Goal: Task Accomplishment & Management: Manage account settings

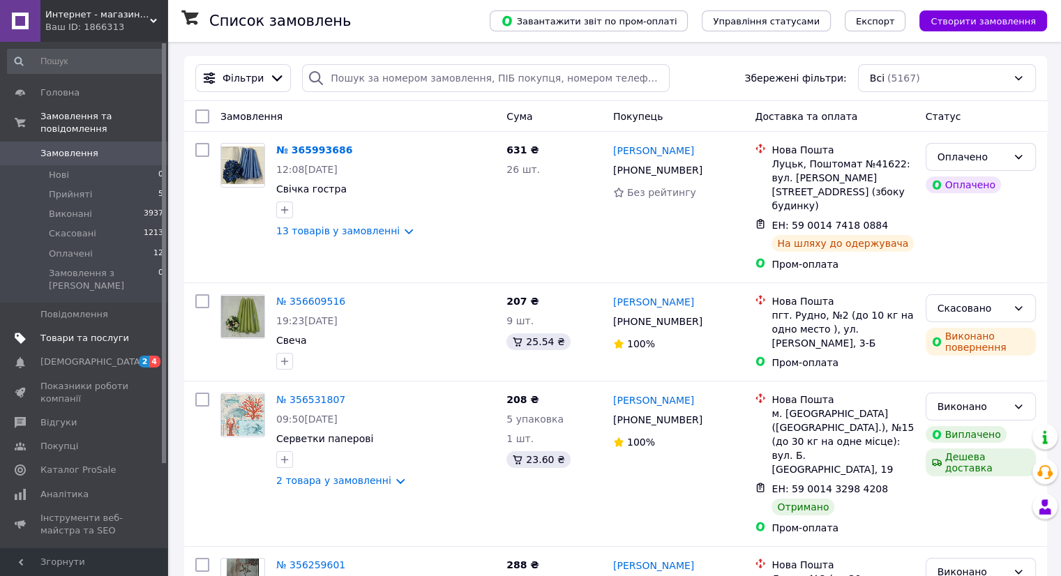
click at [86, 332] on span "Товари та послуги" at bounding box center [84, 338] width 89 height 13
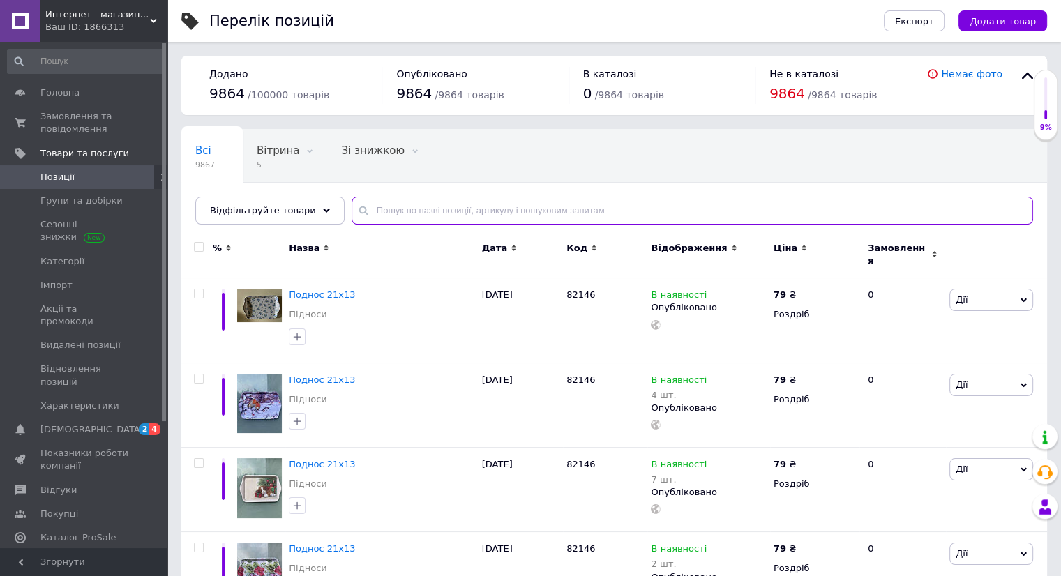
click at [376, 215] on input "text" at bounding box center [691, 211] width 681 height 28
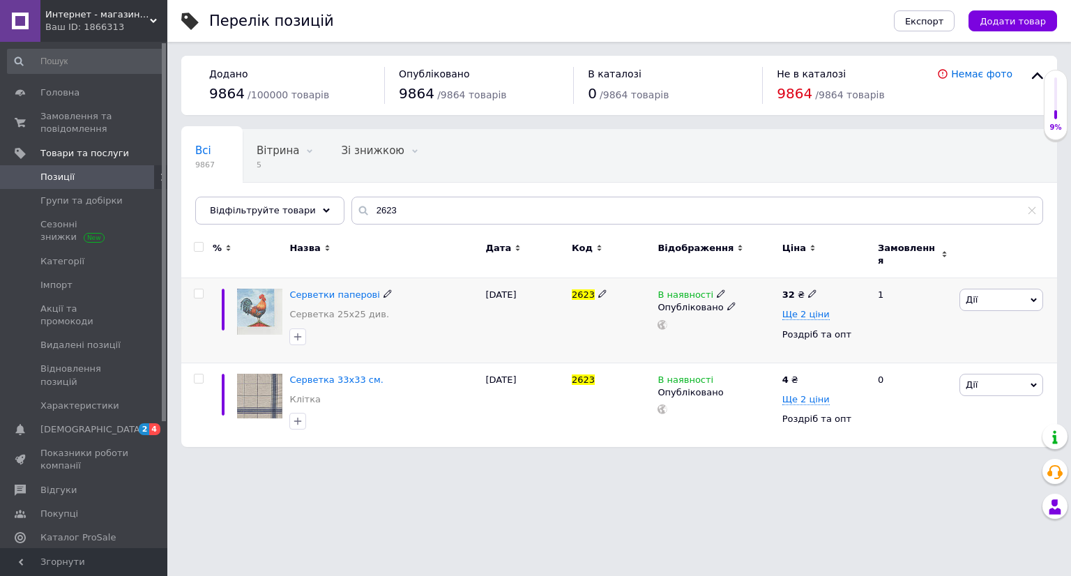
click at [717, 289] on icon at bounding box center [721, 293] width 8 height 8
click at [748, 296] on li "Немає в наявності" at bounding box center [797, 306] width 133 height 20
click at [690, 335] on div "В наявності Наявність Немає в наявності В наявності Під замовлення Готово до ві…" at bounding box center [716, 320] width 124 height 84
click at [390, 213] on input "2623" at bounding box center [697, 211] width 692 height 28
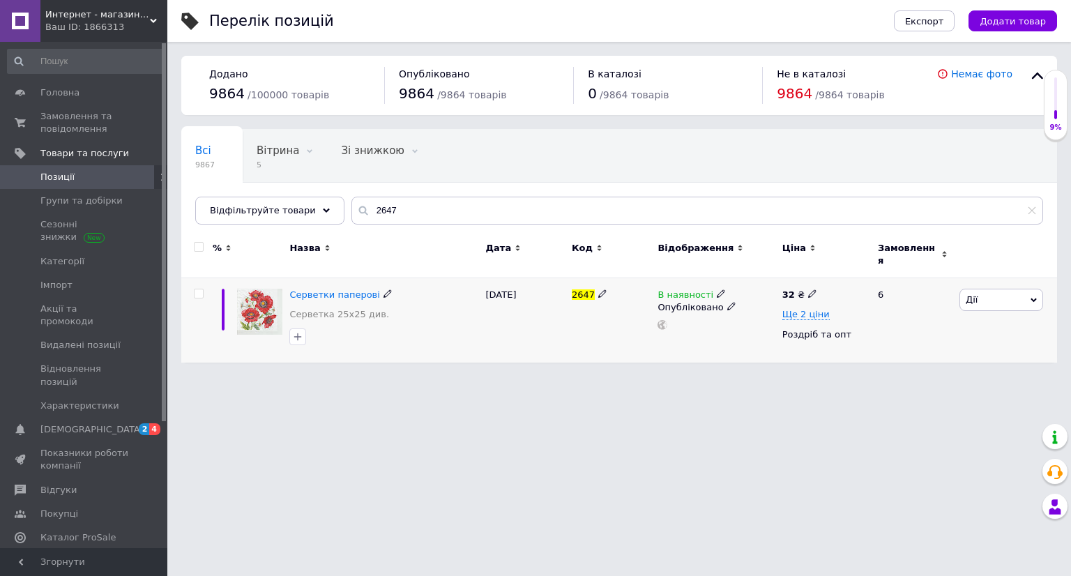
click at [717, 289] on icon at bounding box center [721, 293] width 8 height 8
click at [762, 298] on li "Немає в наявності" at bounding box center [797, 306] width 133 height 20
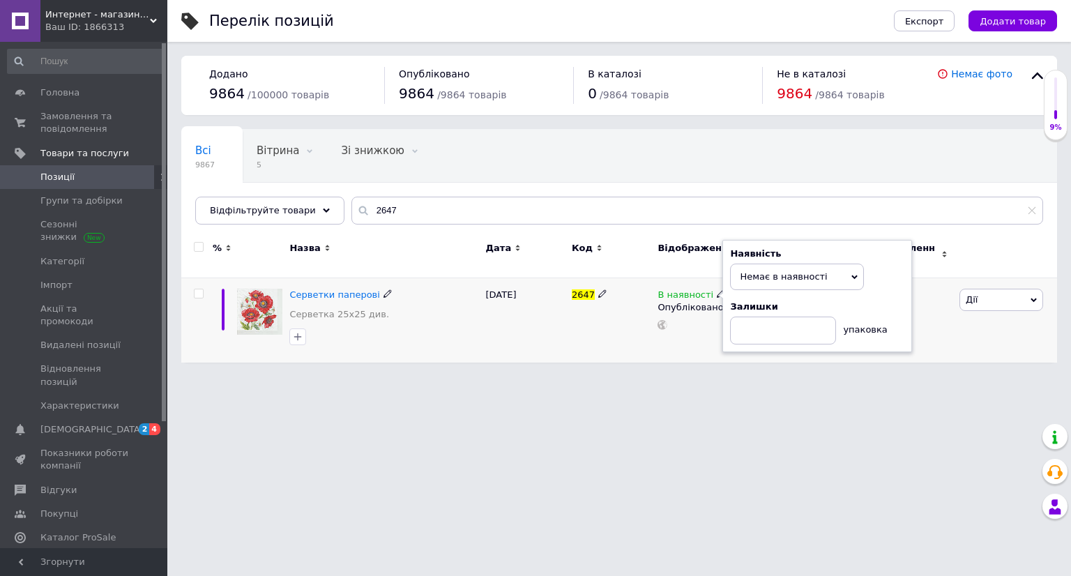
click at [593, 316] on div "2647" at bounding box center [611, 320] width 86 height 84
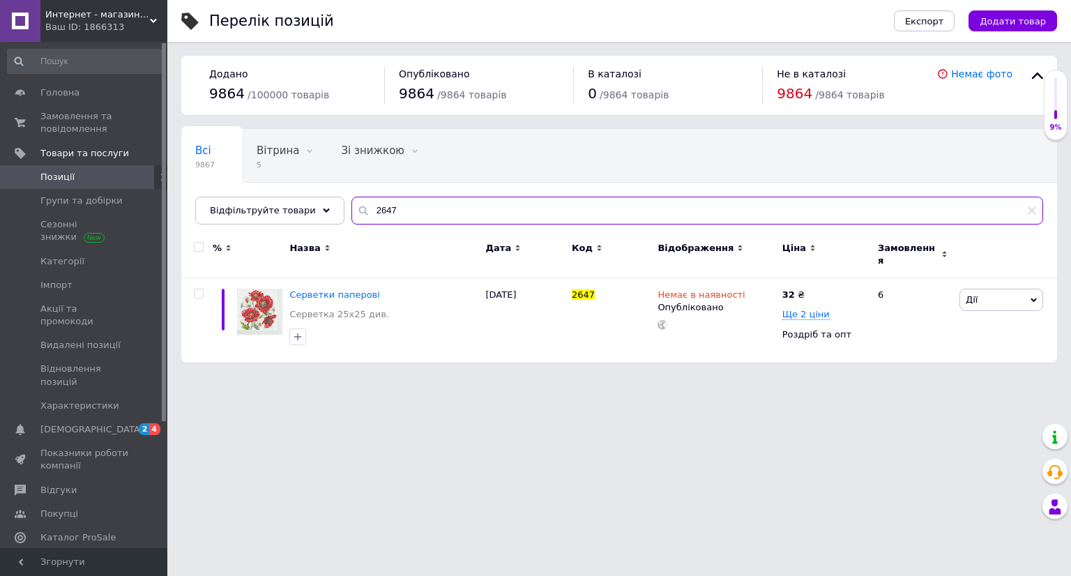
click at [416, 207] on input "2647" at bounding box center [697, 211] width 692 height 28
type input "2"
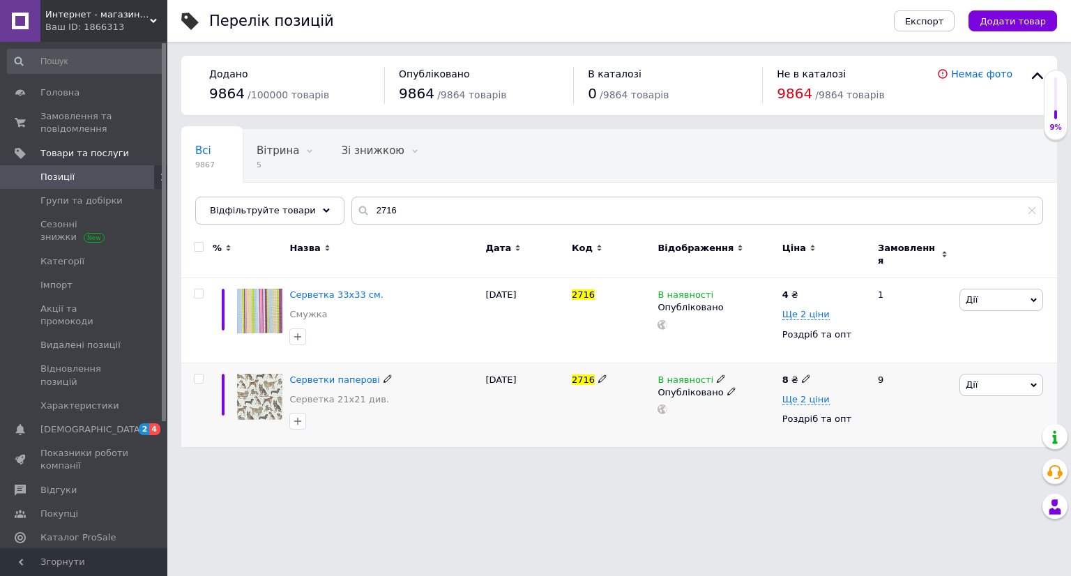
click at [717, 375] on icon at bounding box center [721, 379] width 8 height 8
click at [763, 382] on li "Немає в наявності" at bounding box center [797, 390] width 133 height 20
click at [636, 410] on div "2716" at bounding box center [611, 405] width 86 height 84
click at [454, 209] on input "2716" at bounding box center [697, 211] width 692 height 28
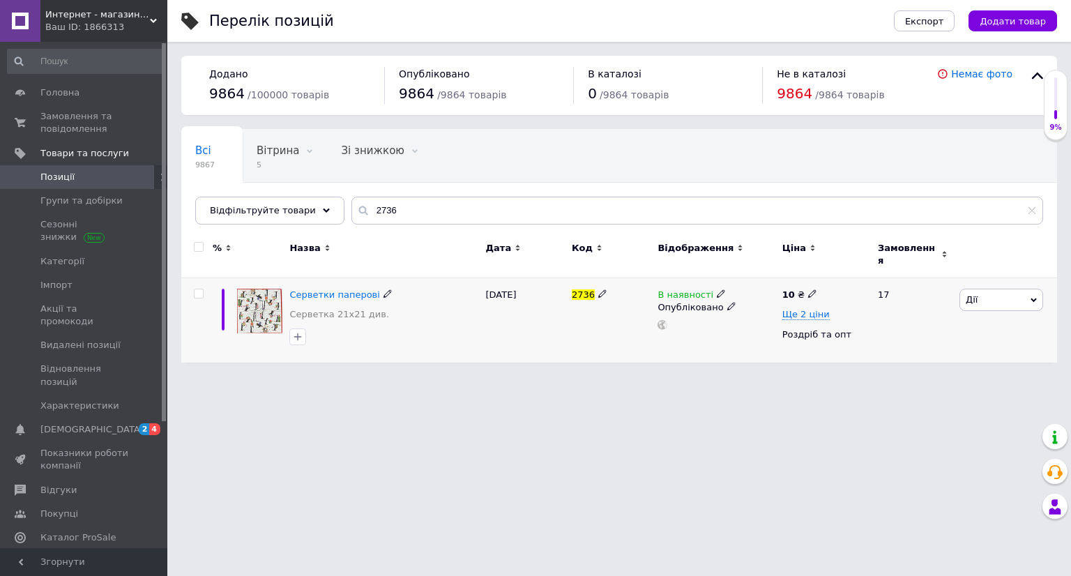
click at [717, 289] on icon at bounding box center [721, 293] width 8 height 8
click at [745, 296] on li "Немає в наявності" at bounding box center [797, 306] width 133 height 20
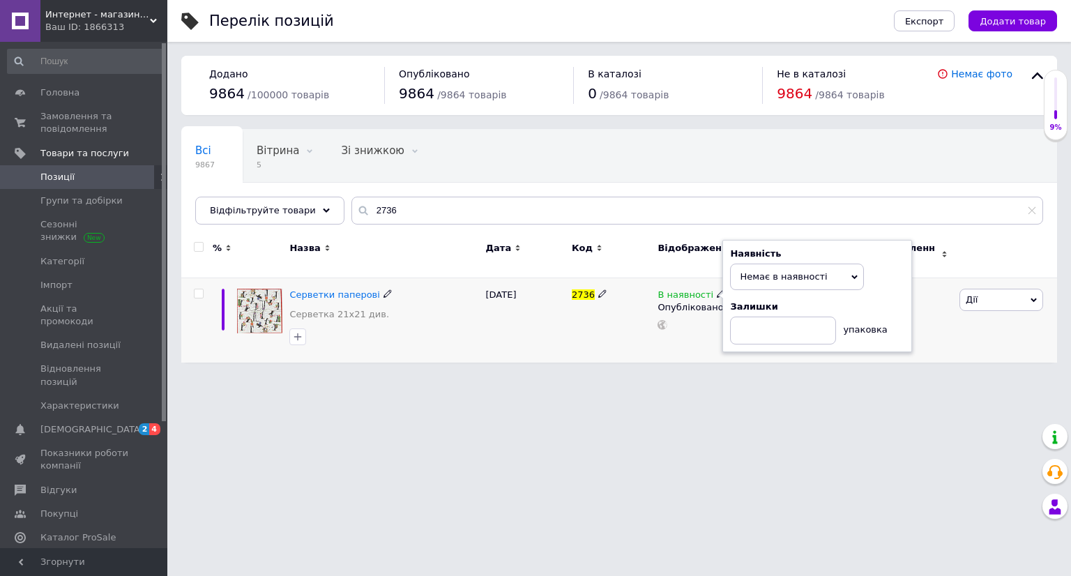
click at [646, 334] on div "2736" at bounding box center [611, 320] width 86 height 84
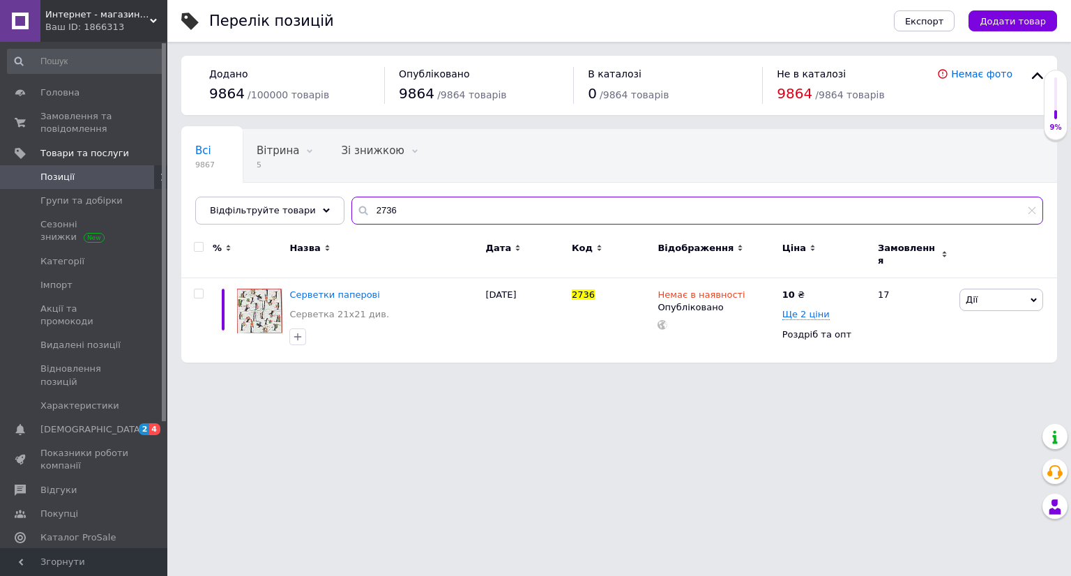
click at [467, 207] on input "2736" at bounding box center [697, 211] width 692 height 28
click at [399, 215] on input "2736" at bounding box center [697, 211] width 692 height 28
click at [717, 290] on use at bounding box center [721, 294] width 8 height 8
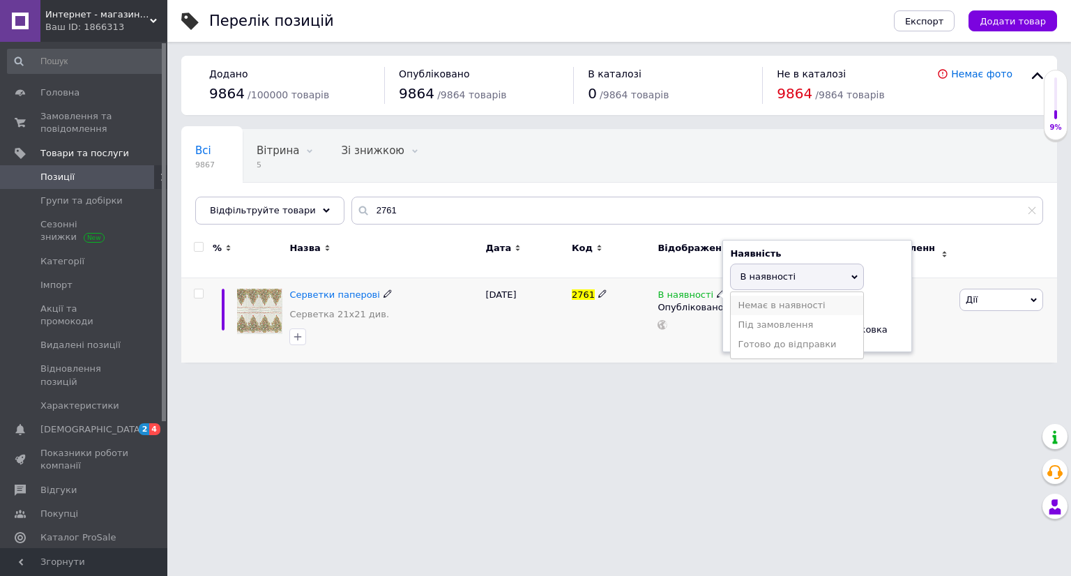
click at [754, 298] on li "Немає в наявності" at bounding box center [797, 306] width 133 height 20
click at [624, 326] on div "2761" at bounding box center [611, 320] width 86 height 84
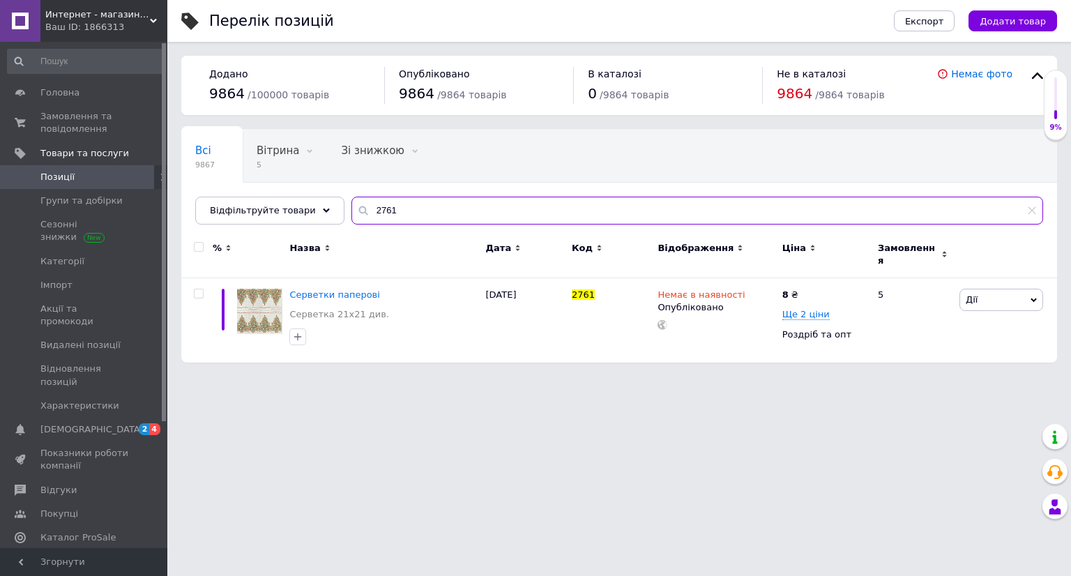
click at [442, 210] on input "2761" at bounding box center [697, 211] width 692 height 28
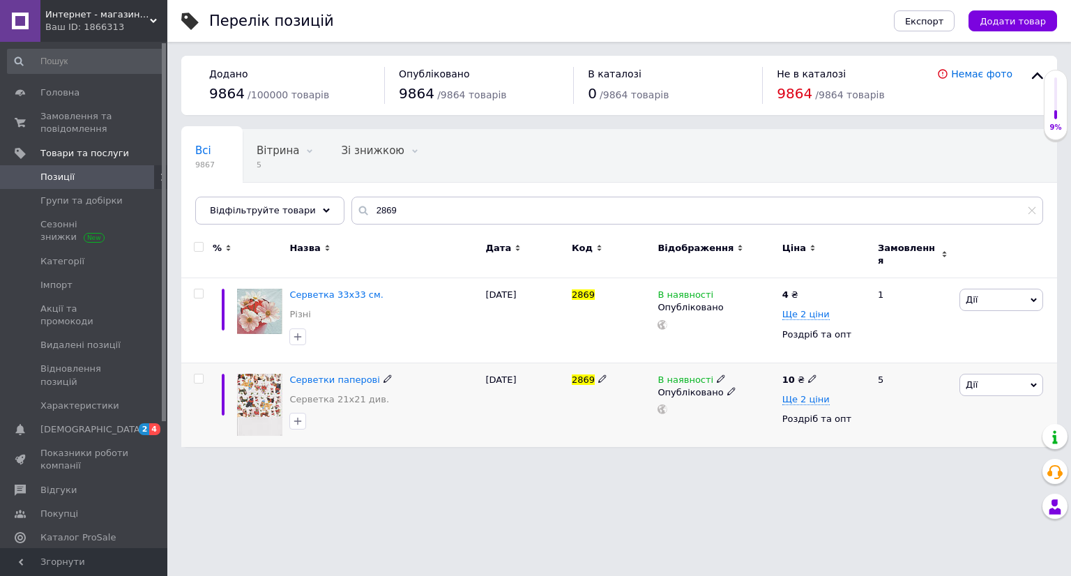
click at [717, 373] on span at bounding box center [721, 378] width 8 height 10
click at [745, 380] on li "Немає в наявності" at bounding box center [797, 390] width 133 height 20
click at [645, 413] on div "2869" at bounding box center [611, 405] width 86 height 84
click at [411, 209] on input "2869" at bounding box center [697, 211] width 692 height 28
click at [717, 375] on icon at bounding box center [721, 379] width 8 height 8
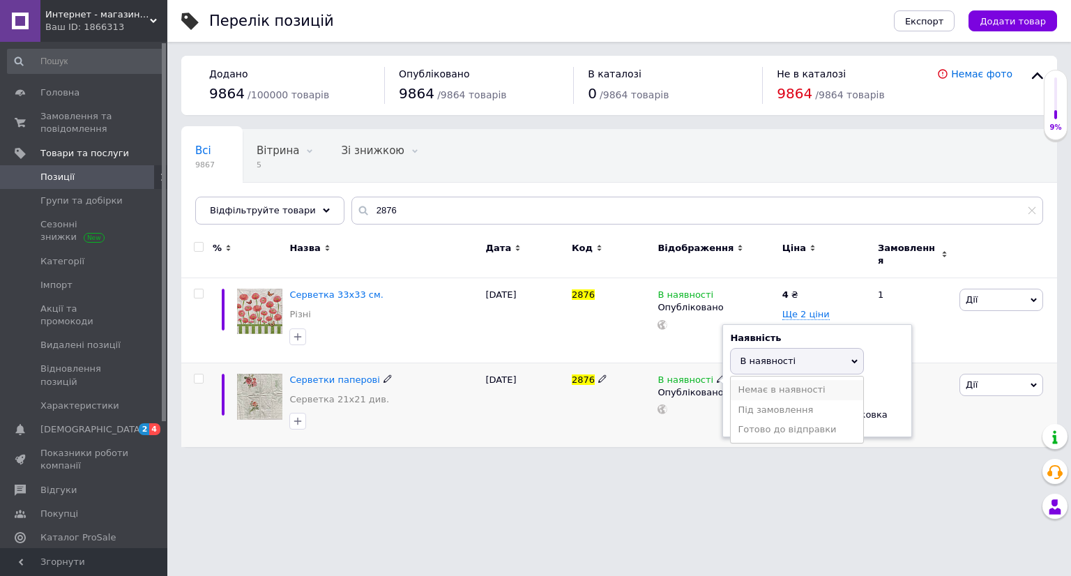
click at [767, 383] on li "Немає в наявності" at bounding box center [797, 390] width 133 height 20
click at [612, 393] on div "2876" at bounding box center [611, 405] width 86 height 84
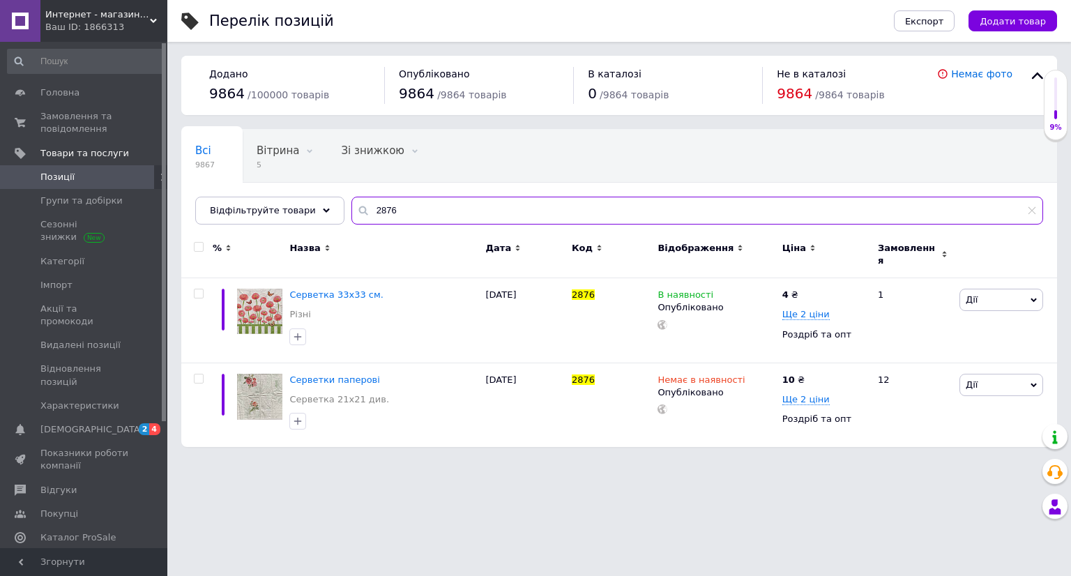
click at [399, 217] on input "2876" at bounding box center [697, 211] width 692 height 28
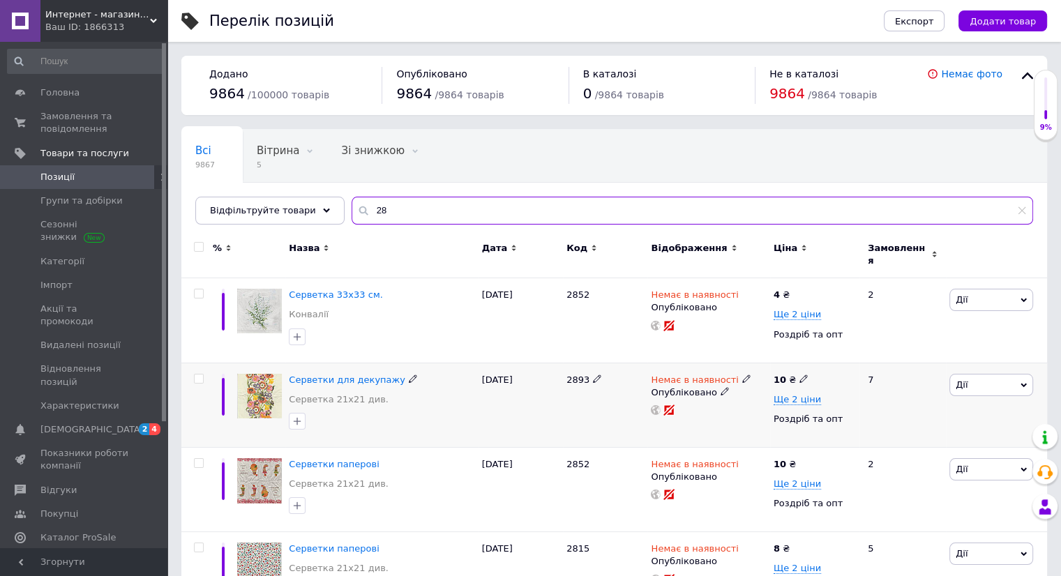
type input "2"
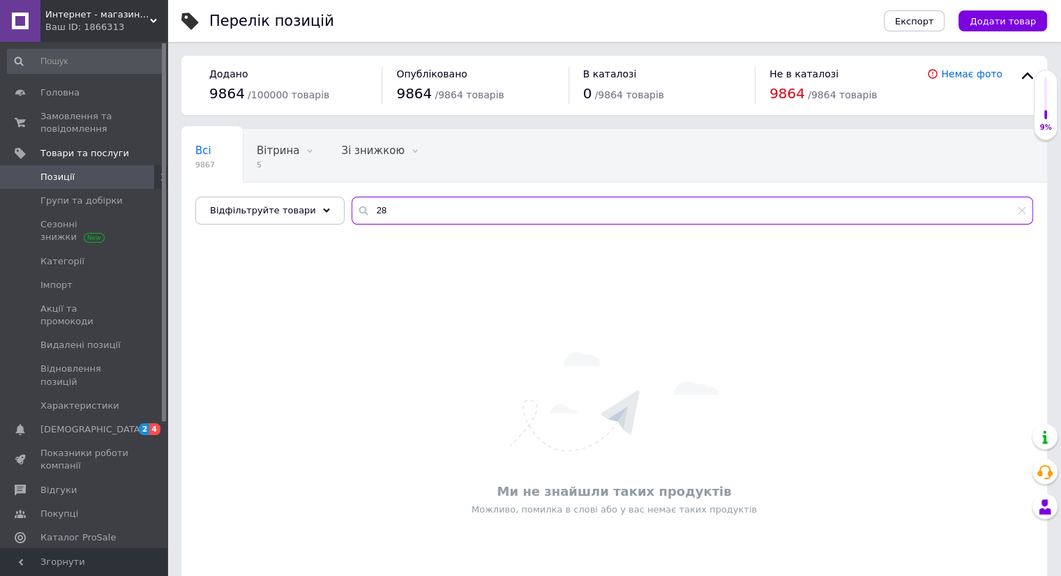
type input "2"
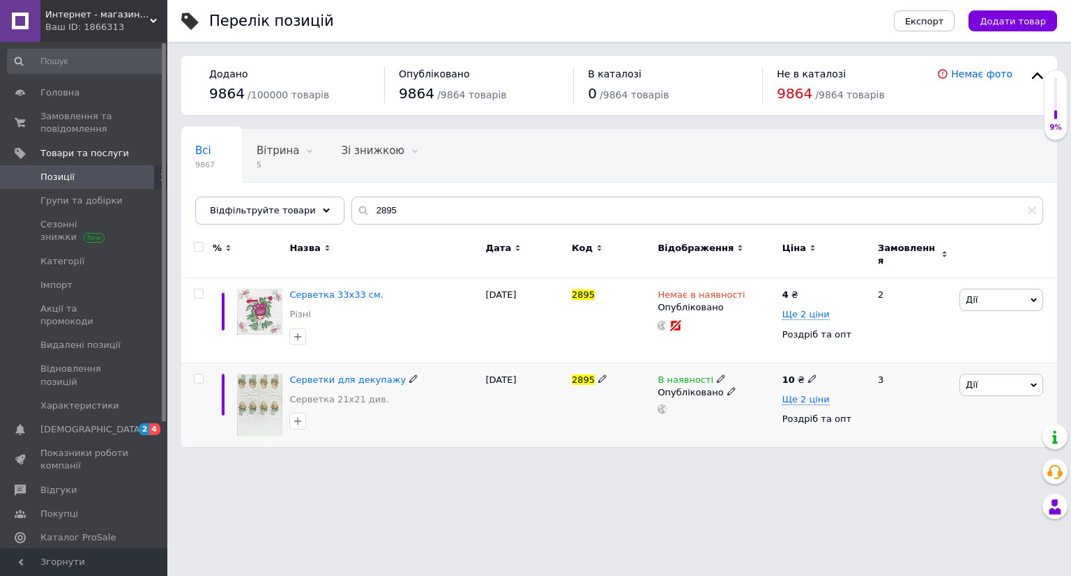
click at [717, 375] on icon at bounding box center [721, 379] width 8 height 8
click at [769, 380] on li "Немає в наявності" at bounding box center [797, 390] width 133 height 20
click at [641, 412] on div "2895" at bounding box center [611, 405] width 86 height 84
drag, startPoint x: 416, startPoint y: 210, endPoint x: 404, endPoint y: 211, distance: 11.9
click at [414, 210] on input "2895" at bounding box center [697, 211] width 692 height 28
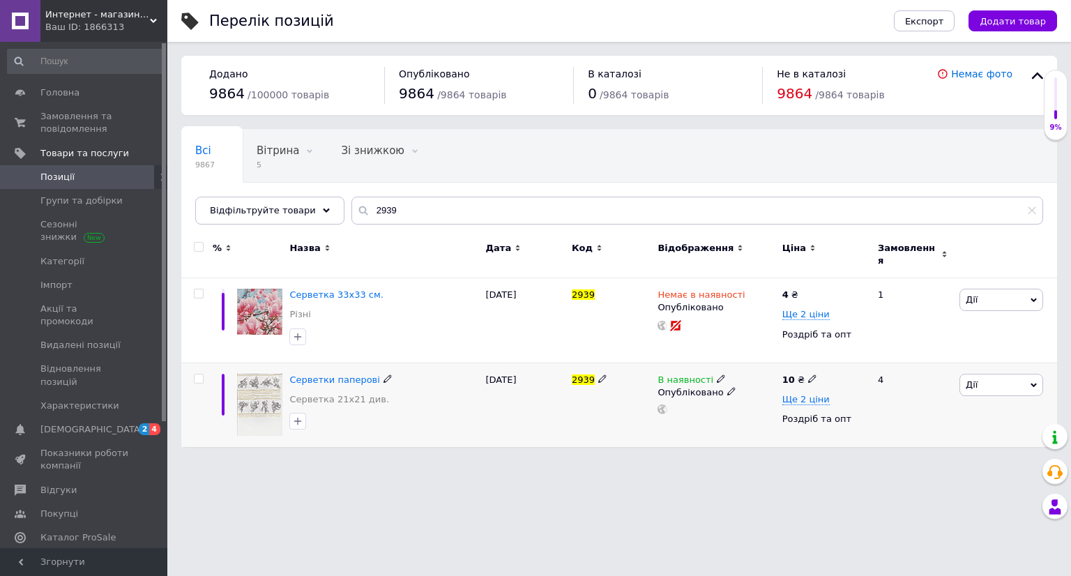
click at [717, 375] on icon at bounding box center [721, 379] width 8 height 8
click at [750, 380] on li "Немає в наявності" at bounding box center [797, 390] width 133 height 20
click at [656, 391] on div "В наявності Наявність Немає в наявності В наявності Під замовлення Готово до ві…" at bounding box center [716, 405] width 124 height 84
click at [398, 218] on input "2939" at bounding box center [697, 211] width 692 height 28
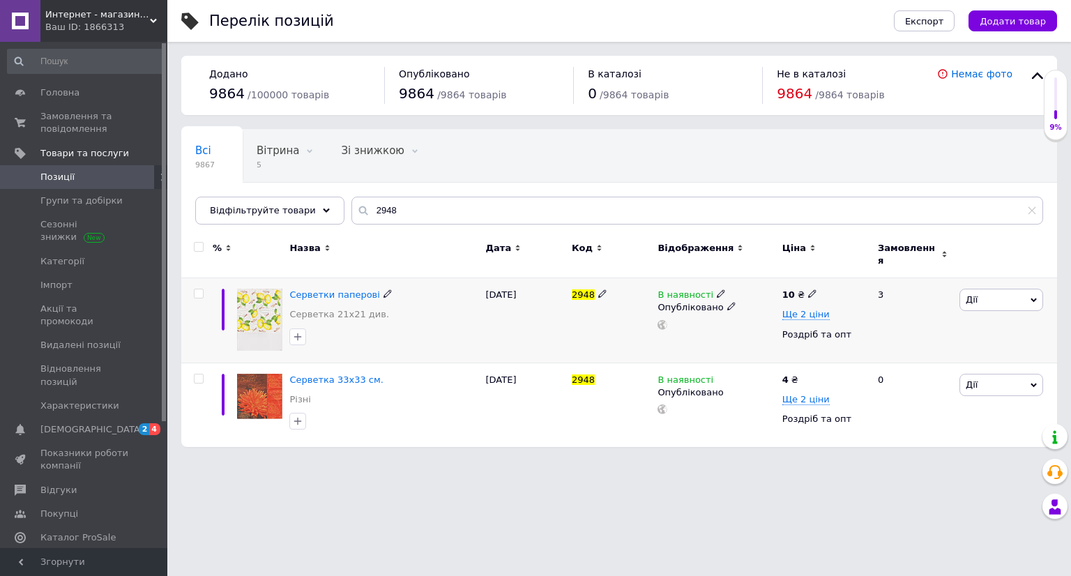
click at [717, 289] on icon at bounding box center [721, 293] width 8 height 8
click at [750, 296] on li "Немає в наявності" at bounding box center [797, 306] width 133 height 20
click at [619, 322] on div "2948" at bounding box center [611, 320] width 86 height 84
click at [381, 205] on input "2948" at bounding box center [697, 211] width 692 height 28
type input "2"
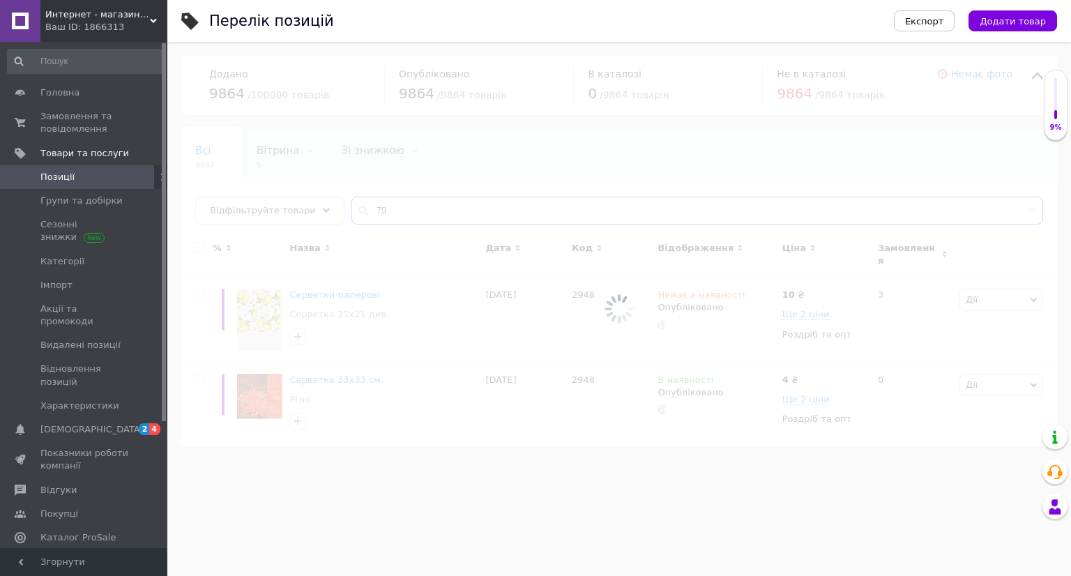
type input "79"
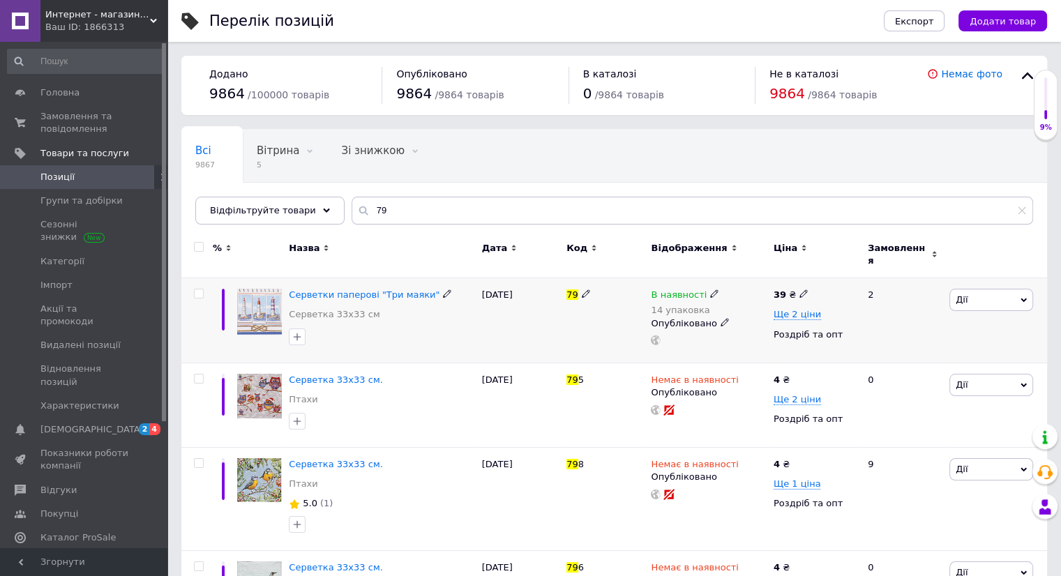
click at [710, 289] on icon at bounding box center [714, 293] width 8 height 8
click at [753, 305] on li "Немає в наявності" at bounding box center [790, 314] width 133 height 20
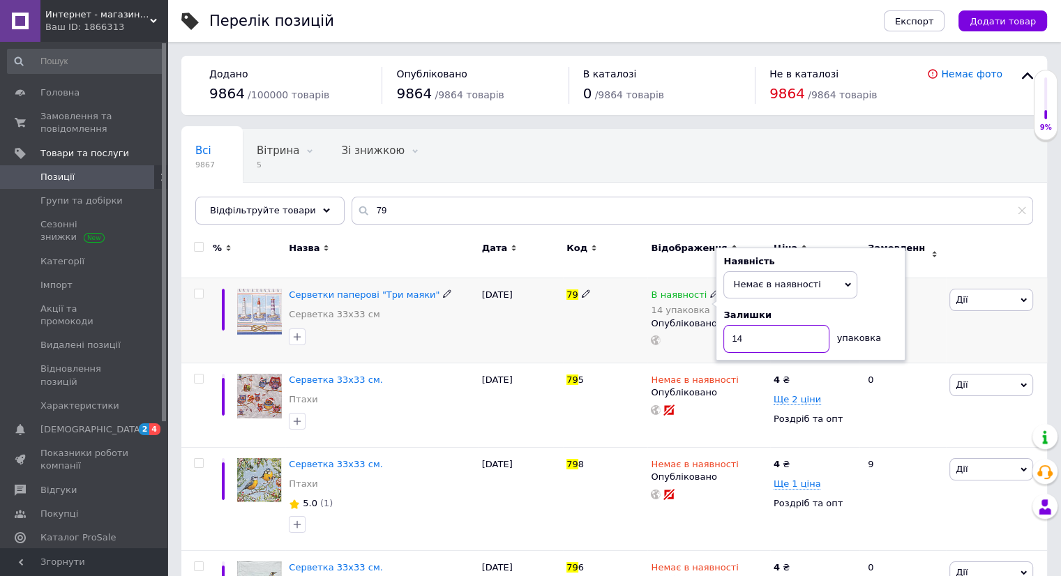
click at [753, 333] on input "14" at bounding box center [776, 339] width 106 height 28
type input "1"
click at [614, 318] on div "79" at bounding box center [605, 320] width 84 height 84
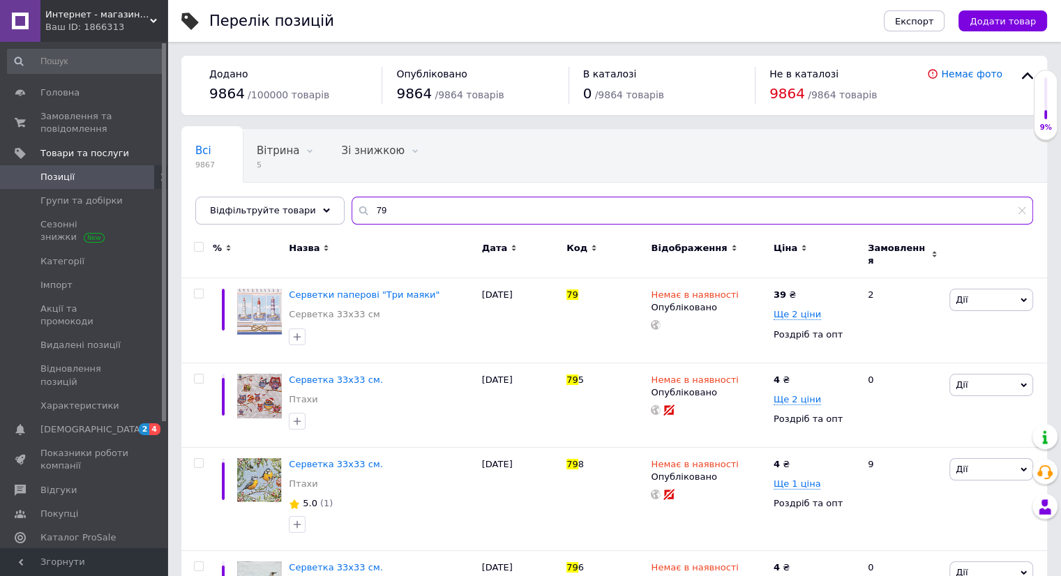
click at [380, 215] on input "79" at bounding box center [691, 211] width 681 height 28
type input "7"
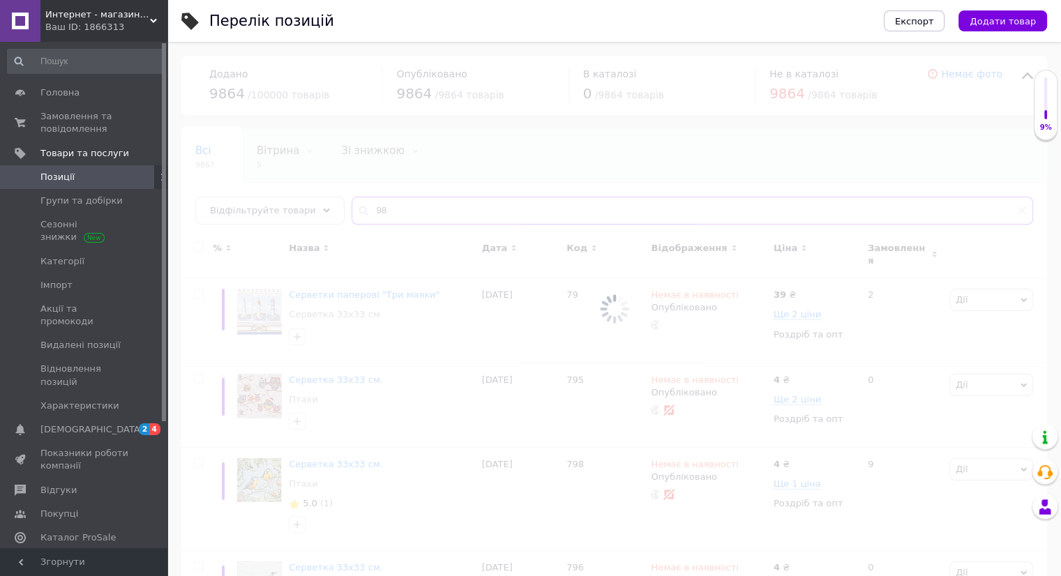
type input "98"
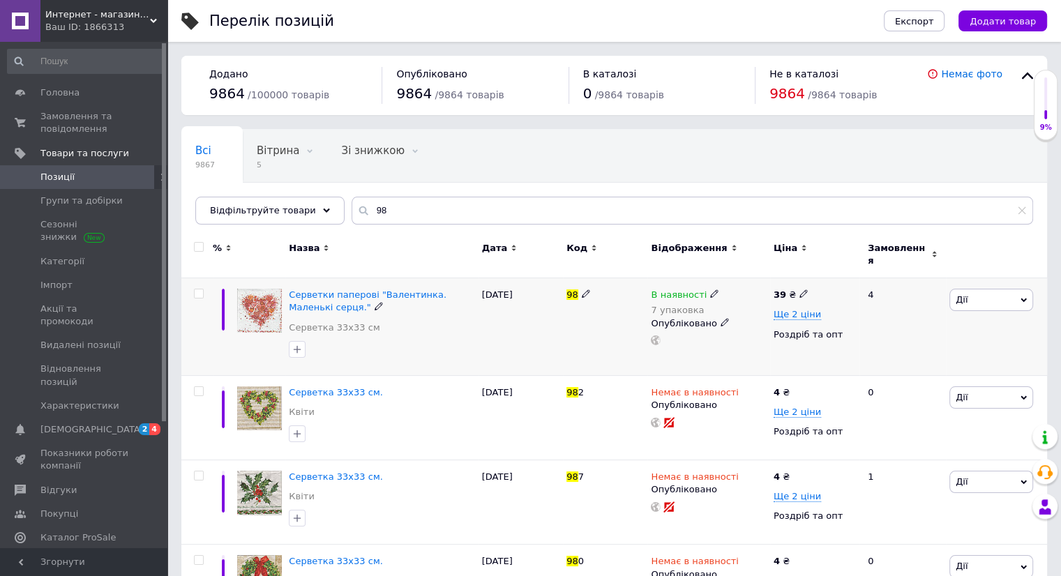
click at [710, 289] on icon at bounding box center [714, 293] width 8 height 8
click at [736, 307] on li "Немає в наявності" at bounding box center [790, 314] width 133 height 20
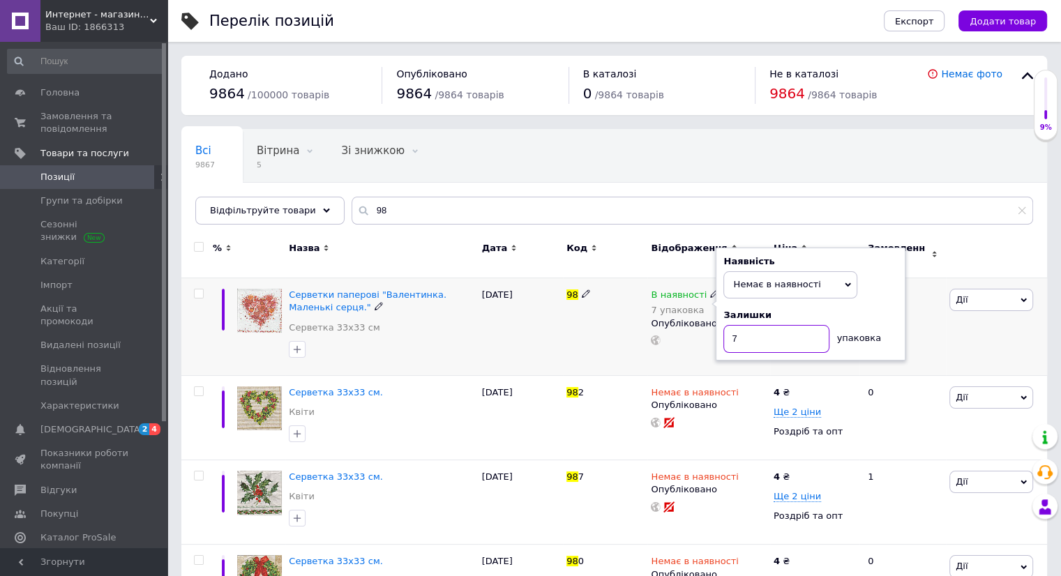
click at [748, 340] on input "7" at bounding box center [776, 339] width 106 height 28
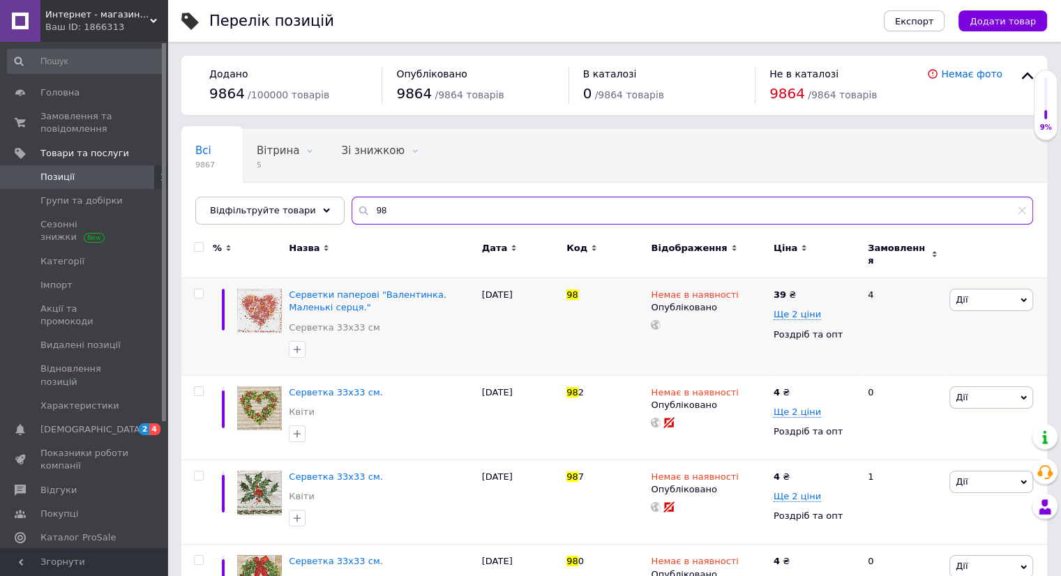
click at [458, 200] on input "98" at bounding box center [691, 211] width 681 height 28
type input "9"
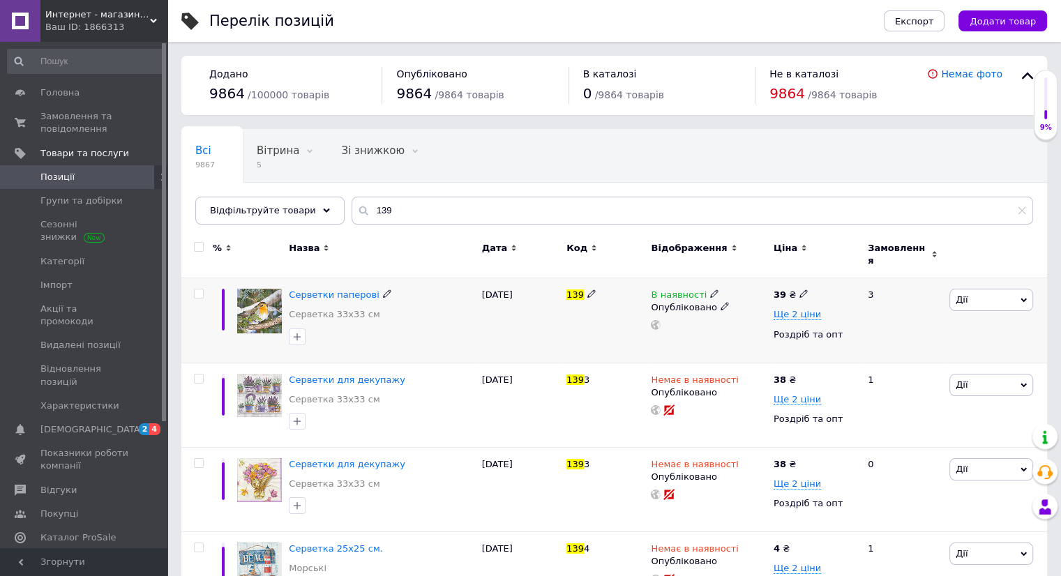
click at [710, 289] on icon at bounding box center [714, 293] width 8 height 8
click at [752, 296] on li "Немає в наявності" at bounding box center [790, 306] width 133 height 20
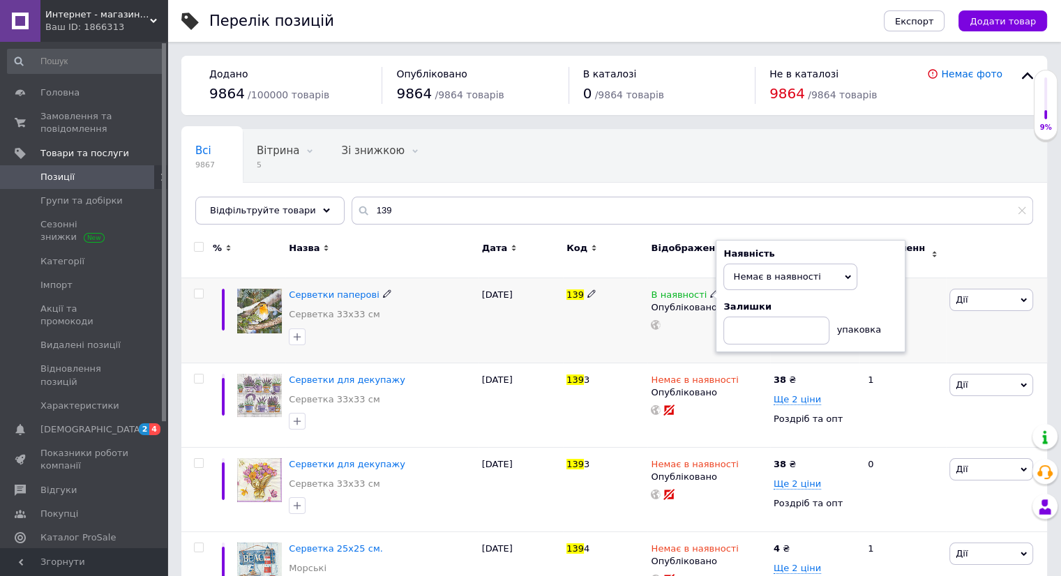
click at [641, 323] on div "139" at bounding box center [605, 320] width 84 height 84
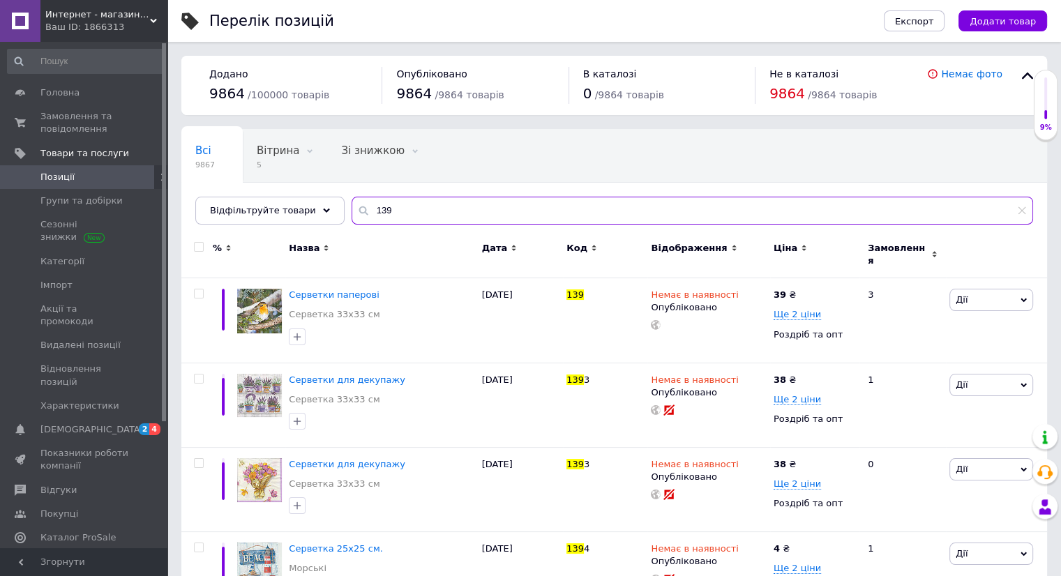
click at [393, 210] on input "139" at bounding box center [691, 211] width 681 height 28
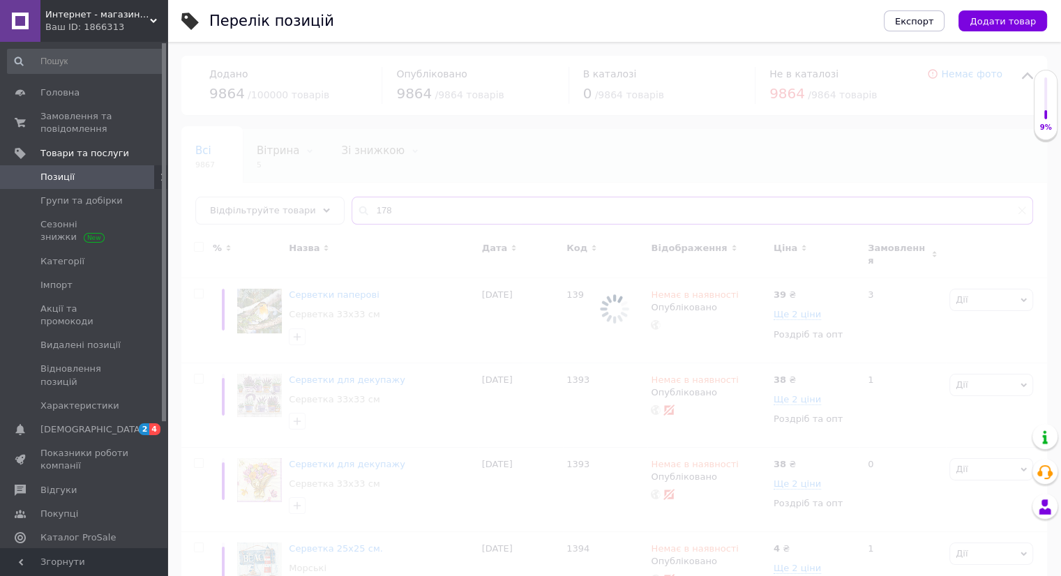
type input "178"
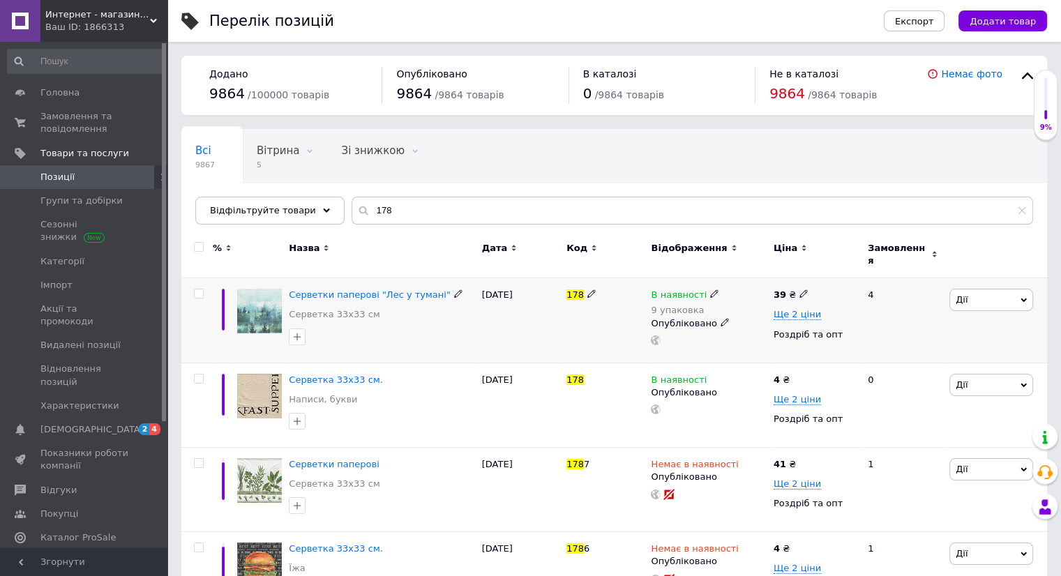
click at [710, 289] on icon at bounding box center [714, 293] width 8 height 8
click at [755, 304] on li "Немає в наявності" at bounding box center [790, 314] width 133 height 20
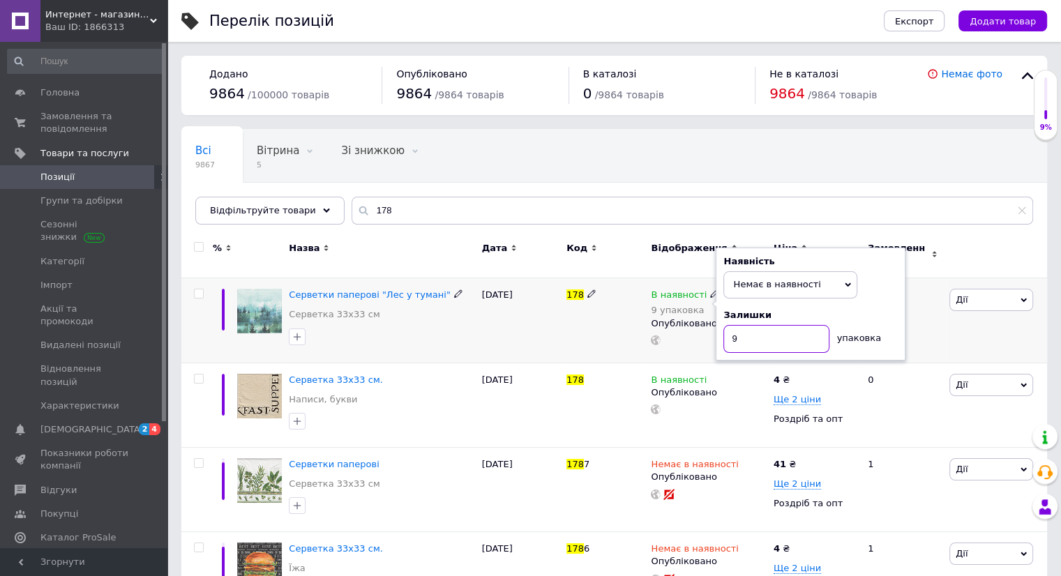
click at [757, 333] on input "9" at bounding box center [776, 339] width 106 height 28
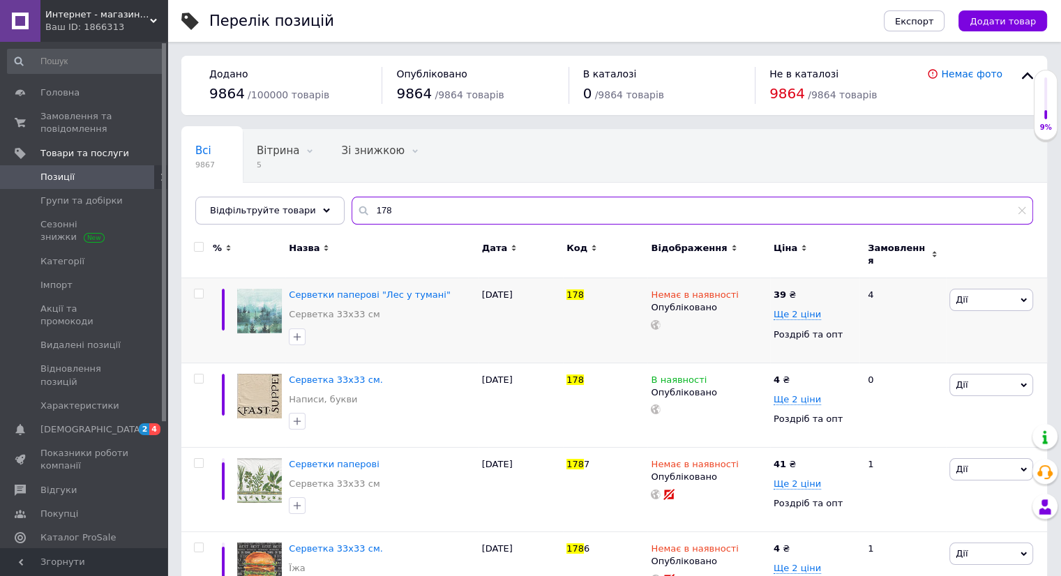
click at [382, 213] on input "178" at bounding box center [691, 211] width 681 height 28
type input "1"
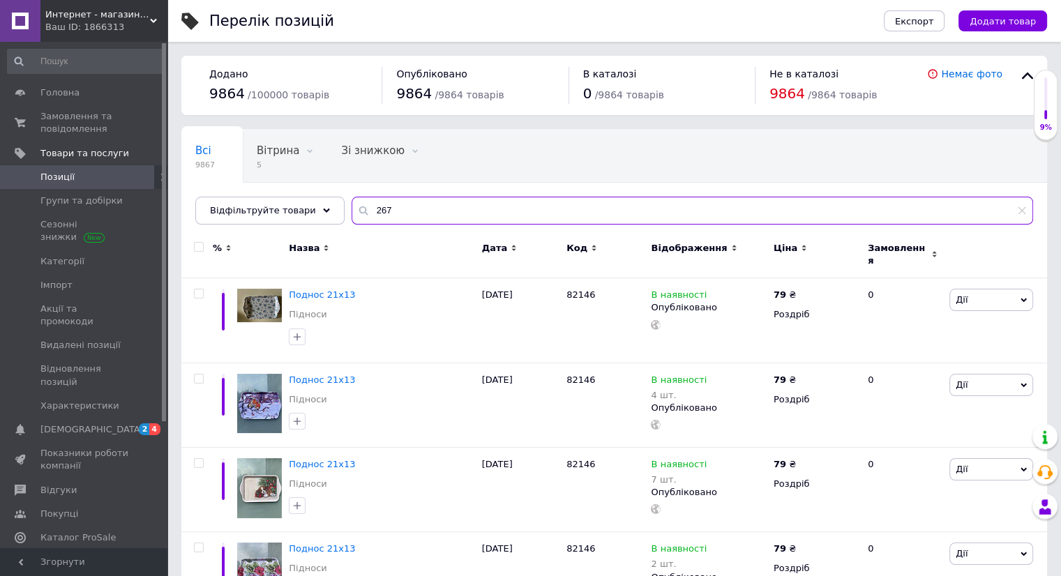
type input "267"
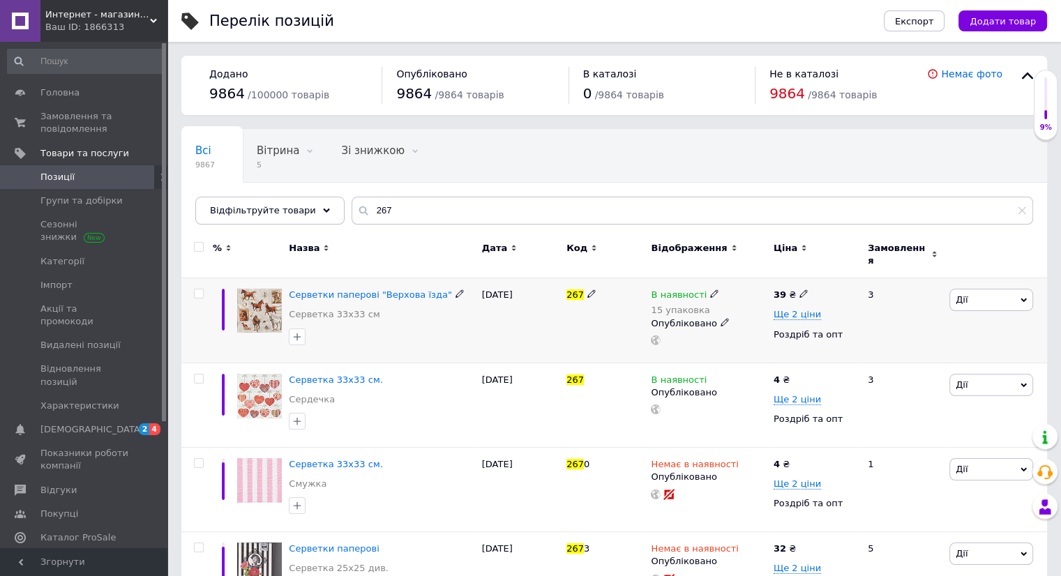
click at [710, 289] on span at bounding box center [714, 294] width 8 height 10
click at [754, 304] on li "Немає в наявності" at bounding box center [790, 314] width 133 height 20
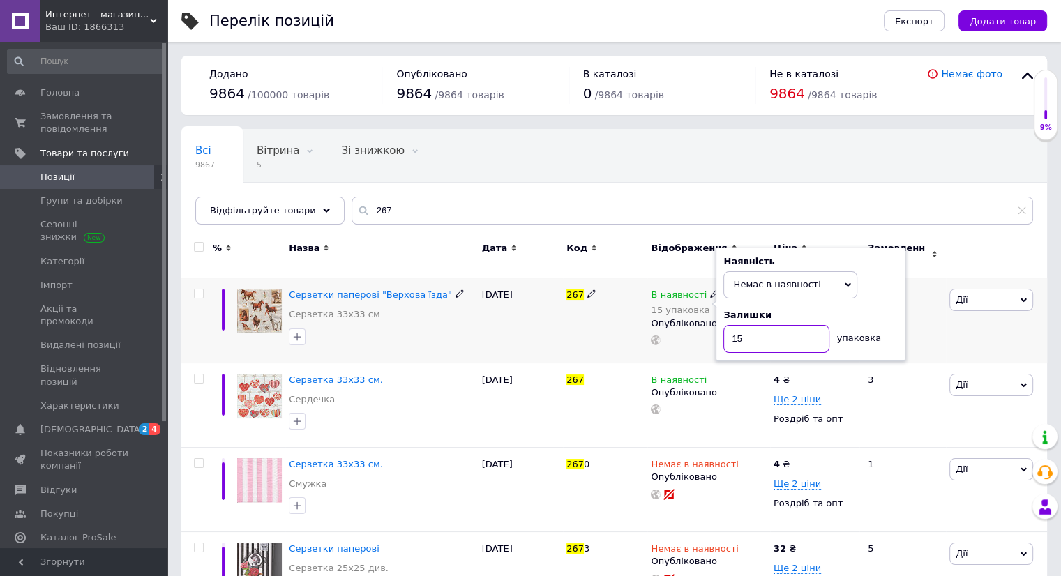
click at [749, 330] on input "15" at bounding box center [776, 339] width 106 height 28
type input "1"
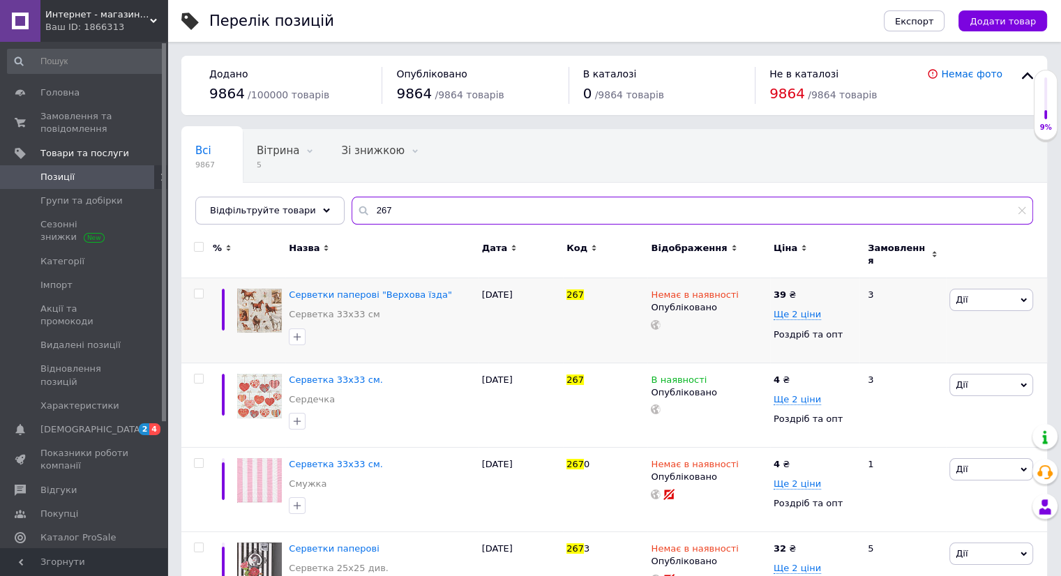
click at [388, 204] on input "267" at bounding box center [691, 211] width 681 height 28
type input "2"
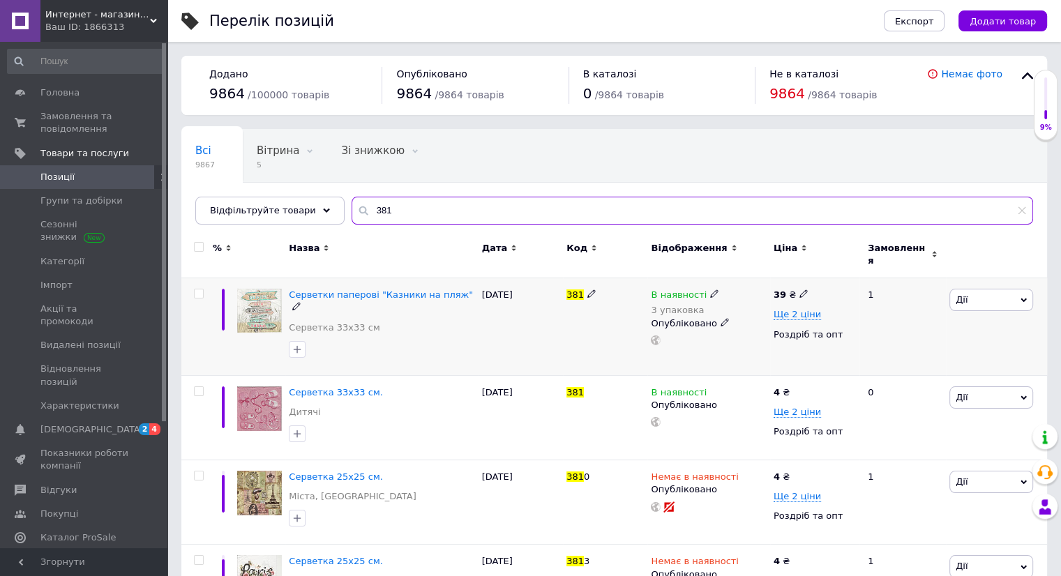
type input "381"
click at [710, 289] on icon at bounding box center [714, 293] width 8 height 8
click at [728, 304] on li "Немає в наявності" at bounding box center [790, 314] width 133 height 20
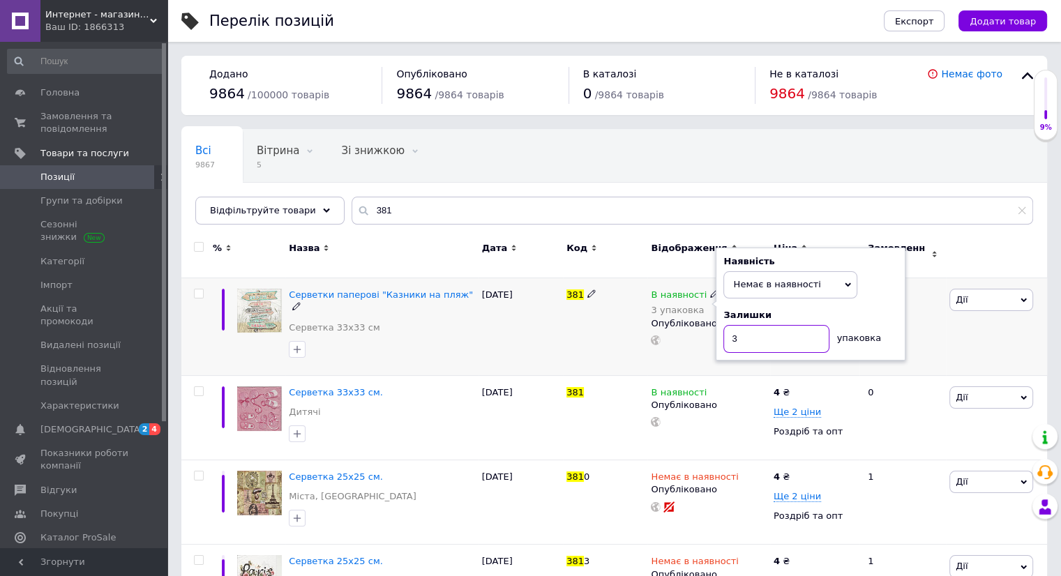
drag, startPoint x: 743, startPoint y: 338, endPoint x: 731, endPoint y: 341, distance: 12.9
click at [734, 340] on input "3" at bounding box center [776, 339] width 106 height 28
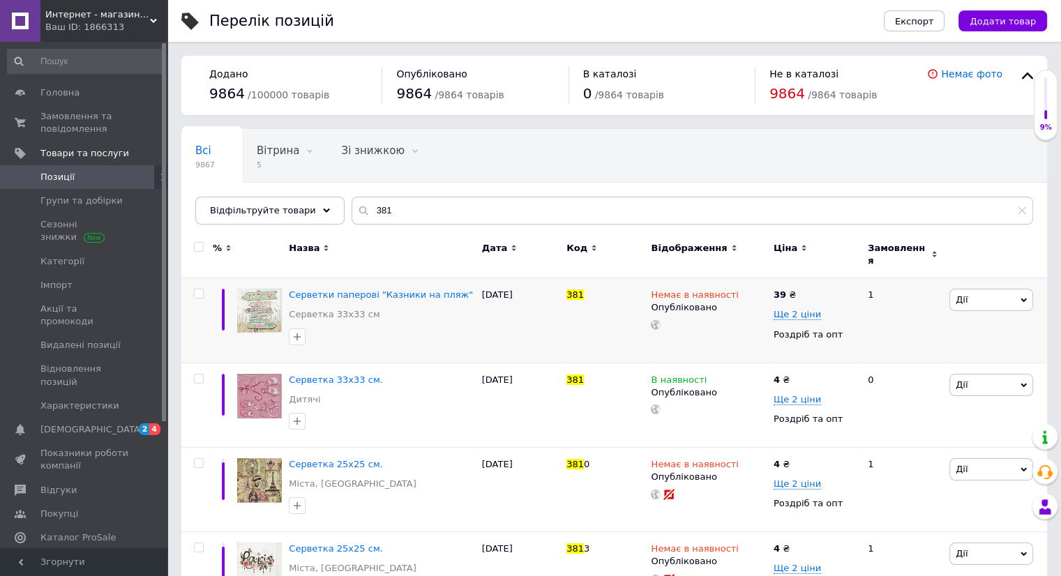
click at [435, 224] on div "Всі 9867 Вітрина 5 Видалити Редагувати Зі знижкою 0 Видалити Редагувати Опублік…" at bounding box center [613, 183] width 865 height 115
click at [434, 215] on input "381" at bounding box center [691, 211] width 681 height 28
type input "3"
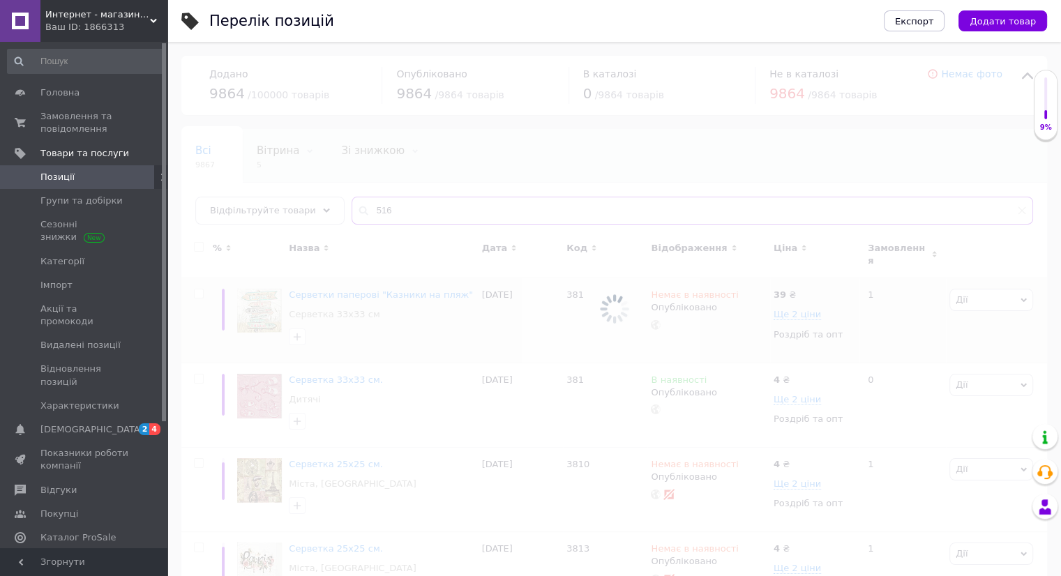
type input "516"
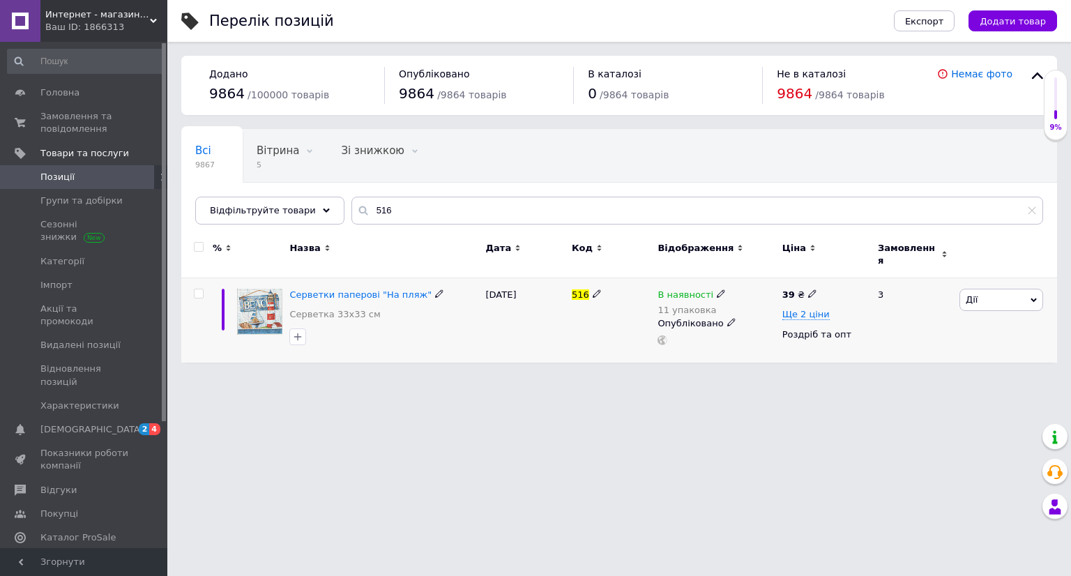
click at [717, 289] on icon at bounding box center [721, 293] width 8 height 8
click at [764, 304] on li "Немає в наявності" at bounding box center [797, 314] width 133 height 20
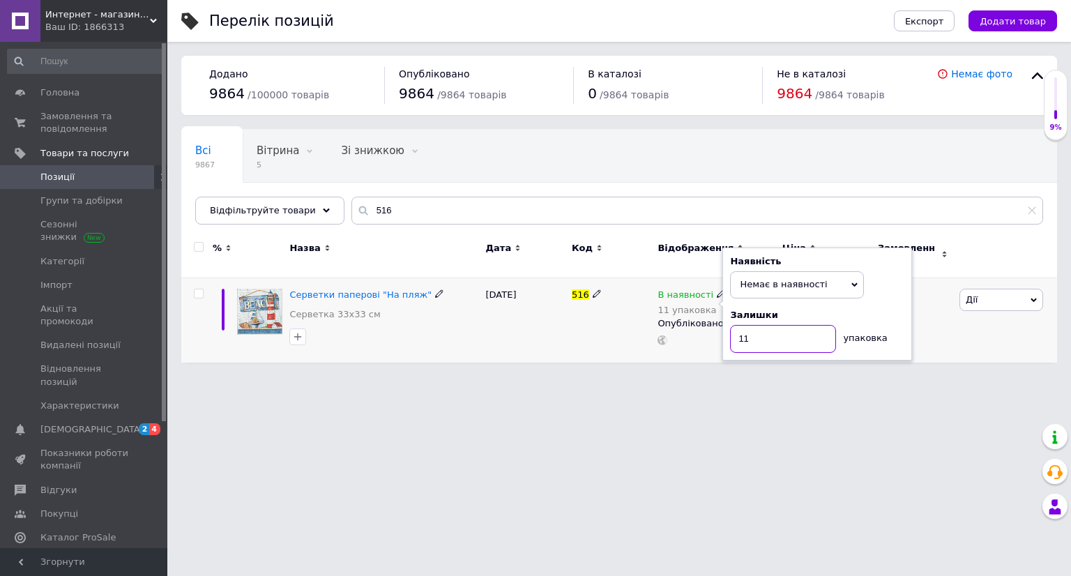
click at [764, 325] on input "11" at bounding box center [783, 339] width 106 height 28
type input "1"
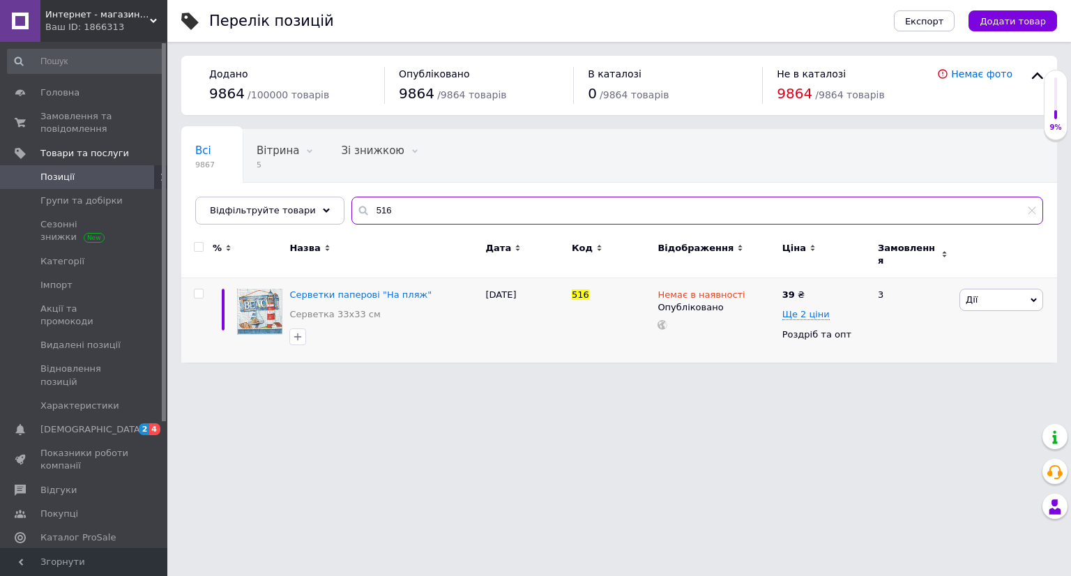
click at [441, 223] on input "516" at bounding box center [697, 211] width 692 height 28
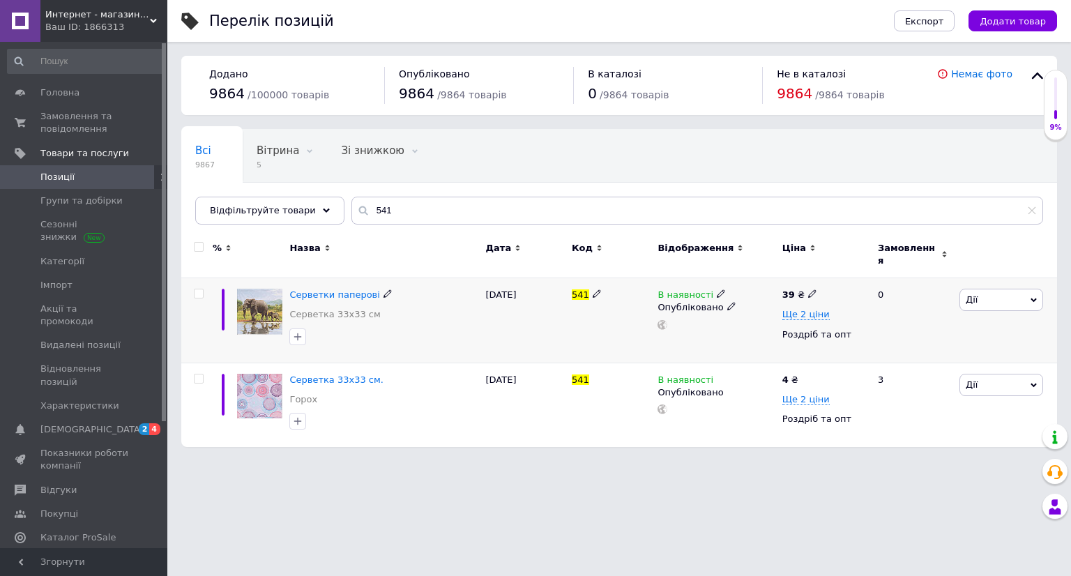
click at [717, 289] on icon at bounding box center [721, 293] width 8 height 8
click at [750, 296] on li "Немає в наявності" at bounding box center [797, 306] width 133 height 20
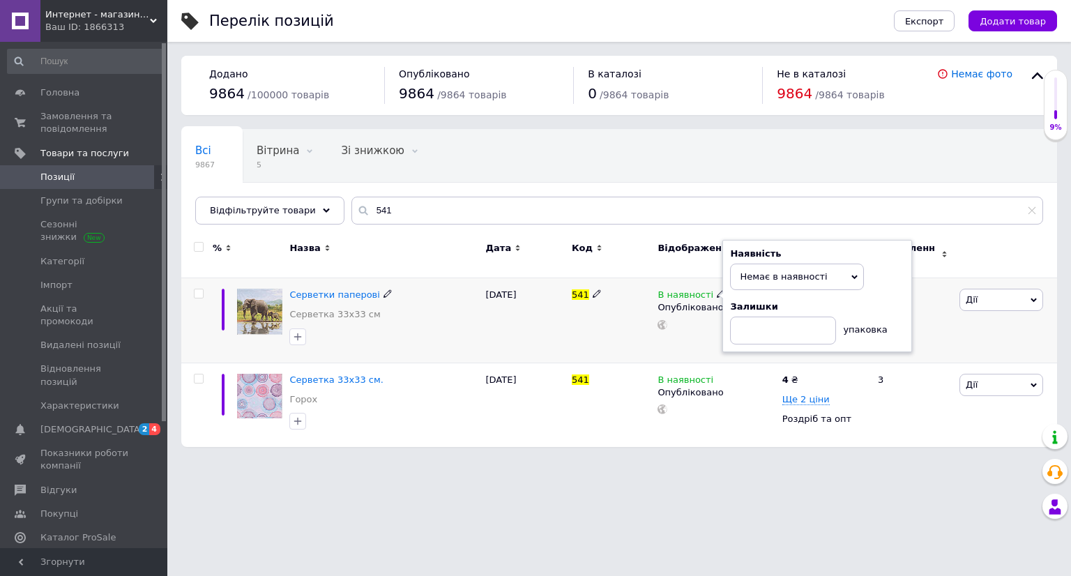
click at [689, 320] on div at bounding box center [716, 325] width 120 height 10
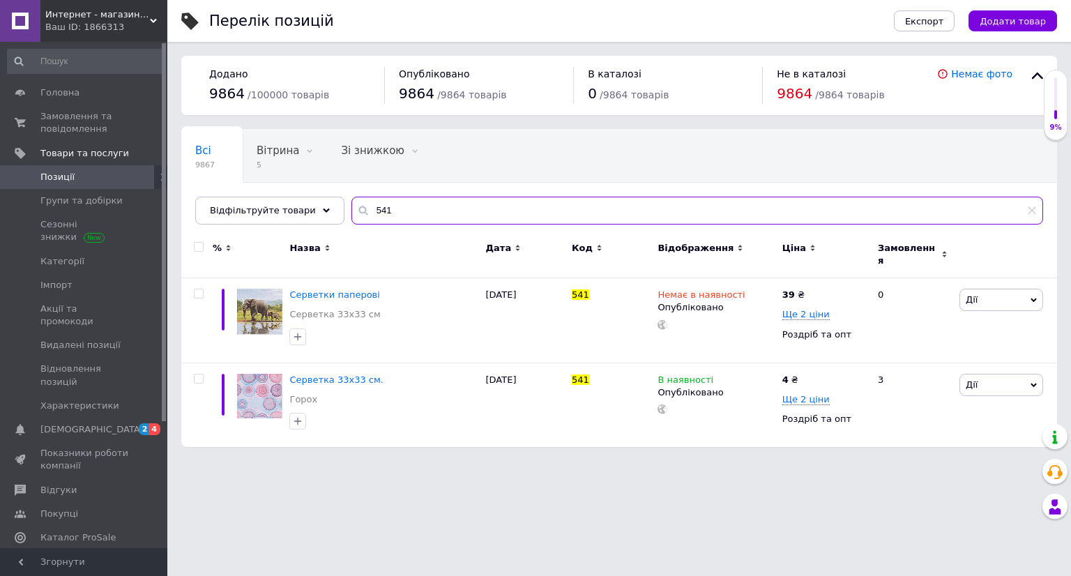
click at [391, 203] on input "541" at bounding box center [697, 211] width 692 height 28
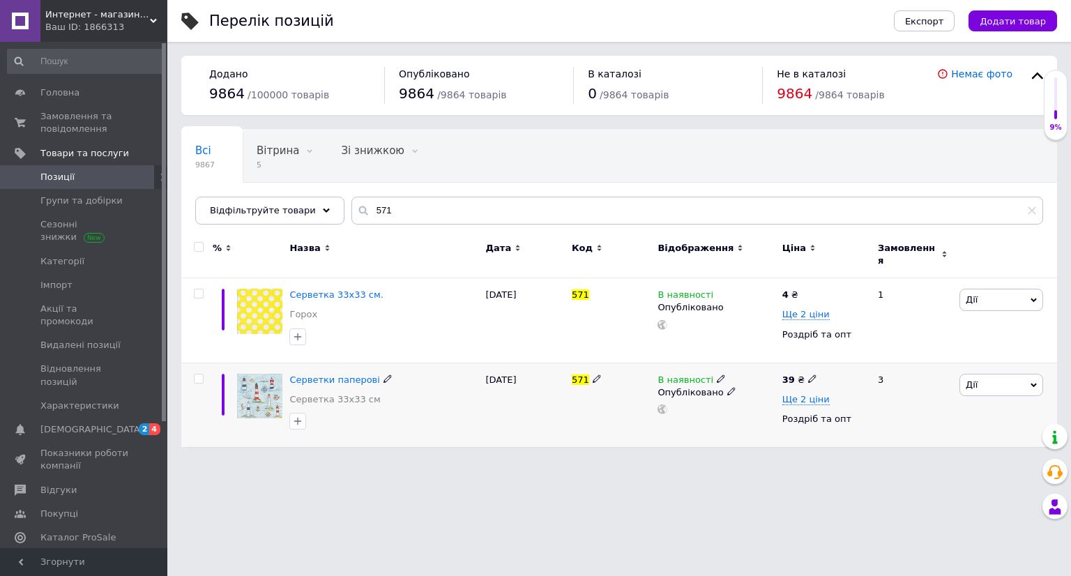
click at [717, 375] on icon at bounding box center [721, 379] width 8 height 8
click at [746, 380] on li "Немає в наявності" at bounding box center [797, 390] width 133 height 20
click at [620, 422] on div "571" at bounding box center [611, 405] width 86 height 84
click at [388, 209] on input "571" at bounding box center [697, 211] width 692 height 28
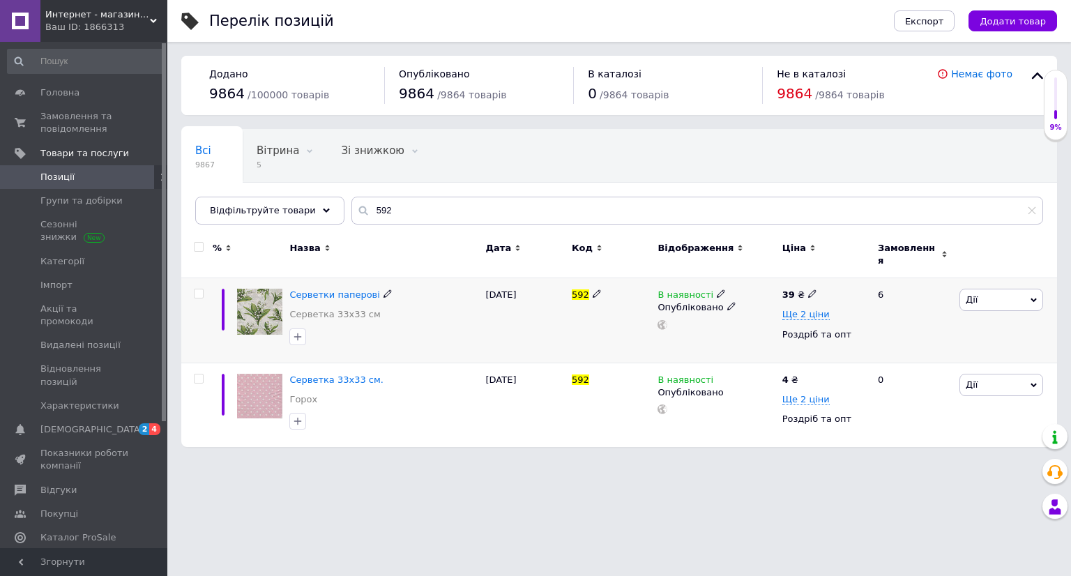
click at [717, 289] on icon at bounding box center [721, 293] width 8 height 8
click at [736, 296] on li "Немає в наявності" at bounding box center [797, 306] width 133 height 20
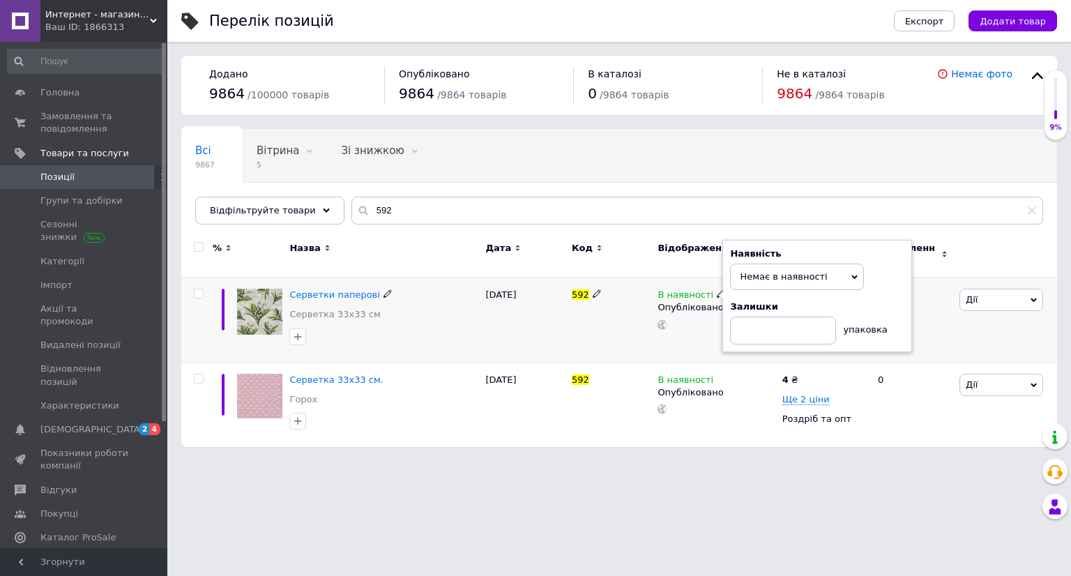
click at [607, 333] on div "592" at bounding box center [611, 320] width 86 height 84
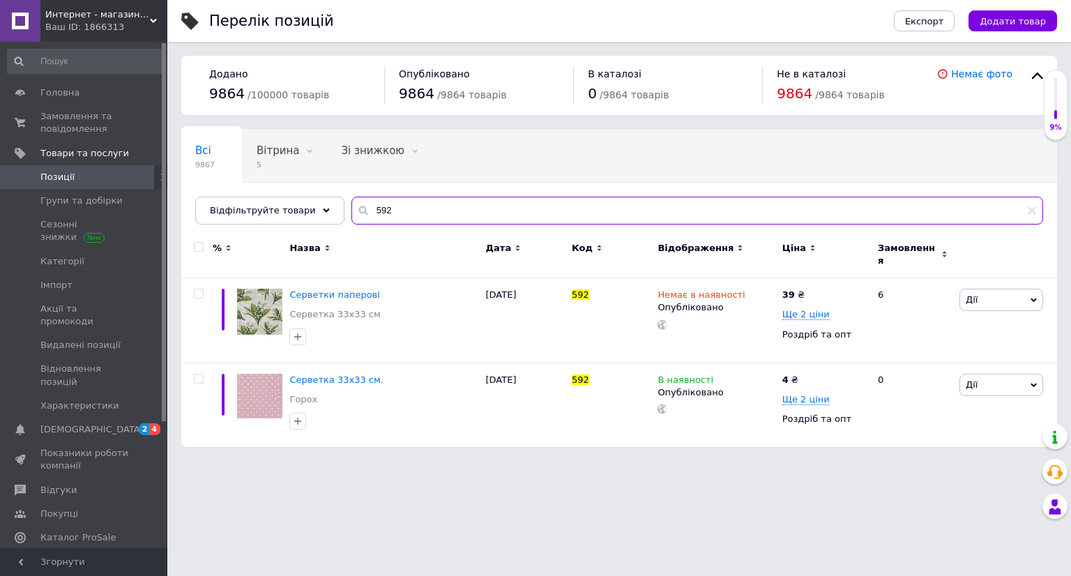
click at [380, 215] on input "592" at bounding box center [697, 211] width 692 height 28
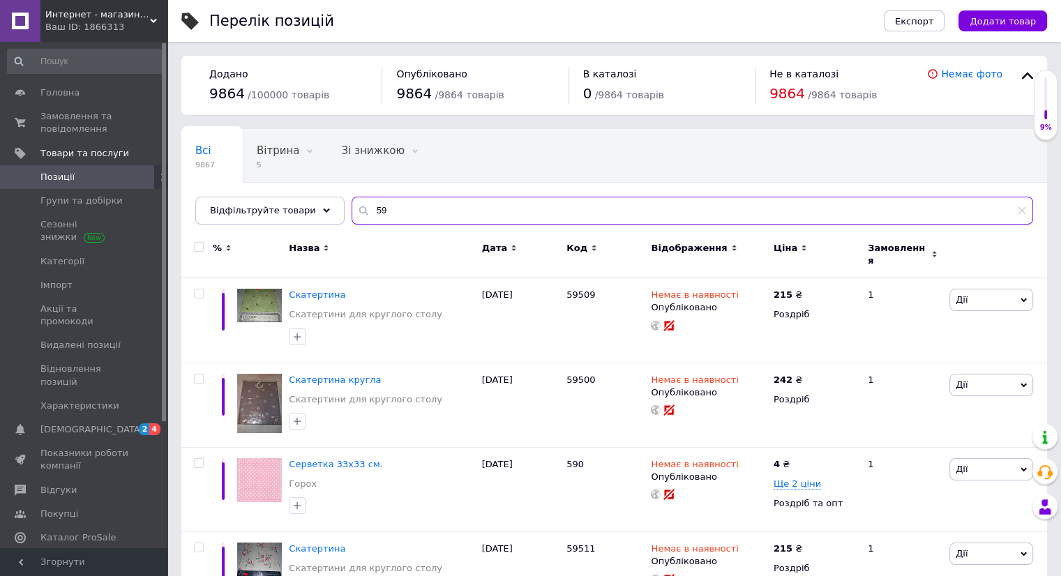
type input "5"
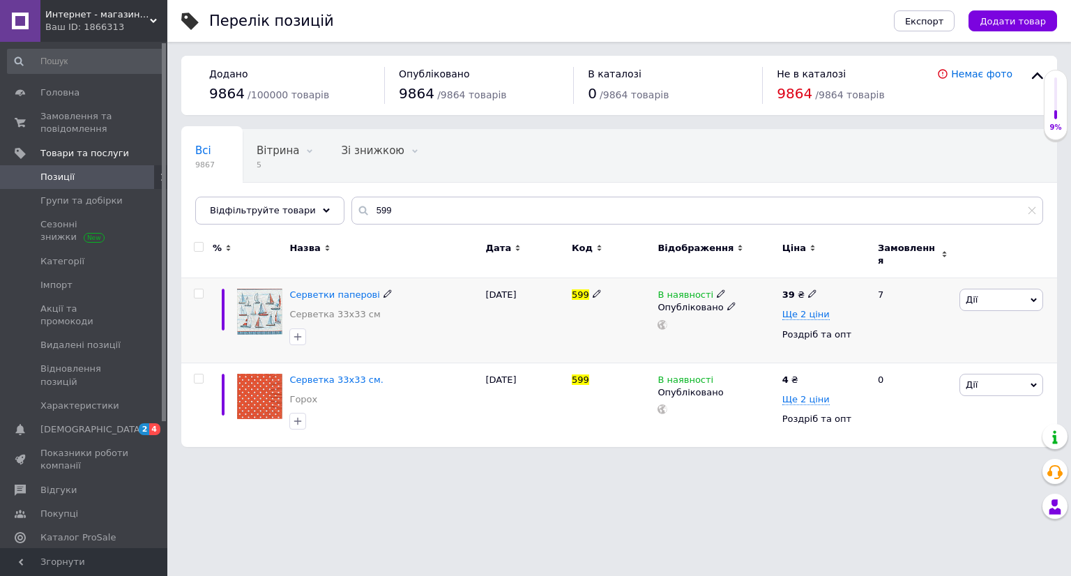
click at [717, 289] on icon at bounding box center [721, 293] width 8 height 8
click at [750, 296] on li "Немає в наявності" at bounding box center [797, 306] width 133 height 20
click at [668, 333] on div "В наявності Наявність Немає в наявності В наявності Під замовлення Готово до ві…" at bounding box center [716, 320] width 124 height 84
click at [393, 211] on input "599" at bounding box center [697, 211] width 692 height 28
type input "5"
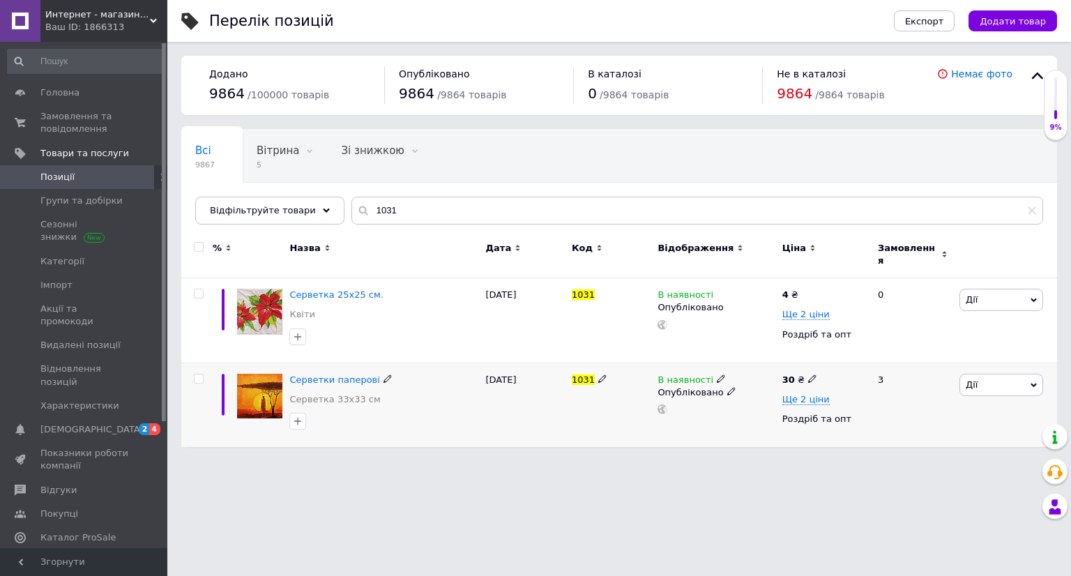
click at [717, 375] on icon at bounding box center [721, 379] width 8 height 8
click at [739, 380] on li "Немає в наявності" at bounding box center [797, 390] width 133 height 20
click at [688, 414] on div "В наявності Наявність Немає в наявності В наявності Під замовлення Готово до ві…" at bounding box center [716, 405] width 124 height 84
click at [385, 215] on input "1031" at bounding box center [697, 211] width 692 height 28
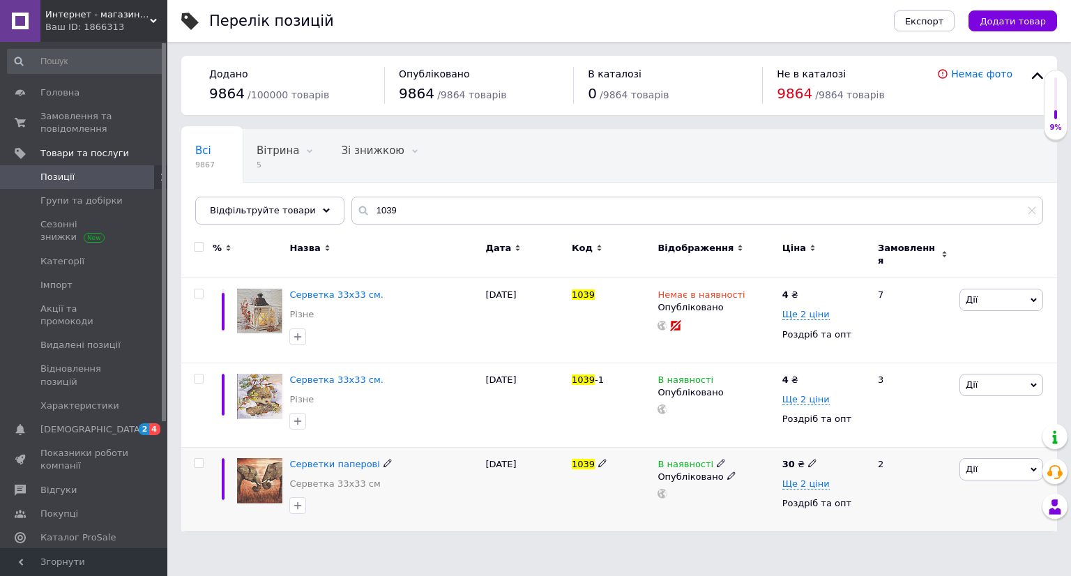
click at [717, 459] on icon at bounding box center [721, 463] width 8 height 8
click at [764, 465] on li "Немає в наявності" at bounding box center [797, 475] width 133 height 20
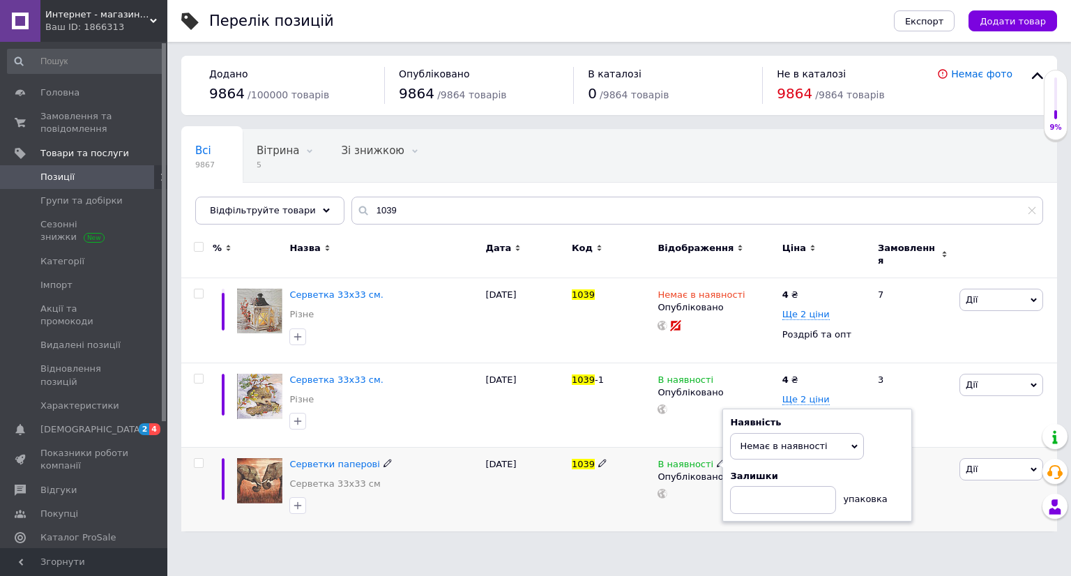
click at [655, 497] on div "В наявності Наявність Немає в наявності В наявності Під замовлення Готово до ві…" at bounding box center [716, 489] width 124 height 84
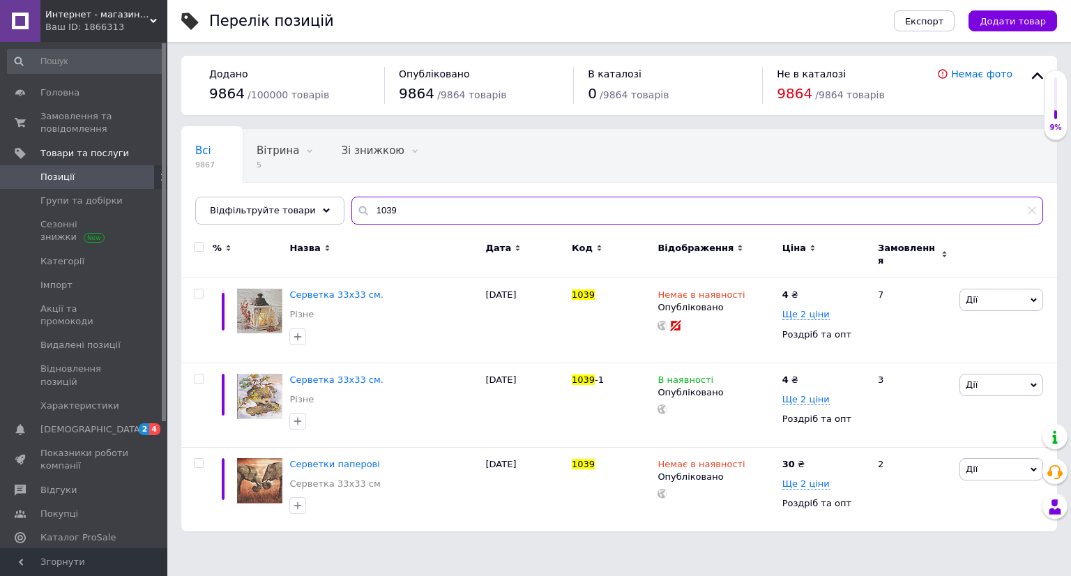
click at [389, 218] on input "1039" at bounding box center [697, 211] width 692 height 28
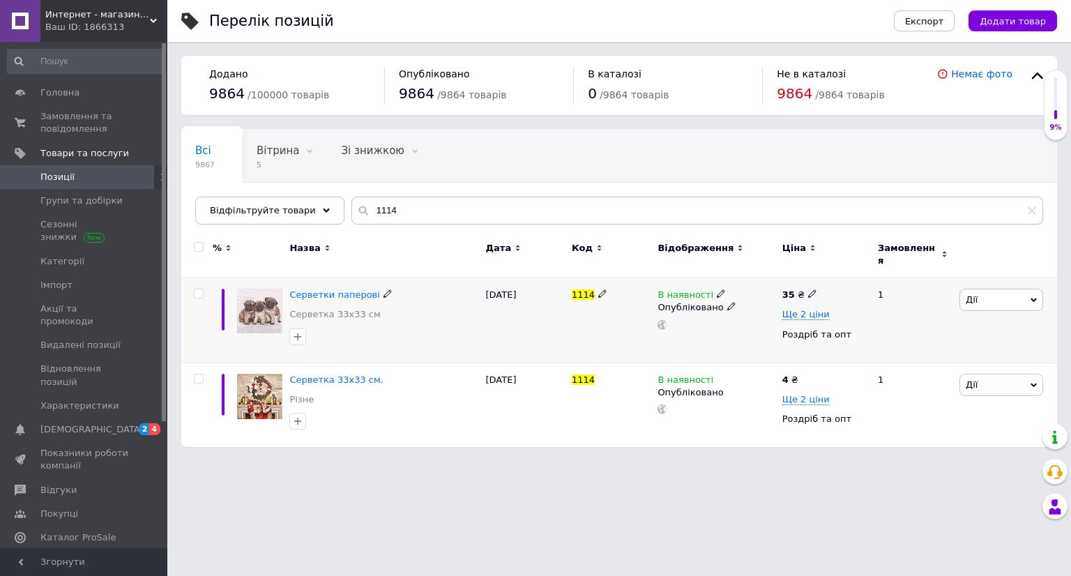
click at [717, 289] on icon at bounding box center [721, 293] width 8 height 8
click at [731, 296] on li "Немає в наявності" at bounding box center [797, 306] width 133 height 20
click at [591, 326] on div "1114" at bounding box center [611, 320] width 86 height 84
click at [404, 220] on input "1114" at bounding box center [697, 211] width 692 height 28
click at [717, 289] on icon at bounding box center [721, 293] width 8 height 8
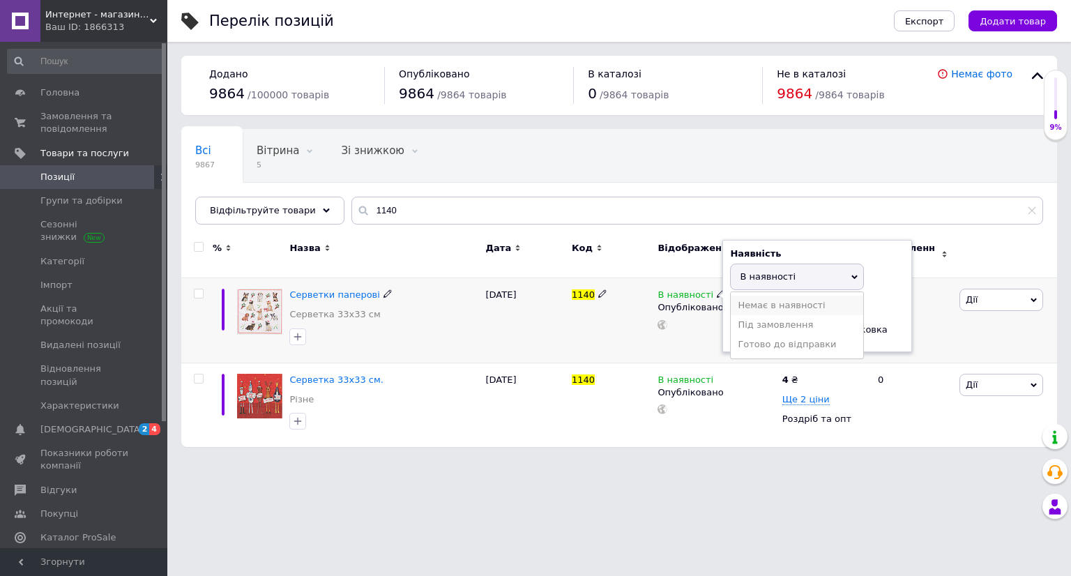
click at [752, 300] on li "Немає в наявності" at bounding box center [797, 306] width 133 height 20
click at [656, 322] on div "В наявності Наявність Немає в наявності В наявності Під замовлення Готово до ві…" at bounding box center [716, 320] width 124 height 84
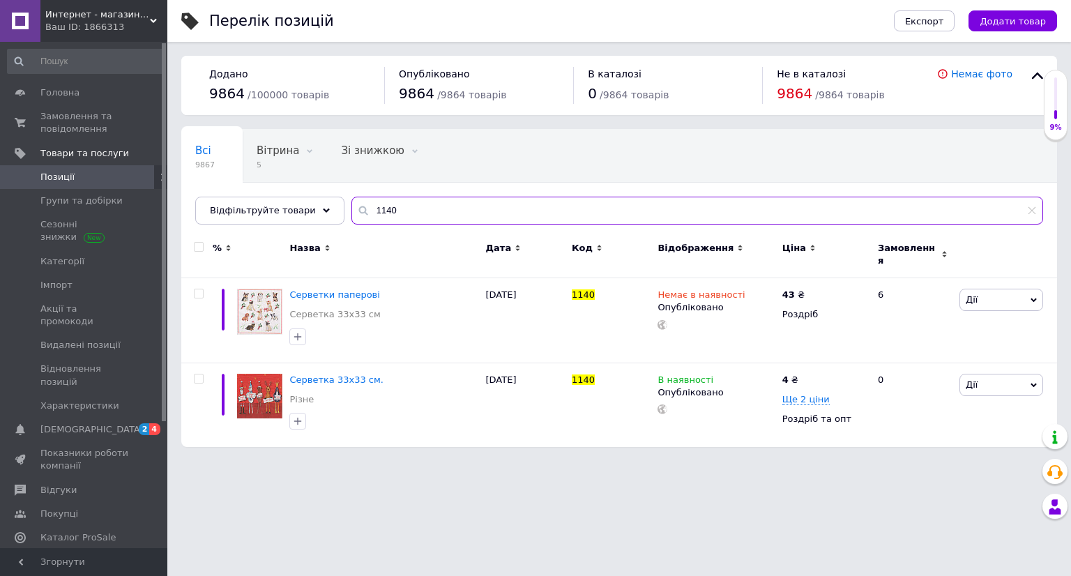
click at [385, 207] on input "1140" at bounding box center [697, 211] width 692 height 28
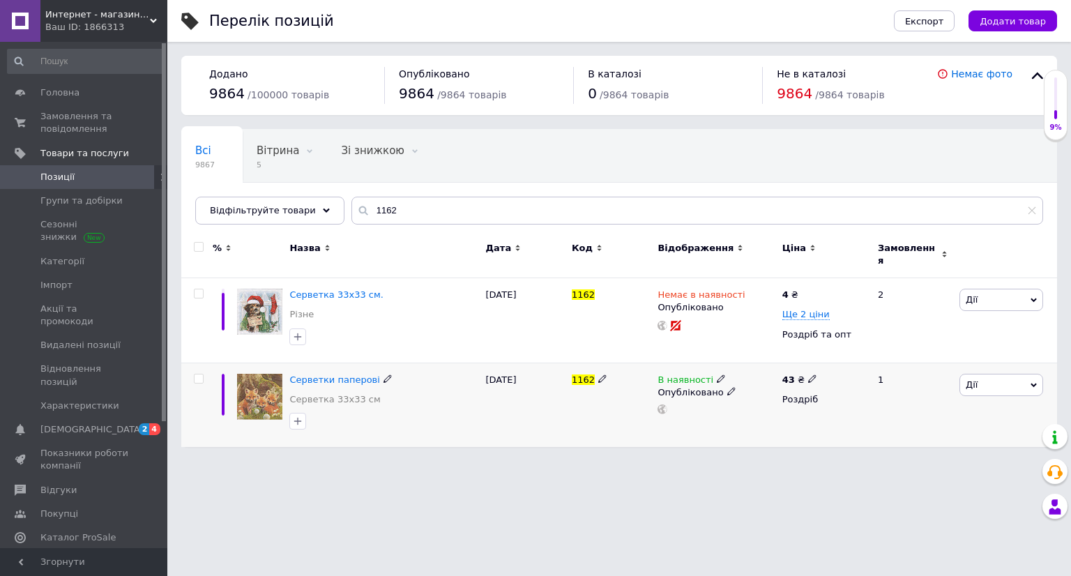
click at [707, 374] on div "В наявності" at bounding box center [692, 380] width 68 height 13
click at [745, 380] on li "Немає в наявності" at bounding box center [797, 390] width 133 height 20
click at [626, 424] on div "1162" at bounding box center [611, 405] width 86 height 84
click at [386, 216] on input "1162" at bounding box center [697, 211] width 692 height 28
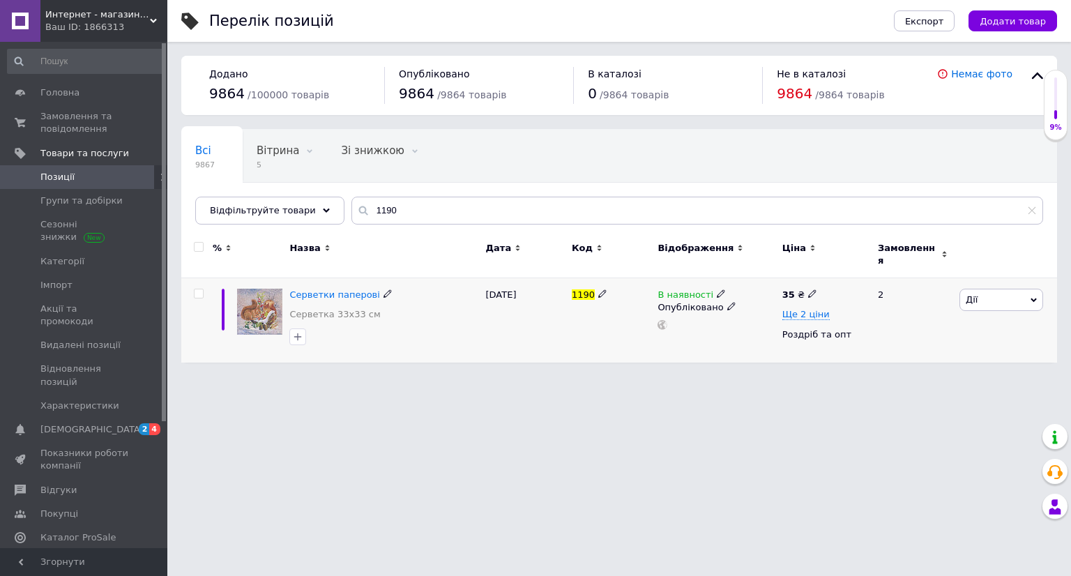
click at [717, 289] on icon at bounding box center [721, 293] width 8 height 8
click at [775, 296] on li "Немає в наявності" at bounding box center [797, 306] width 133 height 20
click at [623, 312] on div "1190" at bounding box center [611, 320] width 86 height 84
click at [390, 210] on input "1190" at bounding box center [697, 211] width 692 height 28
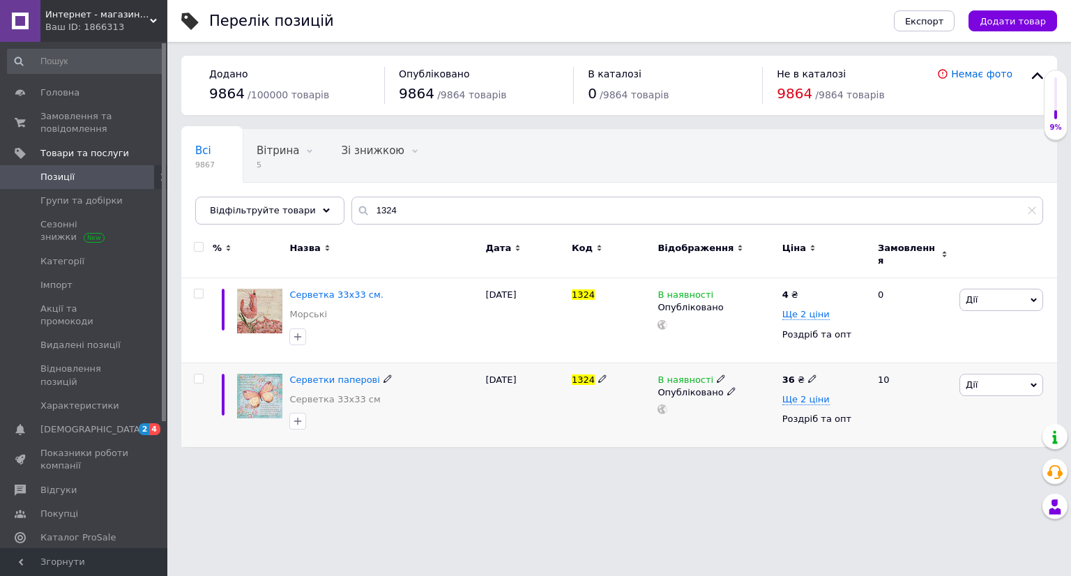
click at [717, 375] on icon at bounding box center [721, 379] width 8 height 8
click at [748, 380] on li "Немає в наявності" at bounding box center [797, 390] width 133 height 20
click at [652, 399] on div "1324" at bounding box center [611, 405] width 86 height 84
click at [385, 213] on input "1324" at bounding box center [697, 211] width 692 height 28
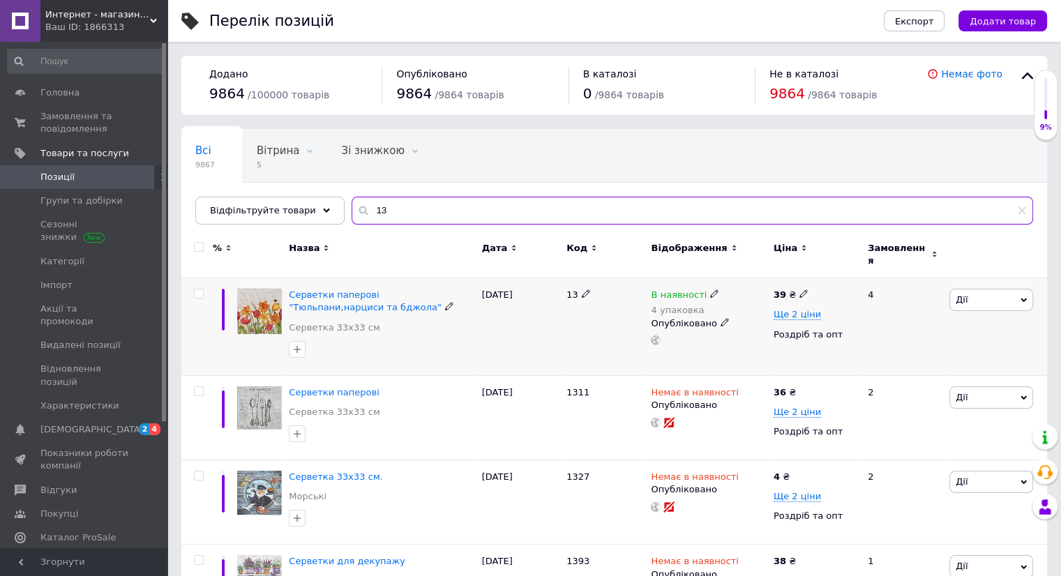
type input "1"
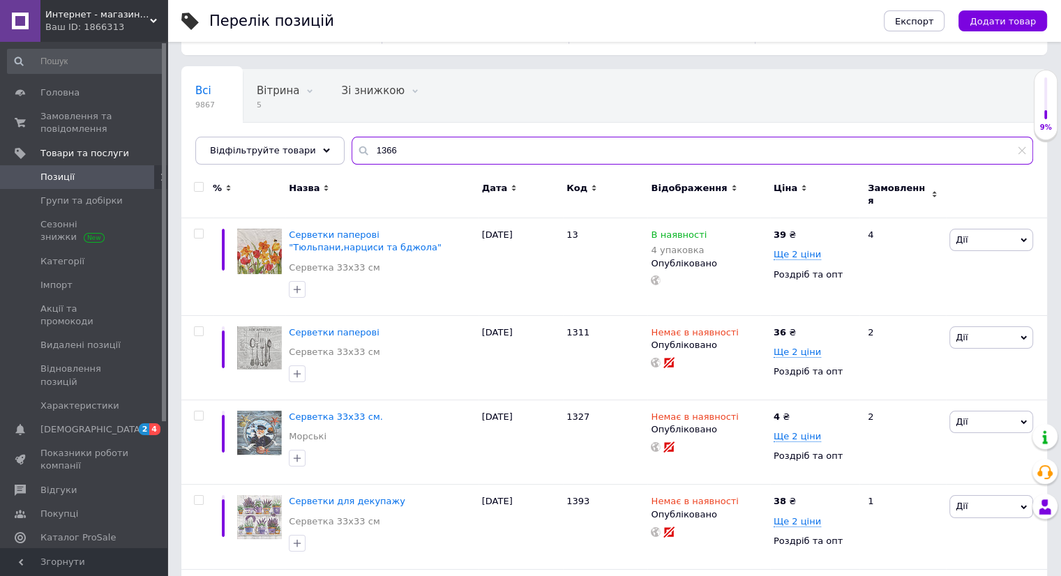
scroll to position [70, 0]
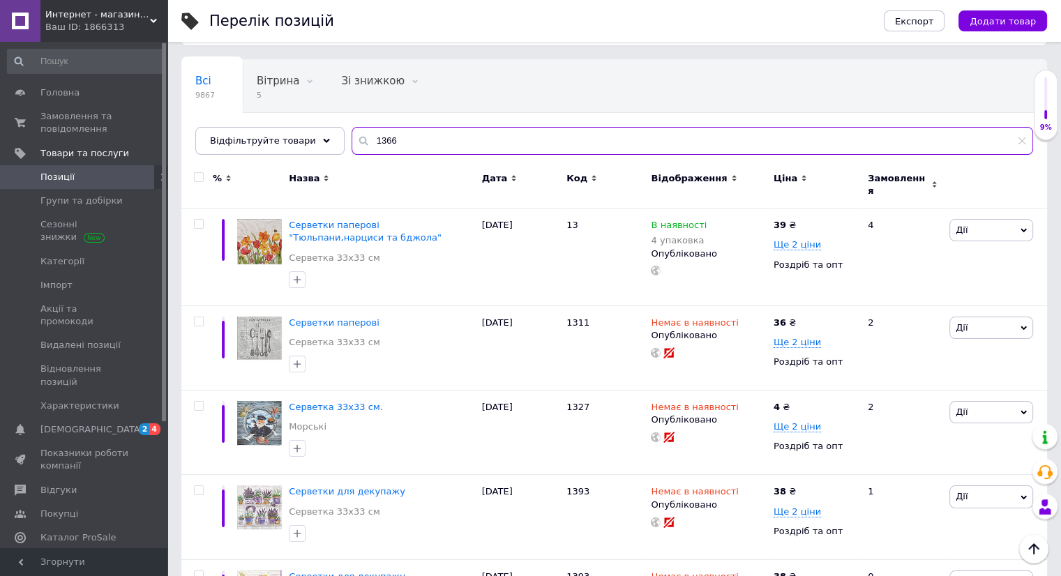
click at [391, 139] on input "1366" at bounding box center [691, 141] width 681 height 28
type input "1"
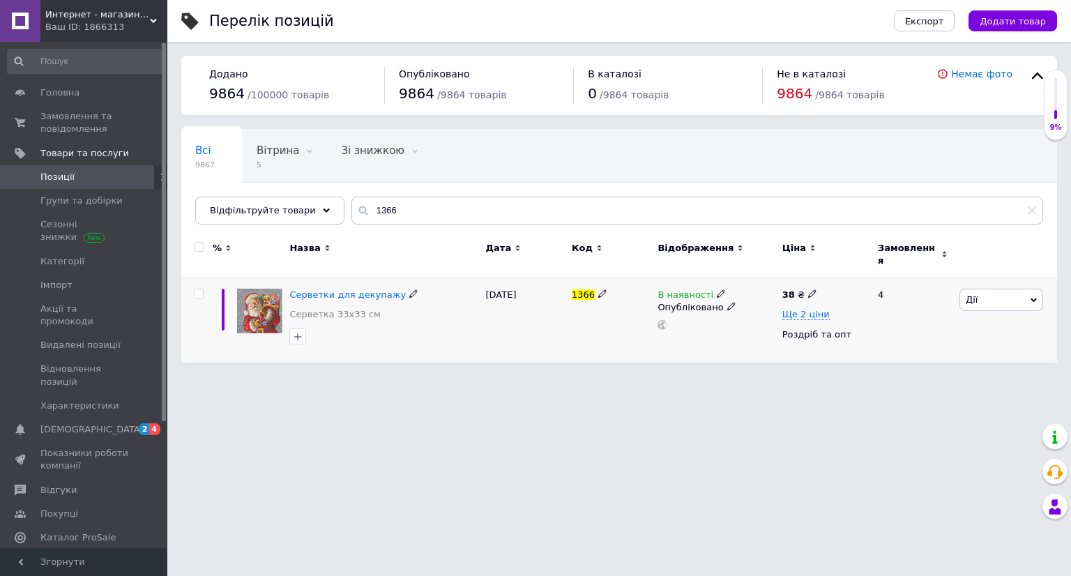
click at [717, 289] on span at bounding box center [721, 293] width 9 height 9
click at [748, 296] on li "Немає в наявності" at bounding box center [797, 306] width 133 height 20
click at [688, 320] on div at bounding box center [716, 325] width 120 height 10
click at [391, 207] on input "1366" at bounding box center [697, 211] width 692 height 28
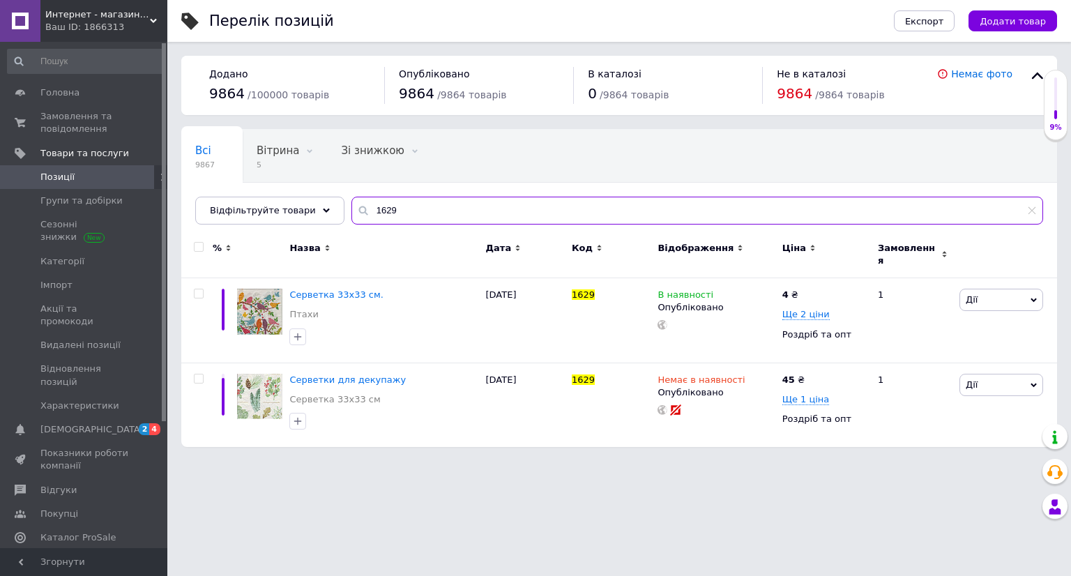
click at [405, 212] on input "1629" at bounding box center [697, 211] width 692 height 28
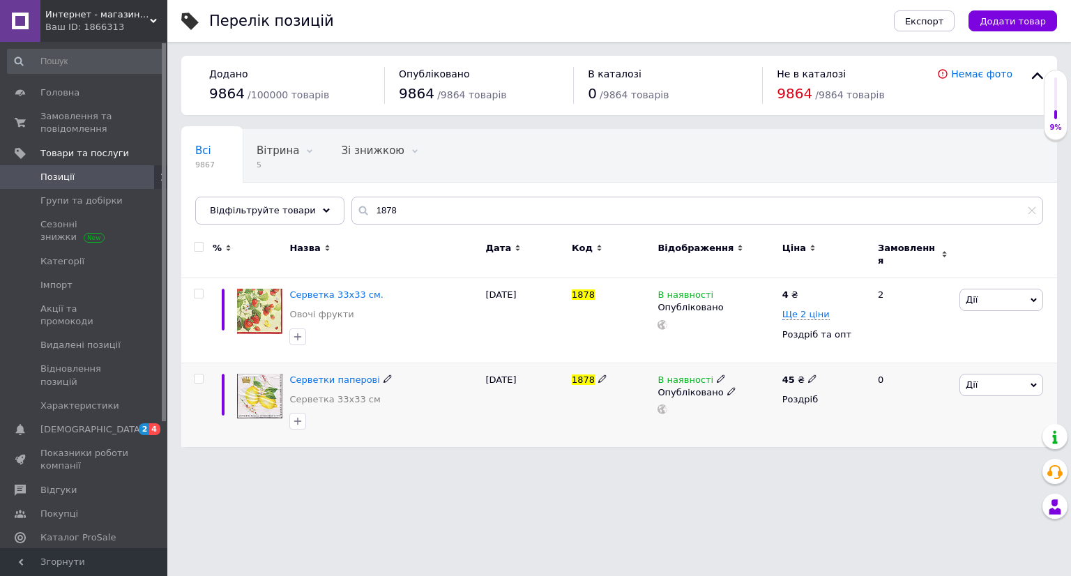
click at [717, 375] on icon at bounding box center [721, 379] width 8 height 8
click at [762, 380] on li "Немає в наявності" at bounding box center [797, 390] width 133 height 20
click at [686, 409] on div "В наявності Наявність Немає в наявності В наявності Під замовлення Готово до ві…" at bounding box center [716, 405] width 124 height 84
click at [401, 209] on input "1878" at bounding box center [697, 211] width 692 height 28
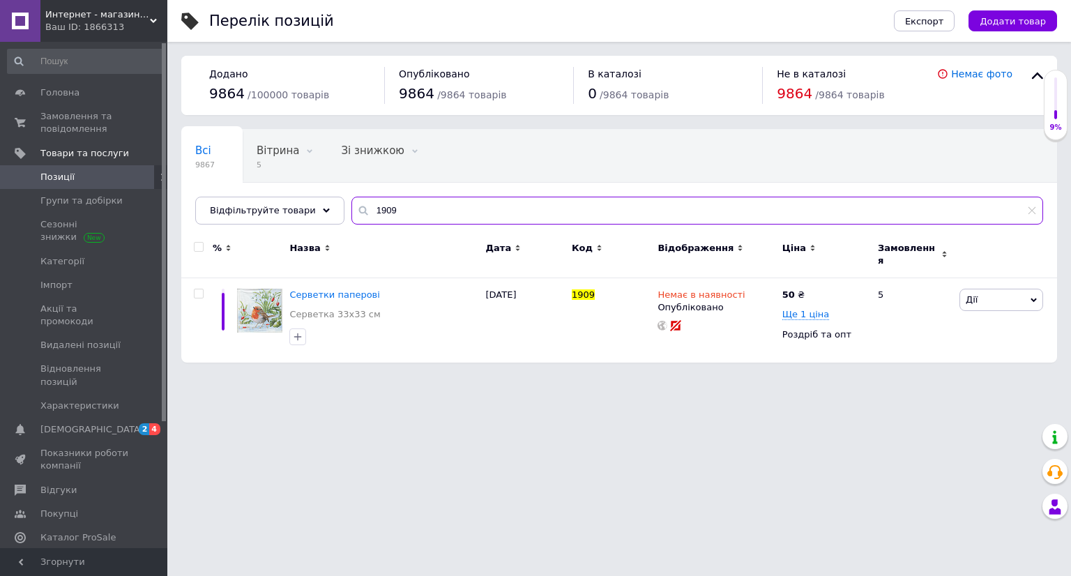
click at [411, 210] on input "1909" at bounding box center [697, 211] width 692 height 28
type input "1"
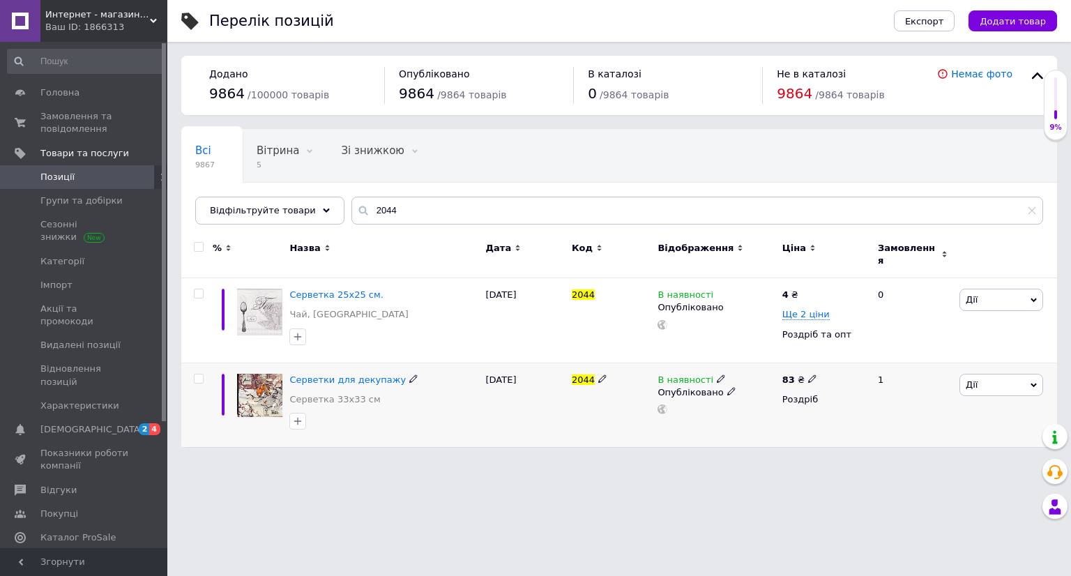
click at [717, 375] on icon at bounding box center [721, 379] width 8 height 8
click at [745, 383] on li "Немає в наявності" at bounding box center [797, 390] width 133 height 20
click at [647, 419] on div "2044" at bounding box center [611, 405] width 86 height 84
click at [395, 209] on input "2044" at bounding box center [697, 211] width 692 height 28
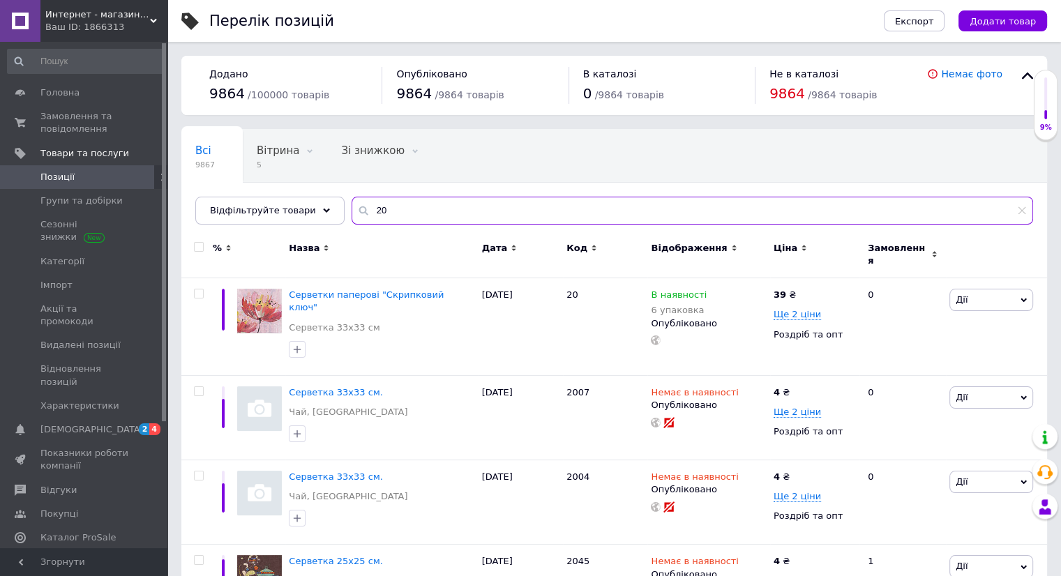
type input "2"
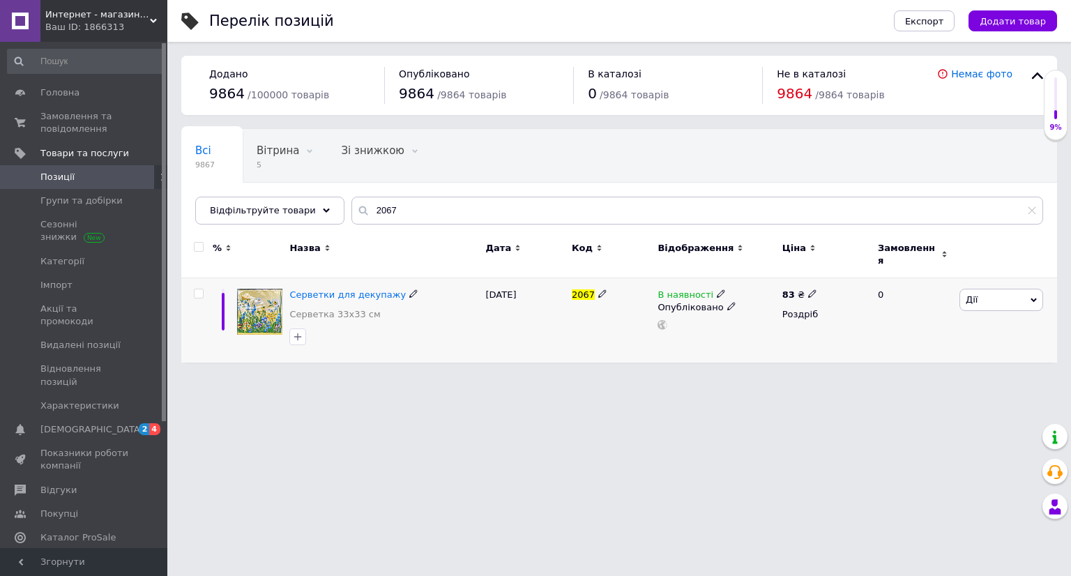
click at [717, 289] on icon at bounding box center [721, 293] width 8 height 8
click at [749, 298] on li "Немає в наявності" at bounding box center [797, 306] width 133 height 20
click at [520, 341] on div "[DATE]" at bounding box center [526, 320] width 86 height 84
click at [389, 205] on input "2067" at bounding box center [697, 211] width 692 height 28
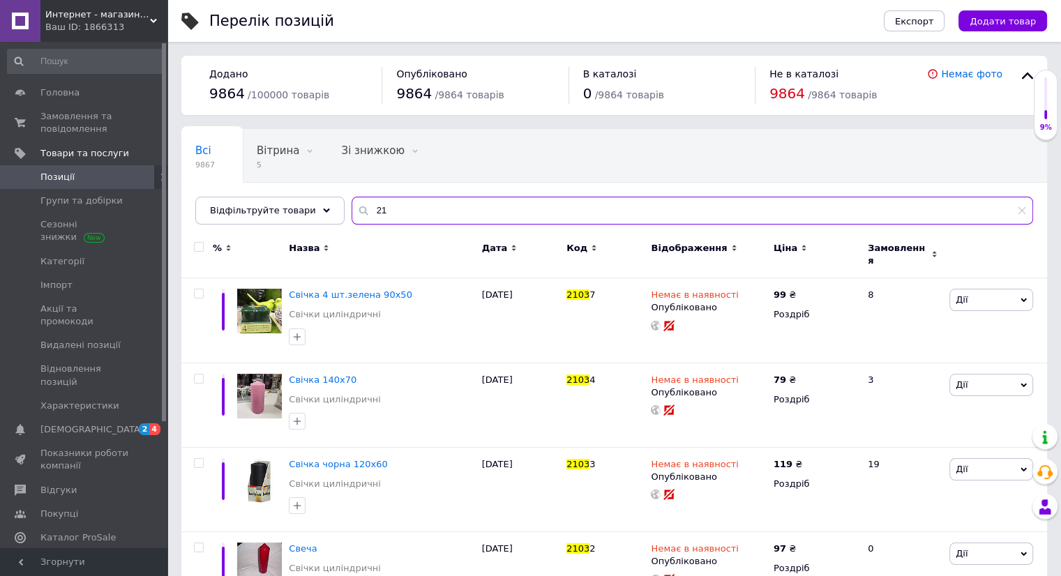
type input "2"
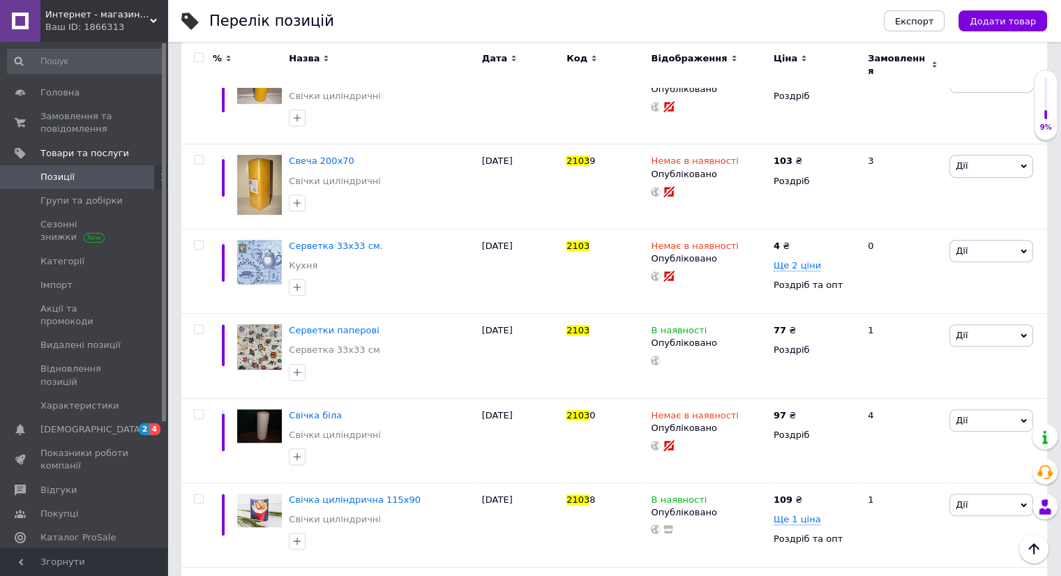
scroll to position [721, 0]
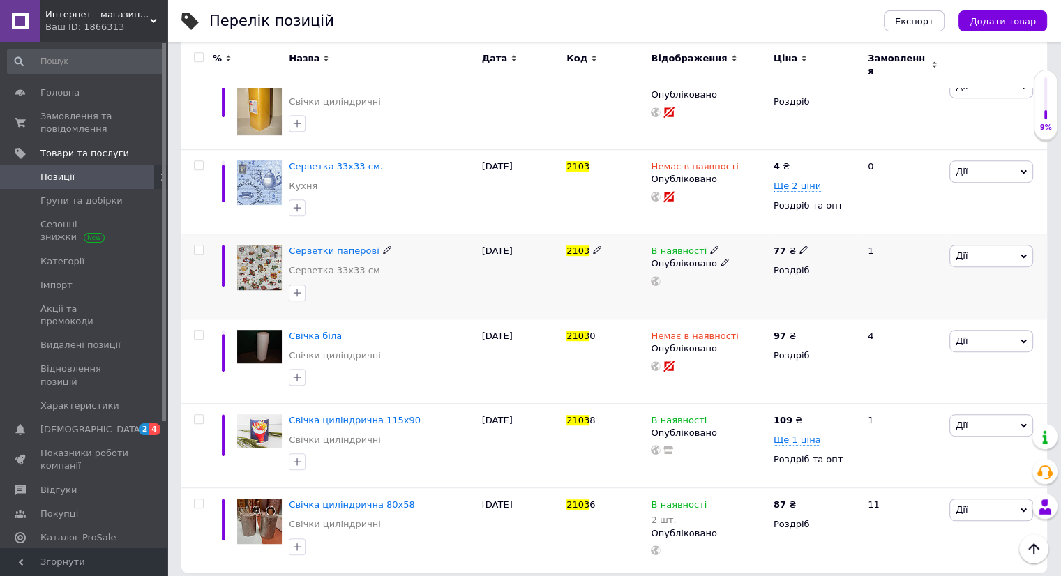
click at [710, 245] on icon at bounding box center [714, 249] width 8 height 8
click at [739, 252] on li "Немає в наявності" at bounding box center [790, 262] width 133 height 20
click at [678, 276] on div at bounding box center [708, 281] width 118 height 10
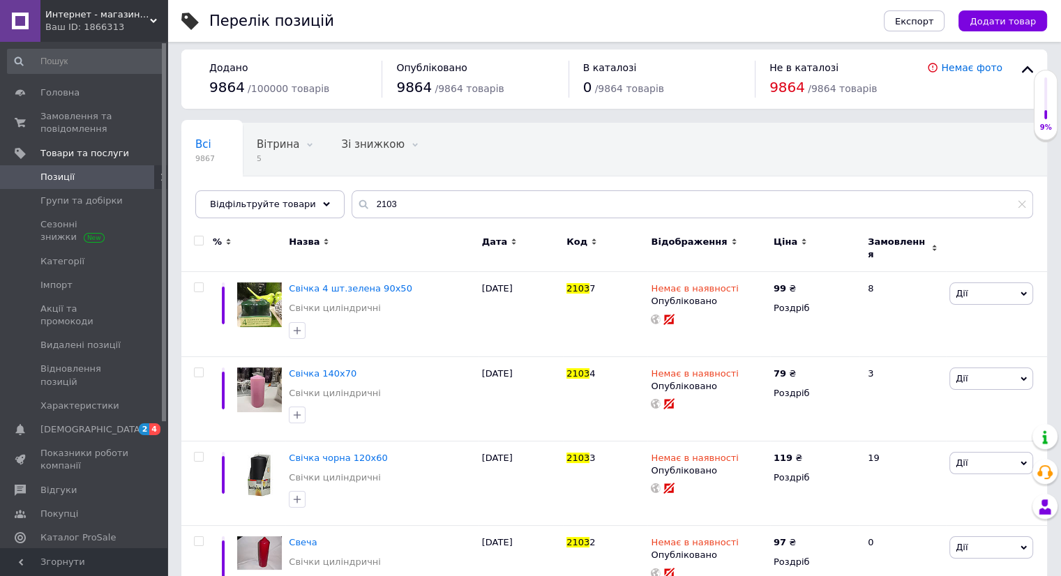
scroll to position [0, 0]
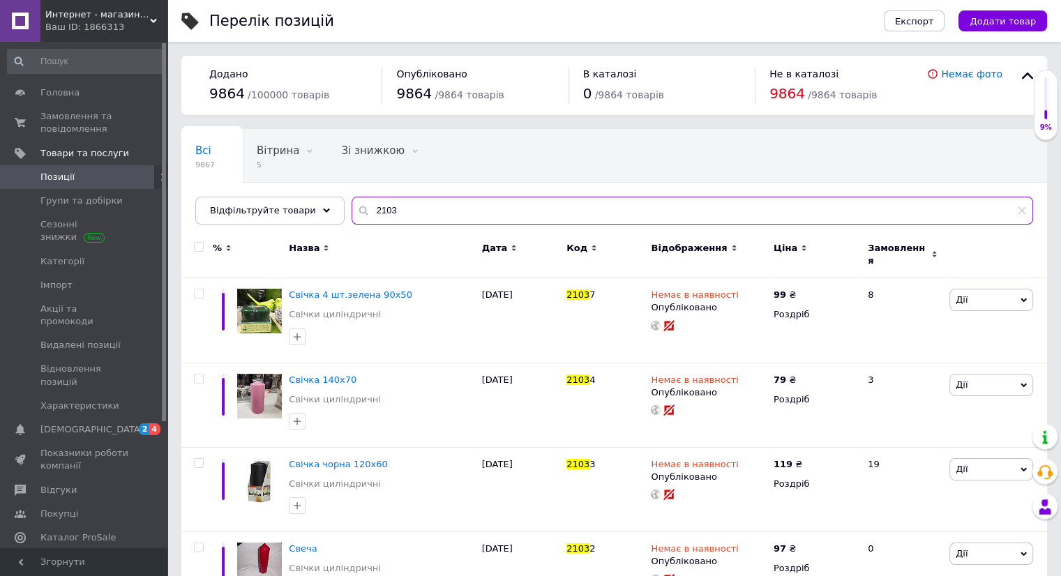
click at [393, 215] on input "2103" at bounding box center [691, 211] width 681 height 28
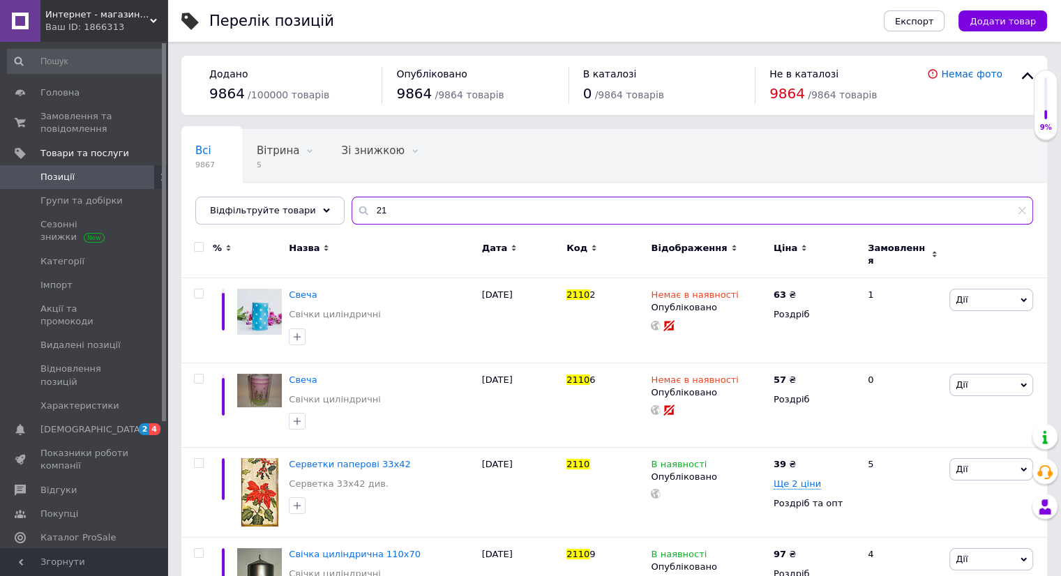
type input "2"
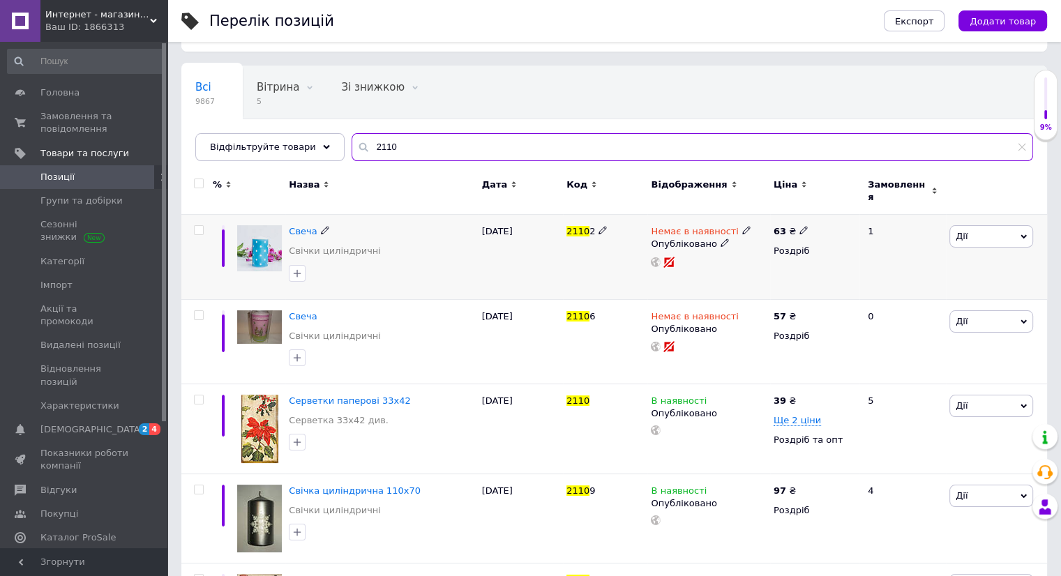
scroll to position [139, 0]
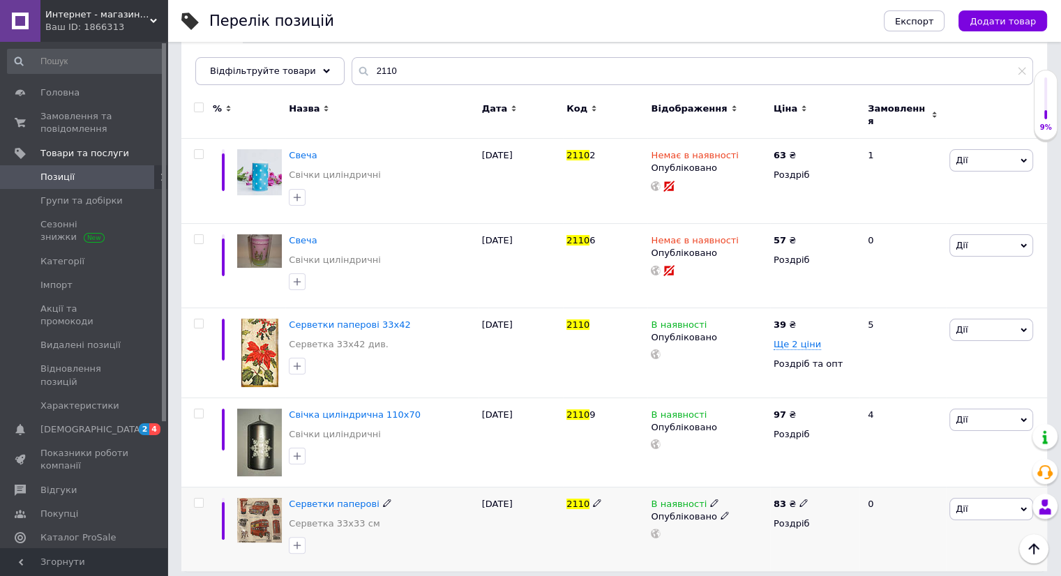
click at [710, 499] on icon at bounding box center [714, 503] width 8 height 8
click at [727, 505] on li "Немає в наявності" at bounding box center [790, 515] width 133 height 20
click at [694, 515] on div "В наявності Наявність Немає в наявності В наявності Під замовлення Готово до ві…" at bounding box center [708, 518] width 115 height 40
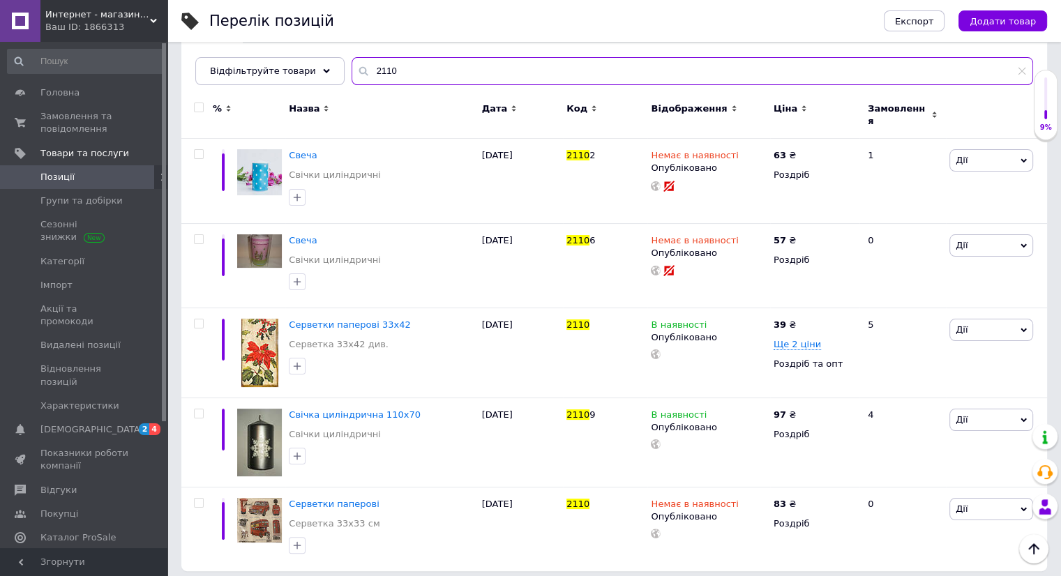
click at [384, 77] on input "2110" at bounding box center [691, 71] width 681 height 28
type input "2"
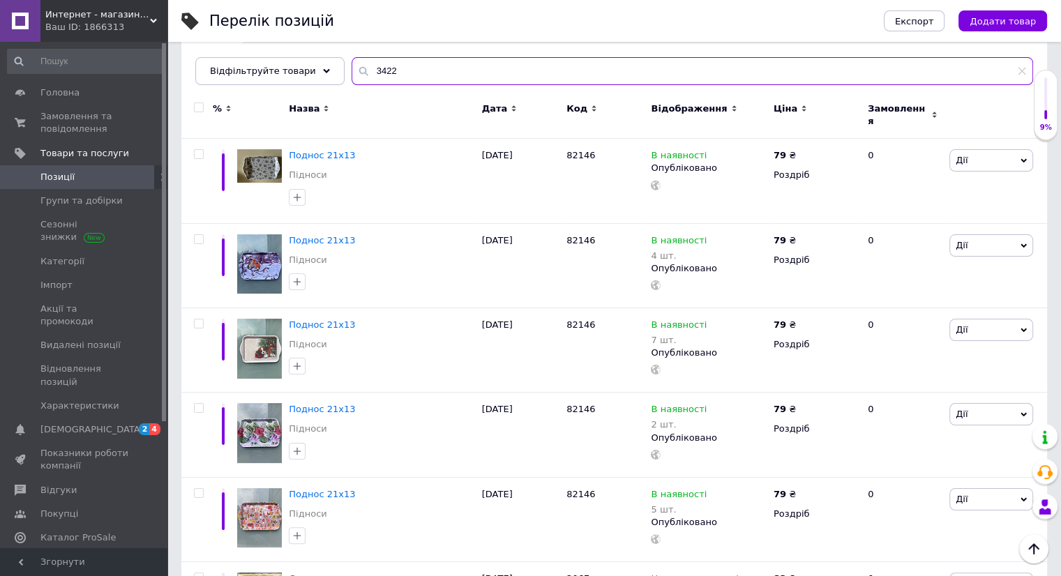
type input "3422"
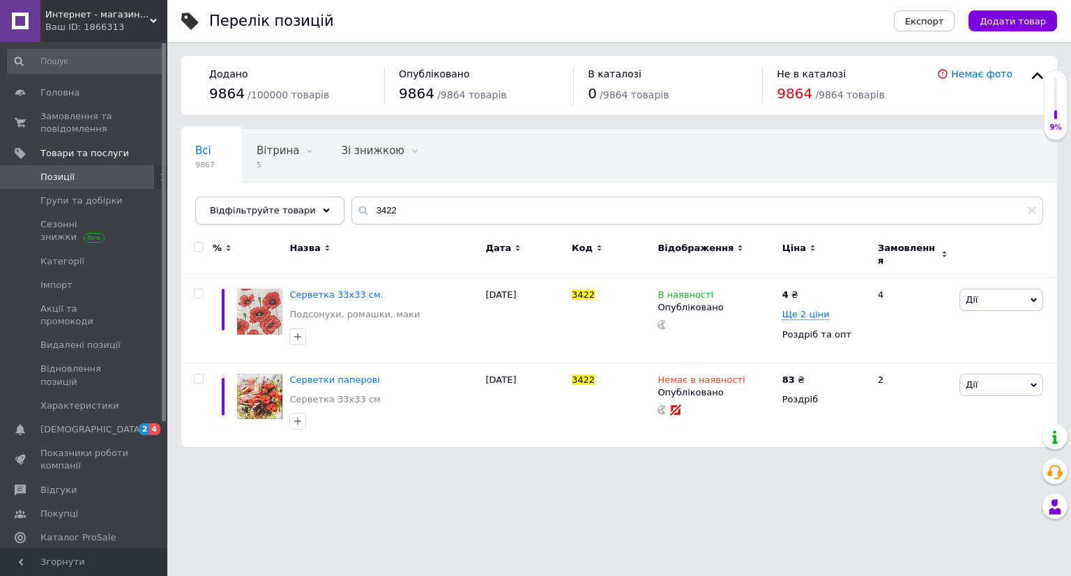
click at [301, 213] on div "Відфільтруйте товари" at bounding box center [269, 211] width 149 height 28
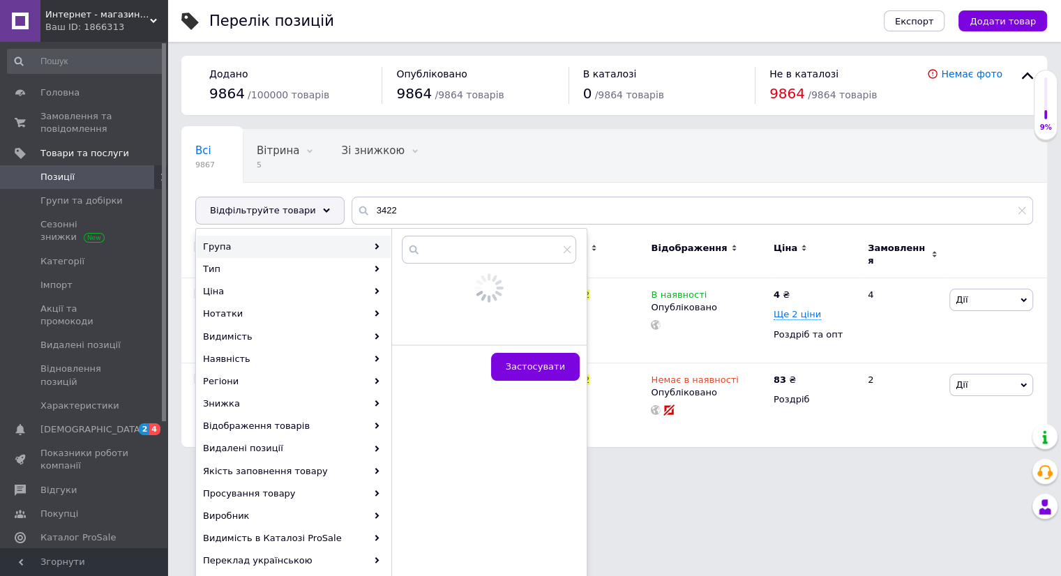
click at [305, 236] on div "Група" at bounding box center [294, 247] width 194 height 22
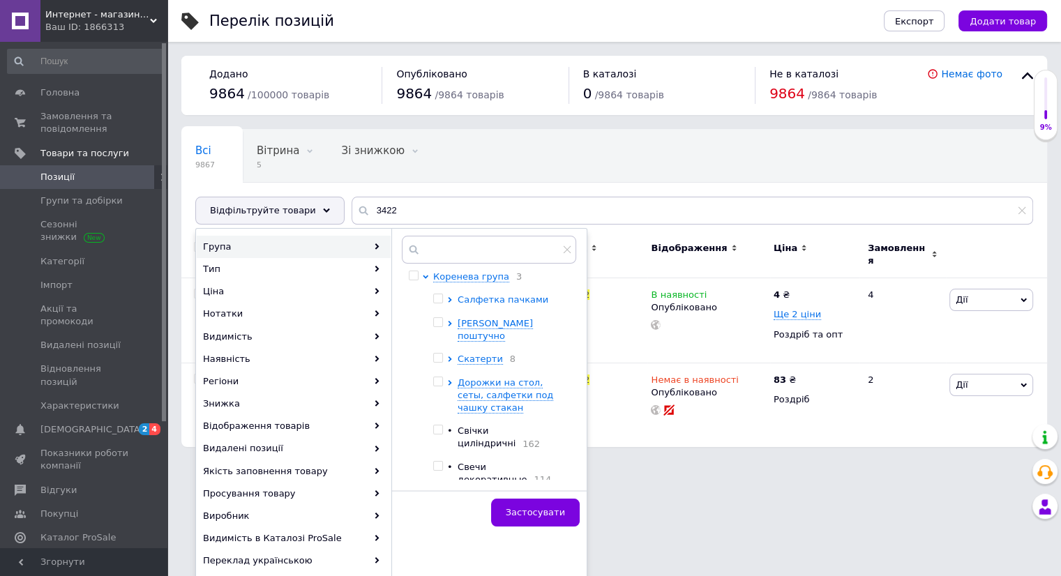
click at [469, 296] on span "Салфетка пачками" at bounding box center [502, 299] width 91 height 10
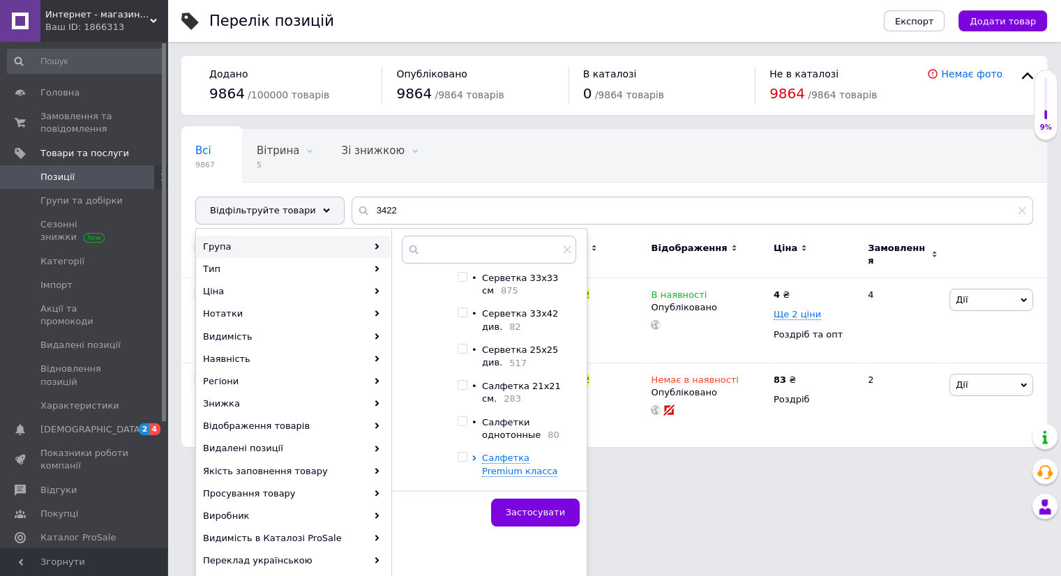
scroll to position [70, 0]
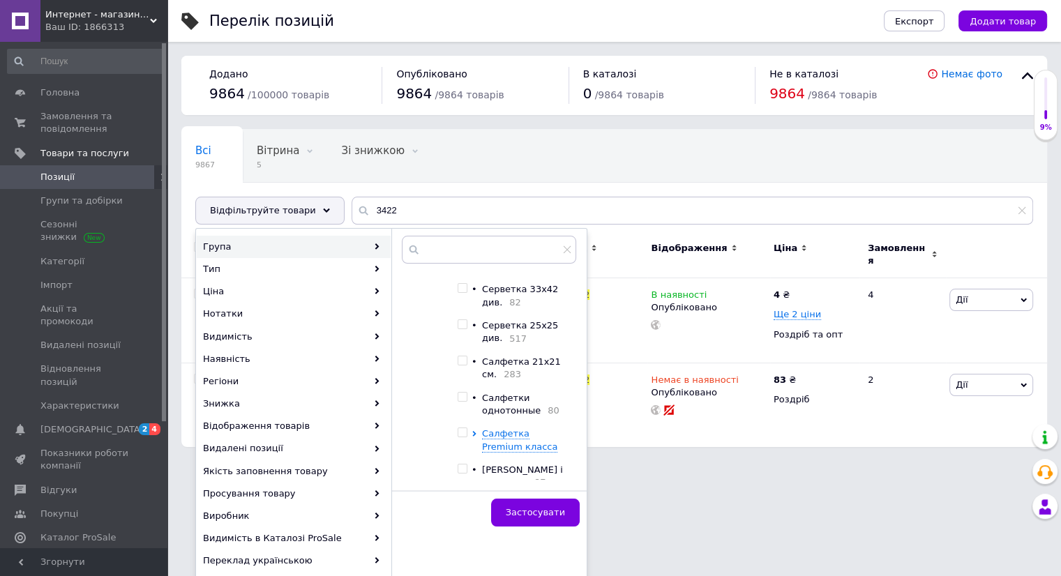
click at [466, 329] on span at bounding box center [462, 324] width 10 height 10
click at [466, 329] on input "checkbox" at bounding box center [461, 324] width 9 height 9
checkbox input "true"
click at [520, 507] on span "Застосувати" at bounding box center [535, 512] width 59 height 10
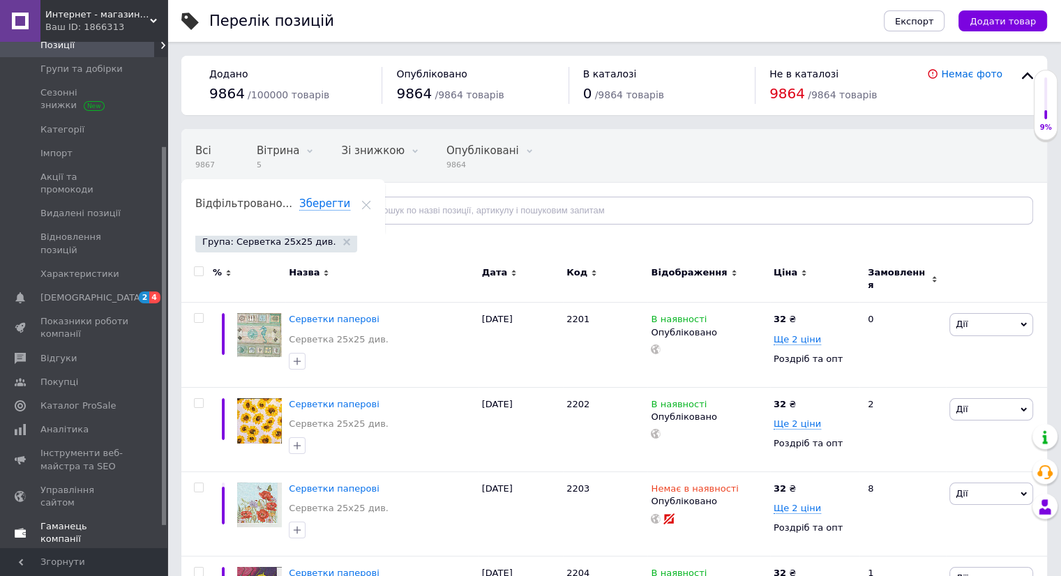
scroll to position [139, 0]
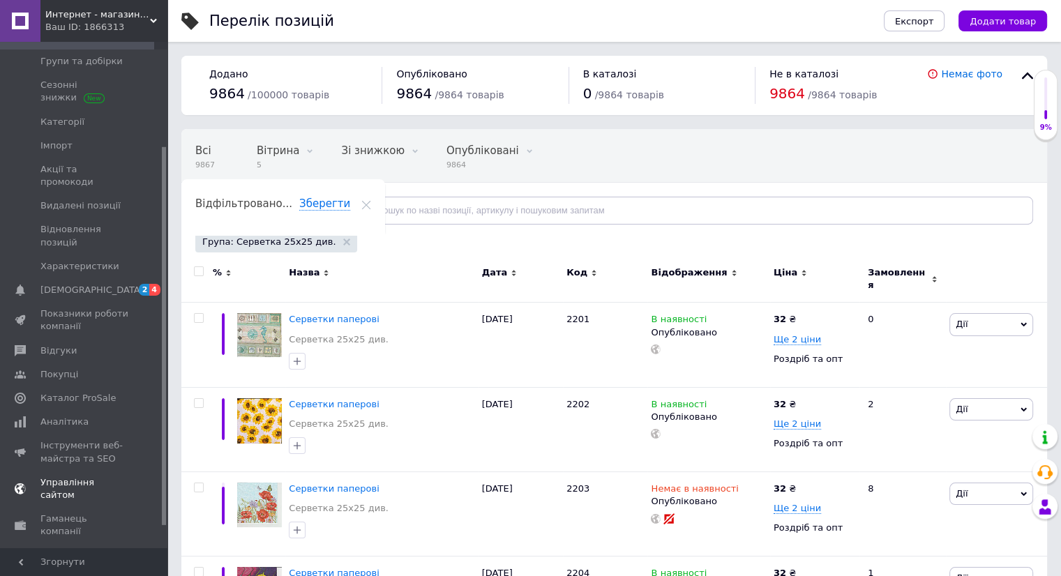
click at [71, 476] on span "Управління сайтом" at bounding box center [84, 488] width 89 height 25
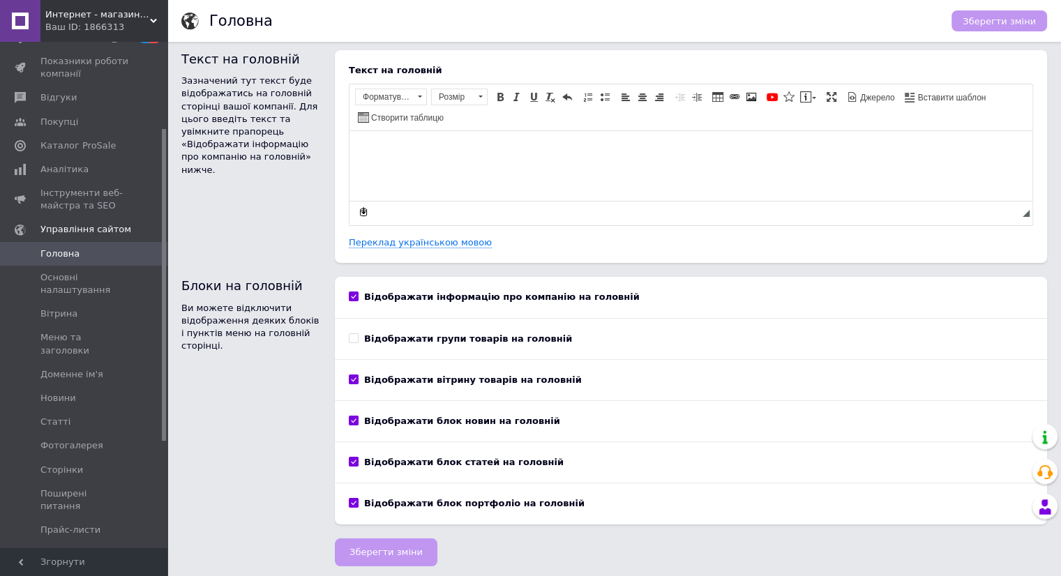
scroll to position [8, 0]
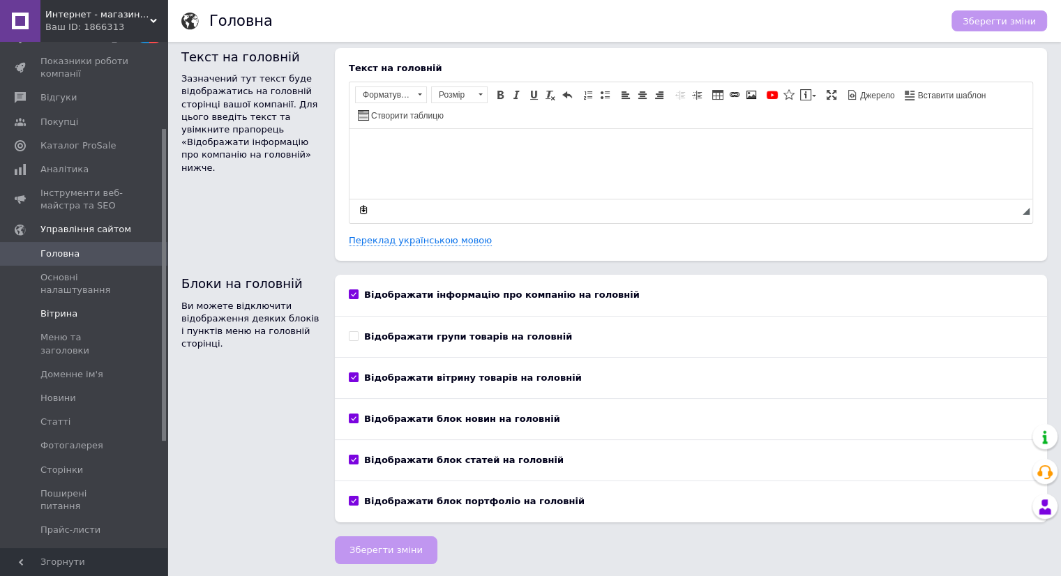
click at [59, 319] on span "Вітрина" at bounding box center [58, 314] width 37 height 13
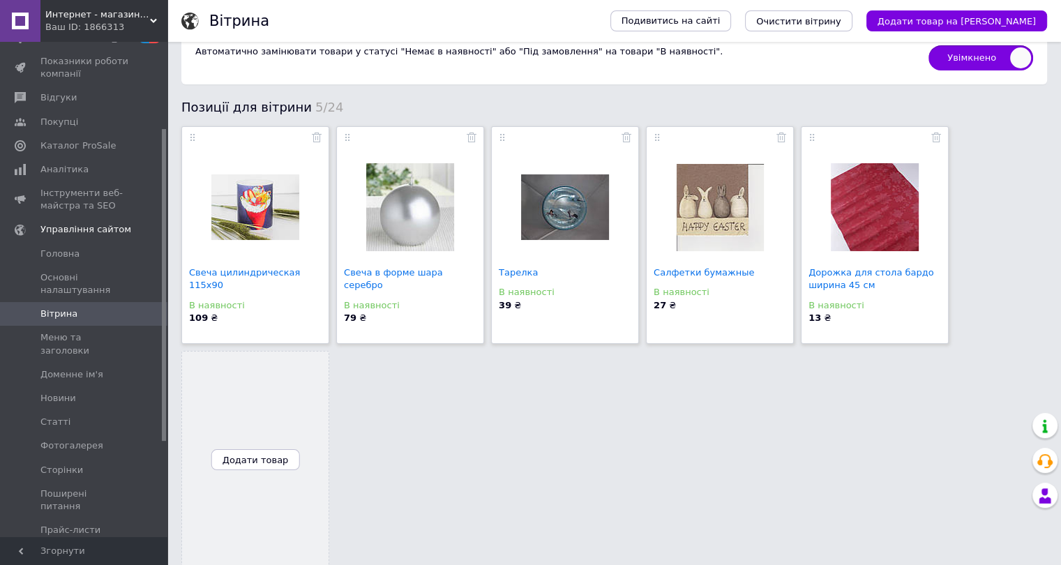
scroll to position [38, 0]
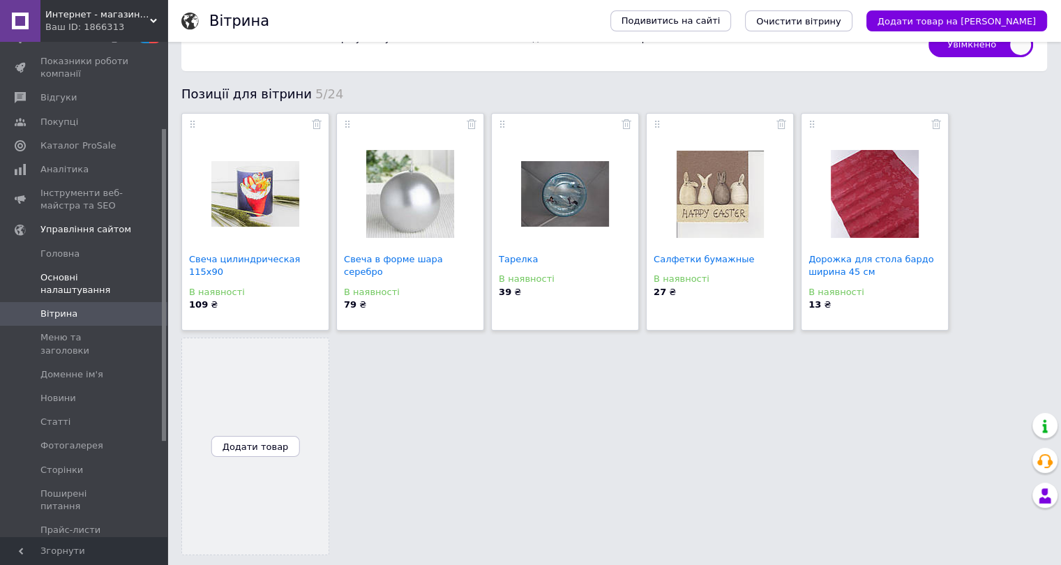
click at [67, 288] on span "Основні налаштування" at bounding box center [84, 283] width 89 height 25
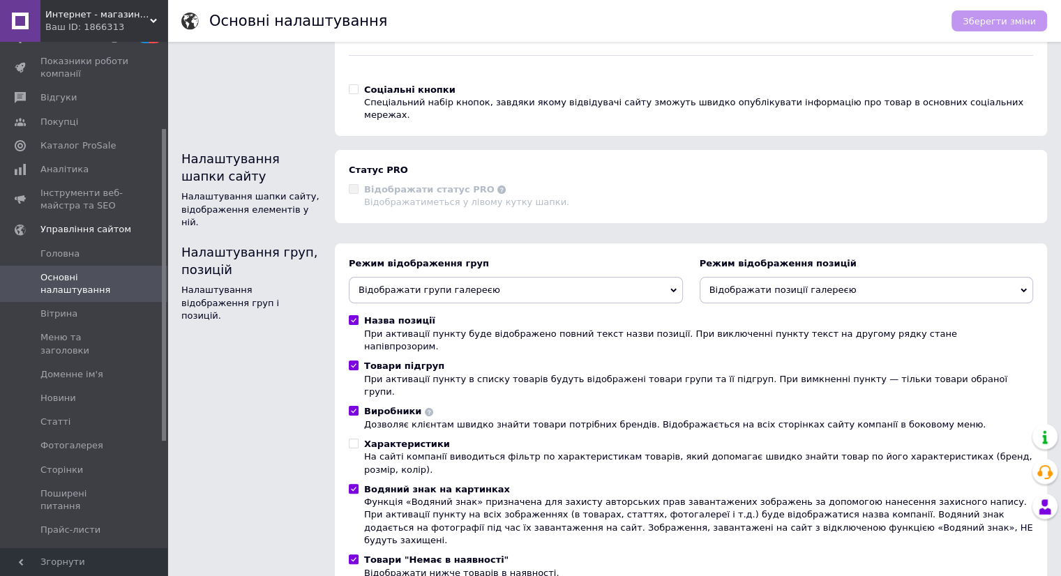
scroll to position [200, 0]
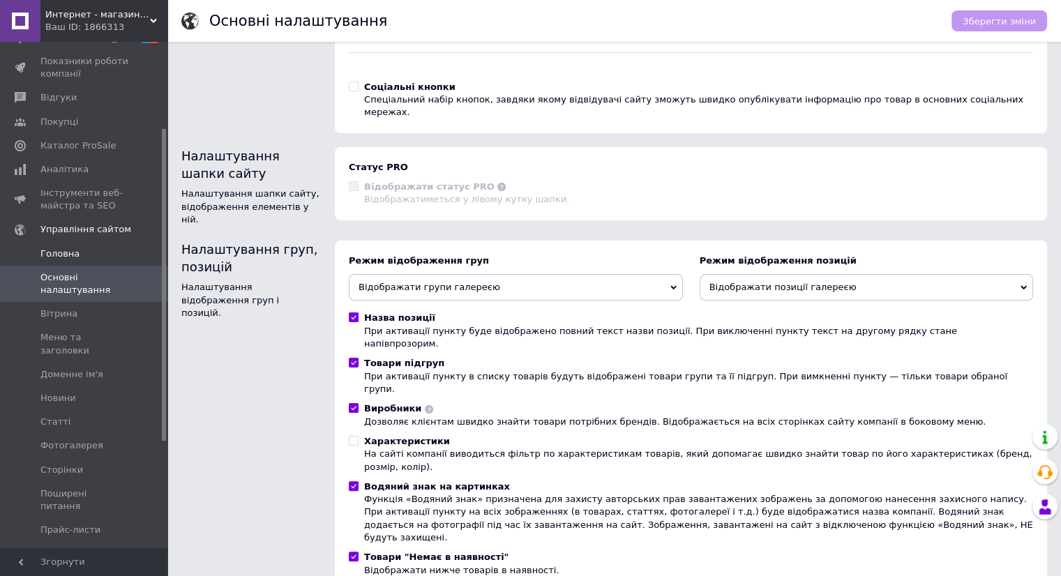
click at [68, 259] on span "Головна" at bounding box center [59, 254] width 39 height 13
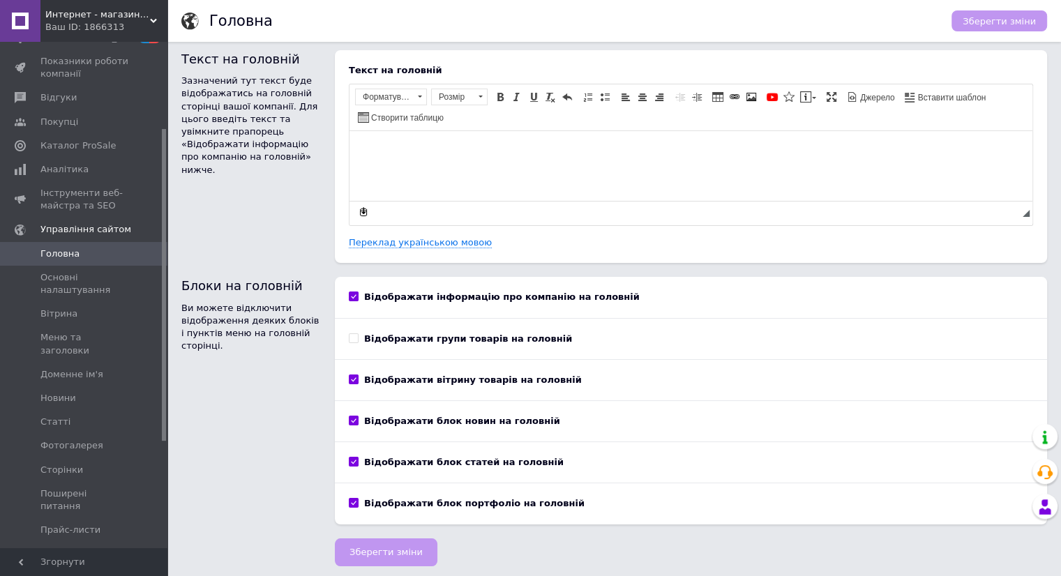
scroll to position [8, 0]
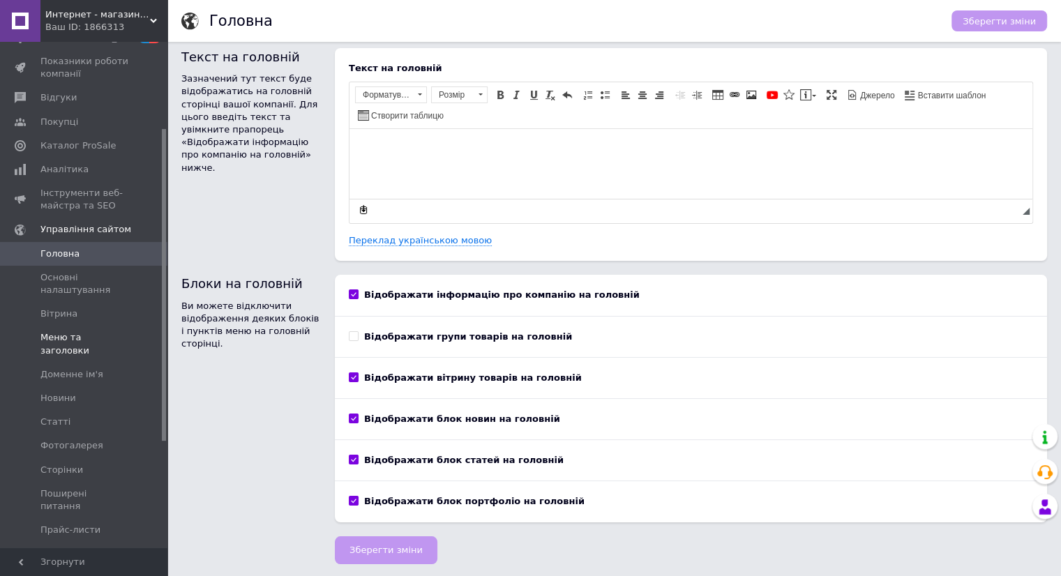
click at [100, 333] on span "Меню та заголовки" at bounding box center [84, 343] width 89 height 25
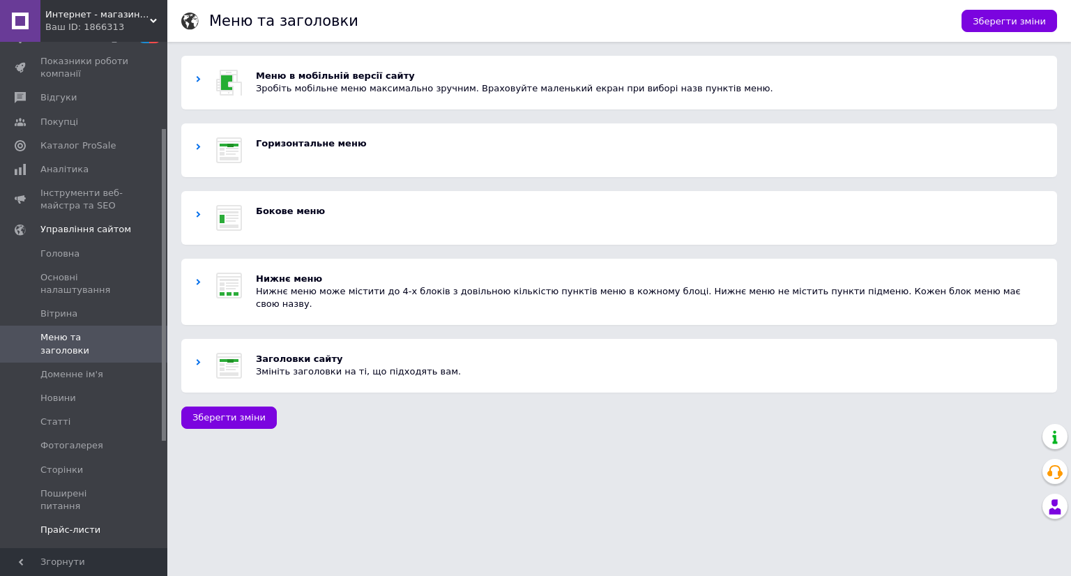
click at [78, 524] on span "Прайс-листи" at bounding box center [70, 530] width 60 height 13
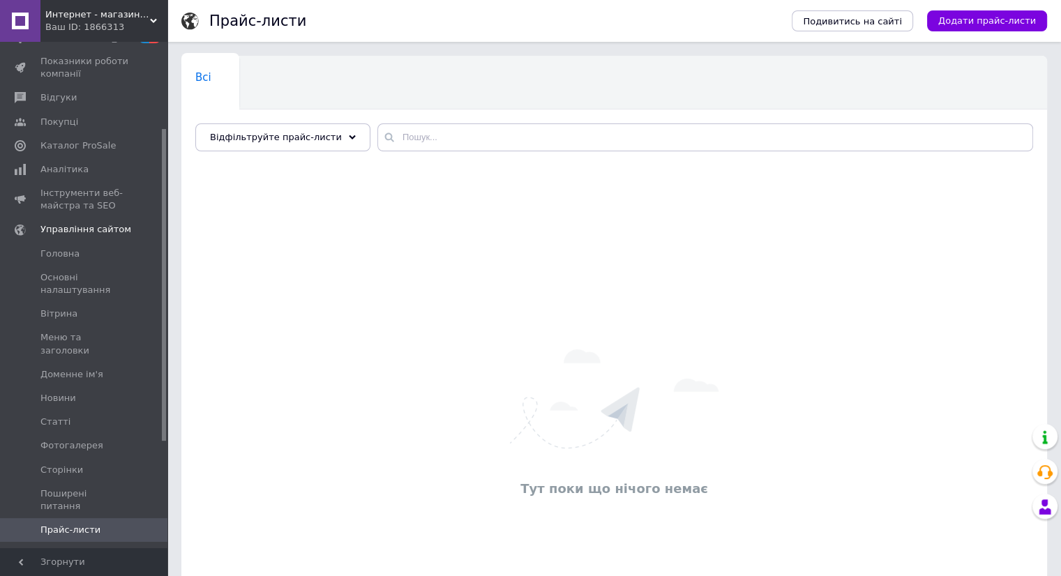
click at [70, 547] on span "Презентації" at bounding box center [68, 553] width 56 height 13
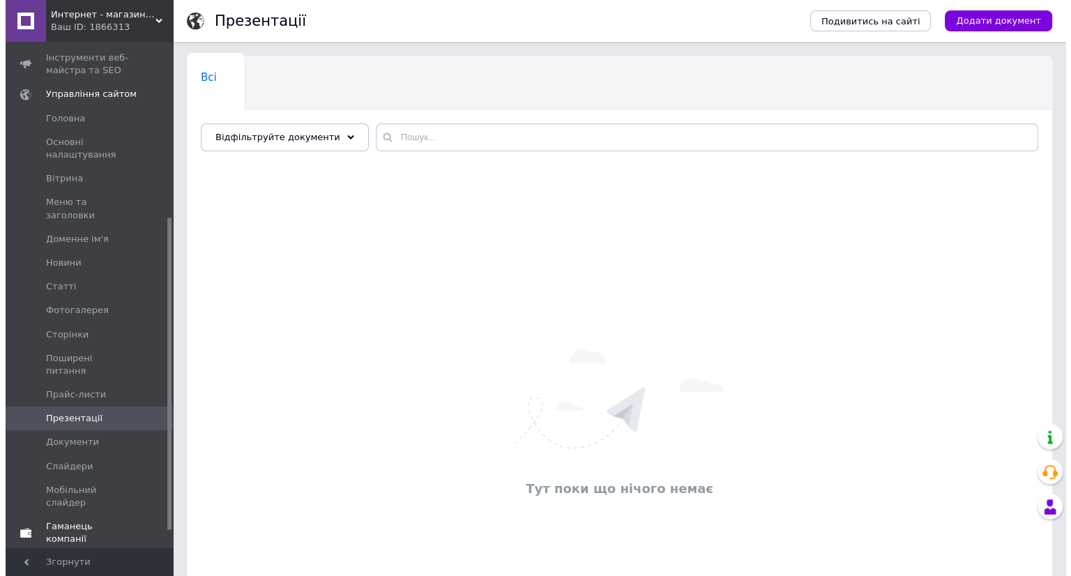
scroll to position [311, 0]
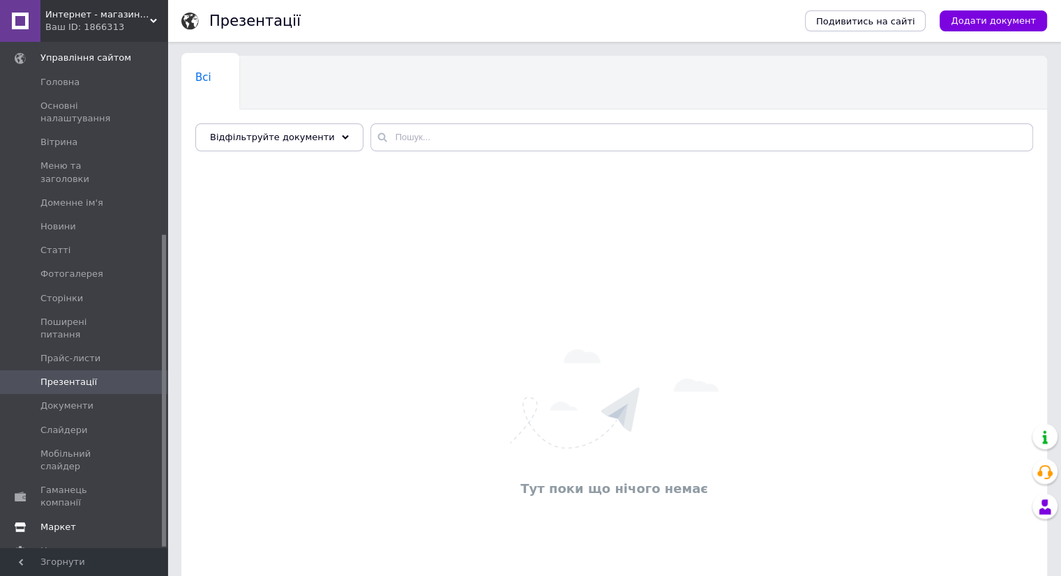
click at [64, 521] on span "Маркет" at bounding box center [58, 527] width 36 height 13
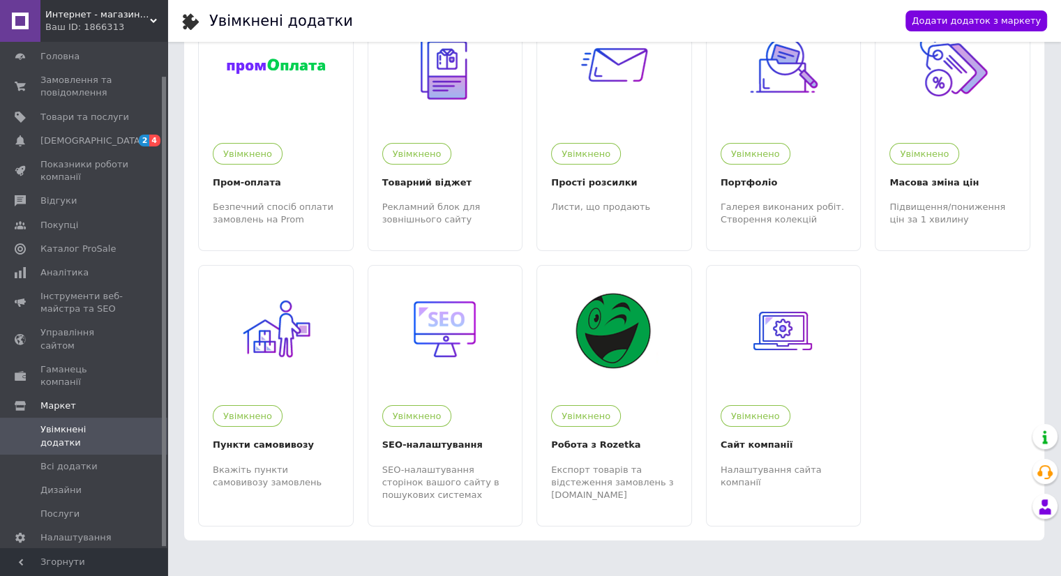
scroll to position [80, 0]
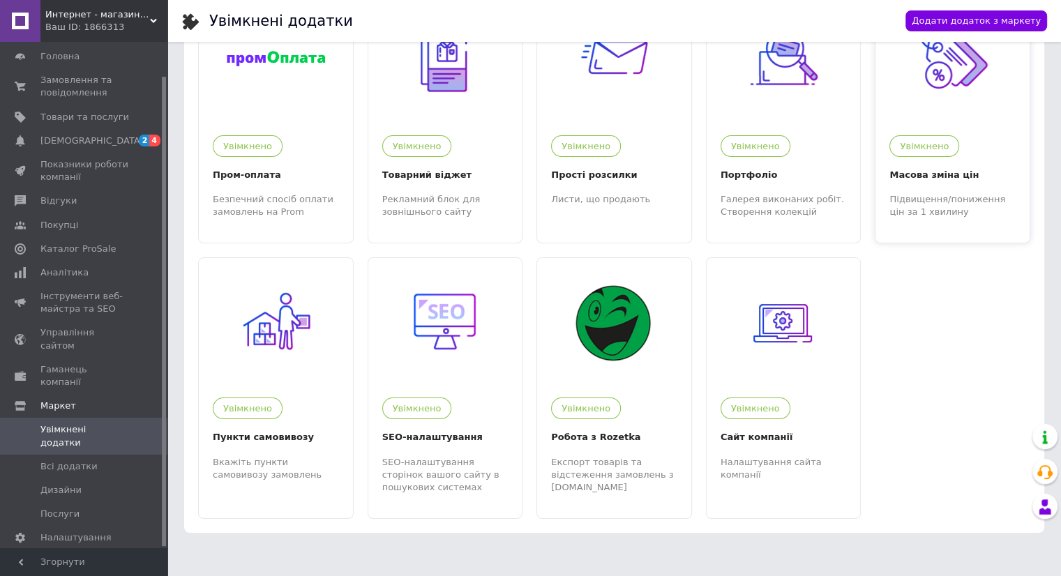
click at [941, 59] on img at bounding box center [952, 59] width 86 height 86
click at [109, 115] on span "Товари та послуги" at bounding box center [84, 117] width 89 height 13
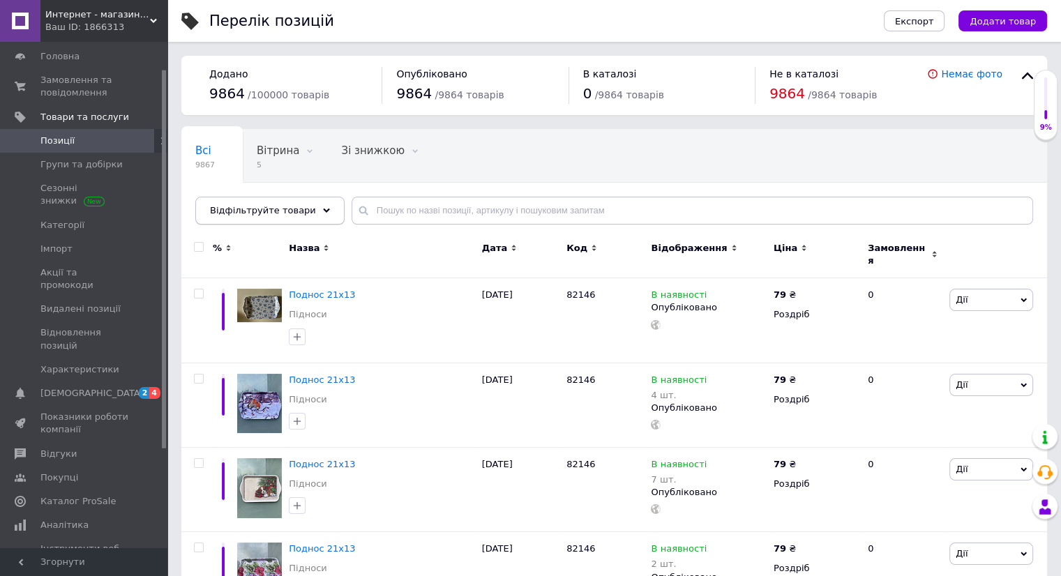
click at [323, 213] on icon at bounding box center [326, 210] width 7 height 7
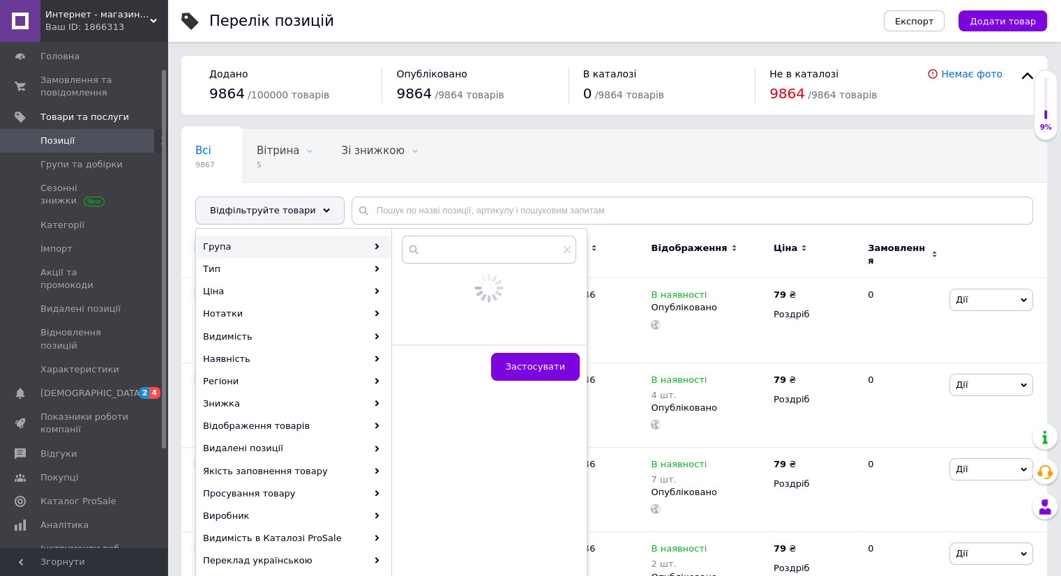
click at [298, 241] on div "Група" at bounding box center [294, 247] width 194 height 22
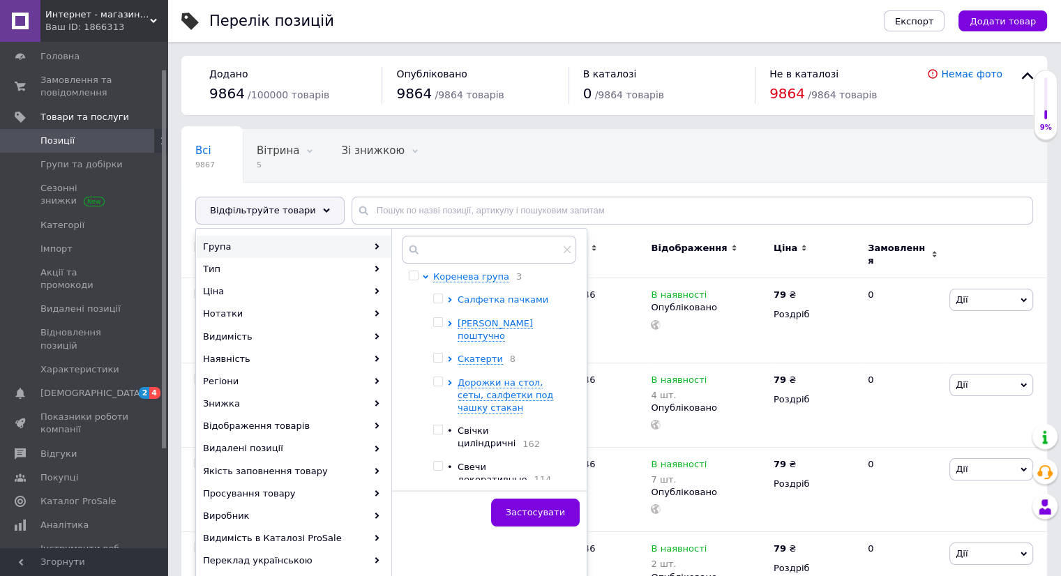
click at [468, 303] on span "Салфетка пачками" at bounding box center [502, 299] width 91 height 10
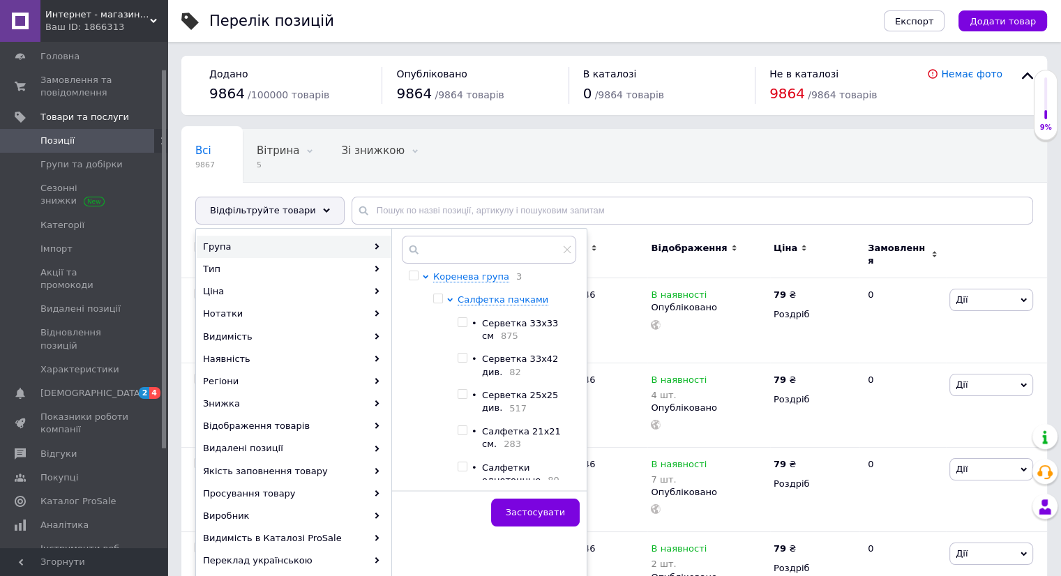
click at [465, 398] on input "checkbox" at bounding box center [461, 394] width 9 height 9
checkbox input "true"
click at [520, 507] on span "Застосувати" at bounding box center [535, 512] width 59 height 10
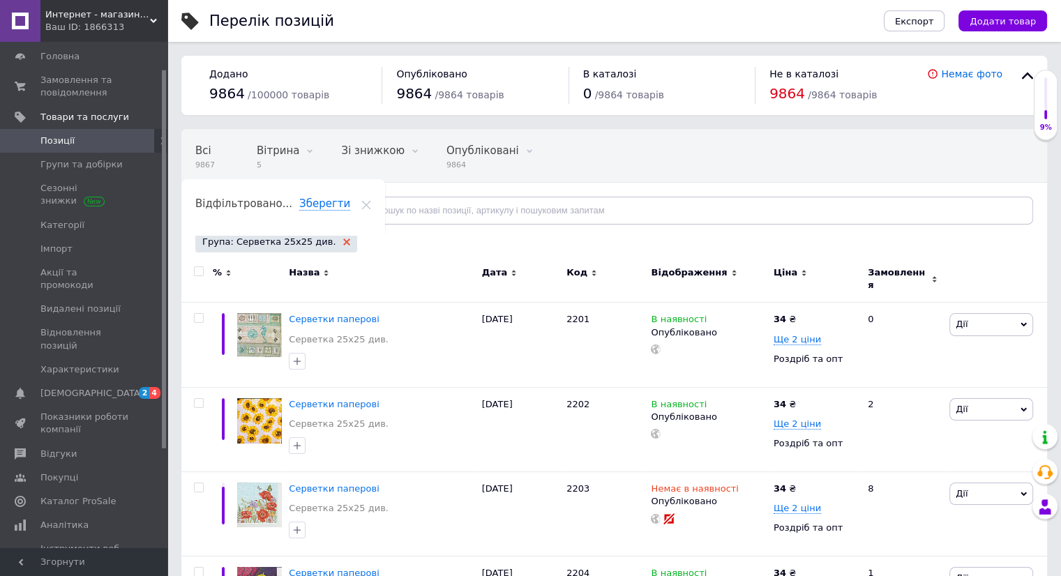
click at [343, 241] on use at bounding box center [346, 242] width 7 height 7
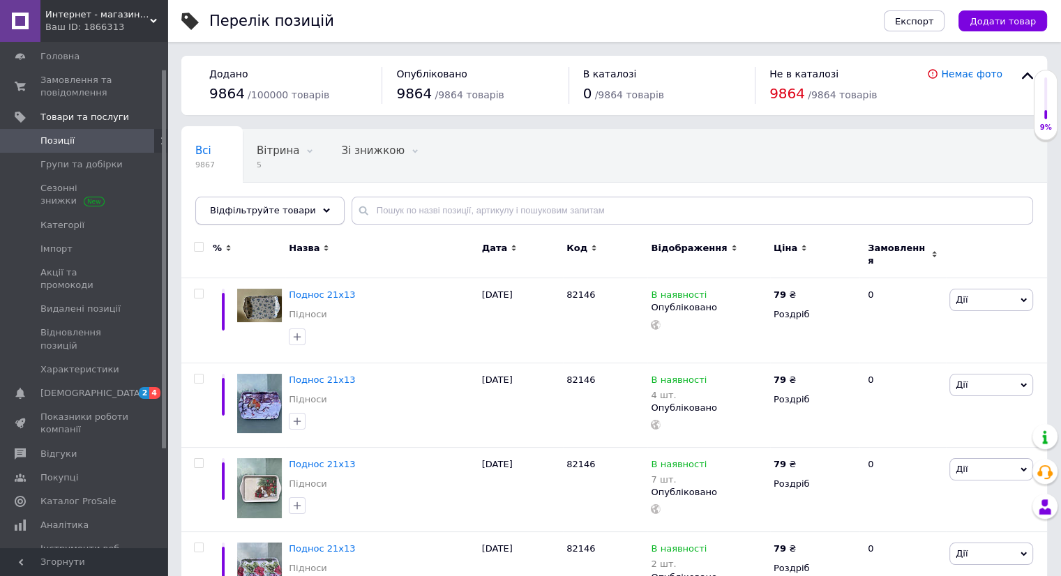
click at [323, 213] on icon at bounding box center [326, 210] width 7 height 7
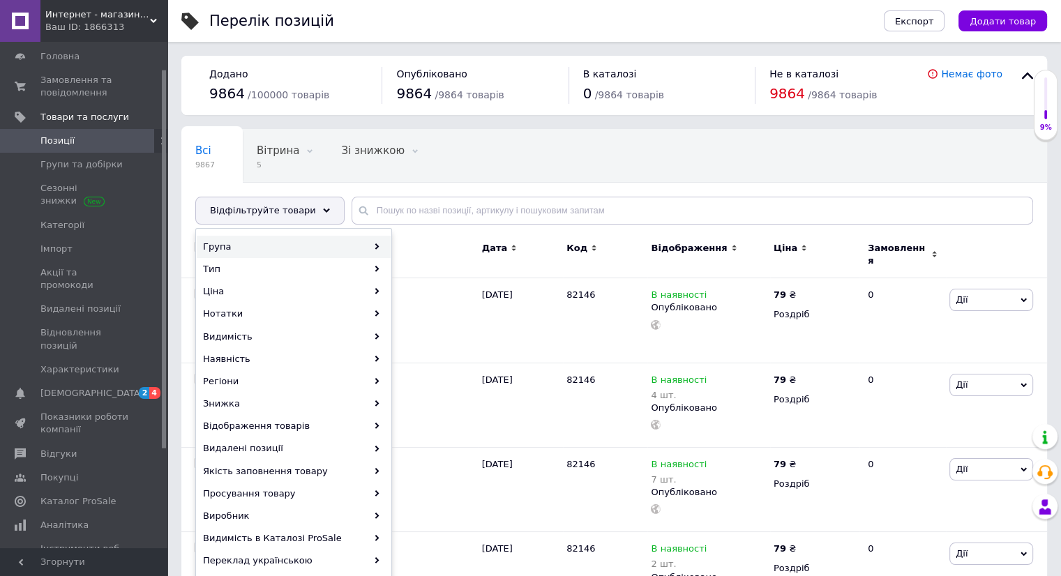
click at [317, 238] on div "Група" at bounding box center [294, 247] width 194 height 22
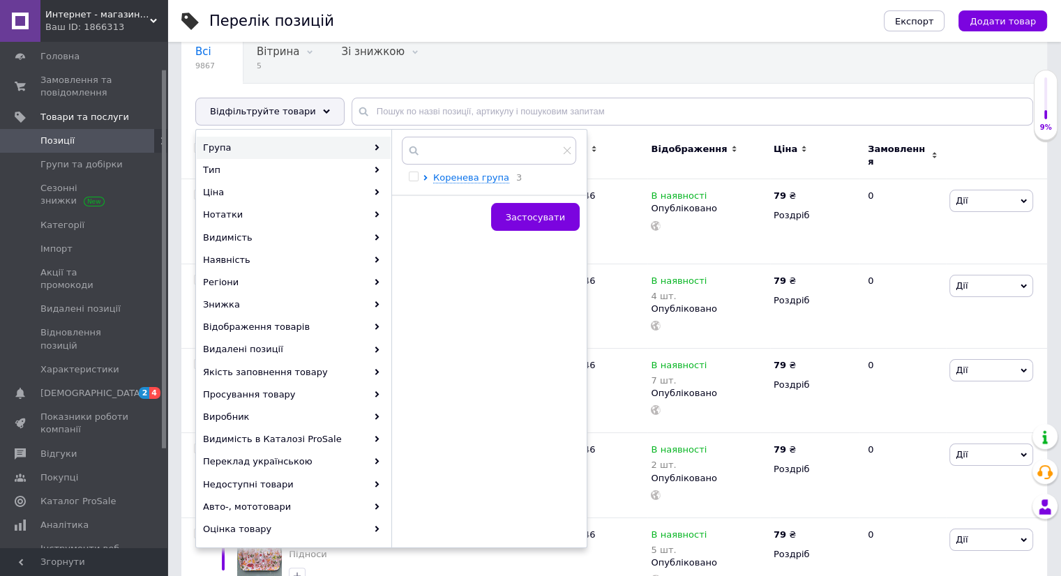
scroll to position [139, 0]
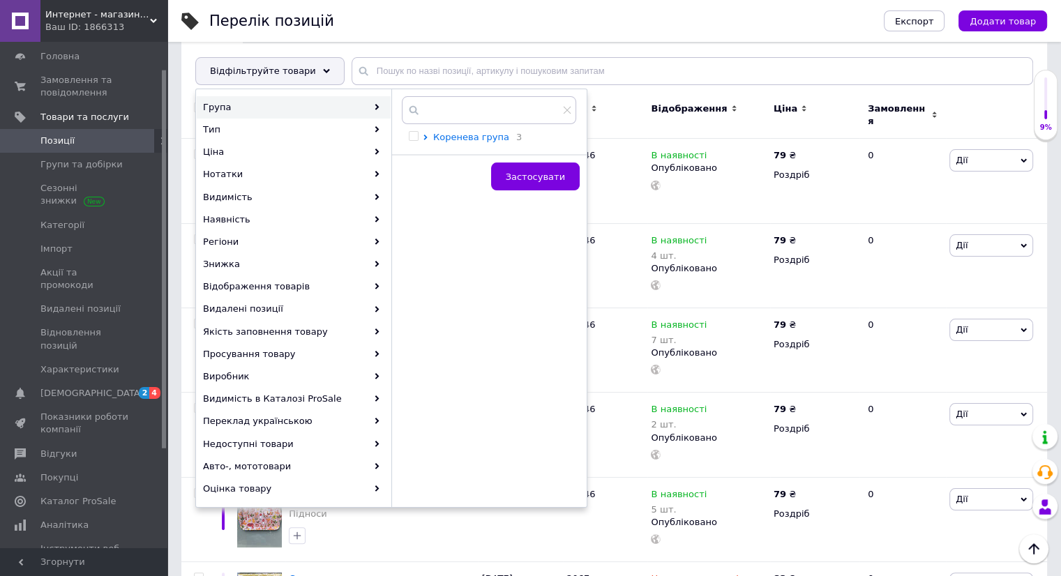
click at [446, 140] on span "Коренева група" at bounding box center [471, 137] width 76 height 10
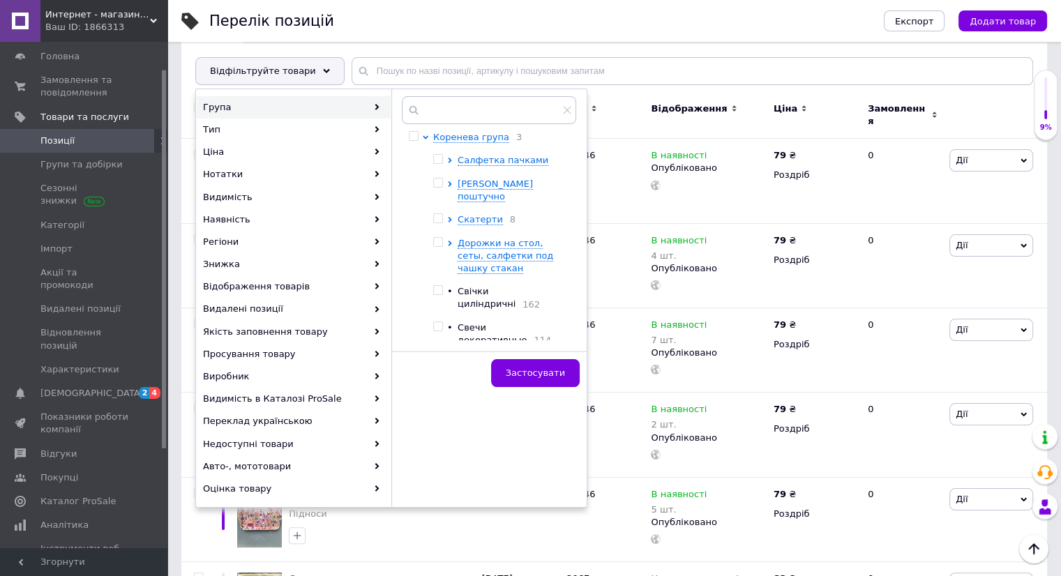
click at [455, 162] on div at bounding box center [452, 160] width 10 height 13
click at [462, 164] on span "Салфетка пачками" at bounding box center [502, 160] width 91 height 10
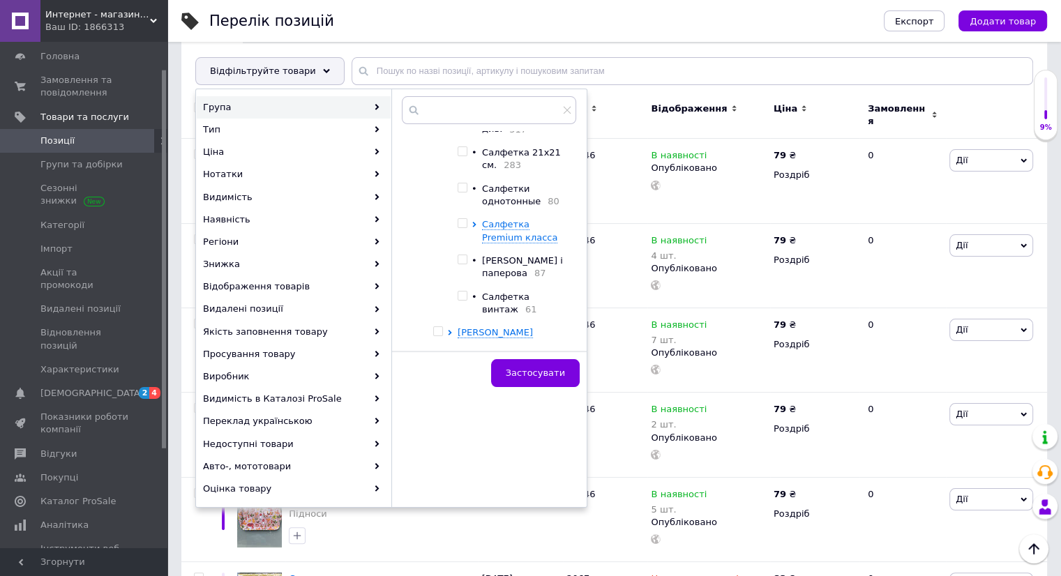
click at [466, 228] on input "checkbox" at bounding box center [461, 223] width 9 height 9
checkbox input "true"
click at [530, 368] on span "Застосувати" at bounding box center [535, 373] width 59 height 10
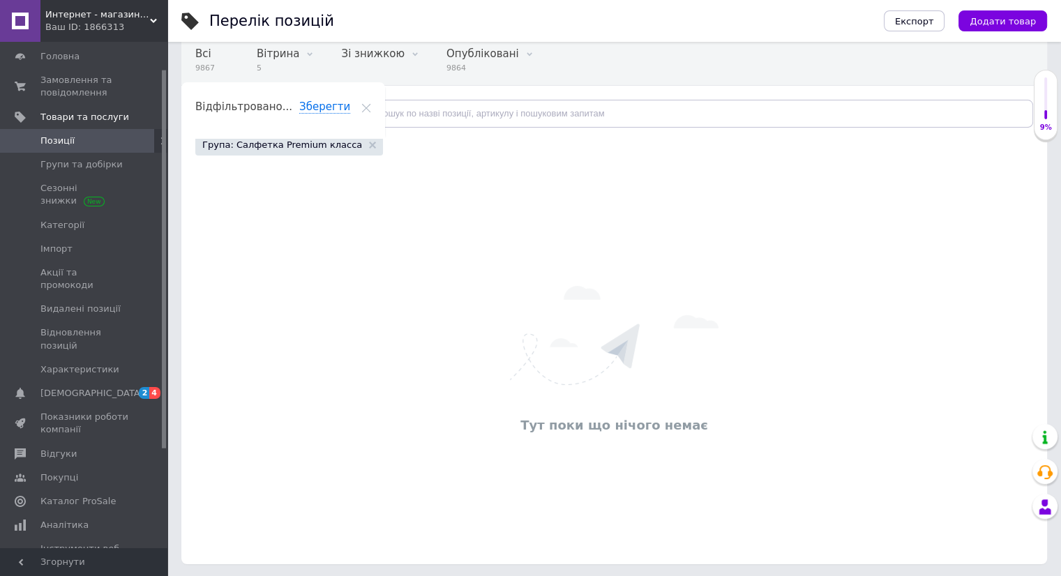
scroll to position [98, 0]
click at [369, 145] on use at bounding box center [372, 144] width 7 height 7
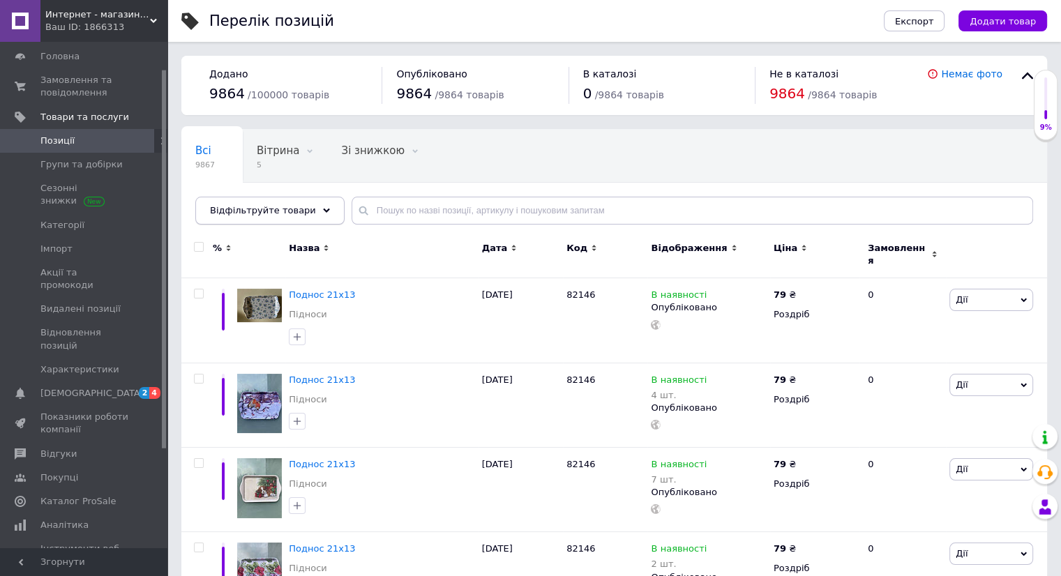
click at [323, 211] on use at bounding box center [326, 210] width 7 height 4
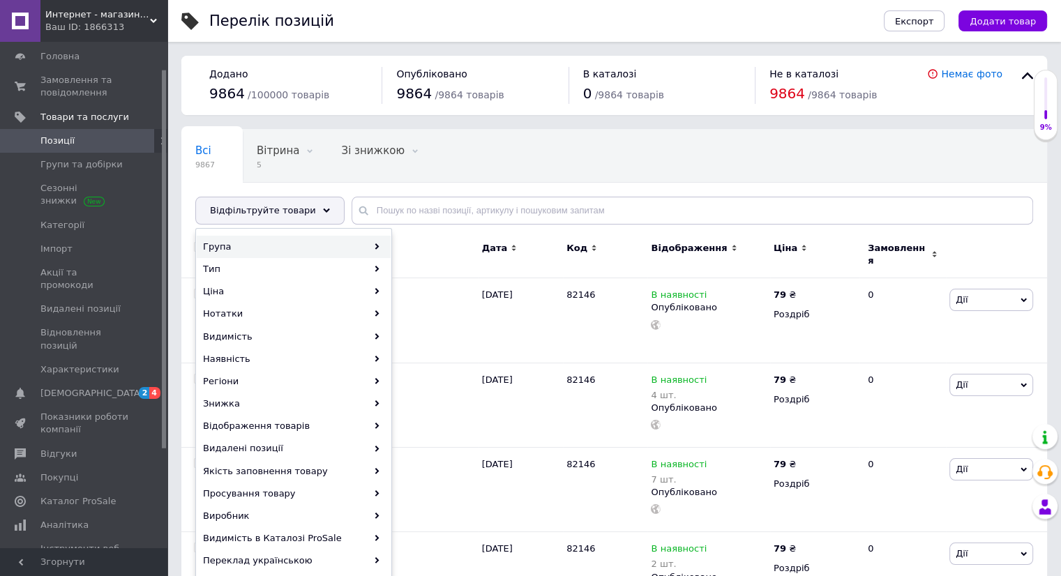
click at [332, 241] on div "Група" at bounding box center [294, 247] width 194 height 22
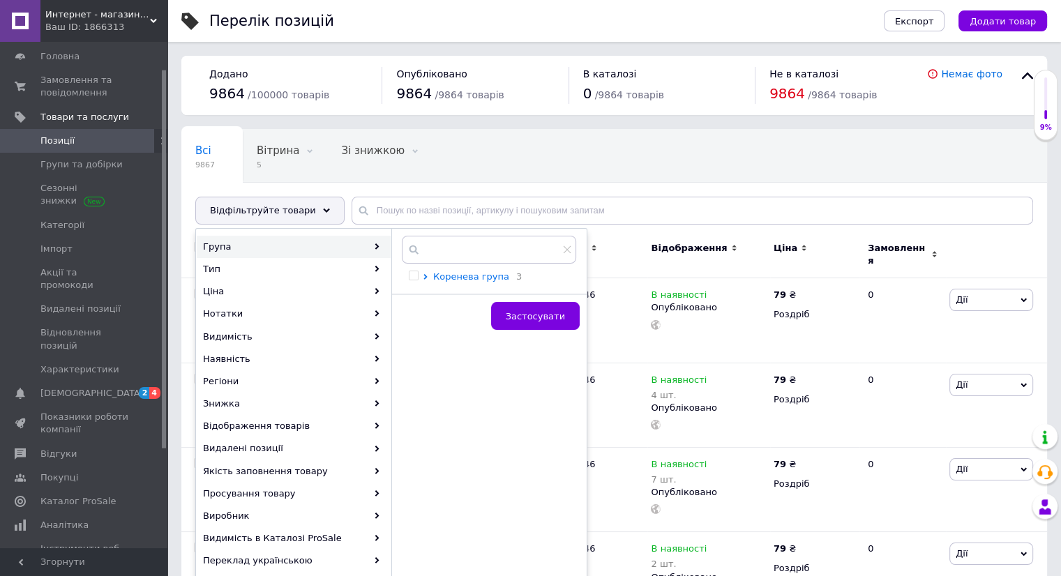
click at [442, 280] on span "Коренева група" at bounding box center [471, 276] width 76 height 10
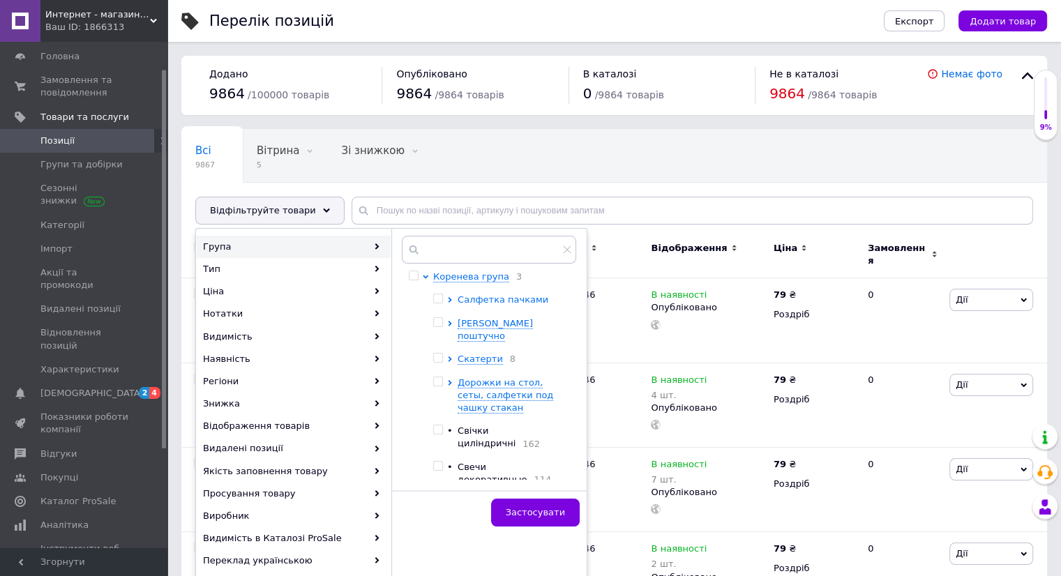
click at [485, 302] on span "Салфетка пачками" at bounding box center [502, 299] width 91 height 10
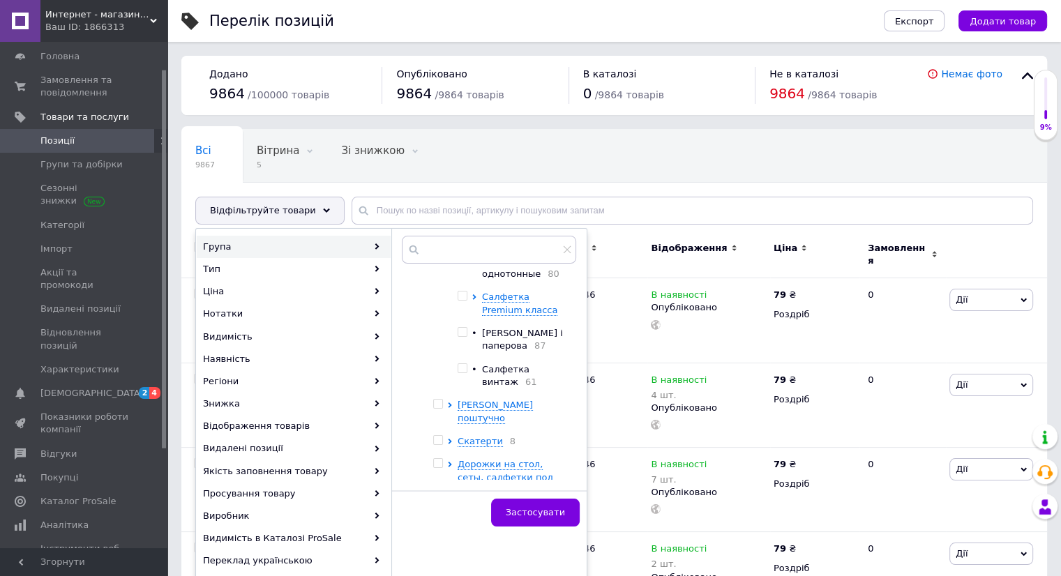
scroll to position [209, 0]
click at [489, 305] on span "Салфетка Premium класса" at bounding box center [519, 300] width 75 height 23
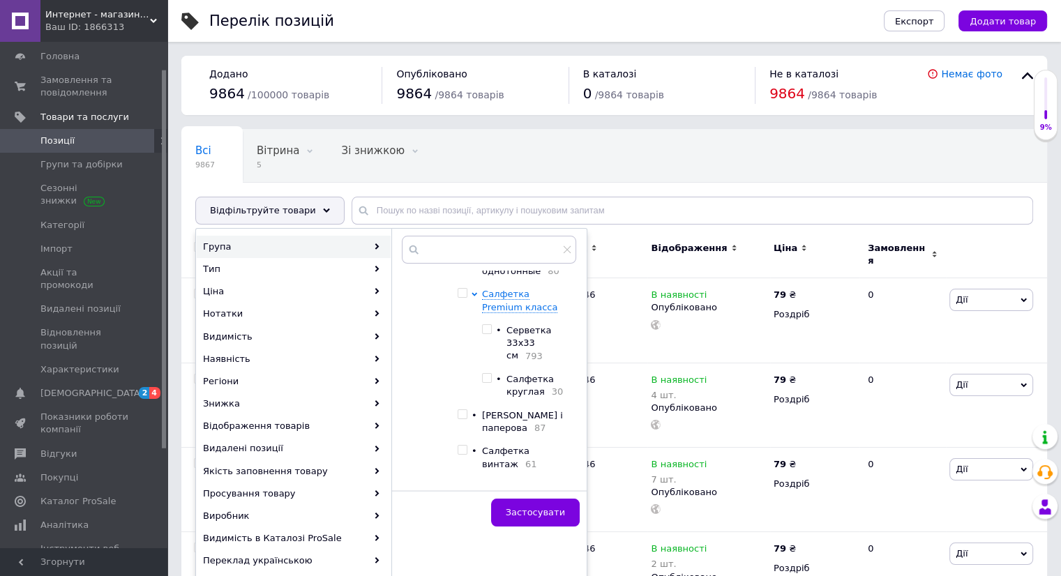
click at [488, 334] on input "checkbox" at bounding box center [486, 329] width 9 height 9
checkbox input "true"
click at [536, 508] on span "Застосувати" at bounding box center [535, 512] width 59 height 10
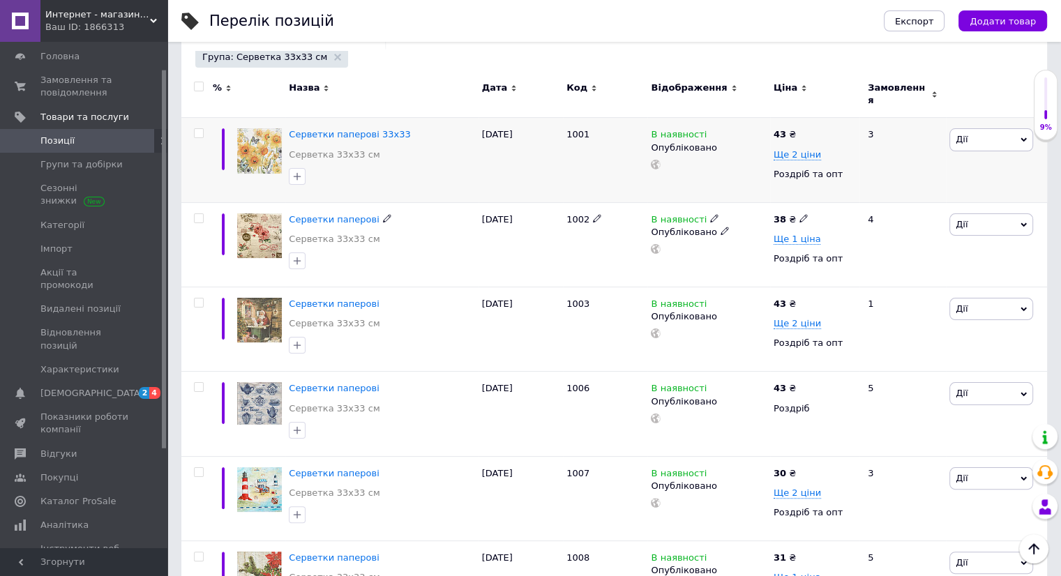
scroll to position [209, 0]
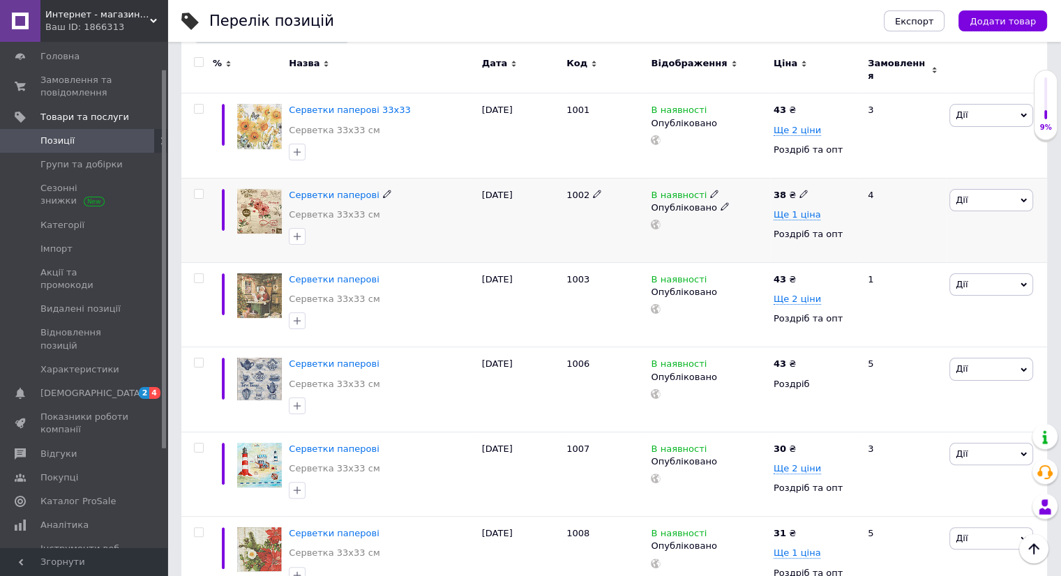
click at [801, 190] on use at bounding box center [803, 194] width 8 height 8
type input "39"
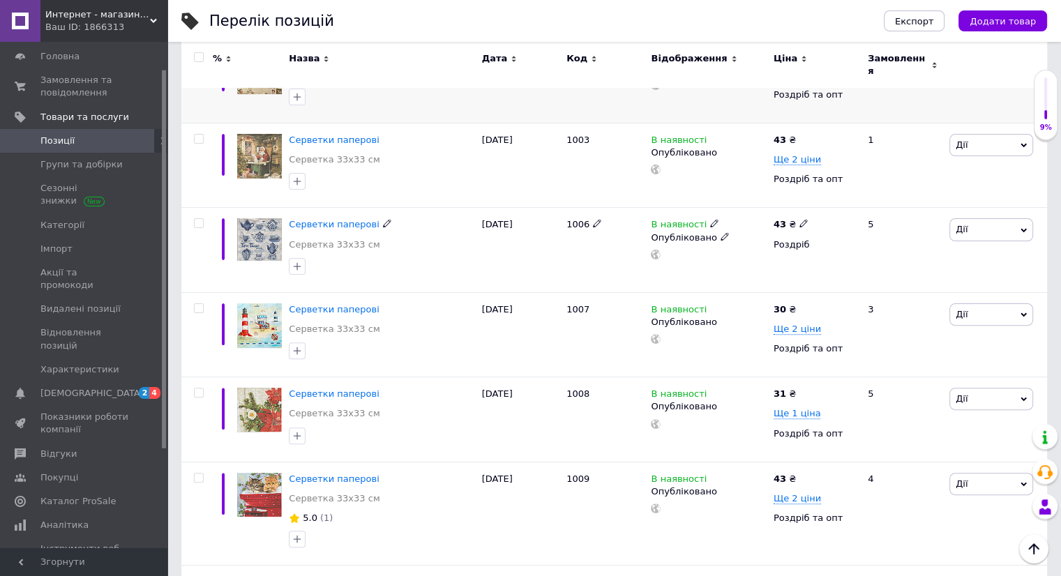
scroll to position [418, 0]
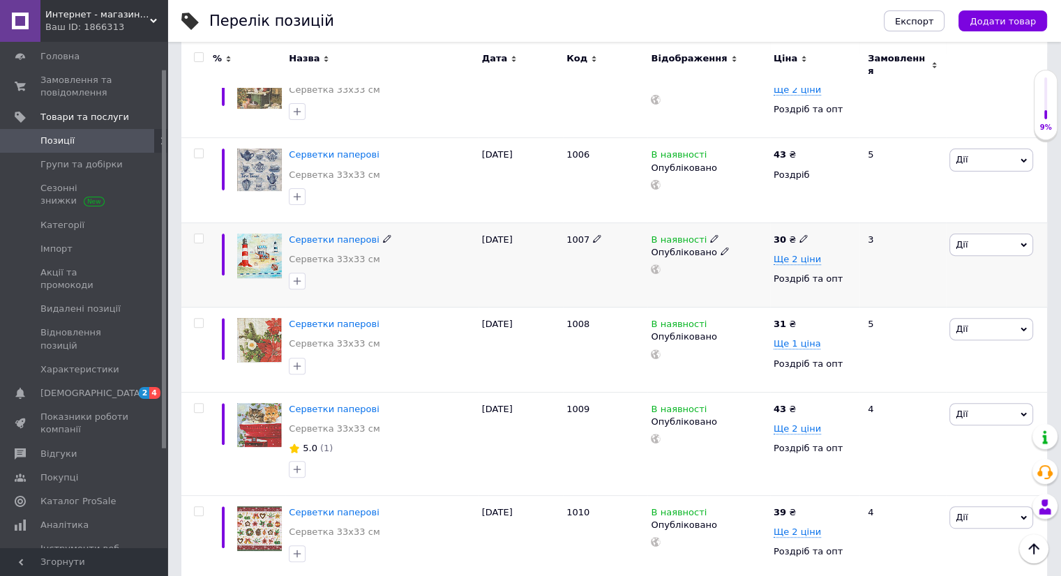
click at [799, 234] on icon at bounding box center [803, 238] width 8 height 8
type input "3"
type input "43"
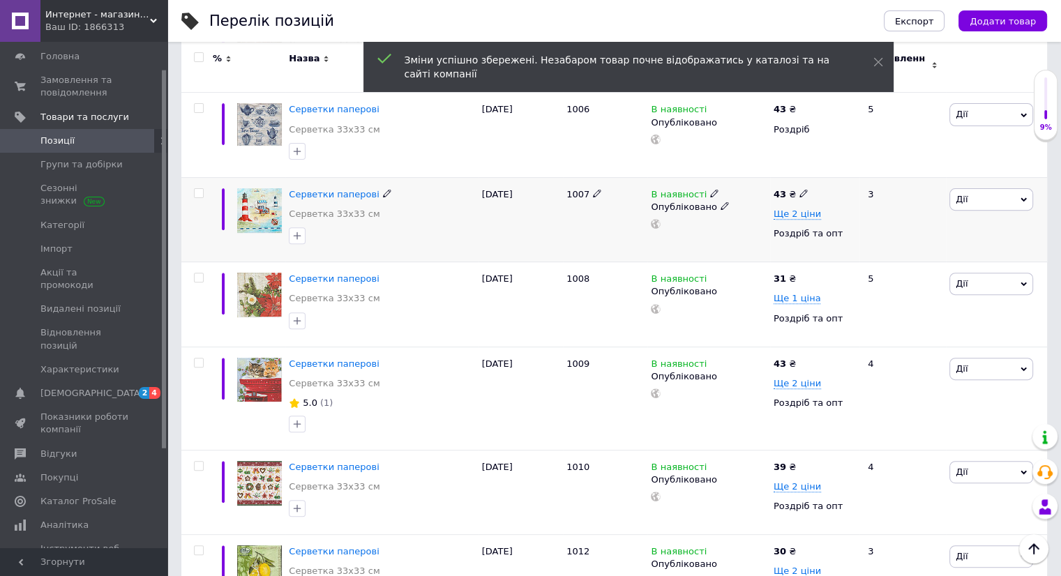
scroll to position [488, 0]
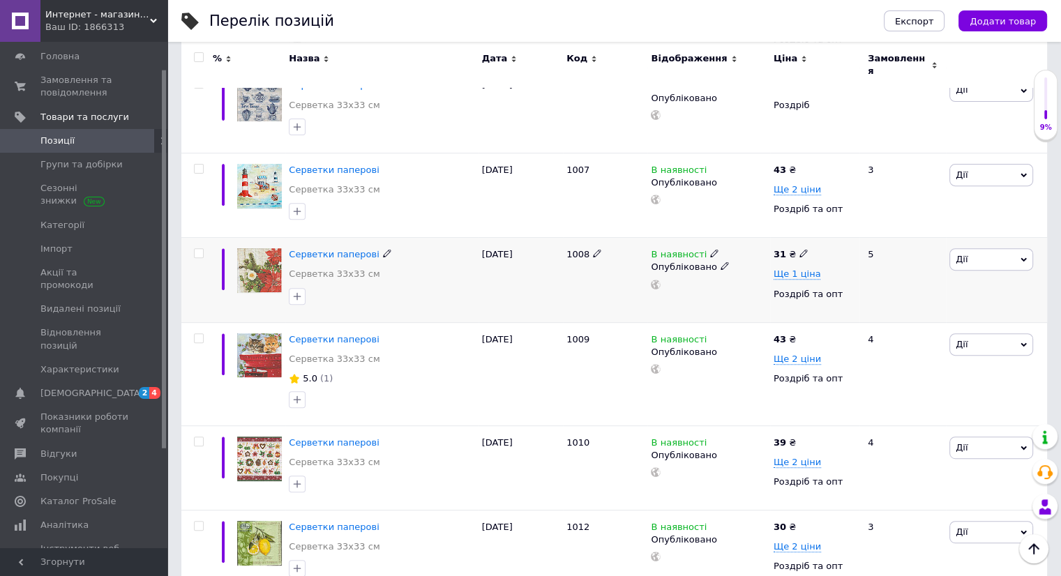
click at [799, 249] on icon at bounding box center [803, 253] width 8 height 8
type input "3"
type input "43"
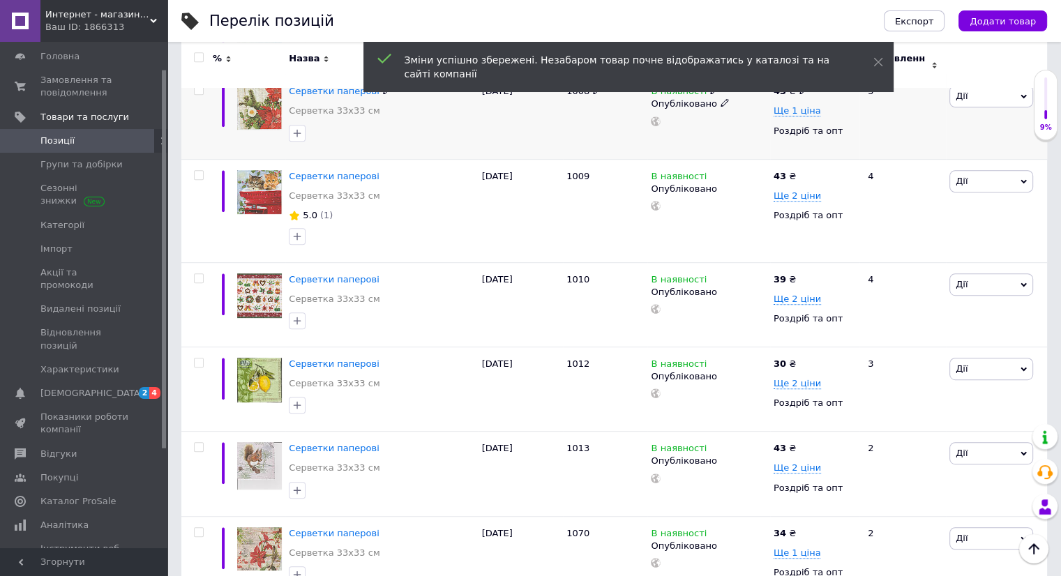
scroll to position [697, 0]
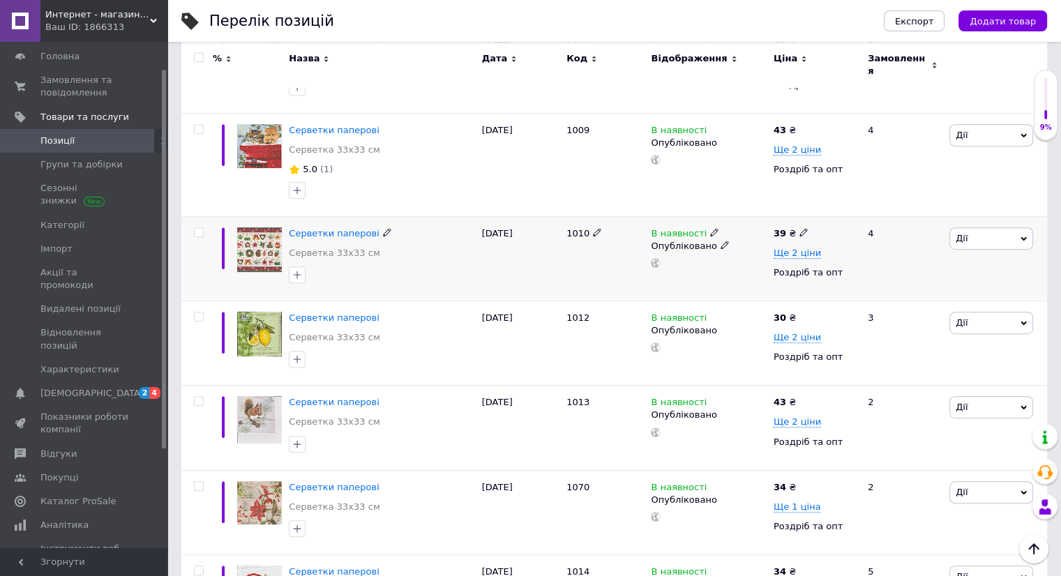
click at [799, 228] on use at bounding box center [803, 232] width 8 height 8
type input "3"
type input "43"
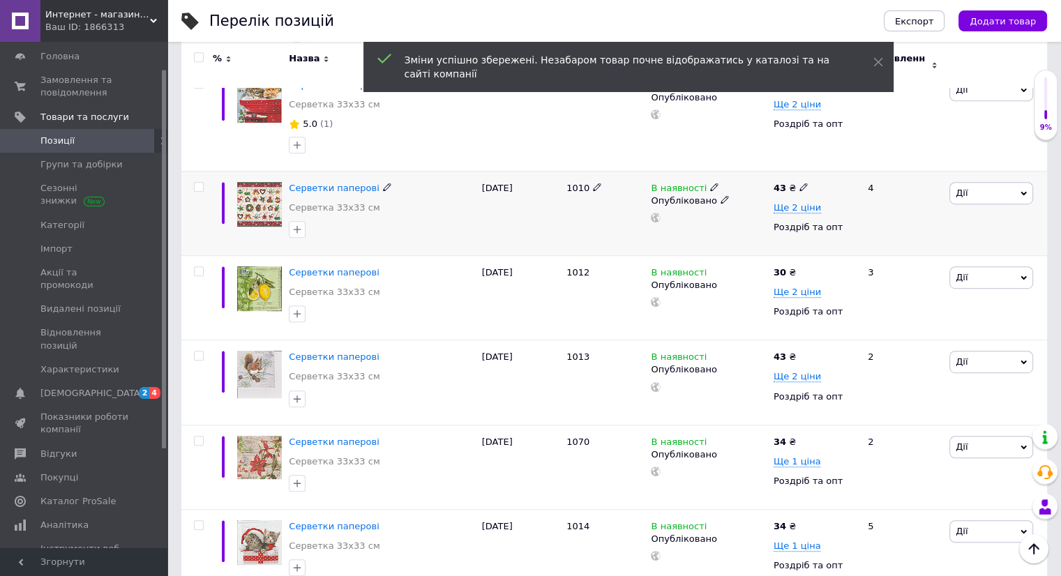
scroll to position [767, 0]
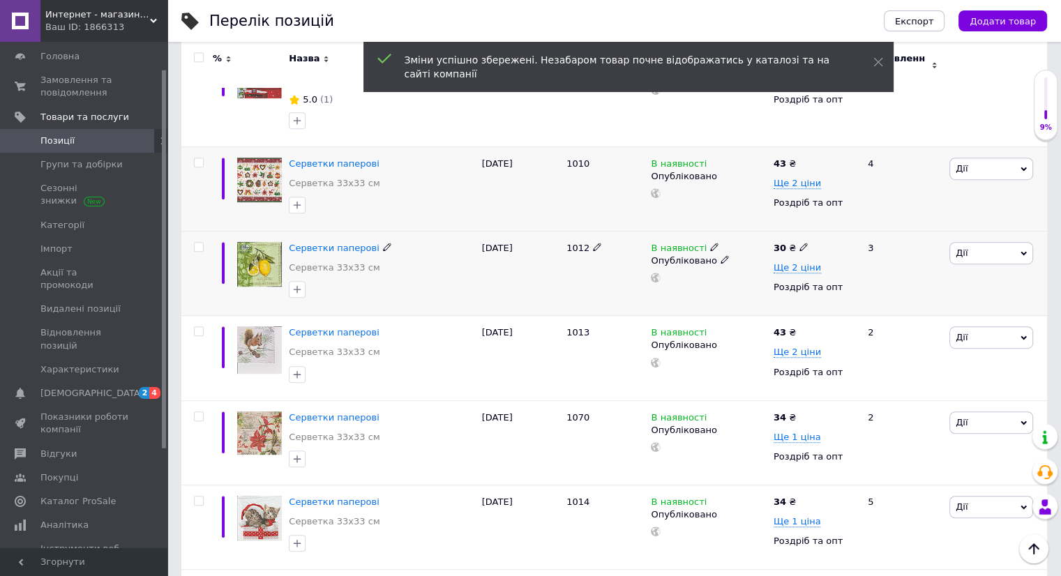
click at [799, 243] on icon at bounding box center [803, 247] width 8 height 8
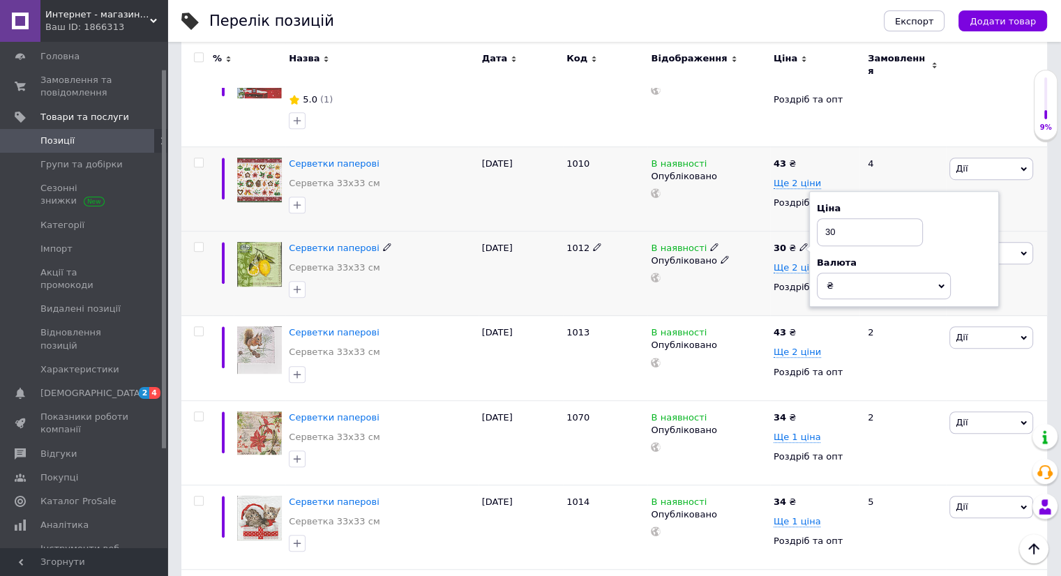
type input "3"
type input "43"
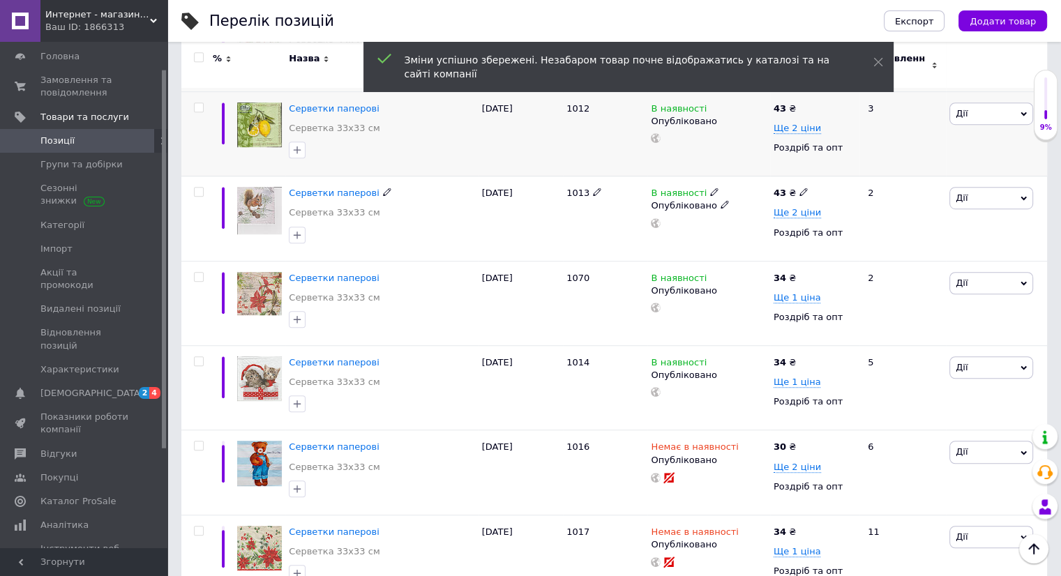
scroll to position [976, 0]
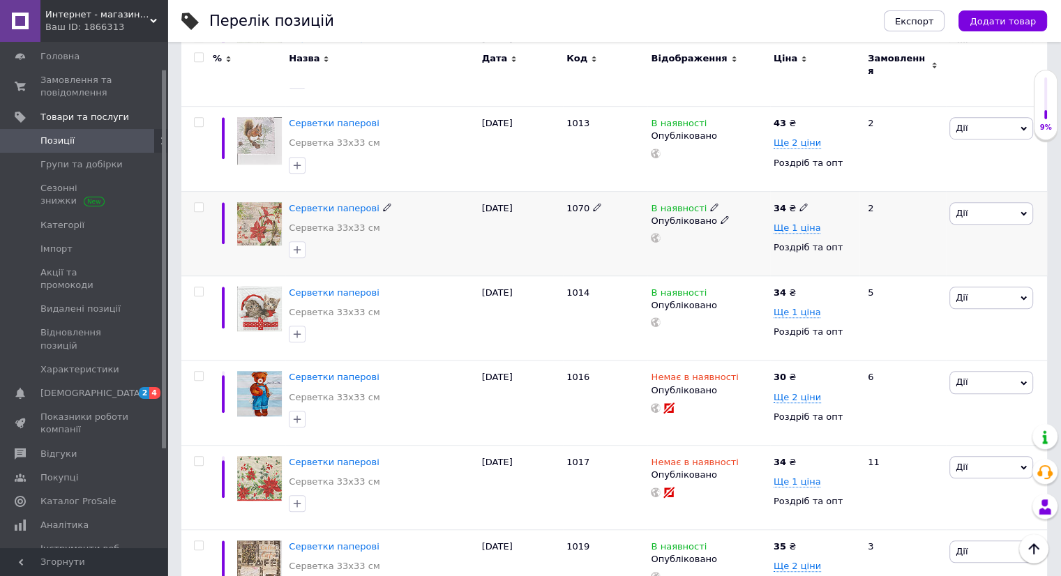
click at [799, 203] on icon at bounding box center [803, 207] width 8 height 8
type input "3"
type input "43"
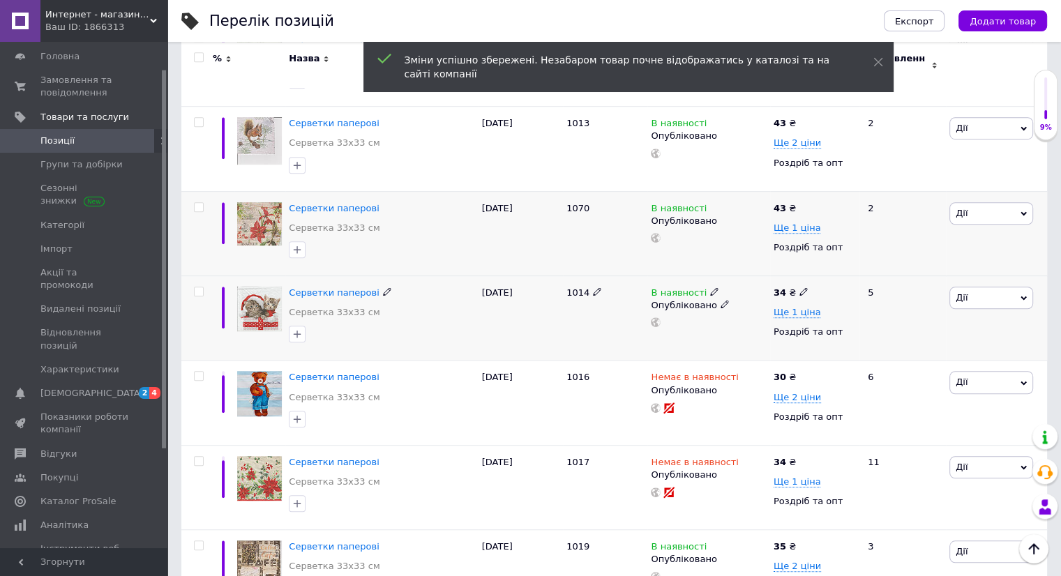
click at [799, 287] on icon at bounding box center [803, 291] width 8 height 8
type input "3"
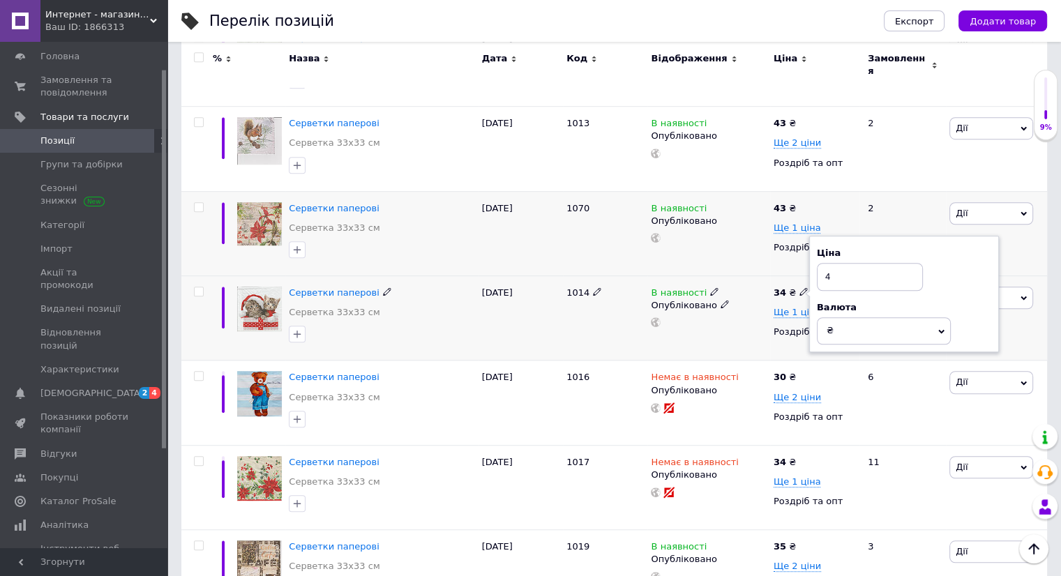
type input "43"
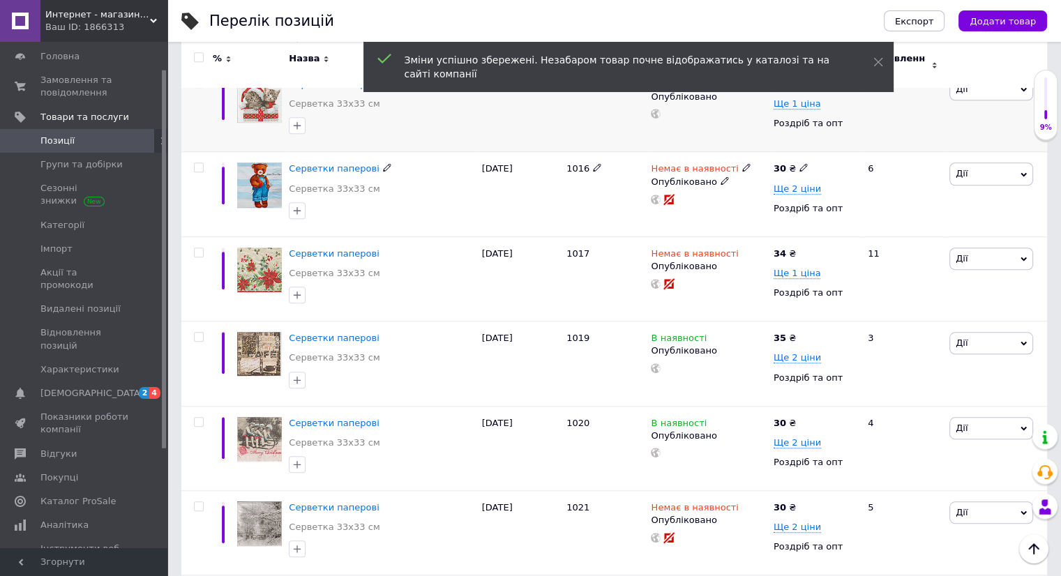
scroll to position [1255, 0]
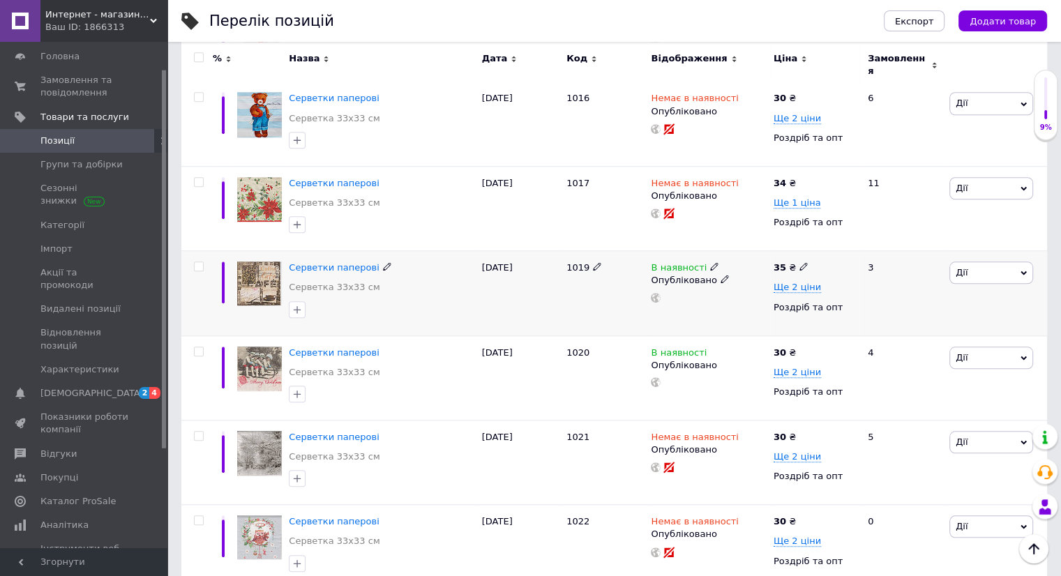
click at [799, 262] on icon at bounding box center [803, 266] width 8 height 8
type input "3"
type input "43"
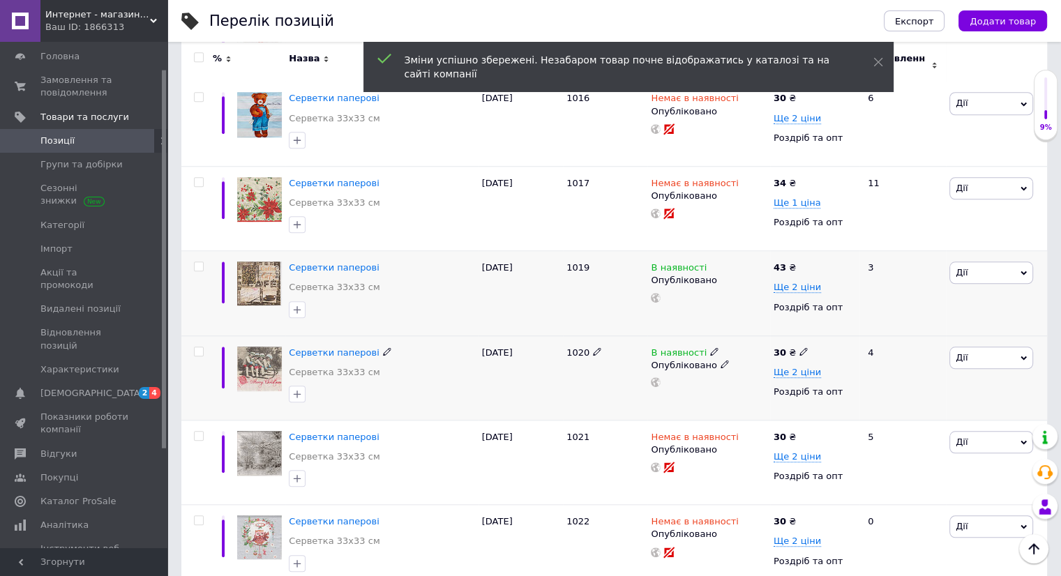
click at [801, 347] on icon at bounding box center [803, 351] width 8 height 8
type input "3"
type input "43"
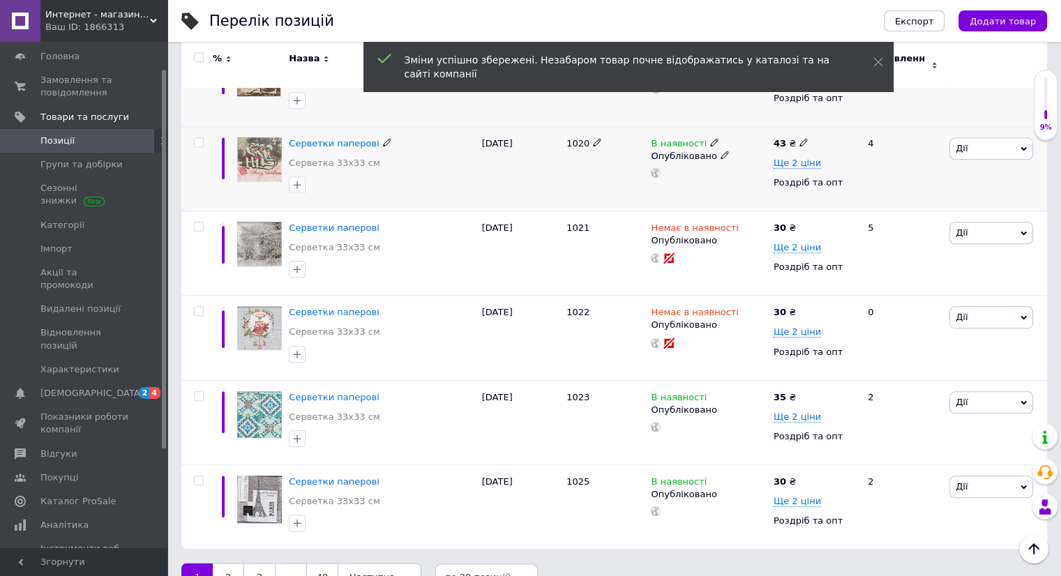
scroll to position [1484, 0]
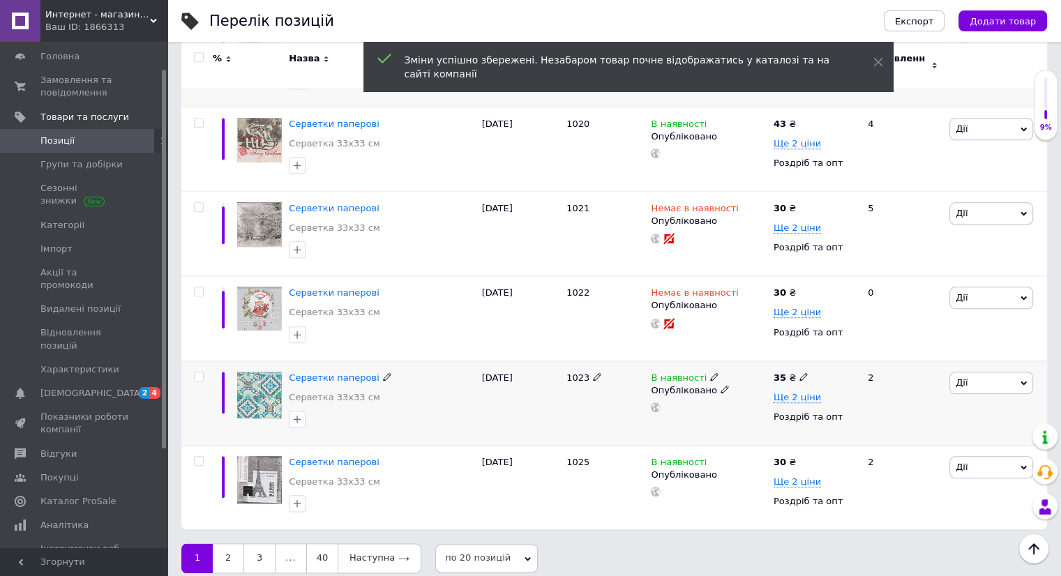
click at [799, 372] on icon at bounding box center [803, 376] width 8 height 8
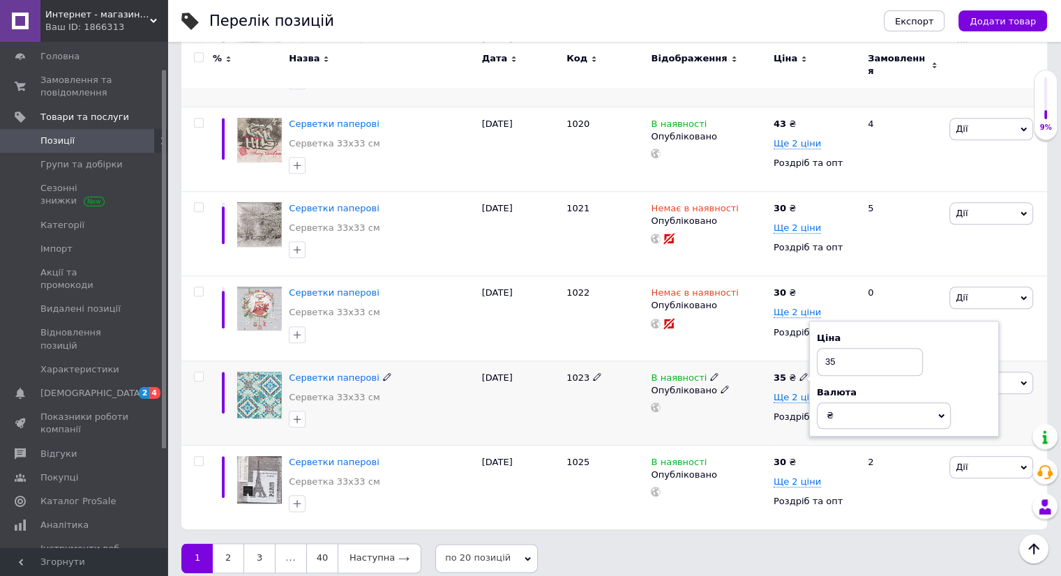
type input "3"
type input "43"
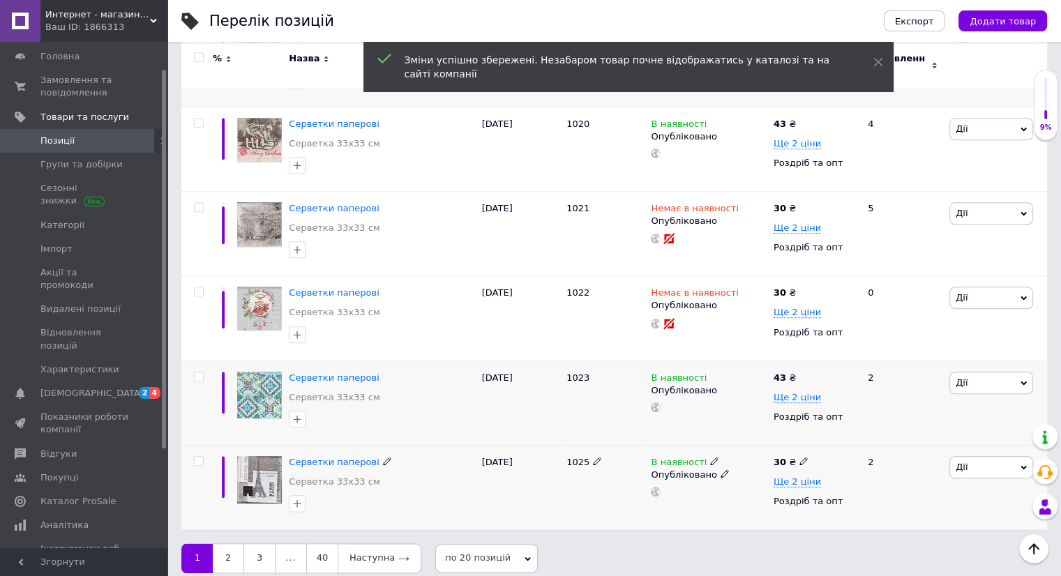
click at [799, 457] on use at bounding box center [803, 461] width 8 height 8
type input "3"
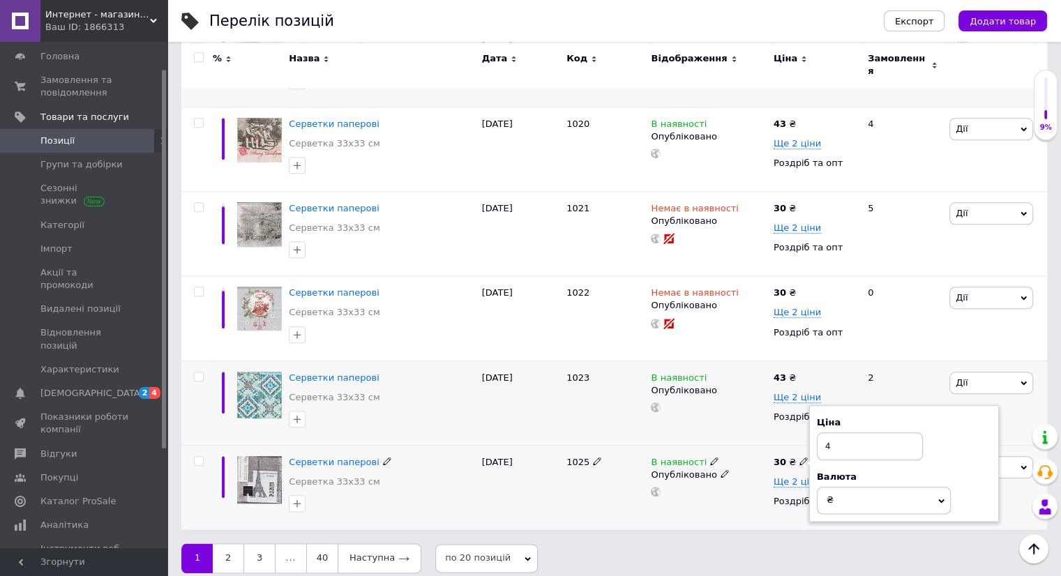
type input "43"
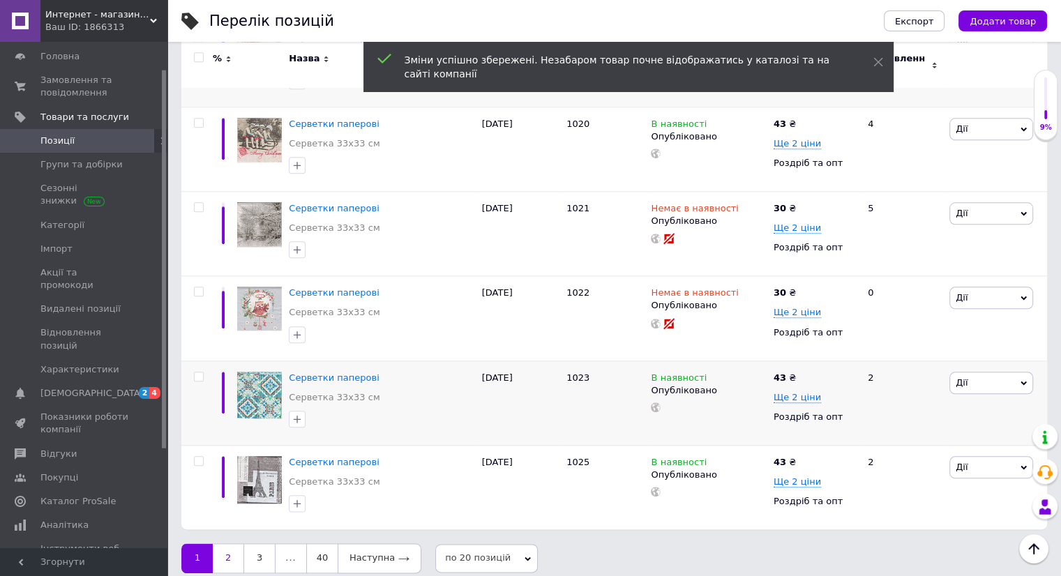
click at [230, 544] on link "2" at bounding box center [228, 557] width 31 height 29
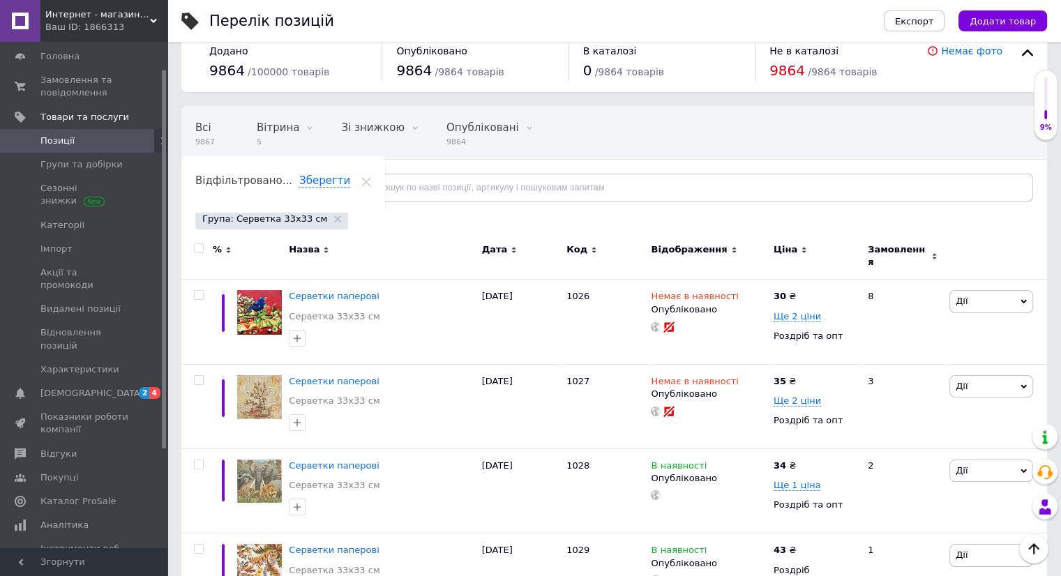
scroll to position [1, 0]
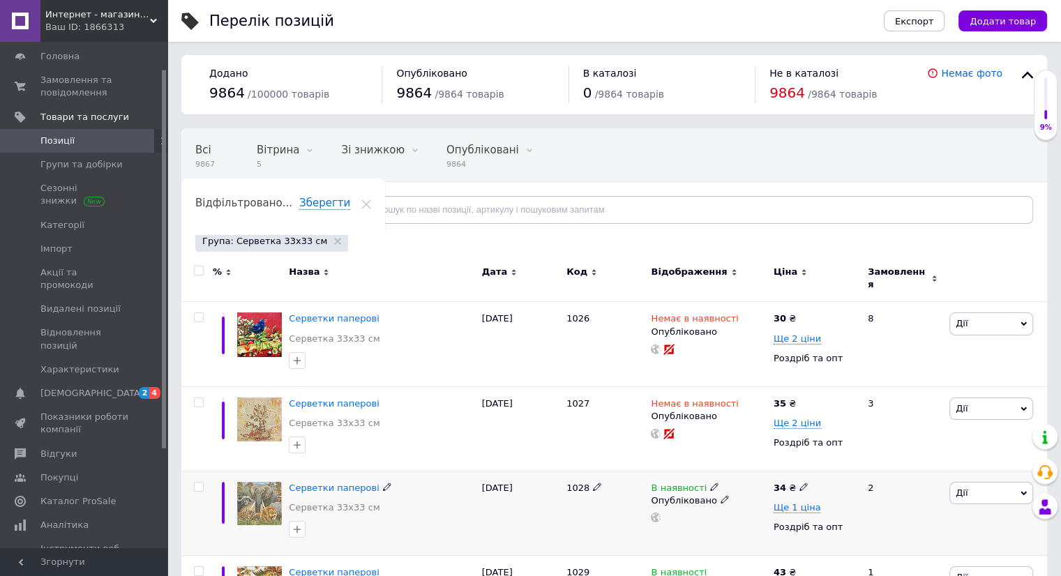
click at [799, 483] on icon at bounding box center [803, 487] width 8 height 8
type input "3"
type input "43"
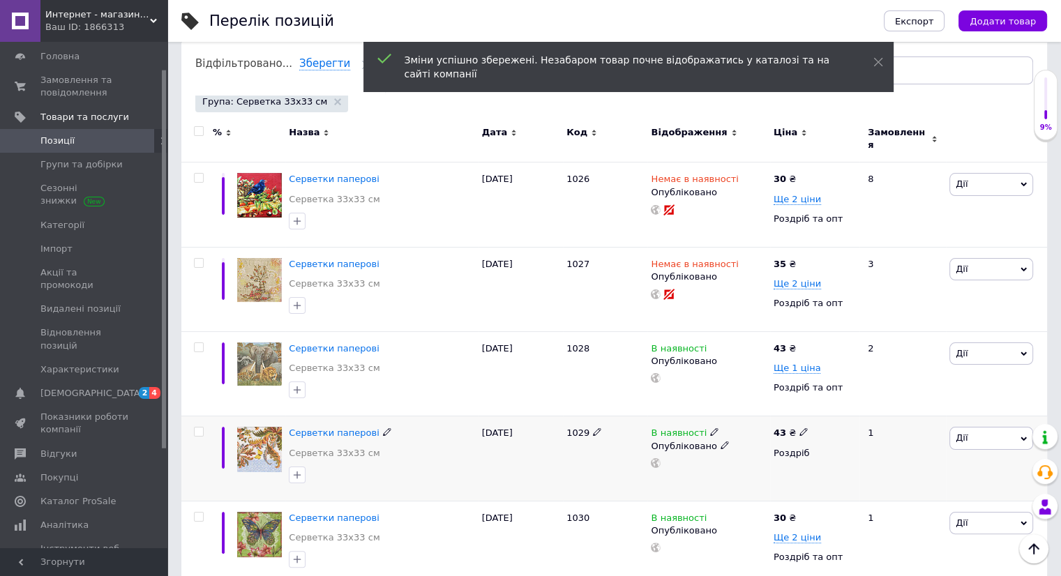
scroll to position [210, 0]
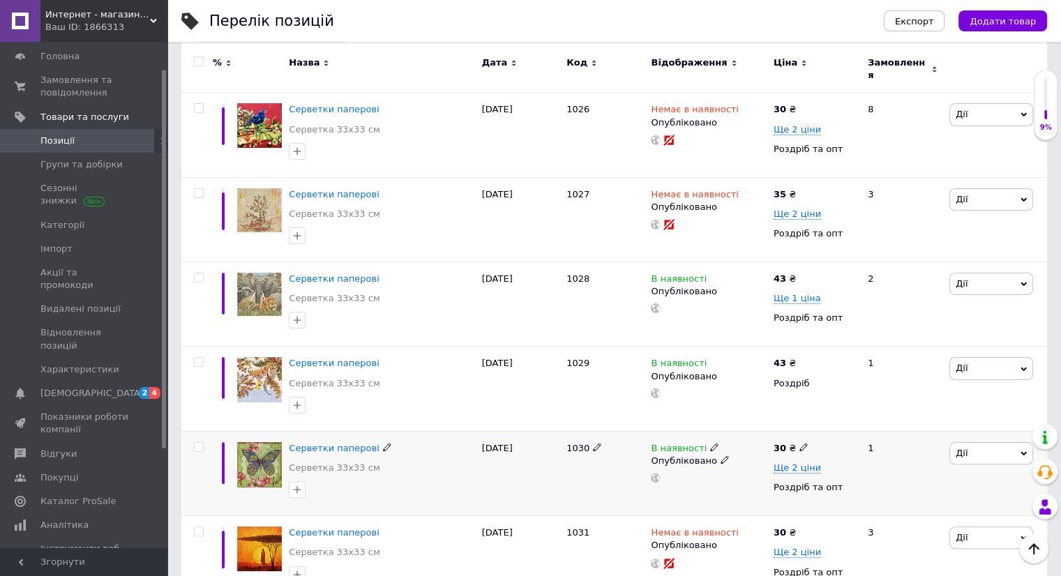
click at [799, 443] on icon at bounding box center [803, 447] width 8 height 8
type input "3"
type input "43"
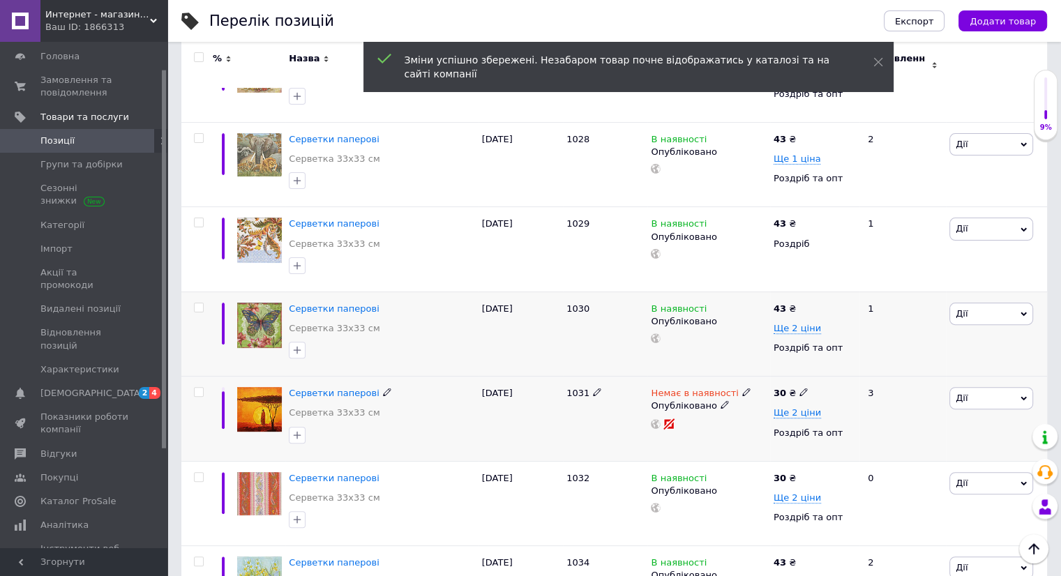
scroll to position [419, 0]
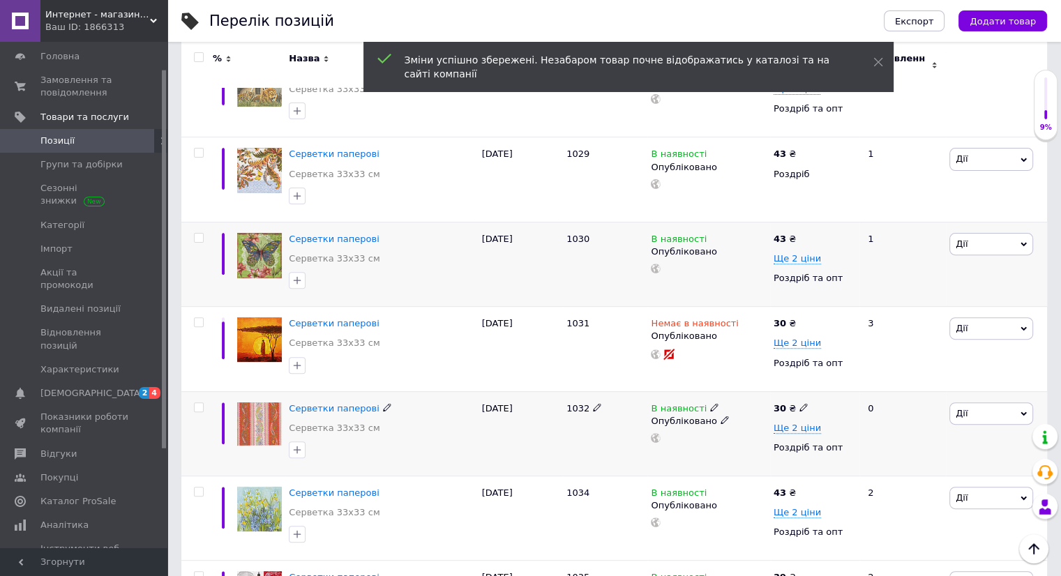
click at [799, 403] on icon at bounding box center [803, 407] width 8 height 8
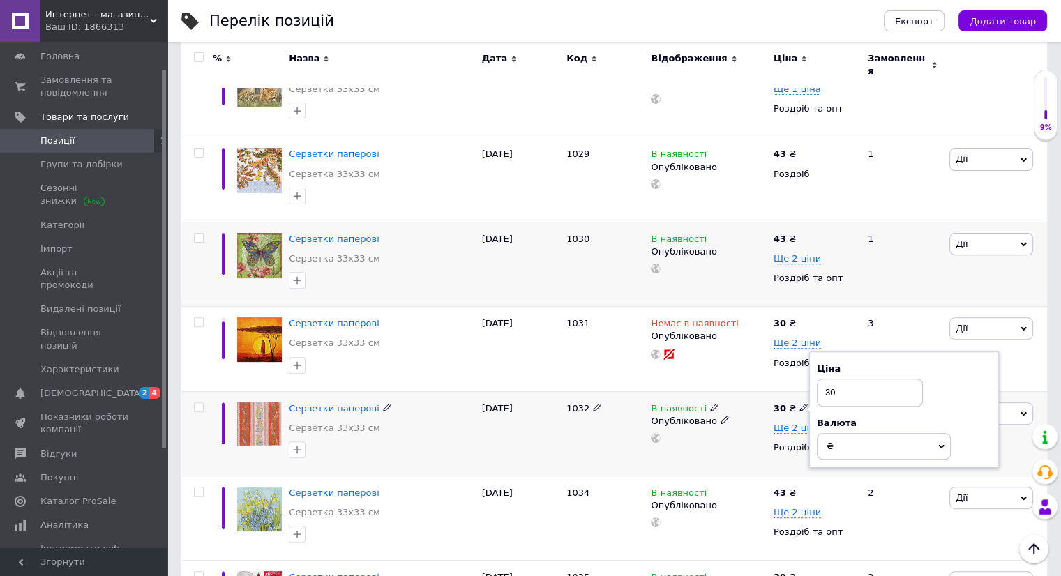
type input "3"
type input "43"
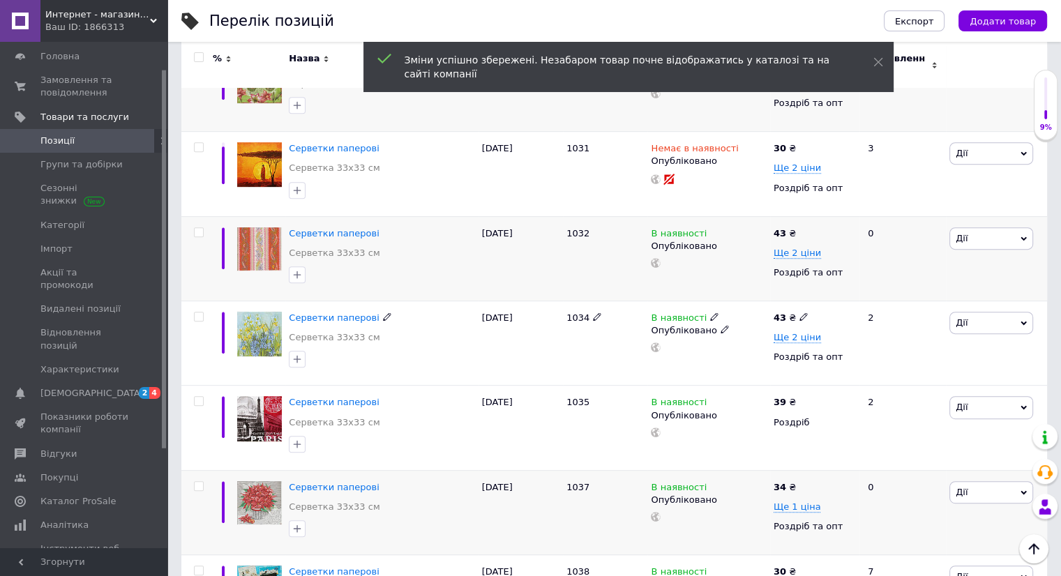
scroll to position [628, 0]
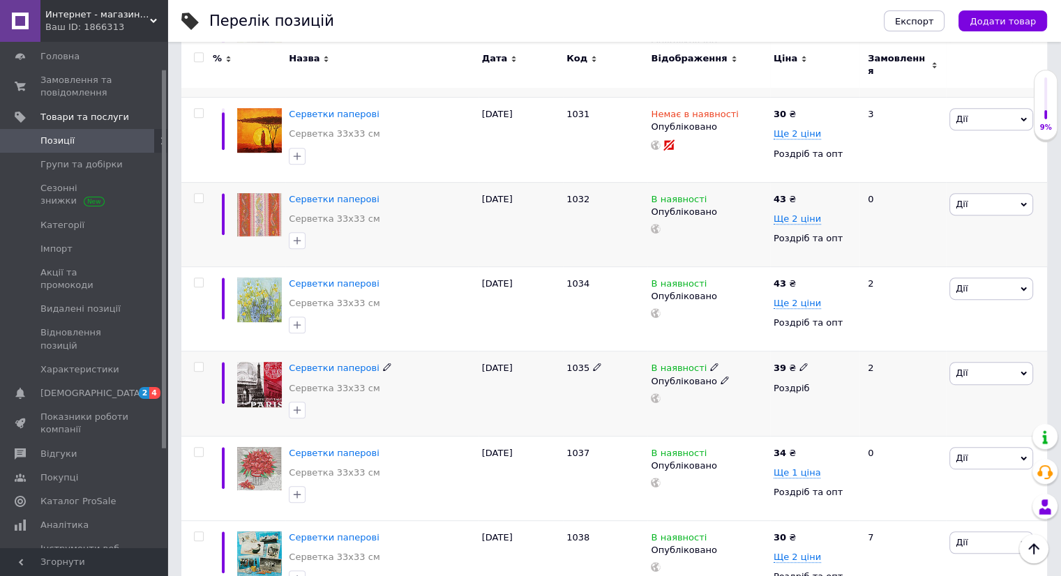
click at [799, 363] on icon at bounding box center [803, 367] width 8 height 8
type input "3"
type input "43"
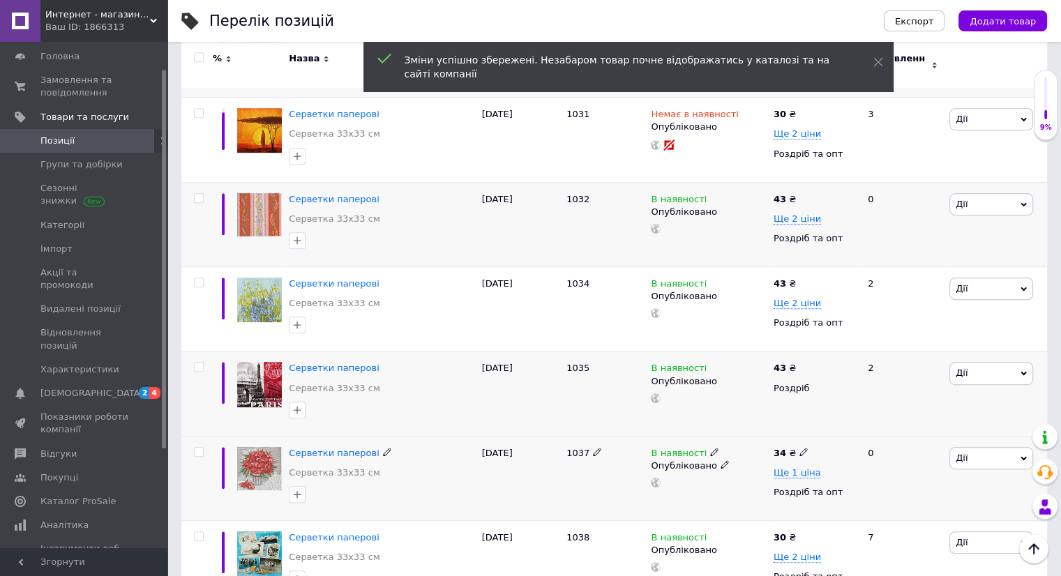
click at [800, 448] on icon at bounding box center [803, 452] width 8 height 8
type input "3"
type input "43"
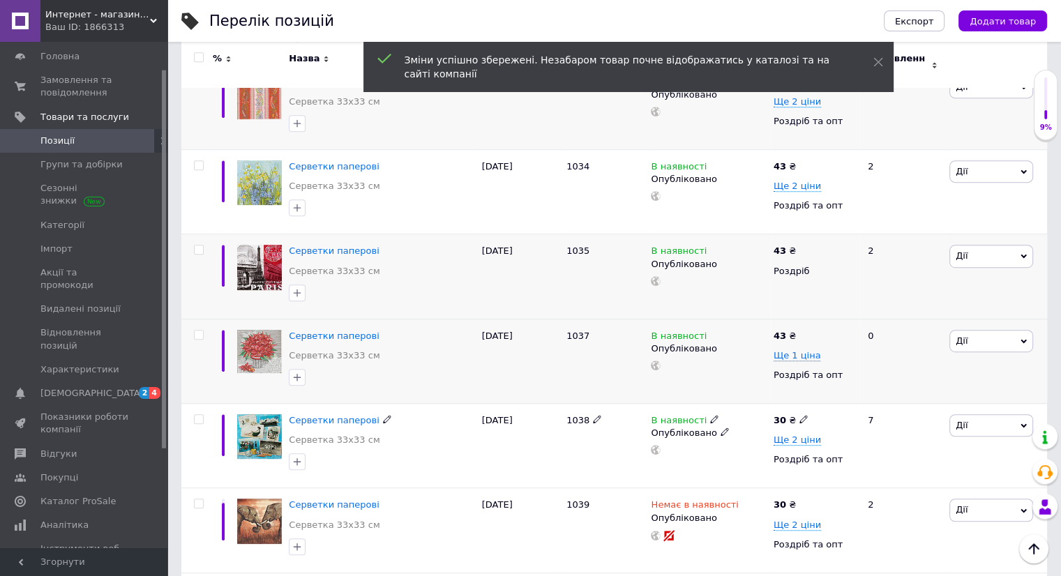
scroll to position [768, 0]
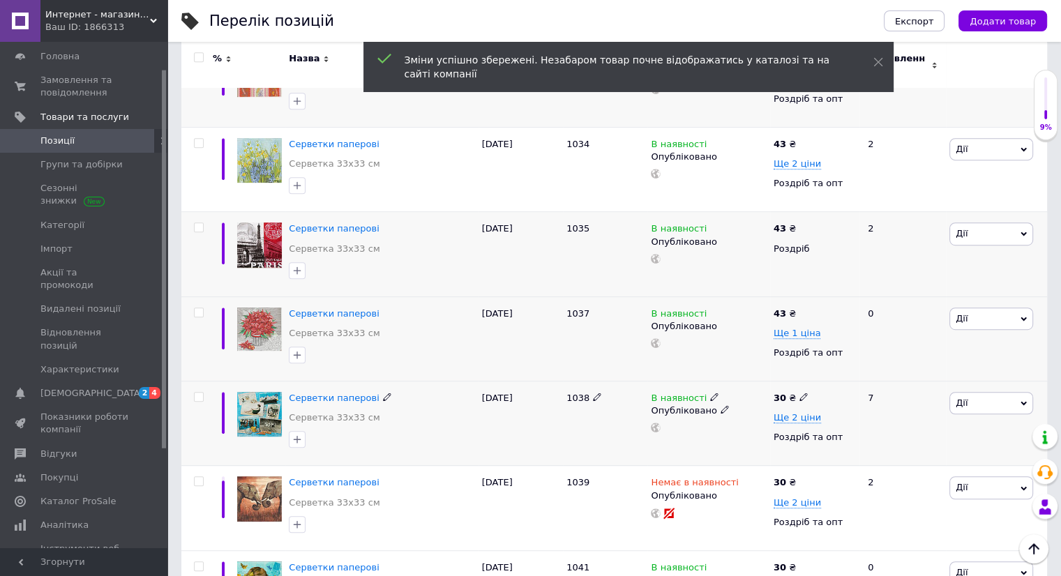
click at [799, 393] on icon at bounding box center [803, 397] width 8 height 8
type input "3"
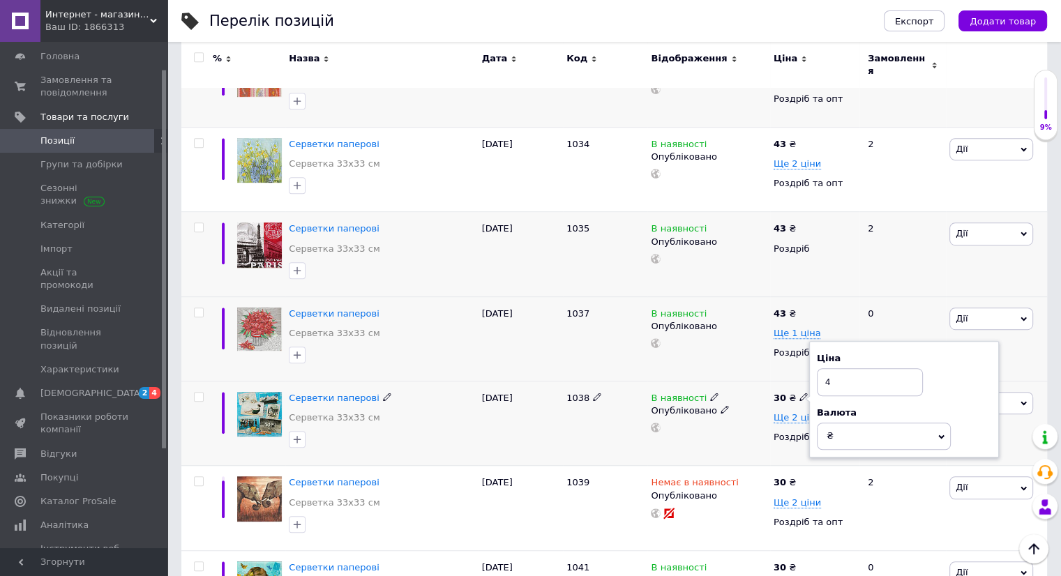
type input "43"
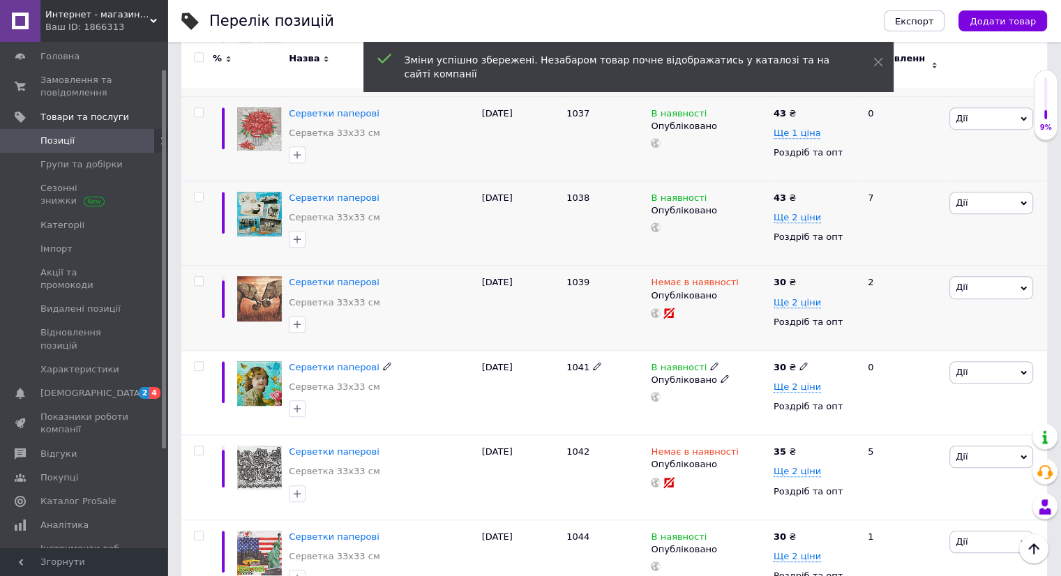
scroll to position [977, 0]
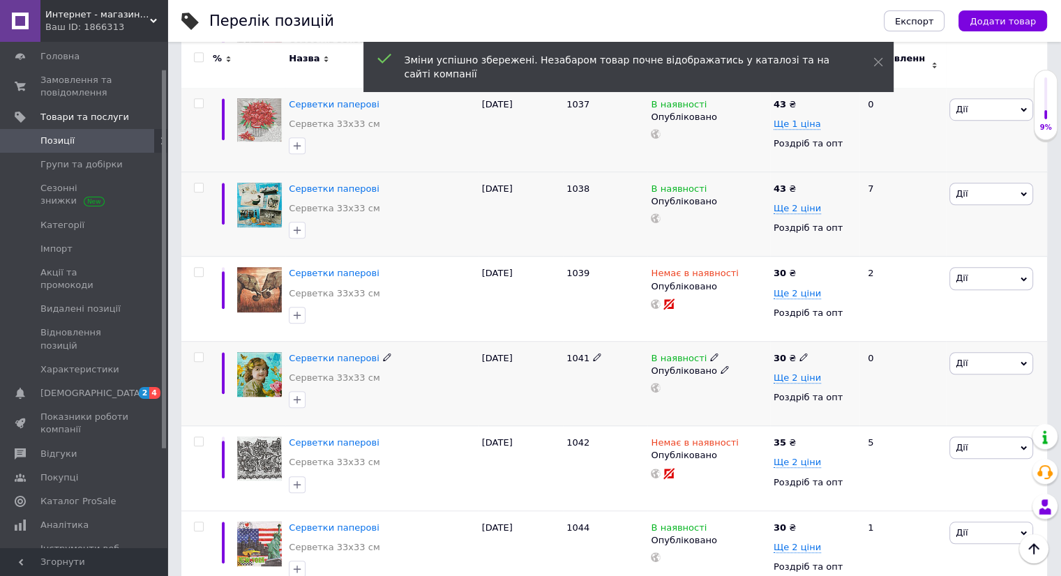
click at [799, 354] on use at bounding box center [803, 358] width 8 height 8
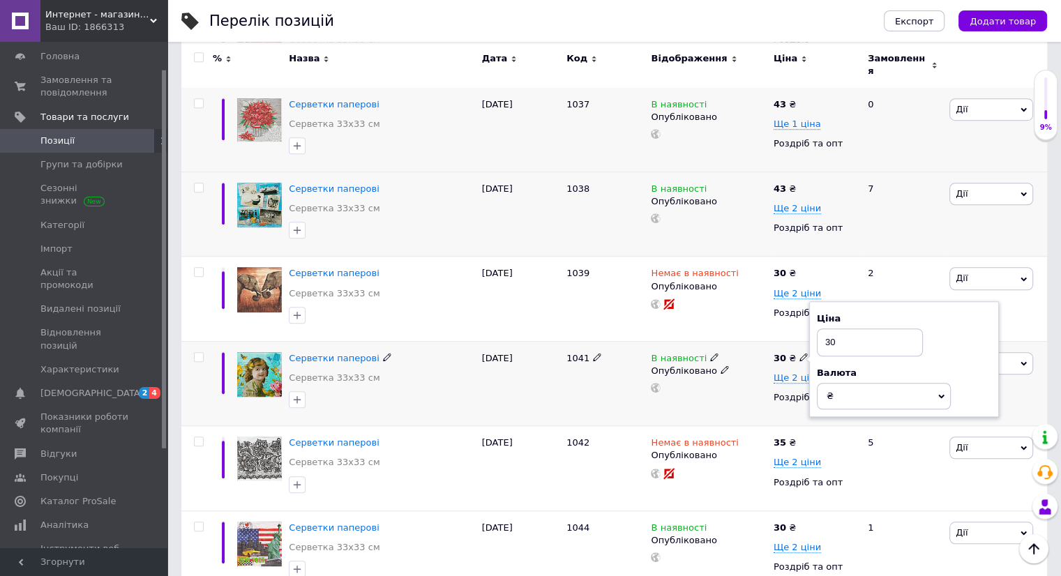
type input "3"
type input "43"
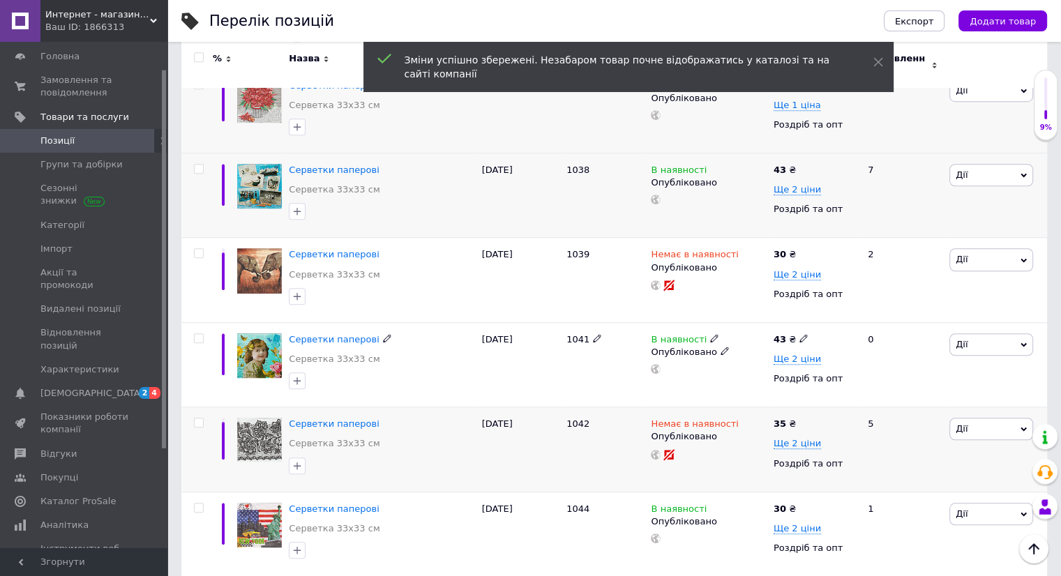
scroll to position [1047, 0]
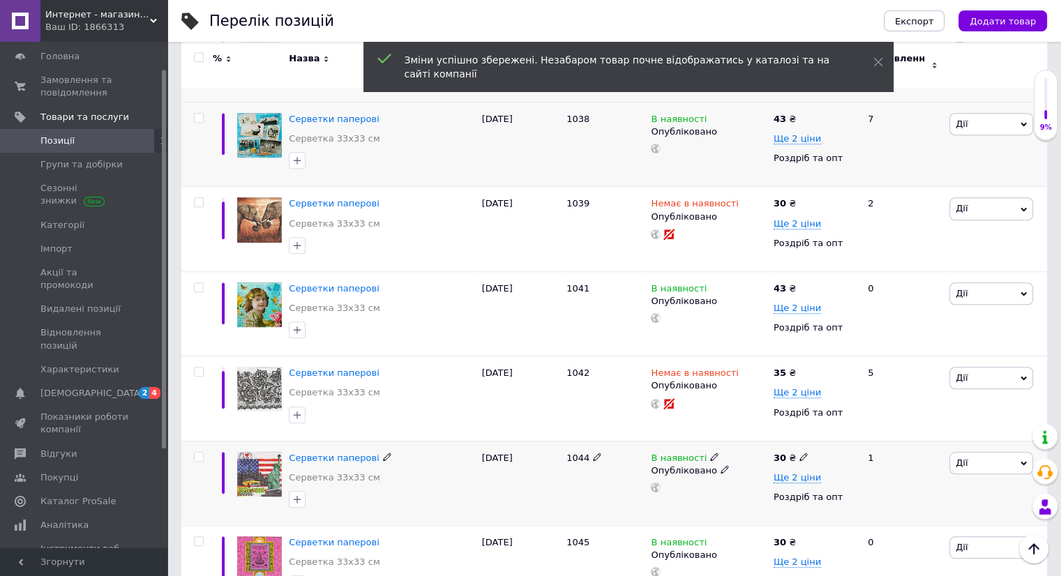
click at [799, 453] on use at bounding box center [803, 457] width 8 height 8
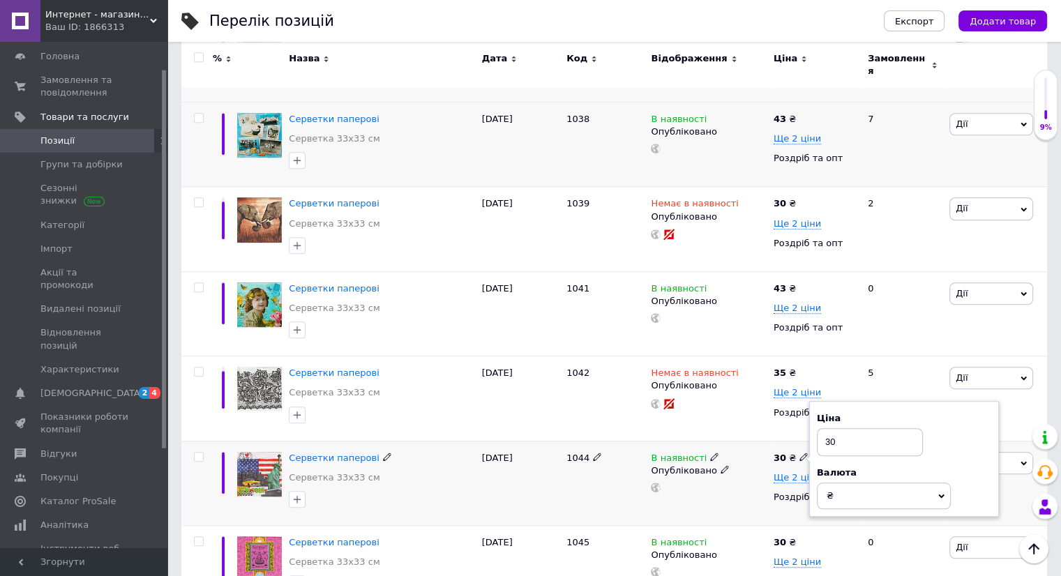
type input "3"
type input "43"
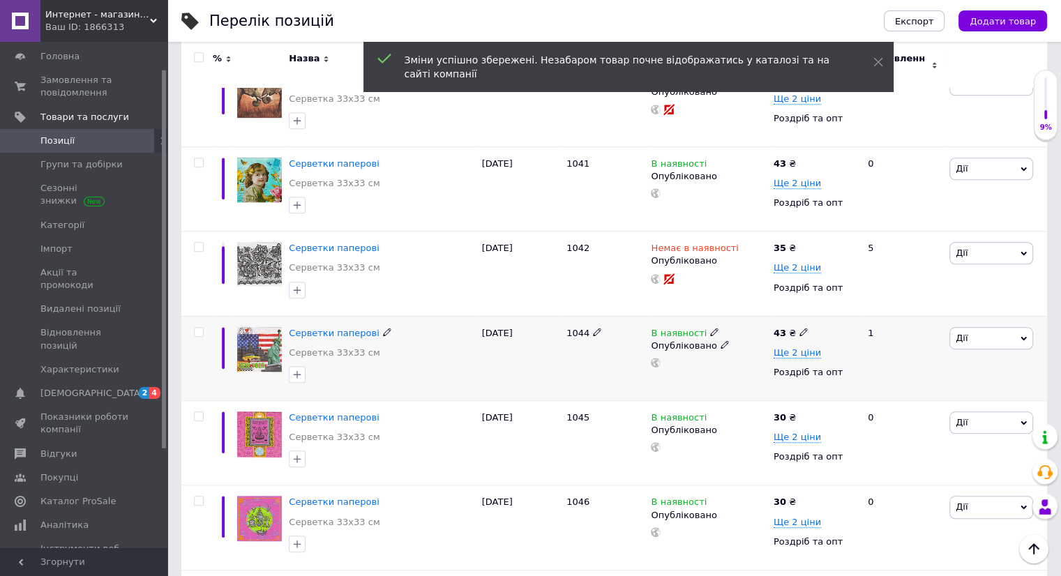
scroll to position [1186, 0]
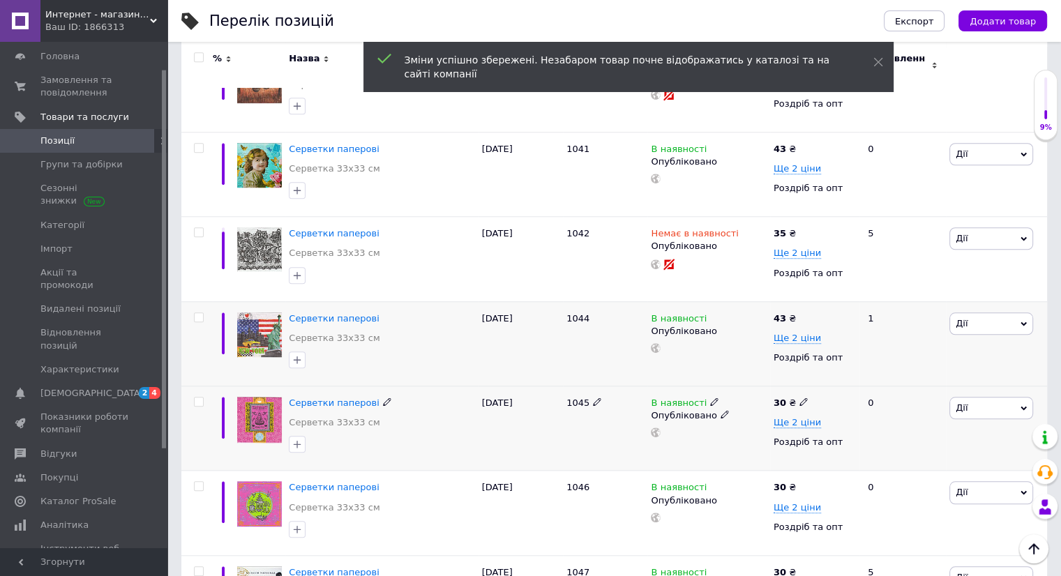
click at [799, 398] on icon at bounding box center [803, 402] width 8 height 8
type input "3"
type input "43"
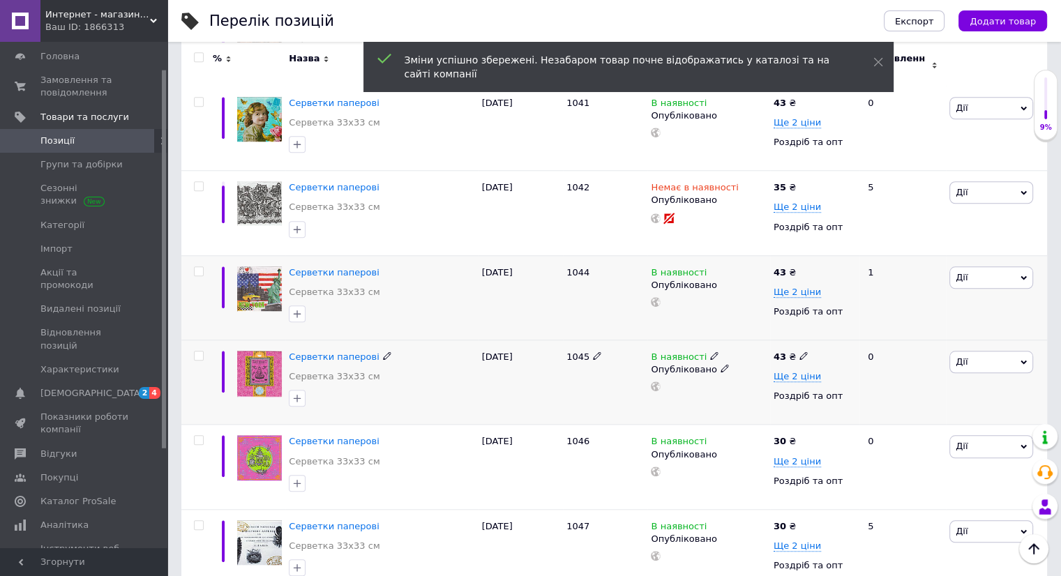
scroll to position [1256, 0]
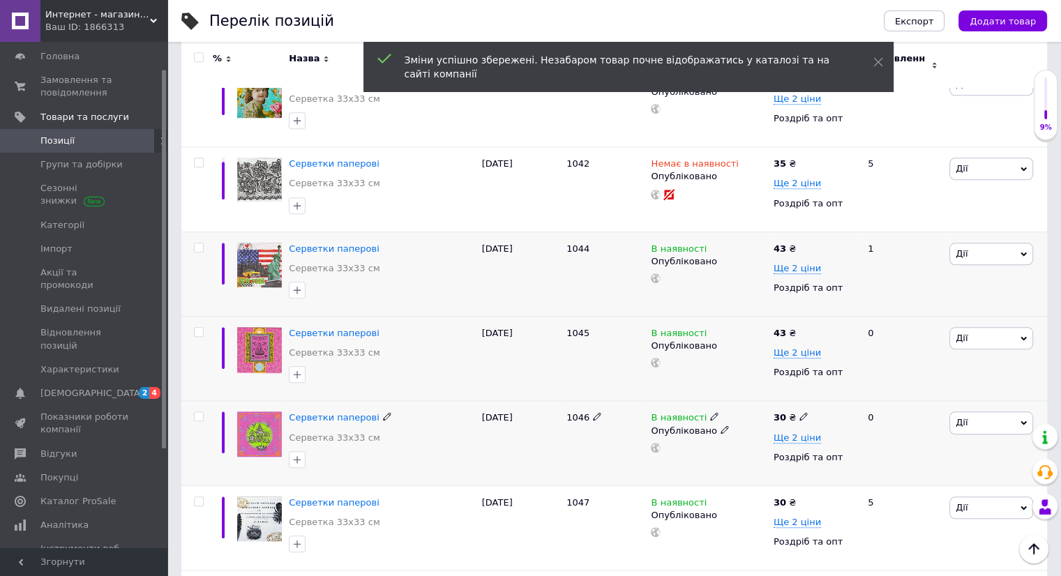
click at [799, 412] on icon at bounding box center [803, 416] width 8 height 8
type input "3"
type input "43"
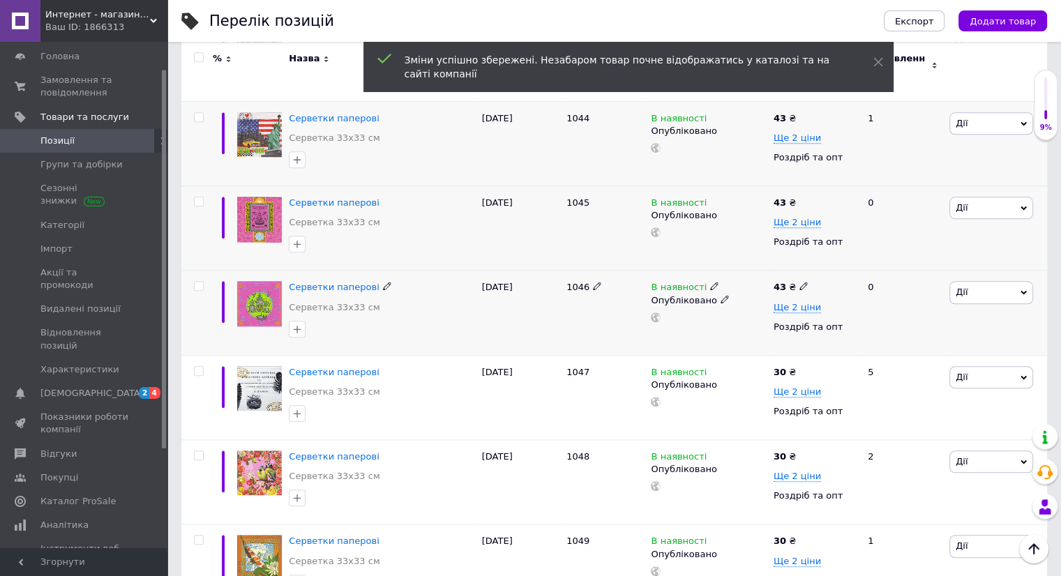
scroll to position [1395, 0]
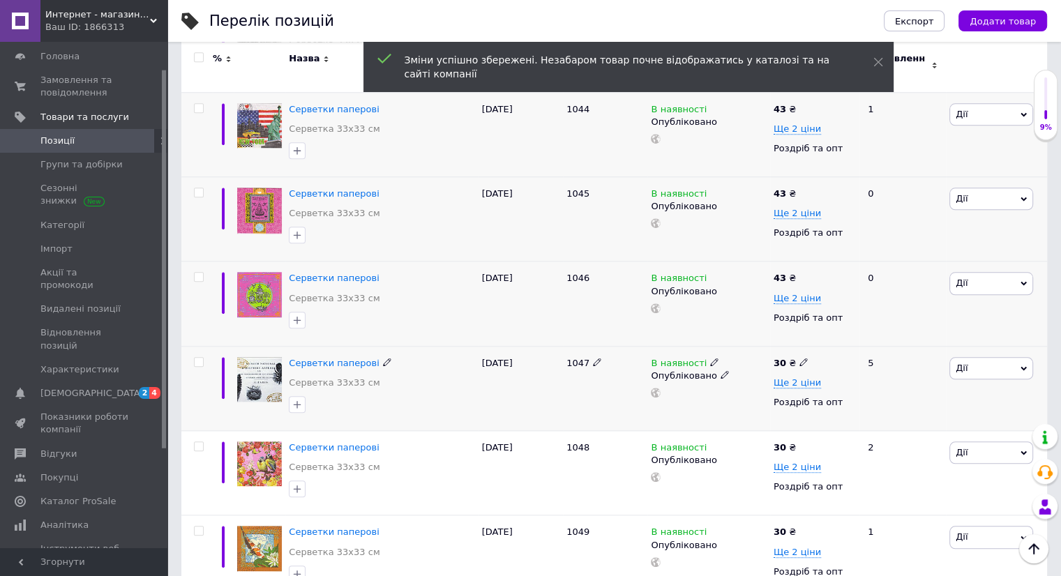
click at [799, 358] on icon at bounding box center [803, 362] width 8 height 8
type input "3"
type input "43"
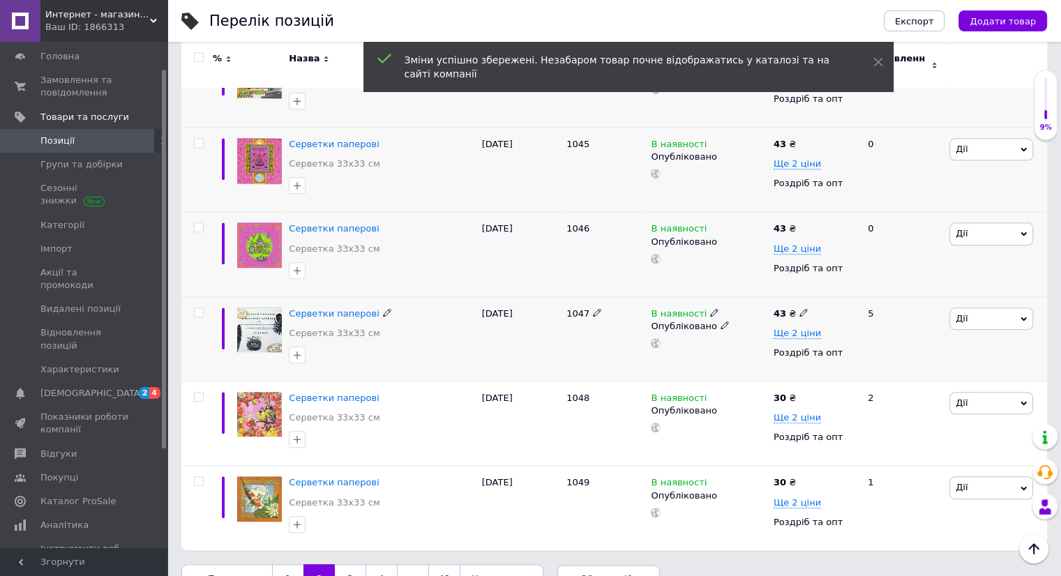
scroll to position [1465, 0]
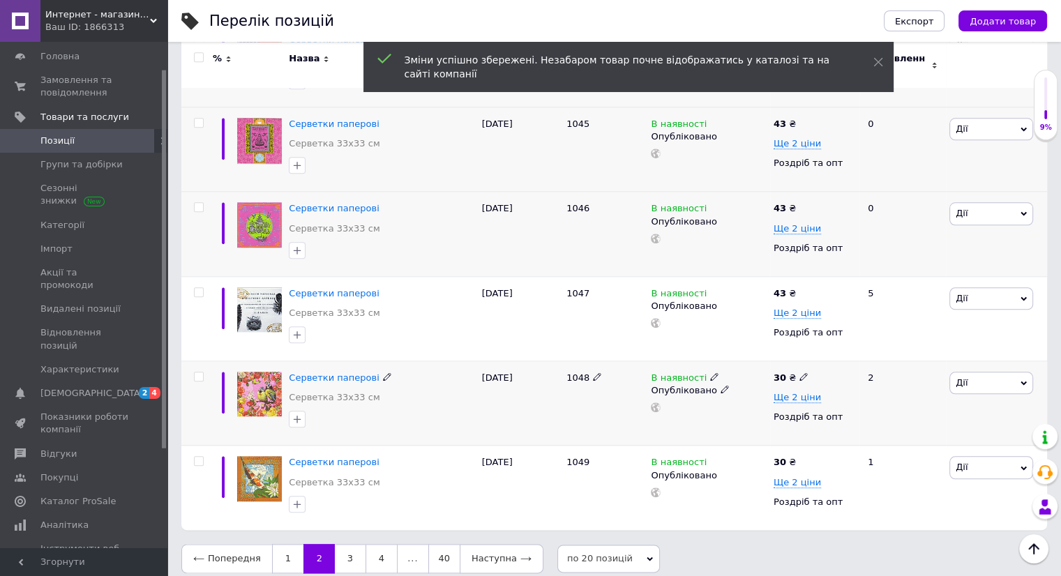
click at [799, 372] on icon at bounding box center [803, 376] width 8 height 8
type input "3"
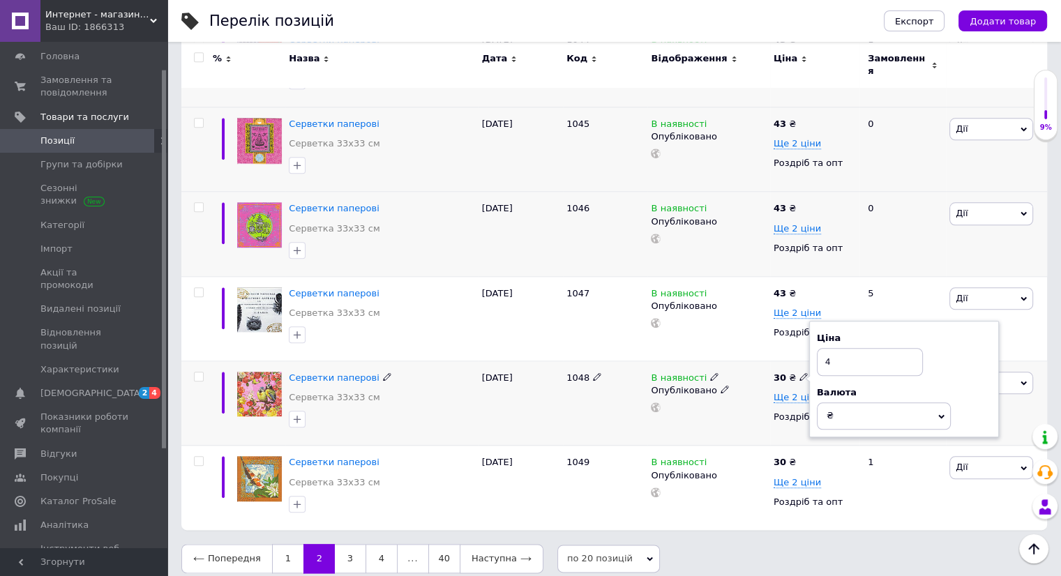
type input "43"
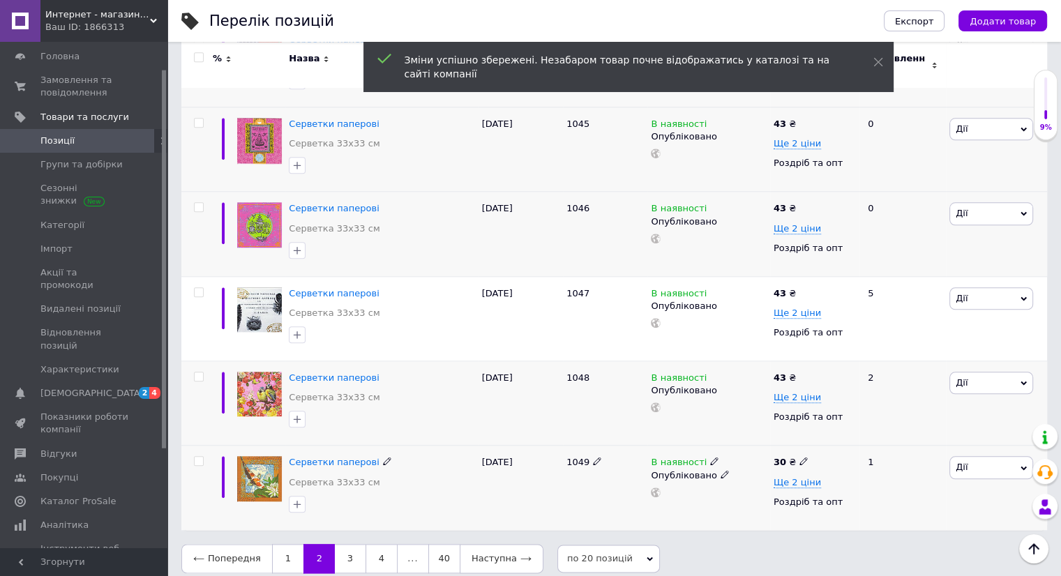
click at [799, 457] on icon at bounding box center [803, 461] width 8 height 8
type input "3"
type input "43"
click at [346, 544] on link "3" at bounding box center [350, 558] width 31 height 29
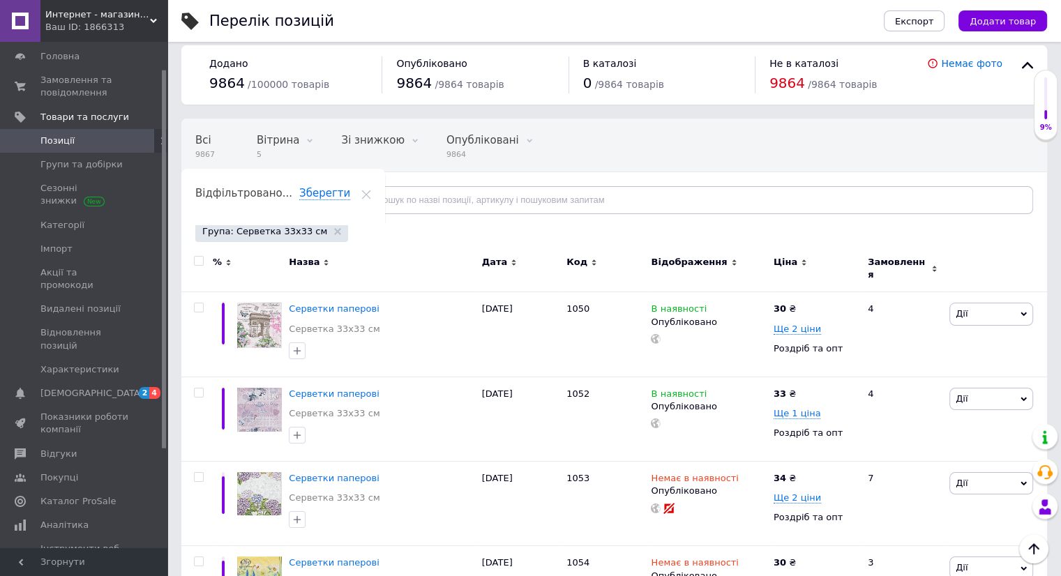
scroll to position [1, 0]
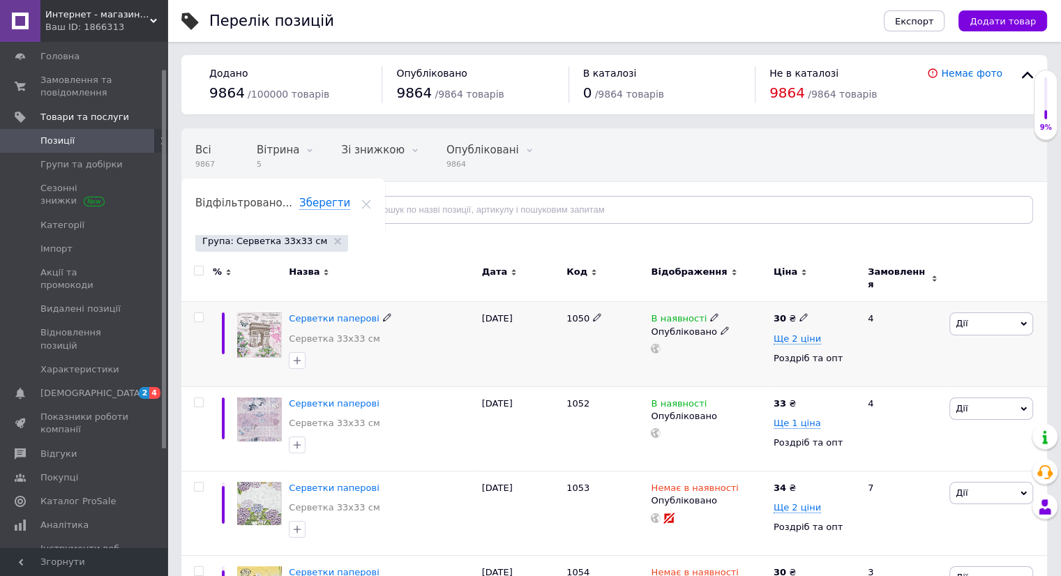
click at [799, 313] on icon at bounding box center [803, 317] width 8 height 8
type input "3"
type input "43"
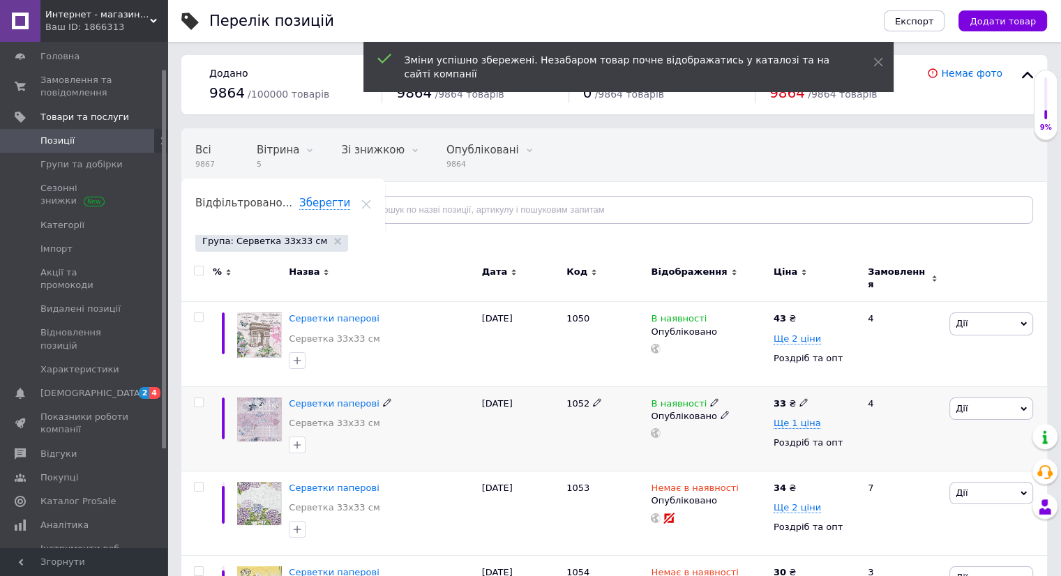
click at [799, 398] on icon at bounding box center [803, 402] width 8 height 8
type input "3"
type input "43"
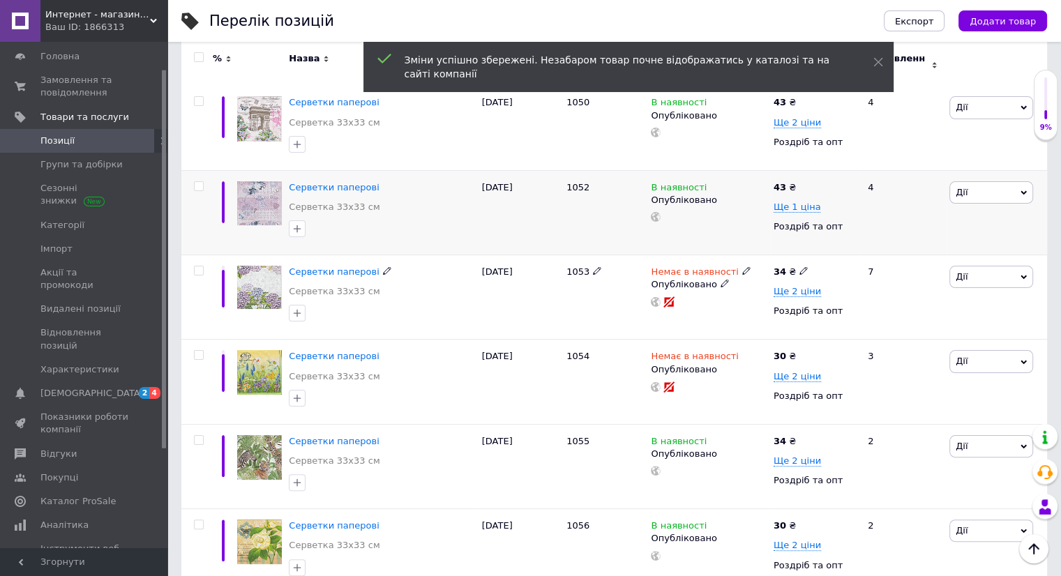
scroll to position [280, 0]
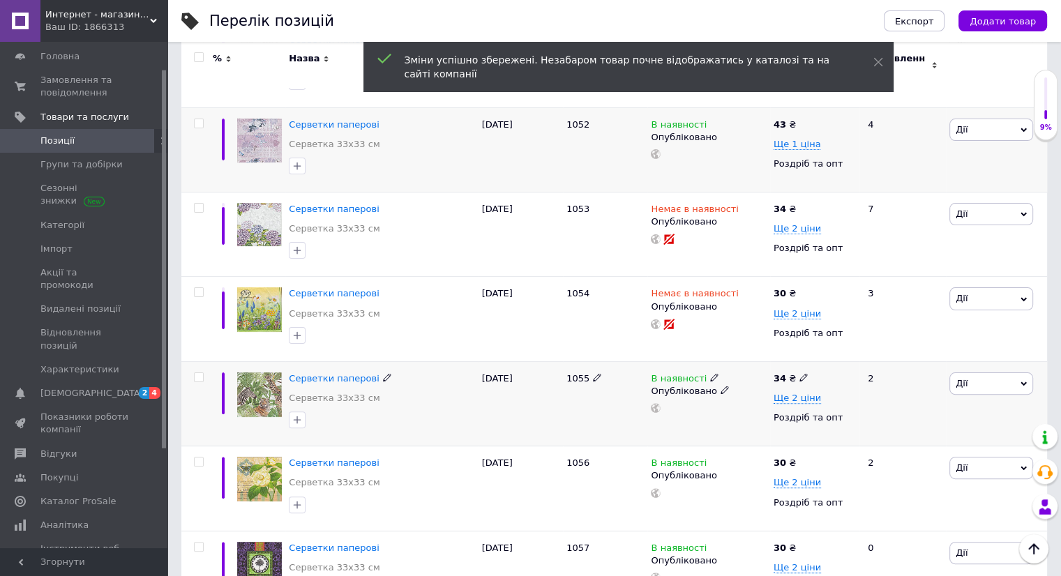
click at [799, 373] on icon at bounding box center [803, 377] width 8 height 8
type input "3"
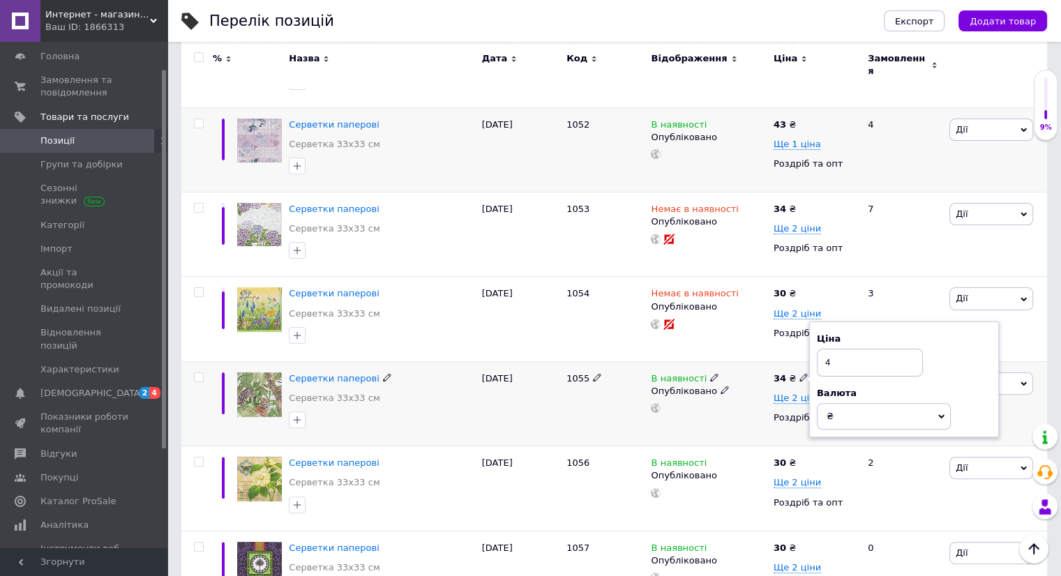
type input "43"
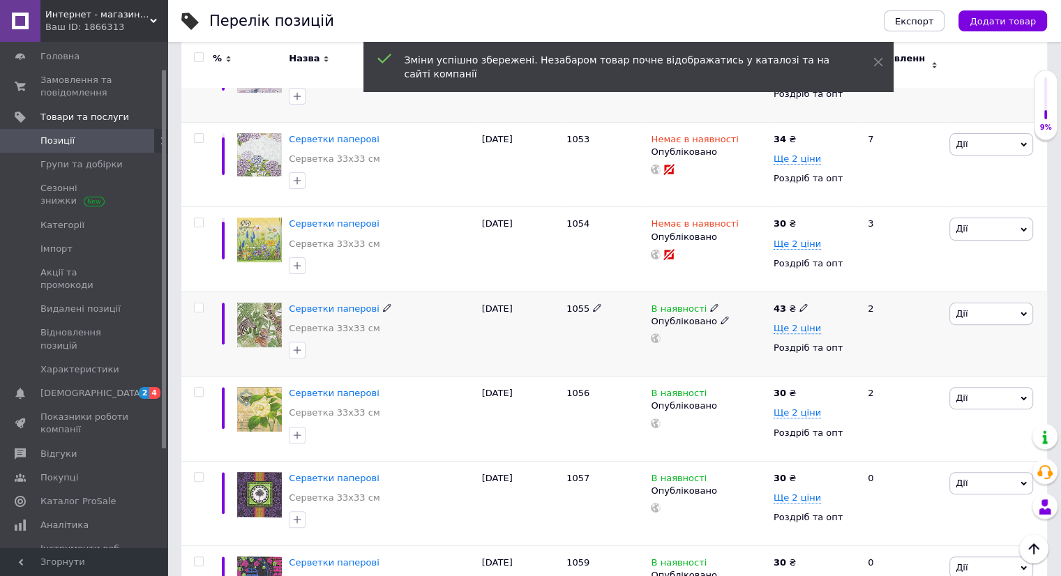
scroll to position [419, 0]
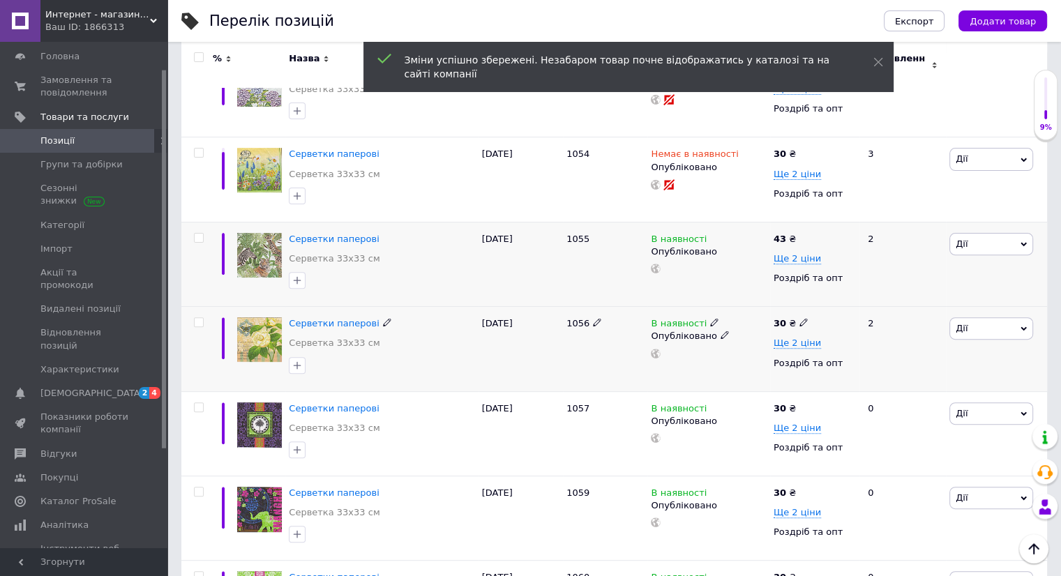
click at [799, 318] on icon at bounding box center [803, 322] width 8 height 8
type input "3"
type input "43"
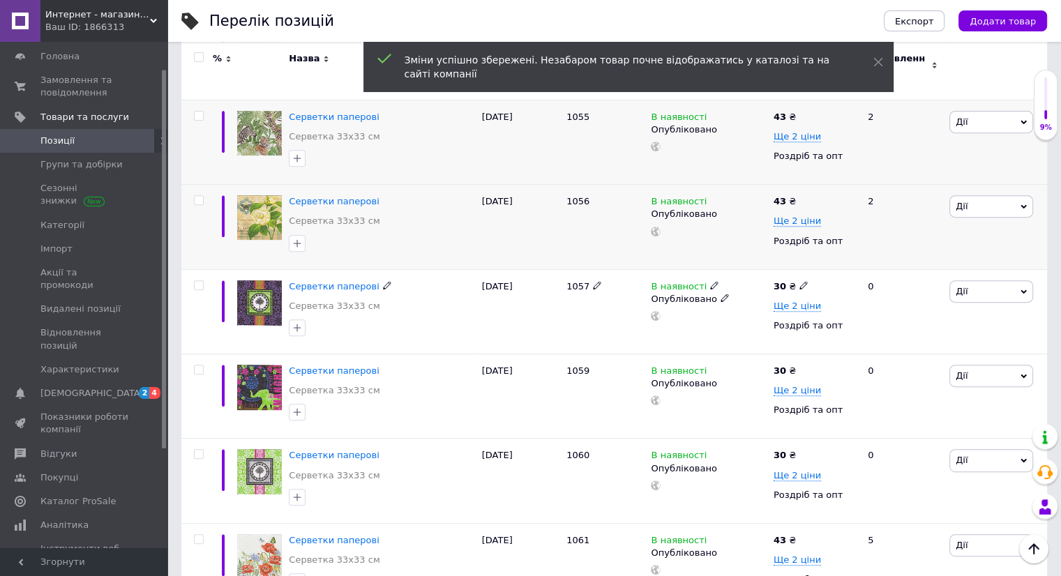
scroll to position [559, 0]
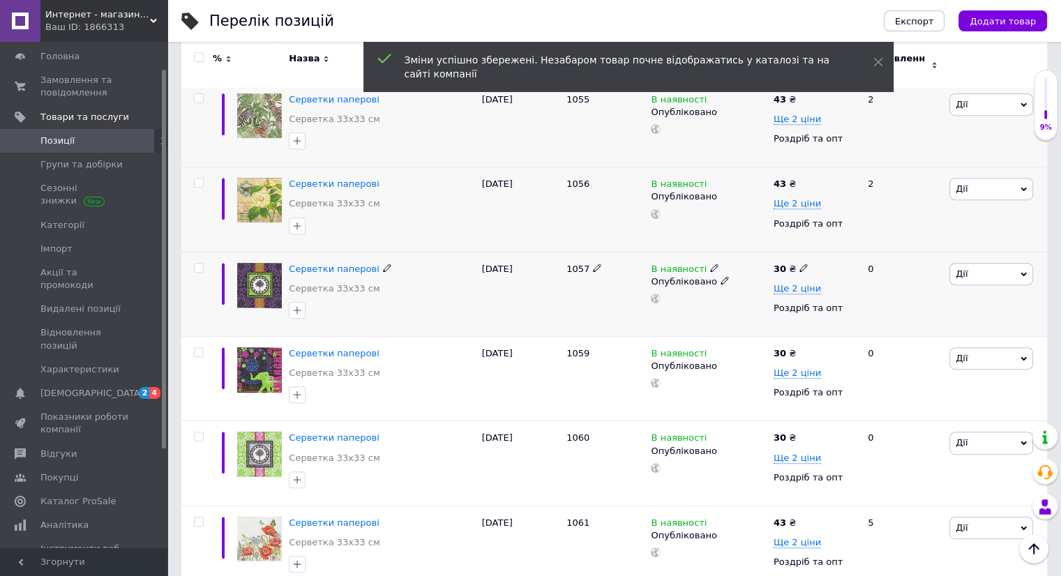
click at [800, 264] on icon at bounding box center [803, 268] width 8 height 8
type input "3"
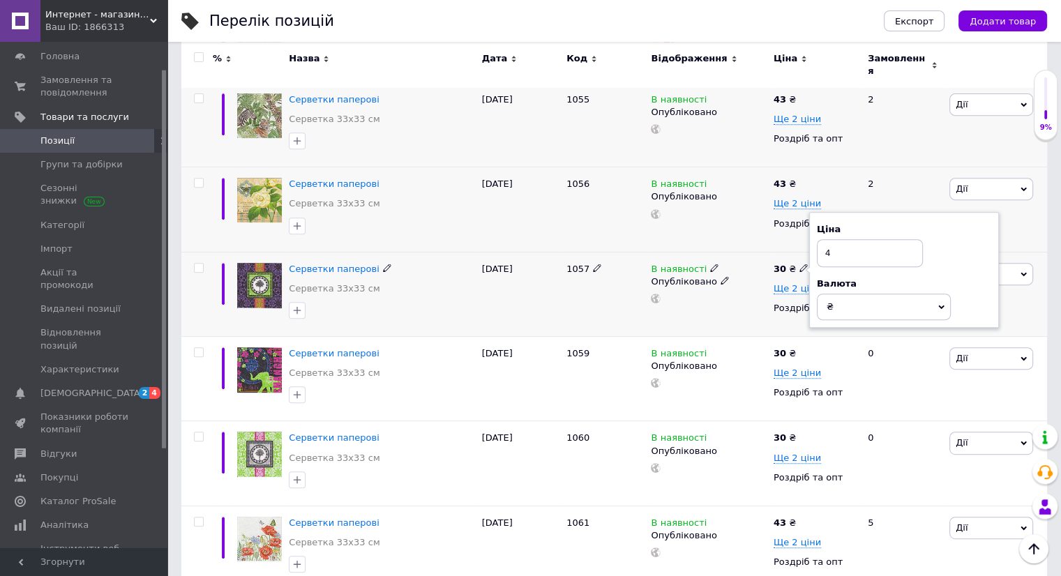
type input "43"
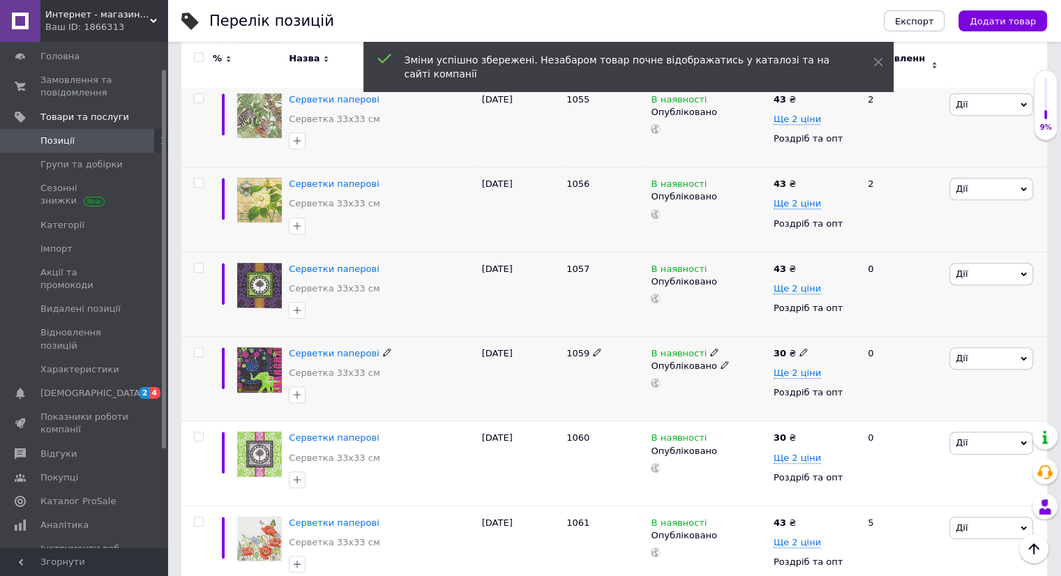
click at [799, 348] on icon at bounding box center [803, 352] width 8 height 8
type input "3"
type input "43"
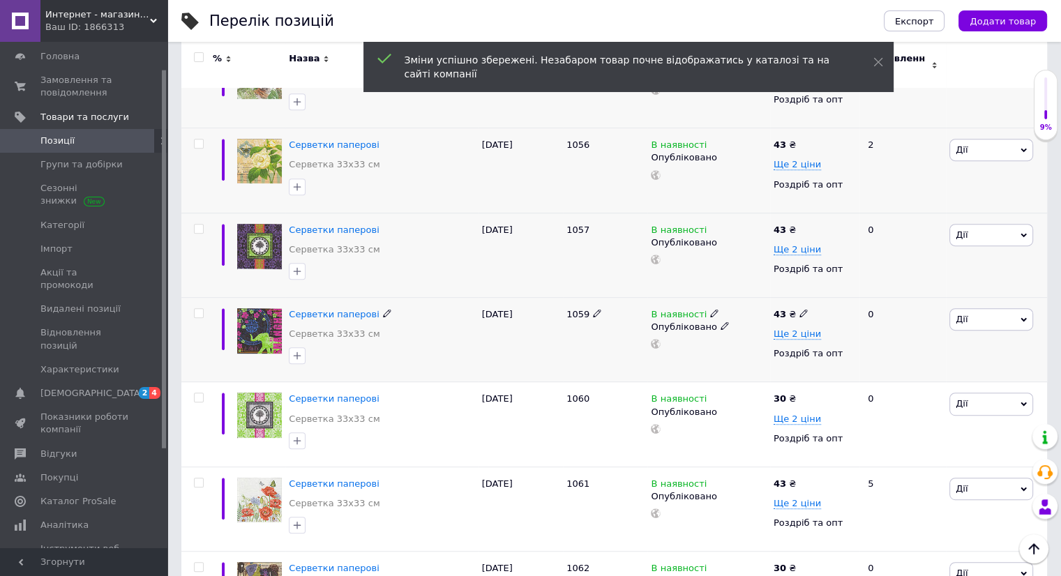
scroll to position [628, 0]
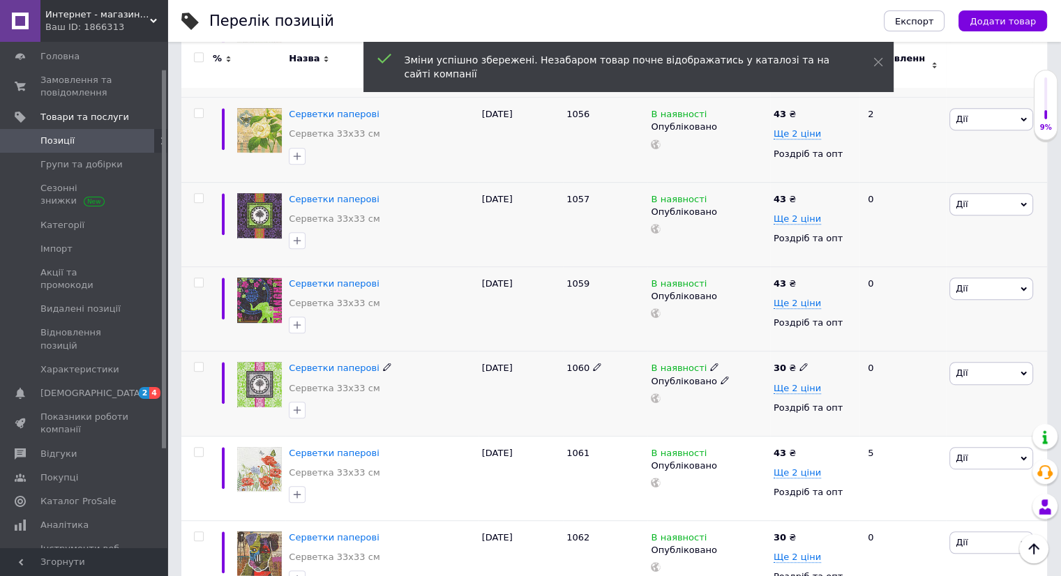
click at [799, 362] on span at bounding box center [803, 367] width 8 height 10
type input "3"
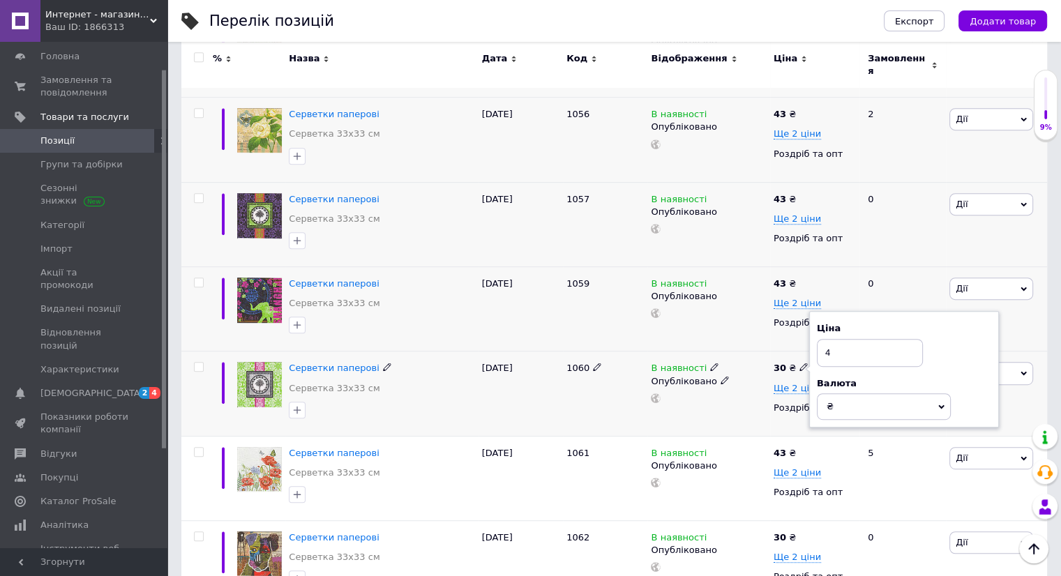
type input "43"
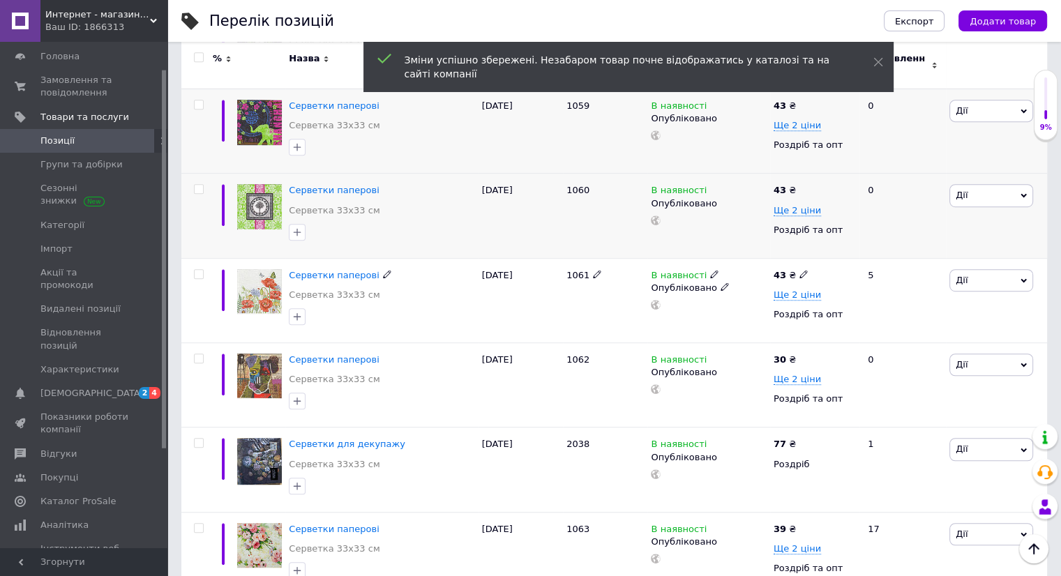
scroll to position [838, 0]
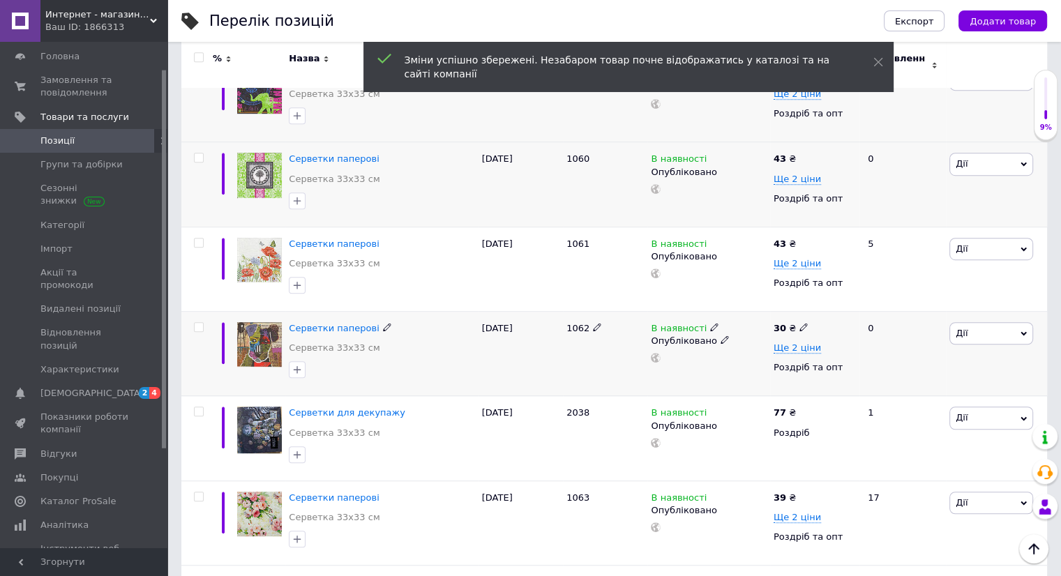
click at [799, 324] on use at bounding box center [803, 328] width 8 height 8
type input "3"
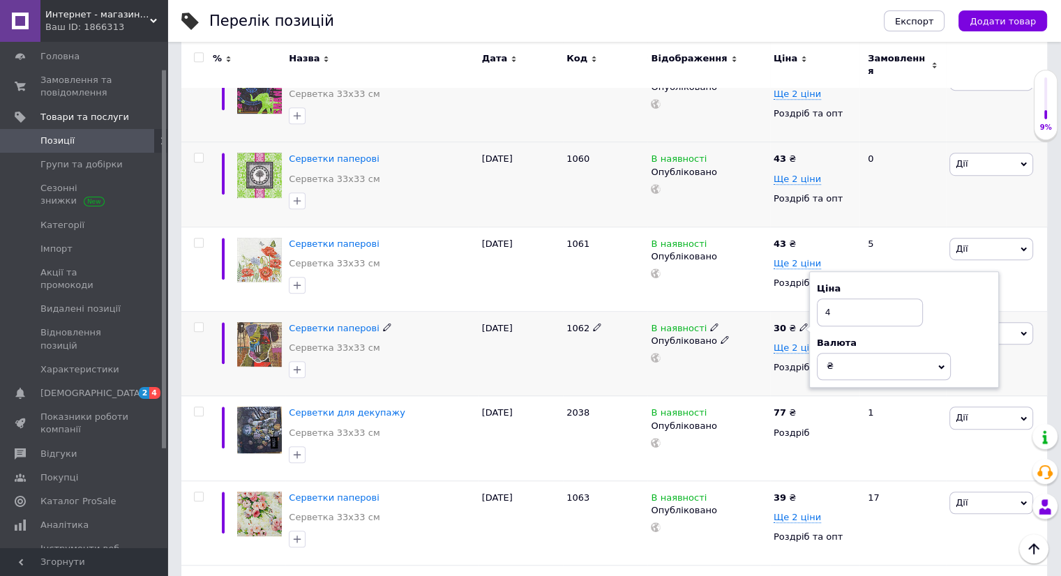
type input "43"
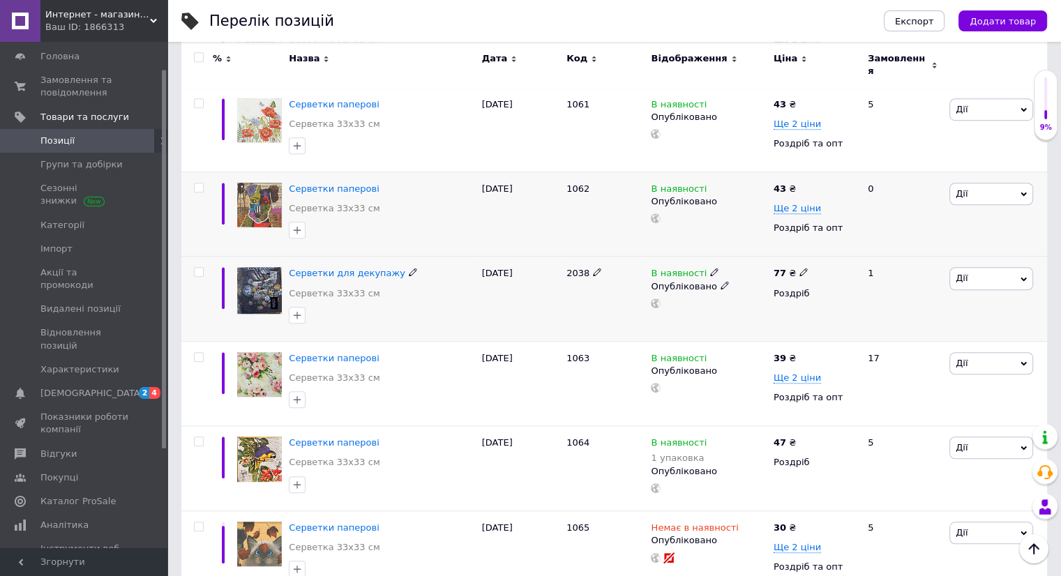
scroll to position [1047, 0]
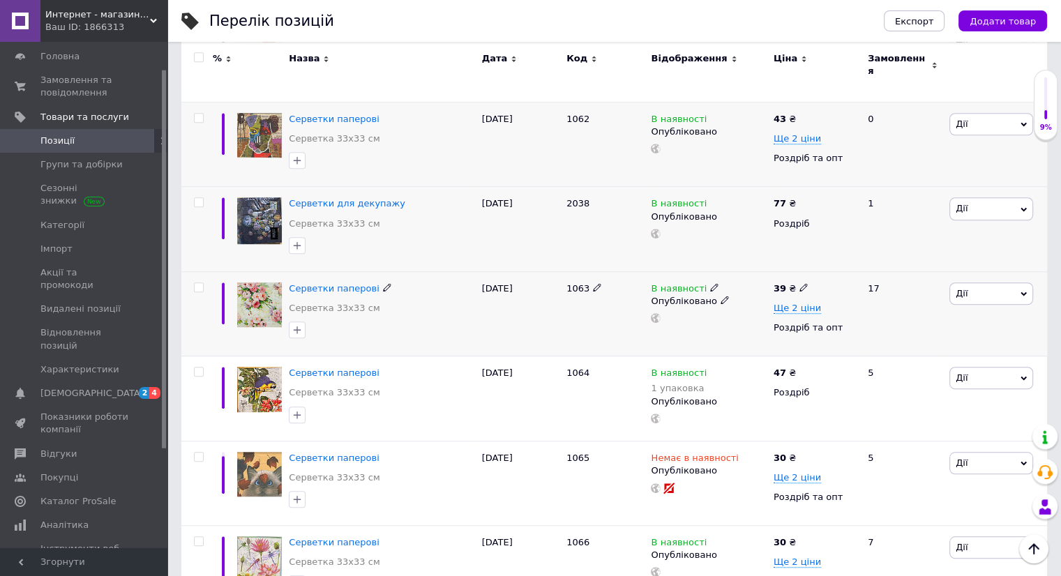
click at [799, 284] on use at bounding box center [803, 288] width 8 height 8
type input "3"
type input "43"
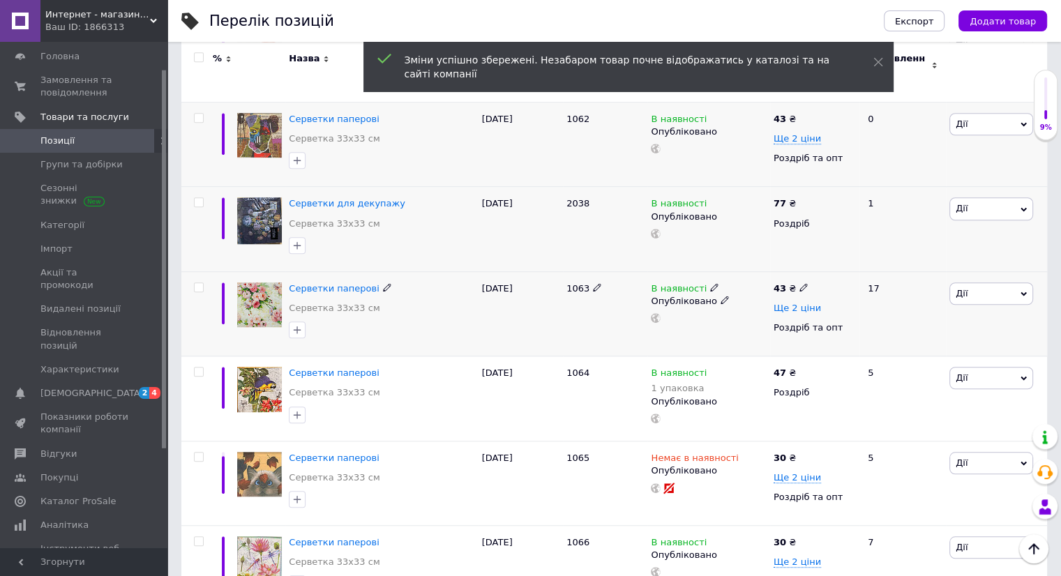
scroll to position [1117, 0]
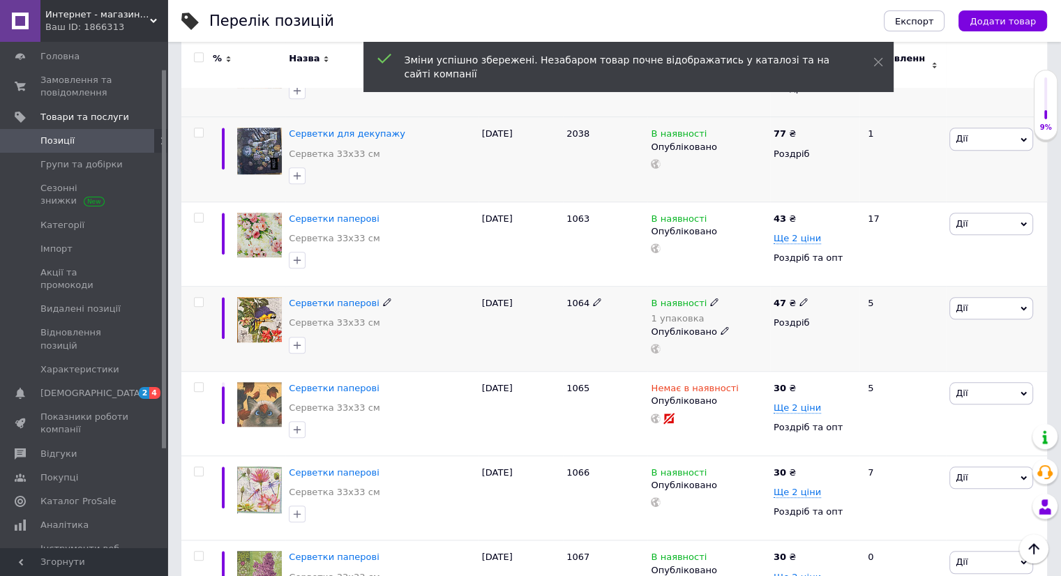
click at [799, 298] on icon at bounding box center [803, 302] width 8 height 8
type input "4"
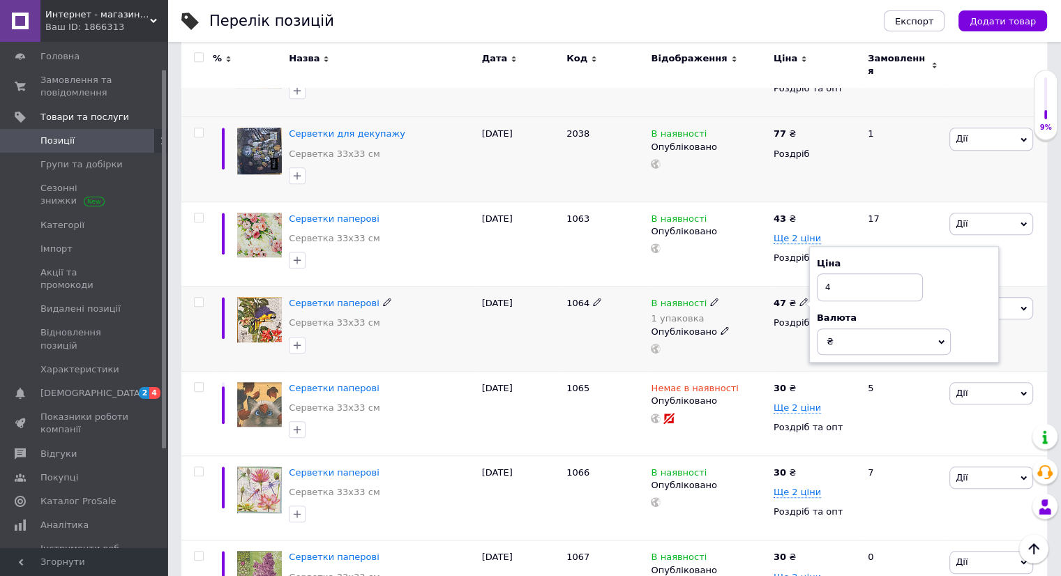
type input "43"
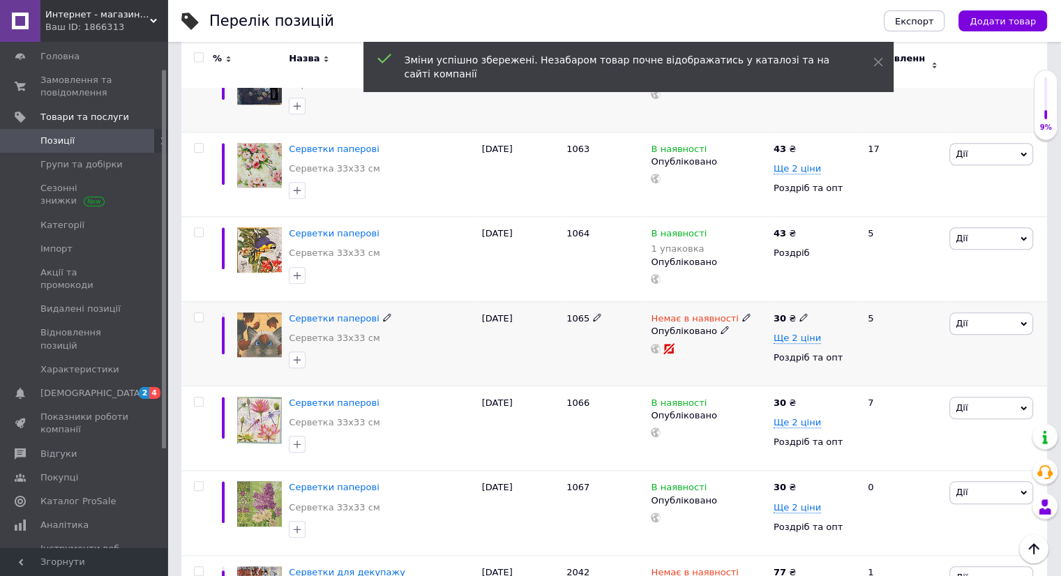
scroll to position [1256, 0]
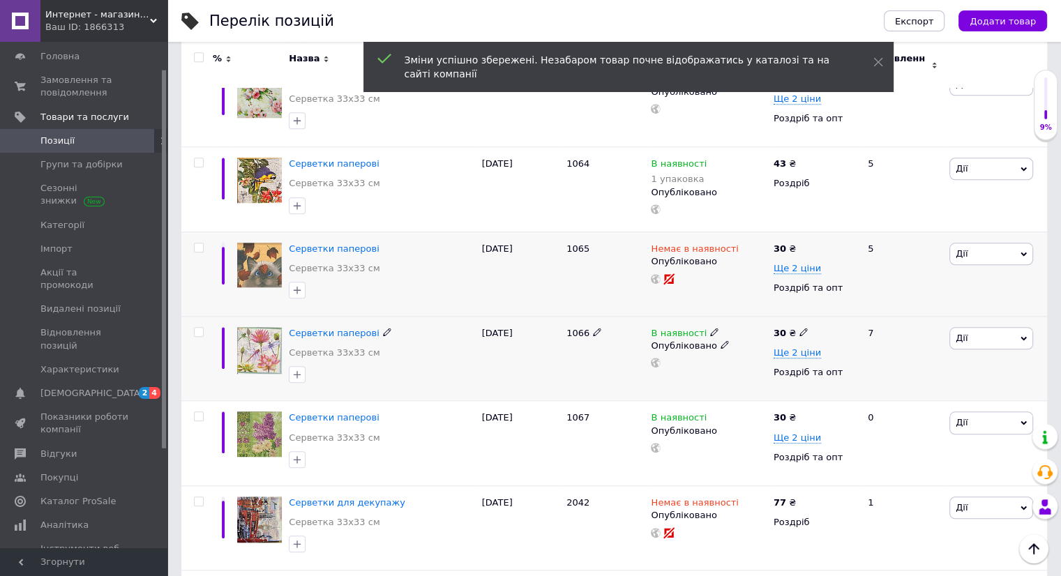
click at [799, 328] on icon at bounding box center [803, 332] width 8 height 8
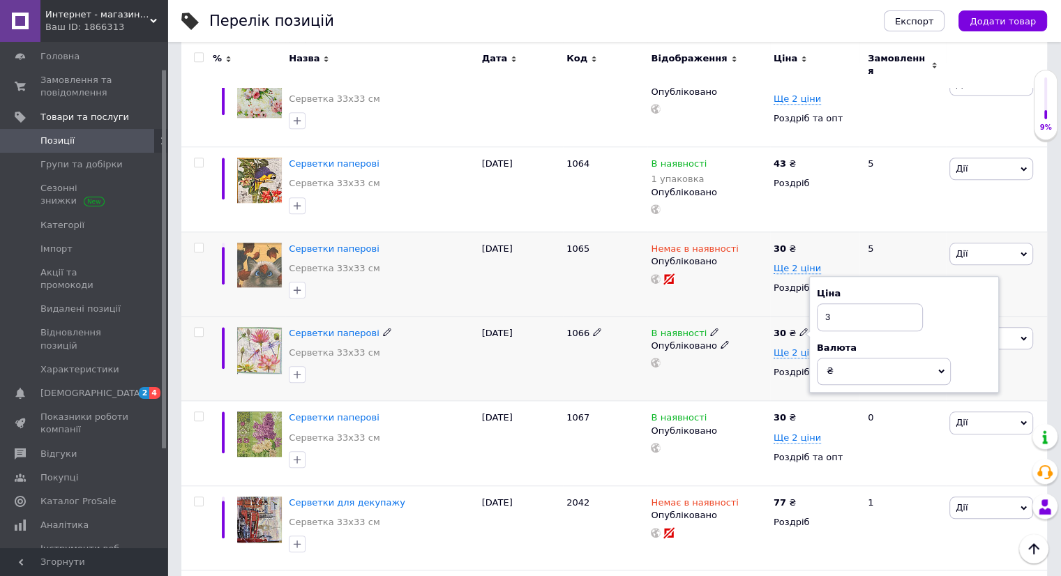
type input "3"
type input "43"
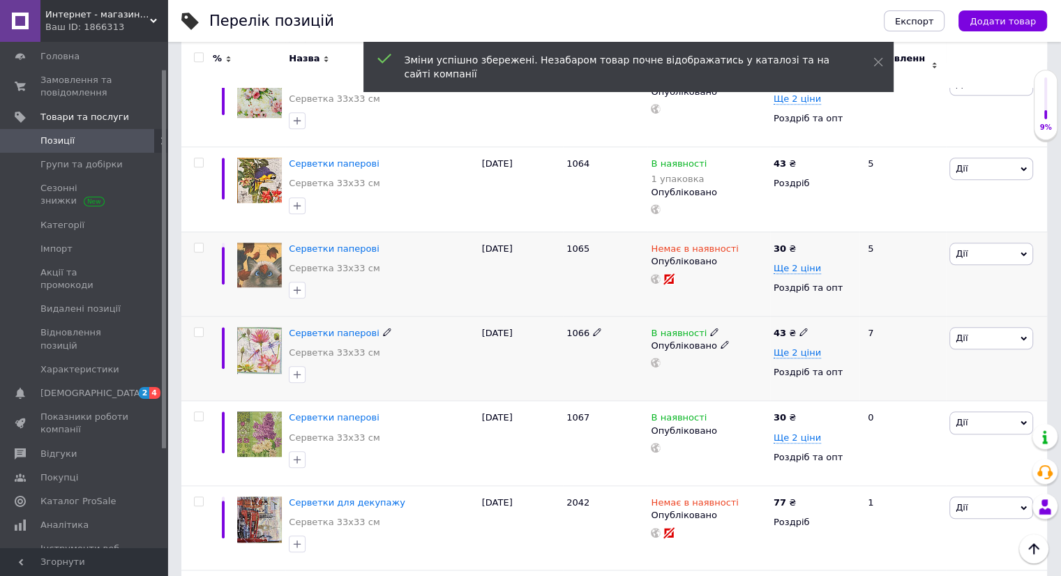
scroll to position [1326, 0]
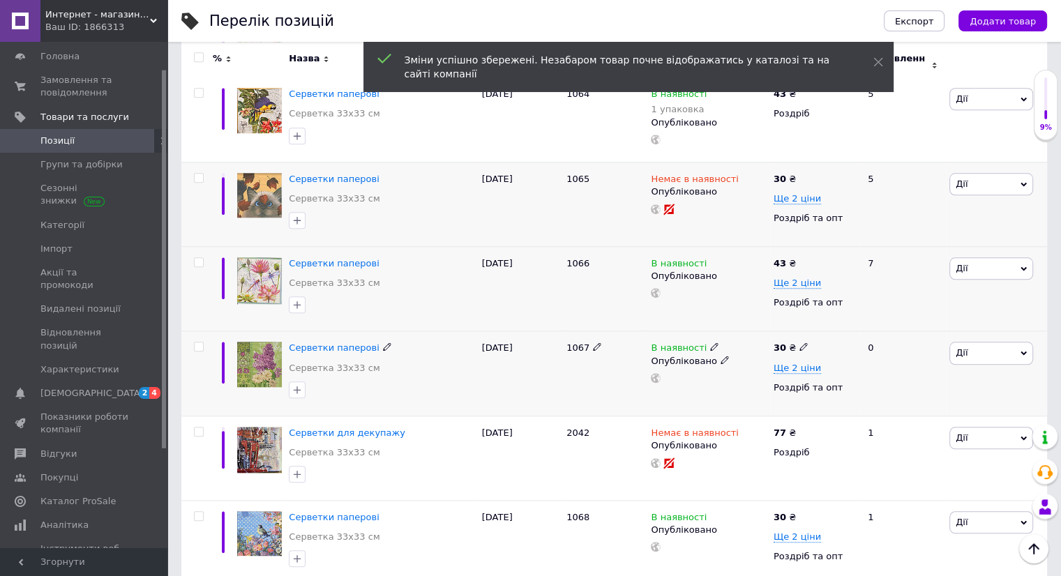
click at [799, 342] on icon at bounding box center [803, 346] width 8 height 8
type input "3"
type input "43"
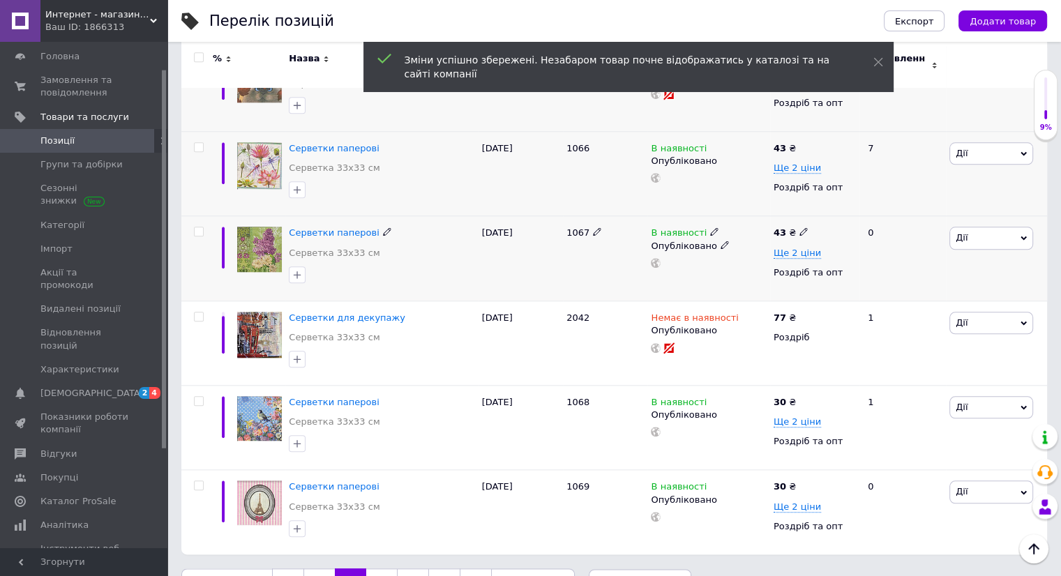
scroll to position [1465, 0]
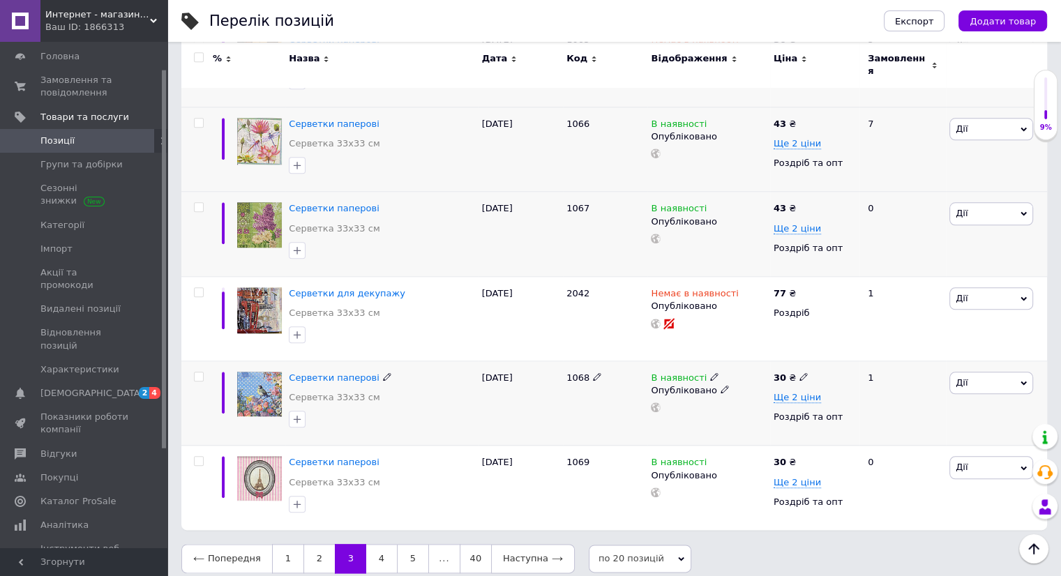
click at [799, 373] on use at bounding box center [803, 377] width 8 height 8
type input "3"
type input "43"
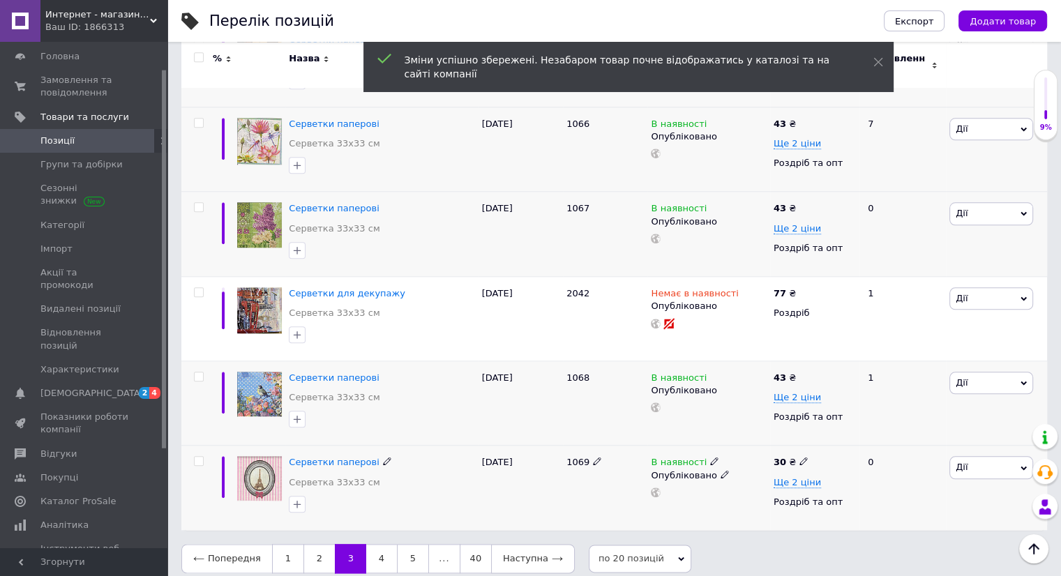
click at [799, 457] on icon at bounding box center [803, 461] width 8 height 8
type input "3"
type input "43"
click at [378, 549] on link "4" at bounding box center [381, 558] width 31 height 29
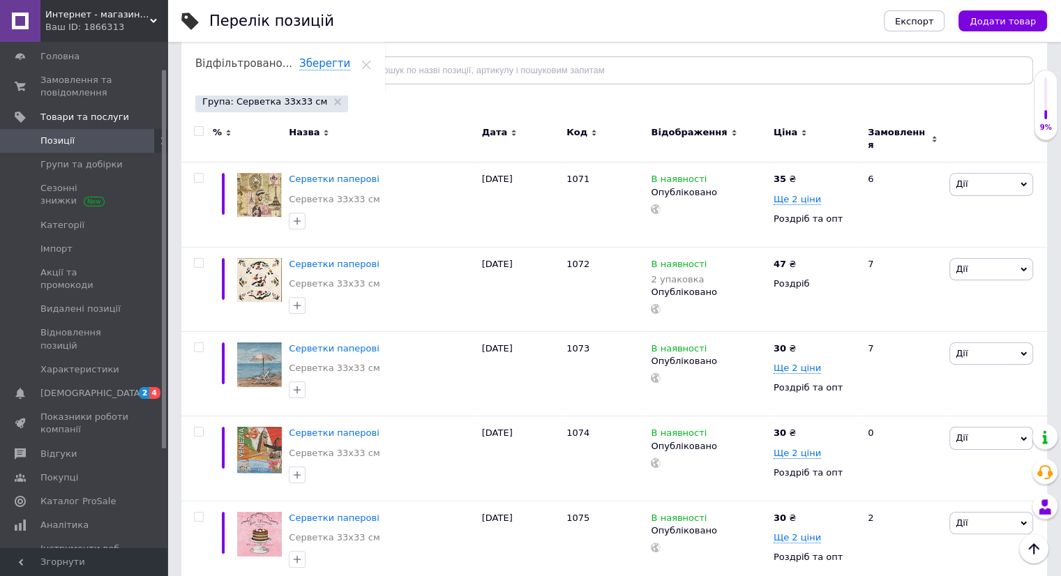
scroll to position [70, 0]
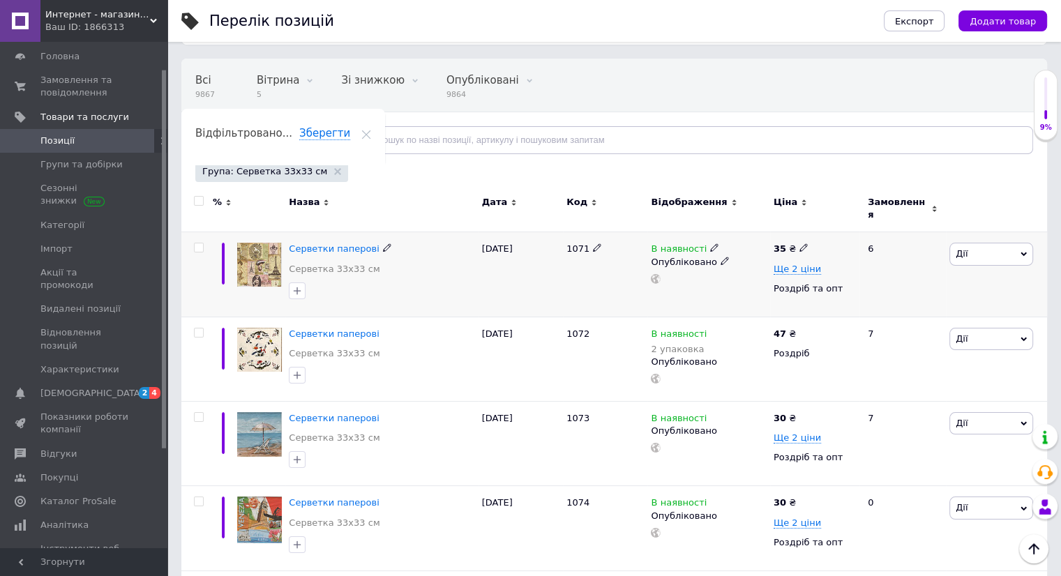
click at [801, 243] on icon at bounding box center [803, 247] width 8 height 8
type input "3"
type input "43"
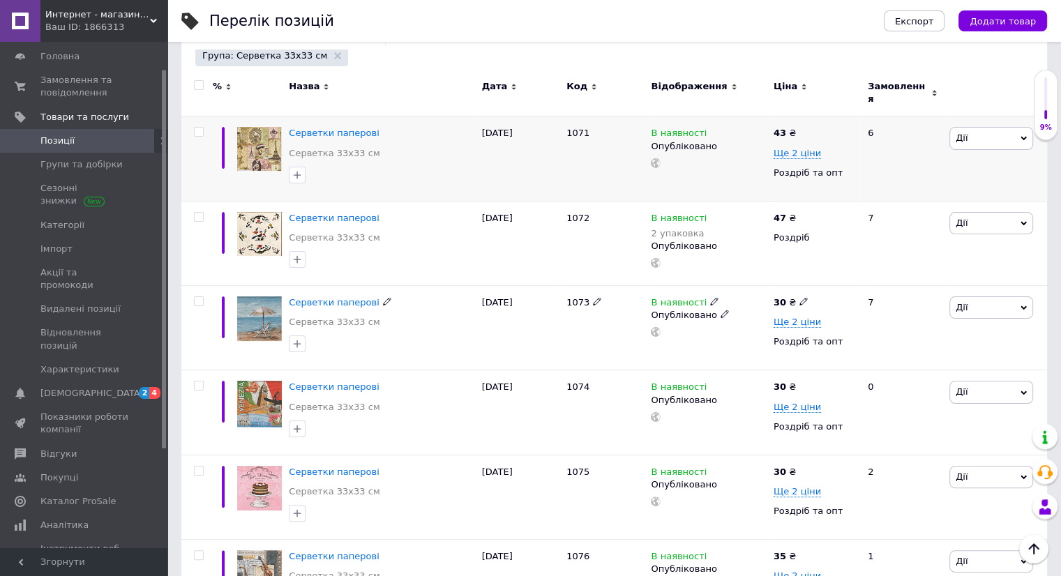
scroll to position [210, 0]
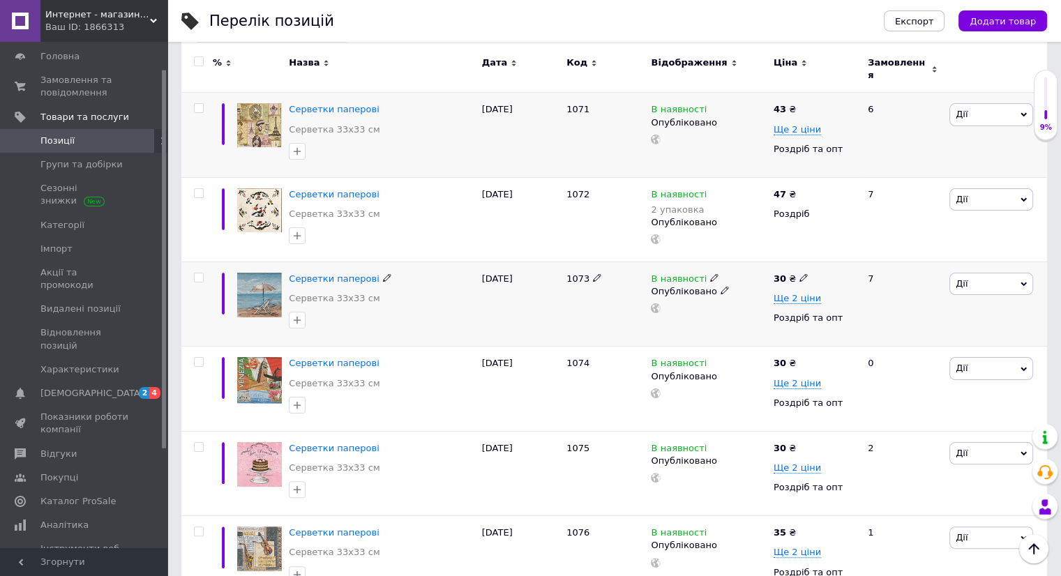
click at [799, 273] on icon at bounding box center [803, 277] width 8 height 8
type input "3"
type input "43"
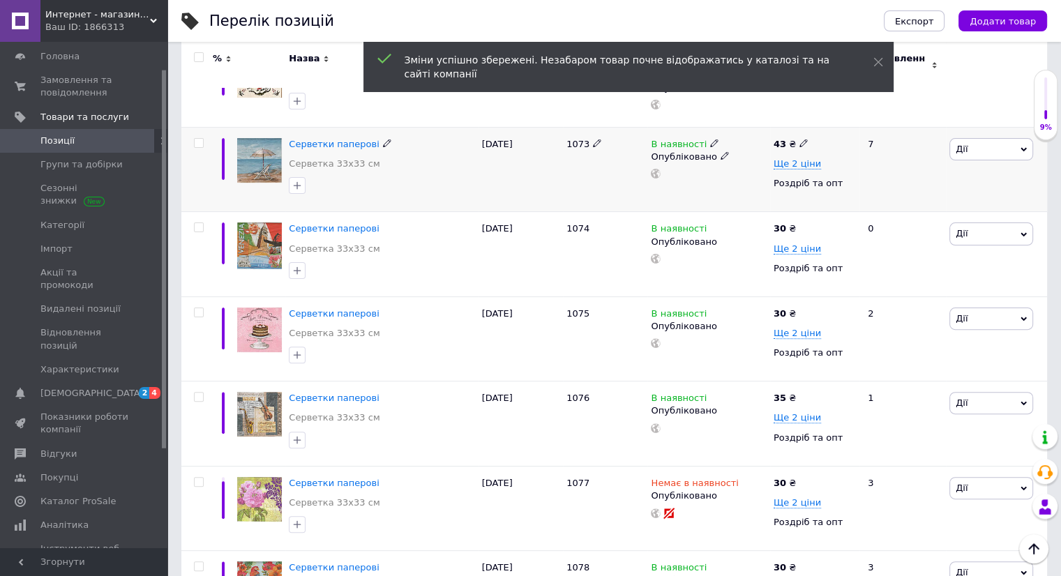
scroll to position [349, 0]
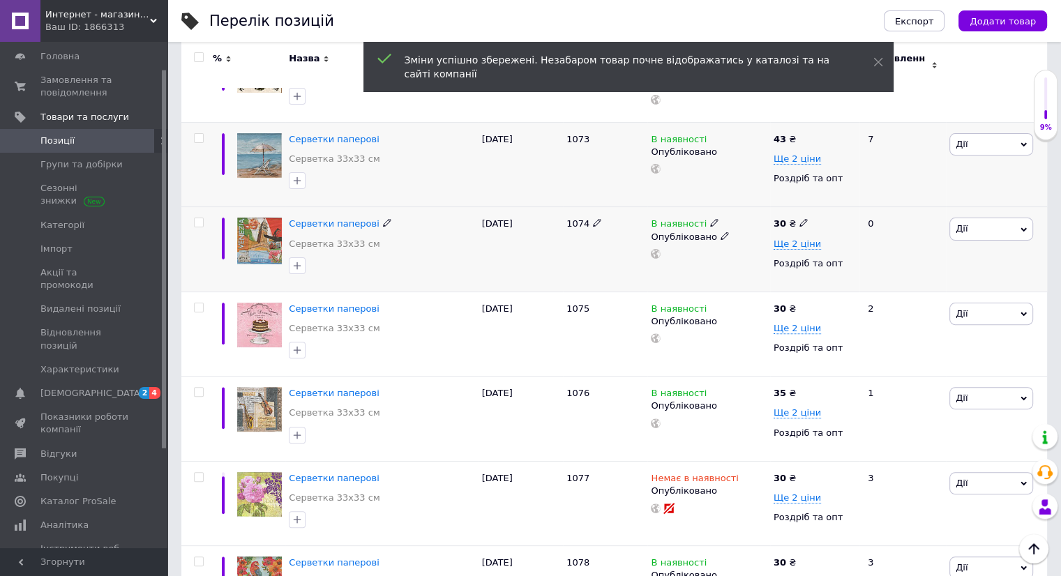
click at [799, 218] on icon at bounding box center [803, 222] width 8 height 8
type input "3"
type input "43"
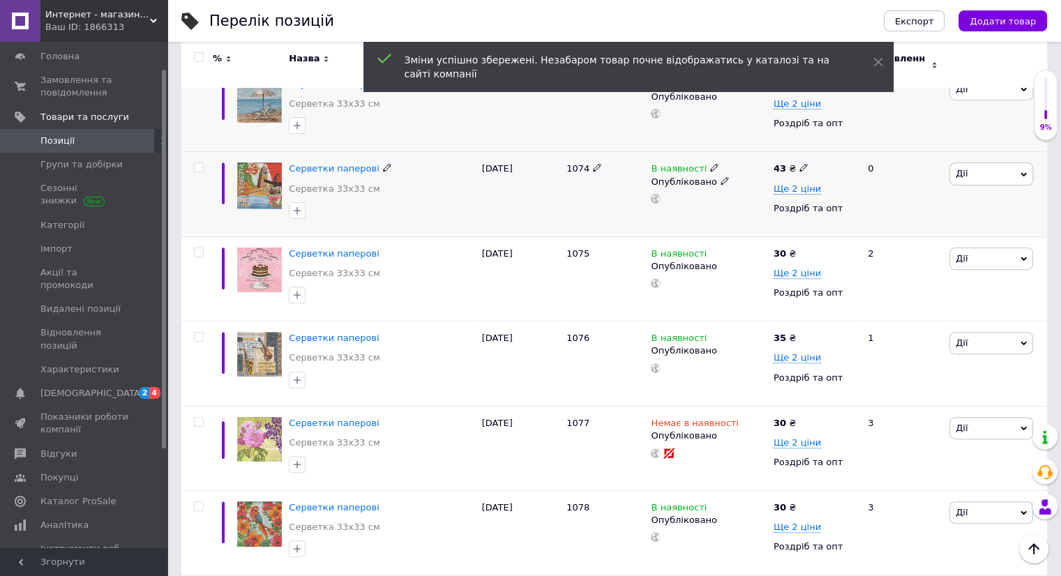
scroll to position [419, 0]
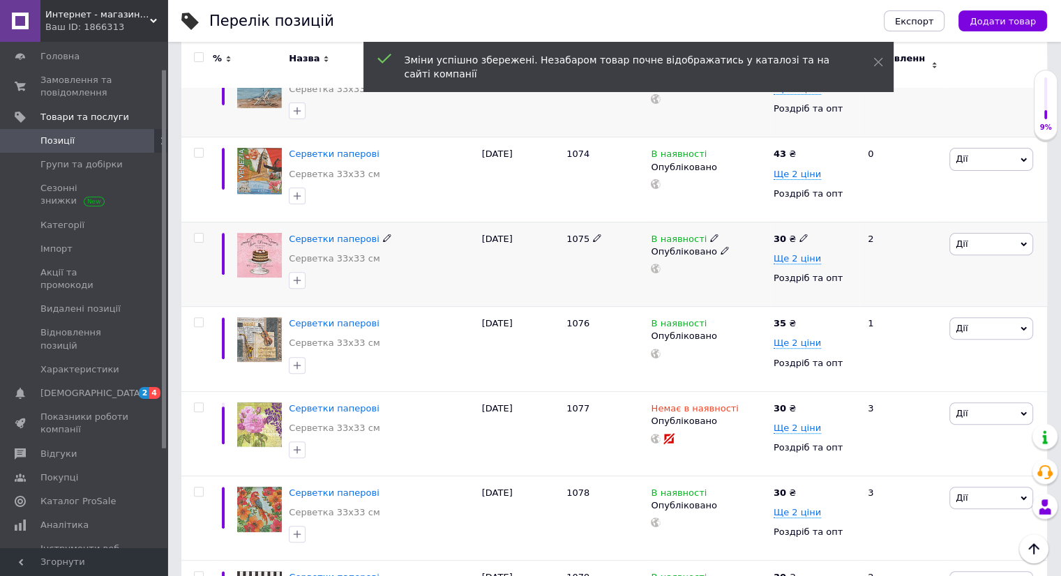
click at [799, 234] on icon at bounding box center [803, 238] width 8 height 8
type input "3"
type input "43"
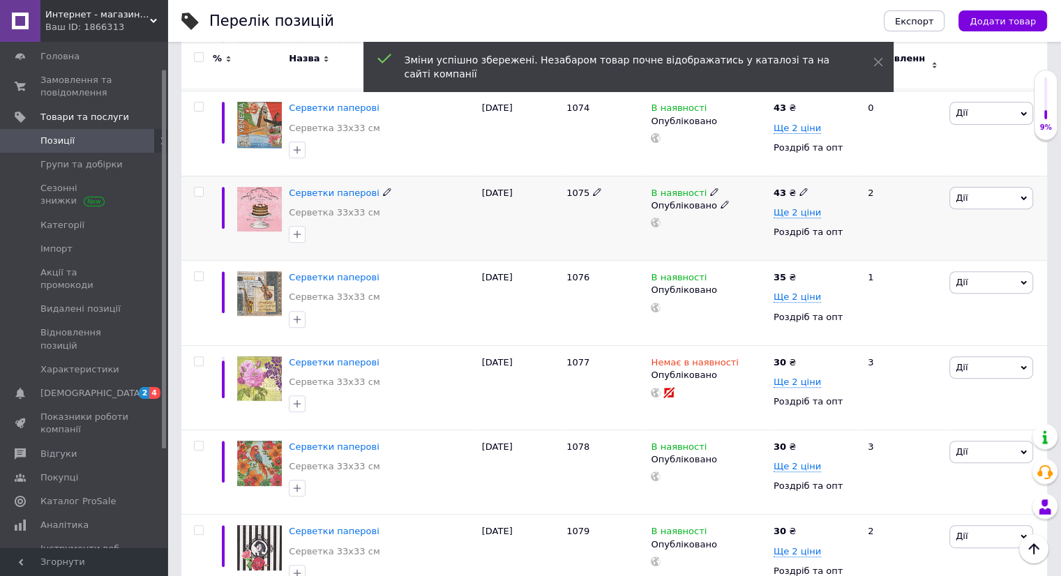
scroll to position [559, 0]
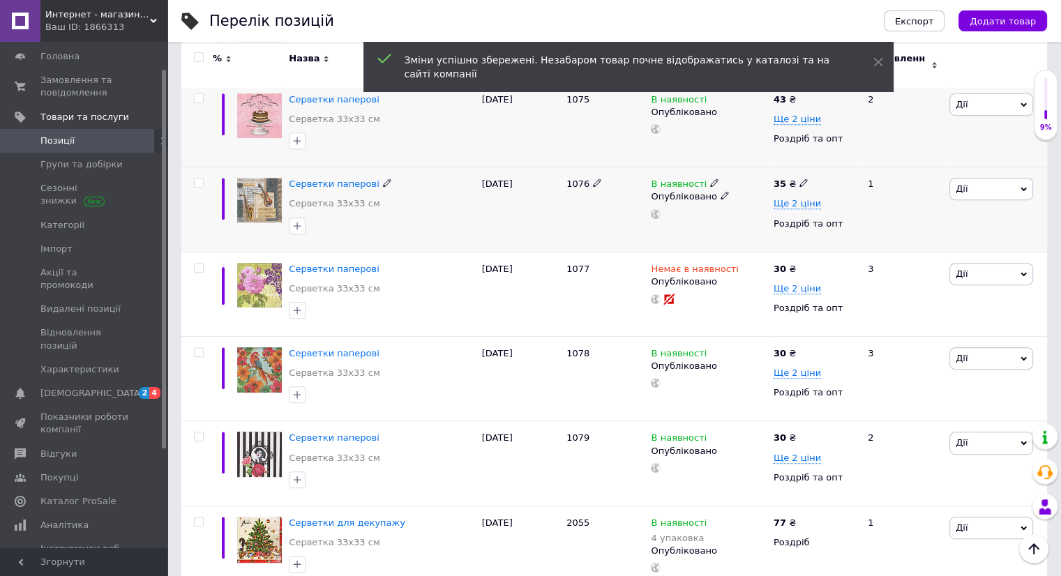
click at [799, 179] on icon at bounding box center [803, 183] width 8 height 8
type input "3"
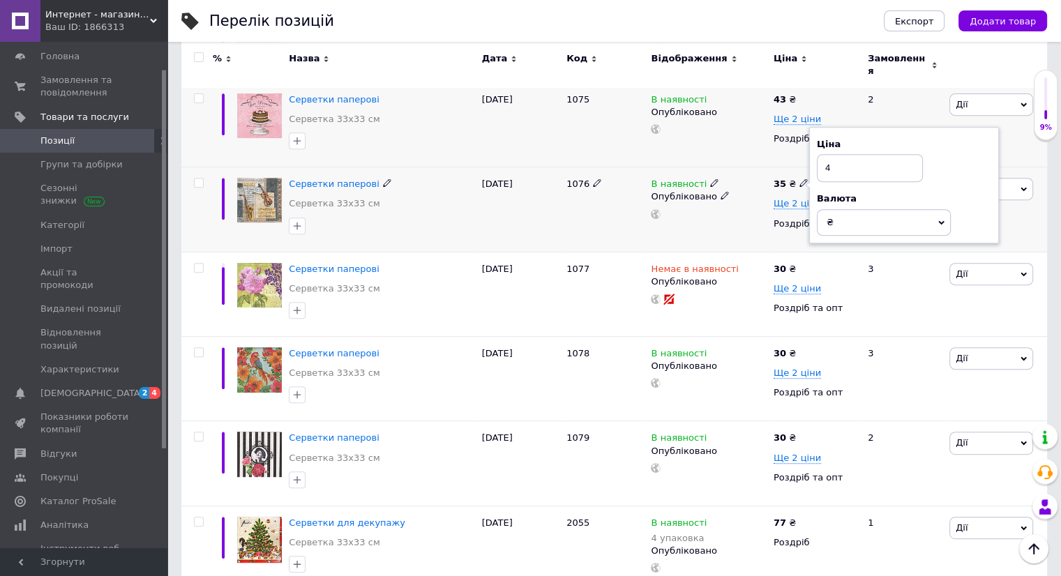
type input "43"
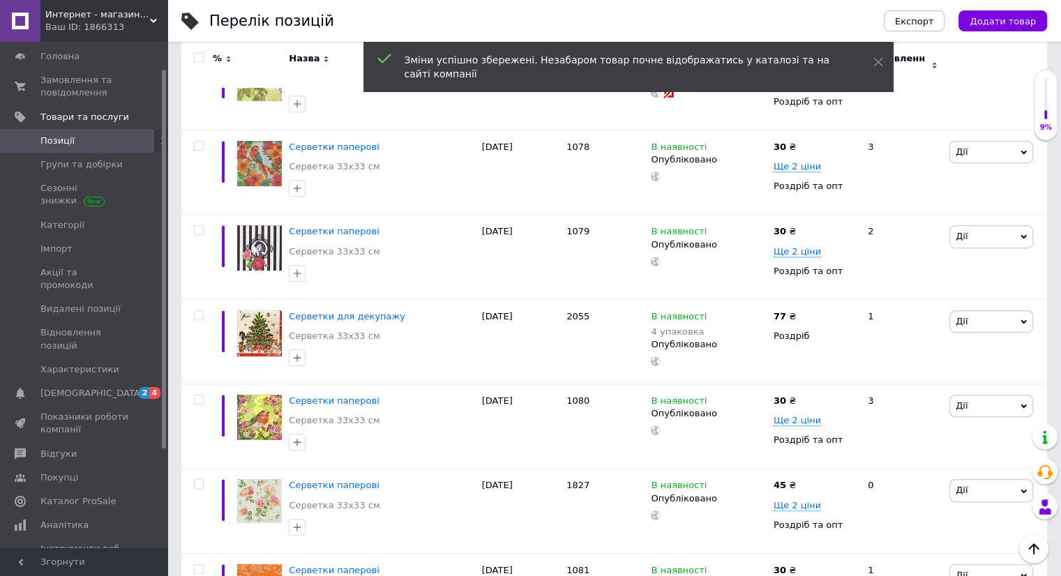
scroll to position [768, 0]
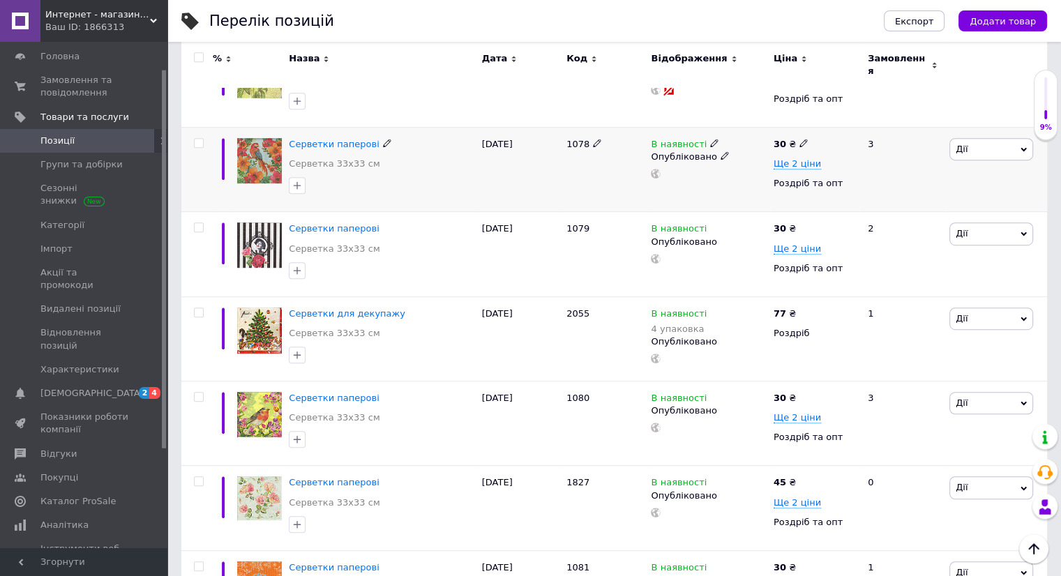
click at [799, 139] on icon at bounding box center [803, 143] width 8 height 8
type input "3"
type input "43"
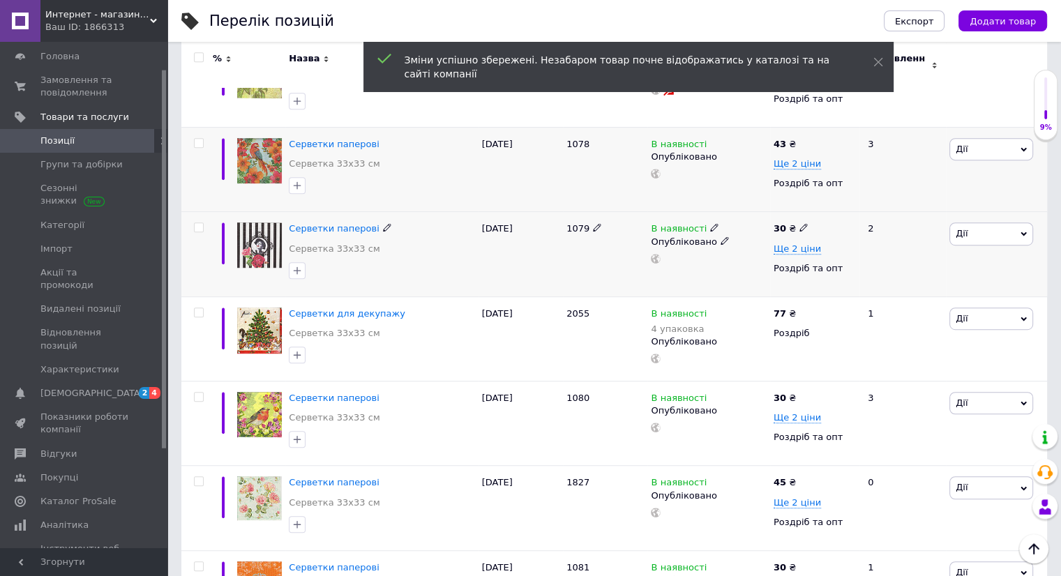
click at [801, 223] on icon at bounding box center [803, 227] width 8 height 8
type input "3"
type input "43"
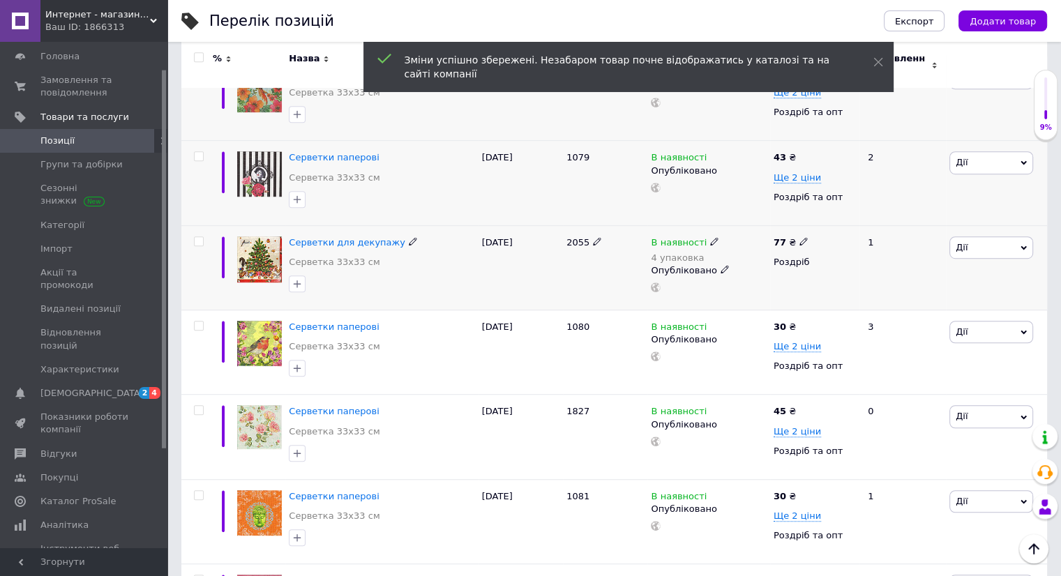
scroll to position [907, 0]
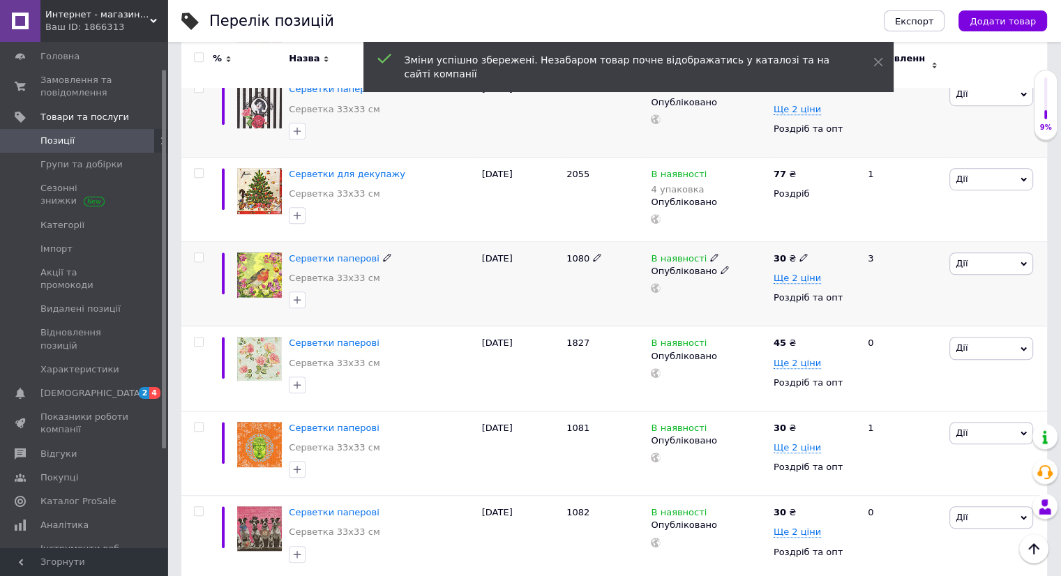
click at [799, 253] on icon at bounding box center [803, 257] width 8 height 8
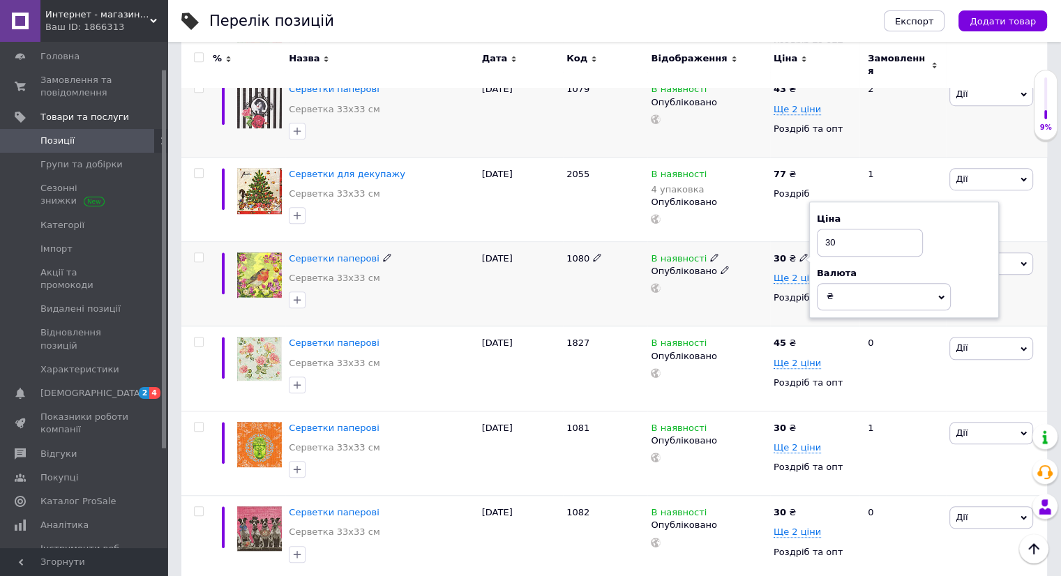
type input "3"
type input "43"
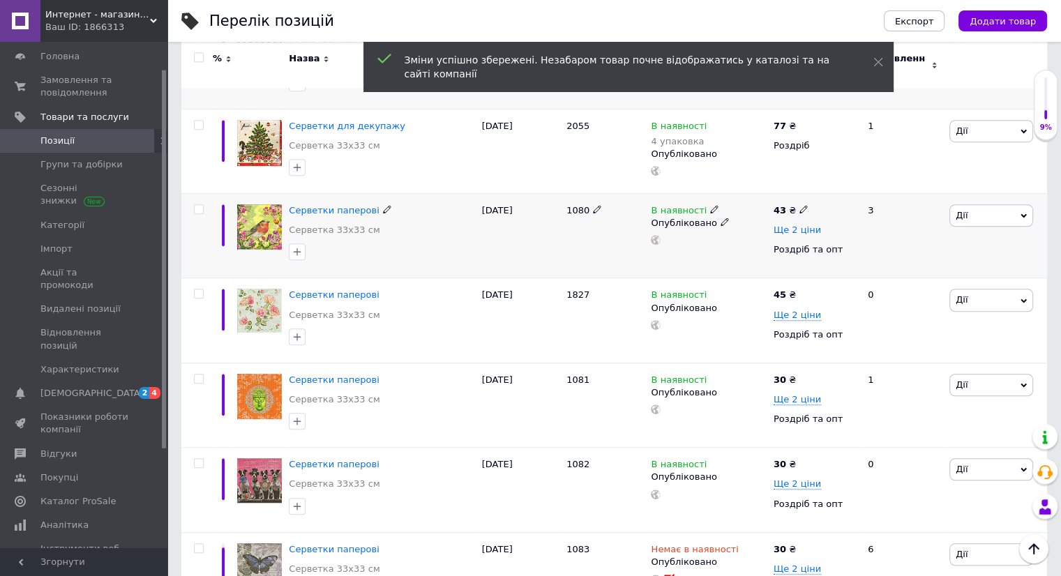
scroll to position [1047, 0]
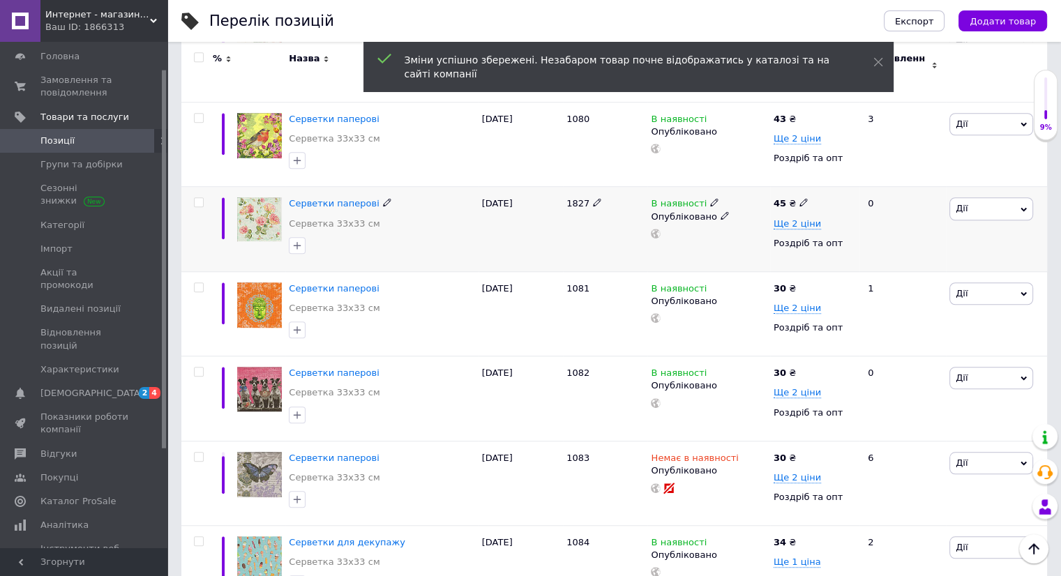
click at [799, 199] on use at bounding box center [803, 203] width 8 height 8
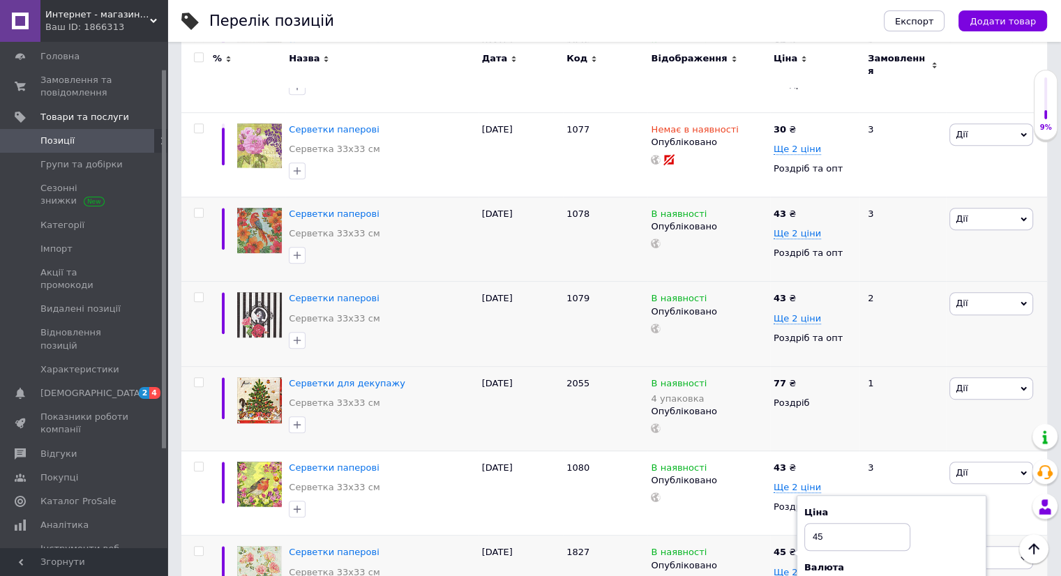
scroll to position [907, 0]
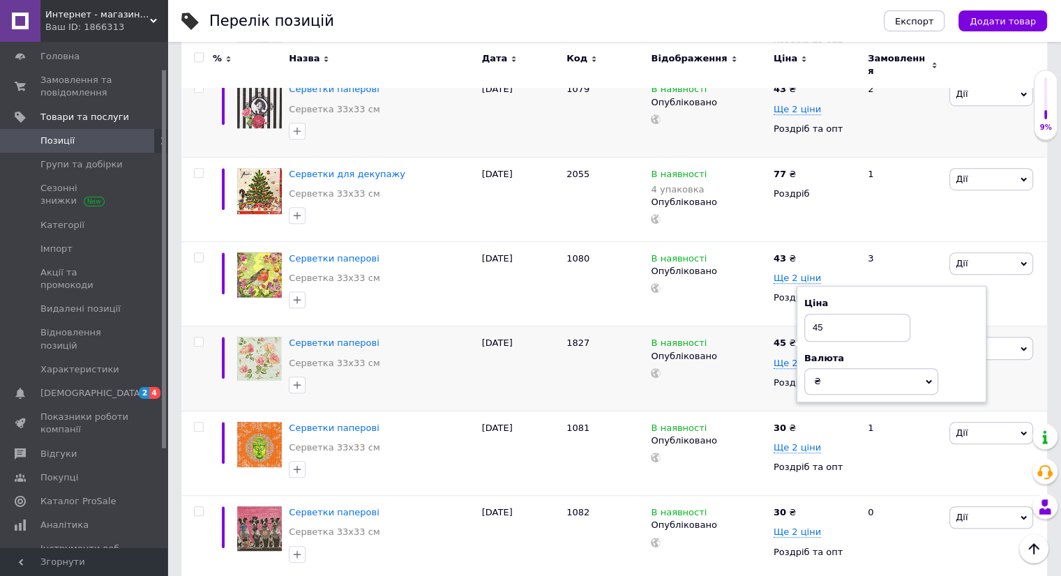
click at [169, 271] on div "Перелік позицій Експорт Додати товар Додано 9864 / 100000 товарів Опубліковано …" at bounding box center [613, 119] width 893 height 2052
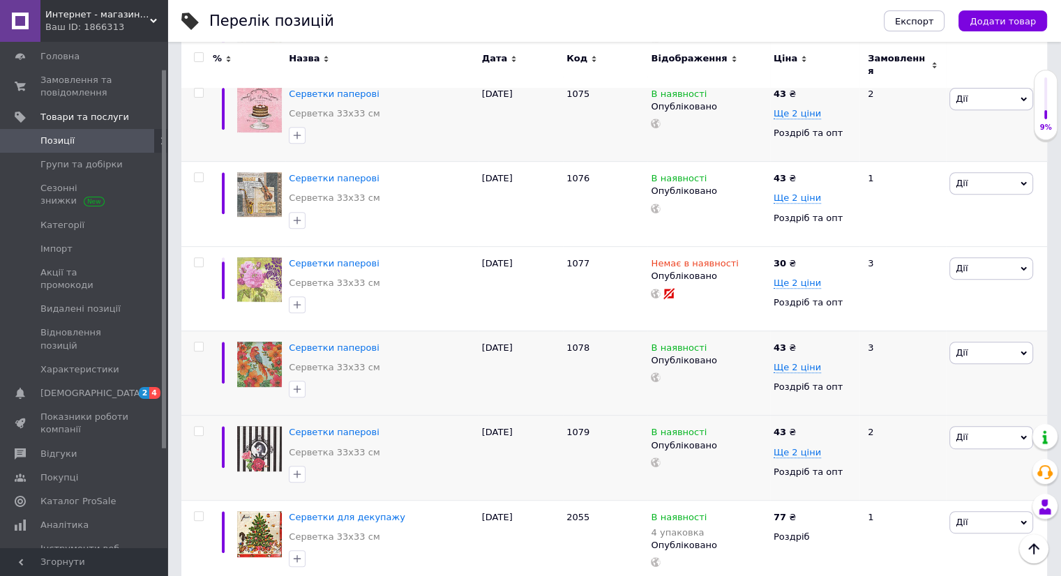
scroll to position [698, 0]
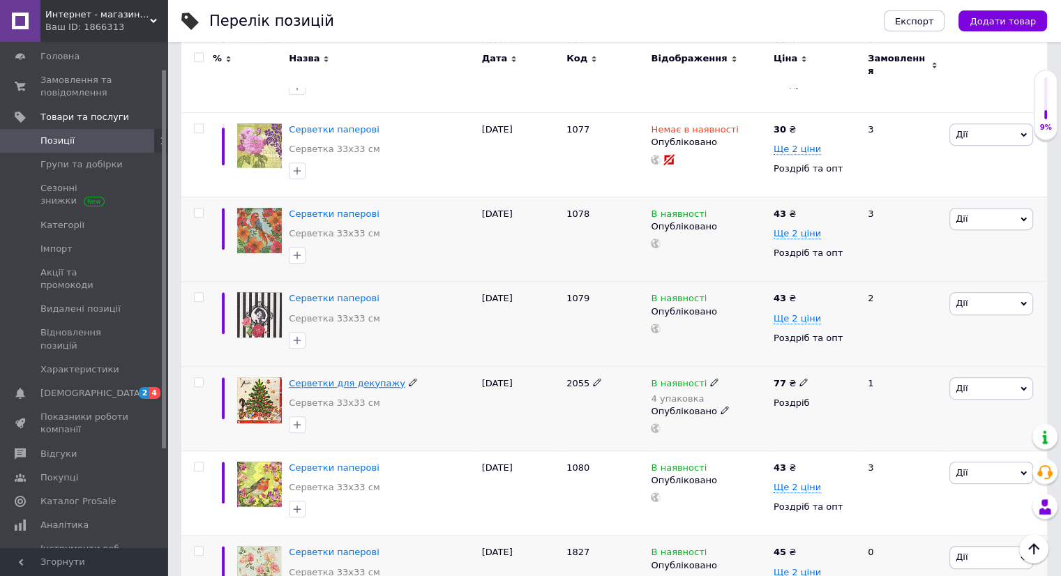
click at [307, 378] on span "Серветки для декупажу" at bounding box center [347, 383] width 116 height 10
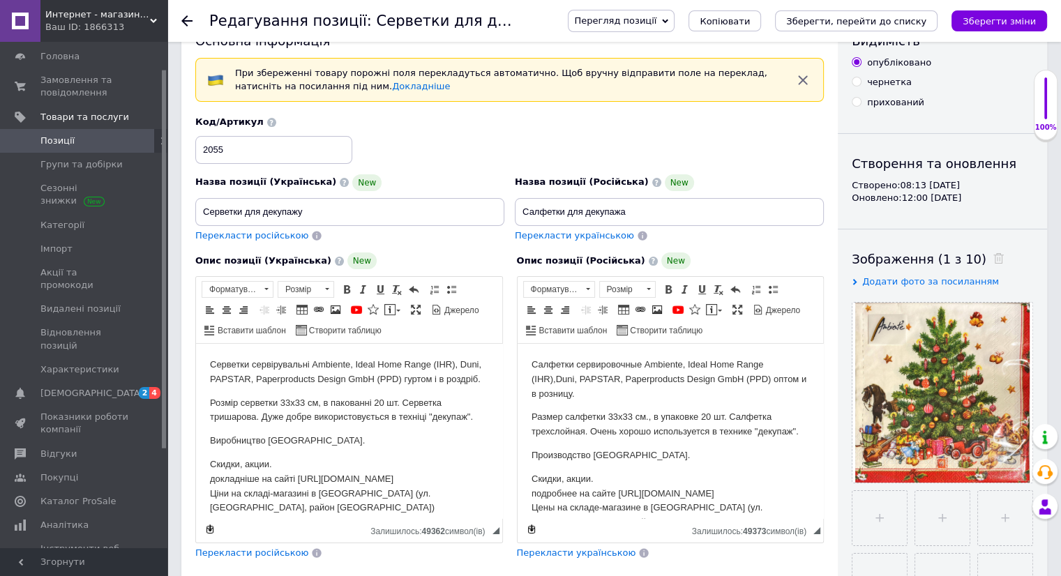
scroll to position [70, 0]
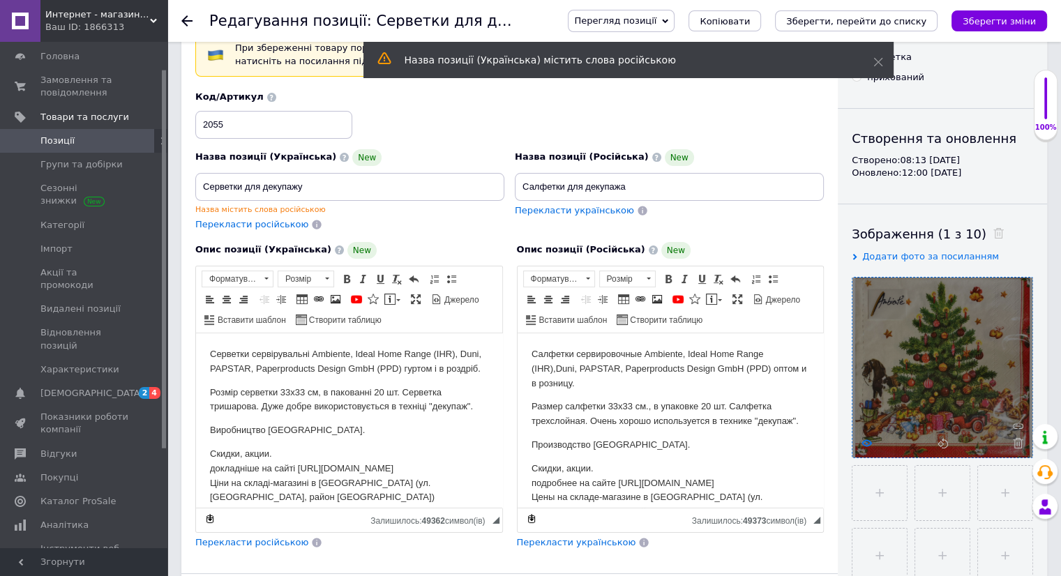
click at [868, 439] on use at bounding box center [866, 442] width 10 height 7
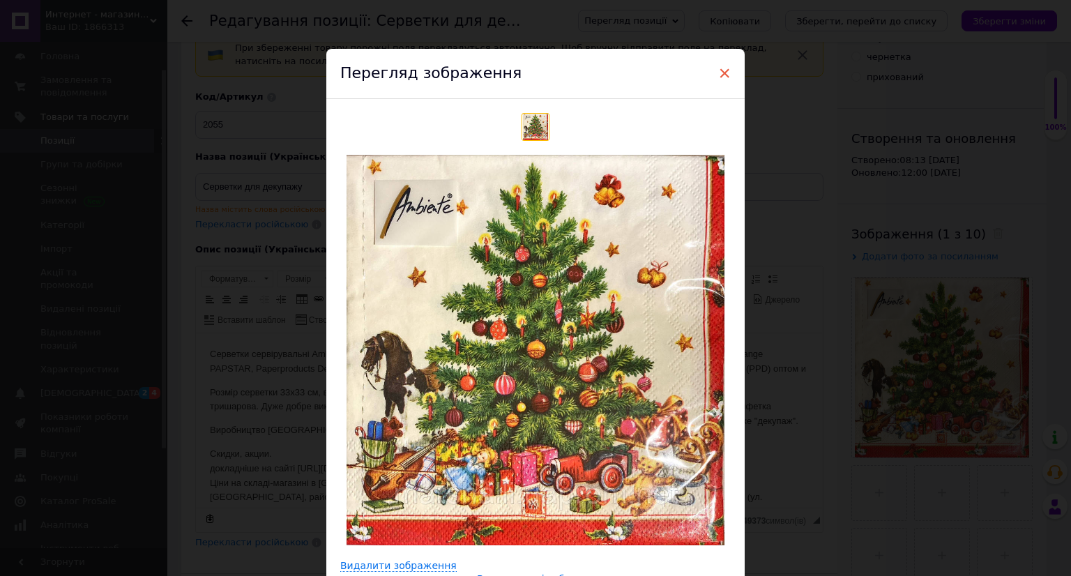
click at [719, 70] on span "×" at bounding box center [724, 73] width 13 height 24
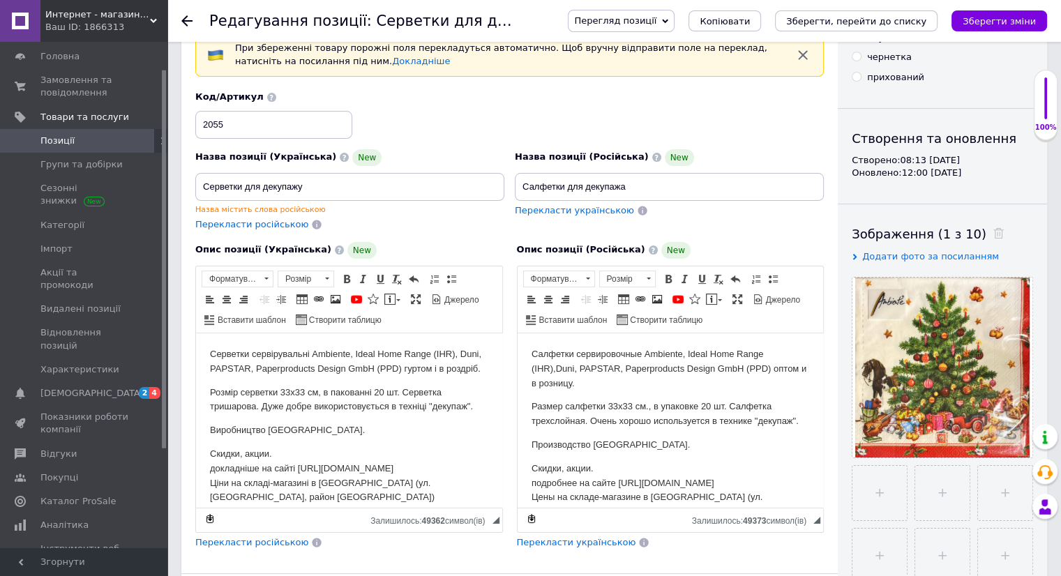
click at [181, 20] on icon at bounding box center [186, 20] width 11 height 11
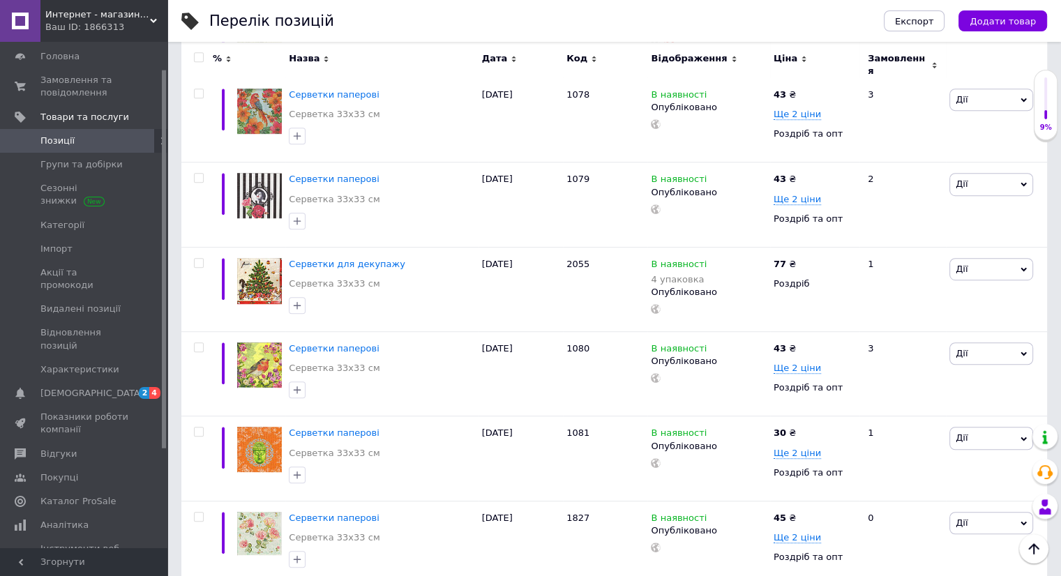
scroll to position [837, 0]
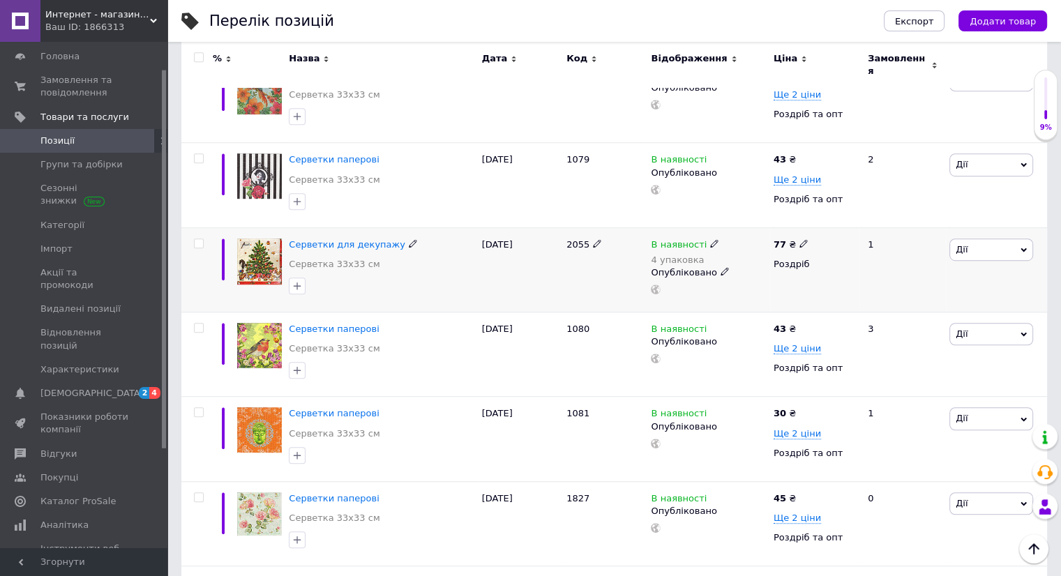
click at [799, 240] on use at bounding box center [803, 244] width 8 height 8
type input "7"
type input "8"
drag, startPoint x: 682, startPoint y: 268, endPoint x: 758, endPoint y: 277, distance: 76.6
click at [758, 285] on div at bounding box center [708, 290] width 118 height 10
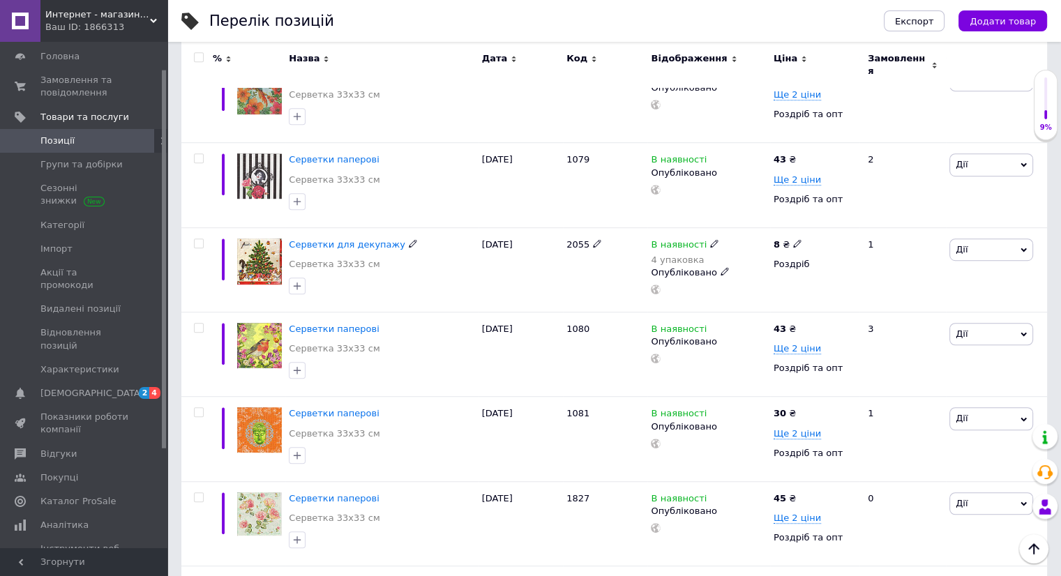
click at [794, 240] on use at bounding box center [797, 244] width 8 height 8
type input "83"
click at [732, 312] on div "В наявності Опубліковано" at bounding box center [708, 354] width 122 height 84
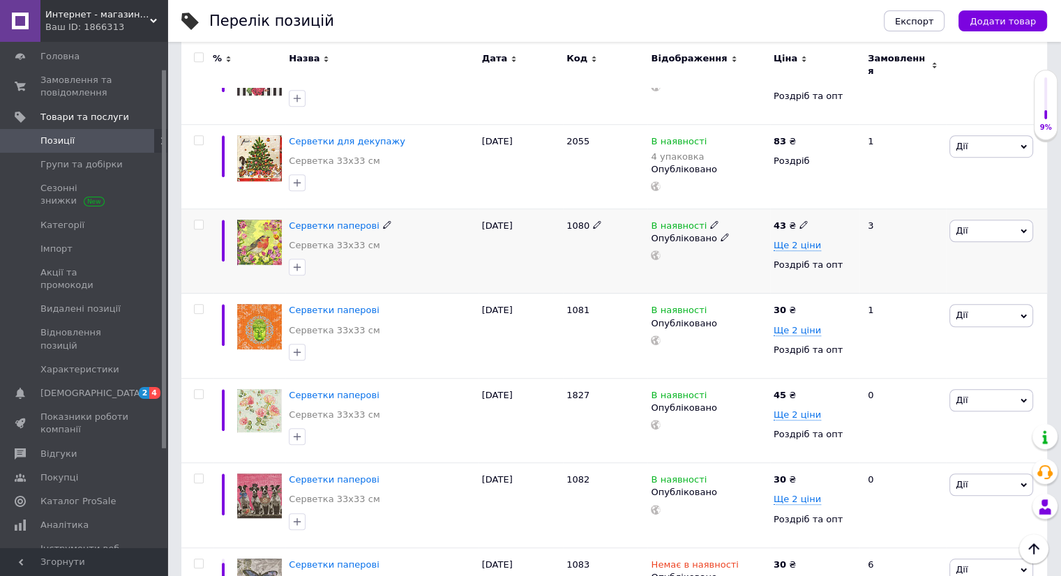
scroll to position [976, 0]
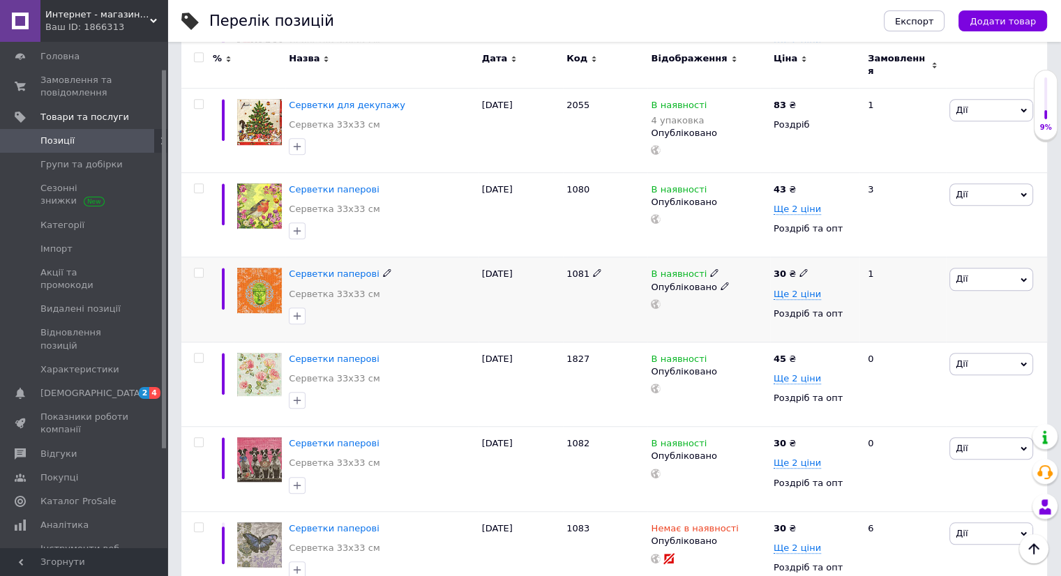
click at [799, 269] on use at bounding box center [803, 273] width 8 height 8
type input "3"
type input "43"
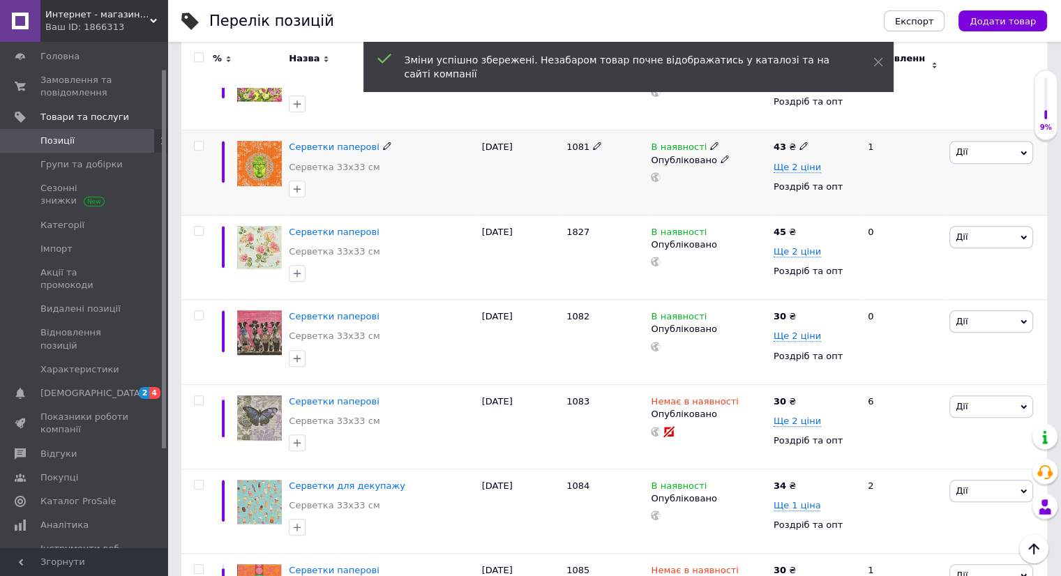
scroll to position [1116, 0]
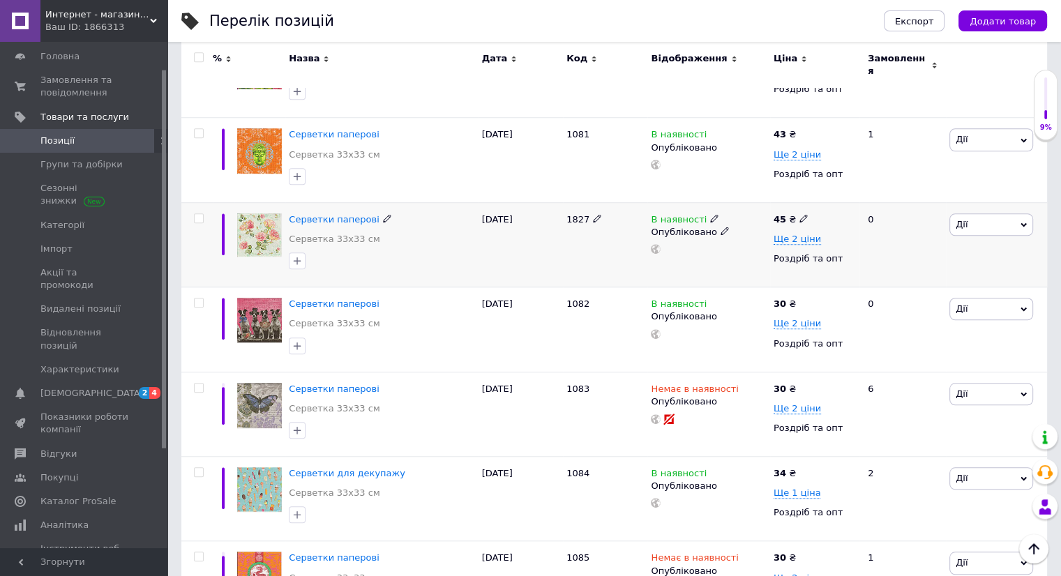
click at [799, 214] on icon at bounding box center [803, 218] width 8 height 8
type input "4"
type input "54"
click at [800, 299] on use at bounding box center [803, 303] width 8 height 8
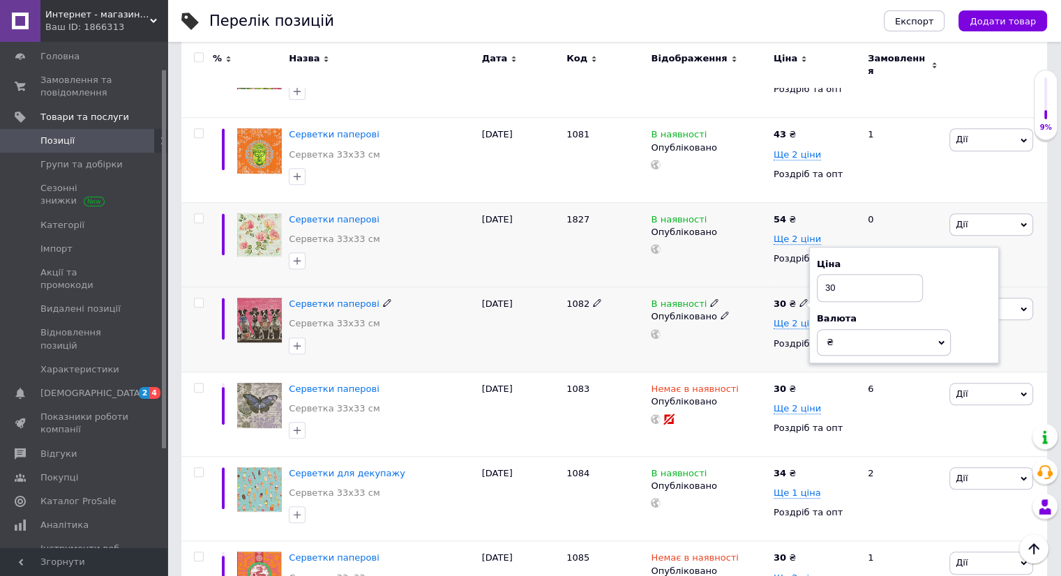
type input "3"
type input "43"
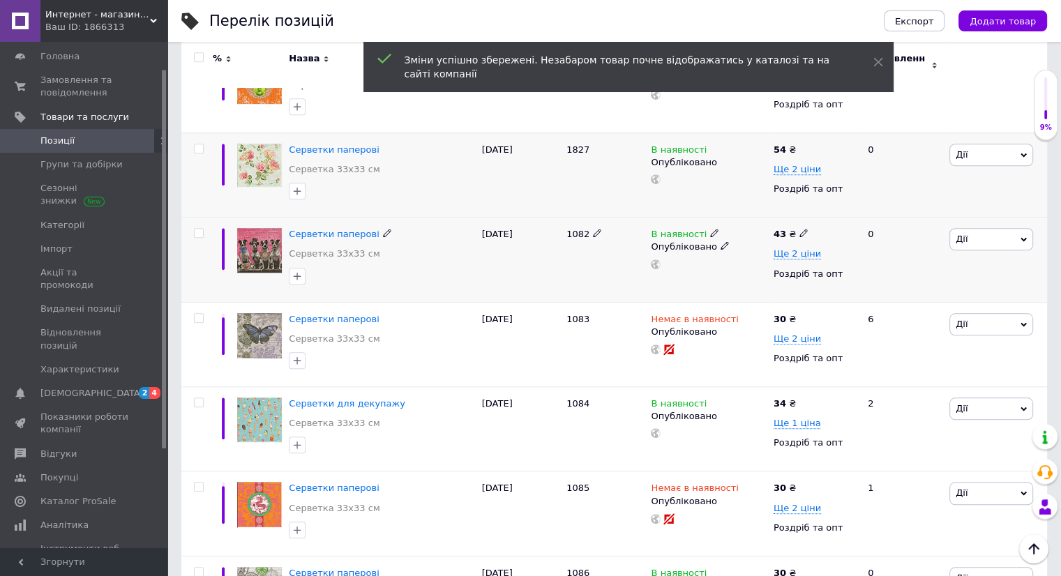
scroll to position [1255, 0]
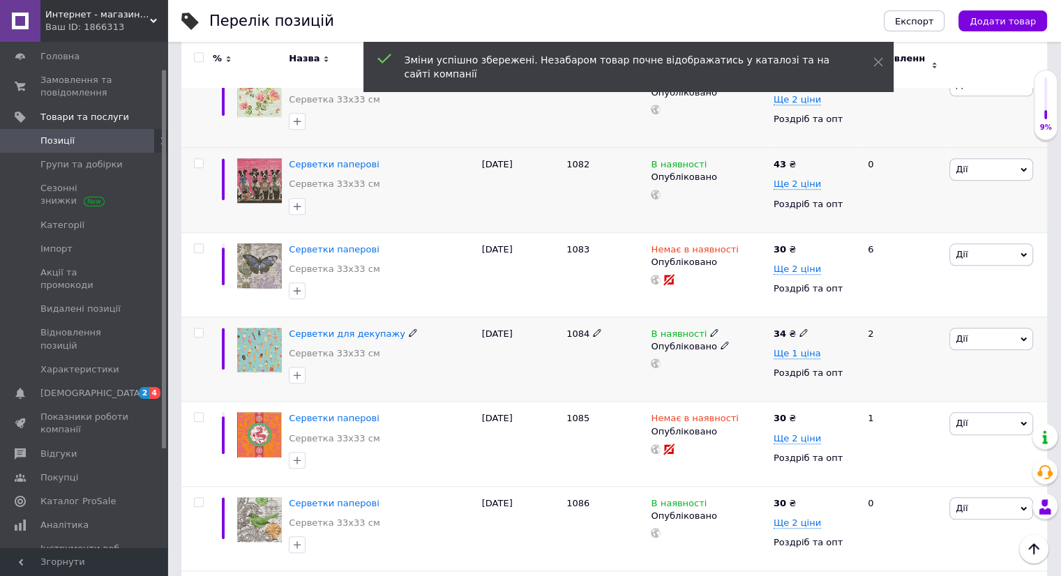
click at [799, 328] on icon at bounding box center [803, 332] width 8 height 8
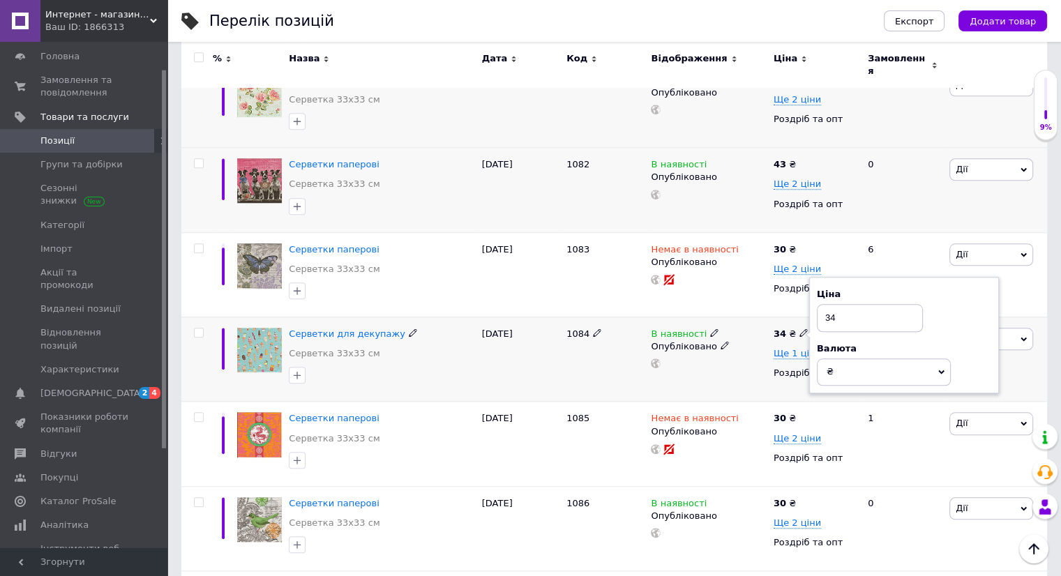
type input "3"
type input "43"
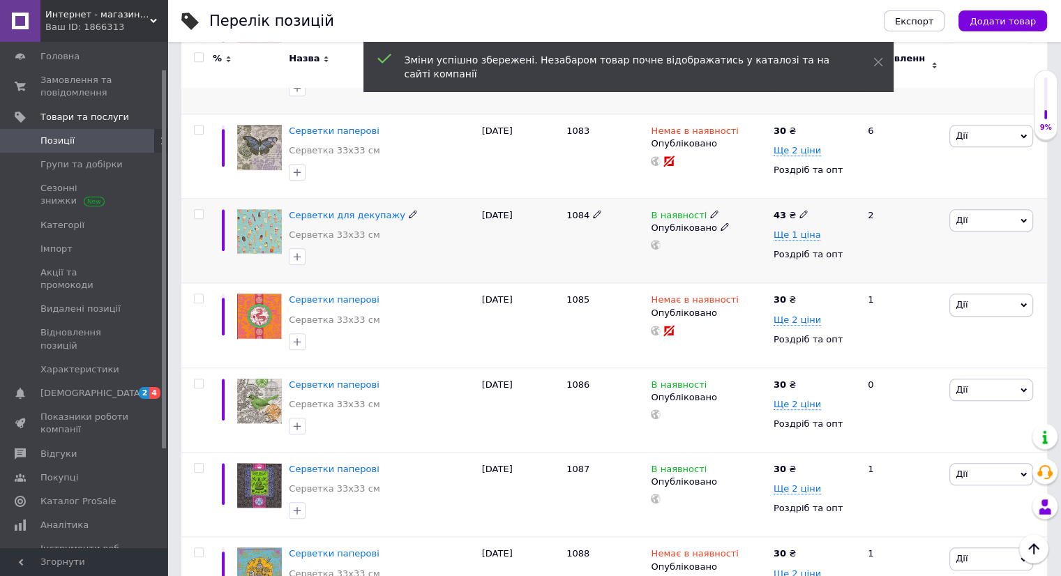
scroll to position [1395, 0]
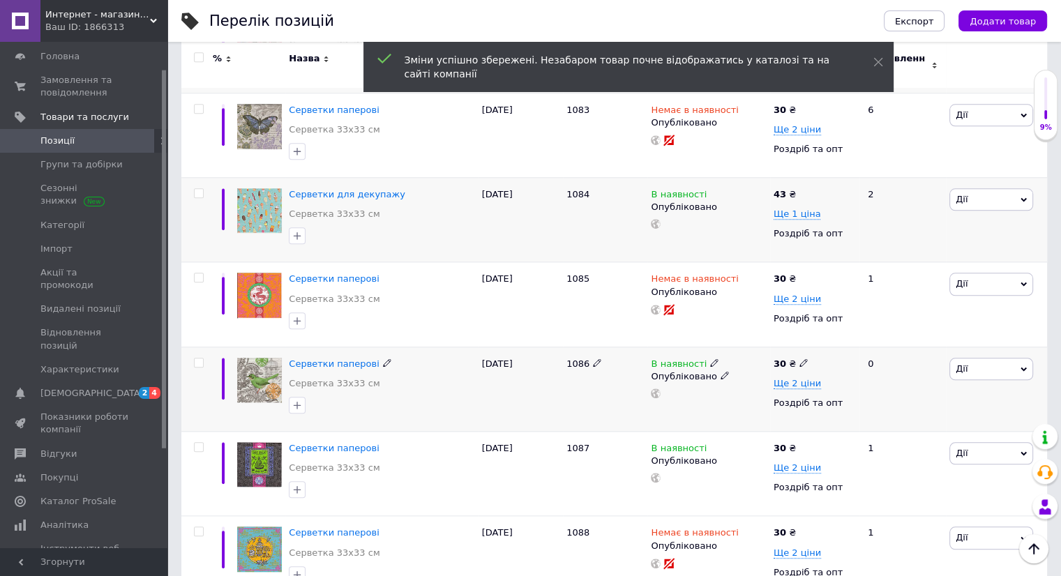
click at [799, 358] on icon at bounding box center [803, 362] width 8 height 8
type input "3"
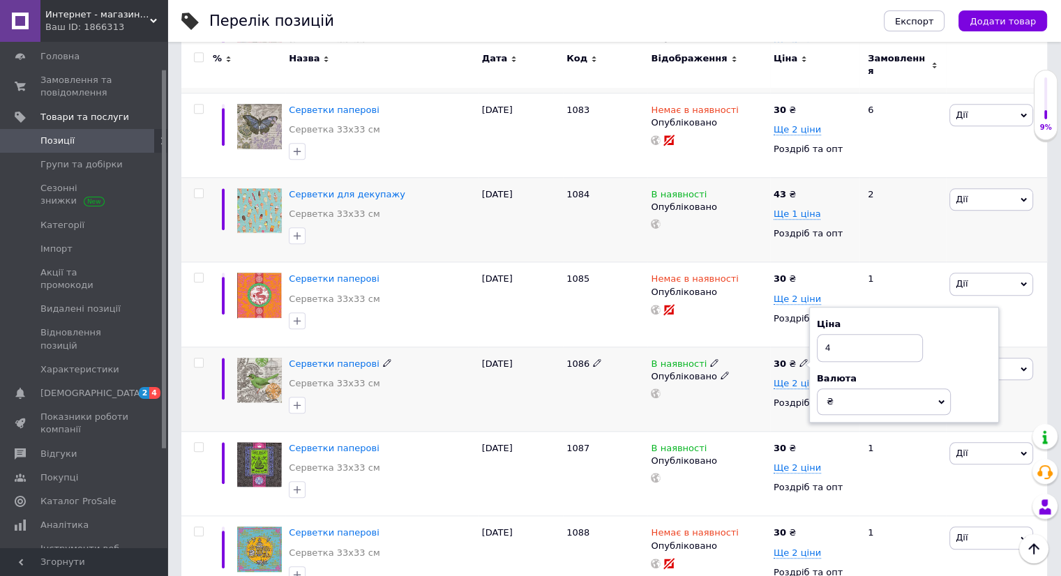
type input "43"
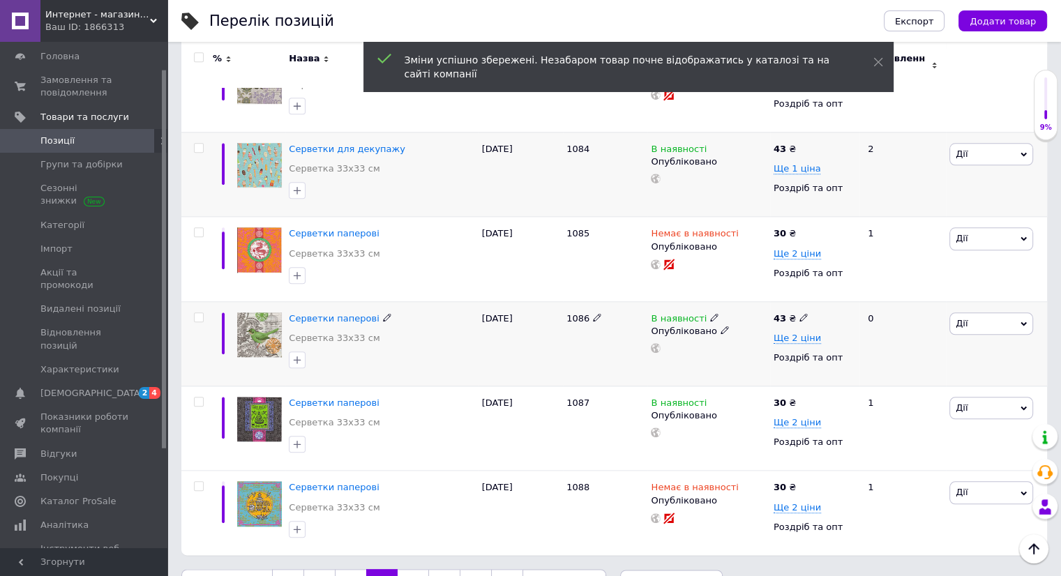
scroll to position [1465, 0]
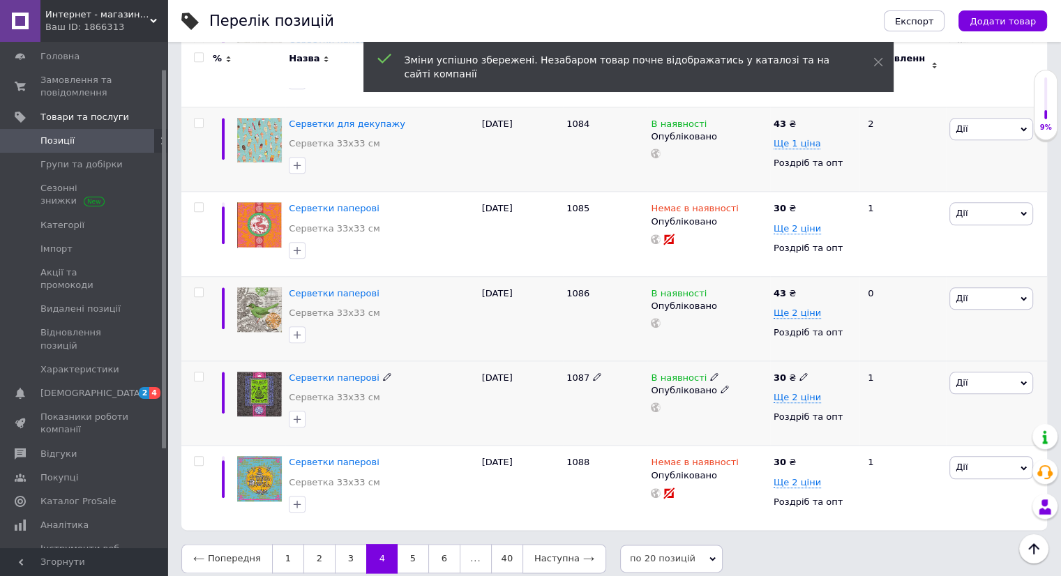
click at [799, 373] on use at bounding box center [803, 377] width 8 height 8
type input "3"
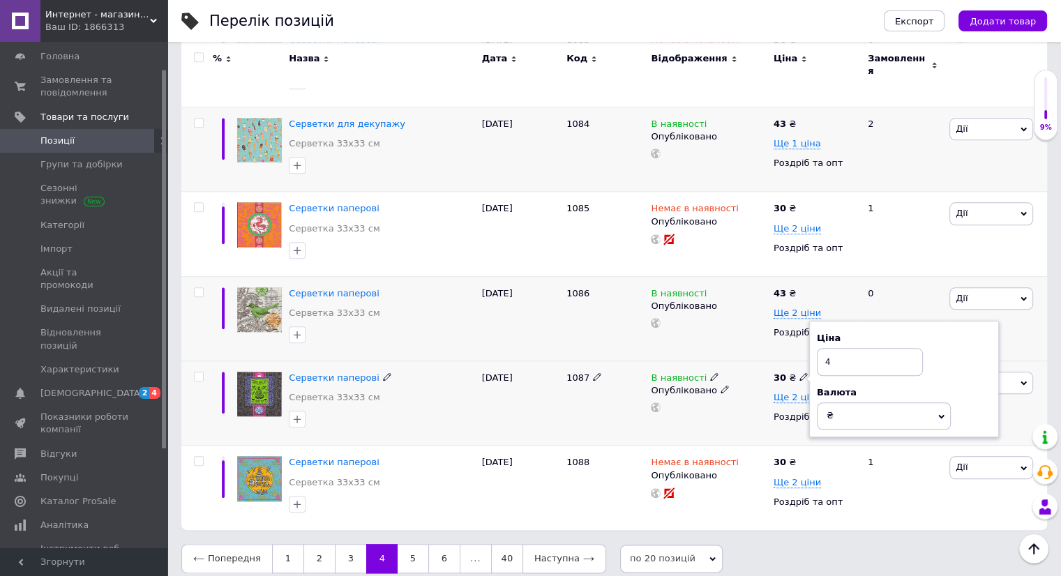
type input "43"
click at [410, 546] on link "5" at bounding box center [413, 558] width 31 height 29
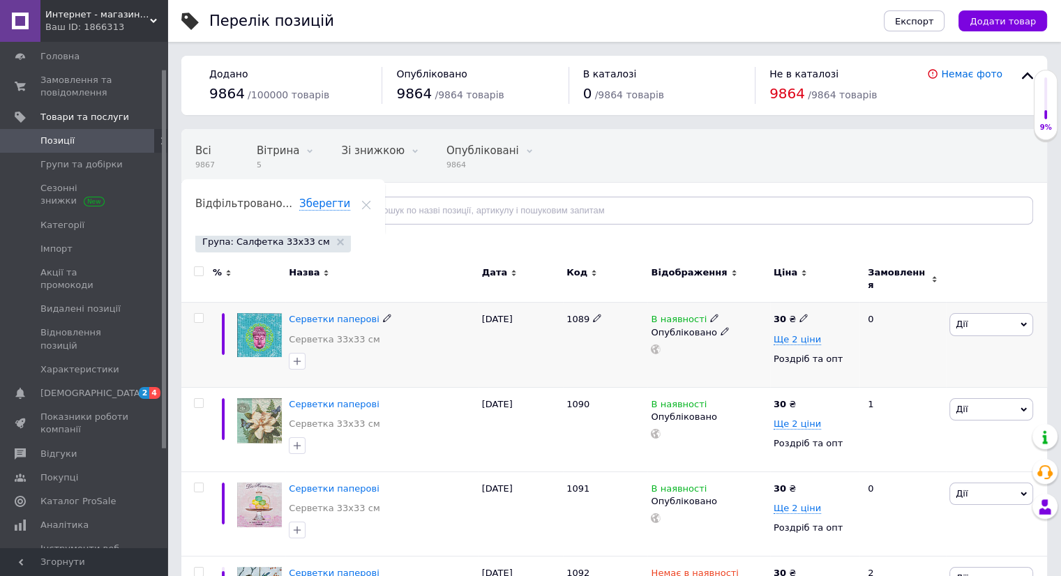
click at [800, 313] on span at bounding box center [803, 318] width 8 height 10
type input "3"
type input "43"
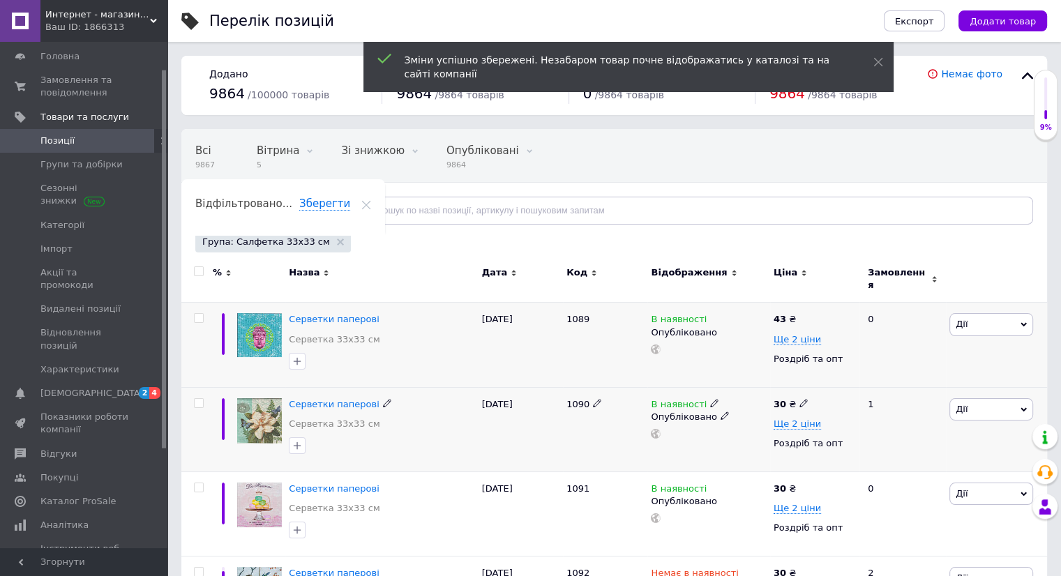
click at [799, 399] on icon at bounding box center [803, 403] width 8 height 8
type input "3"
type input "43"
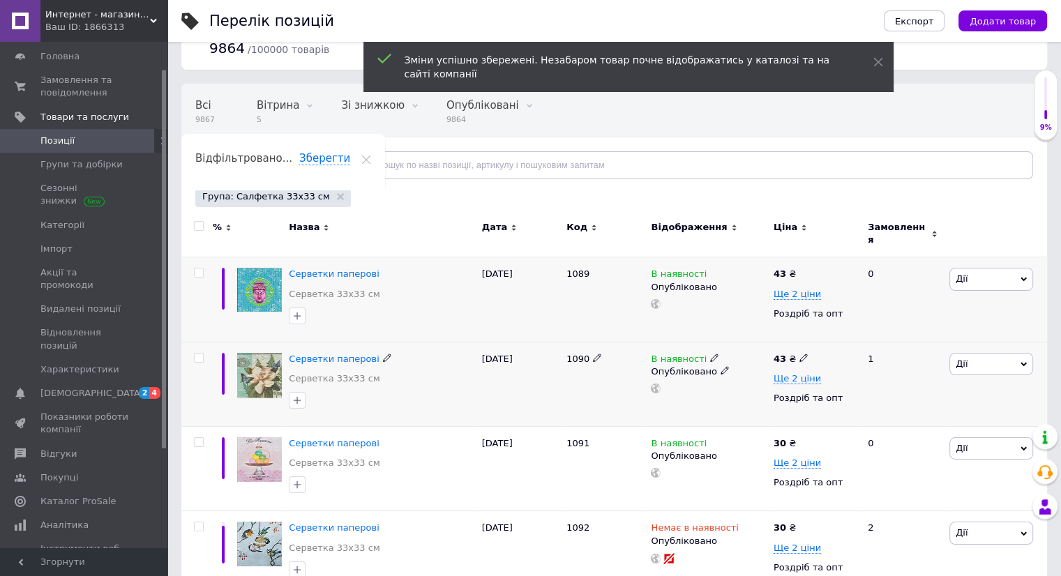
scroll to position [70, 0]
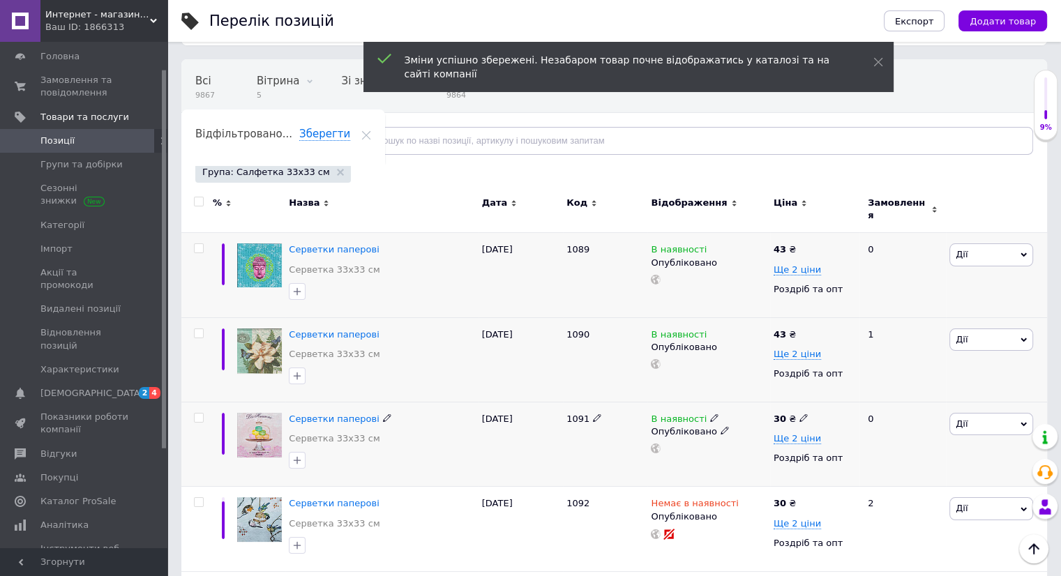
click at [799, 413] on span at bounding box center [803, 418] width 8 height 10
type input "3"
type input "43"
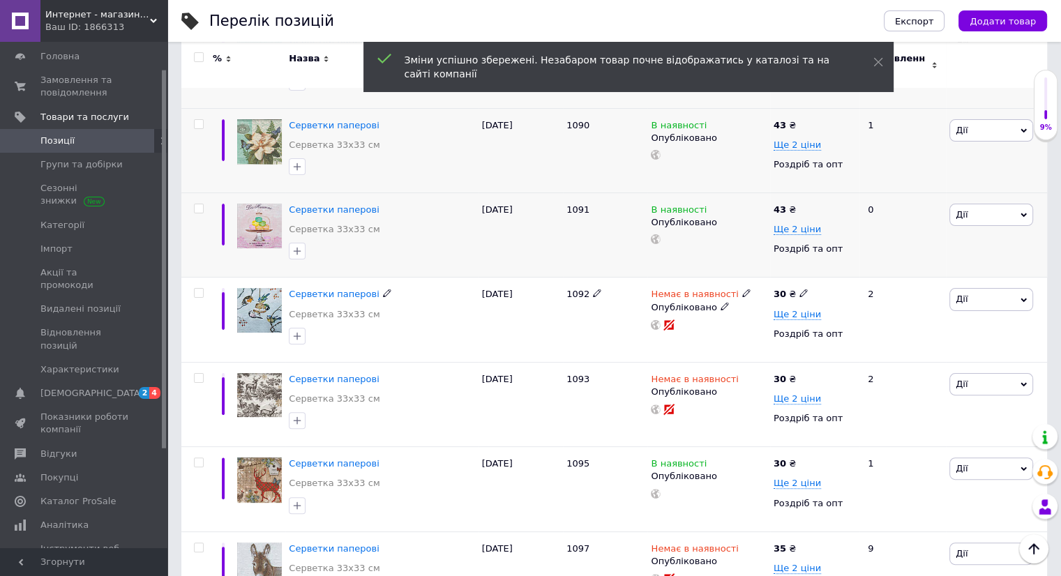
scroll to position [349, 0]
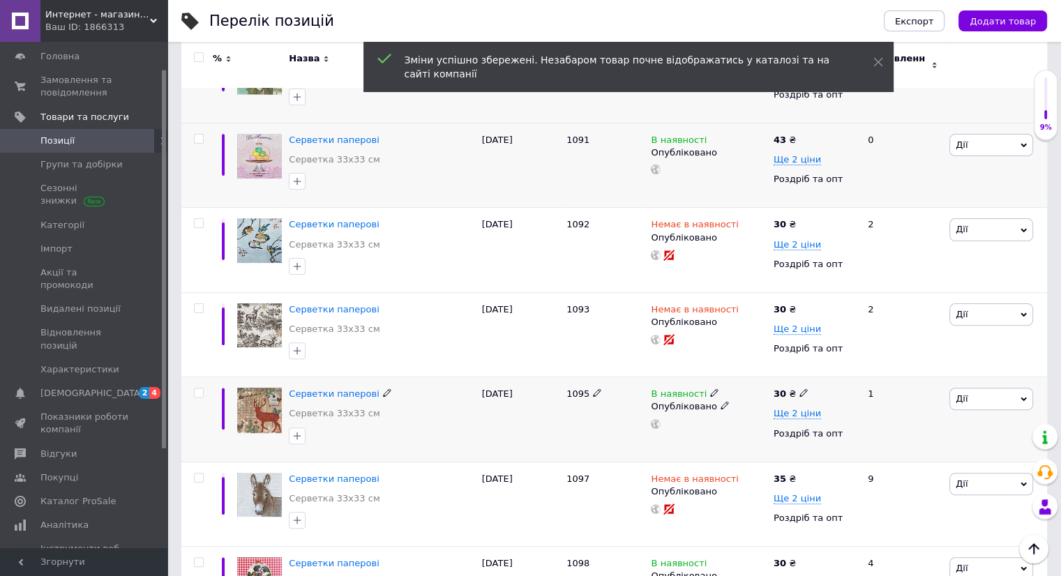
click at [799, 389] on use at bounding box center [803, 393] width 8 height 8
type input "3"
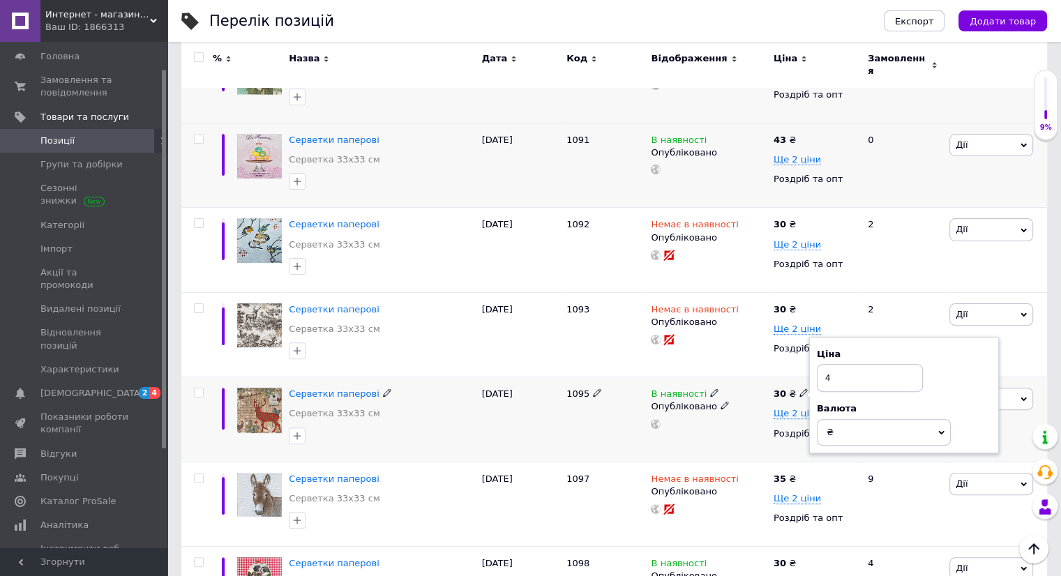
type input "43"
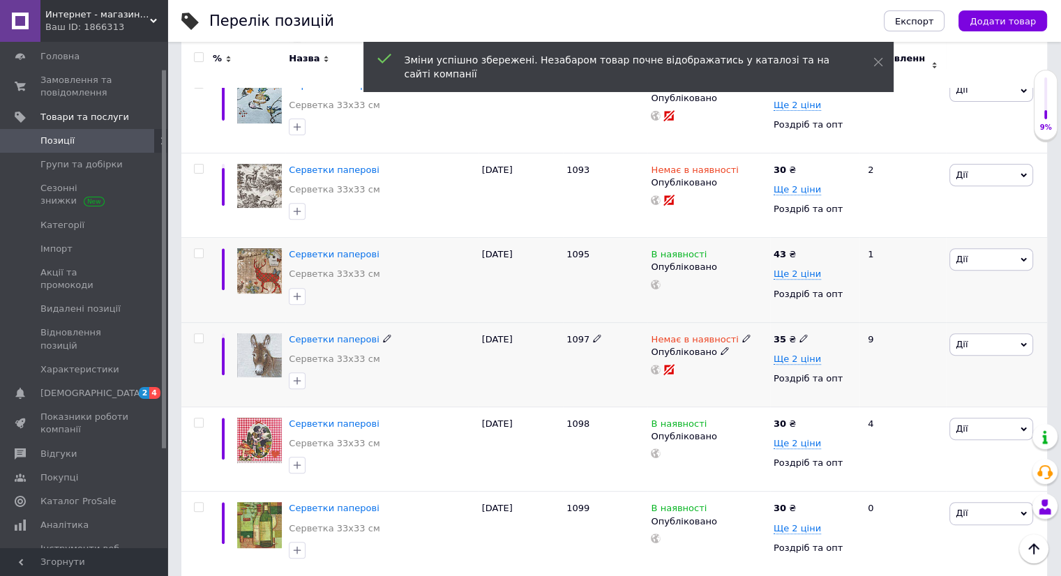
scroll to position [558, 0]
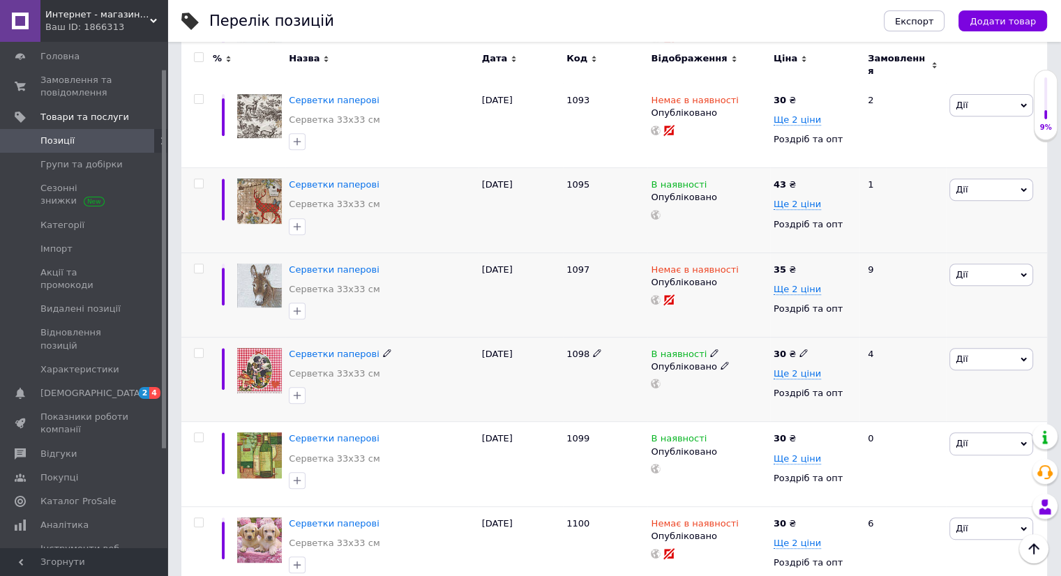
click at [799, 349] on icon at bounding box center [803, 353] width 8 height 8
type input "3"
type input "43"
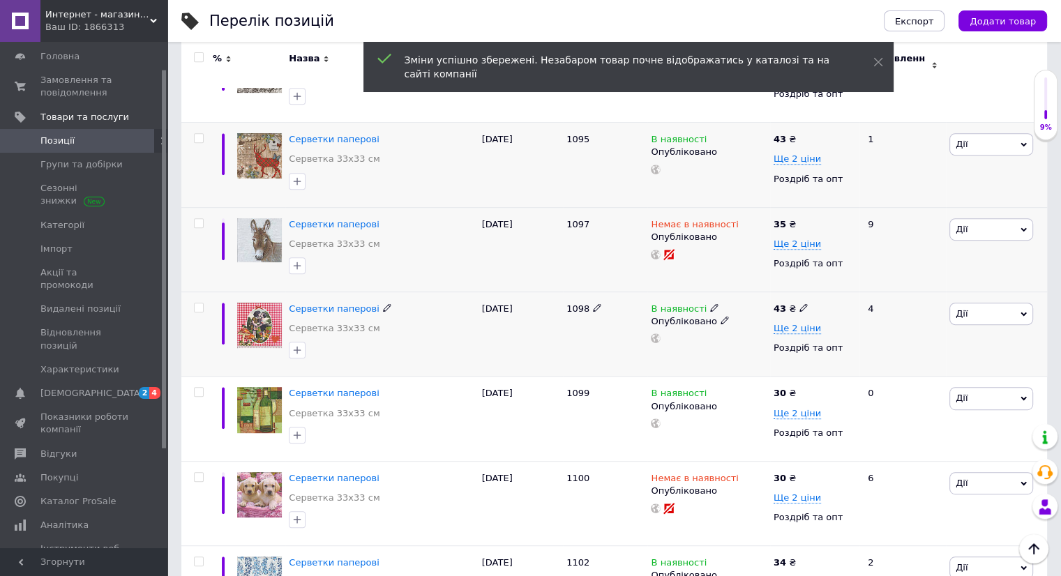
scroll to position [628, 0]
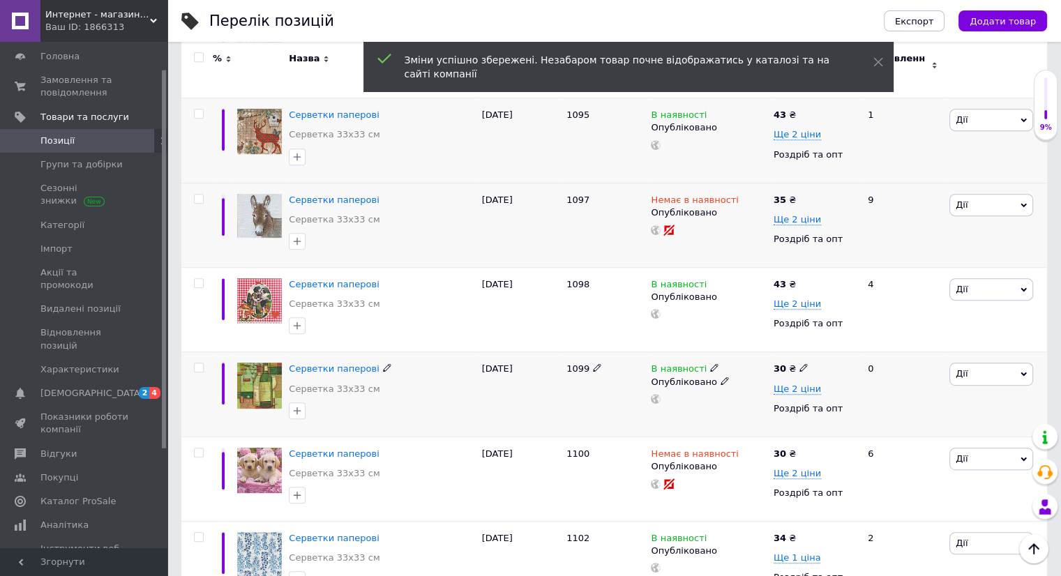
click at [799, 363] on icon at bounding box center [803, 367] width 8 height 8
type input "43"
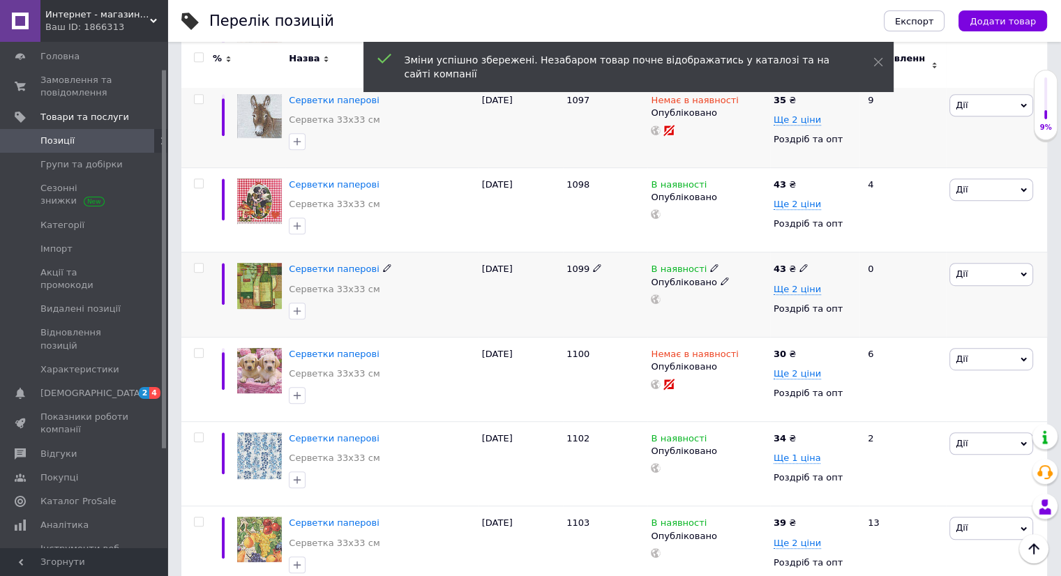
scroll to position [767, 0]
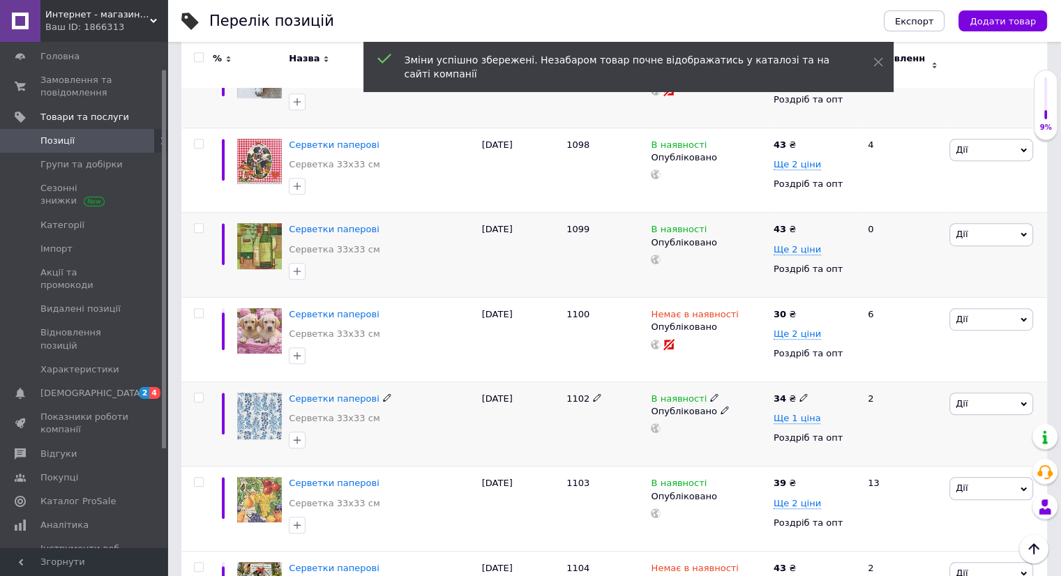
click at [799, 394] on use at bounding box center [803, 398] width 8 height 8
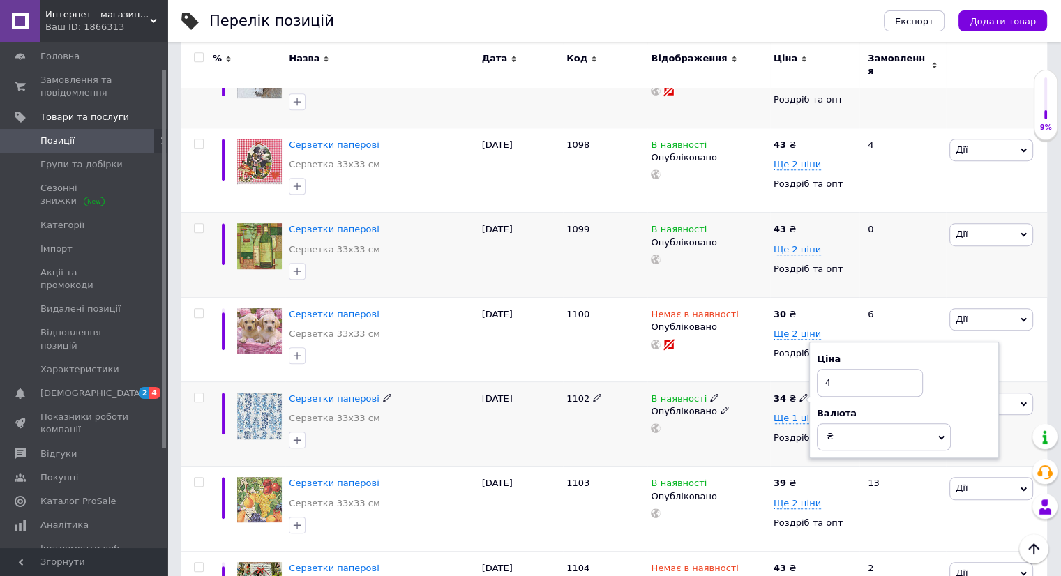
type input "43"
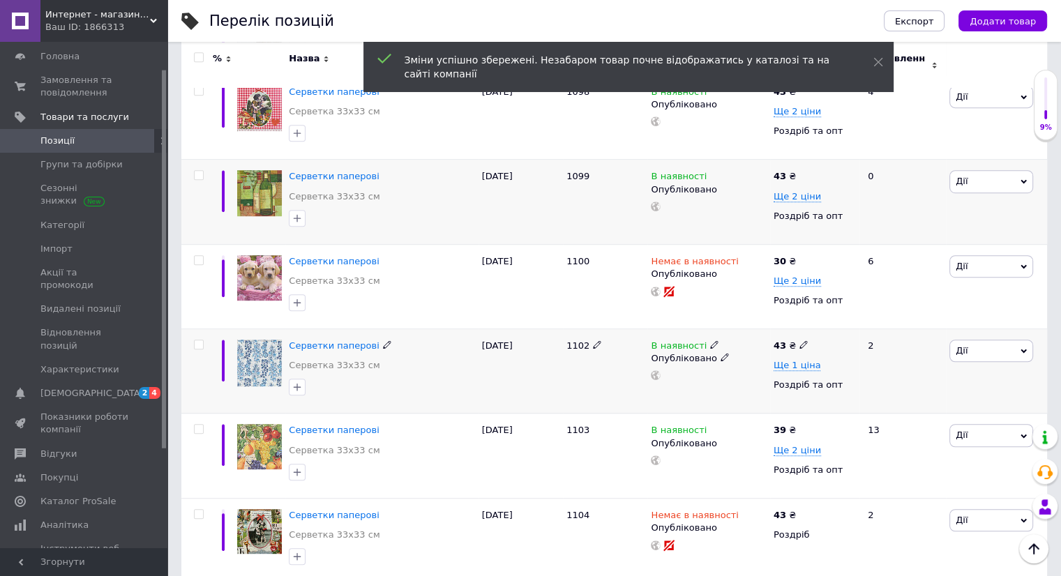
scroll to position [837, 0]
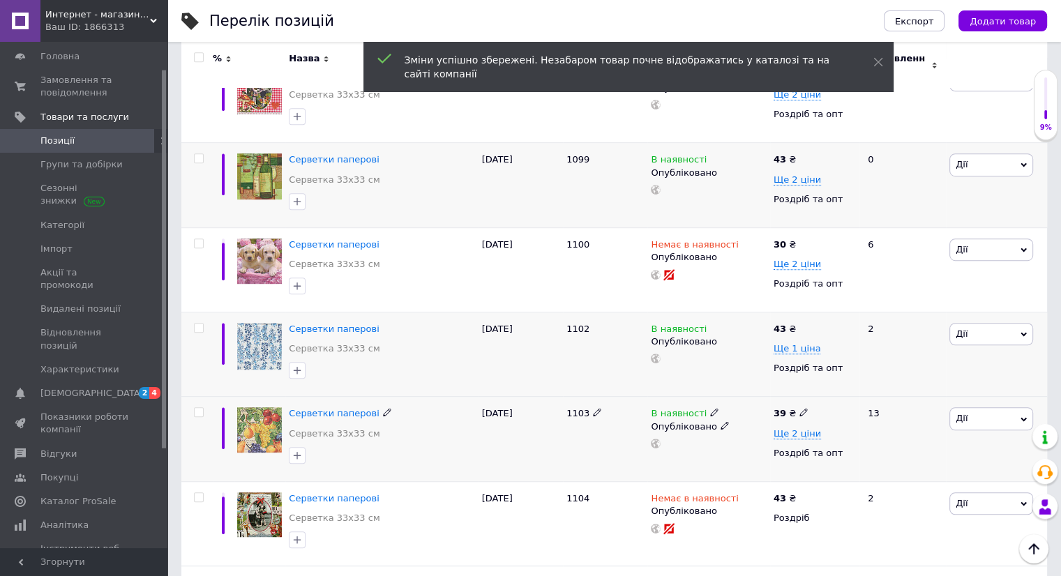
click at [799, 408] on icon at bounding box center [803, 412] width 8 height 8
type input "3"
type input "43"
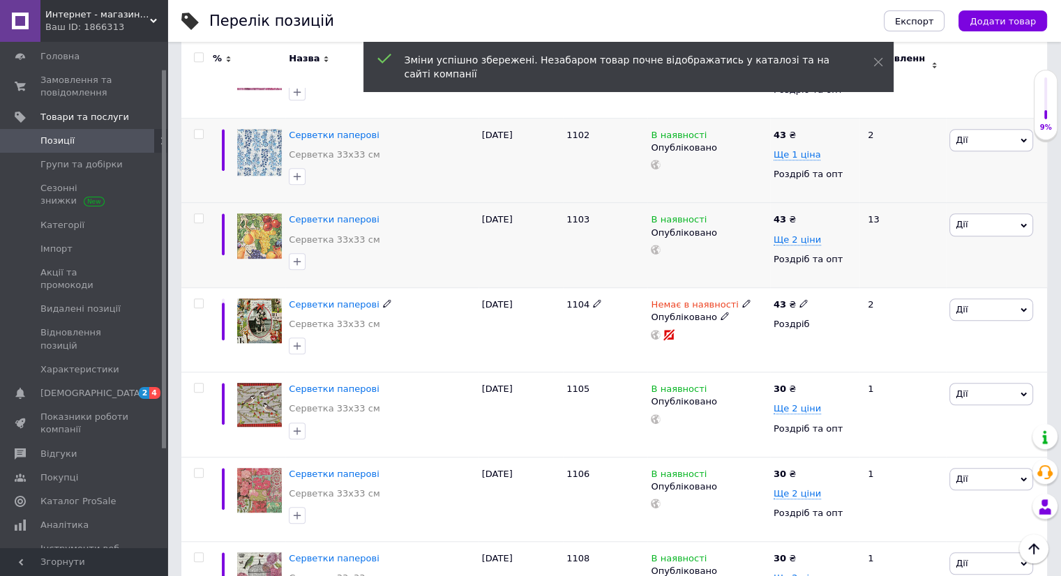
scroll to position [1046, 0]
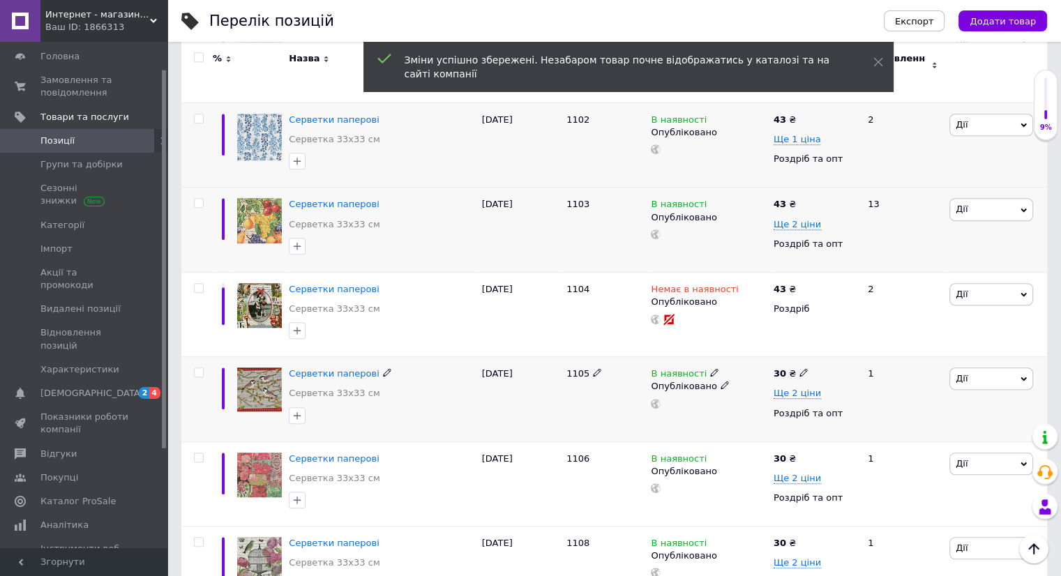
click at [799, 368] on icon at bounding box center [803, 372] width 8 height 8
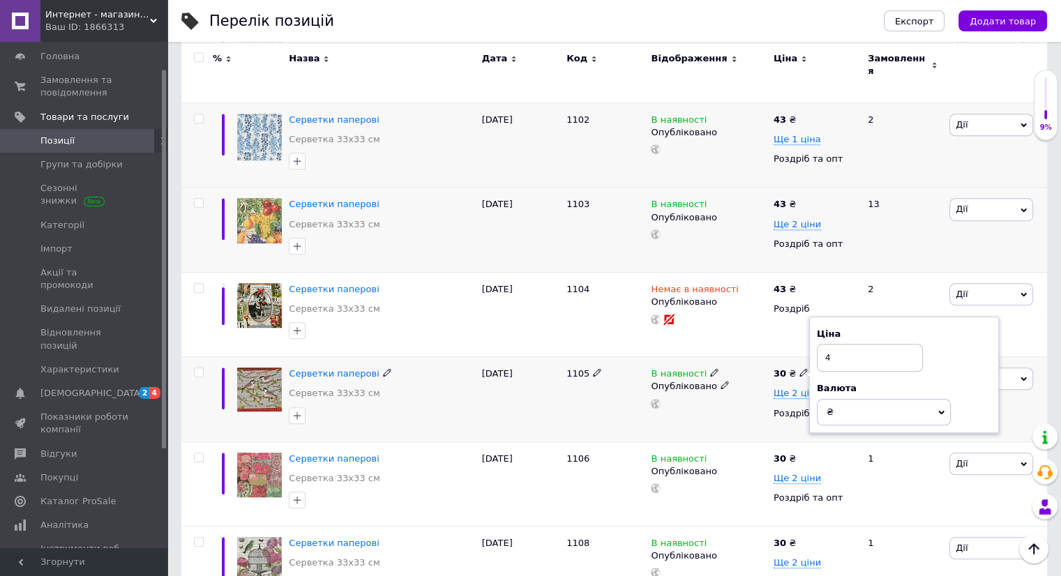
type input "43"
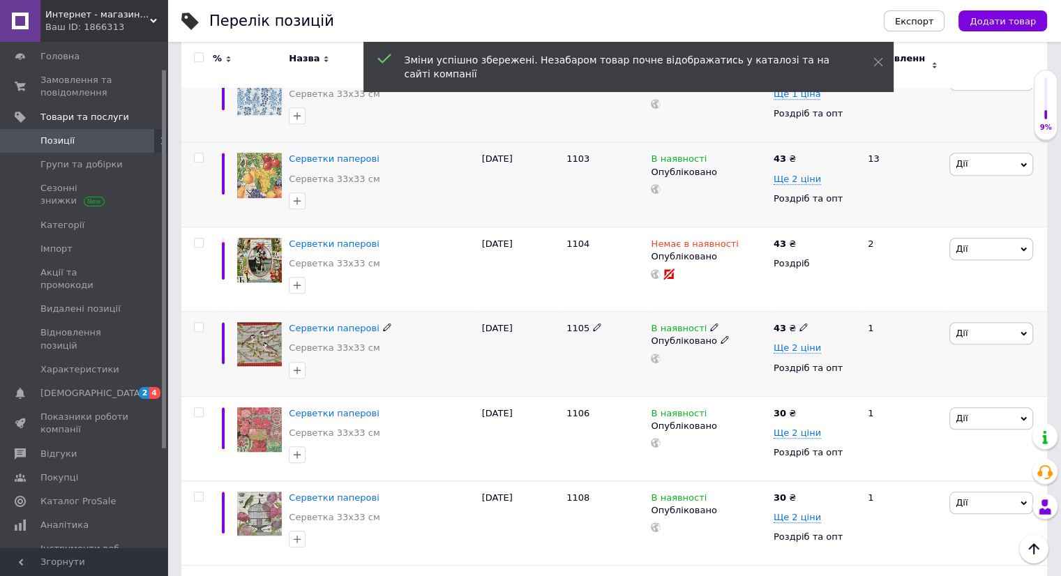
scroll to position [1116, 0]
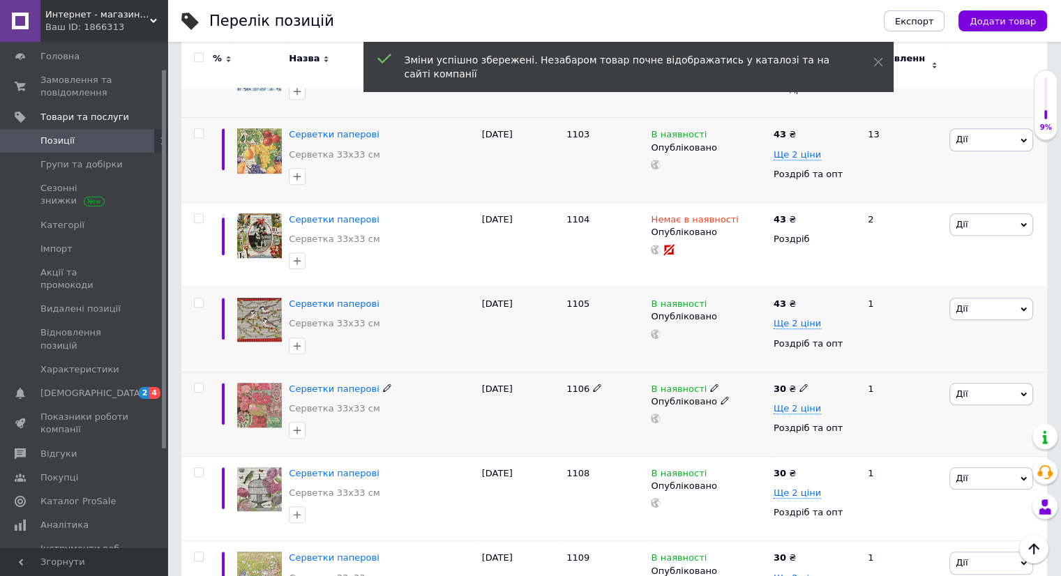
click at [799, 384] on icon at bounding box center [803, 388] width 8 height 8
type input "43"
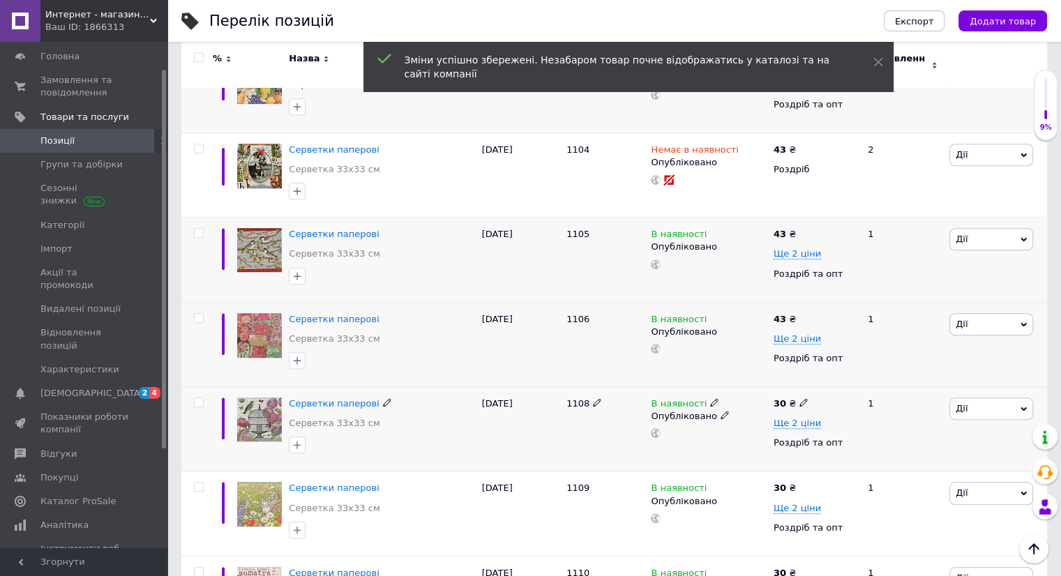
click at [799, 398] on icon at bounding box center [803, 402] width 8 height 8
type input "3"
type input "43"
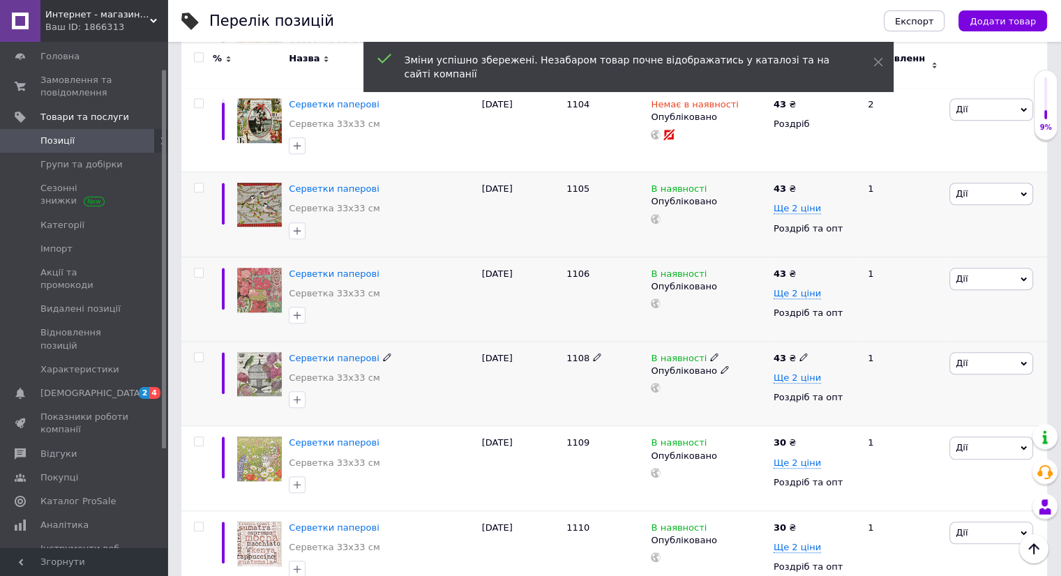
scroll to position [1255, 0]
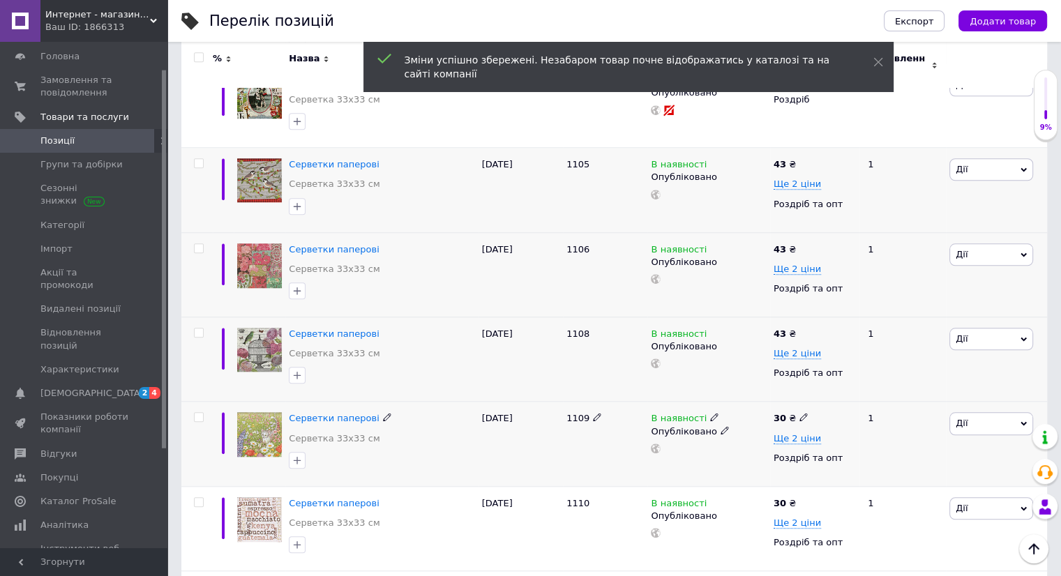
click at [799, 413] on icon at bounding box center [803, 417] width 8 height 8
type input "3"
type input "43"
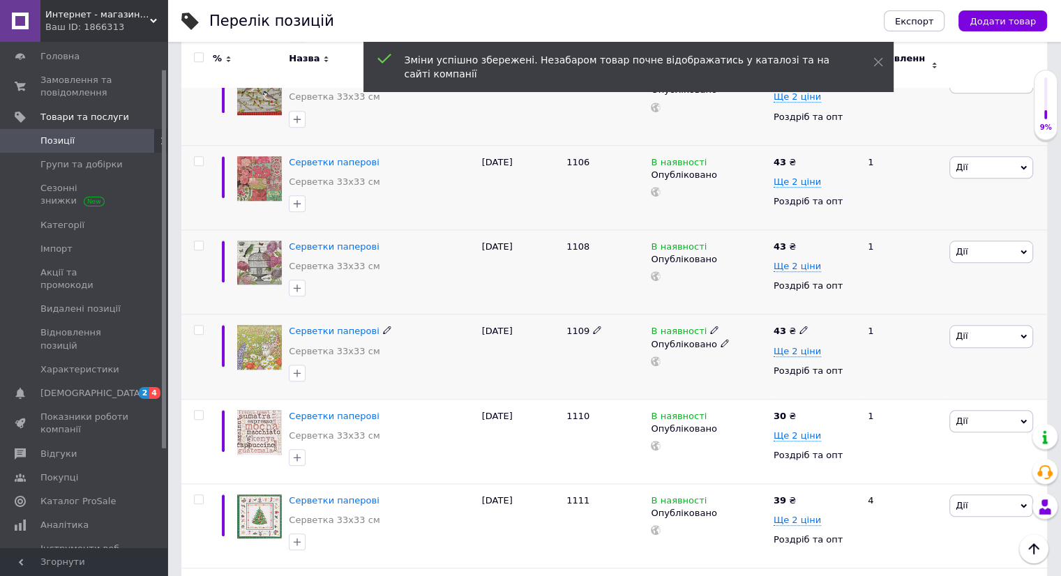
scroll to position [1395, 0]
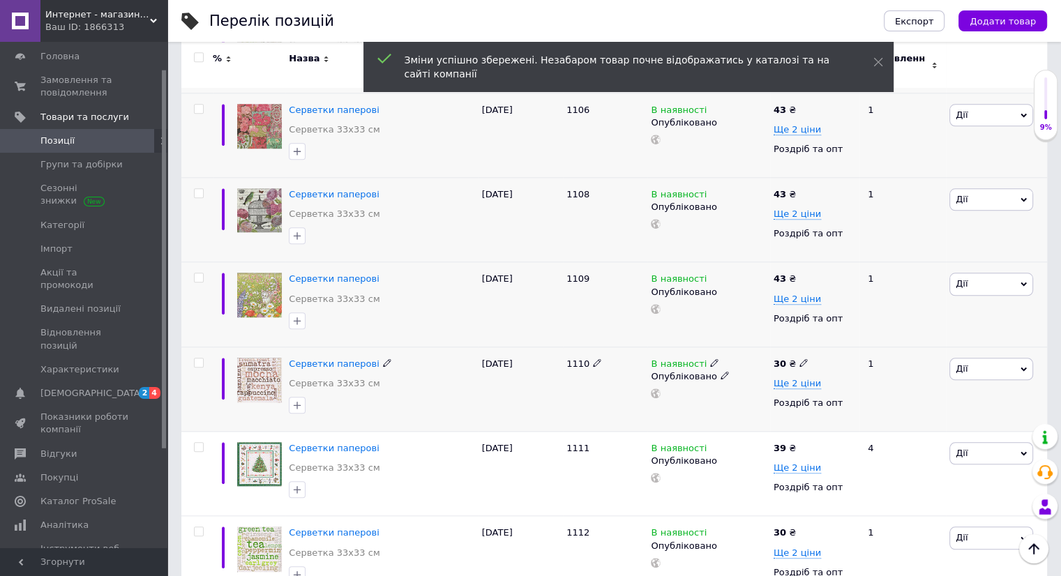
click at [799, 358] on icon at bounding box center [803, 362] width 8 height 8
type input "43"
click at [799, 444] on use at bounding box center [803, 448] width 8 height 8
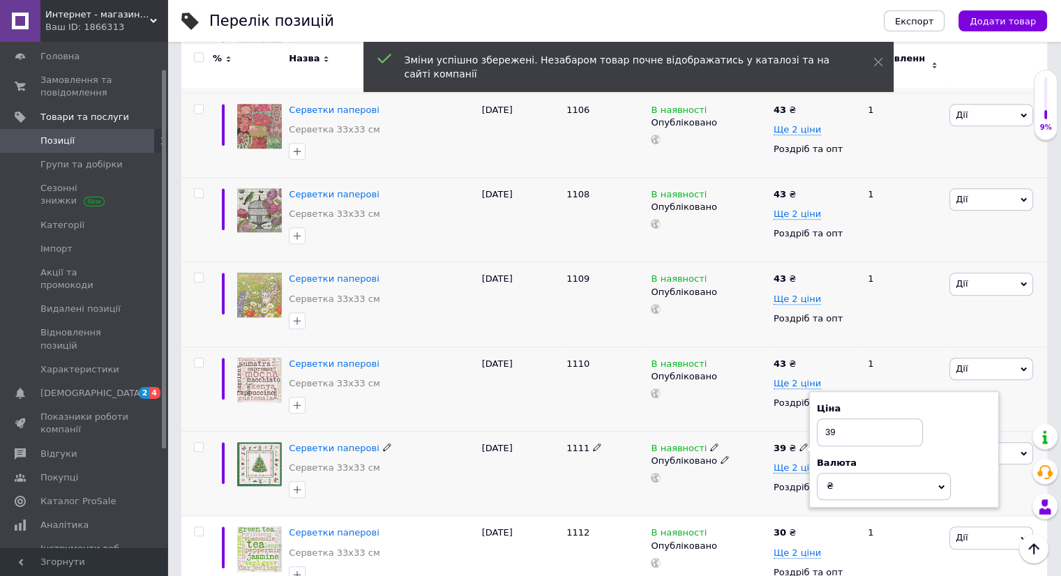
type input "3"
type input "43"
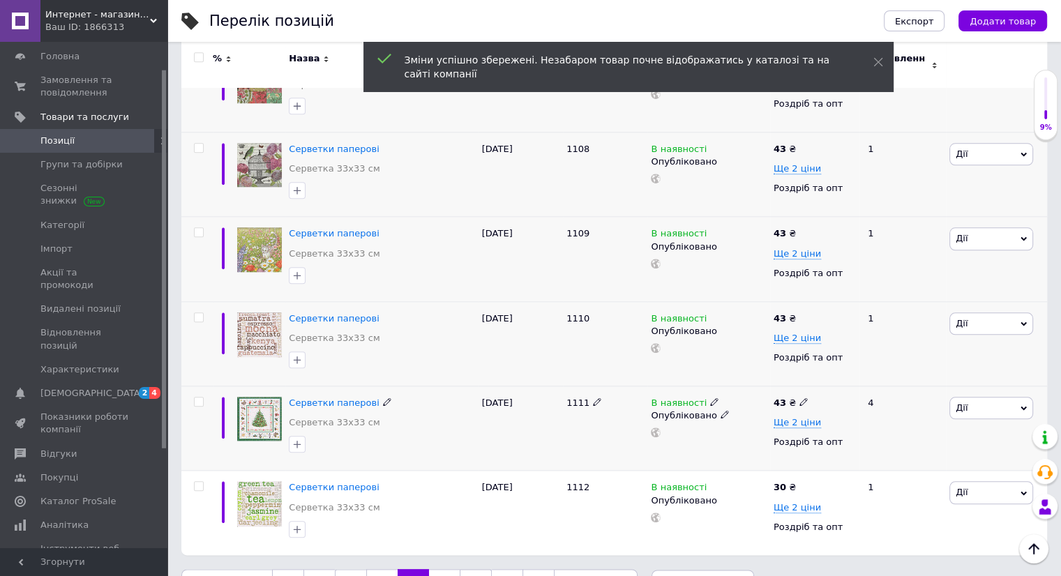
scroll to position [1465, 0]
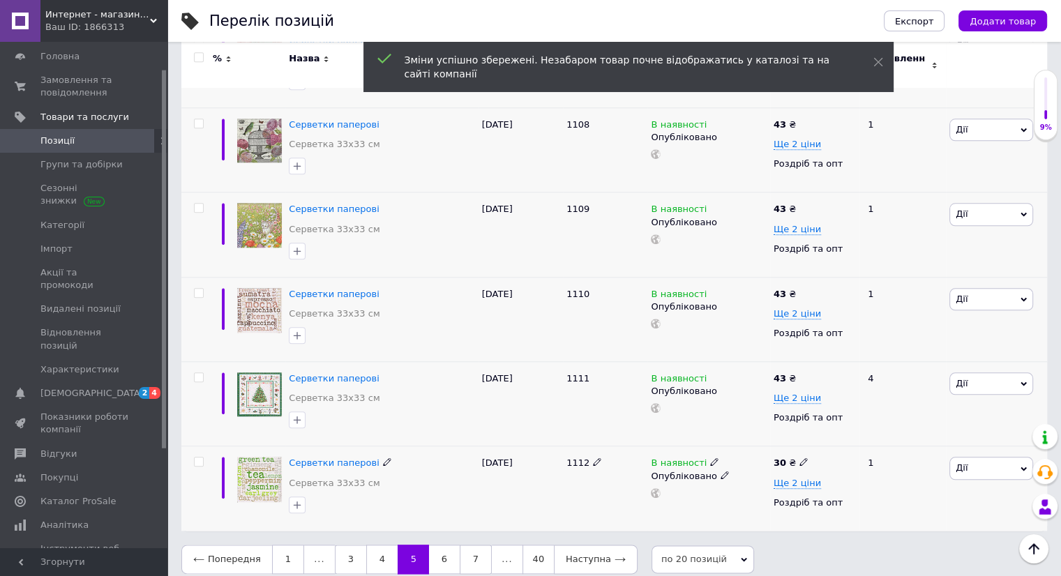
click at [796, 446] on div "30 ₴ Ще 2 ціни Роздріб та опт" at bounding box center [814, 488] width 89 height 84
click at [799, 457] on icon at bounding box center [803, 461] width 8 height 8
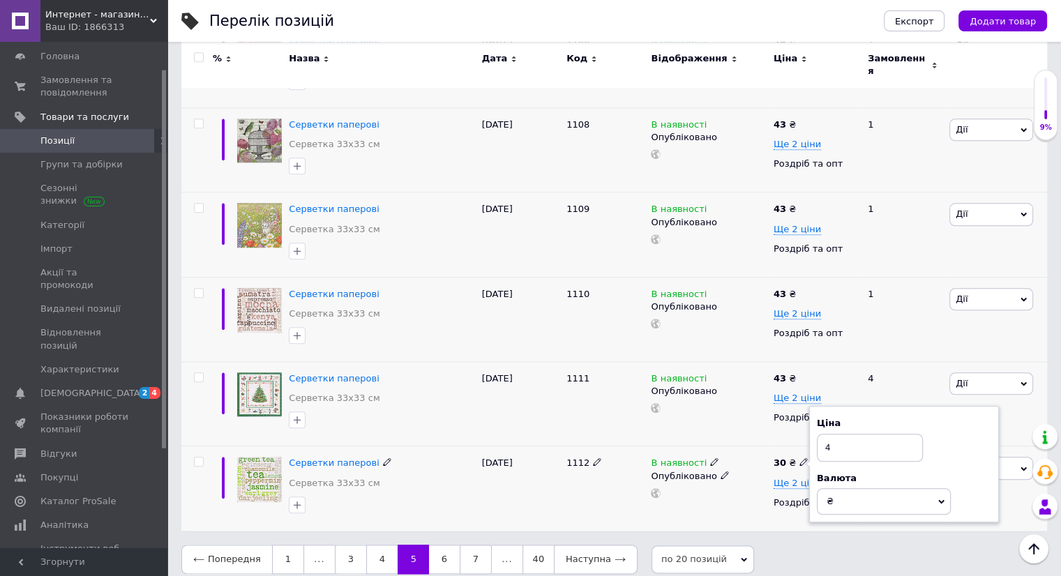
type input "43"
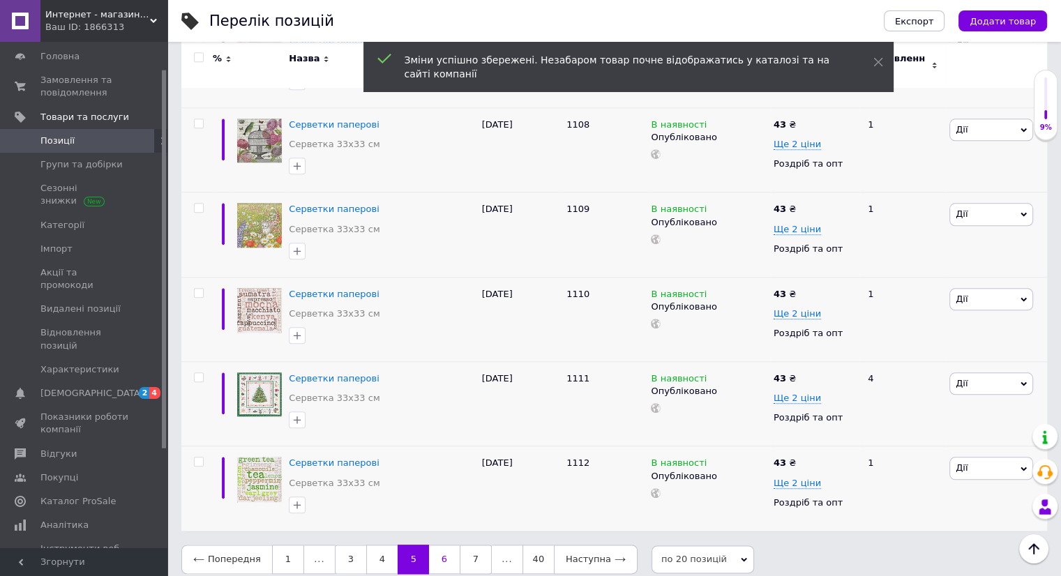
click at [441, 545] on link "6" at bounding box center [444, 559] width 31 height 29
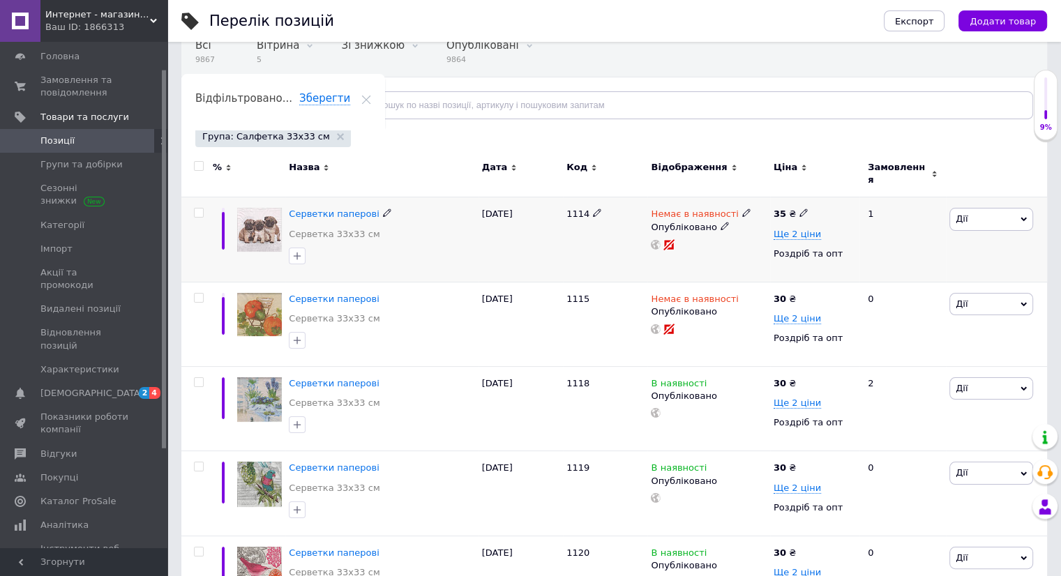
scroll to position [139, 0]
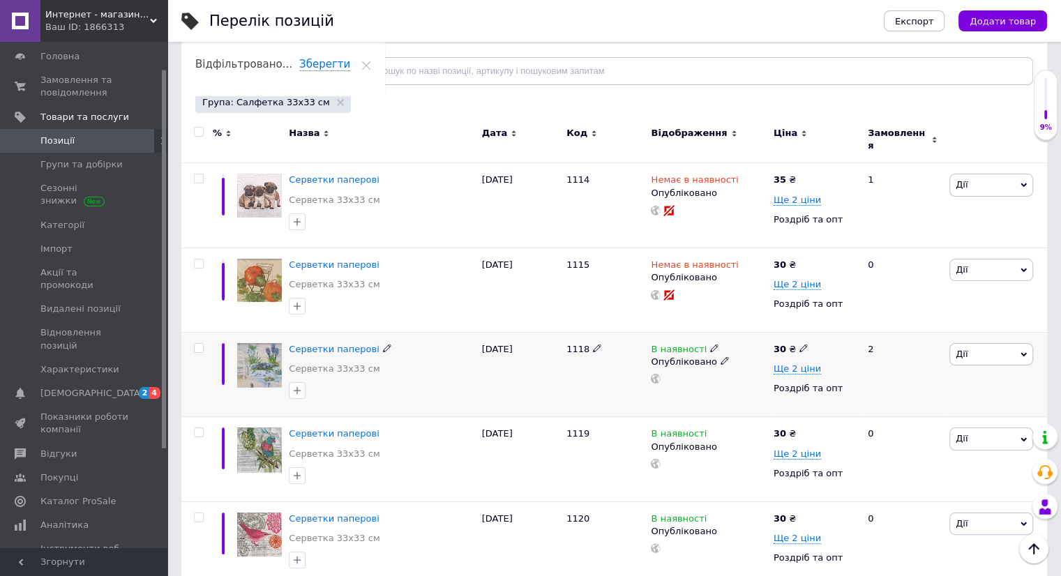
click at [801, 343] on span at bounding box center [803, 348] width 8 height 10
type input "3"
type input "43"
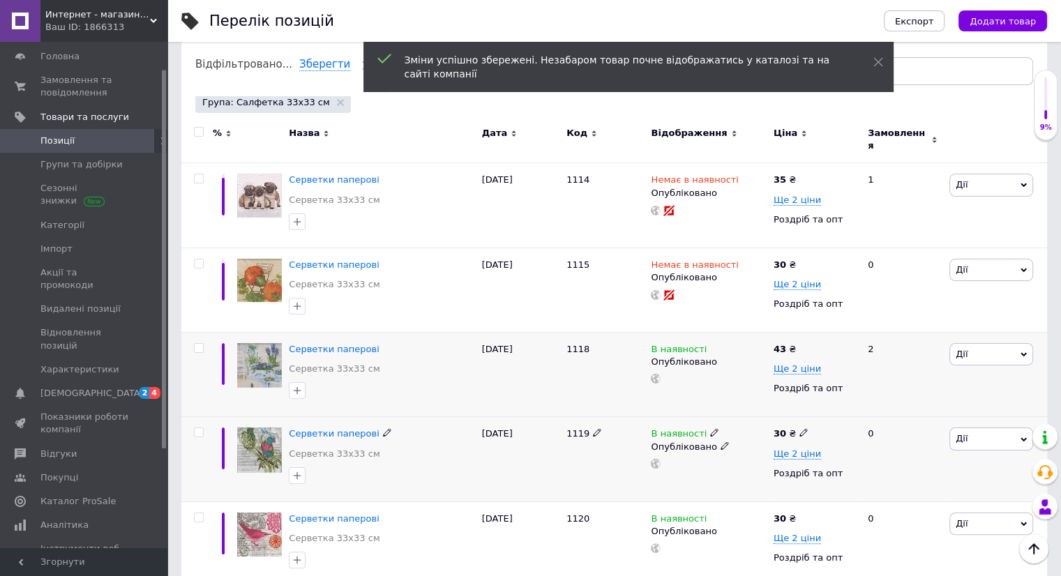
click at [799, 428] on icon at bounding box center [803, 432] width 8 height 8
type input "3"
type input "43"
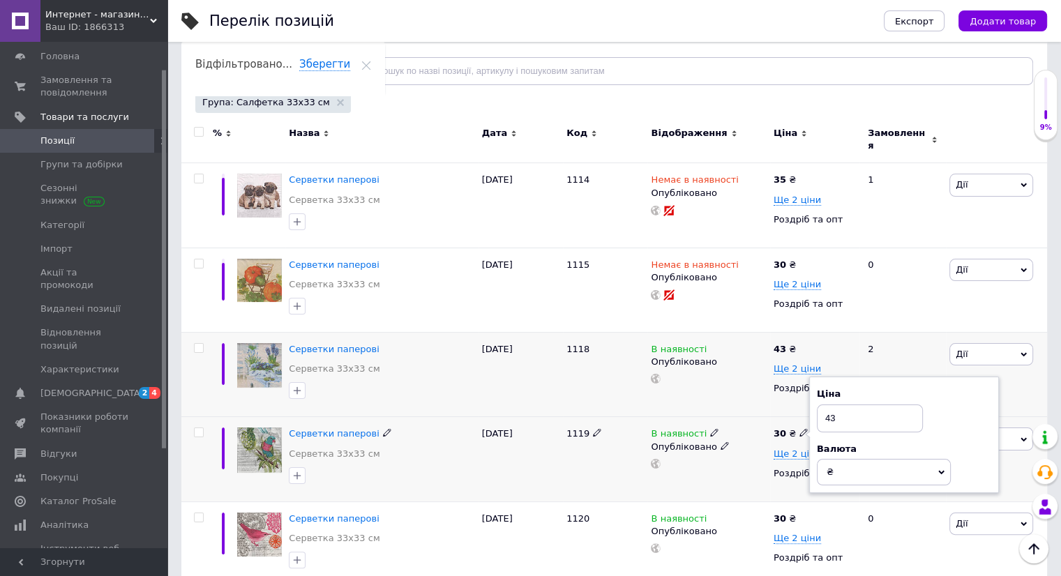
scroll to position [209, 0]
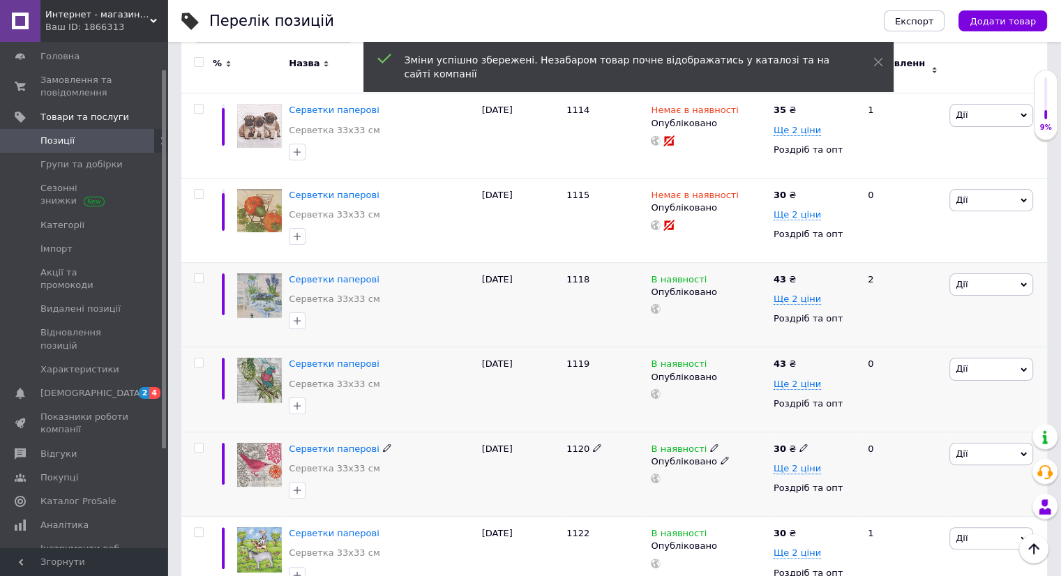
click at [799, 444] on icon at bounding box center [803, 448] width 8 height 8
type input "3"
type input "43"
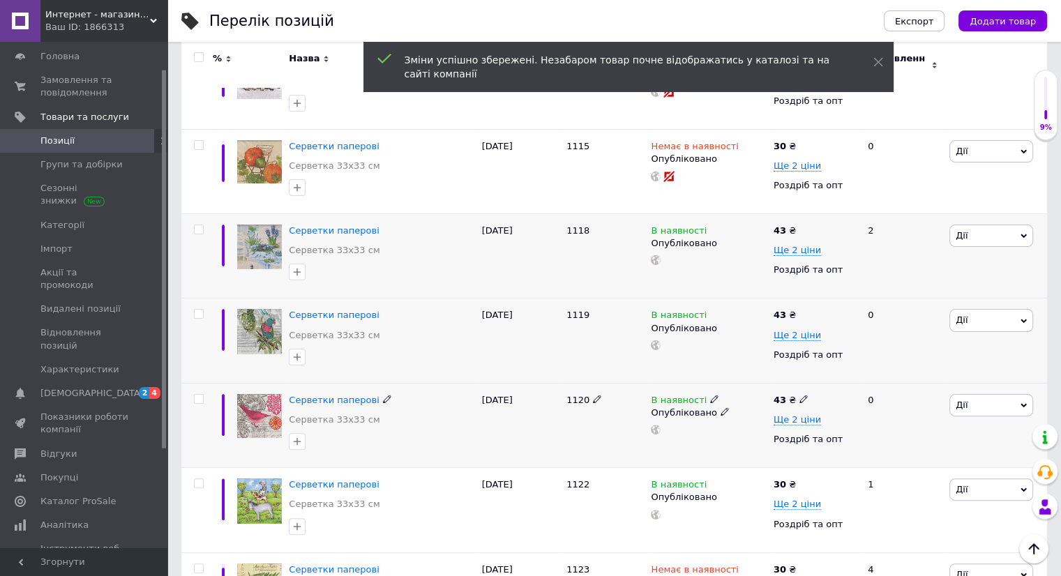
scroll to position [349, 0]
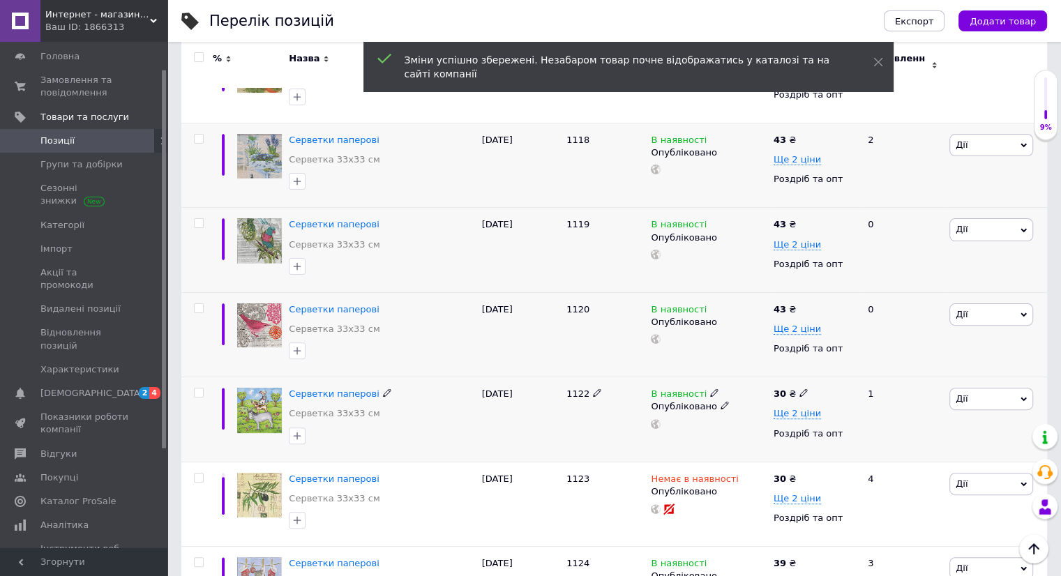
click at [801, 389] on use at bounding box center [803, 393] width 8 height 8
type input "3"
type input "43"
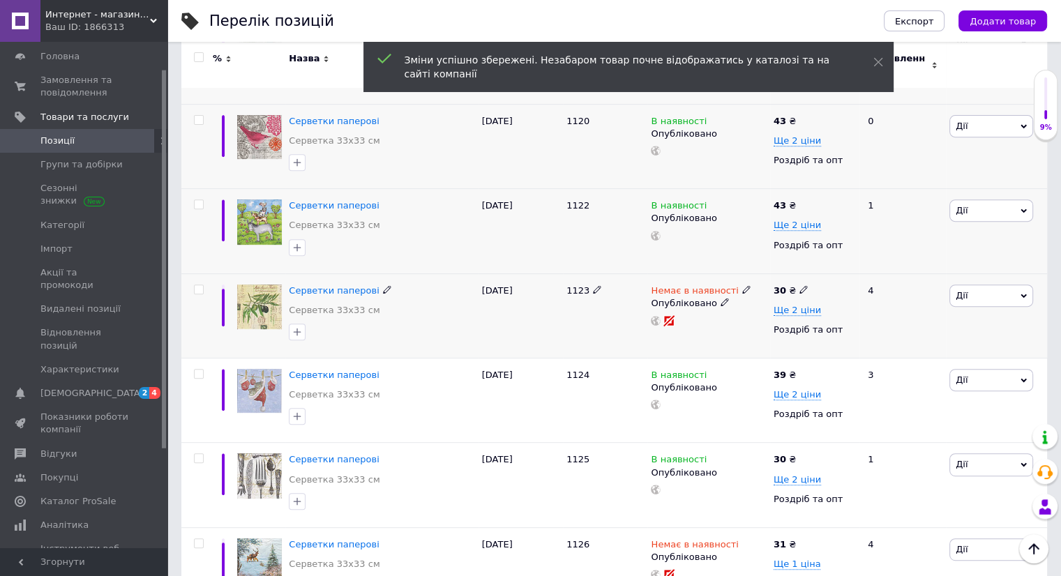
scroll to position [558, 0]
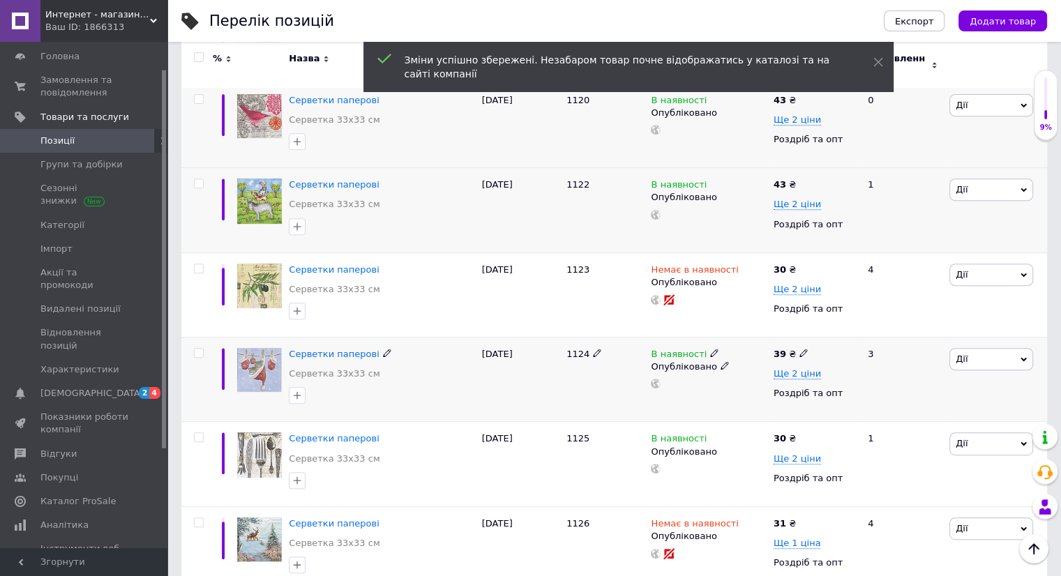
click at [799, 349] on icon at bounding box center [803, 353] width 8 height 8
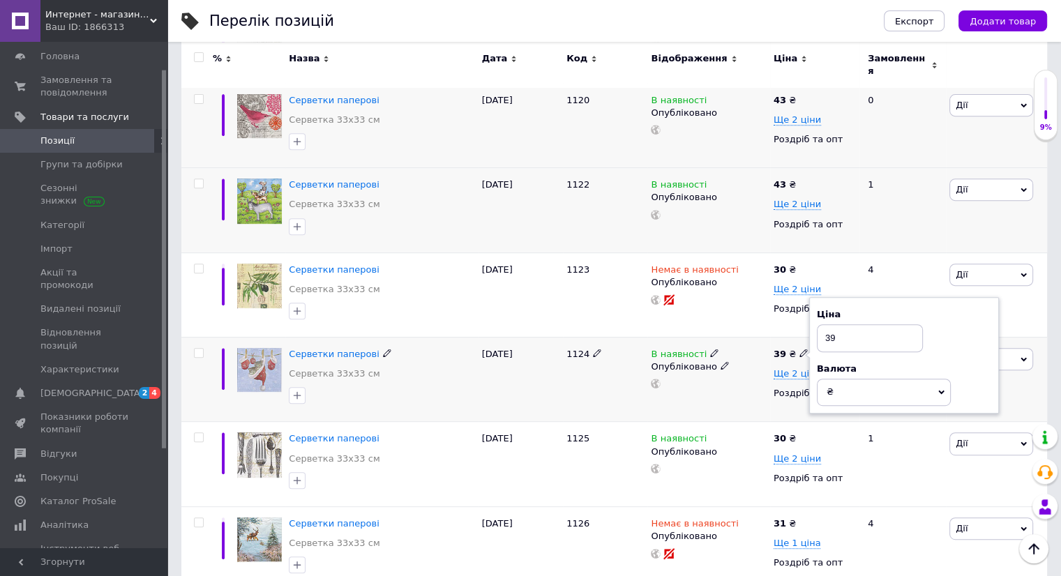
type input "3"
type input "43"
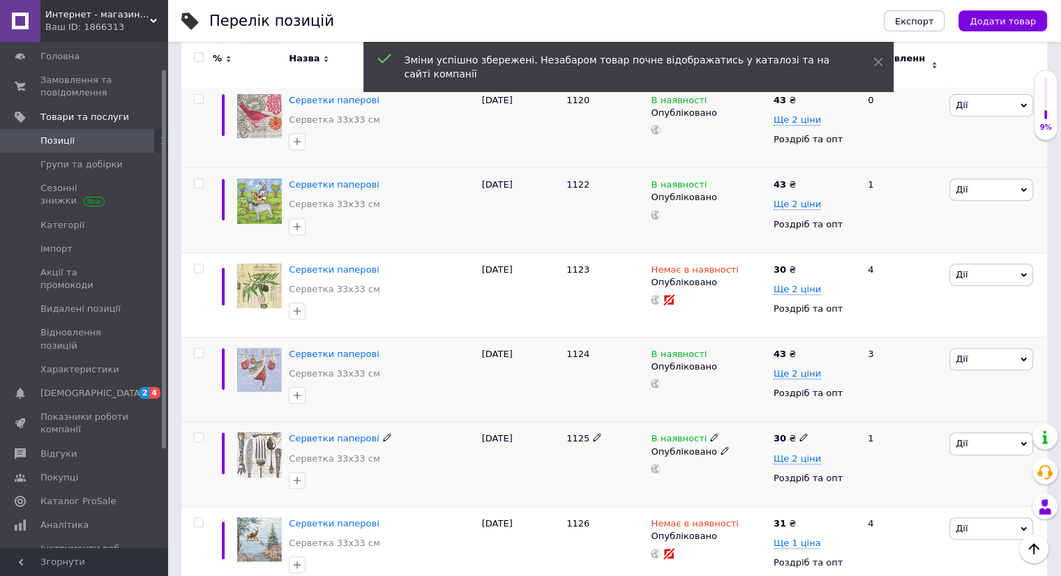
click at [803, 433] on icon at bounding box center [803, 437] width 8 height 8
type input "3"
type input "43"
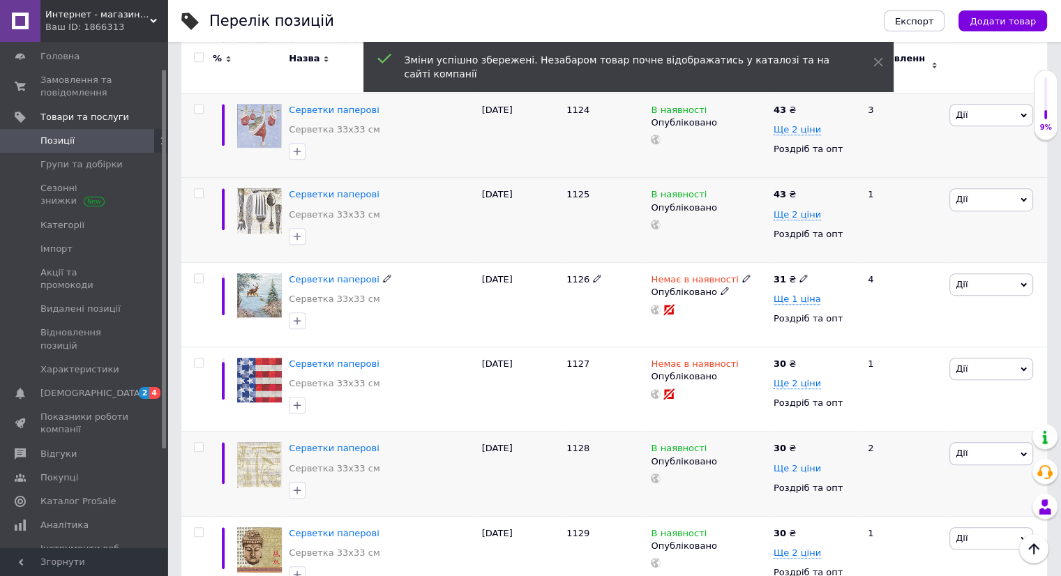
scroll to position [837, 0]
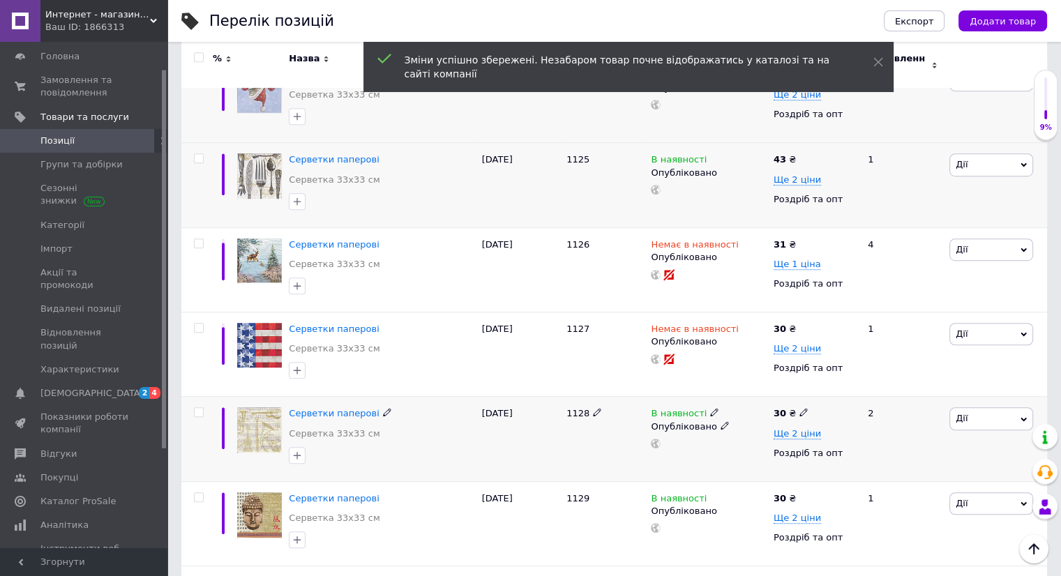
click at [801, 408] on icon at bounding box center [803, 412] width 8 height 8
type input "3"
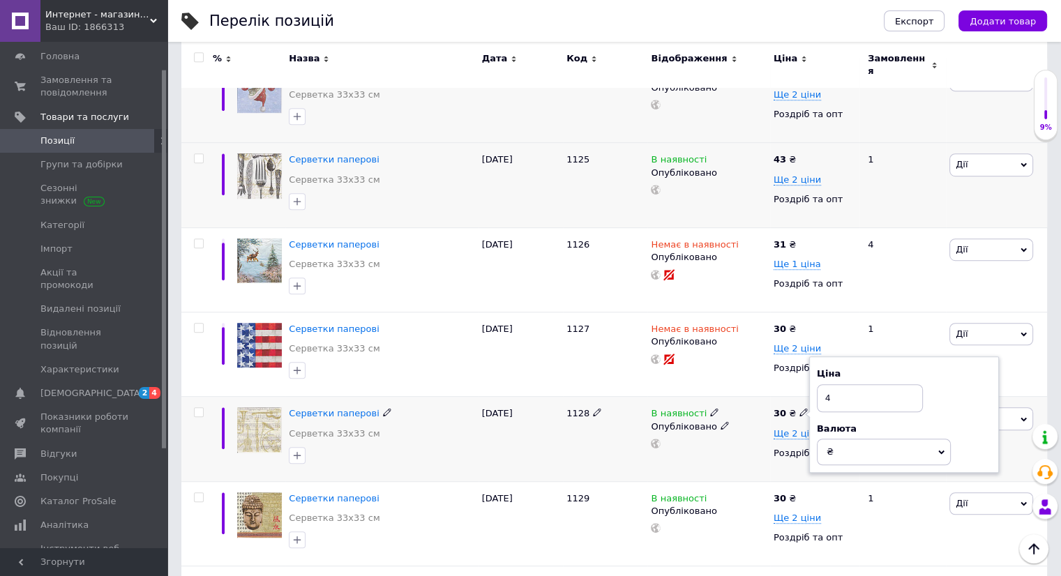
type input "43"
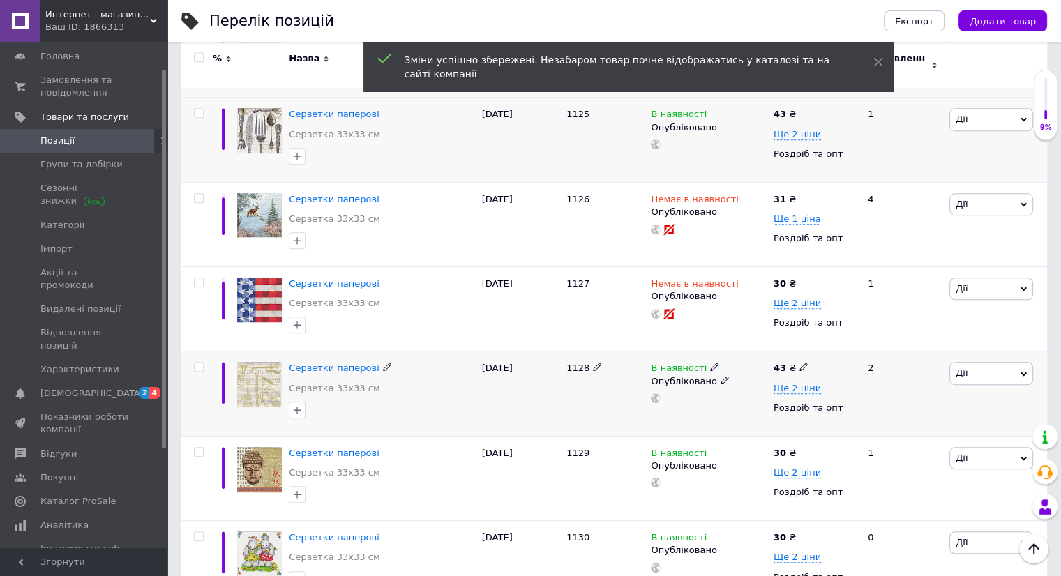
scroll to position [907, 0]
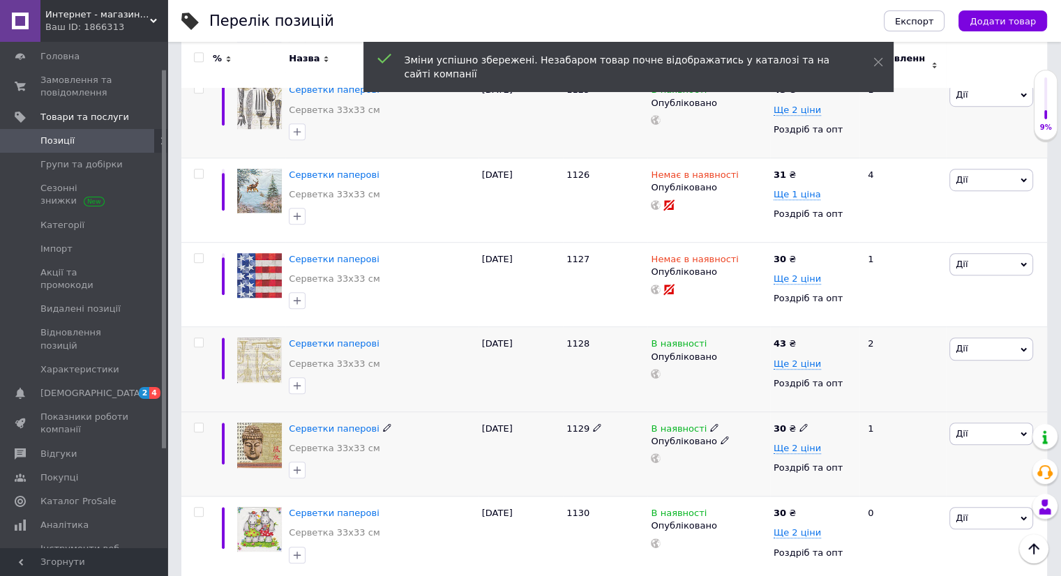
click at [799, 423] on icon at bounding box center [803, 427] width 8 height 8
type input "43"
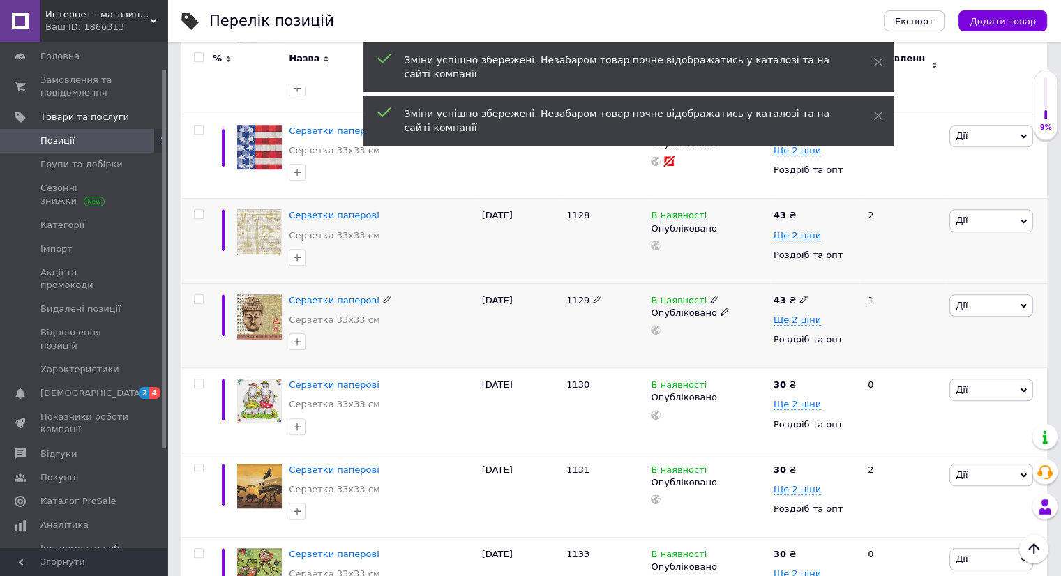
scroll to position [1046, 0]
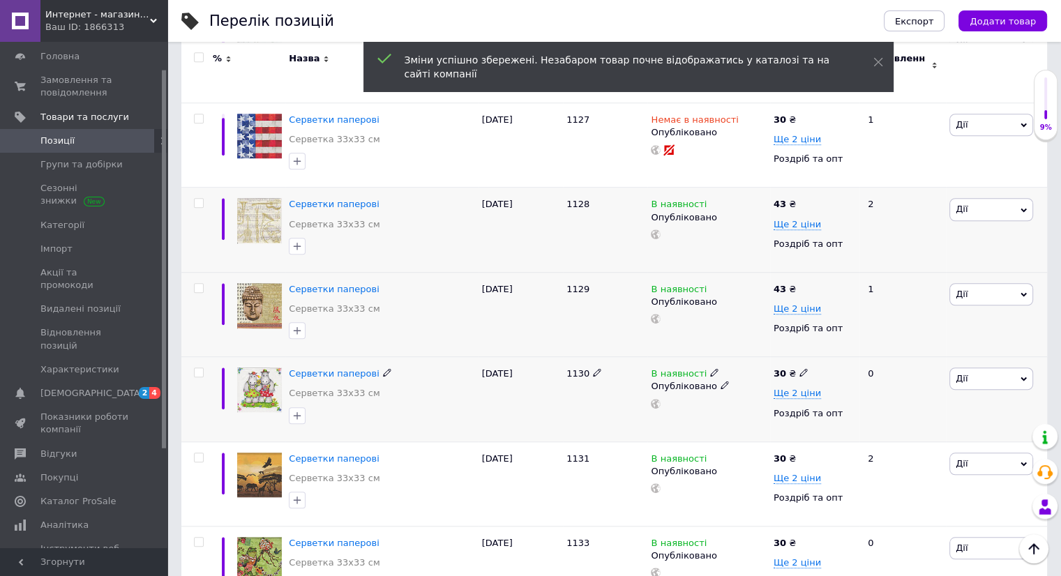
click at [800, 368] on icon at bounding box center [803, 372] width 8 height 8
type input "3"
type input "43"
click at [799, 453] on icon at bounding box center [803, 457] width 8 height 8
type input "3"
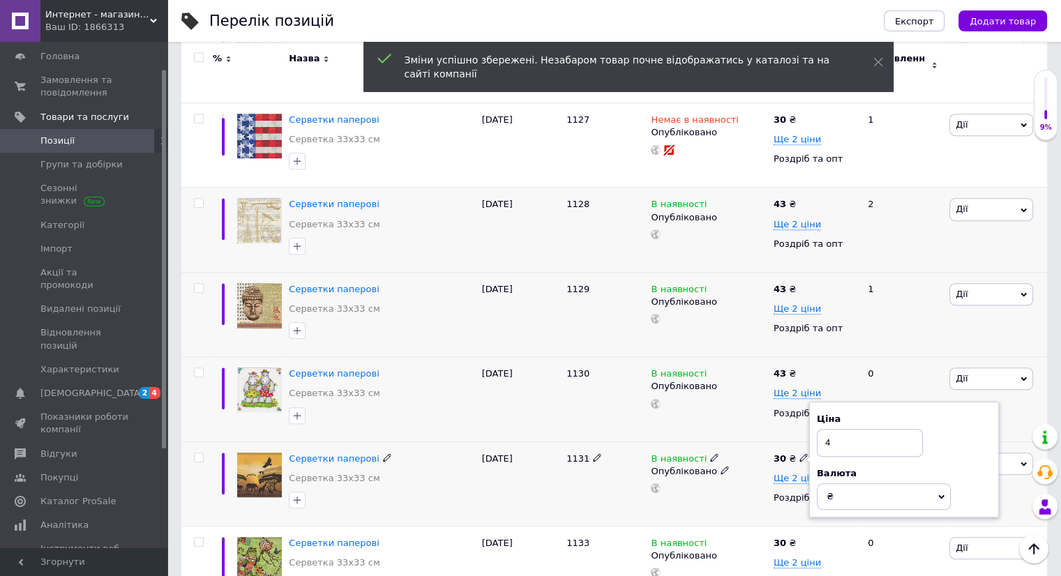
type input "43"
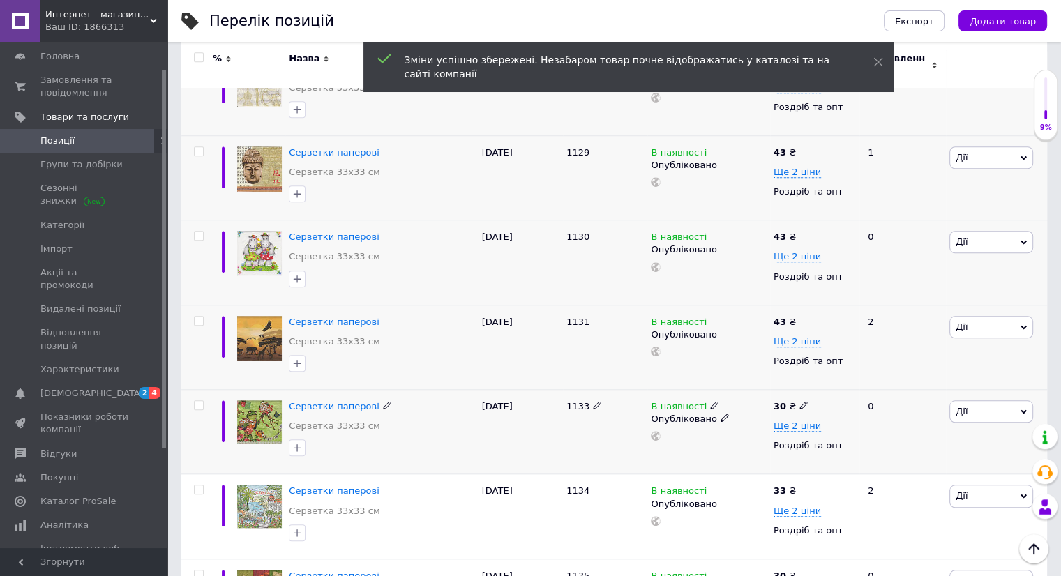
scroll to position [1186, 0]
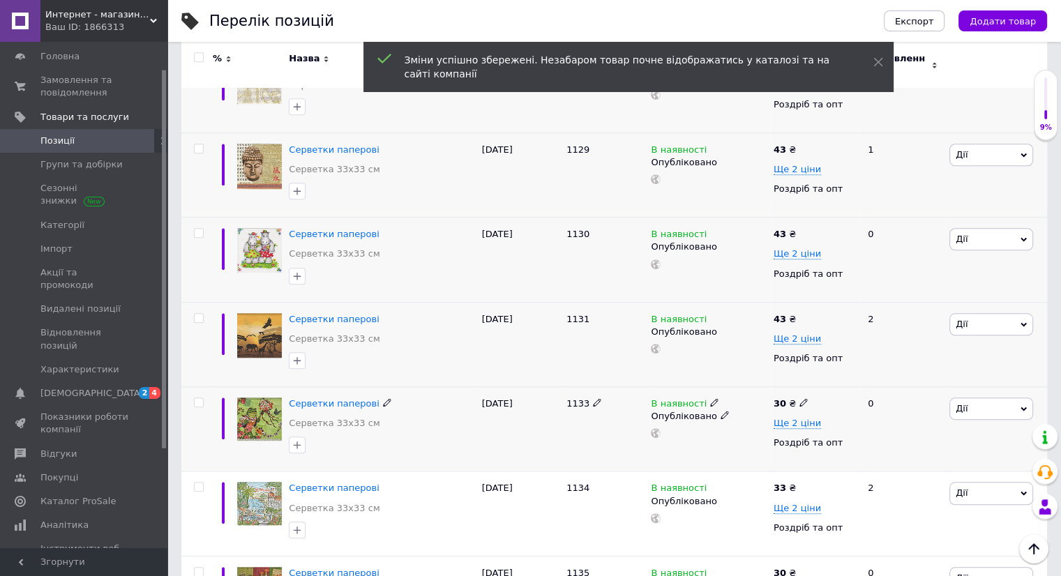
click at [800, 399] on use at bounding box center [803, 403] width 8 height 8
type input "3"
type input "43"
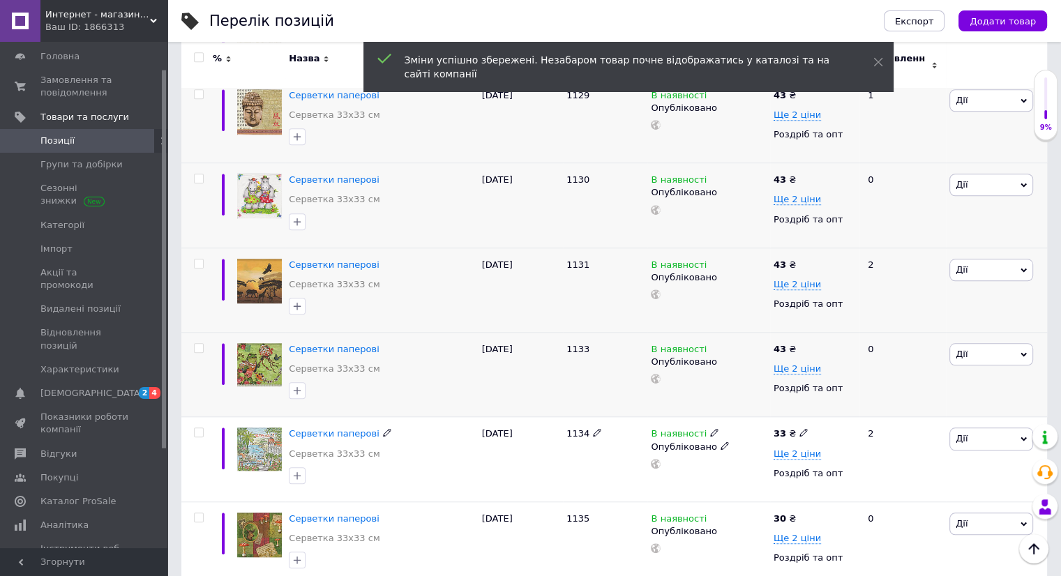
scroll to position [1325, 0]
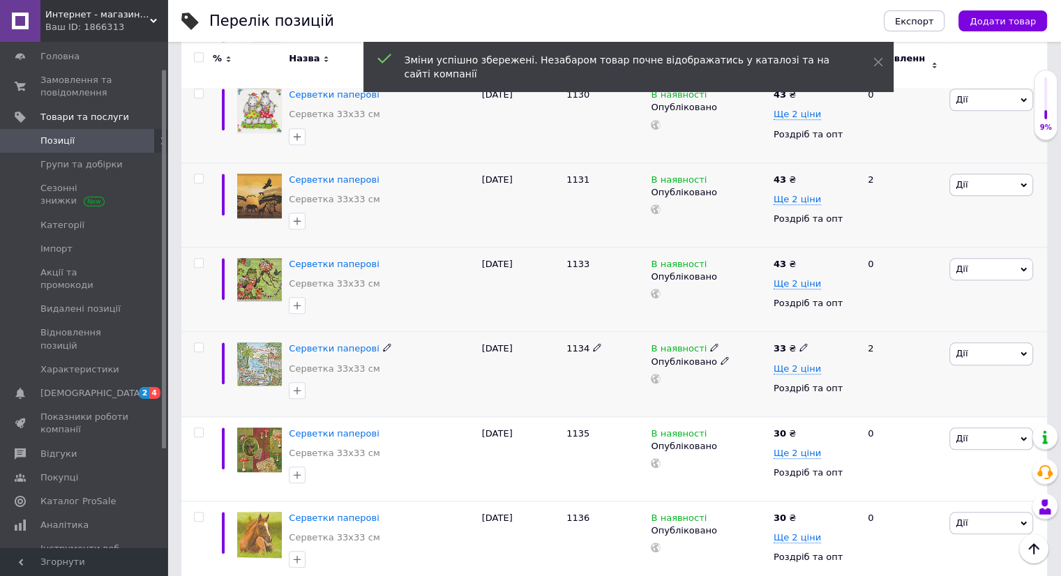
click at [799, 344] on use at bounding box center [803, 348] width 8 height 8
type input "43"
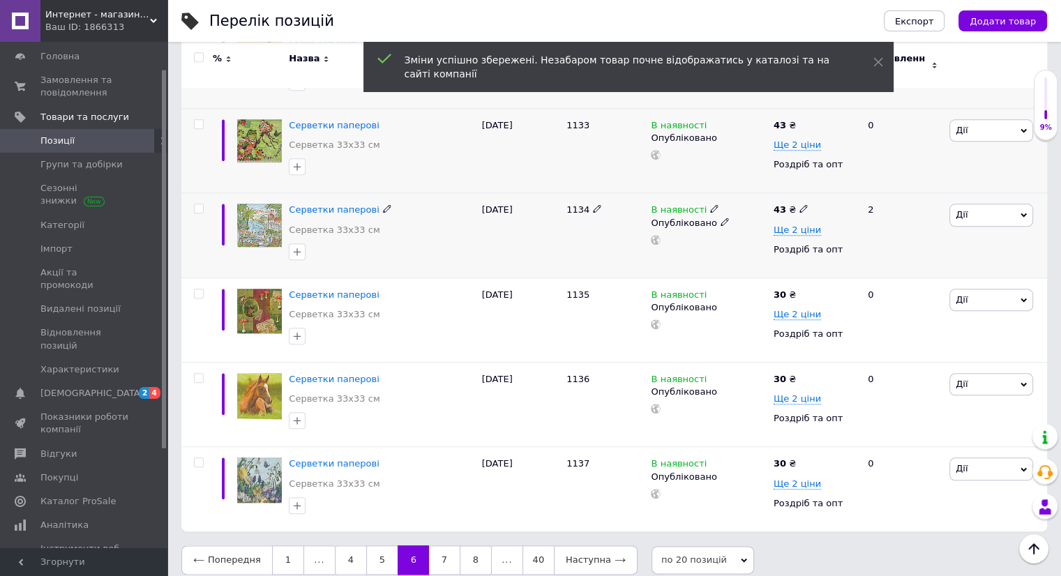
scroll to position [1465, 0]
click at [799, 289] on icon at bounding box center [803, 293] width 8 height 8
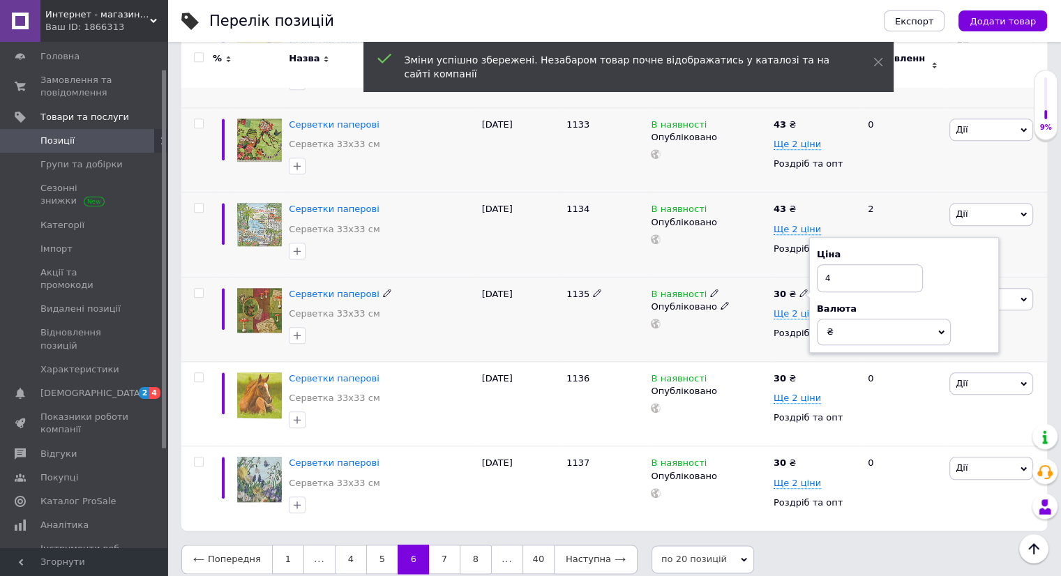
type input "43"
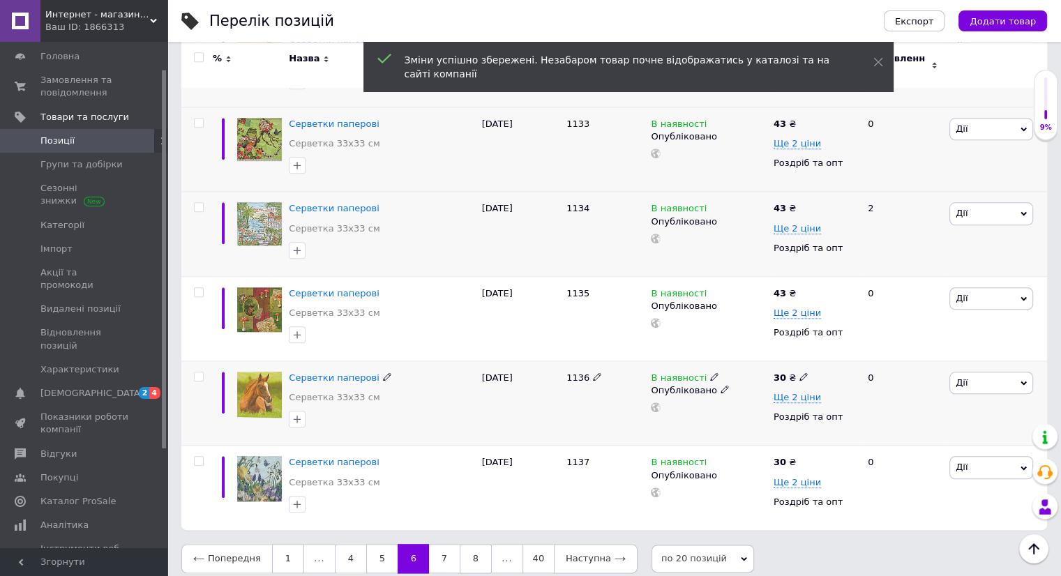
click at [801, 373] on use at bounding box center [803, 377] width 8 height 8
type input "3"
type input "43"
click at [800, 457] on icon at bounding box center [803, 461] width 8 height 8
type input "3"
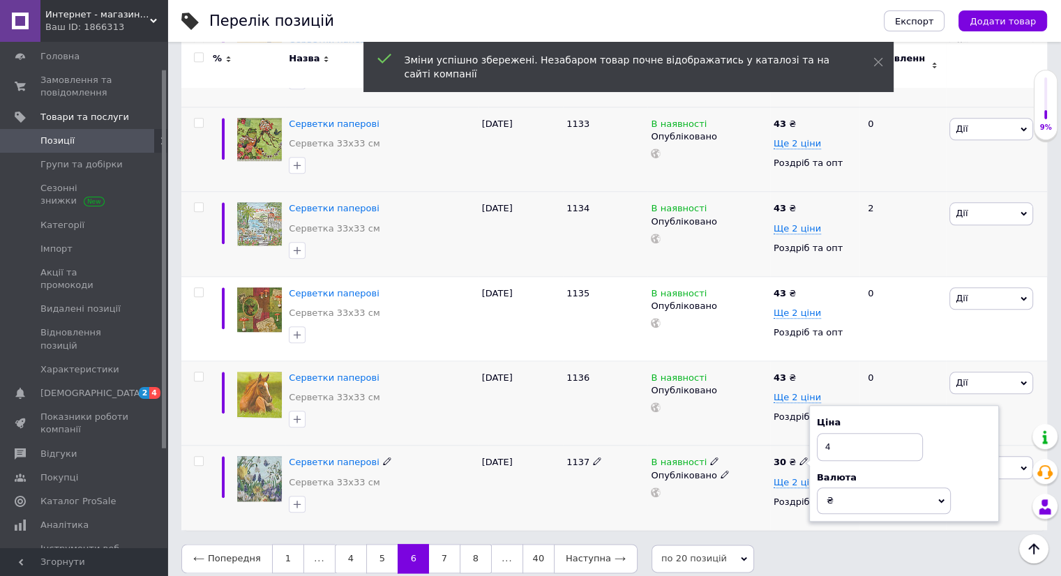
type input "43"
click at [437, 545] on link "7" at bounding box center [444, 558] width 31 height 29
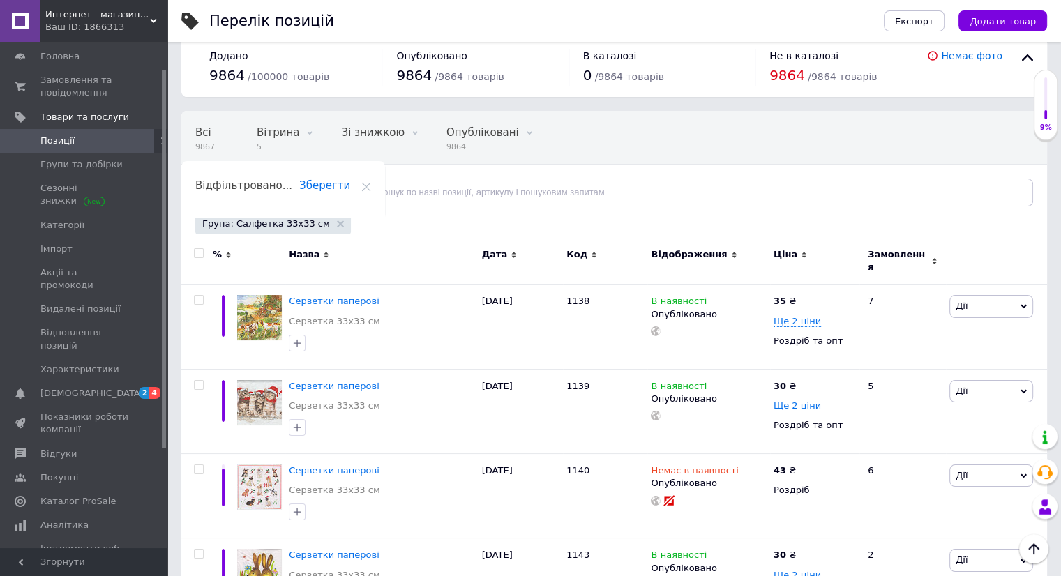
scroll to position [1, 0]
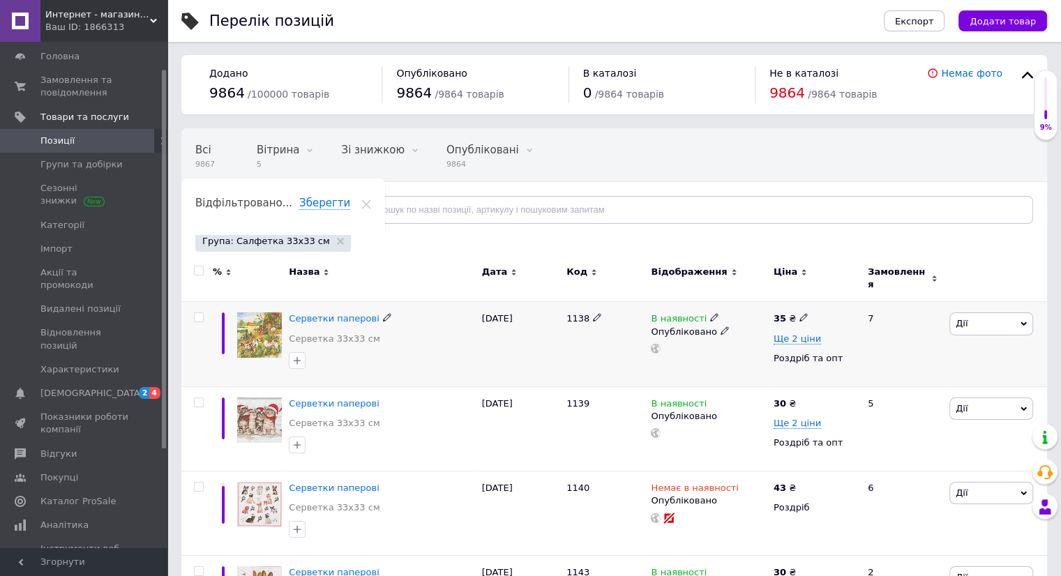
click at [799, 313] on icon at bounding box center [803, 317] width 8 height 8
type input "3"
type input "43"
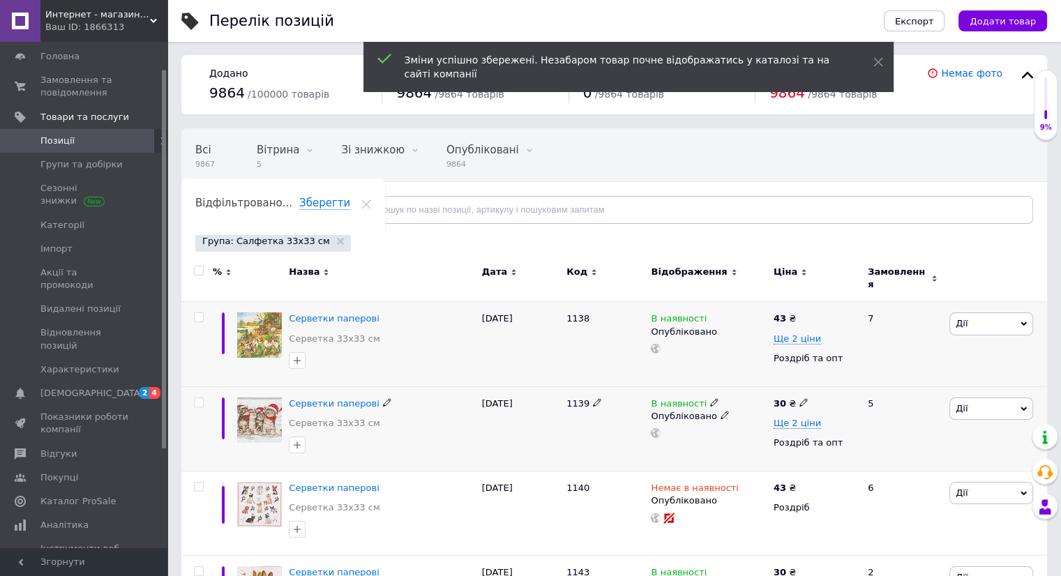
click at [799, 398] on icon at bounding box center [803, 402] width 8 height 8
type input "3"
type input "43"
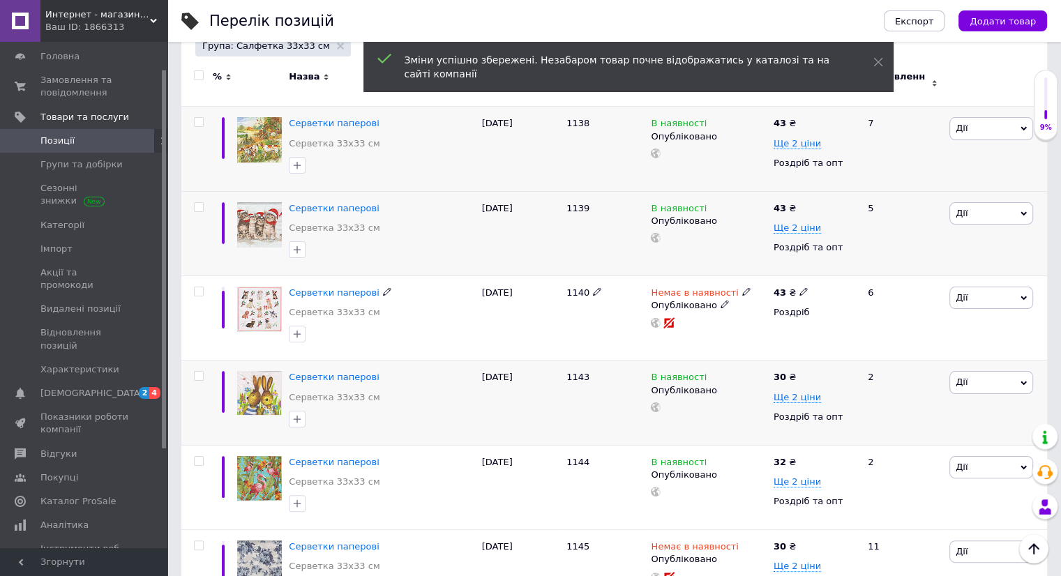
scroll to position [210, 0]
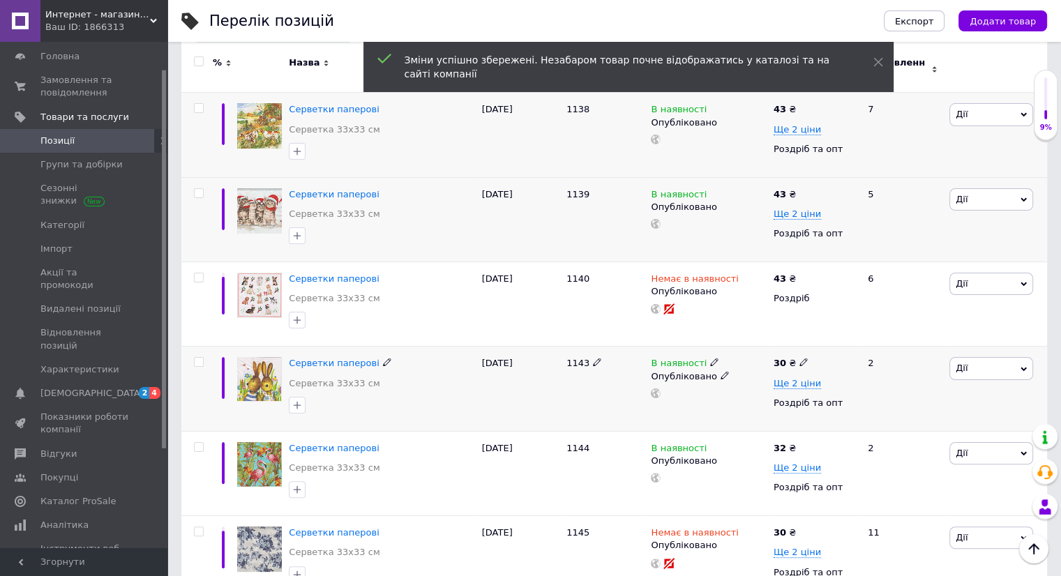
click at [799, 358] on icon at bounding box center [803, 362] width 8 height 8
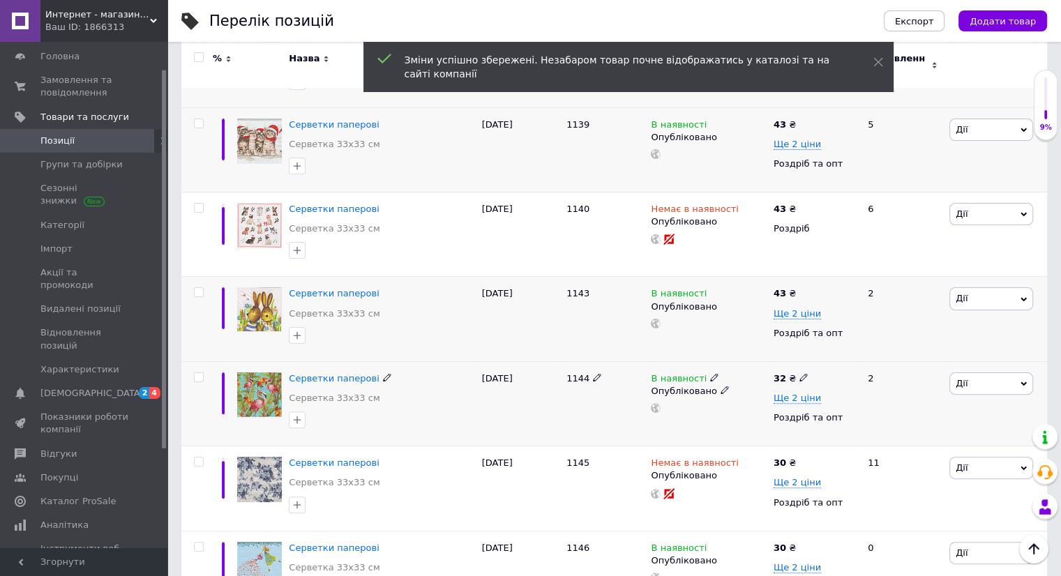
click at [799, 373] on icon at bounding box center [803, 377] width 8 height 8
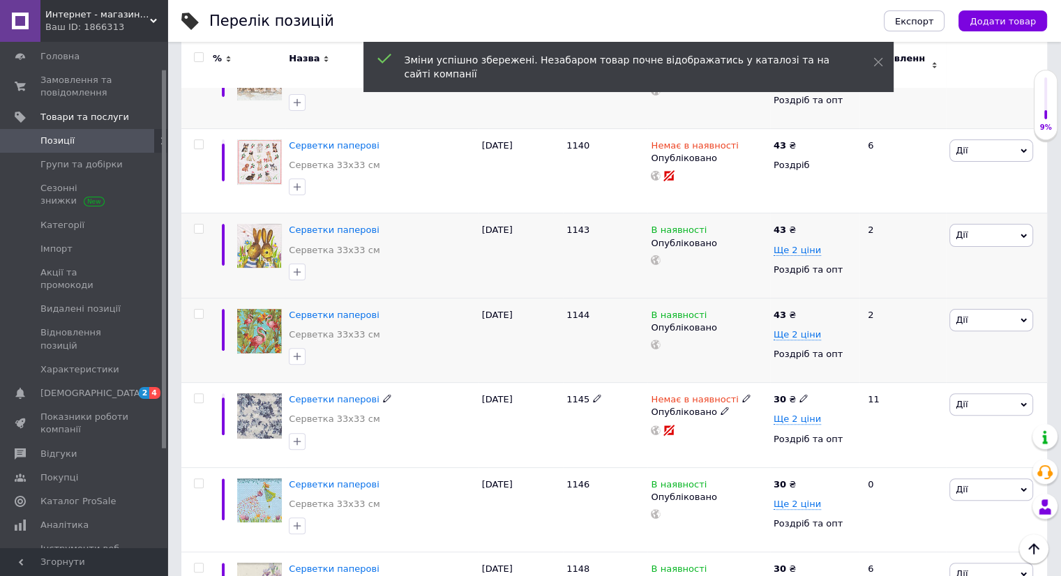
scroll to position [419, 0]
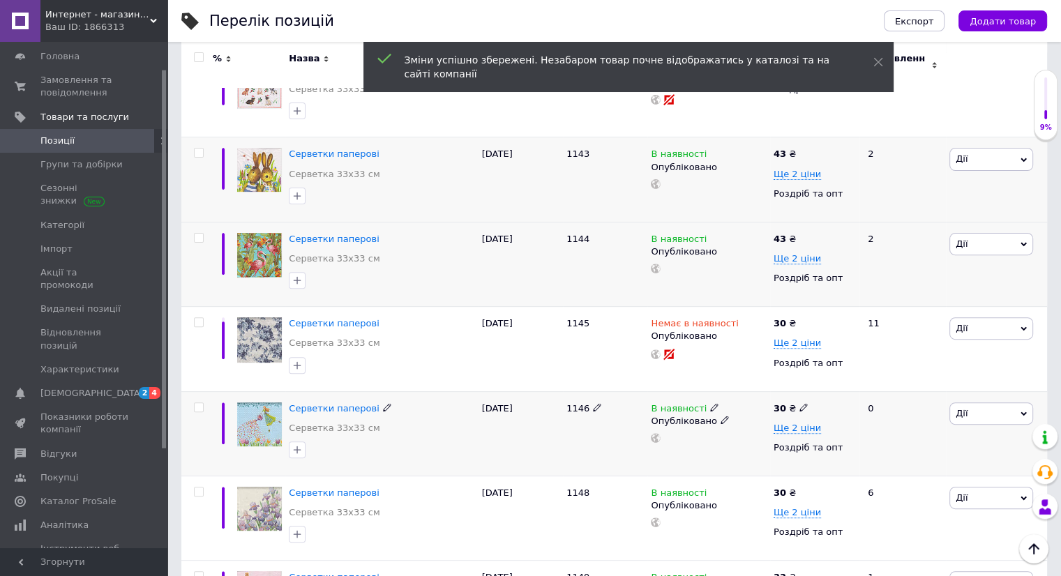
click at [799, 403] on icon at bounding box center [803, 407] width 8 height 8
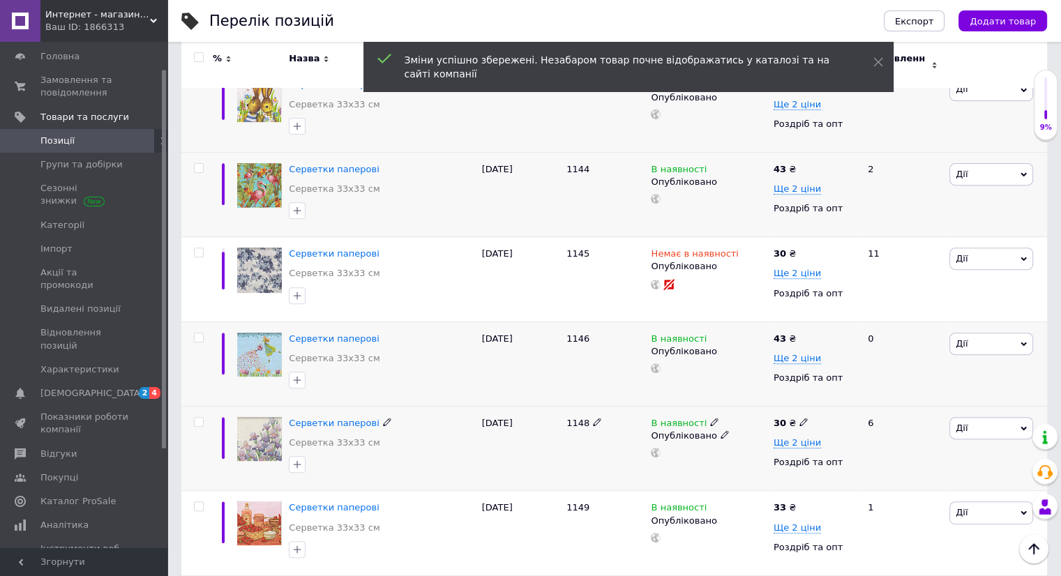
click at [799, 418] on icon at bounding box center [803, 422] width 8 height 8
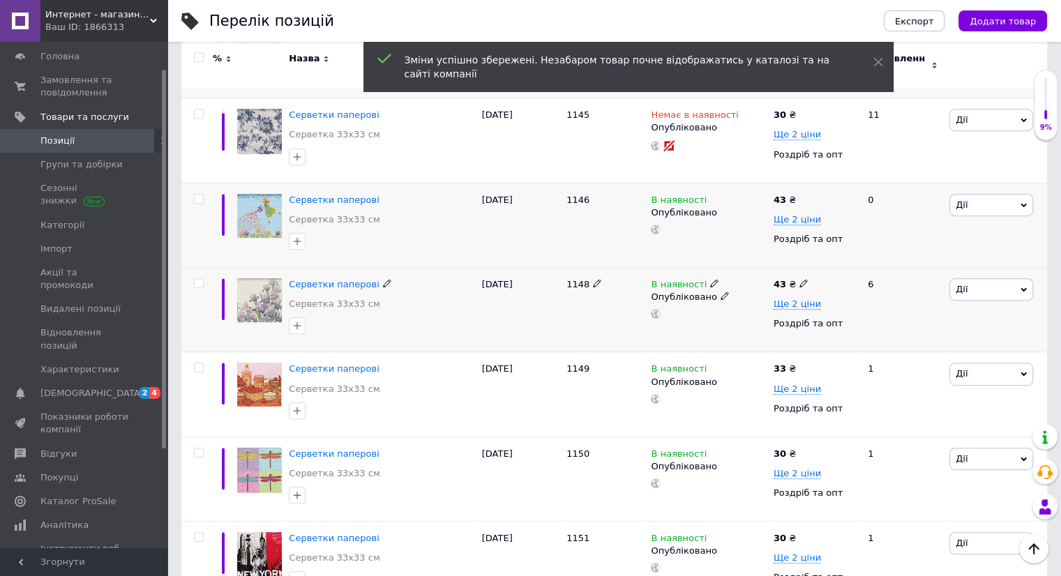
scroll to position [628, 0]
click at [799, 363] on icon at bounding box center [803, 367] width 8 height 8
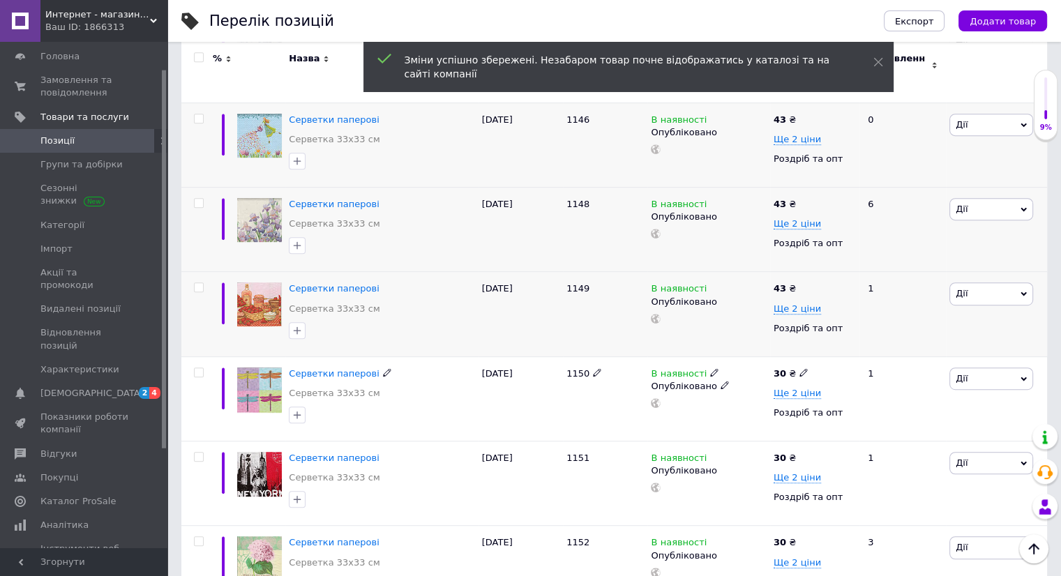
scroll to position [768, 0]
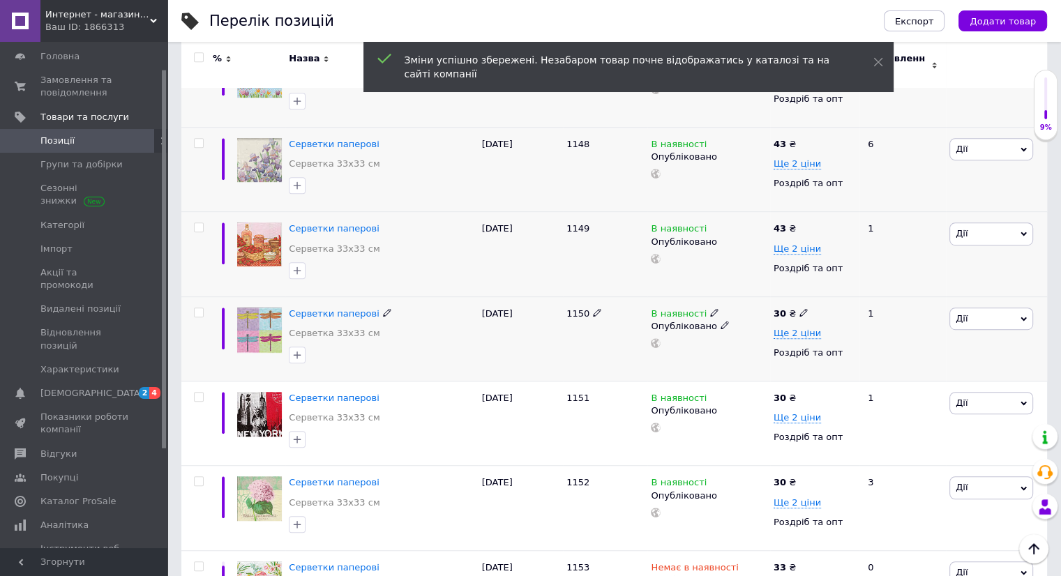
click at [799, 308] on icon at bounding box center [803, 312] width 8 height 8
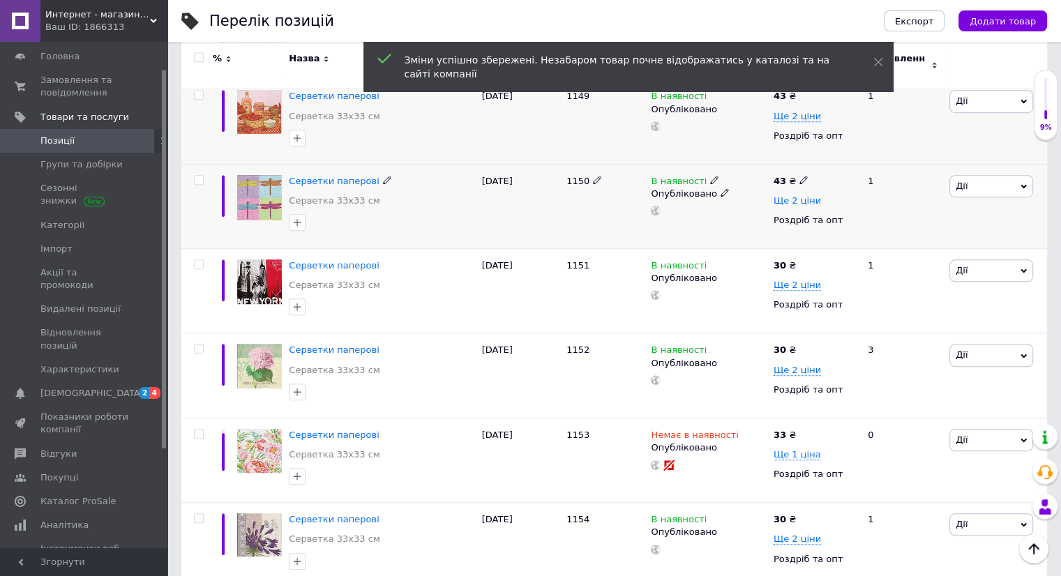
scroll to position [907, 0]
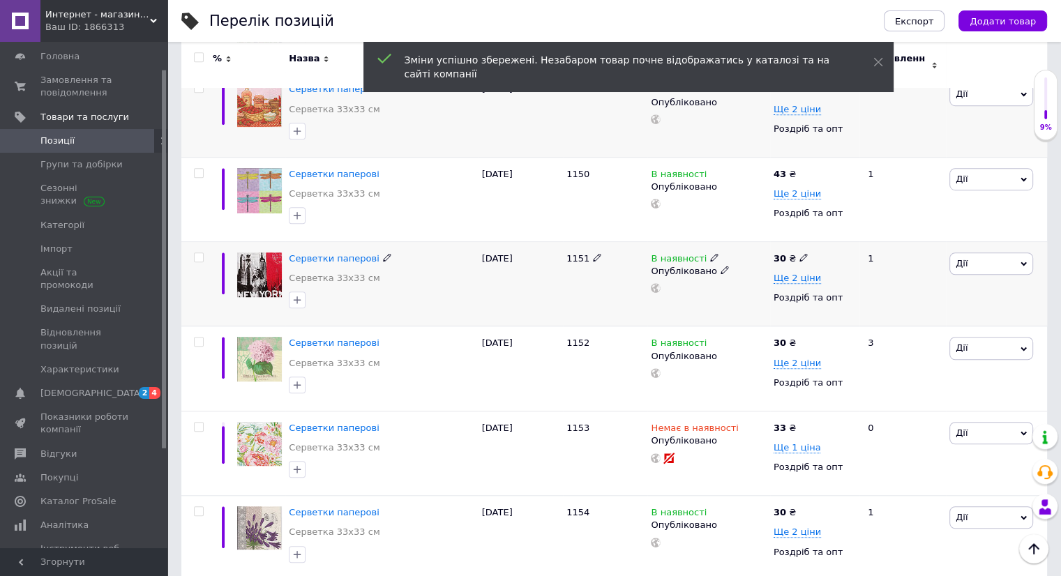
click at [799, 253] on icon at bounding box center [803, 257] width 8 height 8
click at [799, 338] on use at bounding box center [803, 342] width 8 height 8
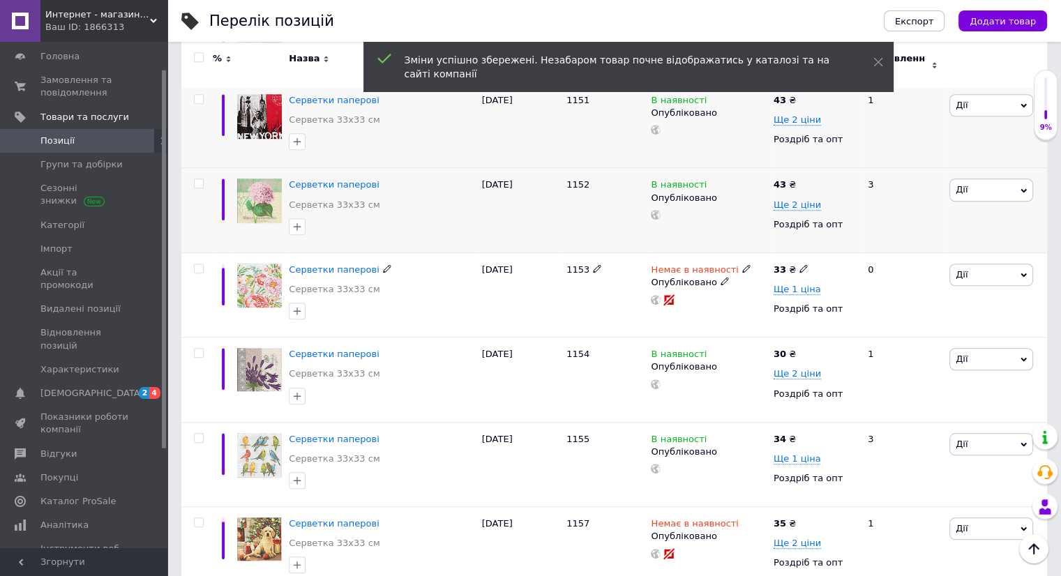
scroll to position [1117, 0]
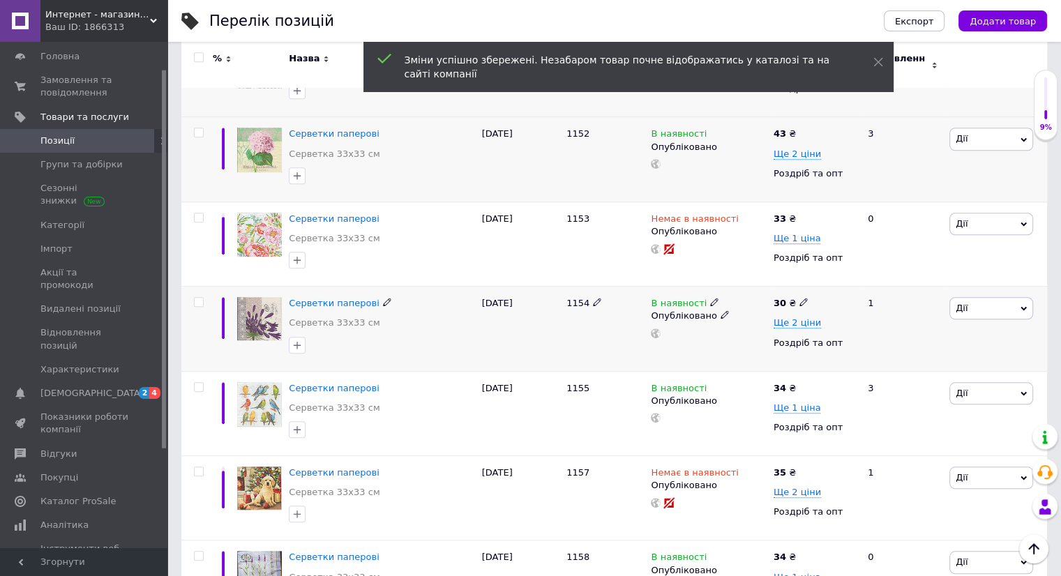
click at [799, 298] on icon at bounding box center [803, 302] width 8 height 8
click at [800, 383] on icon at bounding box center [803, 387] width 8 height 8
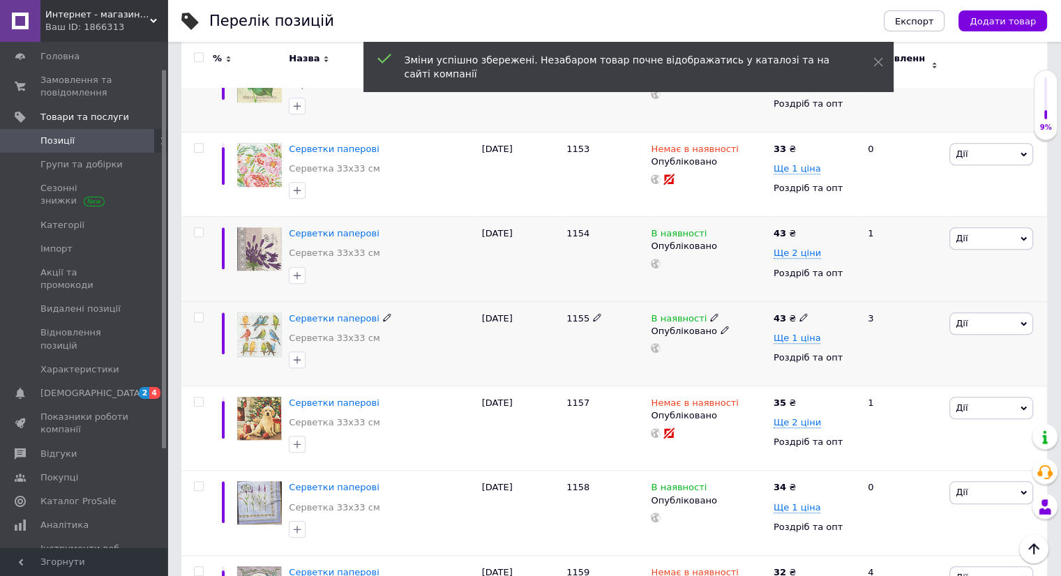
scroll to position [1256, 0]
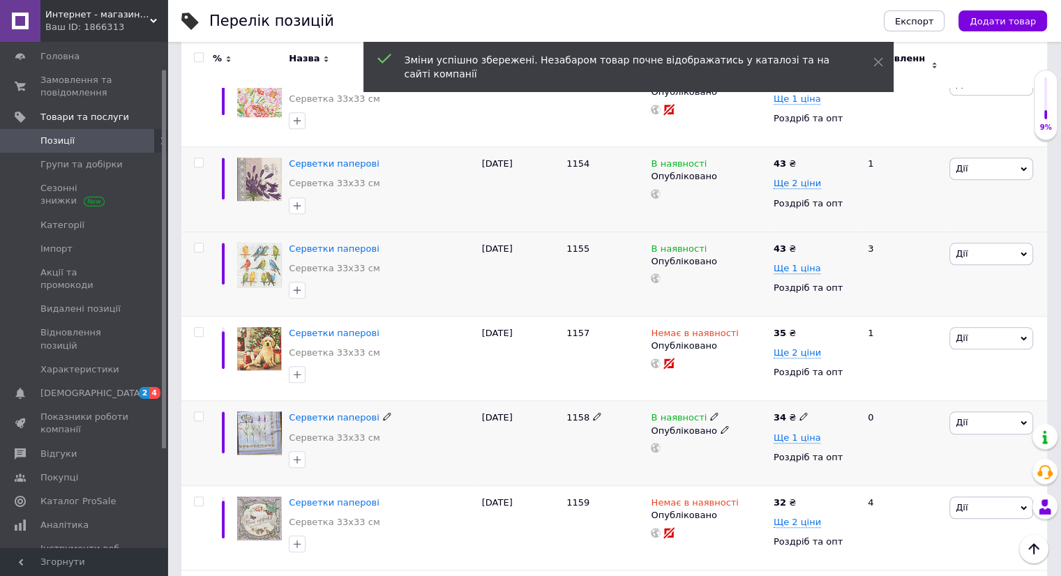
click at [799, 412] on icon at bounding box center [803, 416] width 8 height 8
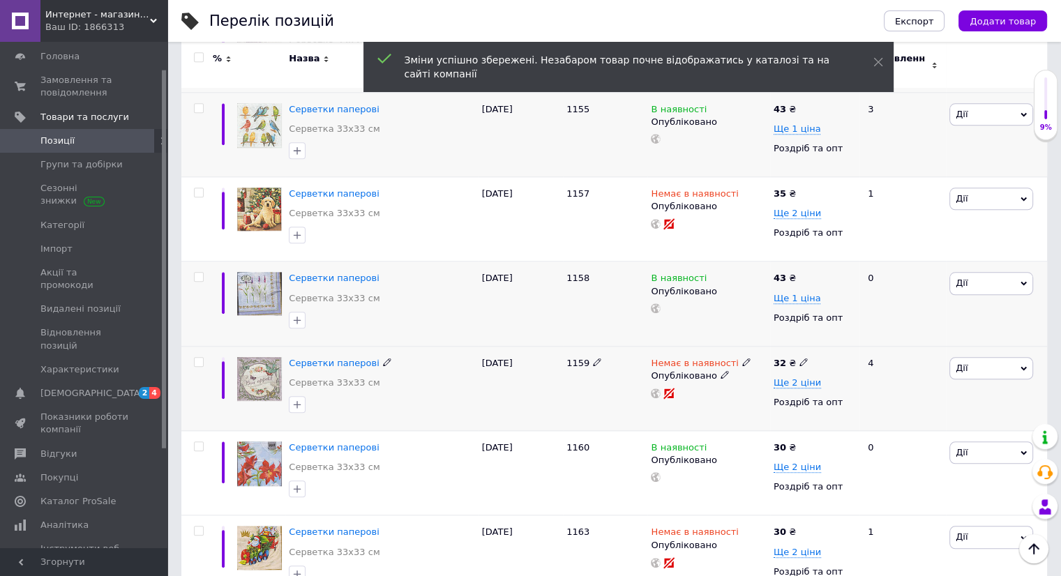
scroll to position [1465, 0]
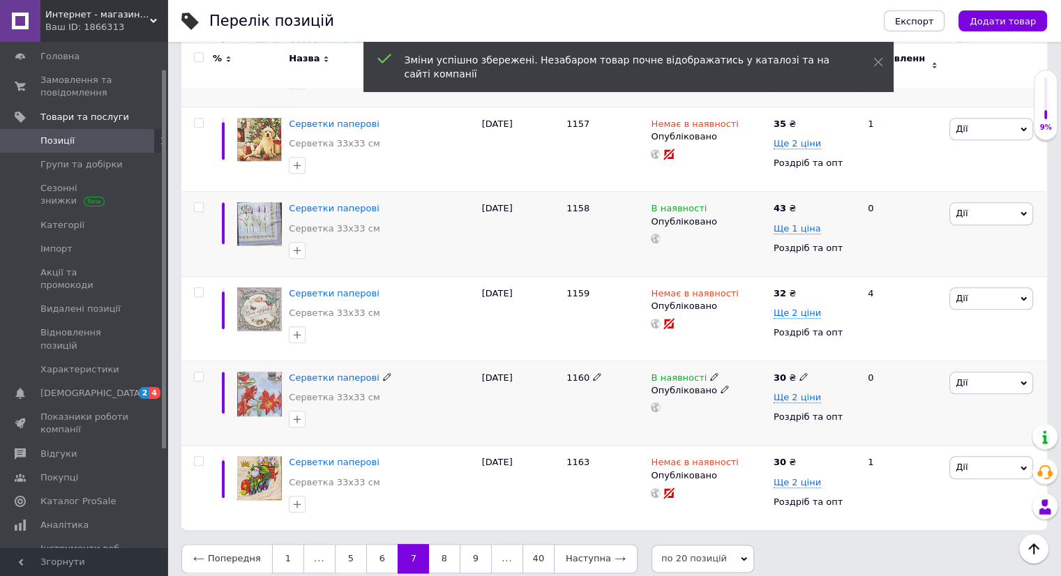
click at [799, 373] on use at bounding box center [803, 377] width 8 height 8
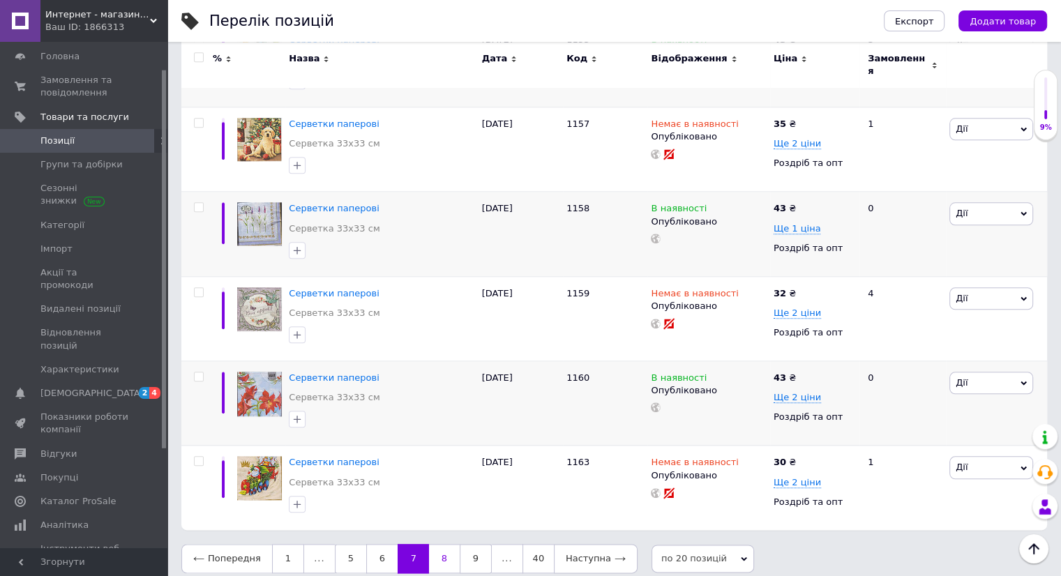
click at [432, 551] on link "8" at bounding box center [444, 558] width 31 height 29
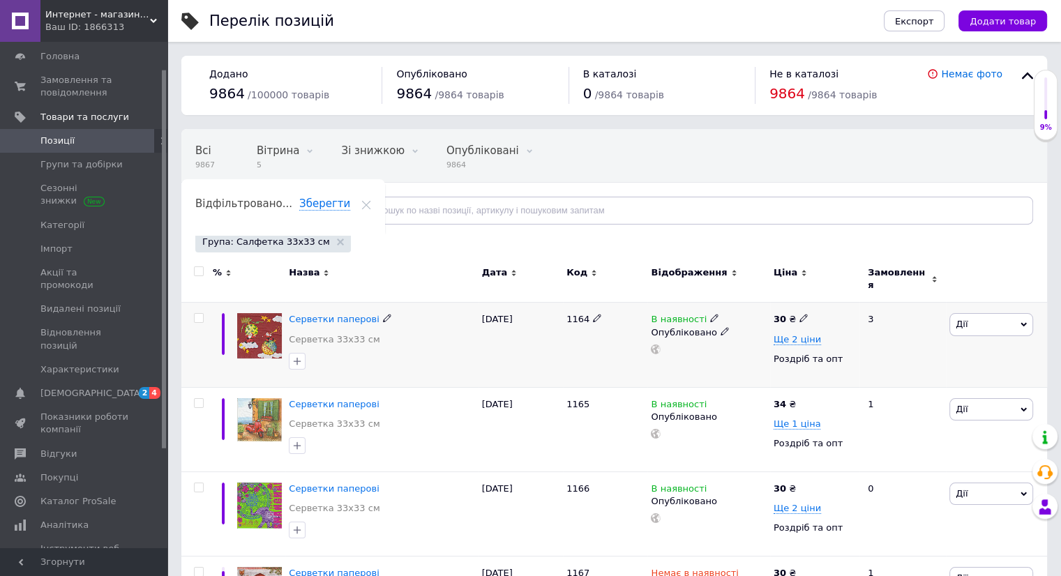
click at [799, 314] on icon at bounding box center [803, 318] width 8 height 8
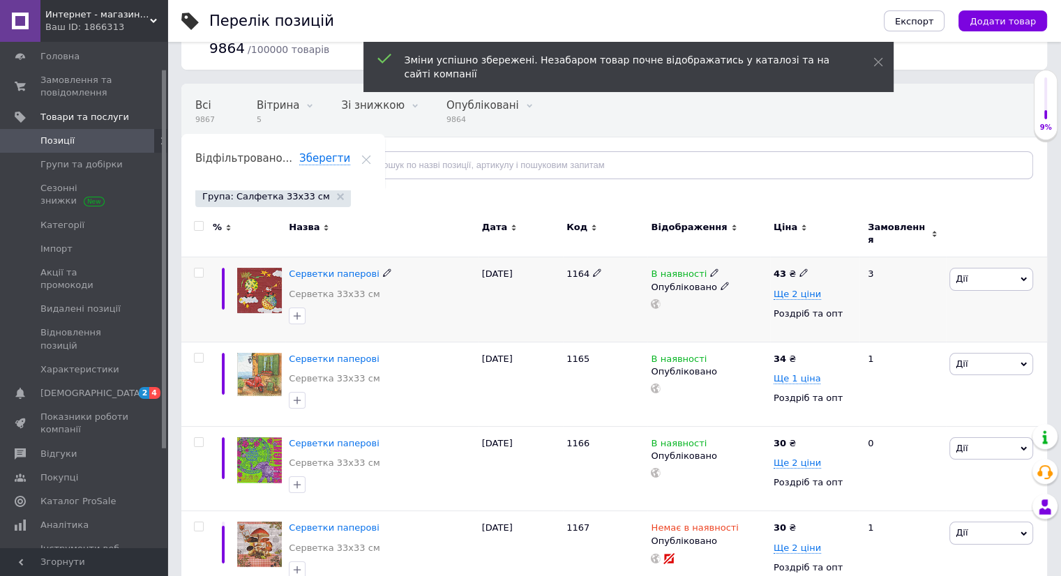
scroll to position [70, 0]
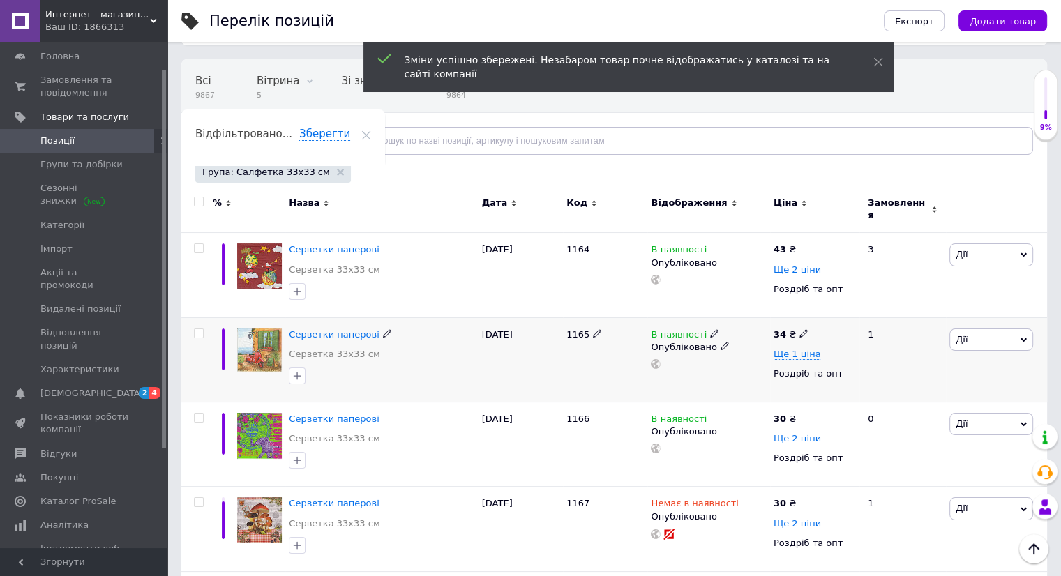
click at [796, 329] on div "34 ₴" at bounding box center [790, 334] width 35 height 13
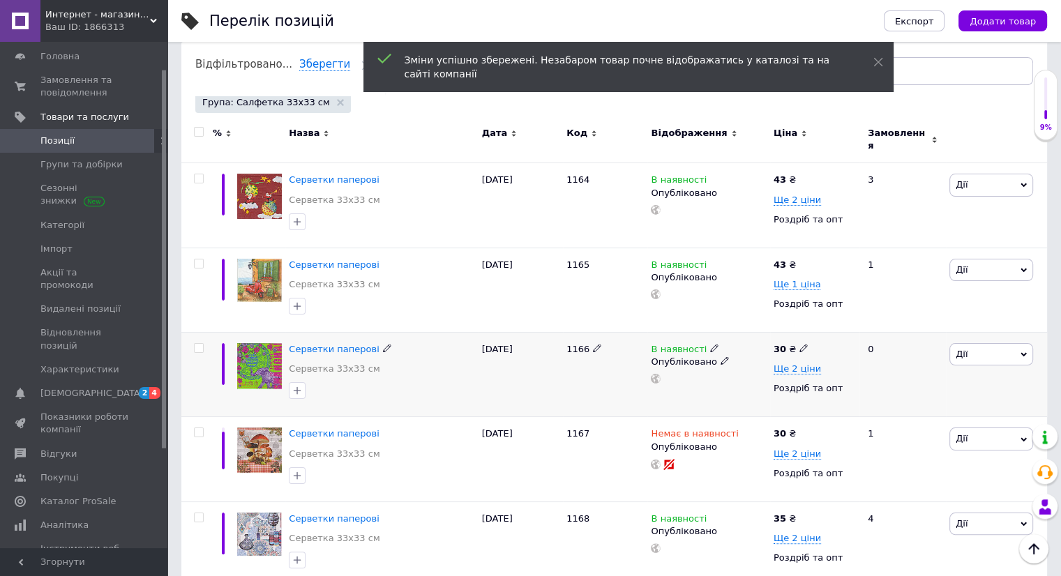
click at [799, 344] on icon at bounding box center [803, 348] width 8 height 8
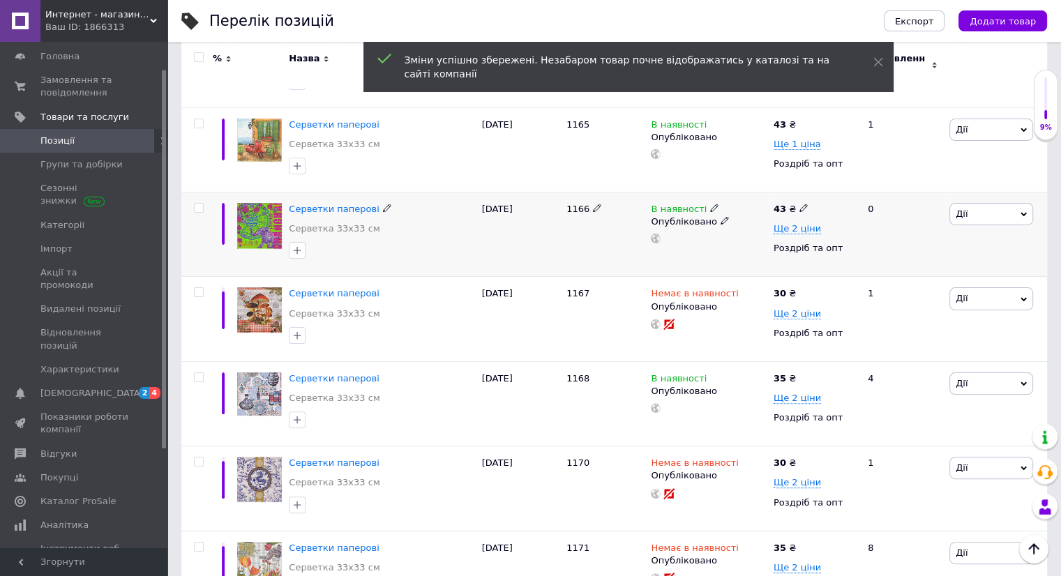
scroll to position [349, 0]
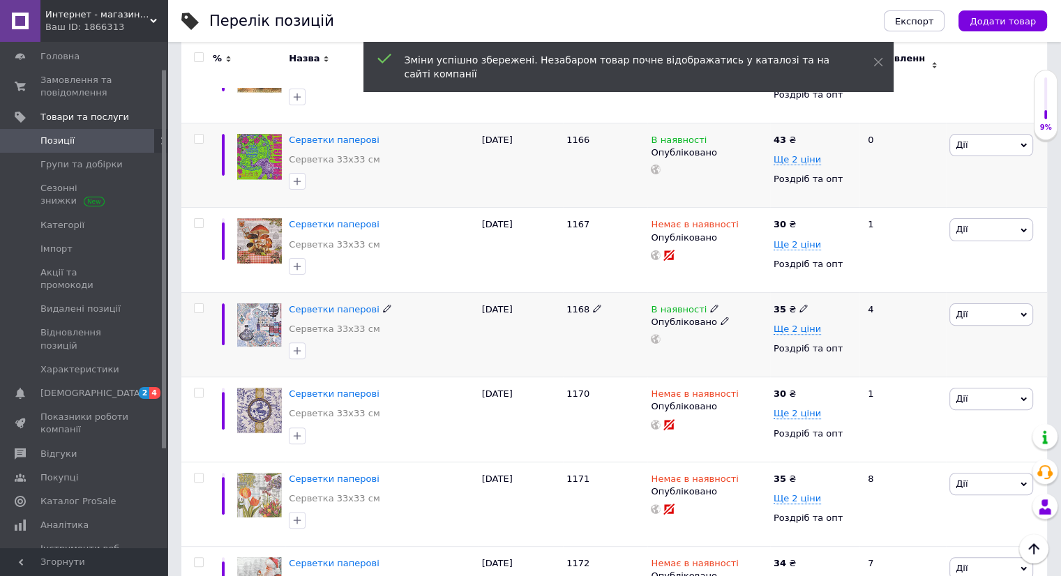
click at [799, 304] on icon at bounding box center [803, 308] width 8 height 8
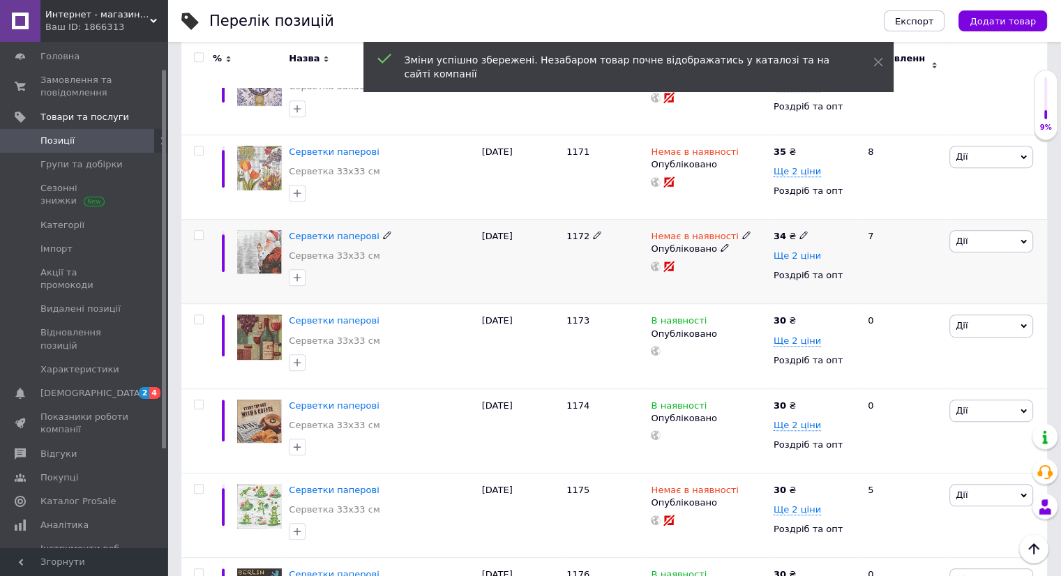
scroll to position [697, 0]
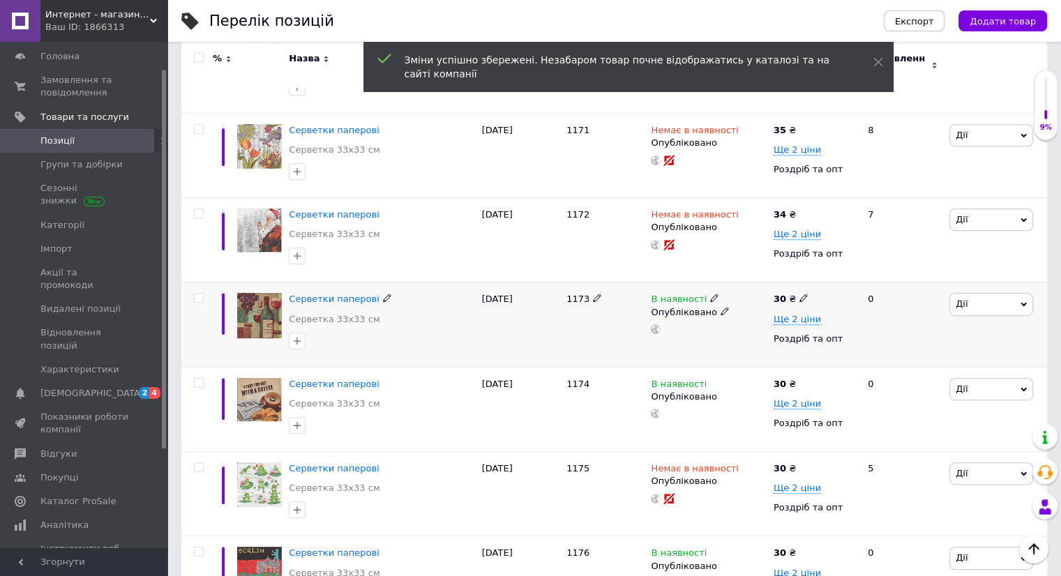
click at [793, 293] on div "30 ₴" at bounding box center [790, 299] width 35 height 13
click at [799, 379] on icon at bounding box center [803, 383] width 8 height 8
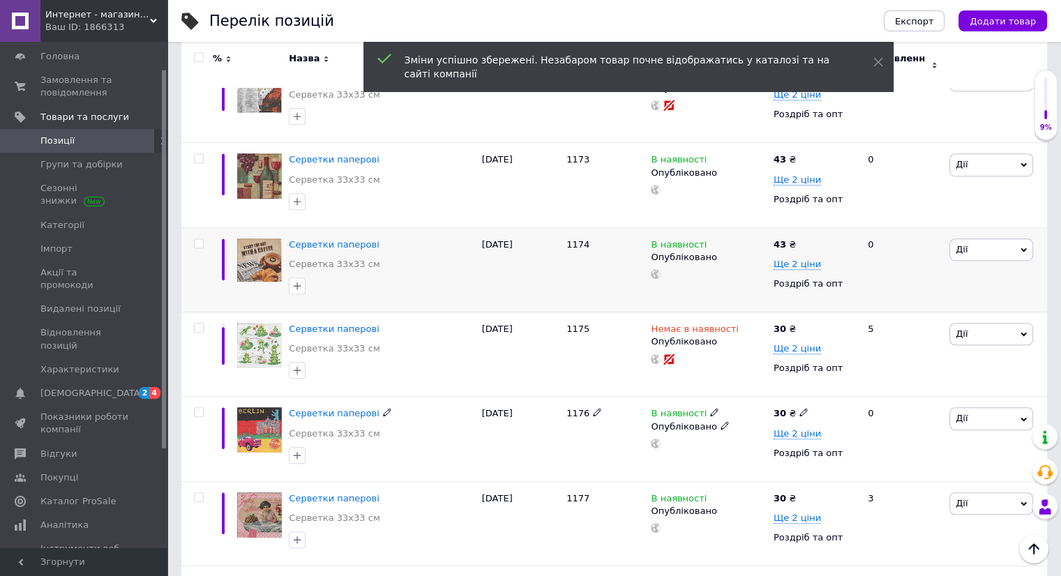
scroll to position [907, 0]
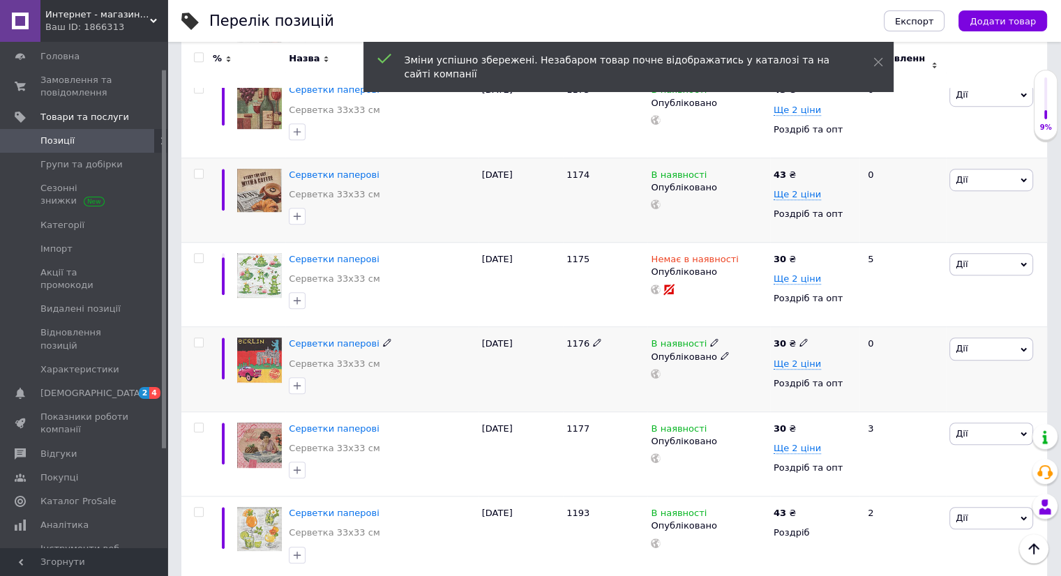
click at [799, 339] on use at bounding box center [803, 343] width 8 height 8
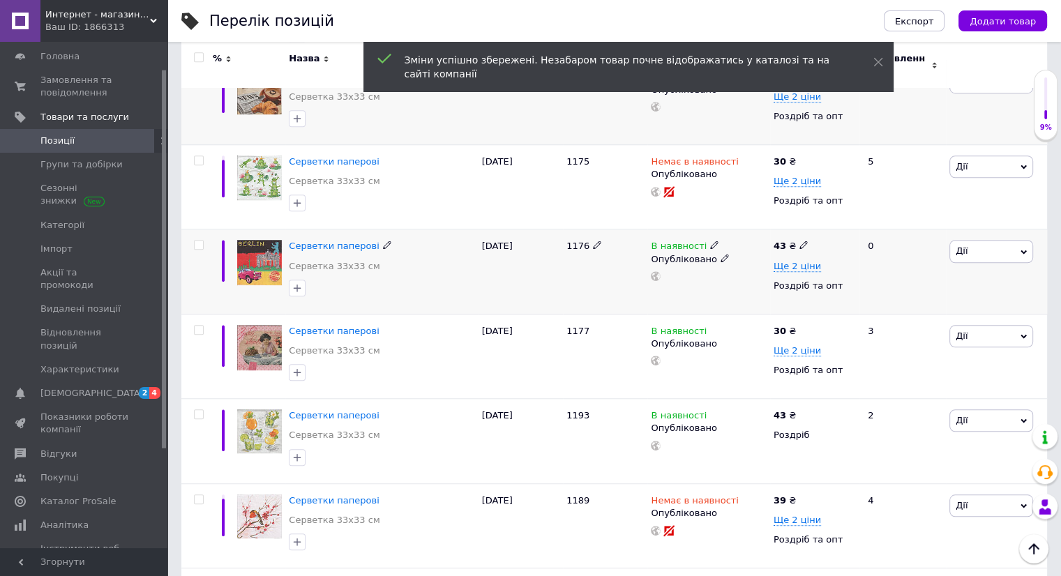
scroll to position [1046, 0]
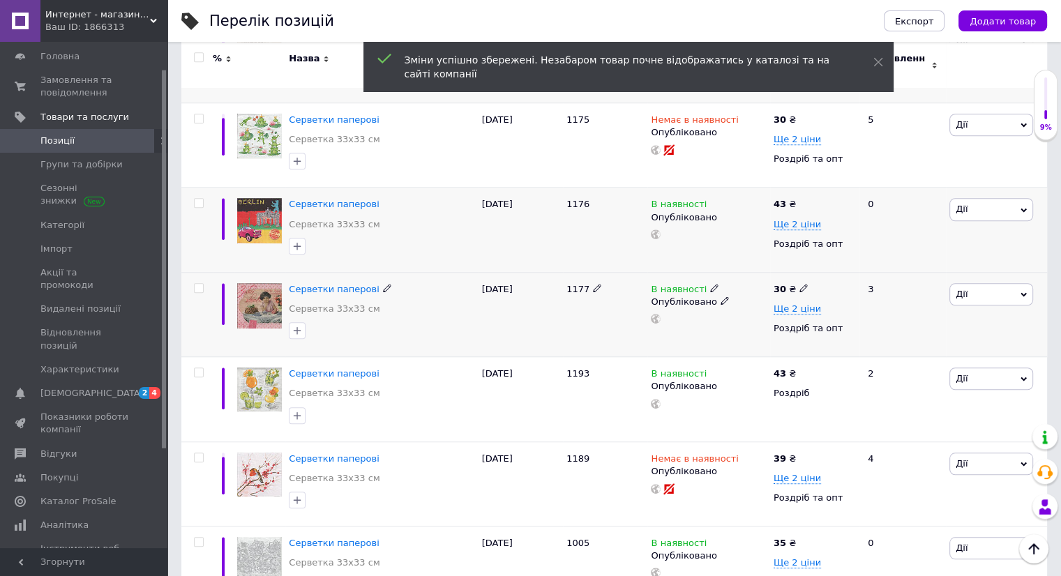
click at [799, 284] on icon at bounding box center [803, 288] width 8 height 8
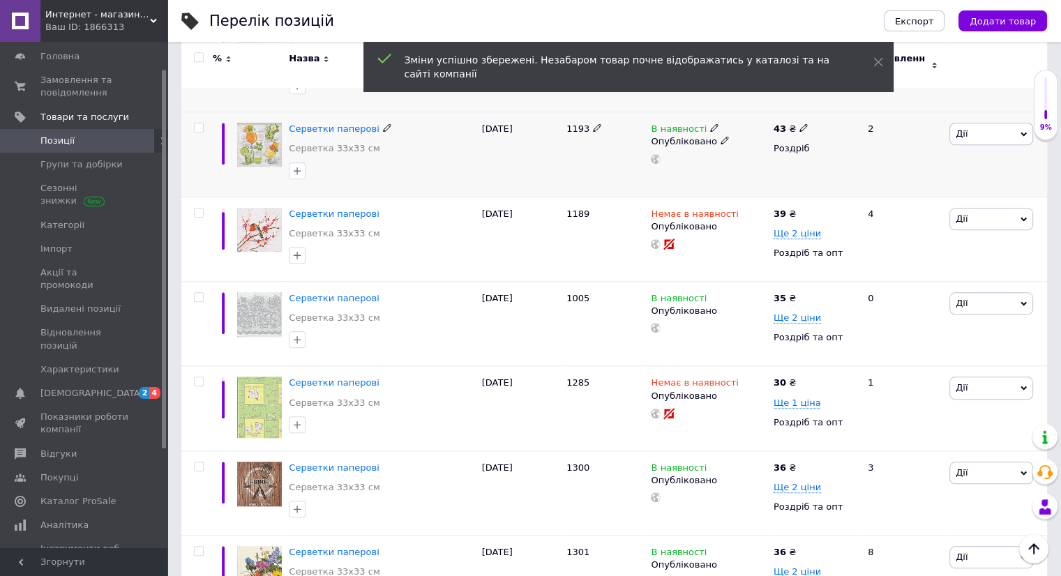
scroll to position [1325, 0]
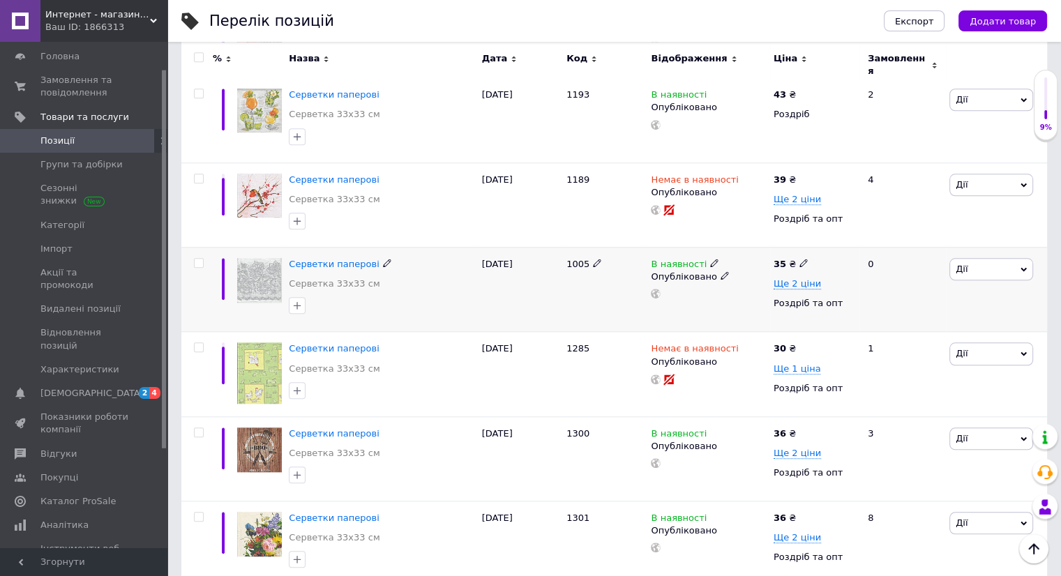
click at [799, 259] on icon at bounding box center [803, 263] width 8 height 8
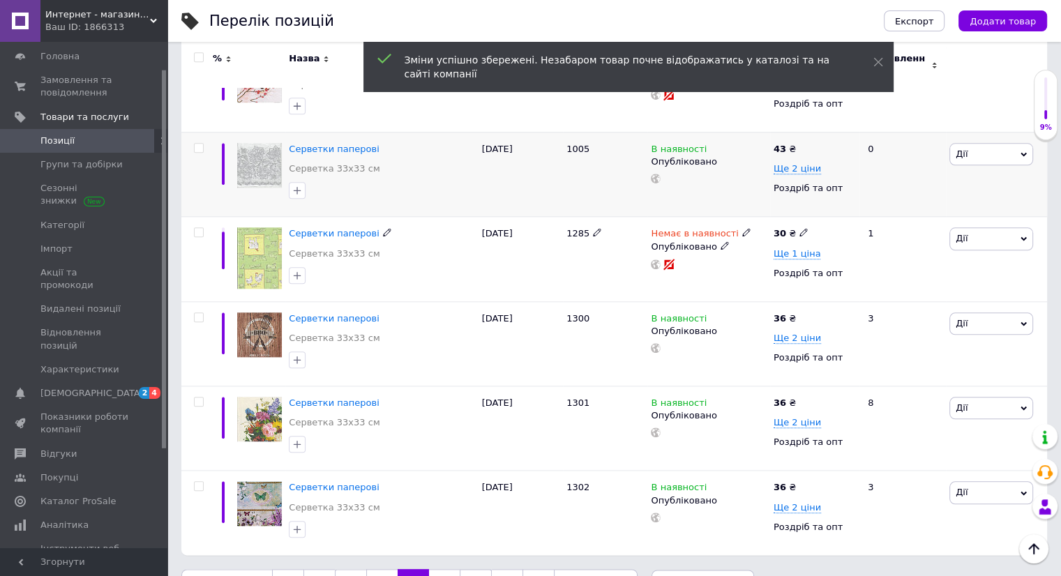
scroll to position [1465, 0]
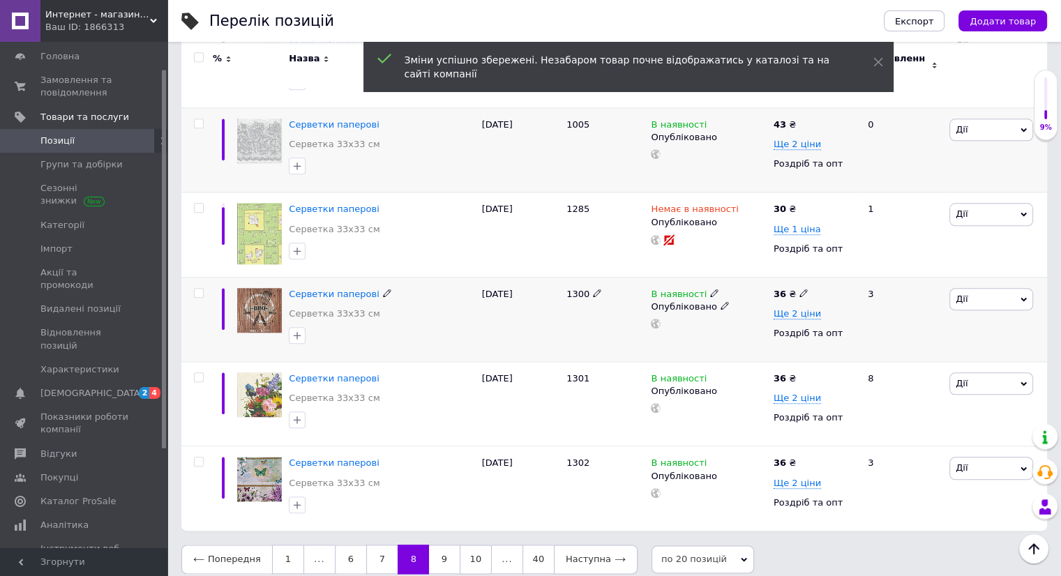
click at [799, 287] on span at bounding box center [803, 292] width 8 height 10
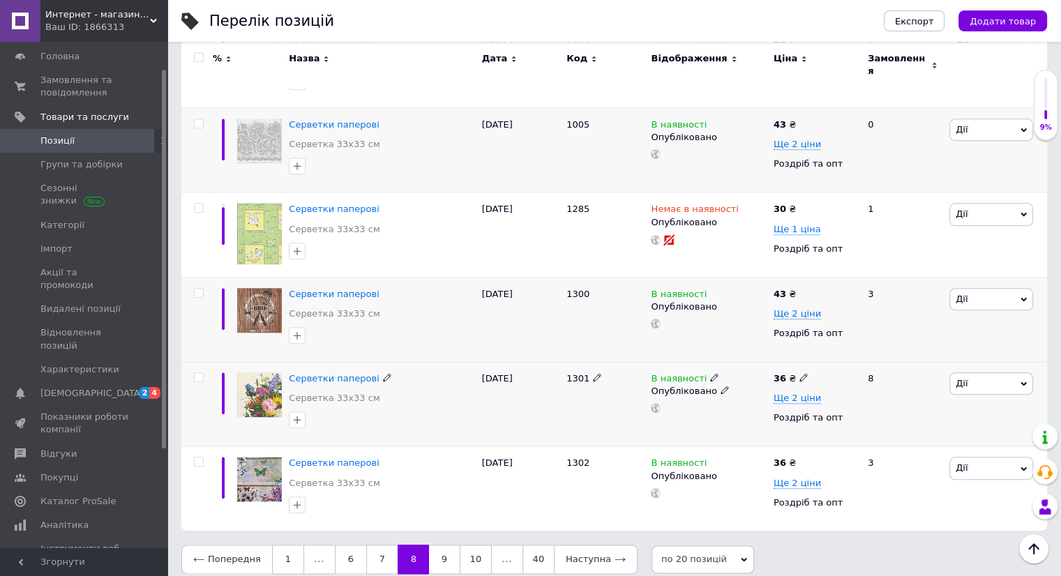
click at [799, 373] on icon at bounding box center [803, 377] width 8 height 8
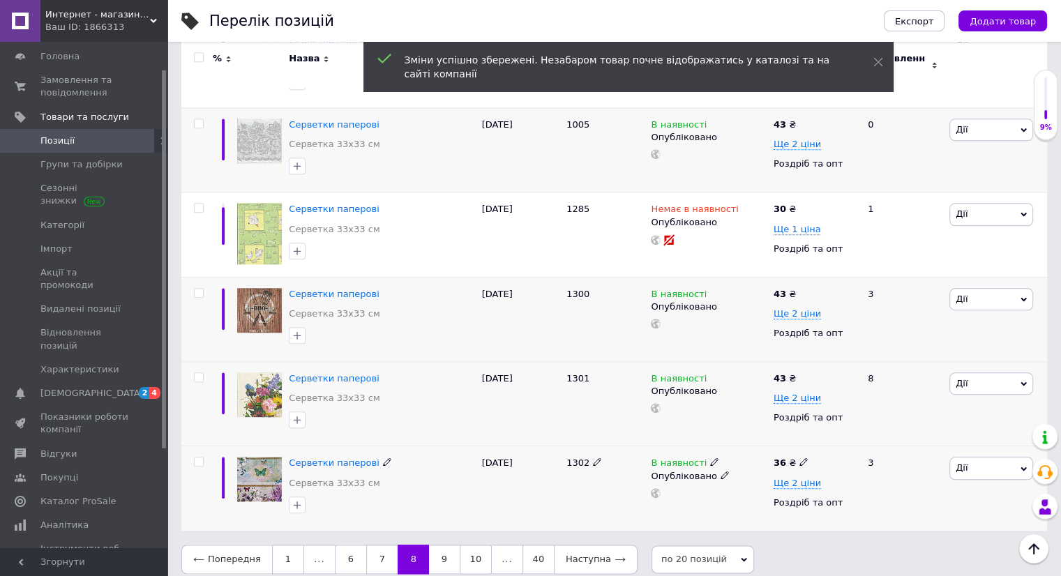
click at [799, 458] on use at bounding box center [803, 462] width 8 height 8
click at [434, 545] on link "9" at bounding box center [444, 559] width 31 height 29
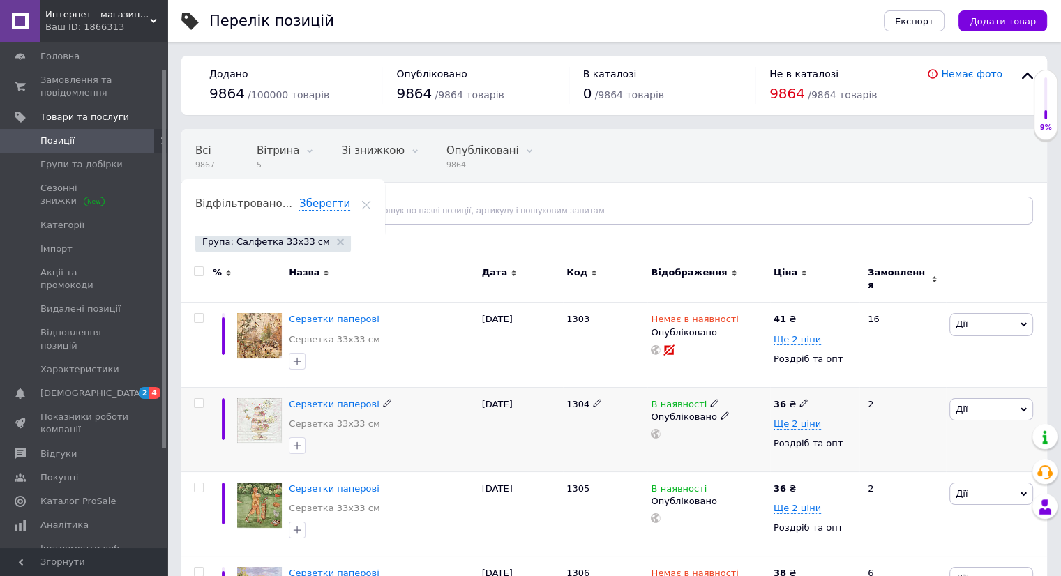
click at [799, 399] on icon at bounding box center [803, 403] width 8 height 8
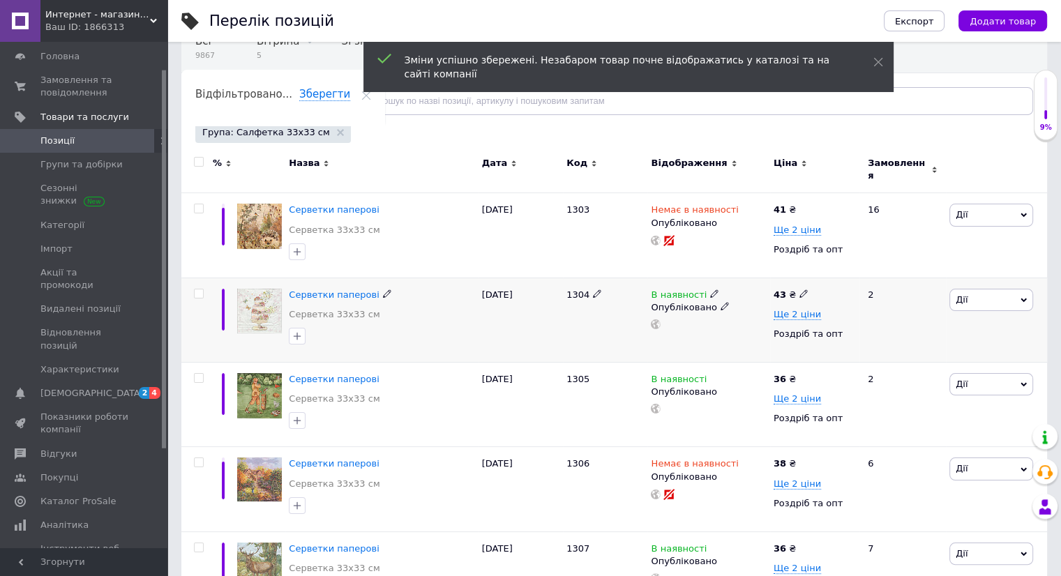
scroll to position [139, 0]
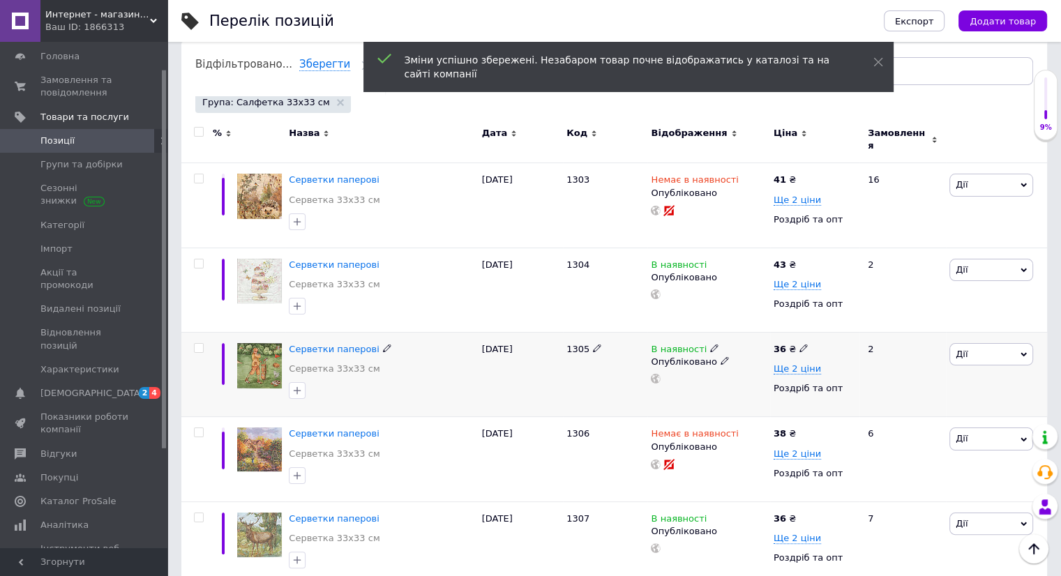
click at [799, 344] on icon at bounding box center [803, 348] width 8 height 8
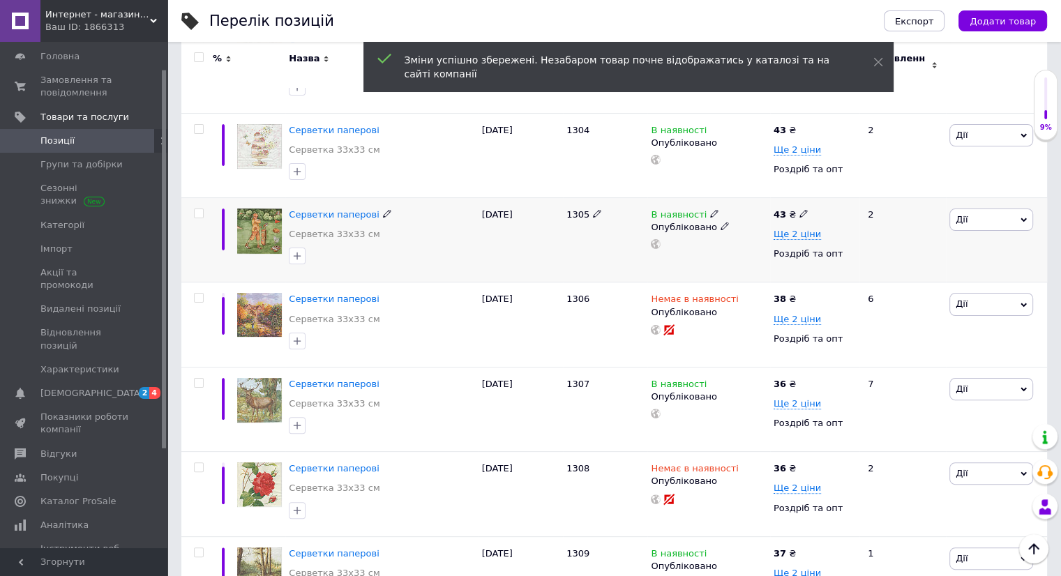
scroll to position [279, 0]
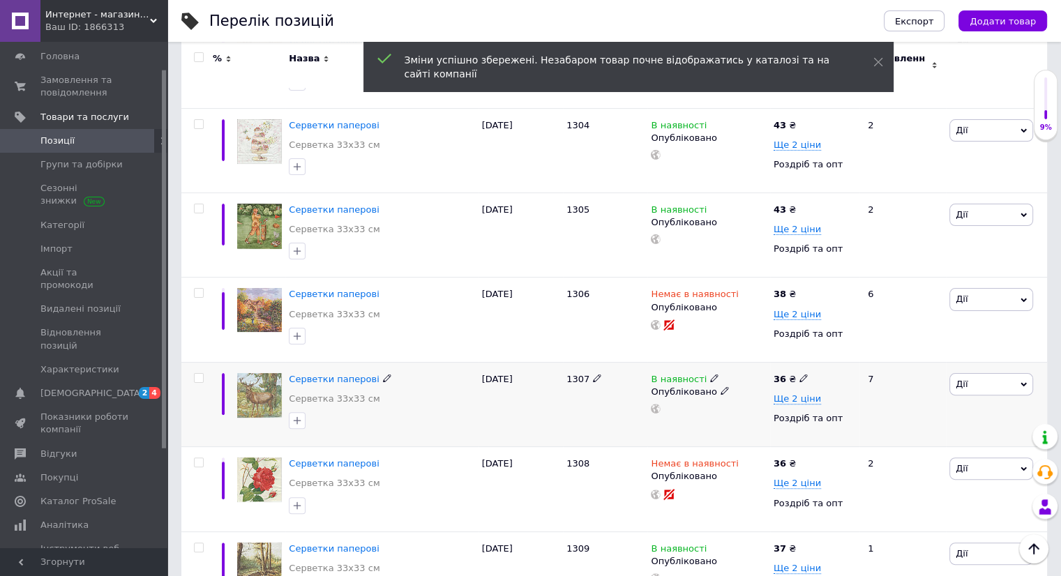
click at [799, 374] on icon at bounding box center [803, 378] width 8 height 8
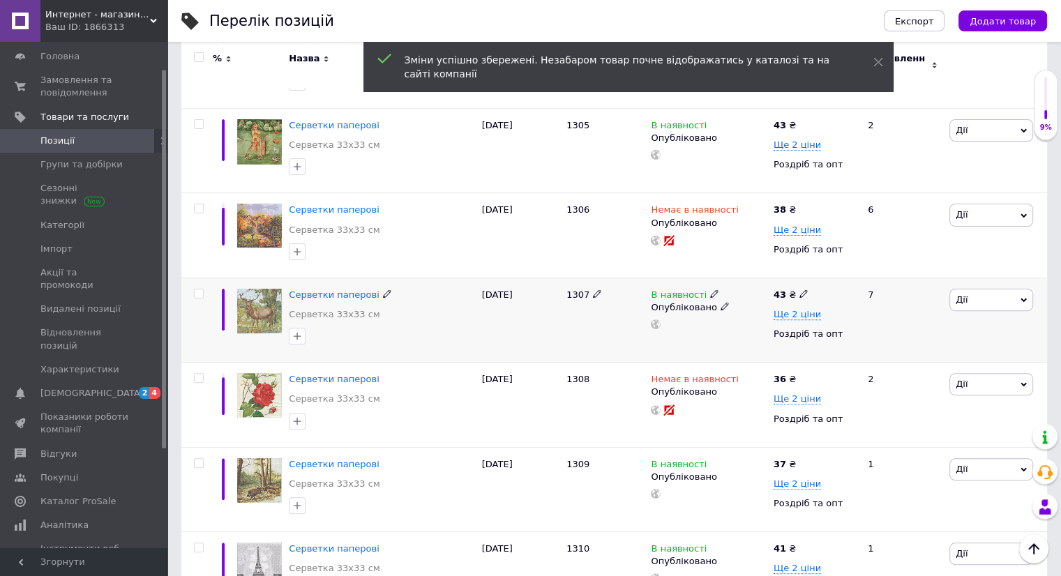
scroll to position [418, 0]
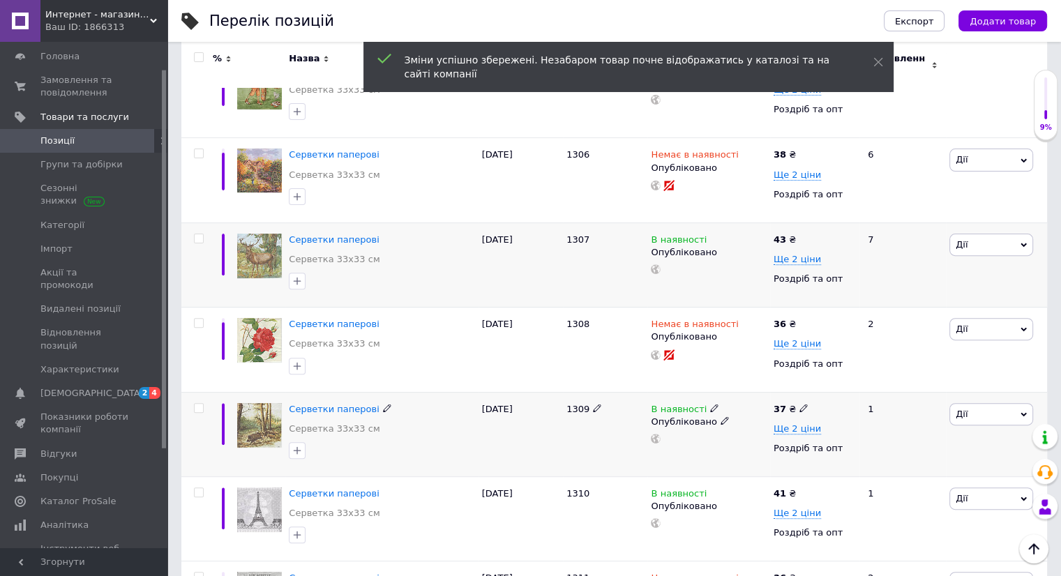
click at [799, 404] on icon at bounding box center [803, 408] width 8 height 8
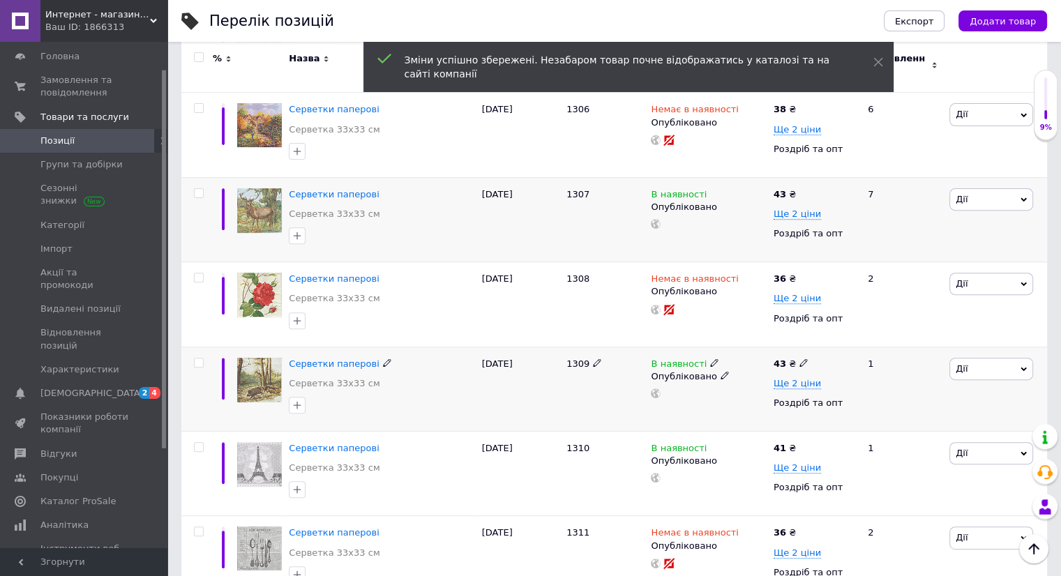
scroll to position [488, 0]
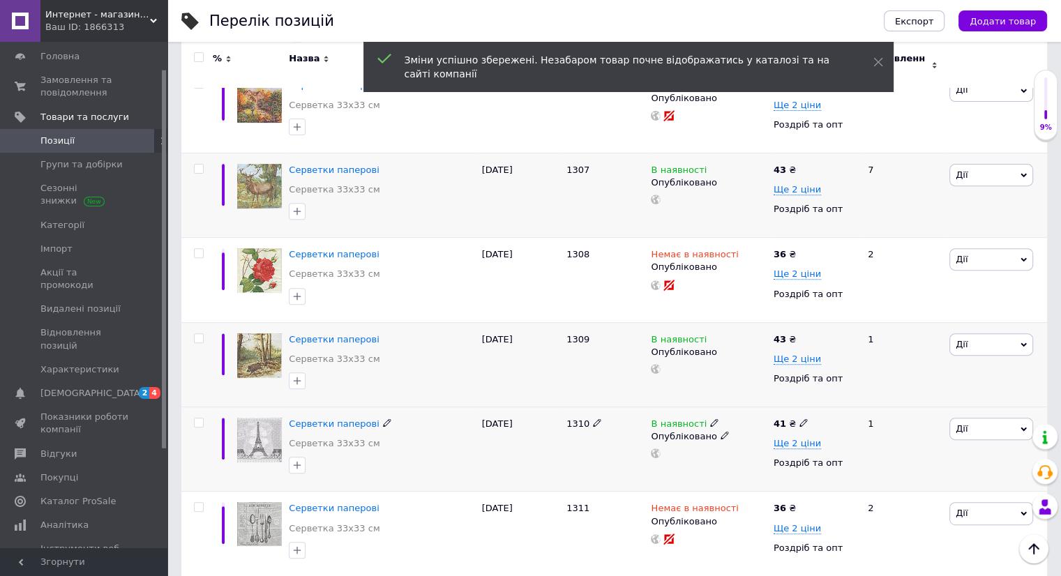
click at [799, 418] on icon at bounding box center [803, 422] width 8 height 8
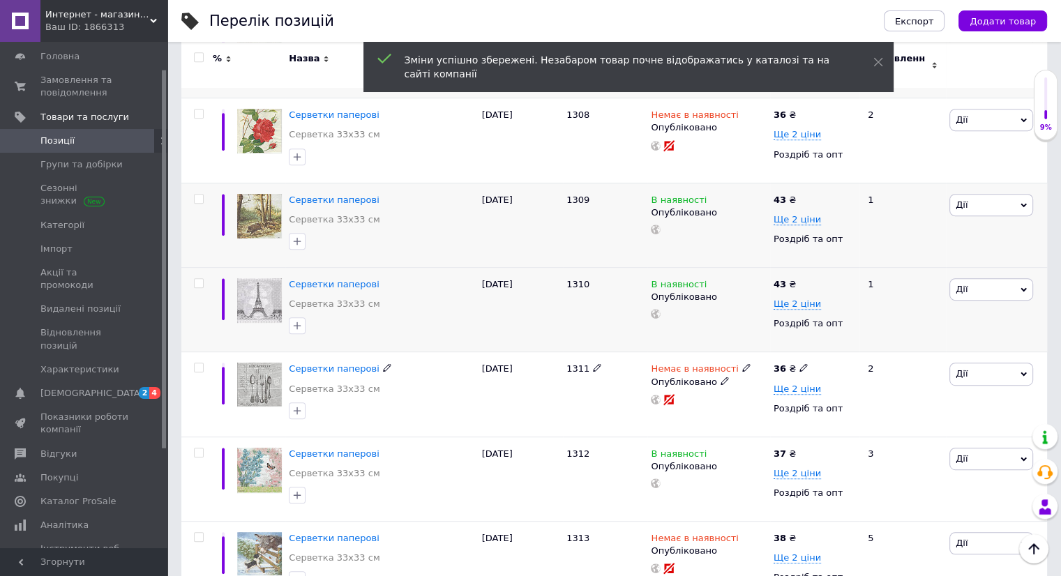
scroll to position [697, 0]
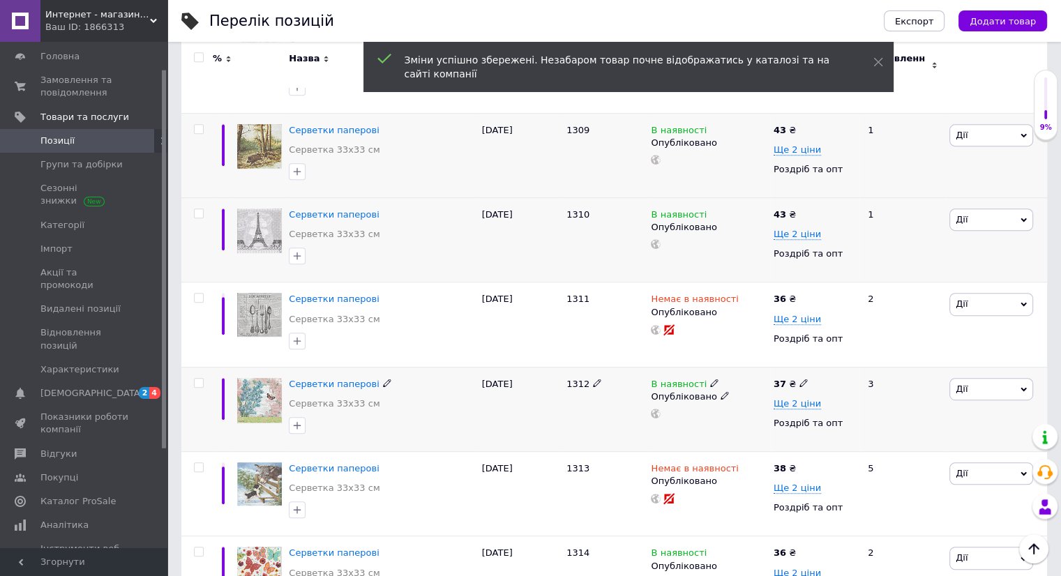
click at [799, 379] on icon at bounding box center [803, 383] width 8 height 8
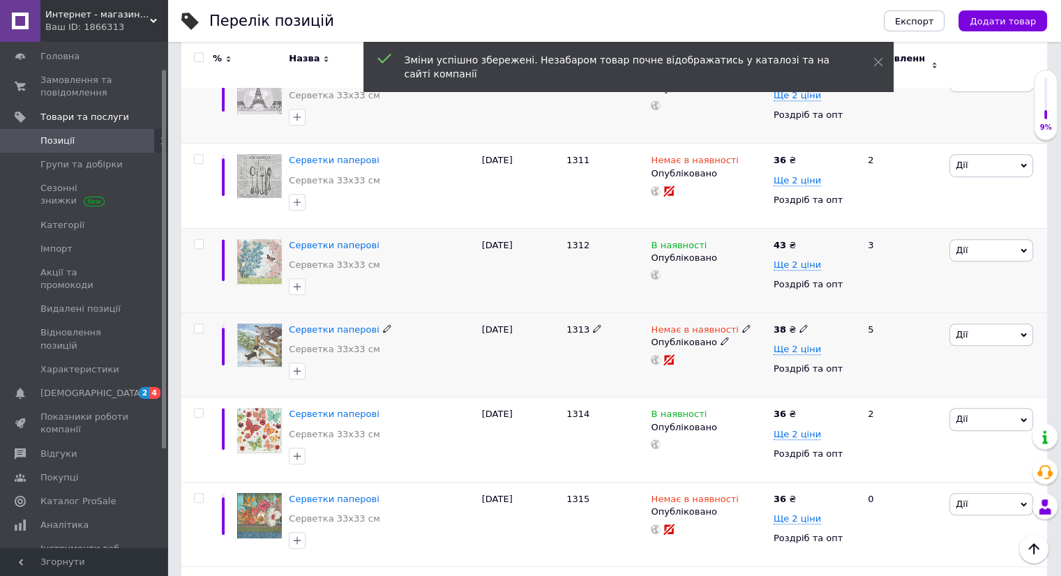
scroll to position [837, 0]
click at [799, 408] on icon at bounding box center [803, 412] width 8 height 8
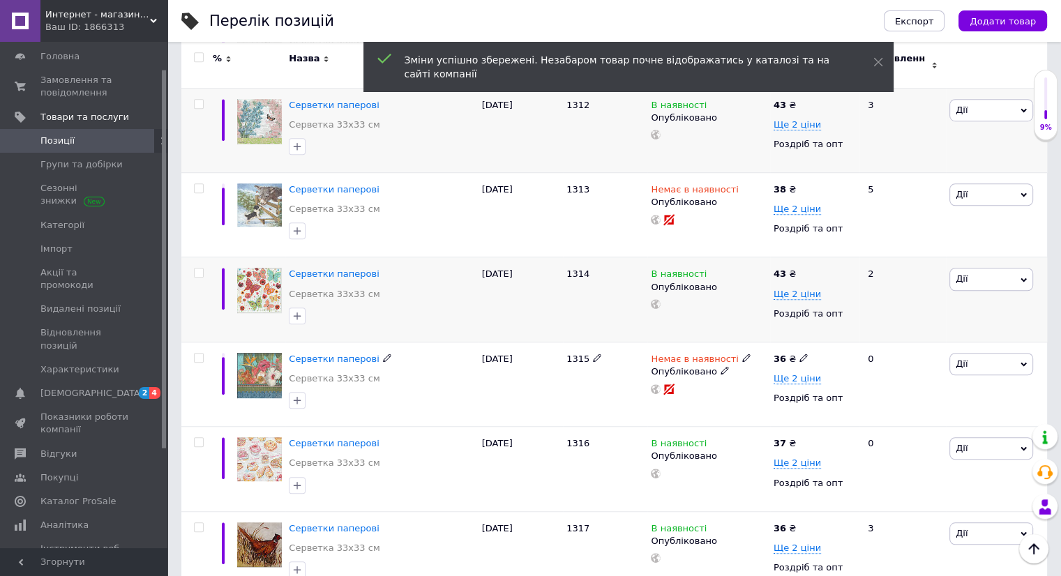
scroll to position [1046, 0]
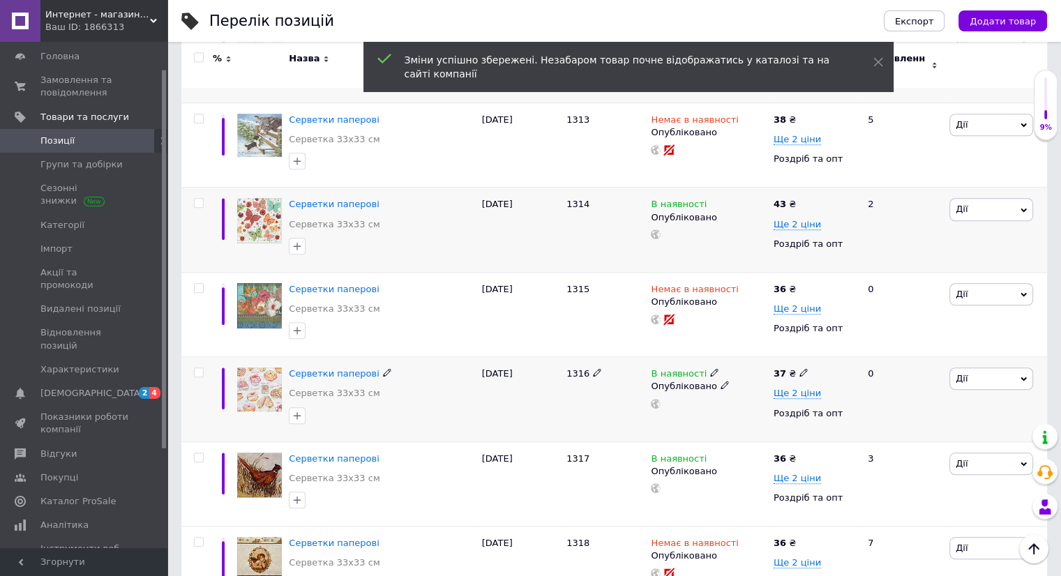
click at [800, 368] on icon at bounding box center [803, 372] width 8 height 8
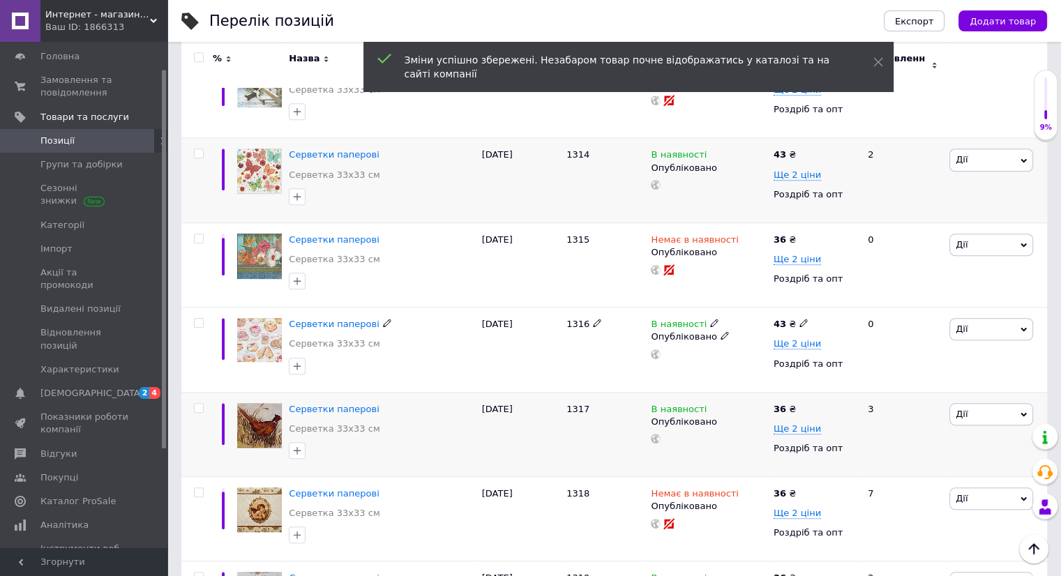
scroll to position [1116, 0]
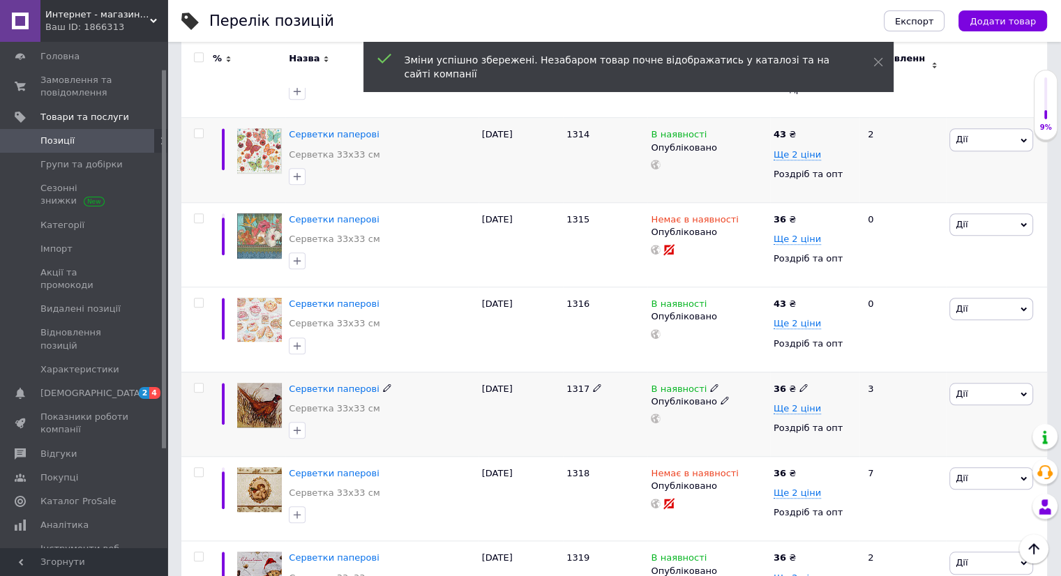
click at [799, 384] on use at bounding box center [803, 388] width 8 height 8
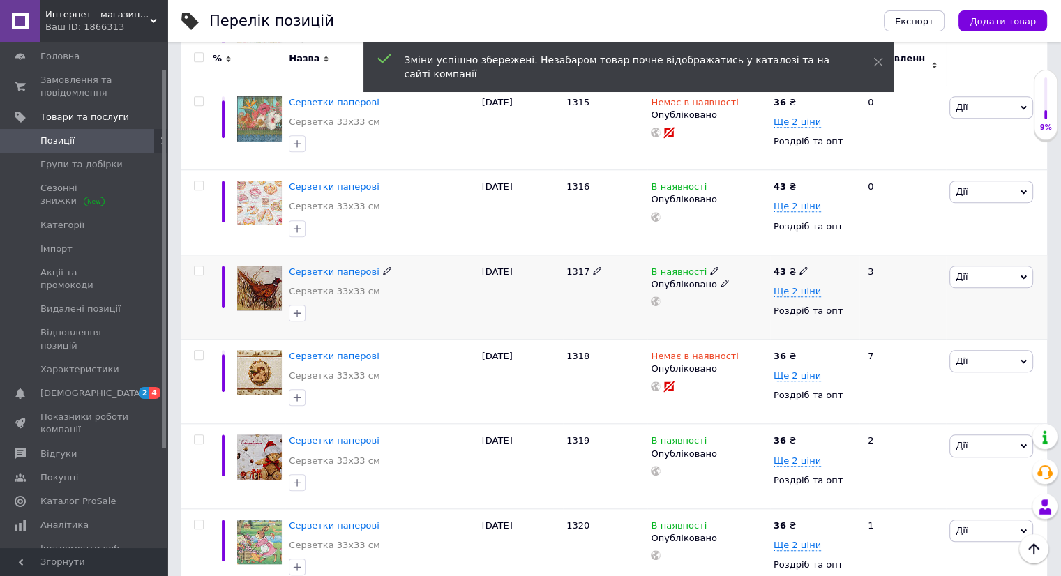
scroll to position [1255, 0]
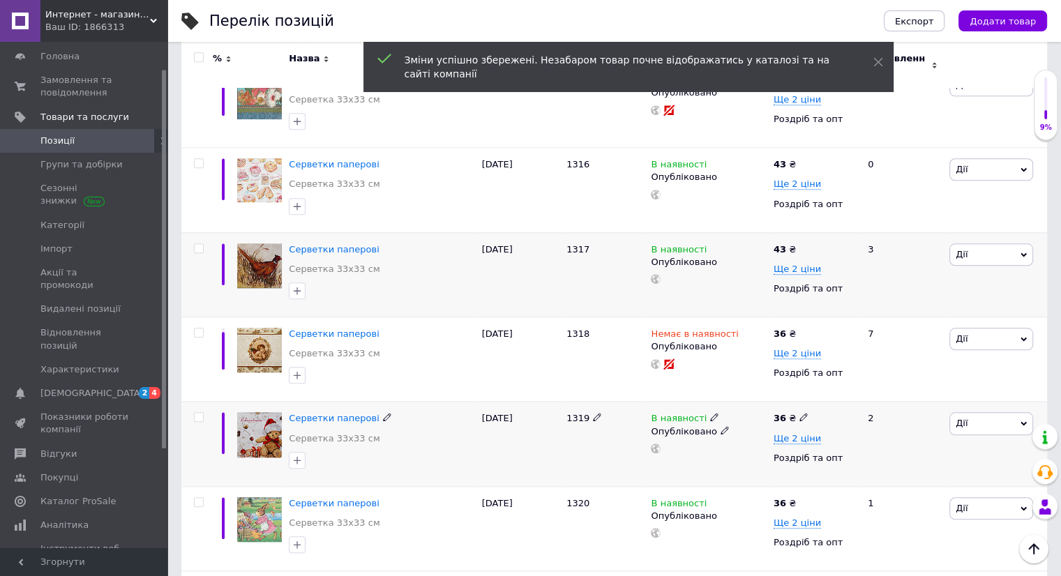
click at [799, 413] on icon at bounding box center [803, 417] width 8 height 8
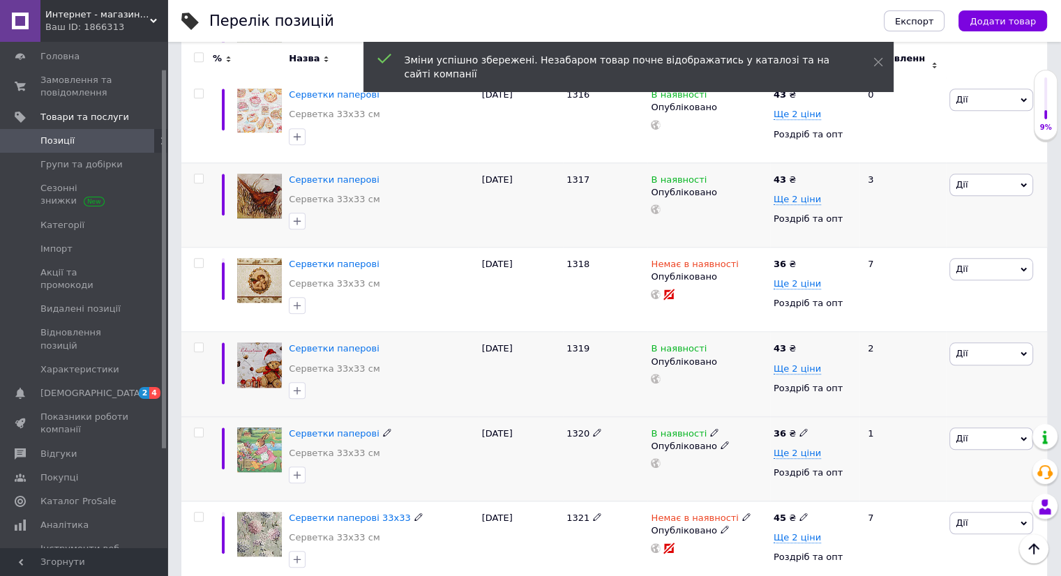
click at [799, 428] on icon at bounding box center [803, 432] width 8 height 8
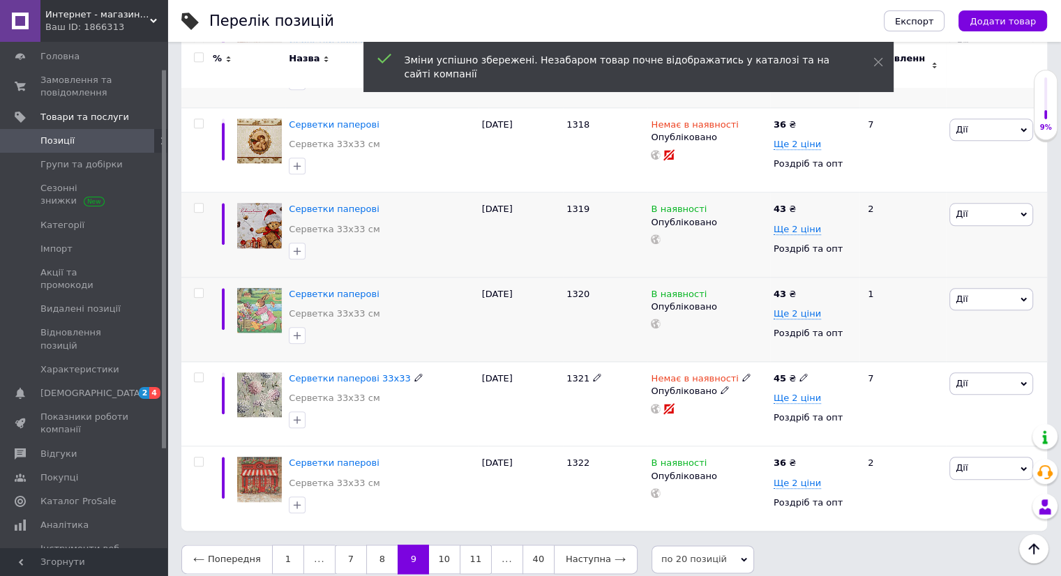
scroll to position [1465, 0]
click at [799, 457] on icon at bounding box center [803, 461] width 8 height 8
click at [437, 546] on link "10" at bounding box center [444, 558] width 31 height 29
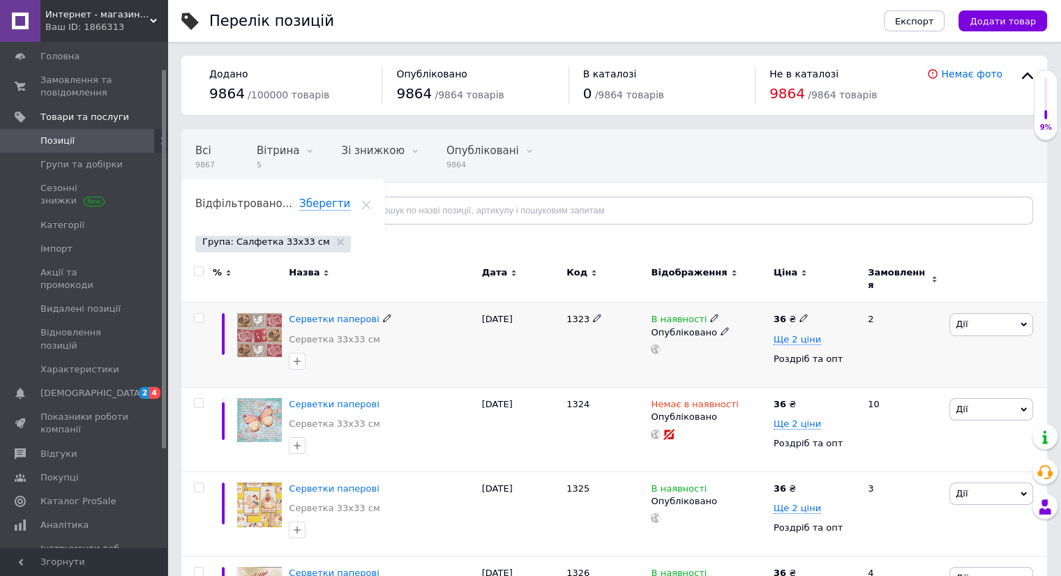
click at [799, 314] on icon at bounding box center [803, 318] width 8 height 8
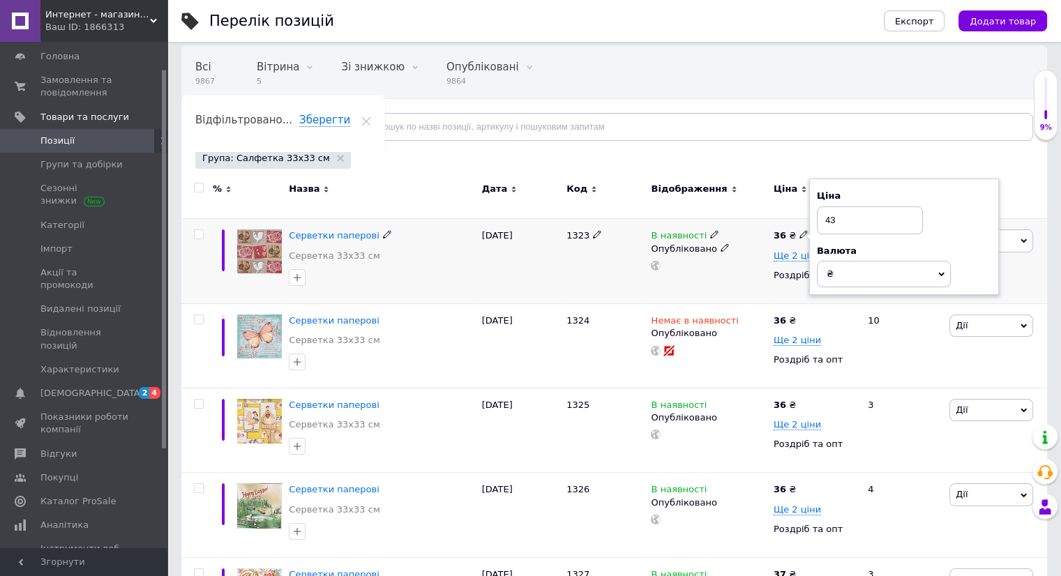
scroll to position [139, 0]
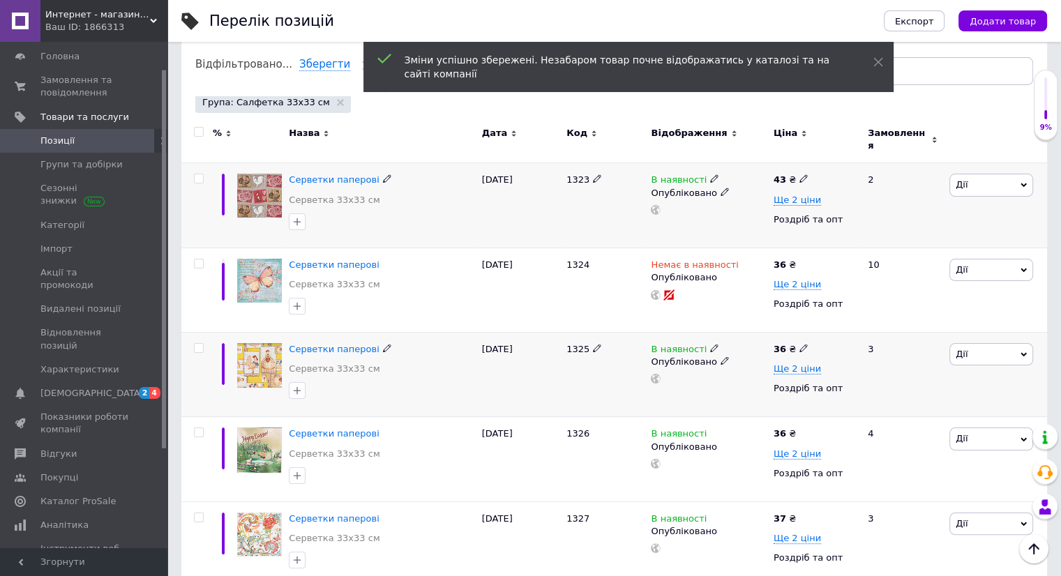
click at [794, 343] on div "36 ₴" at bounding box center [790, 349] width 35 height 13
click at [800, 429] on use at bounding box center [803, 433] width 8 height 8
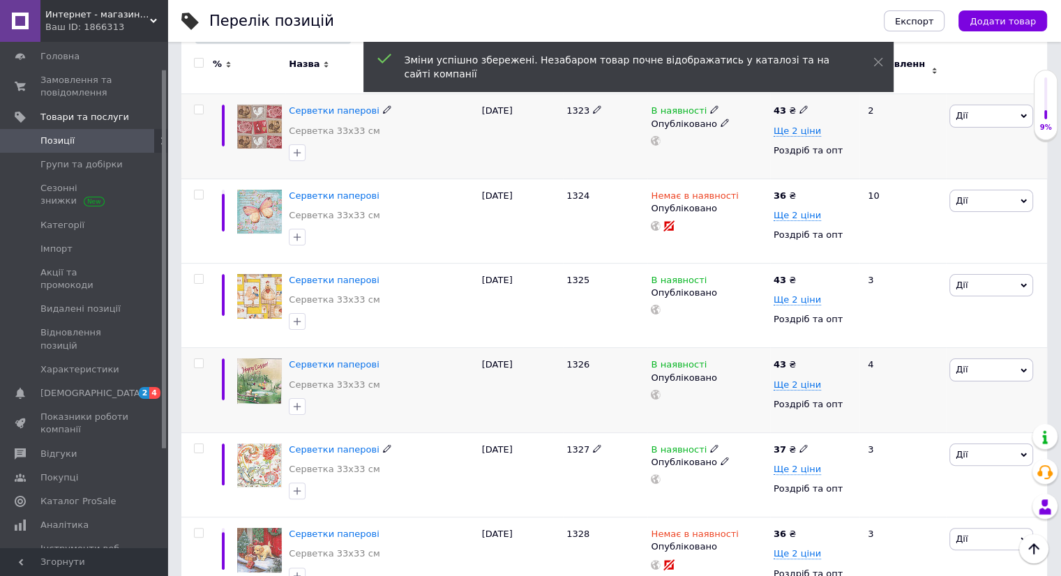
scroll to position [209, 0]
click at [800, 444] on icon at bounding box center [803, 448] width 8 height 8
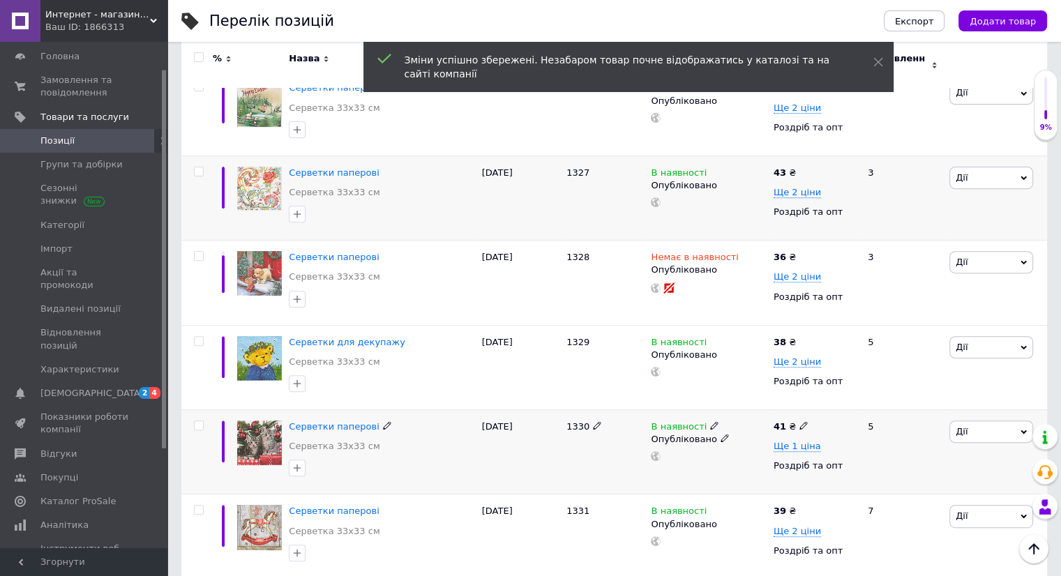
scroll to position [488, 0]
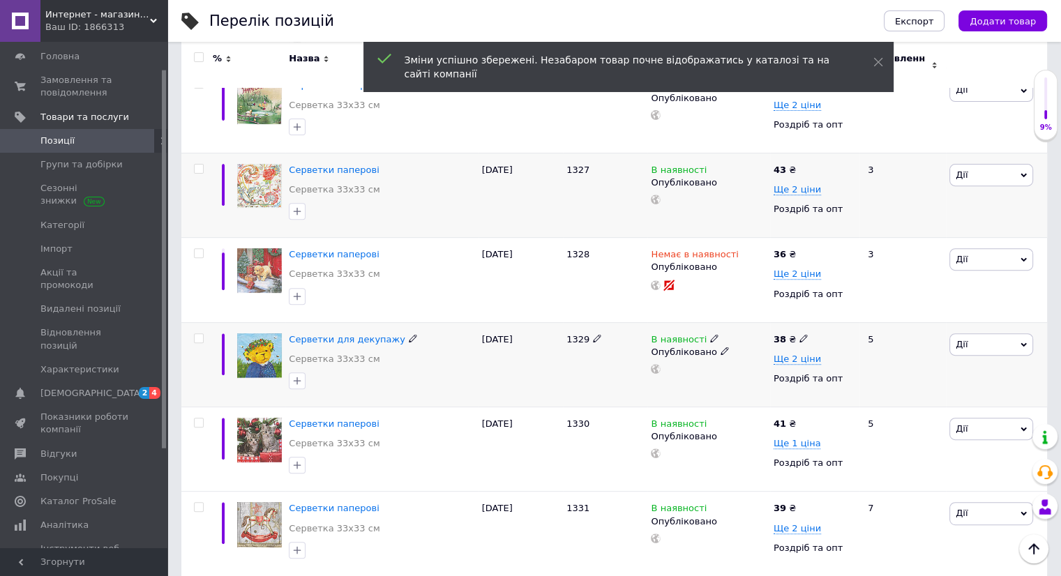
click at [799, 334] on icon at bounding box center [803, 338] width 8 height 8
click at [799, 418] on icon at bounding box center [803, 422] width 8 height 8
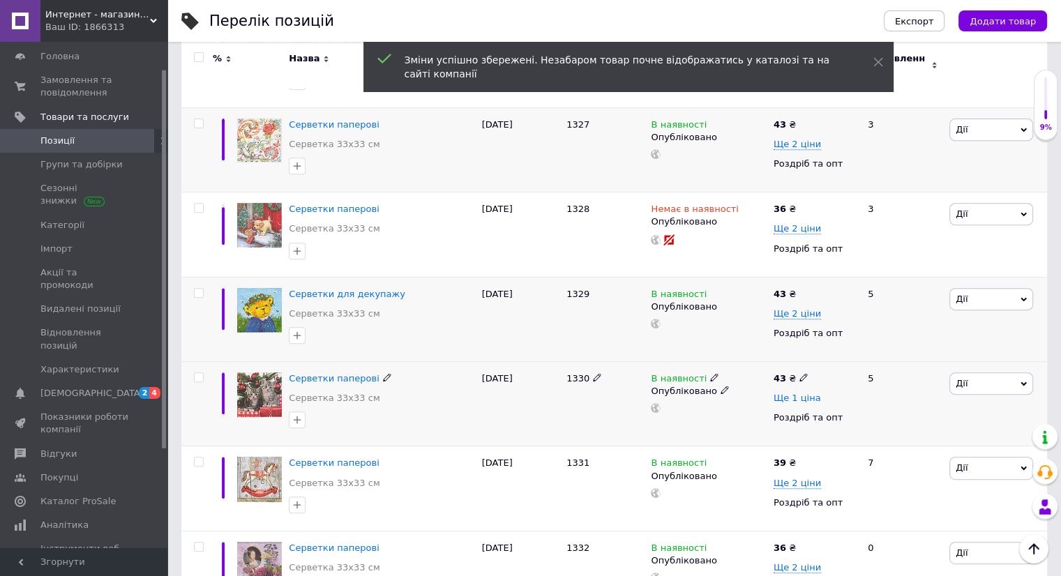
scroll to position [558, 0]
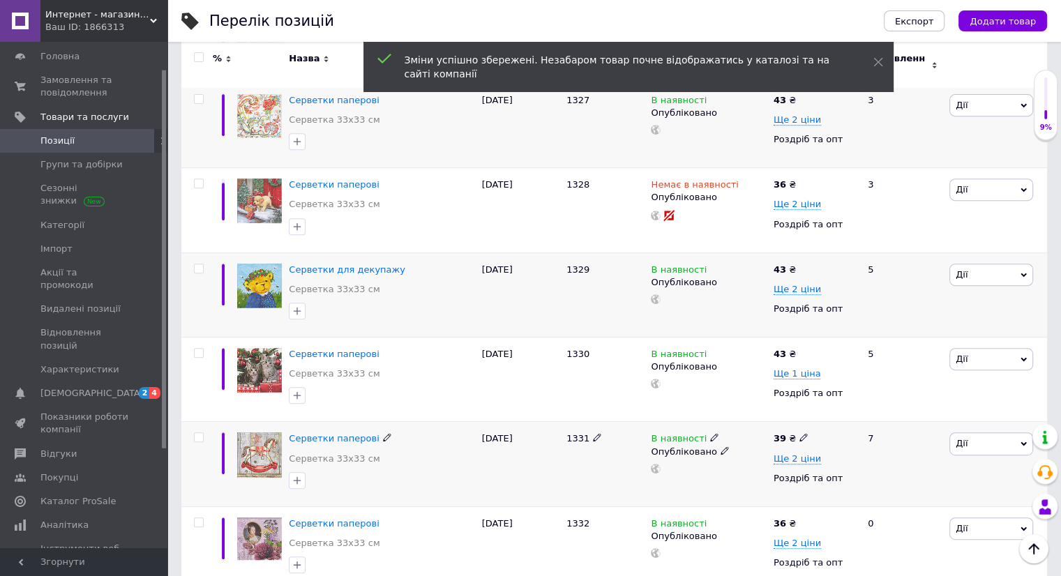
click at [799, 432] on span at bounding box center [803, 437] width 8 height 10
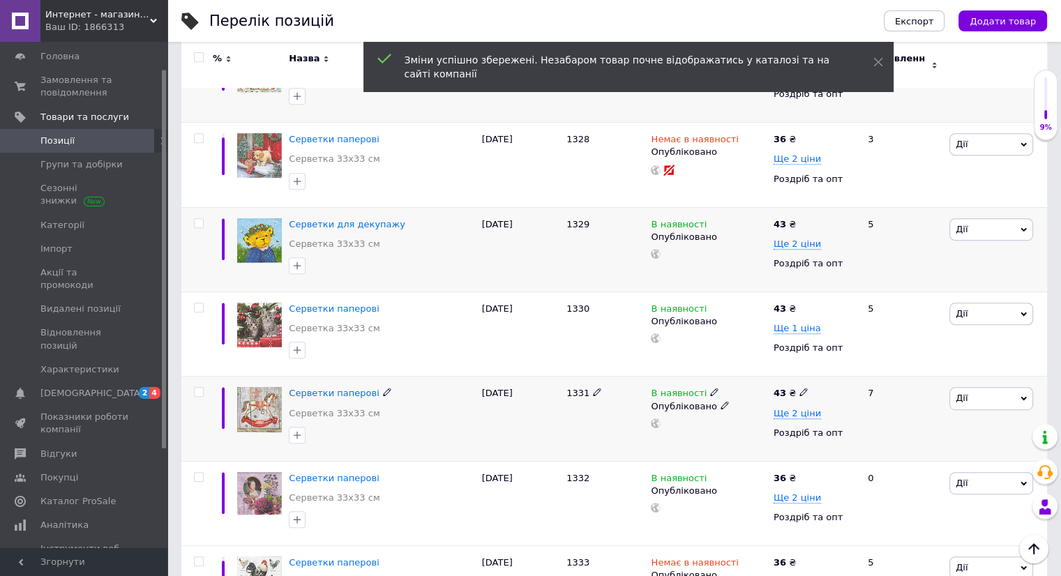
scroll to position [628, 0]
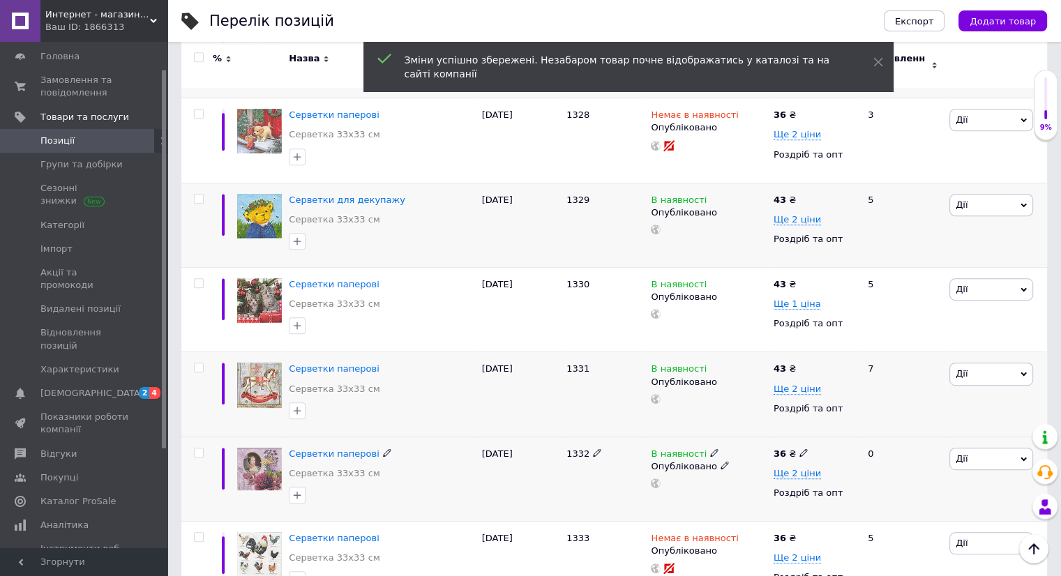
click at [799, 448] on icon at bounding box center [803, 452] width 8 height 8
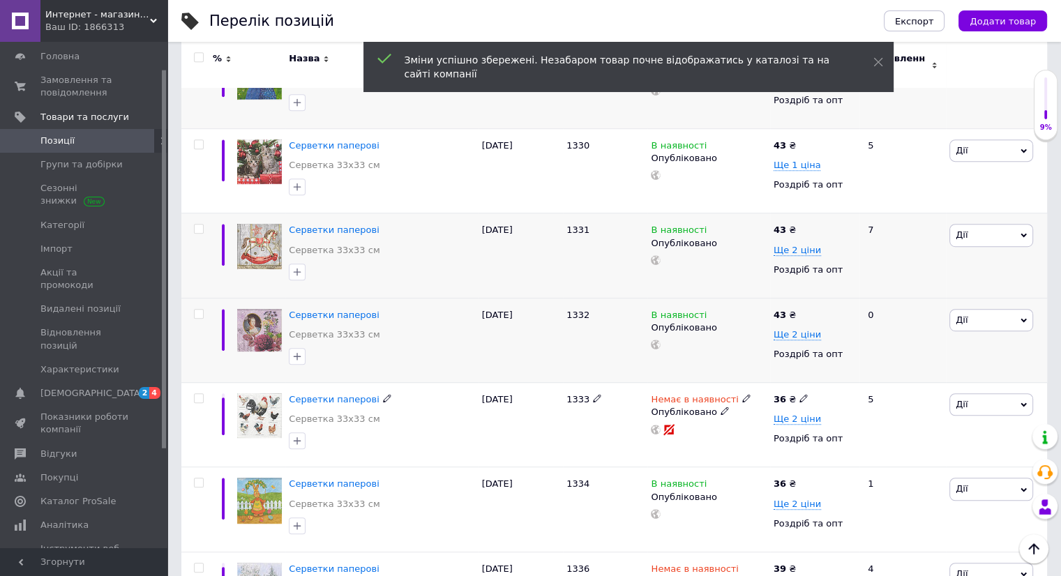
scroll to position [767, 0]
click at [799, 478] on icon at bounding box center [803, 482] width 8 height 8
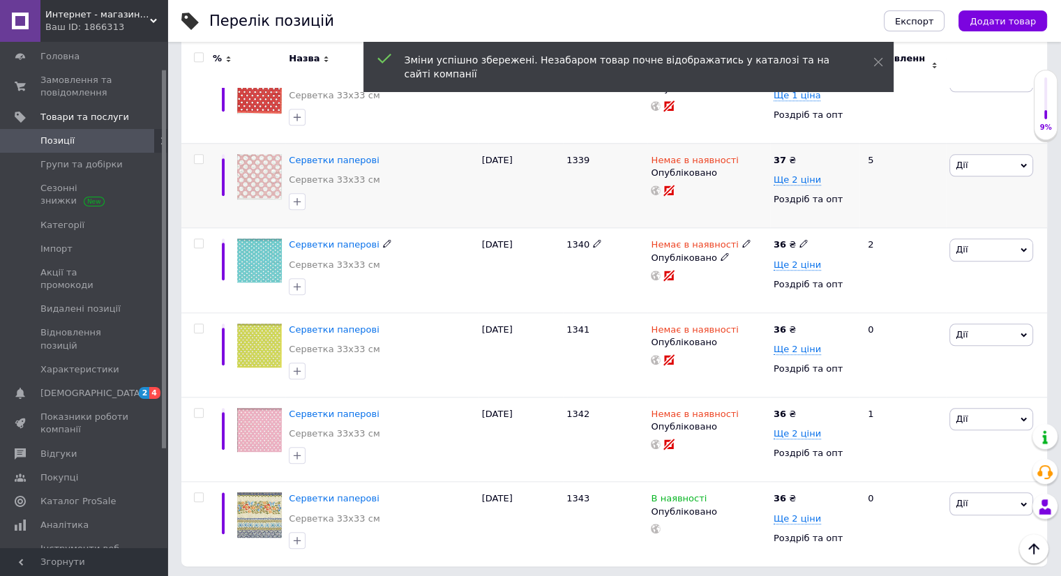
scroll to position [1465, 0]
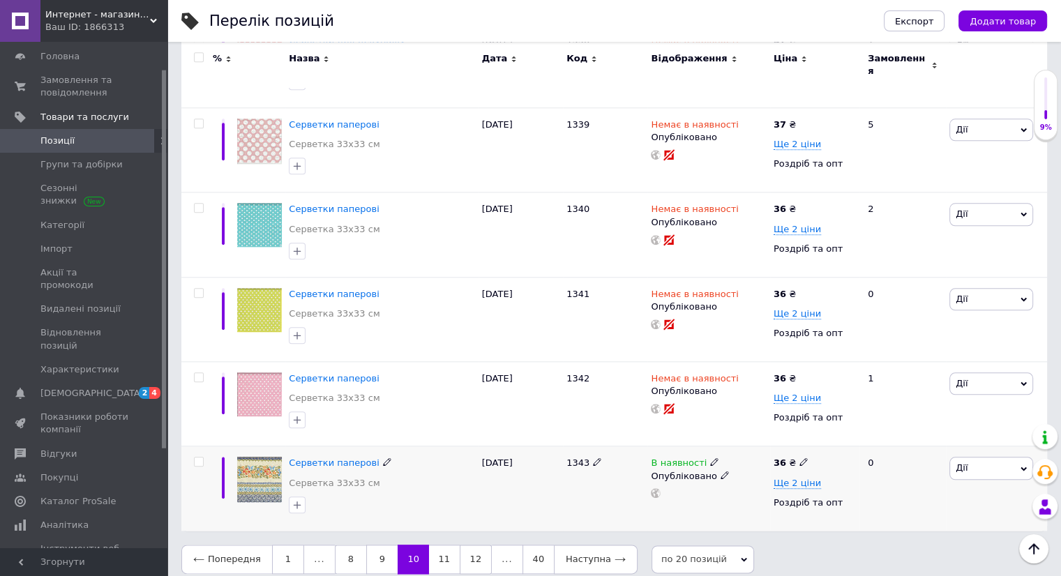
click at [799, 457] on icon at bounding box center [803, 461] width 8 height 8
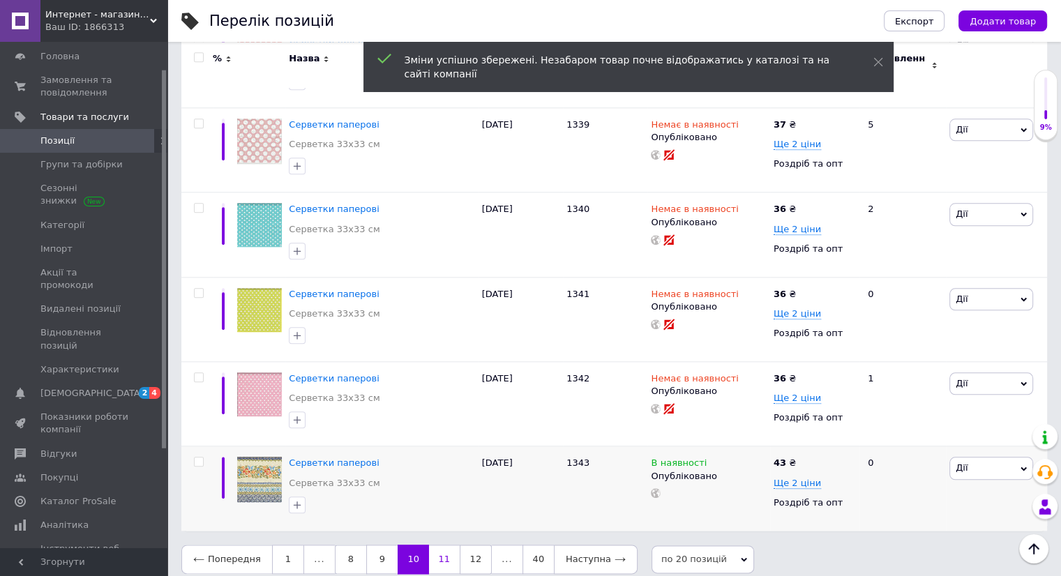
click at [430, 550] on link "11" at bounding box center [444, 559] width 31 height 29
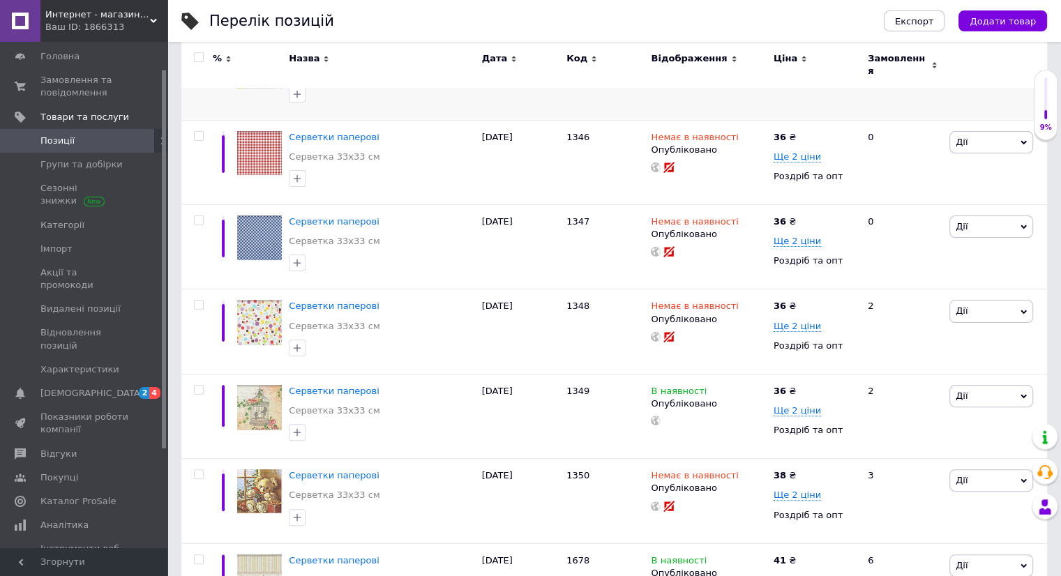
scroll to position [279, 0]
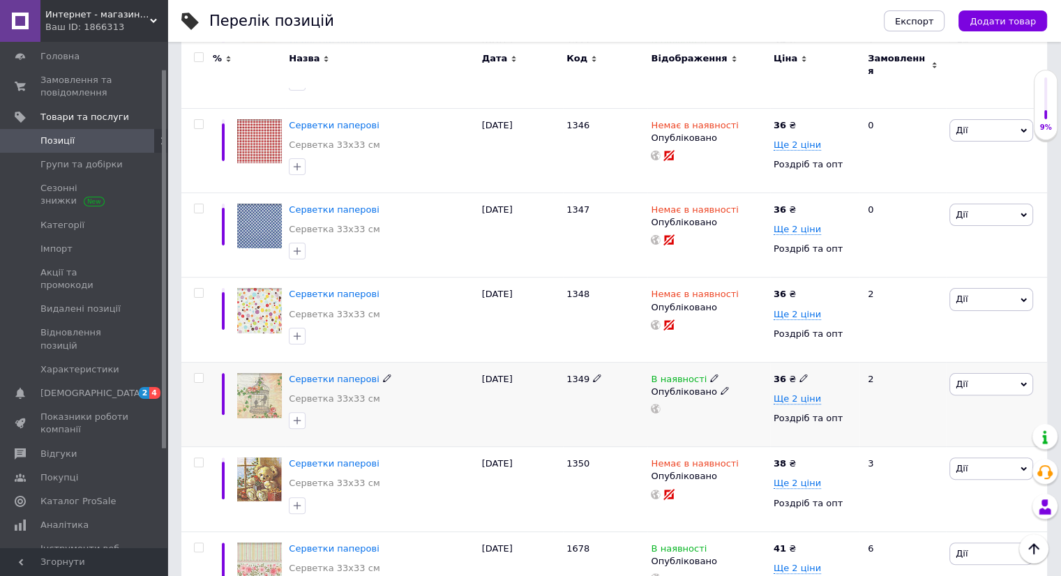
click at [793, 373] on div "36 ₴" at bounding box center [790, 379] width 35 height 13
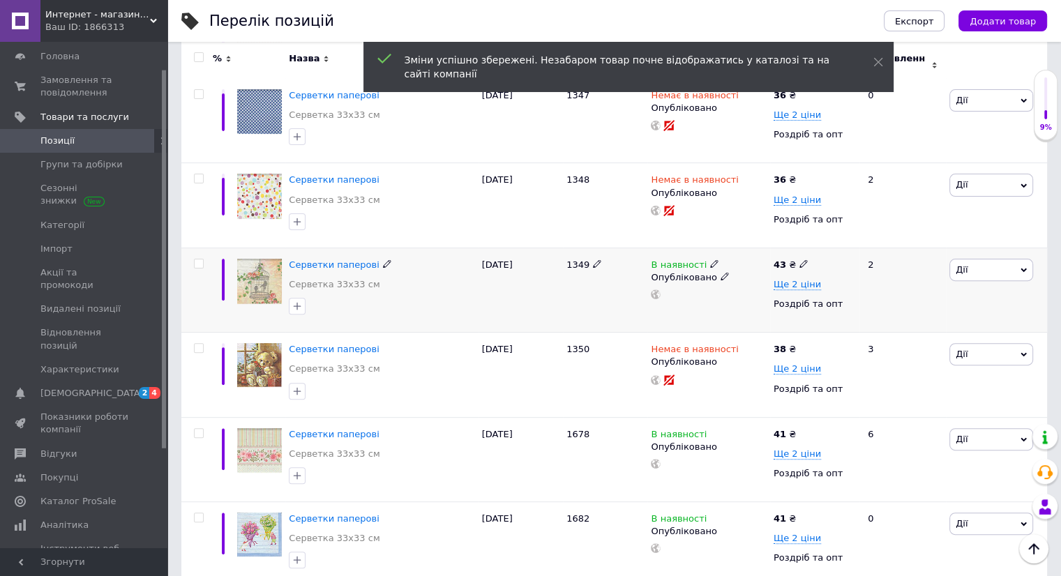
scroll to position [418, 0]
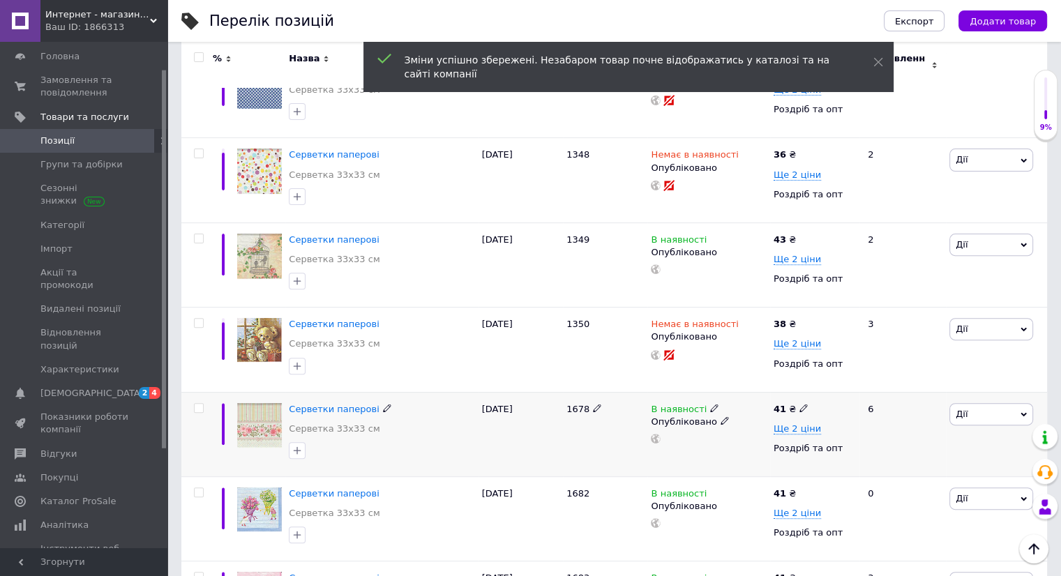
click at [799, 404] on icon at bounding box center [803, 408] width 8 height 8
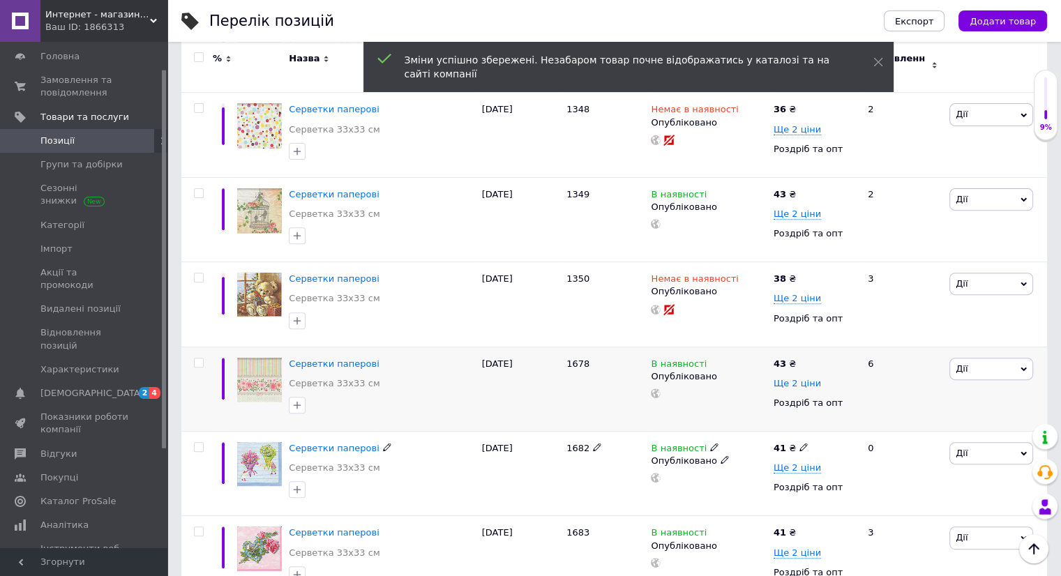
scroll to position [488, 0]
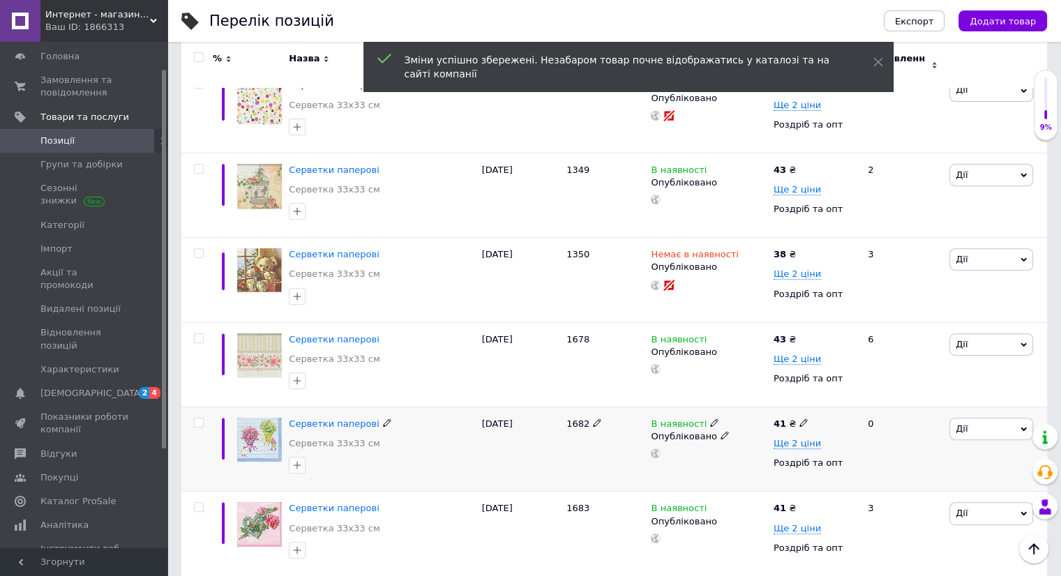
click at [799, 418] on icon at bounding box center [803, 422] width 8 height 8
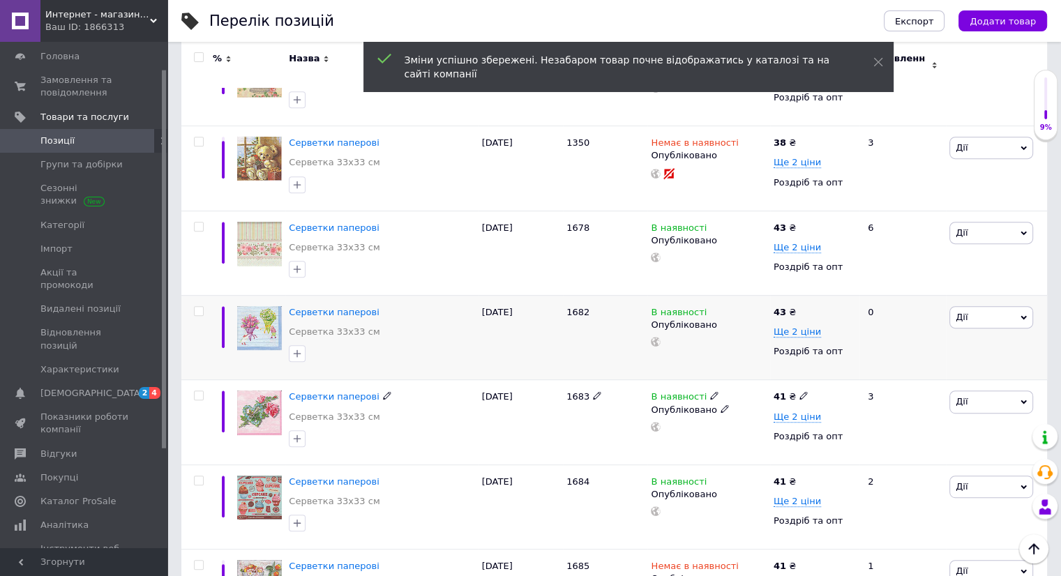
scroll to position [628, 0]
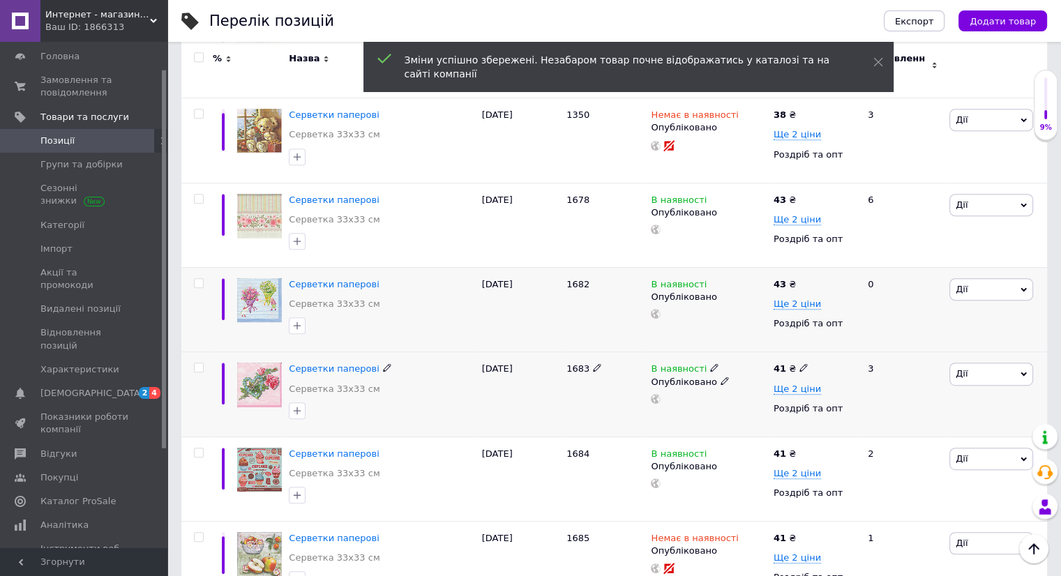
click at [799, 363] on icon at bounding box center [803, 367] width 8 height 8
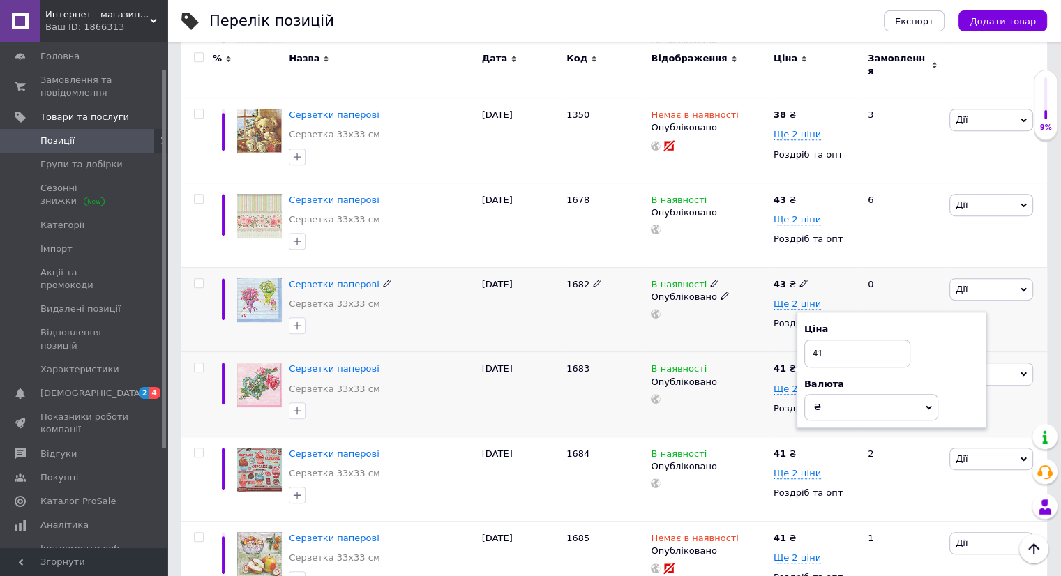
click at [843, 286] on div "43 ₴ Ще 2 ціни Роздріб та опт" at bounding box center [814, 304] width 82 height 52
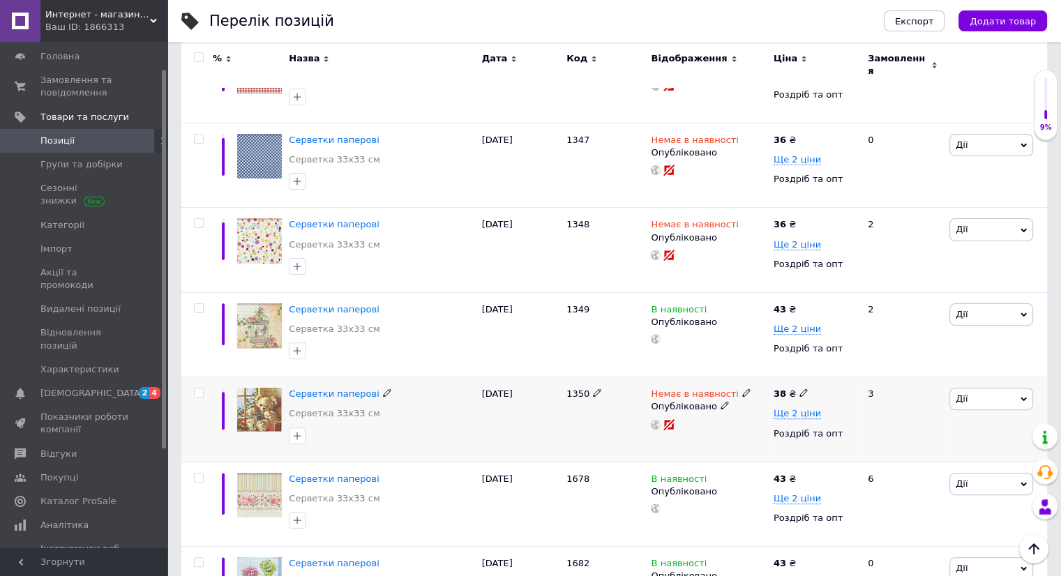
scroll to position [418, 0]
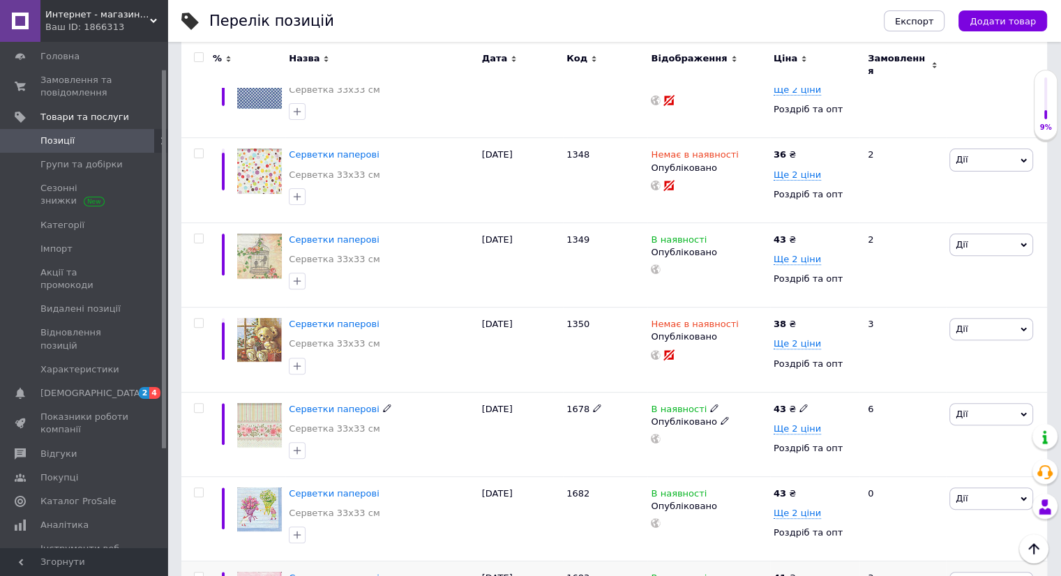
click at [799, 404] on icon at bounding box center [803, 408] width 8 height 8
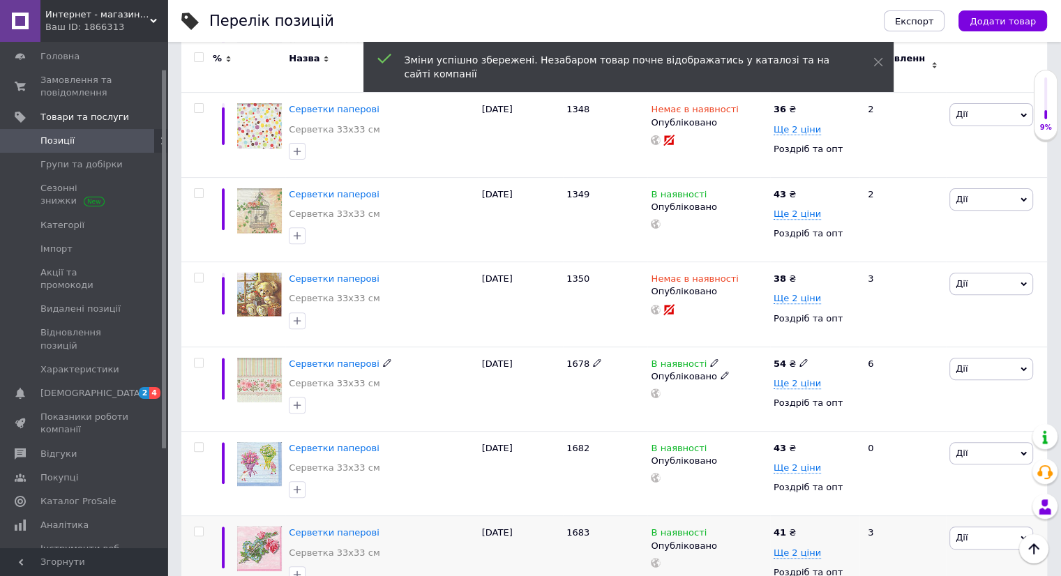
scroll to position [488, 0]
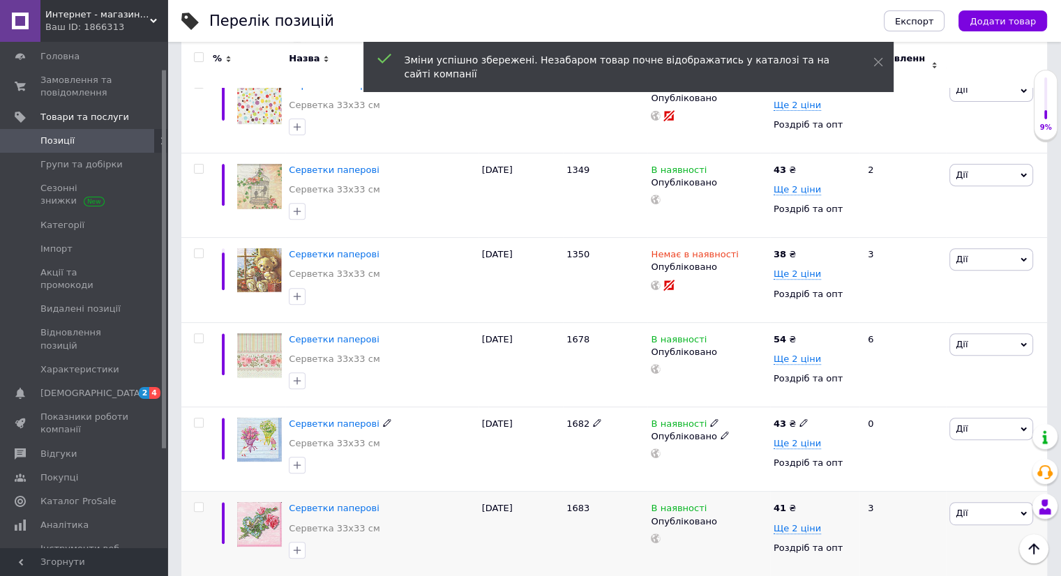
click at [799, 418] on icon at bounding box center [803, 422] width 8 height 8
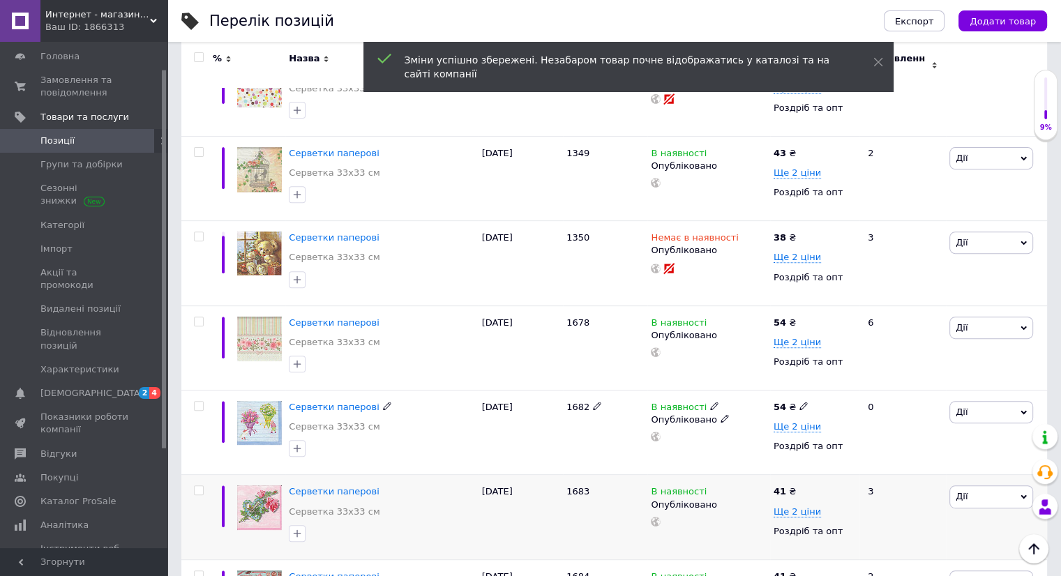
scroll to position [558, 0]
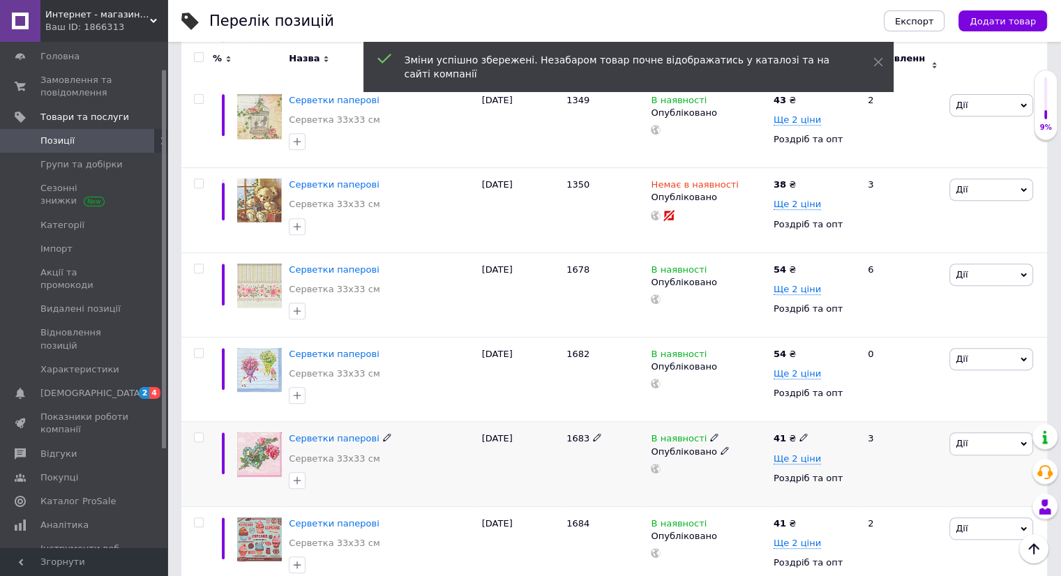
click at [799, 433] on icon at bounding box center [803, 437] width 8 height 8
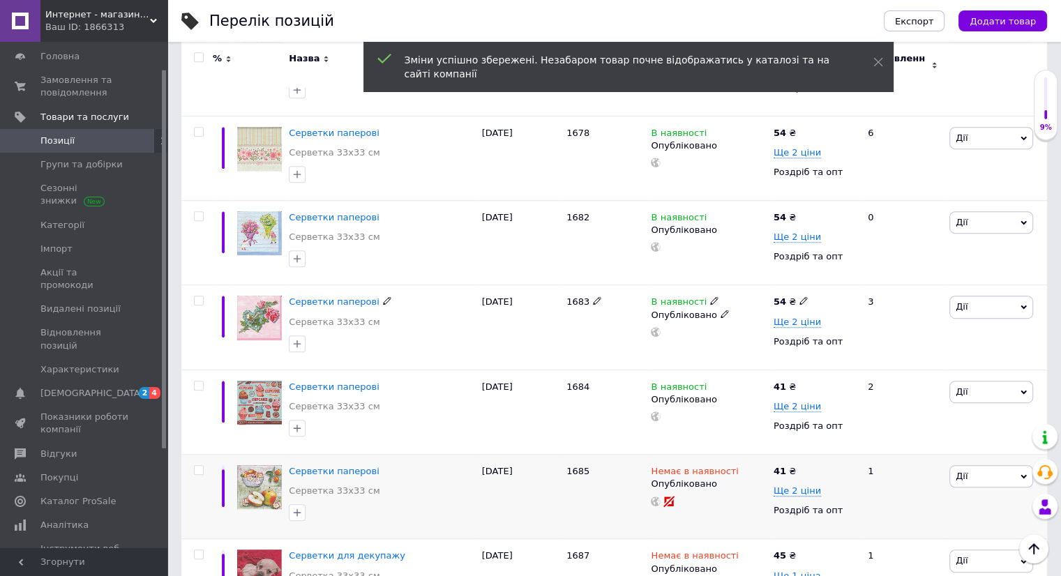
scroll to position [697, 0]
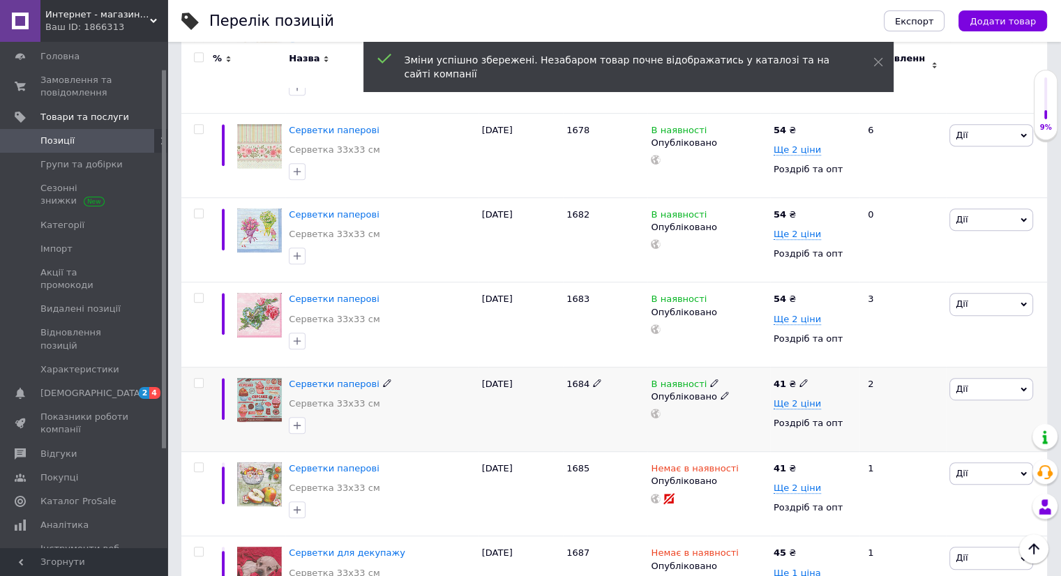
click at [799, 379] on icon at bounding box center [803, 383] width 8 height 8
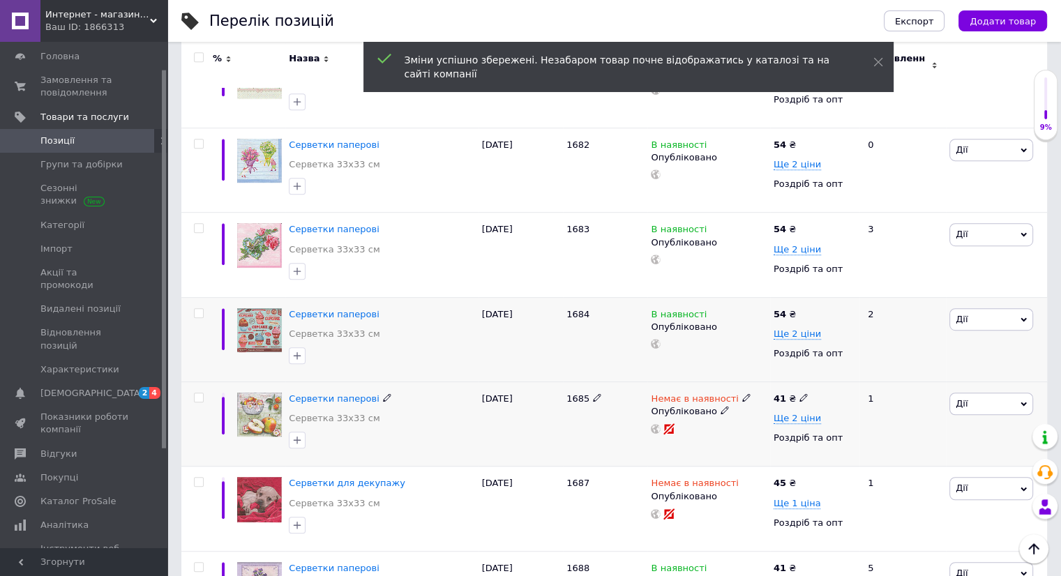
click at [799, 393] on icon at bounding box center [803, 397] width 8 height 8
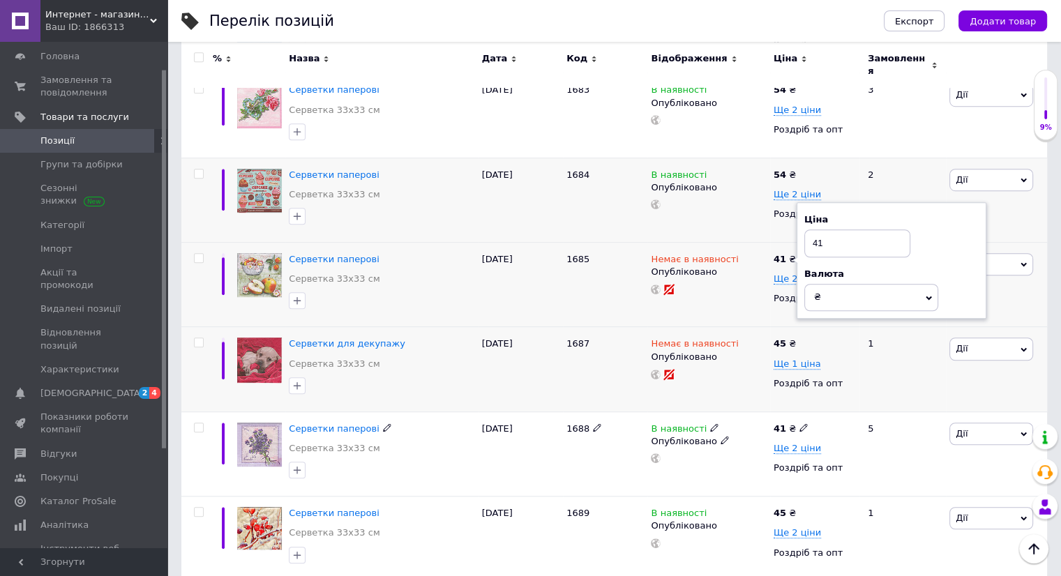
scroll to position [976, 0]
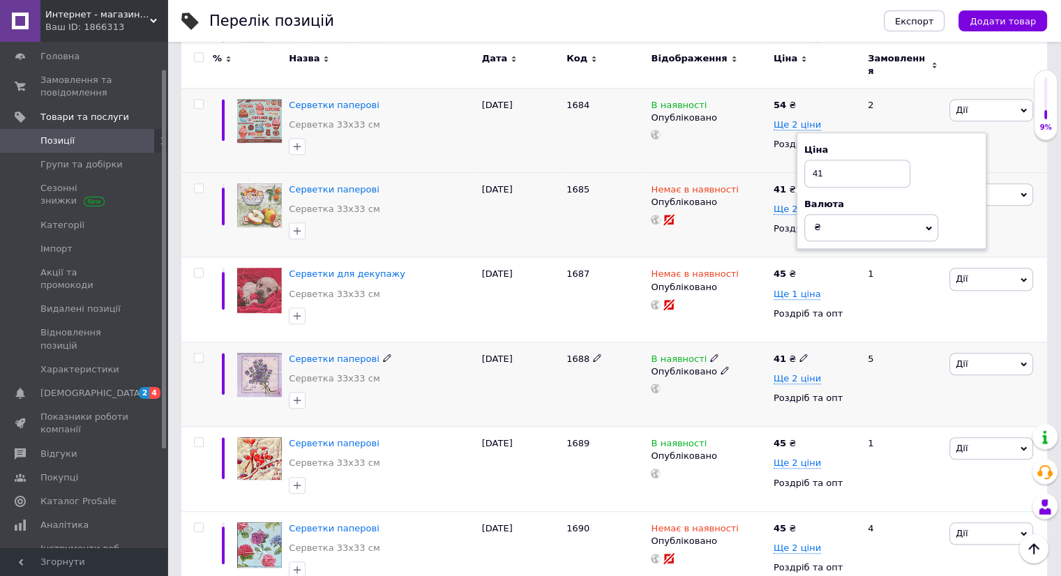
click at [800, 354] on icon at bounding box center [803, 358] width 8 height 8
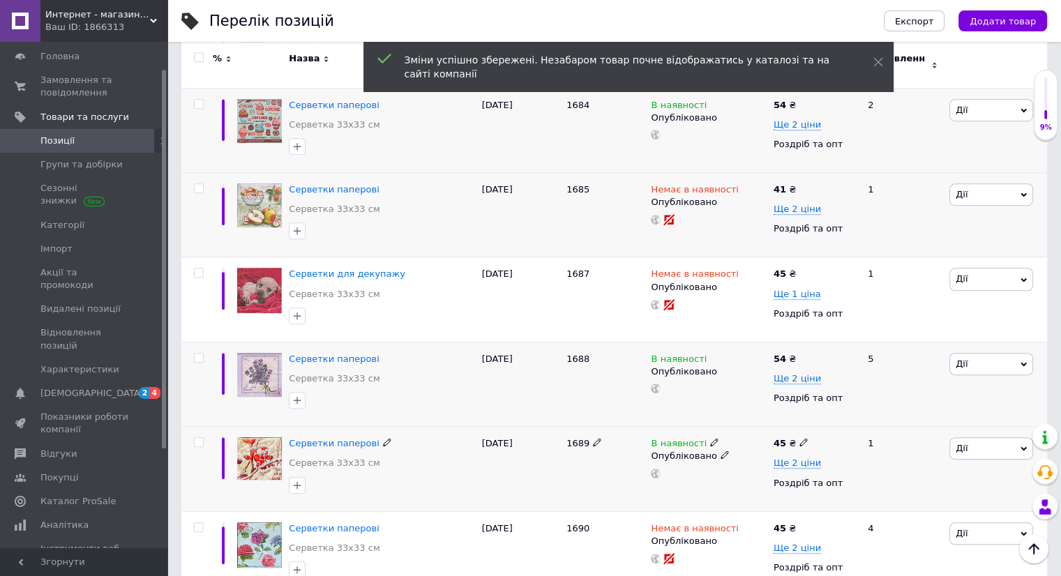
click at [799, 438] on icon at bounding box center [803, 442] width 8 height 8
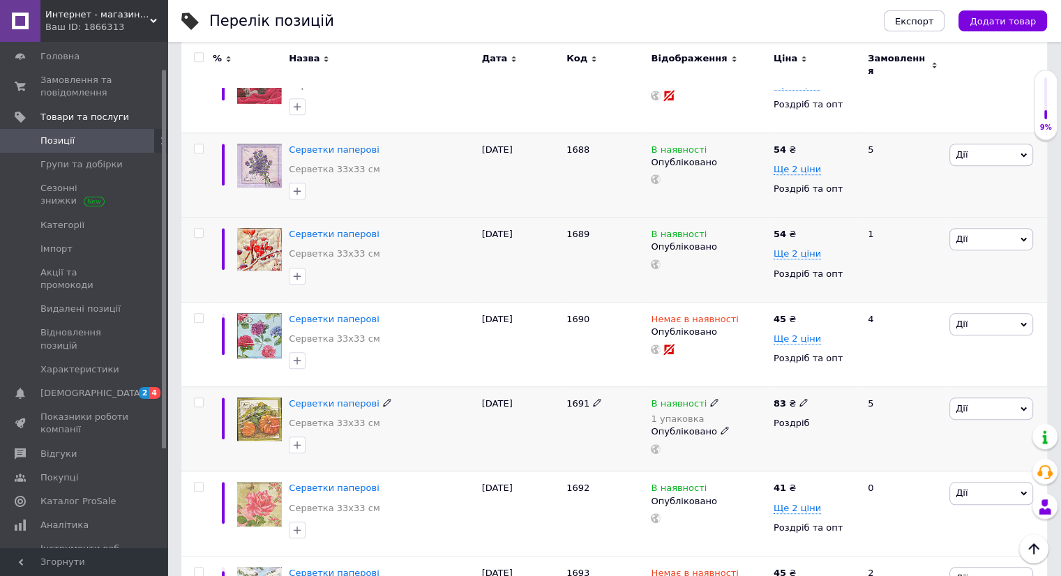
scroll to position [1255, 0]
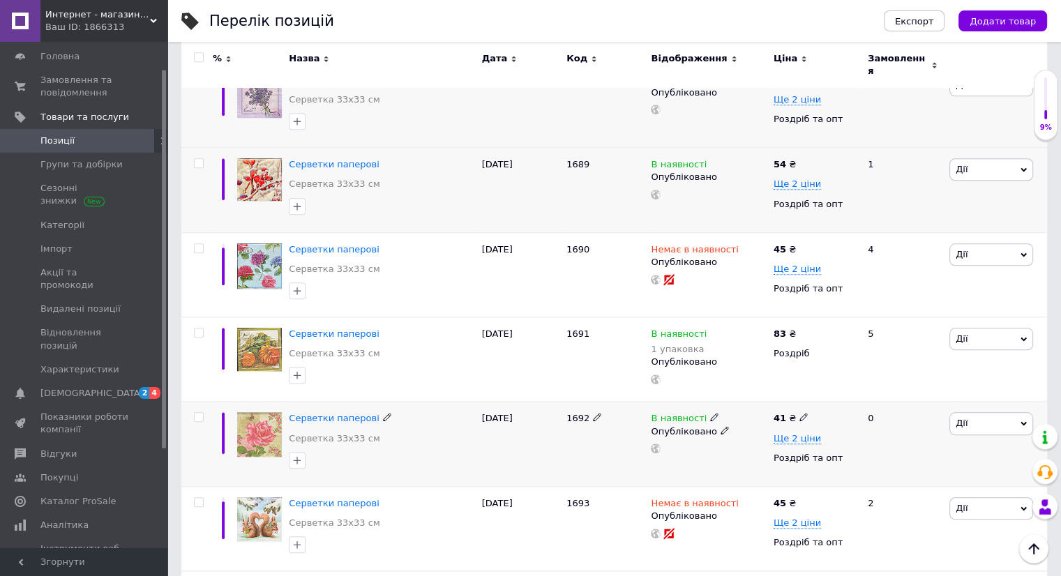
click at [799, 414] on use at bounding box center [803, 418] width 8 height 8
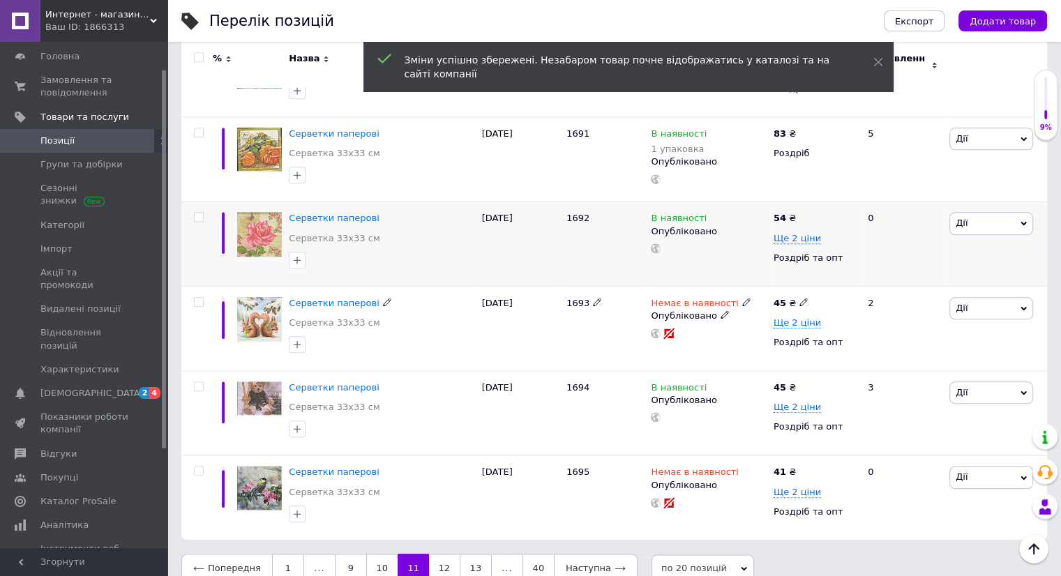
scroll to position [1465, 0]
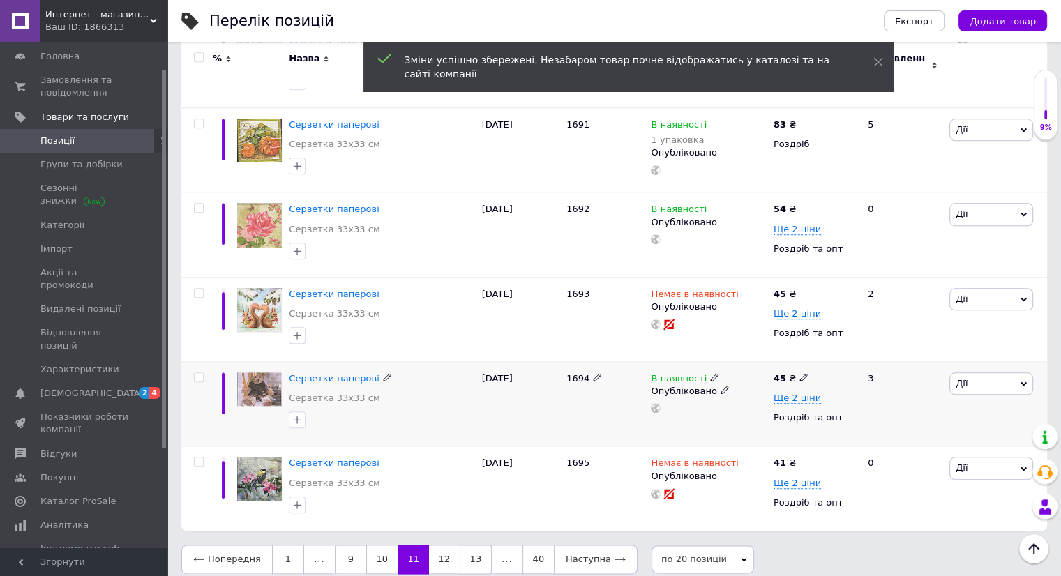
click at [799, 374] on use at bounding box center [803, 378] width 8 height 8
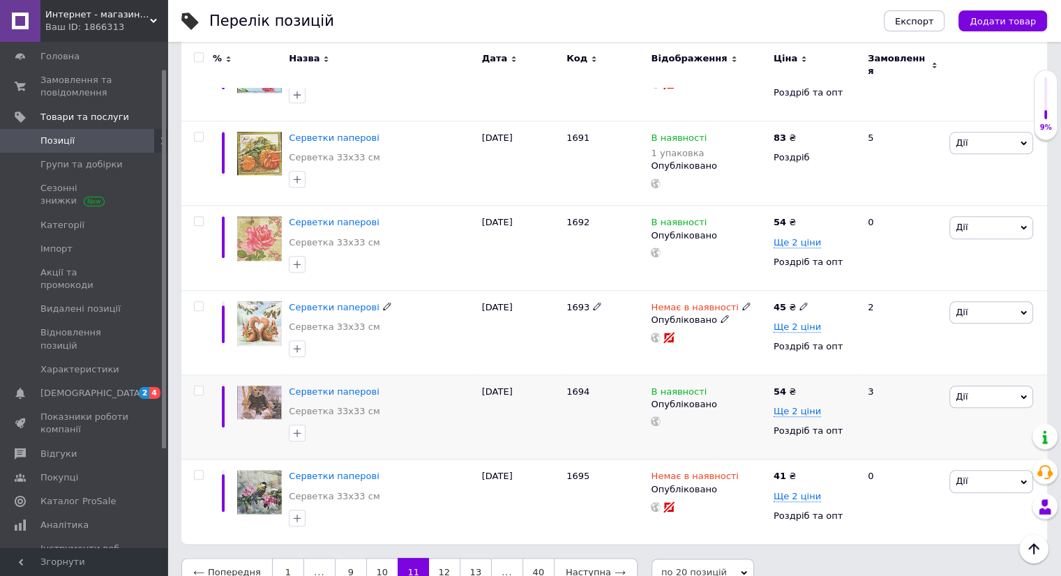
scroll to position [1465, 0]
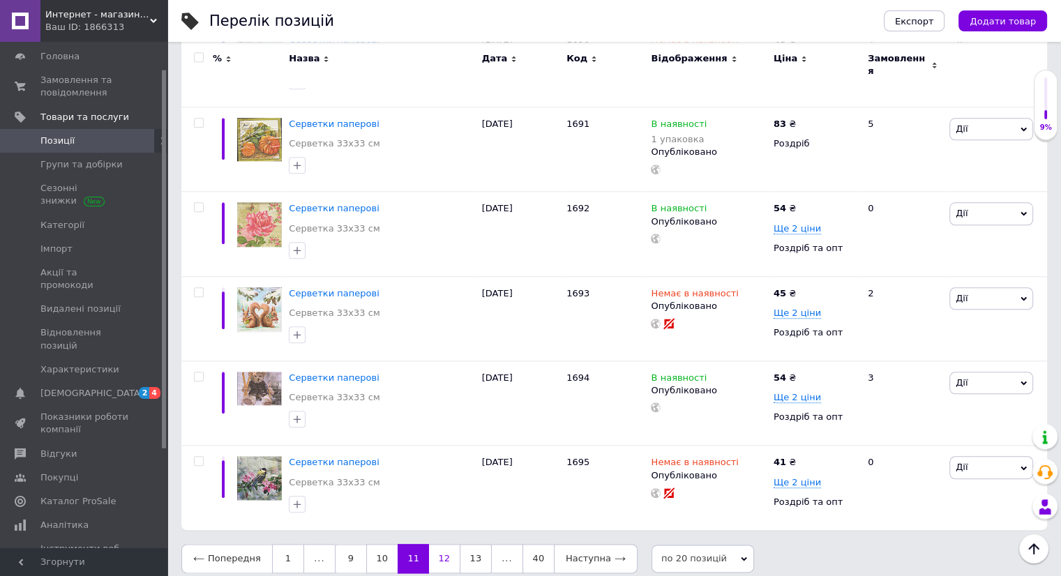
click at [444, 544] on link "12" at bounding box center [444, 558] width 31 height 29
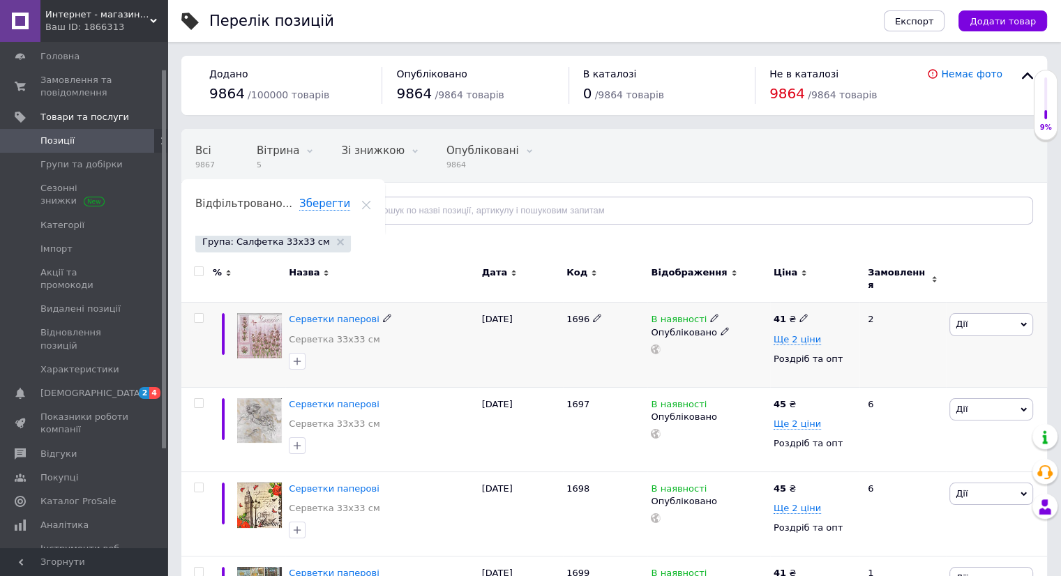
click at [799, 314] on icon at bounding box center [803, 318] width 8 height 8
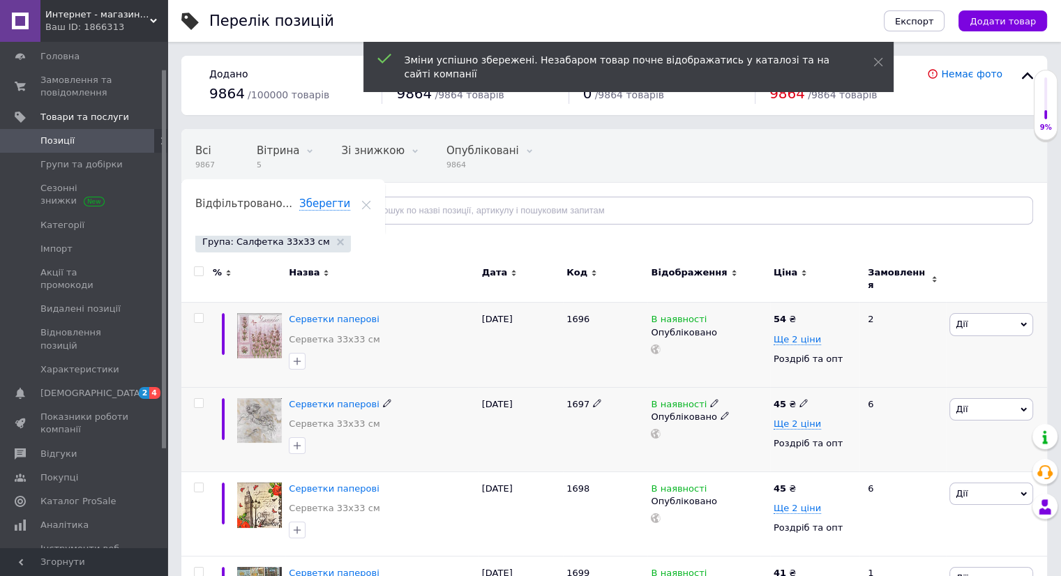
click at [799, 399] on icon at bounding box center [803, 403] width 8 height 8
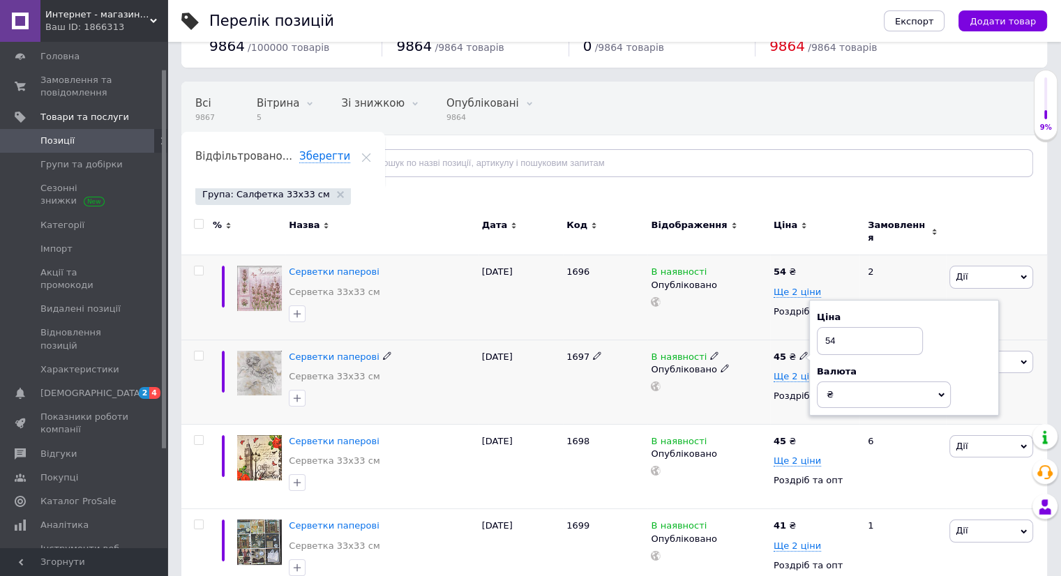
scroll to position [70, 0]
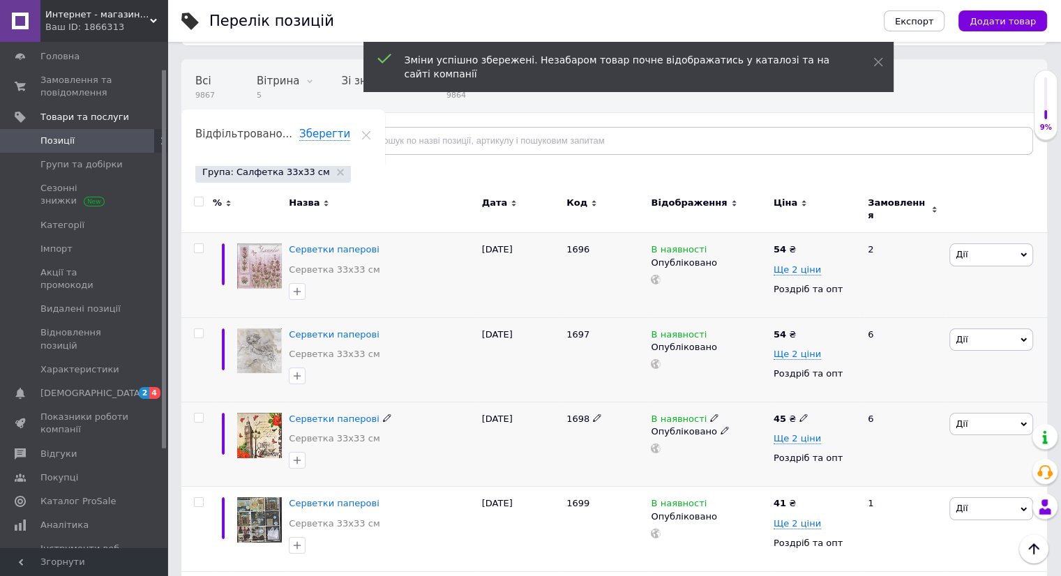
click at [799, 414] on use at bounding box center [803, 418] width 8 height 8
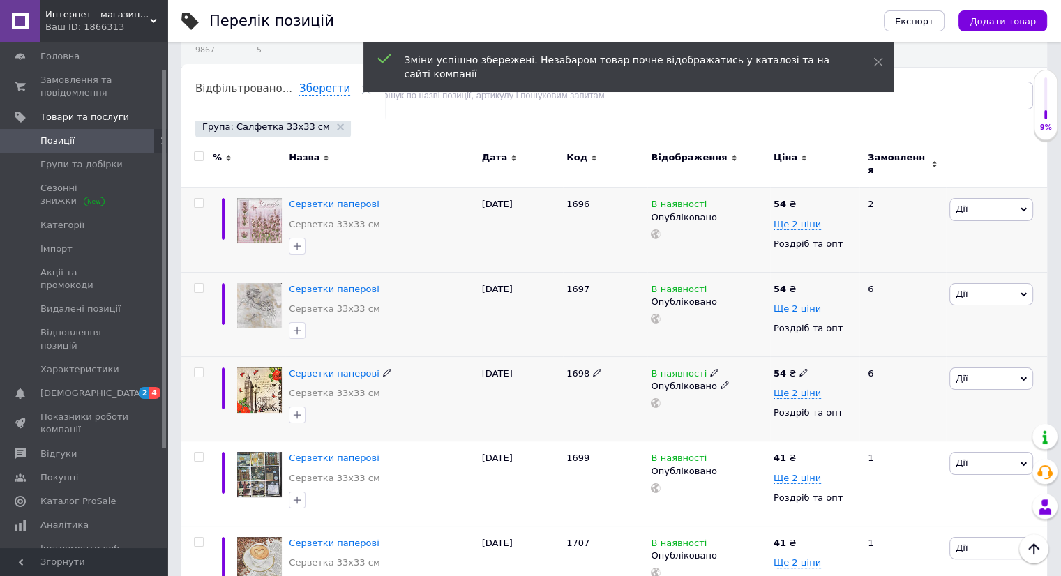
scroll to position [139, 0]
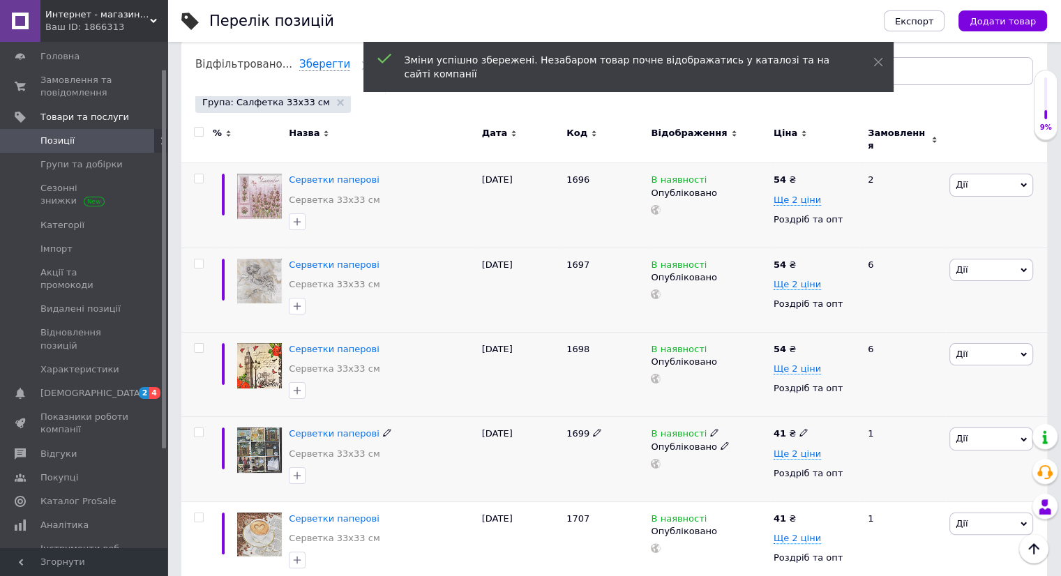
click at [799, 428] on icon at bounding box center [803, 432] width 8 height 8
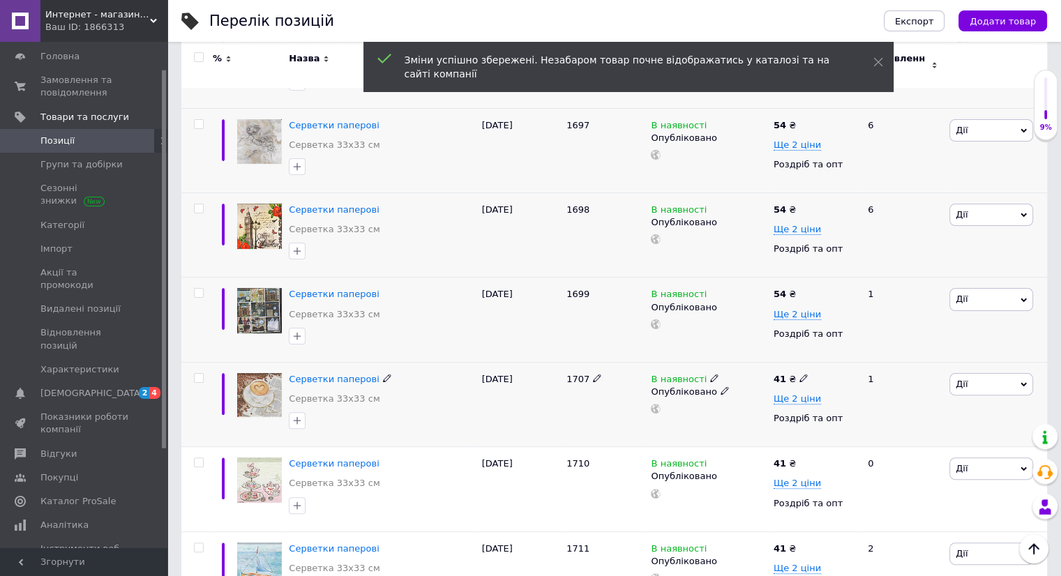
click at [801, 375] on use at bounding box center [803, 379] width 8 height 8
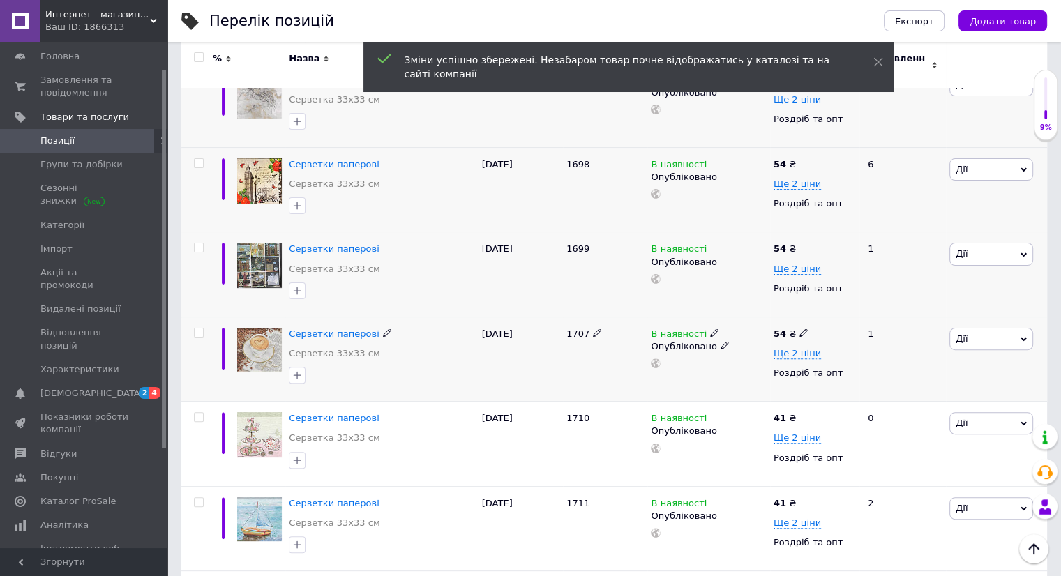
scroll to position [349, 0]
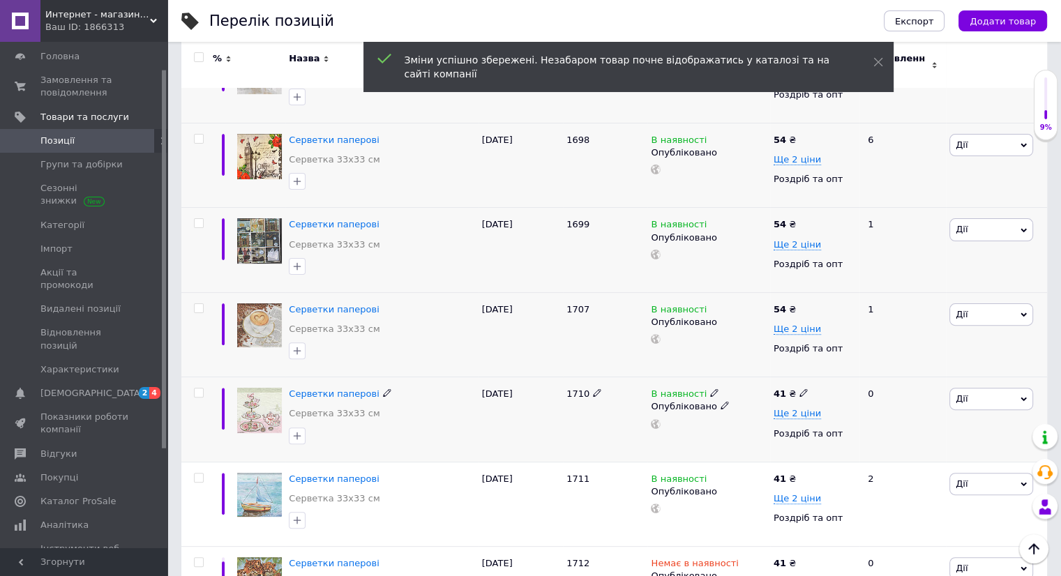
click at [799, 388] on icon at bounding box center [803, 392] width 8 height 8
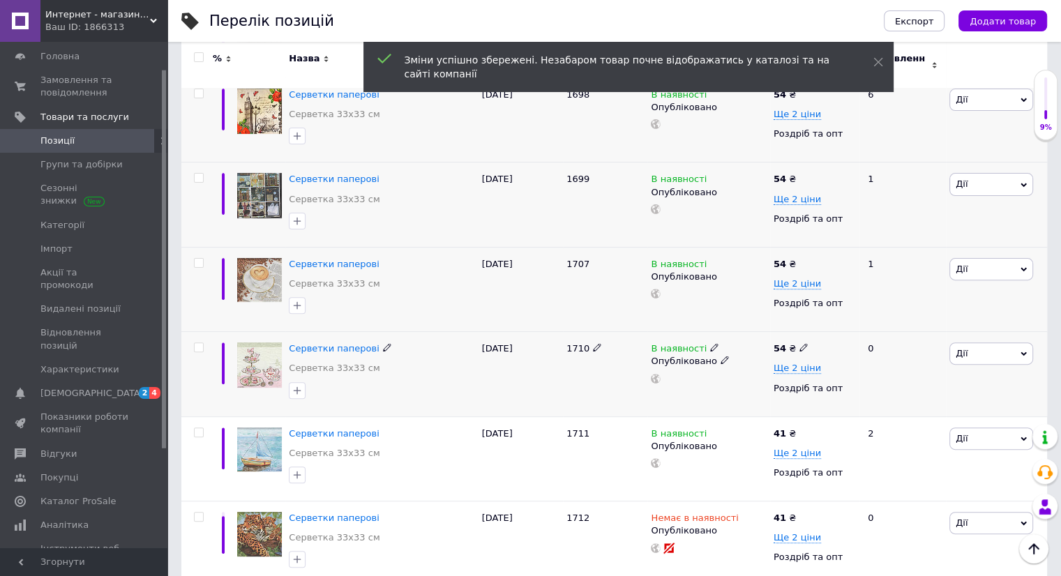
scroll to position [418, 0]
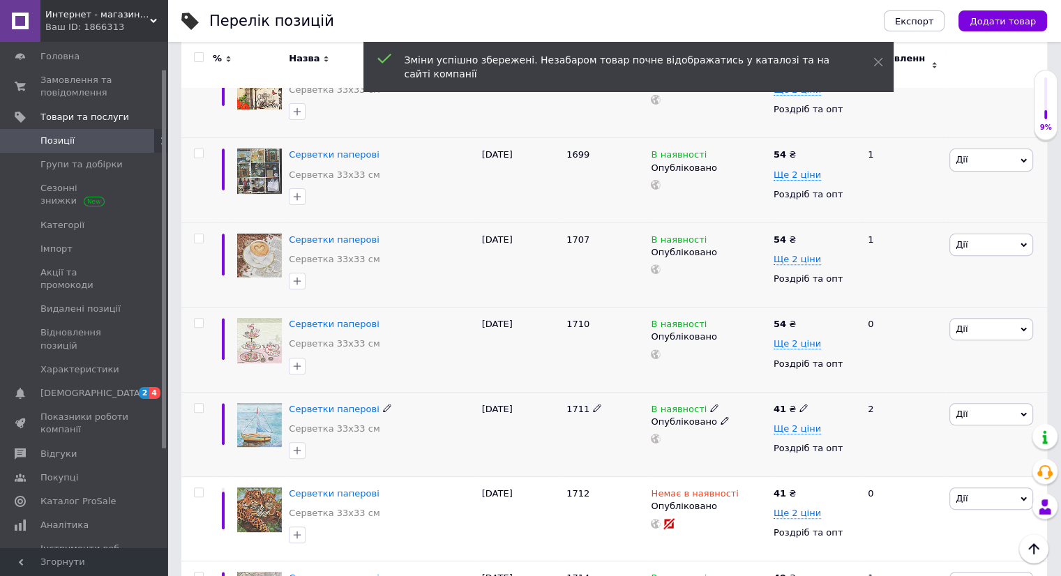
click at [799, 404] on icon at bounding box center [803, 408] width 8 height 8
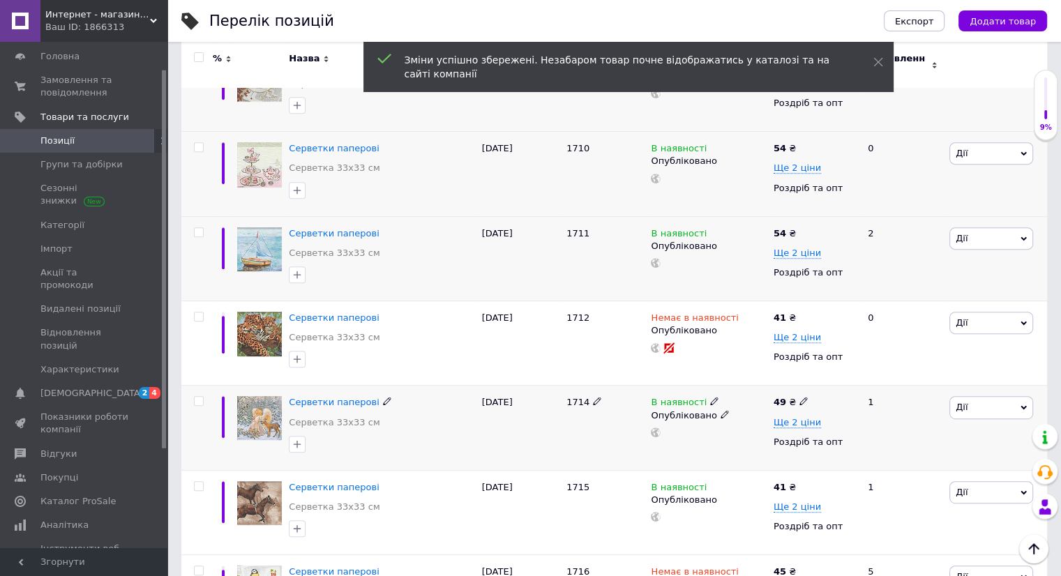
scroll to position [628, 0]
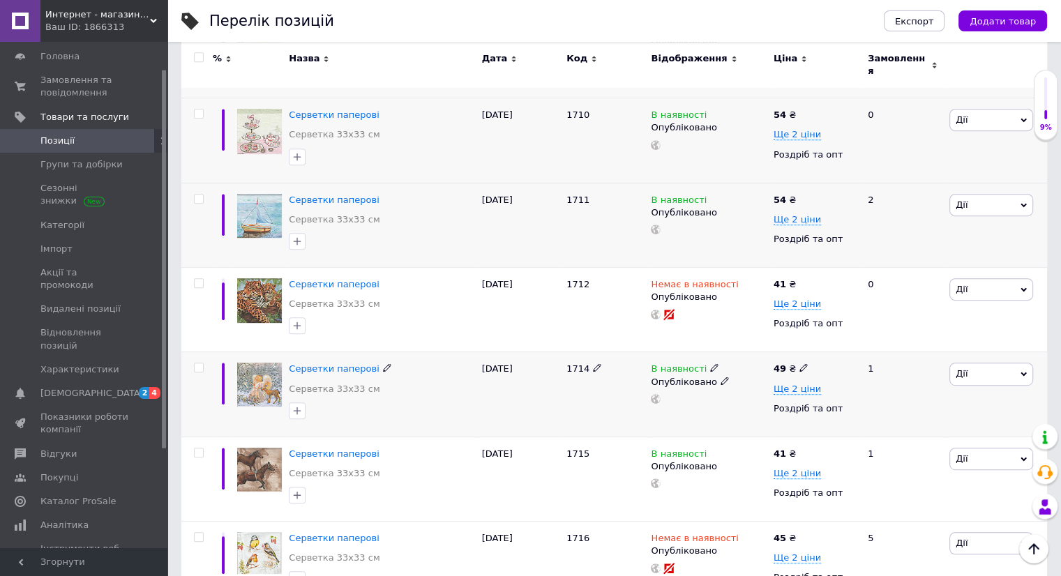
click at [799, 363] on icon at bounding box center [803, 367] width 8 height 8
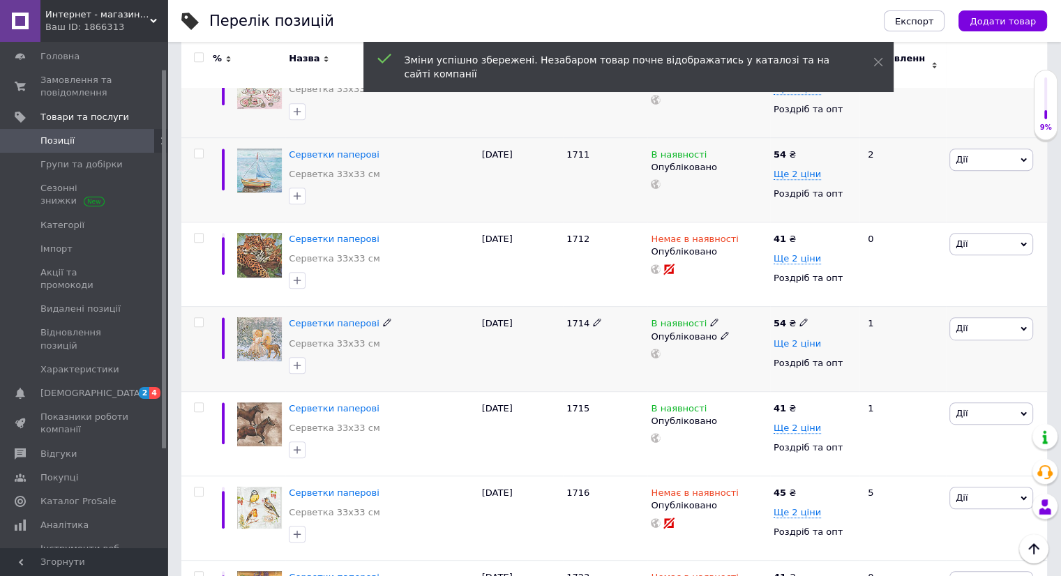
scroll to position [697, 0]
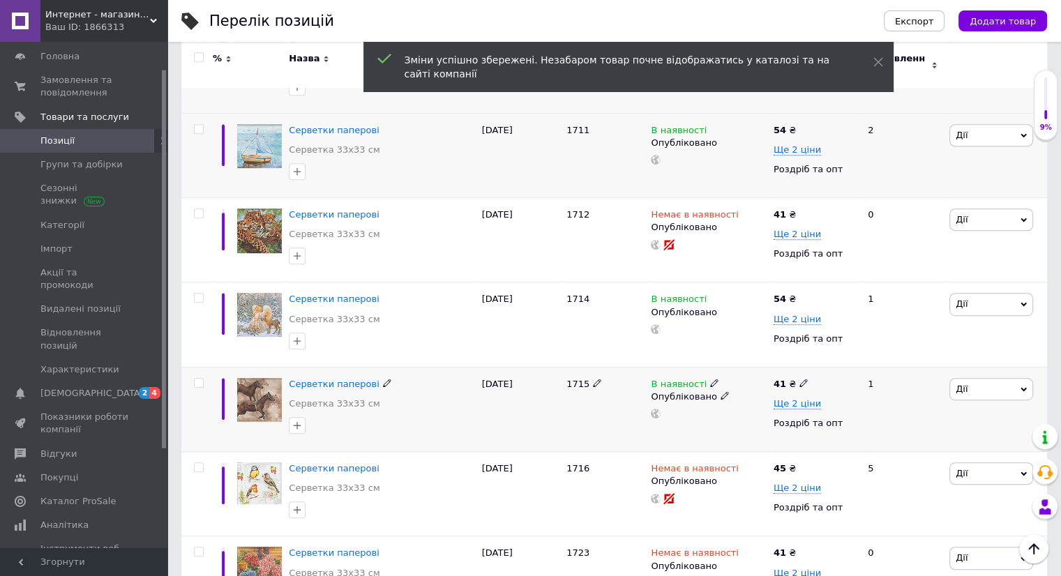
click at [801, 379] on icon at bounding box center [803, 383] width 8 height 8
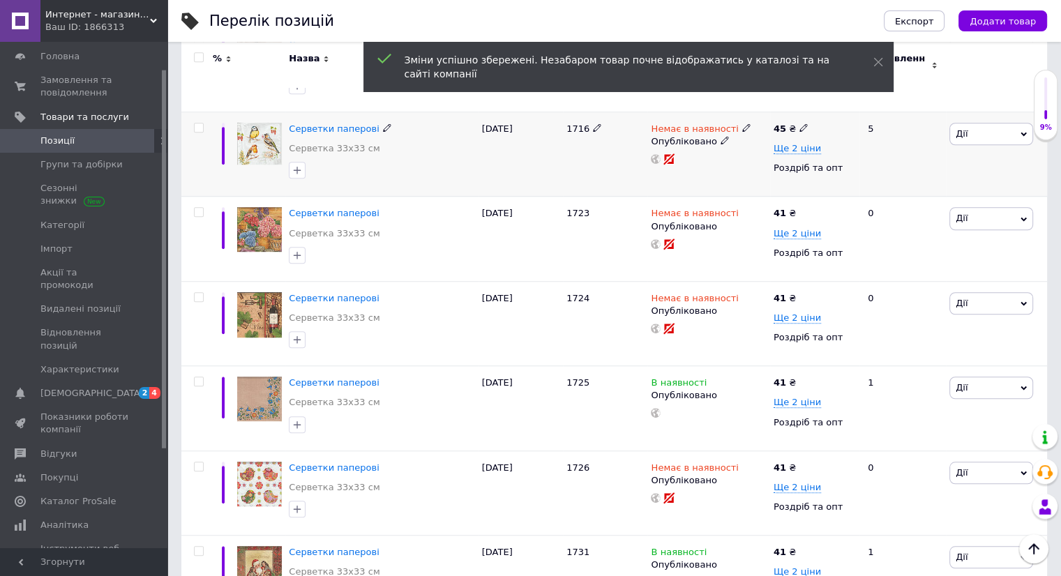
scroll to position [1046, 0]
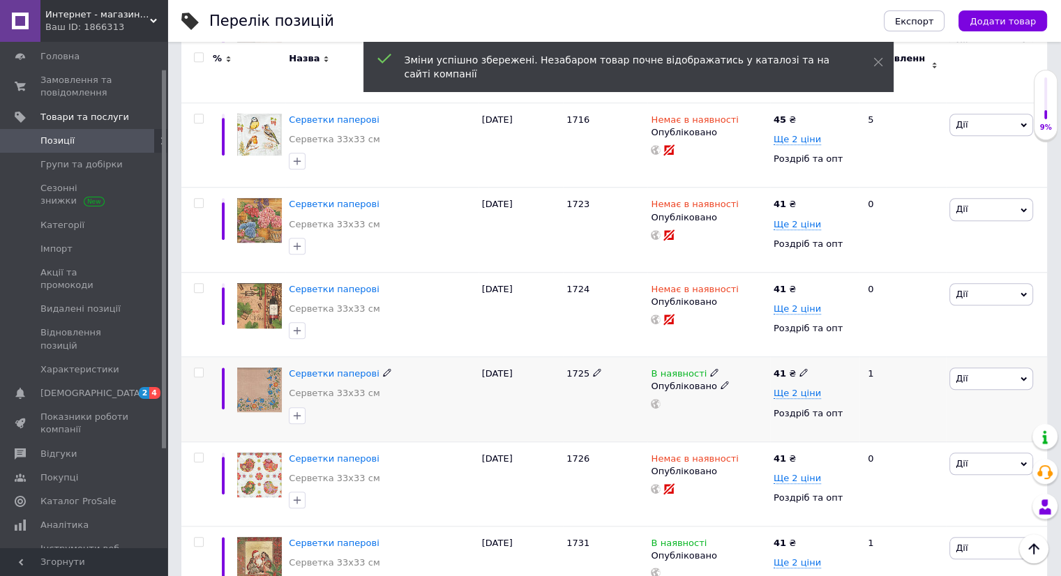
click at [799, 369] on use at bounding box center [803, 373] width 8 height 8
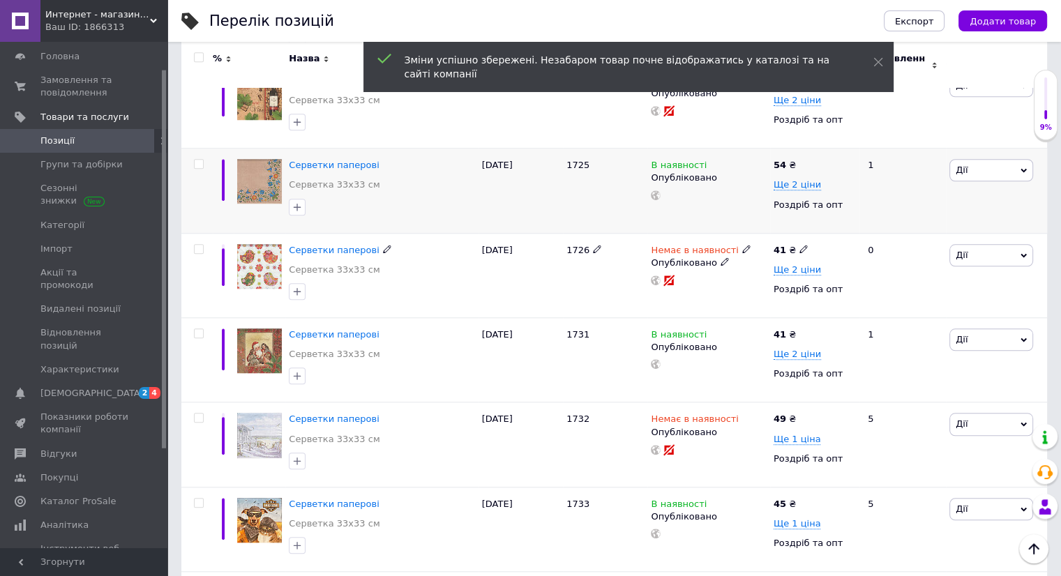
scroll to position [1255, 0]
click at [799, 329] on use at bounding box center [803, 333] width 8 height 8
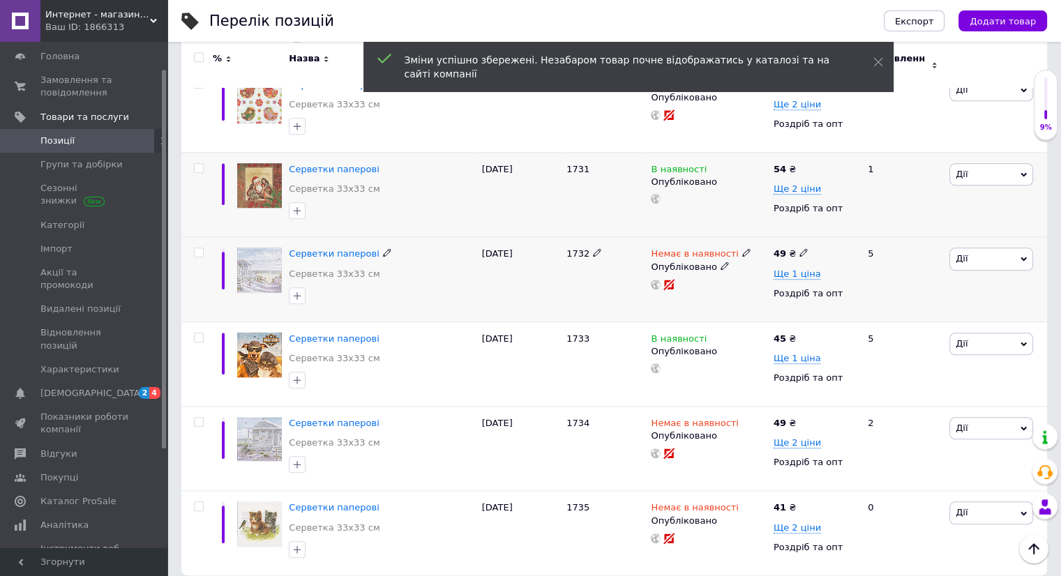
scroll to position [1465, 0]
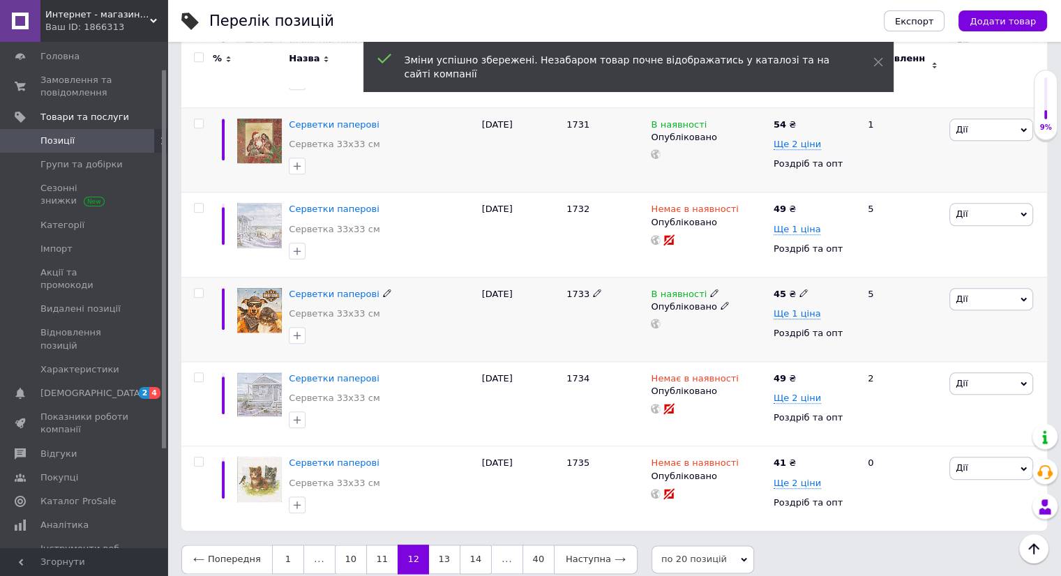
click at [799, 289] on icon at bounding box center [803, 293] width 8 height 8
click at [436, 545] on link "13" at bounding box center [444, 558] width 31 height 29
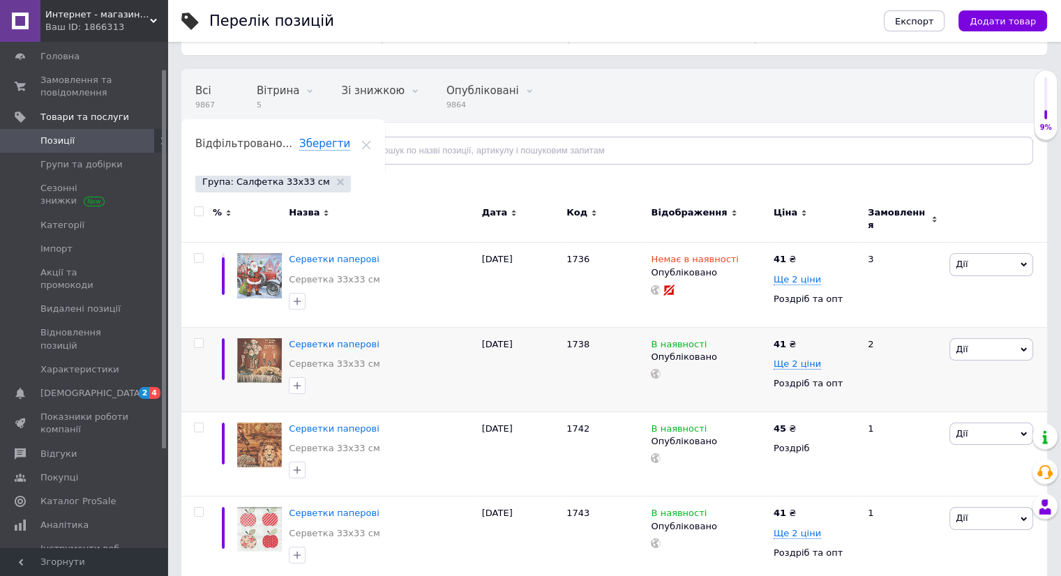
scroll to position [139, 0]
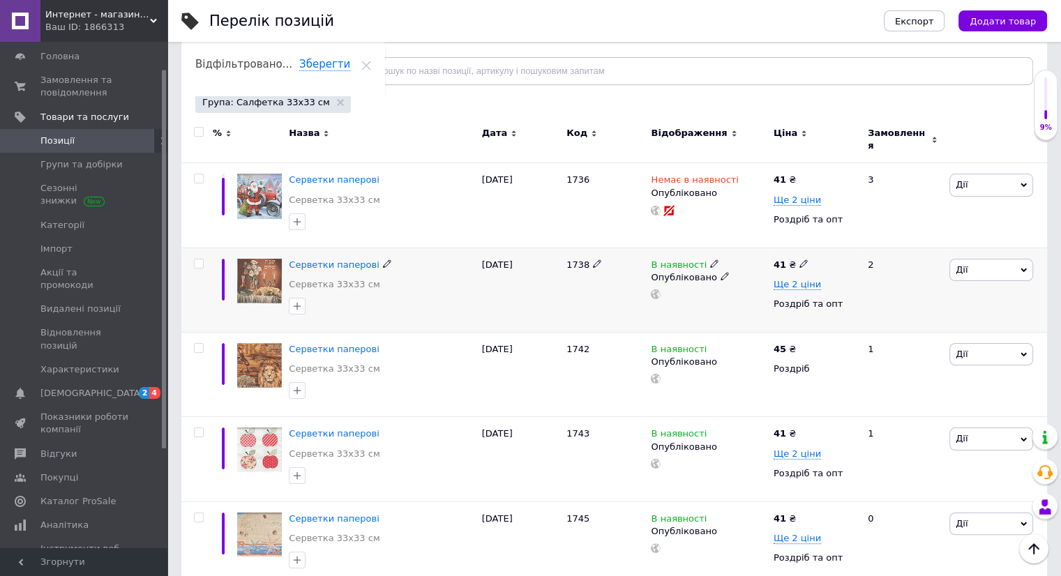
click at [799, 259] on icon at bounding box center [803, 263] width 8 height 8
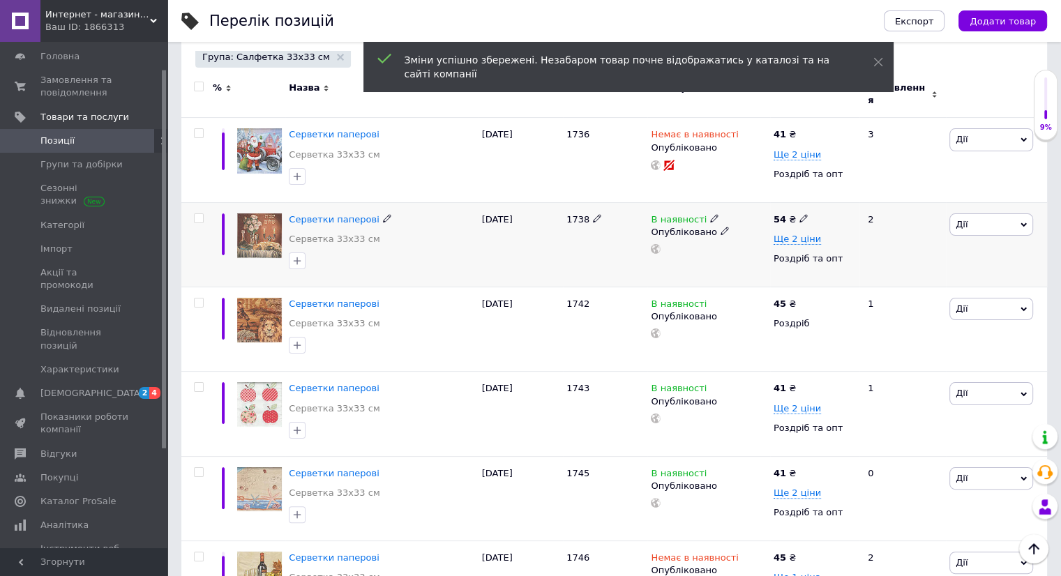
scroll to position [279, 0]
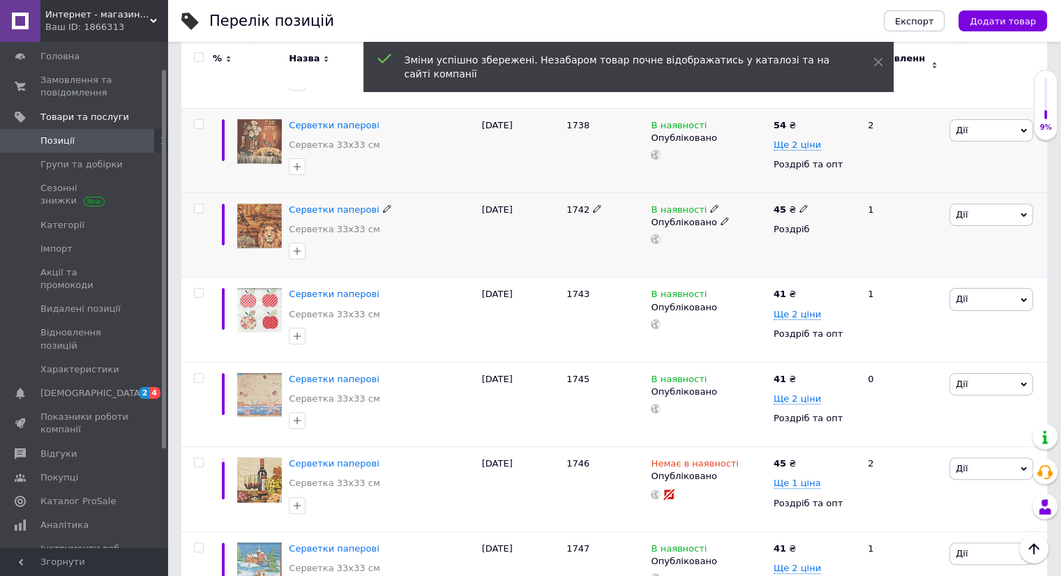
click at [799, 205] on use at bounding box center [803, 209] width 8 height 8
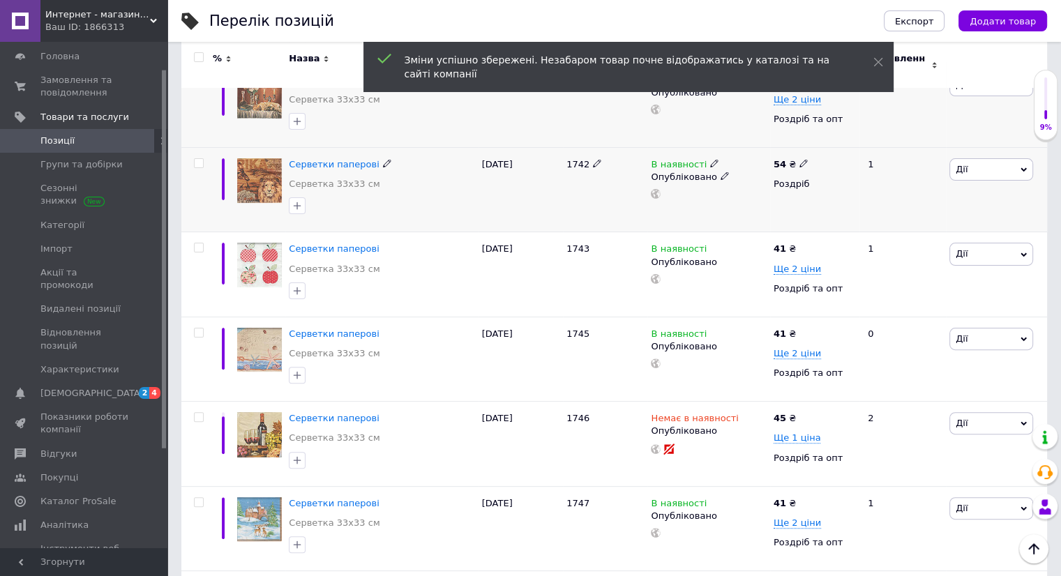
scroll to position [349, 0]
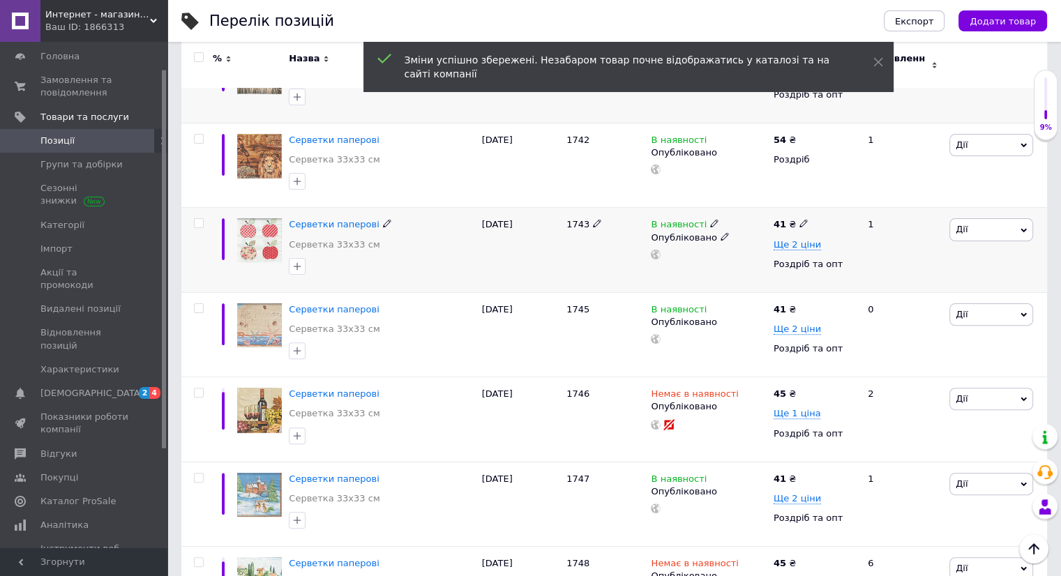
click at [799, 220] on use at bounding box center [803, 224] width 8 height 8
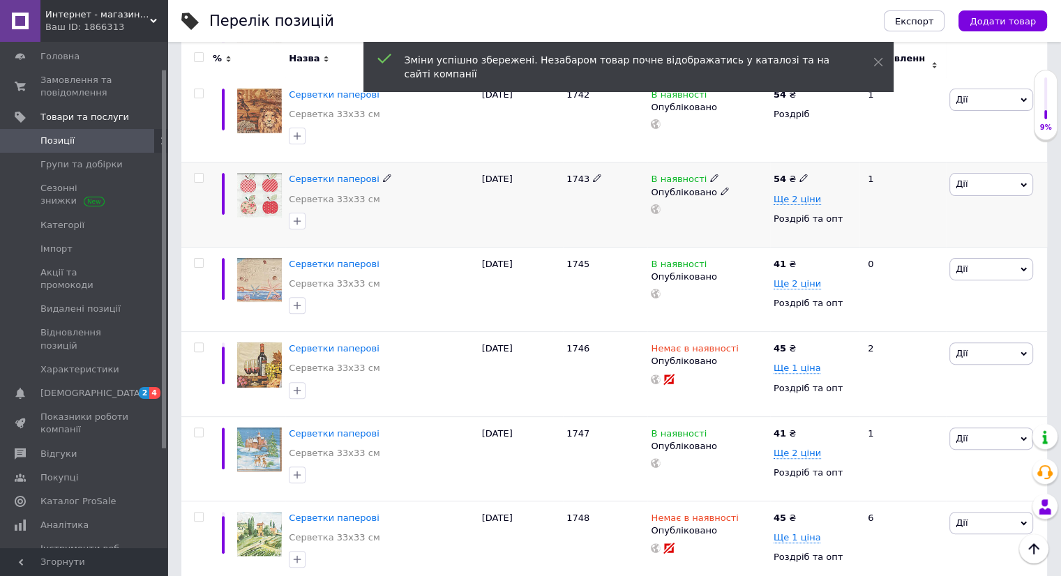
scroll to position [418, 0]
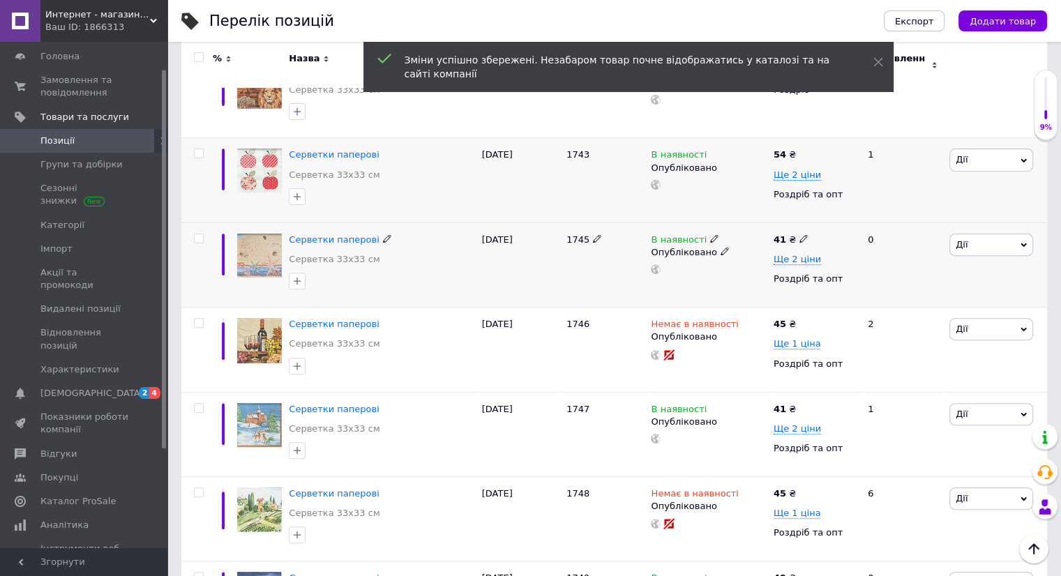
click at [801, 233] on span at bounding box center [803, 238] width 8 height 10
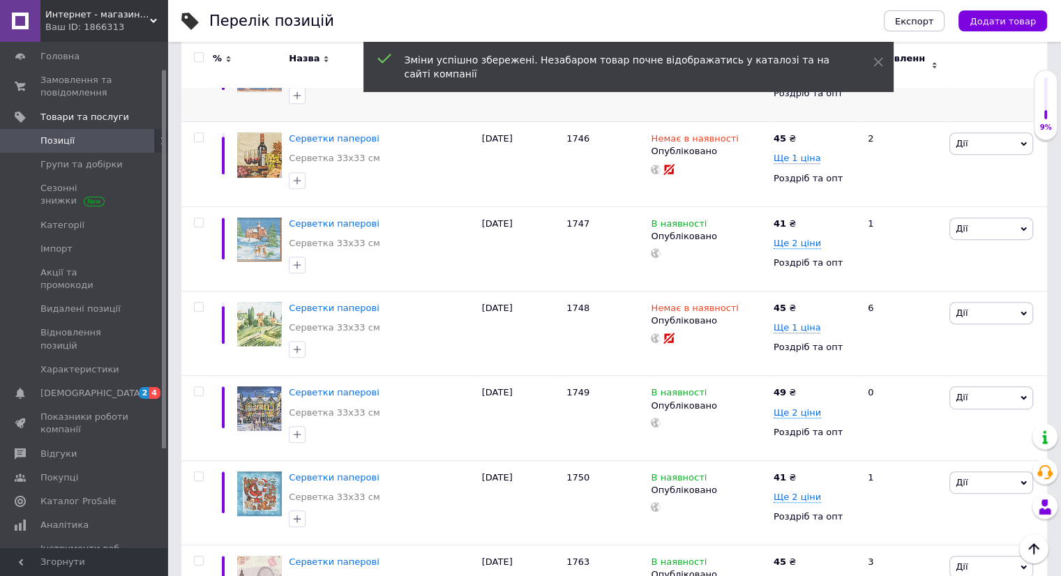
scroll to position [628, 0]
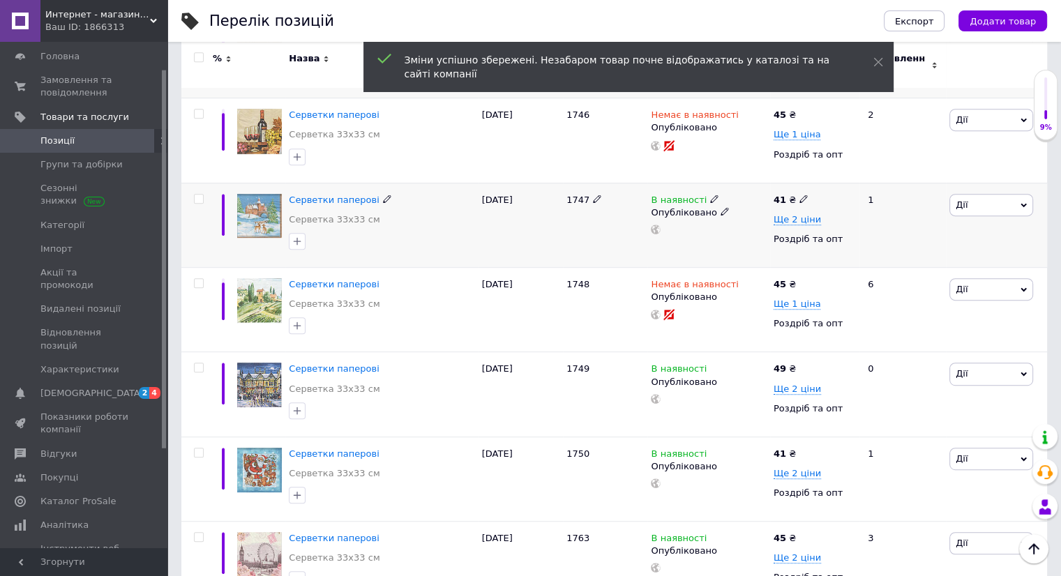
click at [801, 195] on icon at bounding box center [803, 199] width 8 height 8
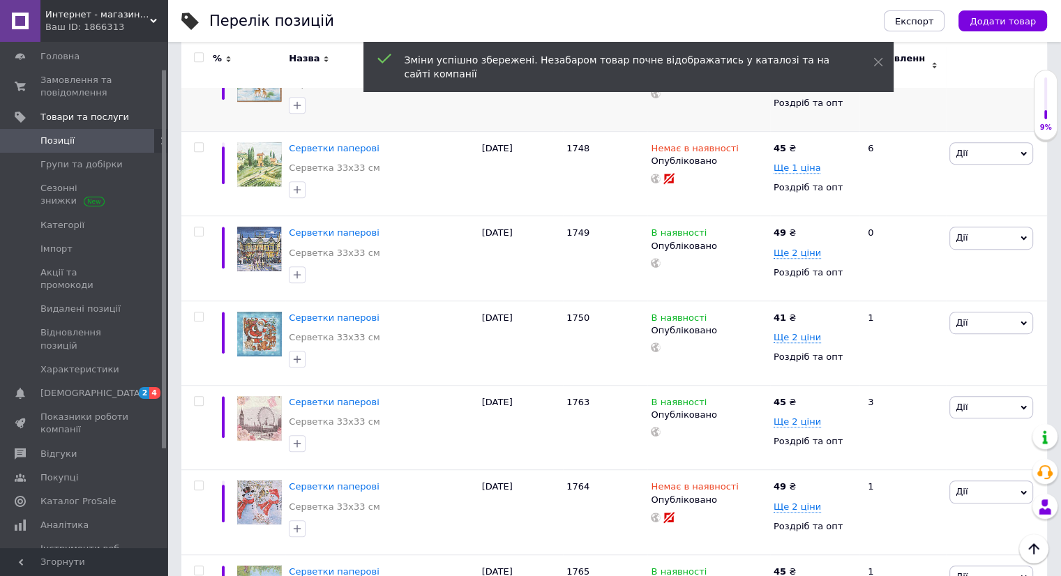
scroll to position [767, 0]
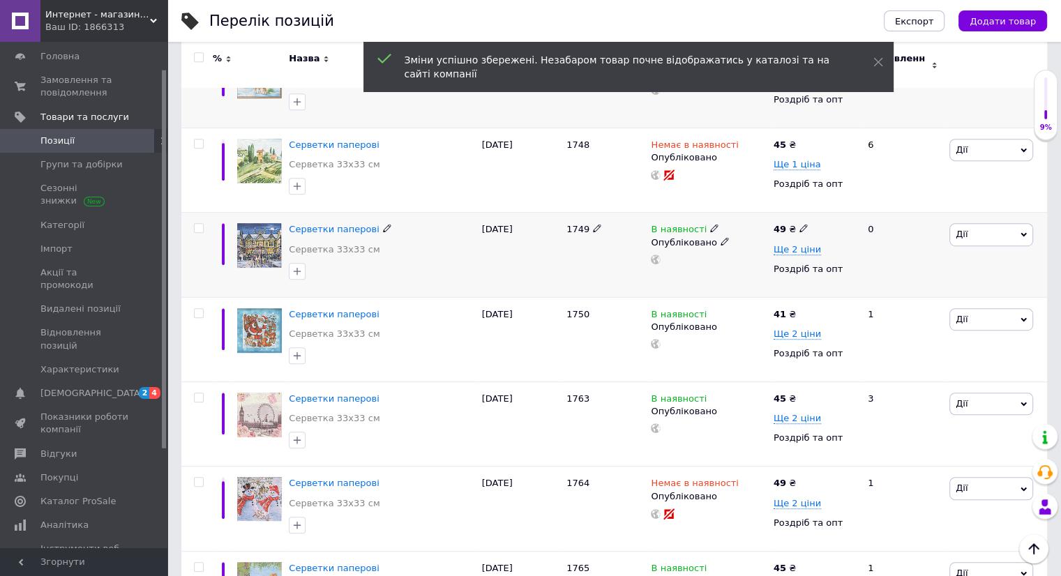
click at [801, 224] on icon at bounding box center [803, 228] width 8 height 8
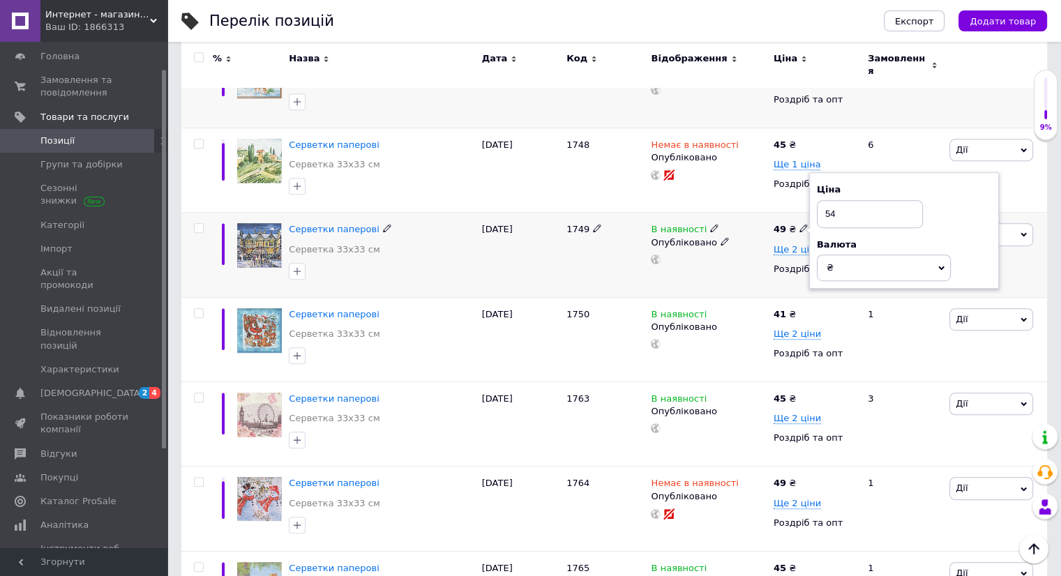
scroll to position [837, 0]
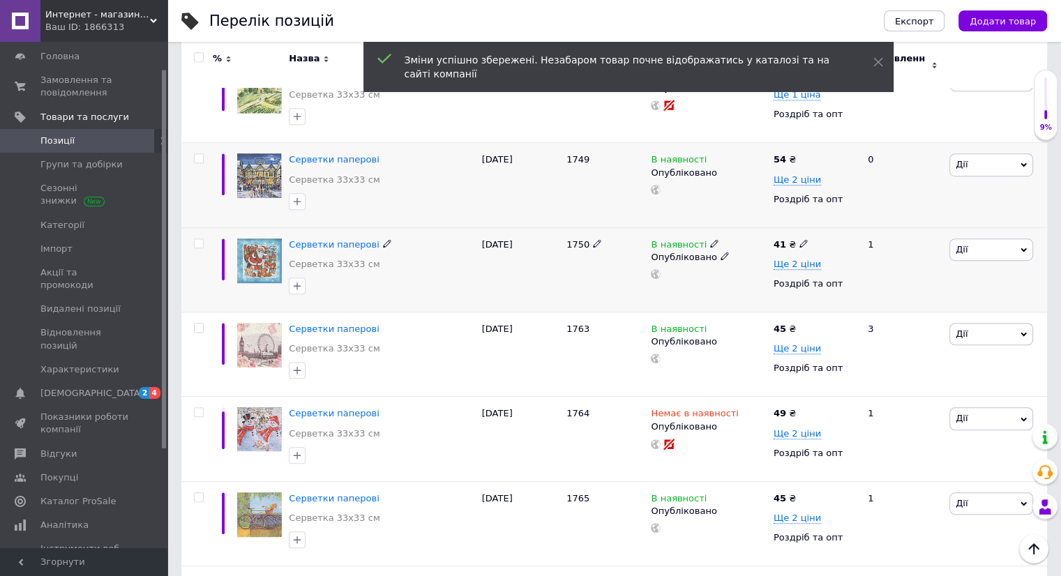
click at [801, 239] on icon at bounding box center [803, 243] width 8 height 8
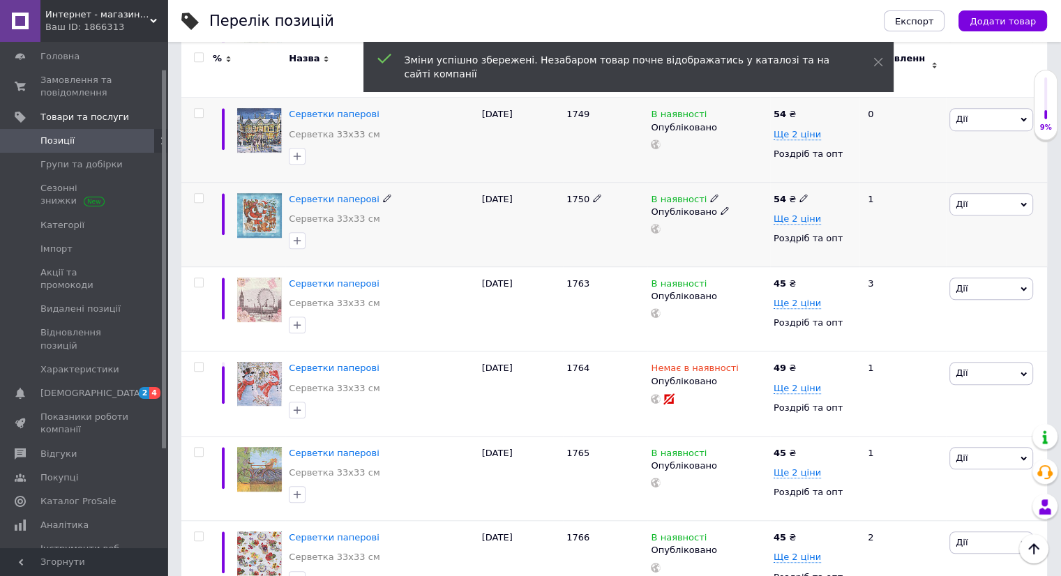
scroll to position [907, 0]
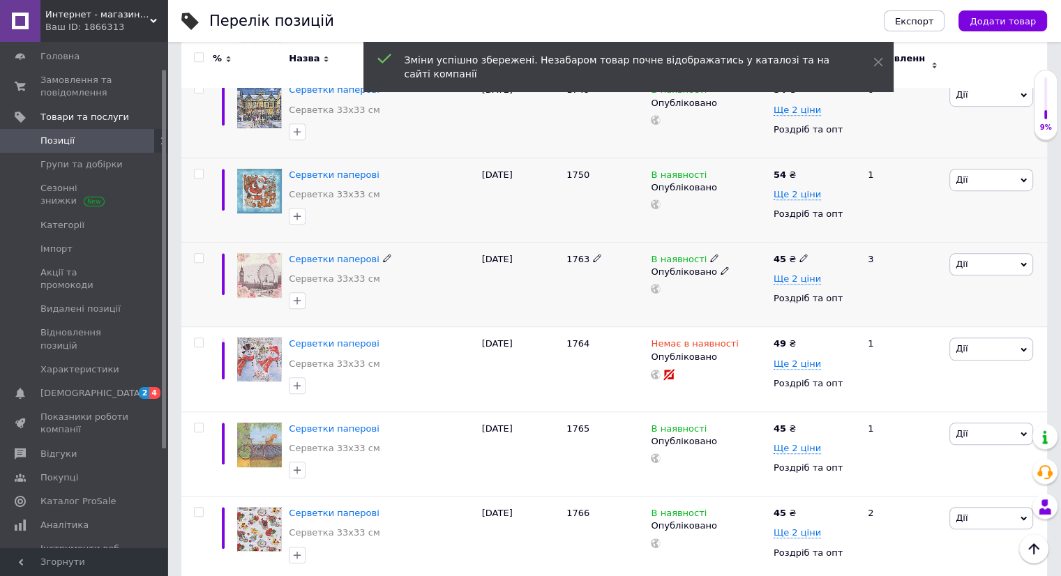
click at [801, 254] on icon at bounding box center [803, 258] width 8 height 8
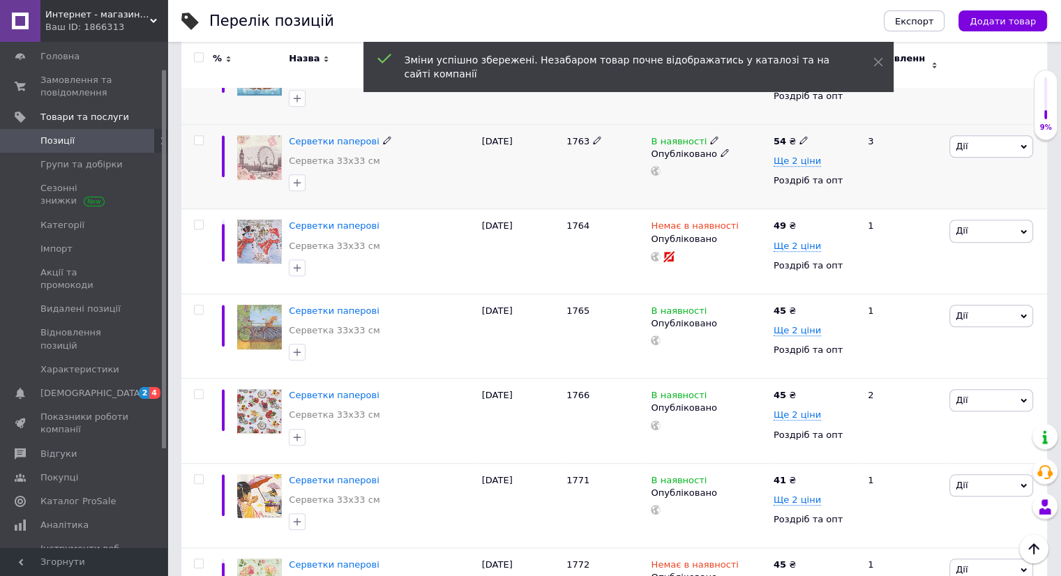
scroll to position [1046, 0]
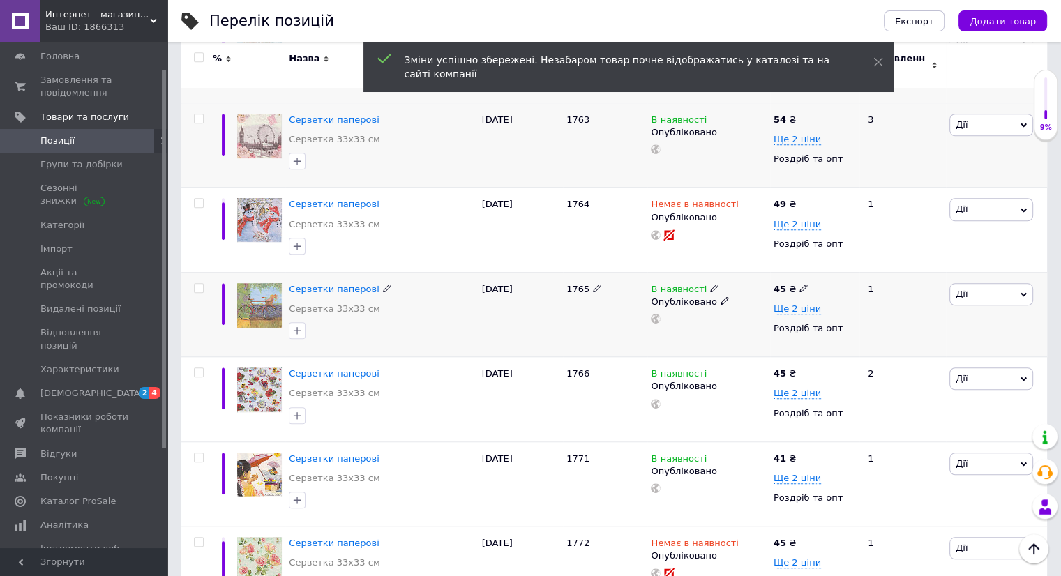
click at [799, 284] on icon at bounding box center [803, 288] width 8 height 8
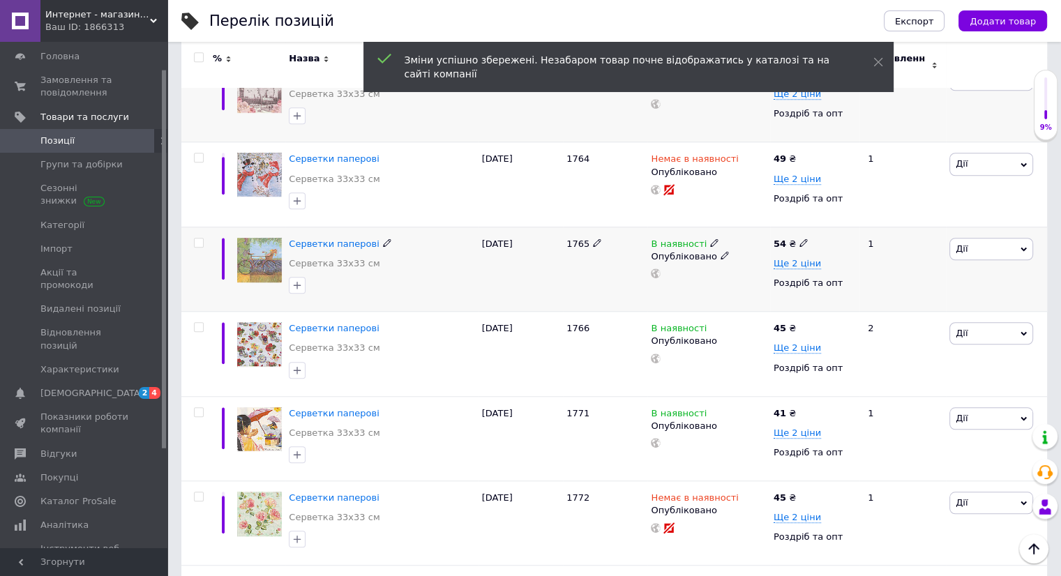
scroll to position [1116, 0]
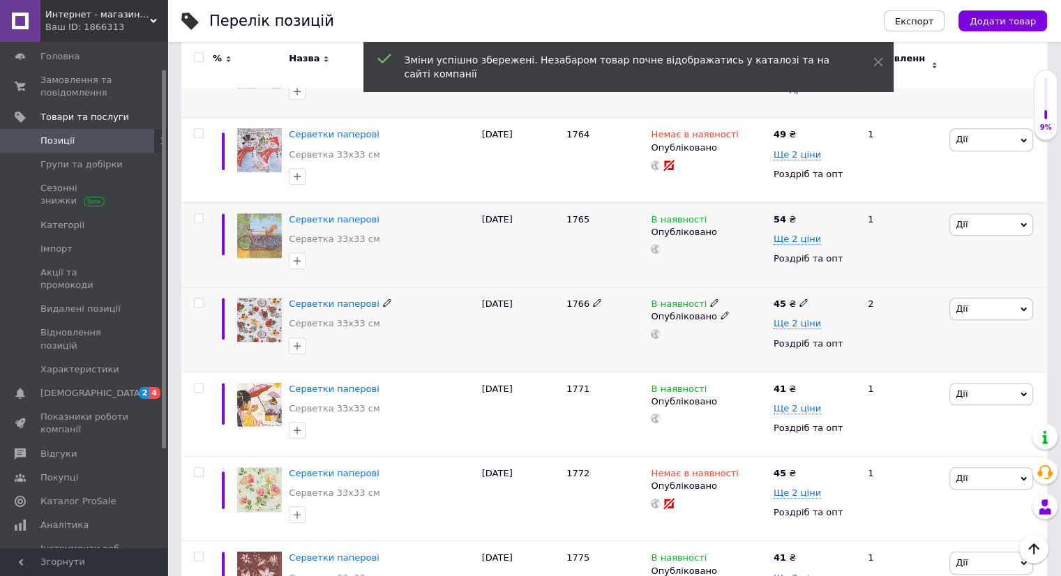
click at [799, 298] on icon at bounding box center [803, 302] width 8 height 8
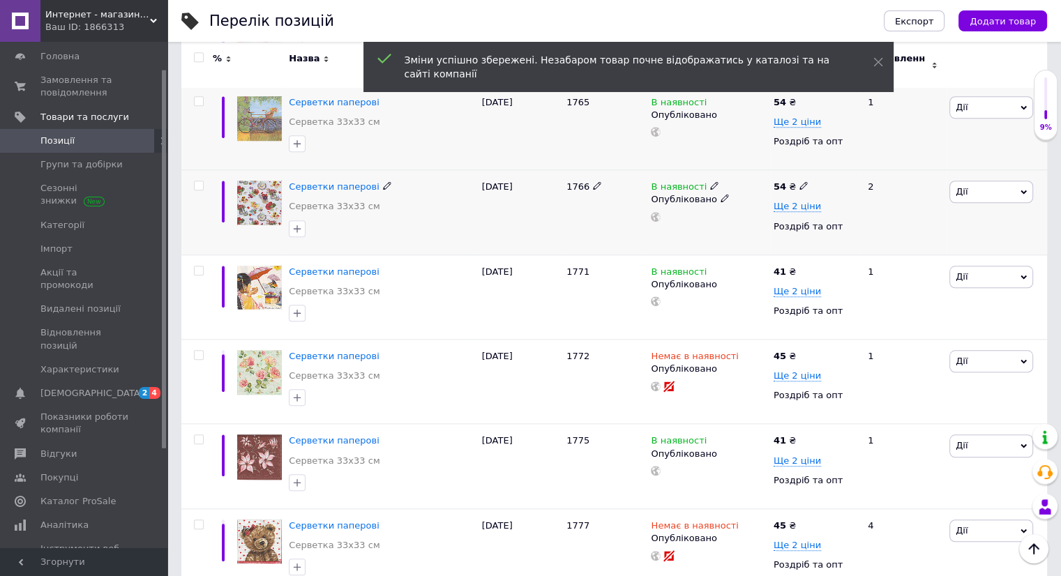
scroll to position [1255, 0]
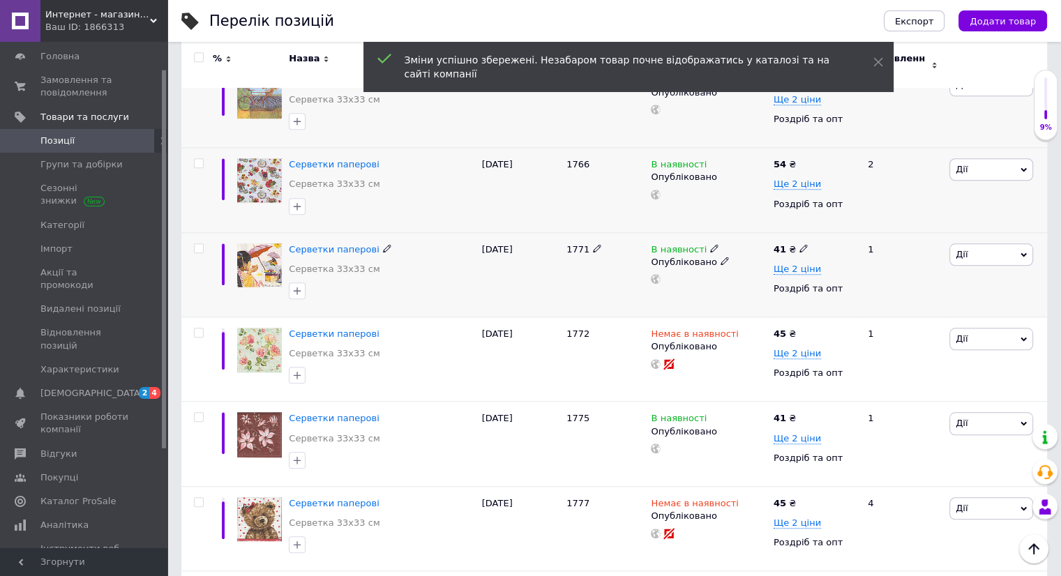
click at [799, 244] on icon at bounding box center [803, 248] width 8 height 8
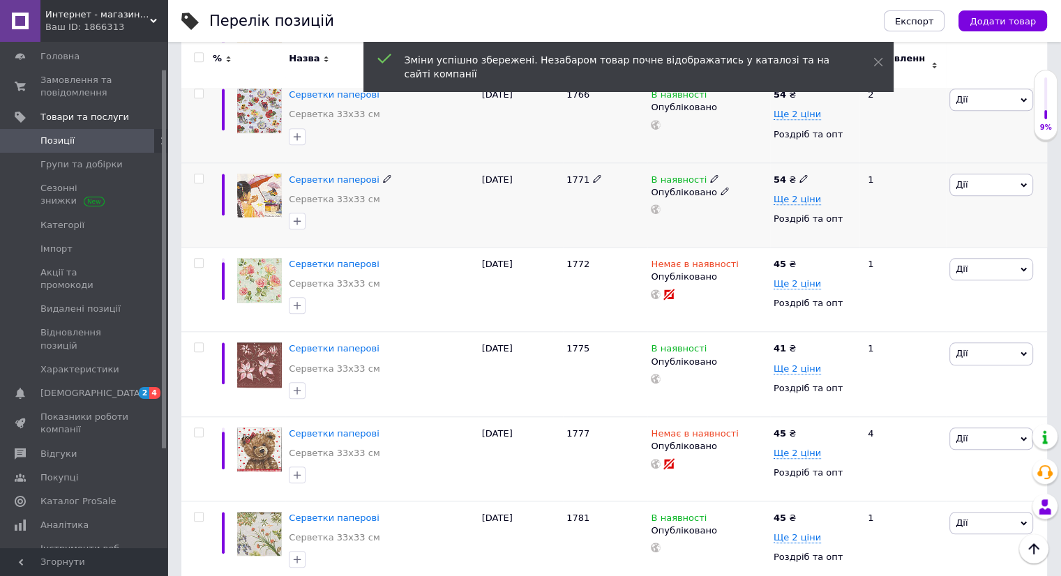
scroll to position [1395, 0]
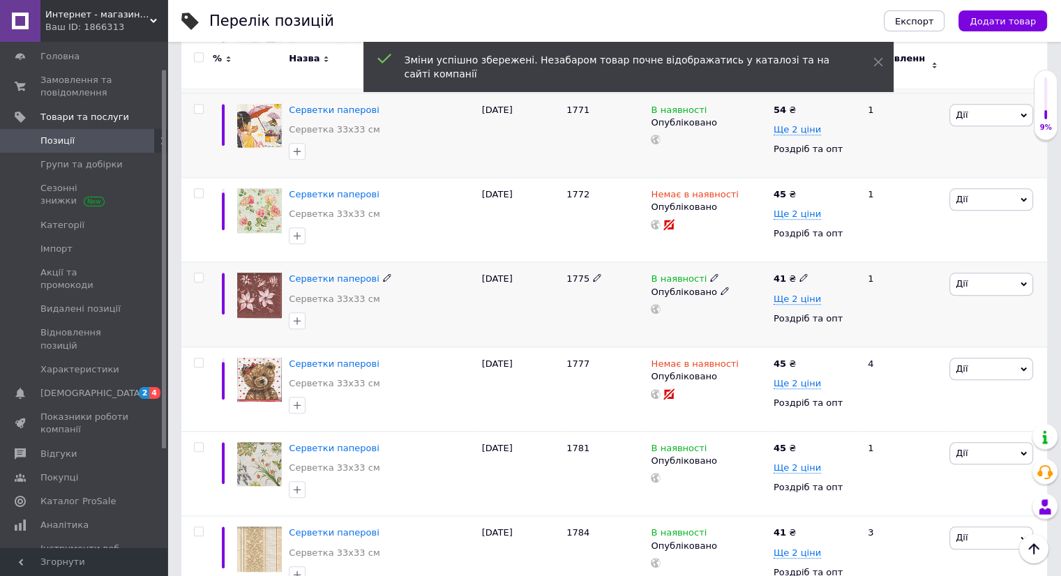
click at [799, 273] on icon at bounding box center [803, 277] width 8 height 8
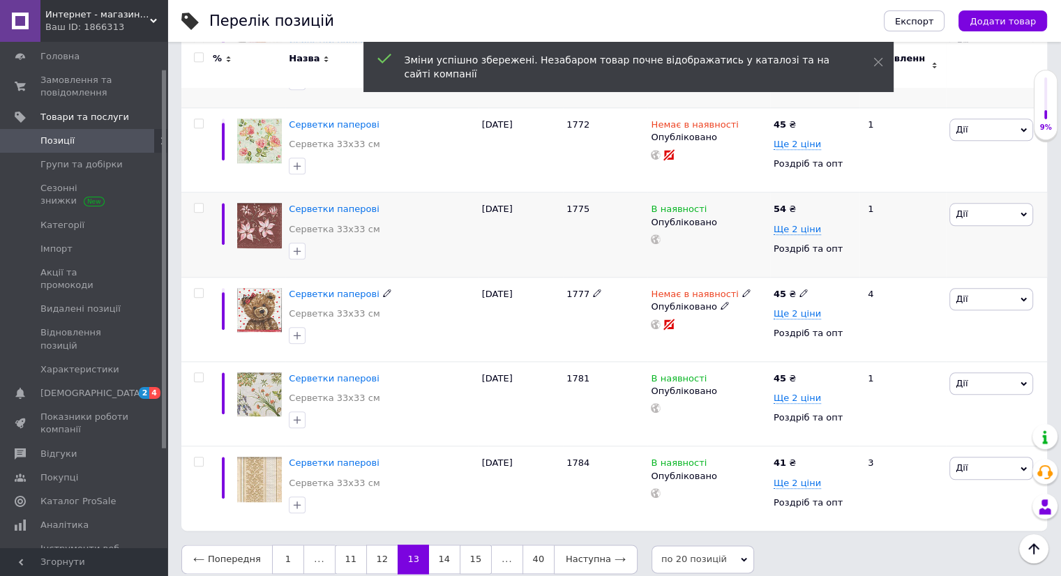
scroll to position [1465, 0]
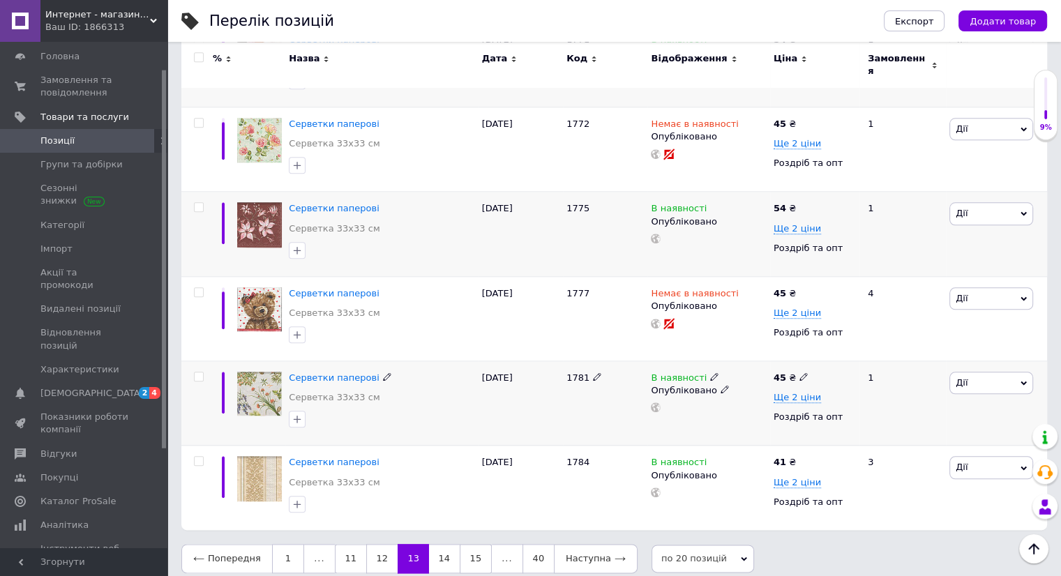
click at [799, 372] on icon at bounding box center [803, 376] width 8 height 8
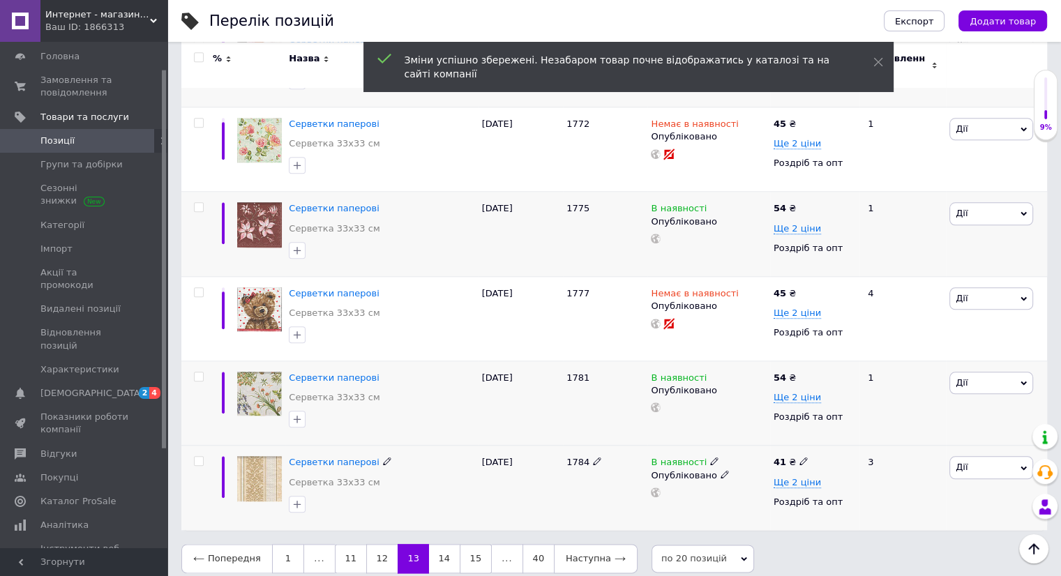
click at [800, 457] on icon at bounding box center [803, 461] width 8 height 8
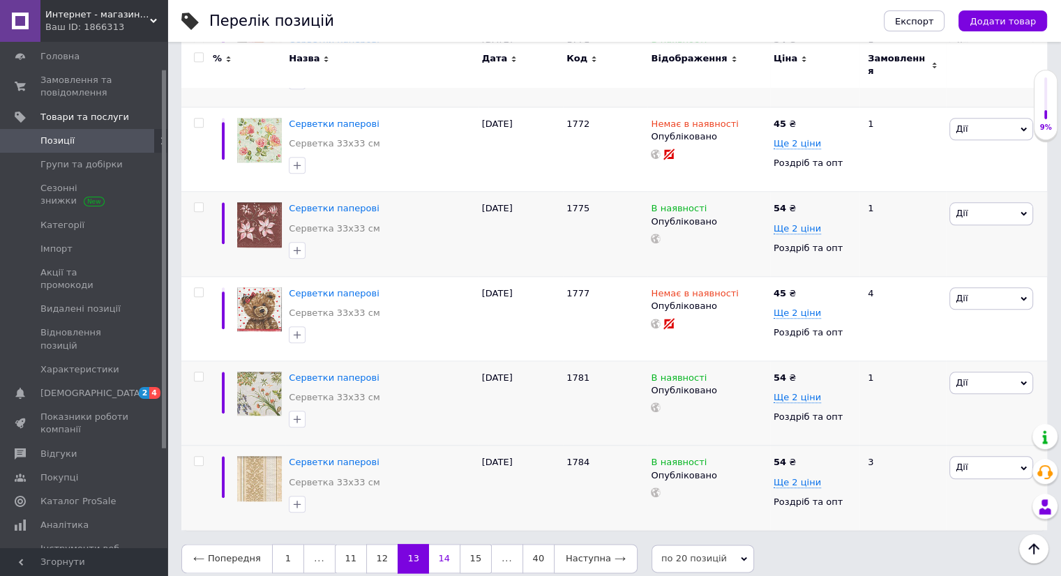
click at [435, 546] on link "14" at bounding box center [444, 558] width 31 height 29
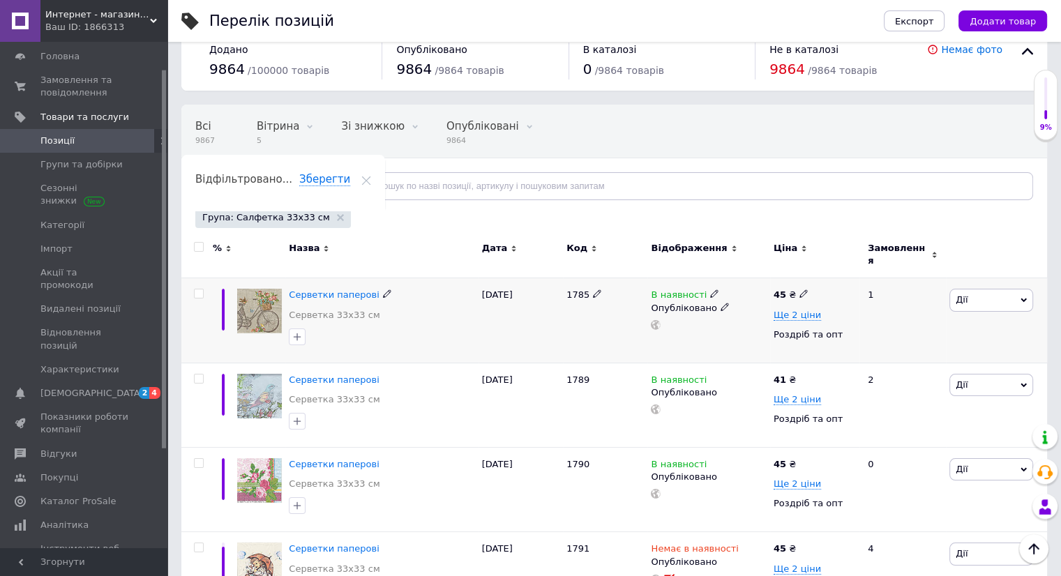
scroll to position [1, 0]
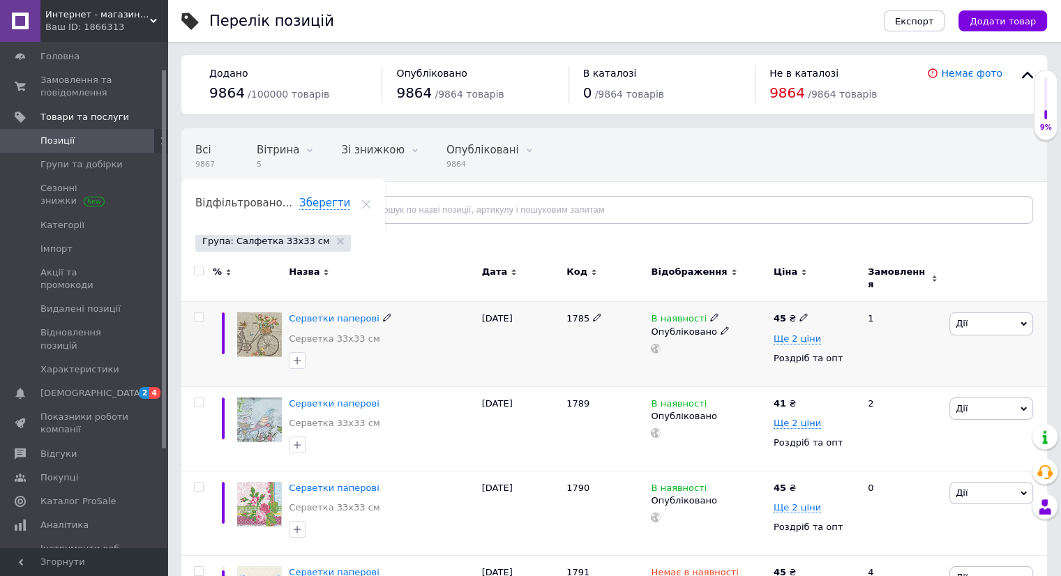
click at [801, 313] on icon at bounding box center [803, 317] width 8 height 8
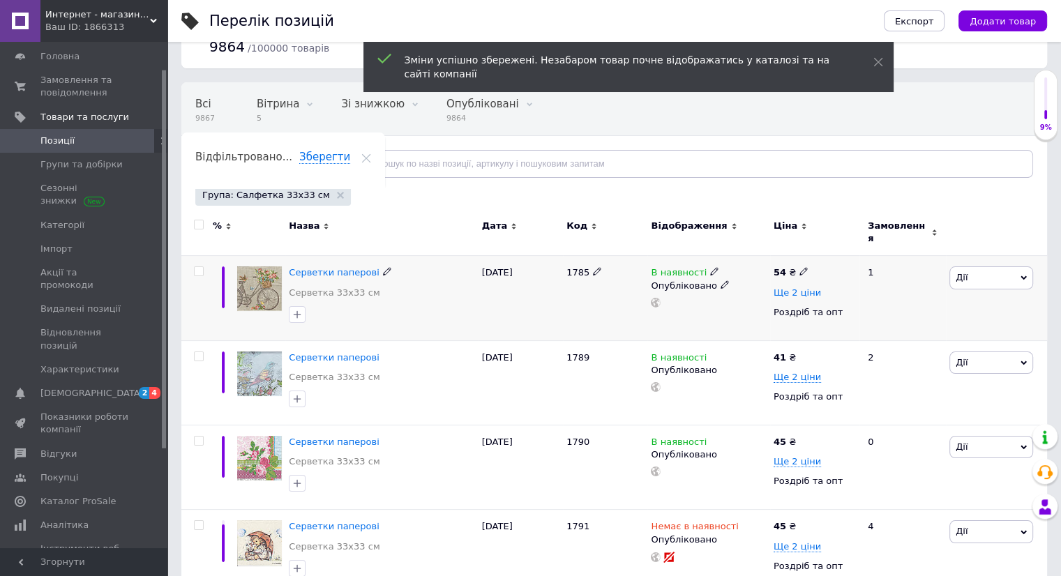
scroll to position [70, 0]
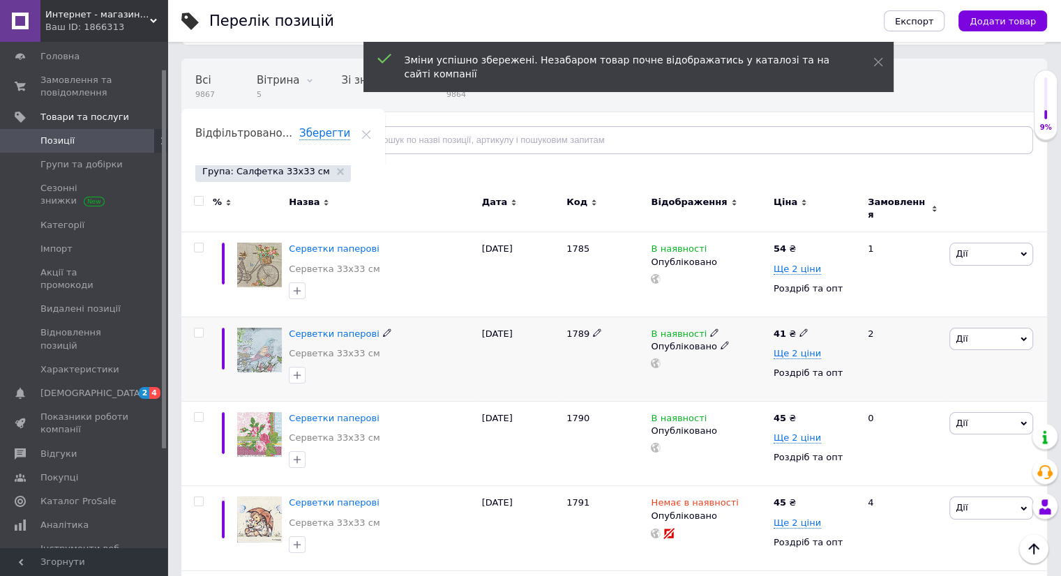
click at [799, 328] on icon at bounding box center [803, 332] width 8 height 8
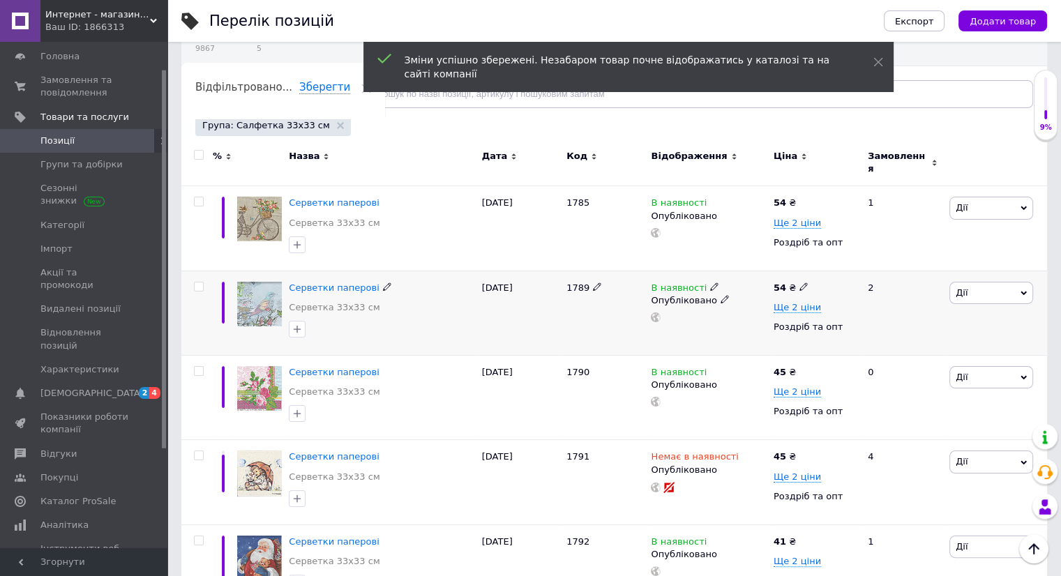
scroll to position [140, 0]
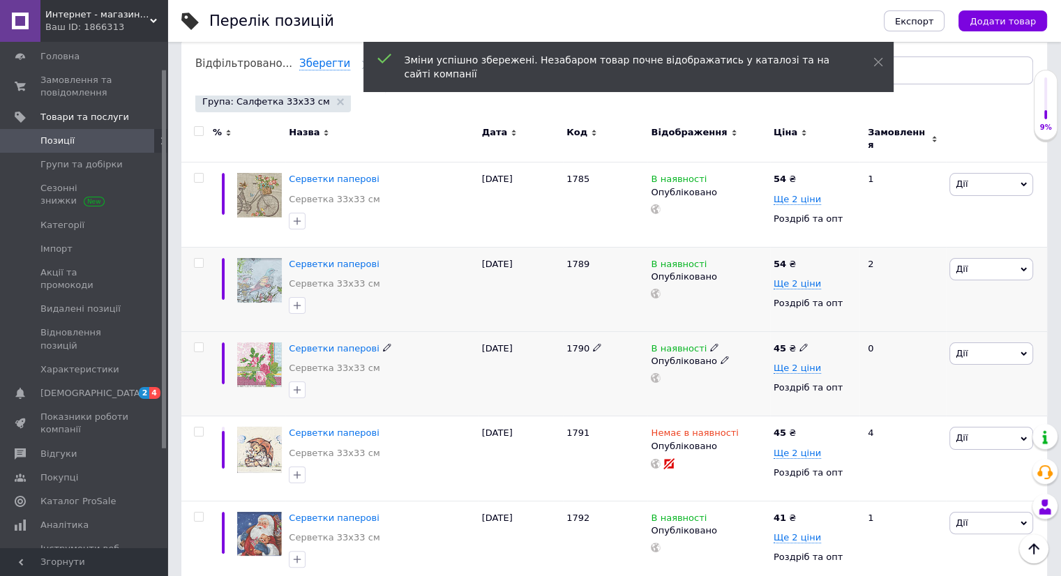
click at [799, 343] on icon at bounding box center [803, 347] width 8 height 8
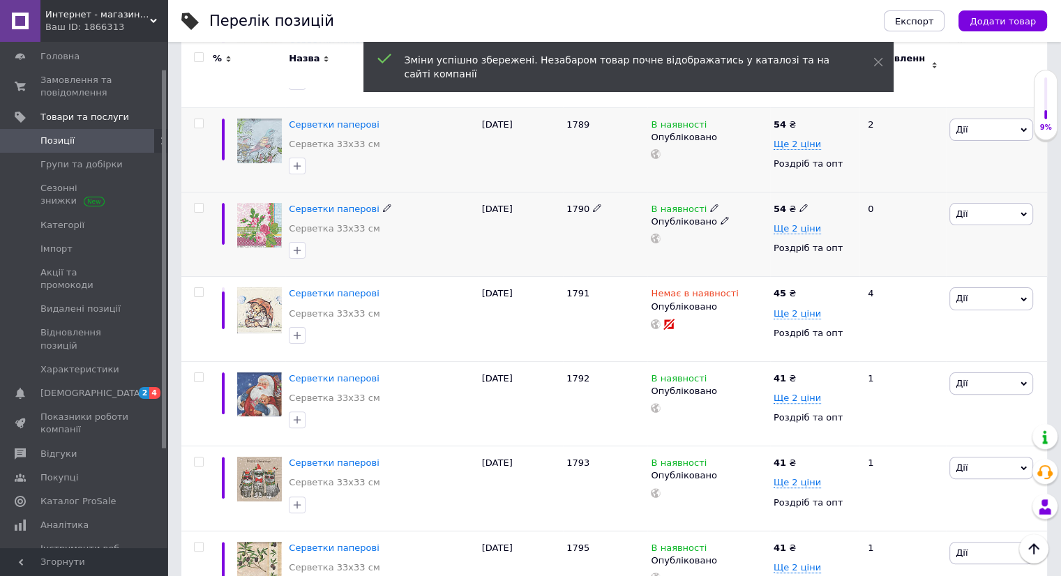
scroll to position [349, 0]
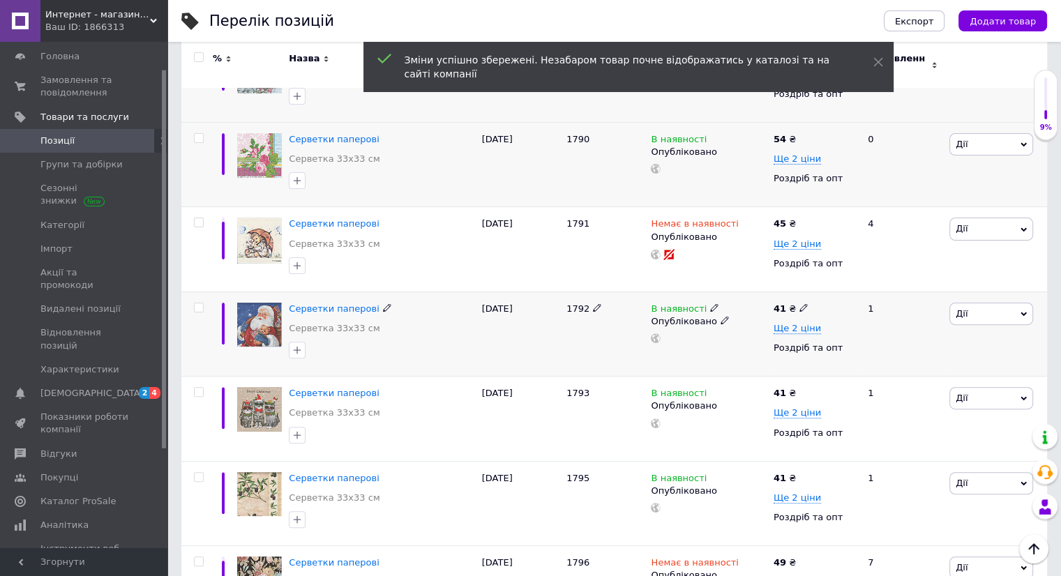
click at [799, 303] on icon at bounding box center [803, 307] width 8 height 8
click at [799, 388] on icon at bounding box center [803, 392] width 8 height 8
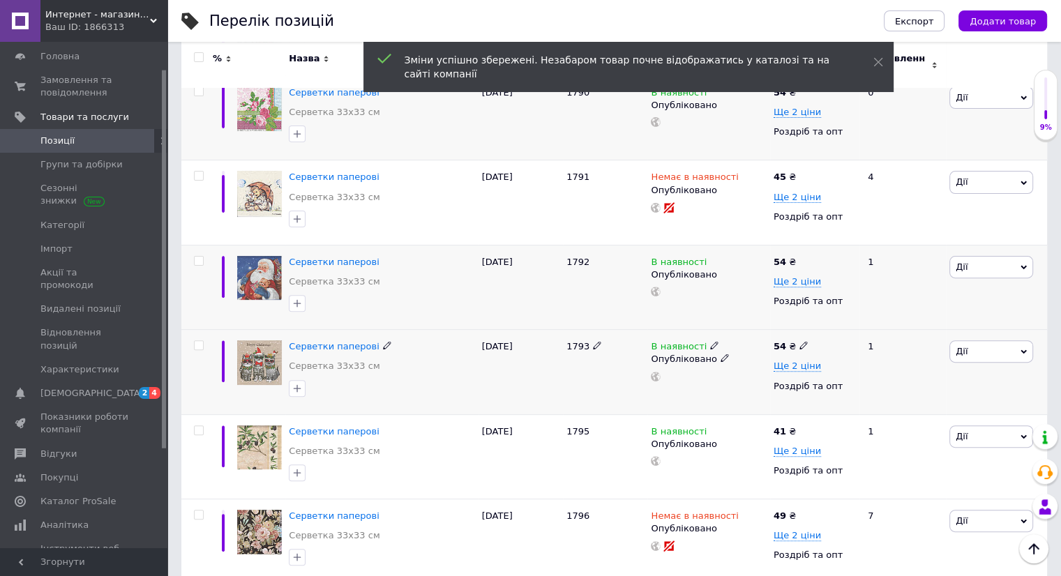
scroll to position [419, 0]
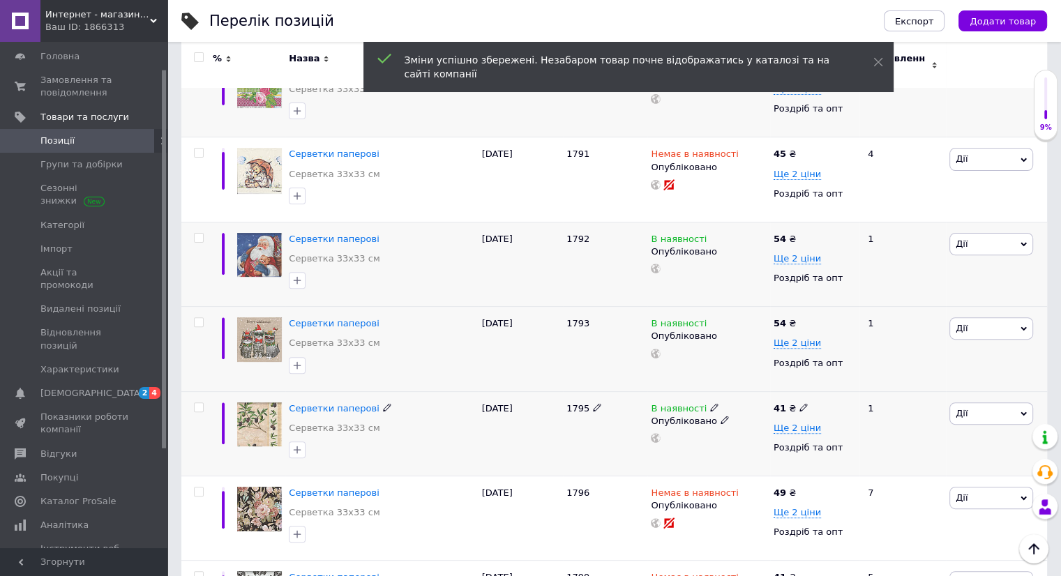
click at [799, 402] on span at bounding box center [803, 407] width 8 height 10
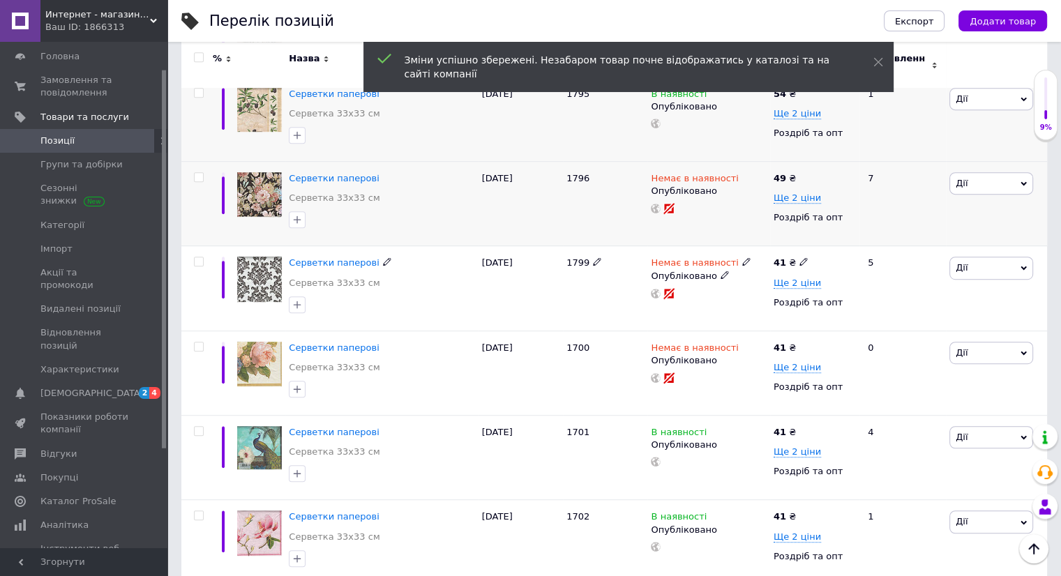
scroll to position [768, 0]
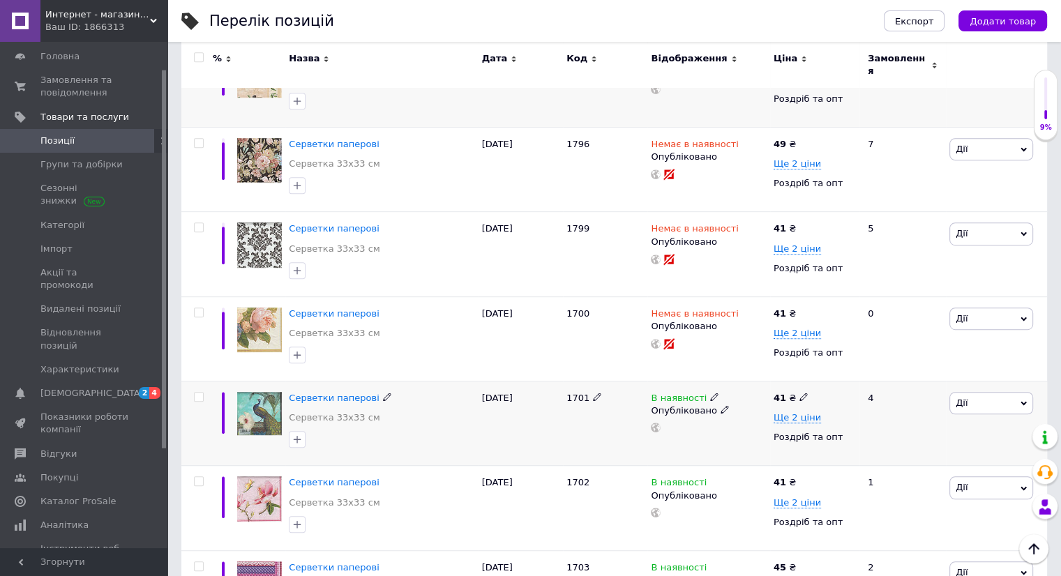
click at [799, 393] on icon at bounding box center [803, 397] width 8 height 8
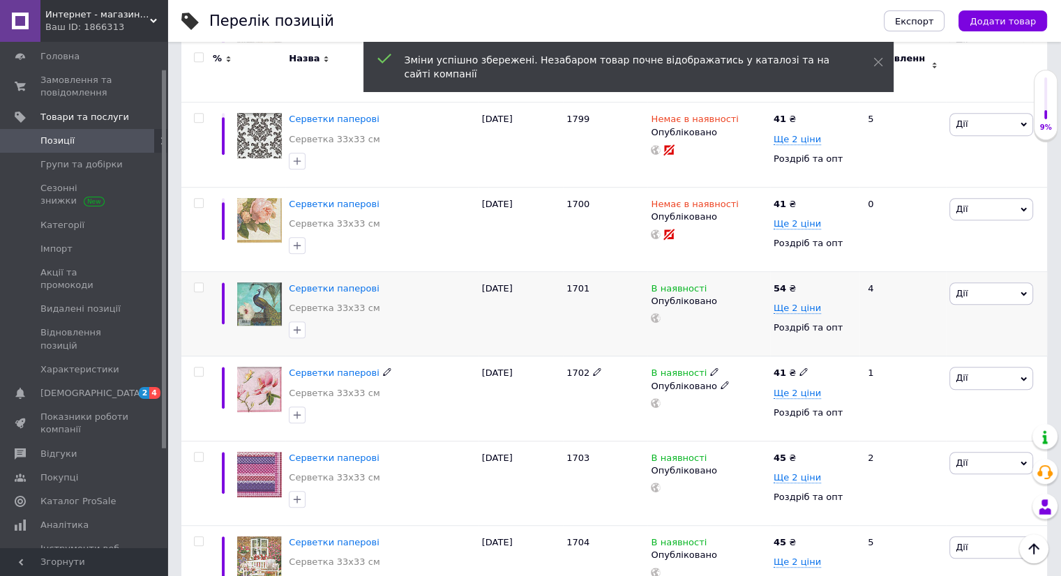
scroll to position [907, 0]
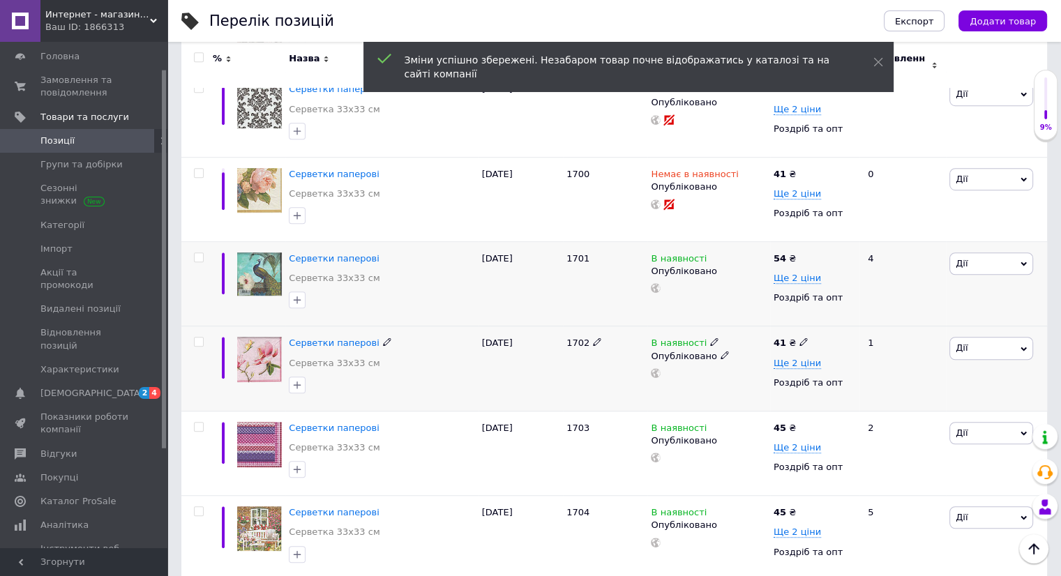
click at [799, 338] on icon at bounding box center [803, 342] width 8 height 8
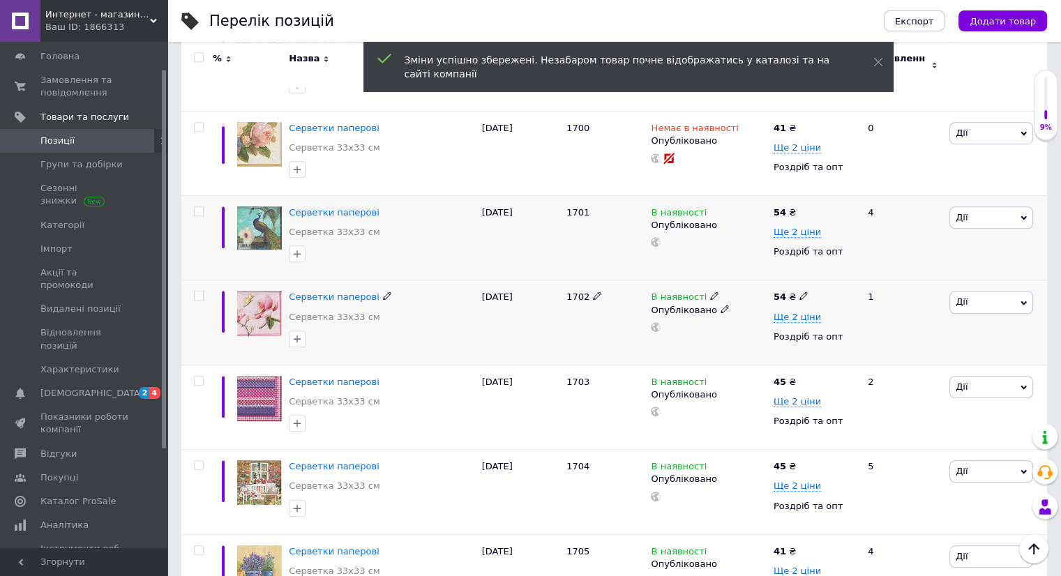
scroll to position [977, 0]
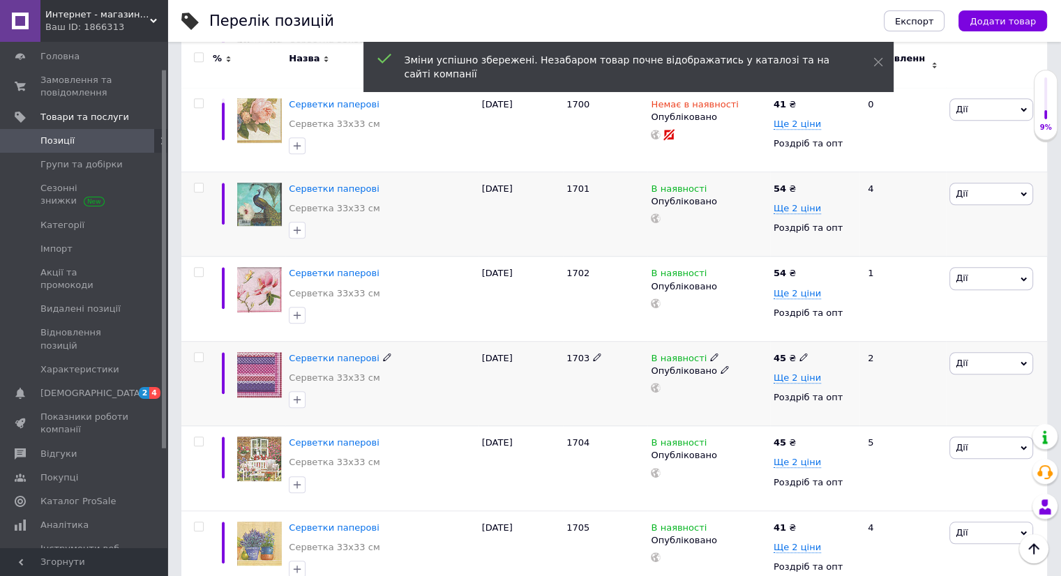
click at [799, 353] on icon at bounding box center [803, 357] width 8 height 8
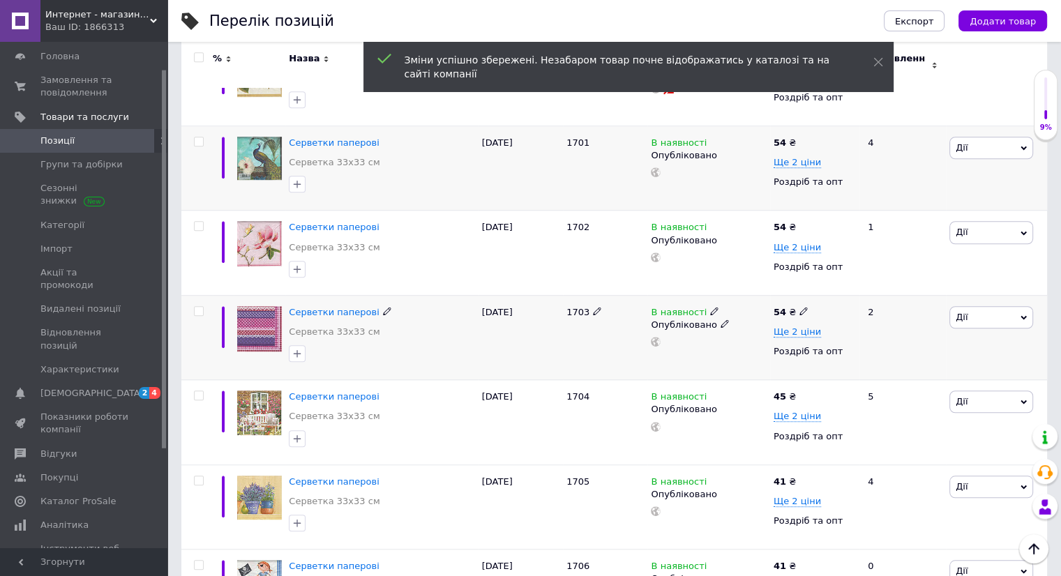
scroll to position [1047, 0]
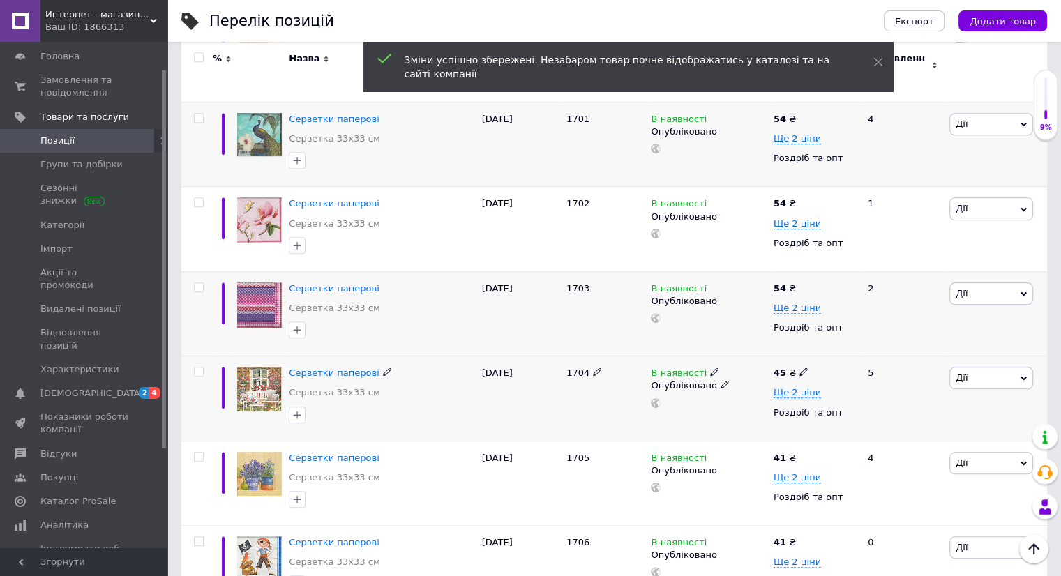
click at [799, 368] on icon at bounding box center [803, 372] width 8 height 8
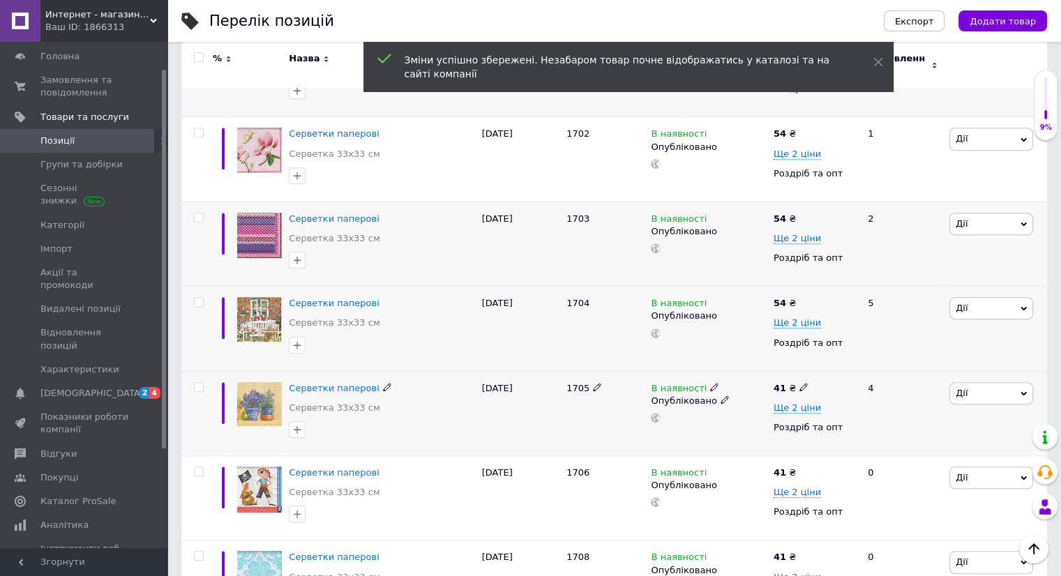
click at [799, 383] on icon at bounding box center [803, 387] width 8 height 8
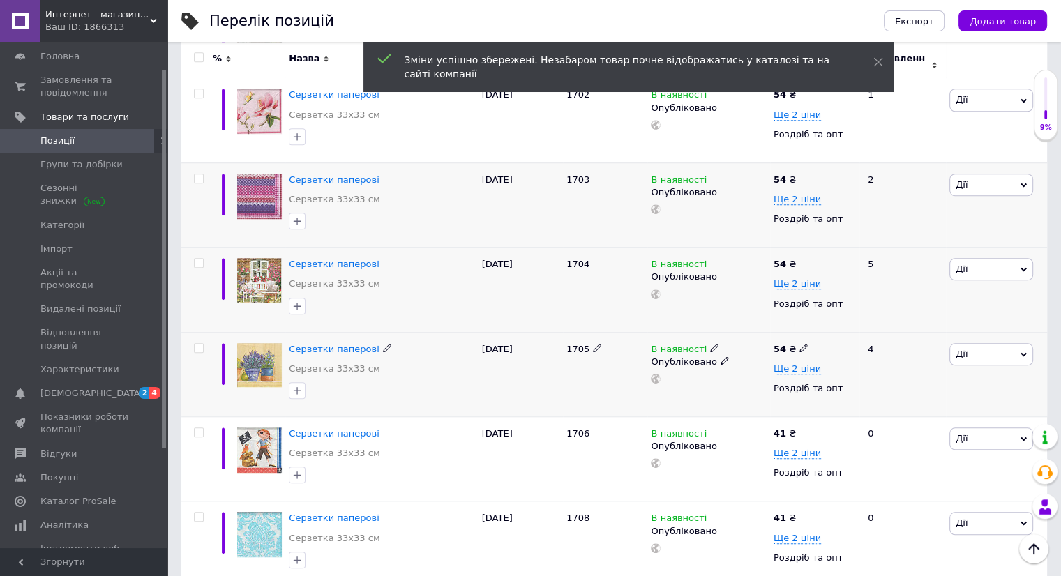
scroll to position [1186, 0]
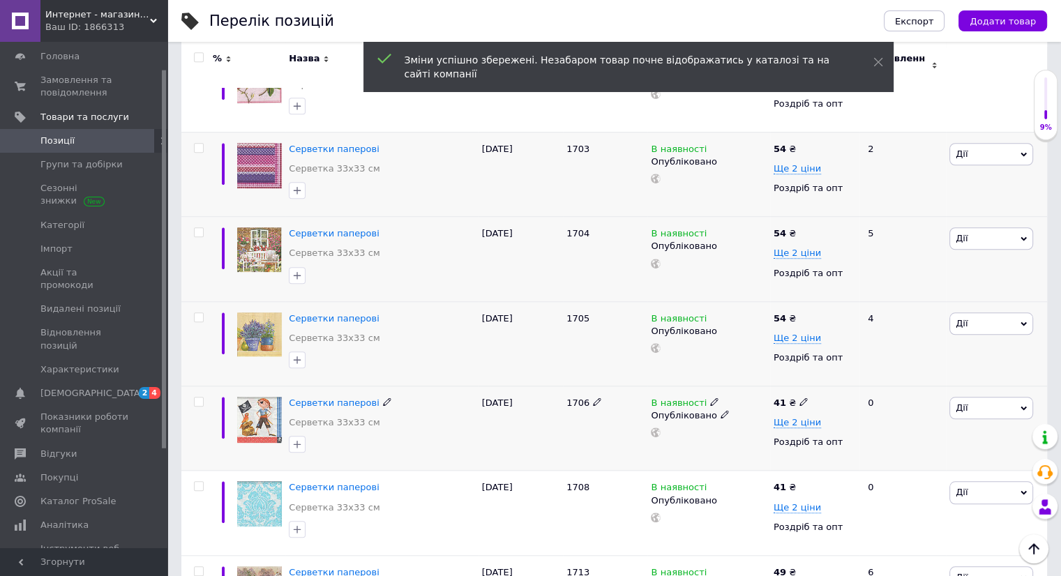
click at [799, 398] on icon at bounding box center [803, 402] width 8 height 8
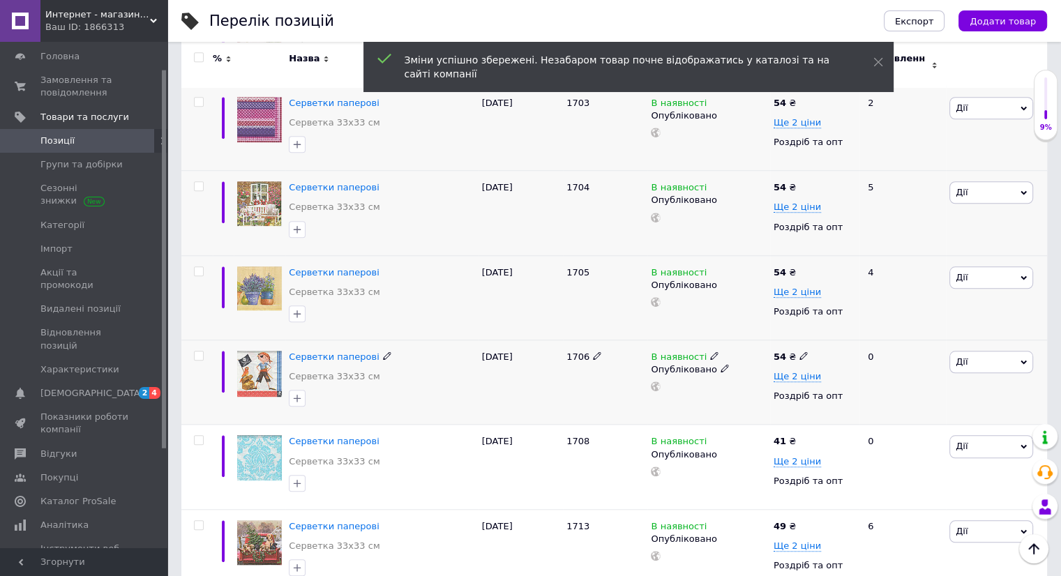
scroll to position [1256, 0]
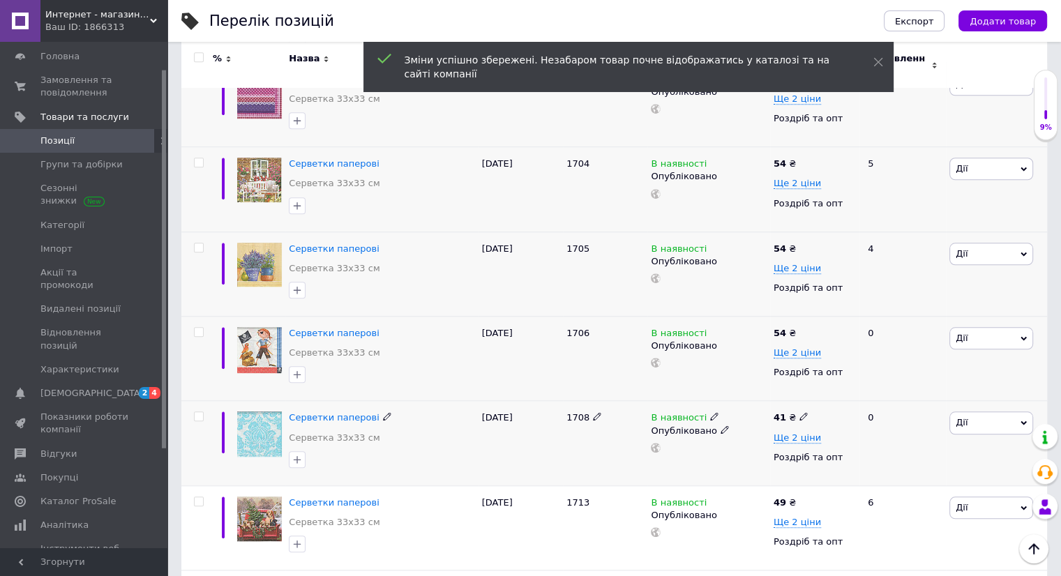
click at [799, 412] on icon at bounding box center [803, 416] width 8 height 8
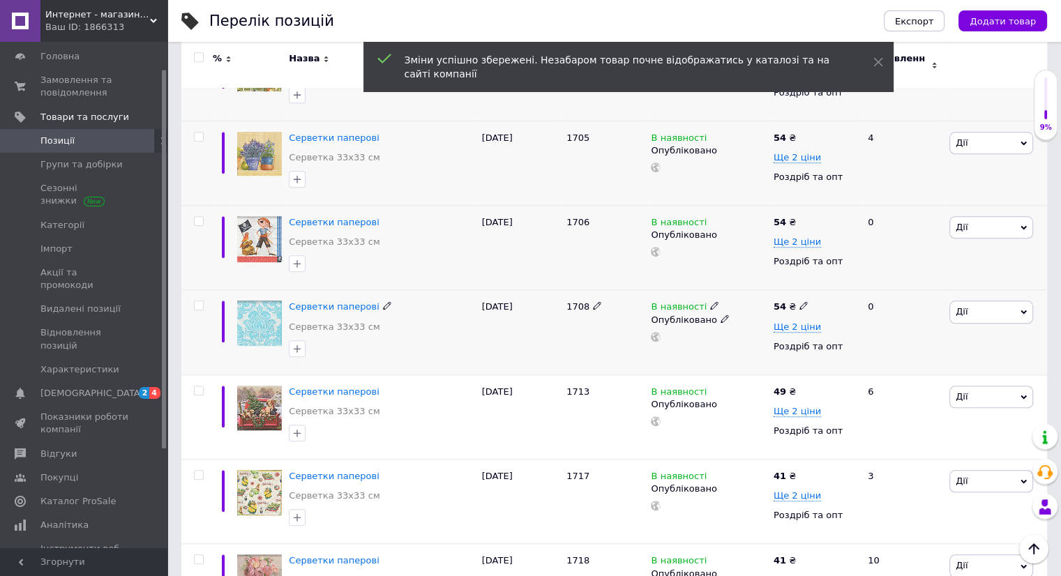
scroll to position [1395, 0]
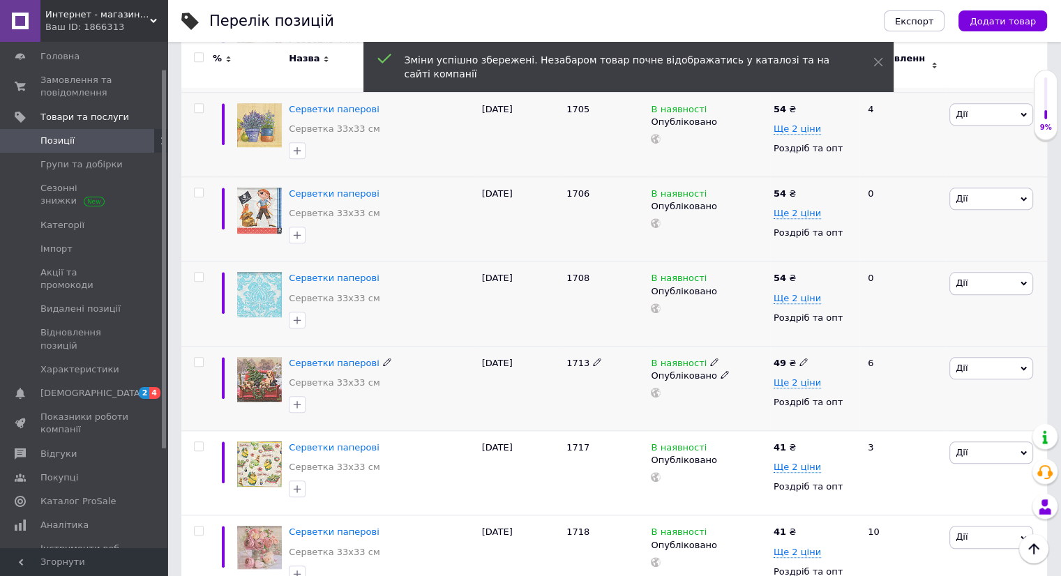
click at [799, 358] on icon at bounding box center [803, 362] width 8 height 8
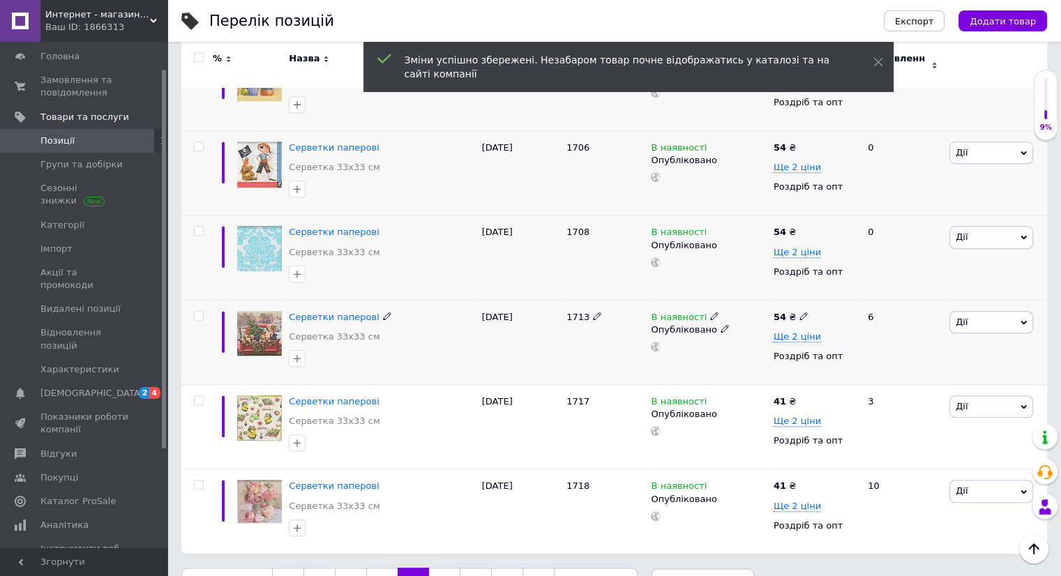
scroll to position [1465, 0]
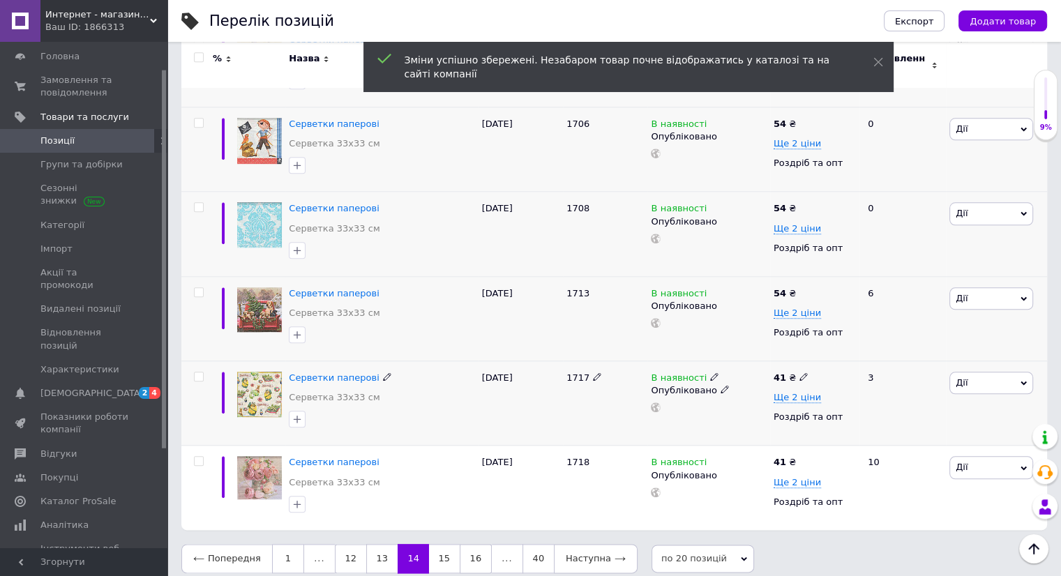
click at [799, 372] on icon at bounding box center [803, 376] width 8 height 8
click at [799, 457] on use at bounding box center [803, 461] width 8 height 8
click at [440, 545] on link "15" at bounding box center [444, 558] width 31 height 29
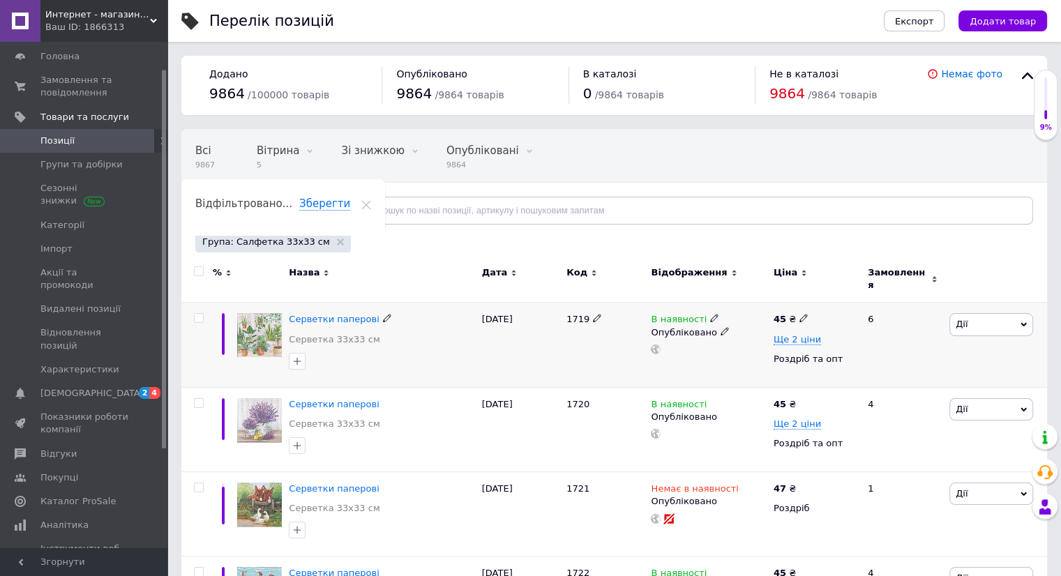
click at [801, 315] on use at bounding box center [803, 319] width 8 height 8
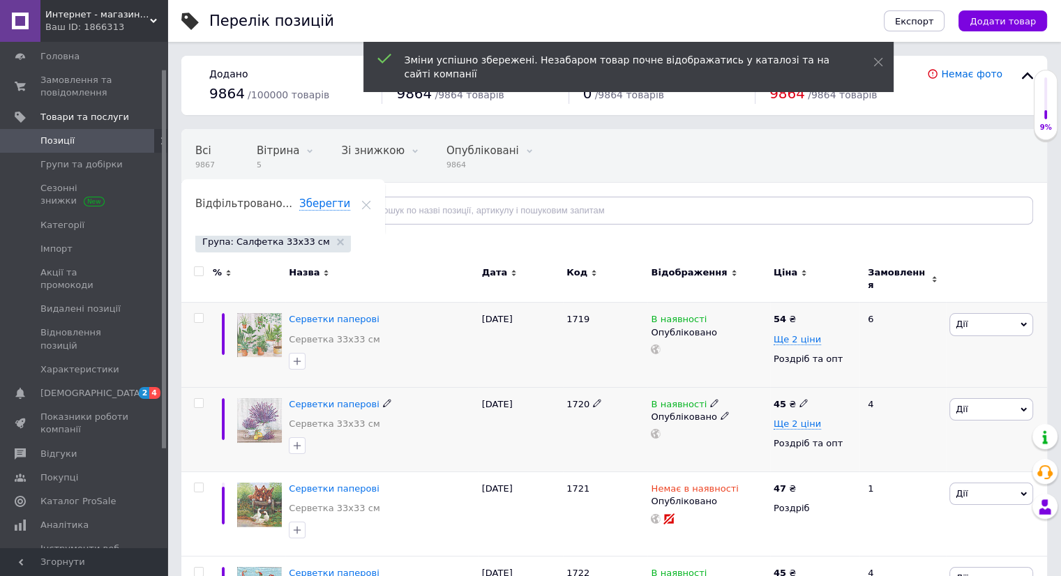
click at [799, 399] on icon at bounding box center [803, 403] width 8 height 8
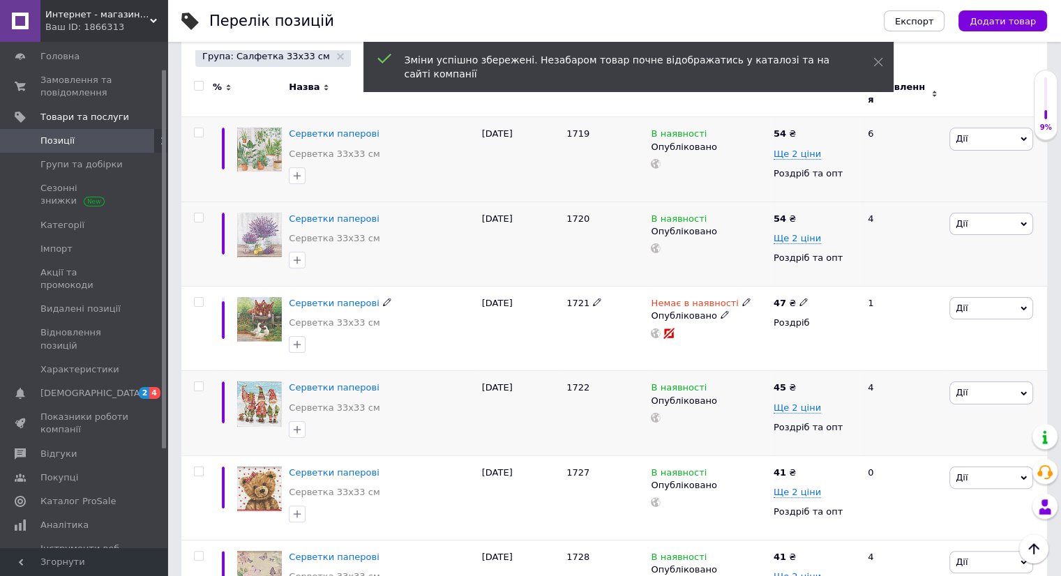
scroll to position [209, 0]
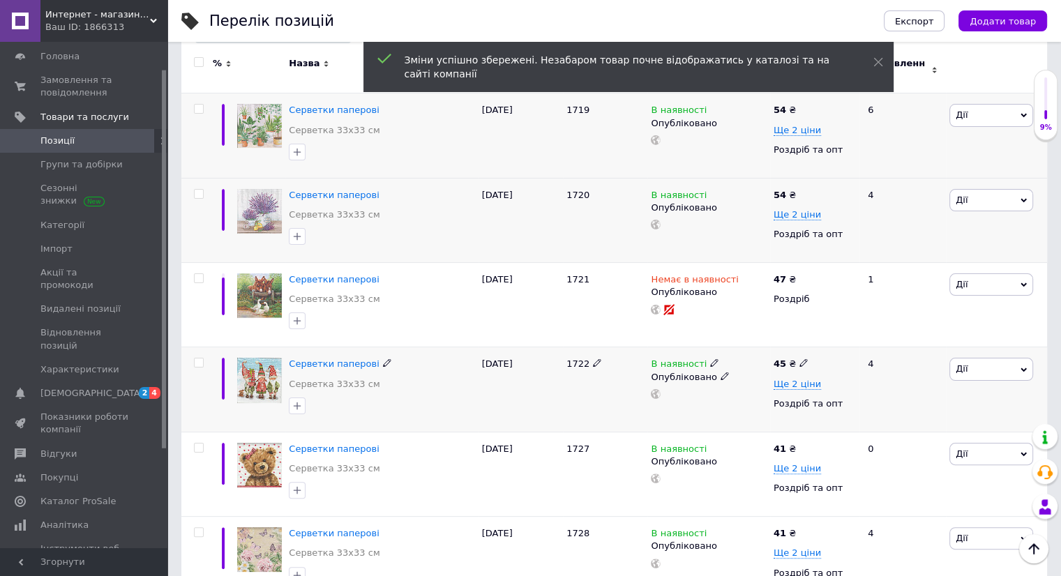
click at [801, 358] on icon at bounding box center [803, 362] width 8 height 8
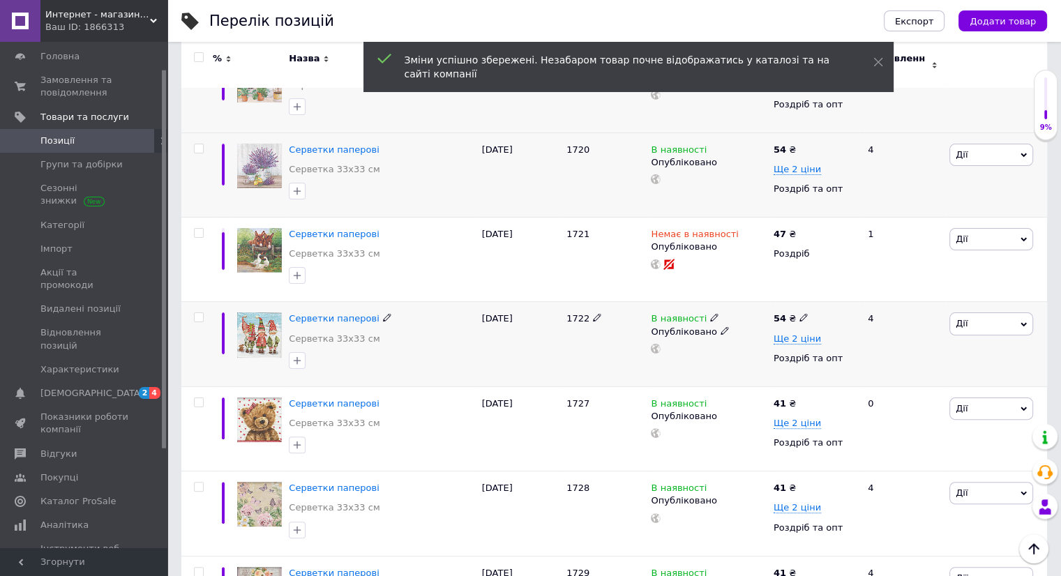
scroll to position [279, 0]
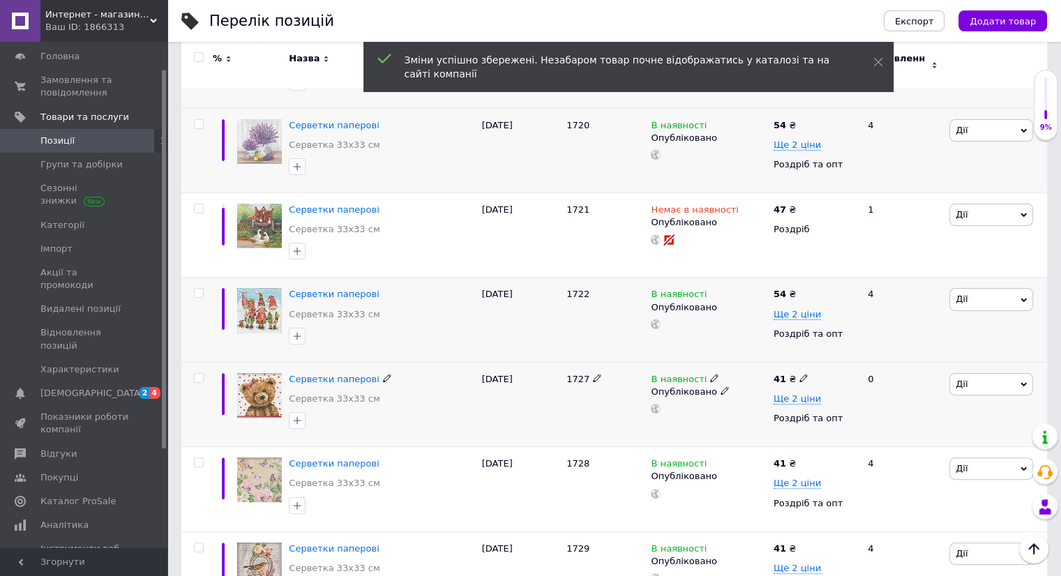
click at [799, 374] on icon at bounding box center [803, 378] width 8 height 8
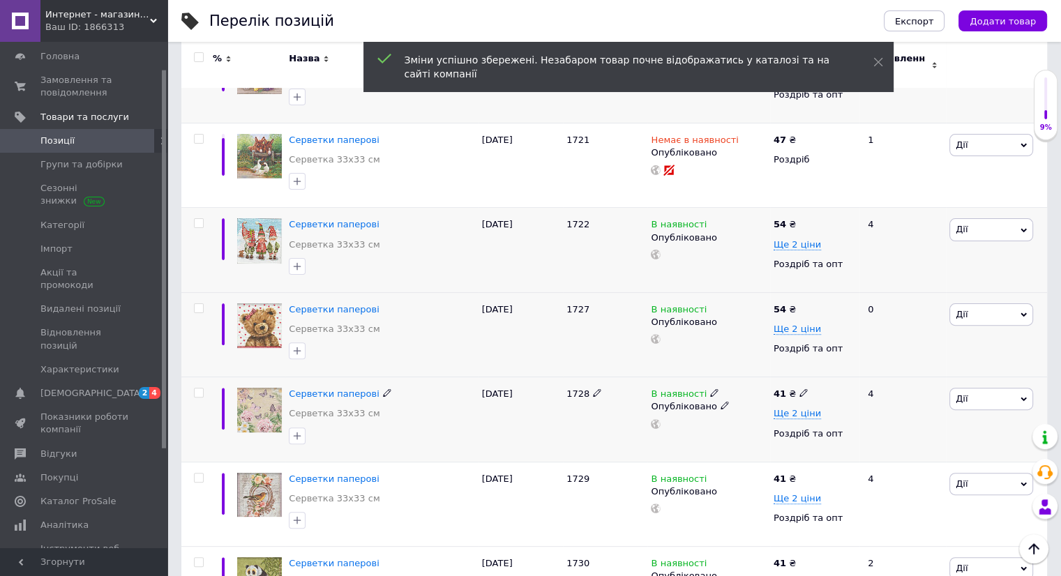
click at [799, 388] on icon at bounding box center [803, 392] width 8 height 8
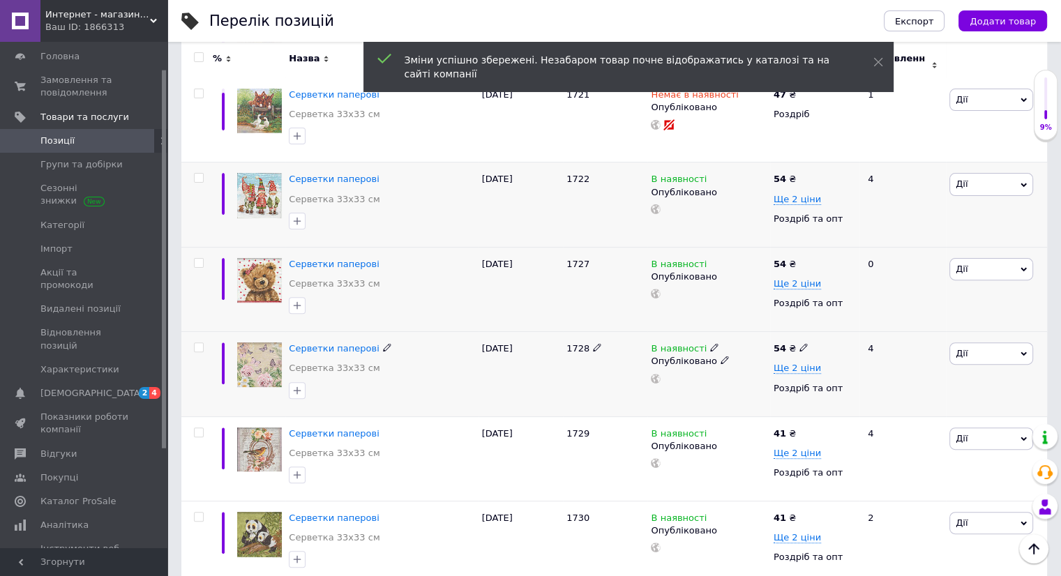
scroll to position [418, 0]
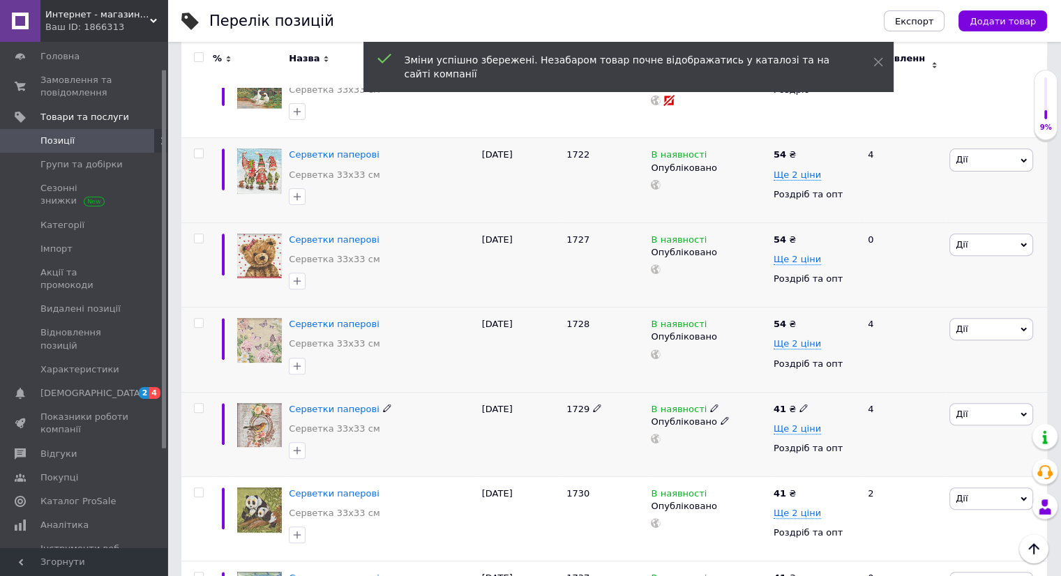
click at [799, 404] on icon at bounding box center [803, 408] width 8 height 8
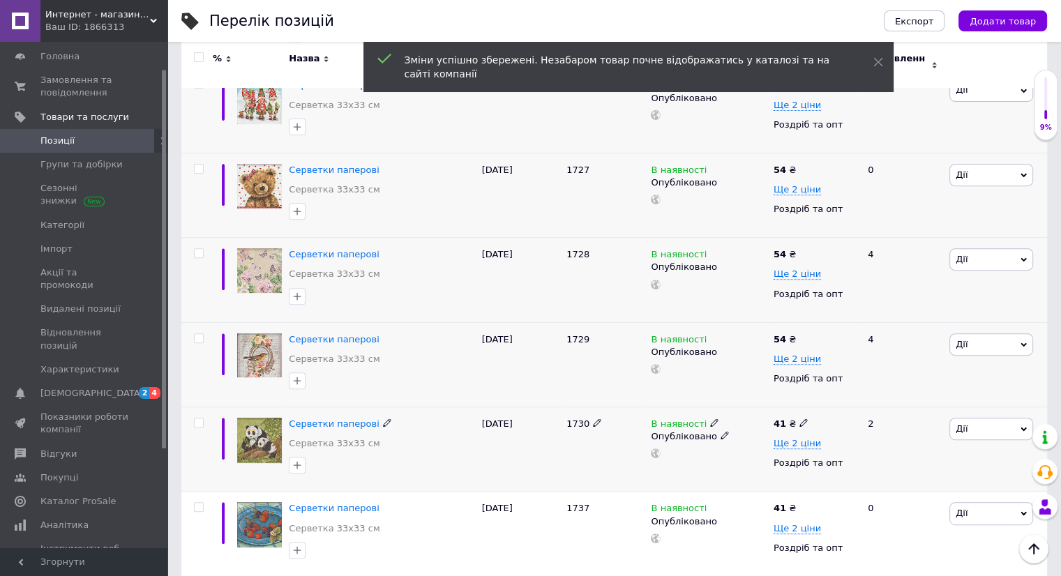
click at [799, 418] on icon at bounding box center [803, 422] width 8 height 8
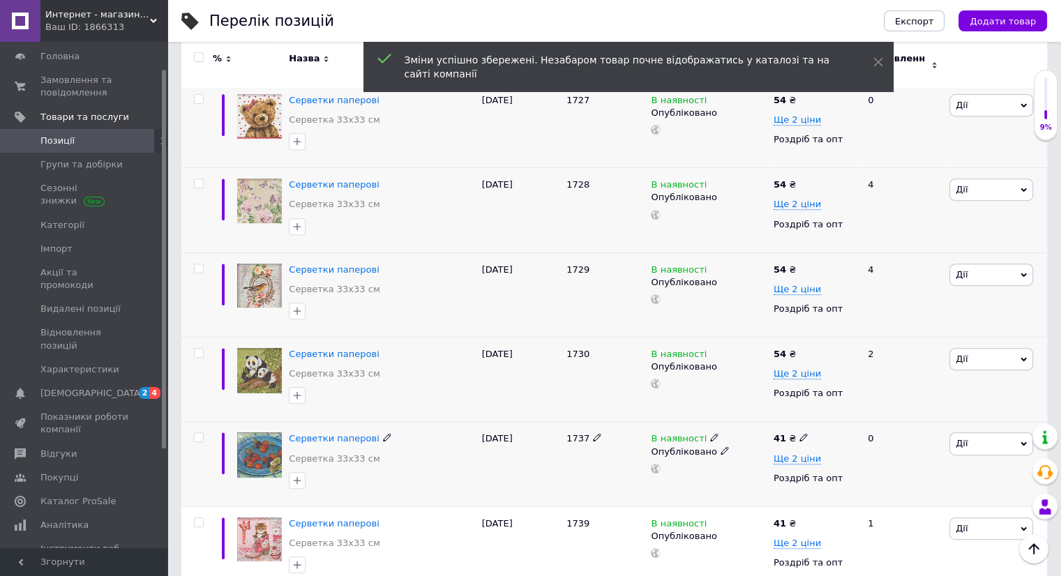
click at [799, 433] on icon at bounding box center [803, 437] width 8 height 8
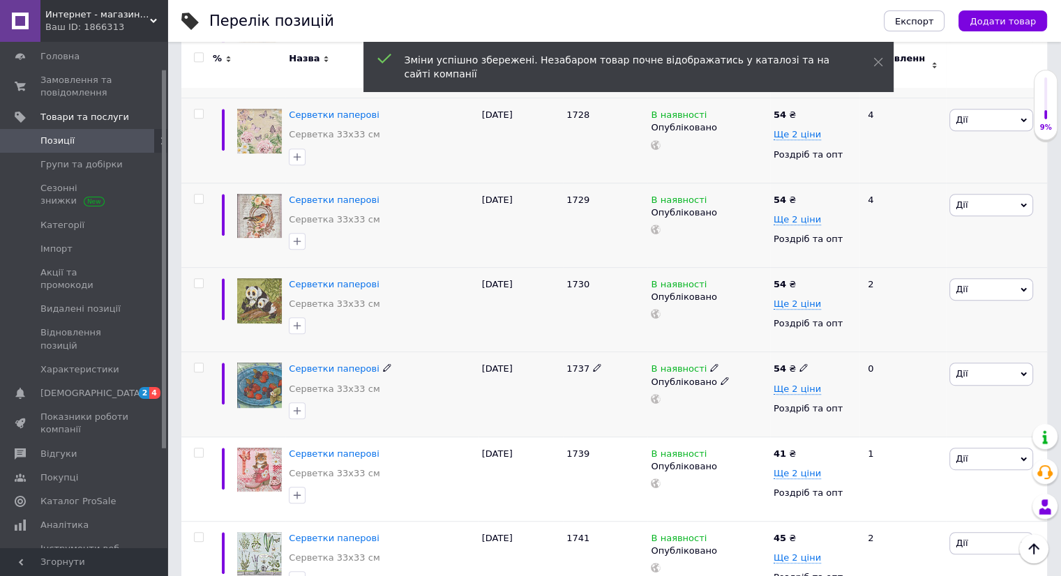
scroll to position [697, 0]
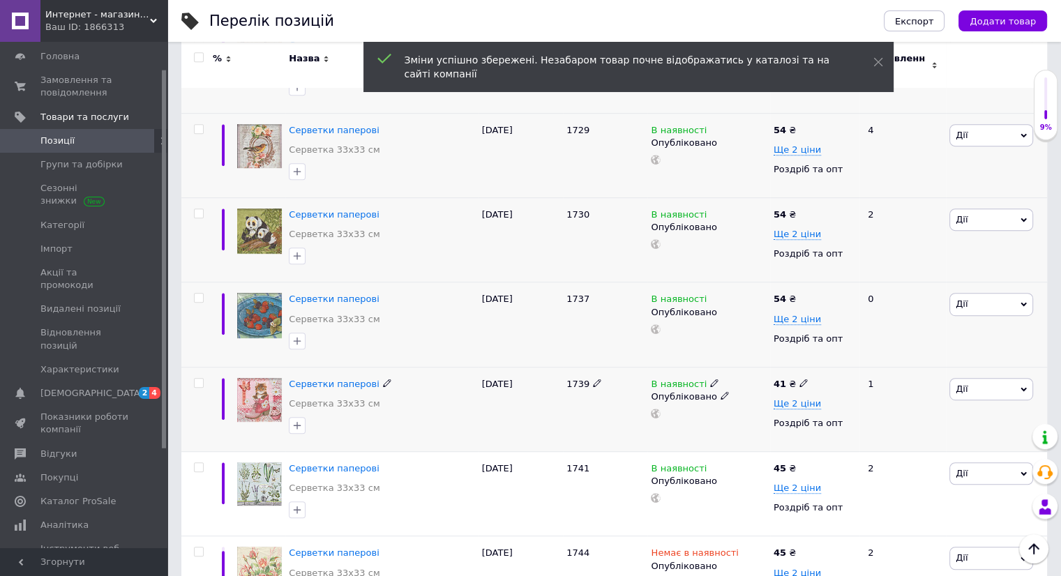
click at [799, 379] on icon at bounding box center [803, 383] width 8 height 8
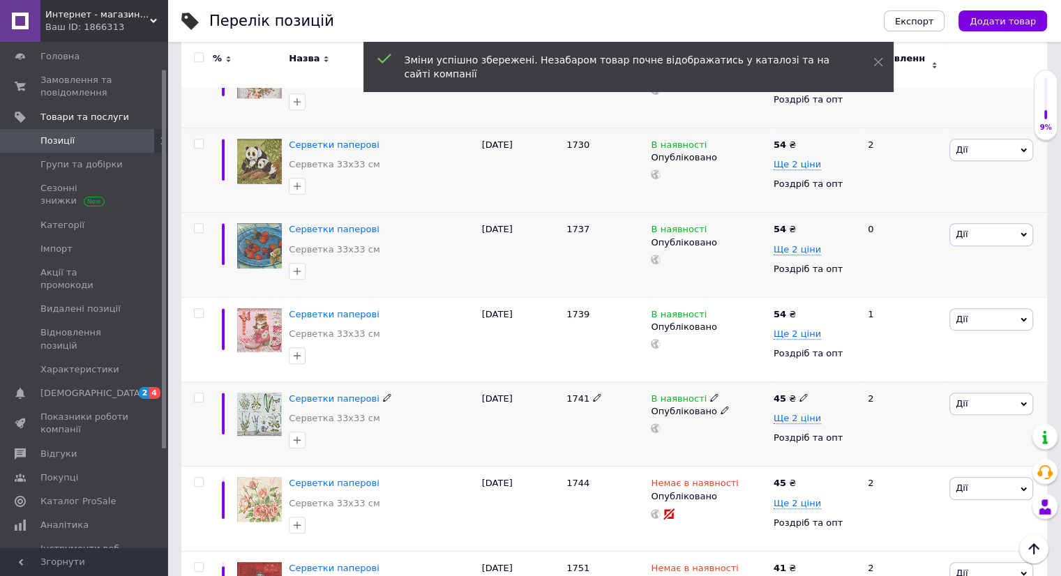
click at [799, 393] on icon at bounding box center [803, 397] width 8 height 8
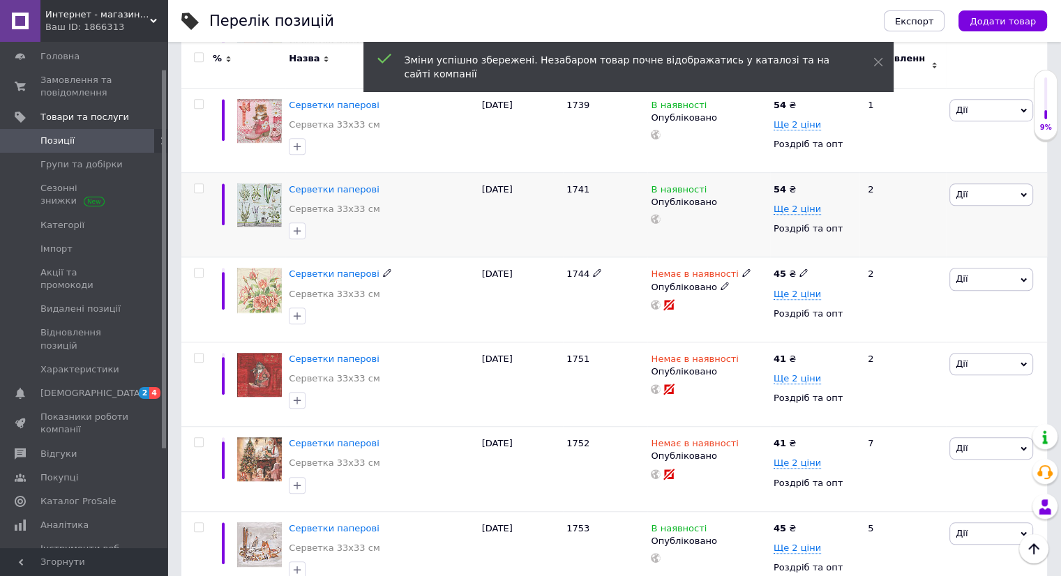
scroll to position [1116, 0]
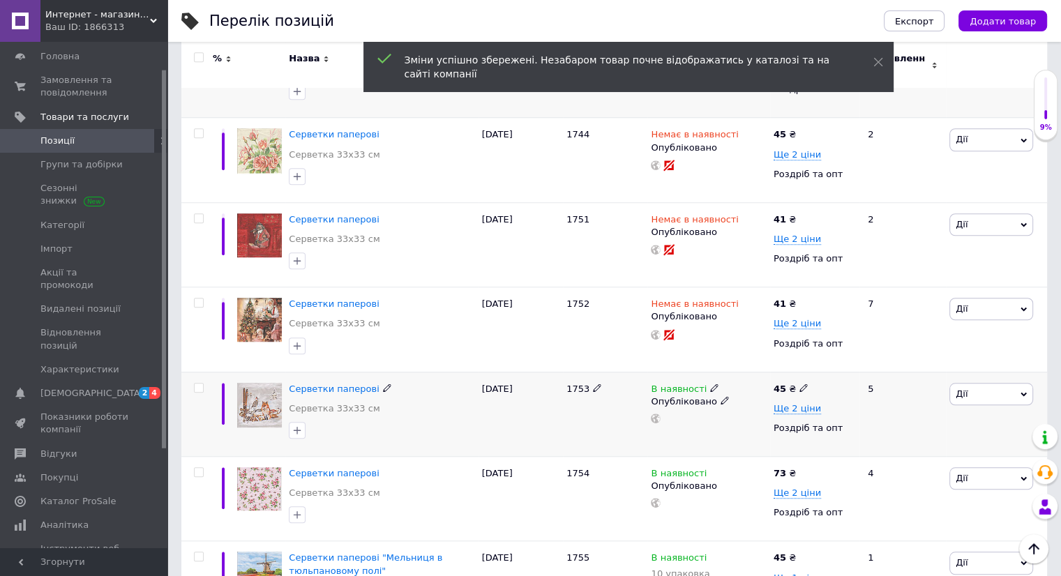
click at [799, 382] on span at bounding box center [803, 387] width 8 height 10
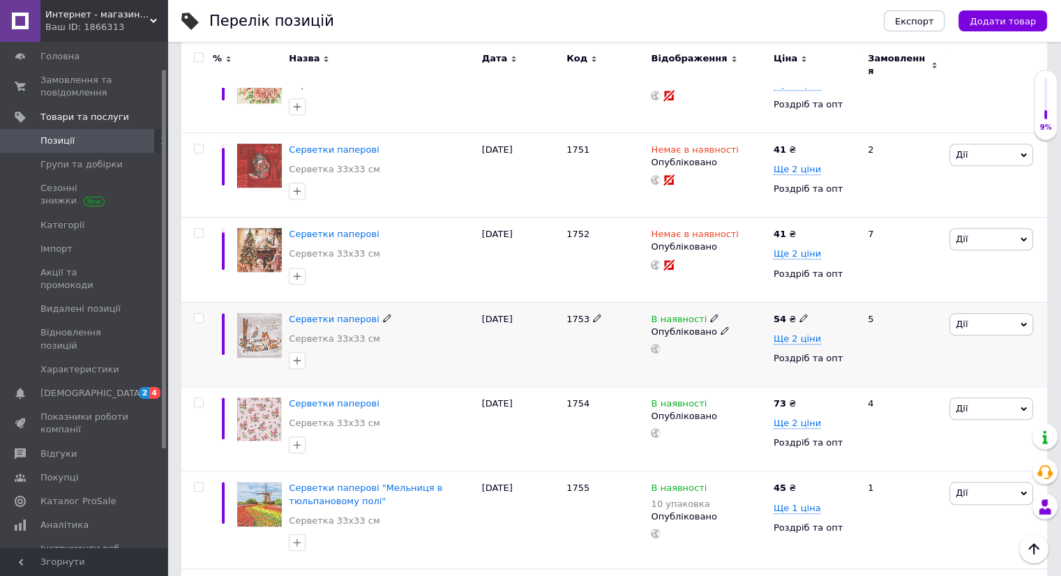
scroll to position [1255, 0]
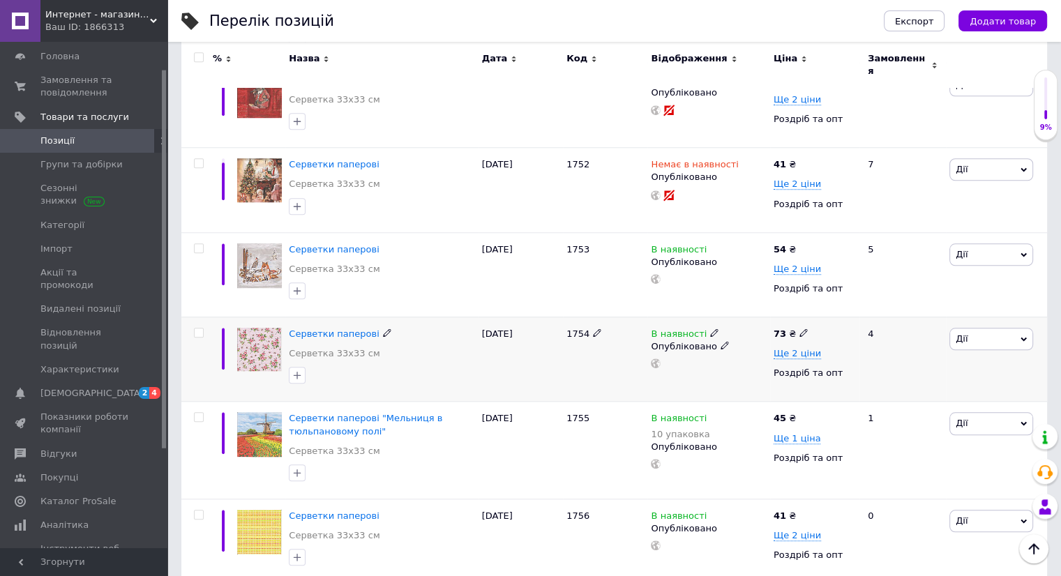
click at [799, 329] on use at bounding box center [803, 333] width 8 height 8
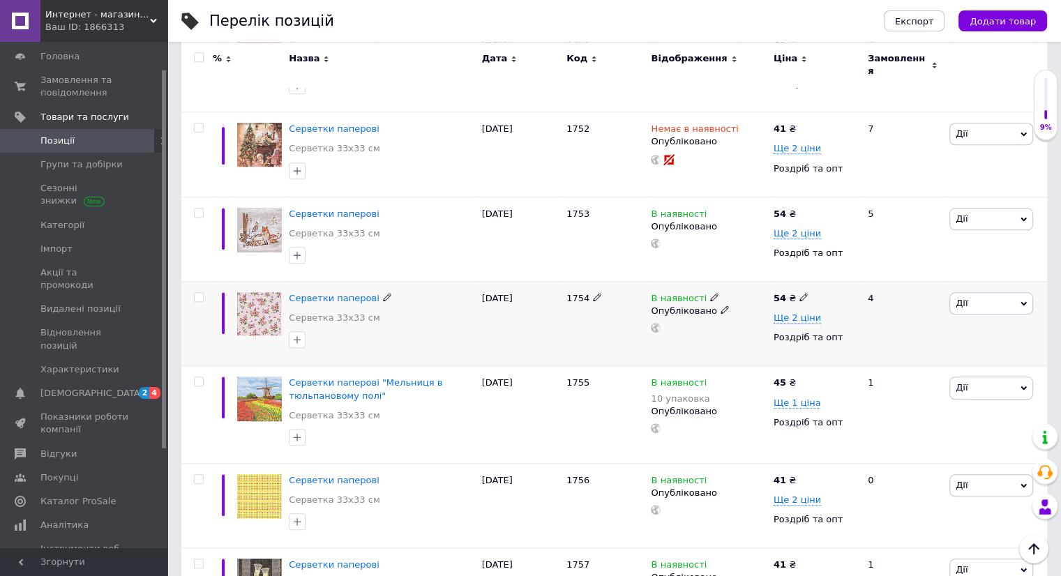
scroll to position [1325, 0]
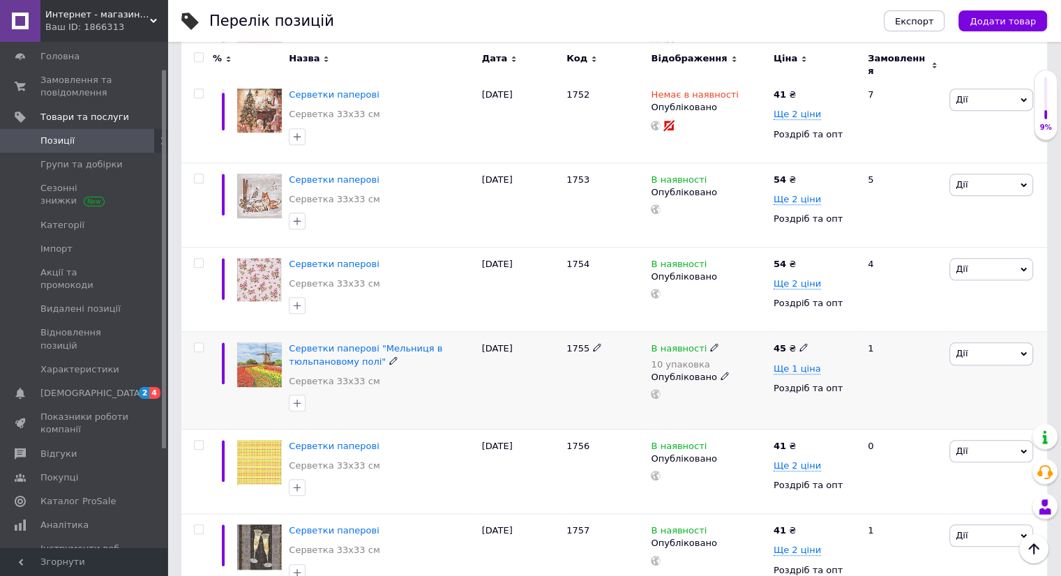
click at [799, 343] on icon at bounding box center [803, 347] width 8 height 8
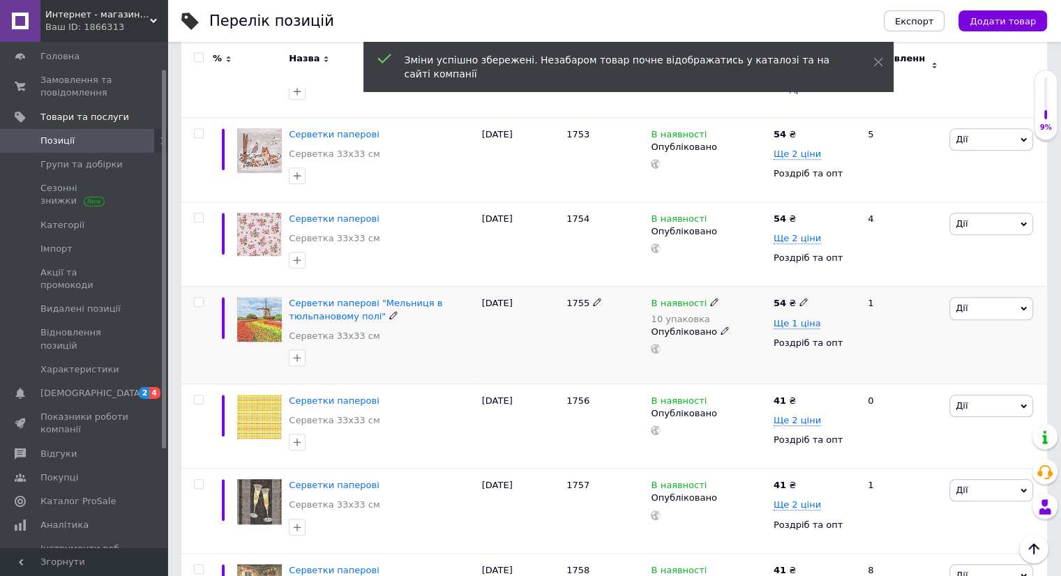
scroll to position [1395, 0]
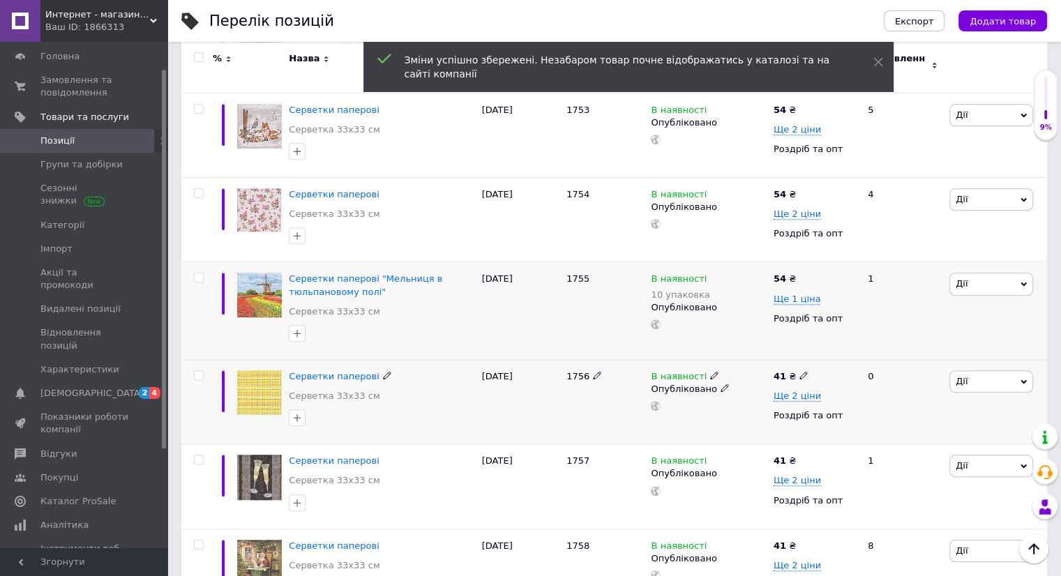
click at [799, 371] on icon at bounding box center [803, 375] width 8 height 8
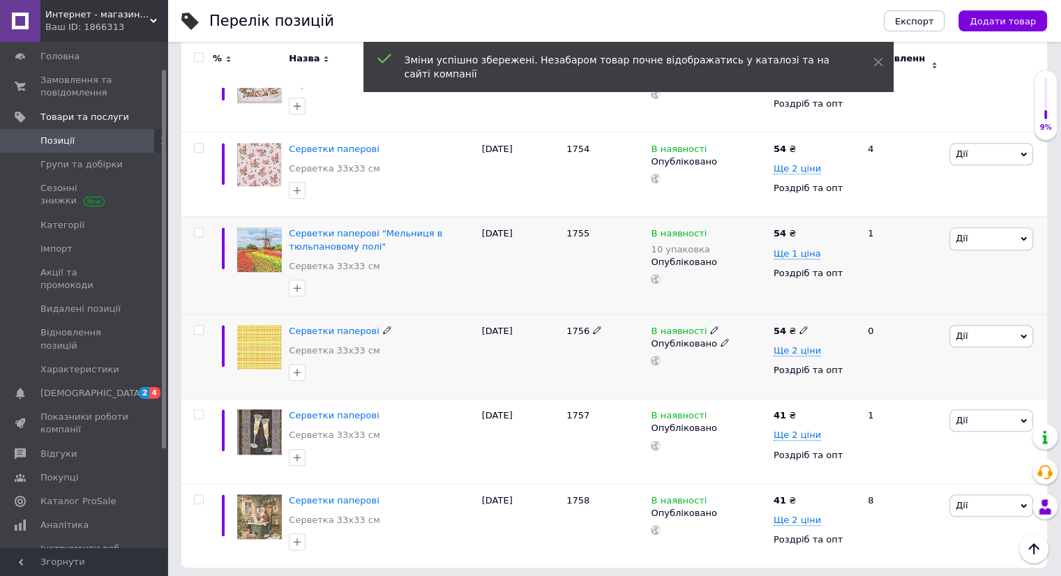
scroll to position [1465, 0]
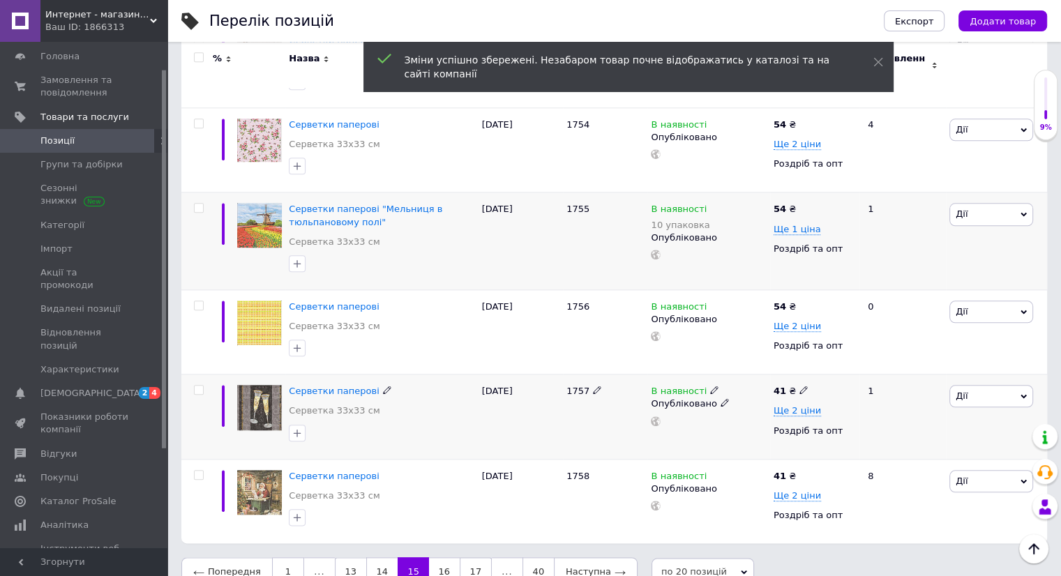
click at [799, 386] on icon at bounding box center [803, 390] width 8 height 8
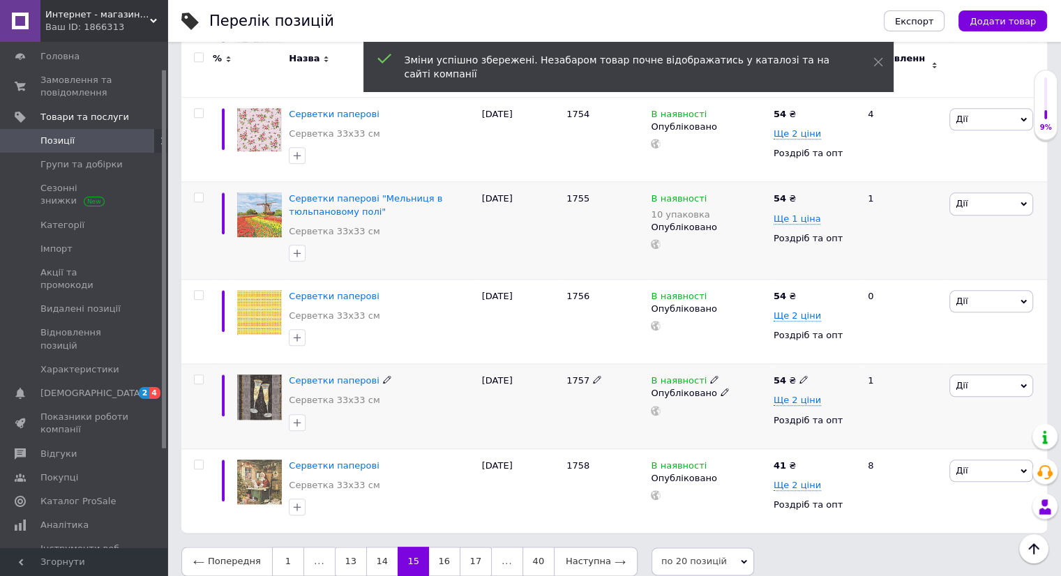
scroll to position [1478, 0]
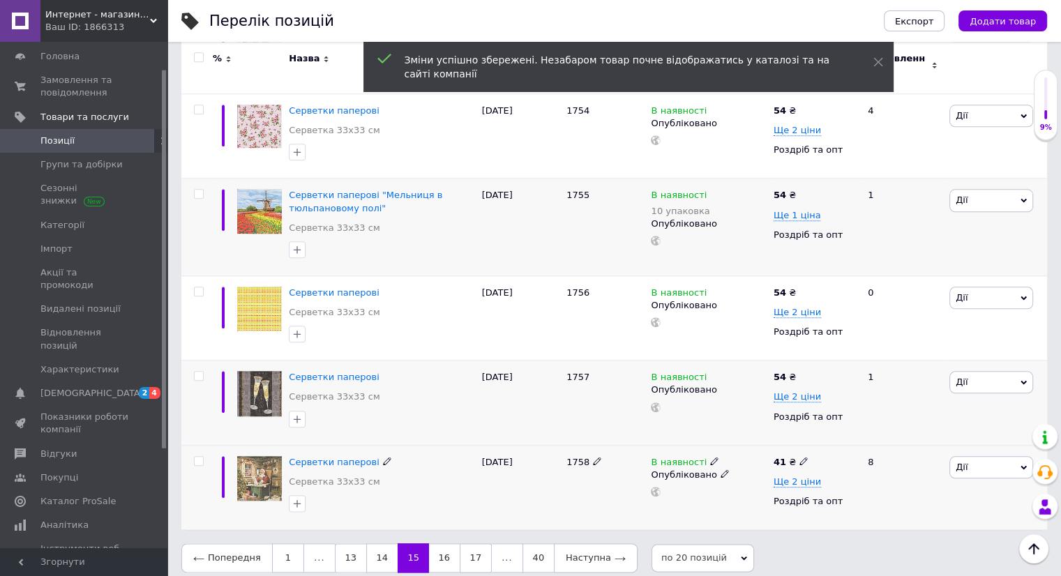
click at [799, 457] on icon at bounding box center [803, 461] width 8 height 8
click at [435, 543] on link "16" at bounding box center [444, 557] width 31 height 29
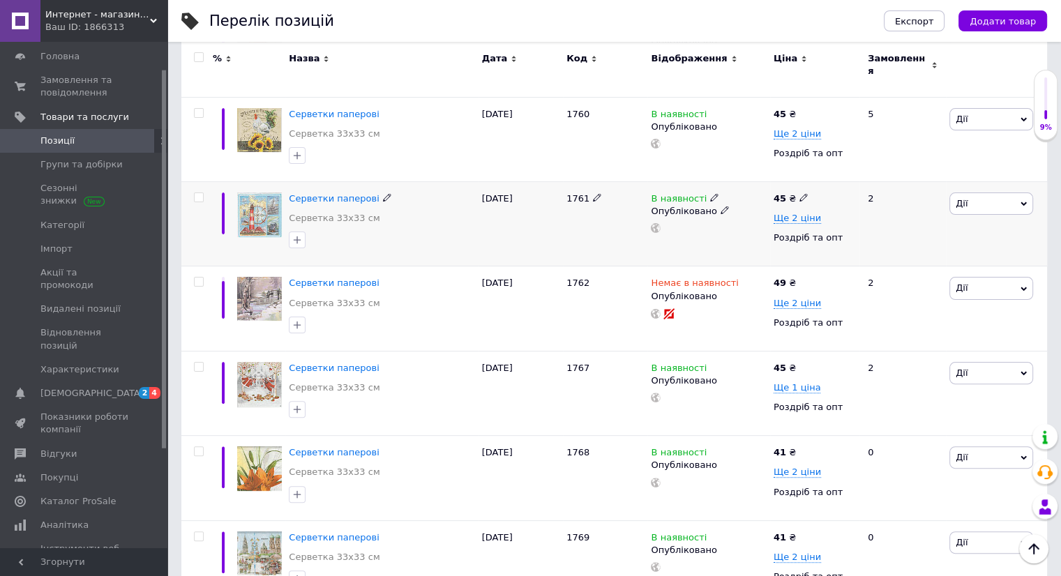
scroll to position [209, 0]
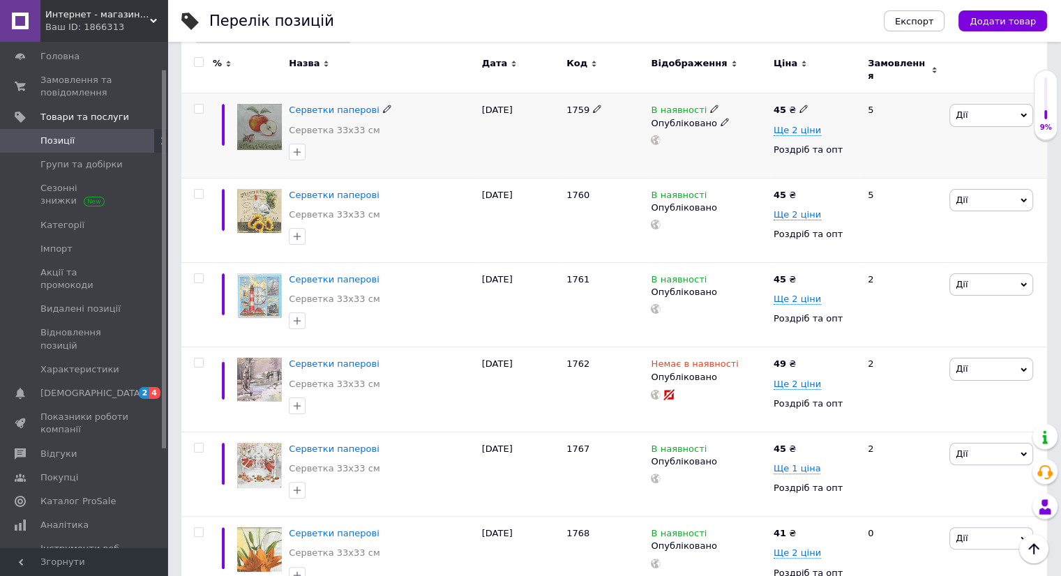
click at [800, 104] on span at bounding box center [803, 109] width 8 height 10
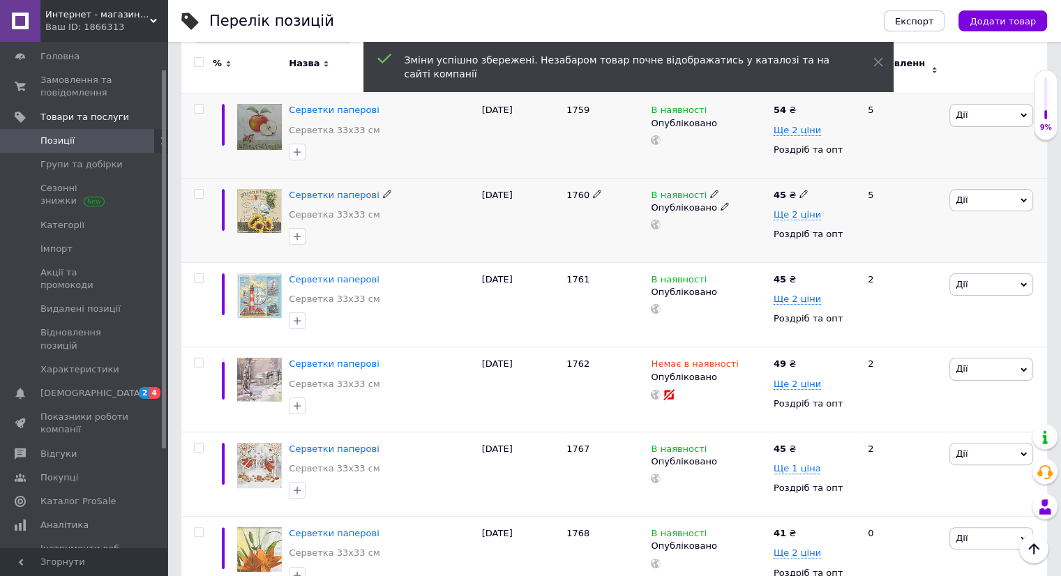
click at [799, 190] on icon at bounding box center [803, 194] width 8 height 8
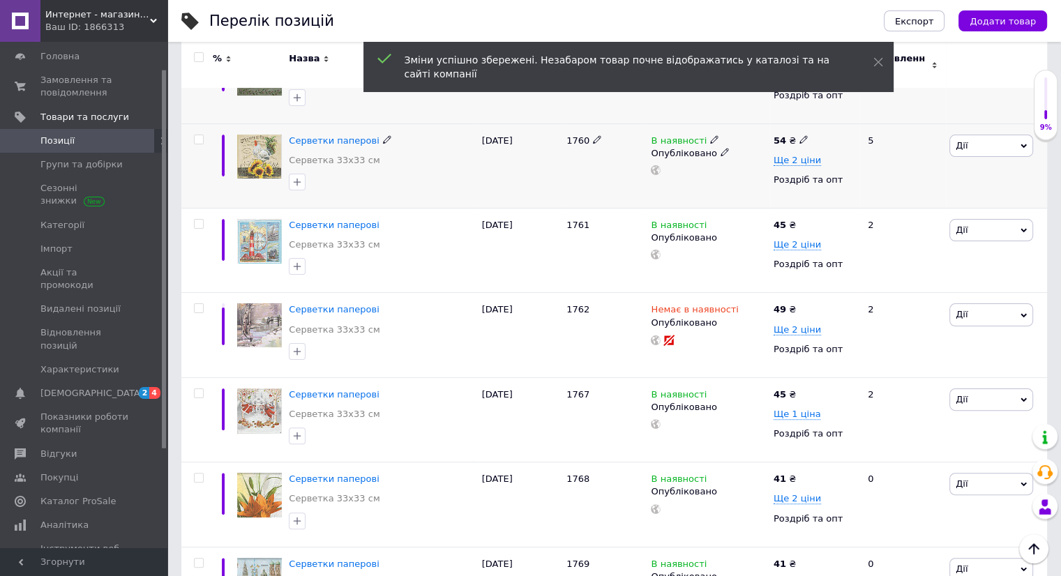
scroll to position [279, 0]
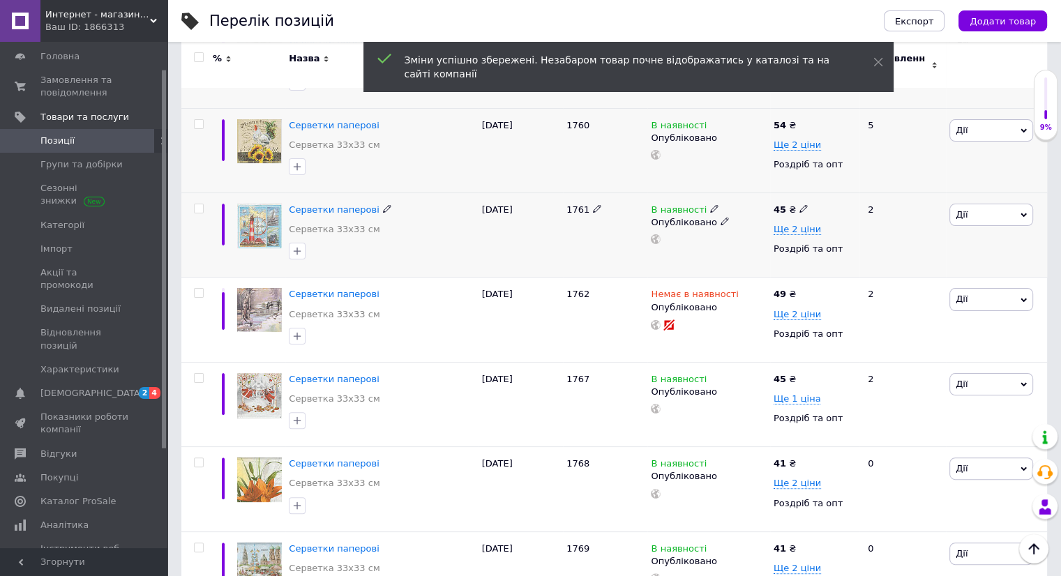
click at [799, 204] on icon at bounding box center [803, 208] width 8 height 8
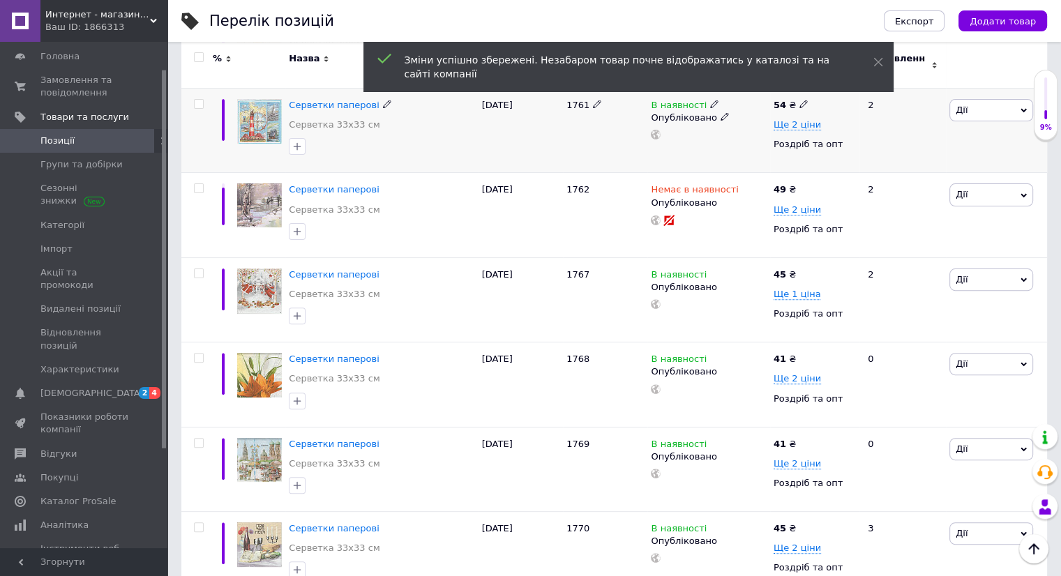
scroll to position [418, 0]
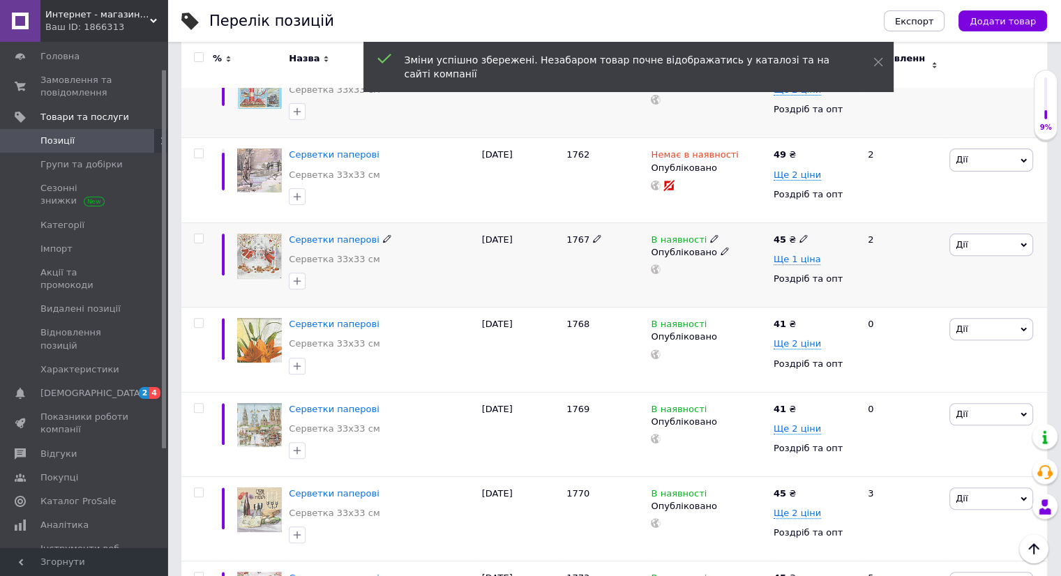
click at [799, 234] on icon at bounding box center [803, 238] width 8 height 8
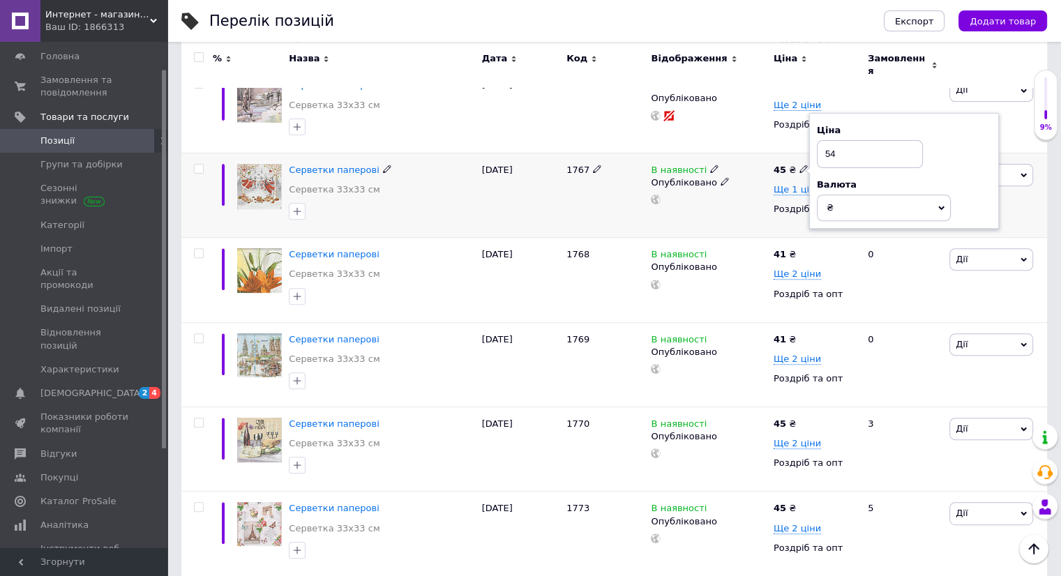
scroll to position [558, 0]
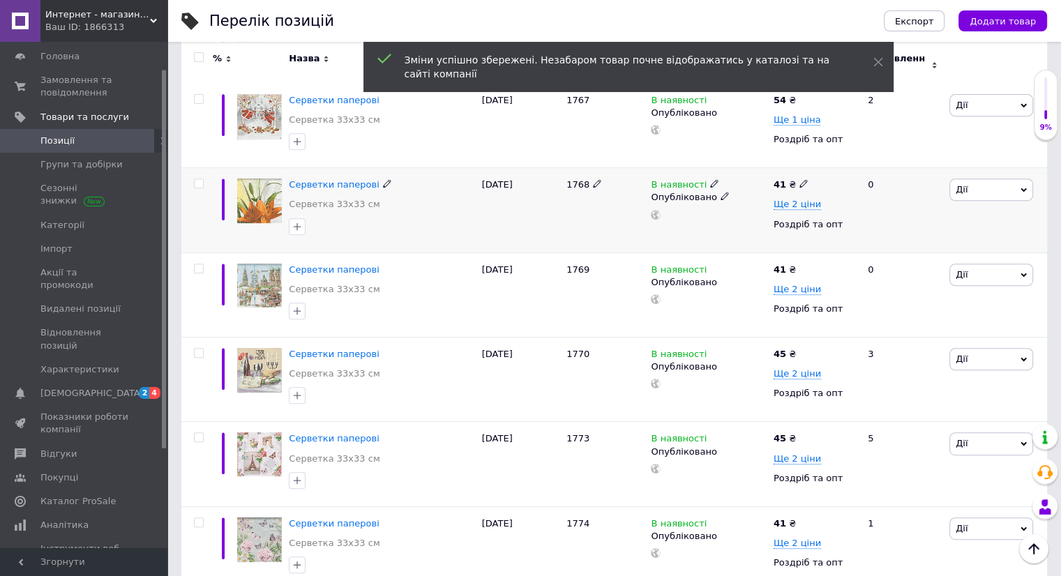
click at [801, 179] on icon at bounding box center [803, 183] width 8 height 8
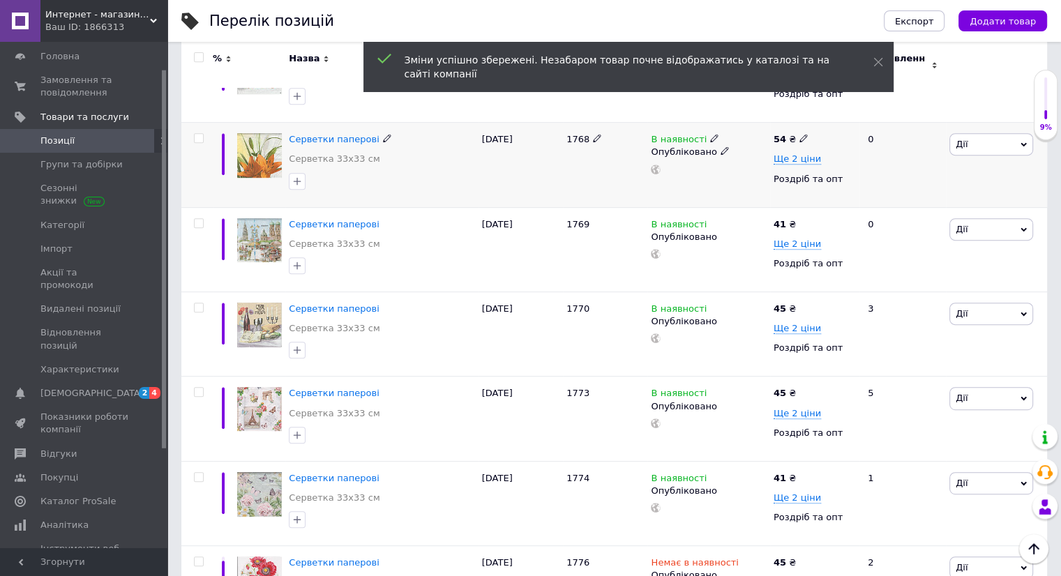
scroll to position [628, 0]
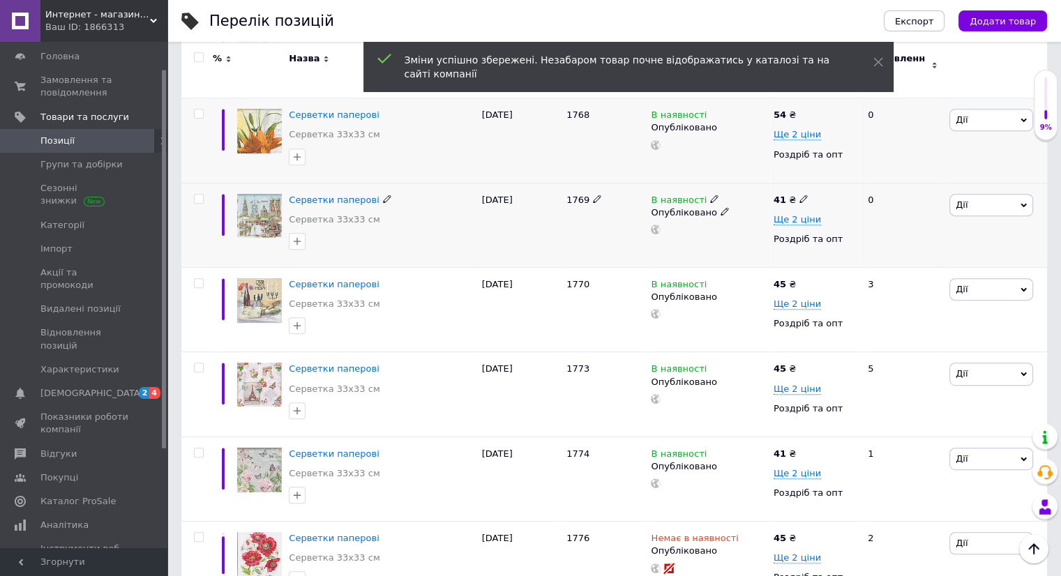
click at [799, 195] on icon at bounding box center [803, 199] width 8 height 8
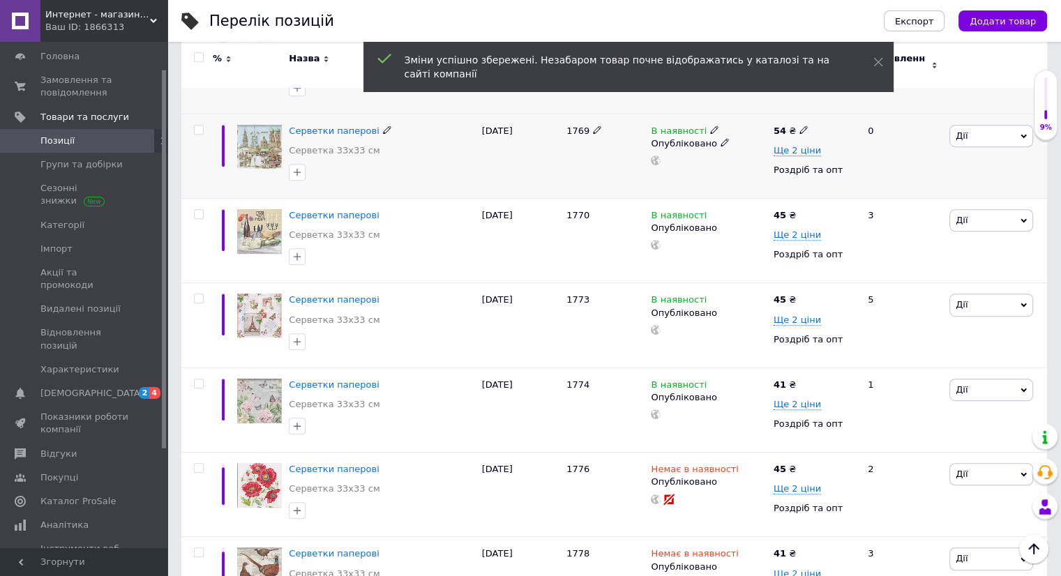
scroll to position [697, 0]
click at [799, 209] on icon at bounding box center [803, 213] width 8 height 8
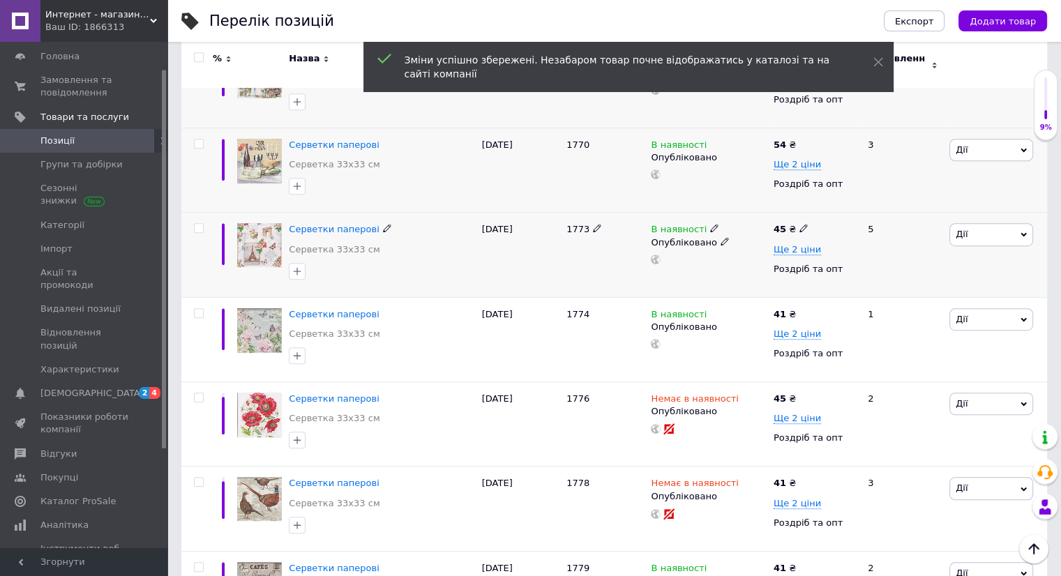
click at [799, 224] on icon at bounding box center [803, 228] width 8 height 8
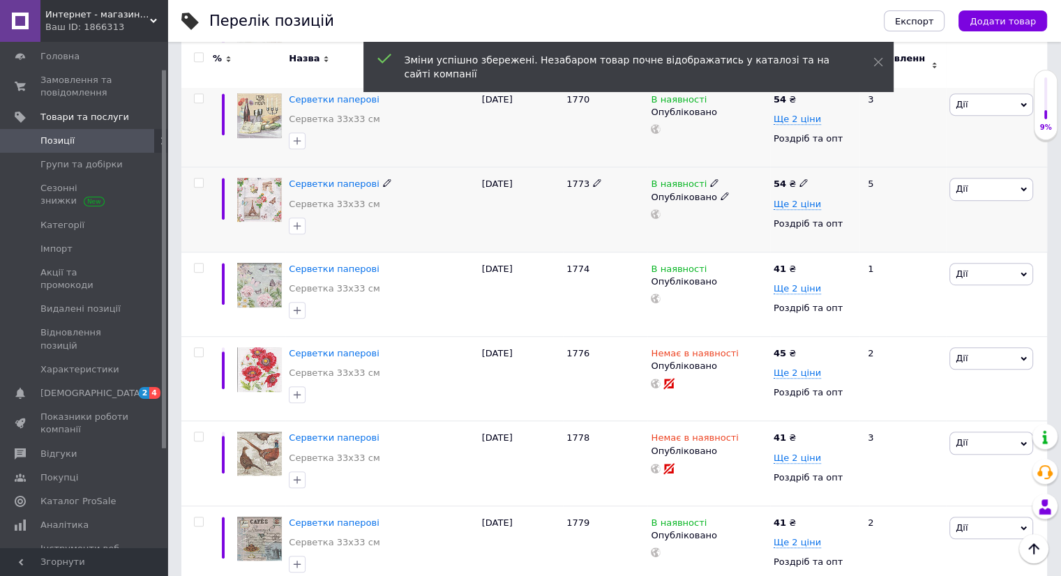
scroll to position [837, 0]
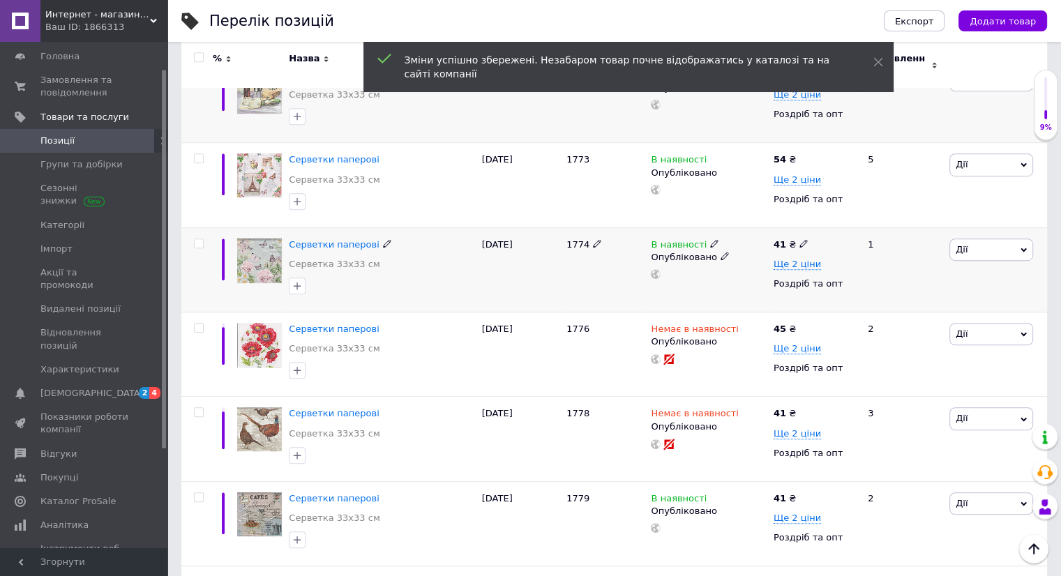
click at [799, 239] on icon at bounding box center [803, 243] width 8 height 8
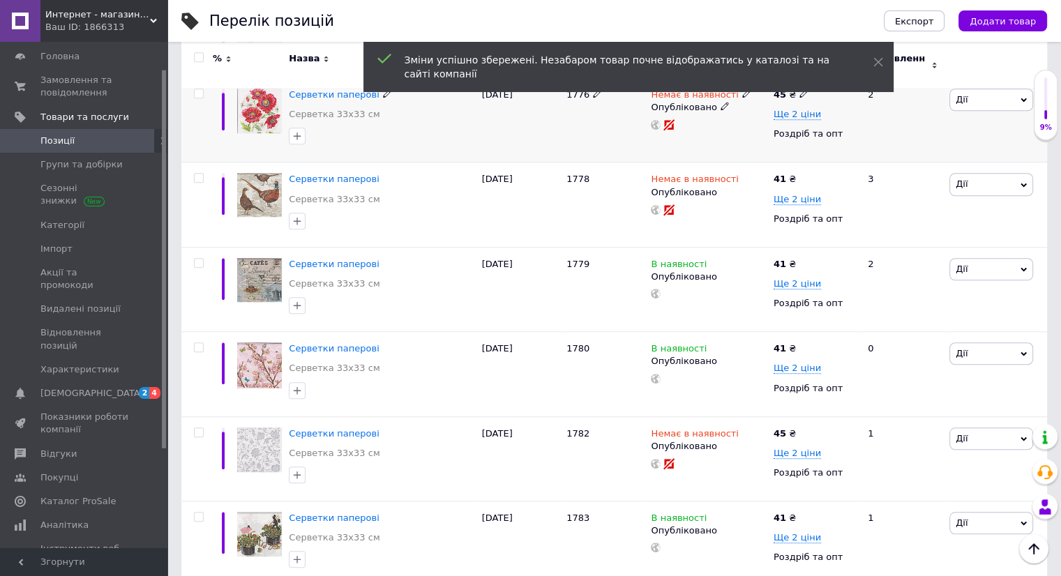
scroll to position [1116, 0]
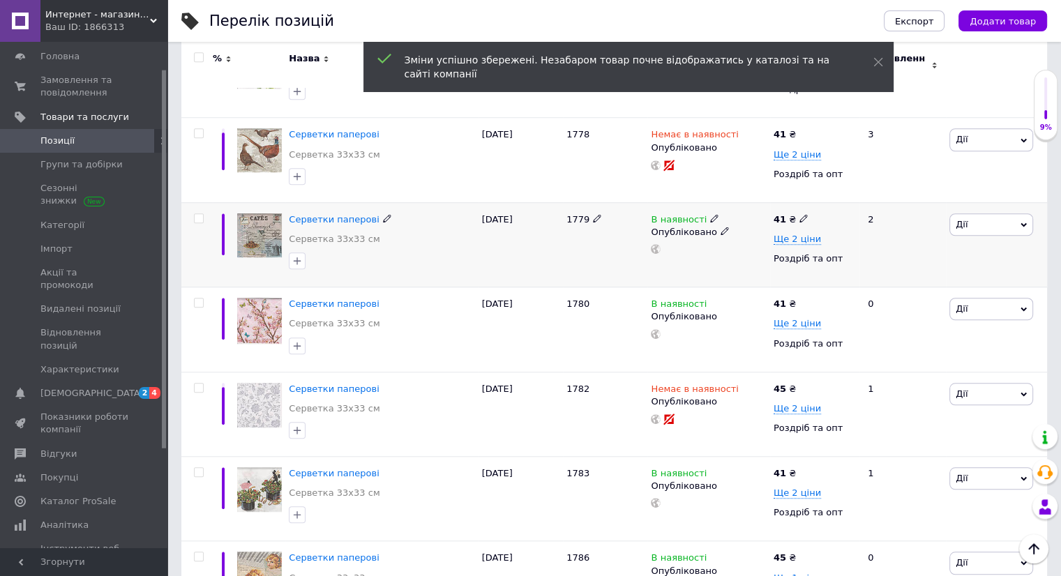
click at [801, 215] on use at bounding box center [803, 219] width 8 height 8
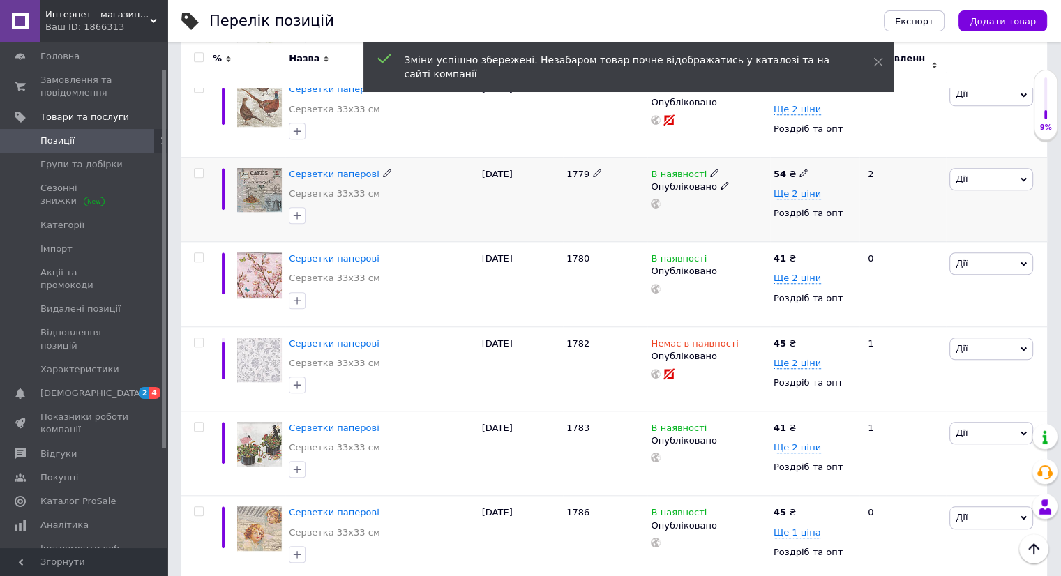
scroll to position [1186, 0]
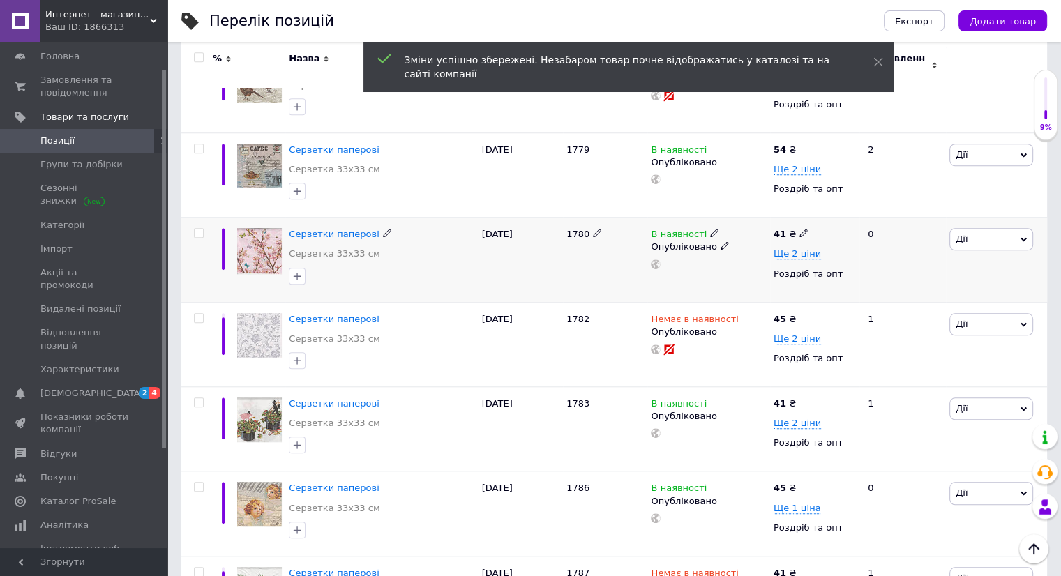
click at [799, 229] on icon at bounding box center [803, 233] width 8 height 8
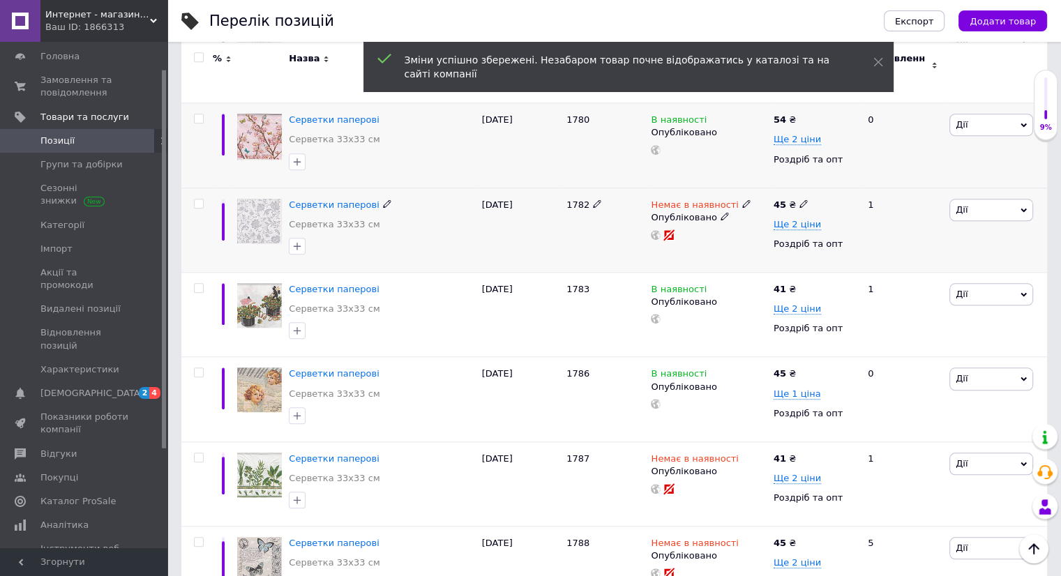
scroll to position [1325, 0]
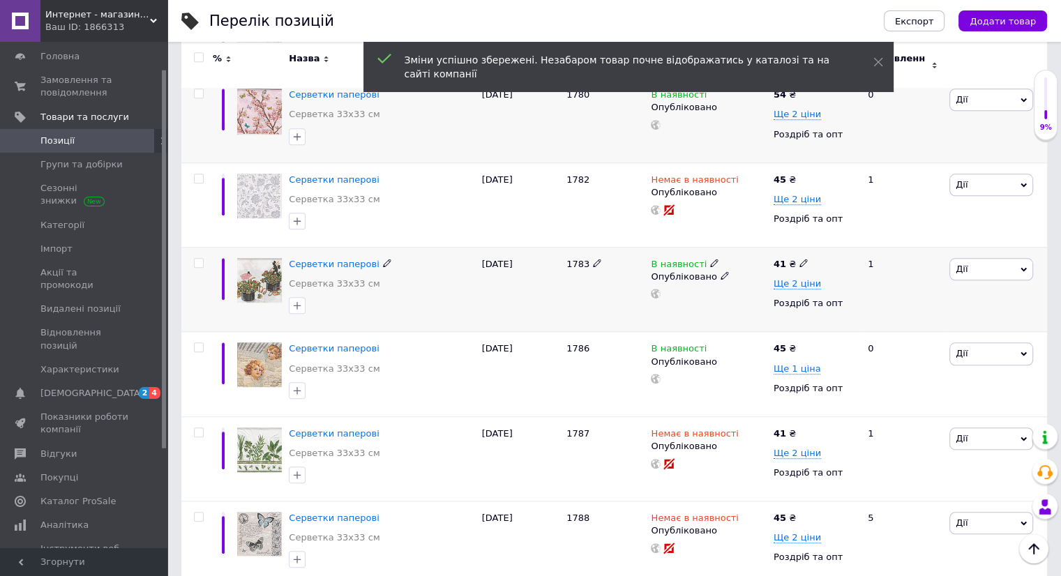
click at [799, 259] on icon at bounding box center [803, 263] width 8 height 8
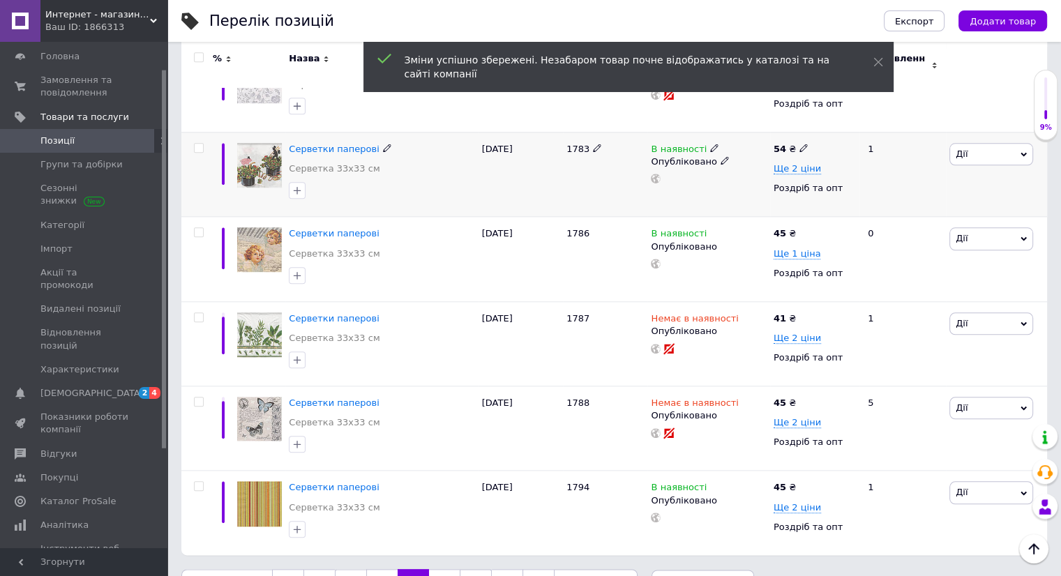
scroll to position [1465, 0]
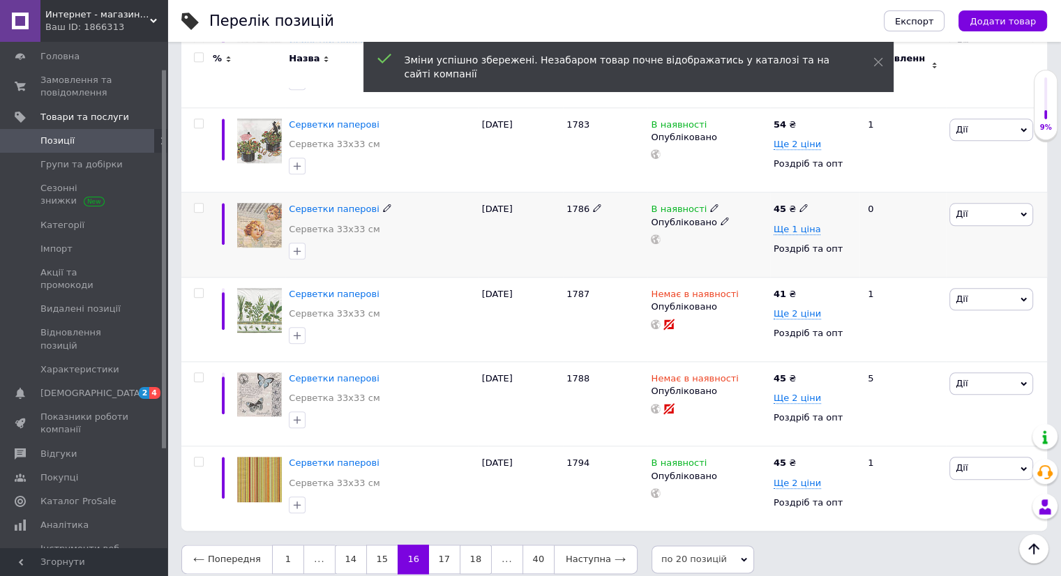
click at [801, 204] on icon at bounding box center [803, 208] width 8 height 8
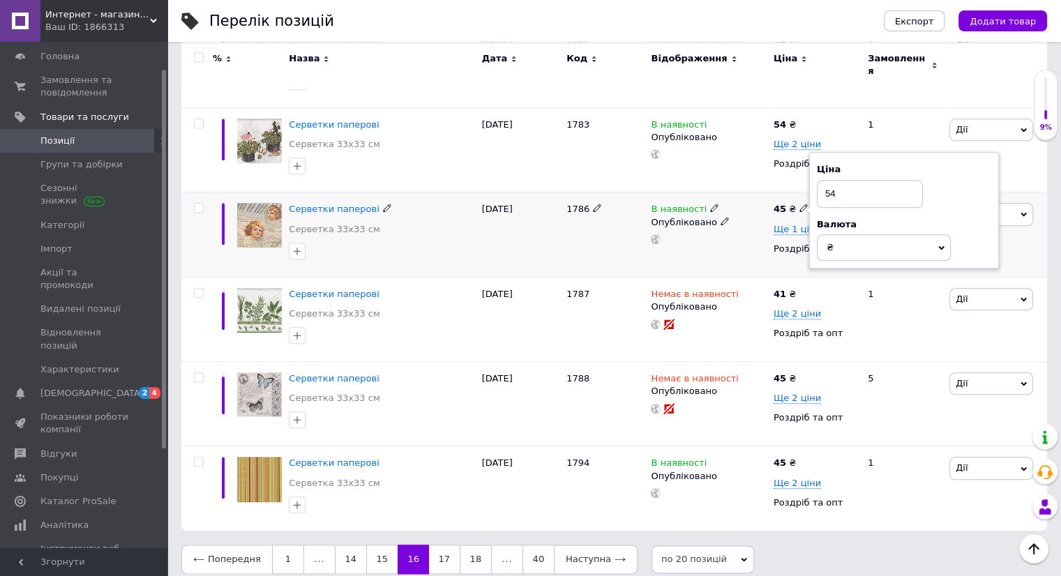
scroll to position [1465, 0]
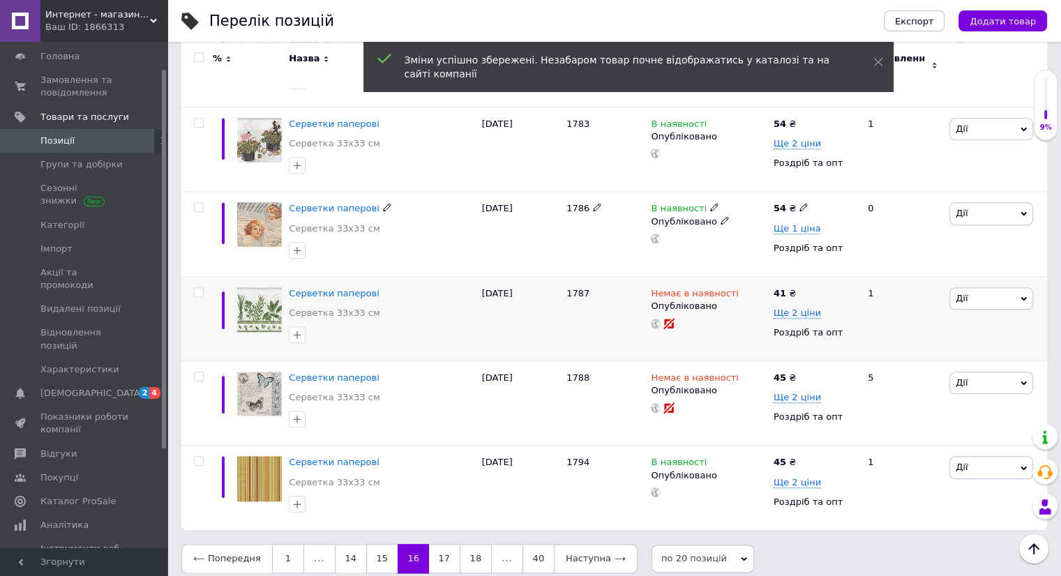
drag, startPoint x: 759, startPoint y: 316, endPoint x: 756, endPoint y: 328, distance: 12.2
click at [796, 456] on div "45 ₴" at bounding box center [814, 462] width 82 height 13
click at [799, 457] on icon at bounding box center [803, 461] width 8 height 8
click at [432, 548] on link "17" at bounding box center [444, 558] width 31 height 29
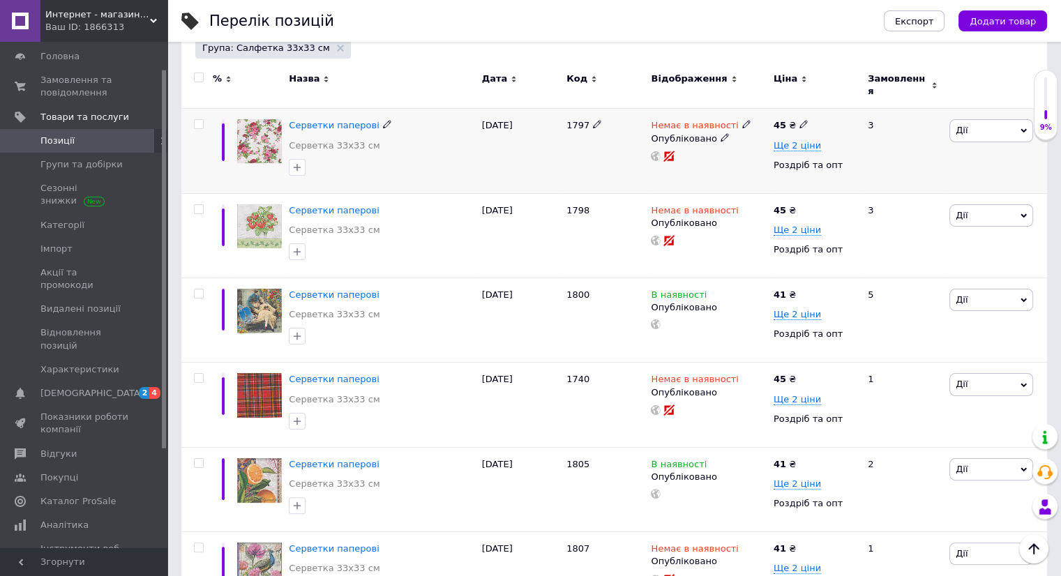
scroll to position [210, 0]
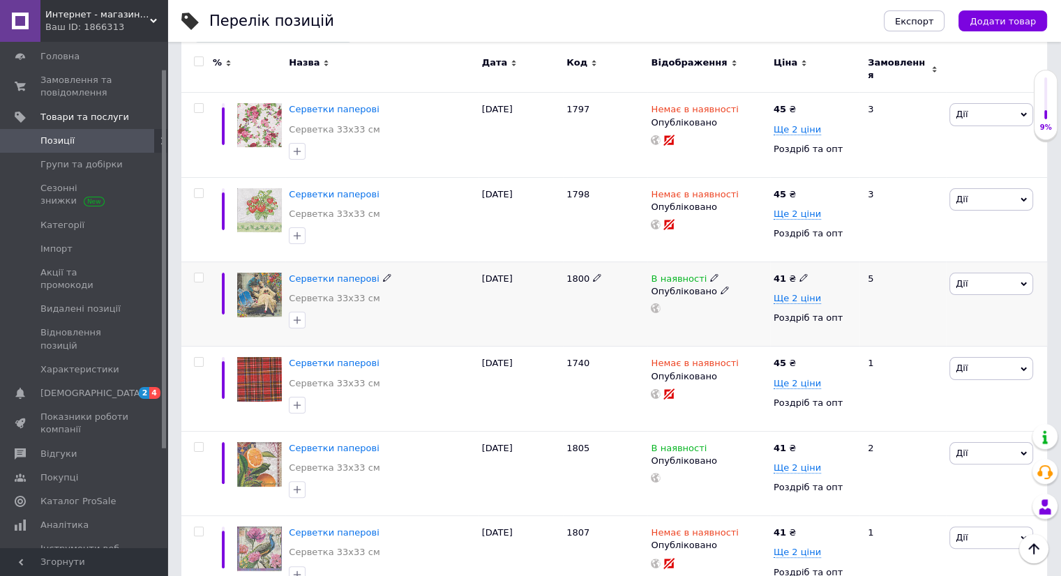
click at [800, 274] on use at bounding box center [803, 278] width 8 height 8
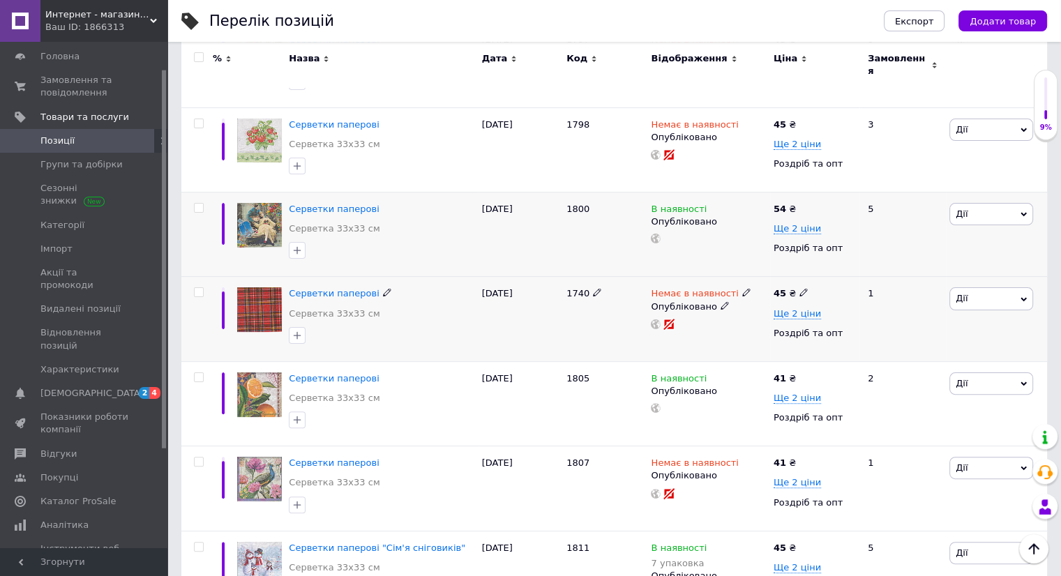
scroll to position [349, 0]
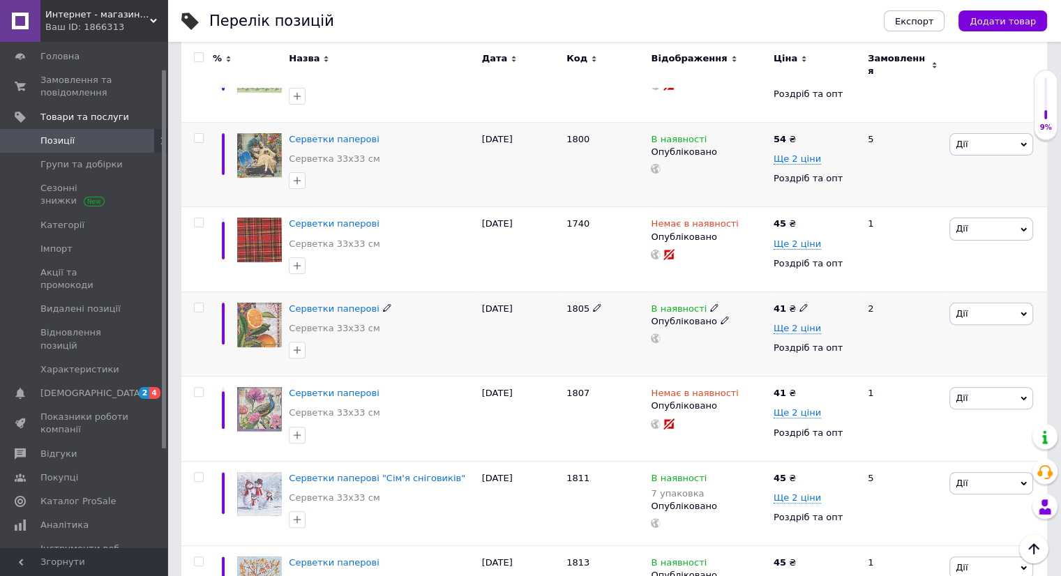
click at [799, 303] on icon at bounding box center [803, 307] width 8 height 8
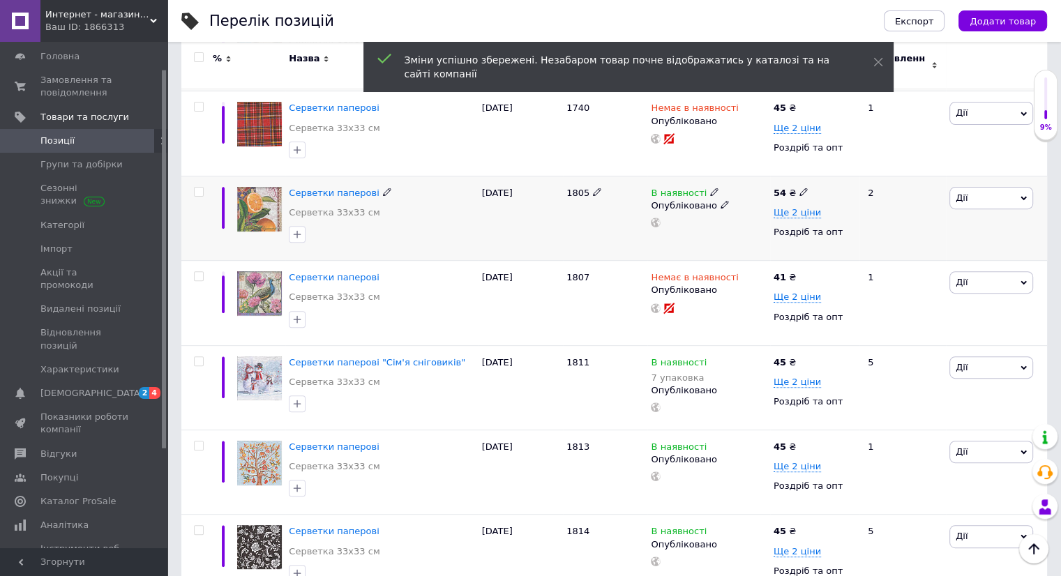
scroll to position [489, 0]
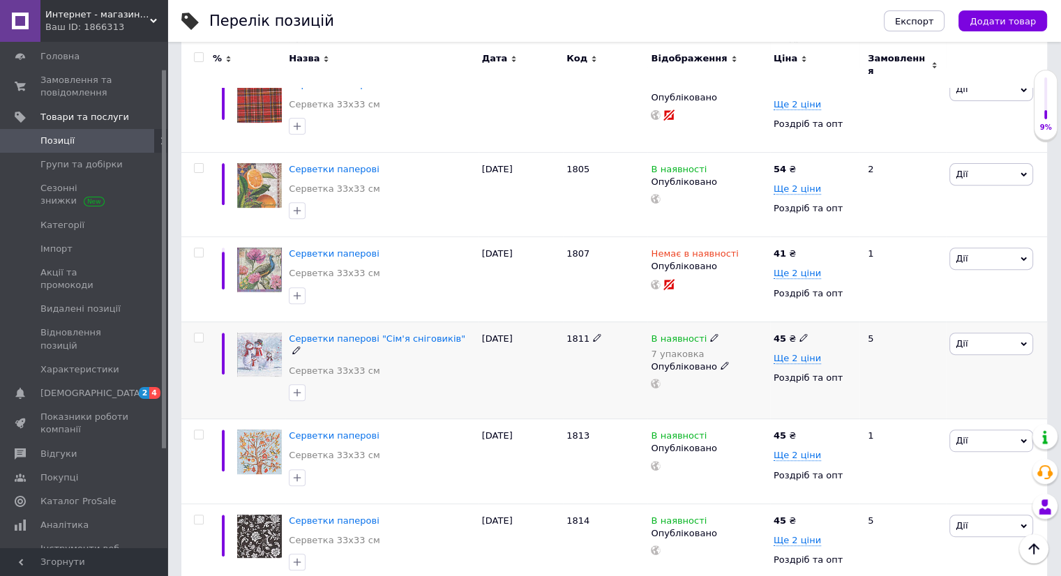
click at [799, 333] on icon at bounding box center [803, 337] width 8 height 8
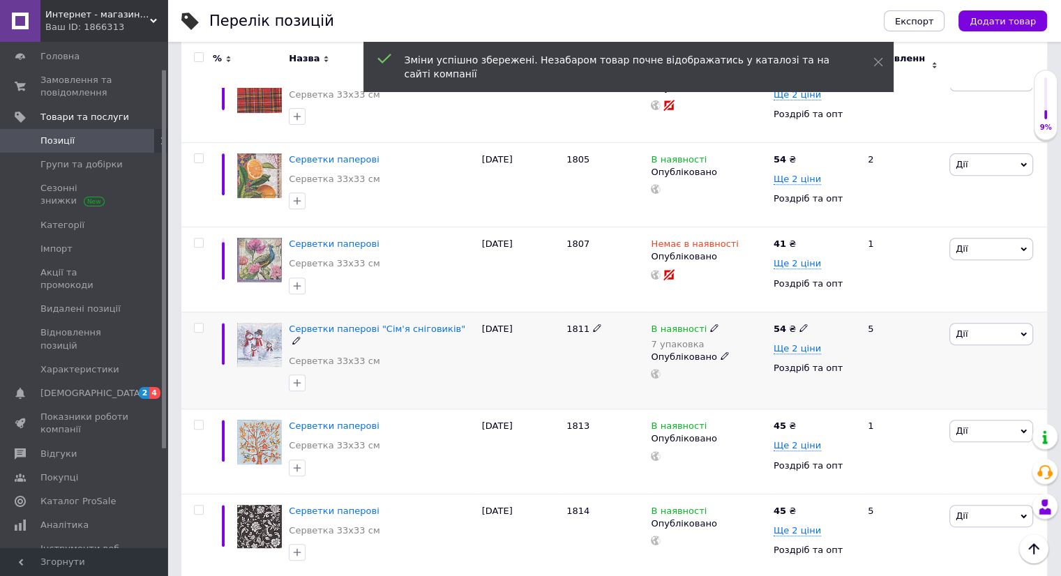
scroll to position [559, 0]
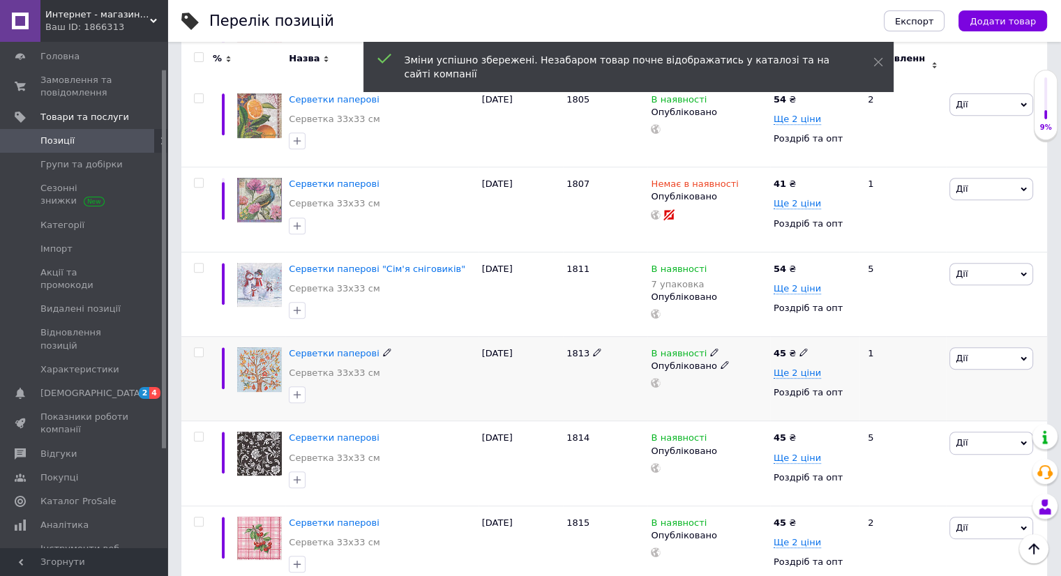
click at [799, 348] on icon at bounding box center [803, 352] width 8 height 8
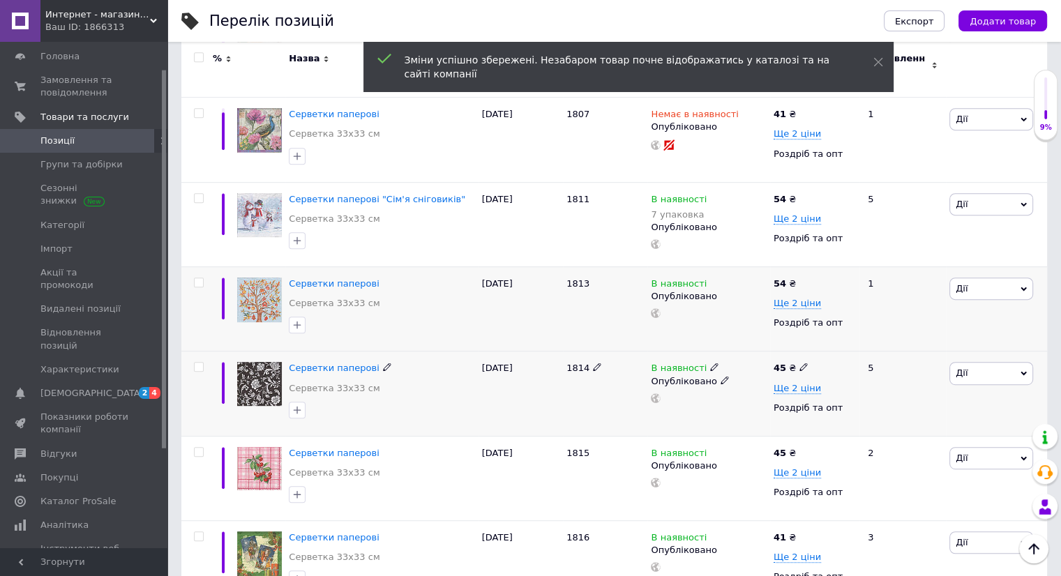
click at [799, 363] on icon at bounding box center [803, 367] width 8 height 8
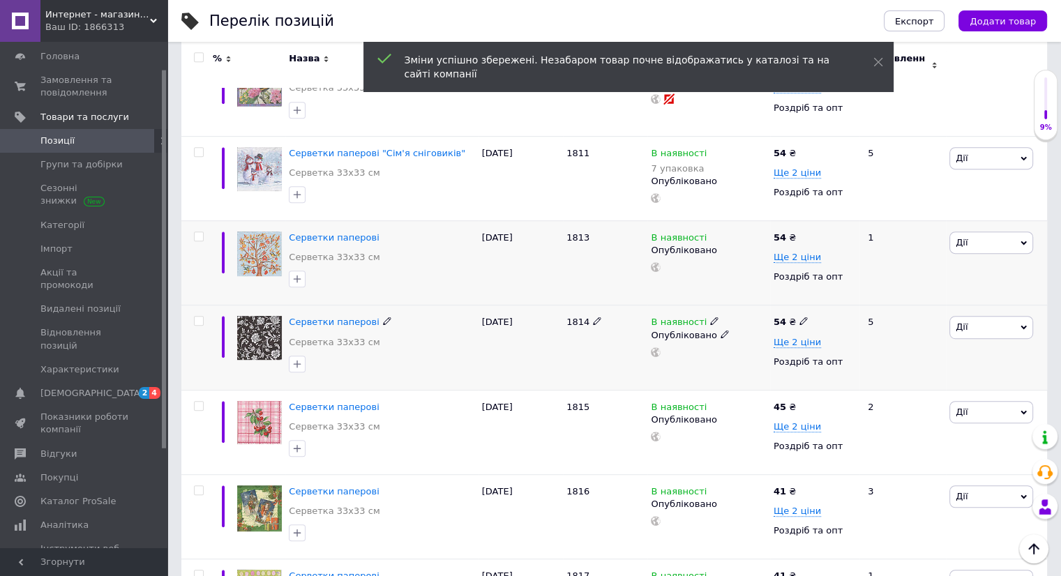
scroll to position [698, 0]
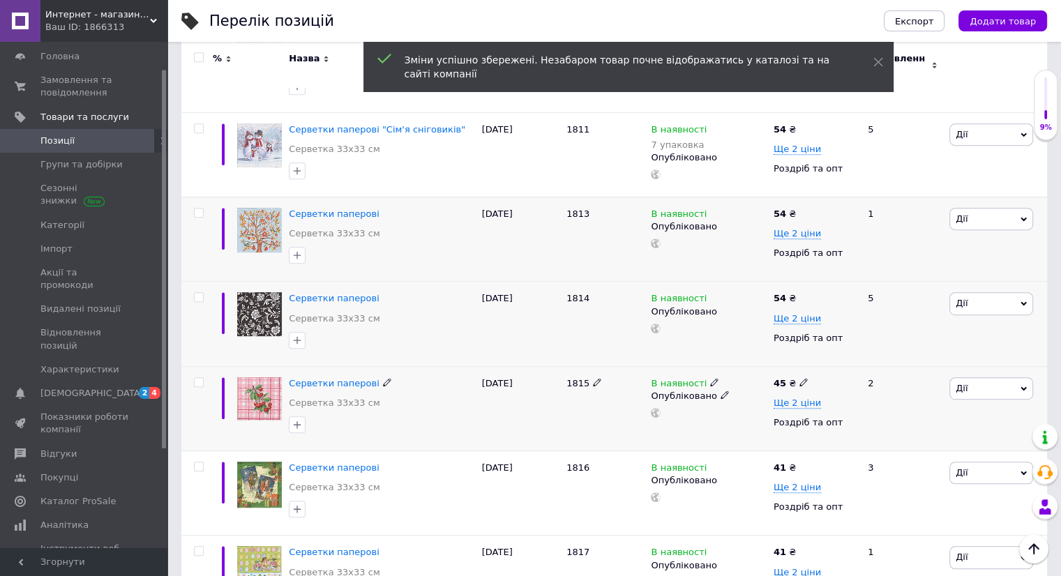
click at [799, 377] on span at bounding box center [803, 382] width 8 height 10
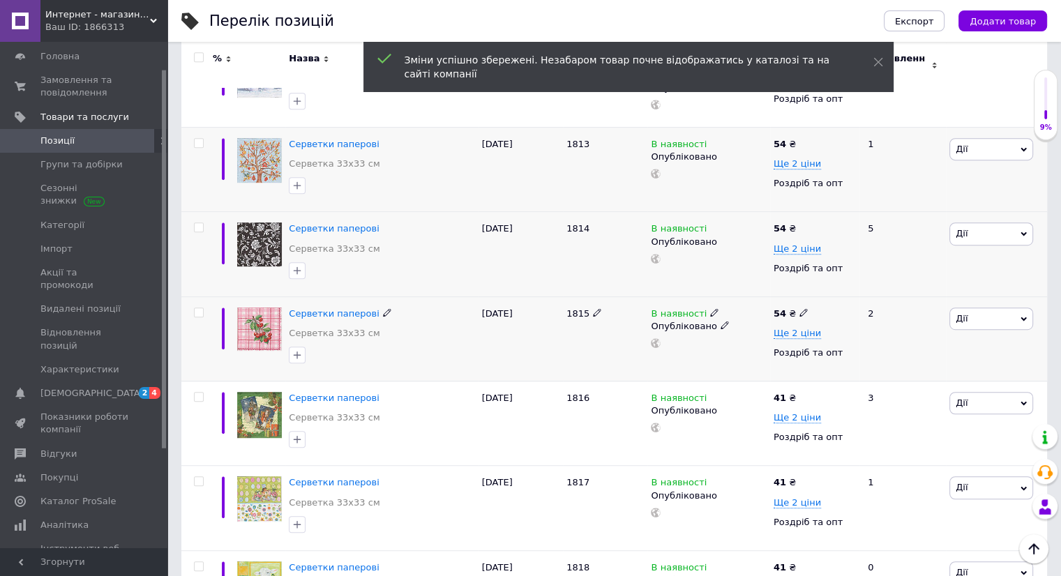
scroll to position [838, 0]
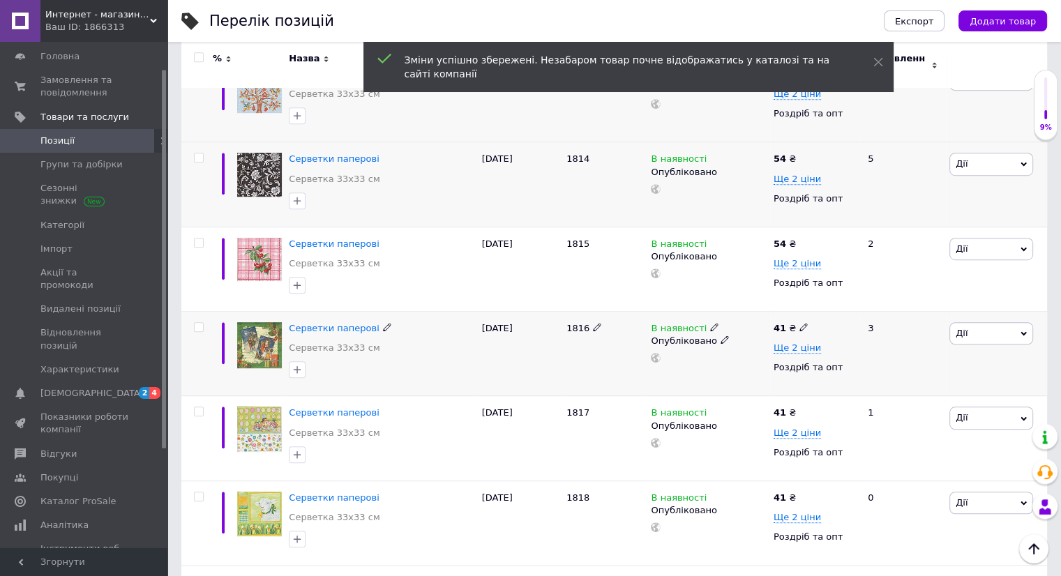
click at [794, 322] on div "41 ₴" at bounding box center [790, 328] width 35 height 13
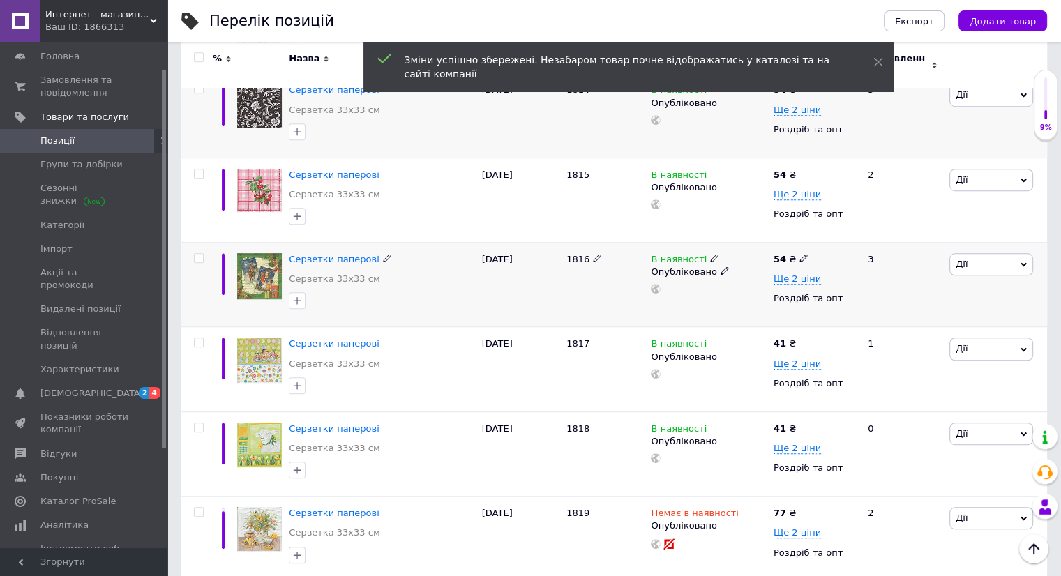
scroll to position [907, 0]
click at [799, 338] on icon at bounding box center [803, 342] width 8 height 8
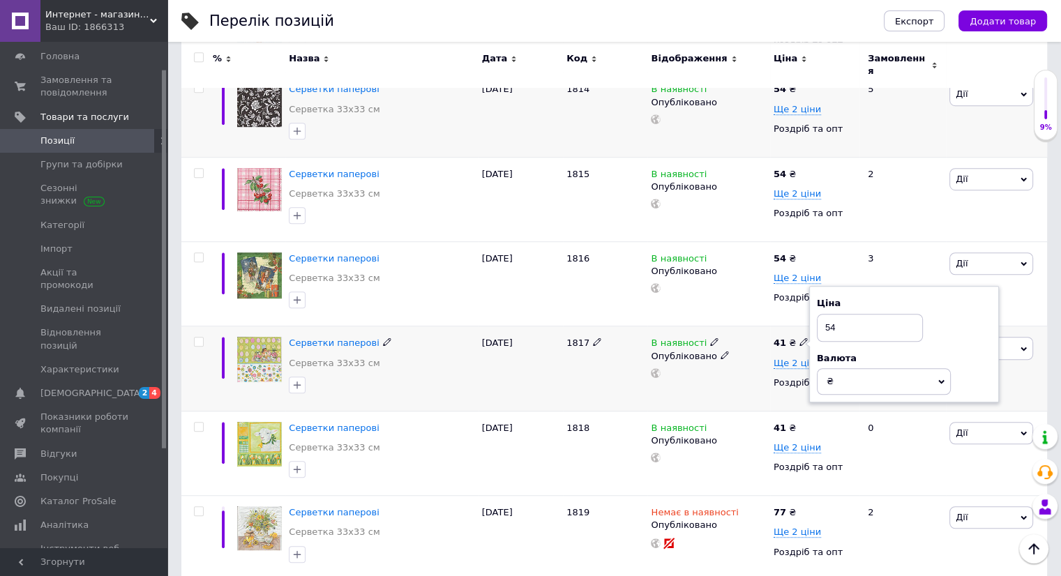
scroll to position [977, 0]
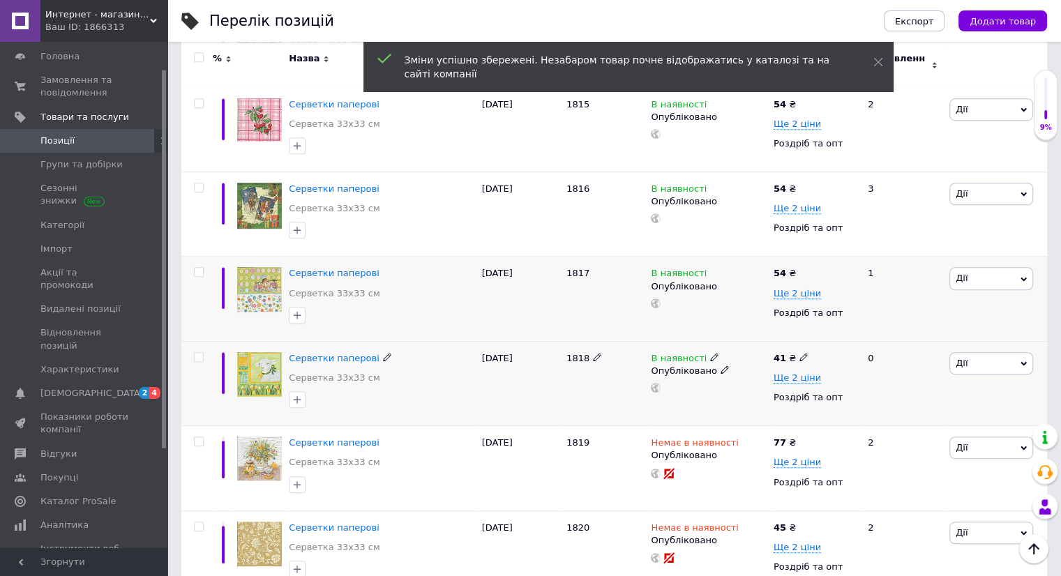
click at [799, 354] on use at bounding box center [803, 358] width 8 height 8
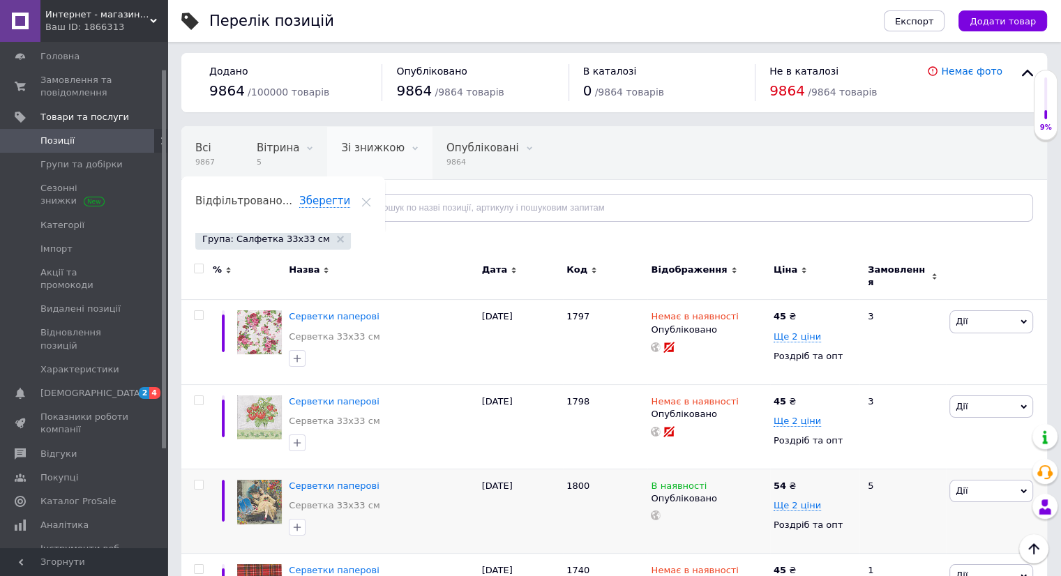
scroll to position [0, 0]
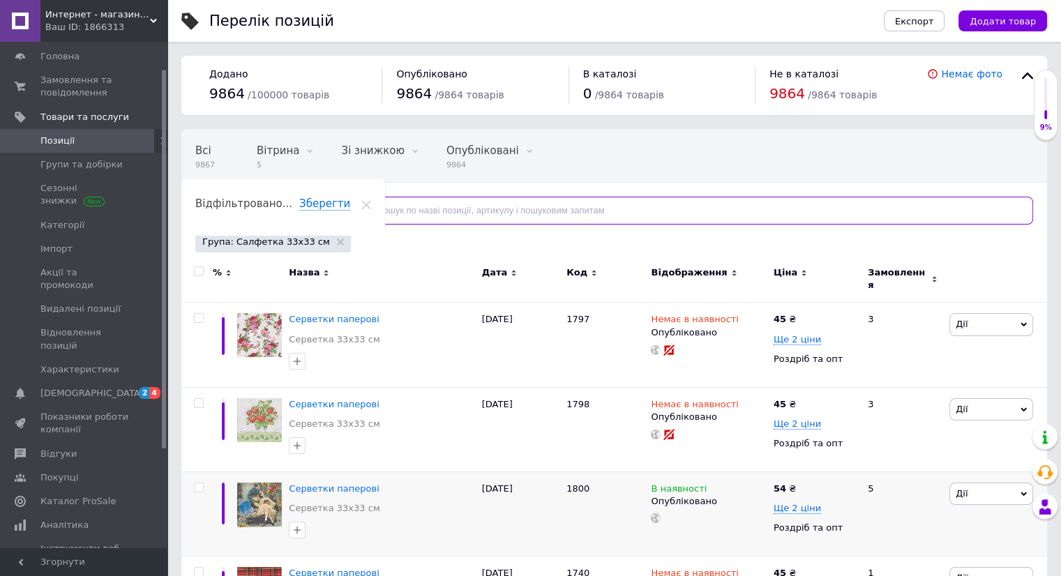
click at [370, 209] on input "text" at bounding box center [691, 211] width 681 height 28
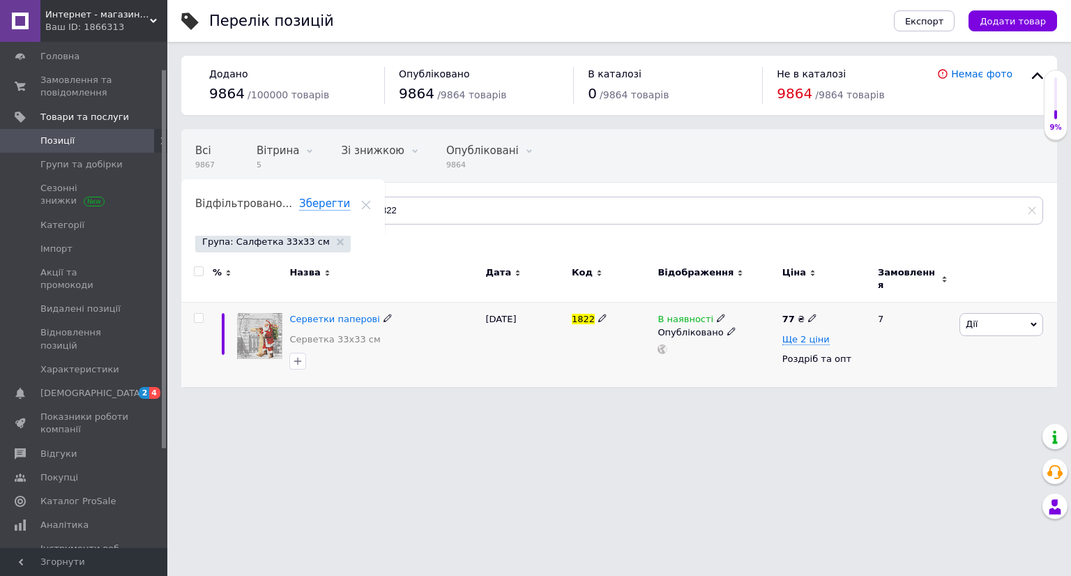
click at [810, 313] on span at bounding box center [812, 318] width 8 height 10
click at [444, 216] on input "1822" at bounding box center [697, 211] width 692 height 28
click at [812, 314] on icon at bounding box center [812, 318] width 8 height 8
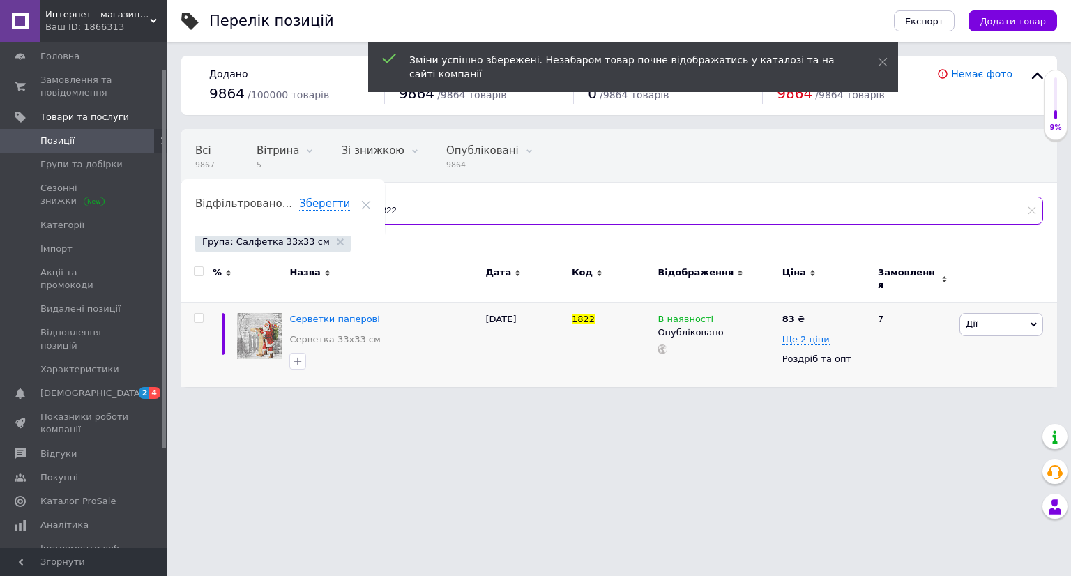
click at [412, 211] on input "1822" at bounding box center [697, 211] width 692 height 28
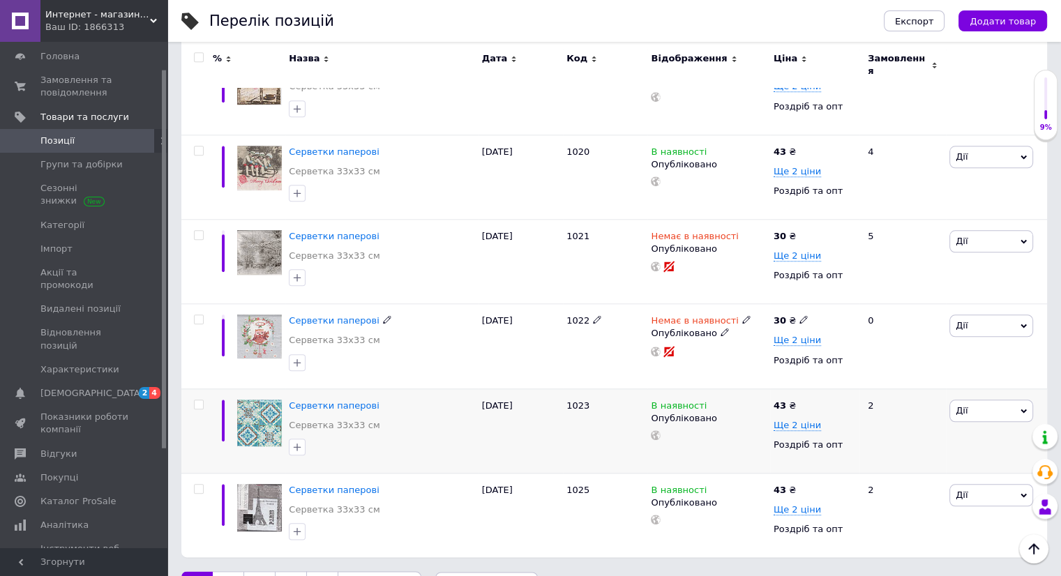
scroll to position [1484, 0]
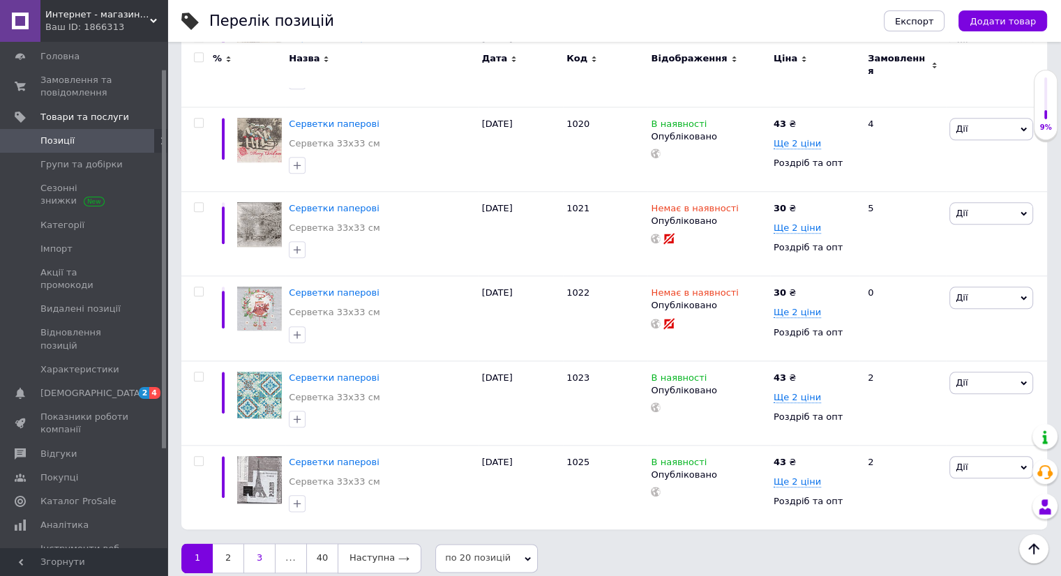
click at [264, 550] on link "3" at bounding box center [259, 557] width 32 height 29
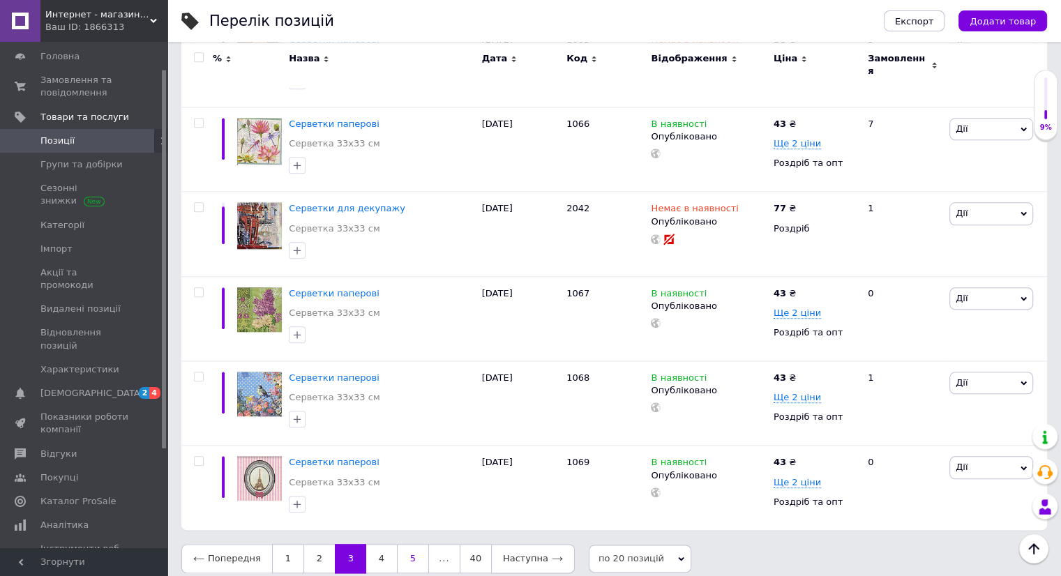
click at [406, 548] on link "5" at bounding box center [413, 558] width 32 height 29
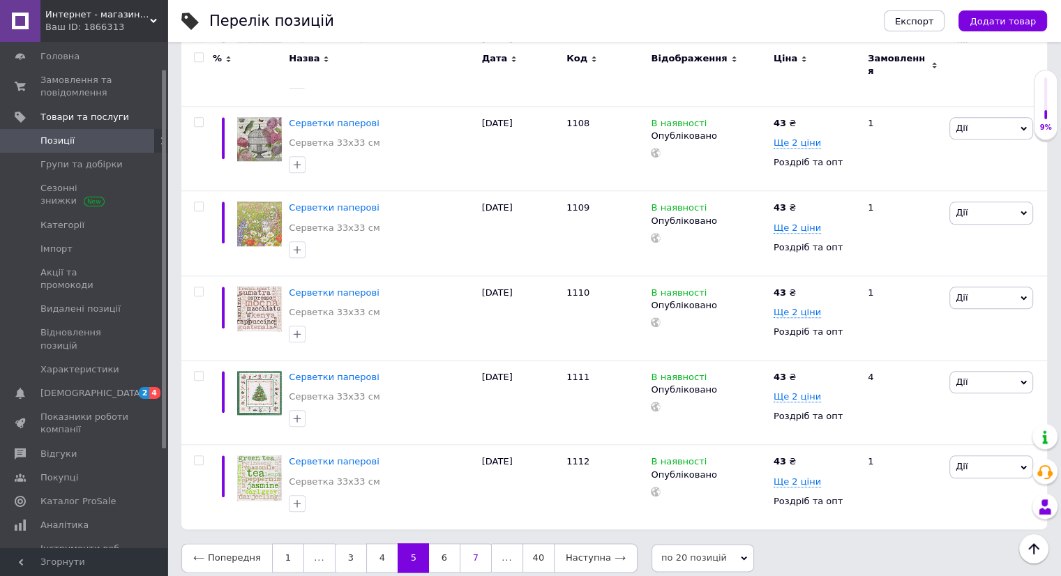
scroll to position [1465, 0]
click at [470, 544] on link "7" at bounding box center [476, 558] width 32 height 29
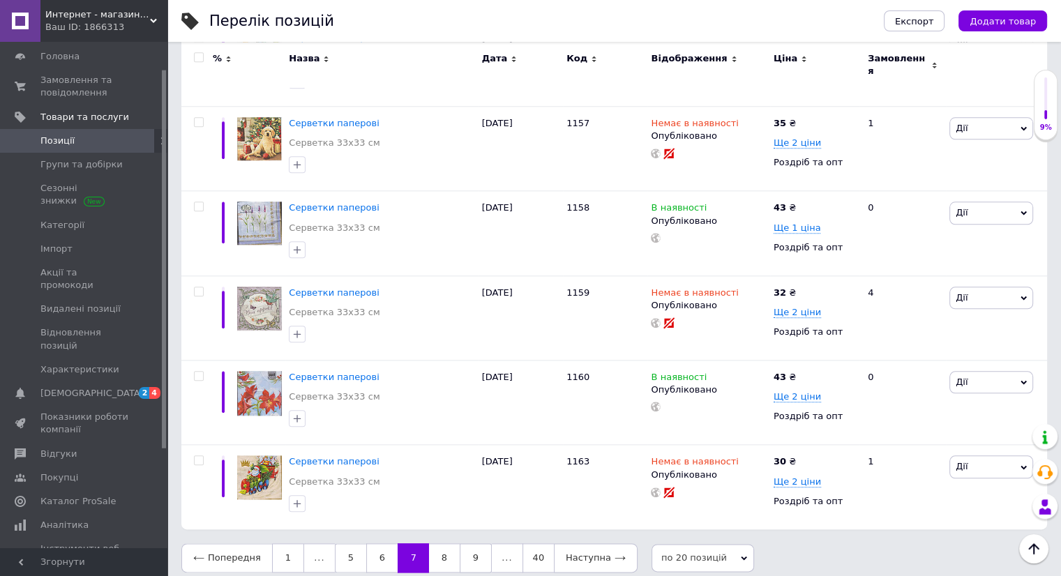
scroll to position [1465, 0]
click at [471, 545] on link "9" at bounding box center [476, 558] width 32 height 29
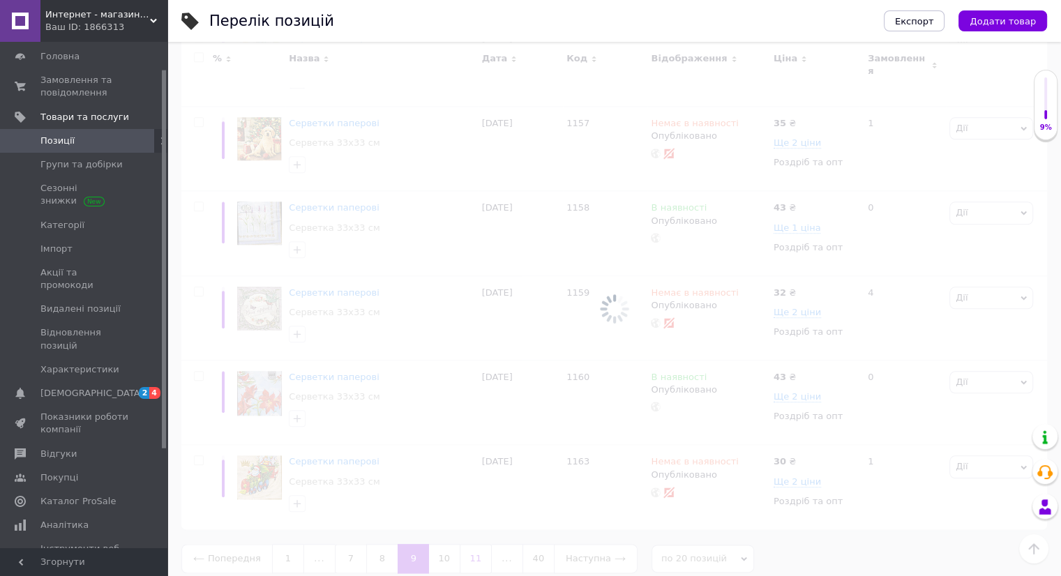
scroll to position [1465, 0]
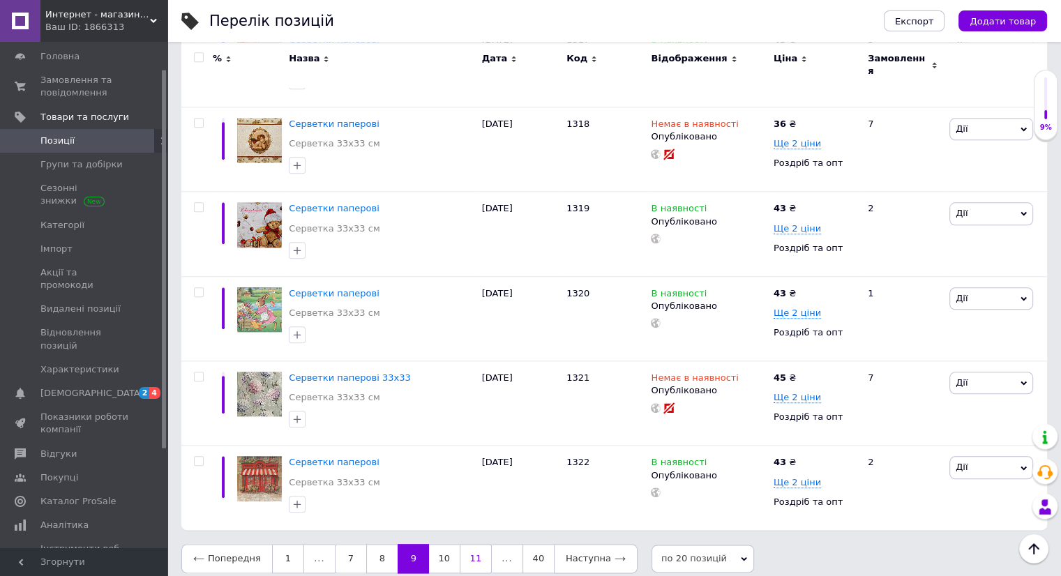
click at [469, 544] on link "11" at bounding box center [476, 558] width 32 height 29
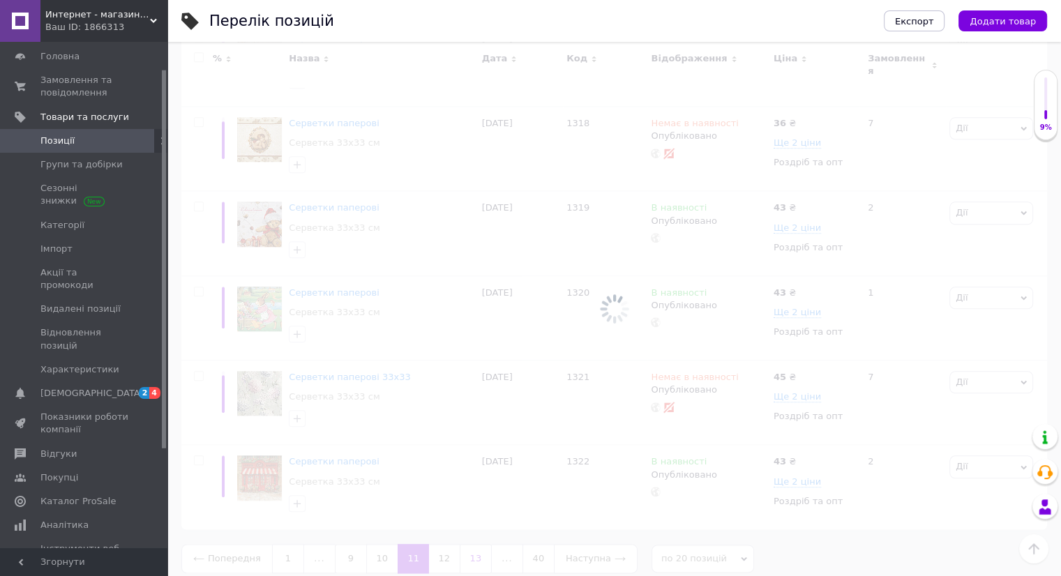
scroll to position [1465, 0]
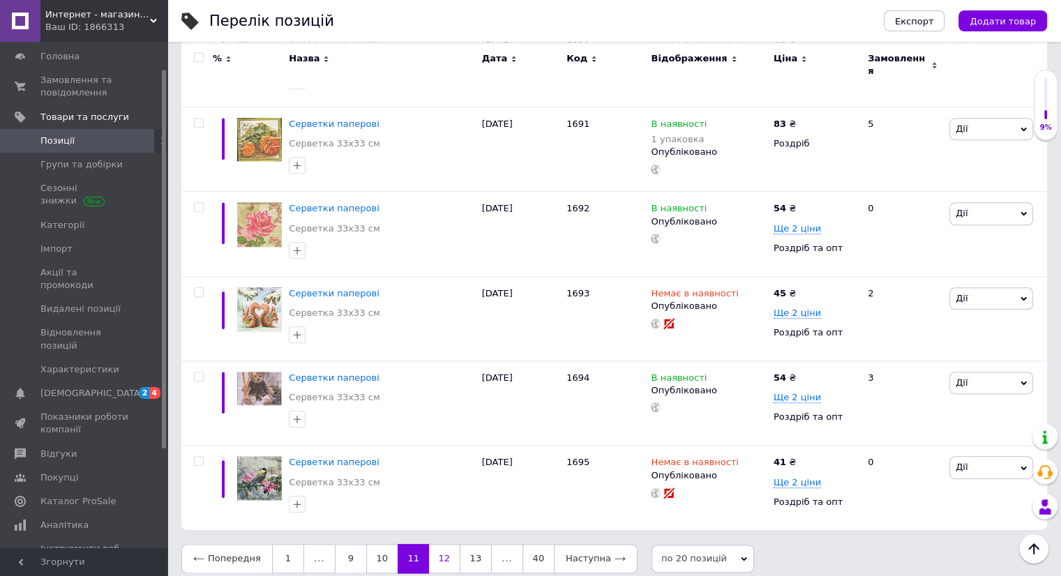
click at [441, 547] on link "12" at bounding box center [444, 558] width 31 height 29
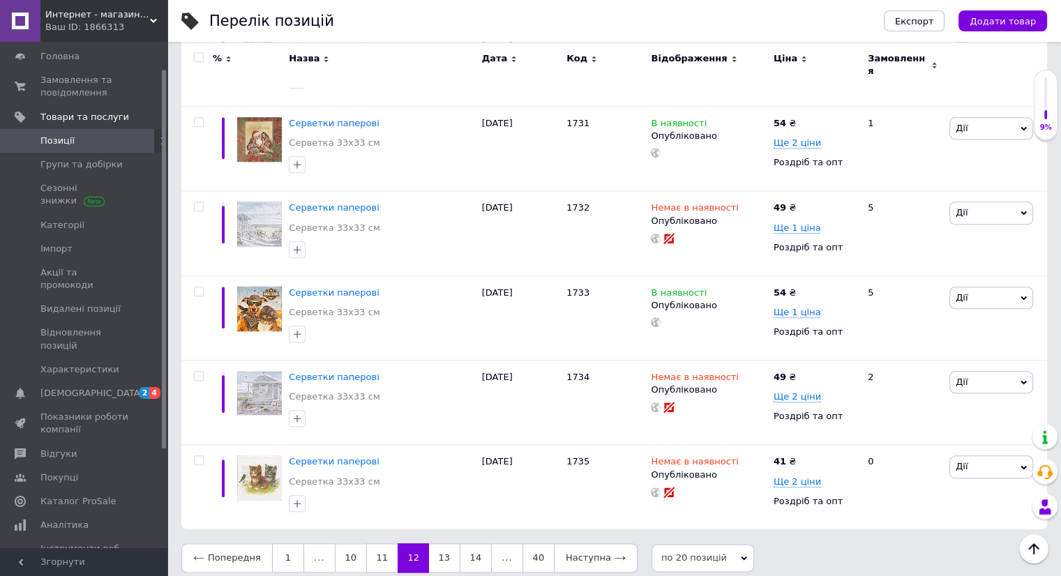
scroll to position [1465, 0]
click at [444, 546] on link "13" at bounding box center [444, 558] width 31 height 29
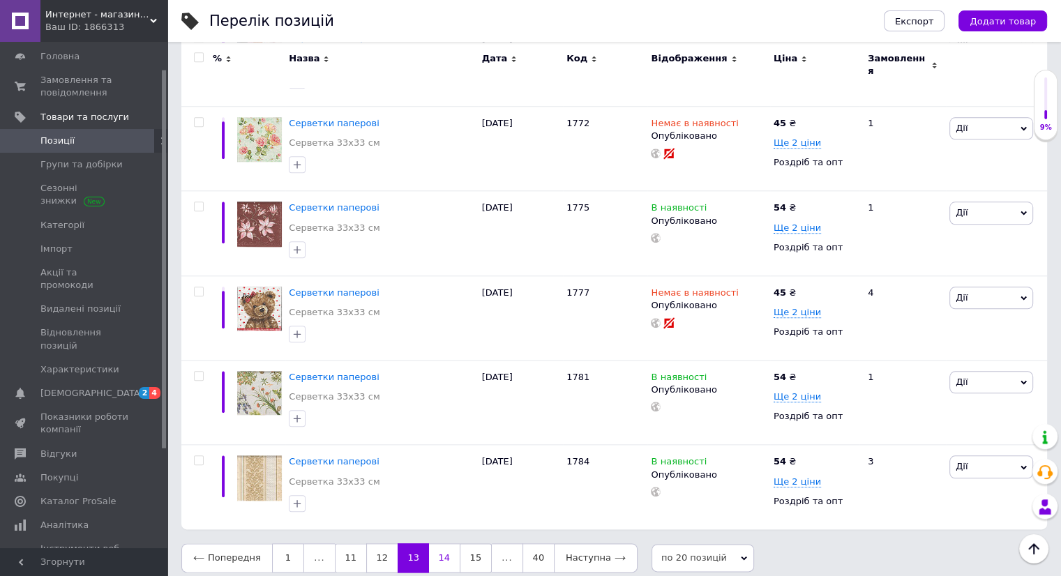
scroll to position [1465, 0]
click at [466, 547] on link "15" at bounding box center [476, 558] width 32 height 29
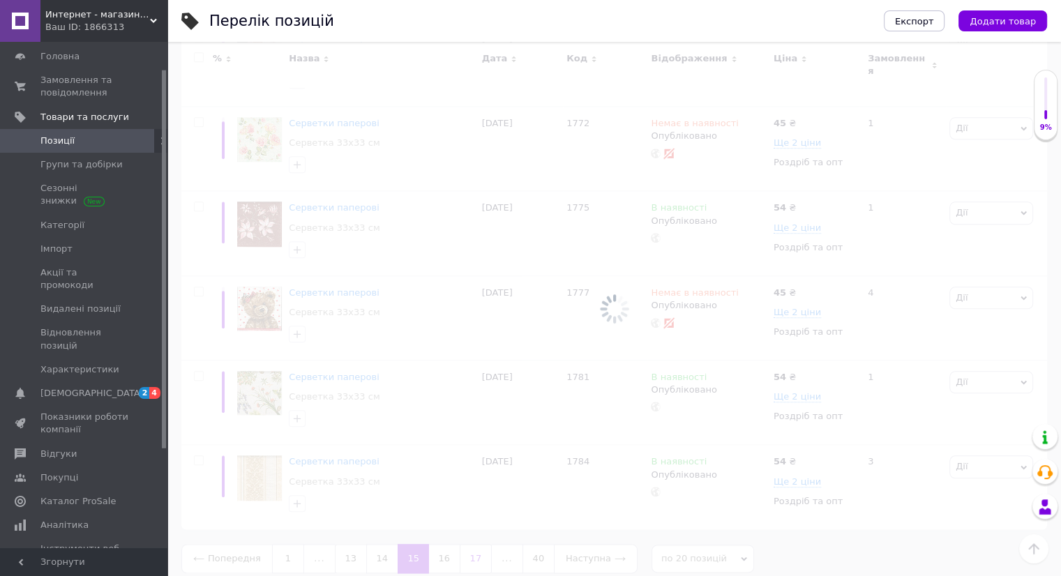
scroll to position [1478, 0]
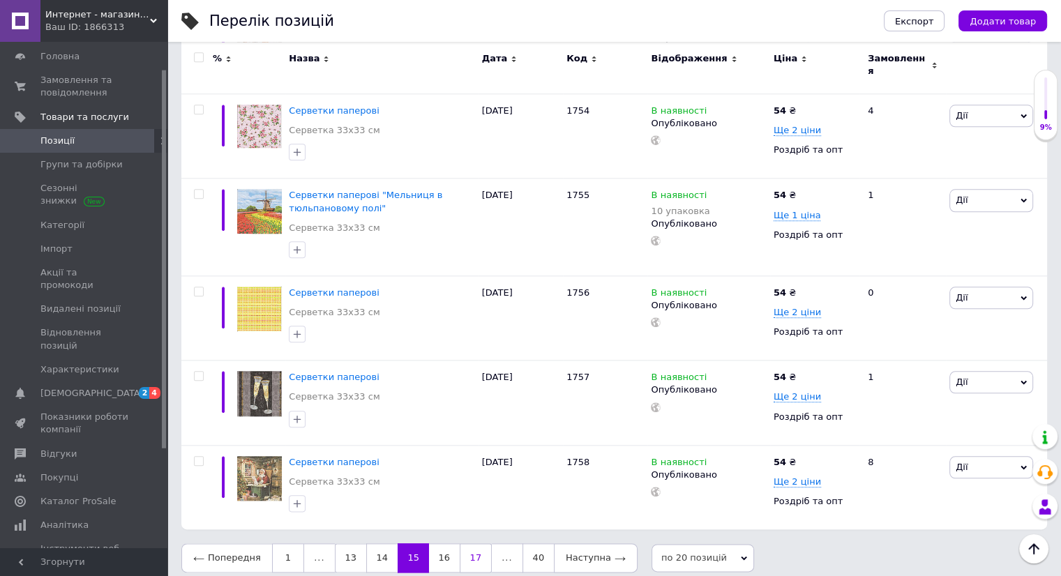
click at [464, 543] on link "17" at bounding box center [476, 557] width 32 height 29
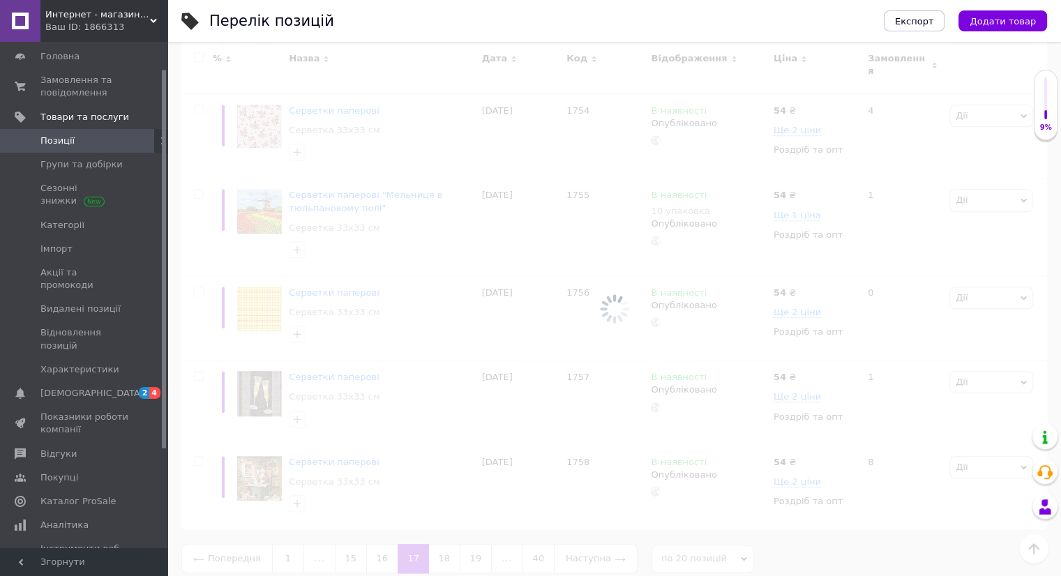
scroll to position [1465, 0]
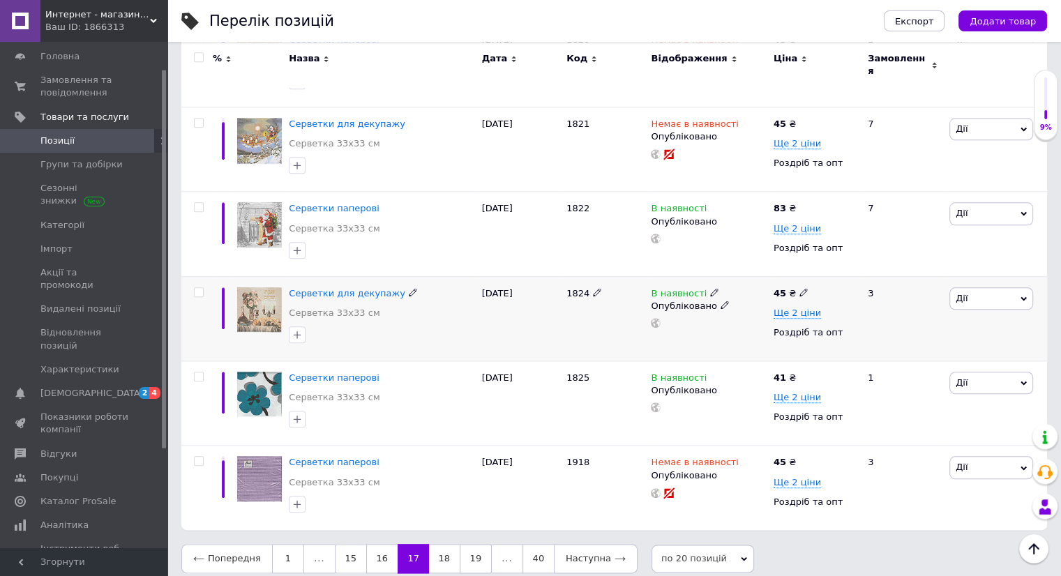
click at [799, 288] on icon at bounding box center [803, 292] width 8 height 8
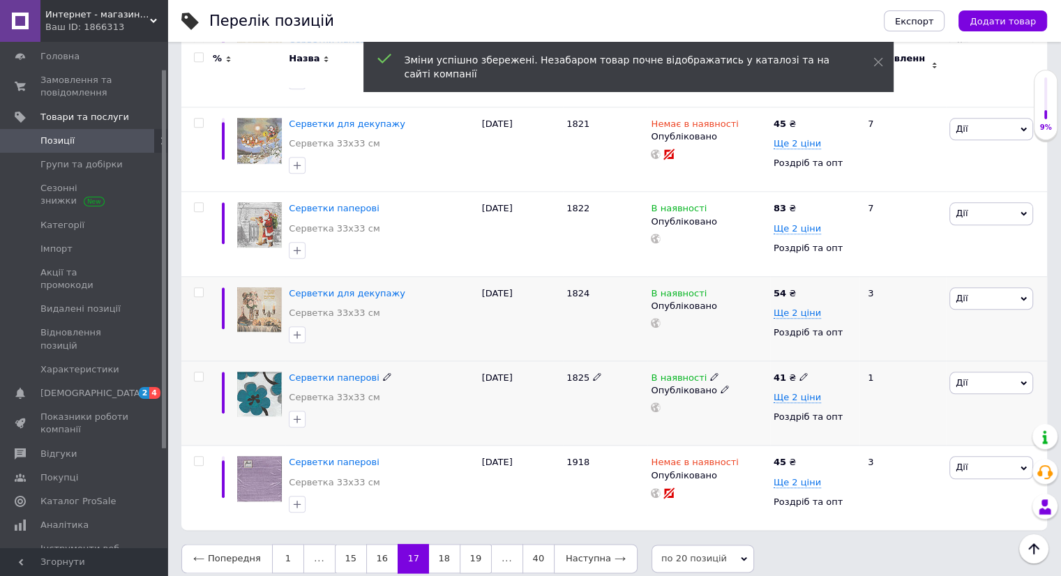
click at [799, 373] on use at bounding box center [803, 377] width 8 height 8
click at [437, 544] on link "18" at bounding box center [444, 558] width 31 height 29
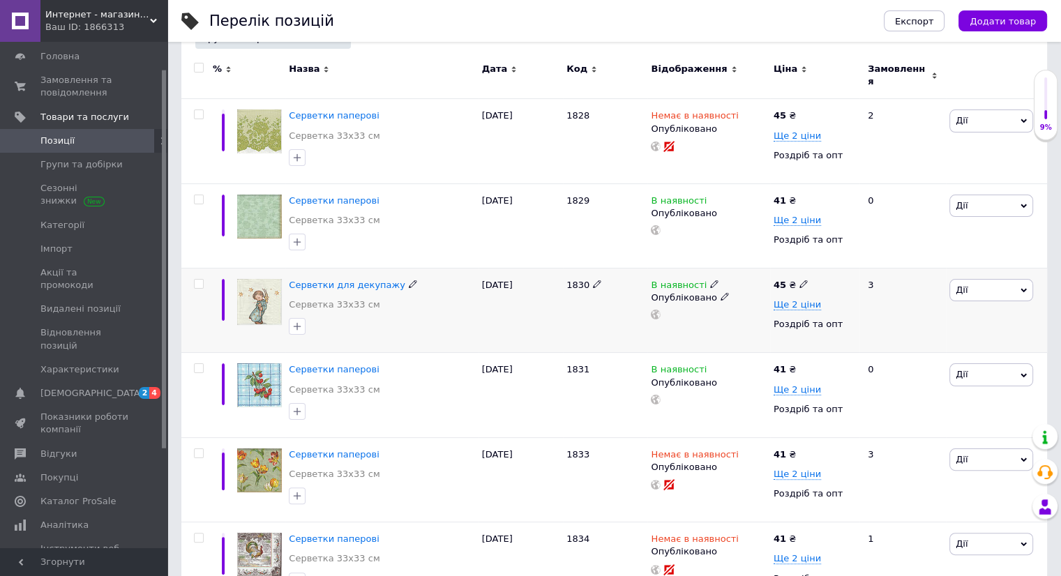
scroll to position [209, 0]
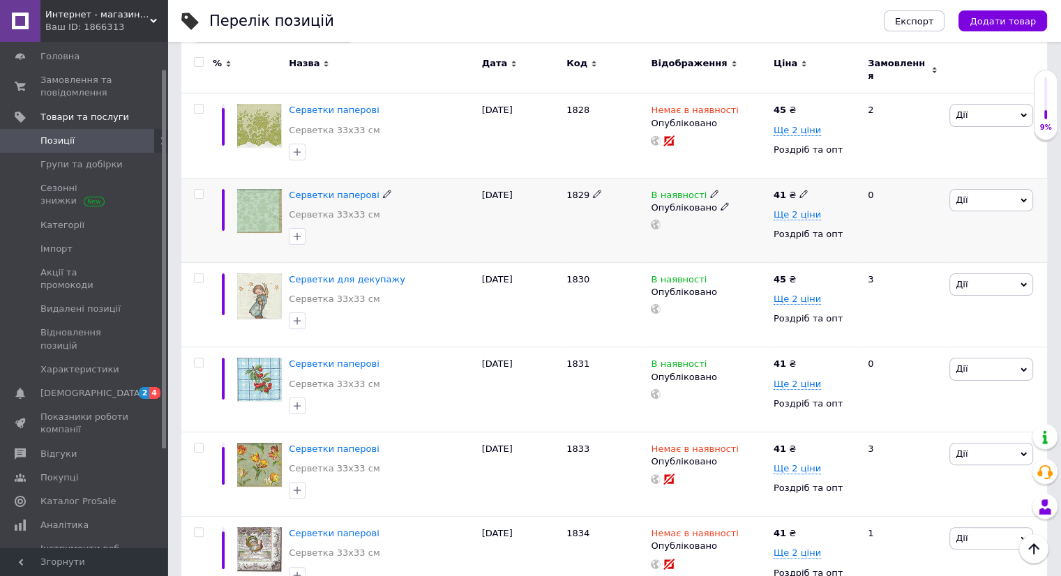
click at [801, 190] on use at bounding box center [803, 194] width 8 height 8
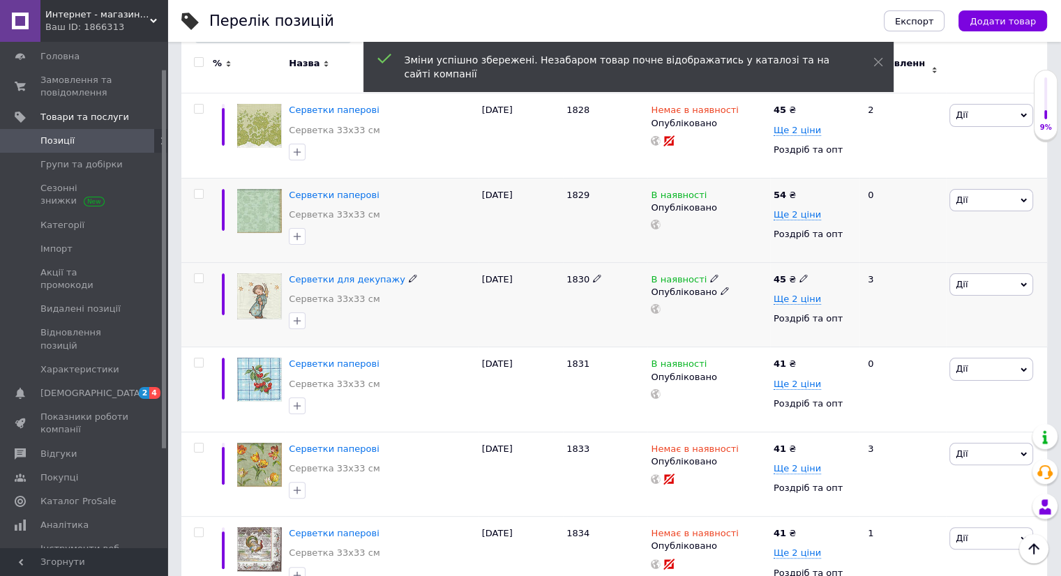
click at [799, 274] on icon at bounding box center [803, 278] width 8 height 8
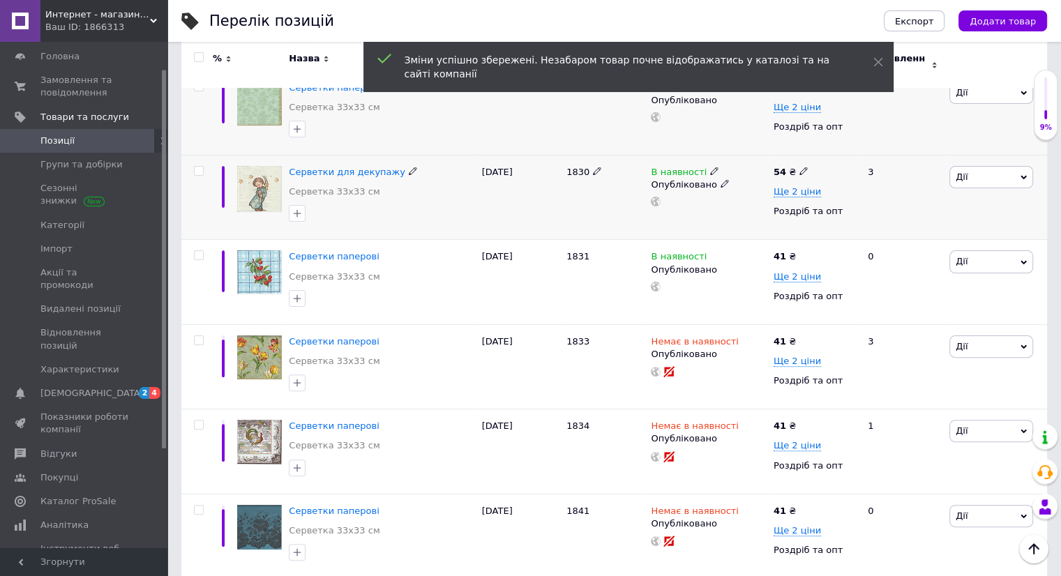
scroll to position [349, 0]
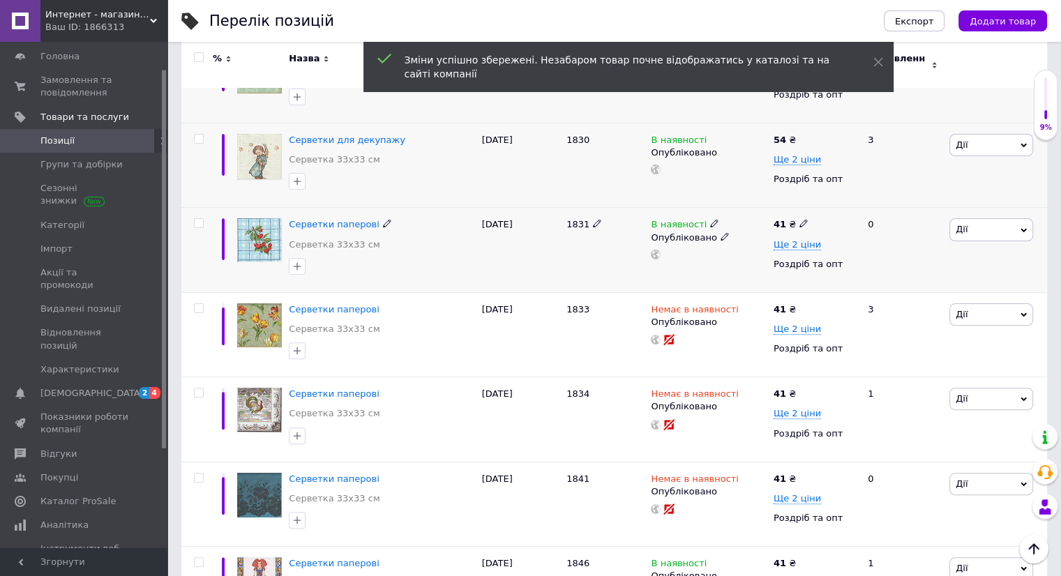
click at [799, 218] on span at bounding box center [803, 223] width 8 height 10
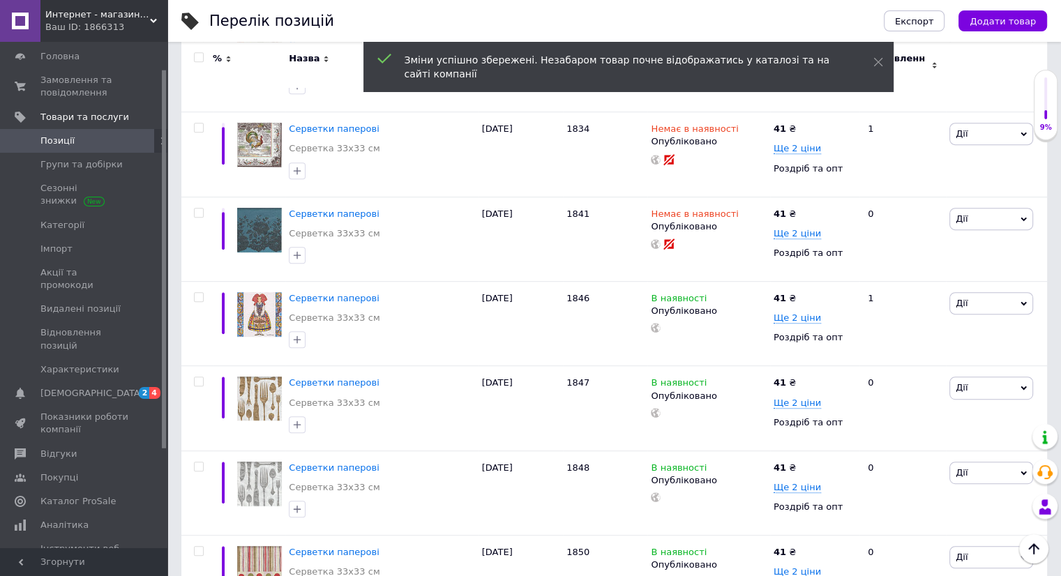
scroll to position [697, 0]
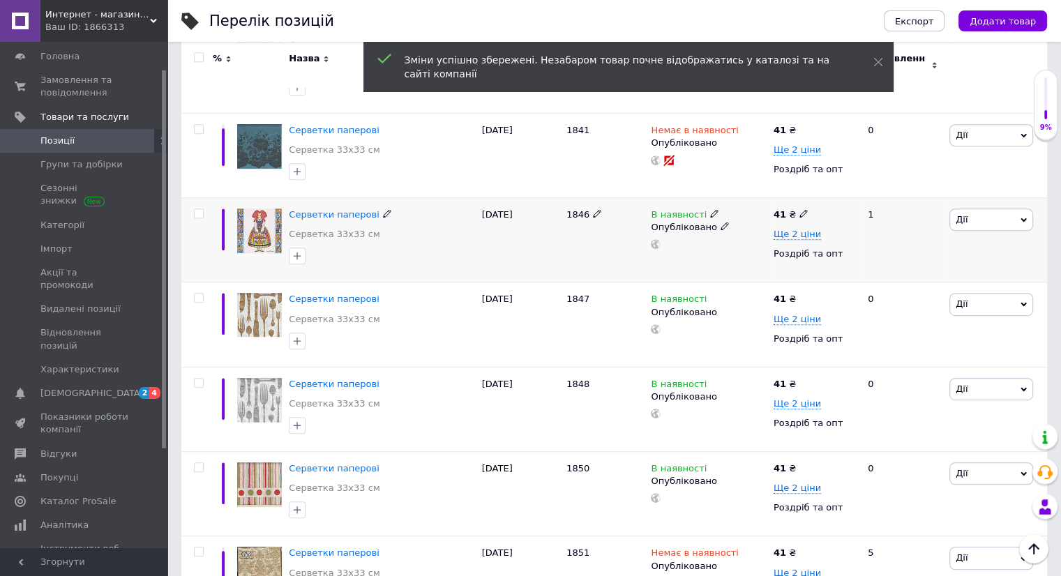
click at [799, 209] on icon at bounding box center [803, 213] width 8 height 8
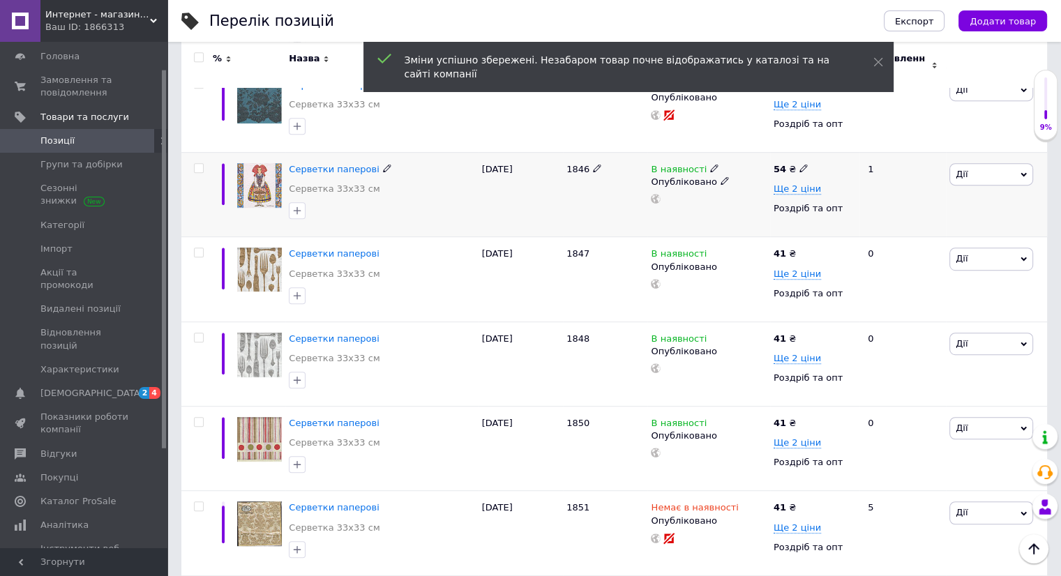
scroll to position [767, 0]
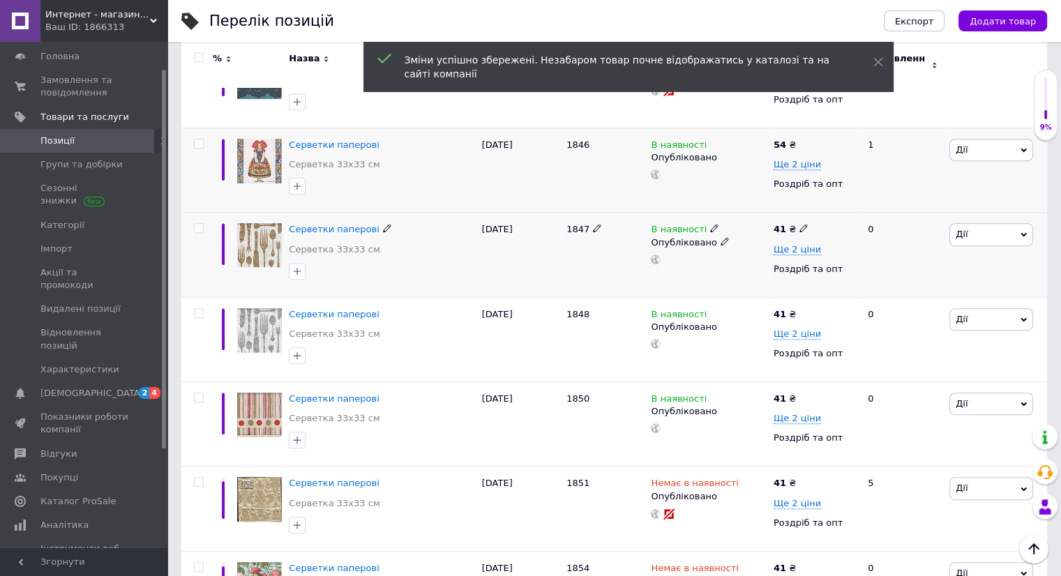
click at [799, 224] on icon at bounding box center [803, 228] width 8 height 8
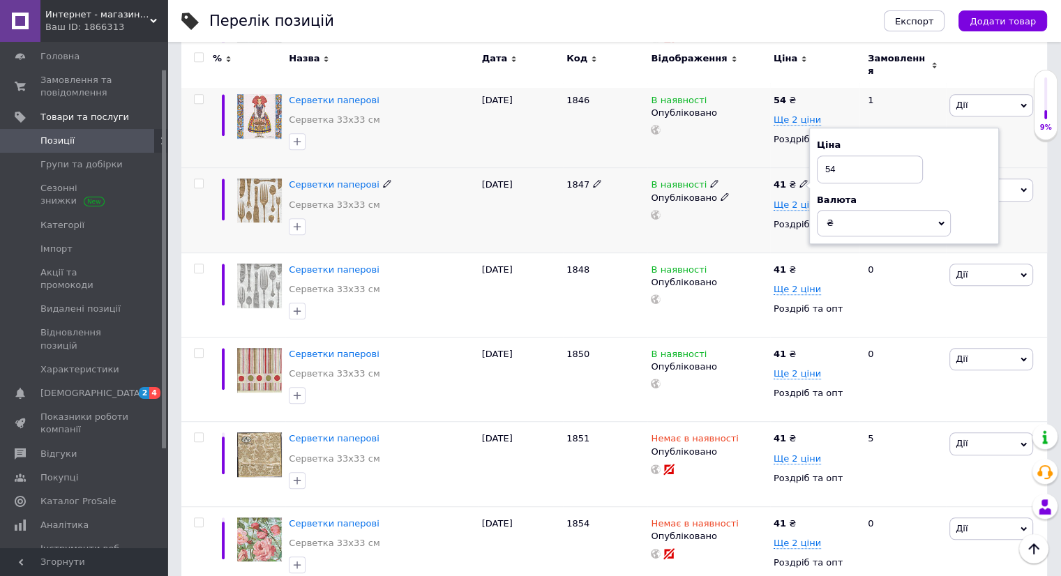
scroll to position [837, 0]
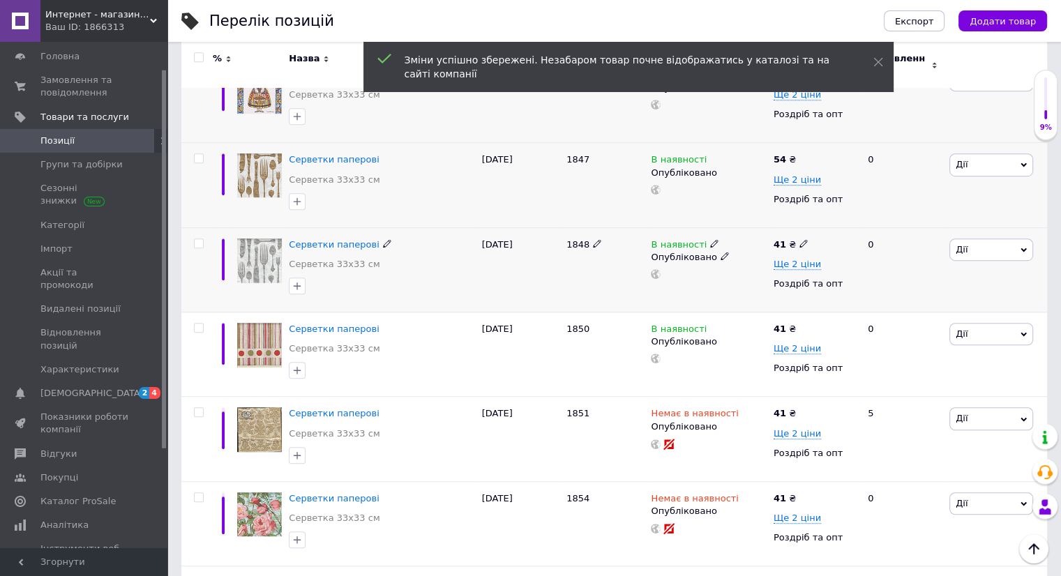
click at [799, 238] on span at bounding box center [803, 243] width 8 height 10
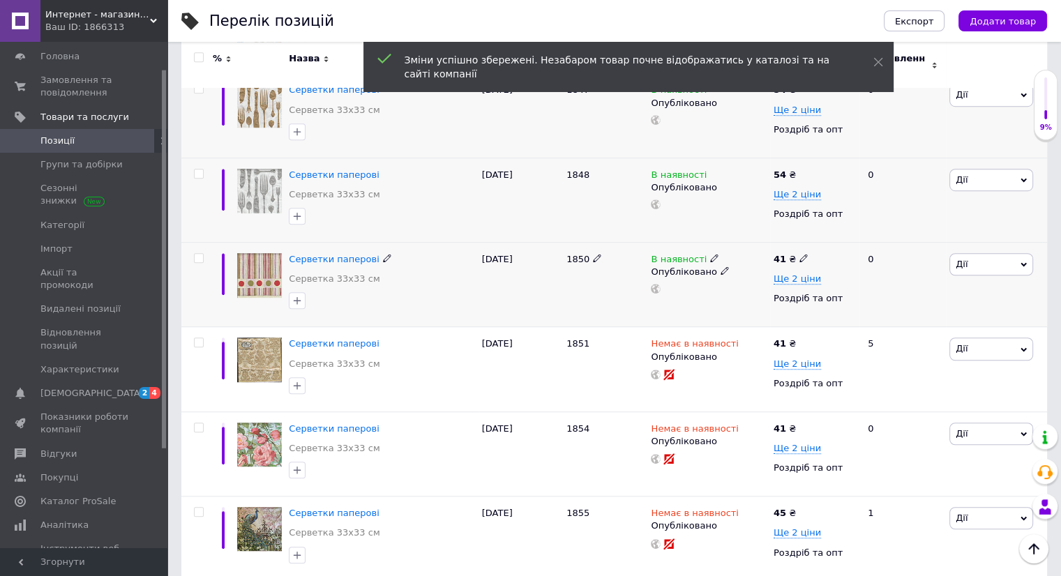
click at [799, 253] on span at bounding box center [803, 258] width 8 height 10
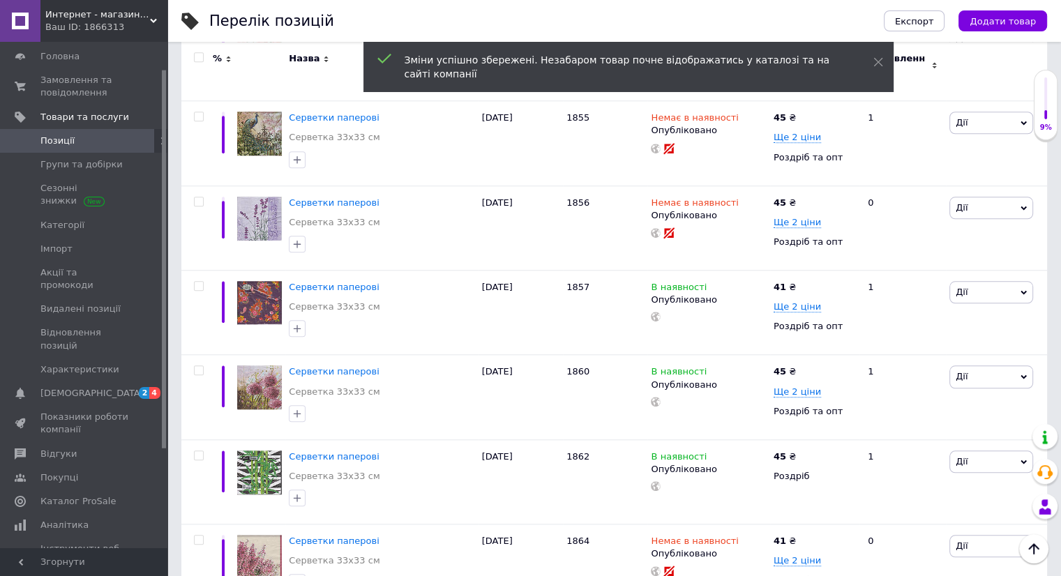
scroll to position [1325, 0]
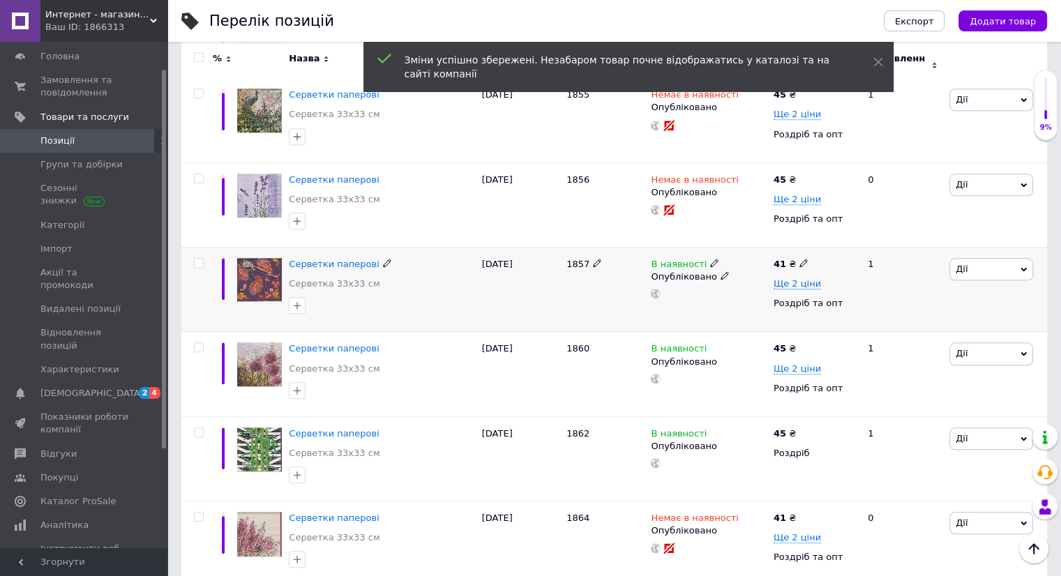
click at [799, 259] on icon at bounding box center [803, 263] width 8 height 8
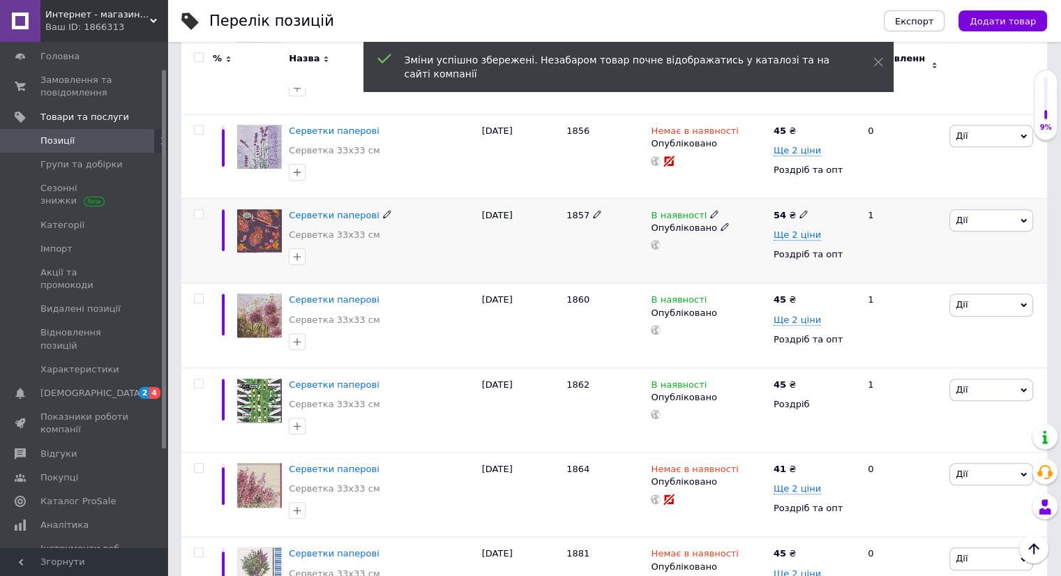
scroll to position [1395, 0]
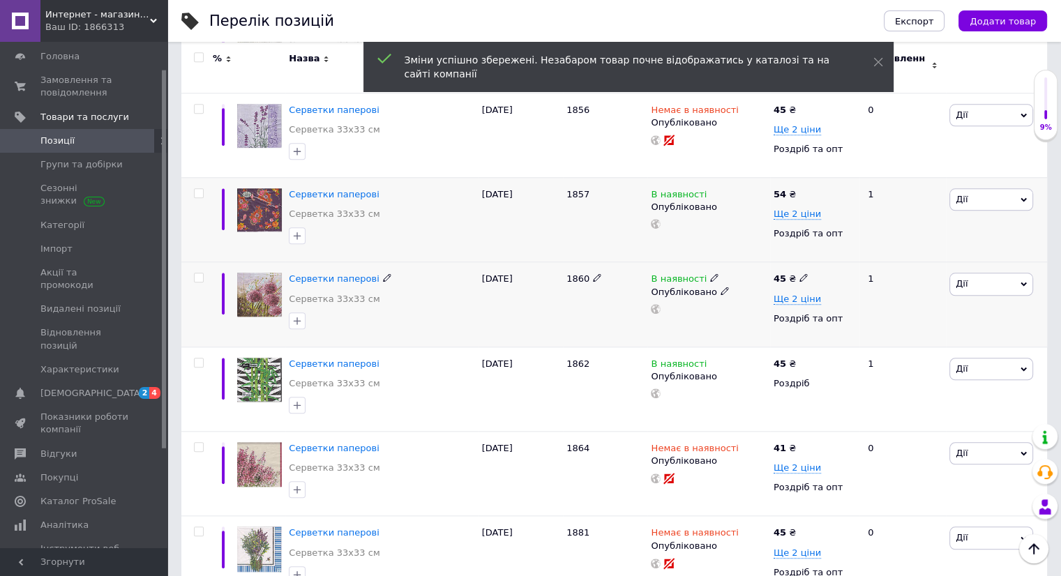
click at [799, 273] on icon at bounding box center [803, 277] width 8 height 8
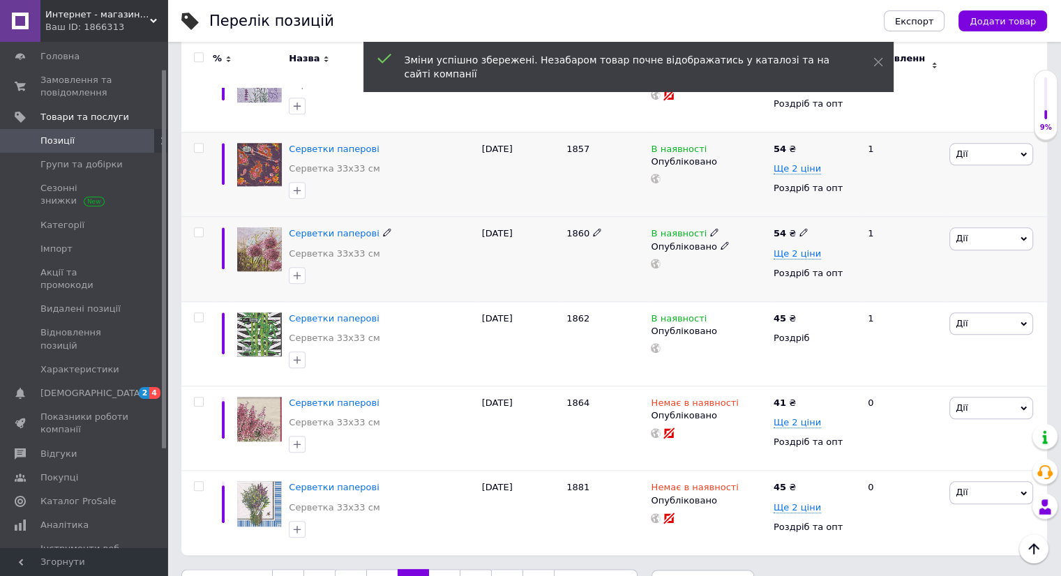
scroll to position [1465, 0]
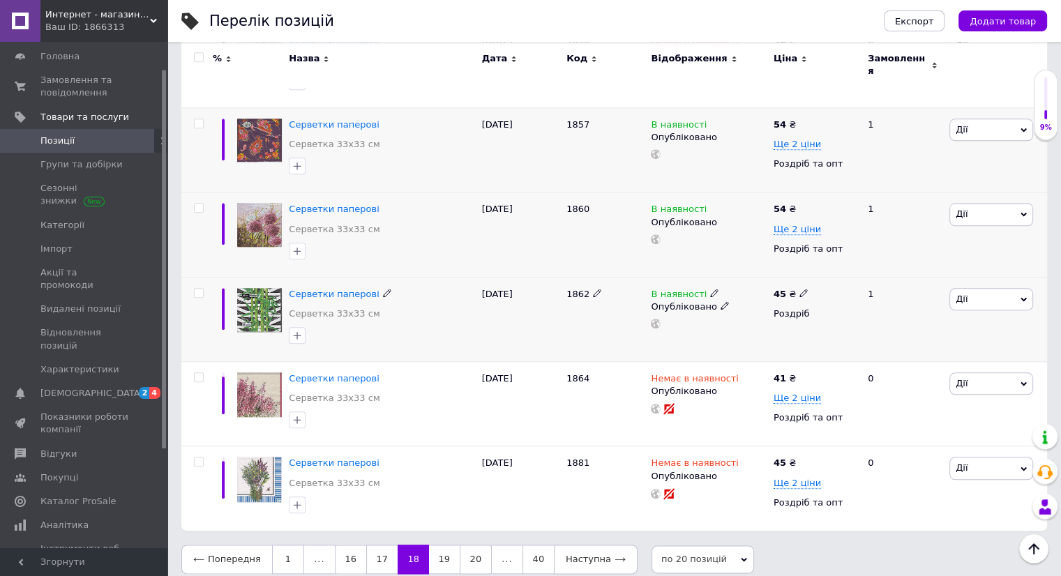
click at [799, 289] on icon at bounding box center [803, 293] width 8 height 8
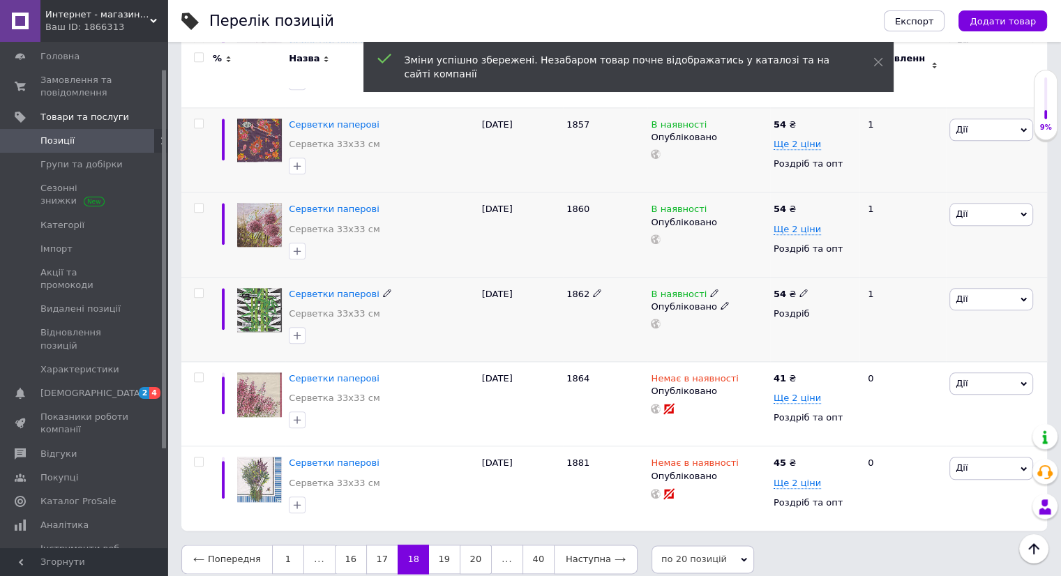
scroll to position [1465, 0]
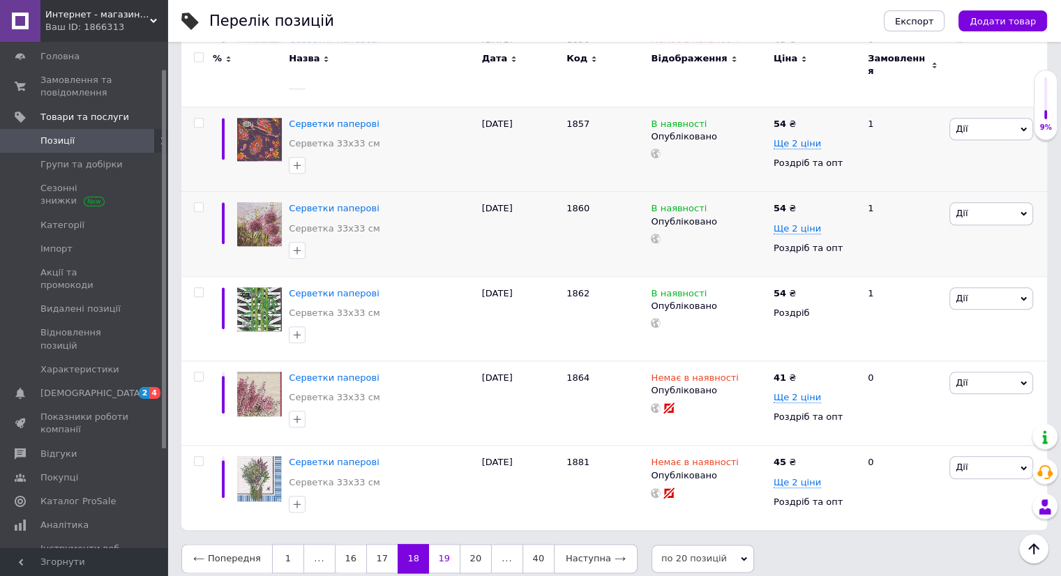
click at [444, 544] on link "19" at bounding box center [444, 558] width 31 height 29
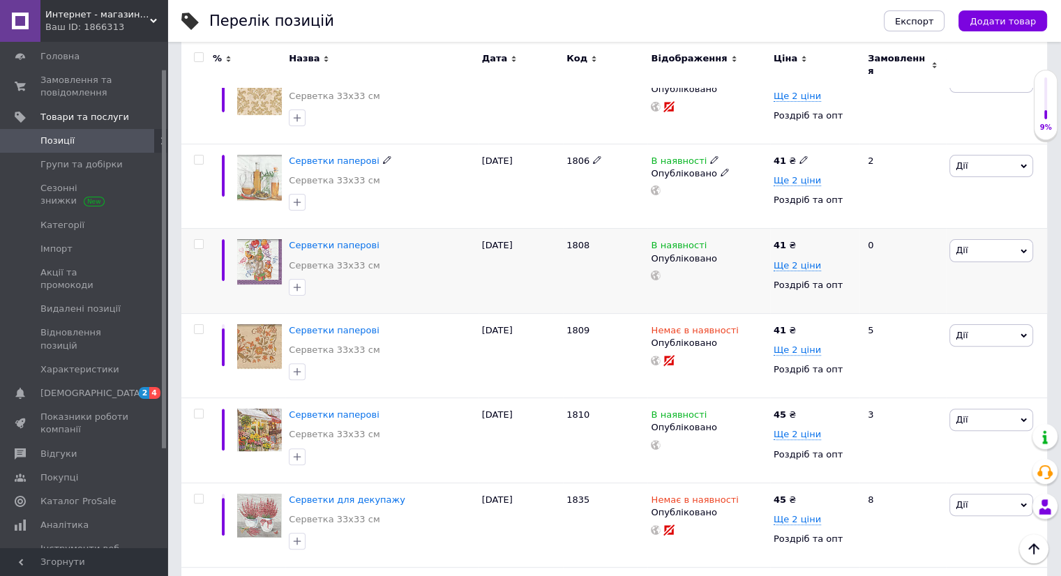
scroll to position [349, 0]
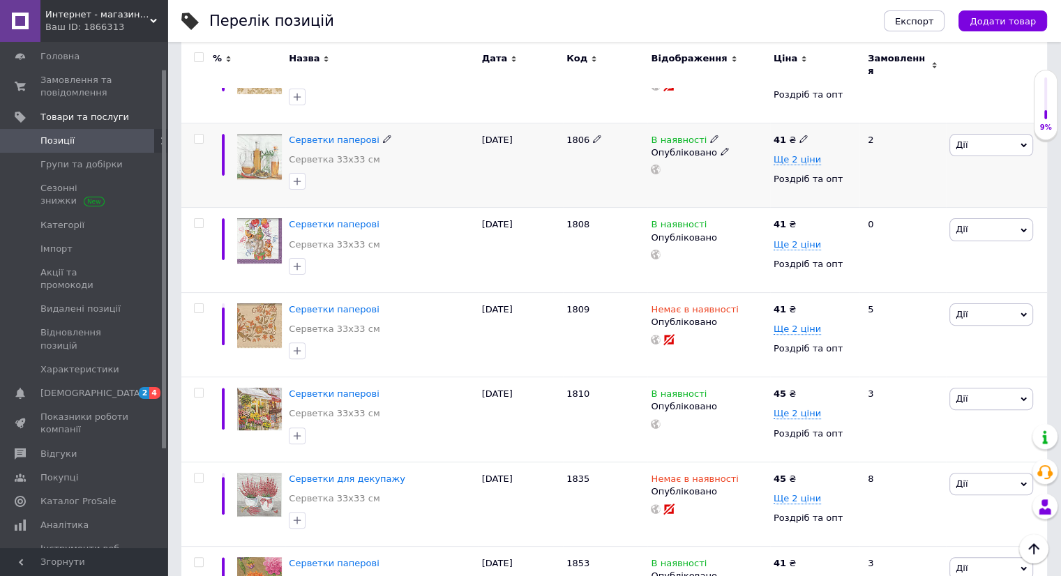
click at [801, 135] on icon at bounding box center [803, 139] width 8 height 8
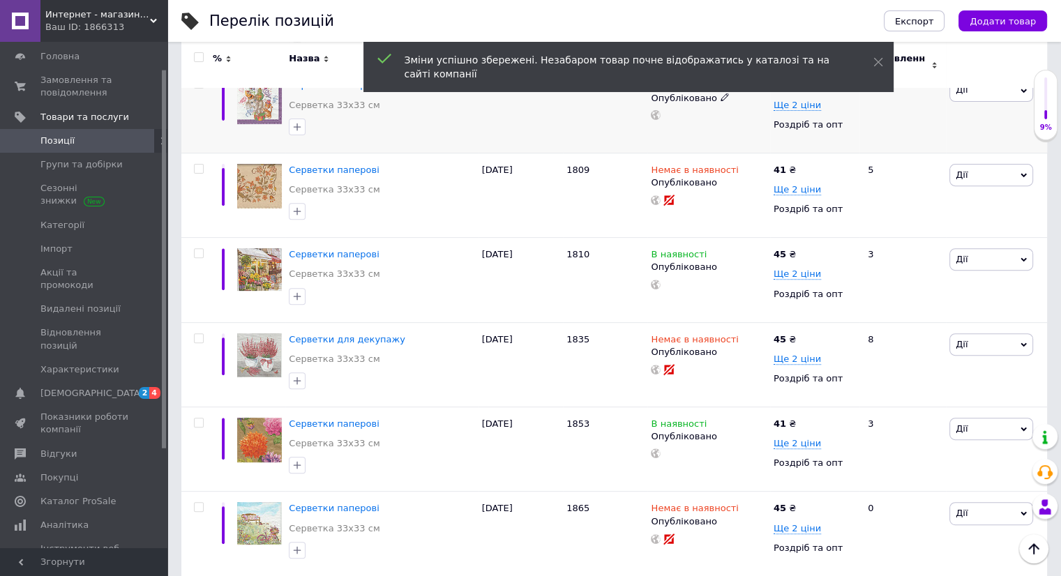
scroll to position [418, 0]
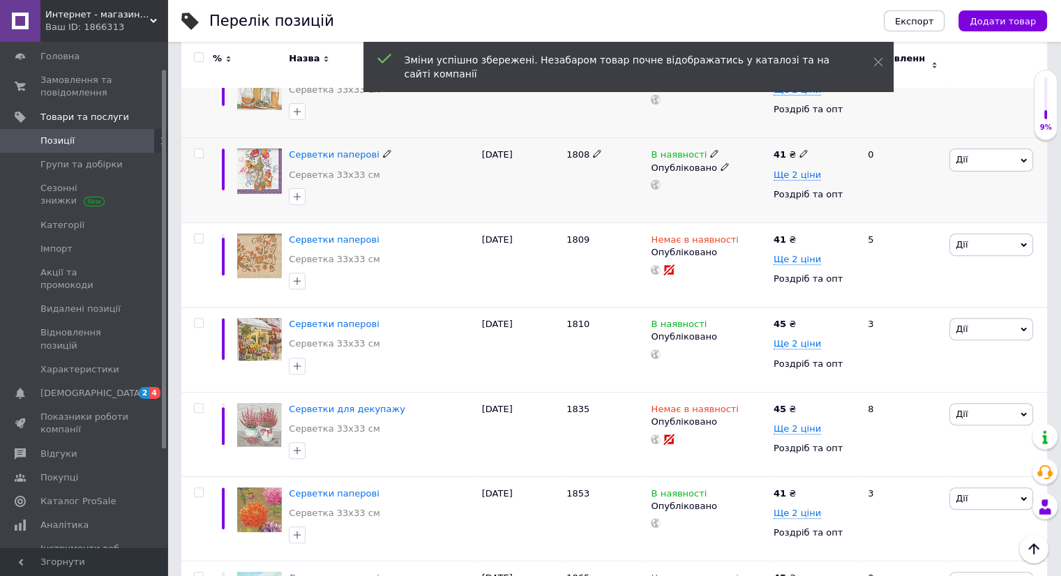
click at [801, 149] on icon at bounding box center [803, 153] width 8 height 8
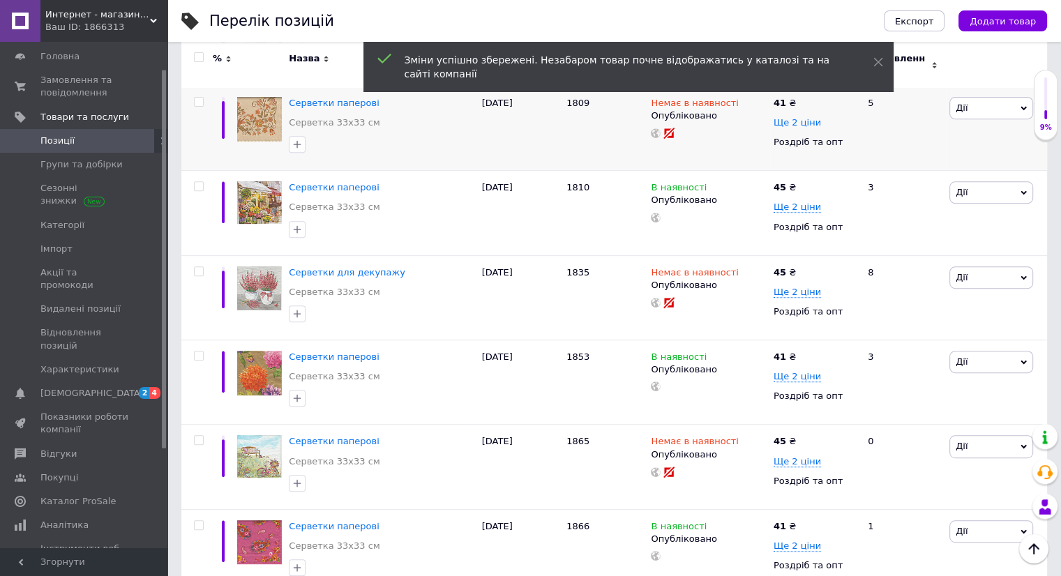
scroll to position [558, 0]
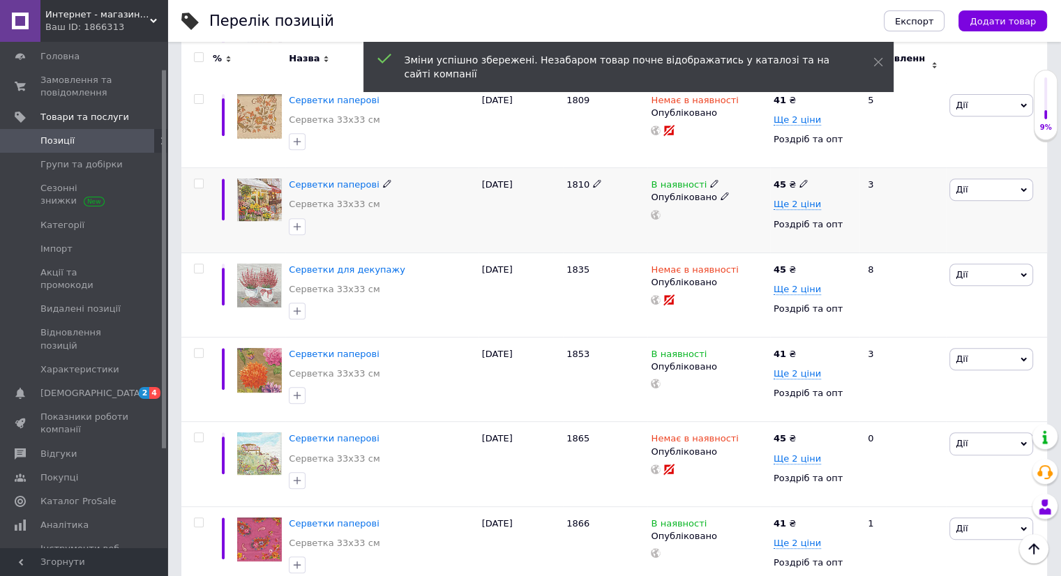
click at [799, 179] on icon at bounding box center [803, 183] width 8 height 8
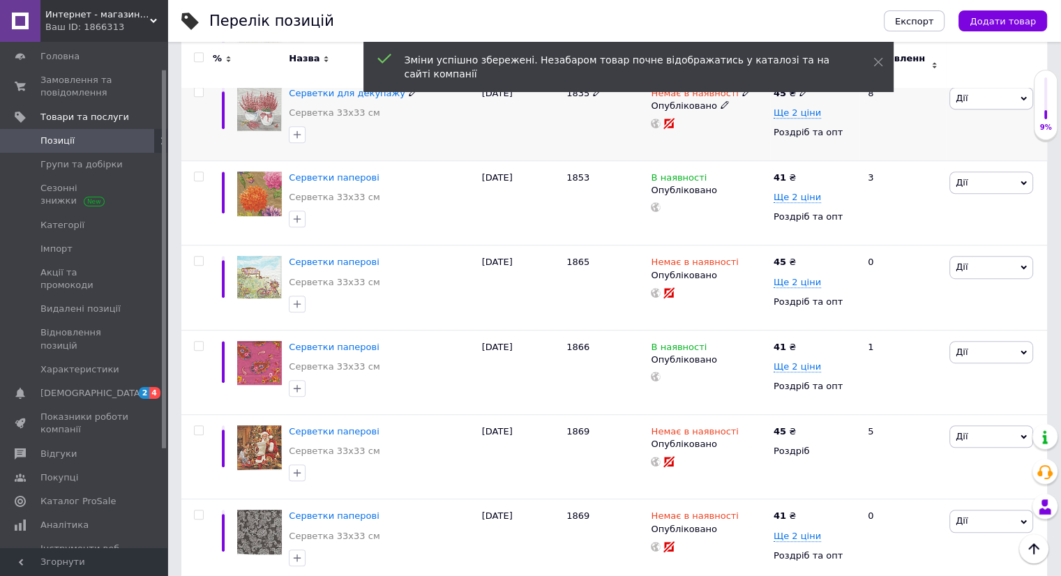
scroll to position [767, 0]
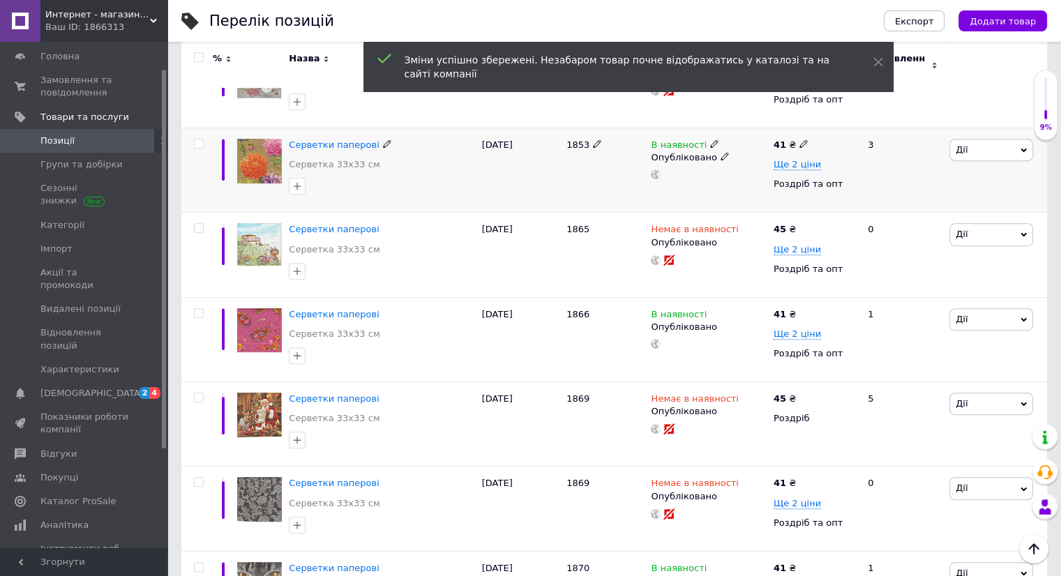
click at [799, 139] on icon at bounding box center [803, 143] width 8 height 8
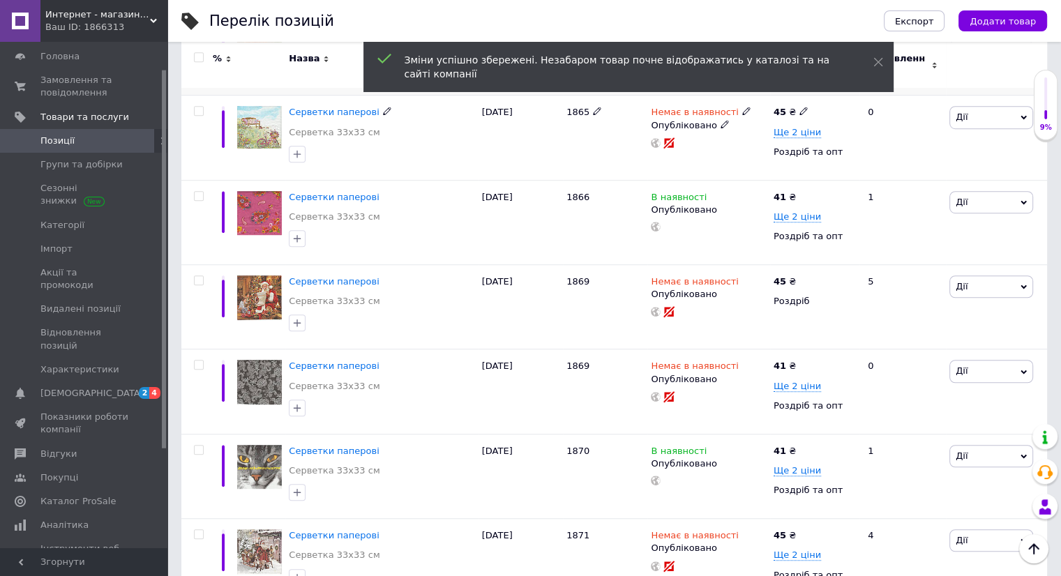
scroll to position [907, 0]
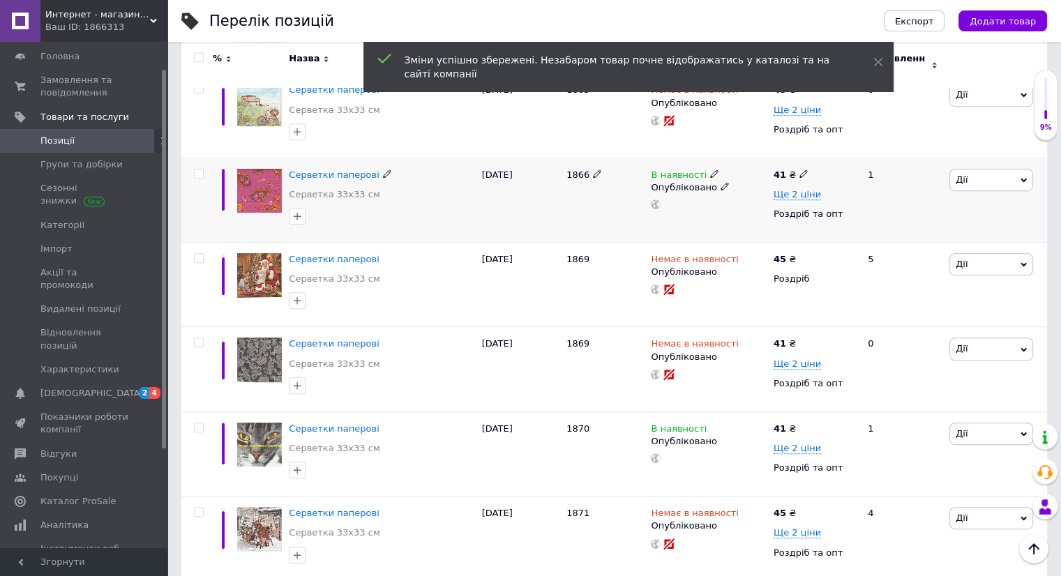
click at [799, 169] on icon at bounding box center [803, 173] width 8 height 8
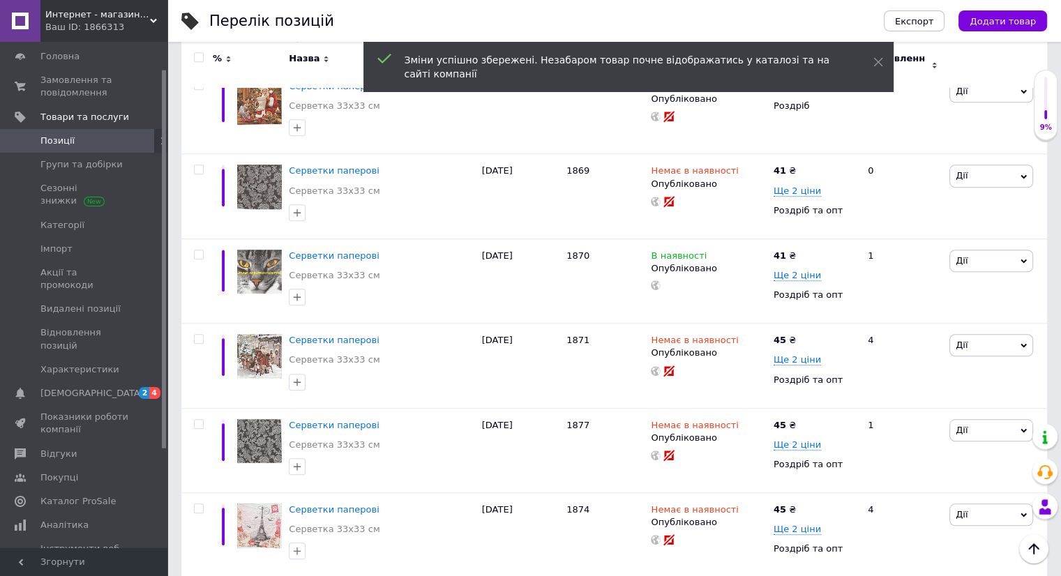
scroll to position [1116, 0]
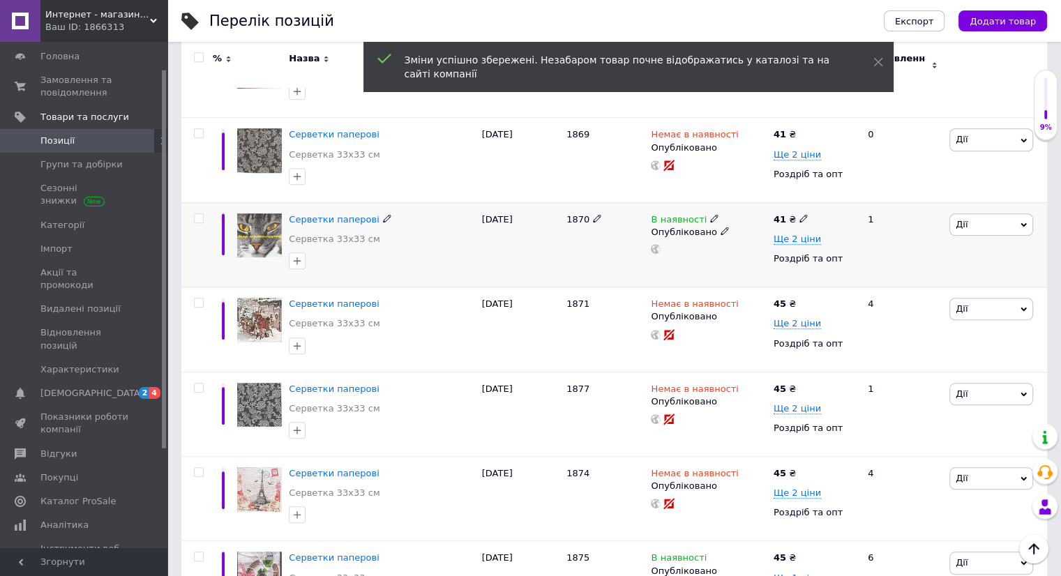
click at [799, 214] on icon at bounding box center [803, 218] width 8 height 8
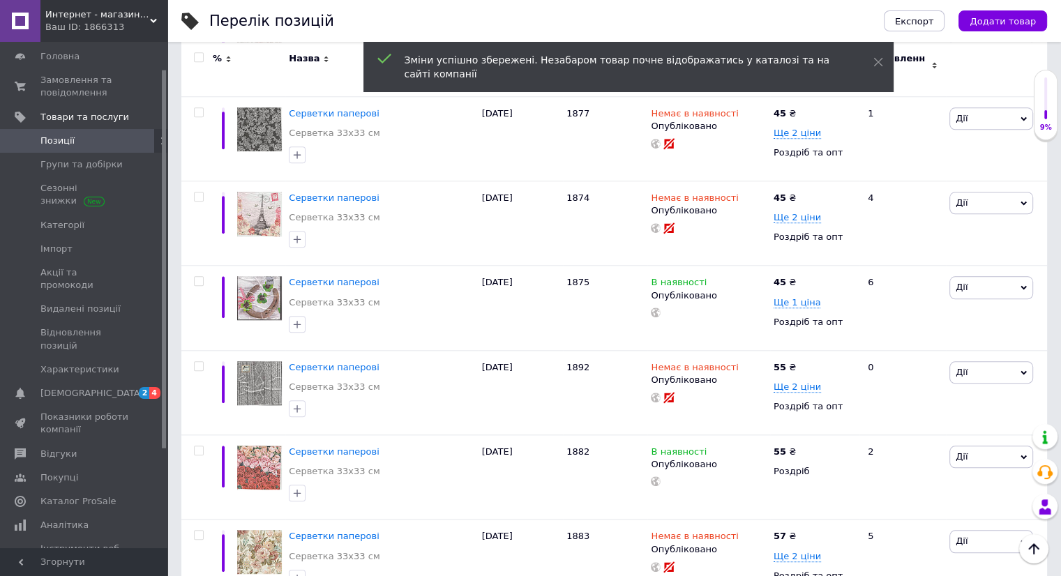
scroll to position [1465, 0]
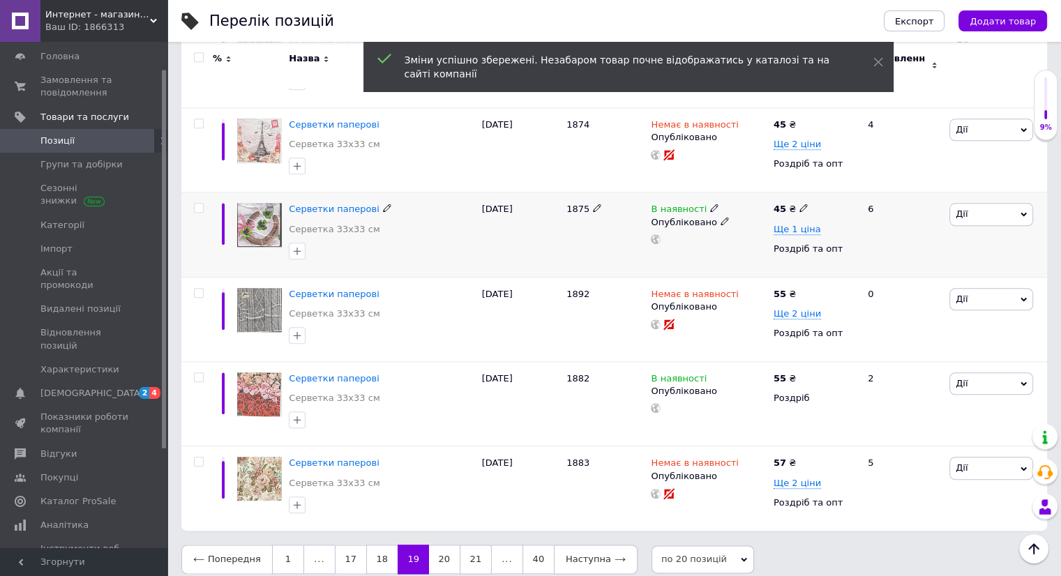
click at [799, 204] on icon at bounding box center [803, 208] width 8 height 8
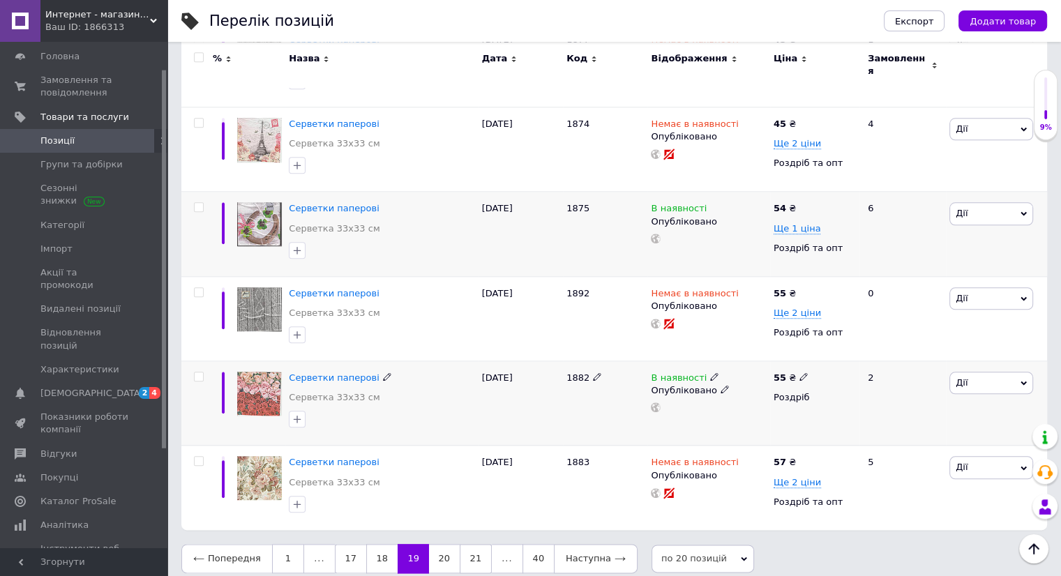
click at [799, 372] on icon at bounding box center [803, 376] width 8 height 8
click at [435, 544] on link "20" at bounding box center [444, 558] width 31 height 29
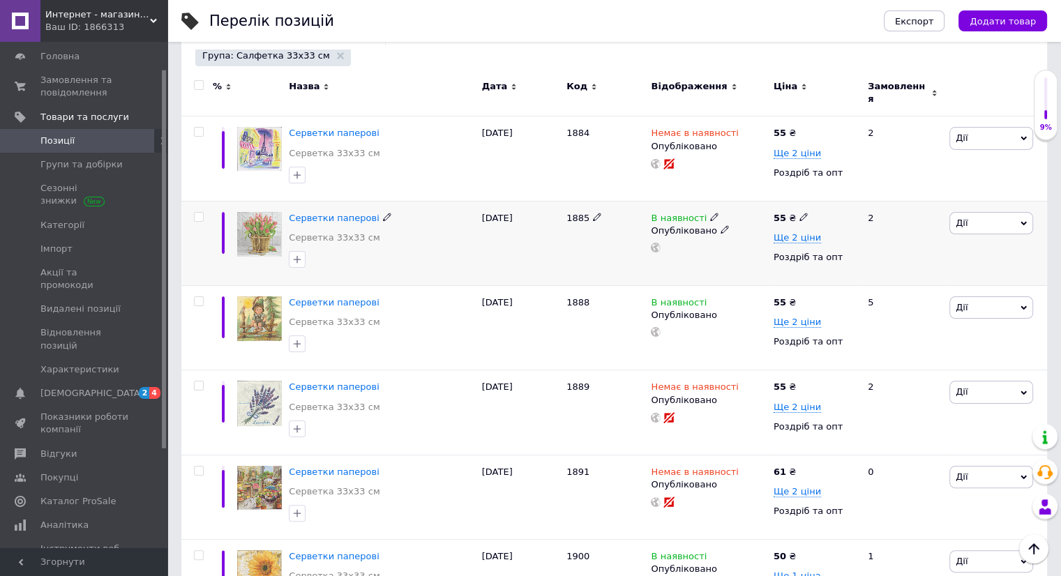
scroll to position [210, 0]
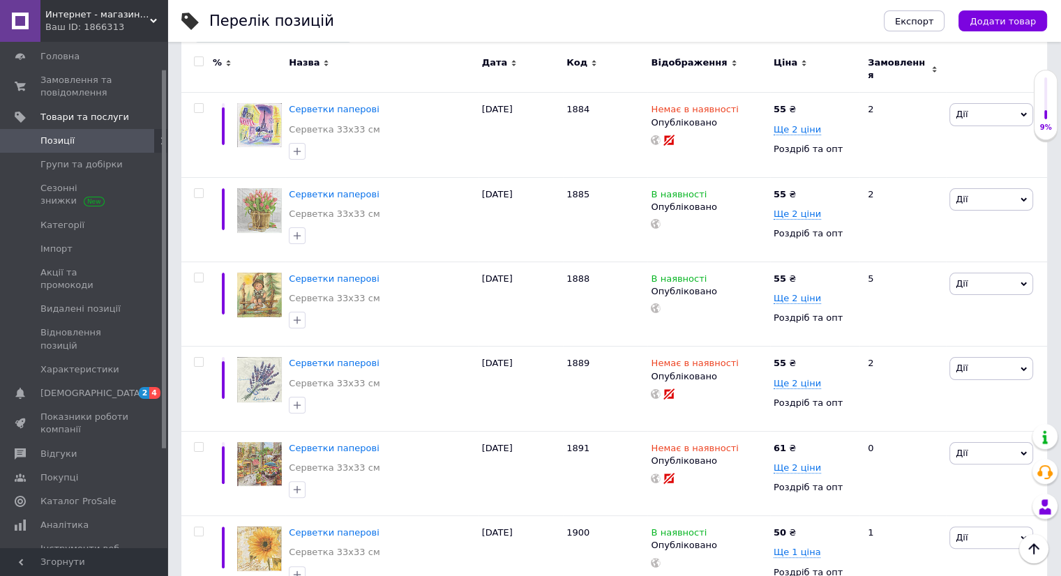
click at [130, 141] on span at bounding box center [148, 141] width 38 height 13
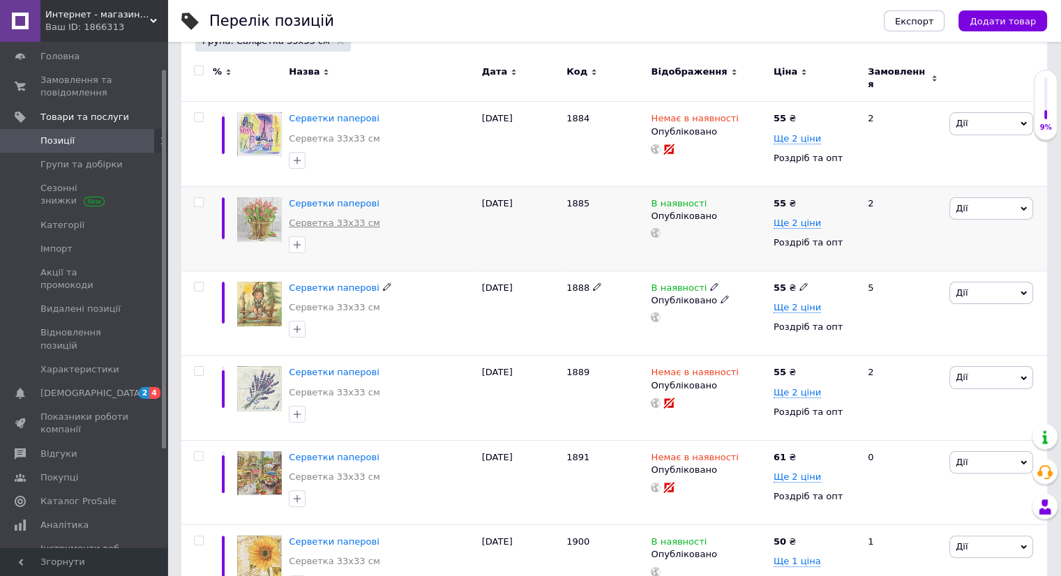
scroll to position [209, 0]
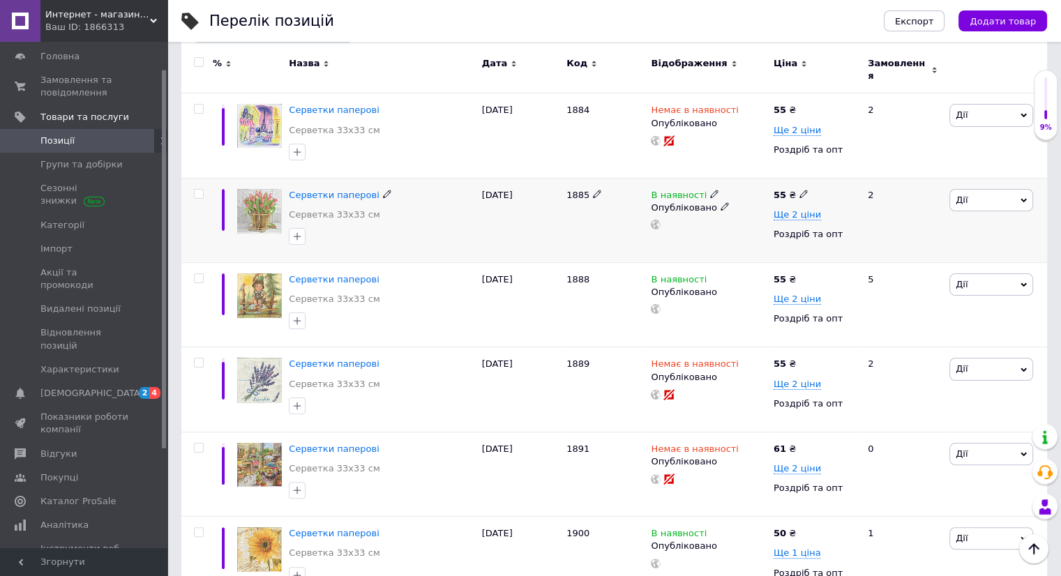
click at [800, 190] on icon at bounding box center [803, 194] width 8 height 8
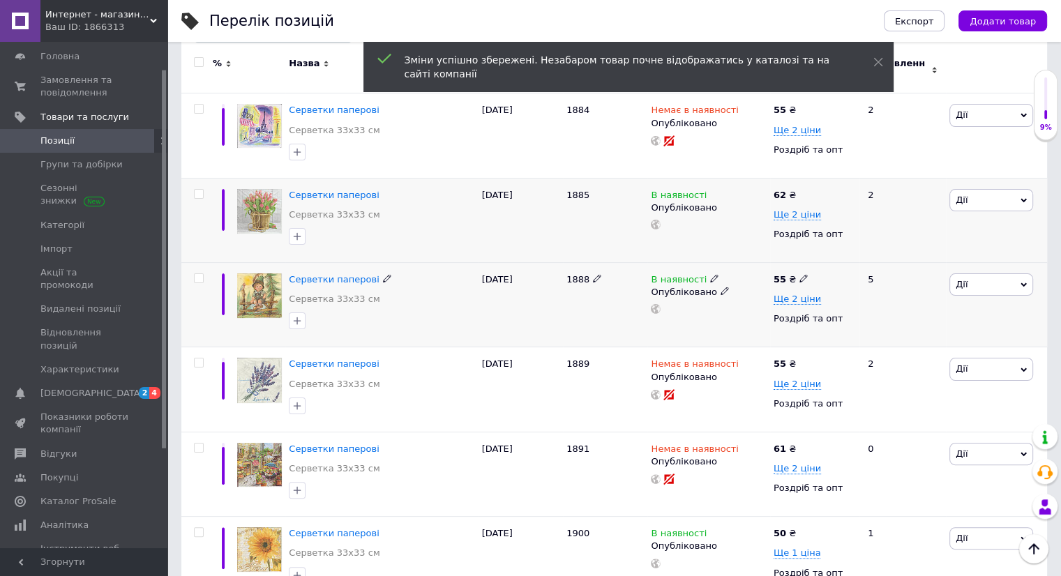
click at [801, 274] on icon at bounding box center [803, 278] width 8 height 8
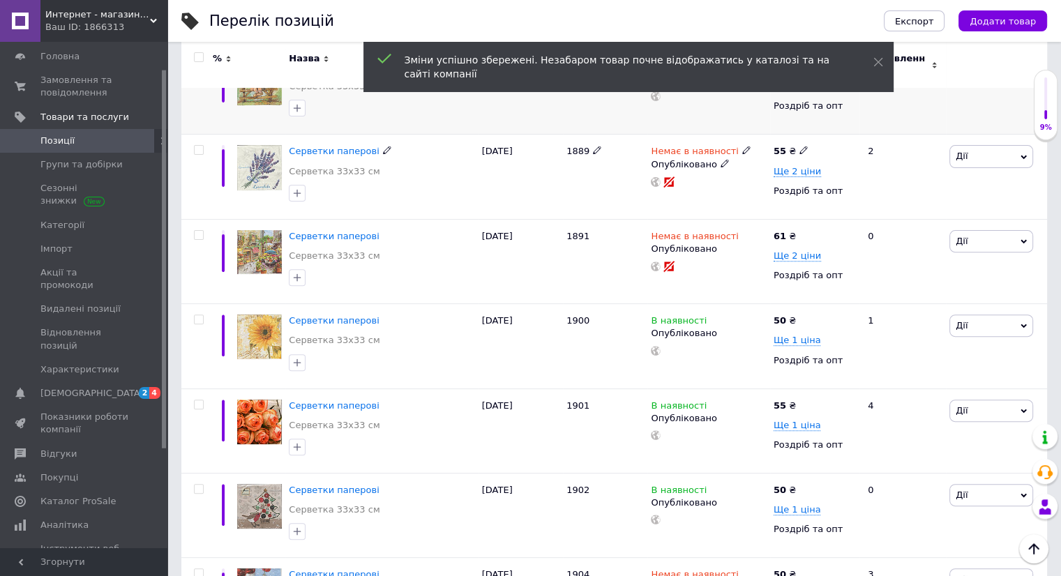
scroll to position [488, 0]
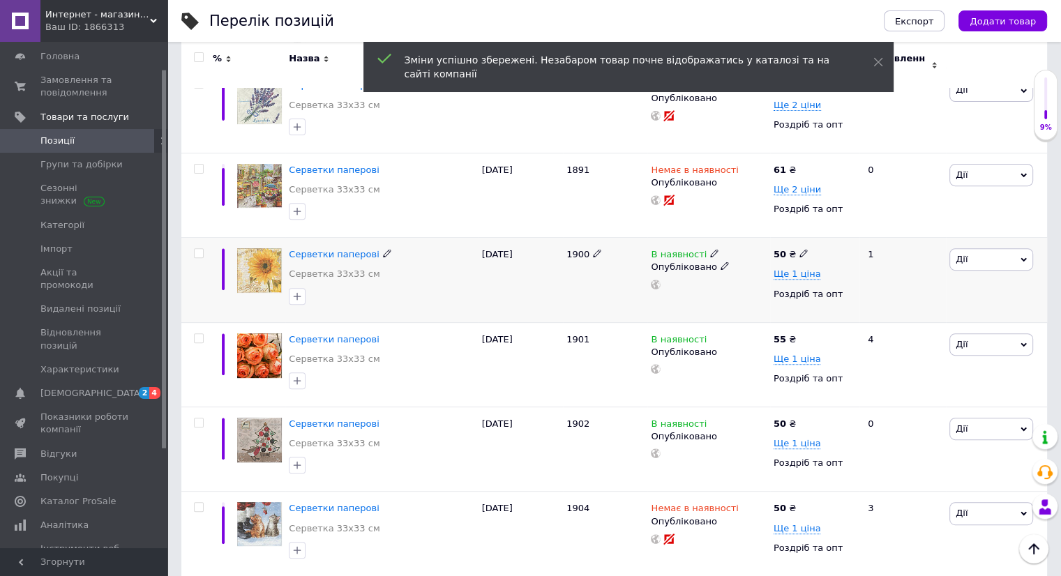
click at [800, 250] on use at bounding box center [803, 254] width 8 height 8
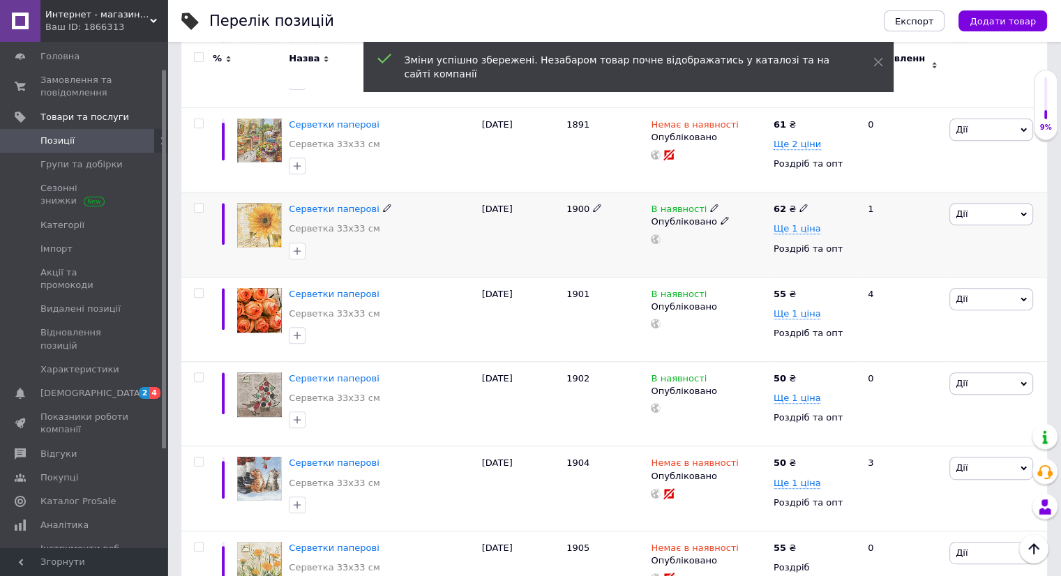
scroll to position [558, 0]
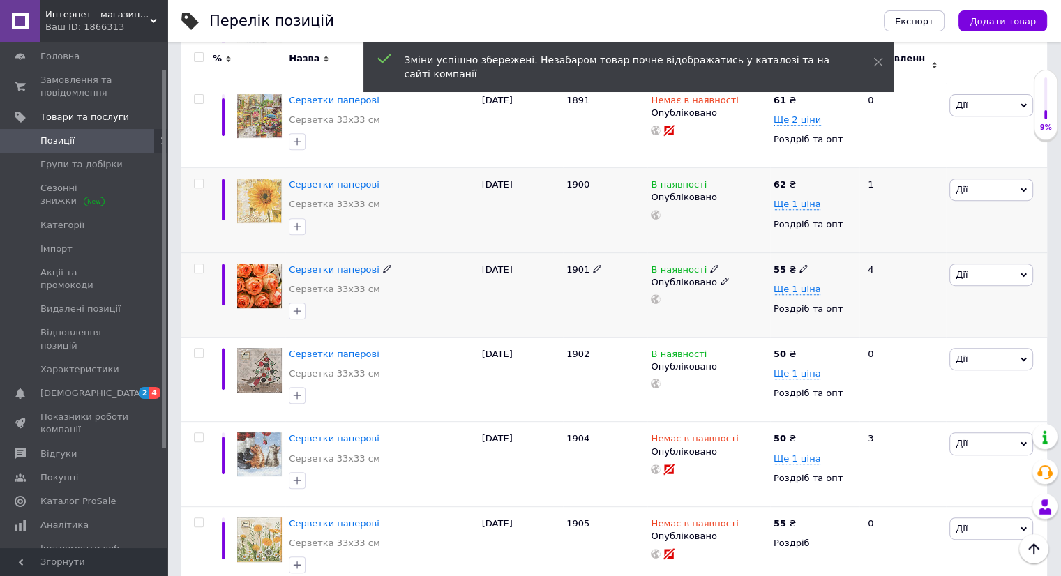
click at [799, 264] on icon at bounding box center [803, 268] width 8 height 8
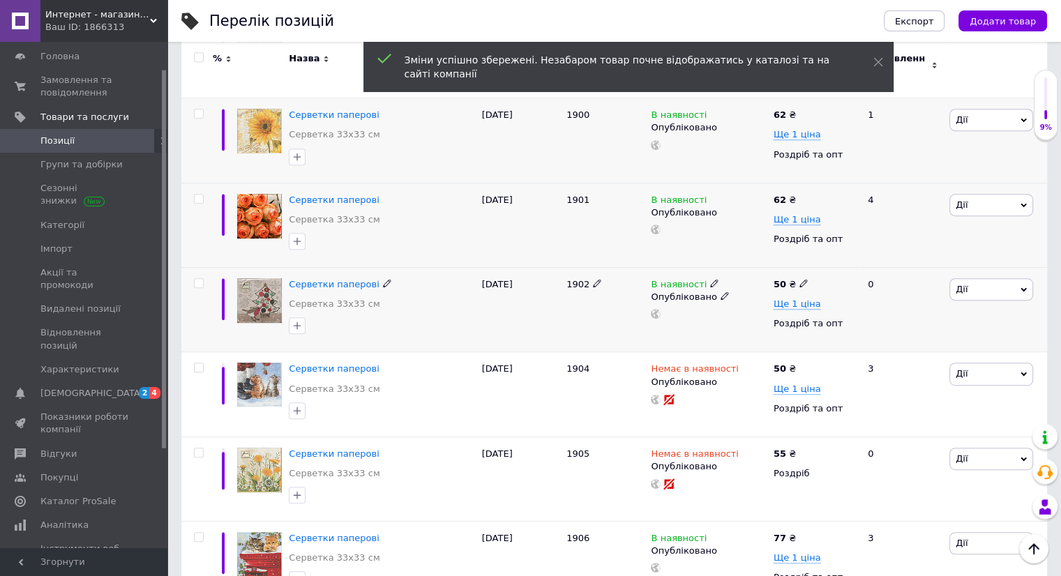
click at [799, 279] on icon at bounding box center [803, 283] width 8 height 8
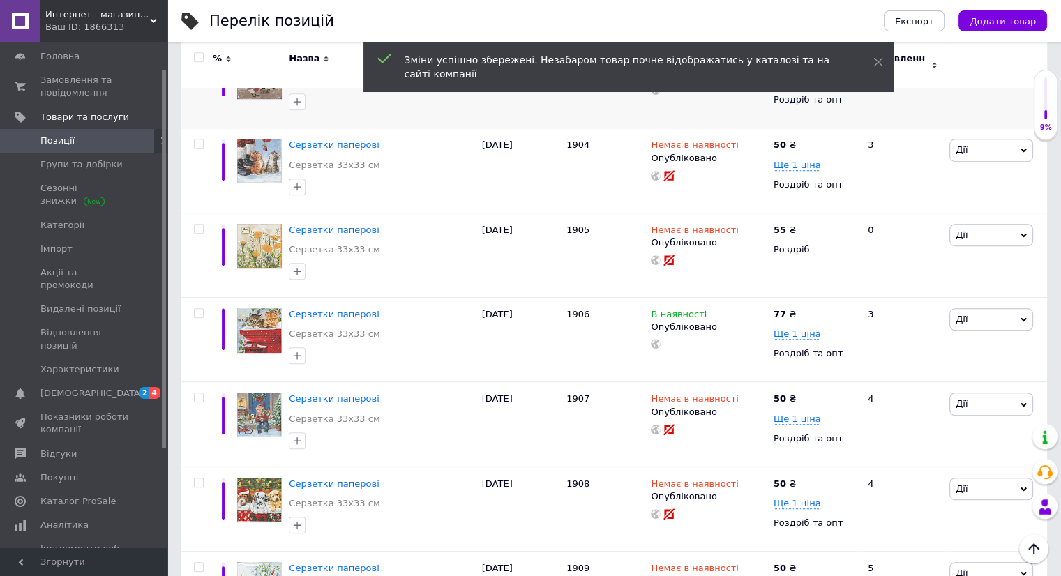
scroll to position [907, 0]
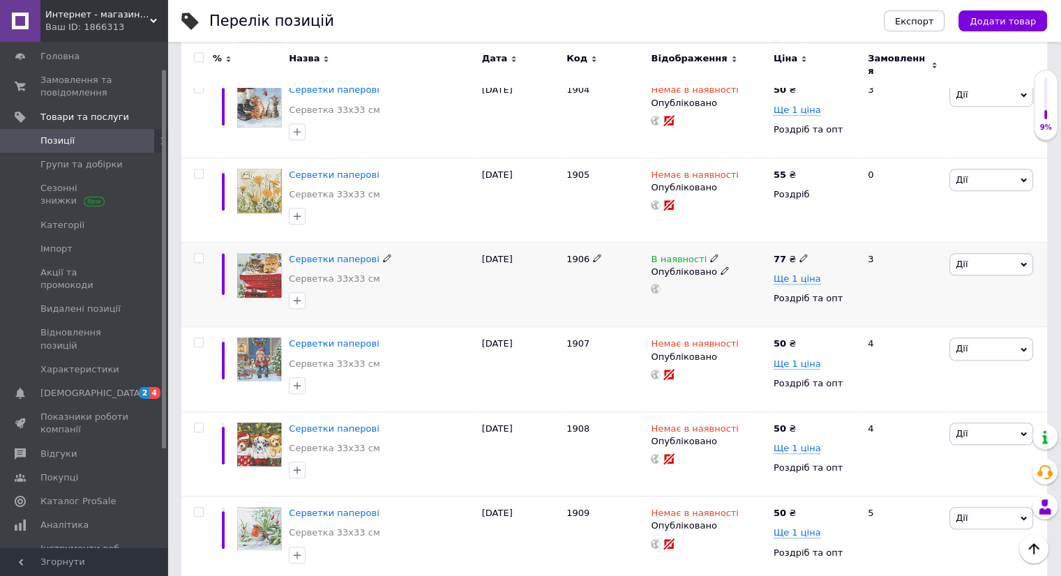
click at [799, 255] on use at bounding box center [803, 259] width 8 height 8
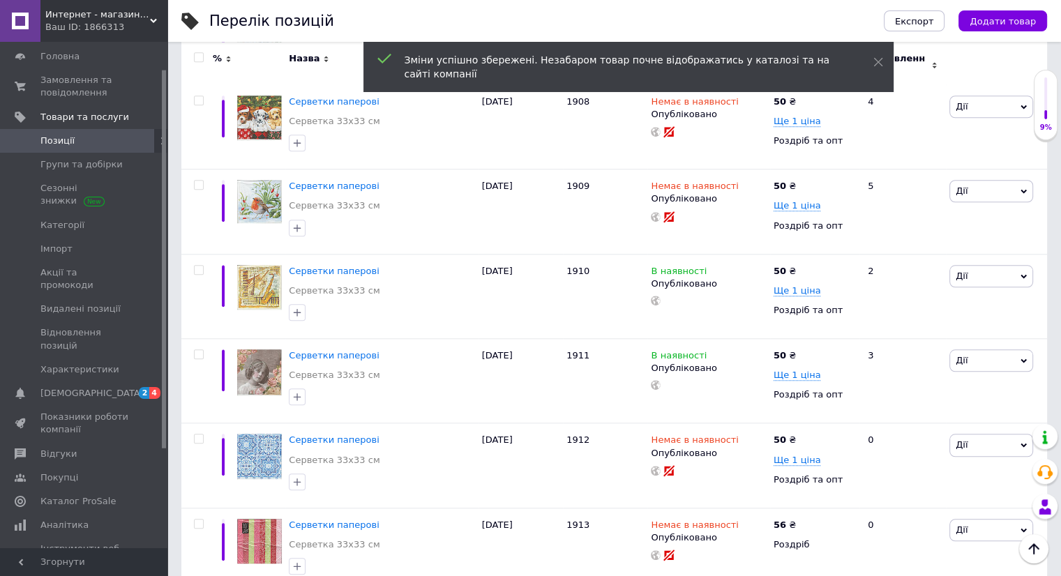
scroll to position [1255, 0]
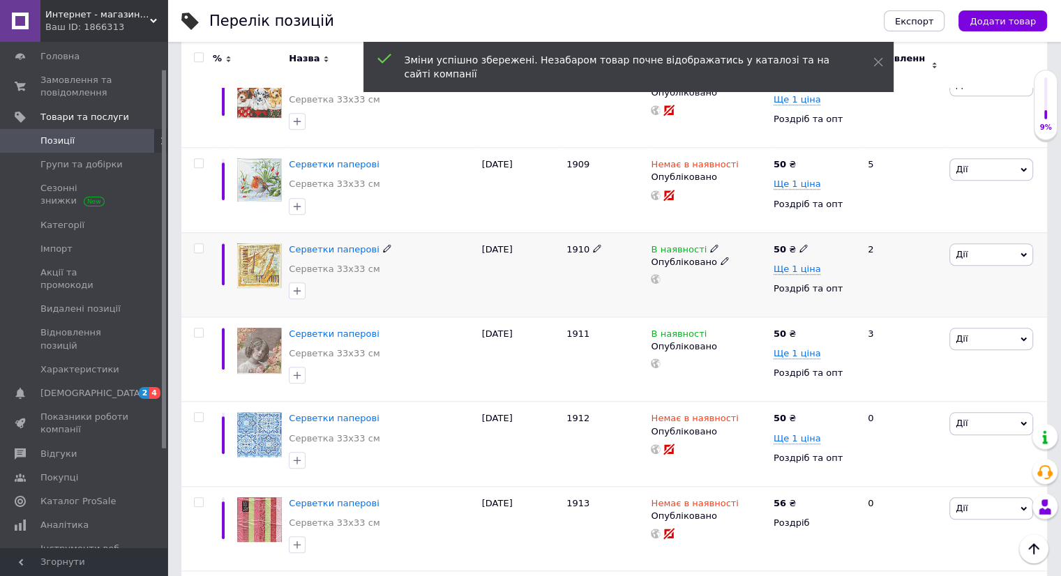
click at [799, 244] on use at bounding box center [803, 248] width 8 height 8
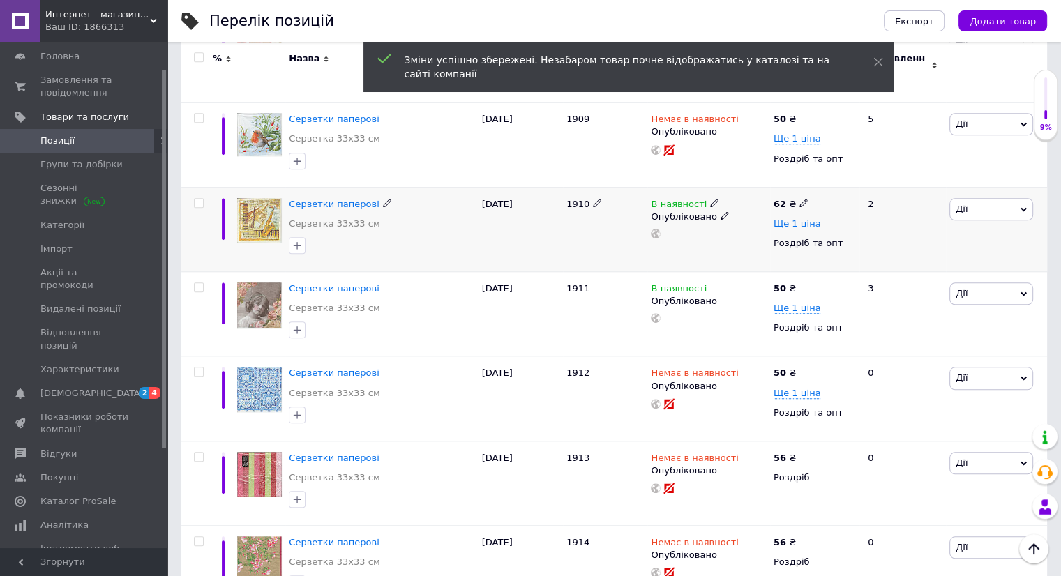
scroll to position [1325, 0]
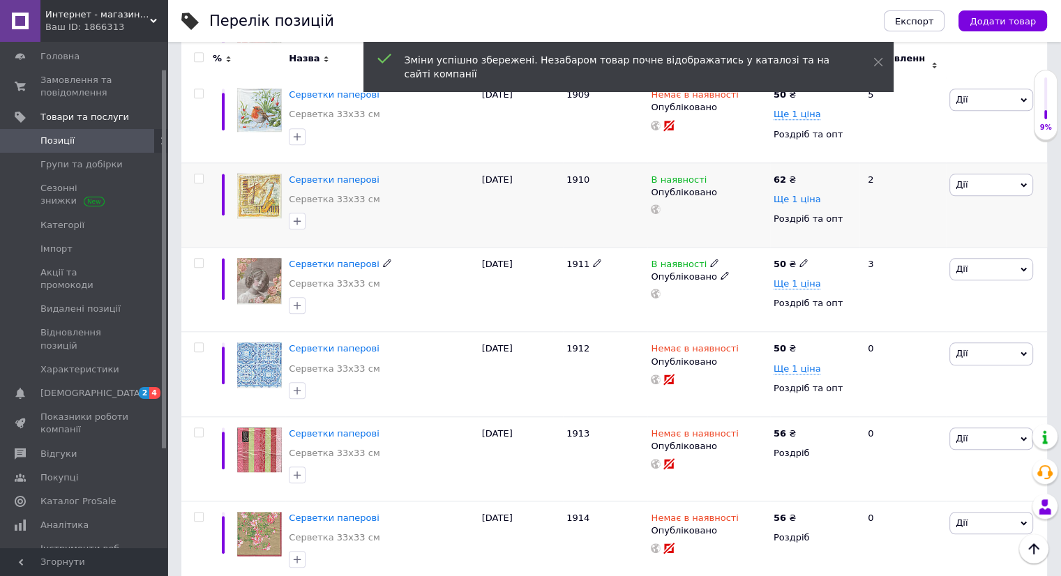
click at [799, 259] on icon at bounding box center [803, 263] width 8 height 8
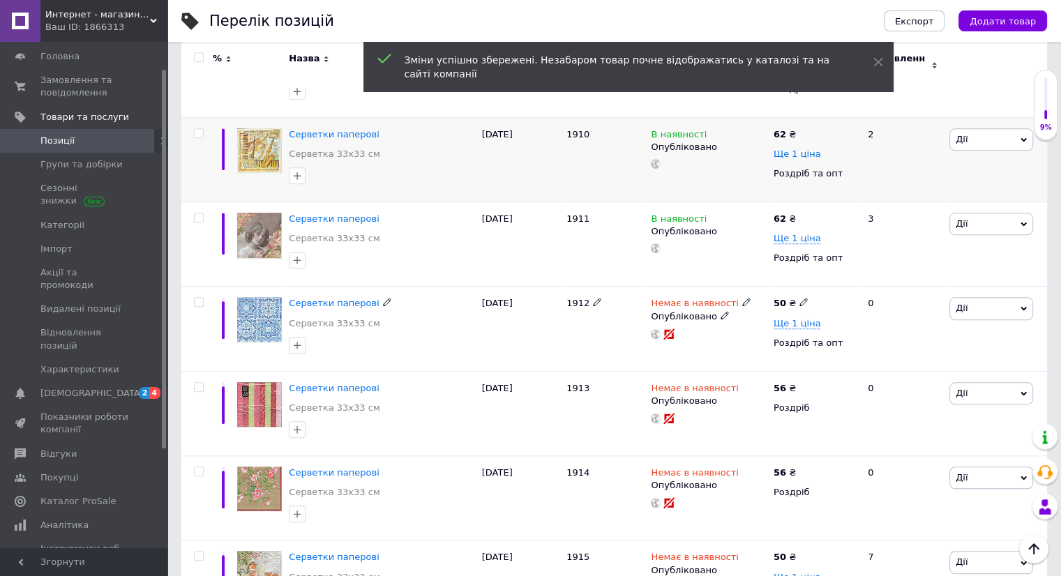
scroll to position [1465, 0]
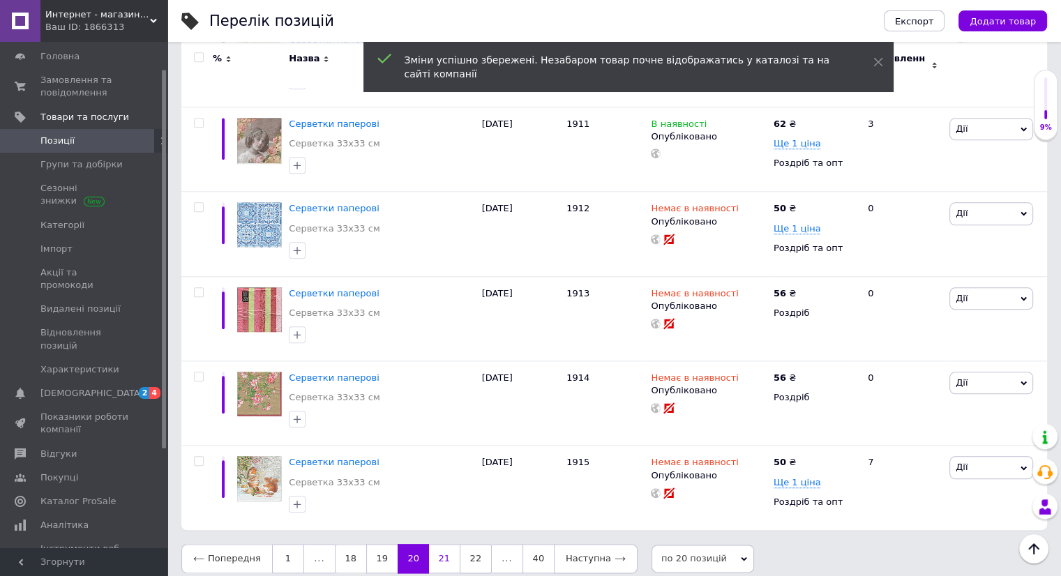
click at [444, 544] on link "21" at bounding box center [444, 558] width 31 height 29
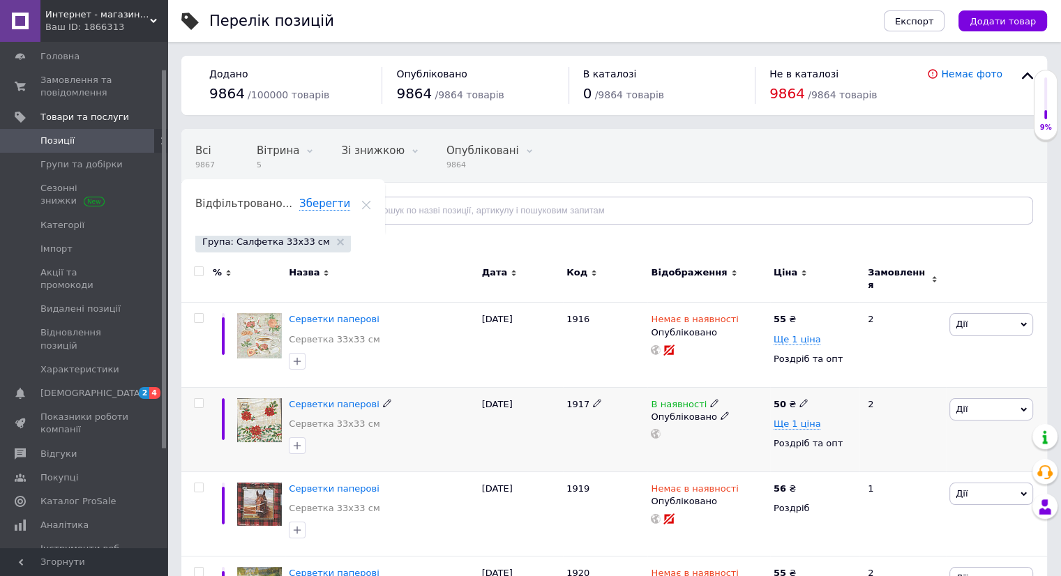
click at [799, 398] on span at bounding box center [803, 403] width 8 height 10
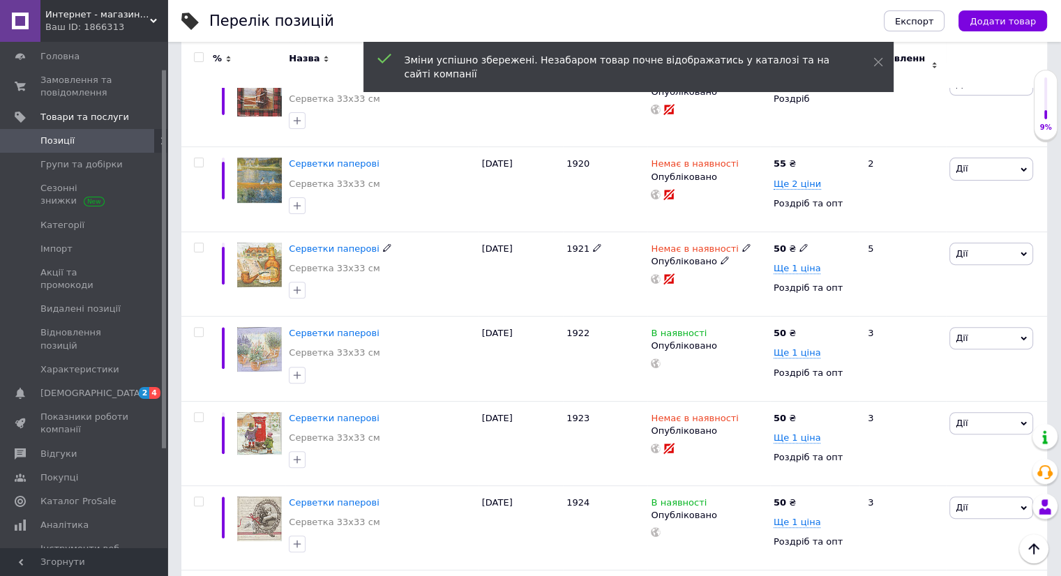
scroll to position [418, 0]
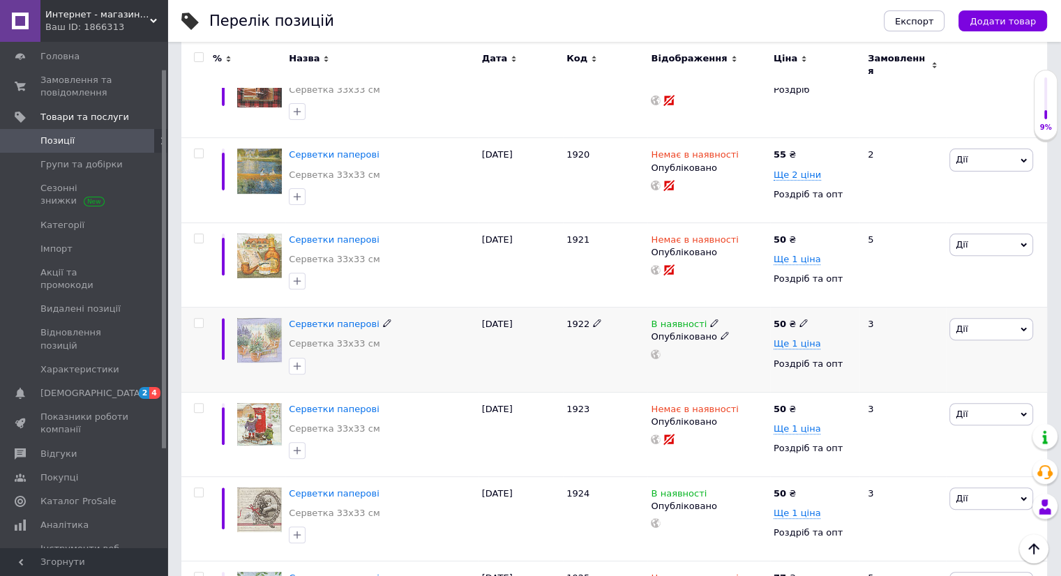
click at [799, 319] on icon at bounding box center [803, 323] width 8 height 8
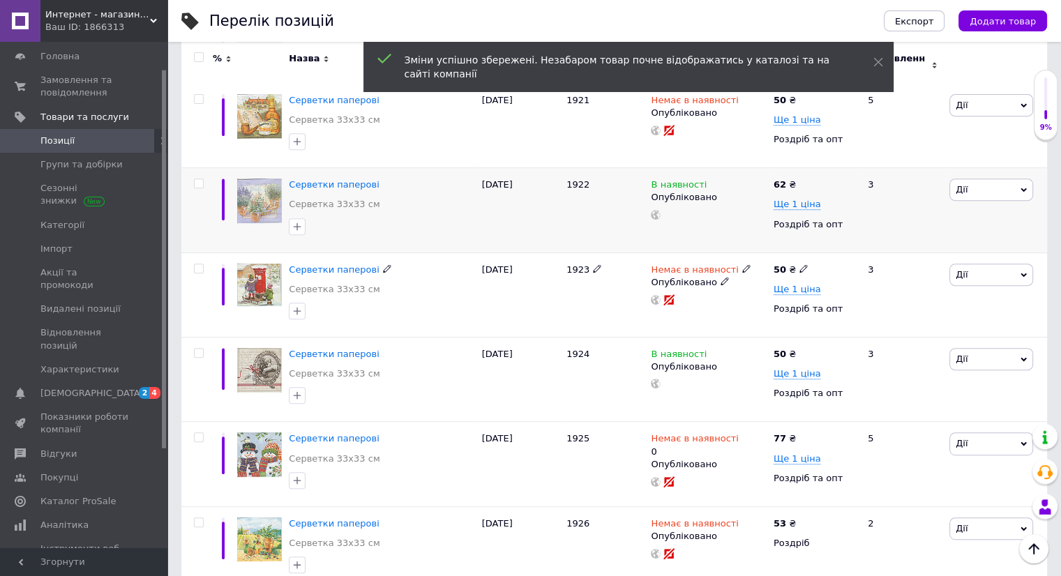
scroll to position [628, 0]
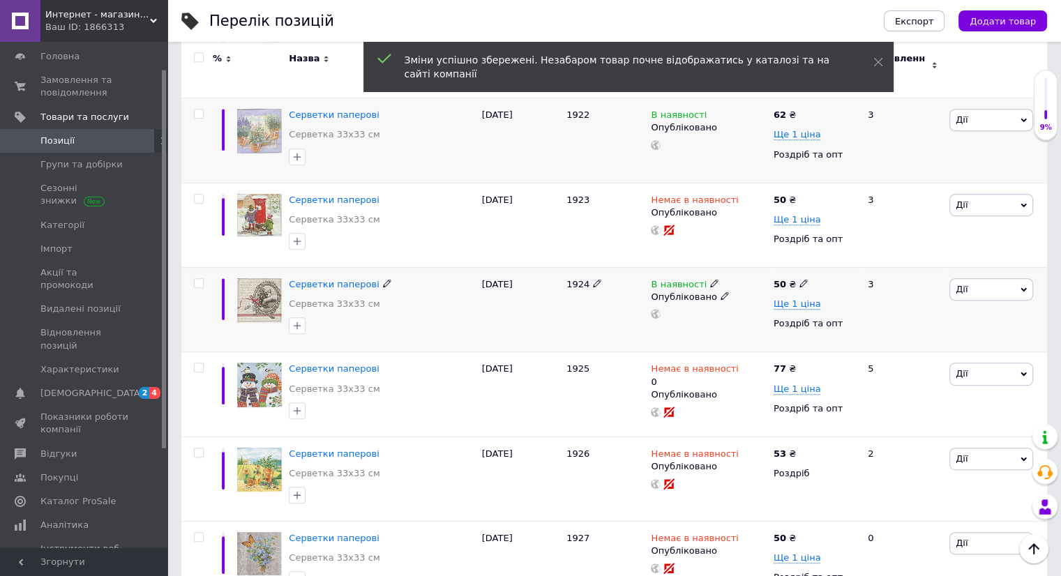
click at [799, 279] on icon at bounding box center [803, 283] width 8 height 8
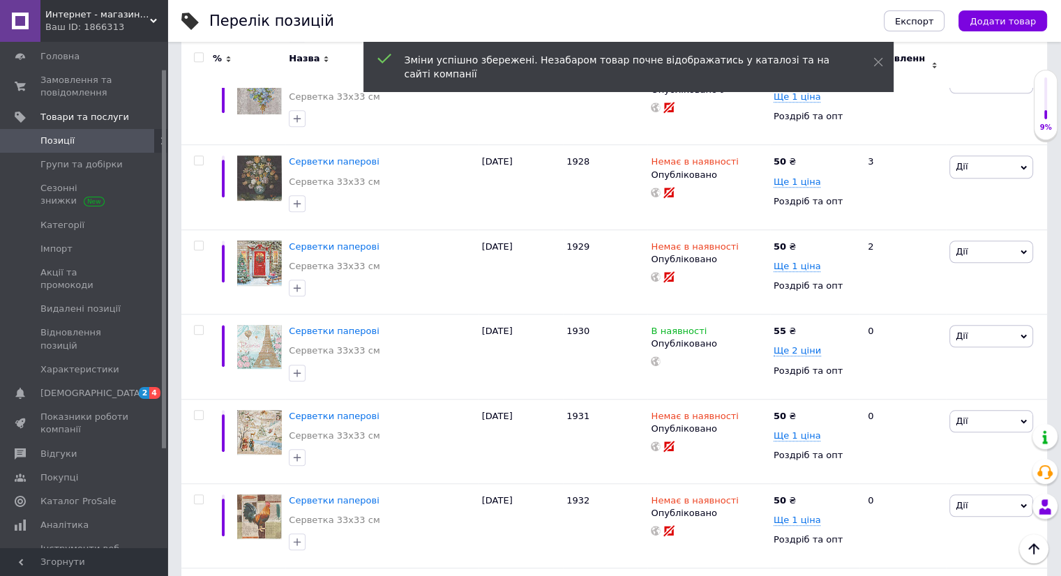
scroll to position [1116, 0]
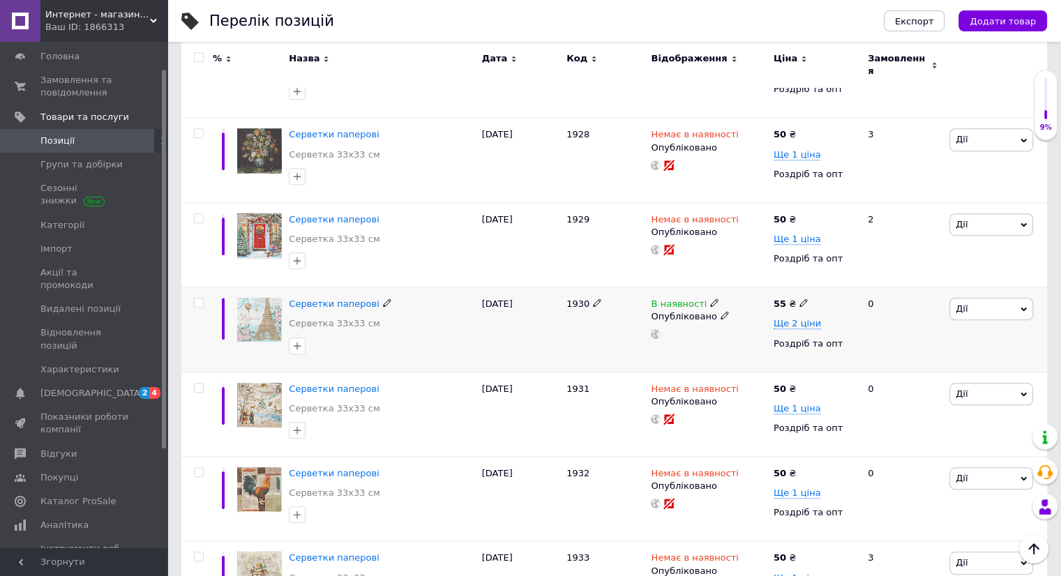
click at [799, 298] on icon at bounding box center [803, 302] width 8 height 8
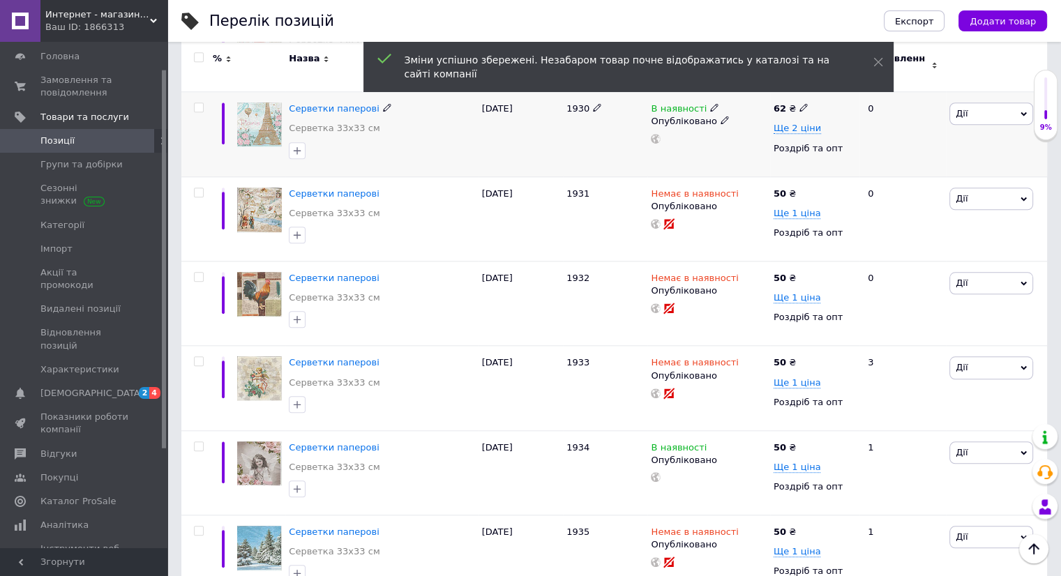
scroll to position [1395, 0]
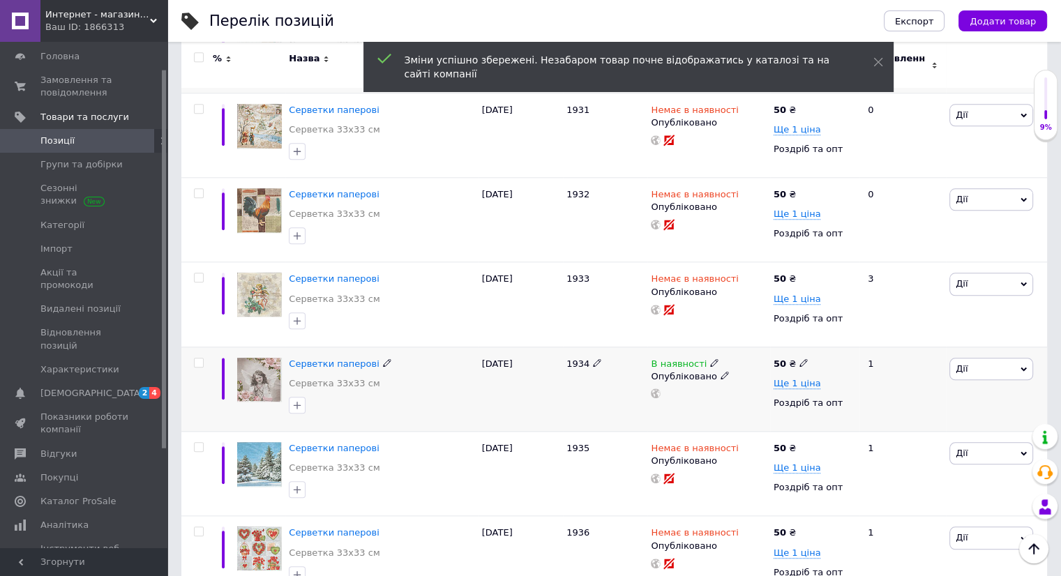
click at [799, 358] on icon at bounding box center [803, 362] width 8 height 8
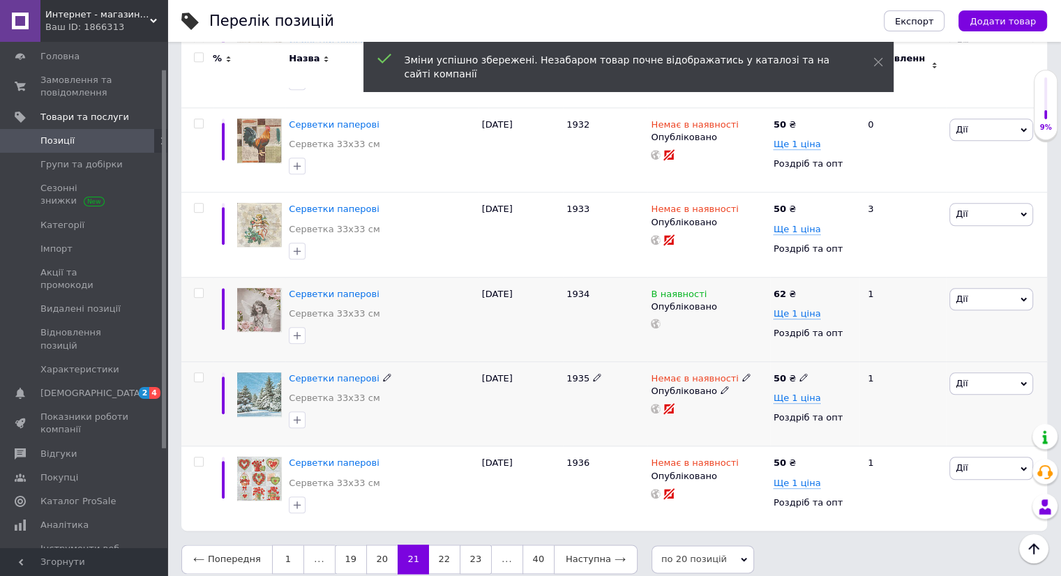
scroll to position [1465, 0]
click at [440, 545] on link "22" at bounding box center [444, 558] width 31 height 29
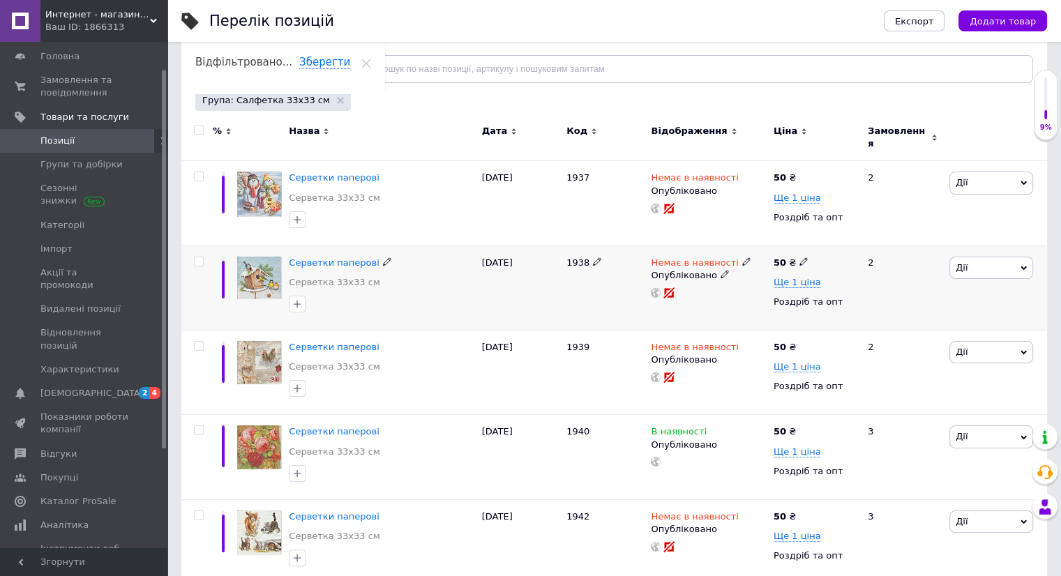
scroll to position [209, 0]
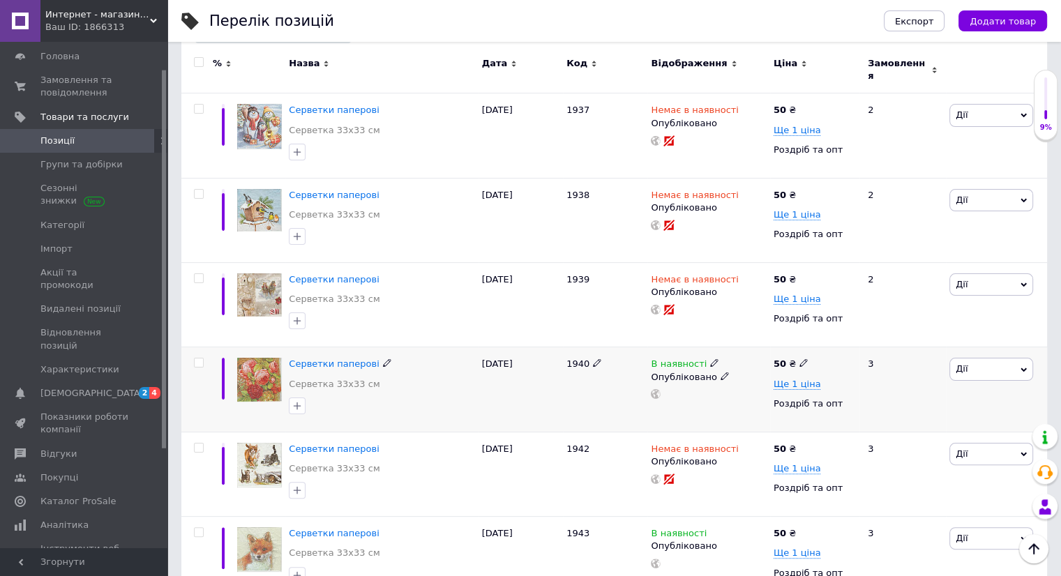
click at [799, 358] on icon at bounding box center [803, 362] width 8 height 8
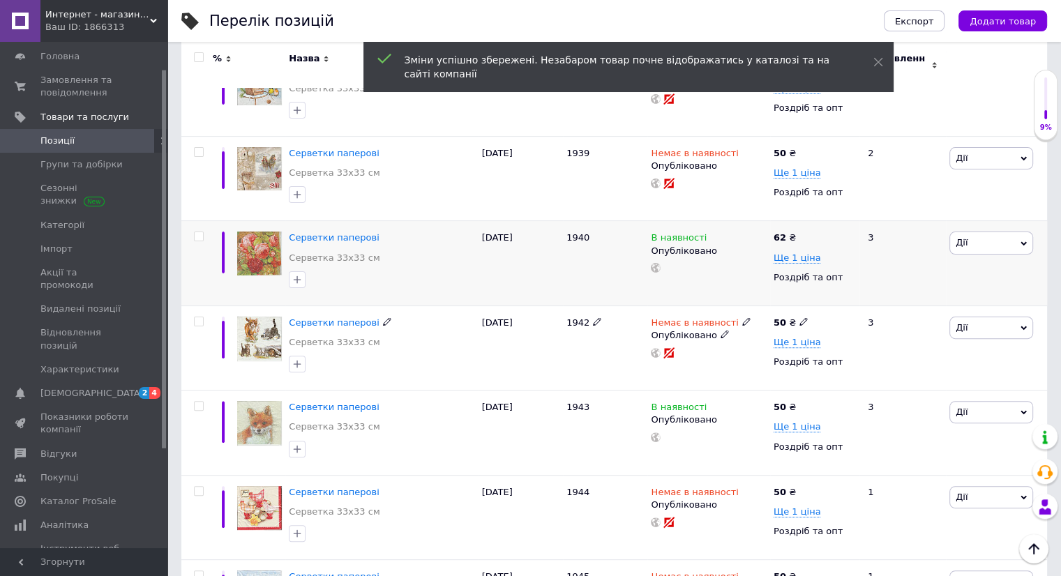
scroll to position [349, 0]
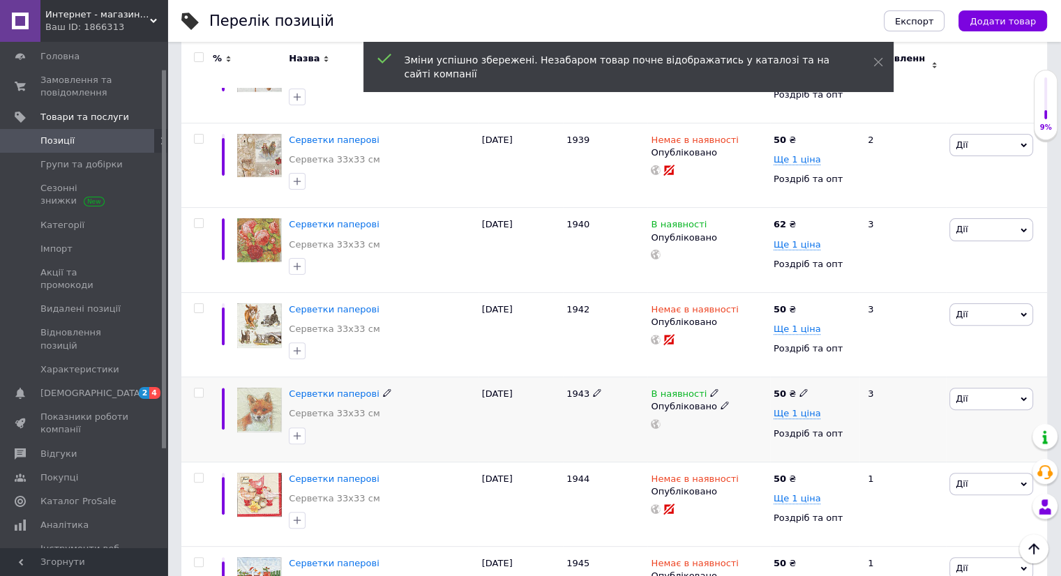
click at [799, 388] on icon at bounding box center [803, 392] width 8 height 8
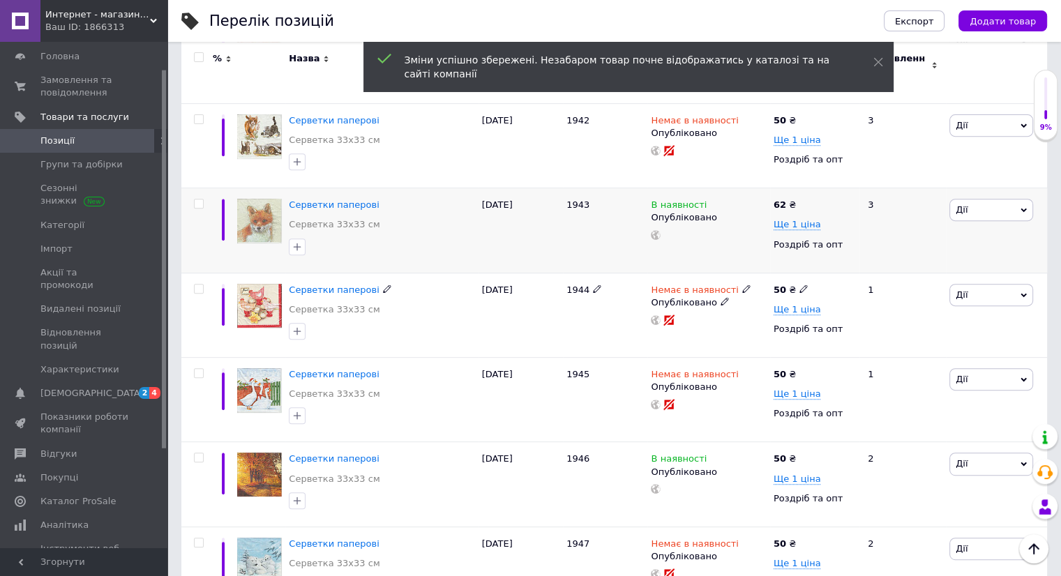
scroll to position [558, 0]
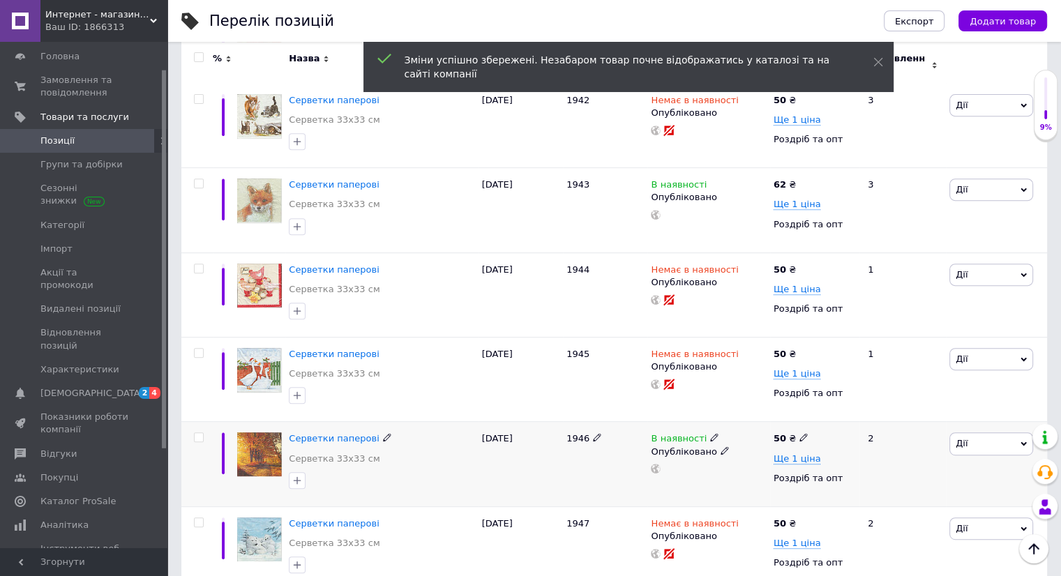
click at [799, 433] on icon at bounding box center [803, 437] width 8 height 8
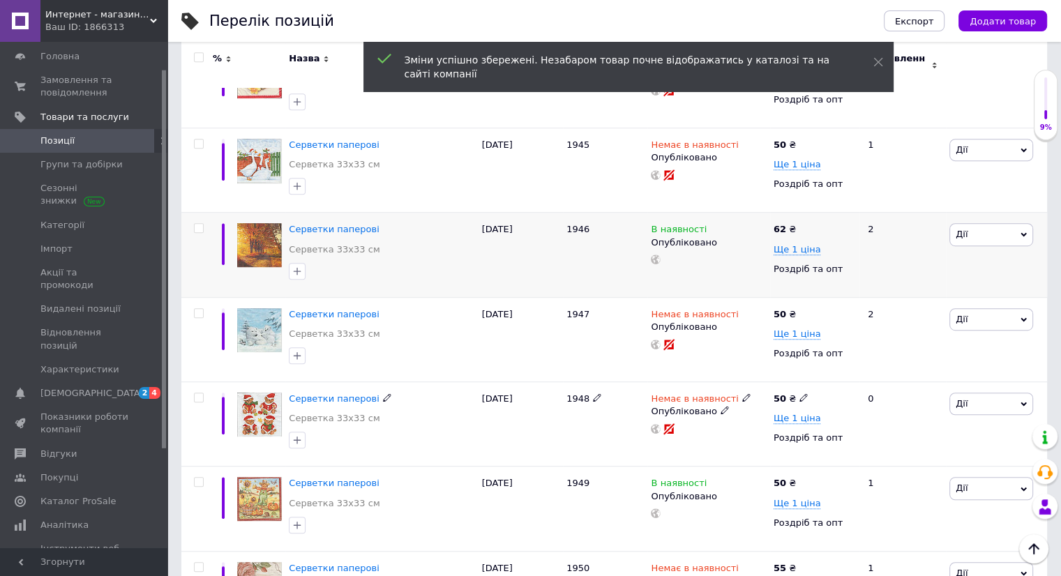
scroll to position [837, 0]
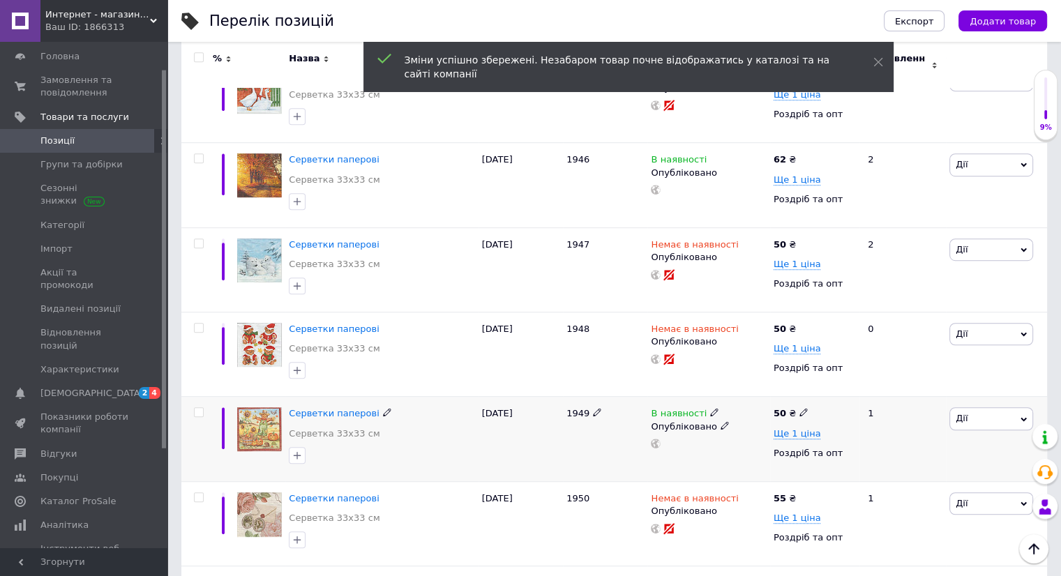
click at [794, 407] on div "50 ₴" at bounding box center [790, 413] width 35 height 13
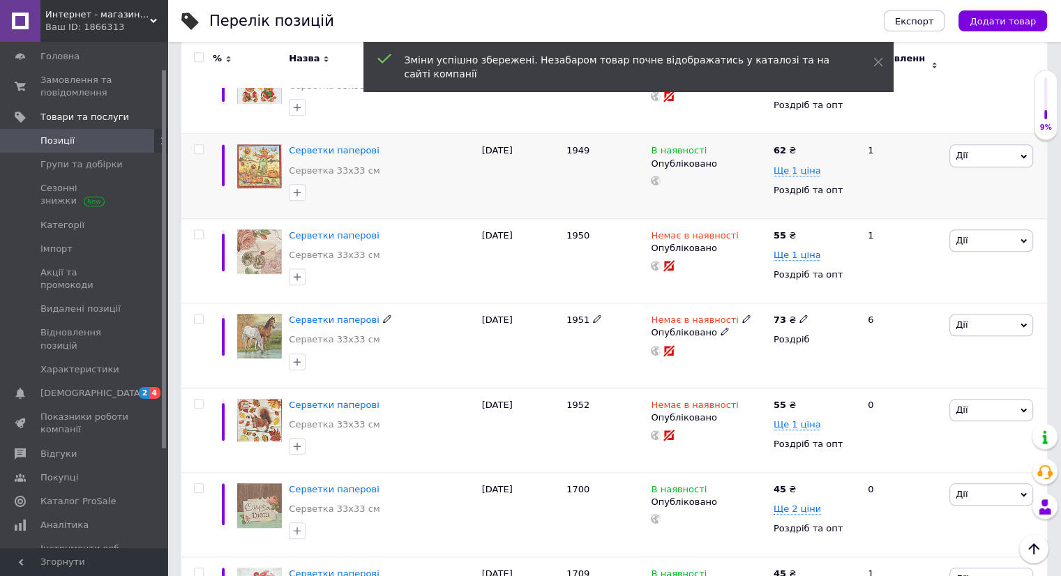
scroll to position [1186, 0]
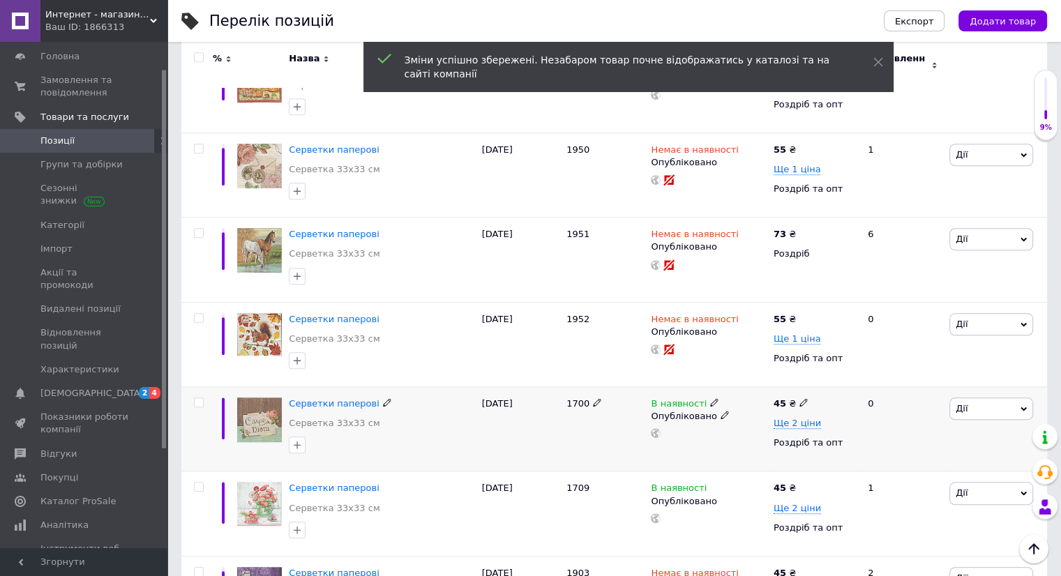
click at [799, 399] on use at bounding box center [803, 403] width 8 height 8
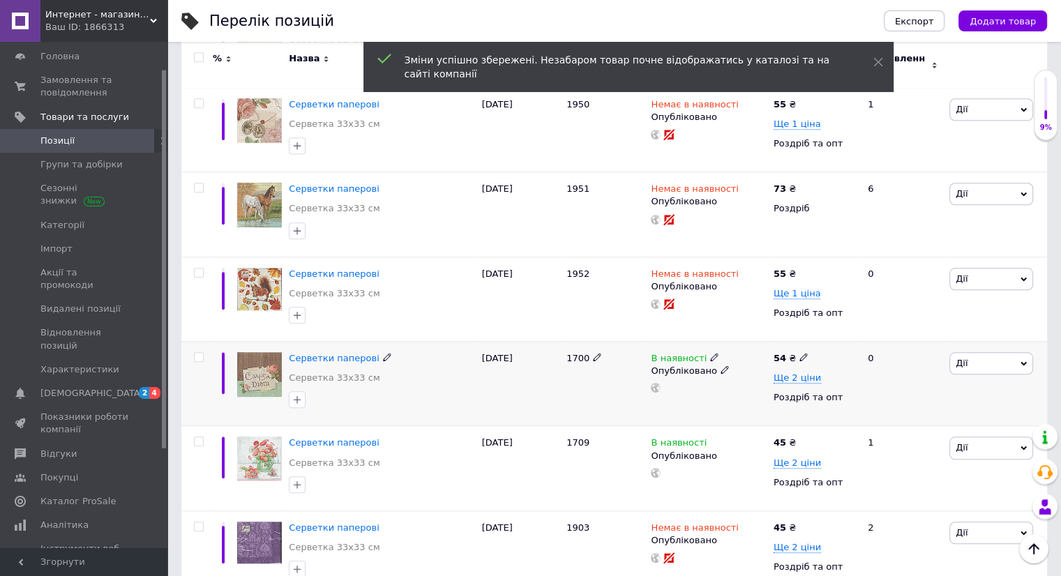
scroll to position [1325, 0]
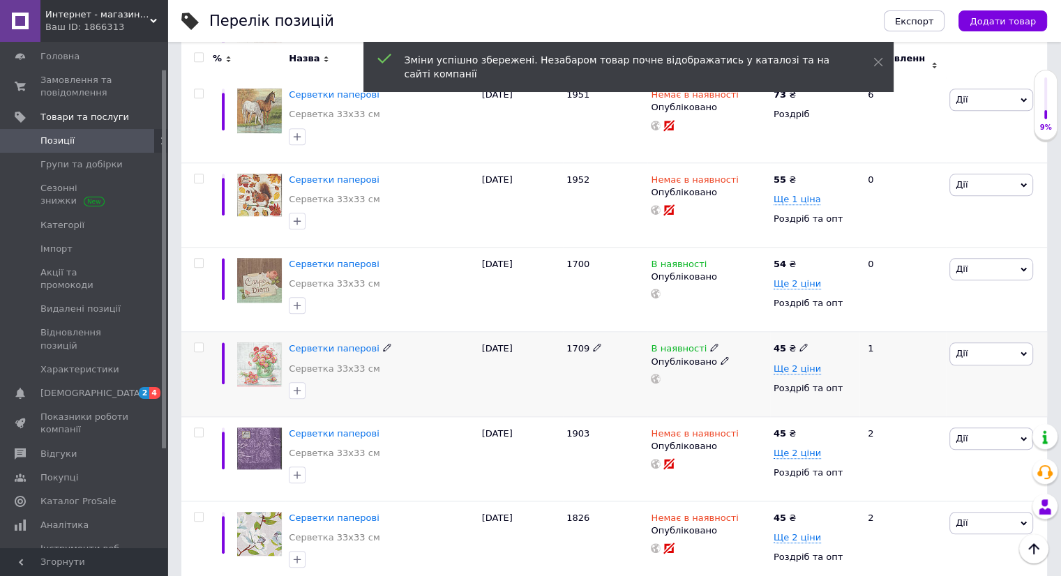
click at [799, 343] on icon at bounding box center [803, 347] width 8 height 8
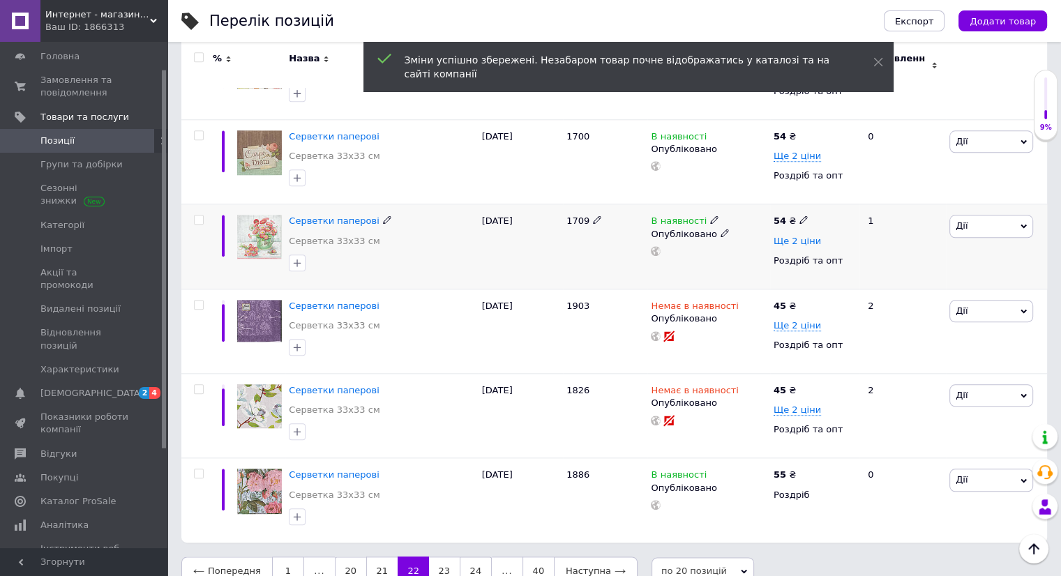
scroll to position [1465, 0]
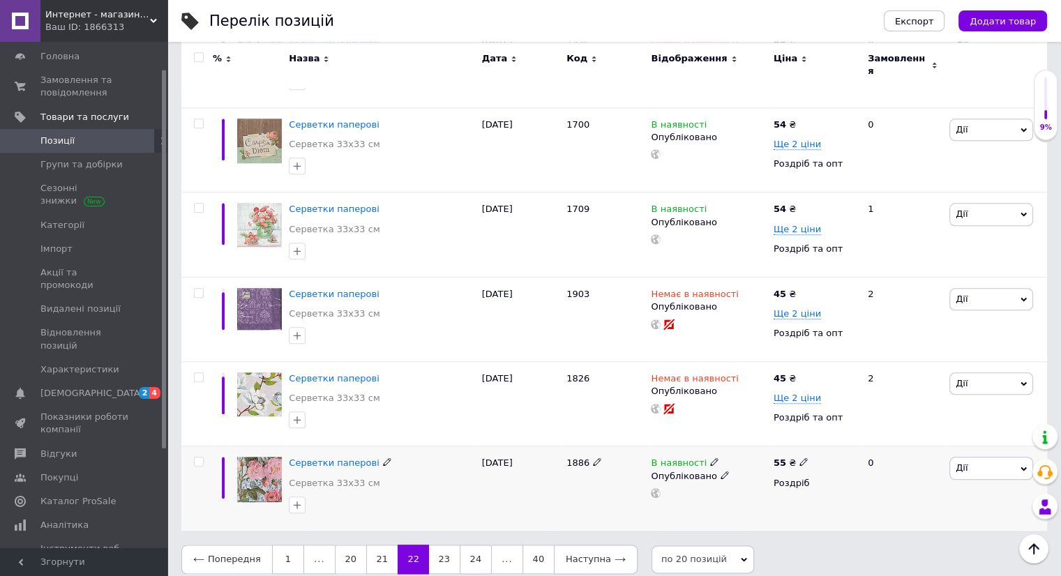
click at [799, 457] on icon at bounding box center [803, 461] width 8 height 8
click at [436, 547] on link "23" at bounding box center [444, 558] width 31 height 29
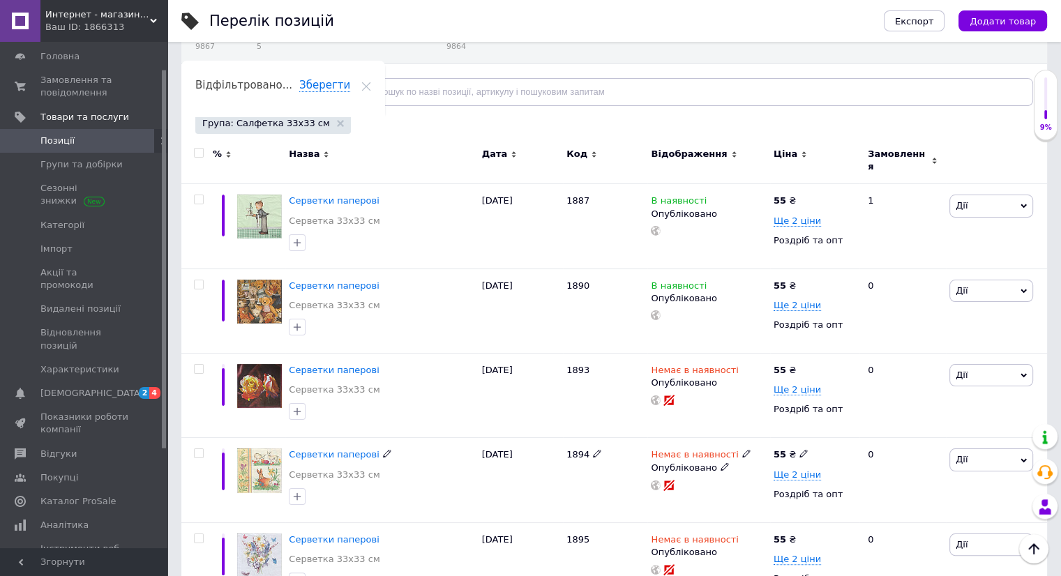
scroll to position [140, 0]
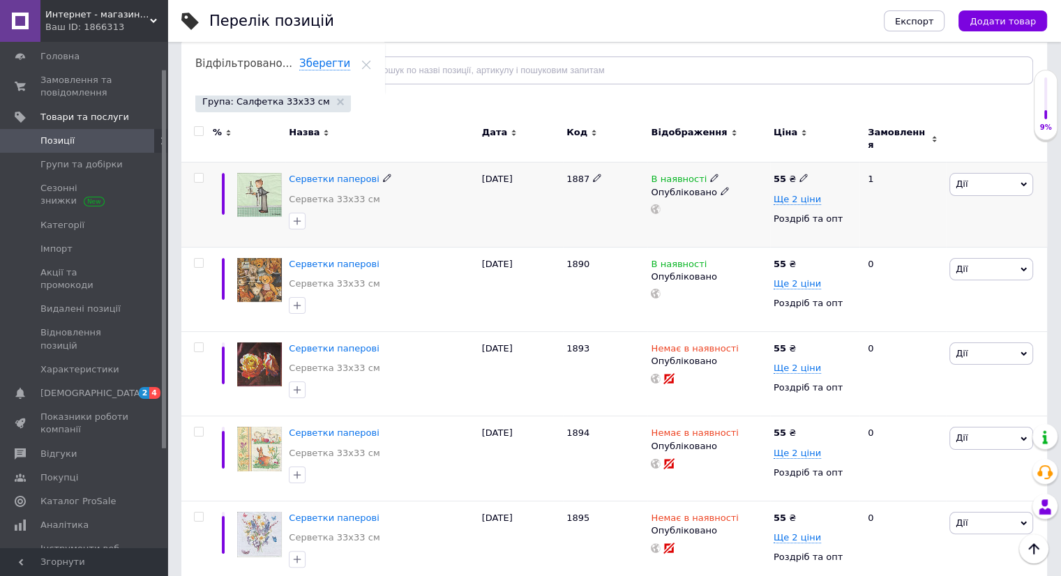
click at [799, 174] on icon at bounding box center [803, 178] width 8 height 8
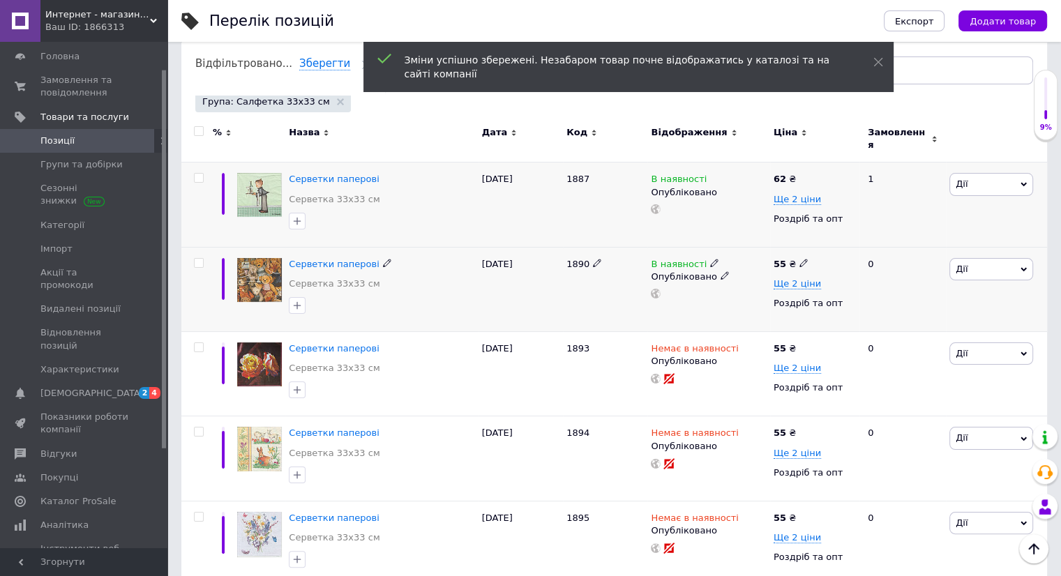
click at [800, 259] on use at bounding box center [803, 263] width 8 height 8
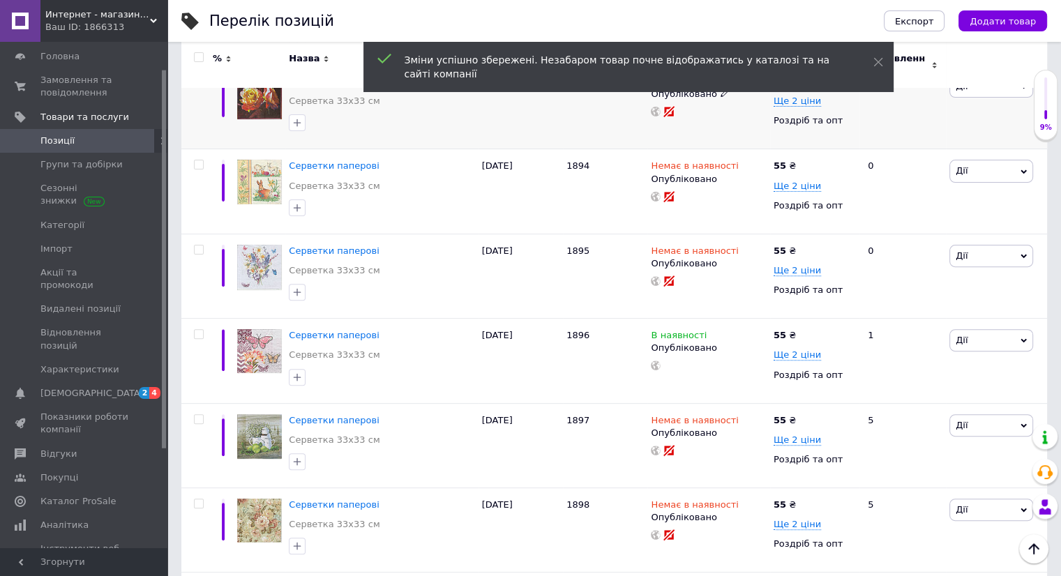
scroll to position [419, 0]
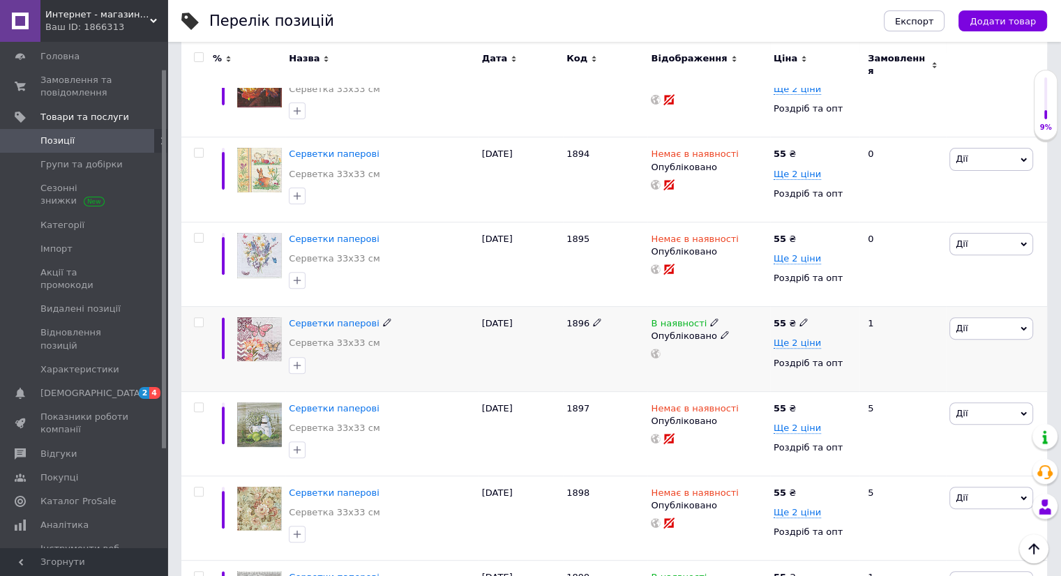
click at [801, 319] on use at bounding box center [803, 323] width 8 height 8
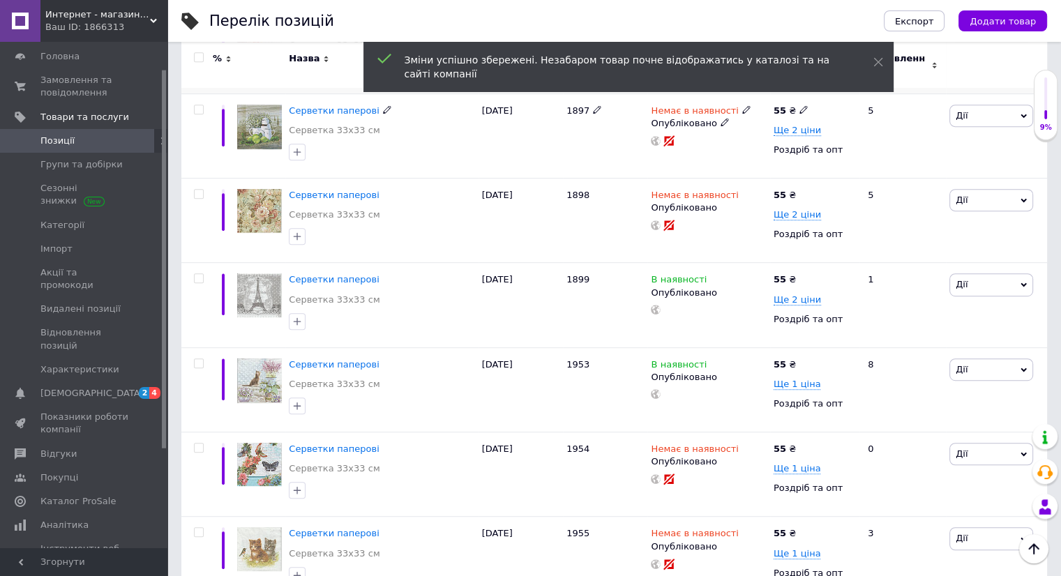
scroll to position [768, 0]
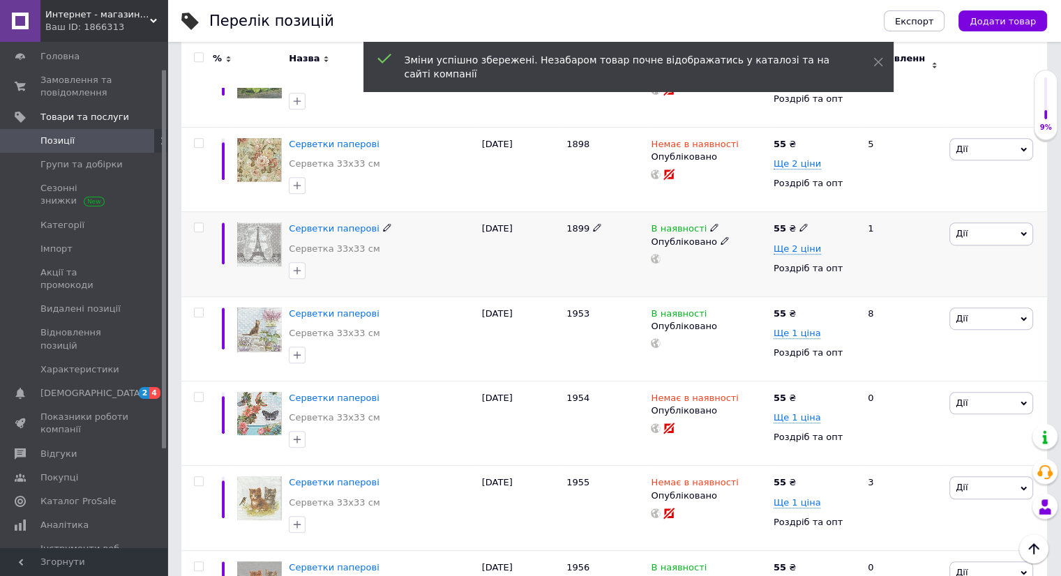
click at [800, 223] on icon at bounding box center [803, 227] width 8 height 8
click at [800, 308] on icon at bounding box center [803, 312] width 8 height 8
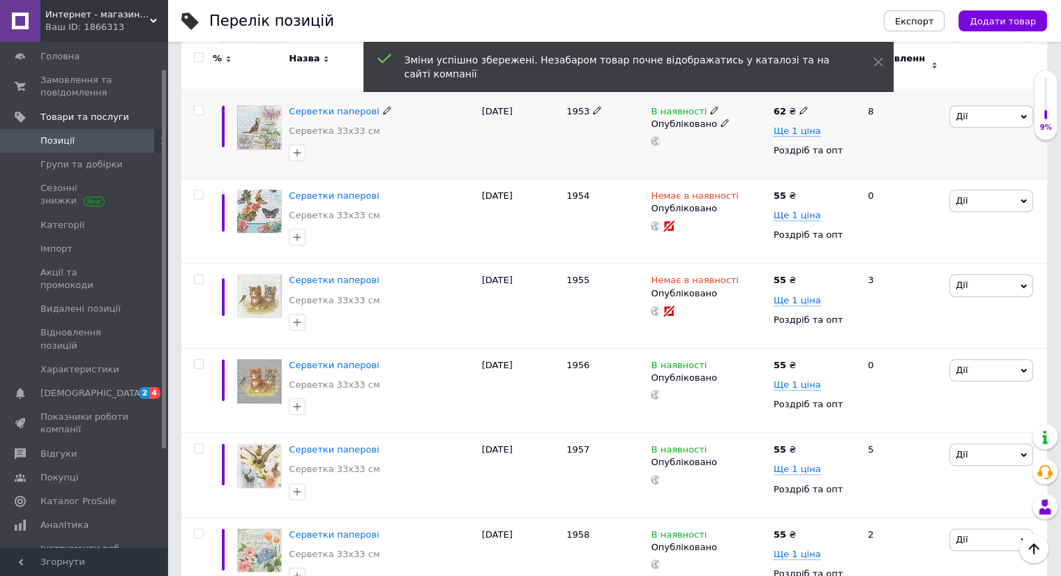
scroll to position [977, 0]
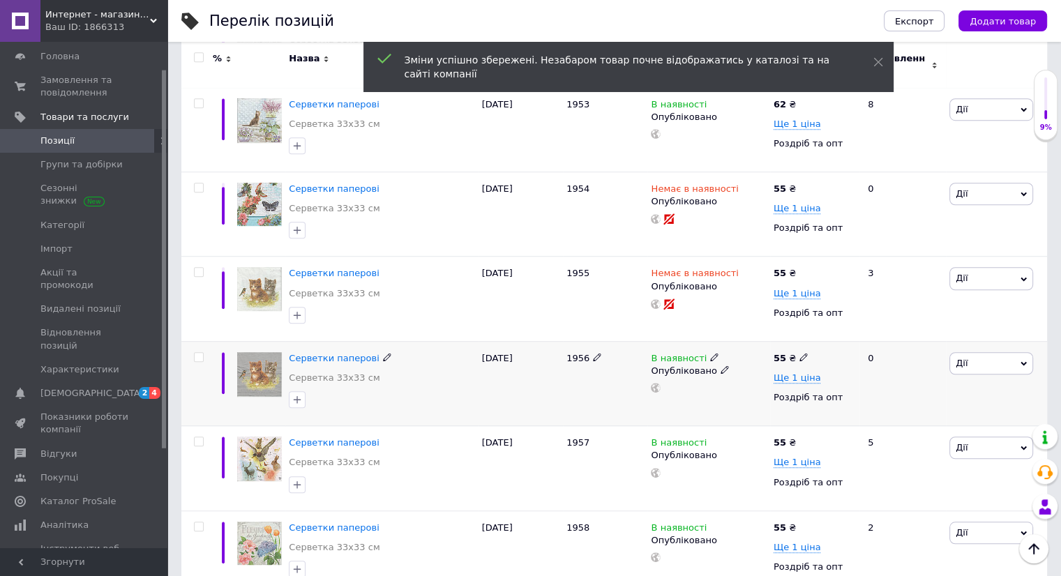
click at [799, 351] on span at bounding box center [803, 356] width 8 height 10
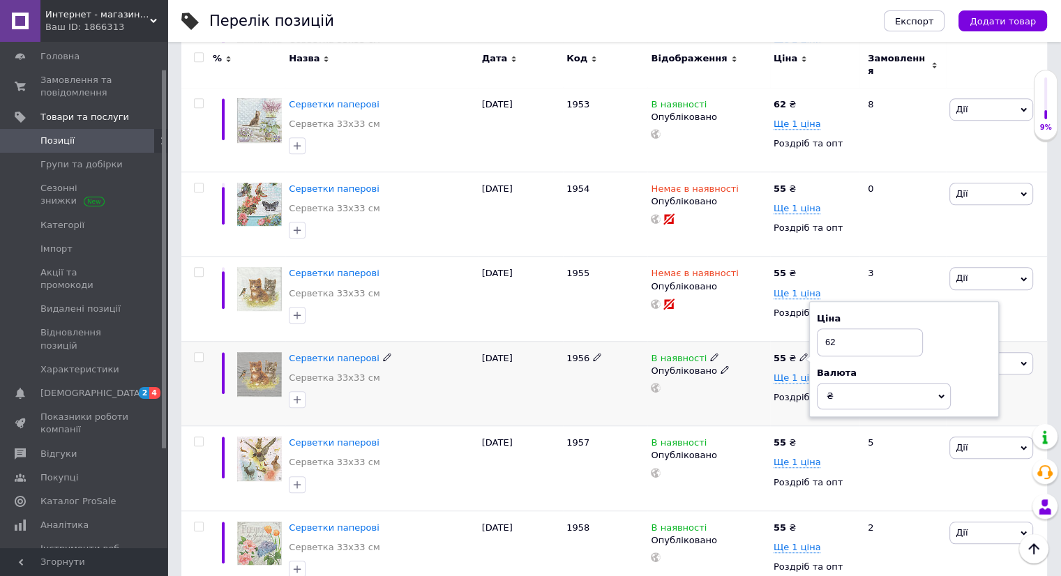
click at [747, 394] on div "В наявності Опубліковано" at bounding box center [708, 383] width 122 height 84
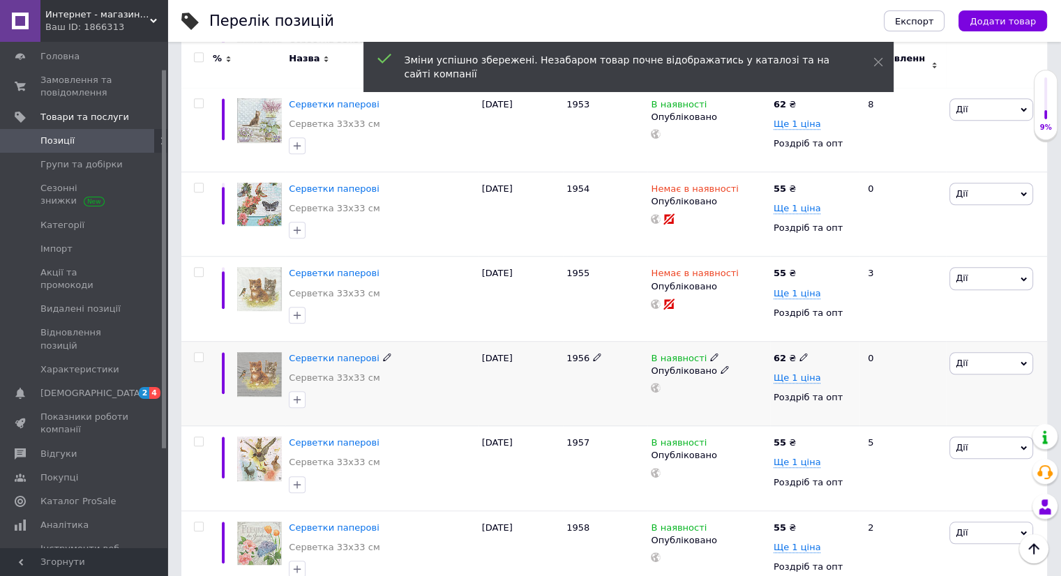
scroll to position [1117, 0]
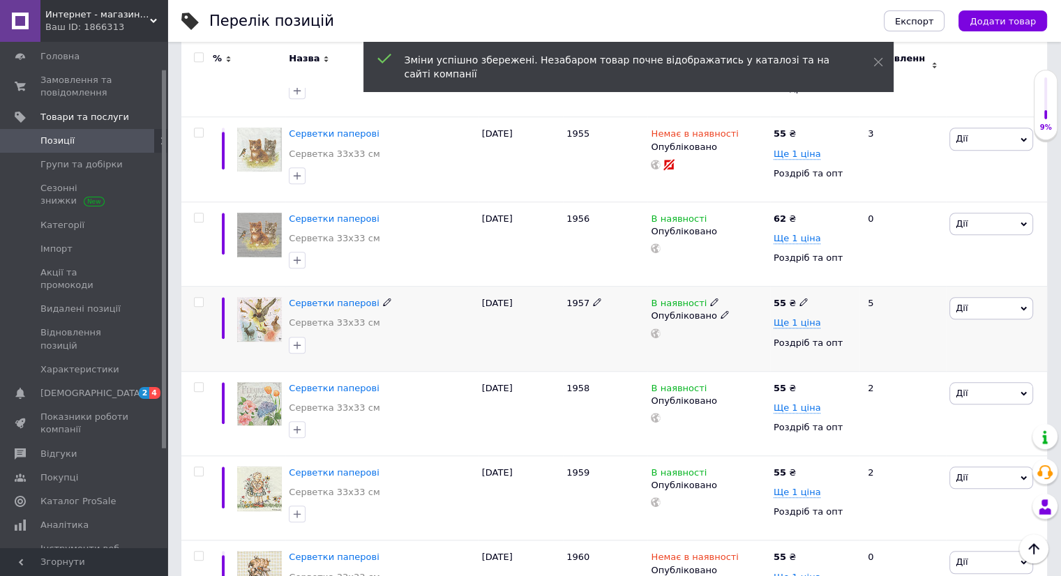
click at [801, 298] on icon at bounding box center [803, 302] width 8 height 8
click at [801, 383] on icon at bounding box center [803, 387] width 8 height 8
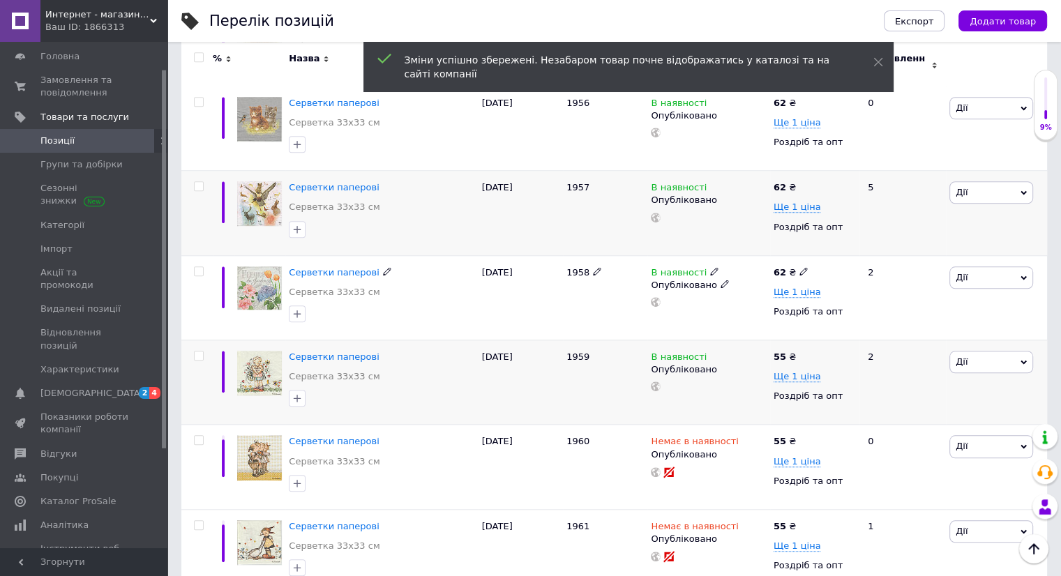
scroll to position [1256, 0]
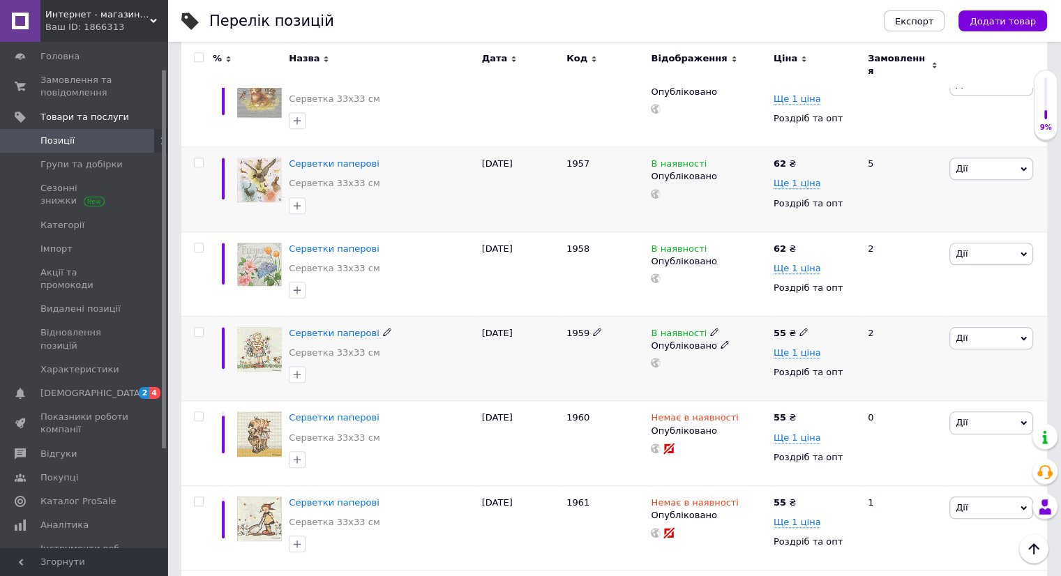
click at [799, 328] on icon at bounding box center [803, 332] width 8 height 8
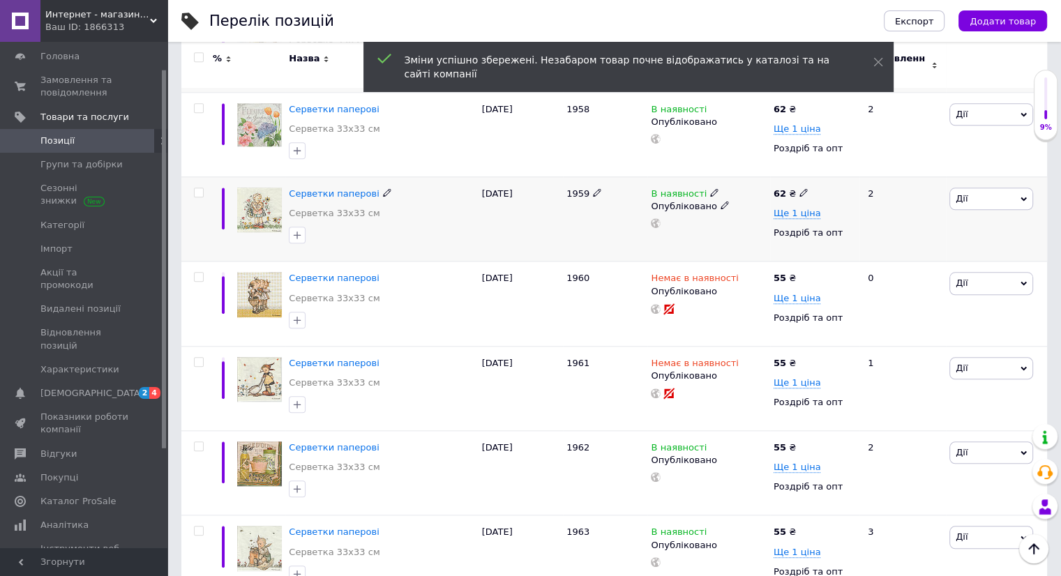
scroll to position [1465, 0]
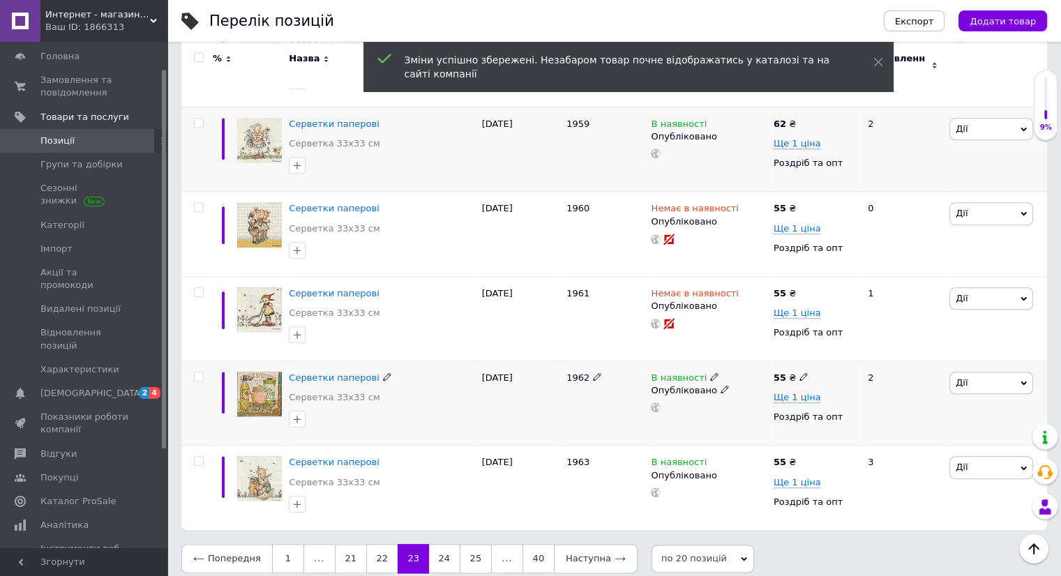
click at [799, 372] on icon at bounding box center [803, 376] width 8 height 8
click at [800, 457] on use at bounding box center [803, 461] width 8 height 8
click at [446, 544] on link "24" at bounding box center [444, 558] width 31 height 29
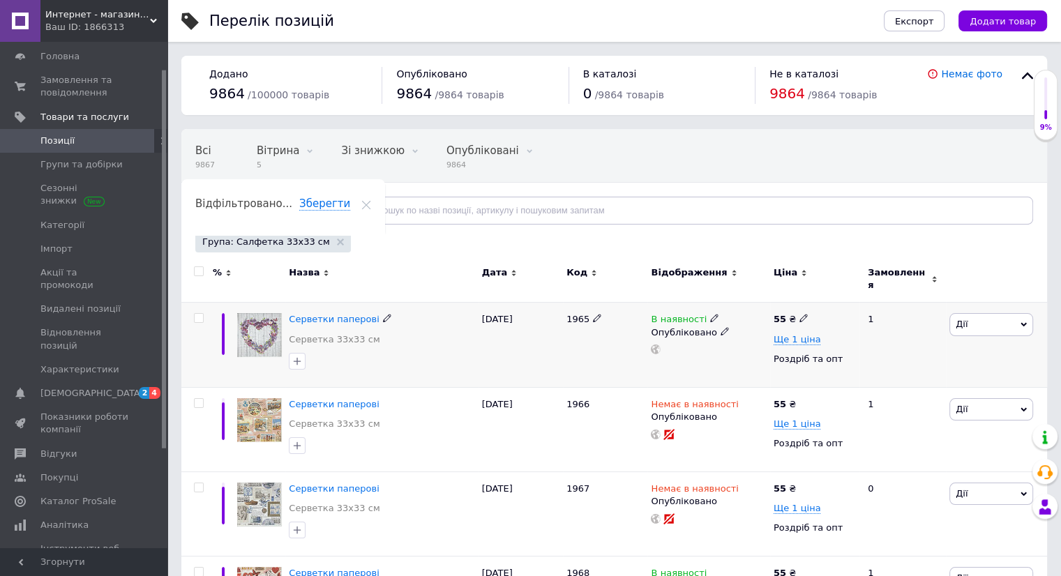
click at [799, 314] on icon at bounding box center [803, 318] width 8 height 8
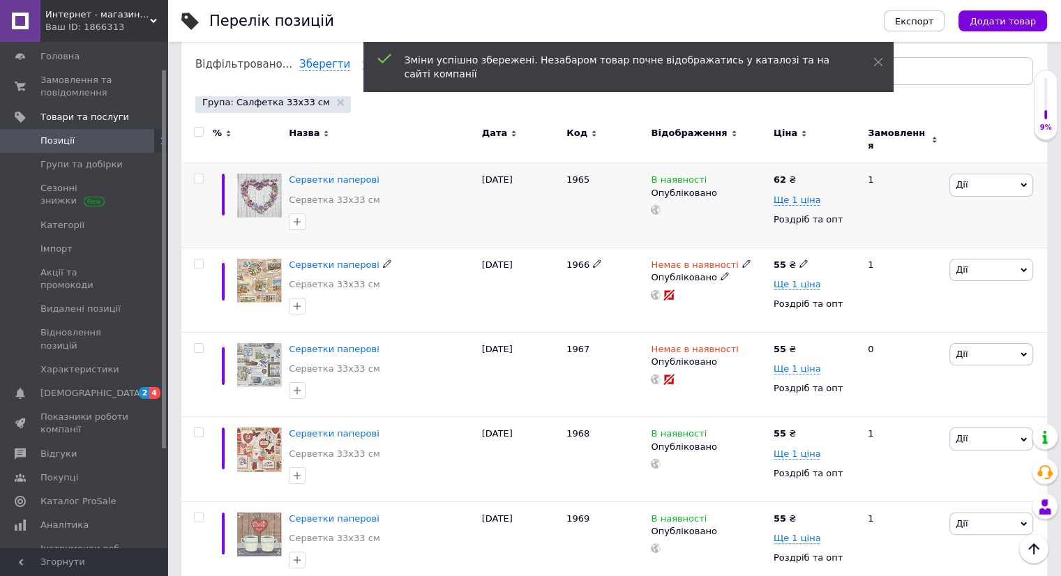
scroll to position [209, 0]
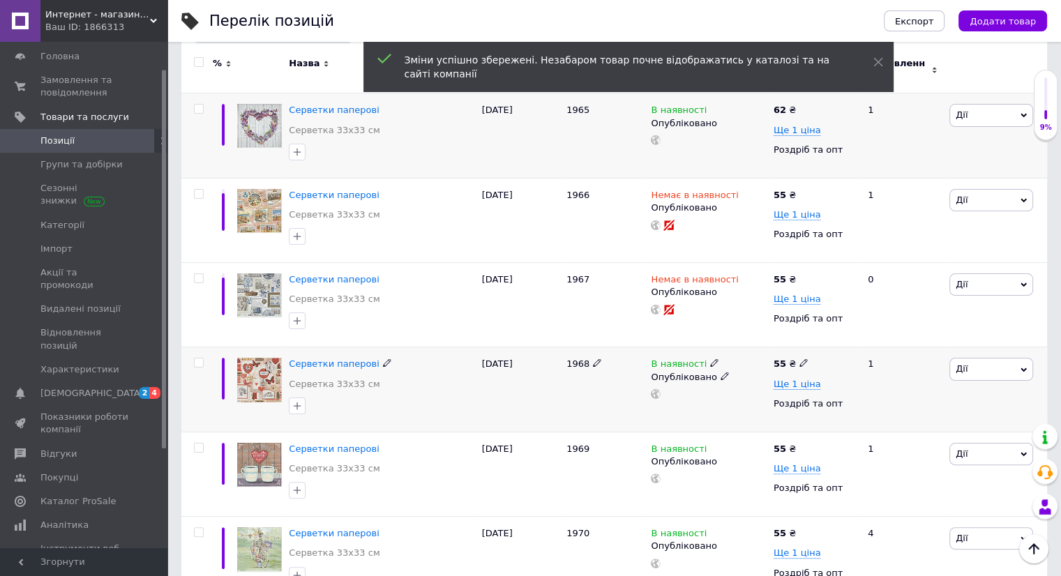
click at [799, 358] on icon at bounding box center [803, 362] width 8 height 8
click at [800, 444] on icon at bounding box center [803, 448] width 8 height 8
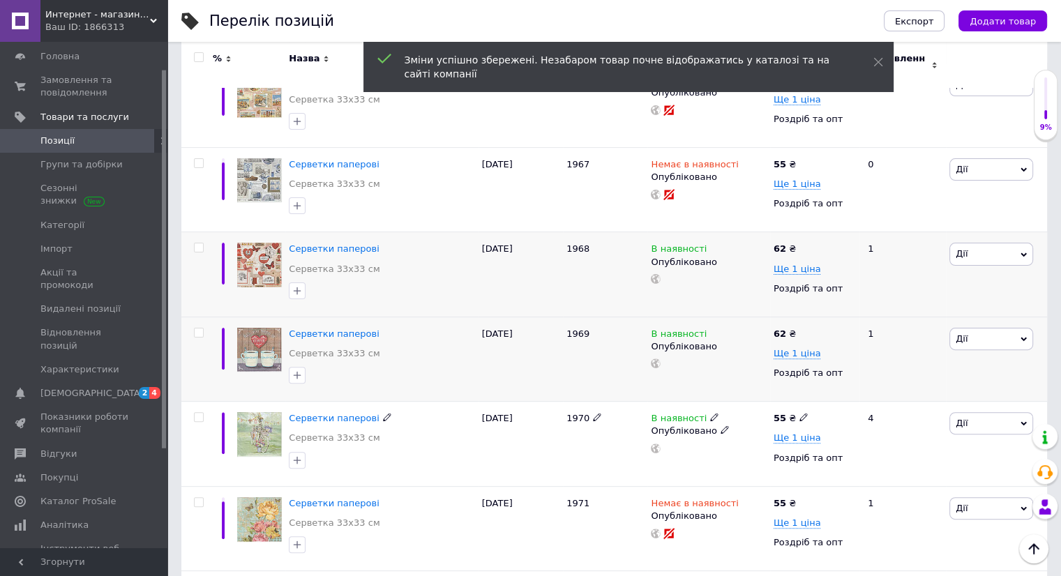
scroll to position [349, 0]
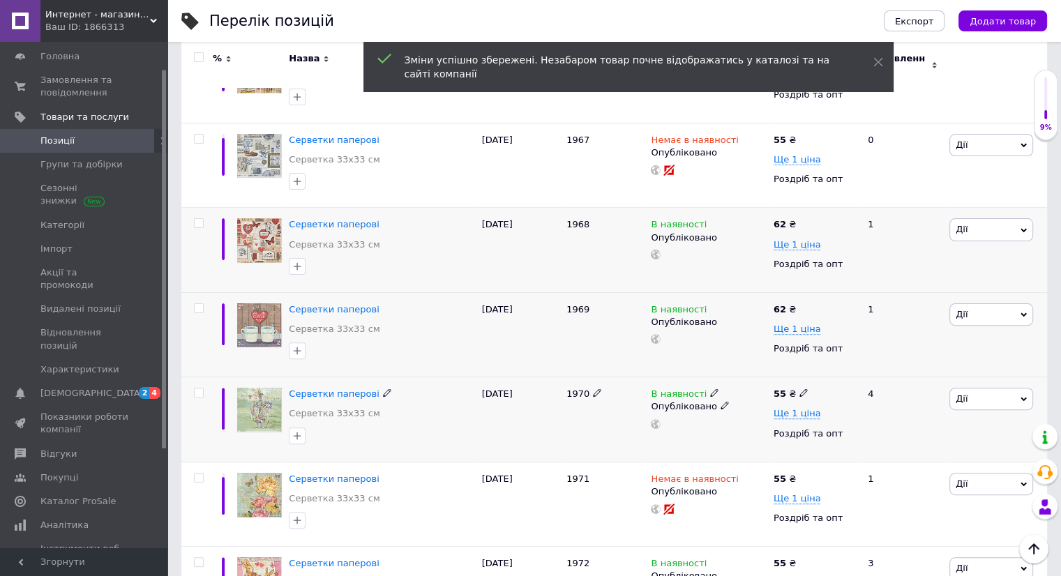
click at [799, 388] on icon at bounding box center [803, 392] width 8 height 8
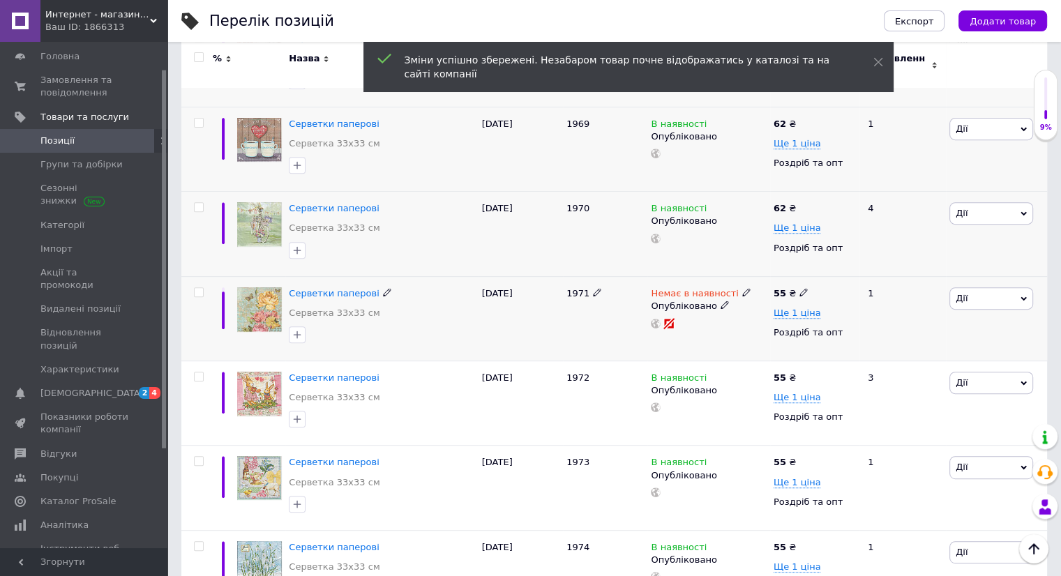
scroll to position [558, 0]
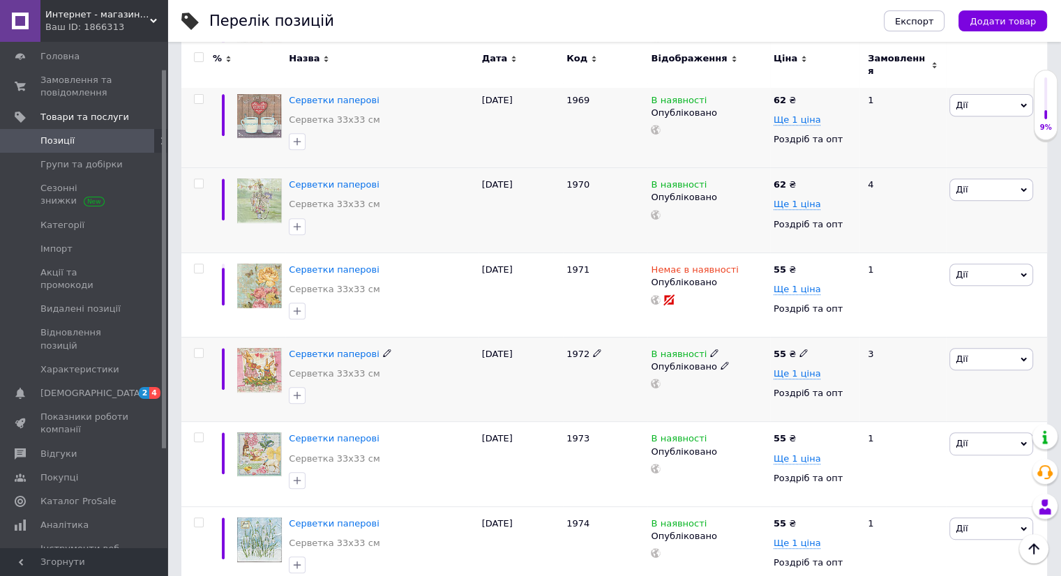
click at [799, 349] on icon at bounding box center [803, 353] width 8 height 8
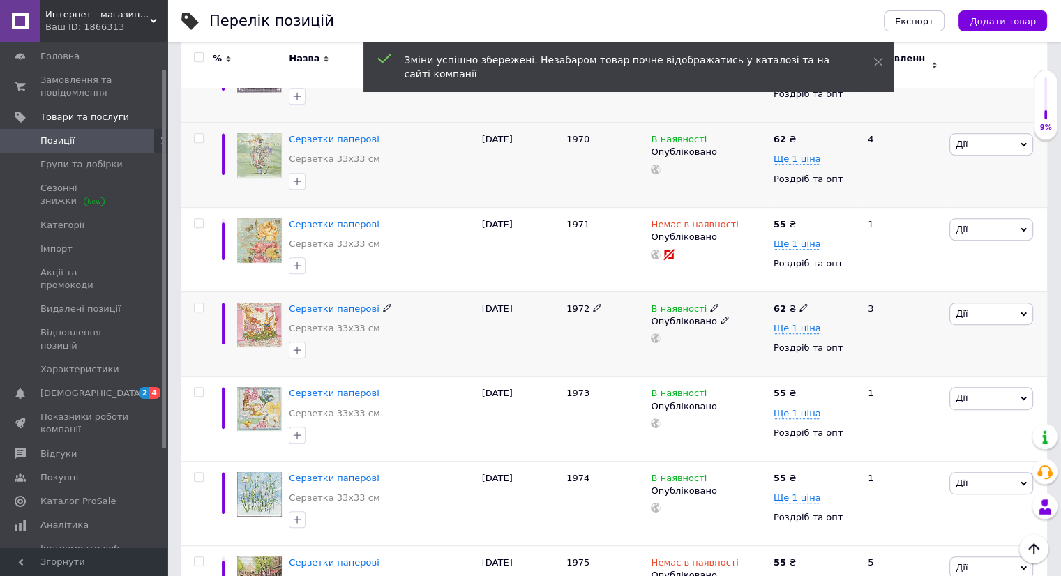
scroll to position [628, 0]
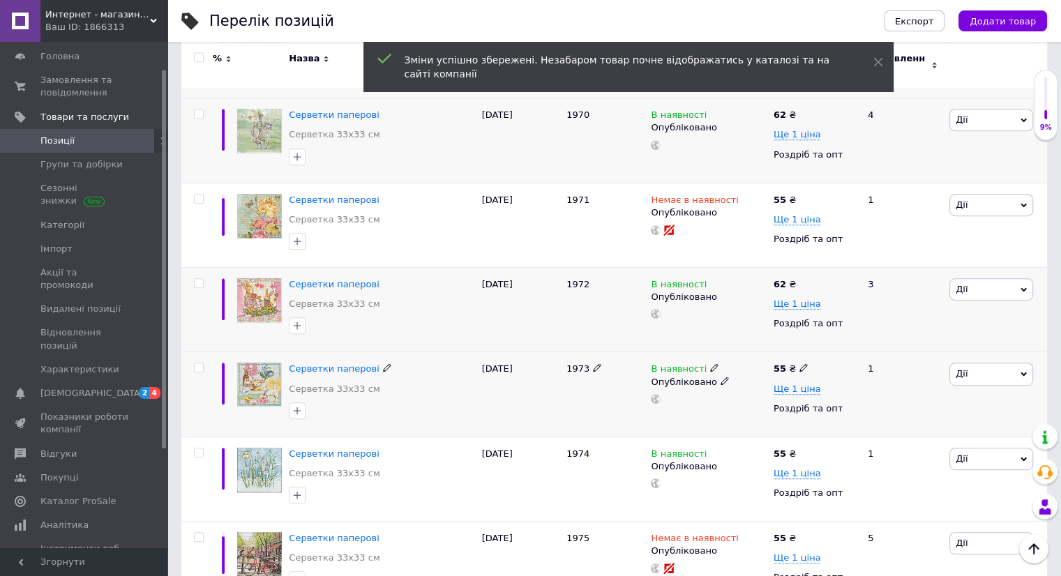
click at [799, 363] on icon at bounding box center [803, 367] width 8 height 8
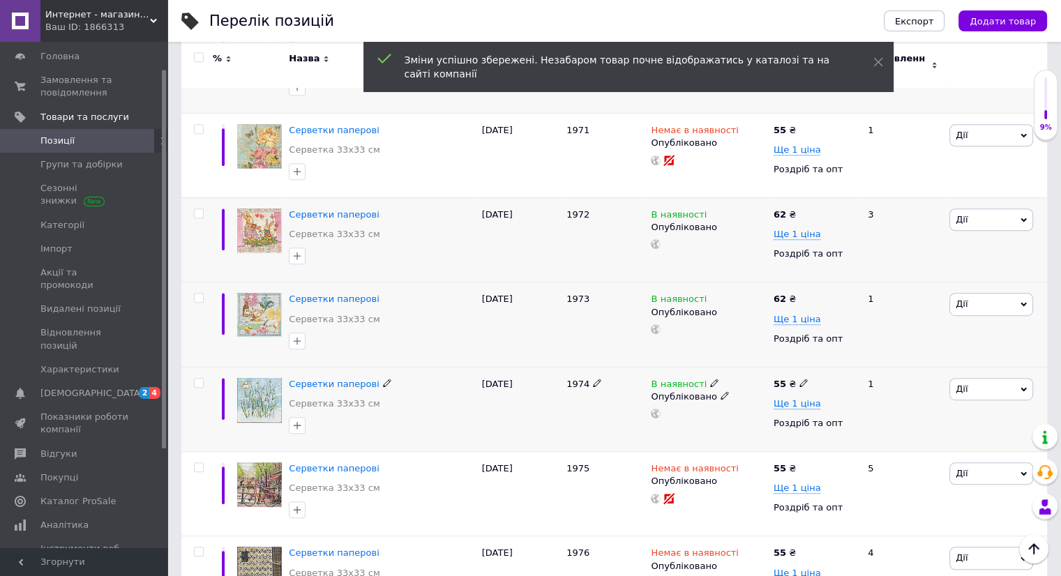
click at [799, 379] on icon at bounding box center [803, 383] width 8 height 8
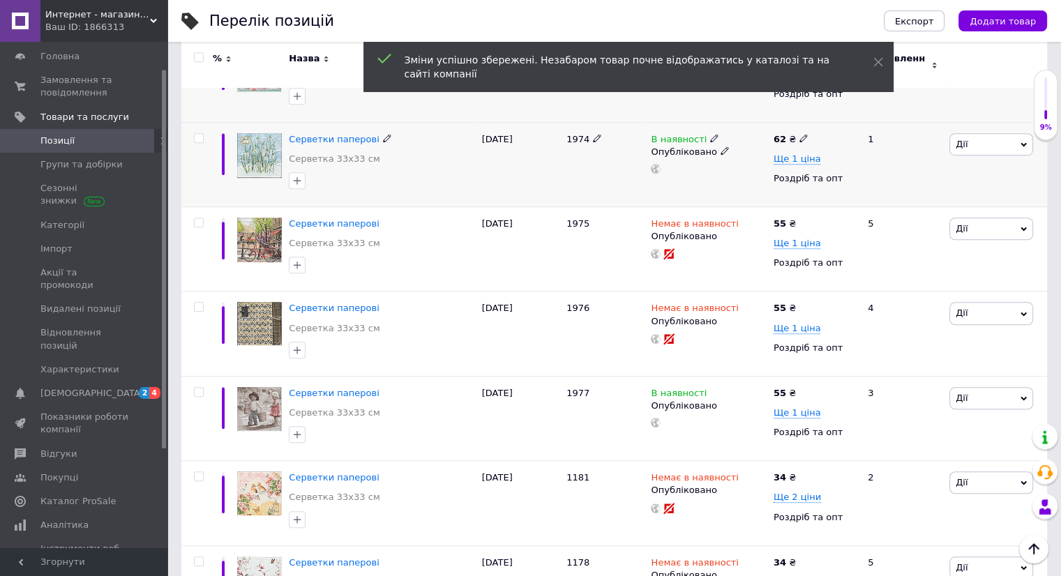
scroll to position [976, 0]
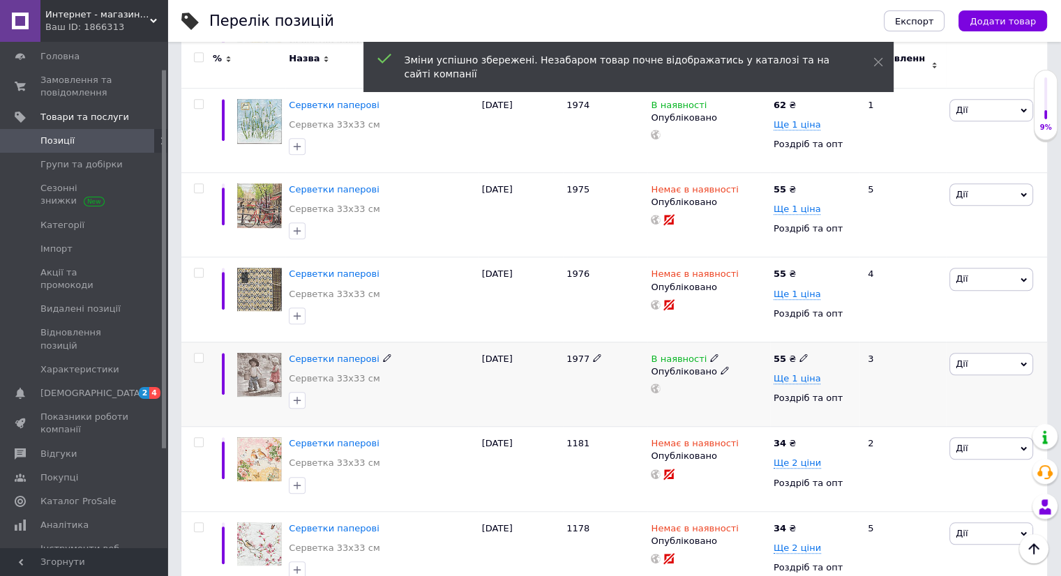
click at [800, 354] on icon at bounding box center [803, 358] width 8 height 8
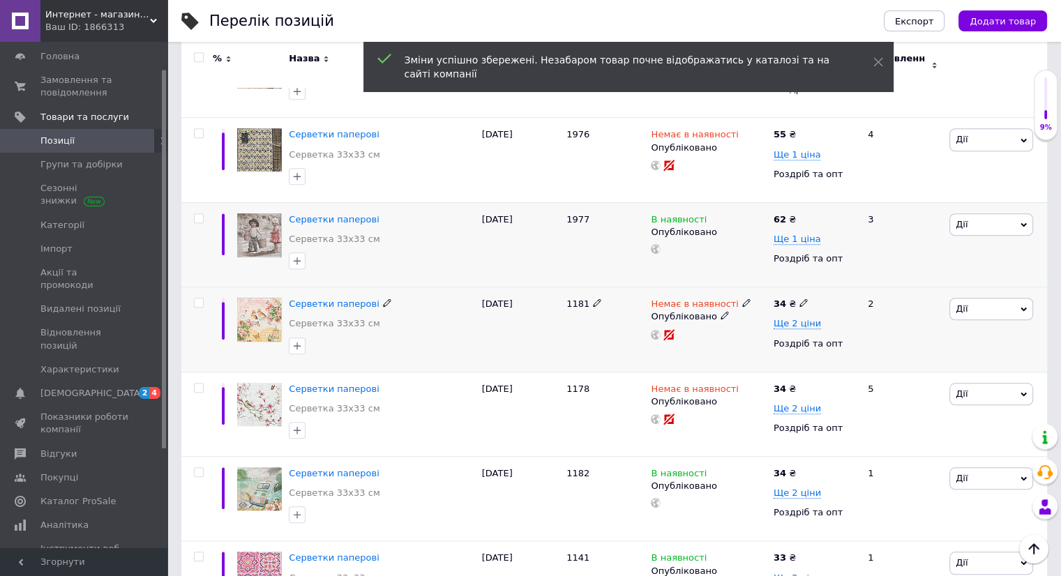
scroll to position [1186, 0]
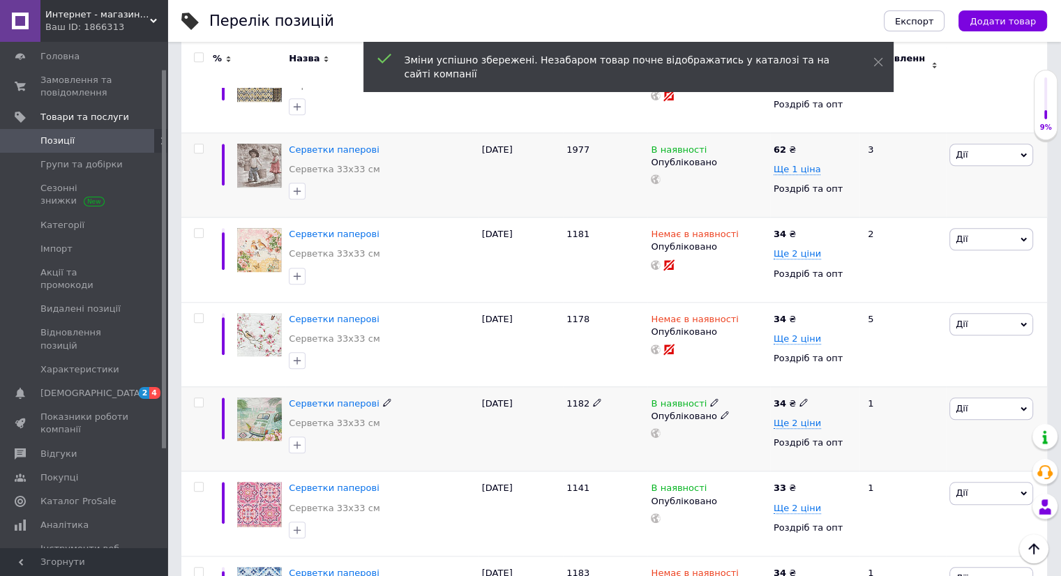
click at [799, 398] on icon at bounding box center [803, 402] width 8 height 8
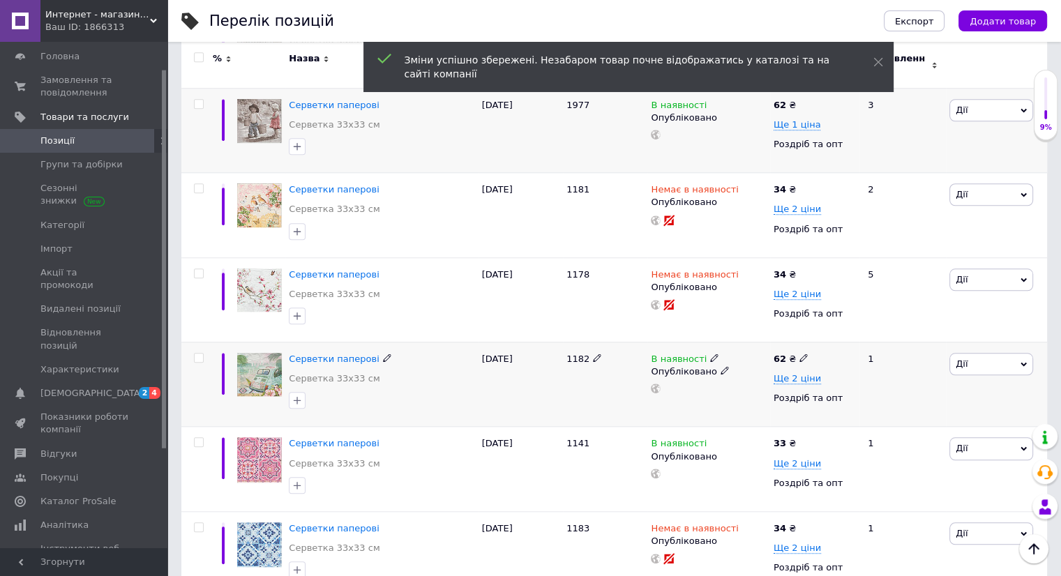
scroll to position [1255, 0]
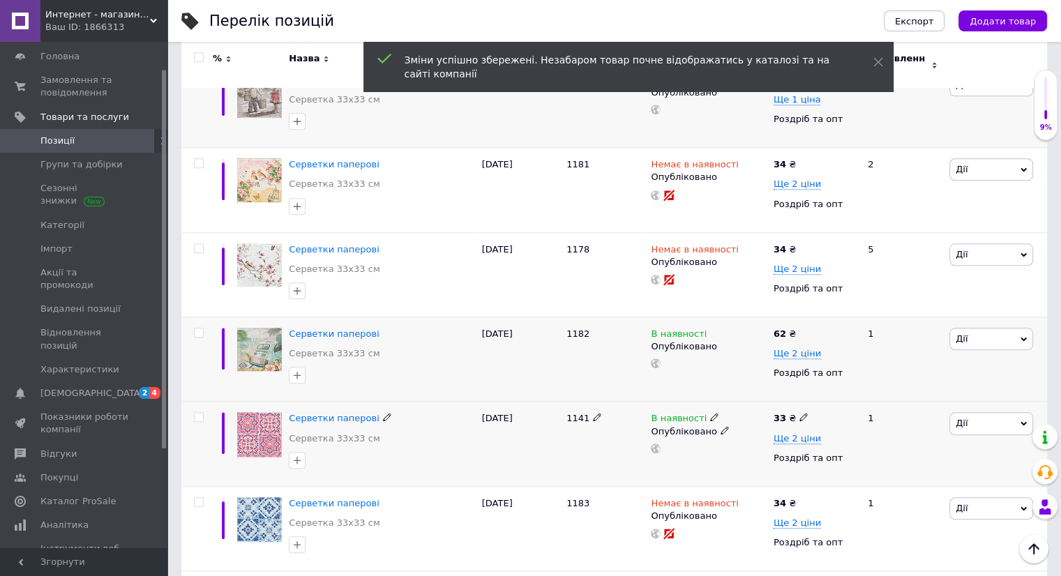
click at [799, 413] on icon at bounding box center [803, 417] width 8 height 8
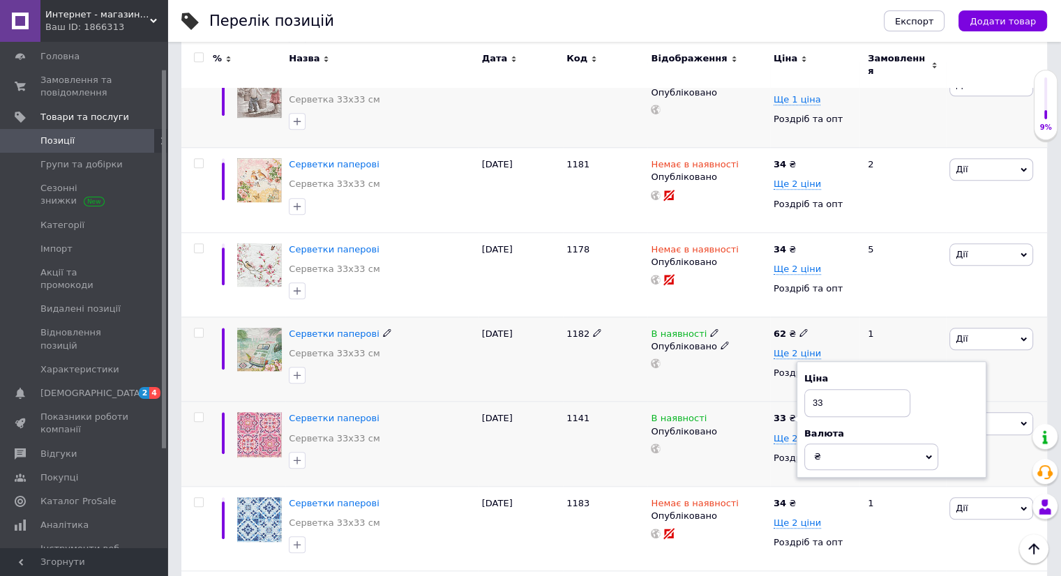
click at [799, 329] on use at bounding box center [803, 333] width 8 height 8
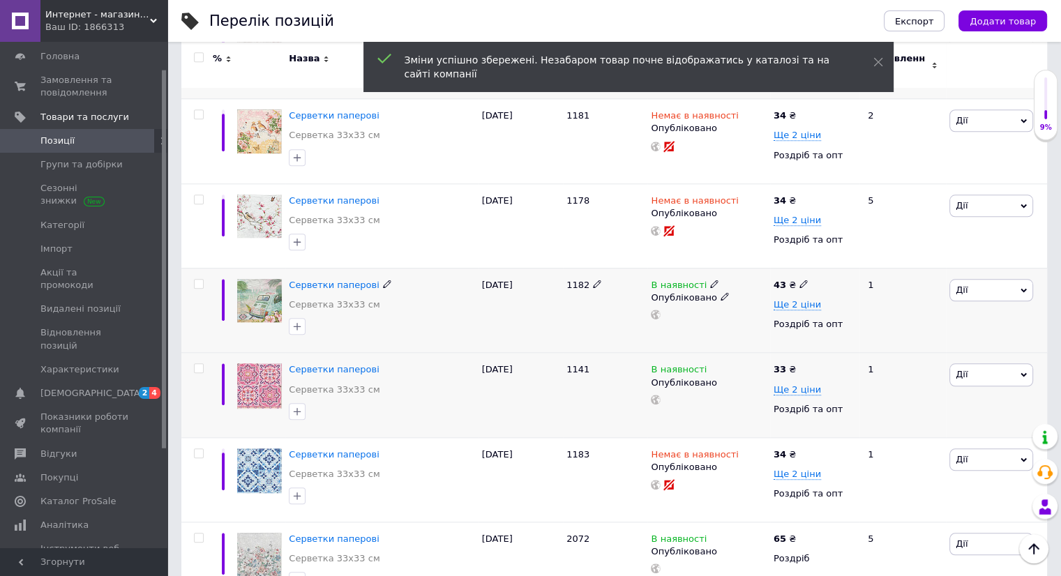
scroll to position [1325, 0]
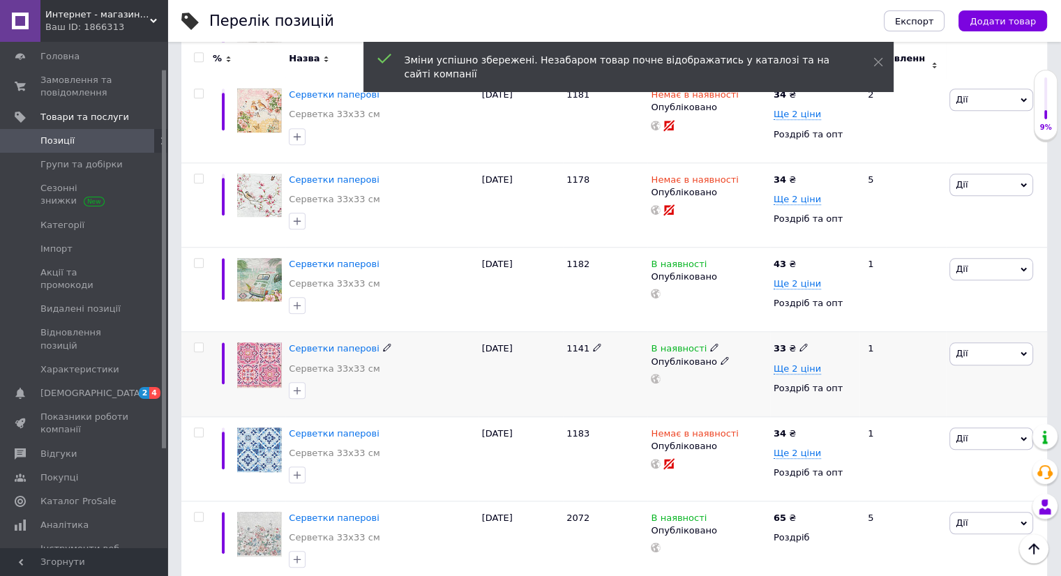
click at [799, 343] on icon at bounding box center [803, 347] width 8 height 8
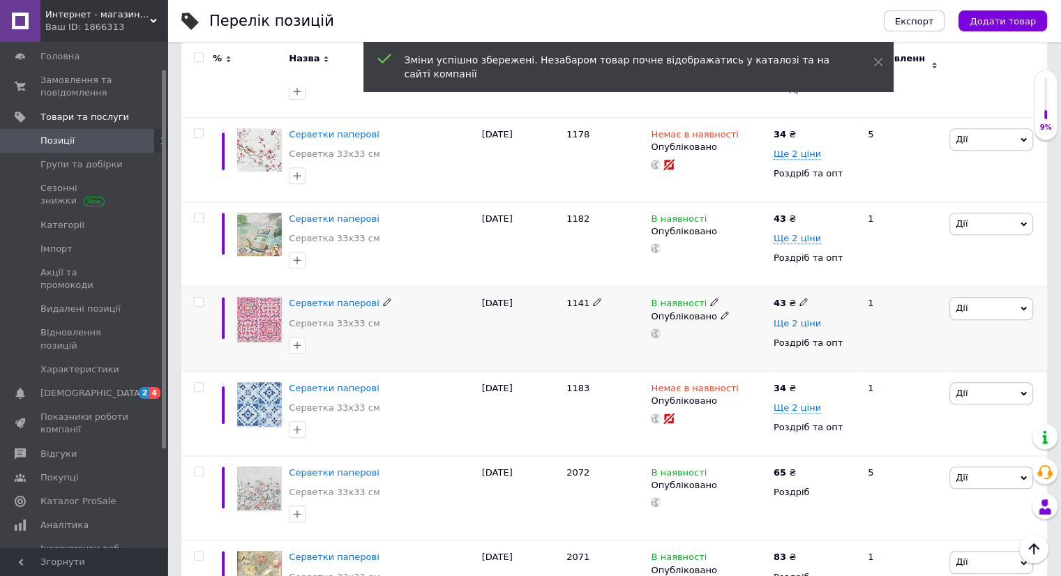
scroll to position [1465, 0]
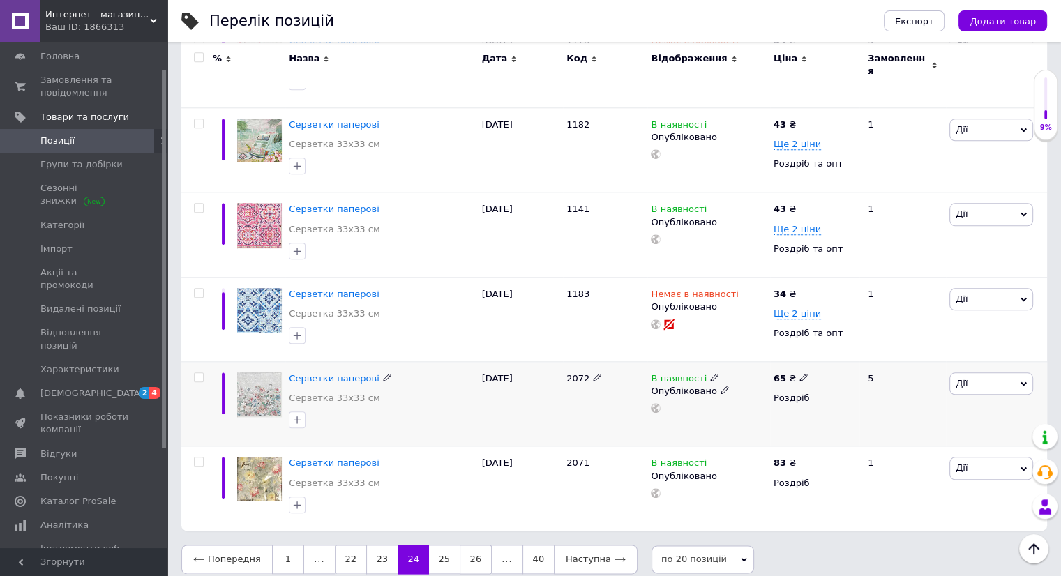
click at [801, 373] on icon at bounding box center [803, 377] width 8 height 8
click at [439, 553] on link "25" at bounding box center [444, 559] width 31 height 29
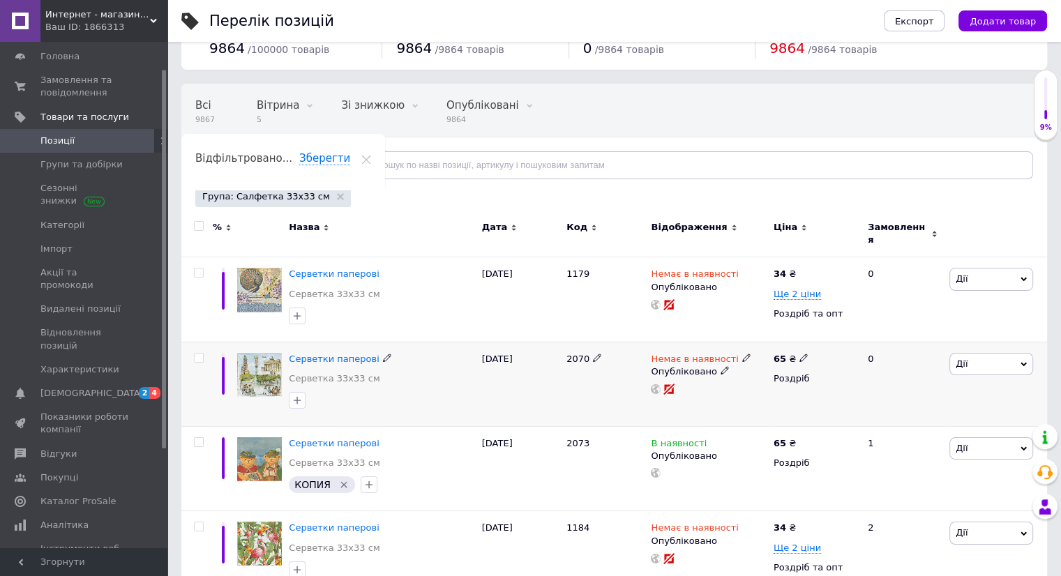
scroll to position [70, 0]
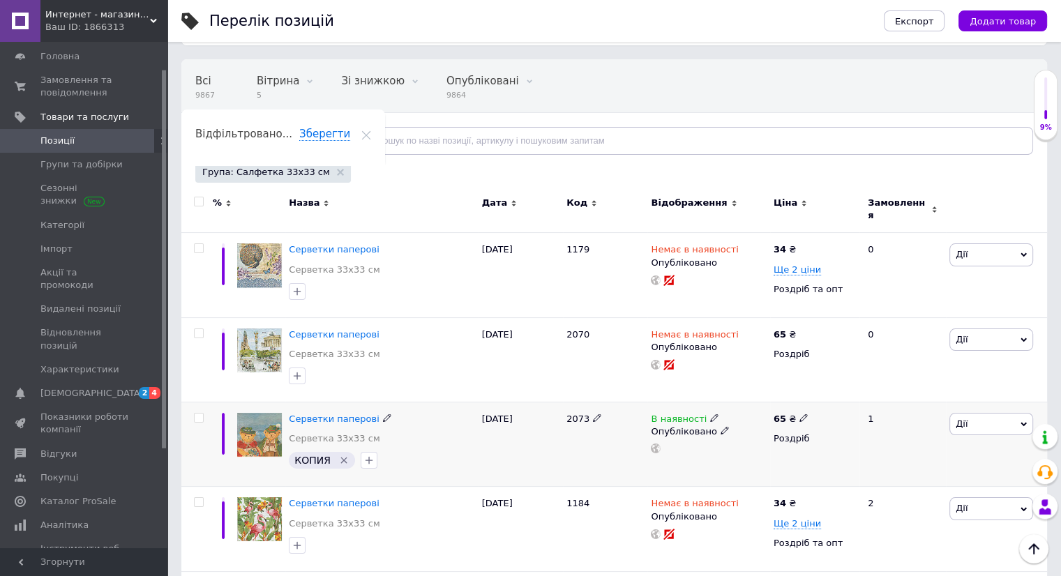
click at [801, 414] on icon at bounding box center [803, 418] width 8 height 8
click at [343, 455] on icon "Видалити мітку" at bounding box center [343, 460] width 11 height 11
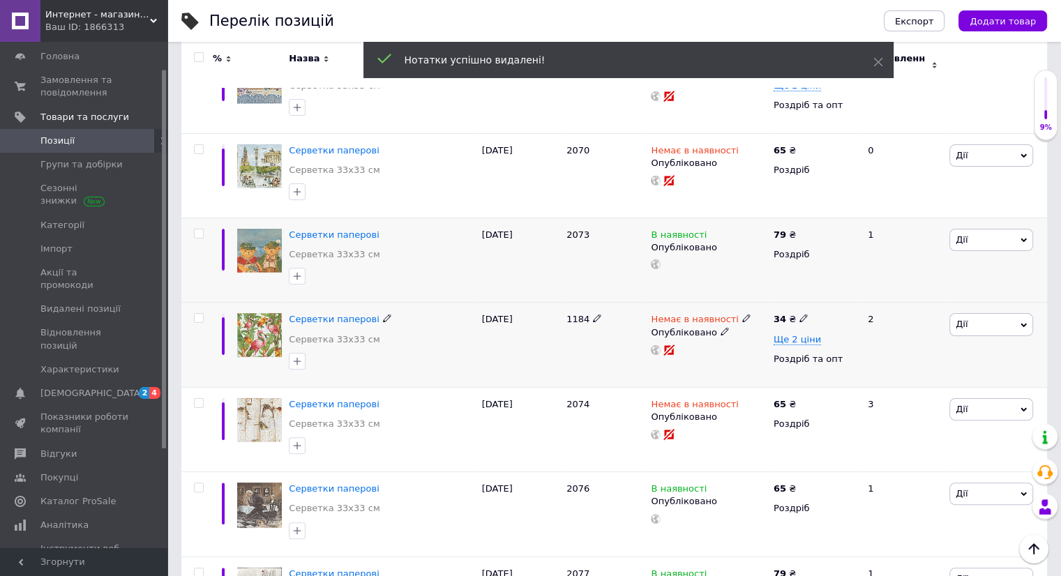
scroll to position [279, 0]
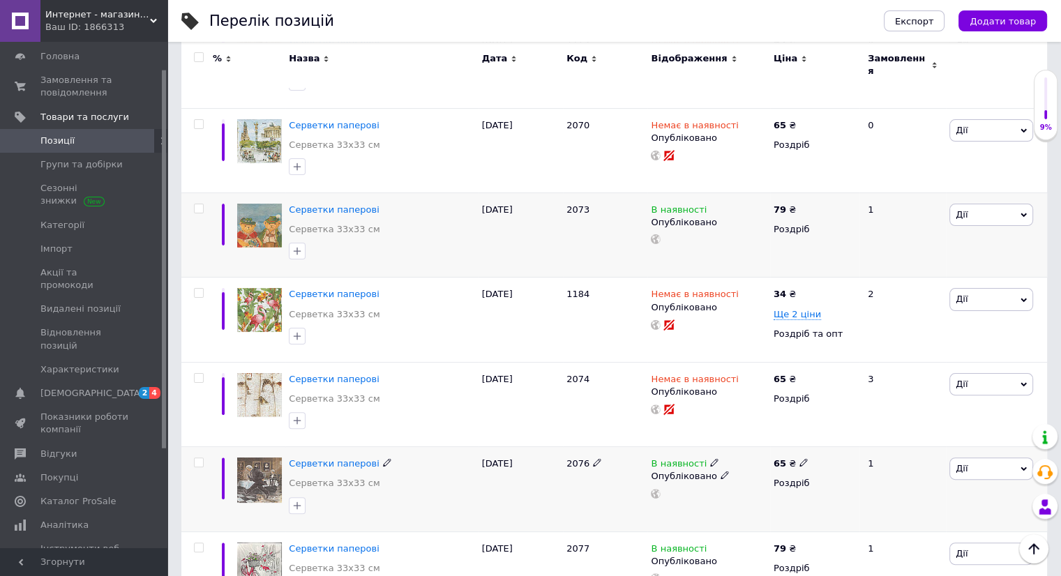
click at [799, 458] on icon at bounding box center [803, 462] width 8 height 8
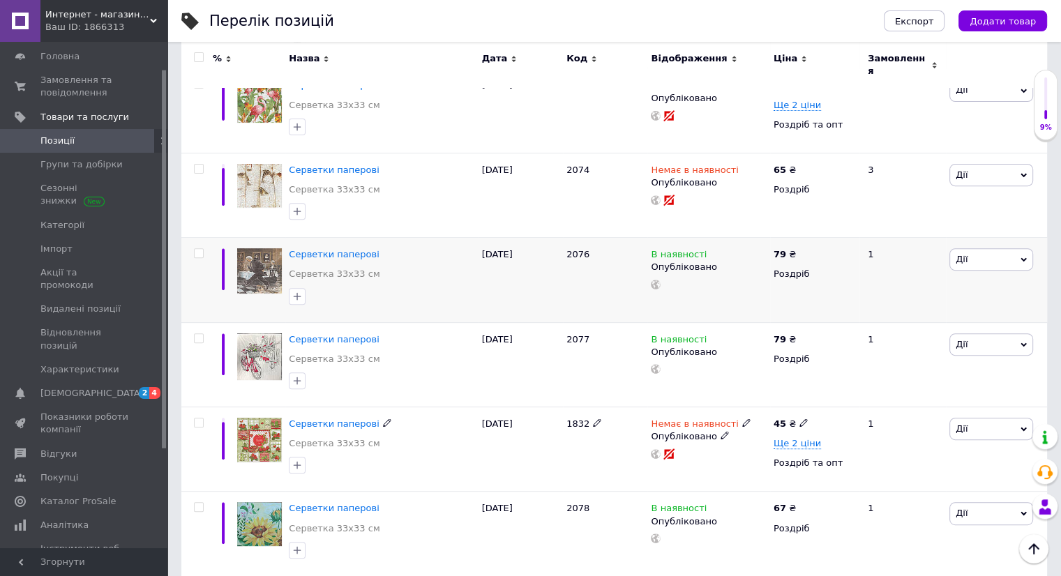
scroll to position [558, 0]
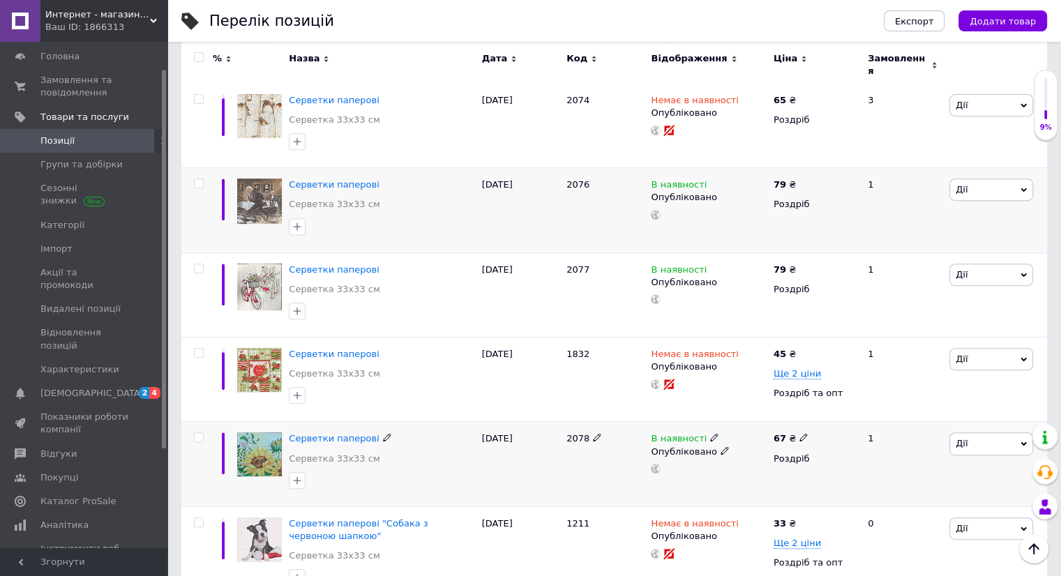
click at [799, 434] on use at bounding box center [803, 438] width 8 height 8
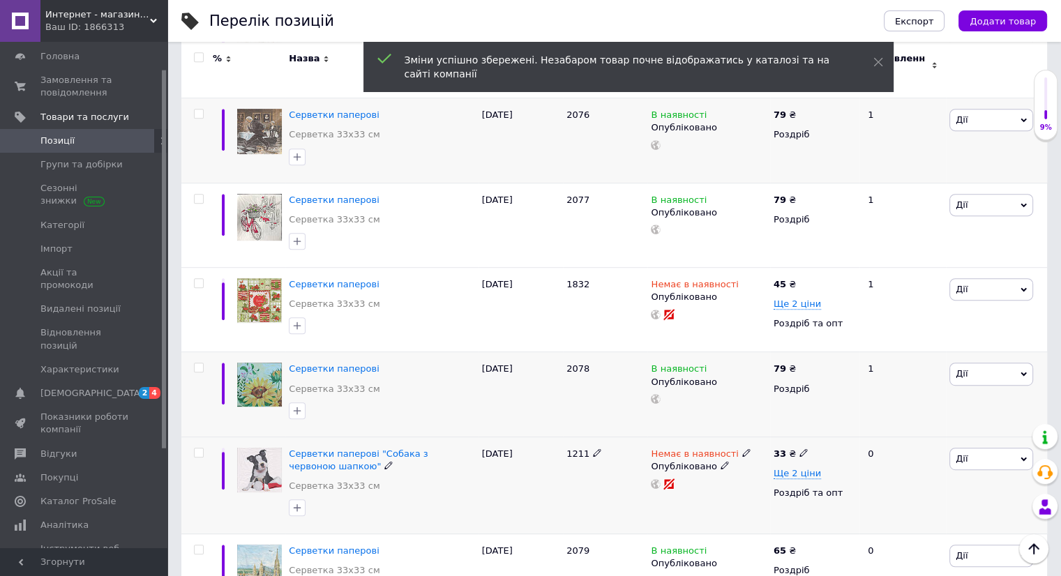
scroll to position [697, 0]
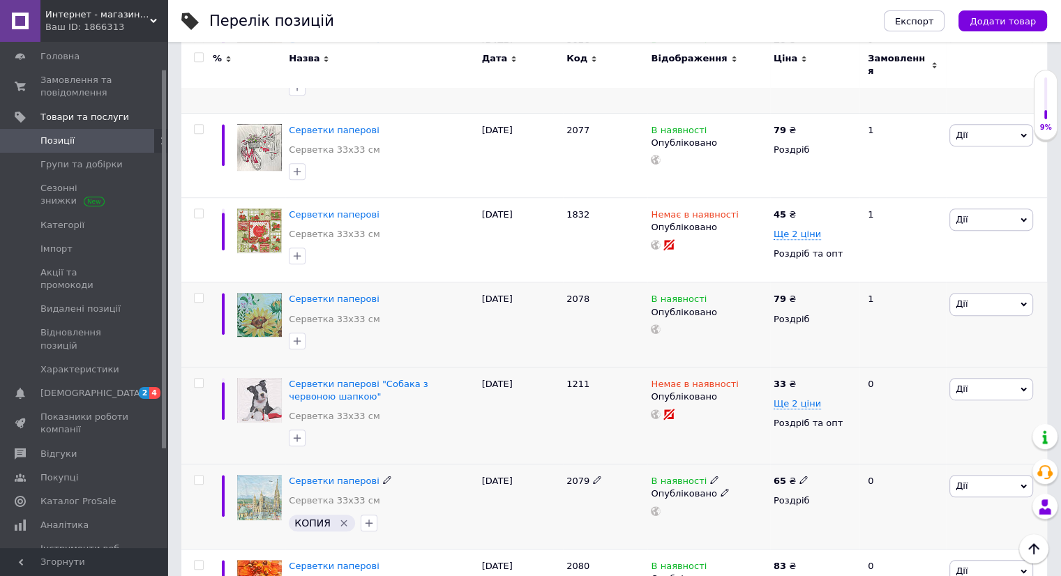
click at [799, 476] on icon at bounding box center [803, 480] width 8 height 8
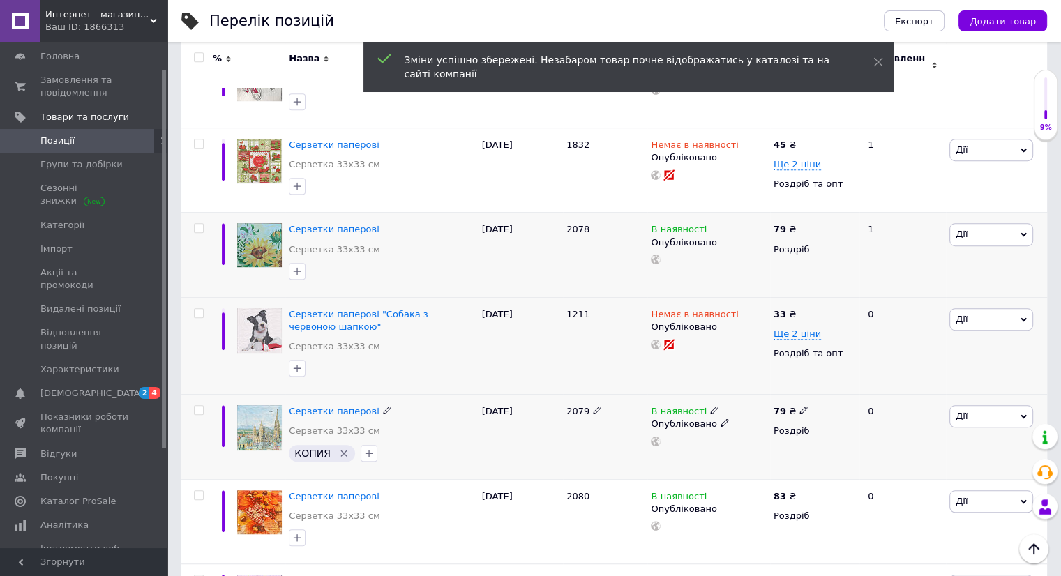
scroll to position [837, 0]
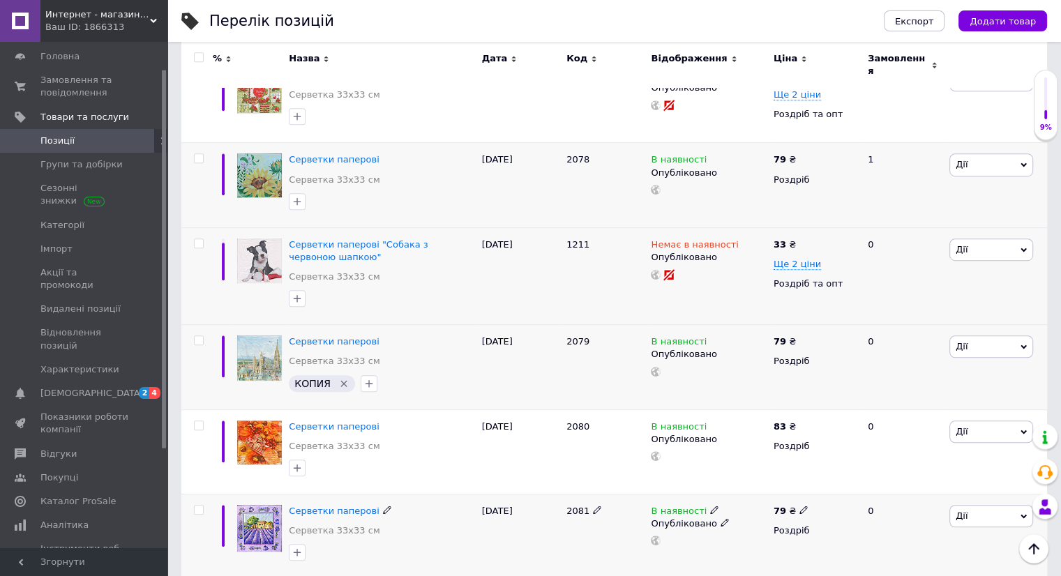
click at [801, 505] on span at bounding box center [803, 510] width 8 height 10
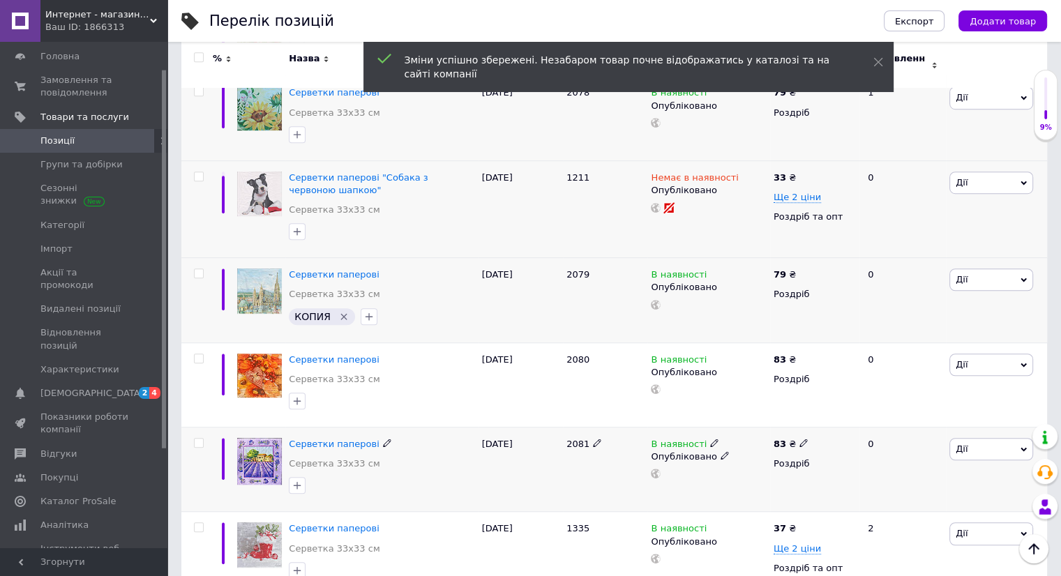
scroll to position [976, 0]
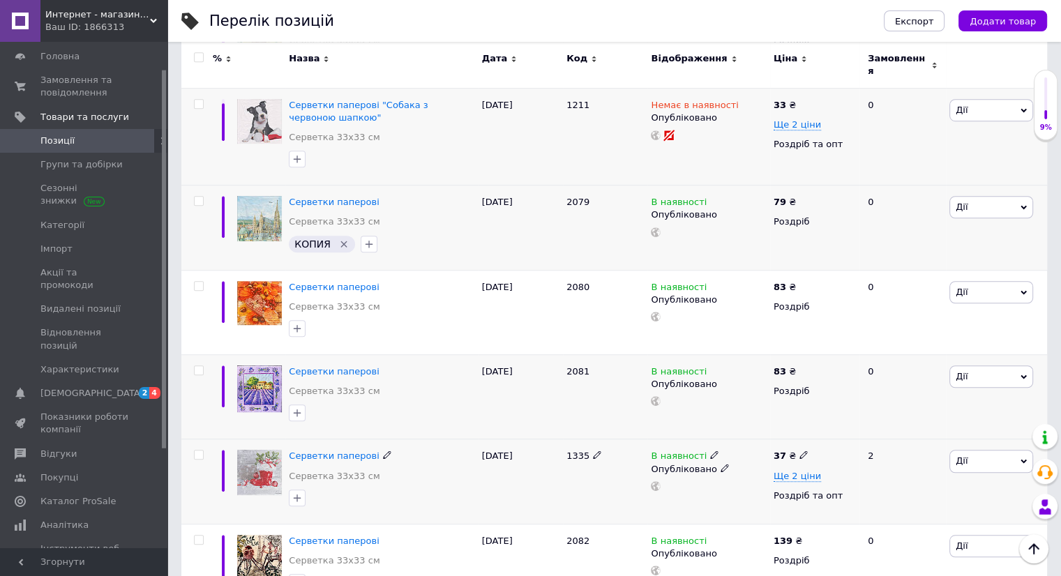
click at [799, 451] on icon at bounding box center [803, 455] width 8 height 8
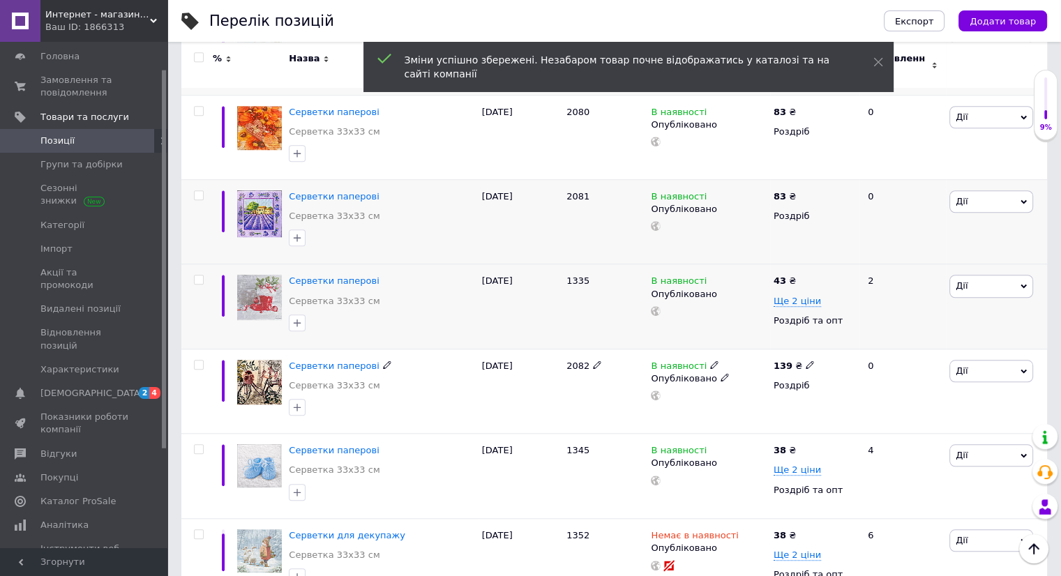
scroll to position [1186, 0]
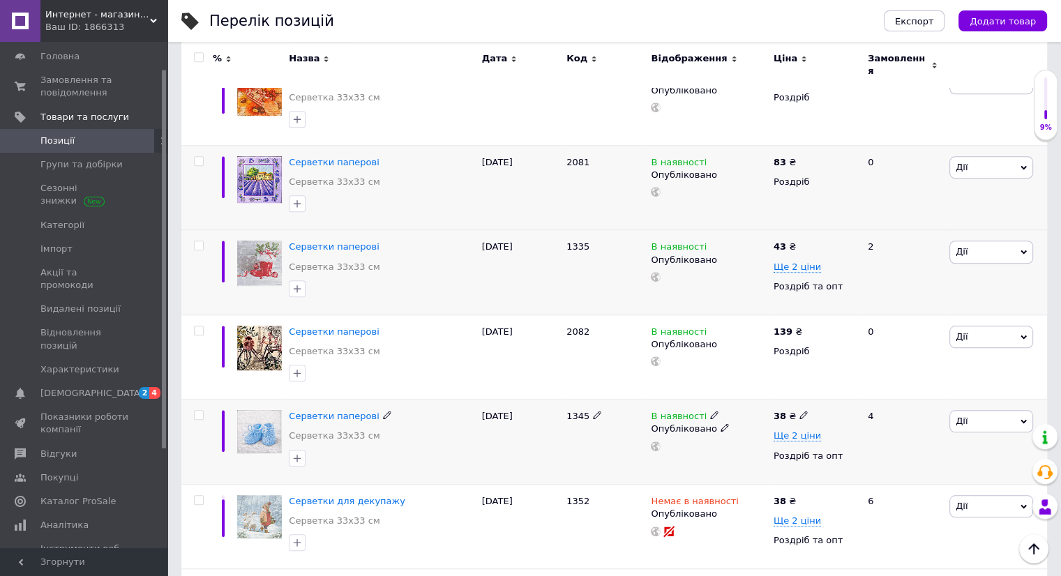
click at [799, 411] on icon at bounding box center [803, 415] width 8 height 8
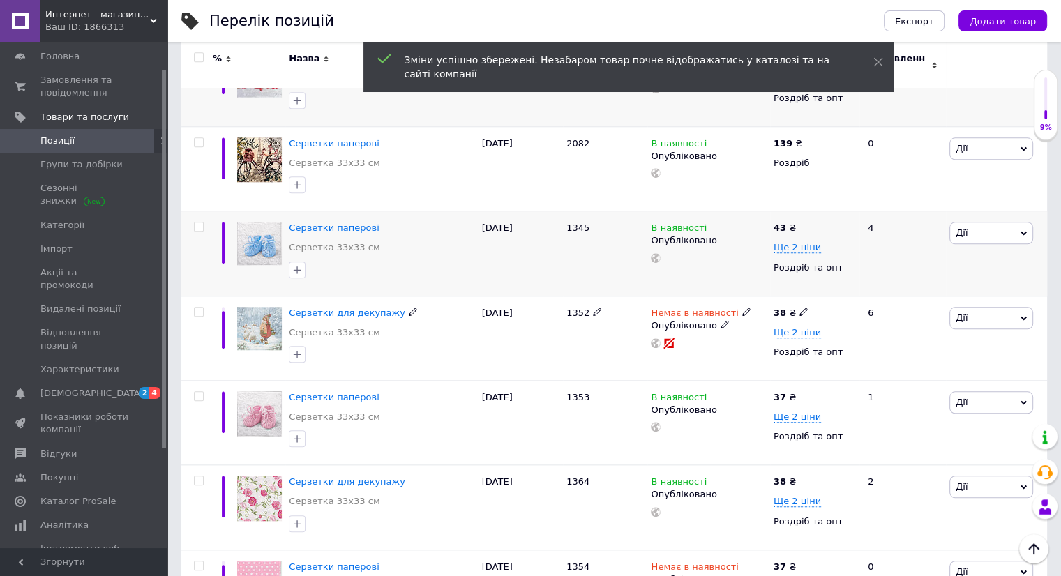
scroll to position [1395, 0]
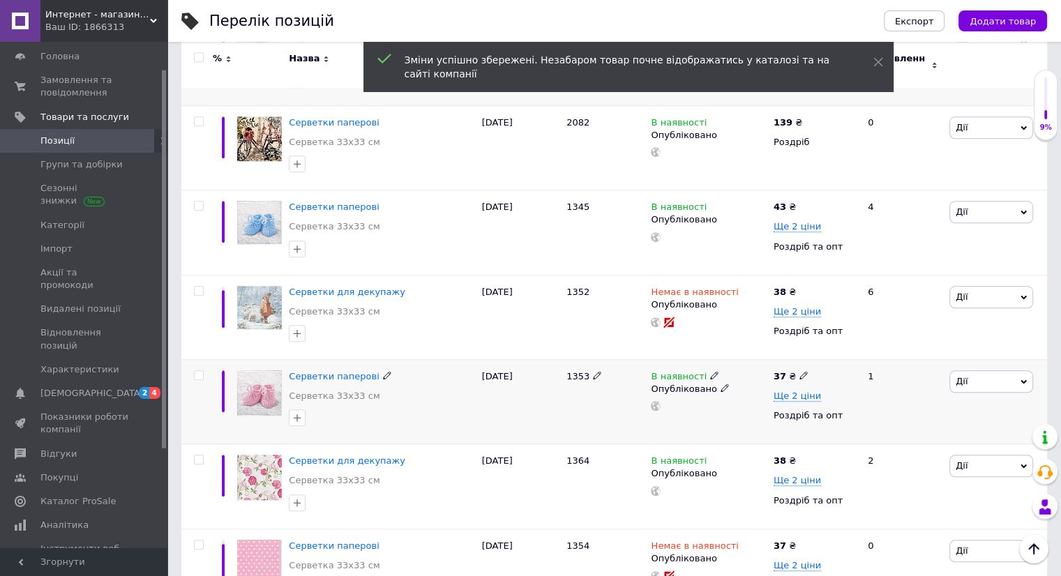
click at [799, 371] on icon at bounding box center [803, 375] width 8 height 8
click at [801, 456] on use at bounding box center [803, 460] width 8 height 8
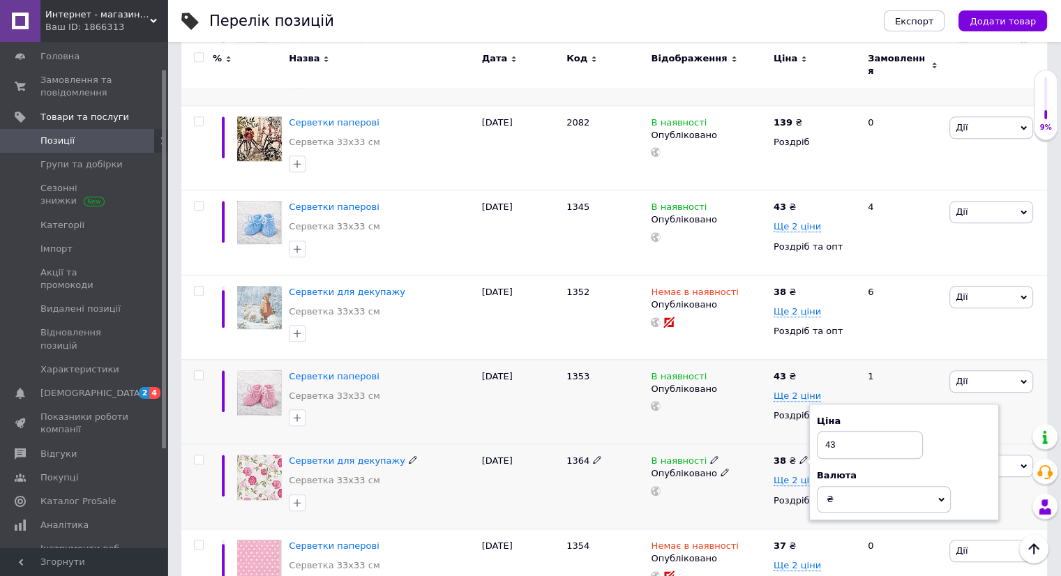
scroll to position [1465, 0]
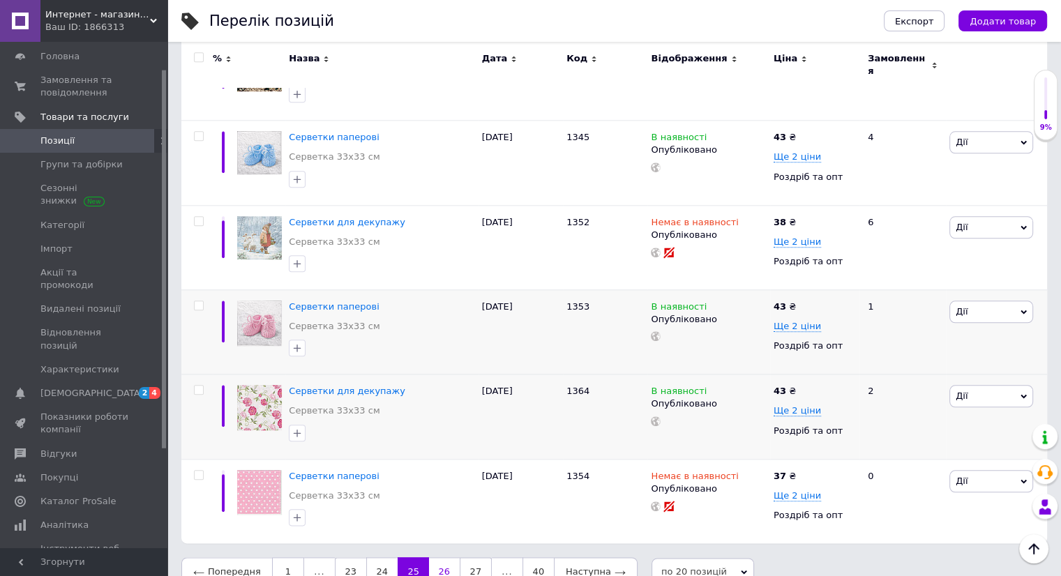
click at [434, 559] on link "26" at bounding box center [444, 571] width 31 height 29
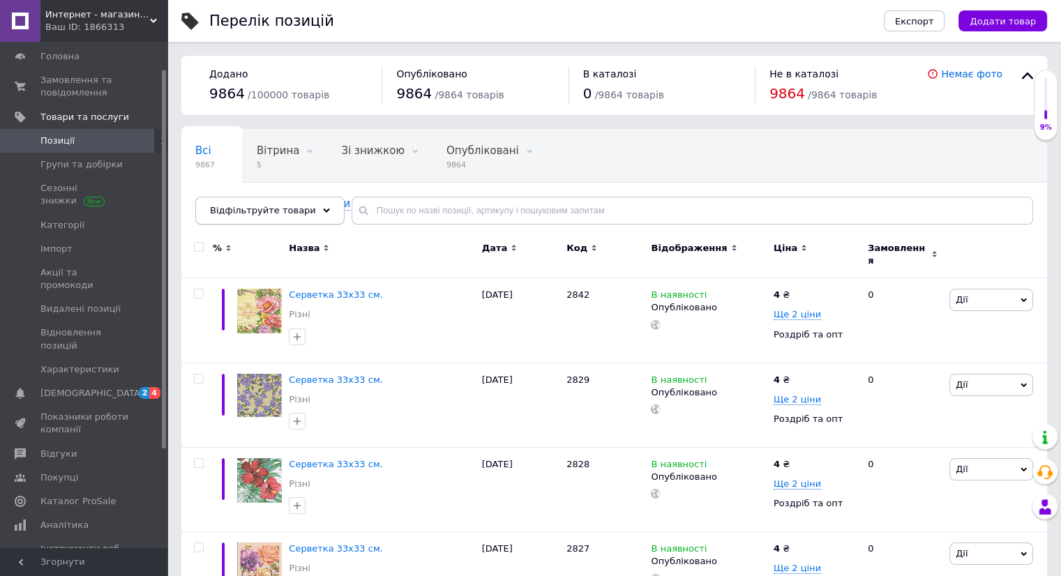
click at [317, 209] on div "Відфільтруйте товари" at bounding box center [269, 211] width 149 height 28
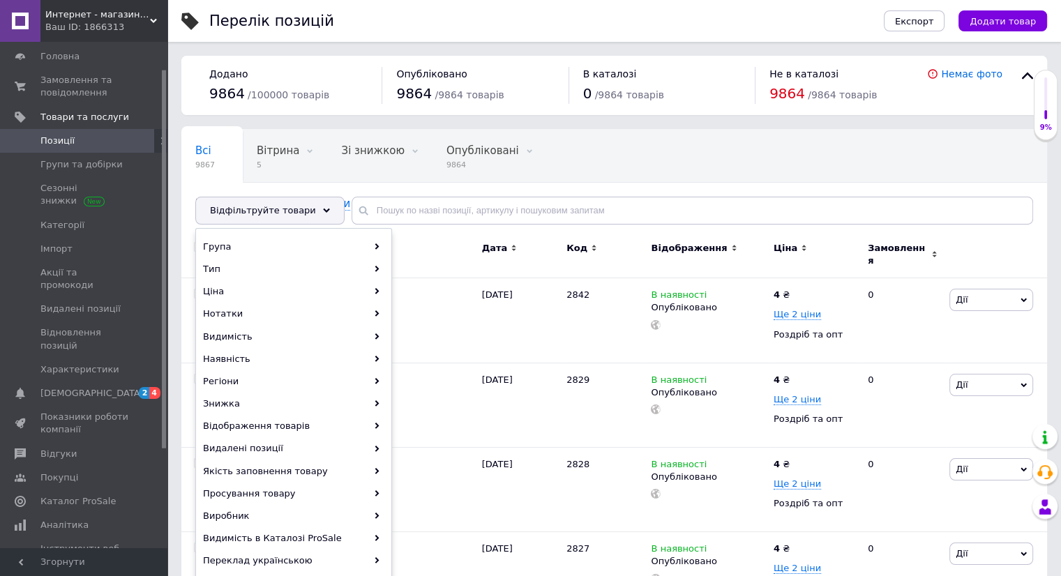
click at [310, 233] on div "Група Тип Ціна Нотатки Видимість Наявність Регіони Знижка Відображення товарів …" at bounding box center [293, 437] width 197 height 419
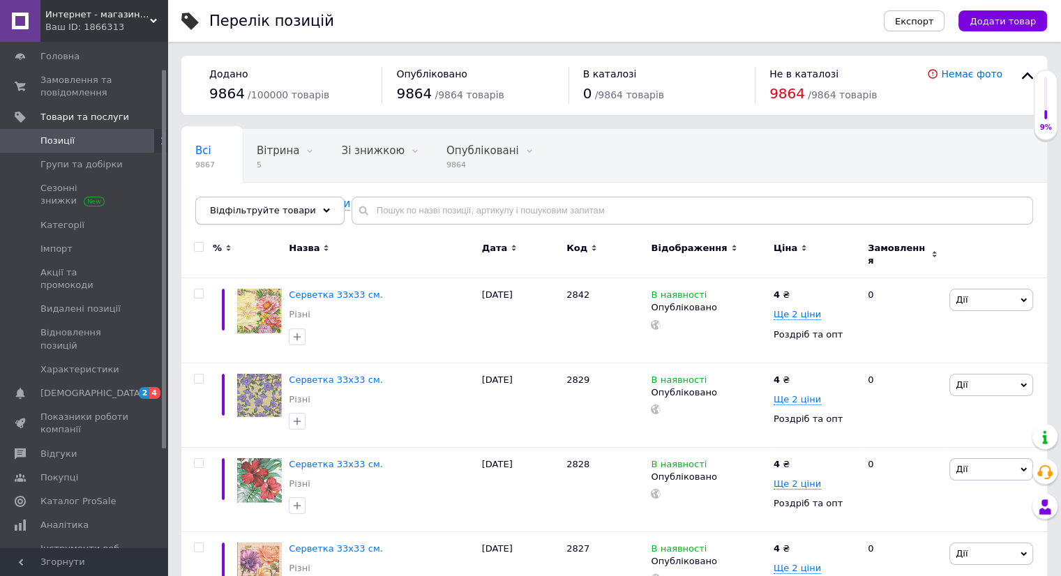
click at [323, 210] on use at bounding box center [326, 210] width 7 height 4
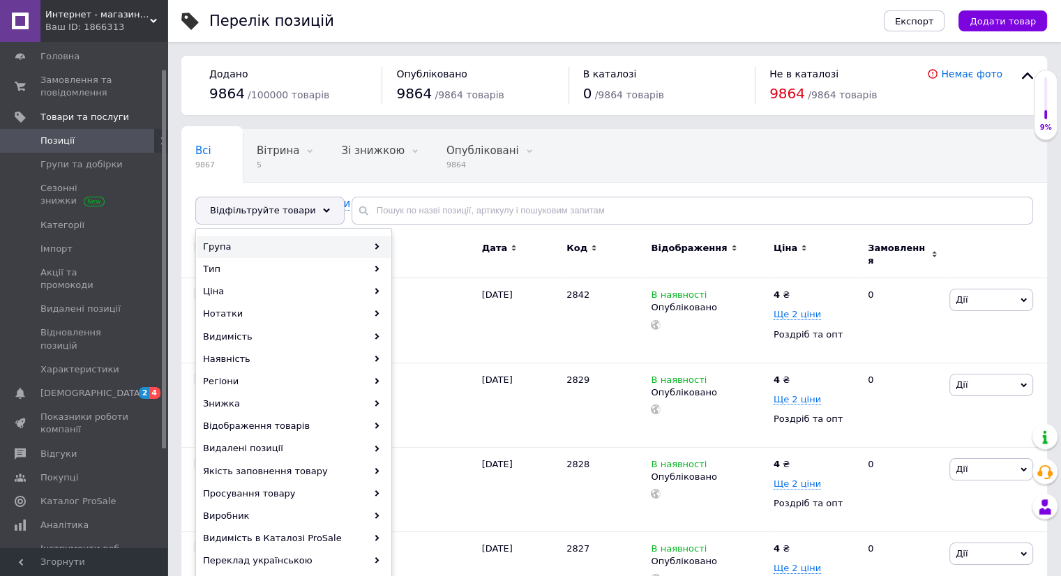
click at [316, 236] on div "Група" at bounding box center [294, 247] width 194 height 22
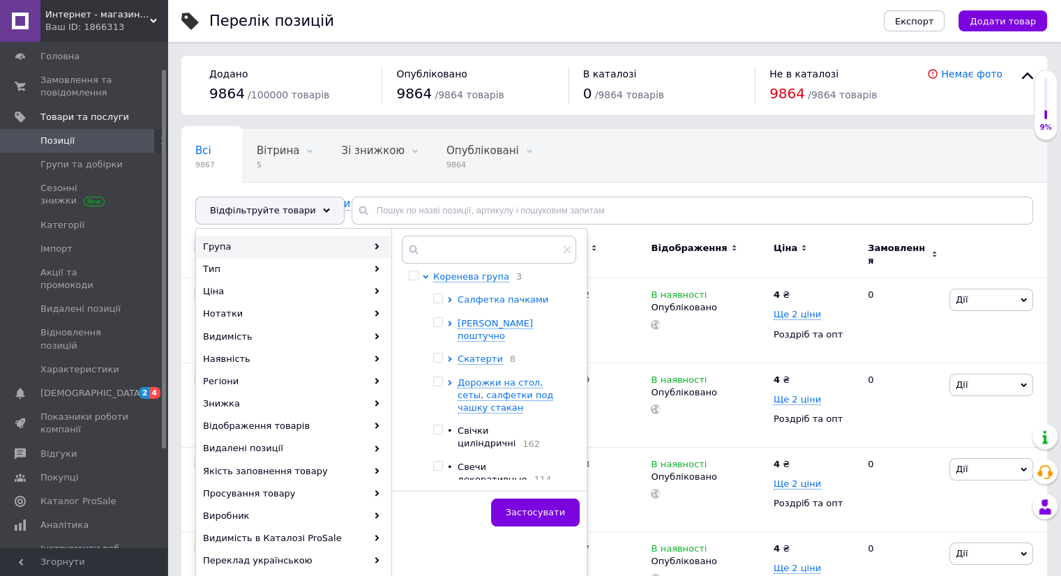
click at [507, 301] on span "Салфетка пачками" at bounding box center [502, 299] width 91 height 10
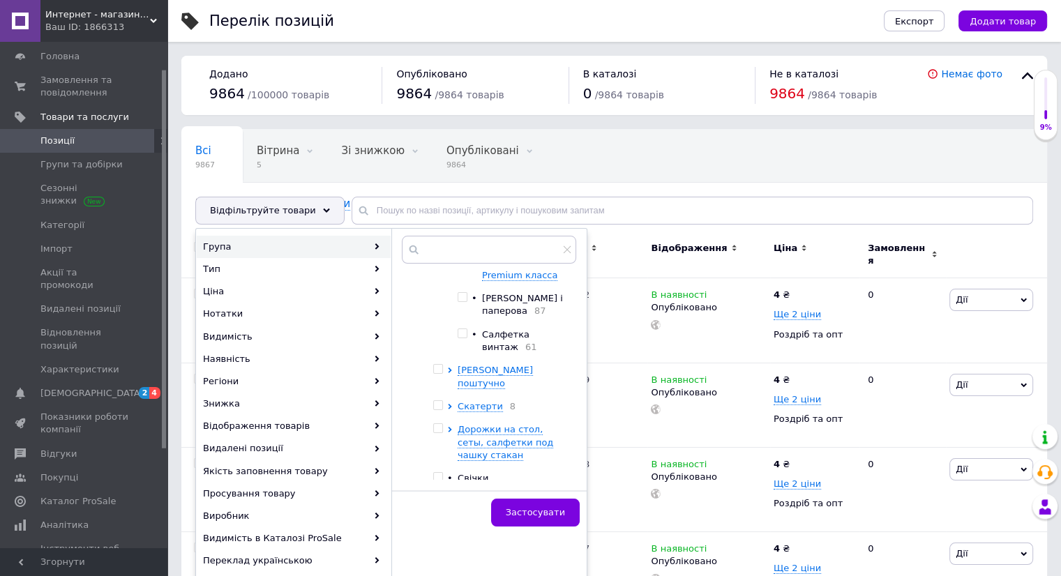
scroll to position [209, 0]
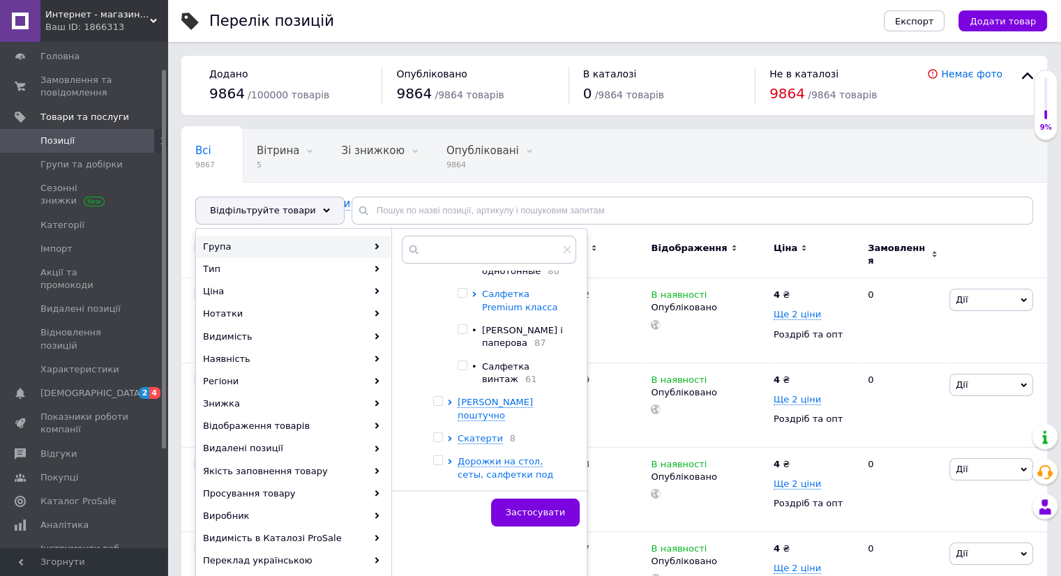
click at [493, 302] on span "Салфетка Premium класса" at bounding box center [519, 300] width 75 height 23
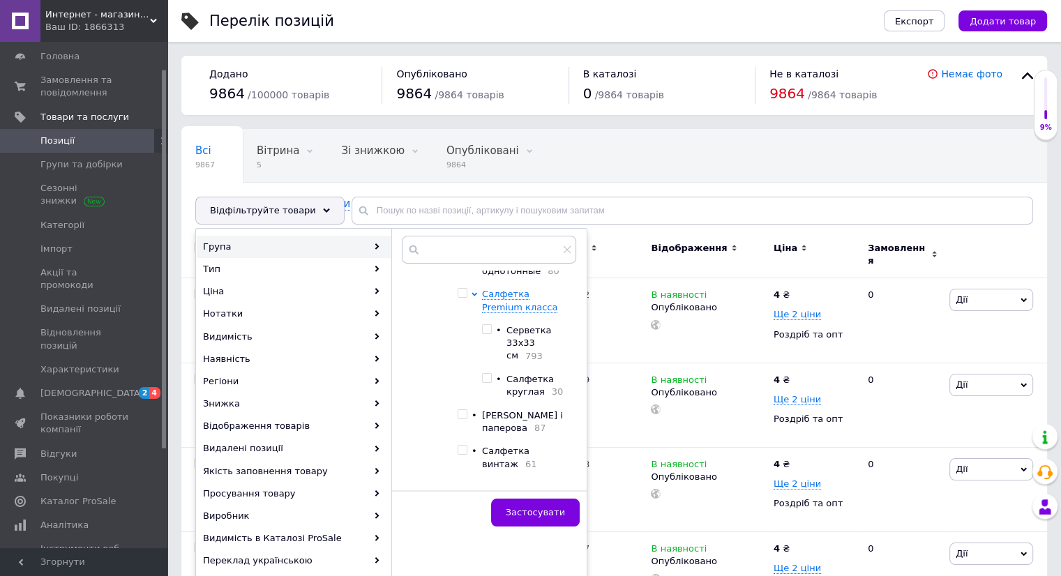
click at [489, 334] on input "checkbox" at bounding box center [486, 329] width 9 height 9
click at [530, 511] on span "Застосувати" at bounding box center [535, 512] width 59 height 10
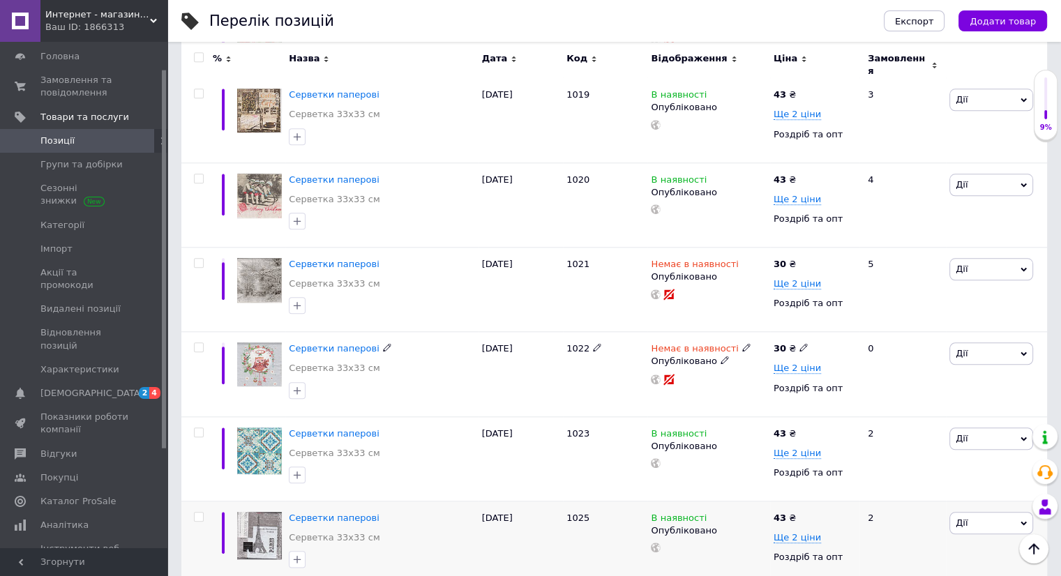
scroll to position [1484, 0]
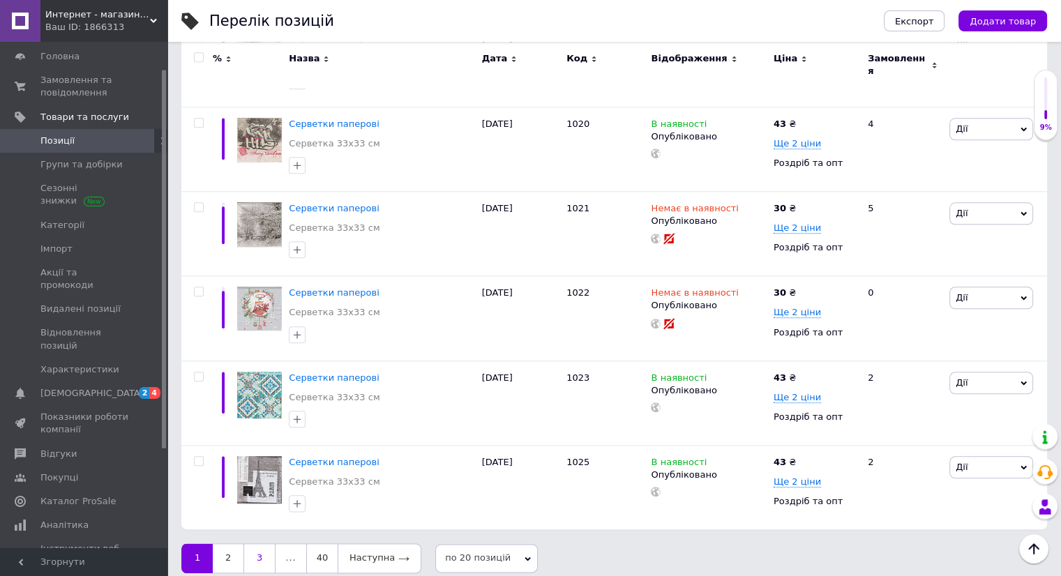
click at [259, 543] on link "3" at bounding box center [259, 557] width 32 height 29
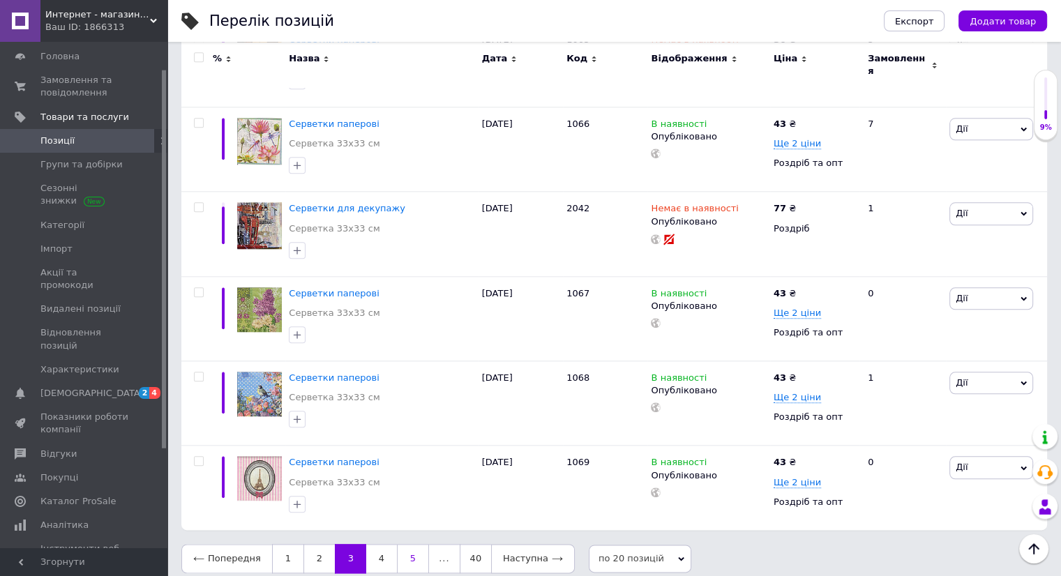
click at [410, 551] on link "5" at bounding box center [413, 558] width 32 height 29
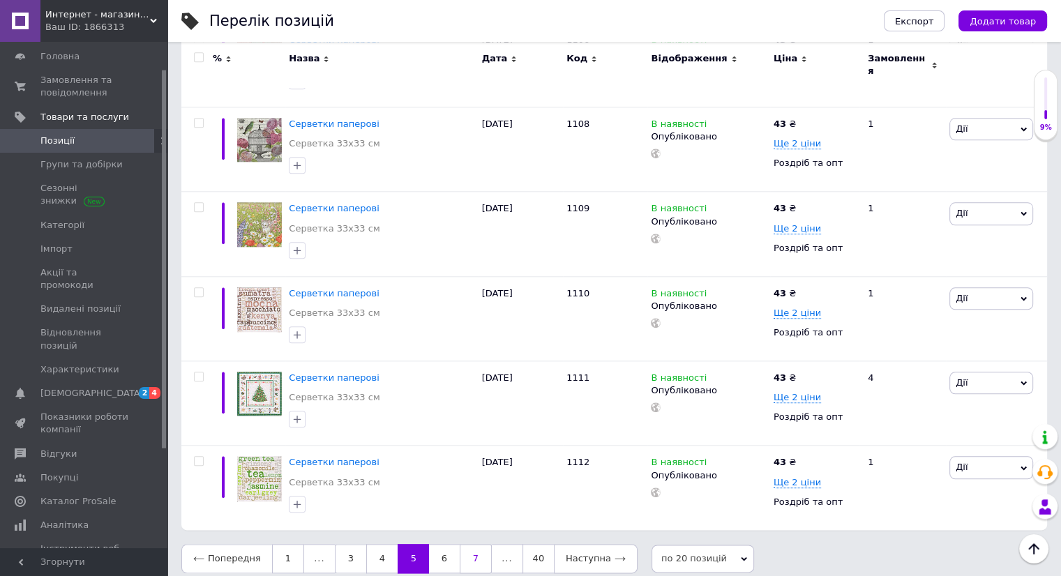
click at [466, 550] on link "7" at bounding box center [476, 558] width 32 height 29
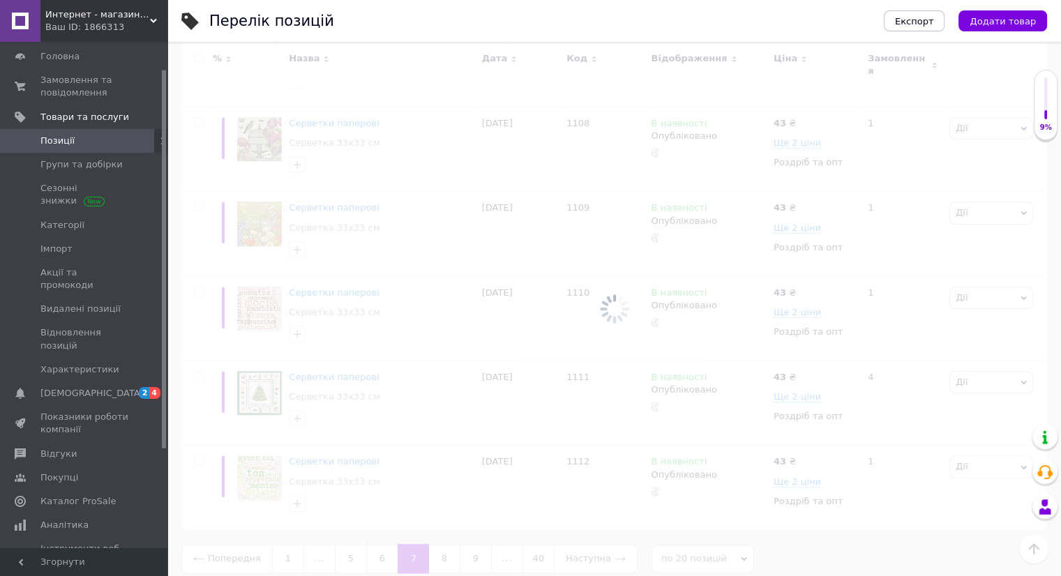
scroll to position [1465, 0]
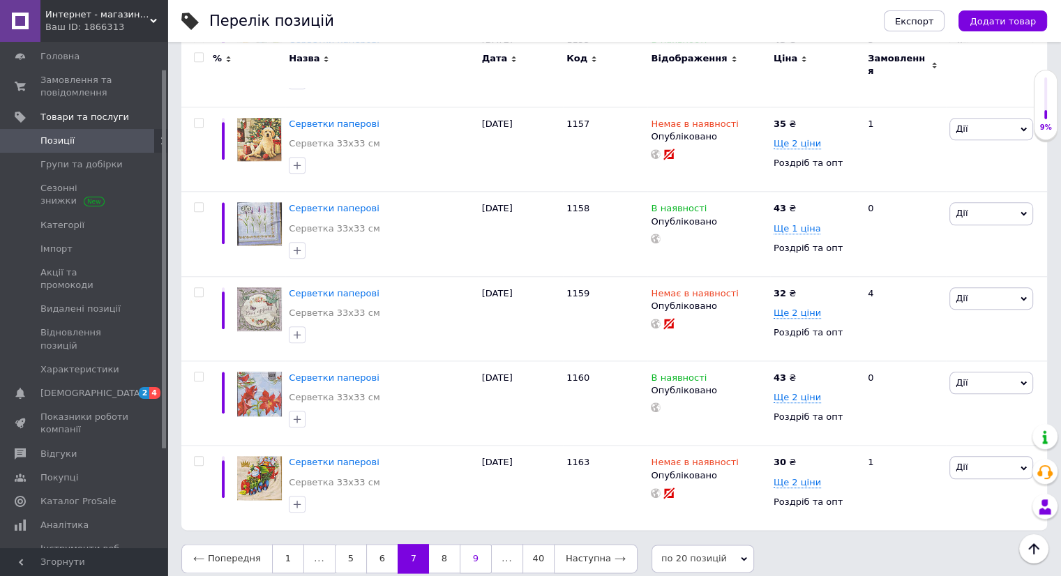
click at [467, 545] on link "9" at bounding box center [476, 558] width 32 height 29
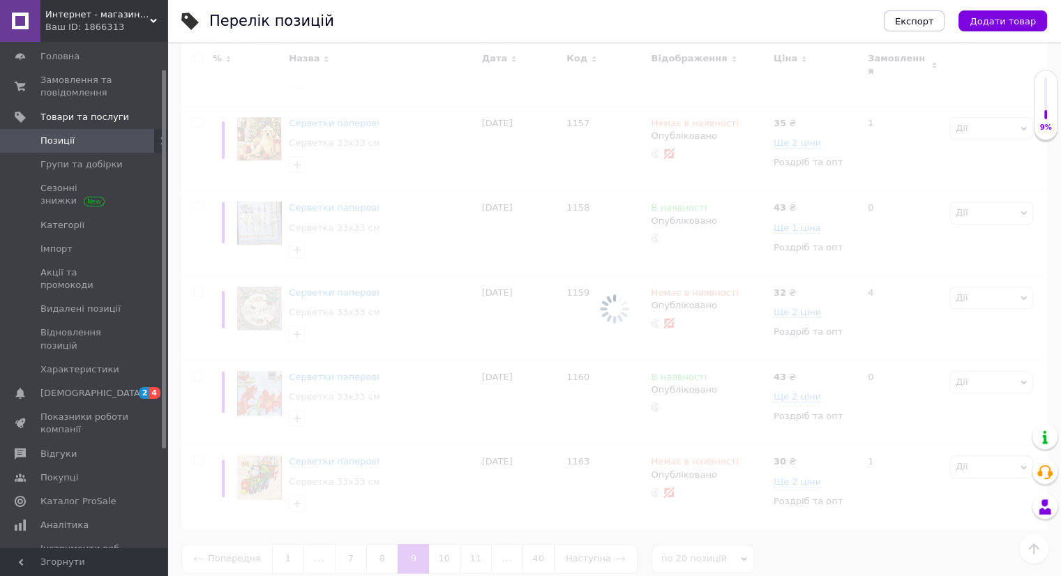
scroll to position [1465, 0]
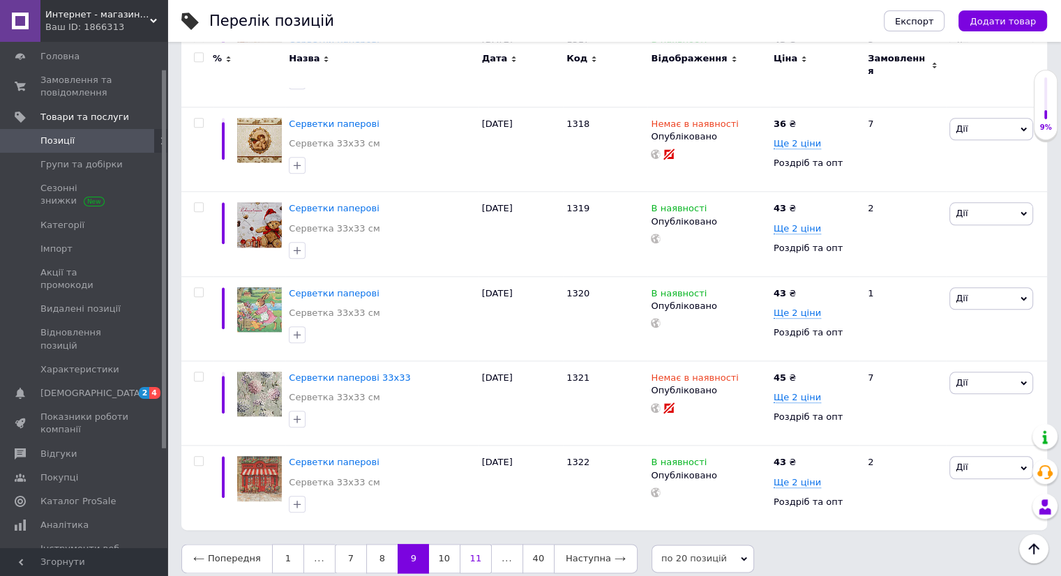
click at [467, 545] on link "11" at bounding box center [476, 558] width 32 height 29
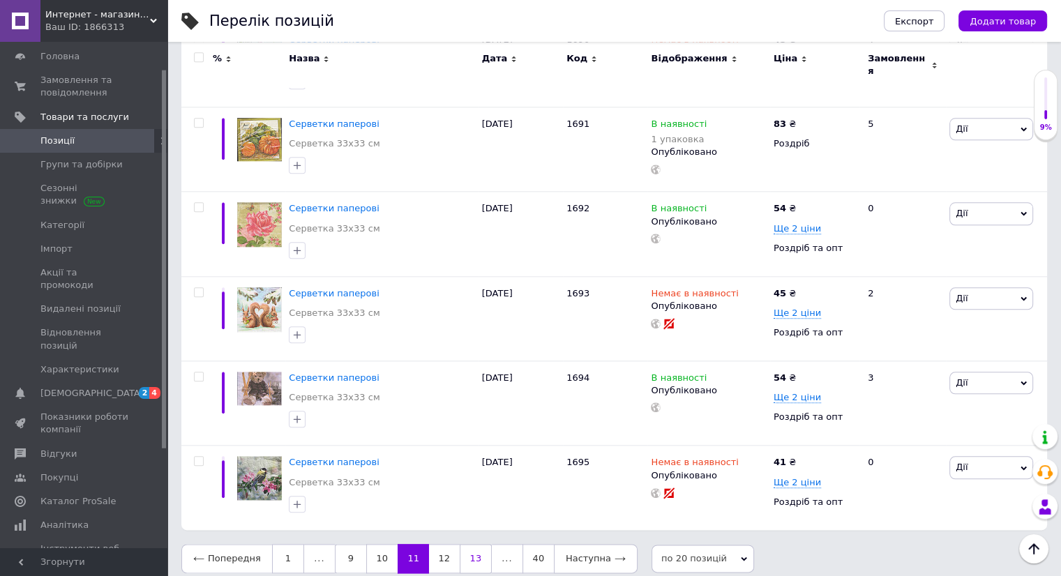
click at [469, 545] on link "13" at bounding box center [476, 558] width 32 height 29
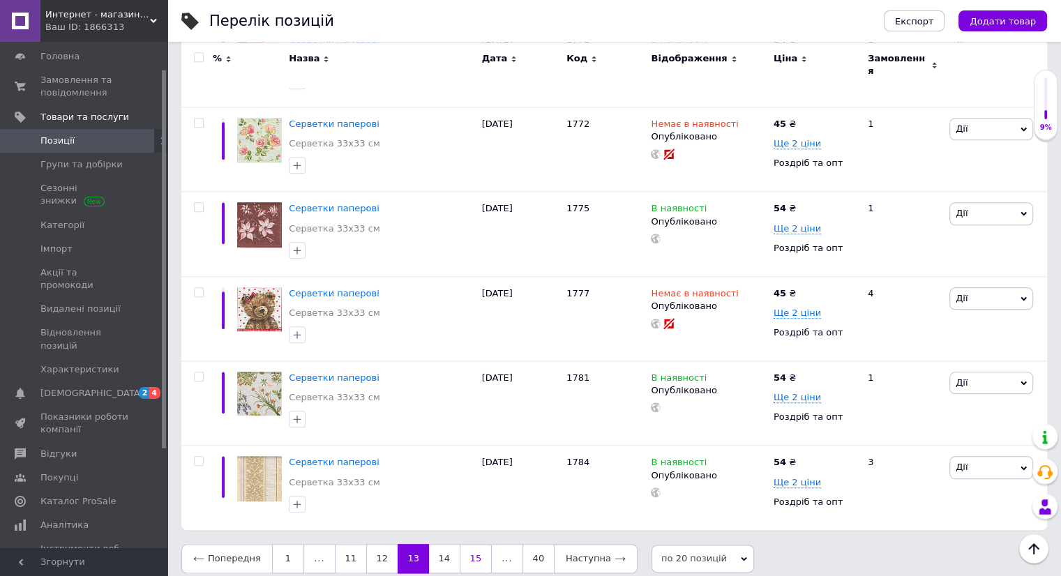
click at [478, 546] on link "15" at bounding box center [476, 558] width 32 height 29
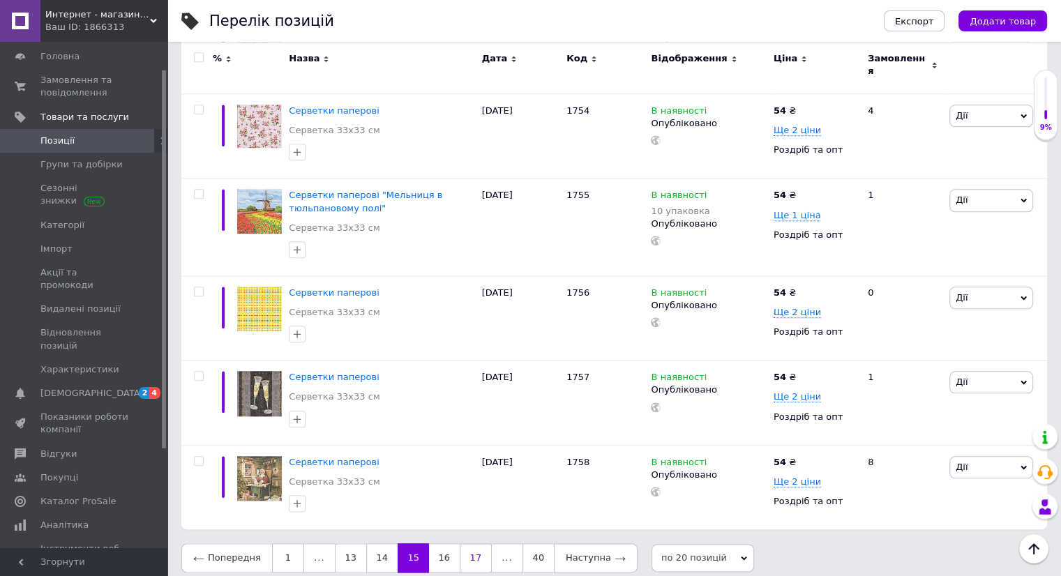
click at [472, 545] on link "17" at bounding box center [476, 557] width 32 height 29
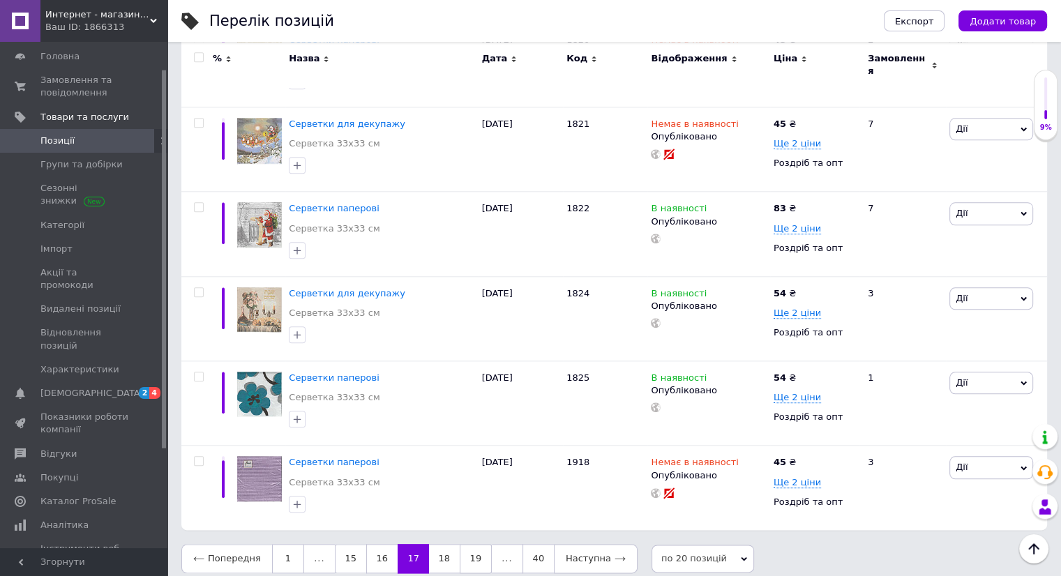
click at [472, 545] on link "19" at bounding box center [476, 558] width 32 height 29
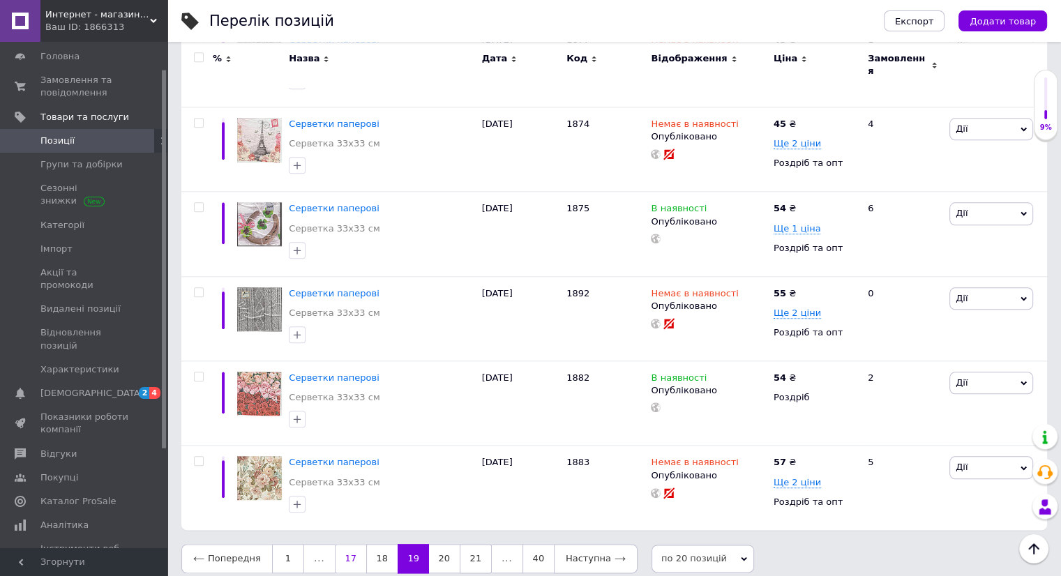
click at [472, 545] on link "21" at bounding box center [476, 558] width 32 height 29
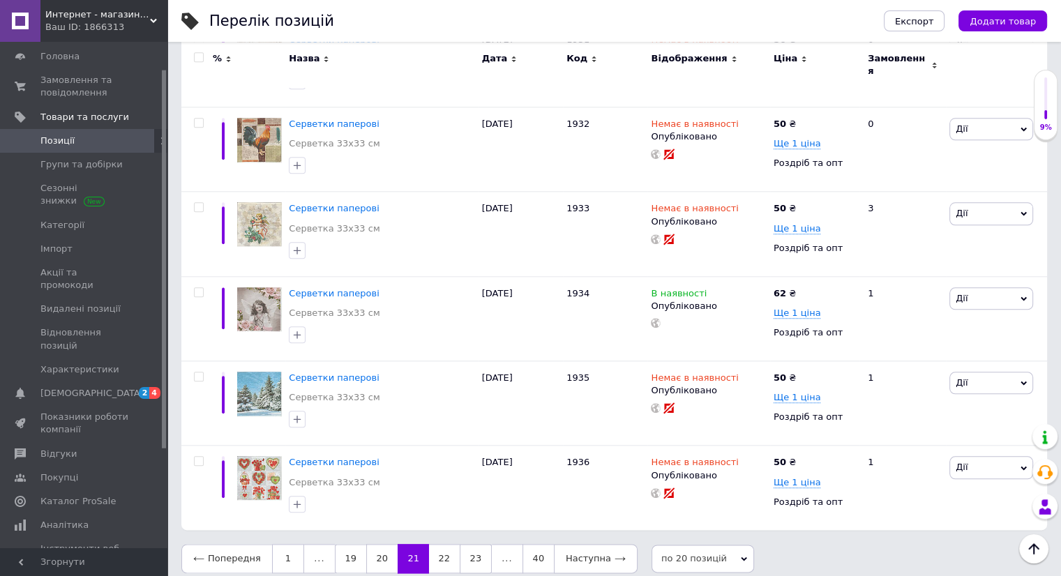
click at [472, 545] on link "23" at bounding box center [476, 558] width 32 height 29
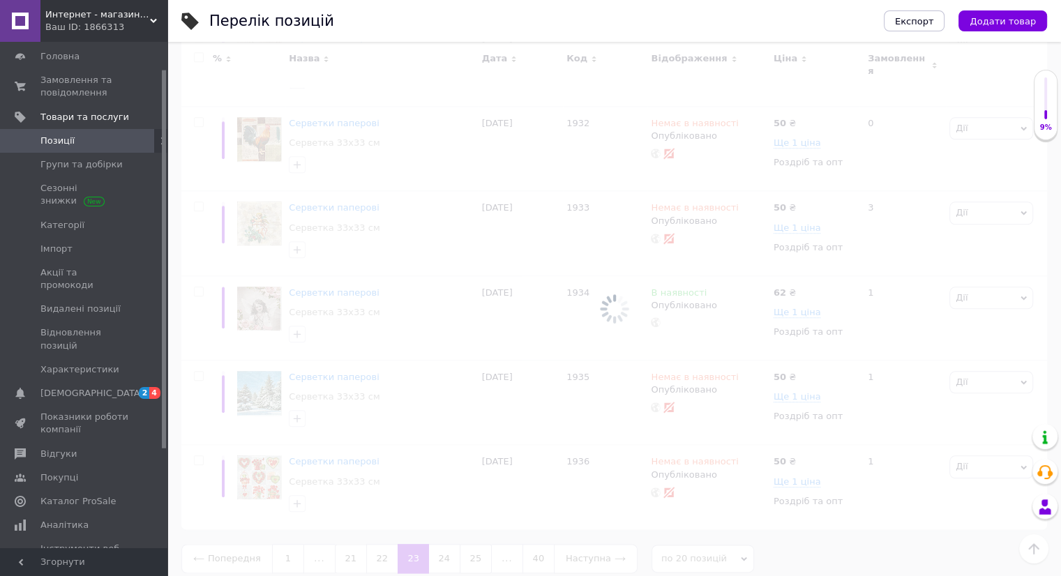
scroll to position [1465, 0]
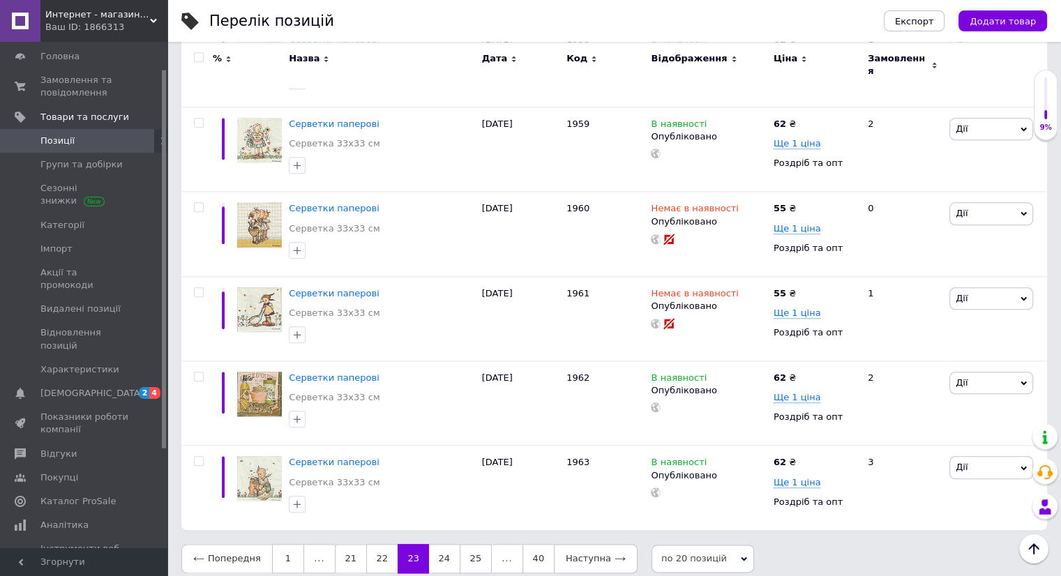
click at [472, 545] on link "25" at bounding box center [476, 558] width 32 height 29
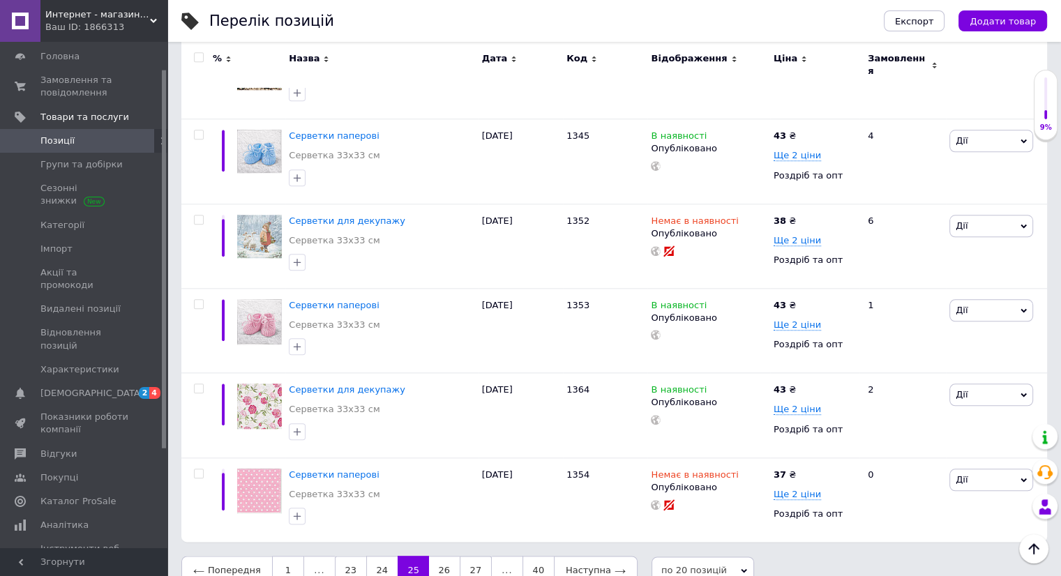
scroll to position [1478, 0]
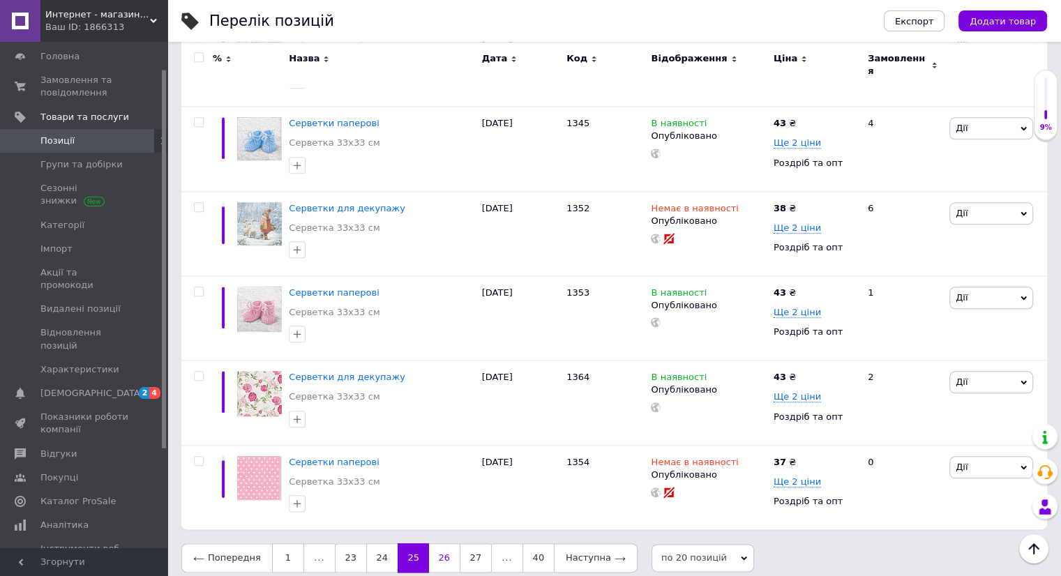
click at [432, 543] on link "26" at bounding box center [444, 557] width 31 height 29
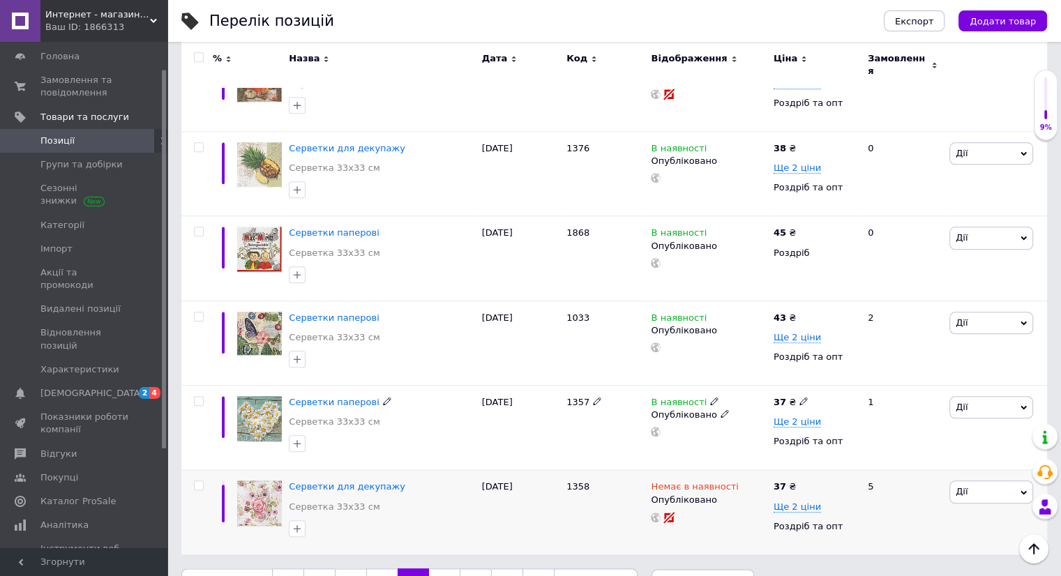
scroll to position [1465, 0]
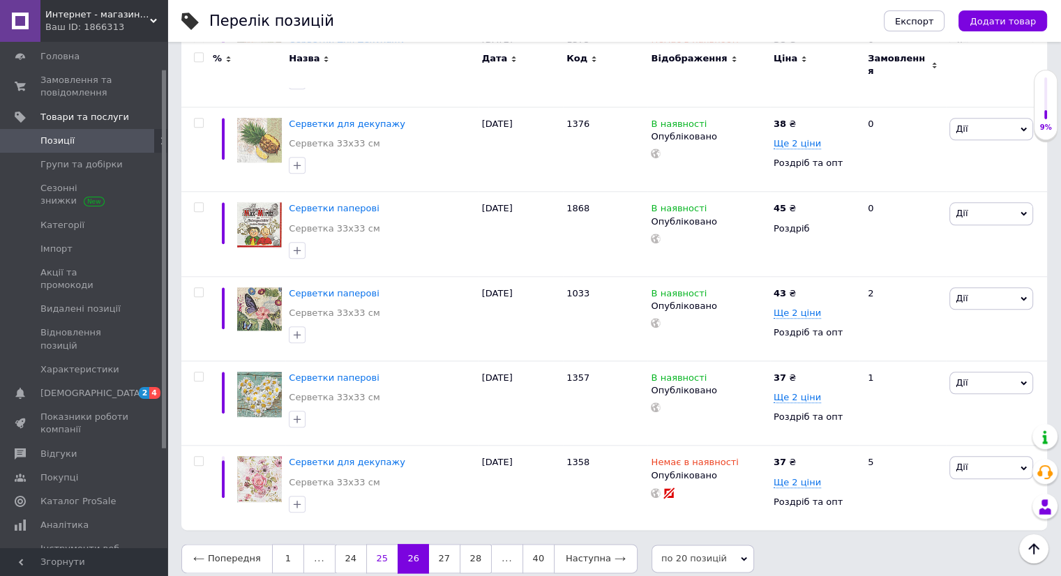
click at [384, 549] on link "25" at bounding box center [381, 558] width 31 height 29
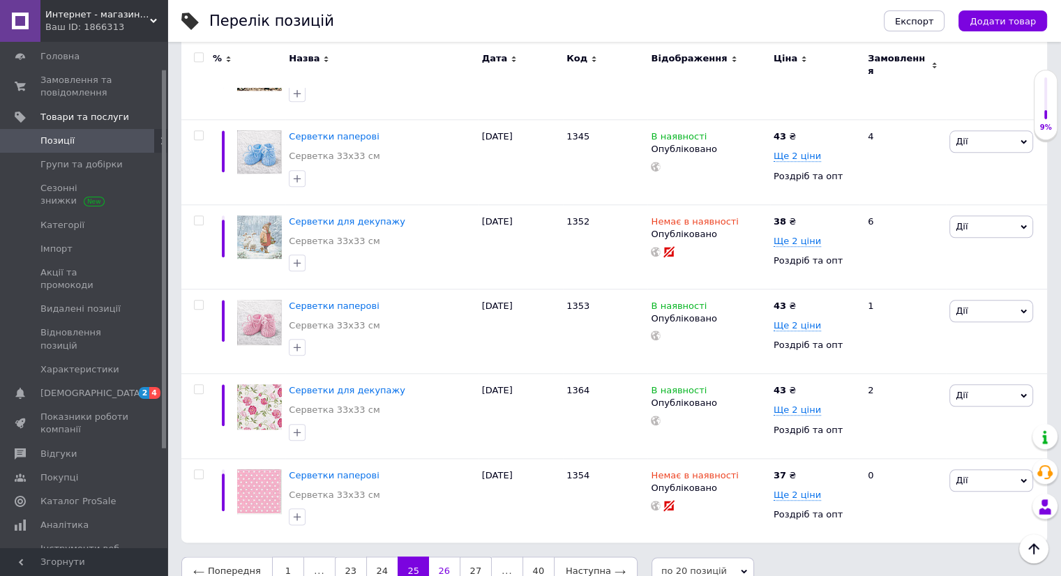
click at [433, 559] on link "26" at bounding box center [444, 571] width 31 height 29
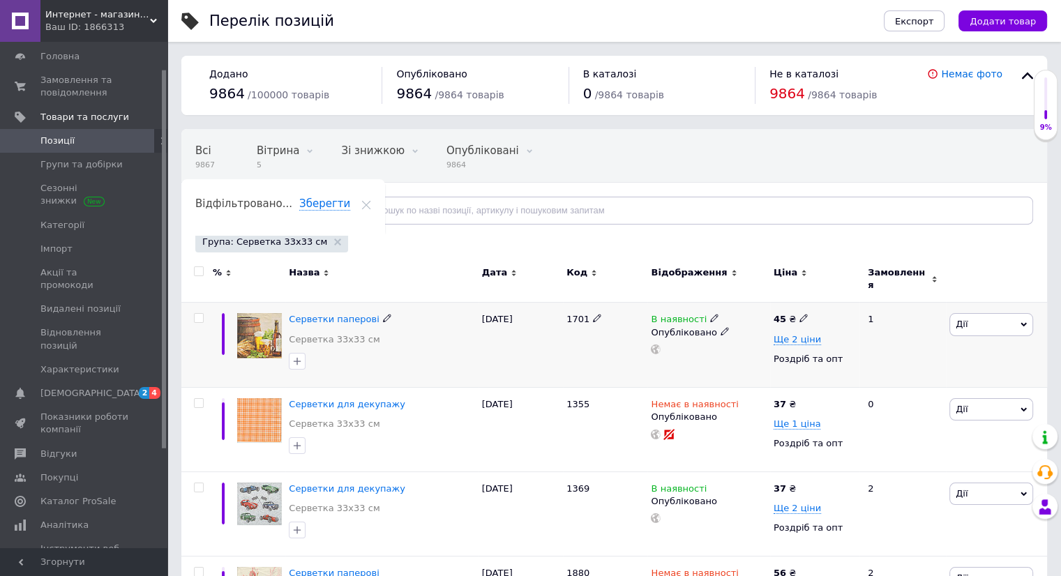
click at [800, 315] on use at bounding box center [803, 319] width 8 height 8
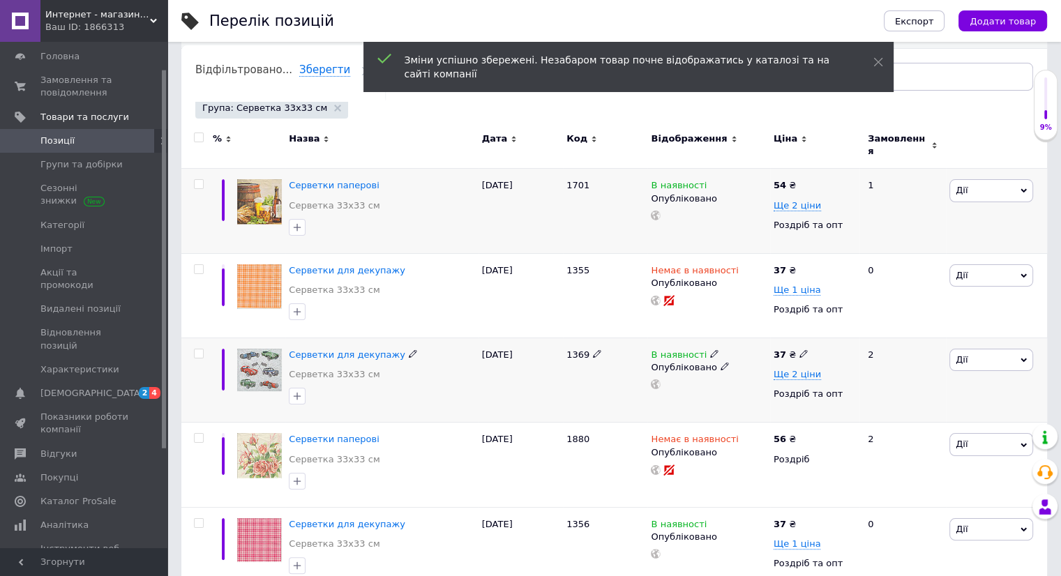
scroll to position [139, 0]
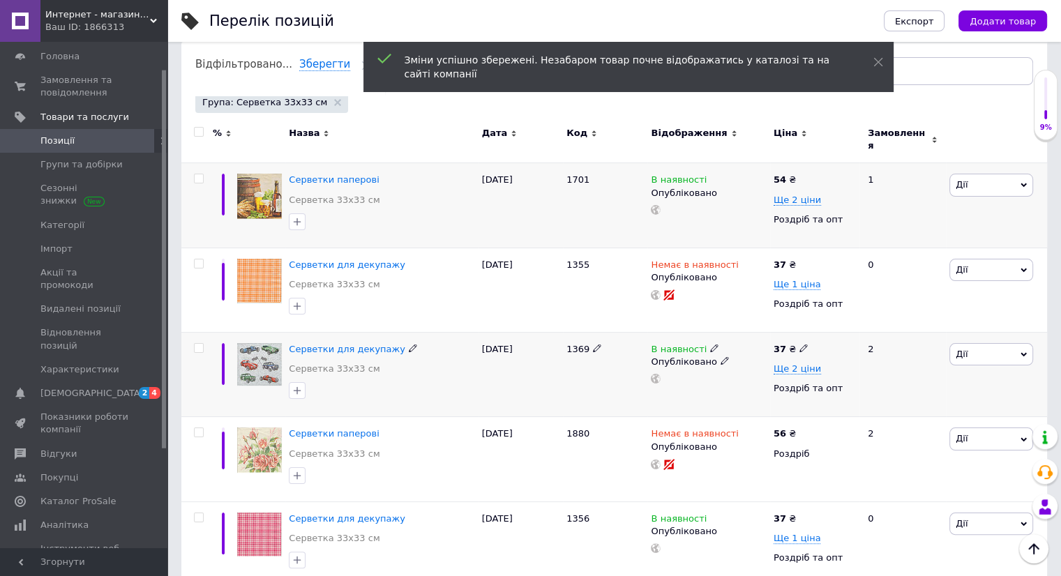
click at [799, 345] on use at bounding box center [803, 349] width 8 height 8
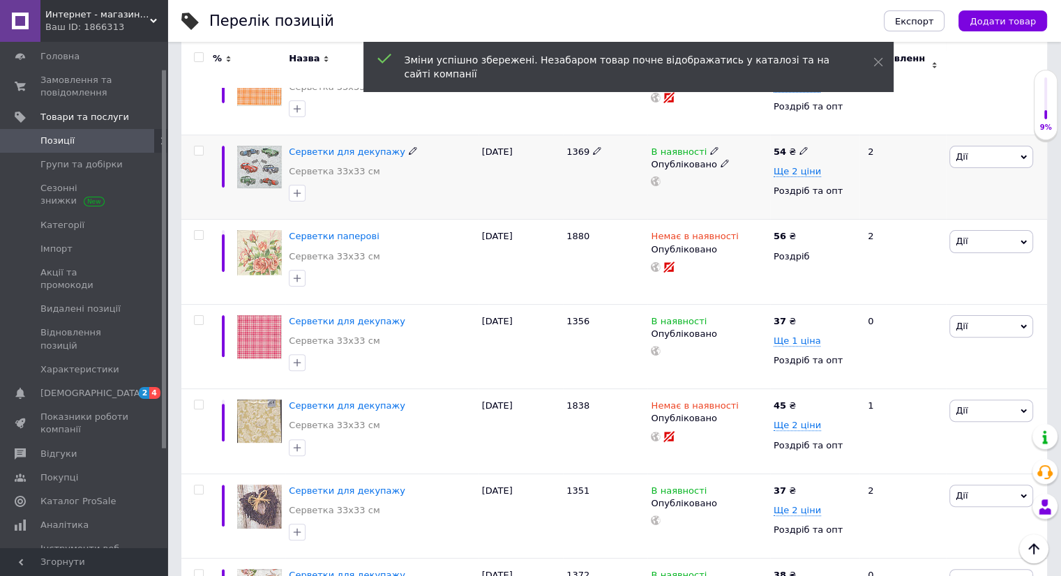
scroll to position [349, 0]
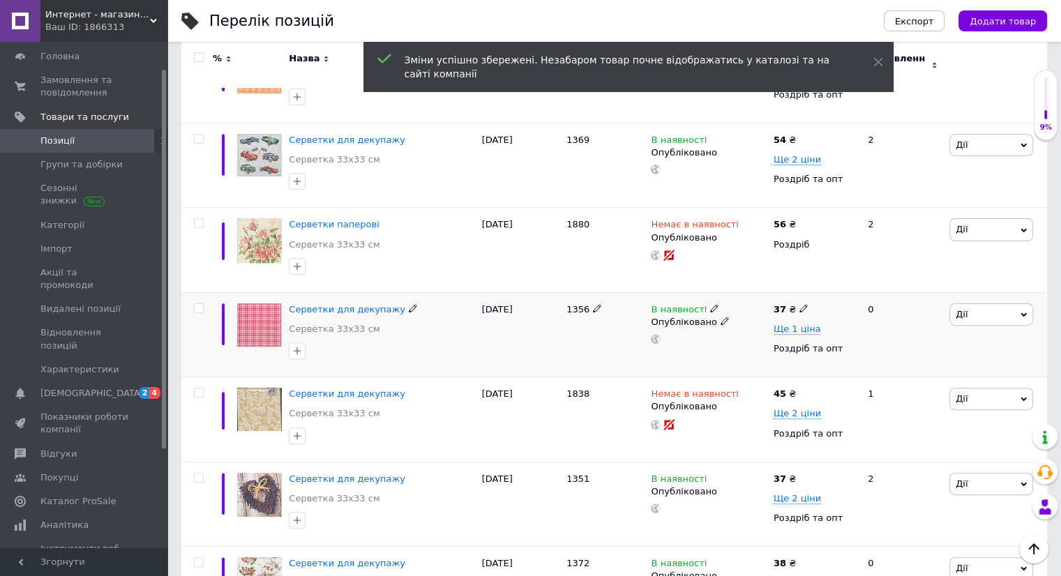
click at [799, 305] on use at bounding box center [803, 309] width 8 height 8
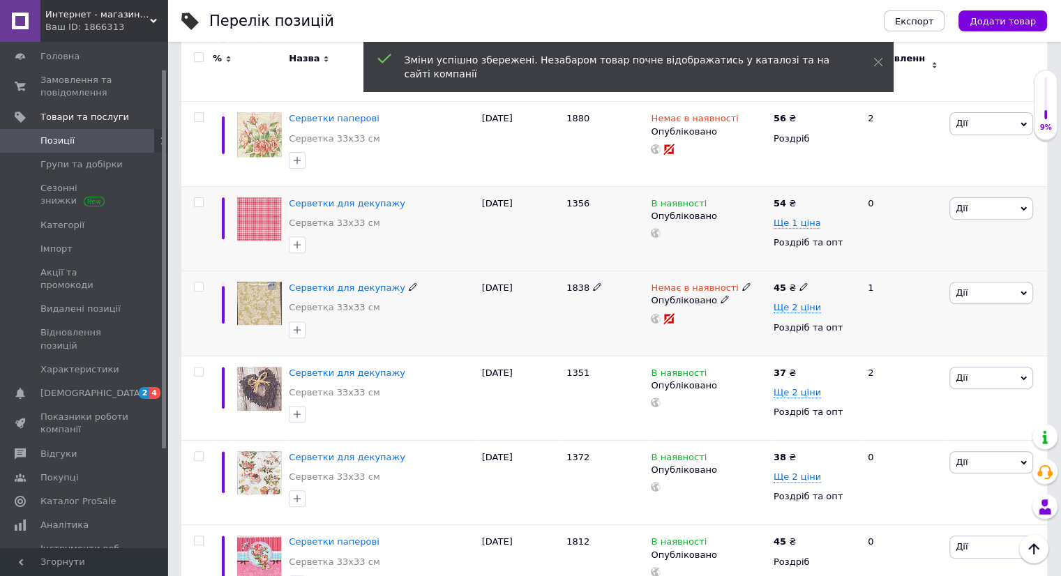
scroll to position [488, 0]
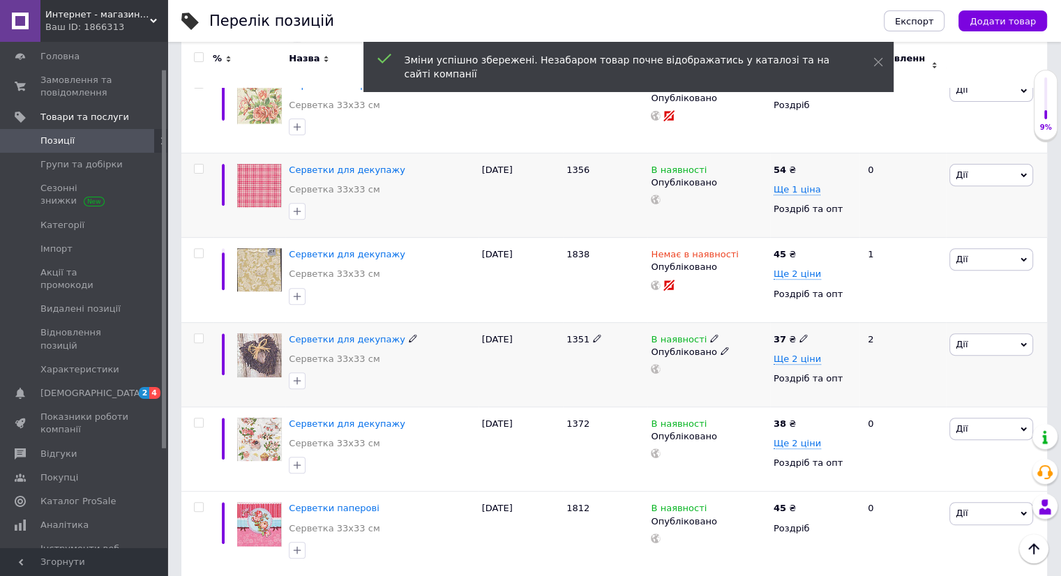
click at [799, 334] on use at bounding box center [803, 338] width 8 height 8
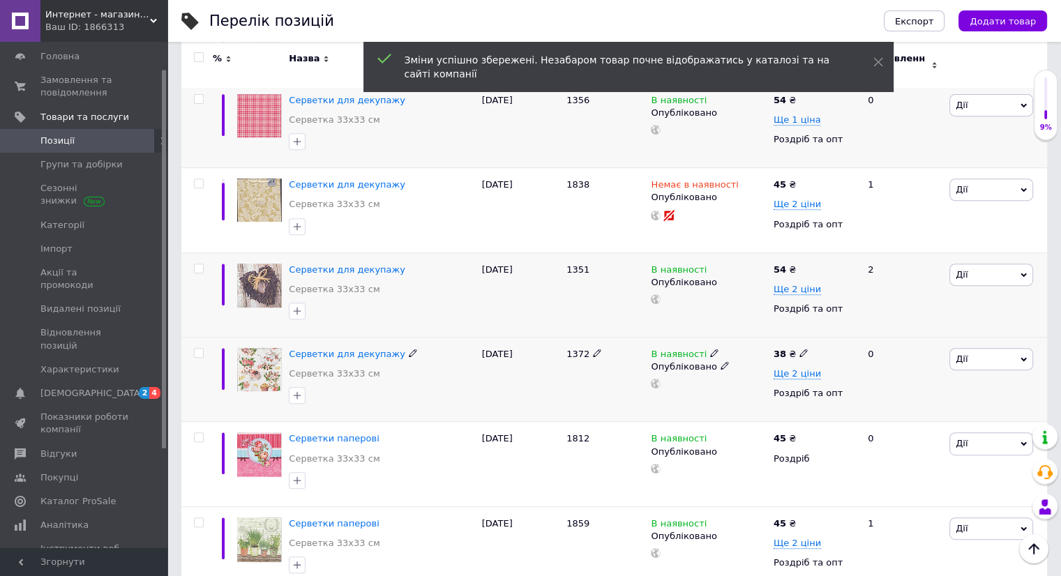
click at [799, 349] on icon at bounding box center [803, 353] width 8 height 8
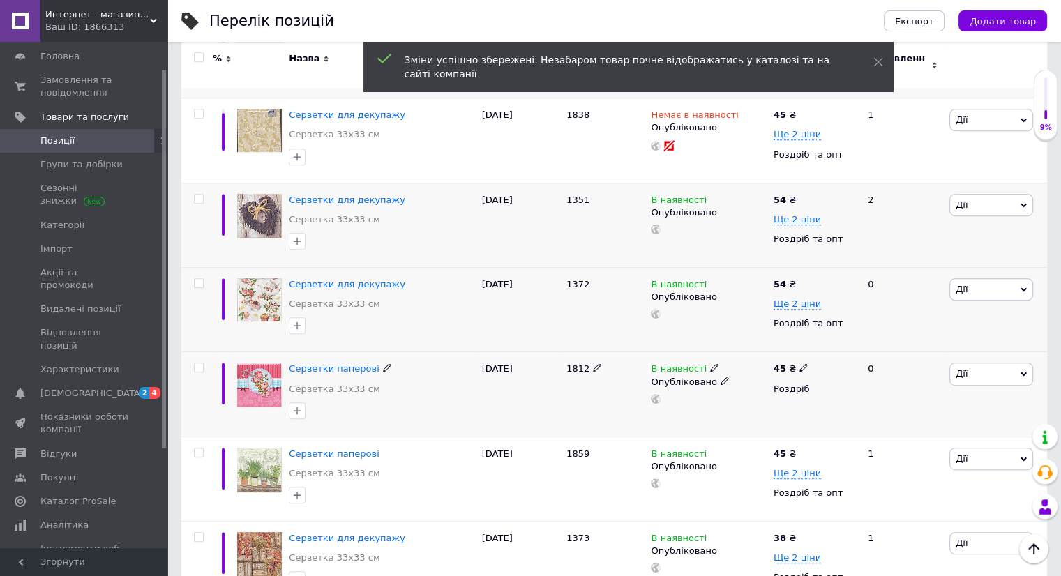
click at [799, 363] on icon at bounding box center [803, 367] width 8 height 8
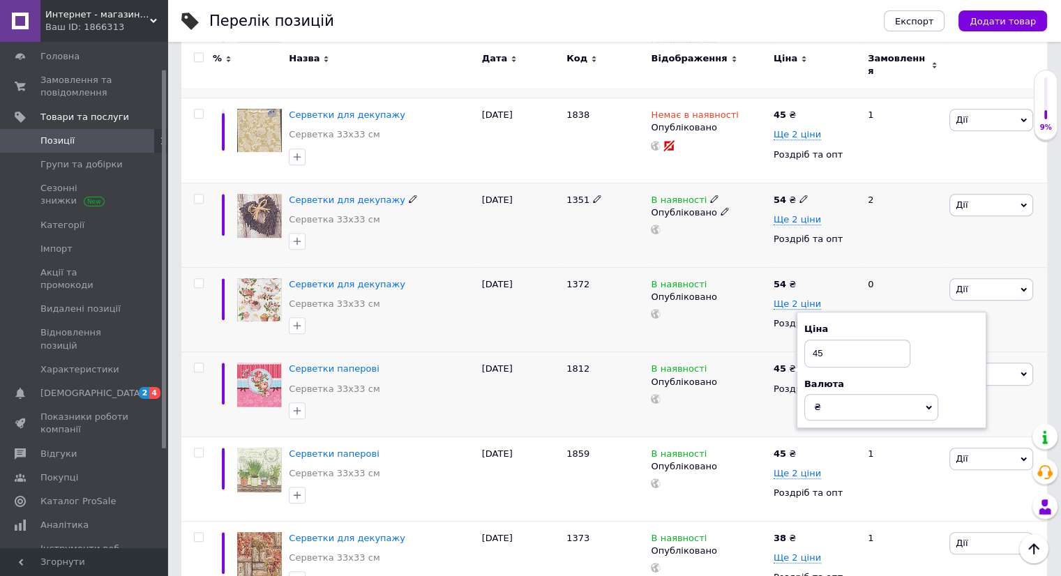
click at [799, 195] on icon at bounding box center [803, 199] width 8 height 8
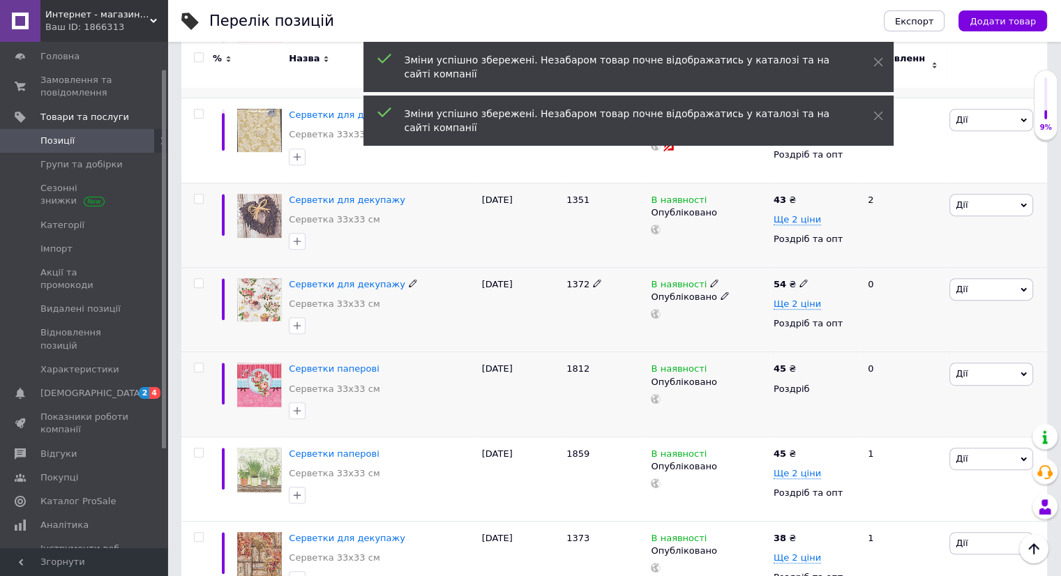
click at [799, 279] on icon at bounding box center [803, 283] width 8 height 8
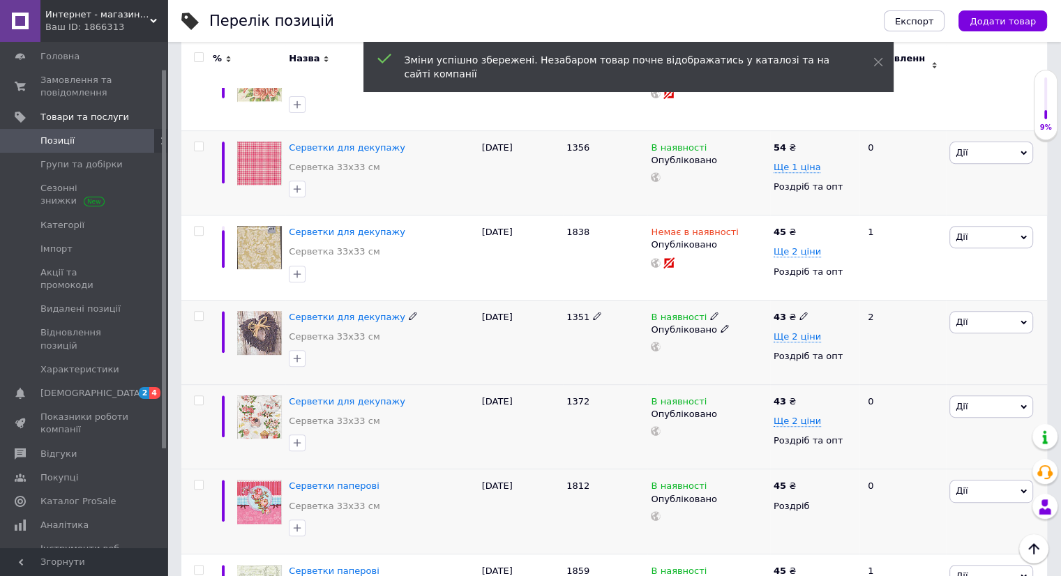
scroll to position [418, 0]
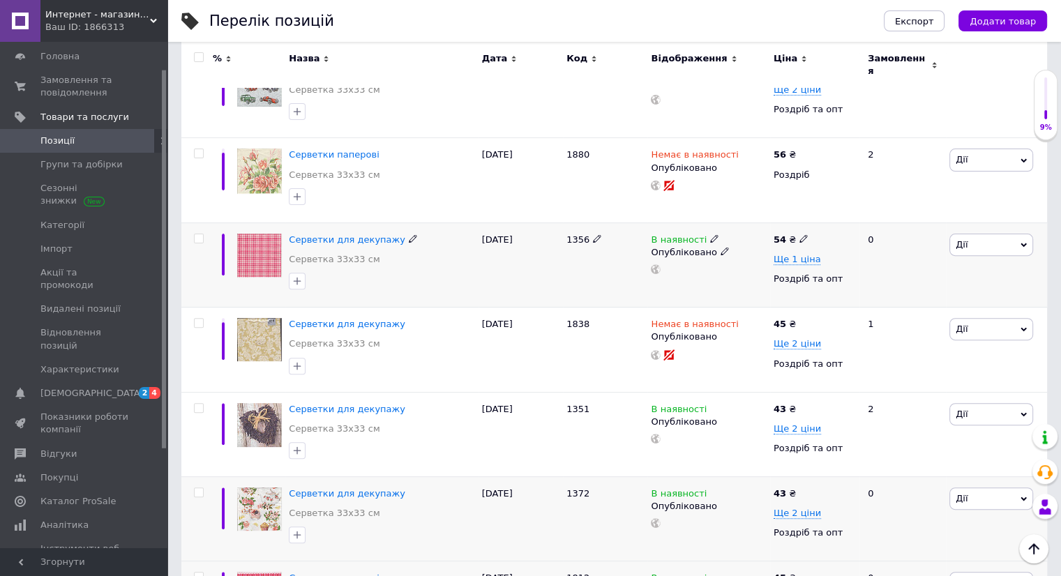
click at [801, 235] on use at bounding box center [803, 239] width 8 height 8
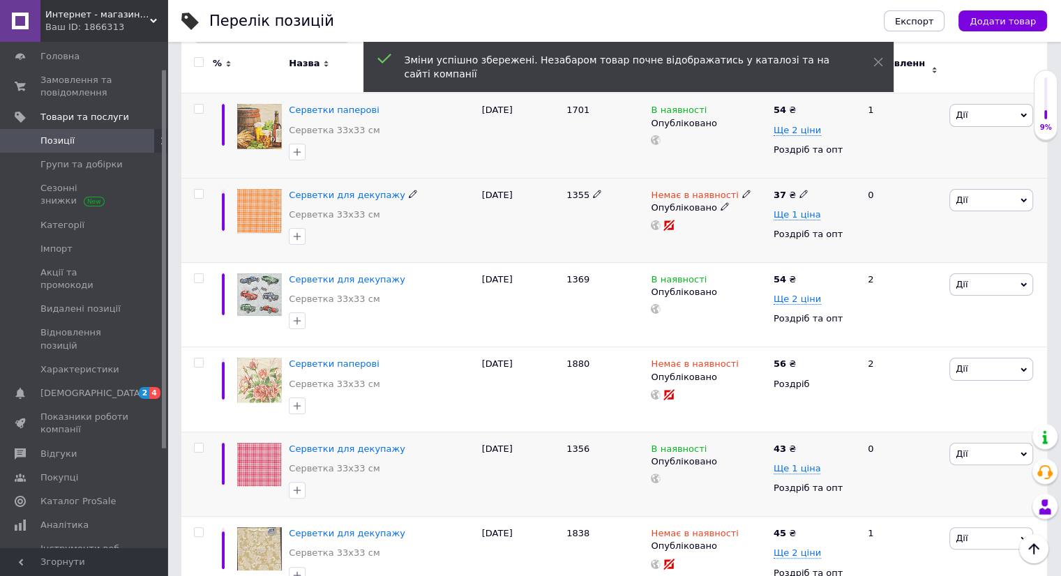
scroll to position [209, 0]
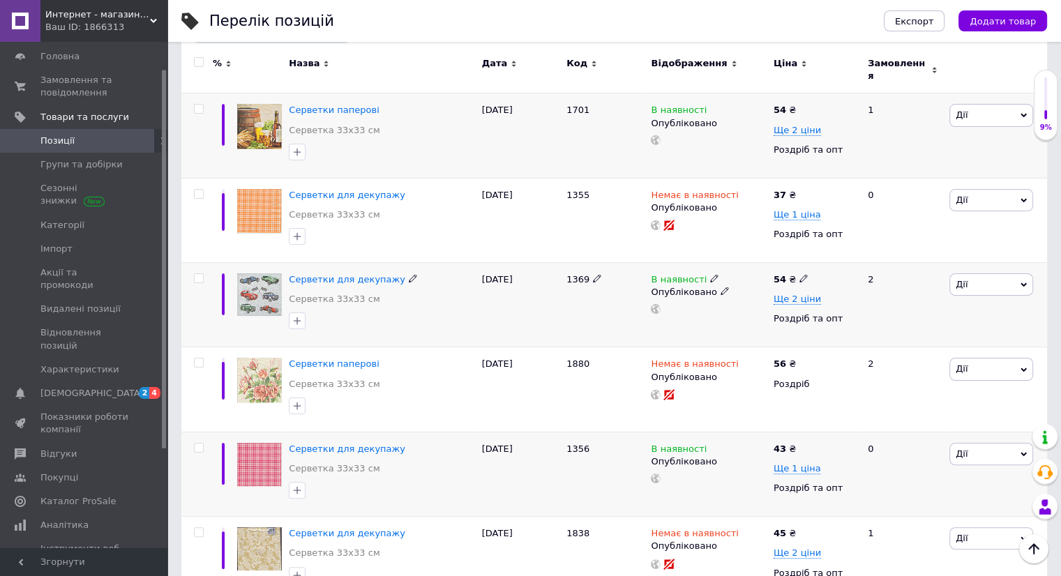
click at [800, 274] on icon at bounding box center [803, 278] width 8 height 8
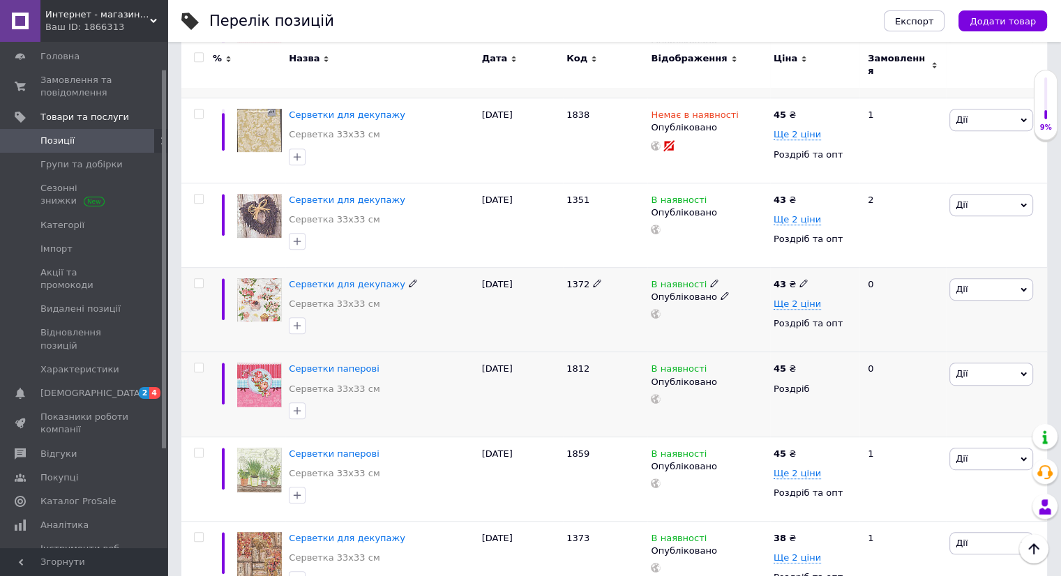
scroll to position [697, 0]
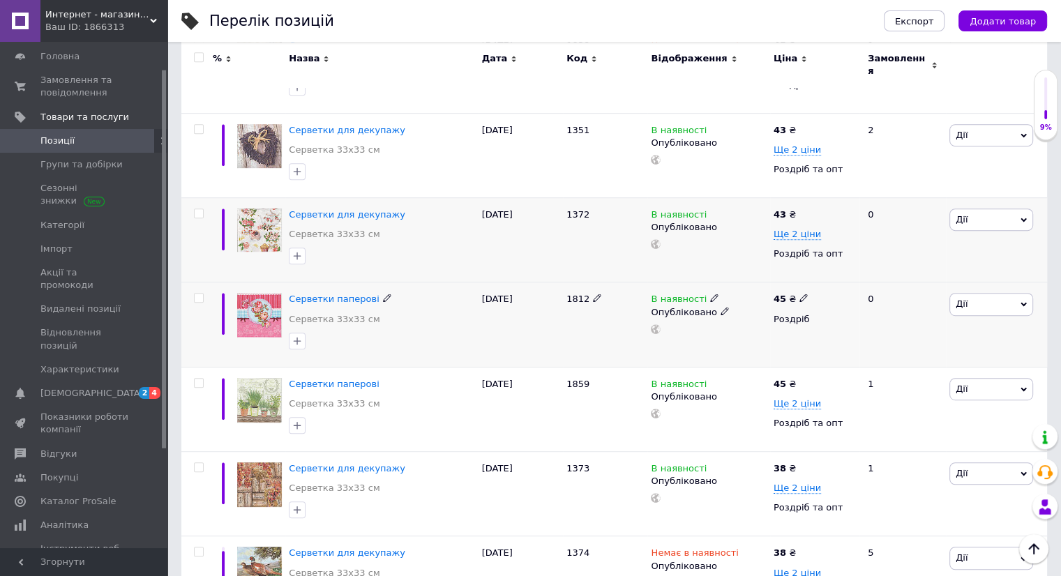
click at [799, 294] on icon at bounding box center [803, 298] width 8 height 8
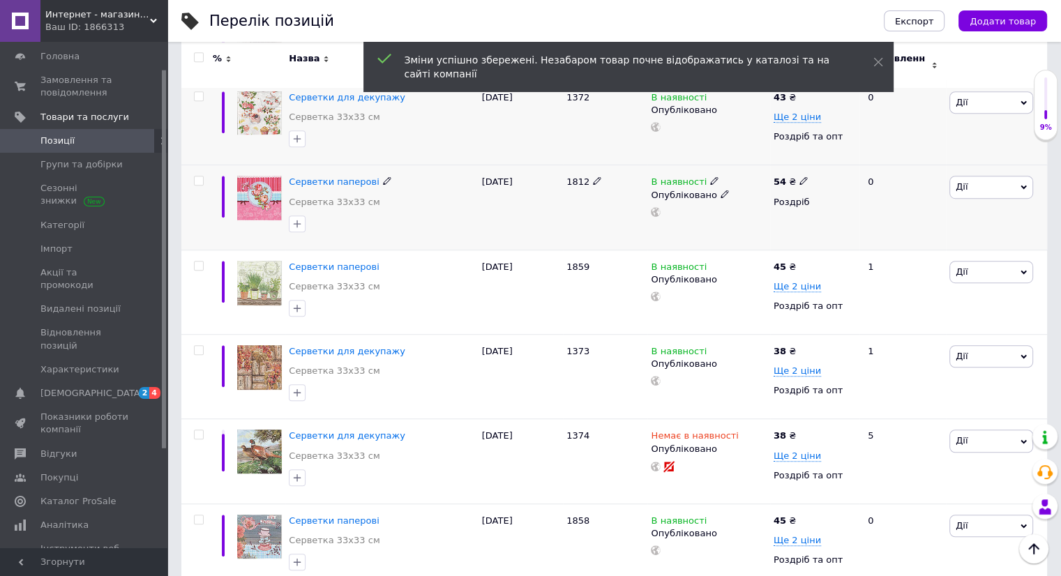
scroll to position [837, 0]
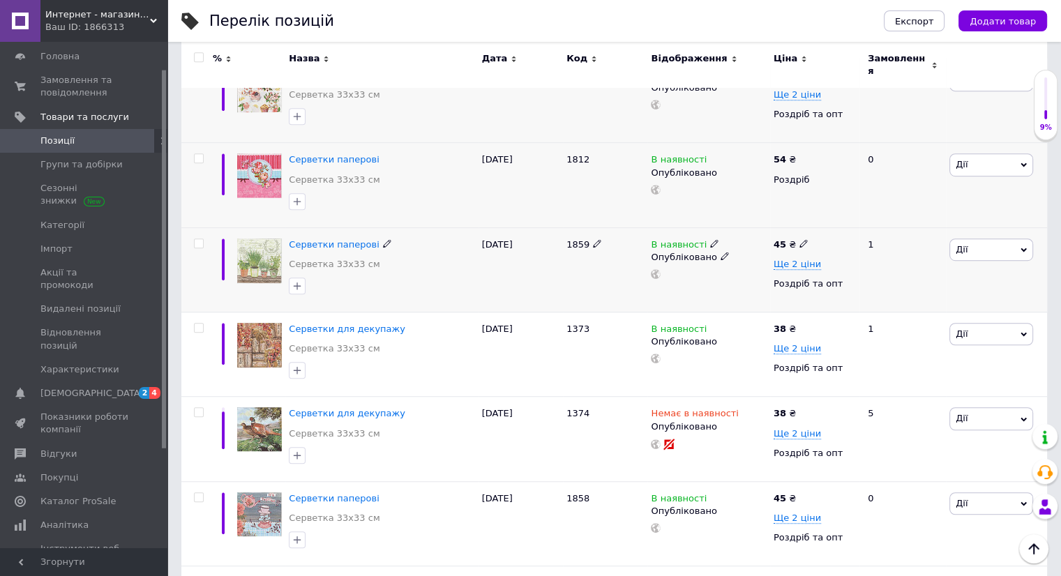
click at [799, 239] on icon at bounding box center [803, 243] width 8 height 8
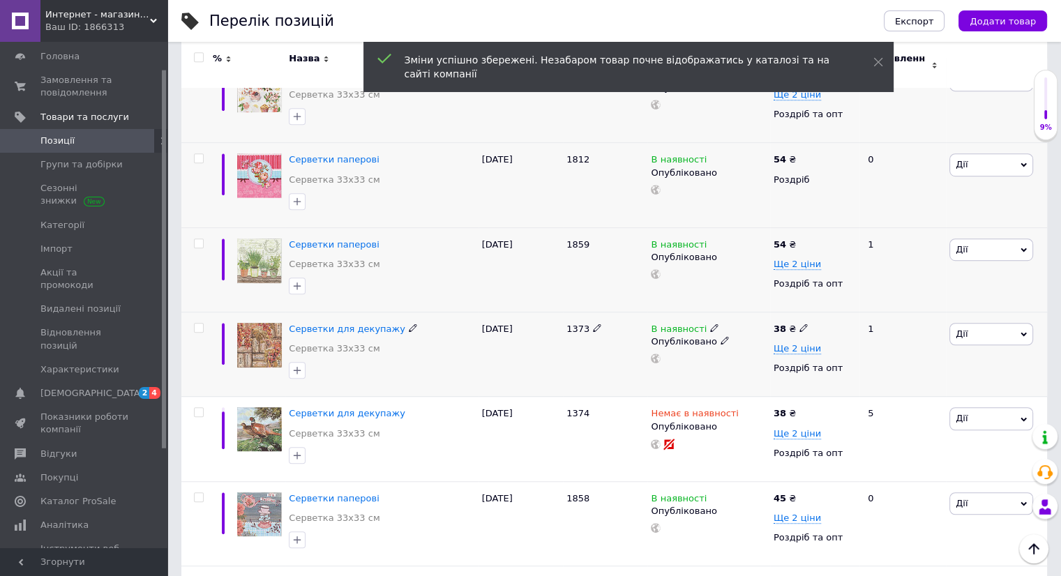
click at [799, 323] on span at bounding box center [803, 328] width 8 height 10
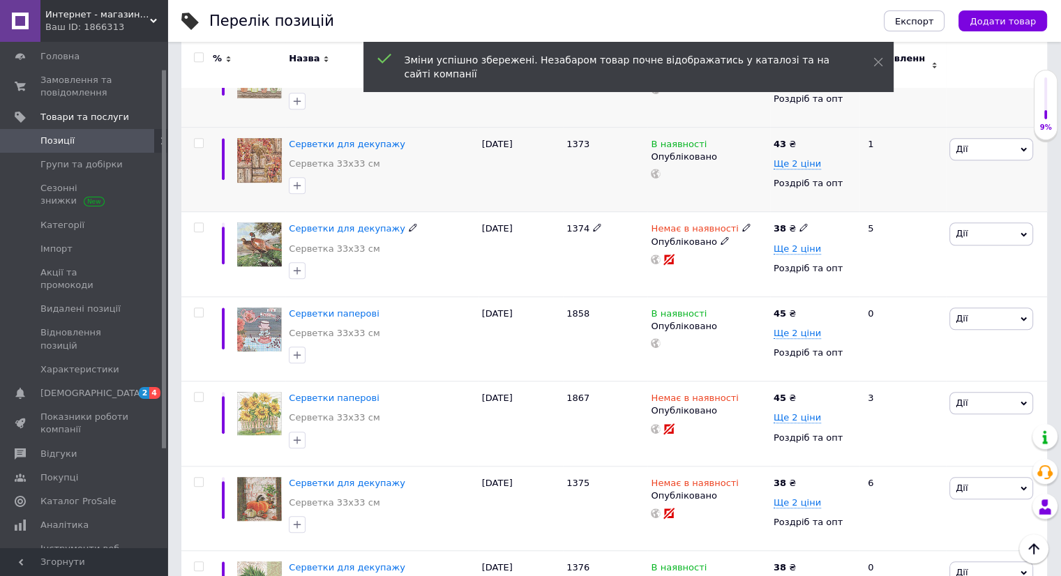
scroll to position [1046, 0]
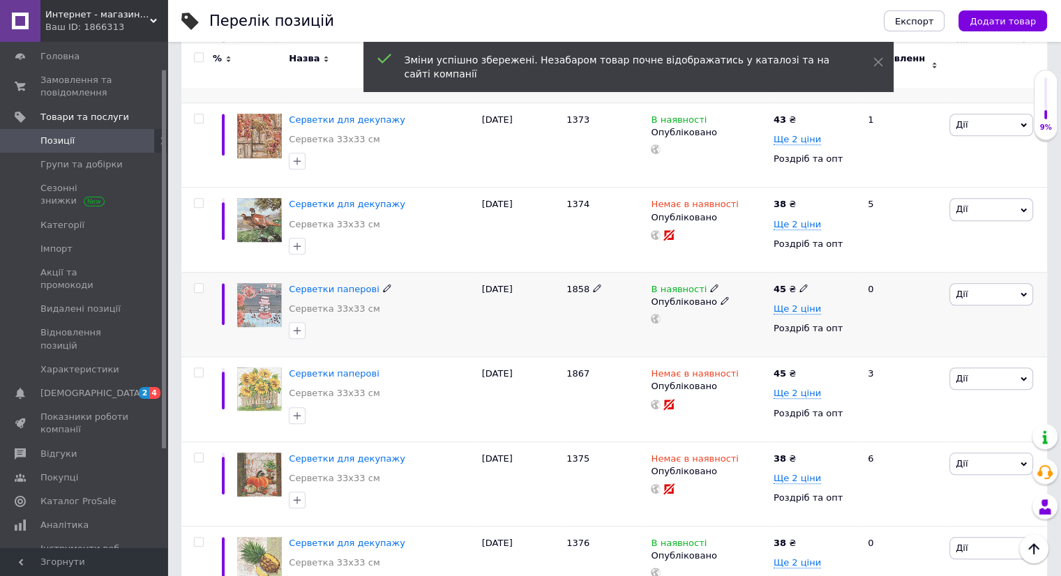
click at [801, 285] on use at bounding box center [803, 289] width 8 height 8
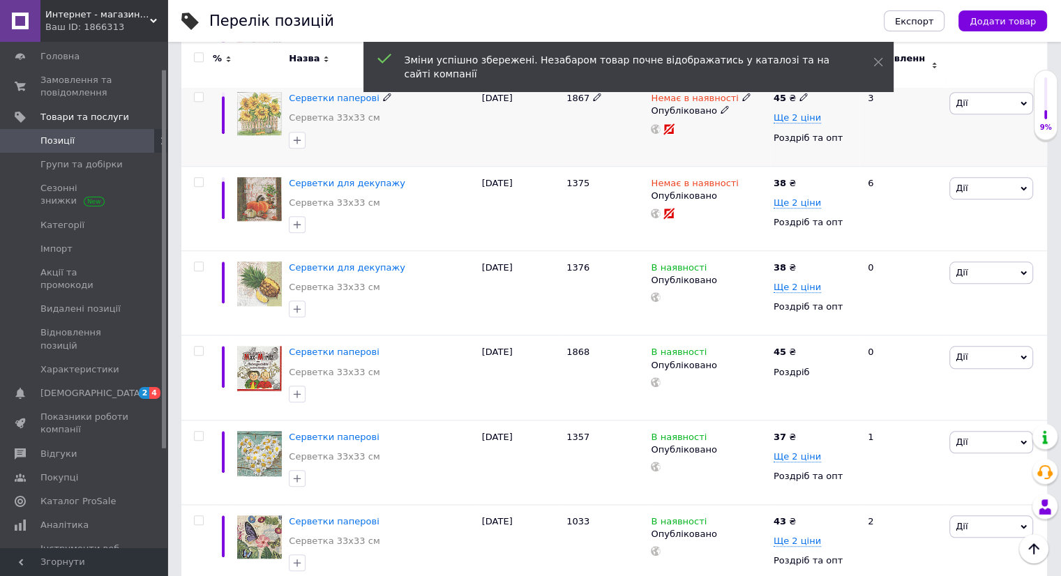
scroll to position [1325, 0]
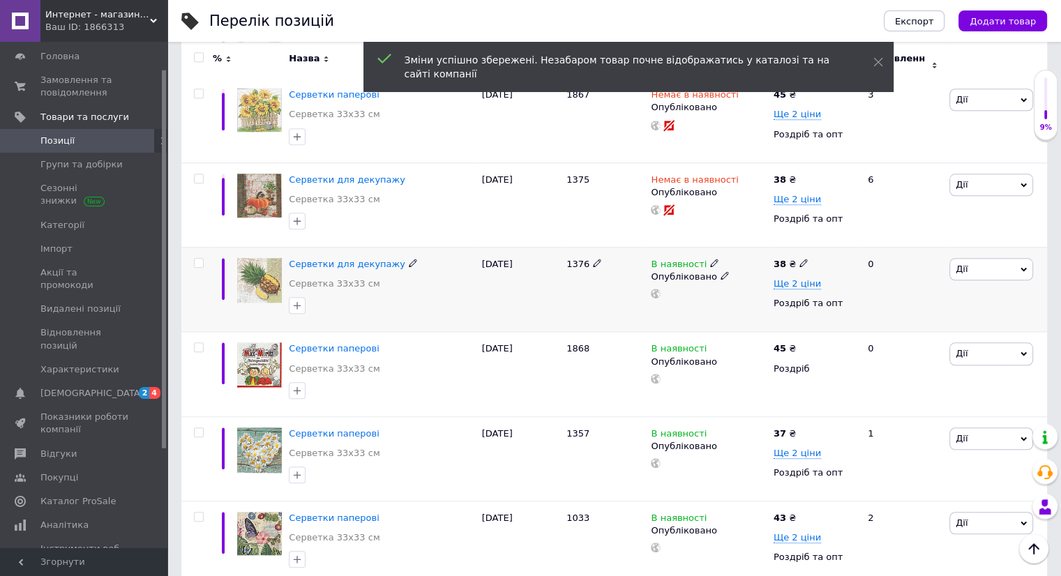
click at [799, 259] on icon at bounding box center [803, 263] width 8 height 8
click at [799, 343] on icon at bounding box center [803, 347] width 8 height 8
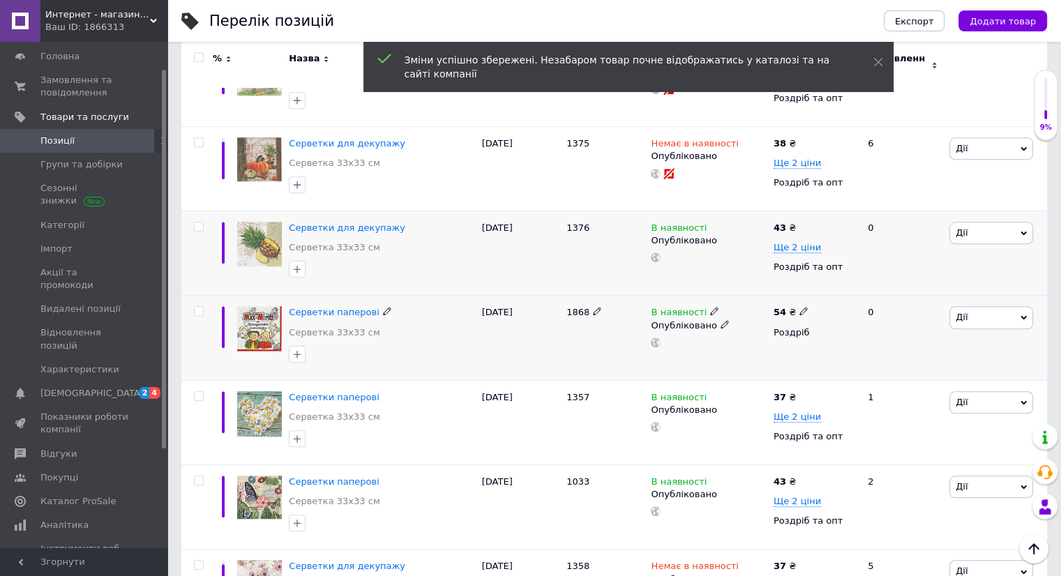
scroll to position [1395, 0]
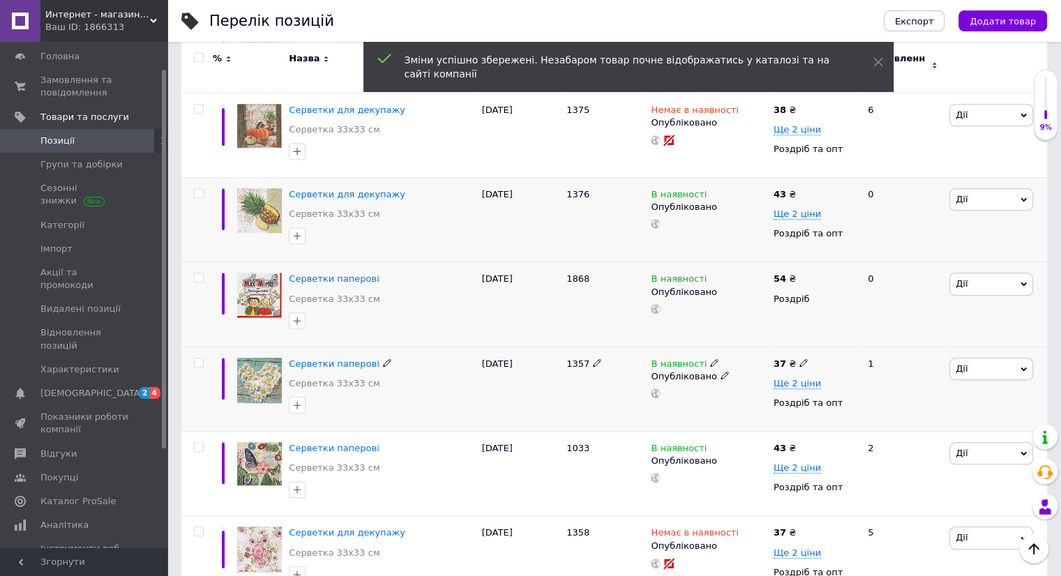
click at [800, 358] on icon at bounding box center [803, 362] width 8 height 8
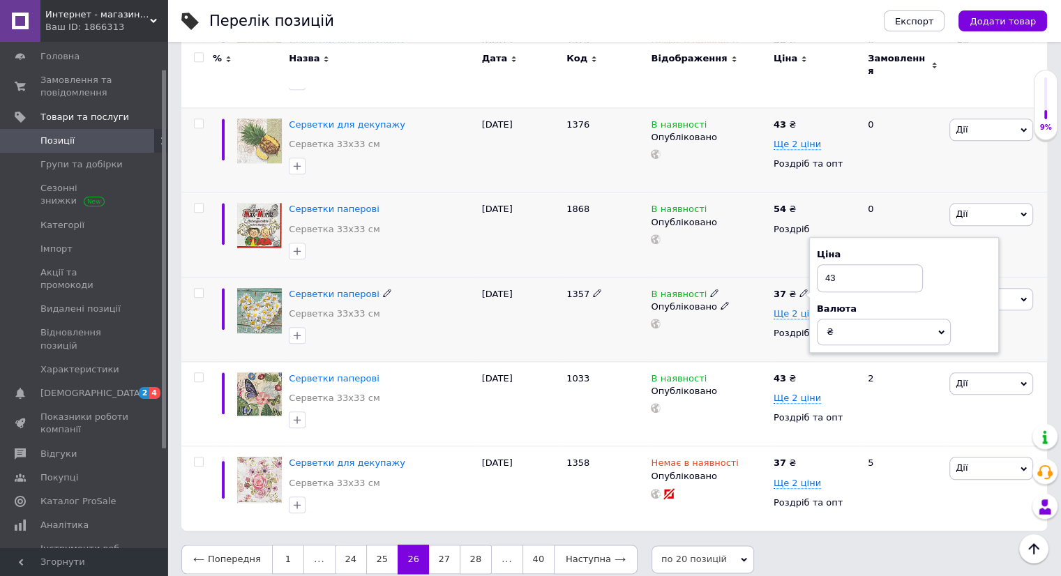
scroll to position [1465, 0]
click at [433, 544] on link "27" at bounding box center [444, 558] width 31 height 29
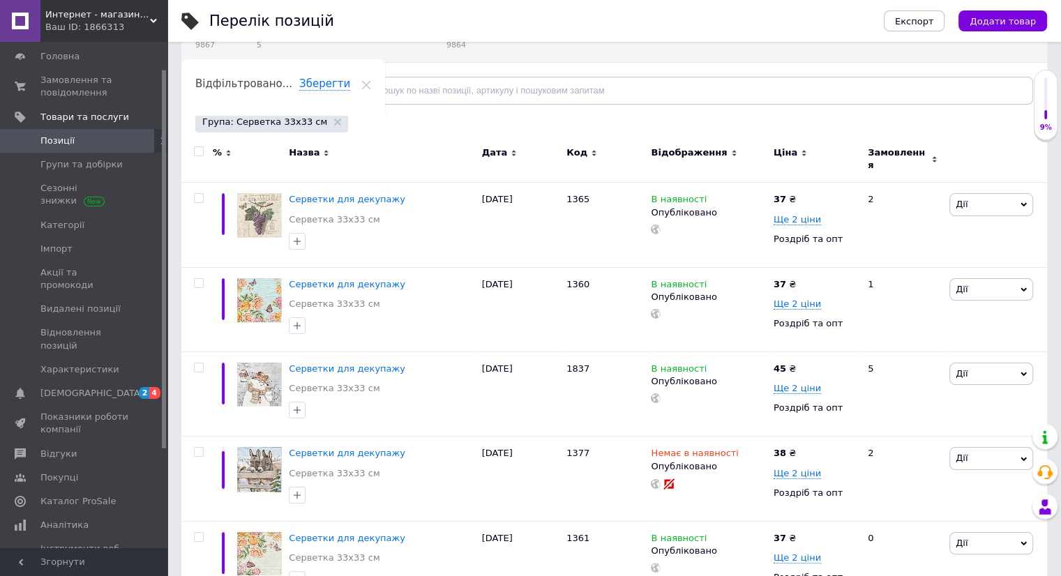
scroll to position [140, 0]
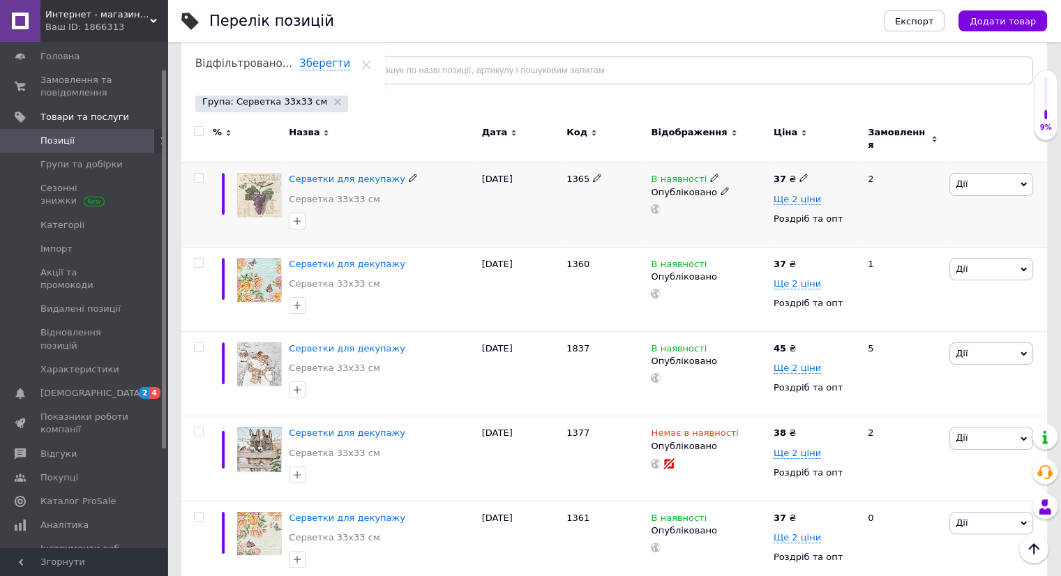
click at [801, 174] on use at bounding box center [803, 178] width 8 height 8
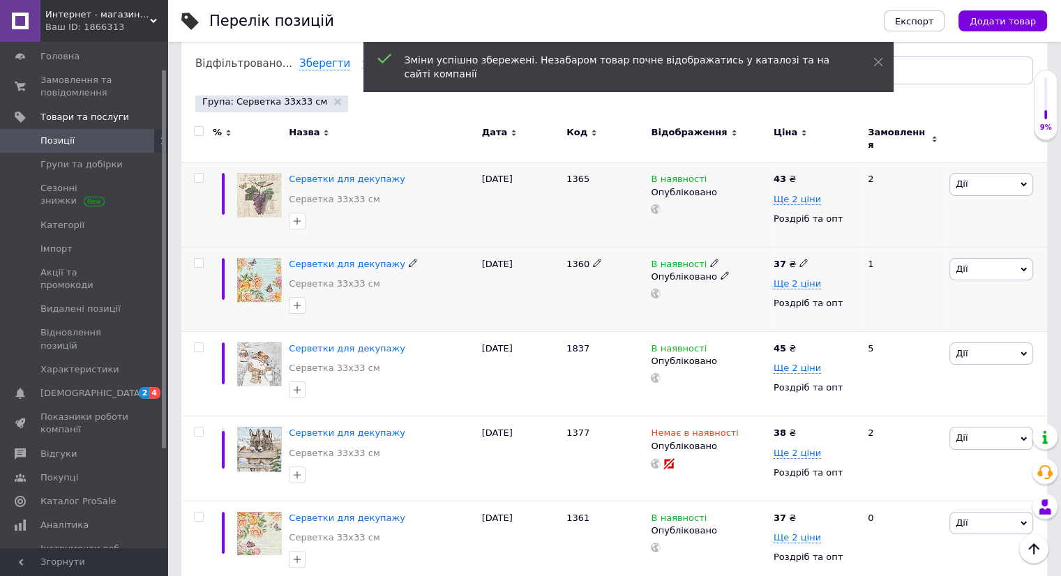
click at [799, 259] on icon at bounding box center [803, 263] width 8 height 8
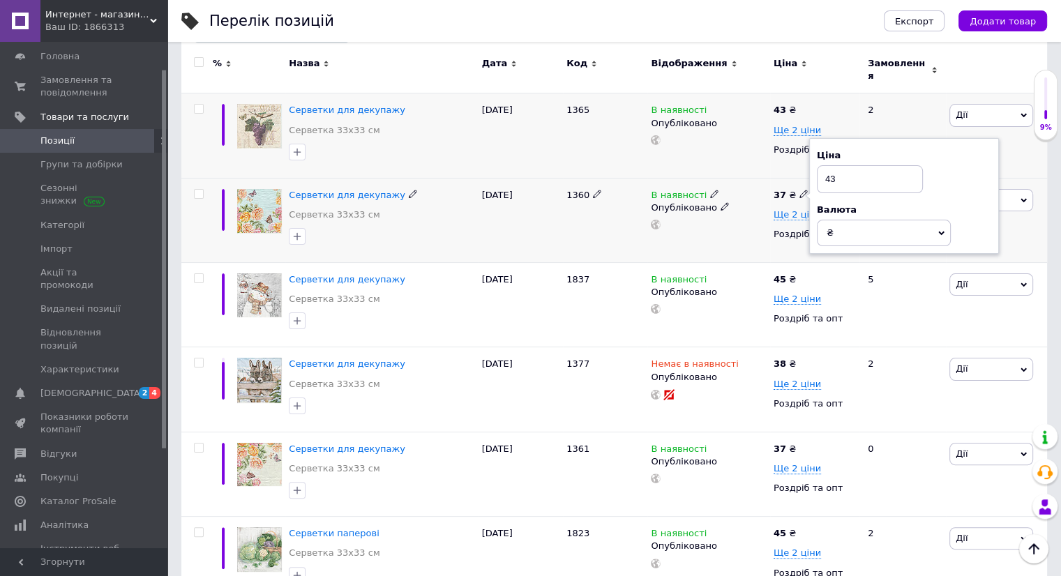
scroll to position [210, 0]
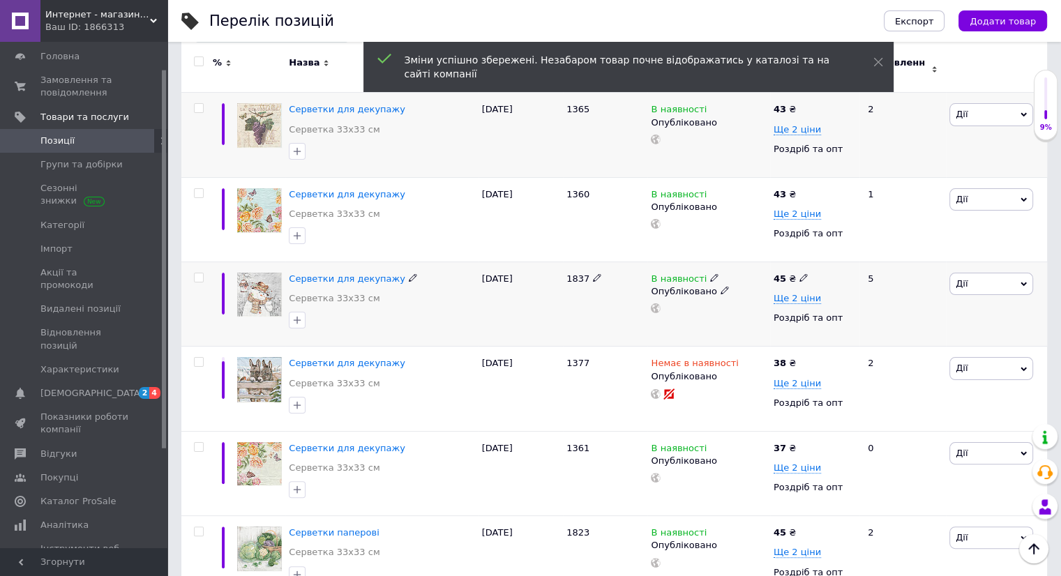
click at [801, 274] on use at bounding box center [803, 278] width 8 height 8
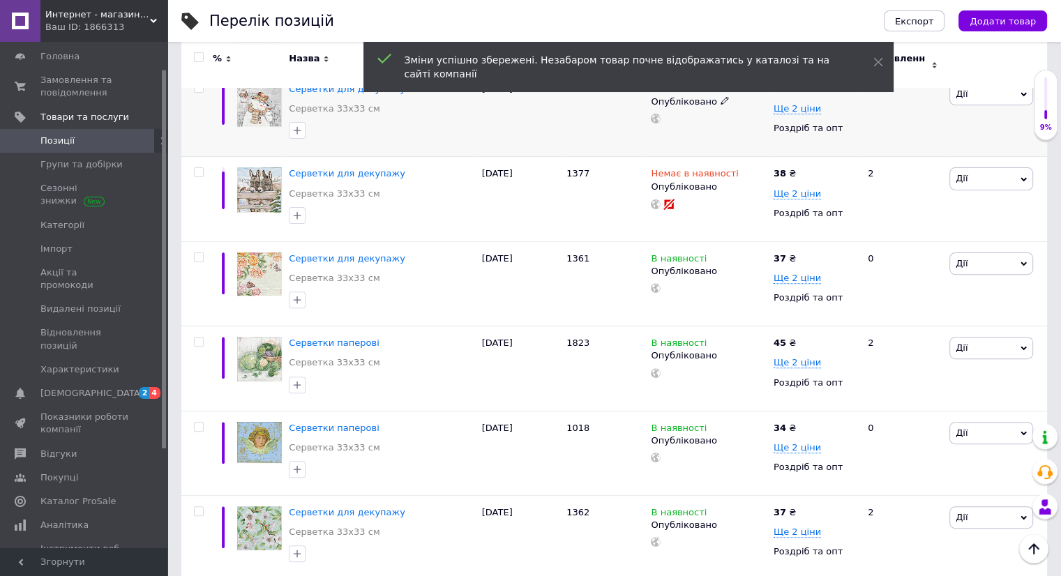
scroll to position [419, 0]
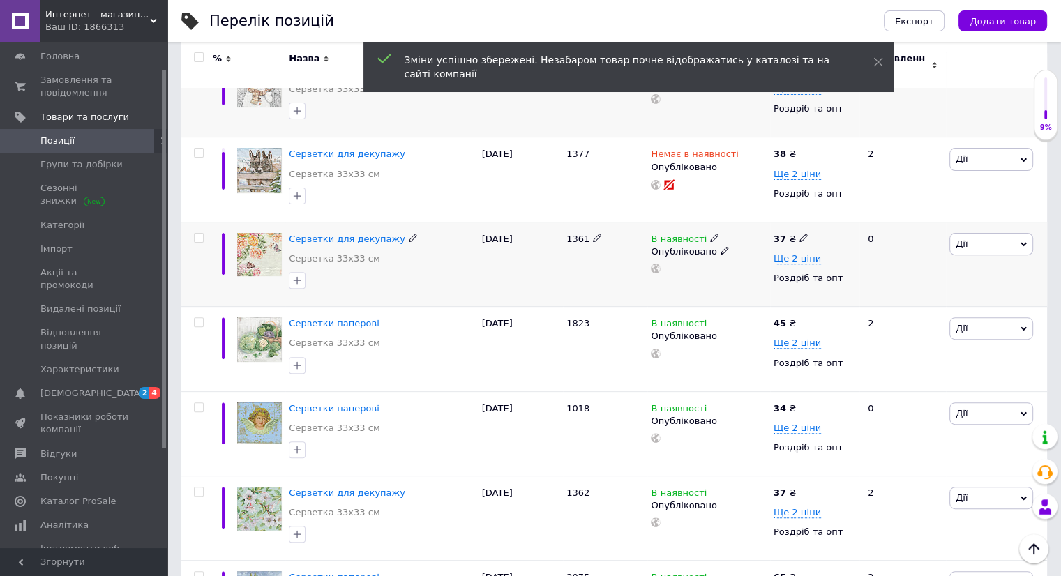
click at [799, 234] on icon at bounding box center [803, 238] width 8 height 8
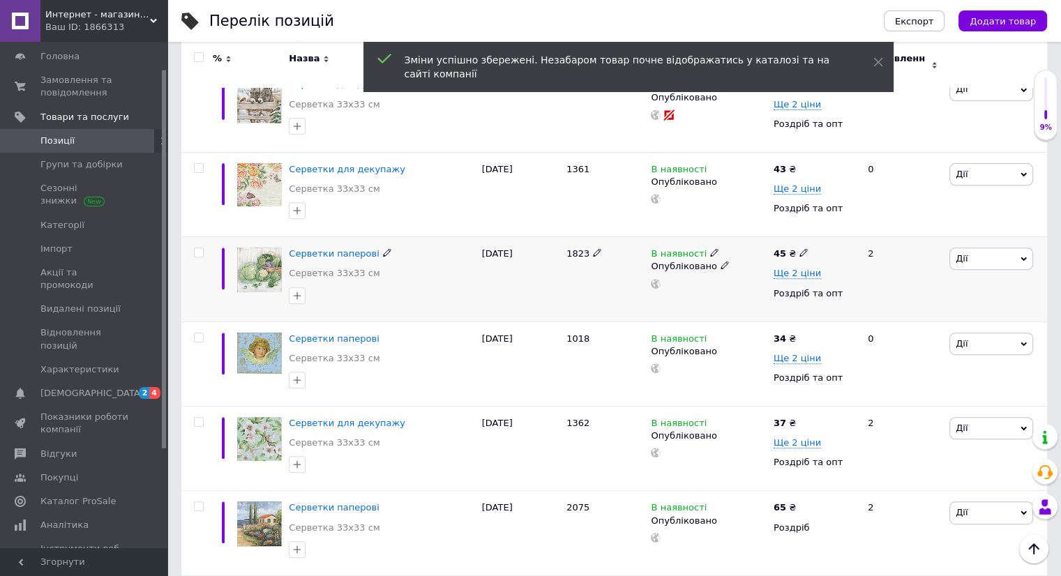
click at [799, 248] on icon at bounding box center [803, 252] width 8 height 8
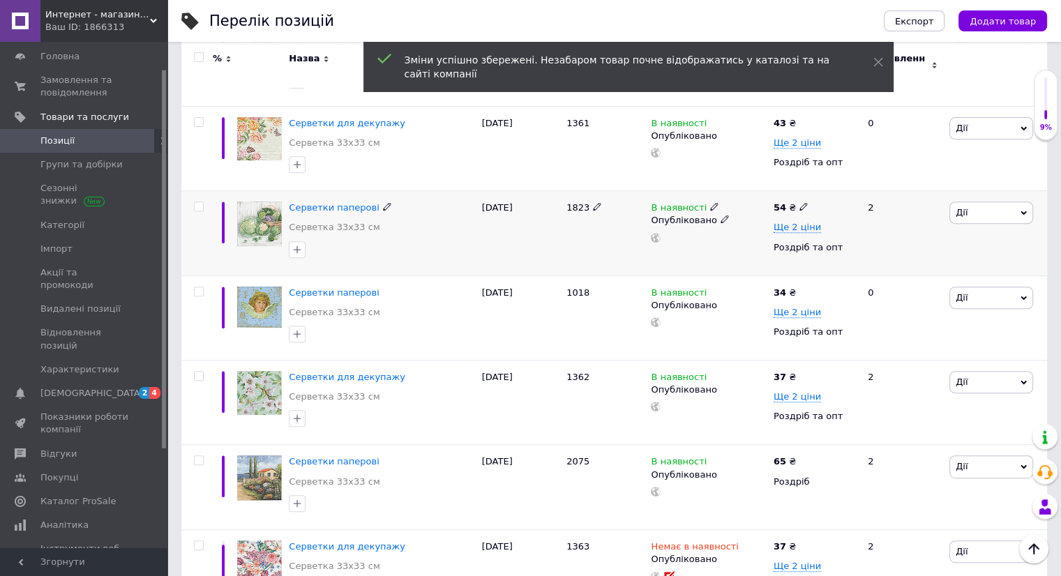
scroll to position [559, 0]
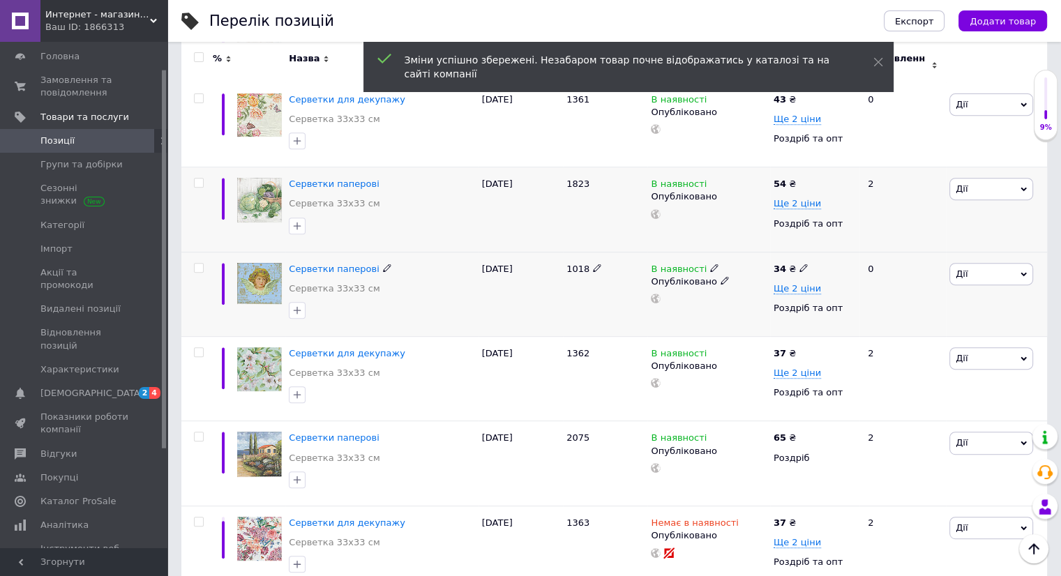
click at [799, 264] on icon at bounding box center [803, 268] width 8 height 8
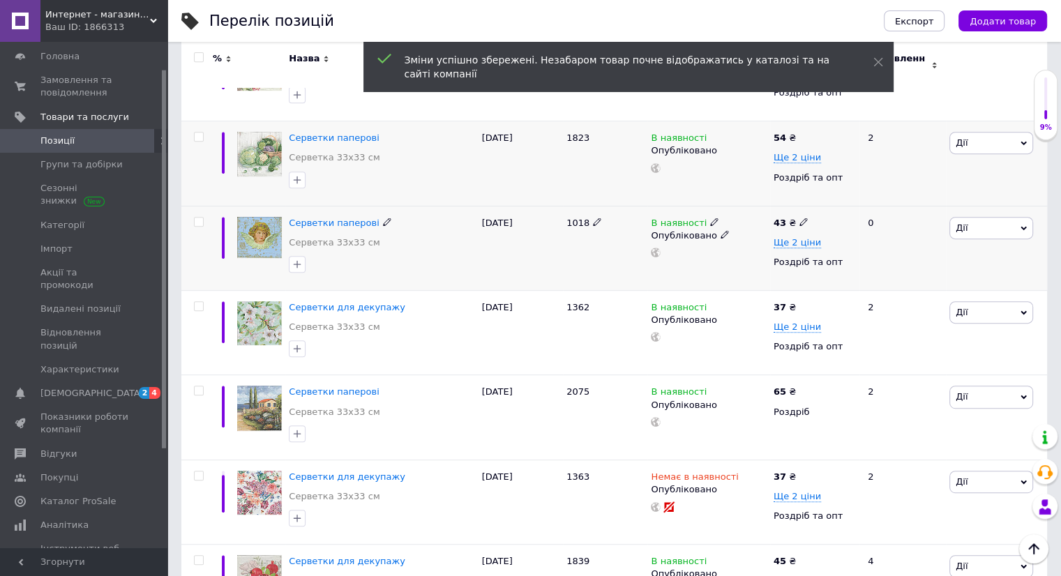
scroll to position [628, 0]
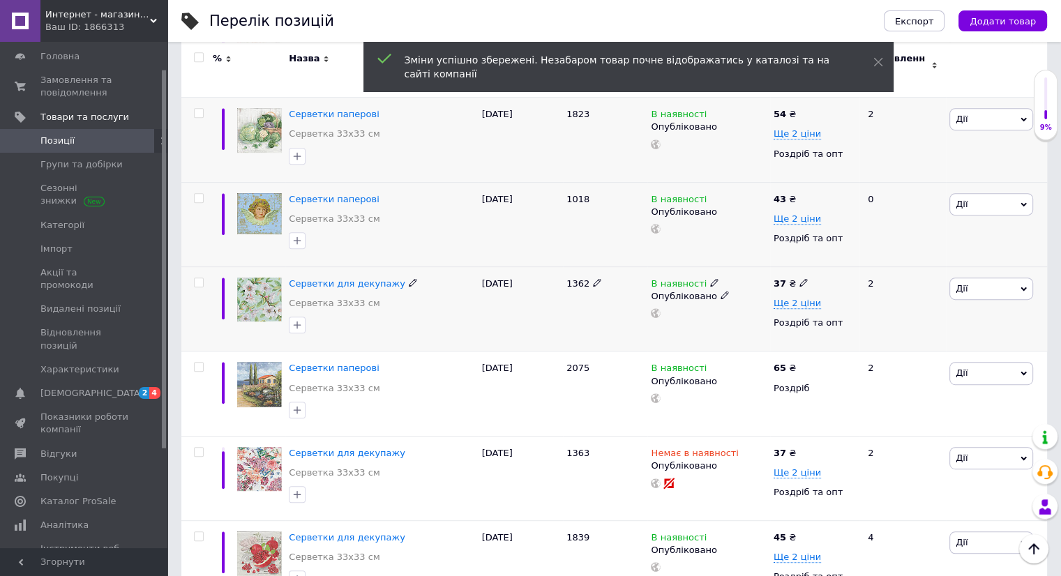
click at [799, 279] on use at bounding box center [803, 283] width 8 height 8
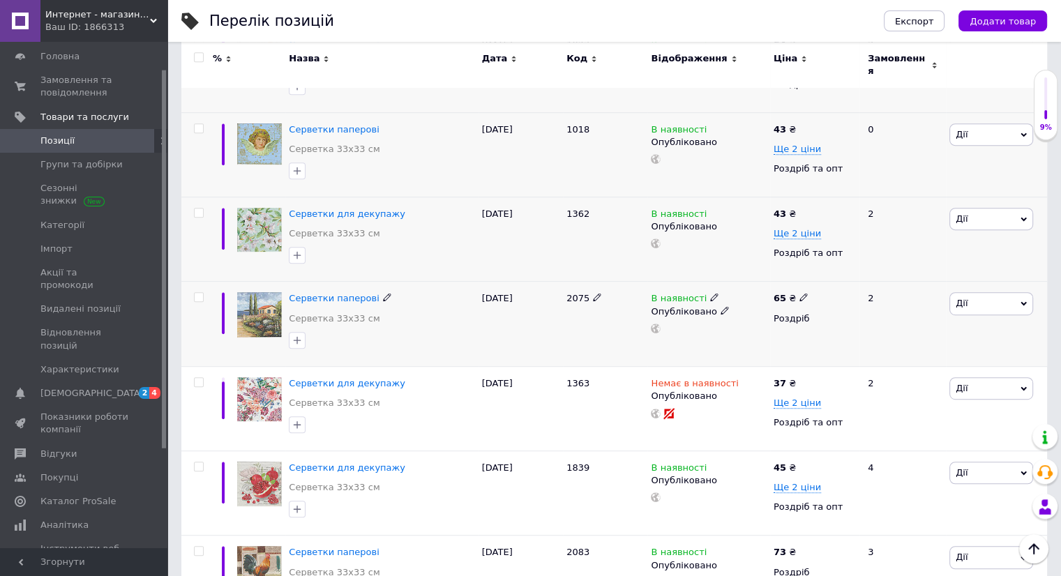
click at [801, 292] on span at bounding box center [803, 297] width 8 height 10
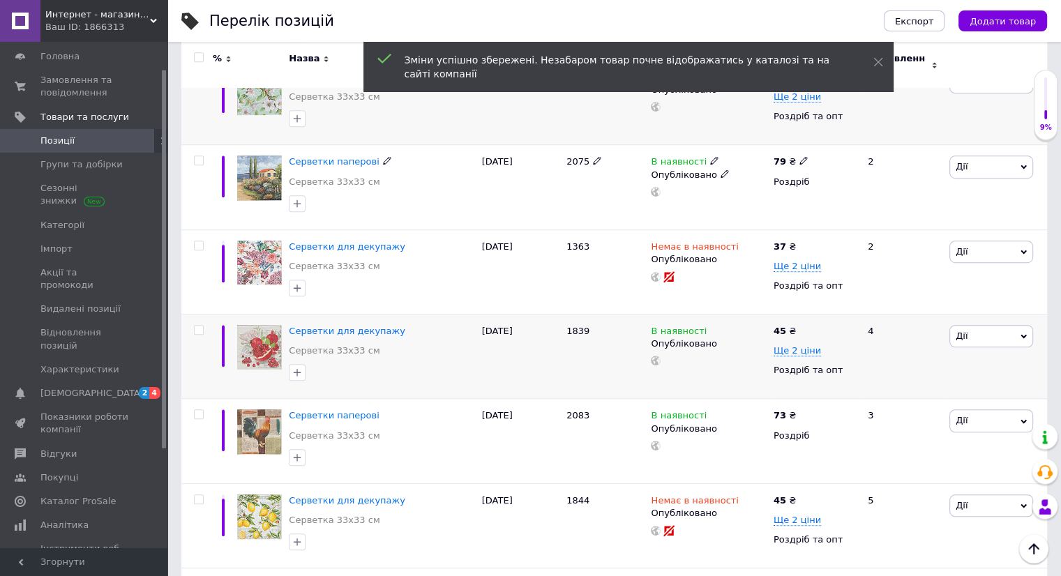
scroll to position [838, 0]
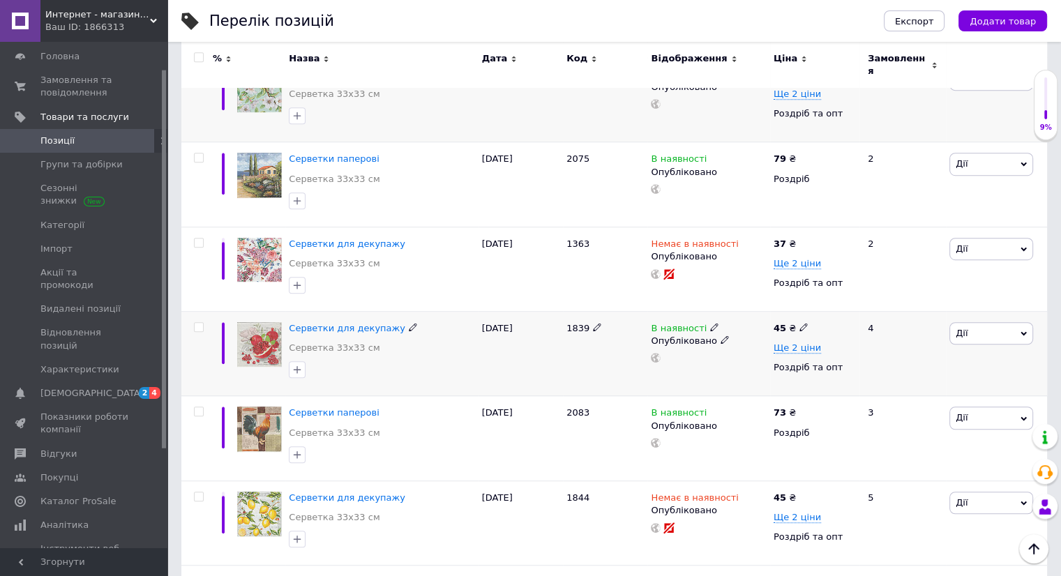
click at [799, 323] on icon at bounding box center [803, 327] width 8 height 8
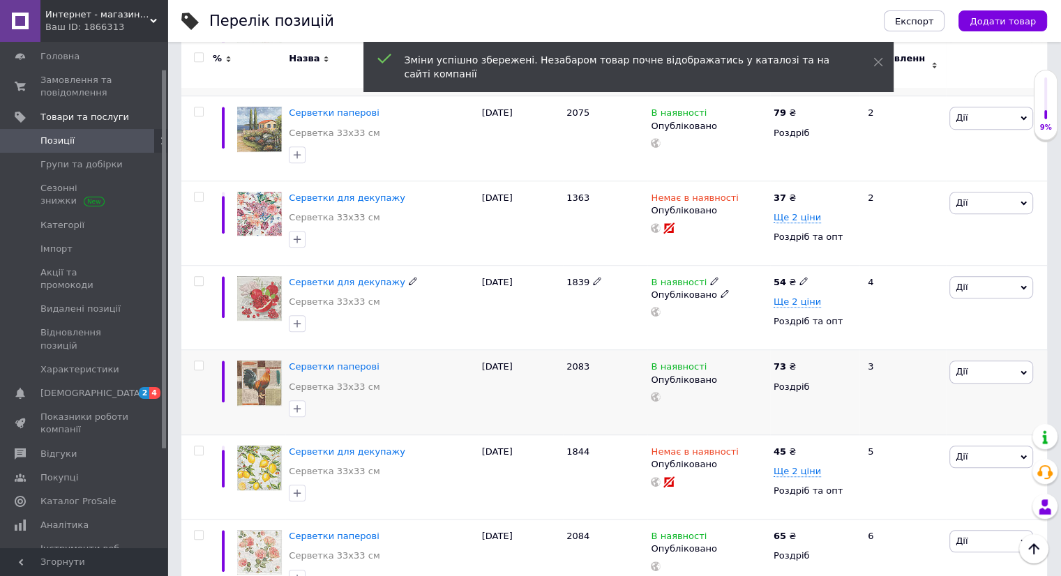
scroll to position [907, 0]
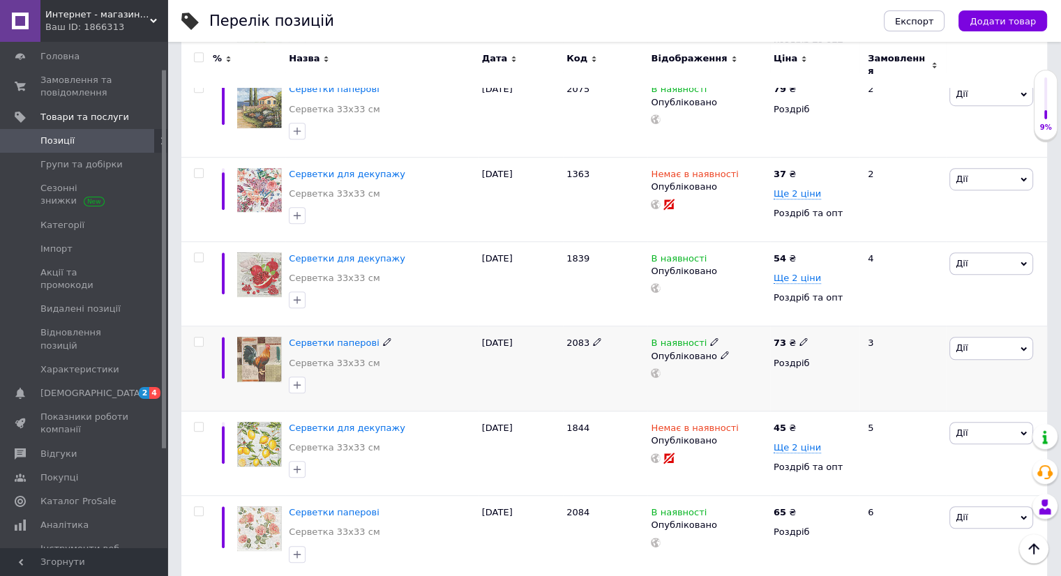
click at [799, 338] on use at bounding box center [803, 342] width 8 height 8
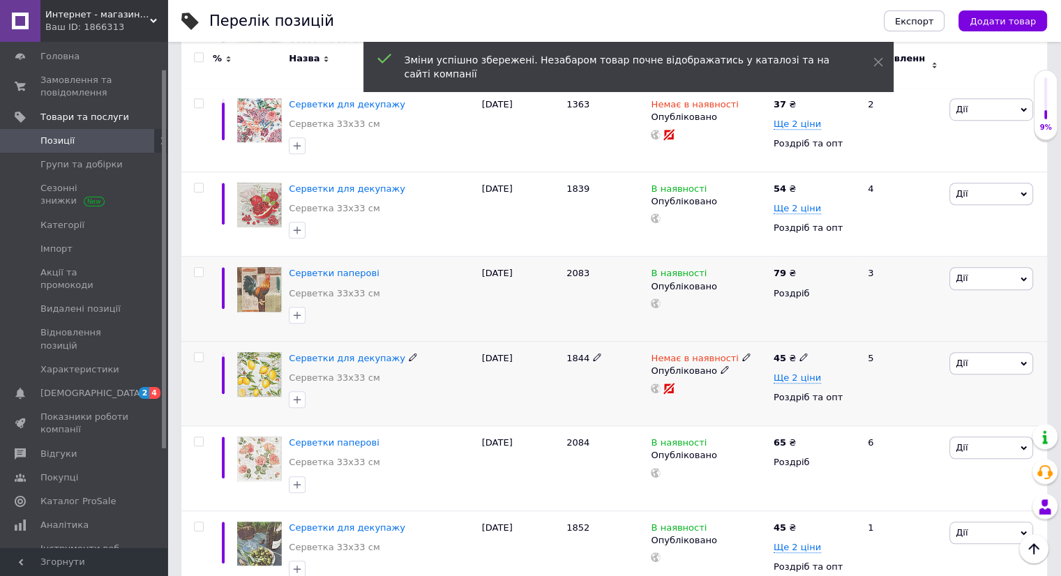
scroll to position [1047, 0]
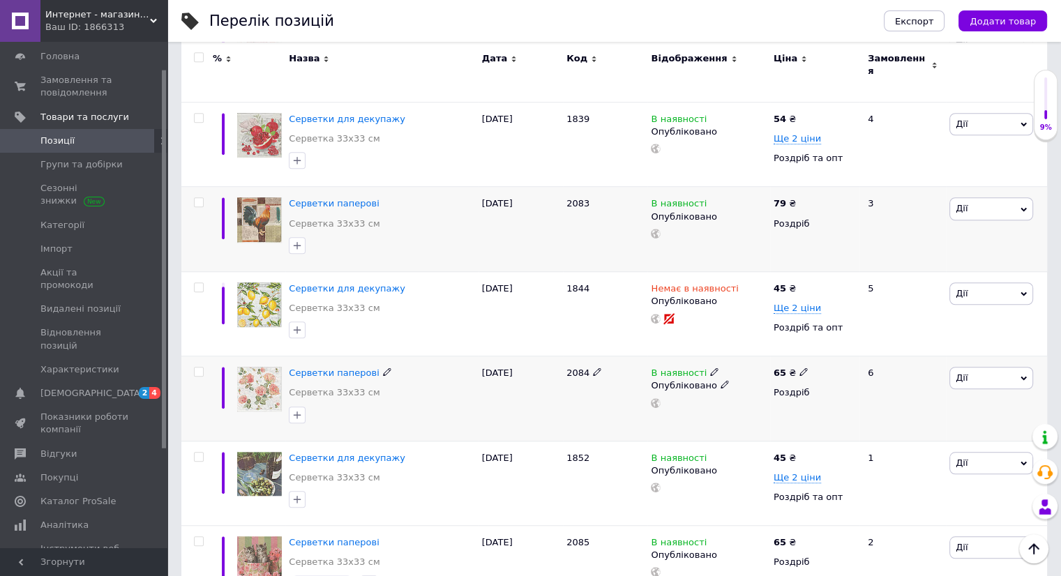
click at [799, 368] on use at bounding box center [803, 372] width 8 height 8
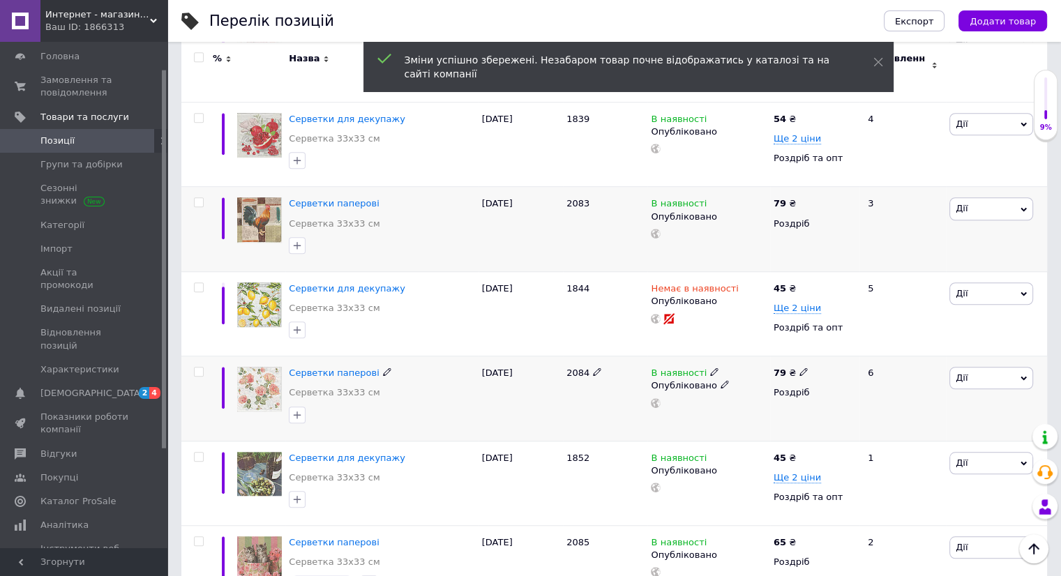
scroll to position [1117, 0]
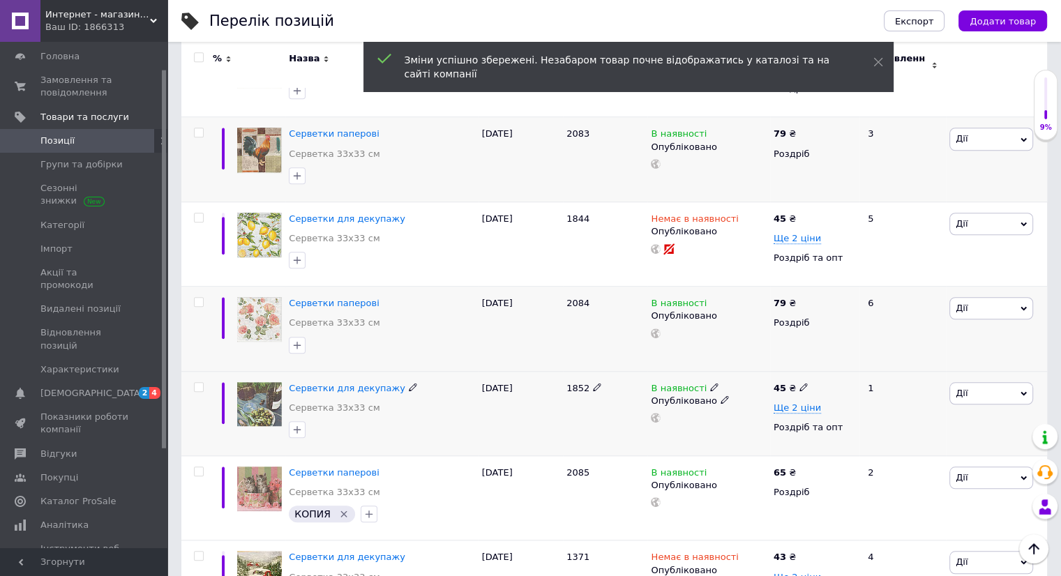
click at [801, 383] on icon at bounding box center [803, 387] width 8 height 8
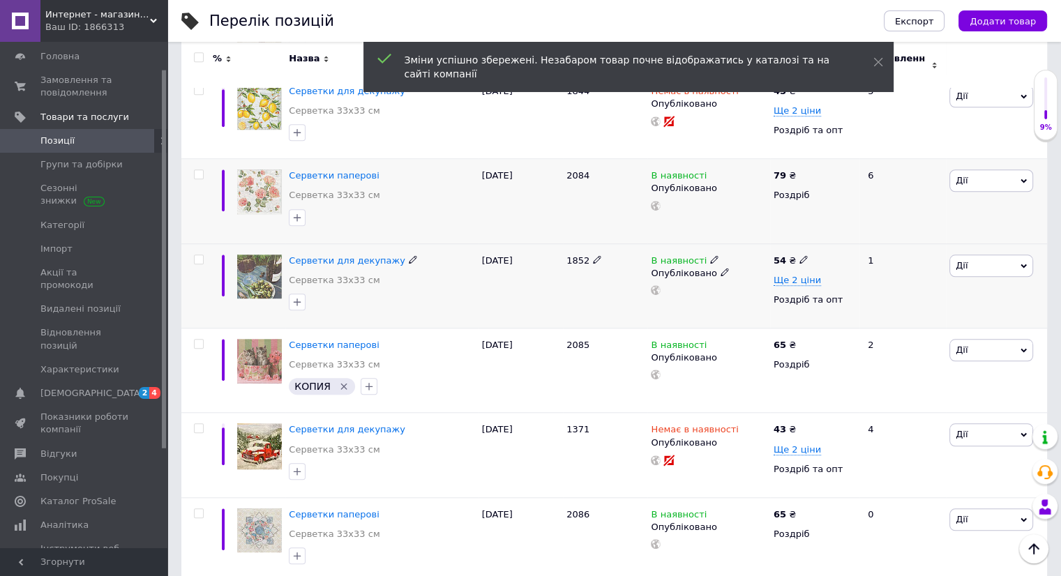
scroll to position [1256, 0]
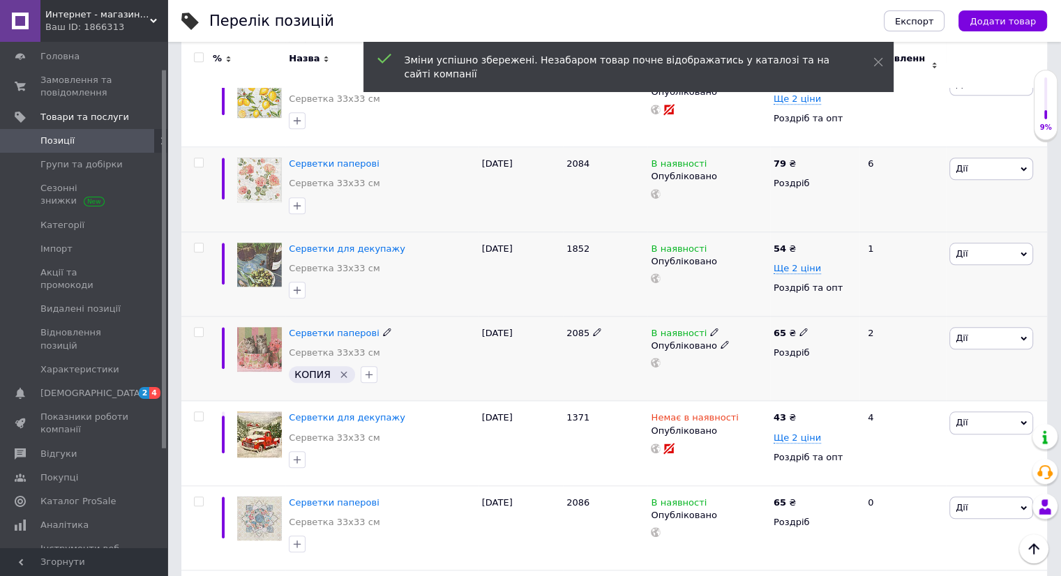
click at [799, 328] on icon at bounding box center [803, 332] width 8 height 8
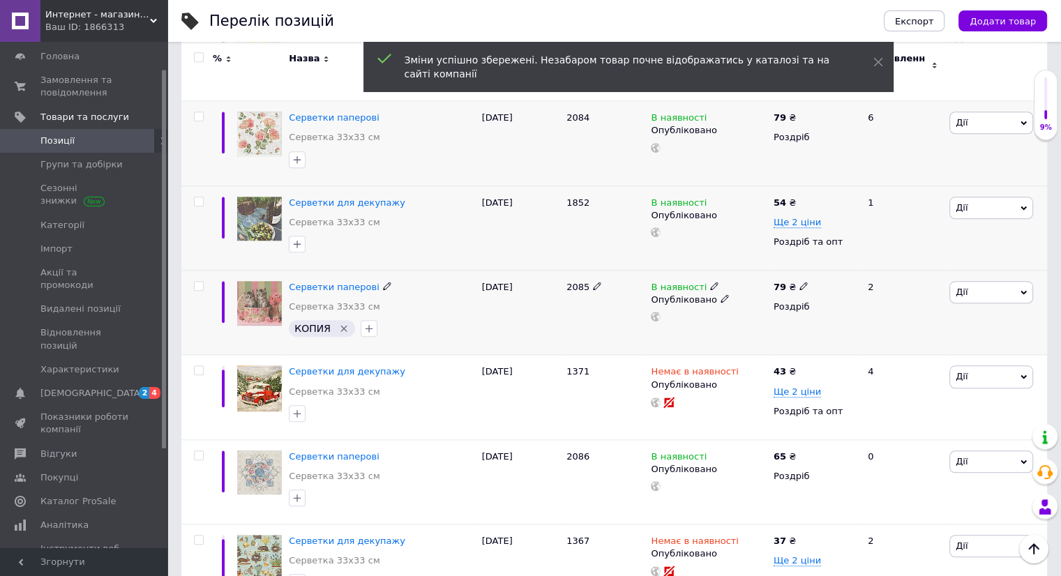
scroll to position [1395, 0]
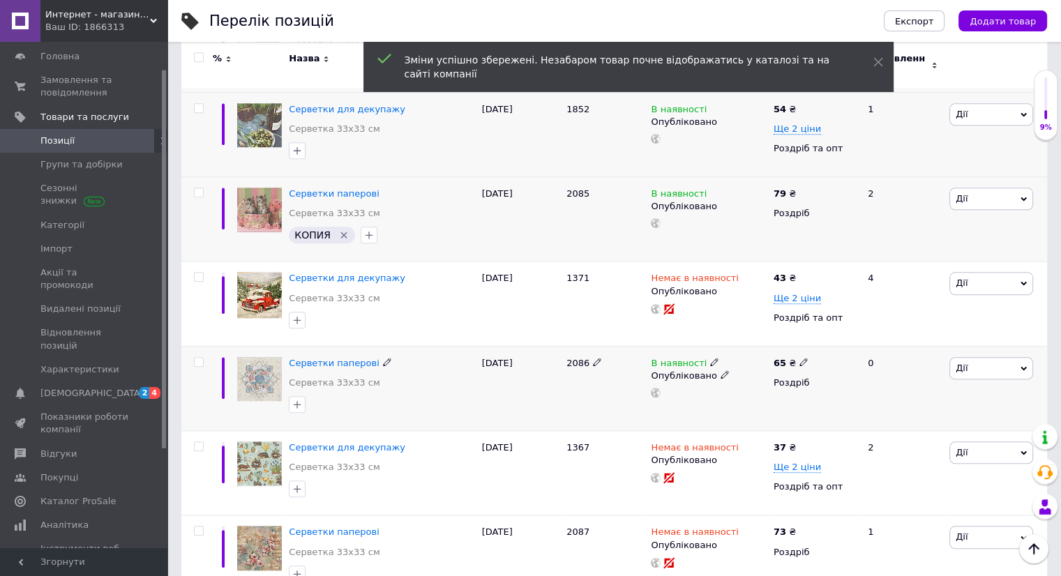
click at [799, 358] on icon at bounding box center [803, 362] width 8 height 8
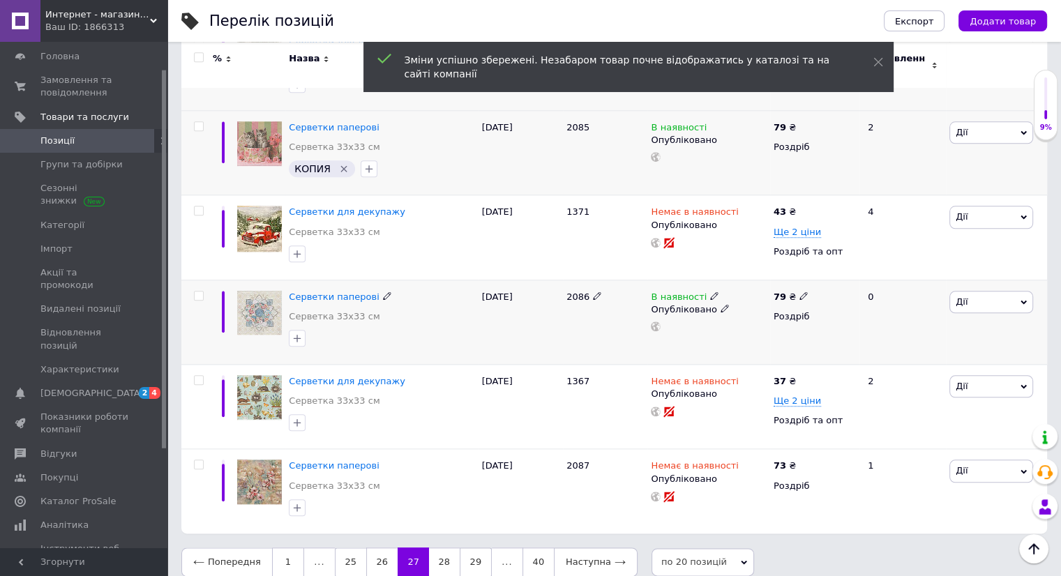
scroll to position [1465, 0]
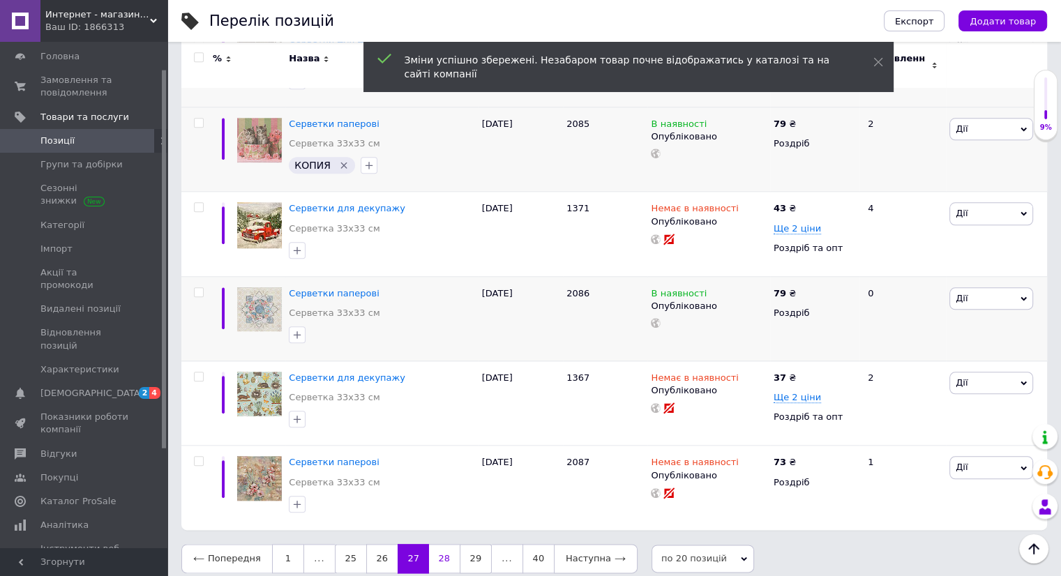
click at [435, 548] on link "28" at bounding box center [444, 558] width 31 height 29
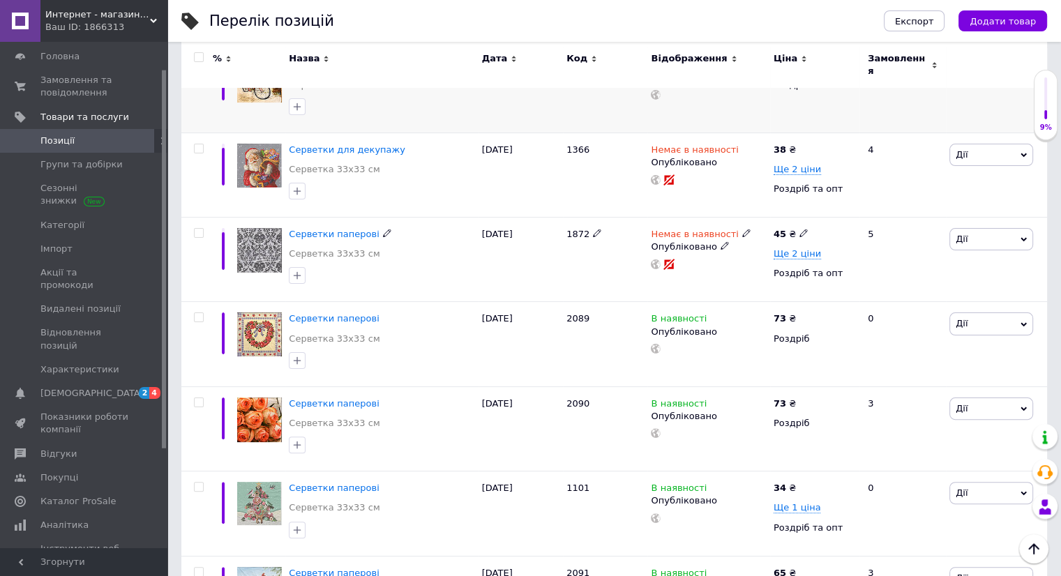
scroll to position [279, 0]
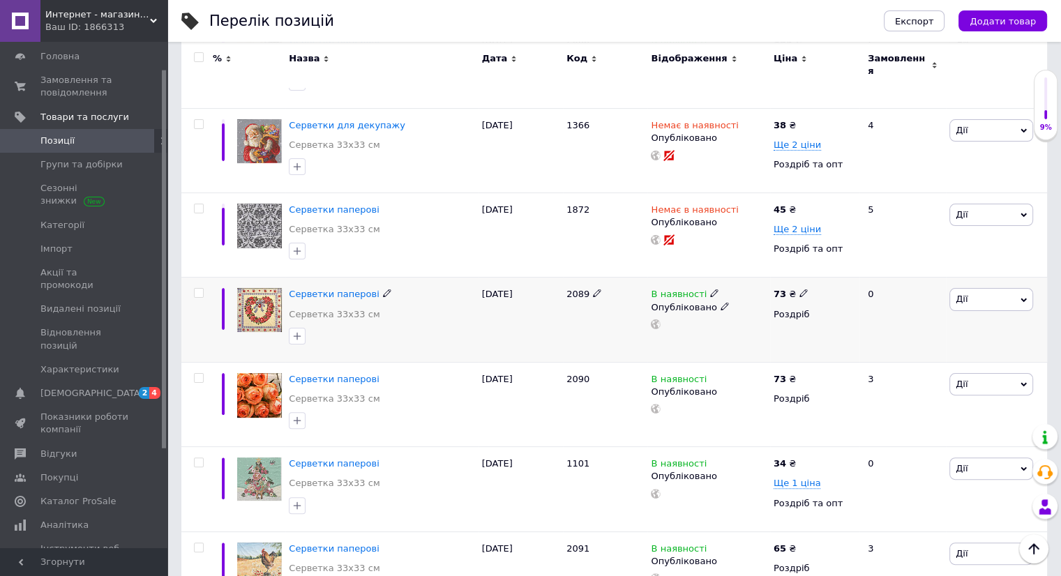
click at [799, 289] on icon at bounding box center [803, 293] width 8 height 8
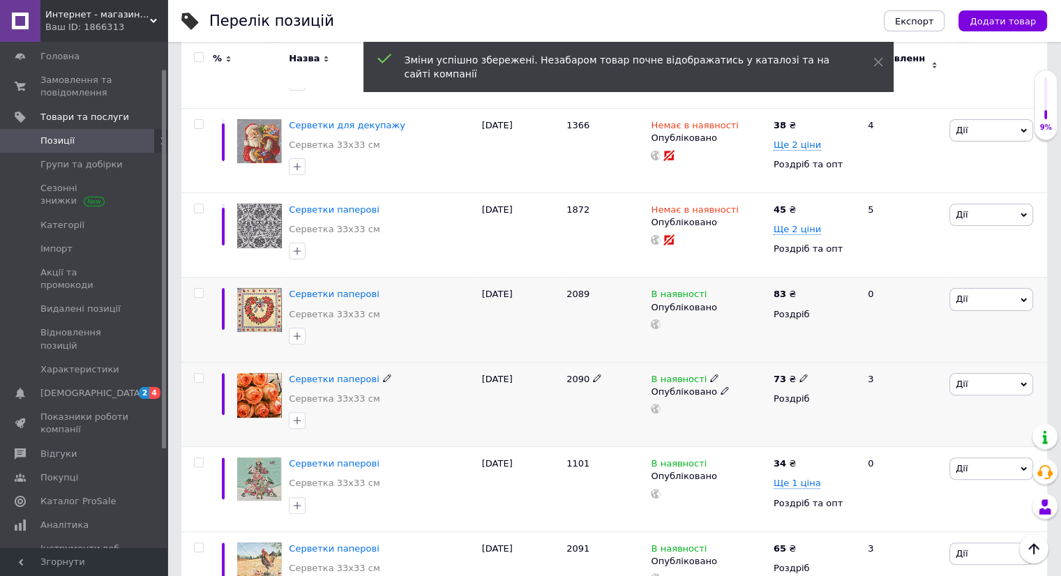
click at [799, 374] on icon at bounding box center [803, 378] width 8 height 8
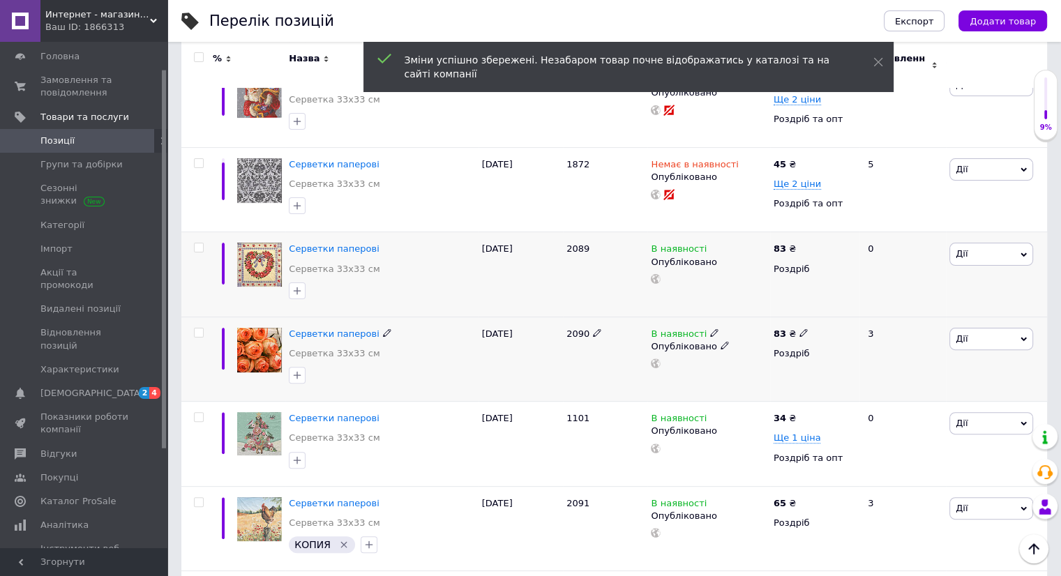
scroll to position [349, 0]
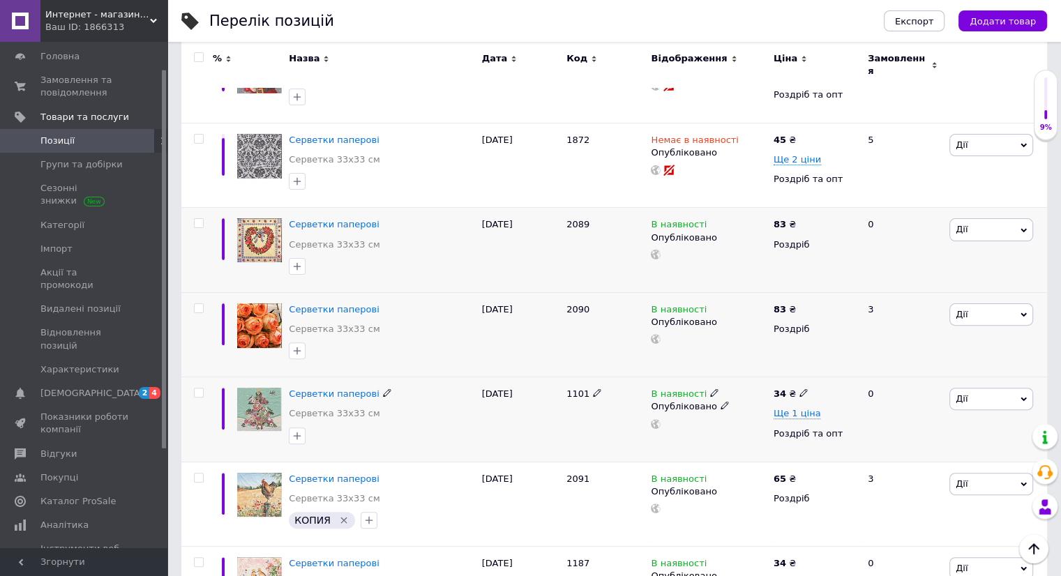
click at [800, 388] on icon at bounding box center [803, 392] width 8 height 8
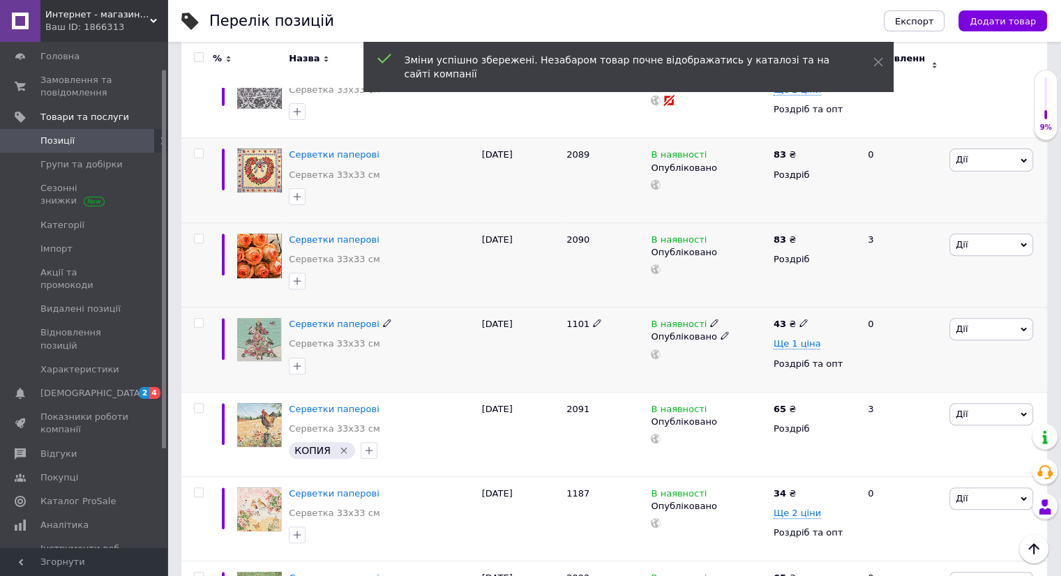
scroll to position [488, 0]
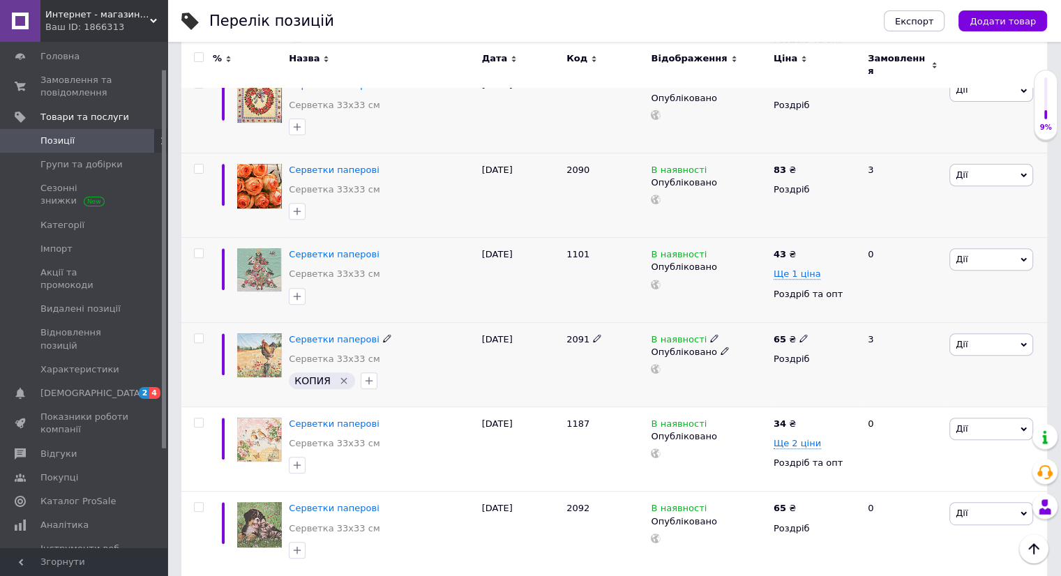
click at [799, 334] on icon at bounding box center [803, 338] width 8 height 8
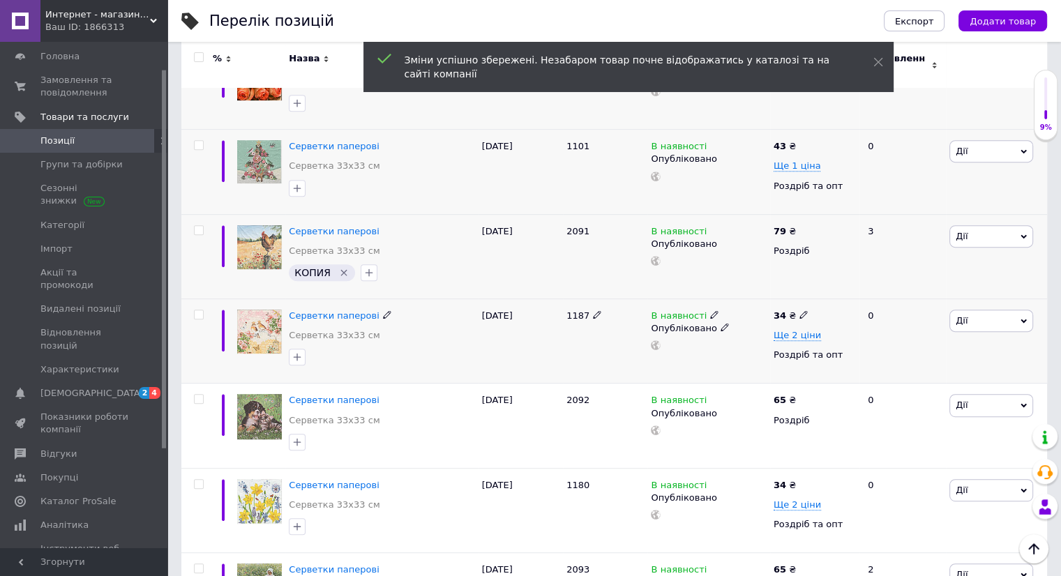
scroll to position [628, 0]
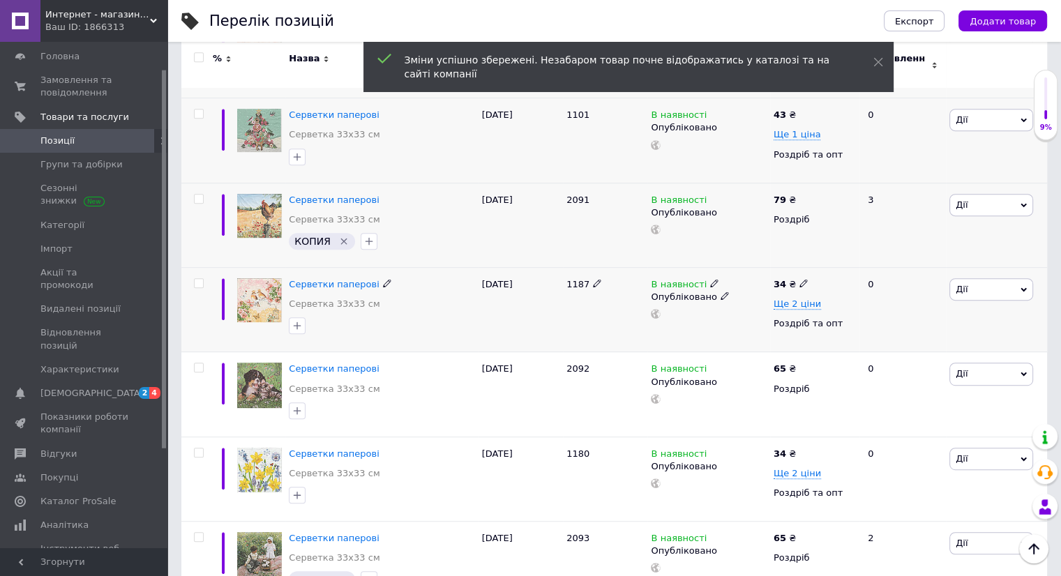
click at [800, 279] on icon at bounding box center [803, 283] width 8 height 8
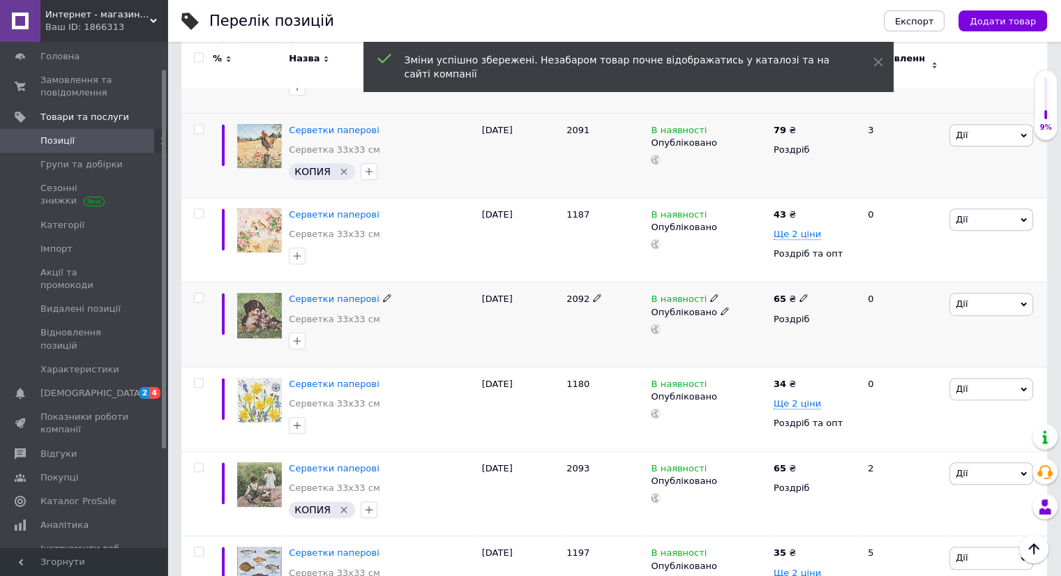
click at [799, 294] on icon at bounding box center [803, 298] width 8 height 8
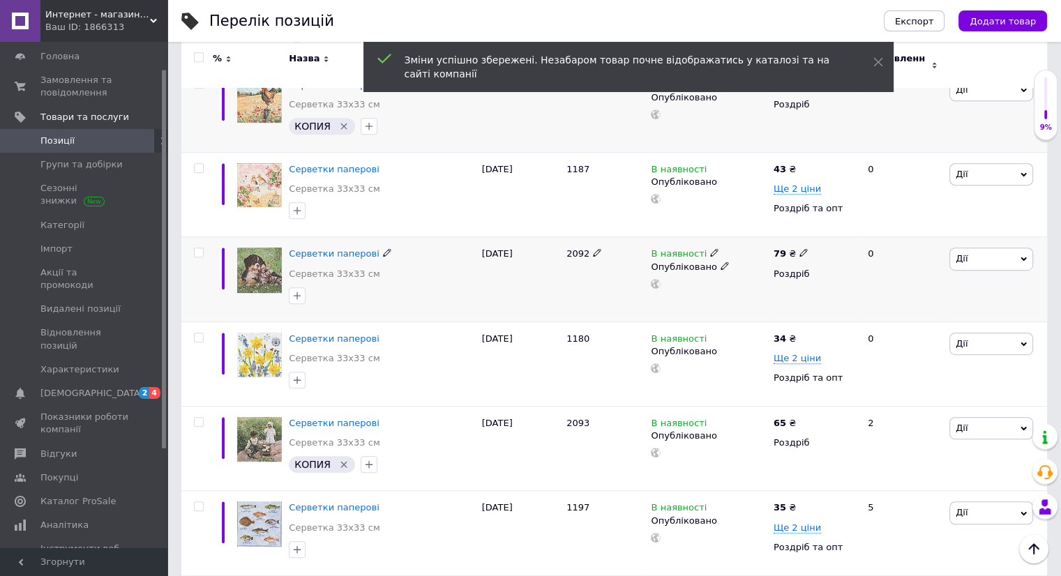
scroll to position [767, 0]
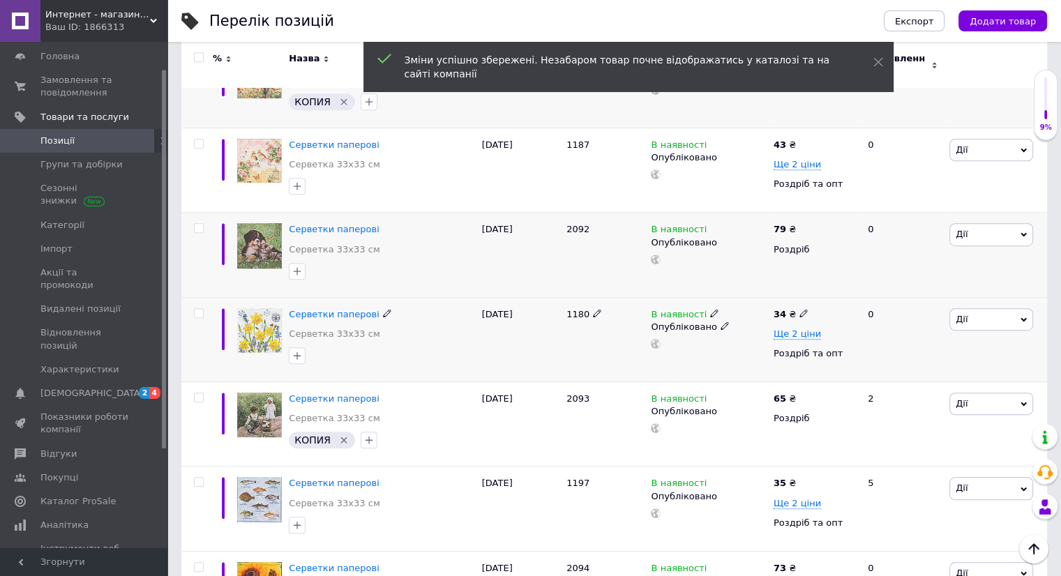
click at [800, 308] on span at bounding box center [803, 313] width 8 height 10
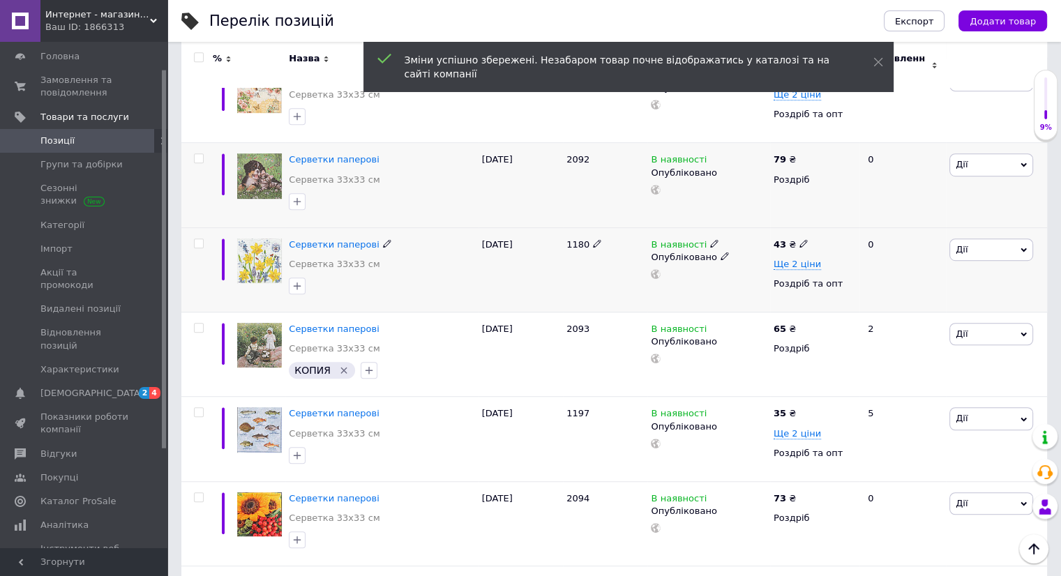
scroll to position [907, 0]
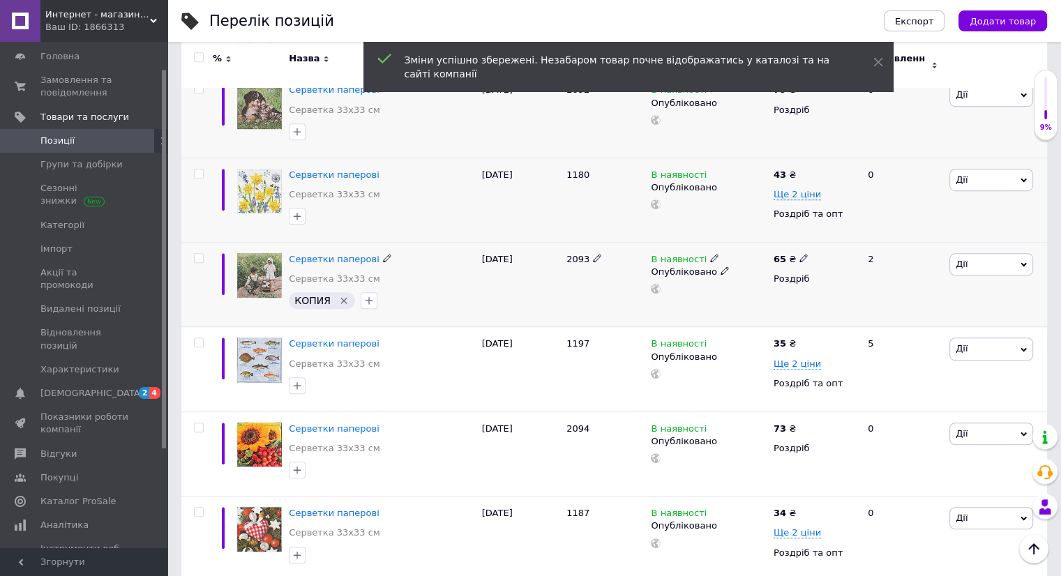
click at [799, 254] on icon at bounding box center [803, 258] width 8 height 8
click at [801, 339] on use at bounding box center [803, 343] width 8 height 8
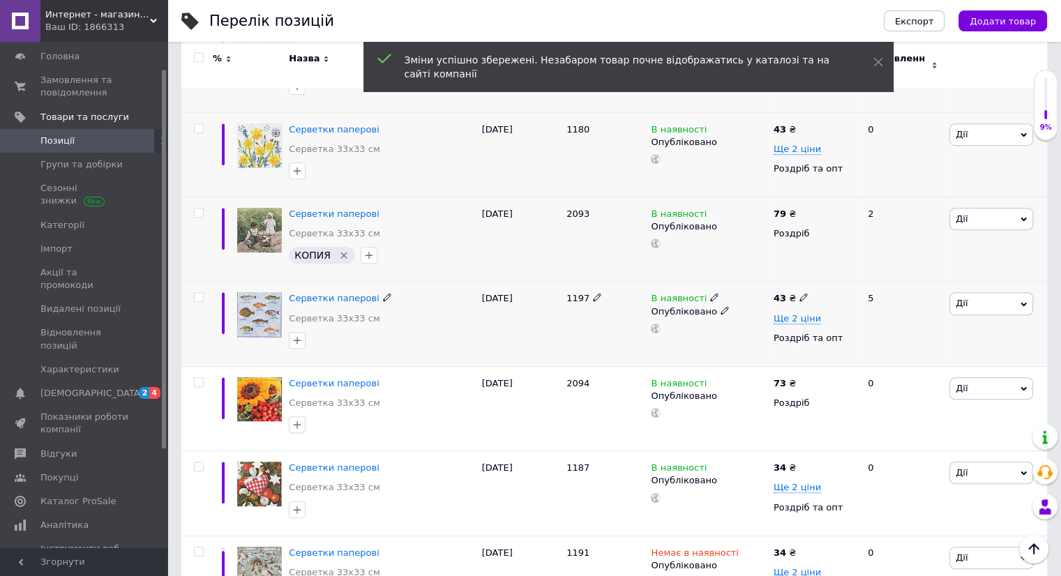
scroll to position [976, 0]
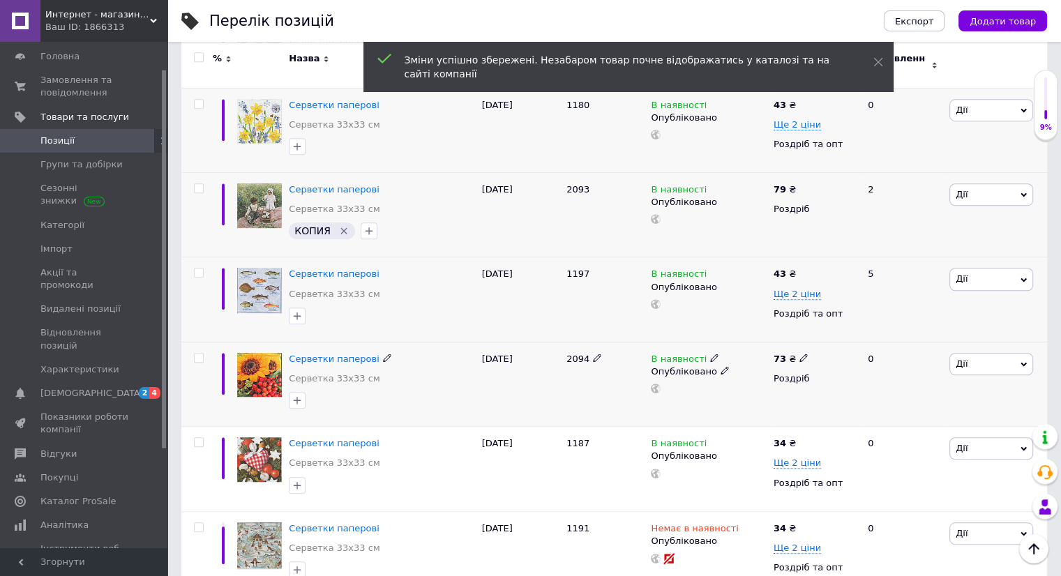
click at [799, 354] on icon at bounding box center [803, 358] width 8 height 8
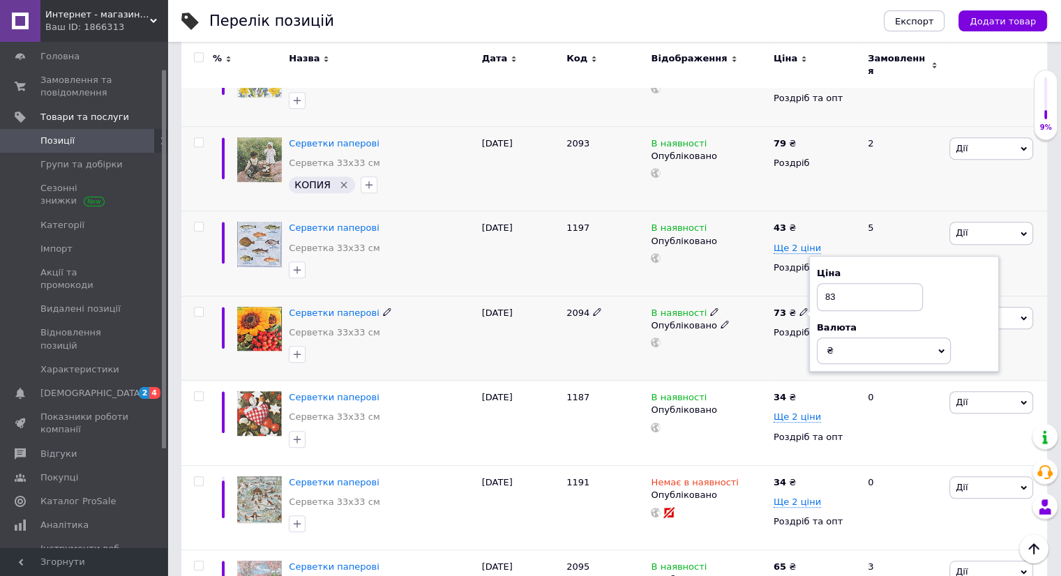
scroll to position [1046, 0]
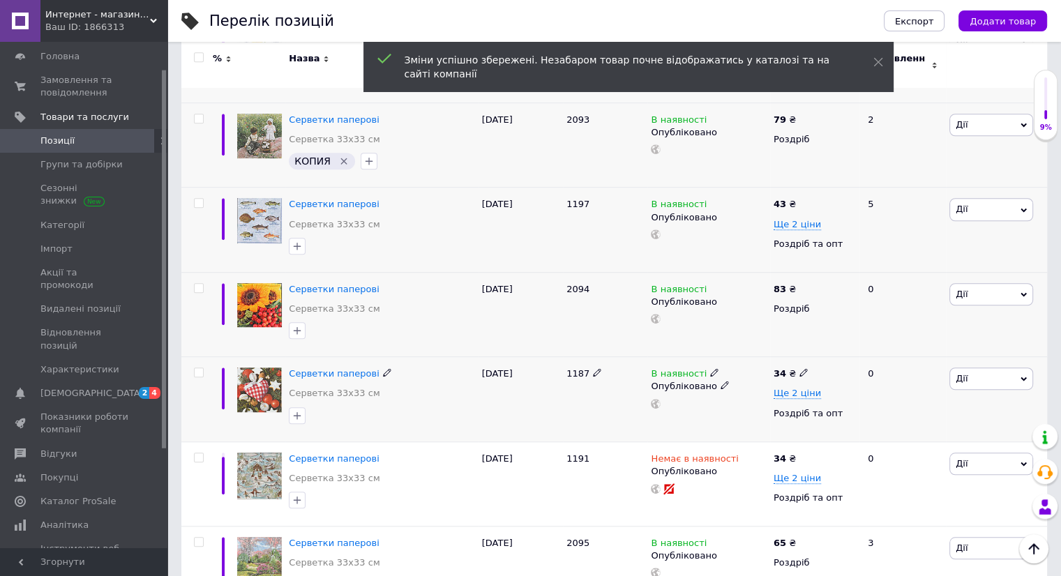
click at [799, 368] on icon at bounding box center [803, 372] width 8 height 8
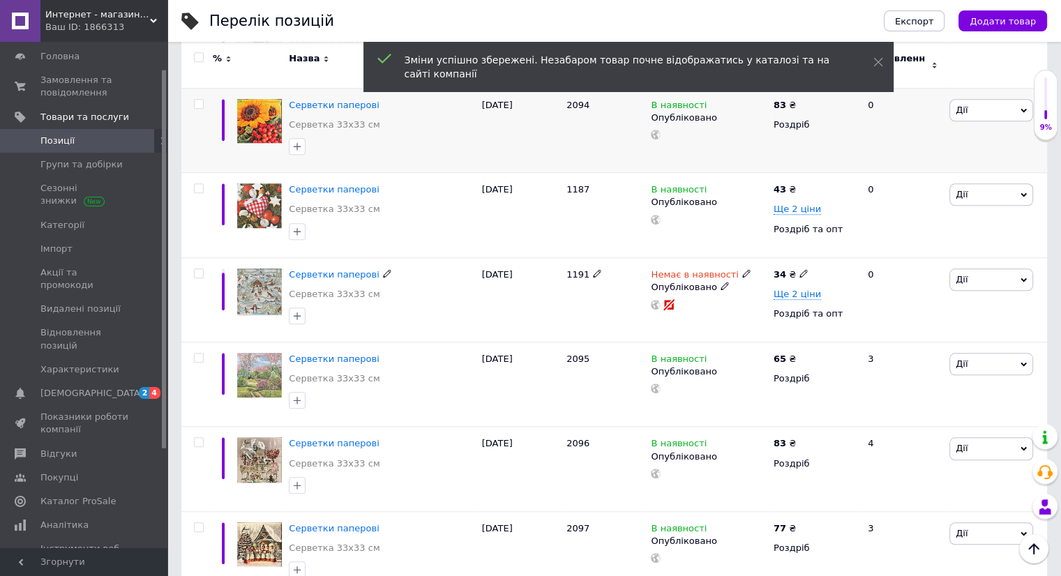
scroll to position [1255, 0]
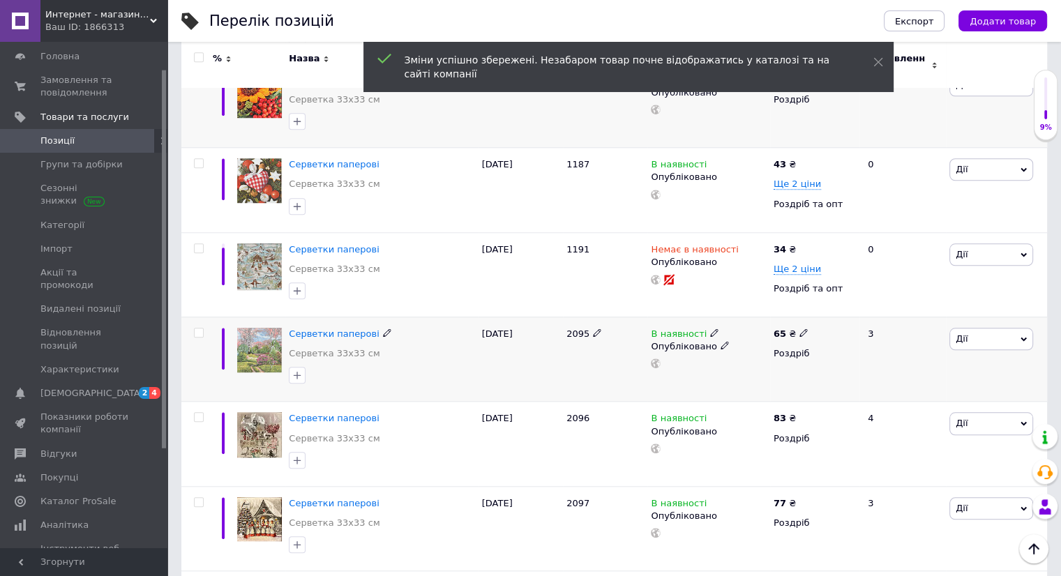
click at [799, 329] on use at bounding box center [803, 333] width 8 height 8
click at [799, 498] on icon at bounding box center [803, 502] width 8 height 8
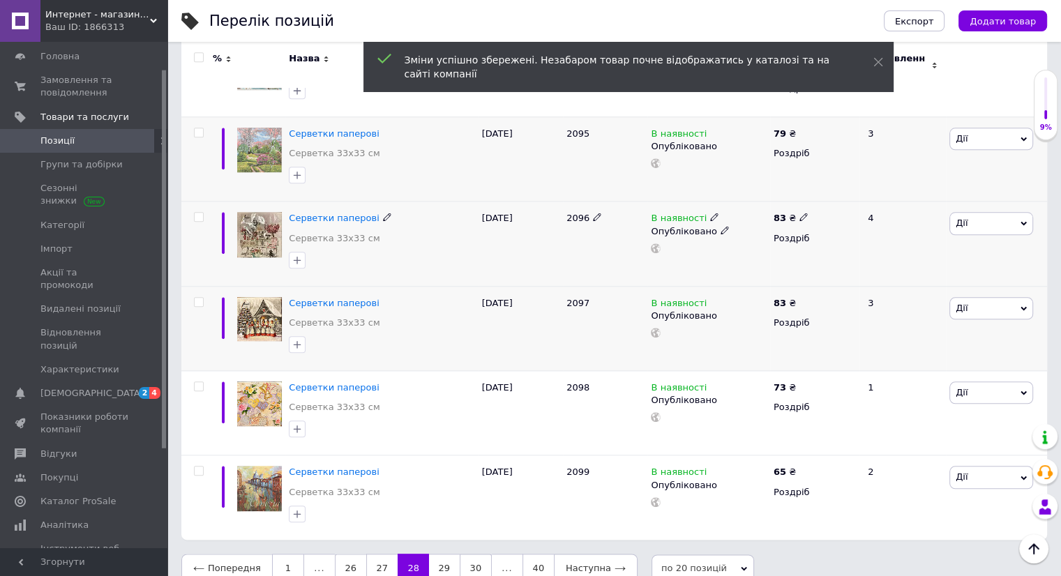
scroll to position [1465, 0]
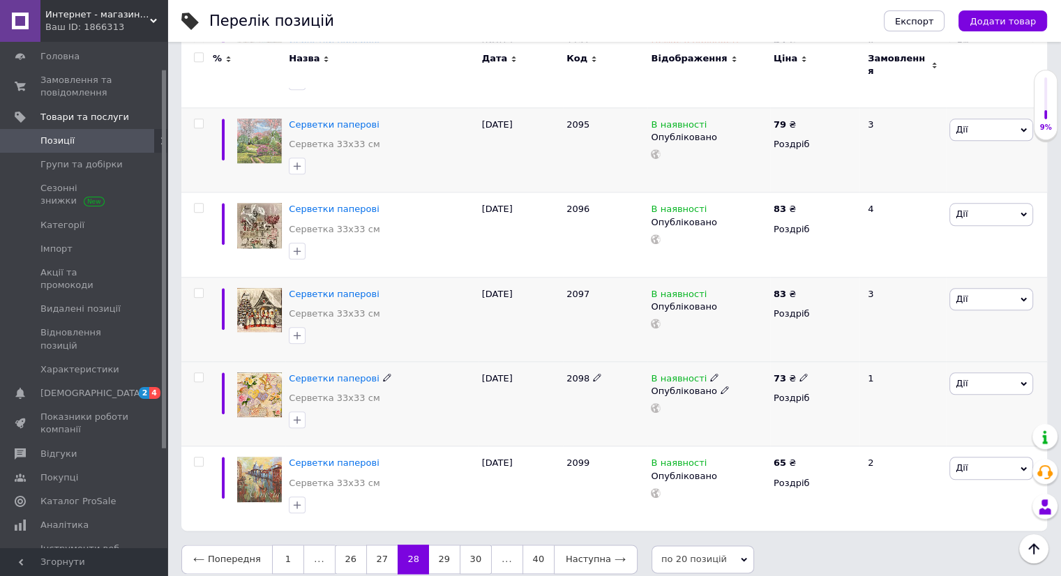
click at [799, 373] on icon at bounding box center [803, 377] width 8 height 8
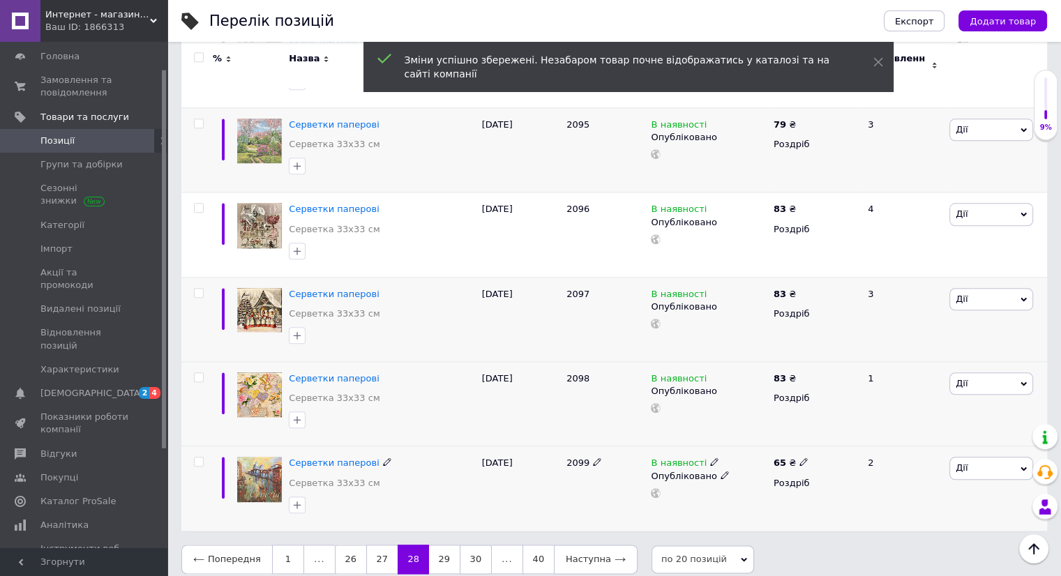
click at [799, 458] on use at bounding box center [803, 462] width 8 height 8
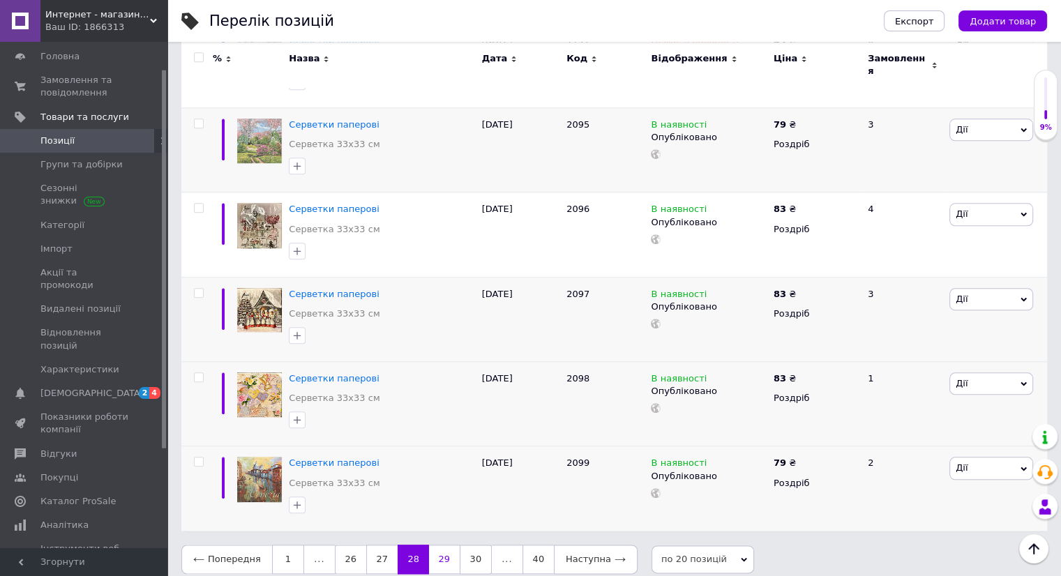
click at [438, 545] on link "29" at bounding box center [444, 559] width 31 height 29
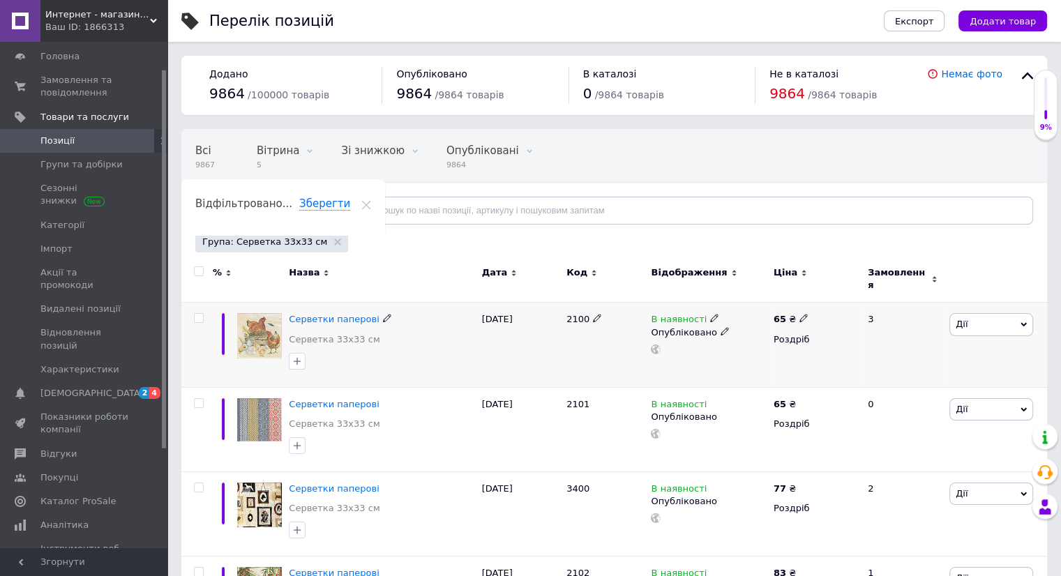
click at [802, 314] on icon at bounding box center [803, 318] width 8 height 8
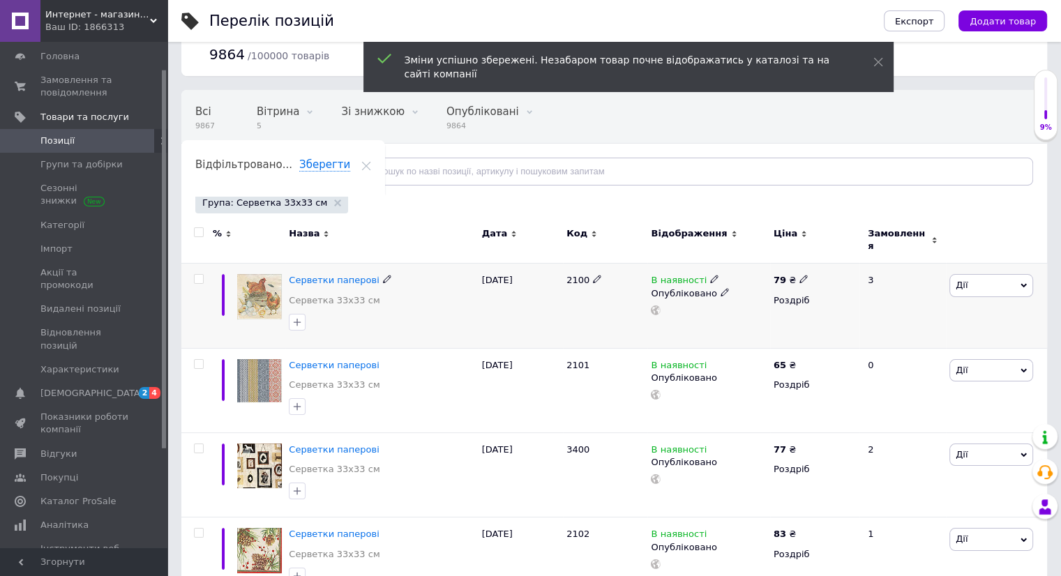
scroll to position [70, 0]
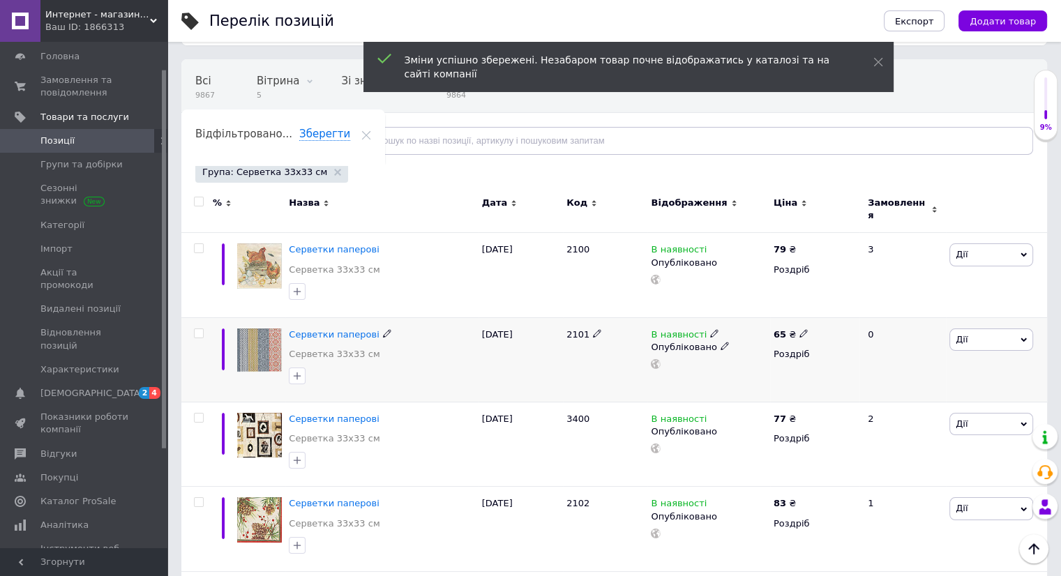
click at [799, 329] on icon at bounding box center [803, 333] width 8 height 8
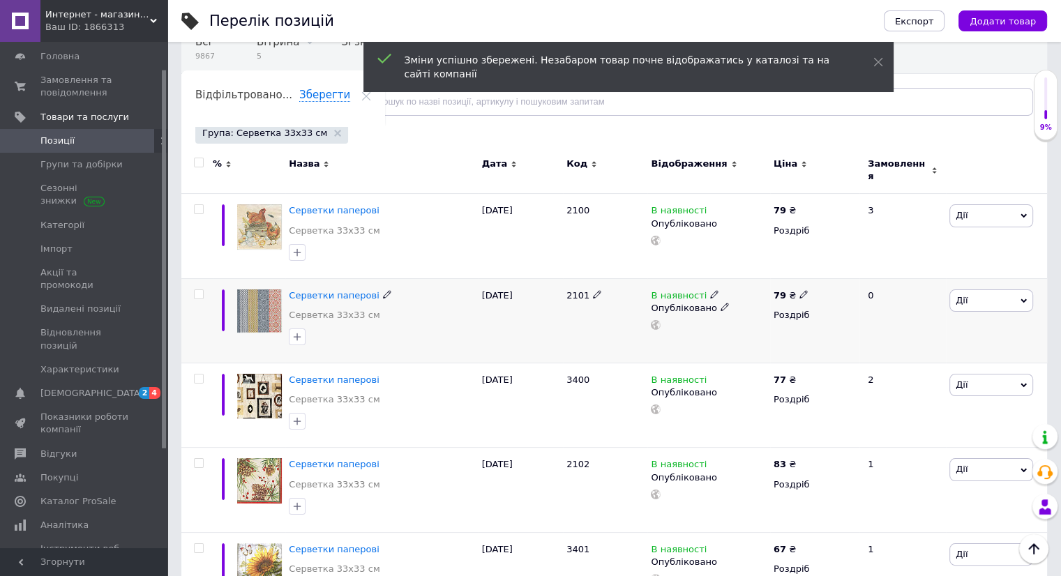
scroll to position [139, 0]
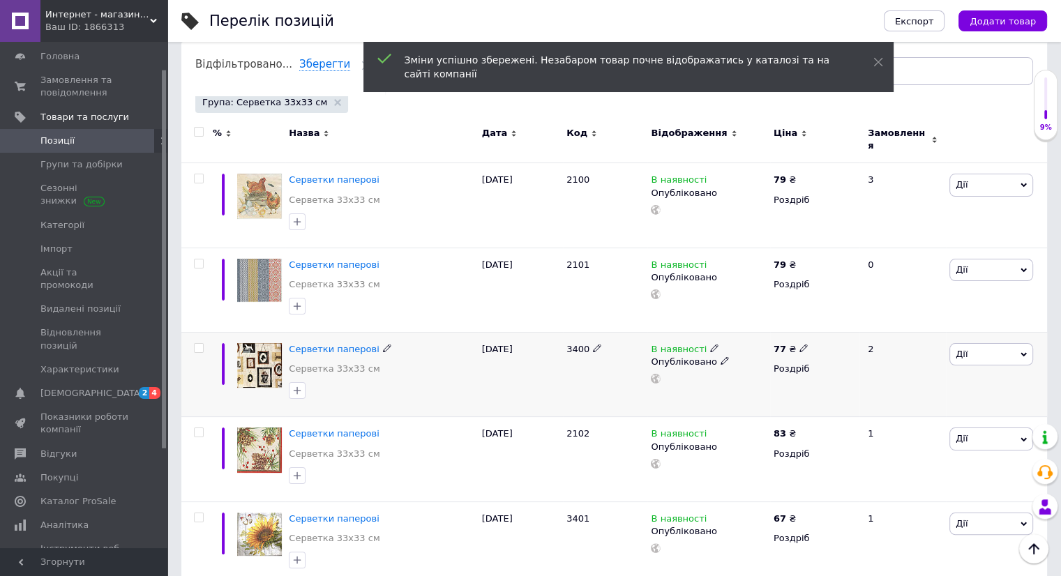
click at [799, 344] on icon at bounding box center [803, 348] width 8 height 8
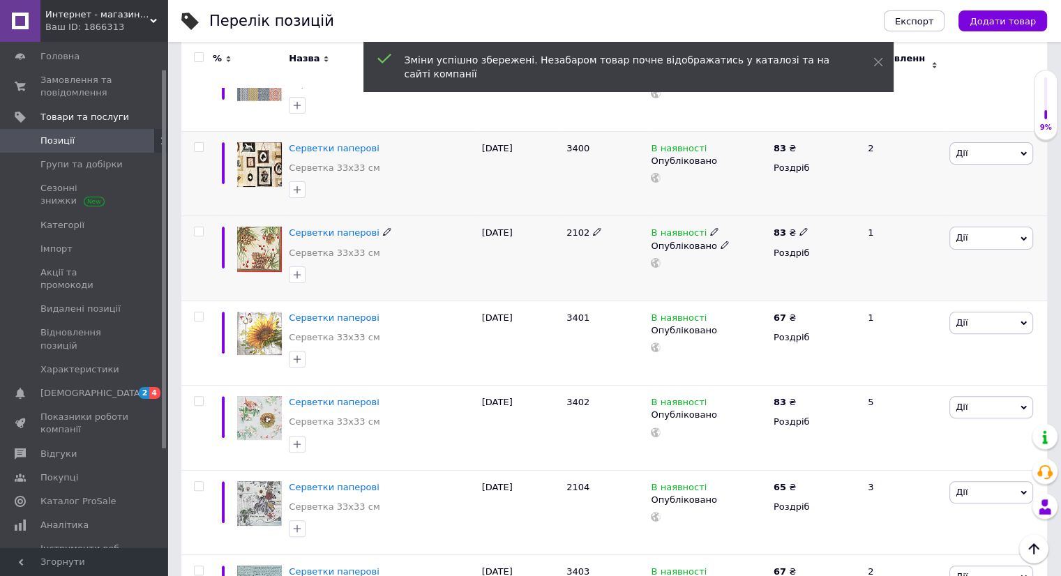
scroll to position [349, 0]
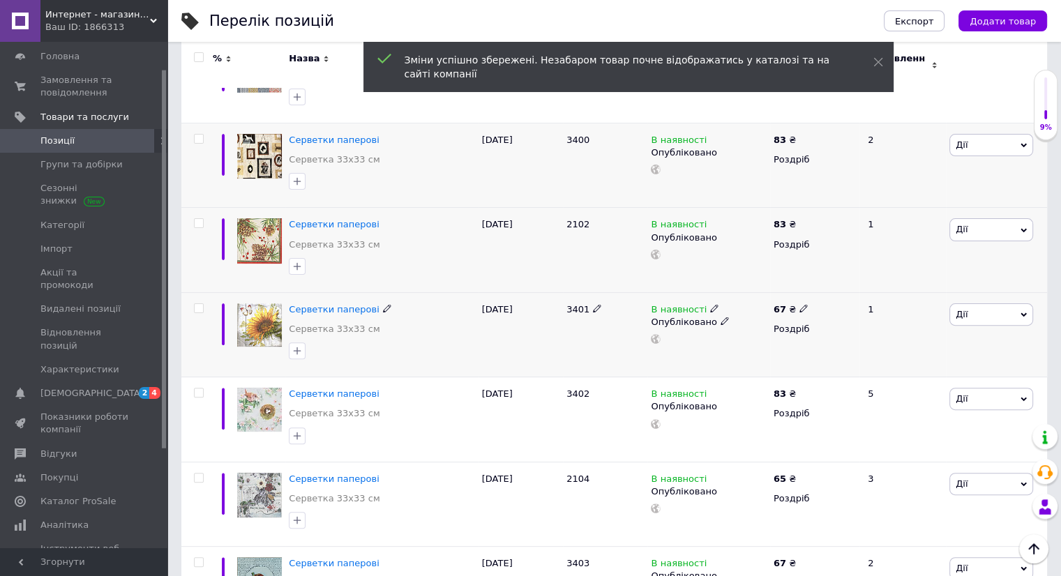
click at [799, 304] on icon at bounding box center [803, 308] width 8 height 8
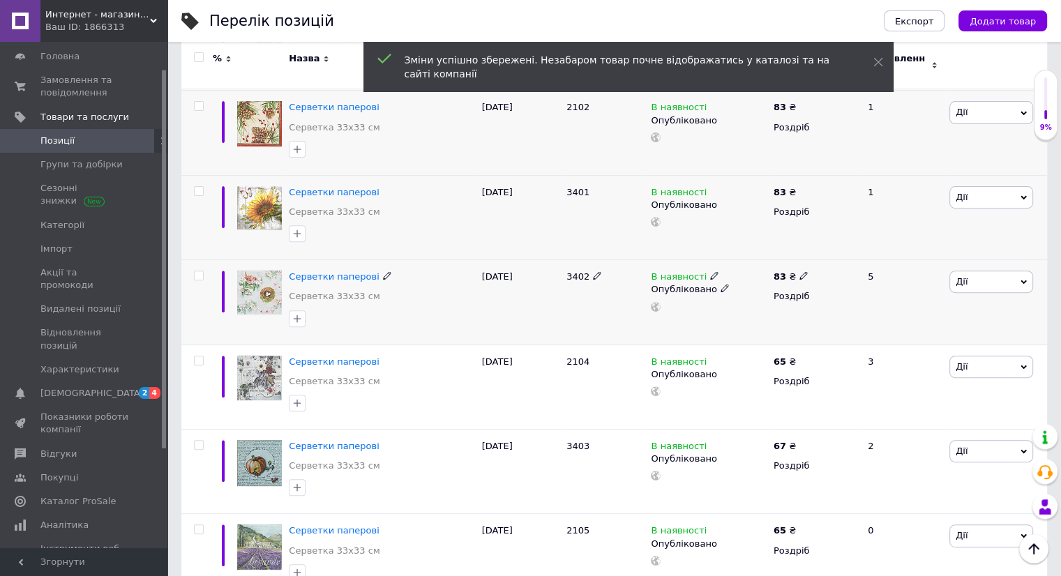
scroll to position [488, 0]
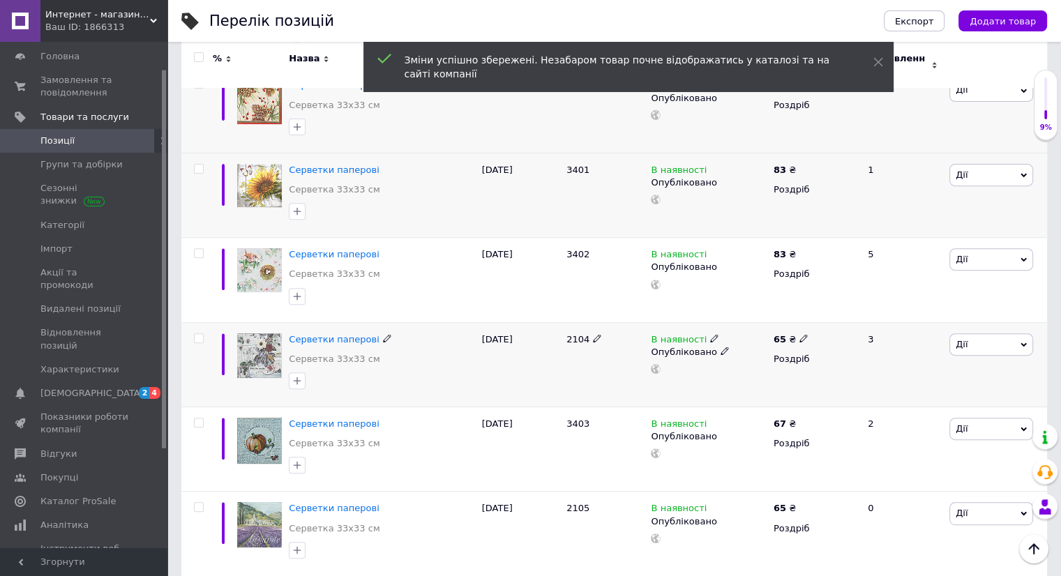
click at [799, 334] on icon at bounding box center [803, 338] width 8 height 8
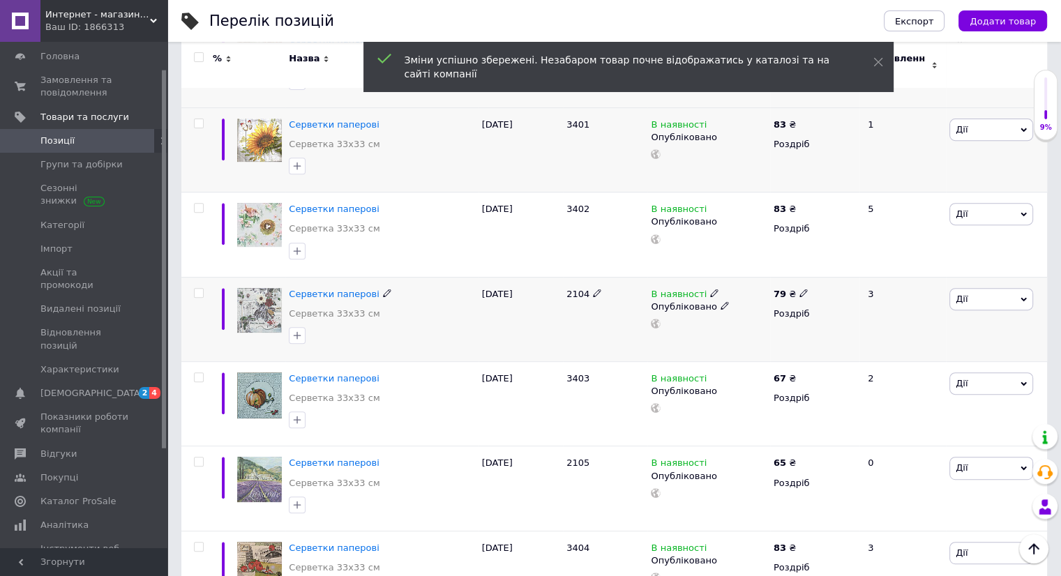
scroll to position [558, 0]
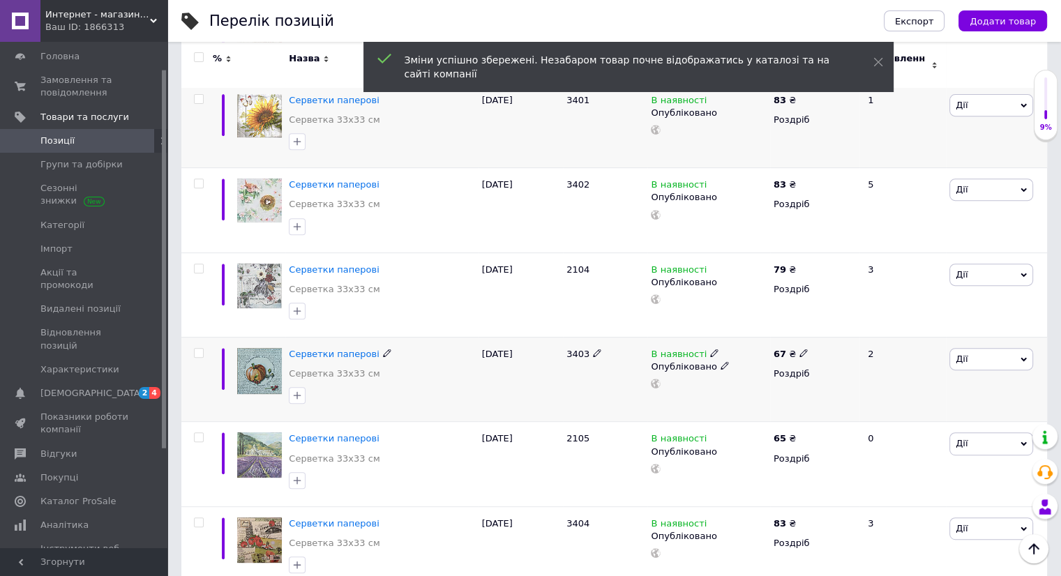
click at [799, 349] on icon at bounding box center [803, 353] width 8 height 8
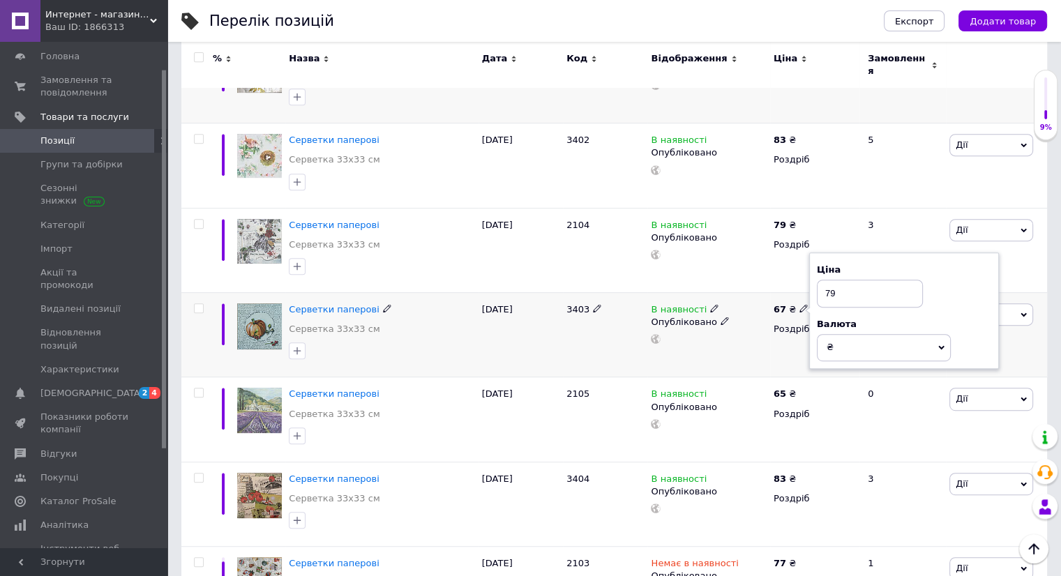
scroll to position [628, 0]
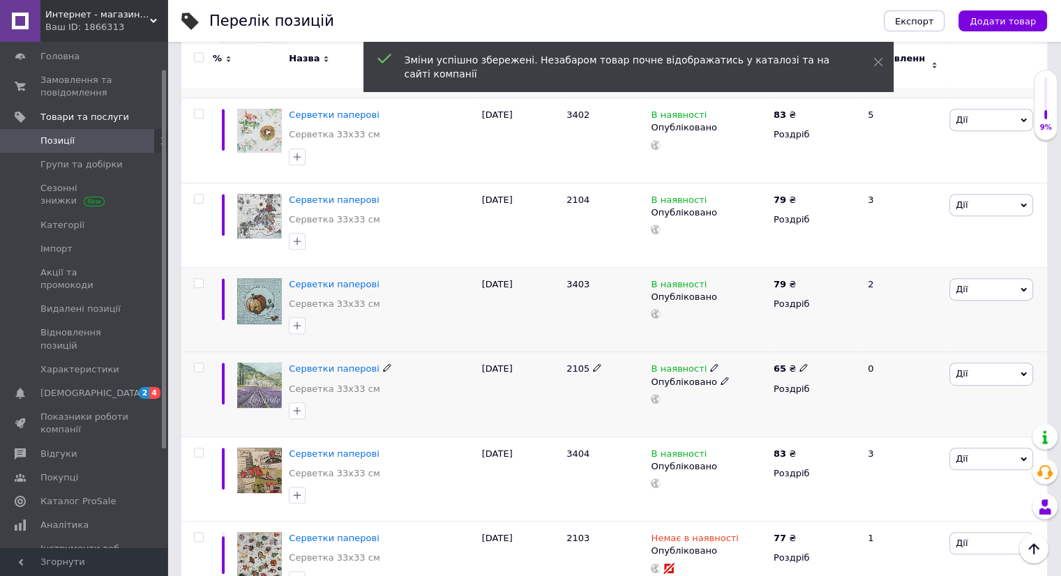
click at [801, 363] on icon at bounding box center [803, 367] width 8 height 8
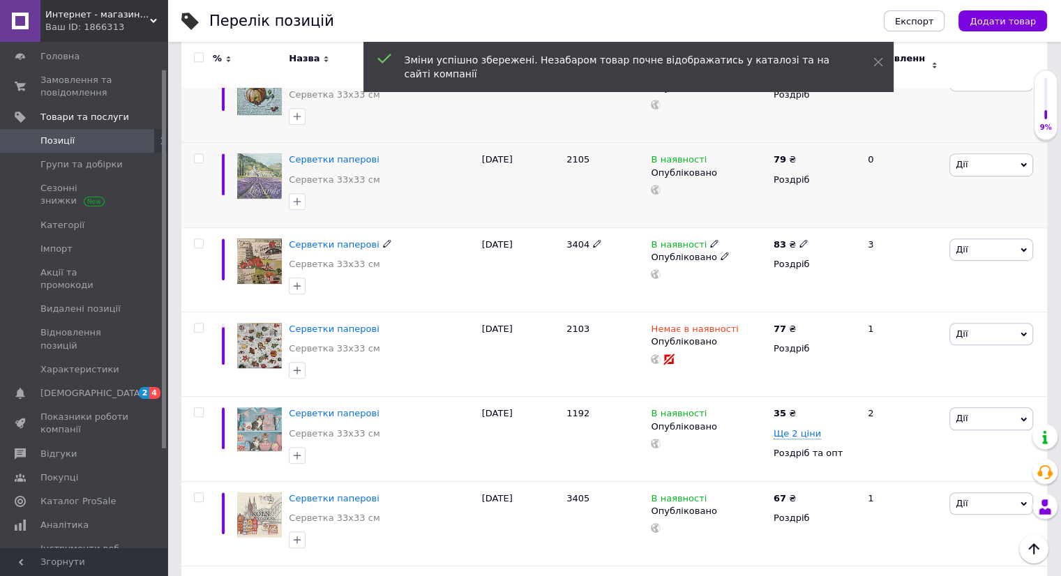
scroll to position [907, 0]
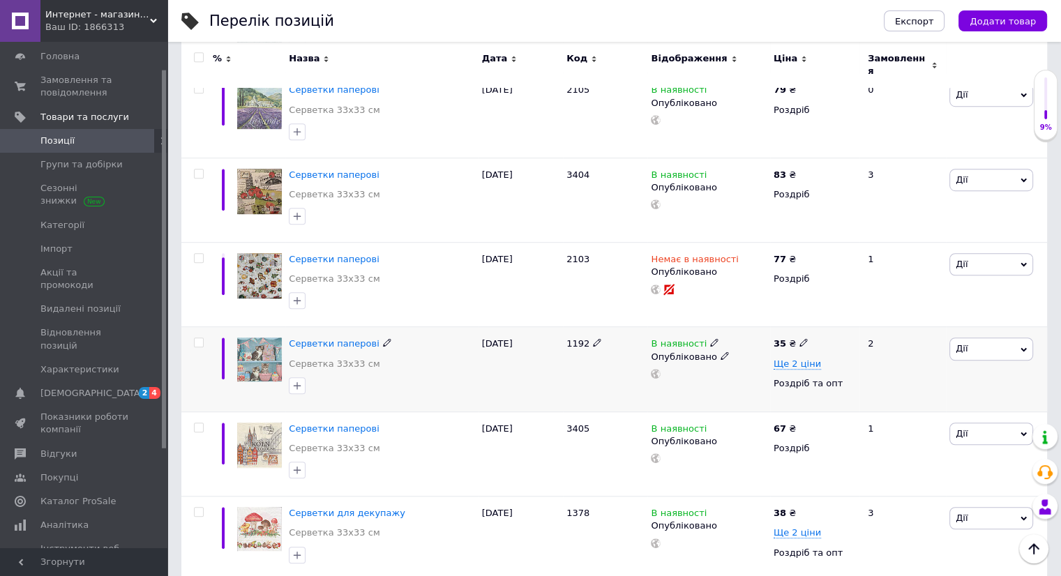
click at [799, 338] on icon at bounding box center [803, 342] width 8 height 8
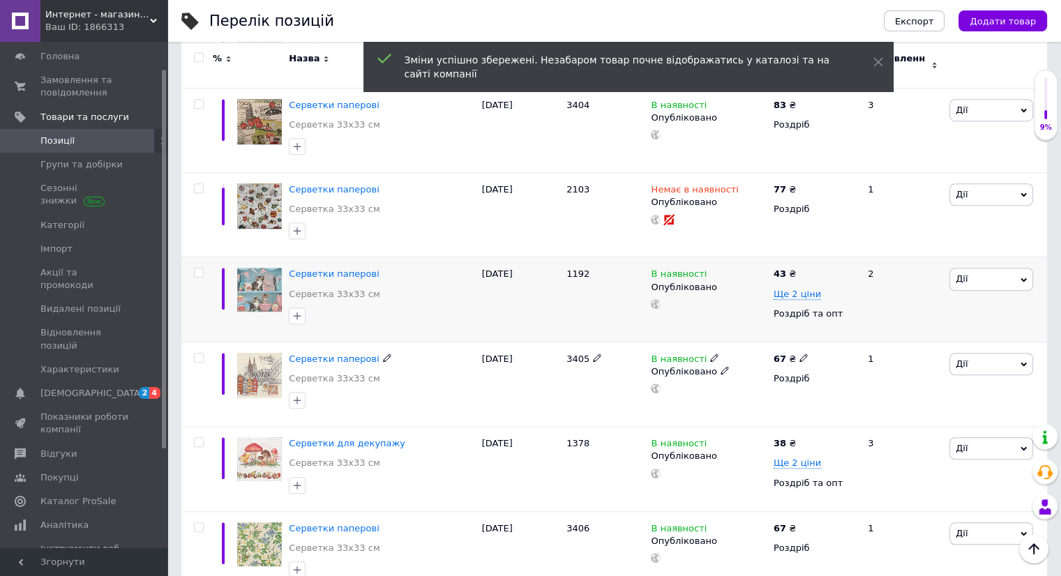
scroll to position [1046, 0]
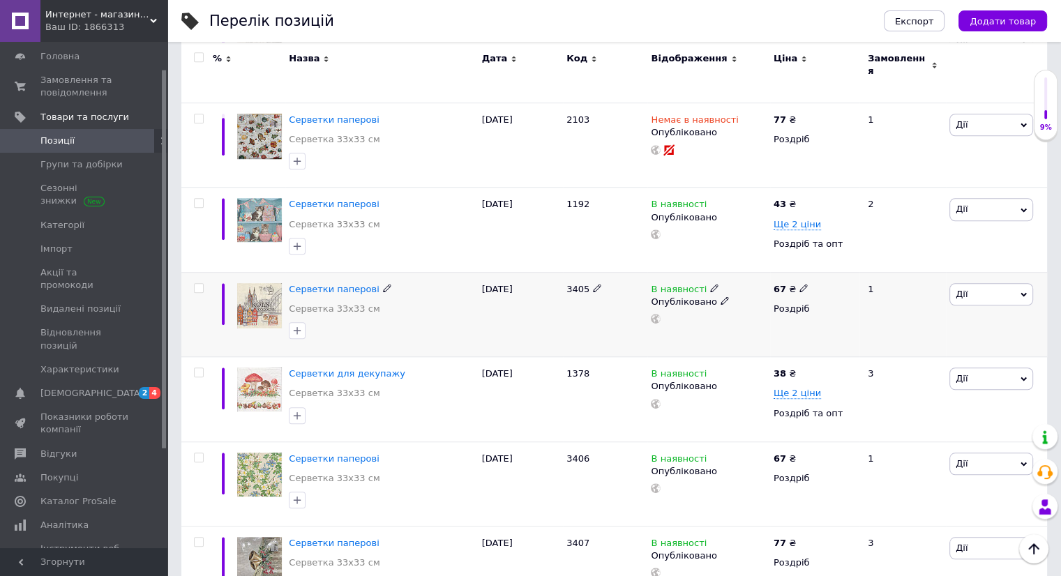
click at [799, 284] on icon at bounding box center [803, 288] width 8 height 8
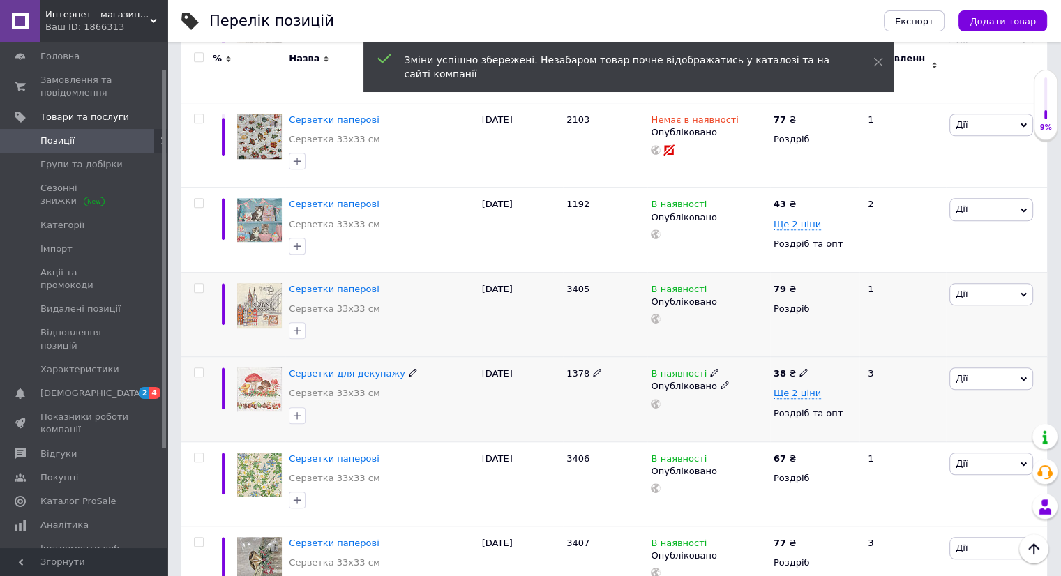
click at [799, 368] on icon at bounding box center [803, 372] width 8 height 8
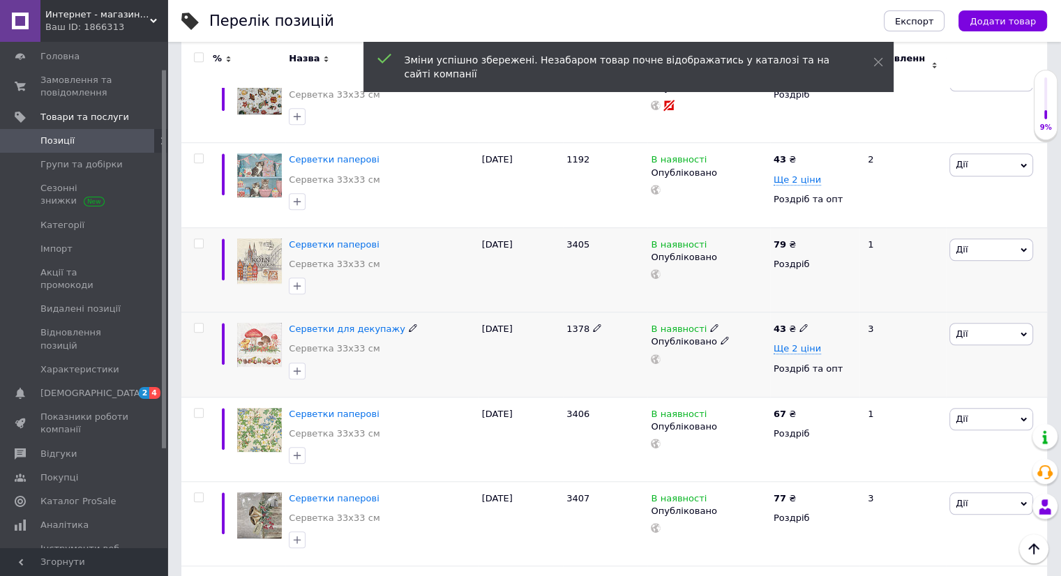
scroll to position [1116, 0]
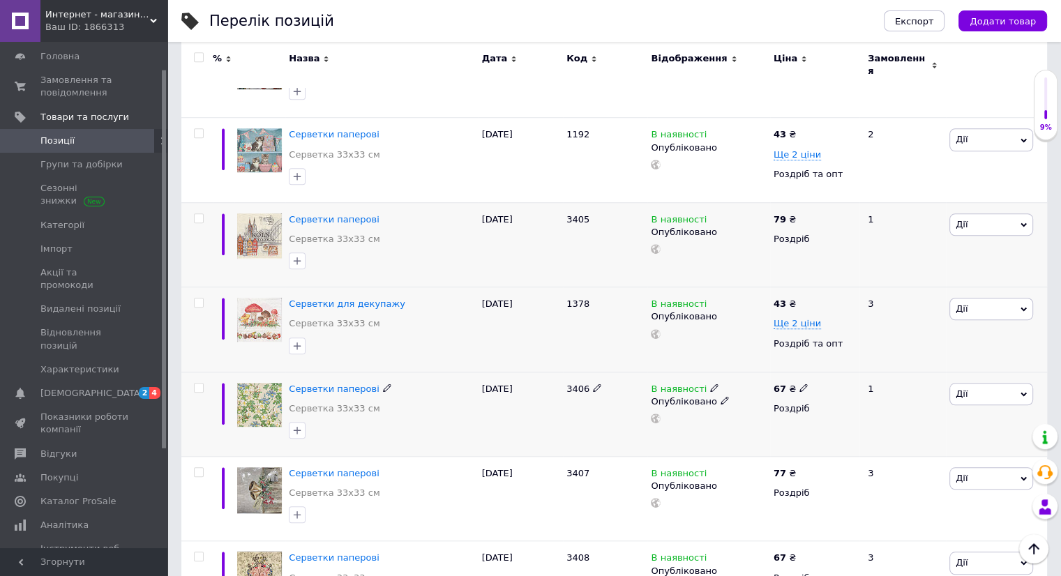
click at [799, 384] on use at bounding box center [803, 388] width 8 height 8
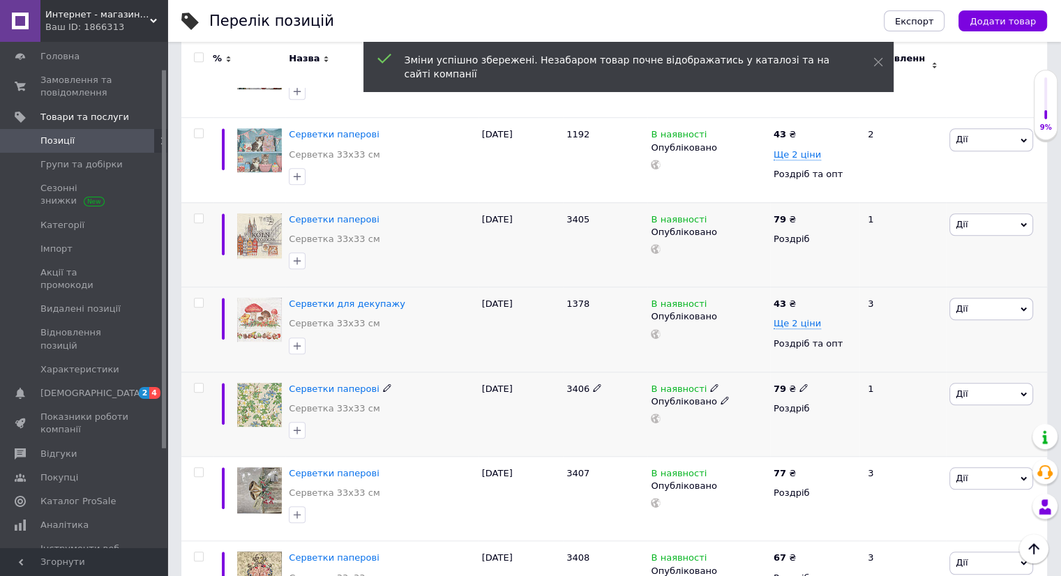
scroll to position [1186, 0]
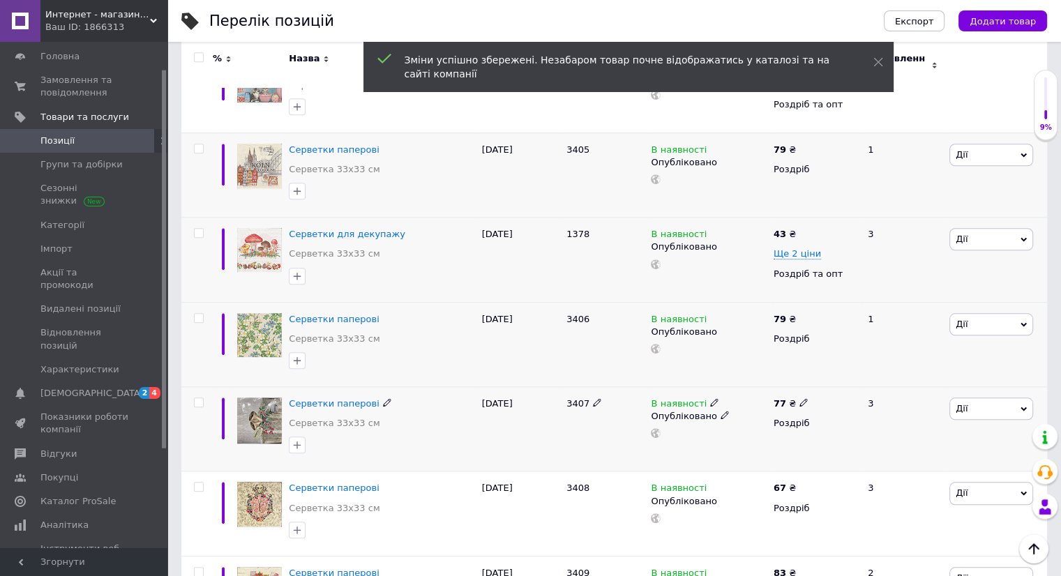
click at [799, 399] on use at bounding box center [803, 403] width 8 height 8
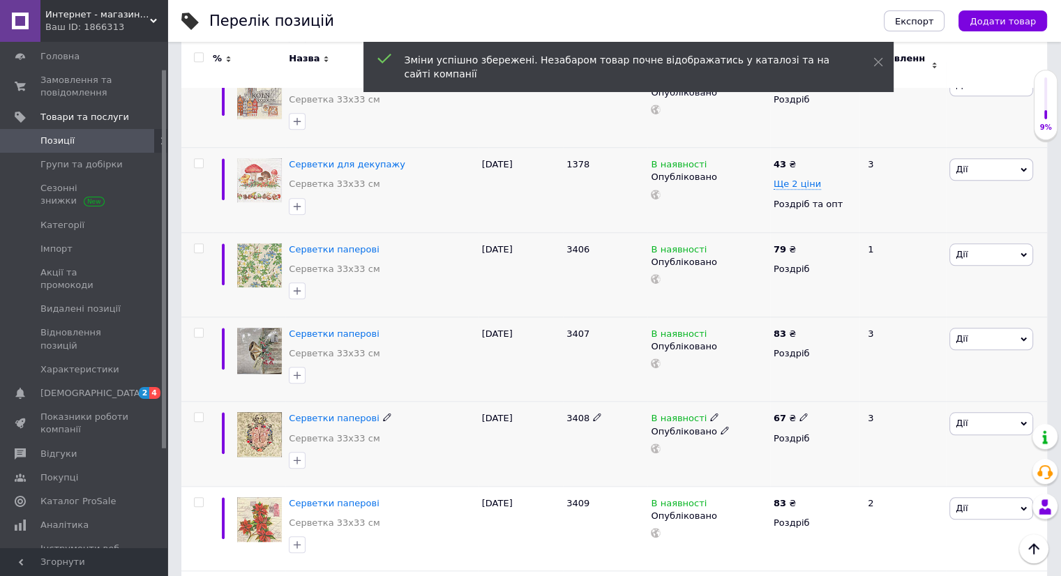
click at [799, 413] on icon at bounding box center [803, 417] width 8 height 8
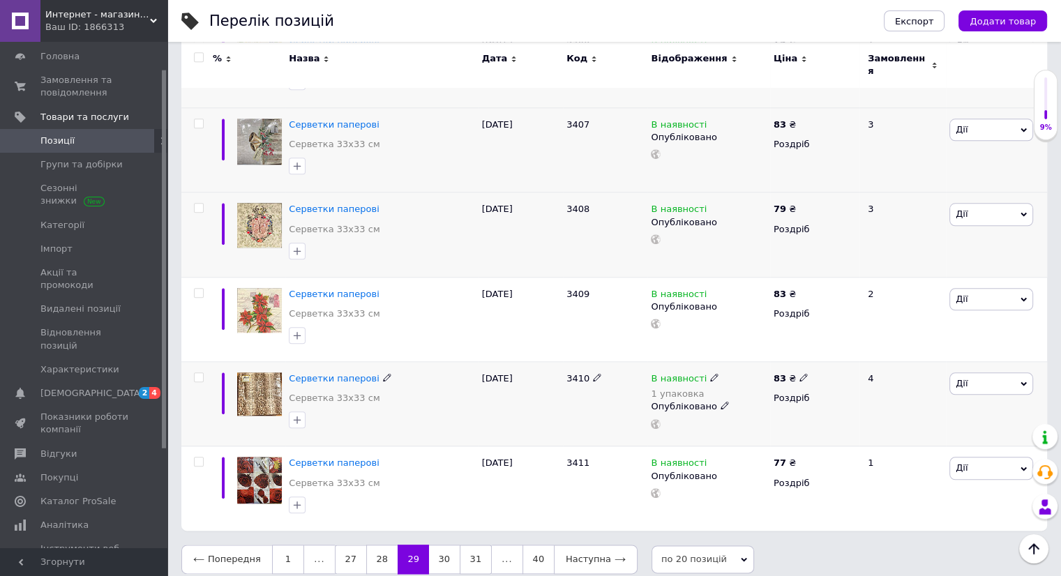
scroll to position [1465, 0]
click at [802, 457] on use at bounding box center [803, 461] width 8 height 8
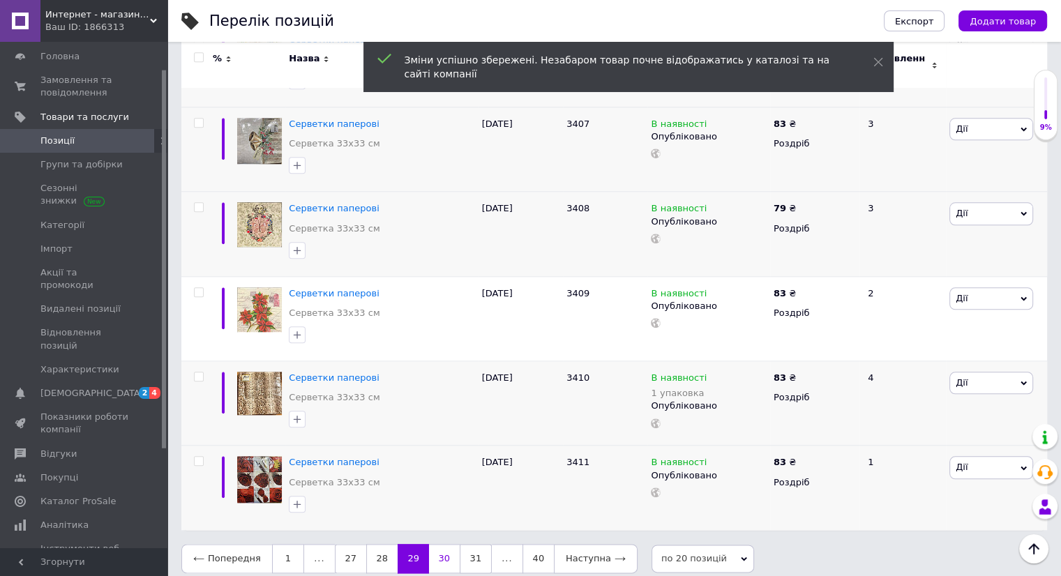
click at [429, 545] on link "30" at bounding box center [444, 558] width 31 height 29
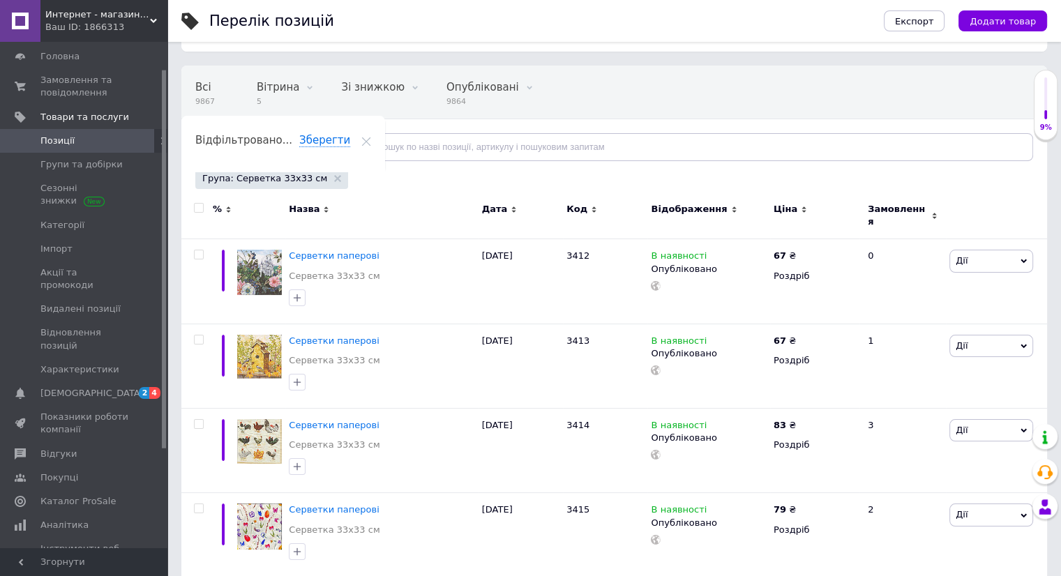
scroll to position [139, 0]
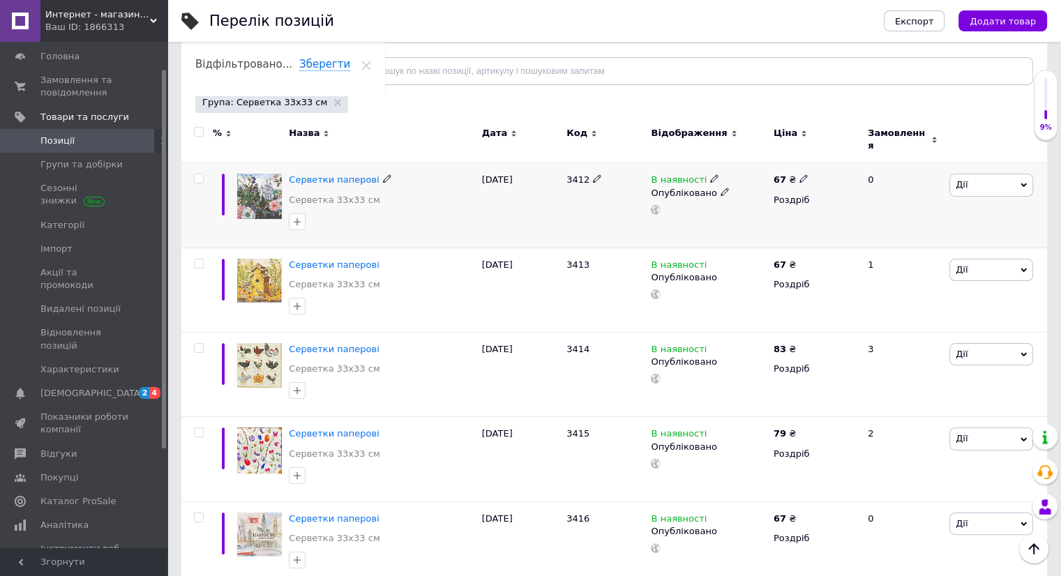
click at [799, 174] on icon at bounding box center [803, 178] width 8 height 8
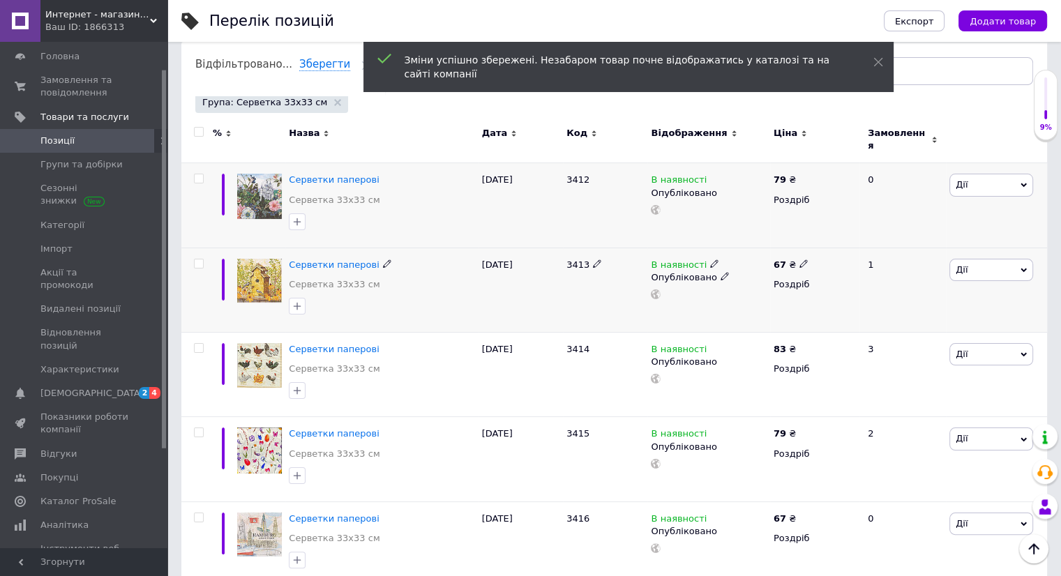
click at [799, 259] on icon at bounding box center [803, 263] width 8 height 8
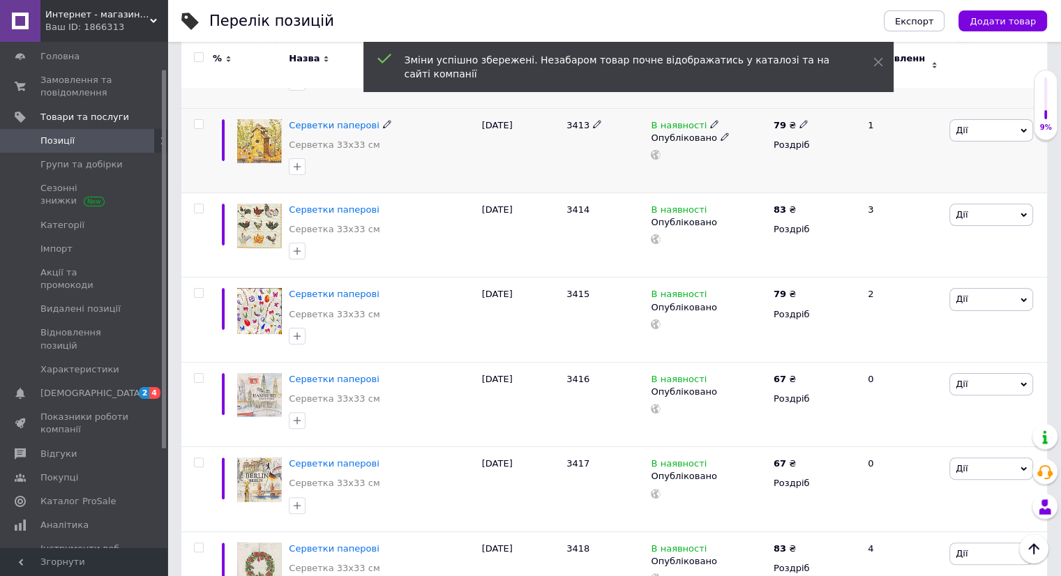
scroll to position [349, 0]
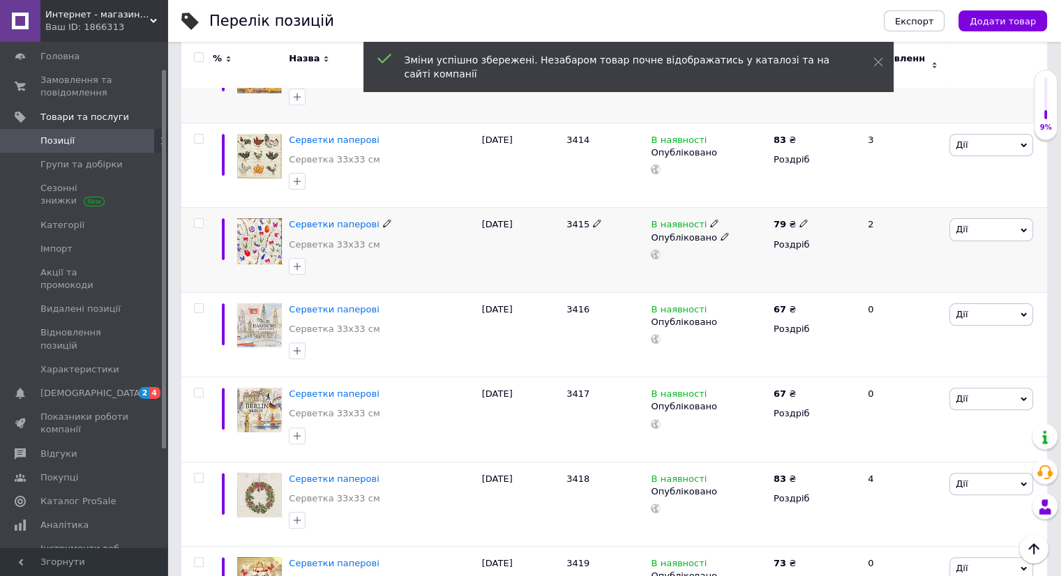
click at [801, 220] on use at bounding box center [803, 224] width 8 height 8
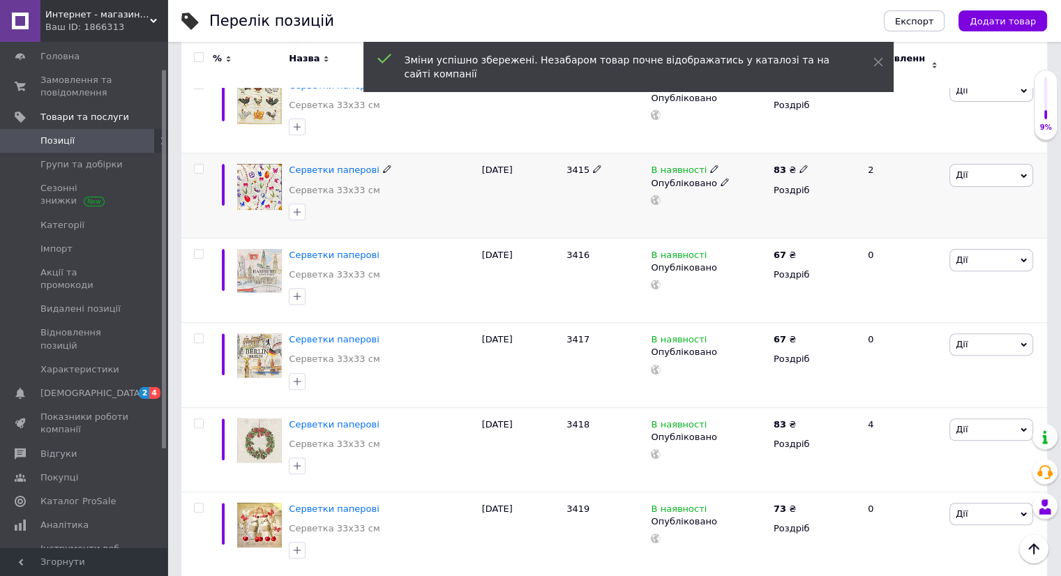
scroll to position [418, 0]
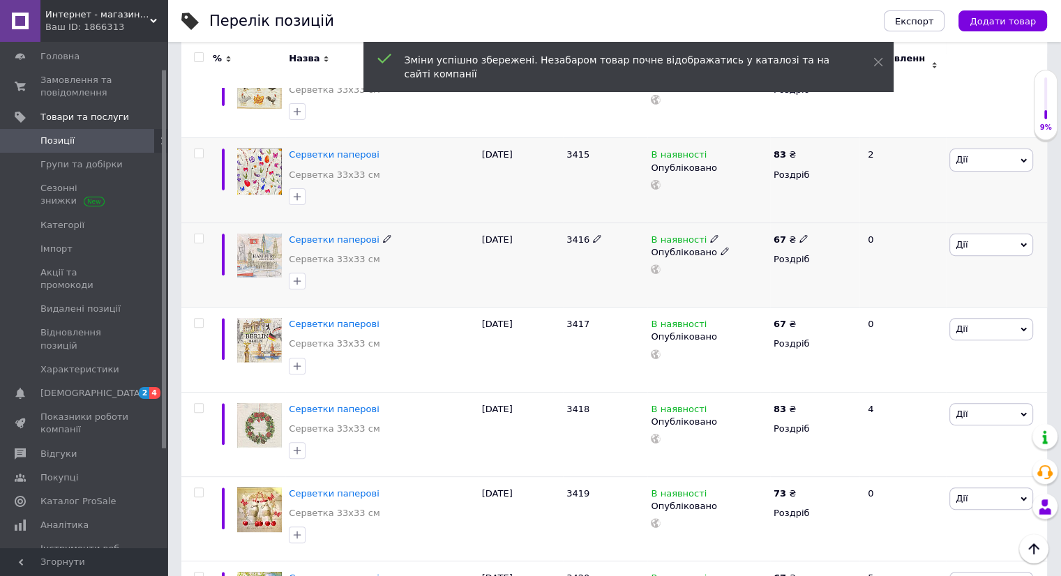
click at [799, 235] on use at bounding box center [803, 239] width 8 height 8
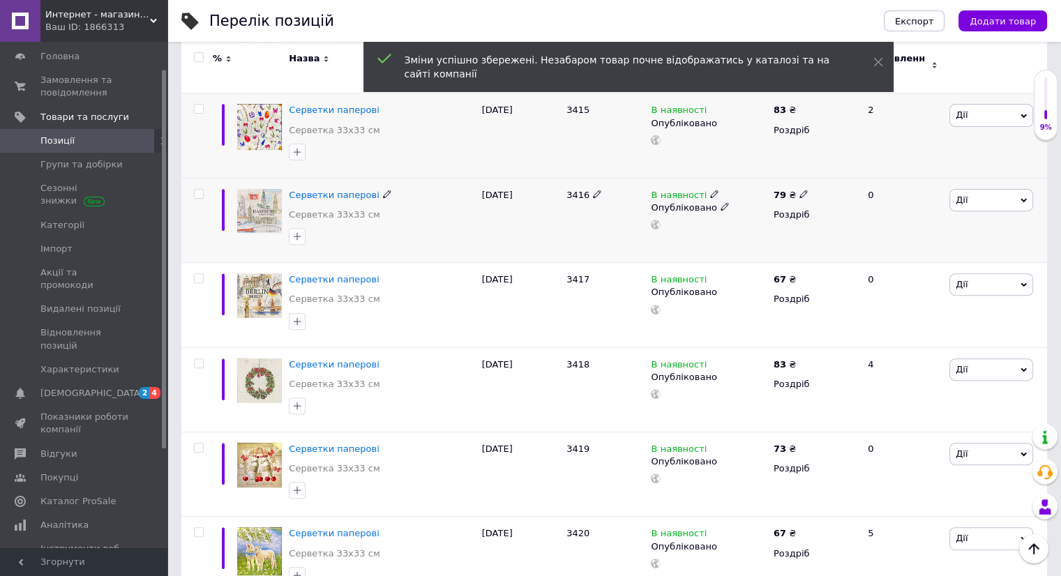
scroll to position [488, 0]
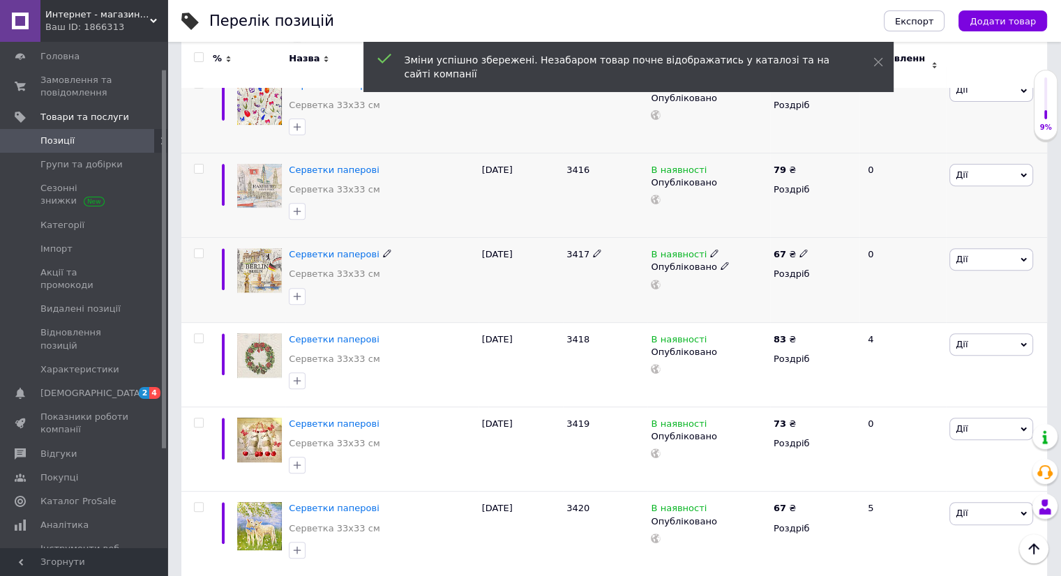
click at [799, 249] on icon at bounding box center [803, 253] width 8 height 8
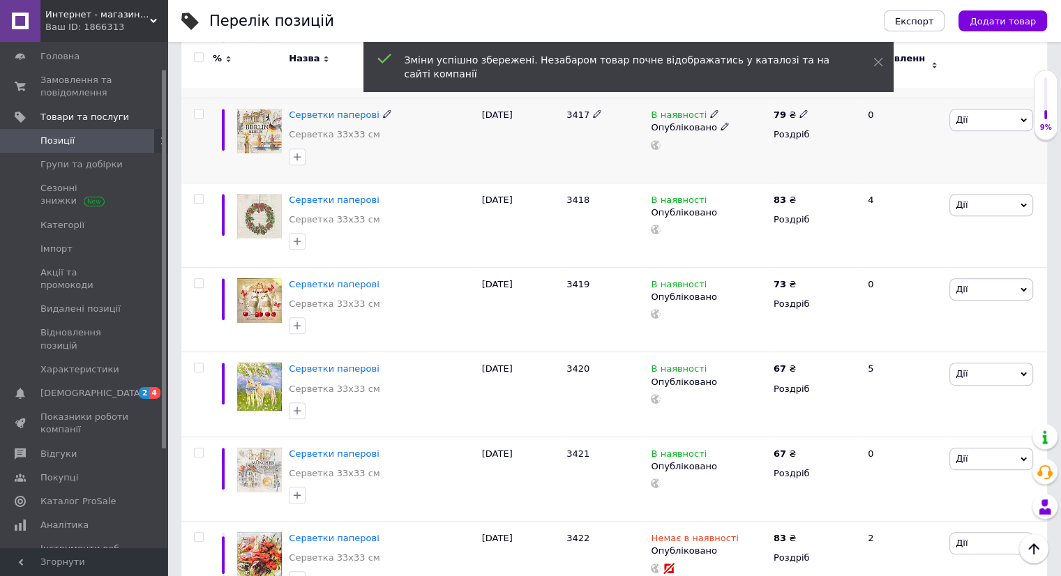
scroll to position [697, 0]
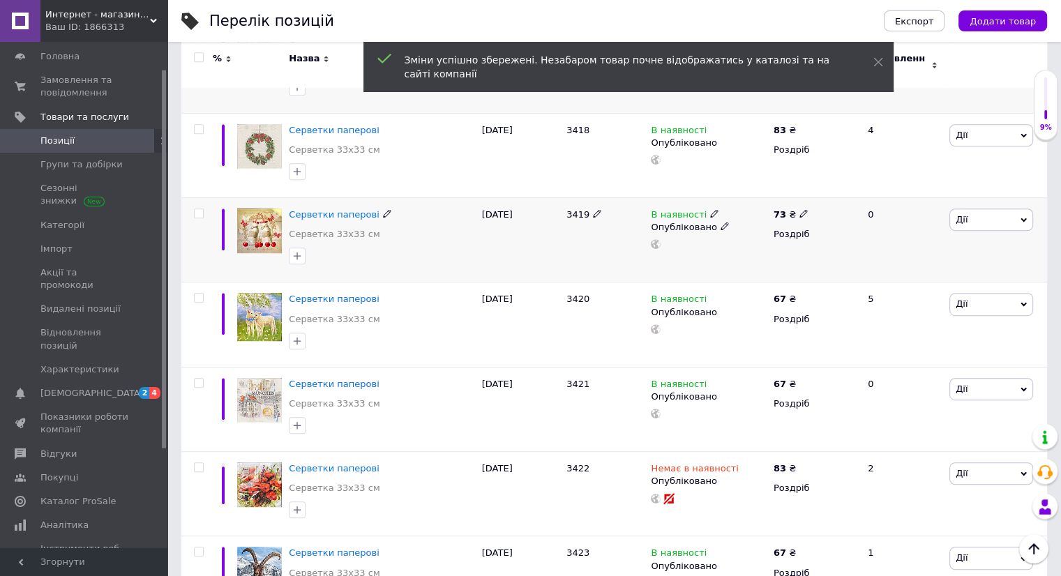
click at [799, 209] on icon at bounding box center [803, 213] width 8 height 8
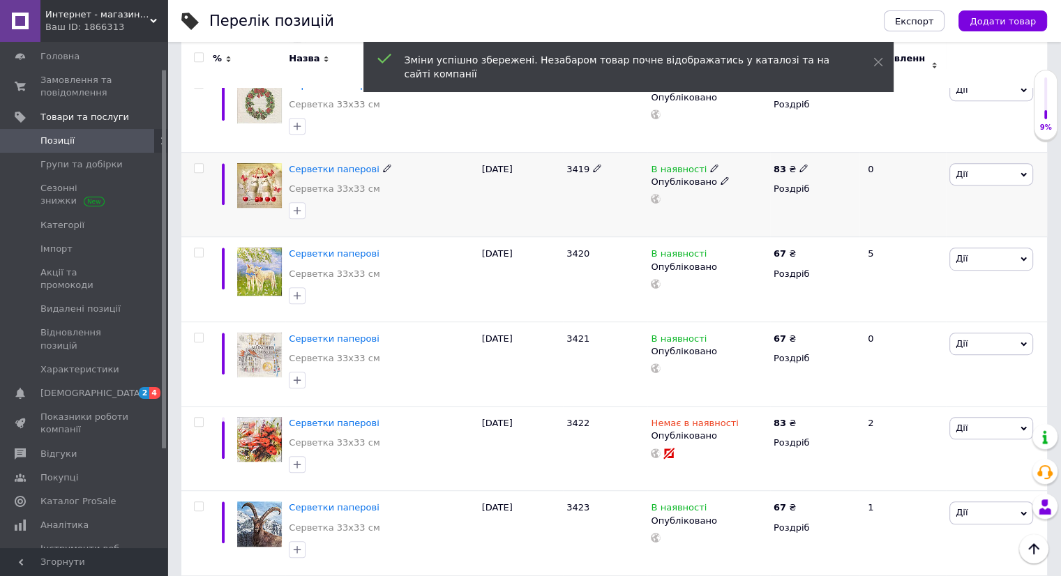
scroll to position [767, 0]
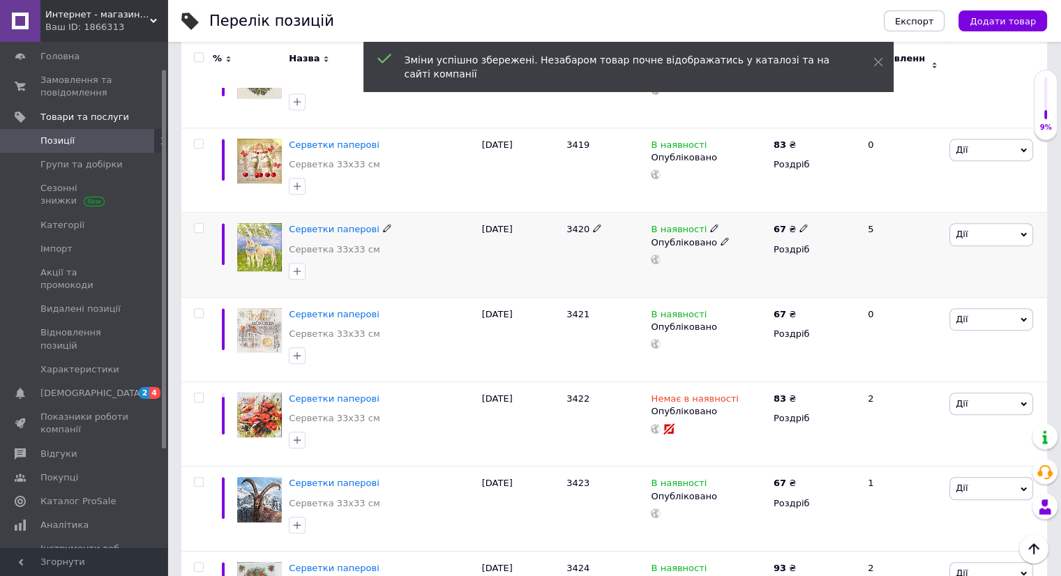
click at [799, 224] on icon at bounding box center [803, 228] width 8 height 8
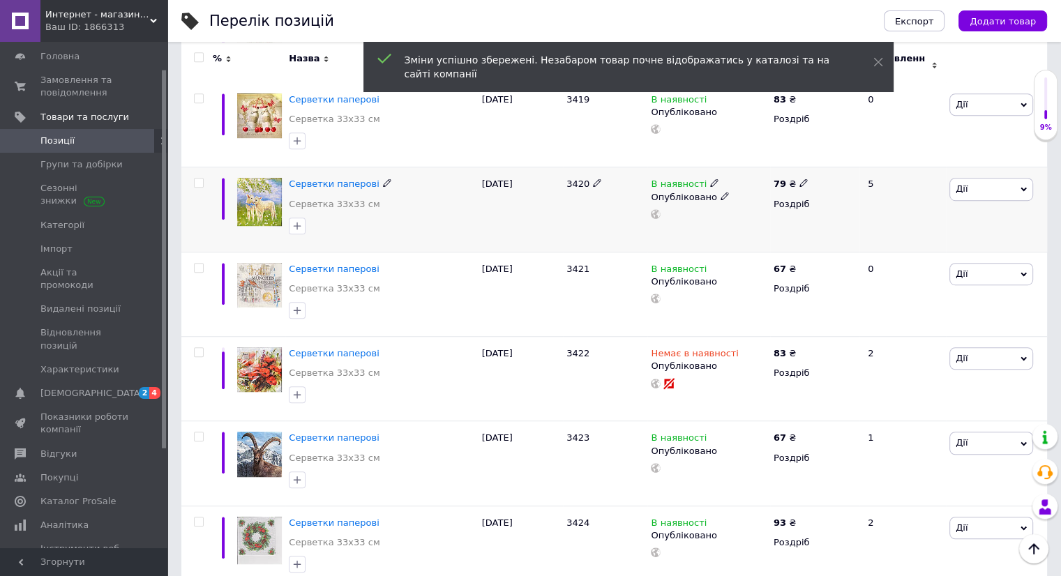
scroll to position [837, 0]
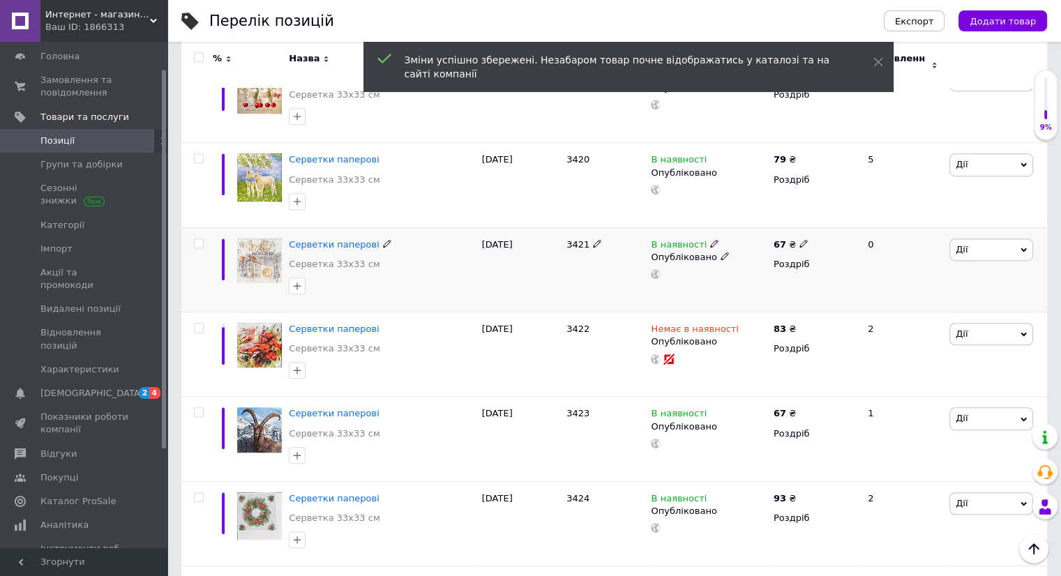
click at [799, 239] on icon at bounding box center [803, 243] width 8 height 8
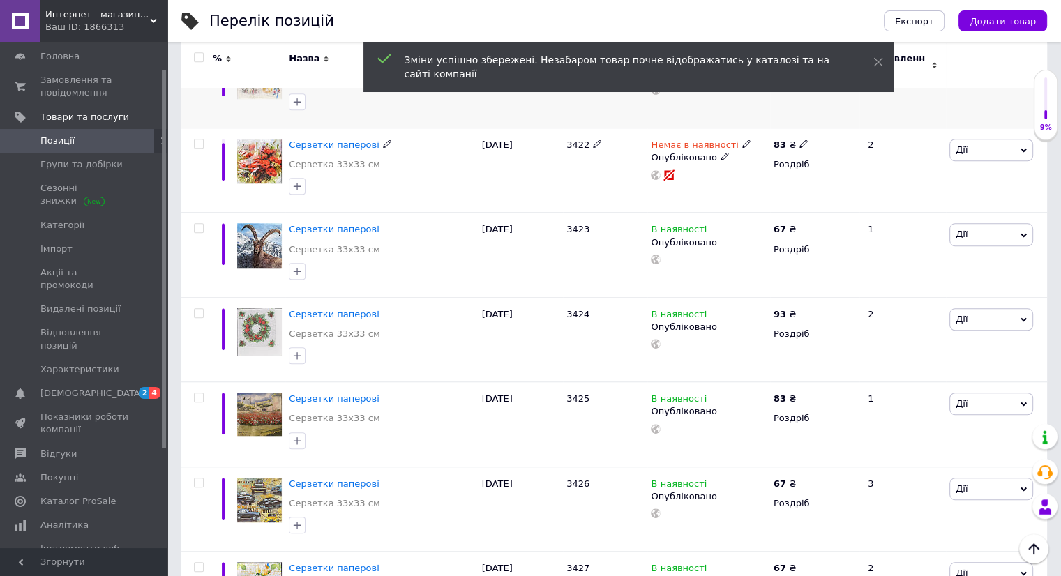
scroll to position [1046, 0]
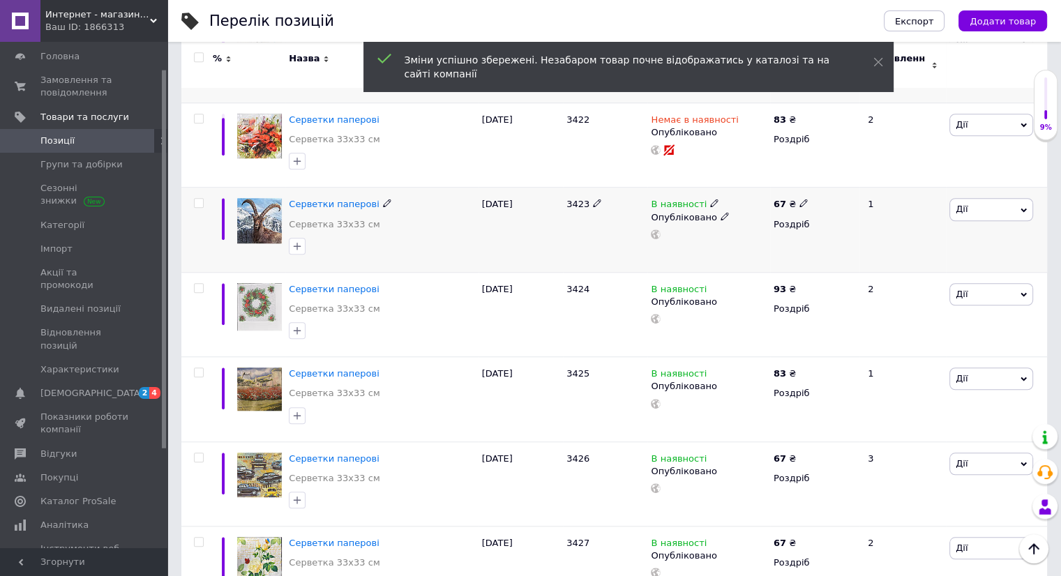
click at [799, 199] on use at bounding box center [803, 203] width 8 height 8
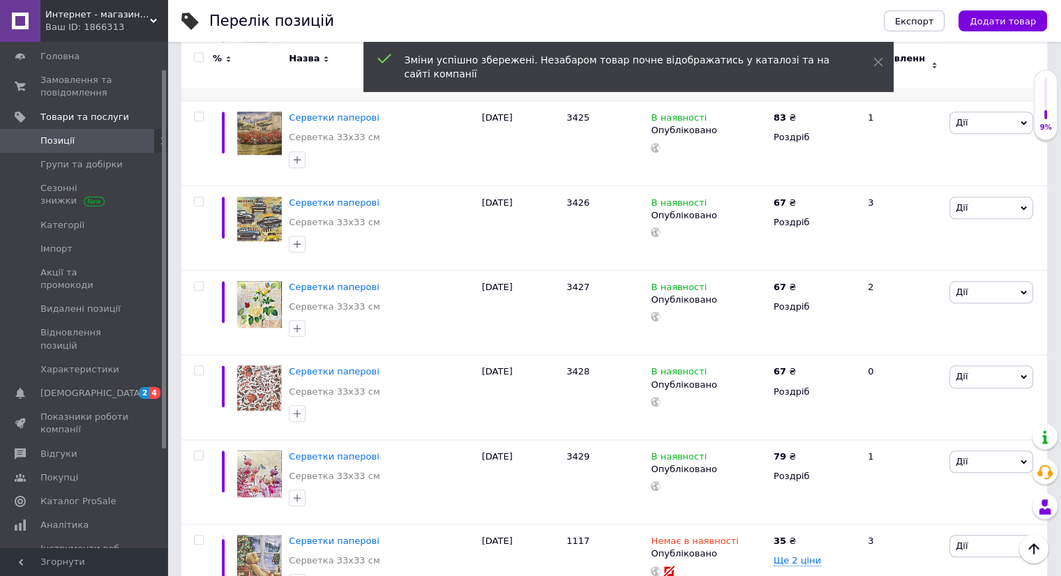
scroll to position [1325, 0]
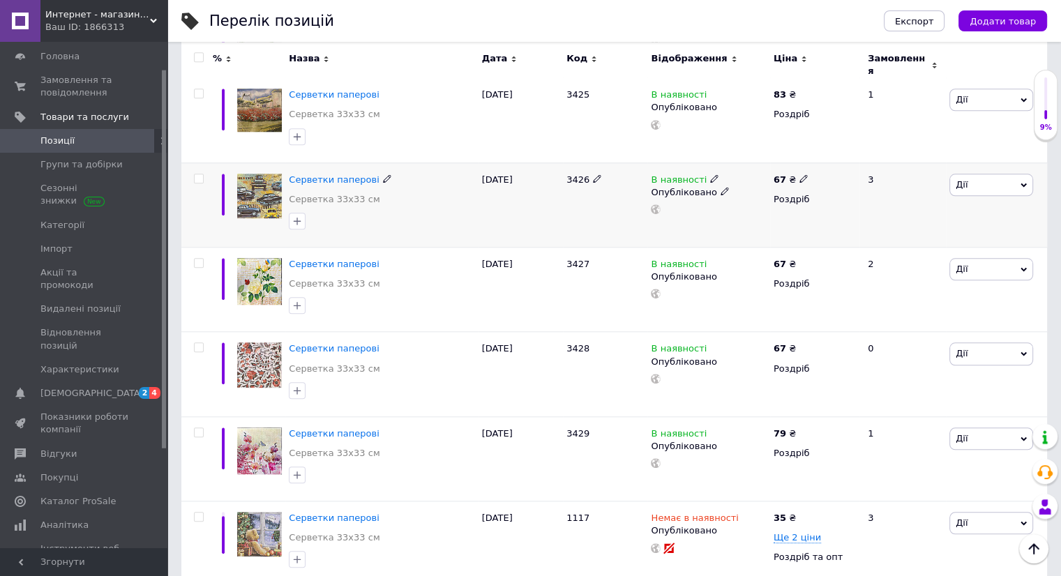
click at [799, 174] on icon at bounding box center [803, 178] width 8 height 8
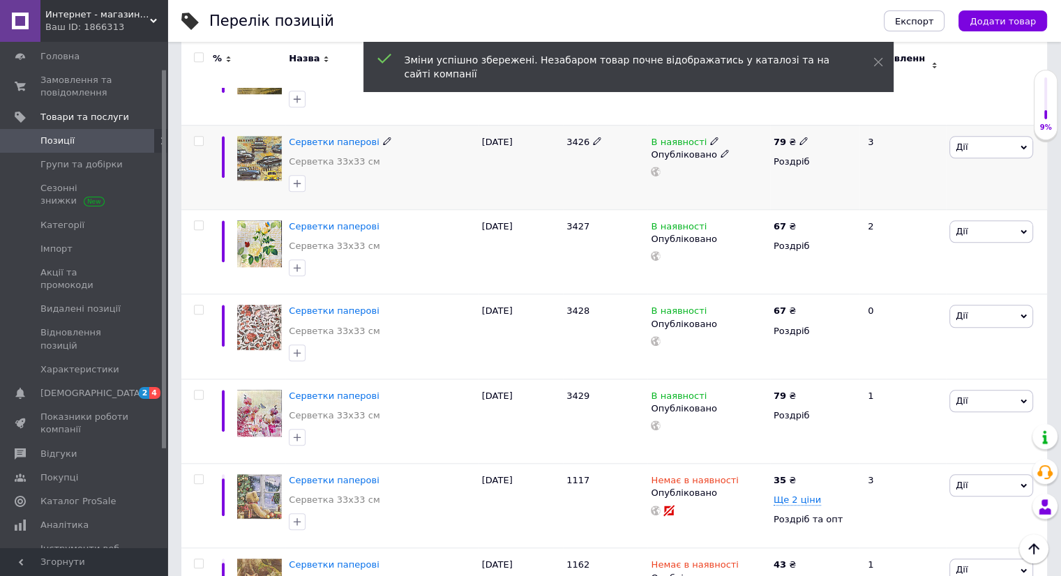
scroll to position [1395, 0]
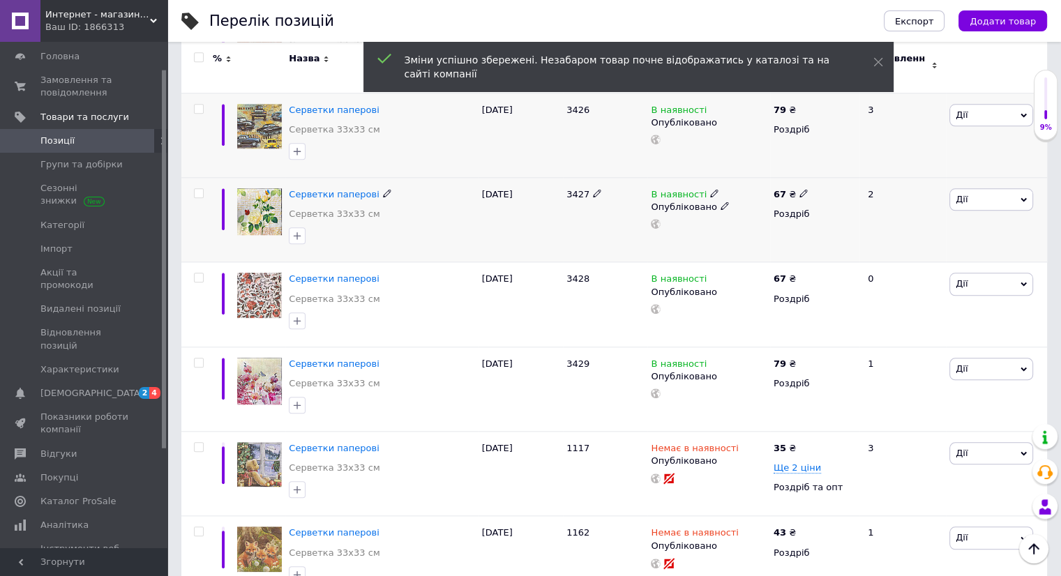
click at [799, 189] on icon at bounding box center [803, 193] width 8 height 8
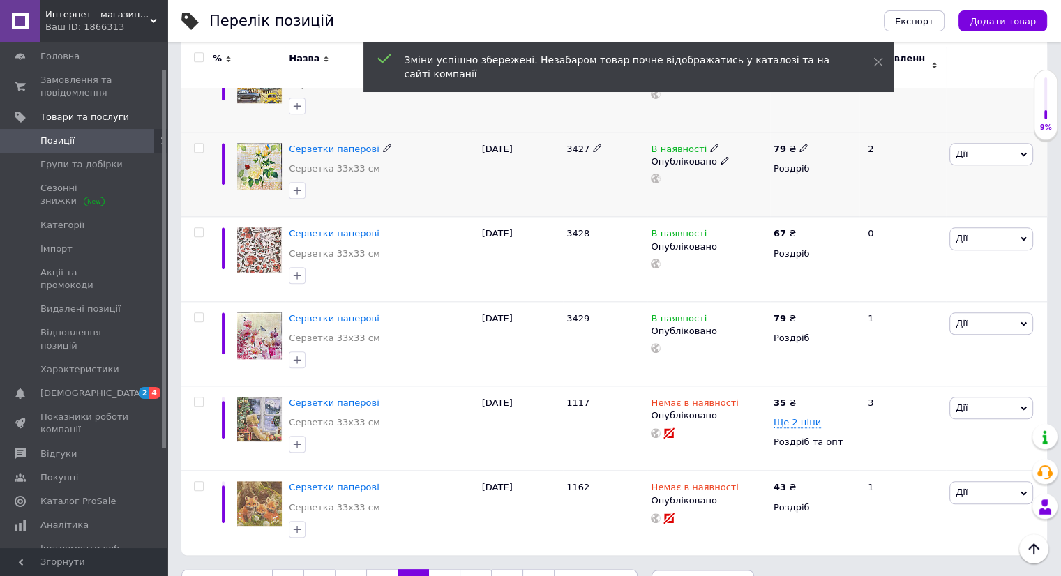
scroll to position [1465, 0]
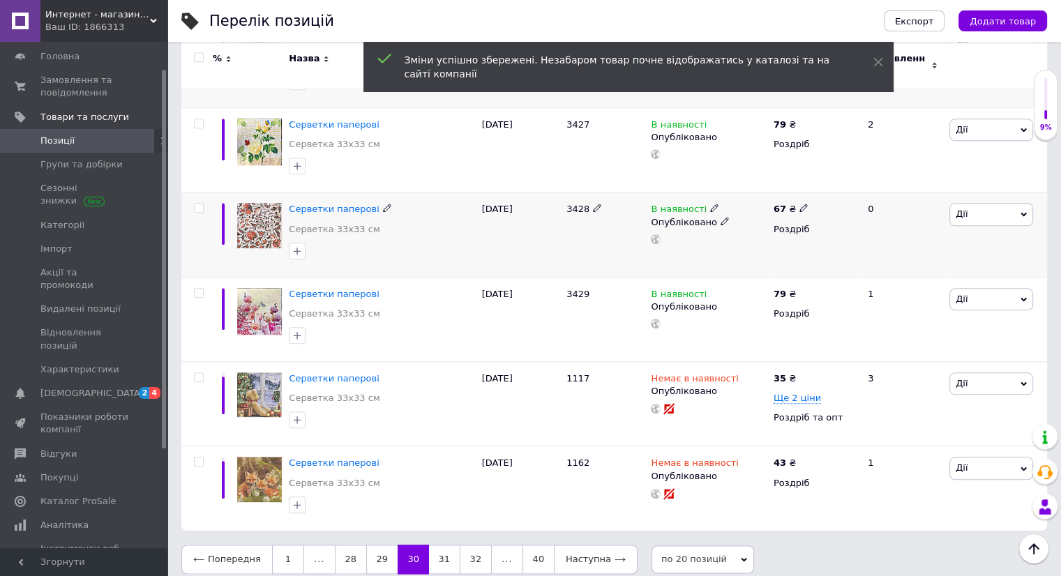
click at [799, 204] on use at bounding box center [803, 208] width 8 height 8
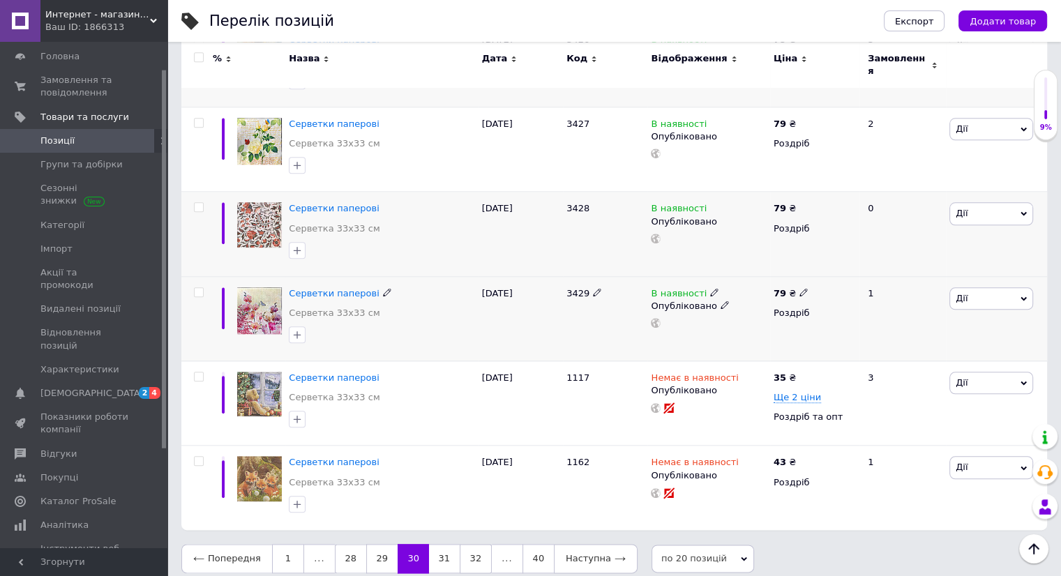
click at [799, 288] on icon at bounding box center [803, 292] width 8 height 8
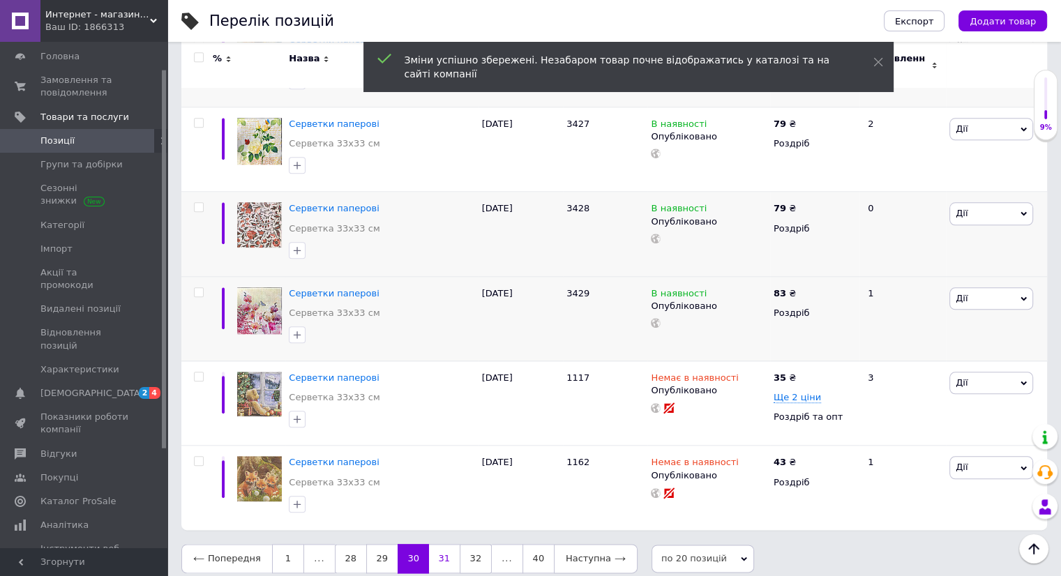
click at [441, 555] on link "31" at bounding box center [444, 558] width 31 height 29
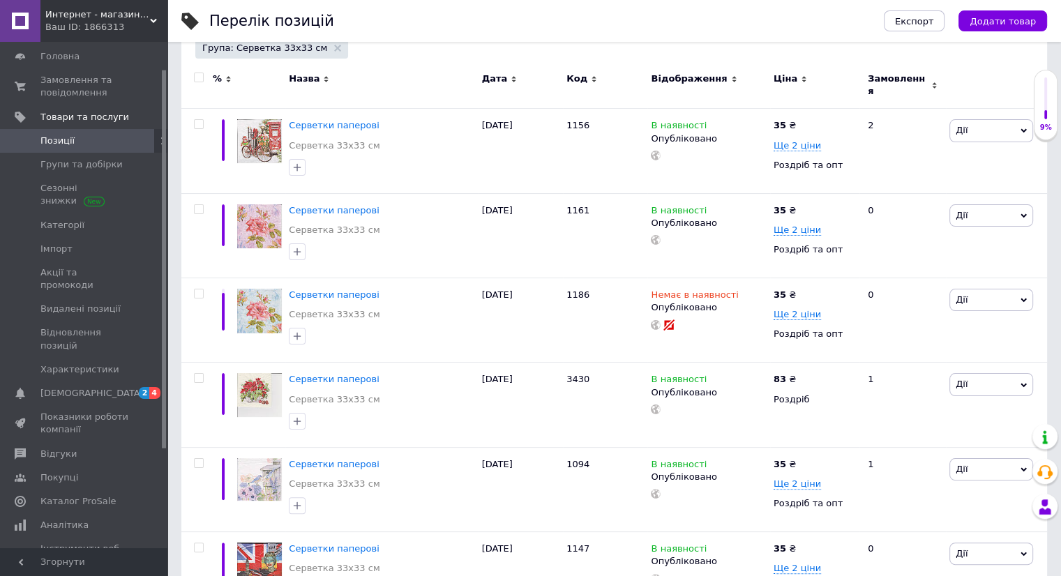
scroll to position [209, 0]
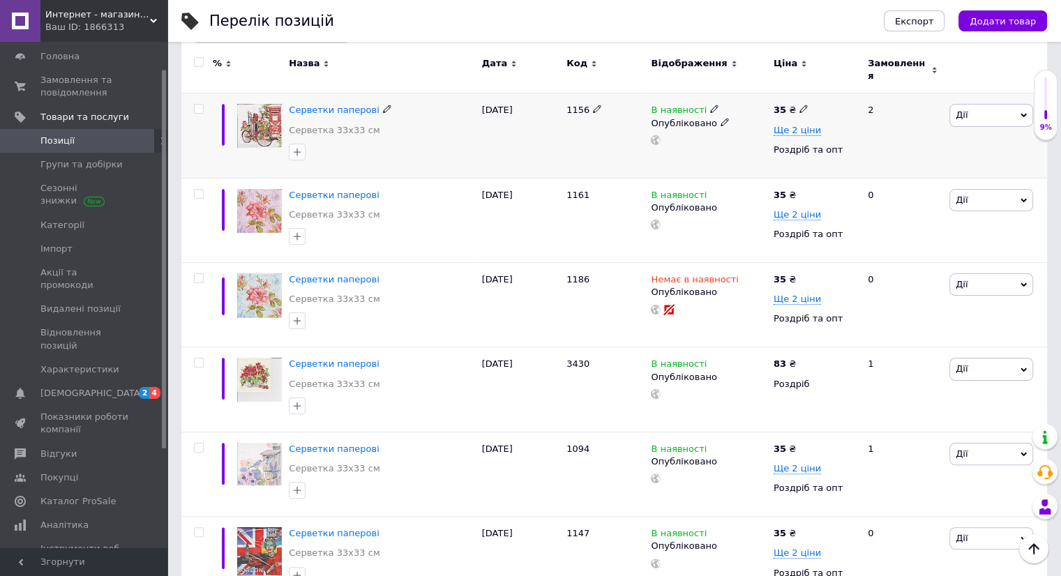
click at [799, 105] on icon at bounding box center [803, 109] width 8 height 8
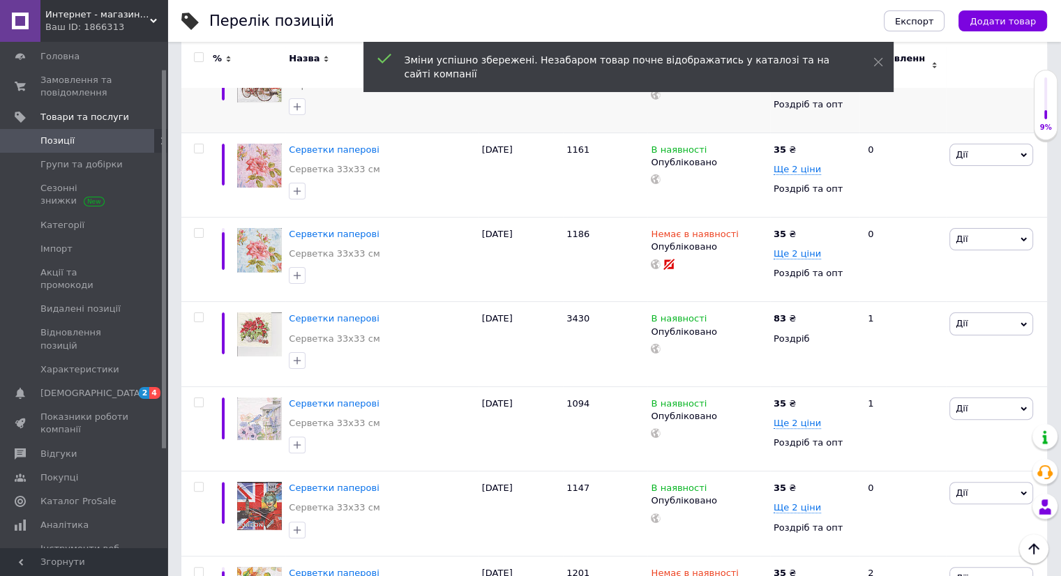
scroll to position [279, 0]
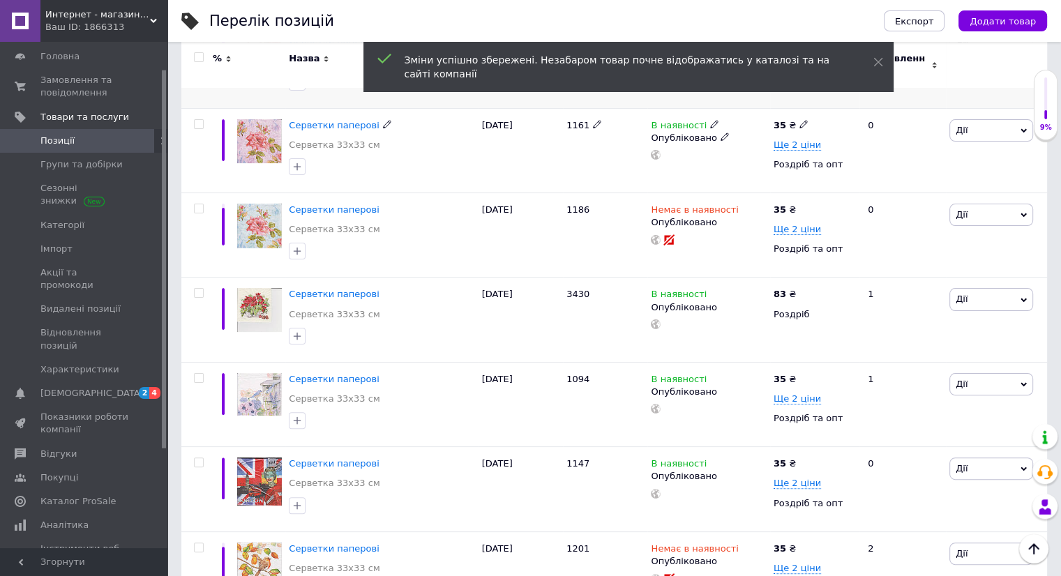
click at [801, 119] on span at bounding box center [803, 124] width 8 height 10
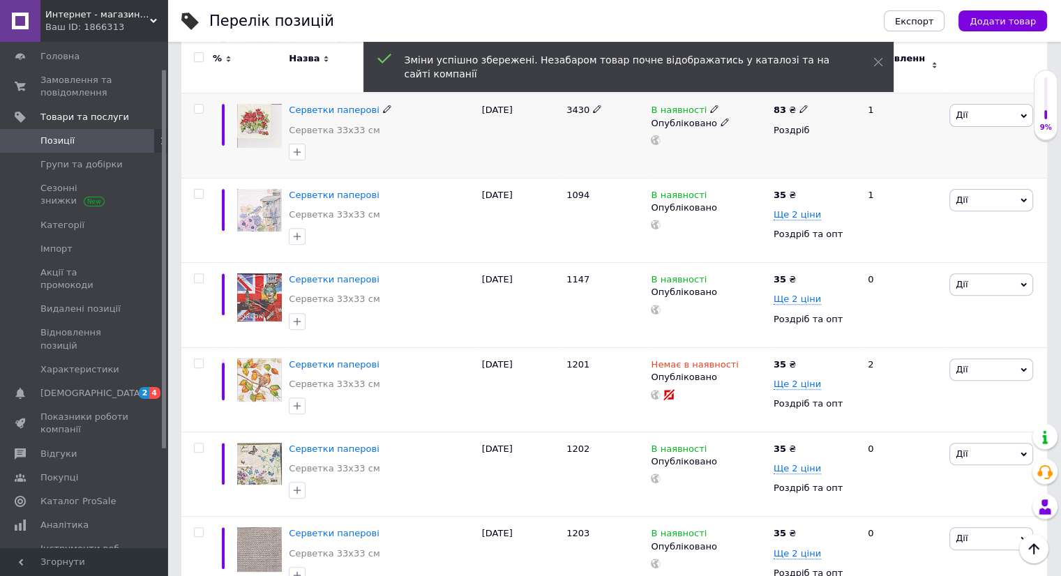
scroll to position [488, 0]
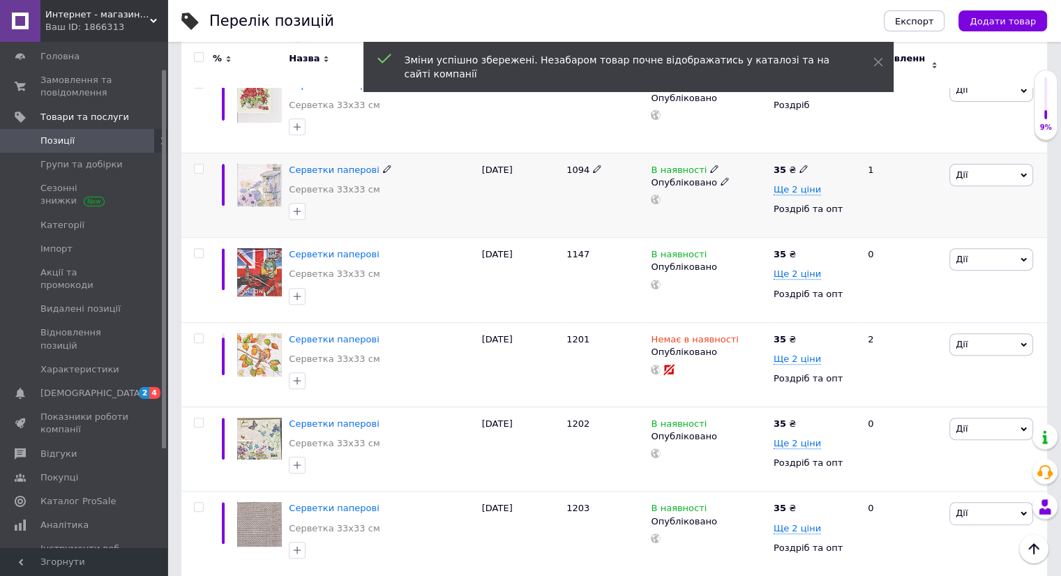
click at [799, 165] on icon at bounding box center [803, 169] width 8 height 8
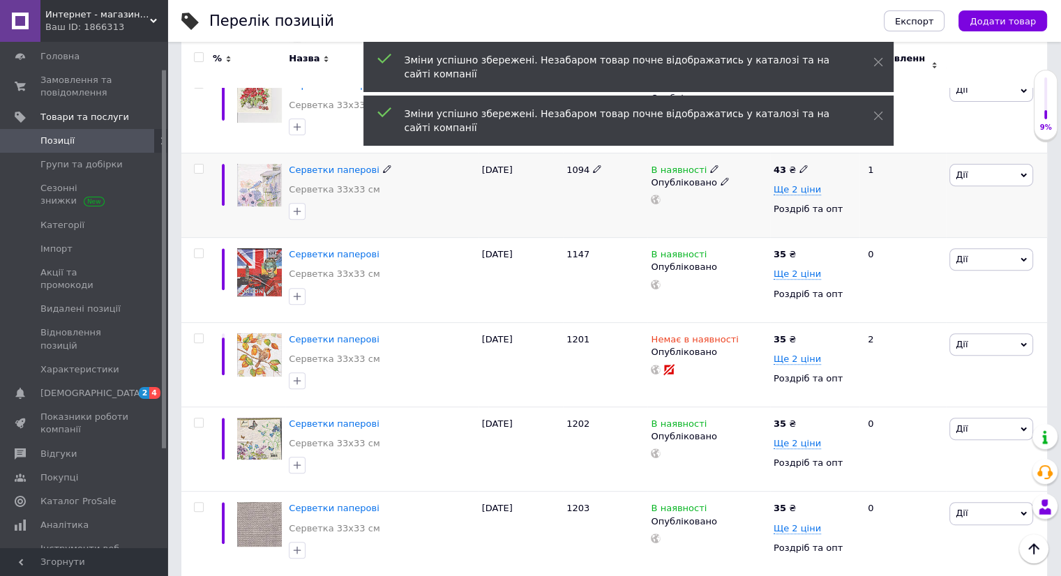
scroll to position [558, 0]
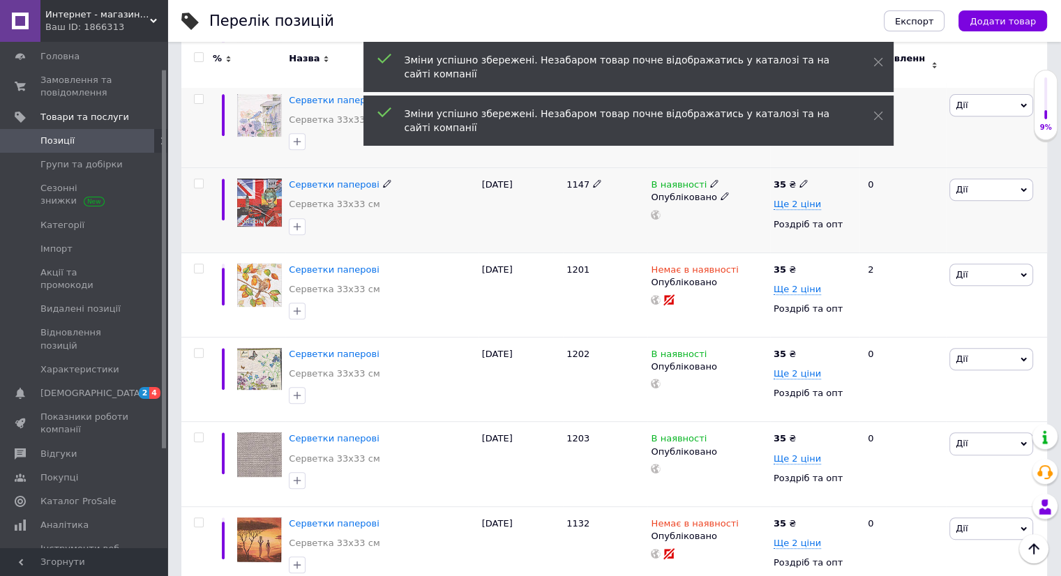
click at [799, 179] on icon at bounding box center [803, 183] width 8 height 8
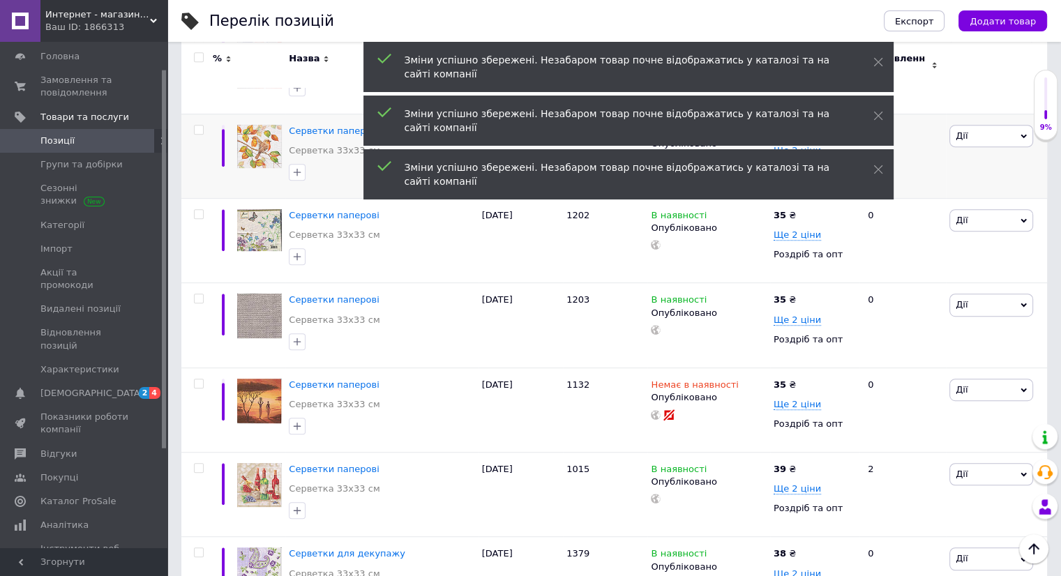
scroll to position [697, 0]
click at [799, 209] on icon at bounding box center [803, 213] width 8 height 8
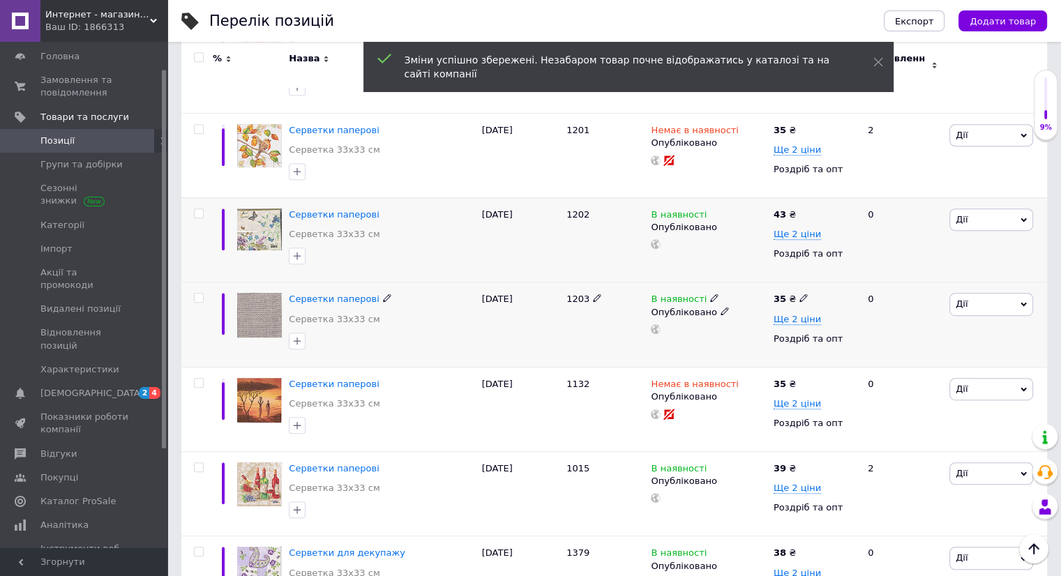
click at [799, 294] on icon at bounding box center [803, 298] width 8 height 8
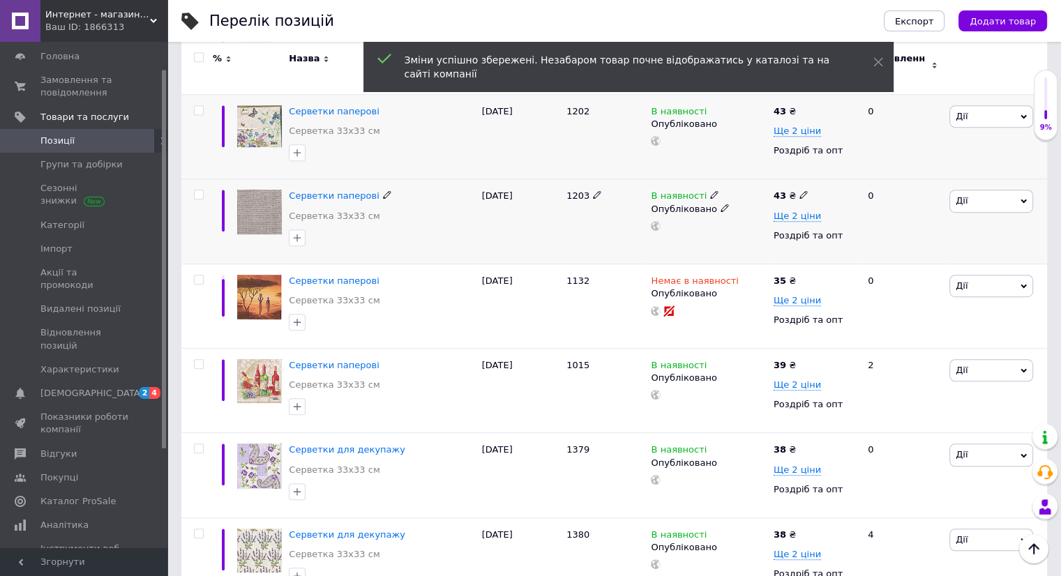
scroll to position [837, 0]
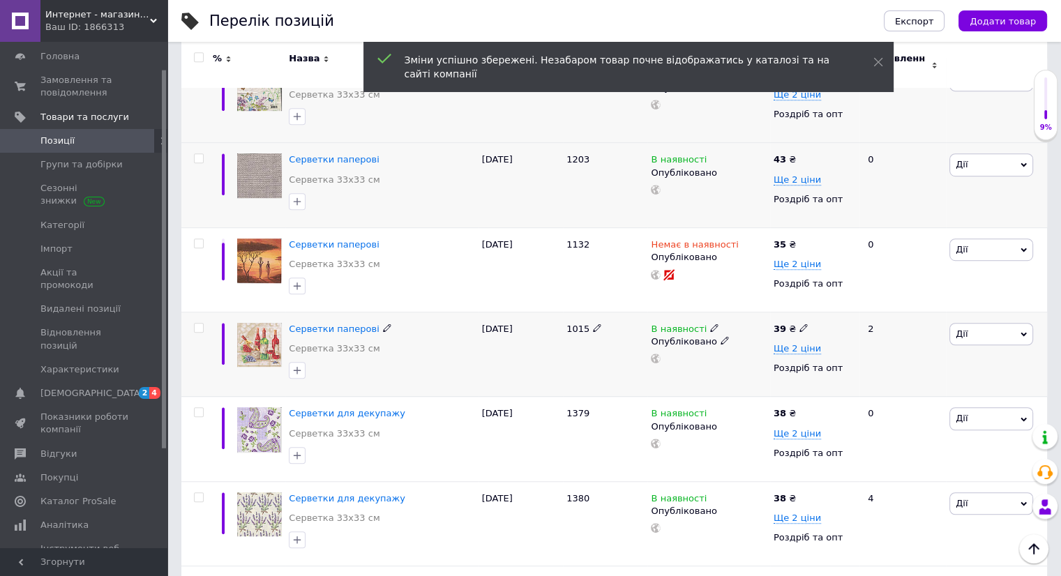
click at [800, 324] on use at bounding box center [803, 328] width 8 height 8
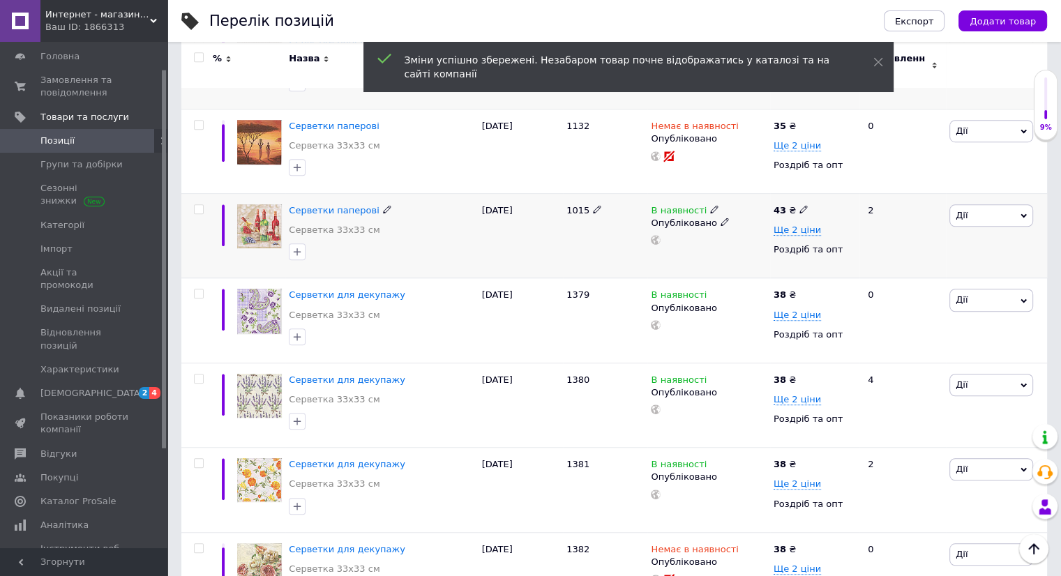
scroll to position [976, 0]
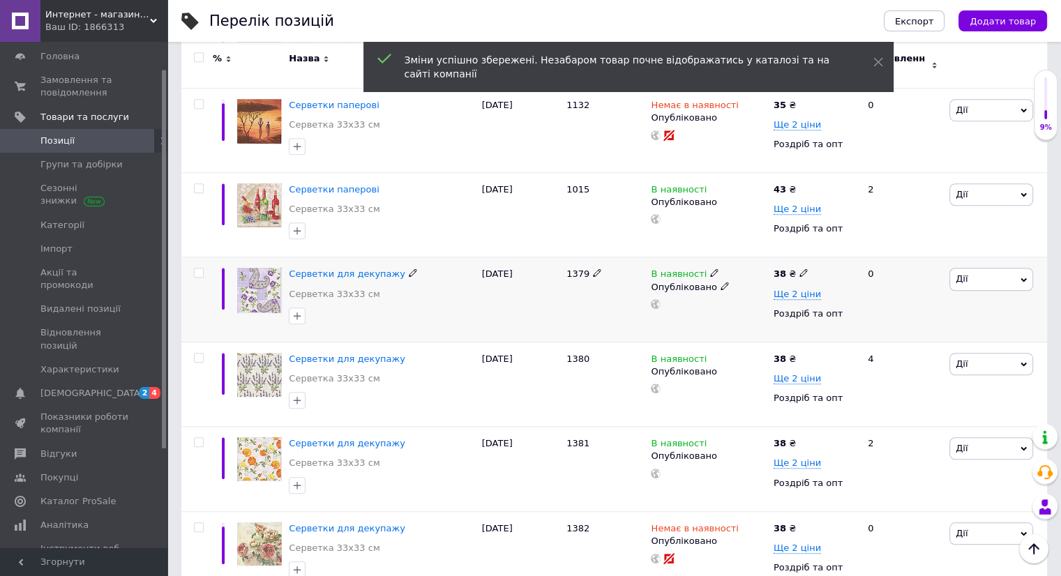
click at [799, 268] on icon at bounding box center [803, 272] width 8 height 8
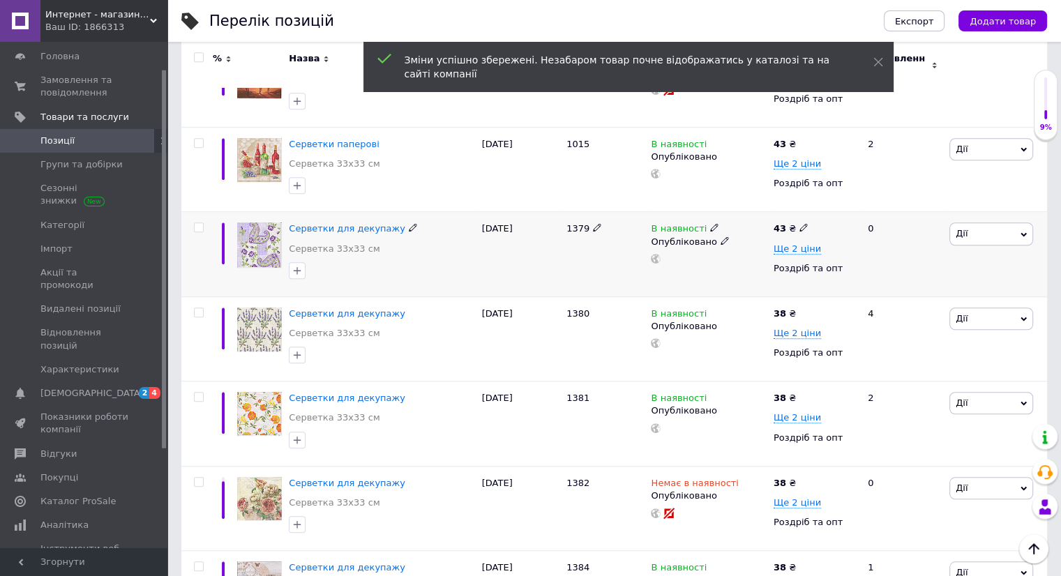
scroll to position [1046, 0]
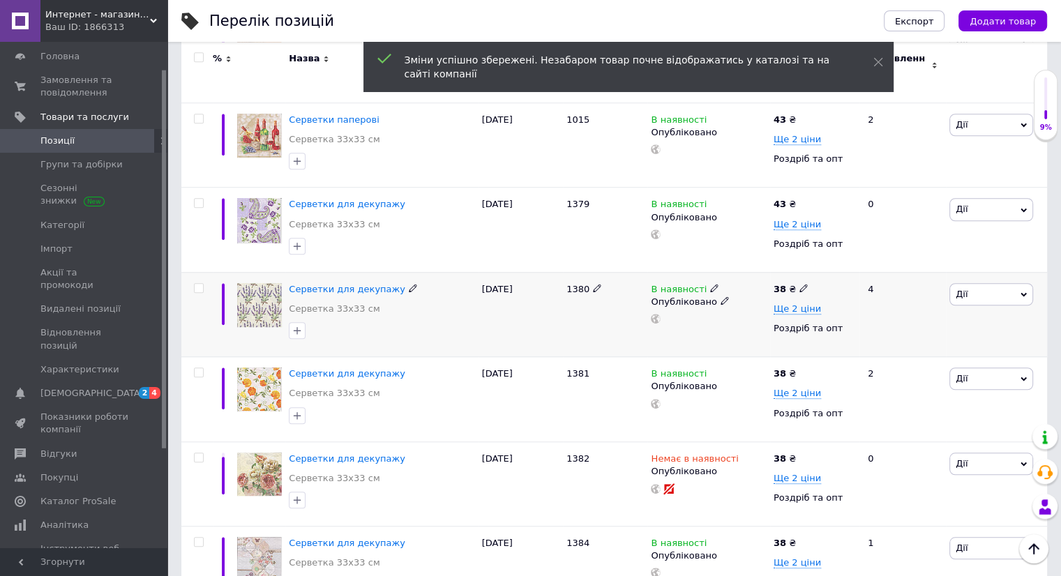
click at [799, 284] on icon at bounding box center [803, 288] width 8 height 8
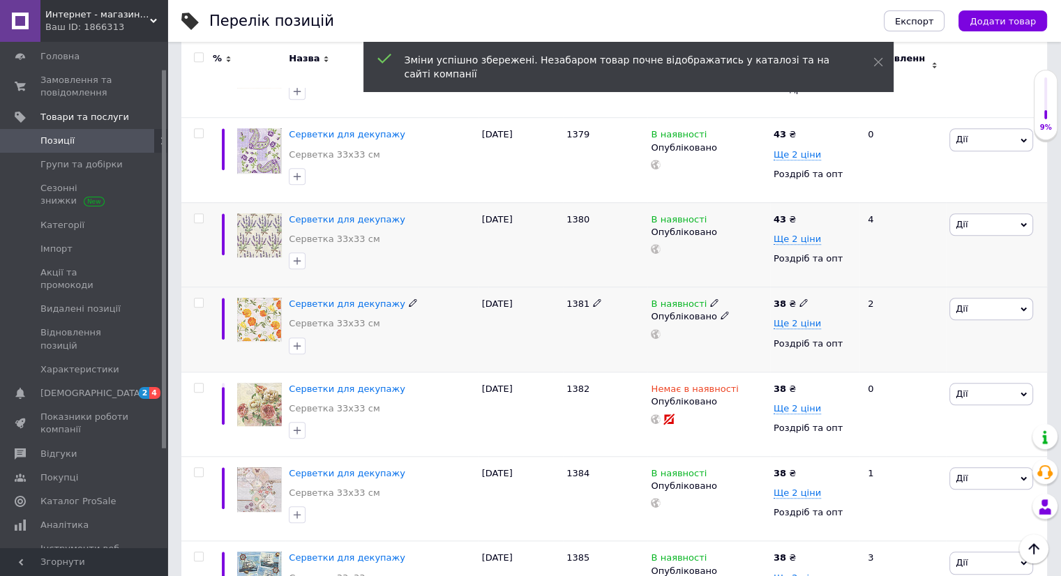
click at [799, 298] on icon at bounding box center [803, 302] width 8 height 8
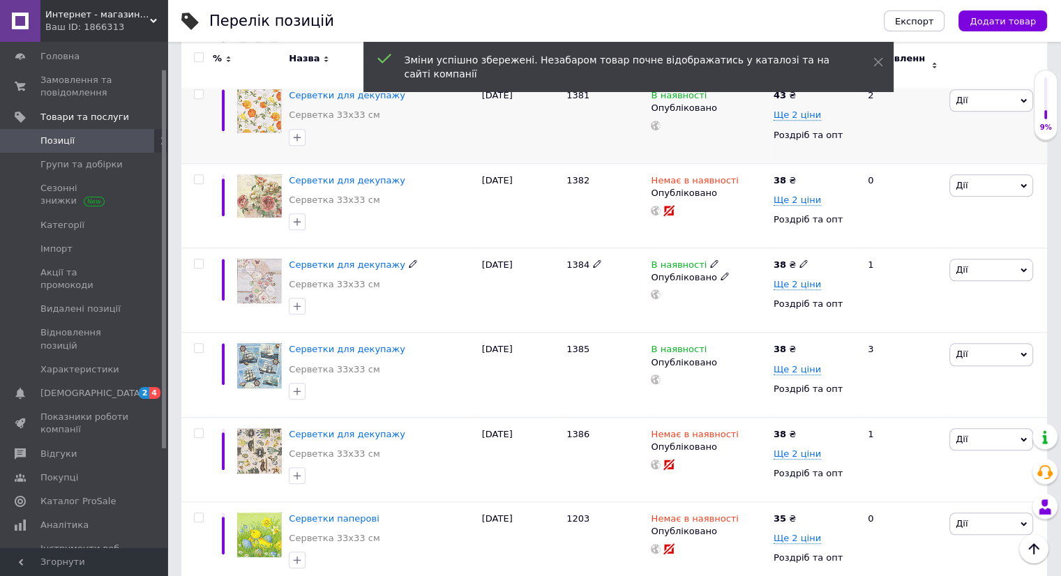
scroll to position [1325, 0]
click at [799, 259] on icon at bounding box center [803, 263] width 8 height 8
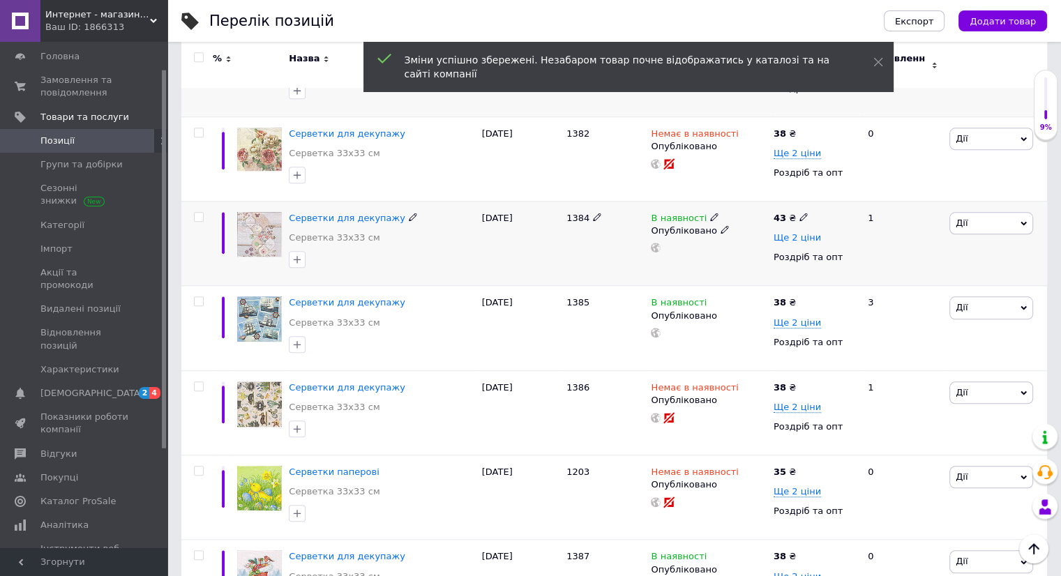
scroll to position [1395, 0]
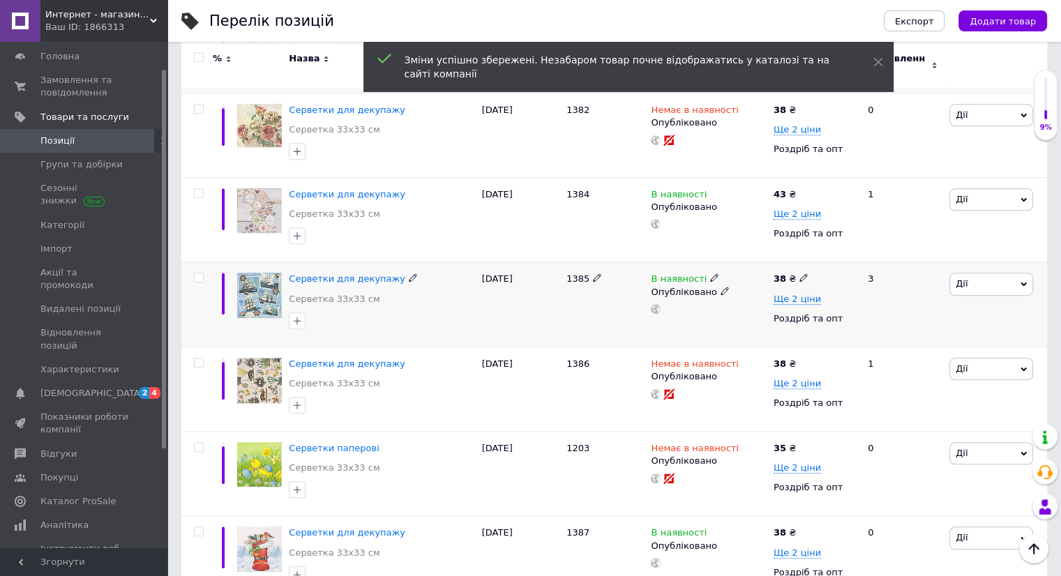
click at [799, 273] on icon at bounding box center [803, 277] width 8 height 8
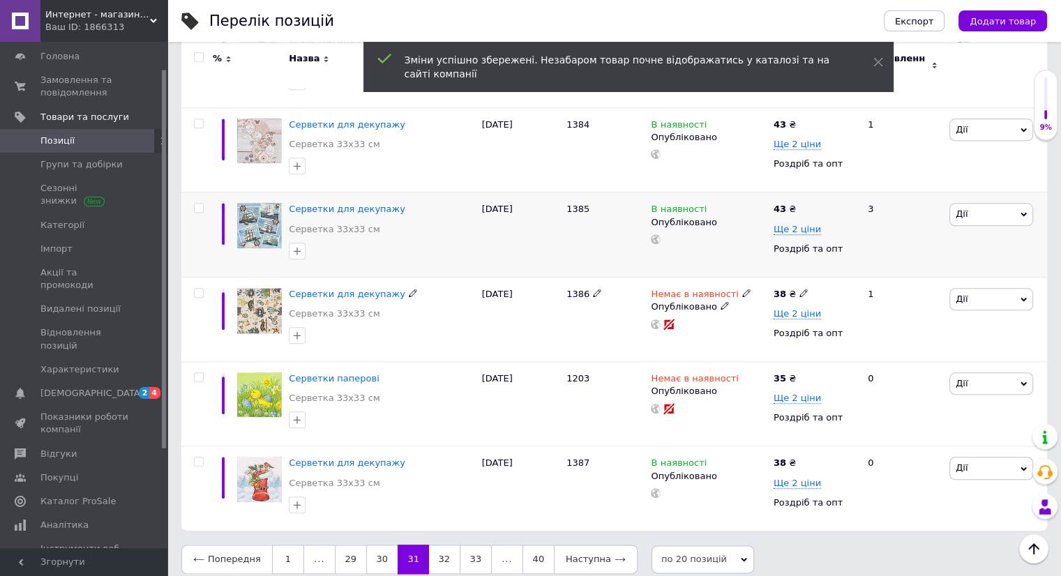
scroll to position [1465, 0]
click at [799, 457] on icon at bounding box center [803, 461] width 8 height 8
click at [438, 547] on link "32" at bounding box center [444, 558] width 31 height 29
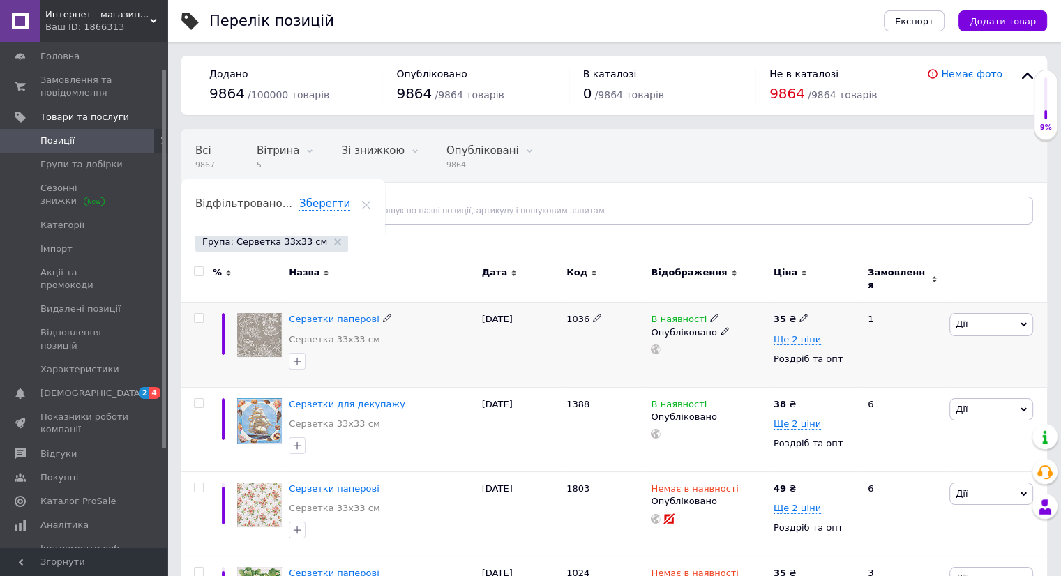
click at [799, 314] on icon at bounding box center [803, 318] width 8 height 8
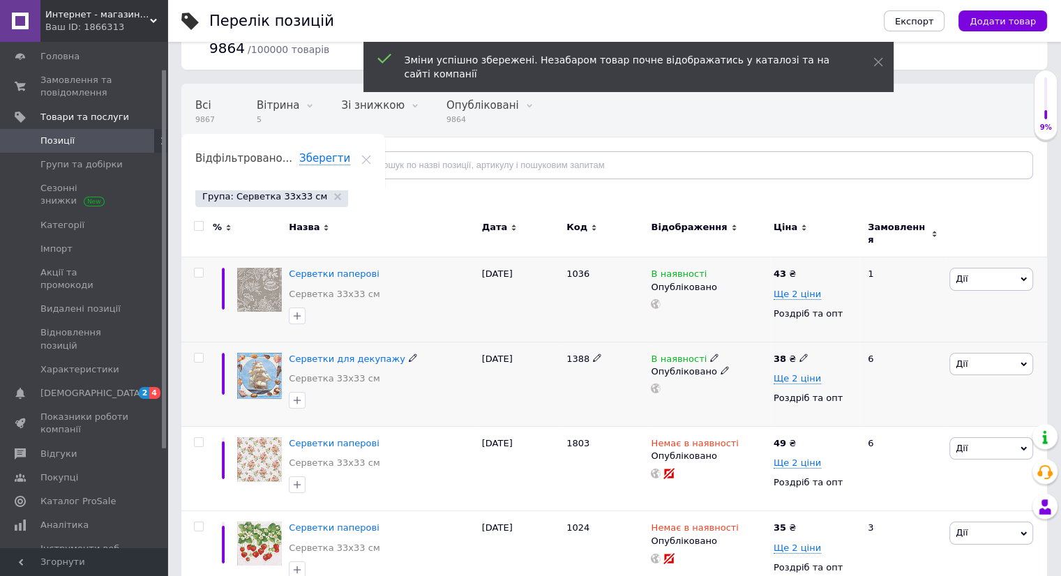
scroll to position [70, 0]
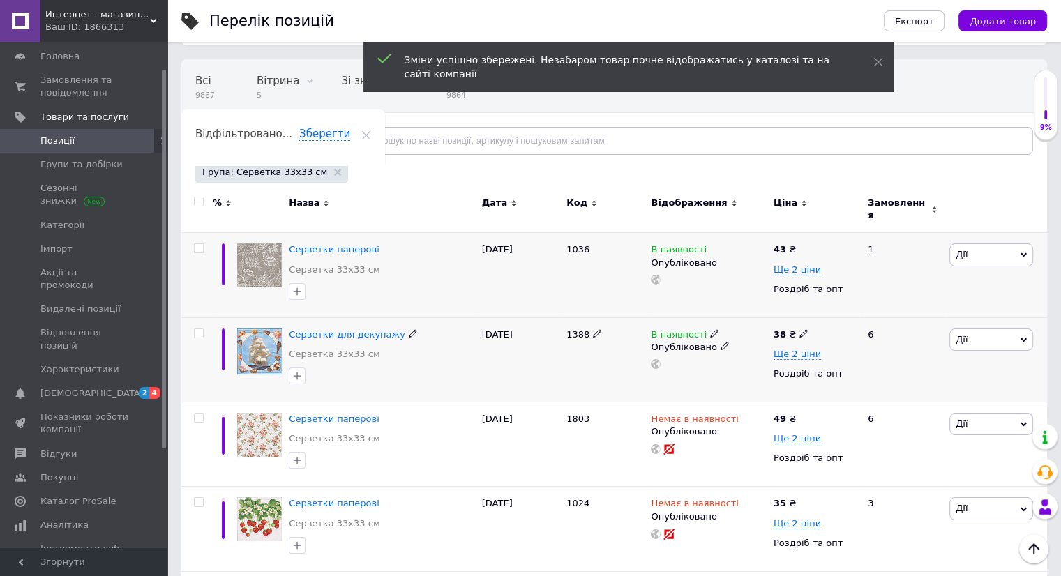
click at [799, 329] on icon at bounding box center [803, 333] width 8 height 8
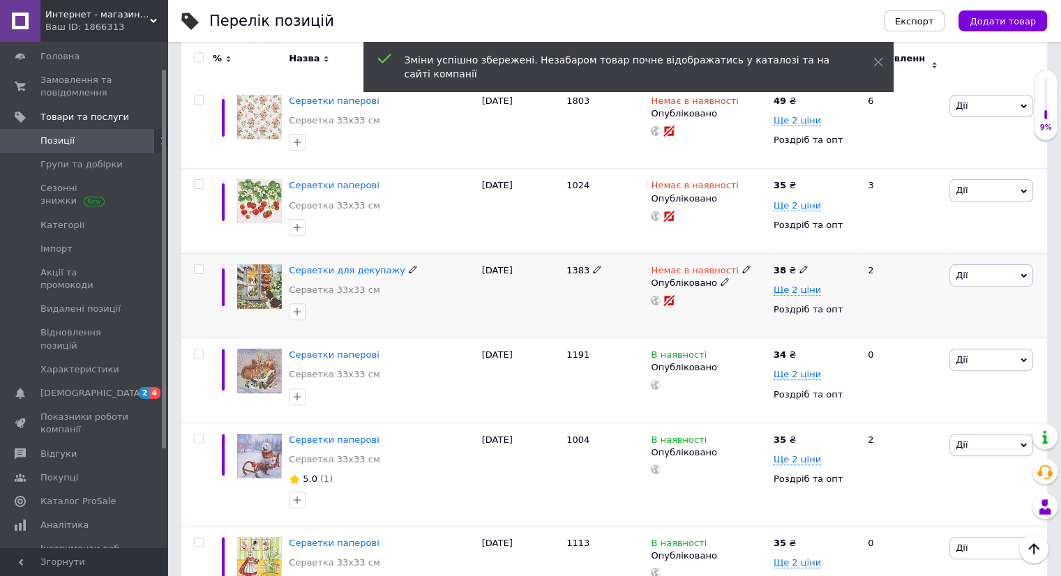
scroll to position [418, 0]
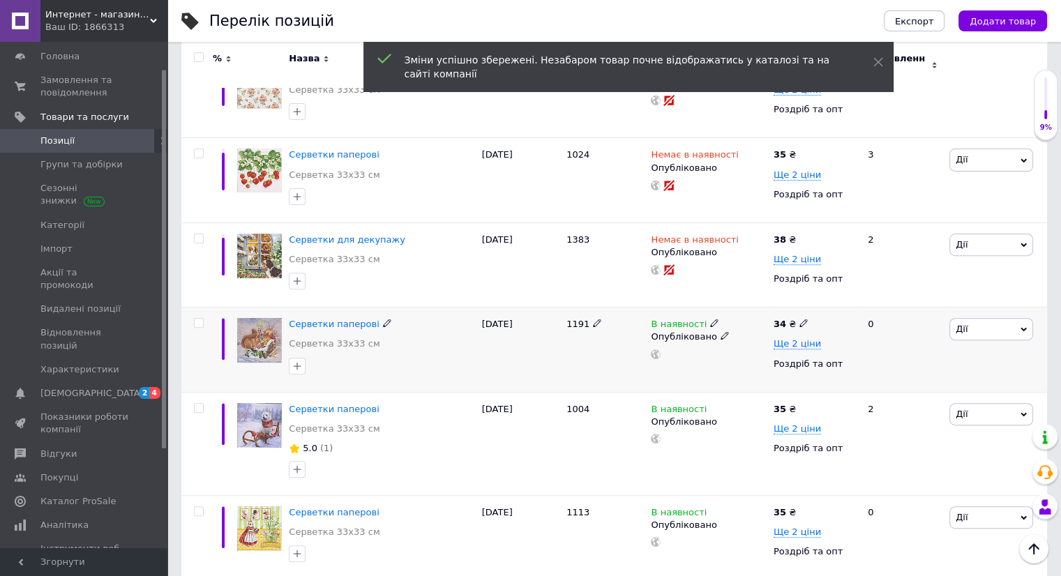
click at [794, 318] on div "34 ₴" at bounding box center [790, 324] width 35 height 13
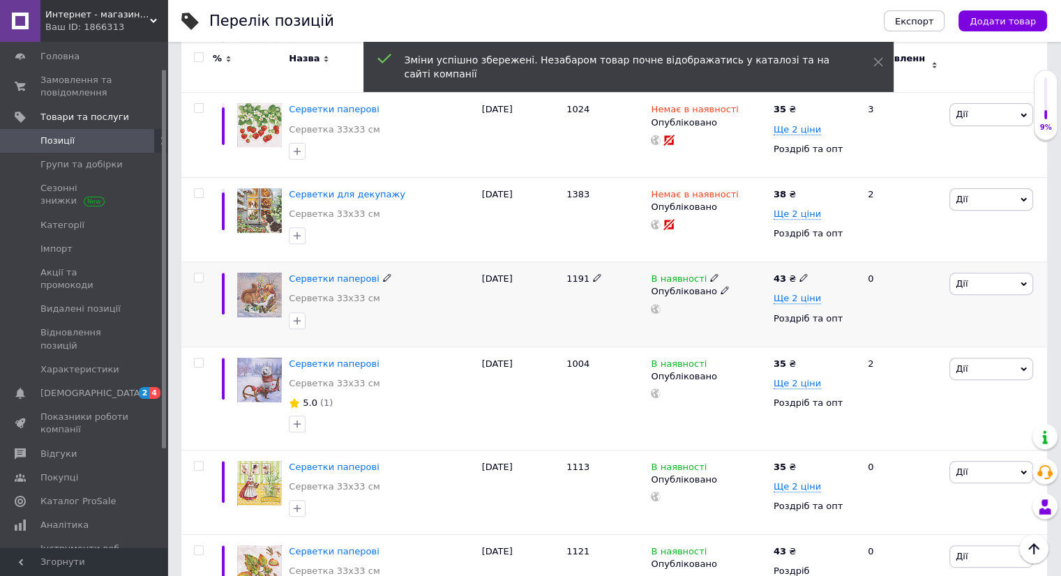
scroll to position [488, 0]
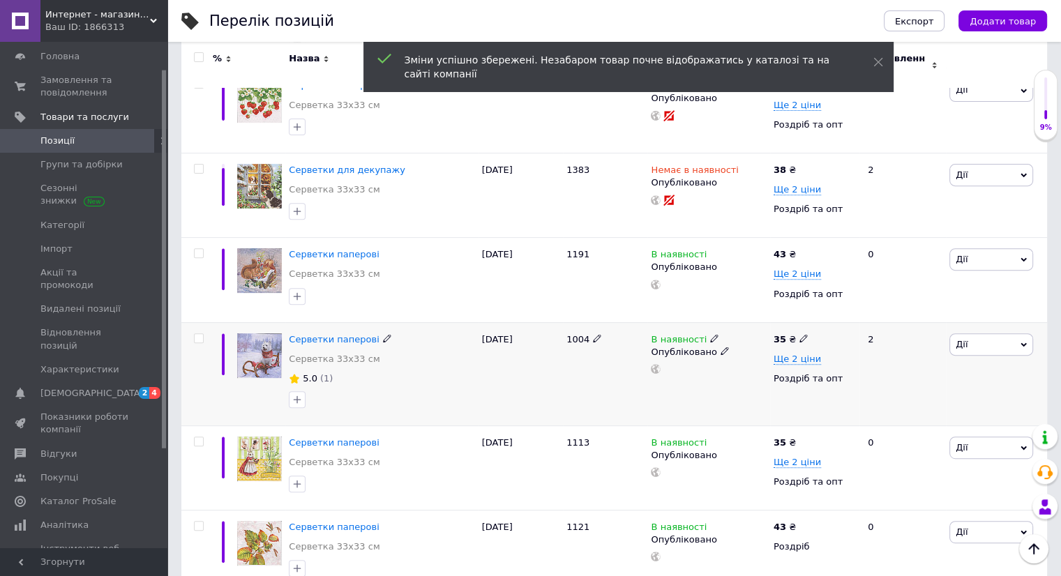
click at [799, 334] on icon at bounding box center [803, 338] width 8 height 8
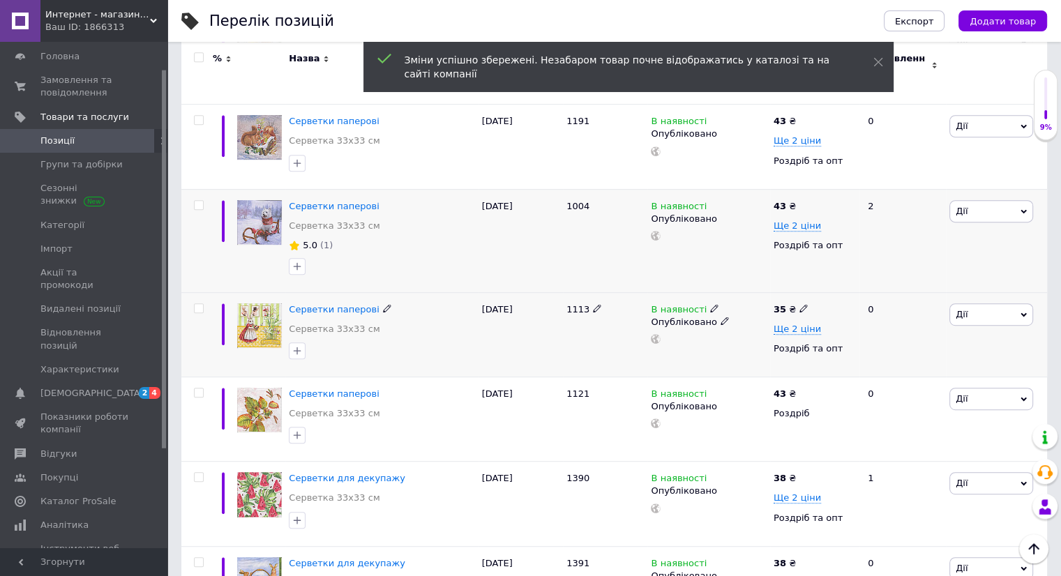
scroll to position [628, 0]
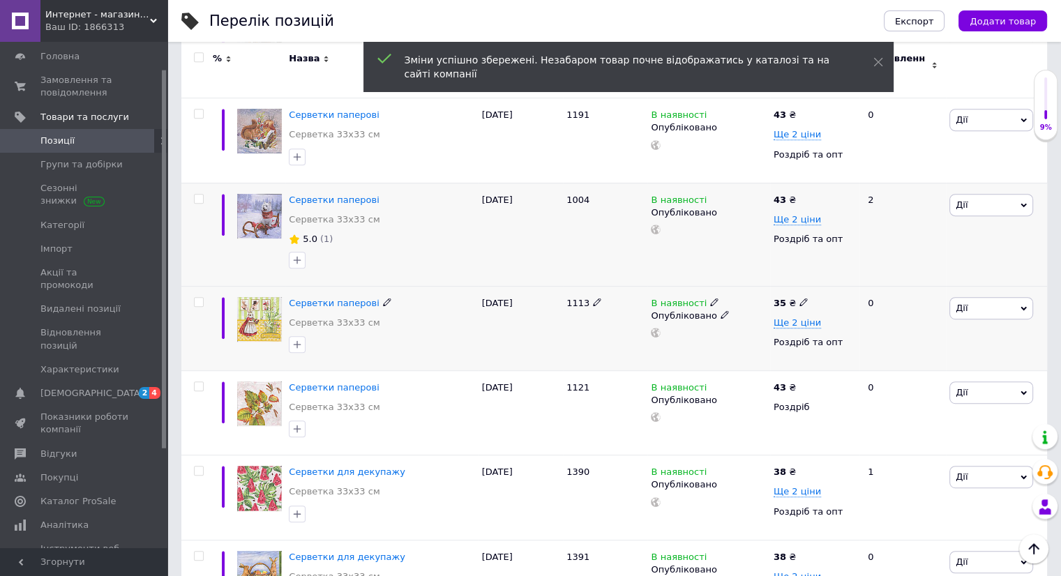
click at [799, 298] on icon at bounding box center [803, 302] width 8 height 8
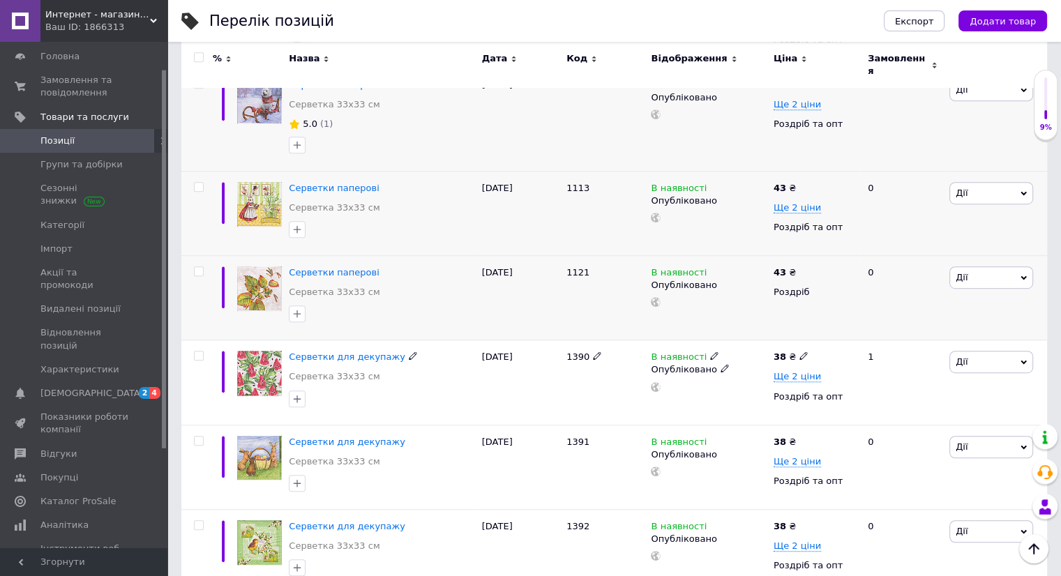
scroll to position [767, 0]
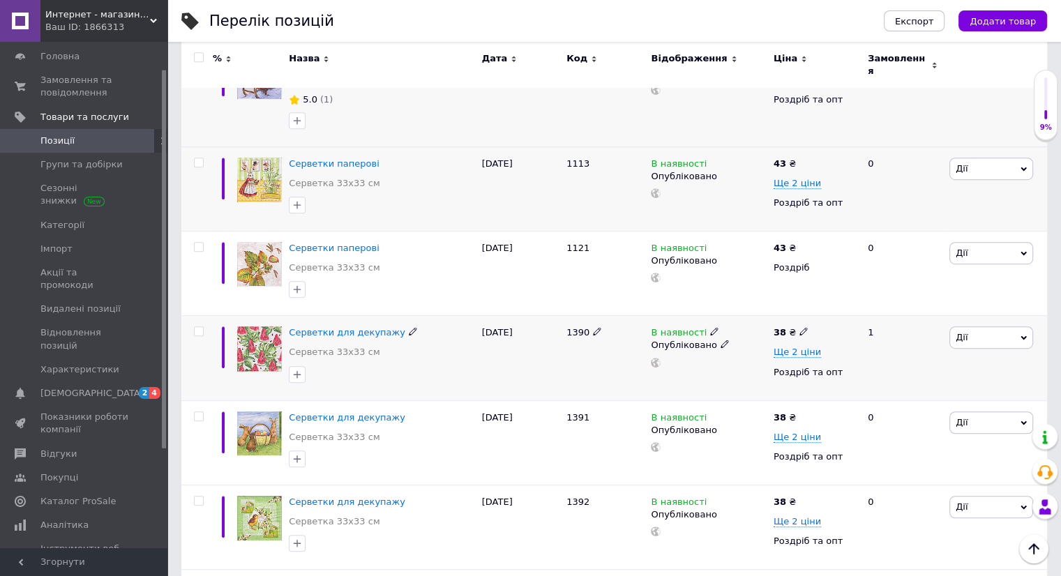
click at [799, 327] on icon at bounding box center [803, 331] width 8 height 8
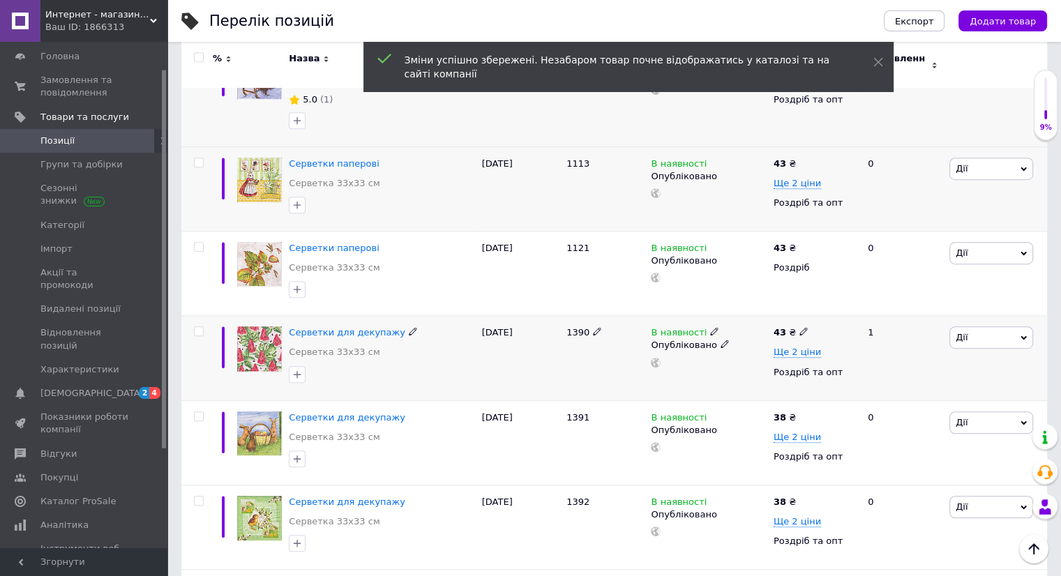
scroll to position [837, 0]
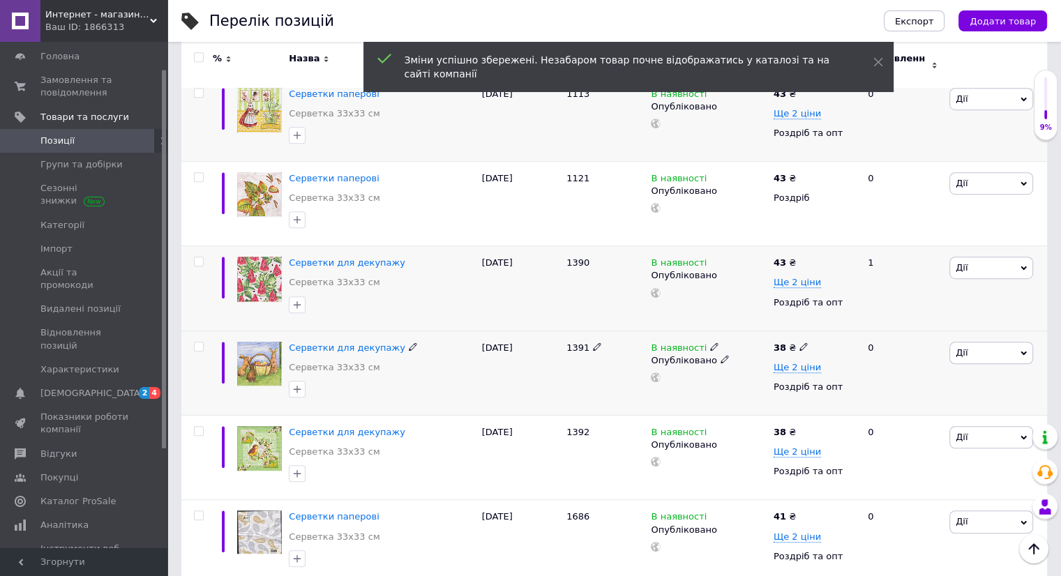
click at [799, 342] on icon at bounding box center [803, 346] width 8 height 8
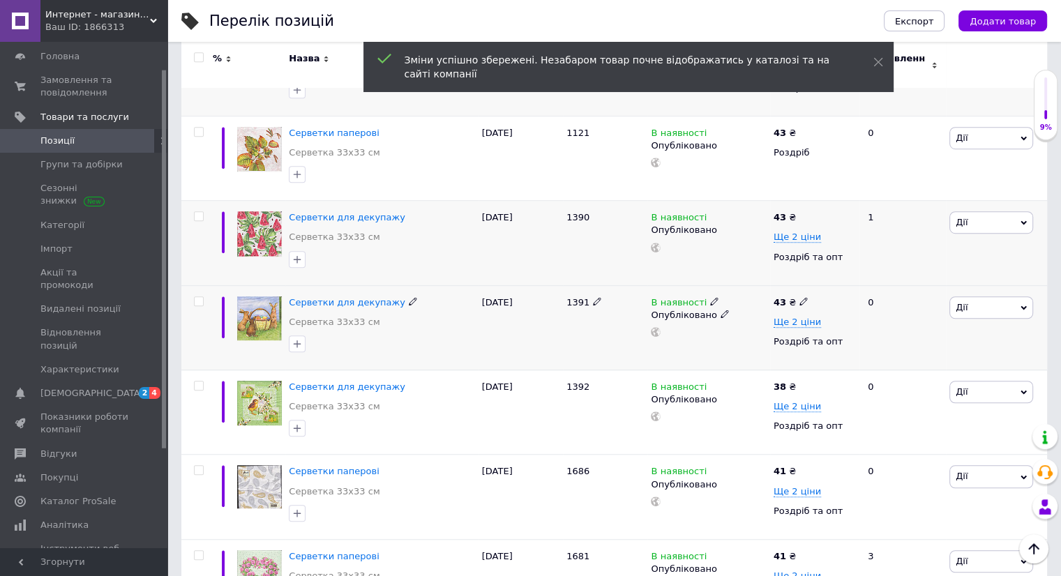
scroll to position [907, 0]
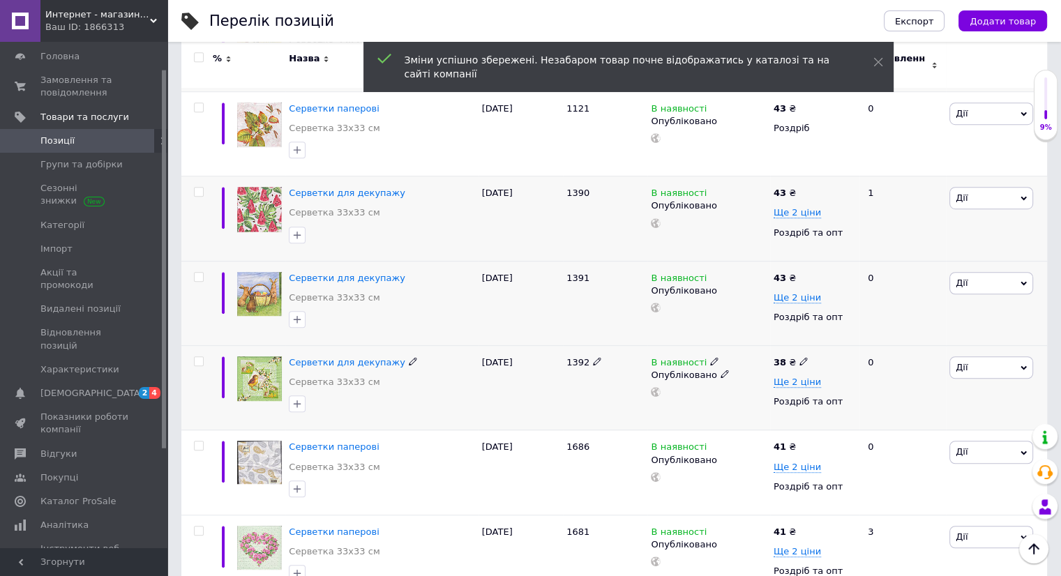
click at [799, 357] on icon at bounding box center [803, 361] width 8 height 8
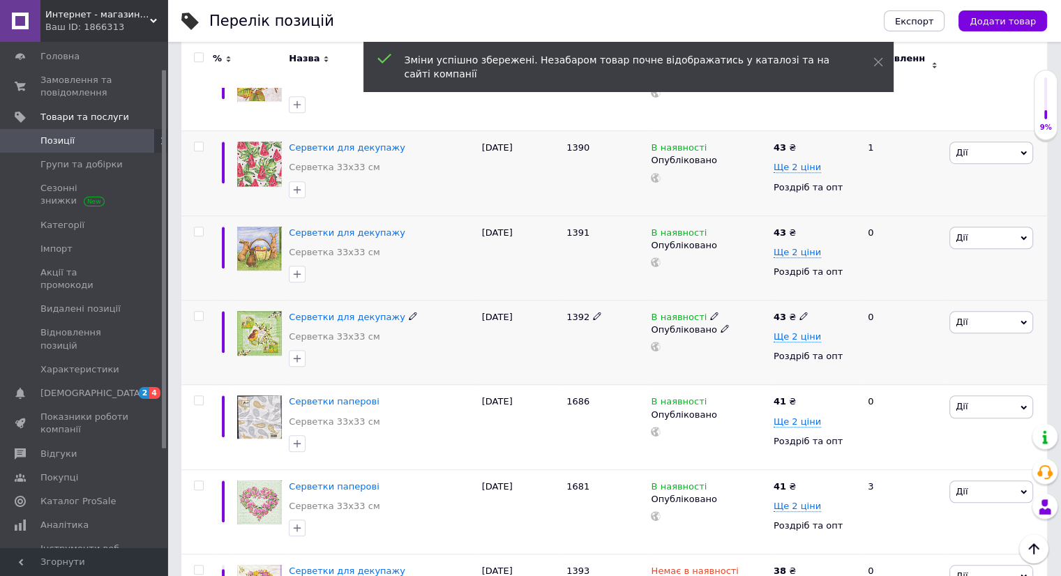
scroll to position [976, 0]
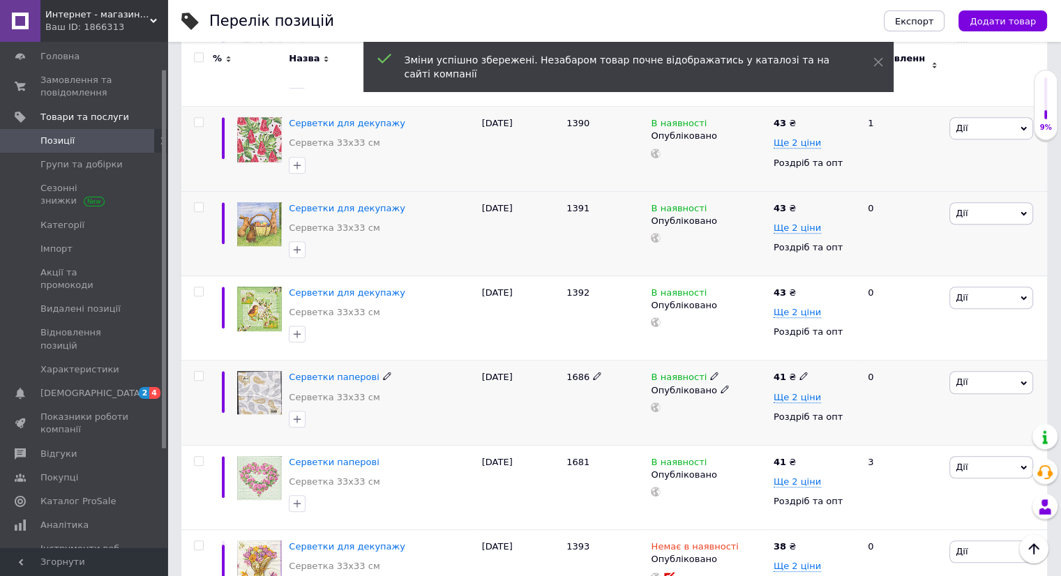
click at [799, 372] on icon at bounding box center [803, 376] width 8 height 8
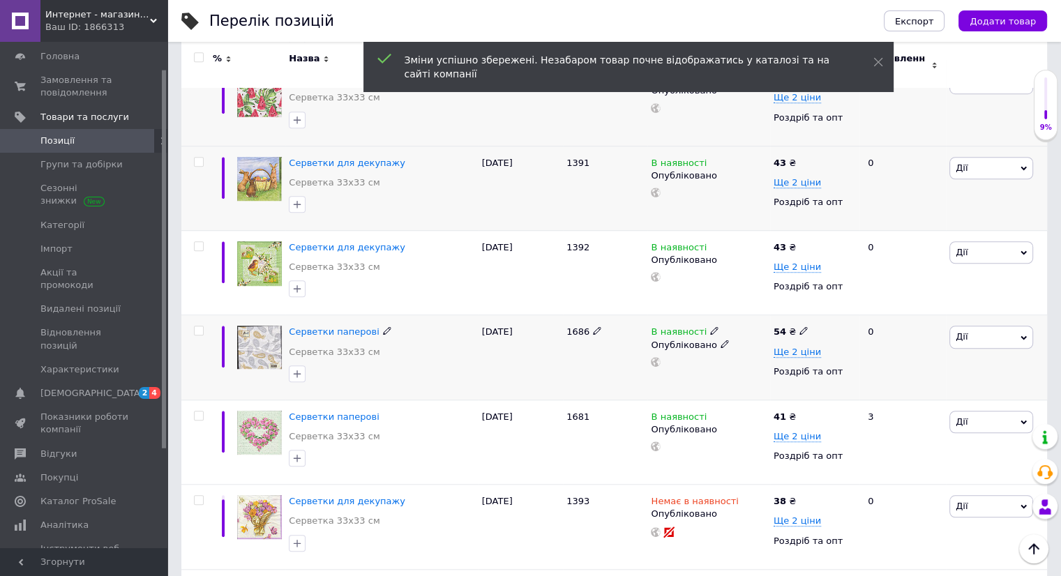
scroll to position [1046, 0]
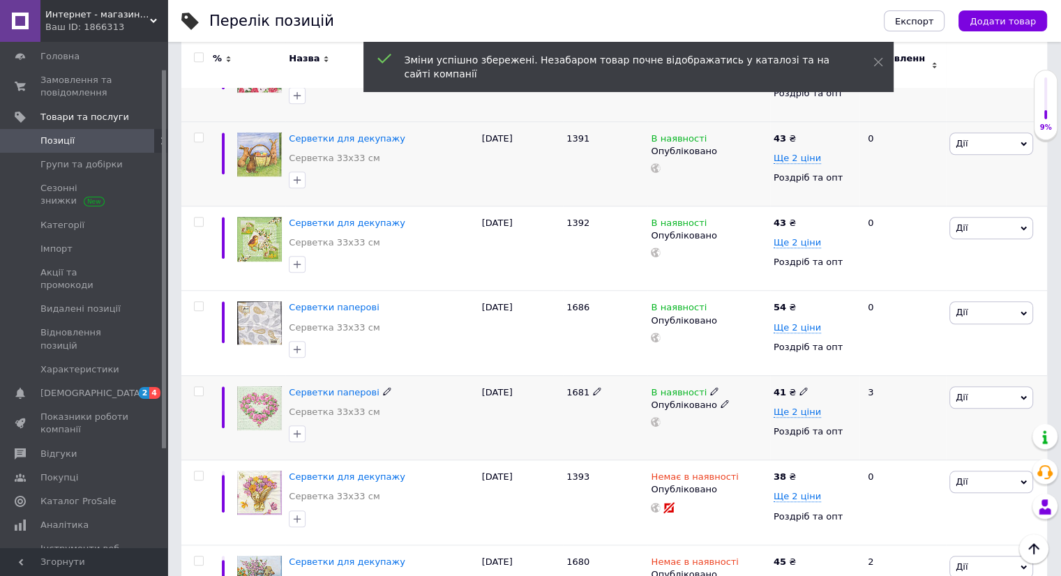
click at [800, 387] on icon at bounding box center [803, 391] width 8 height 8
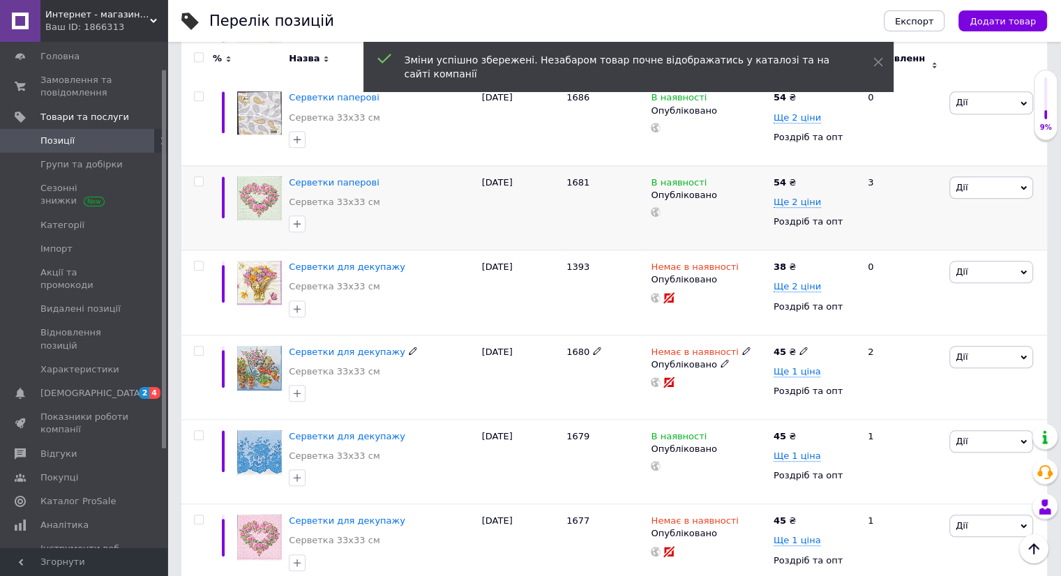
scroll to position [1325, 0]
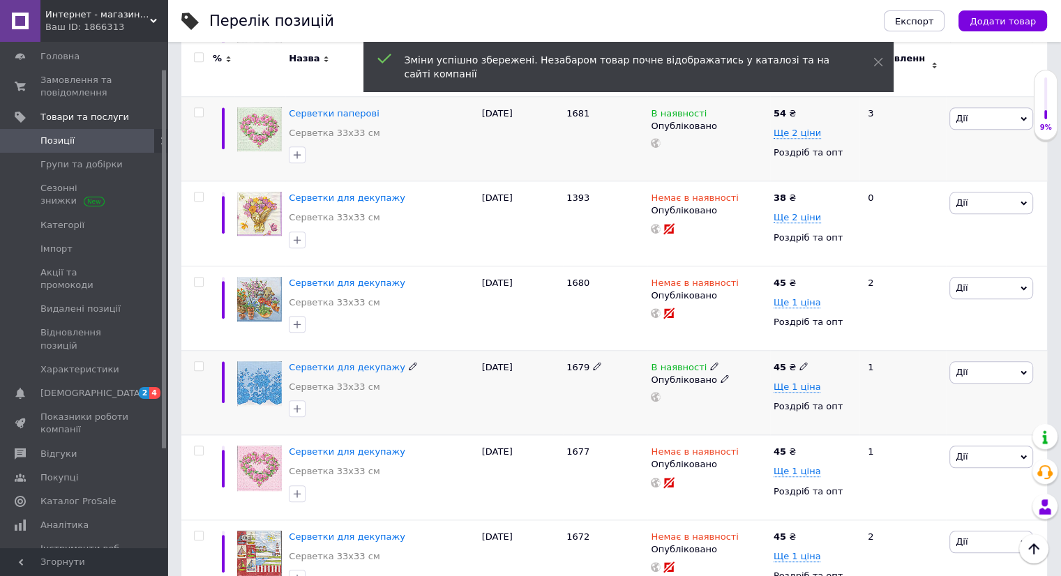
click at [799, 363] on use at bounding box center [803, 367] width 8 height 8
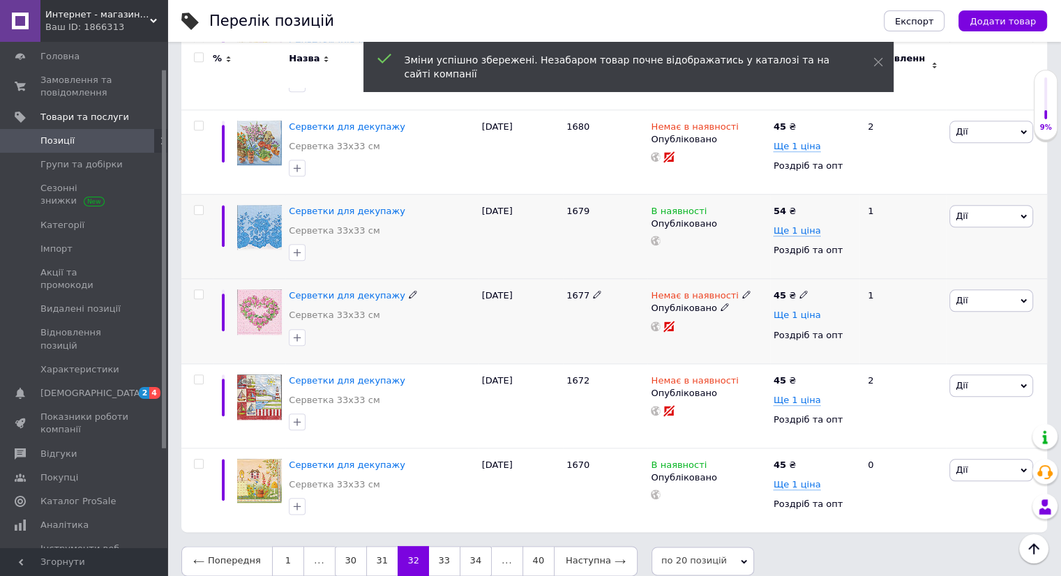
scroll to position [1484, 0]
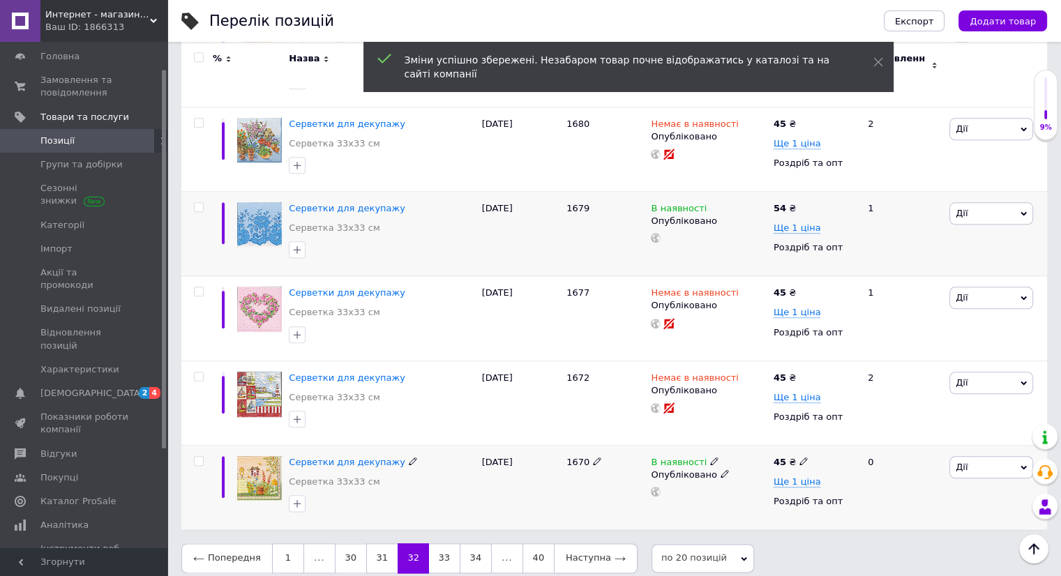
click at [799, 457] on icon at bounding box center [803, 461] width 8 height 8
click at [444, 543] on link "33" at bounding box center [444, 557] width 31 height 29
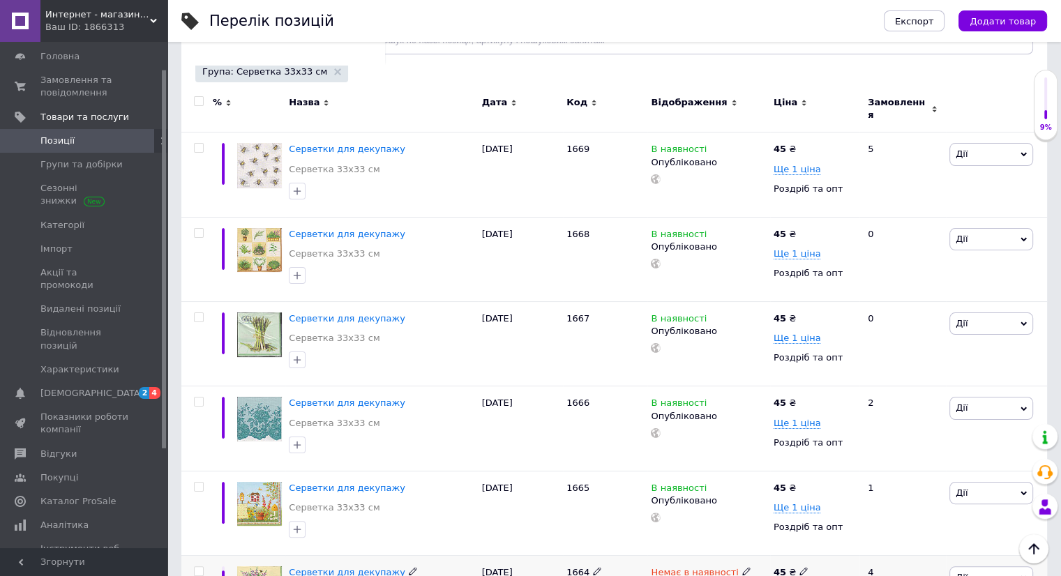
scroll to position [70, 0]
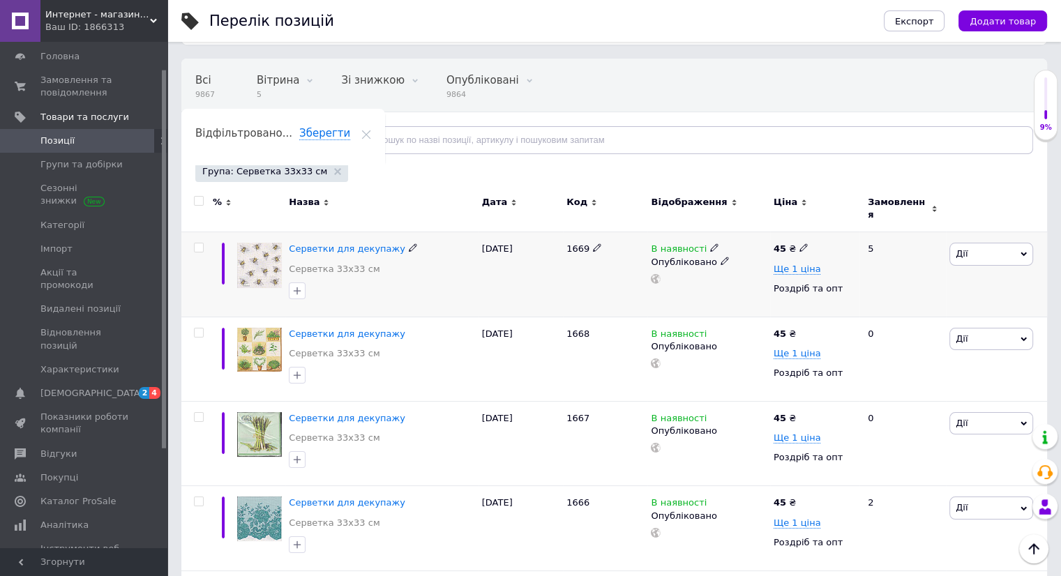
click at [802, 243] on icon at bounding box center [803, 247] width 8 height 8
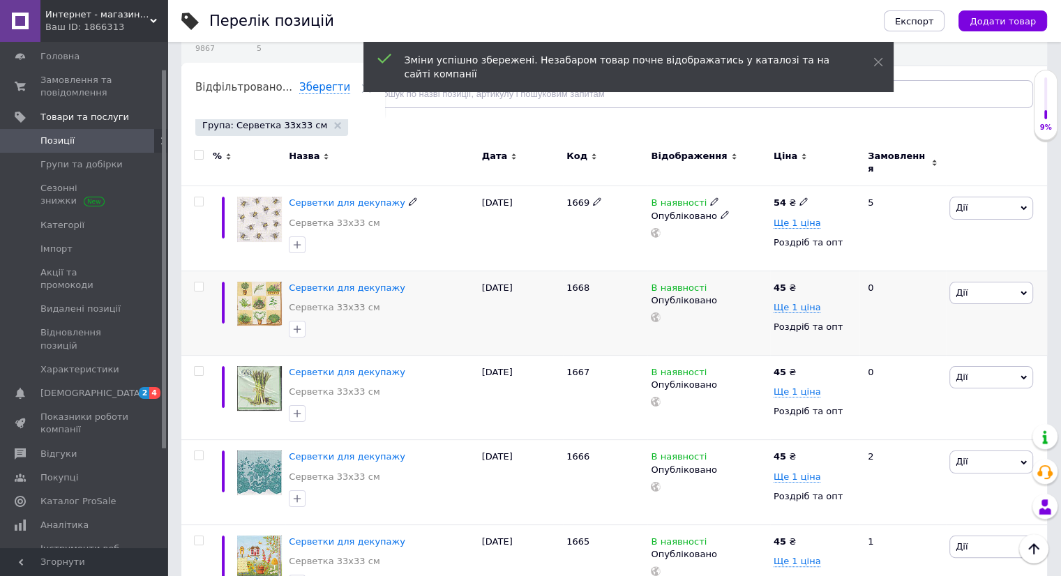
scroll to position [140, 0]
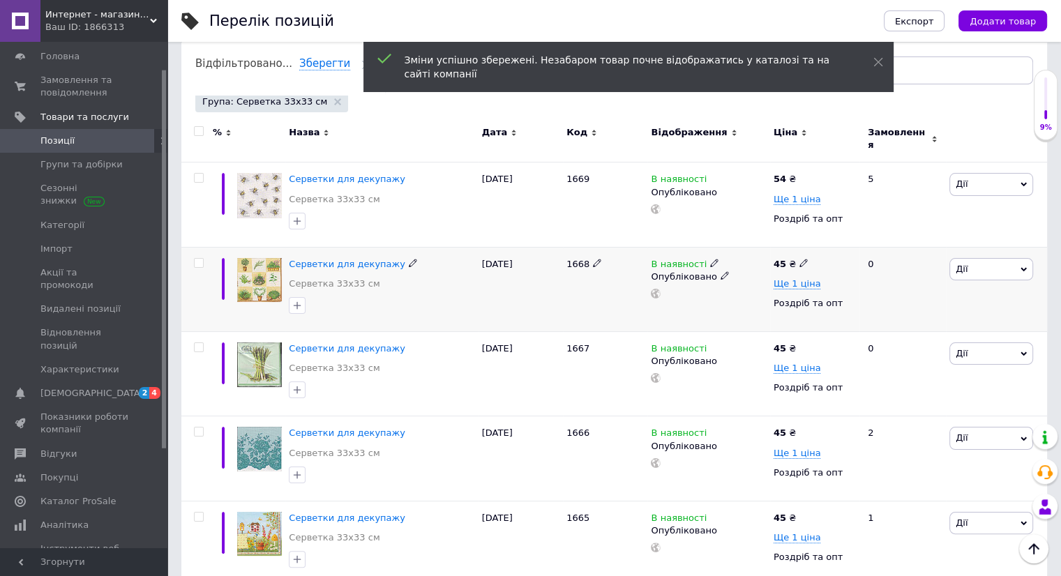
click at [800, 259] on icon at bounding box center [803, 263] width 8 height 8
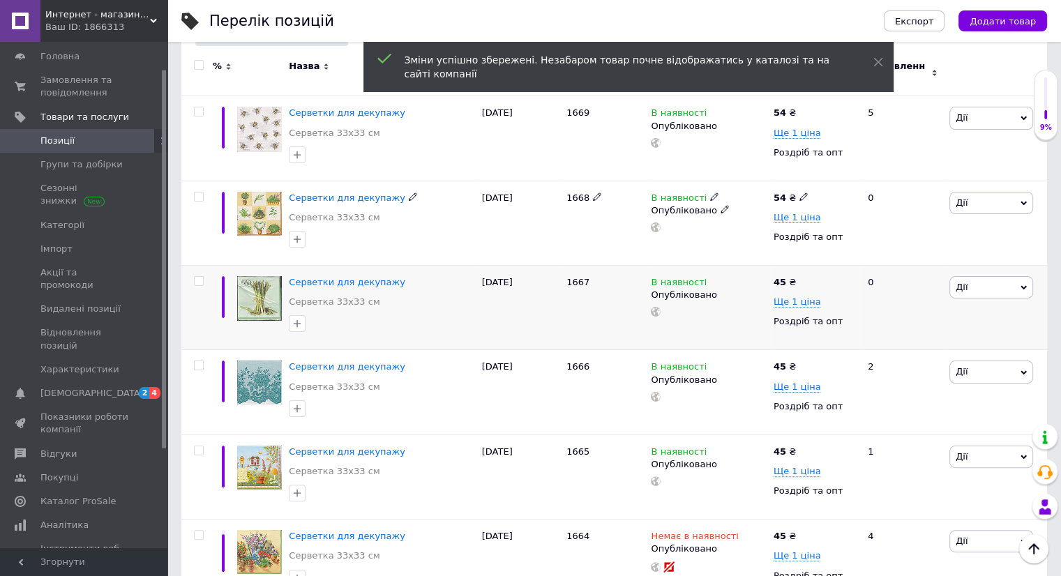
scroll to position [210, 0]
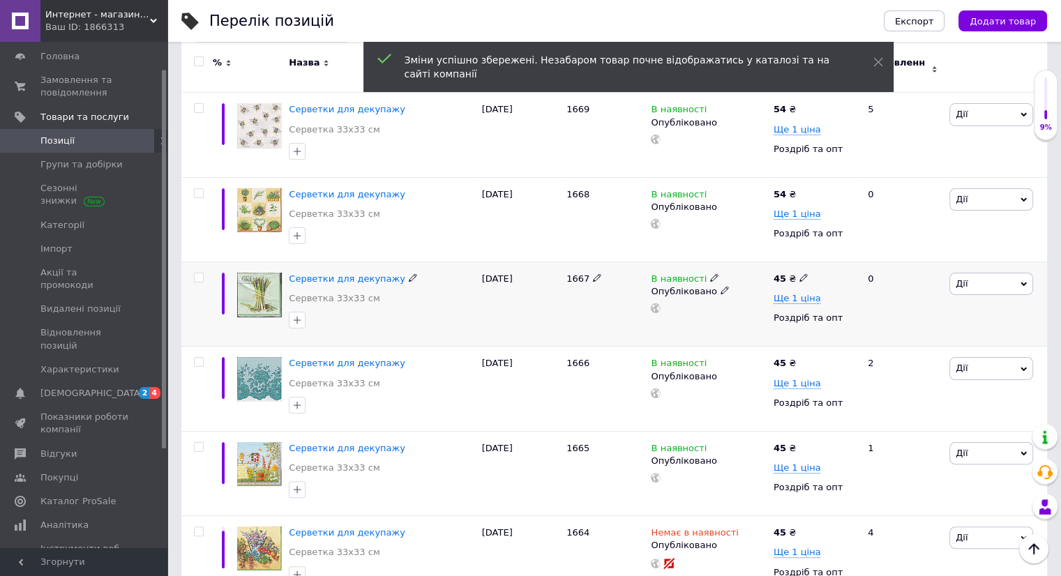
click at [801, 273] on icon at bounding box center [803, 277] width 8 height 8
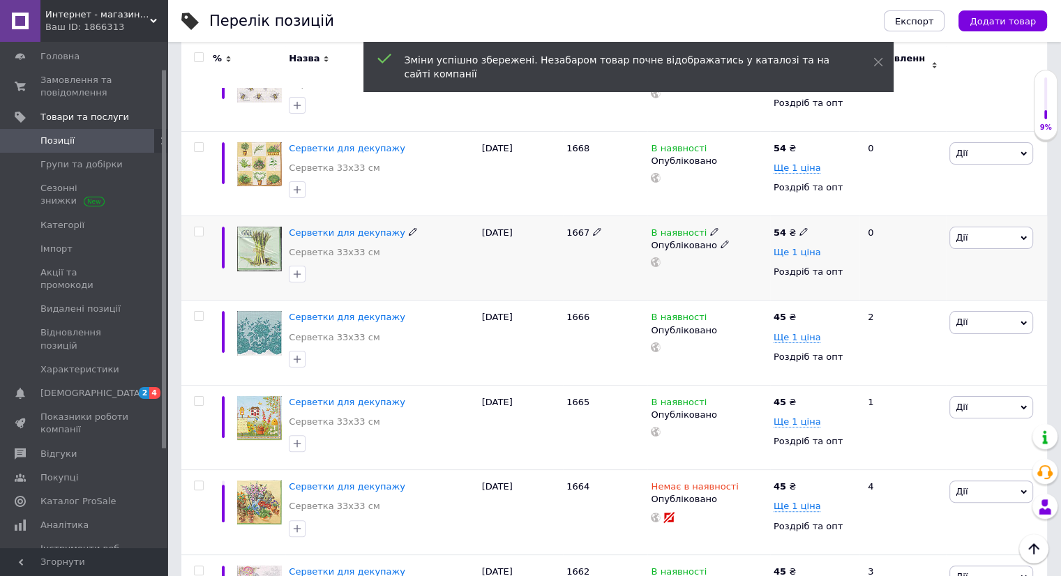
scroll to position [280, 0]
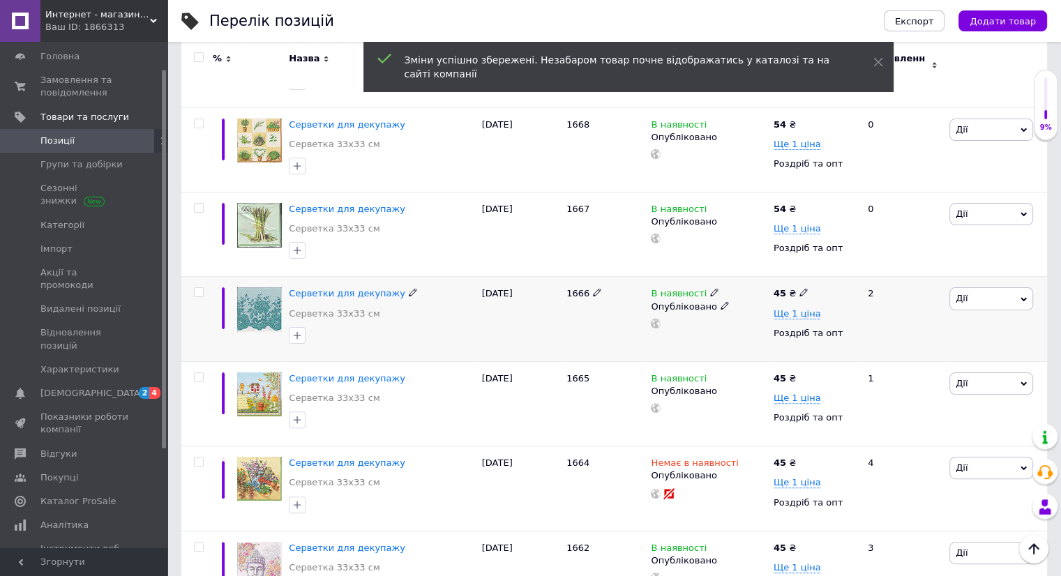
click at [800, 288] on icon at bounding box center [803, 292] width 8 height 8
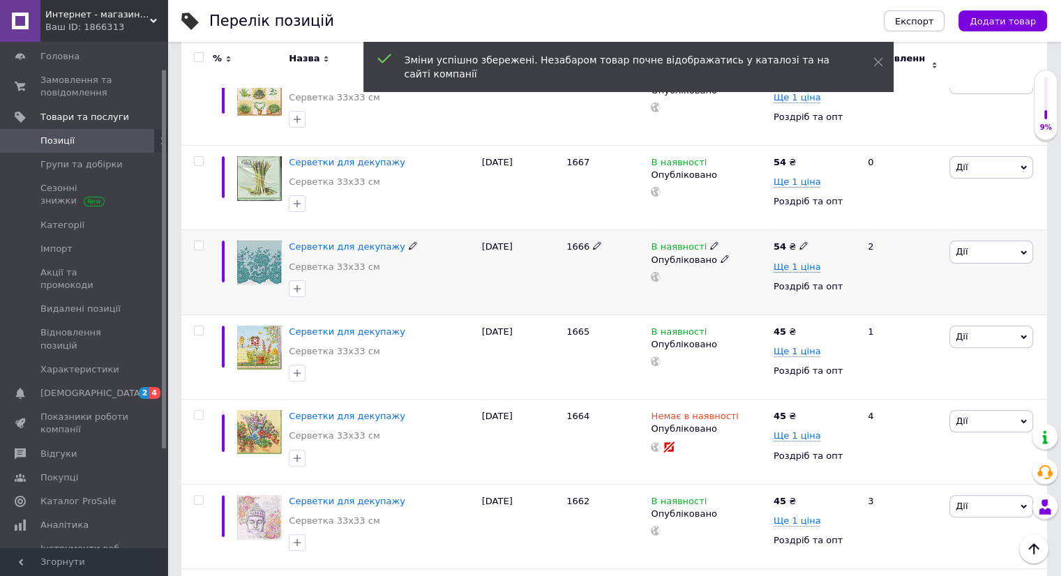
scroll to position [349, 0]
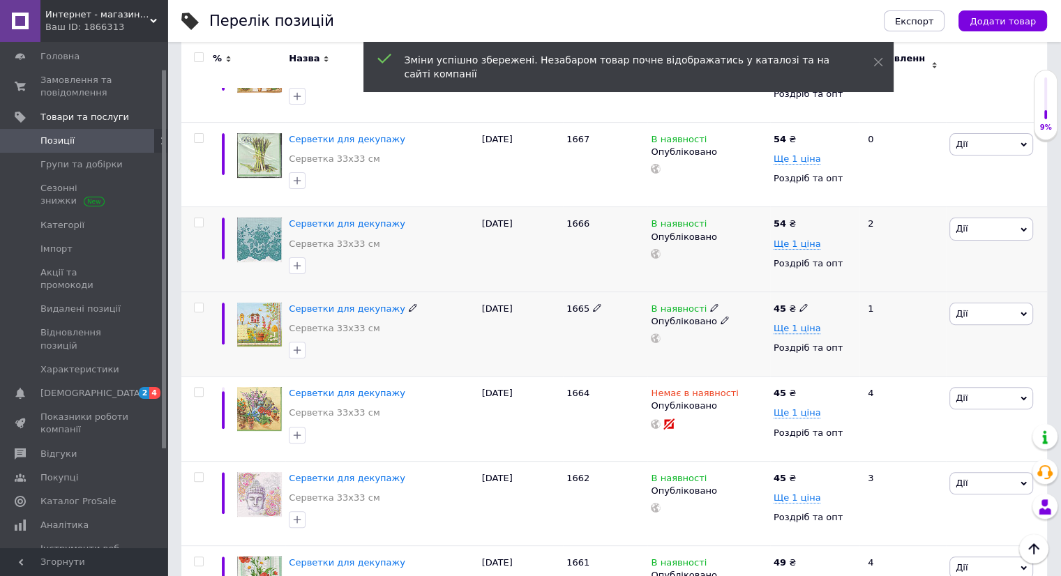
click at [799, 304] on use at bounding box center [803, 308] width 8 height 8
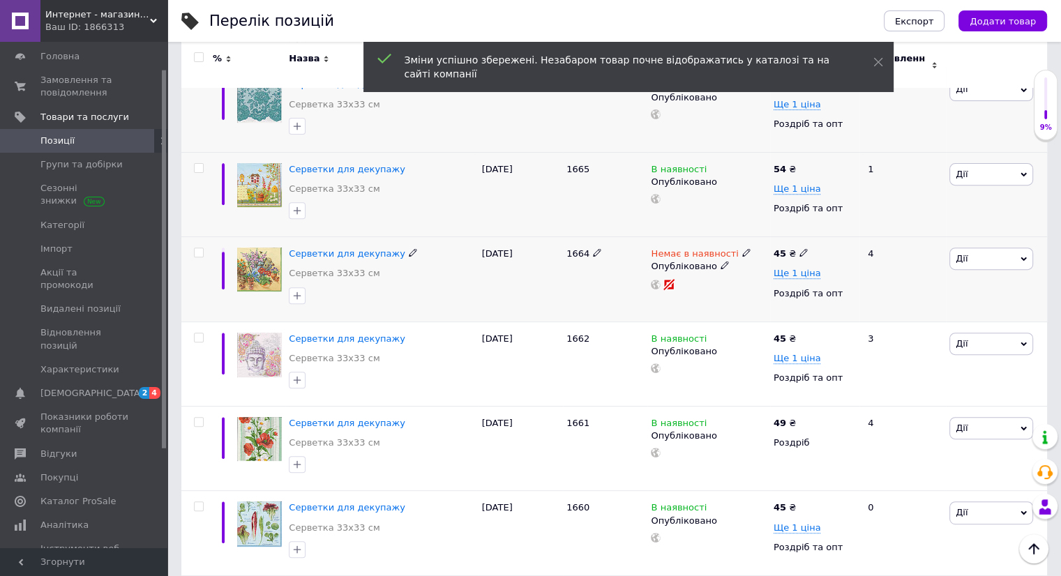
scroll to position [559, 0]
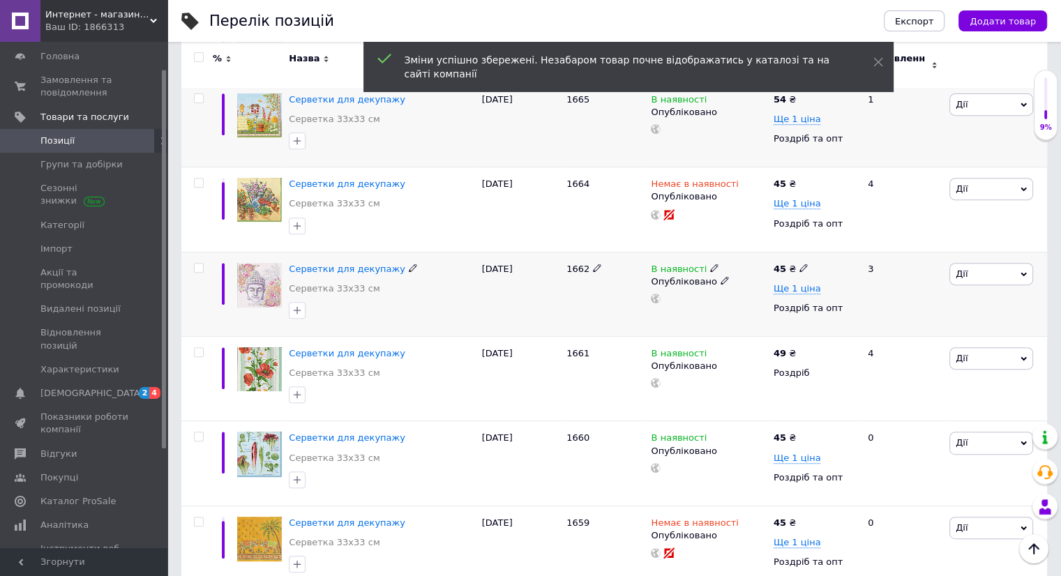
click at [799, 264] on use at bounding box center [803, 268] width 8 height 8
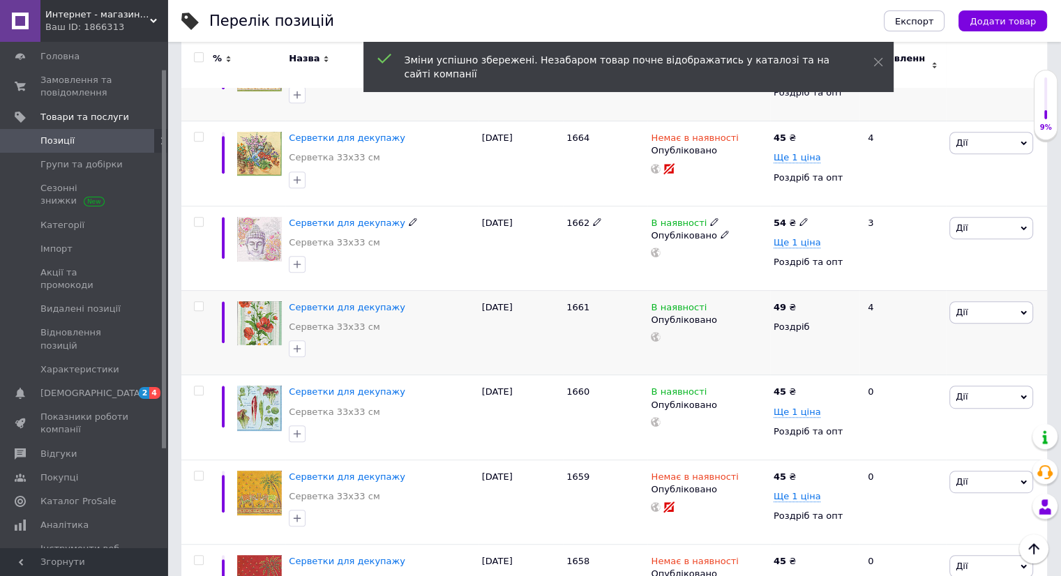
scroll to position [628, 0]
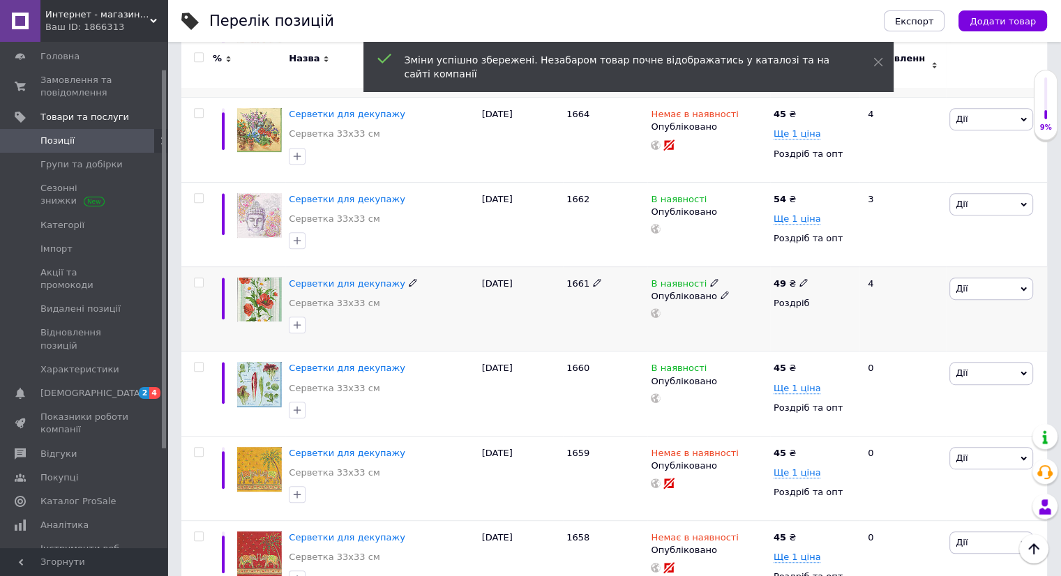
click at [799, 278] on icon at bounding box center [803, 282] width 8 height 8
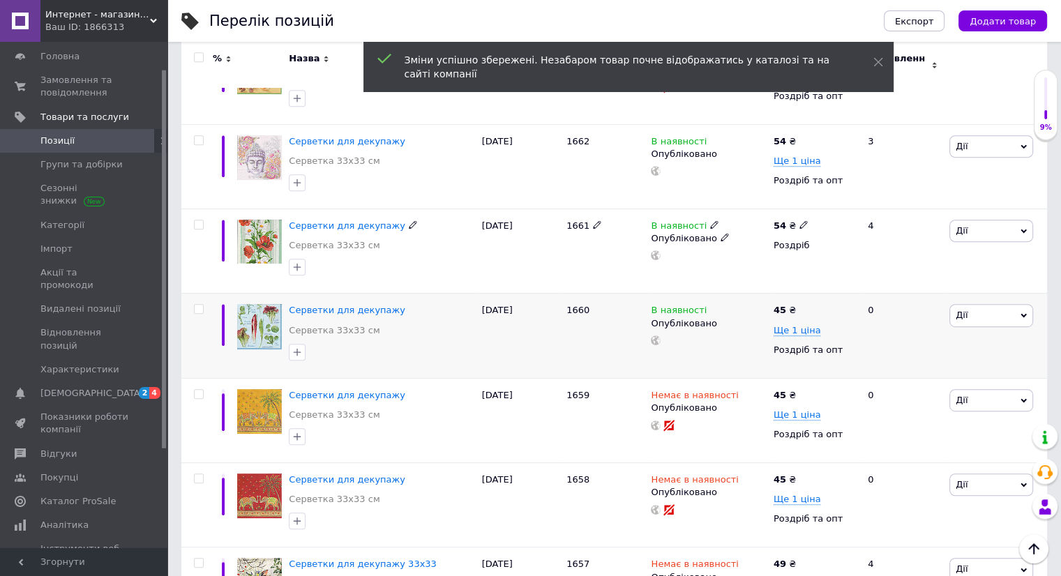
scroll to position [698, 0]
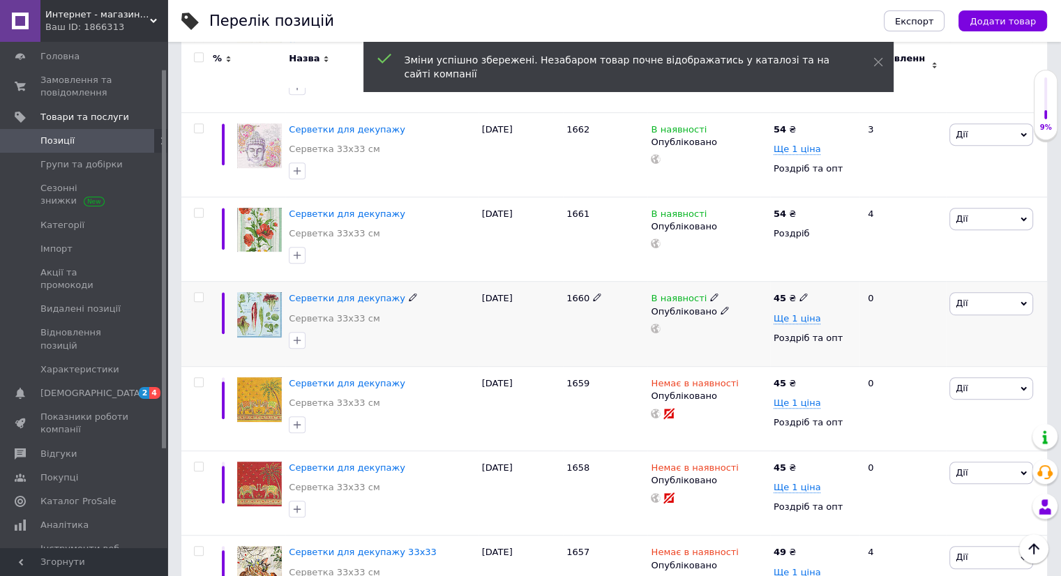
click at [800, 292] on span at bounding box center [803, 297] width 8 height 10
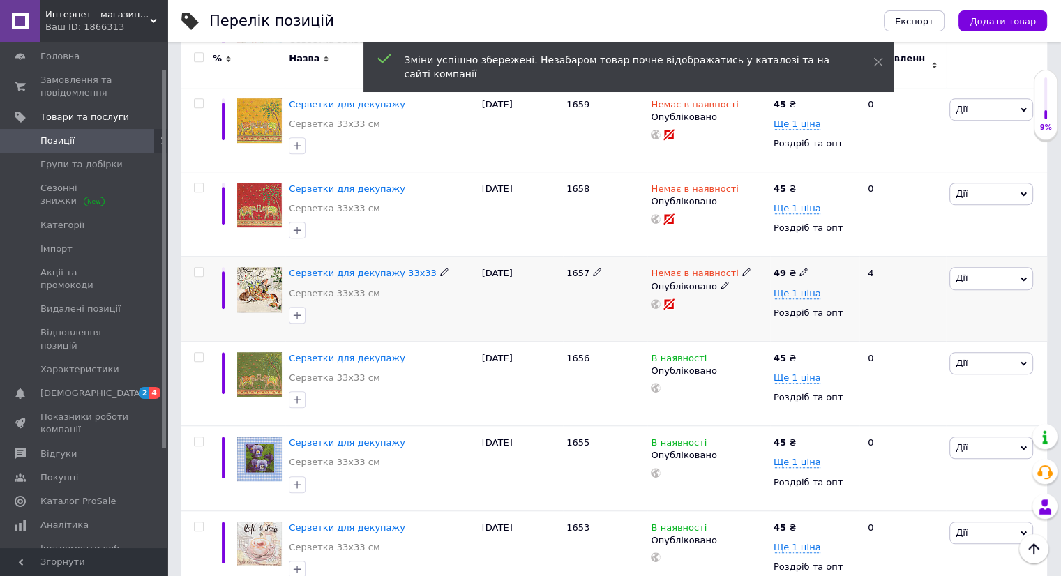
scroll to position [1047, 0]
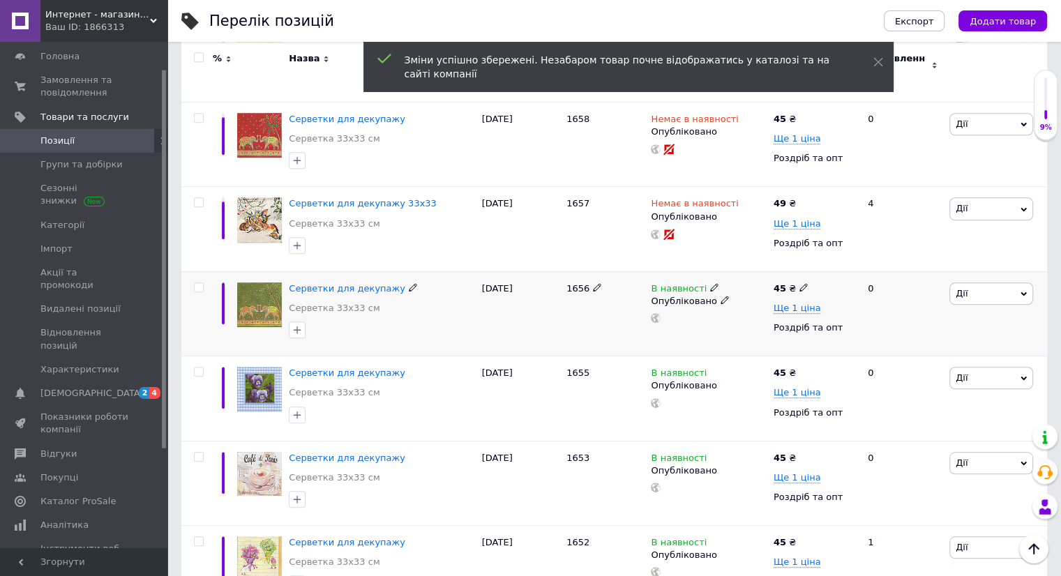
click at [800, 283] on icon at bounding box center [803, 287] width 8 height 8
click at [799, 368] on icon at bounding box center [803, 372] width 8 height 8
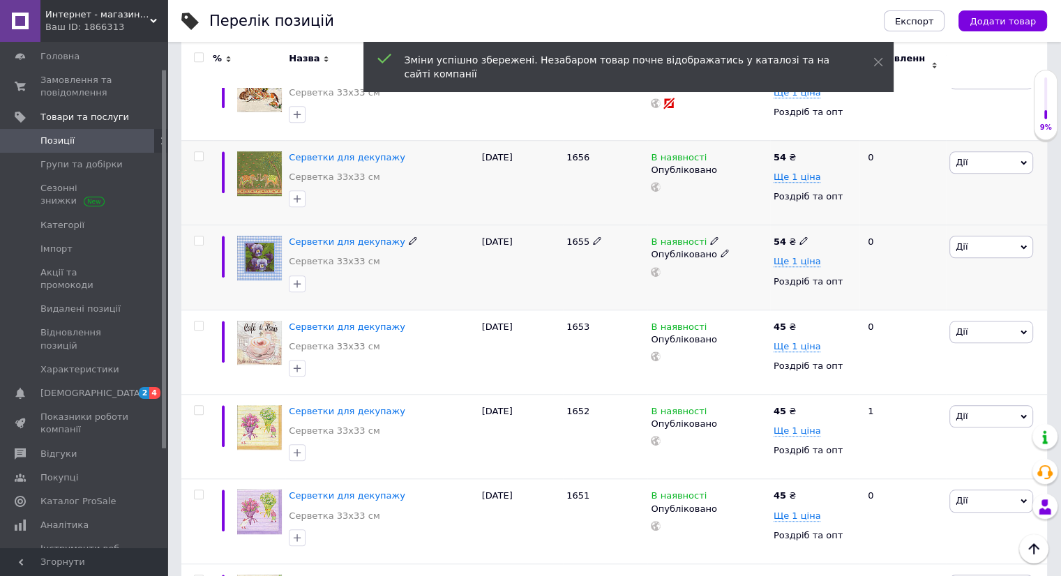
scroll to position [1186, 0]
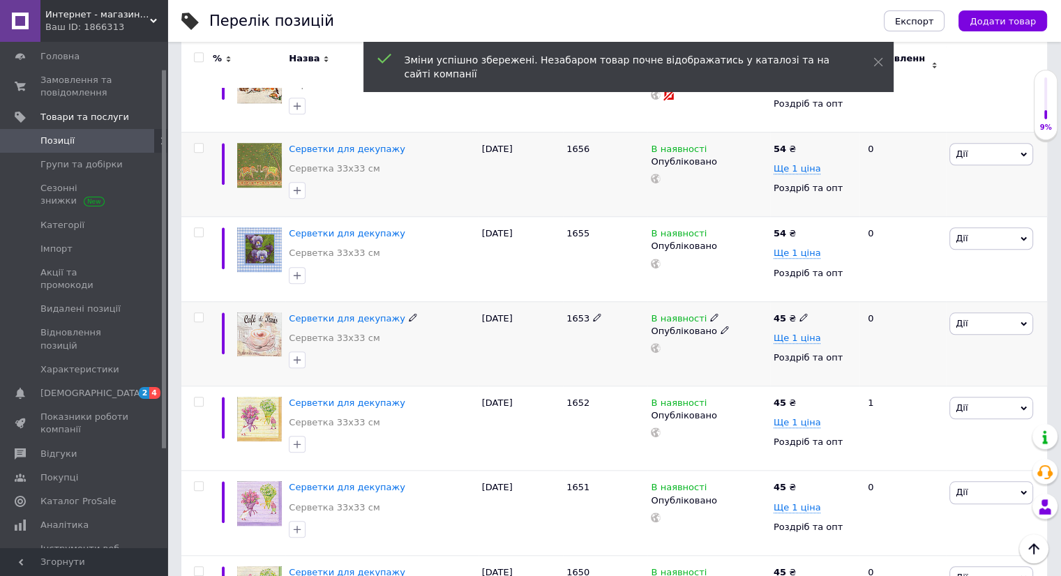
click at [799, 313] on icon at bounding box center [803, 317] width 8 height 8
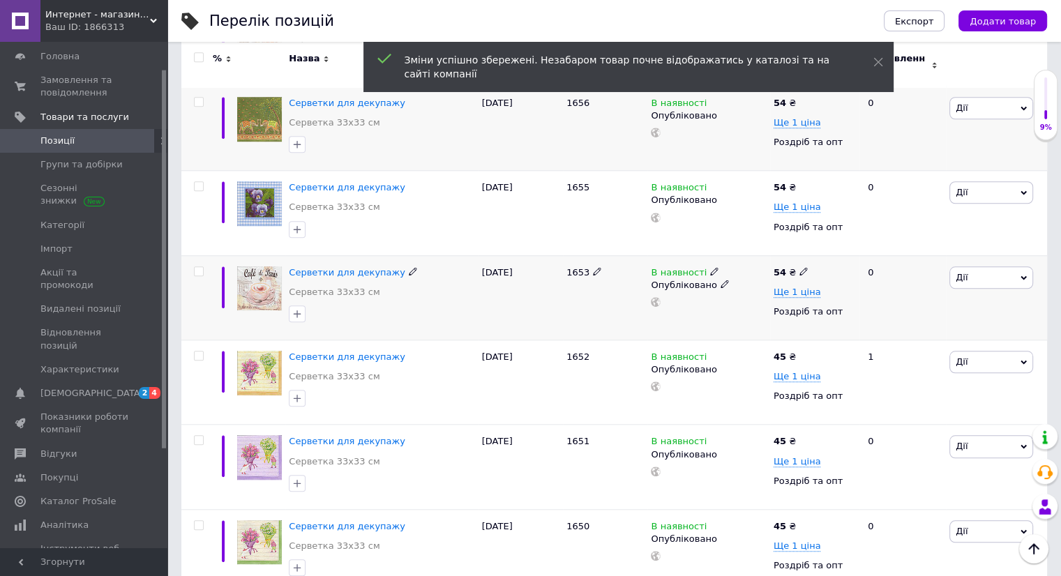
scroll to position [1256, 0]
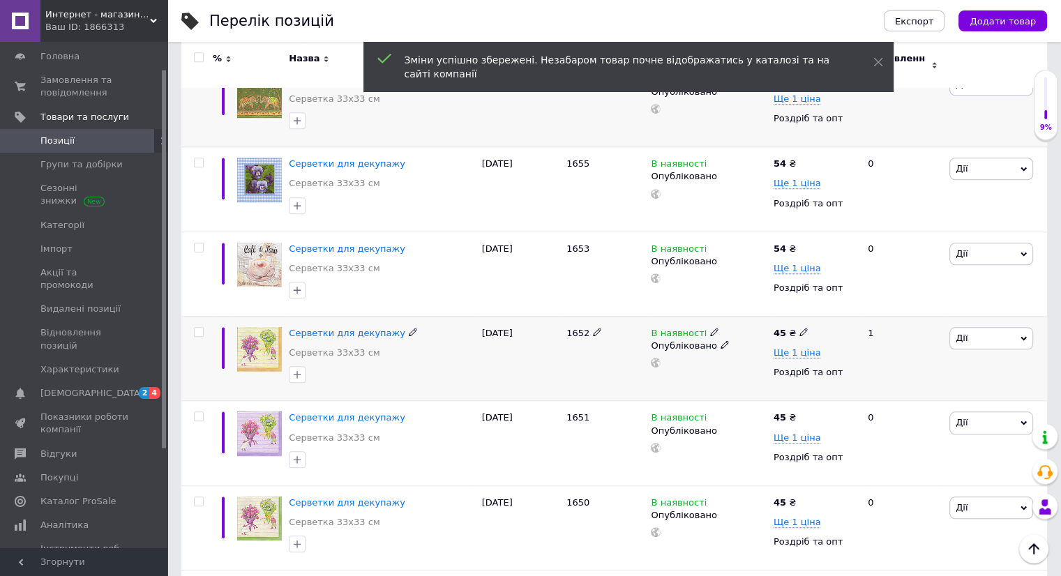
click at [799, 328] on icon at bounding box center [803, 332] width 8 height 8
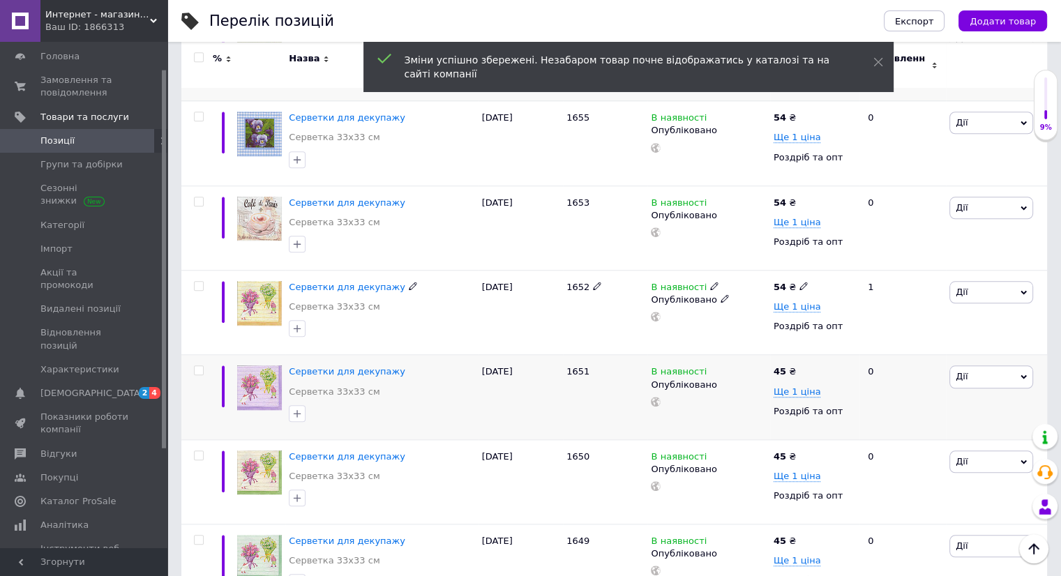
scroll to position [1326, 0]
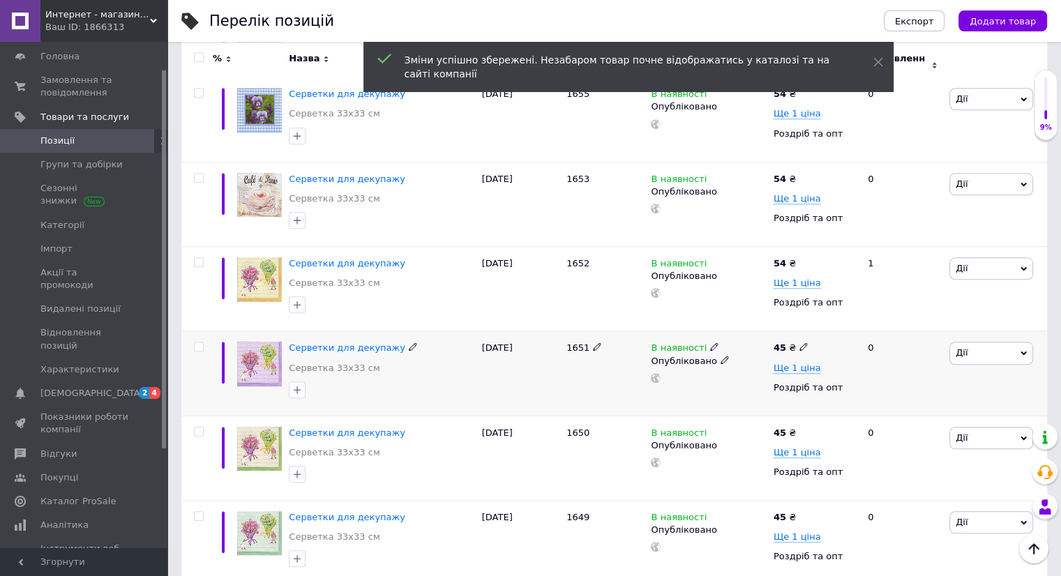
click at [799, 342] on span at bounding box center [803, 347] width 8 height 10
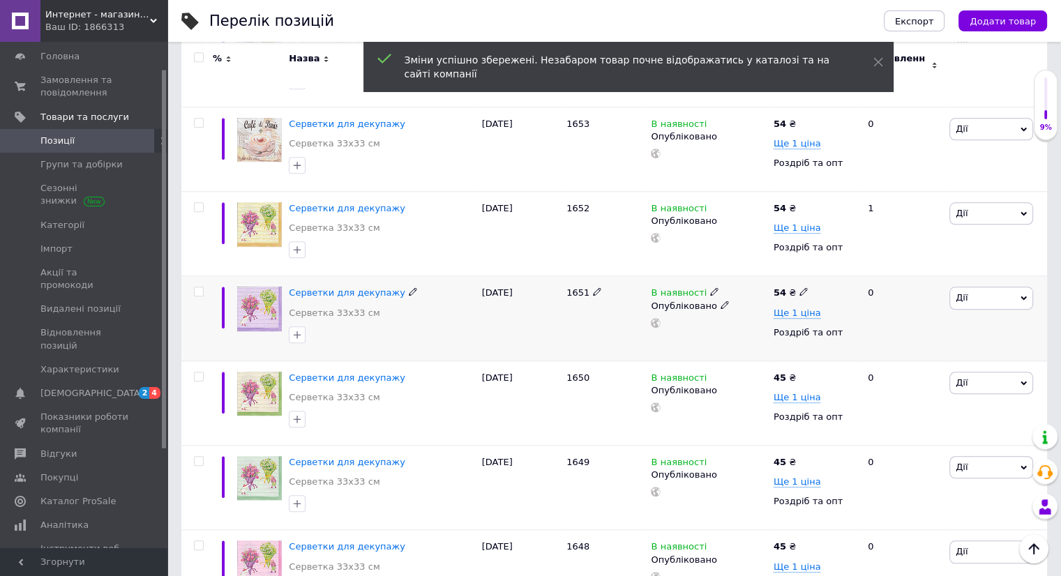
scroll to position [1395, 0]
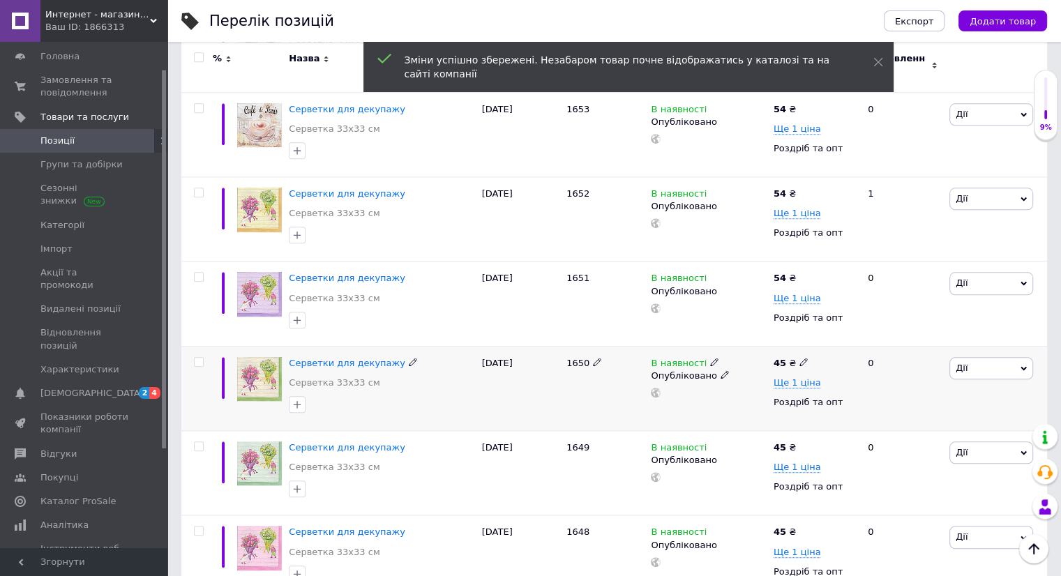
click at [799, 358] on icon at bounding box center [803, 362] width 8 height 8
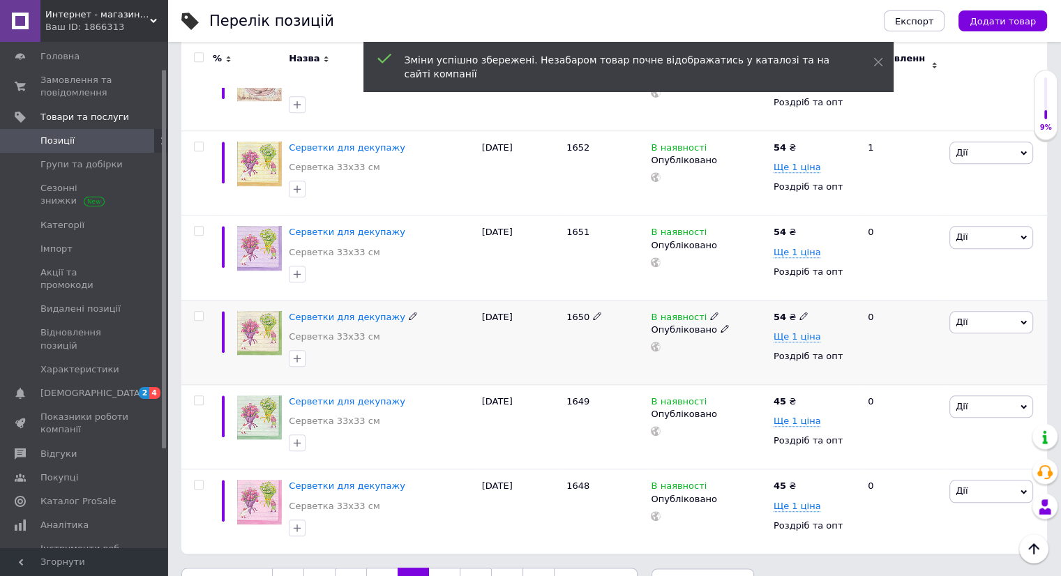
scroll to position [1465, 0]
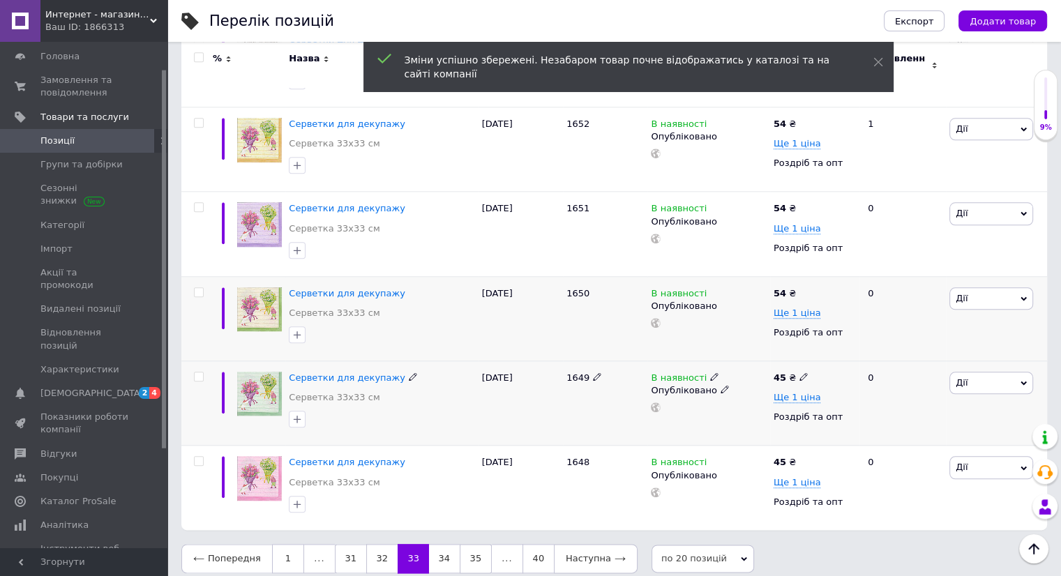
click at [799, 372] on span at bounding box center [803, 377] width 8 height 10
click at [799, 457] on icon at bounding box center [803, 461] width 8 height 8
click at [441, 544] on link "34" at bounding box center [444, 558] width 31 height 29
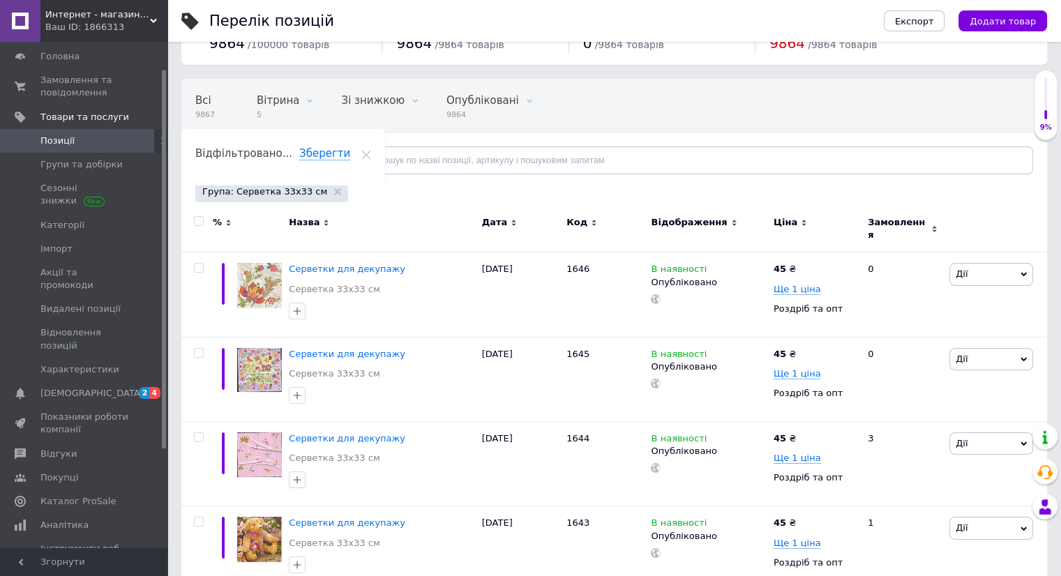
scroll to position [70, 0]
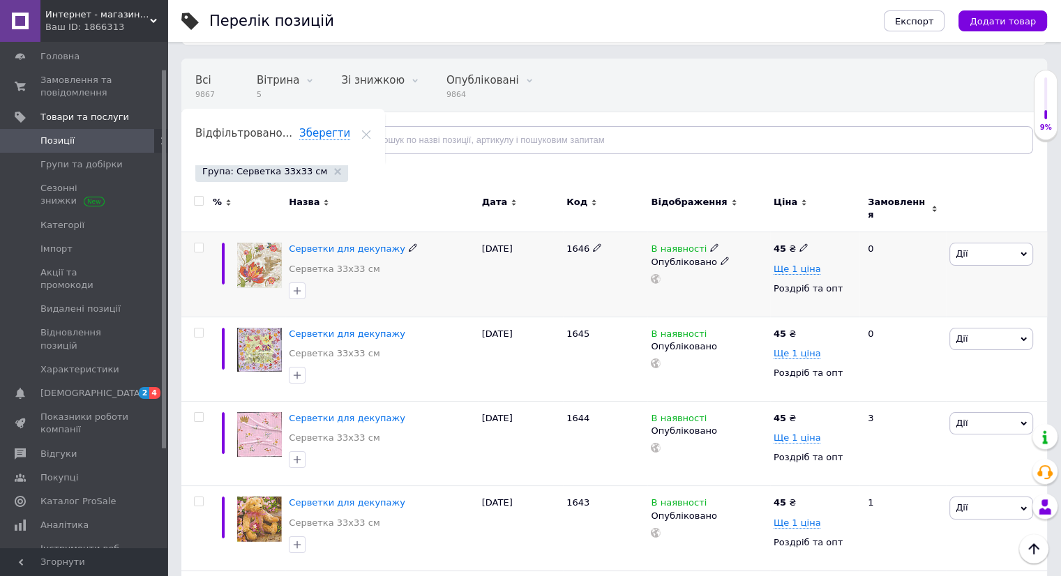
click at [799, 244] on use at bounding box center [803, 248] width 8 height 8
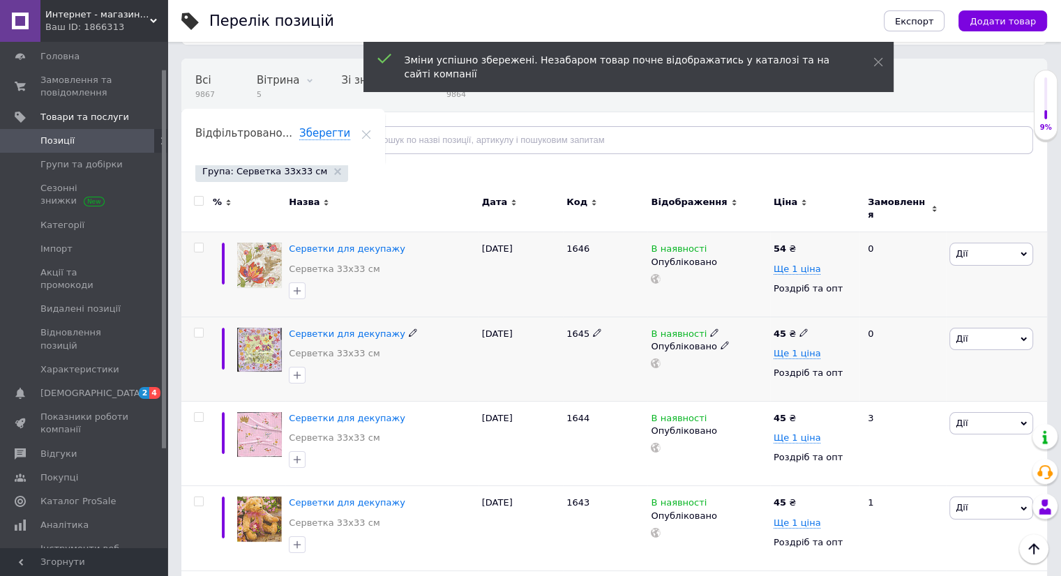
click at [799, 328] on icon at bounding box center [803, 332] width 8 height 8
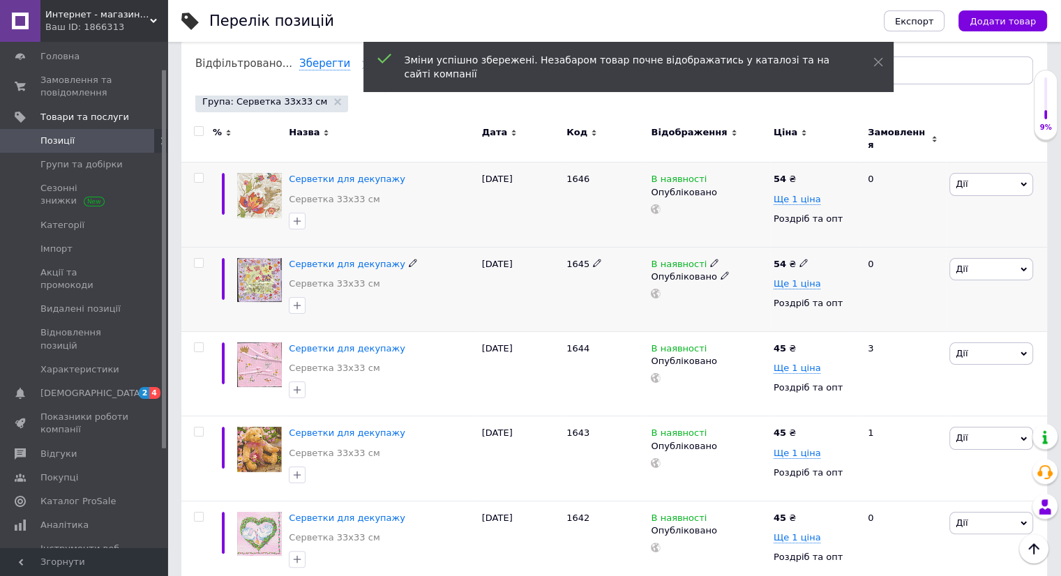
scroll to position [210, 0]
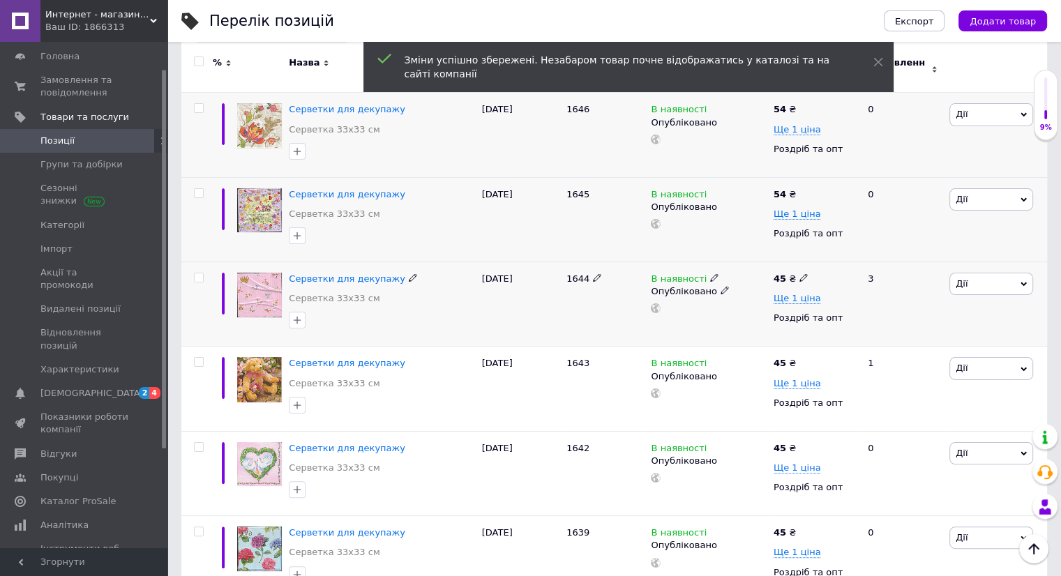
click at [799, 273] on icon at bounding box center [803, 277] width 8 height 8
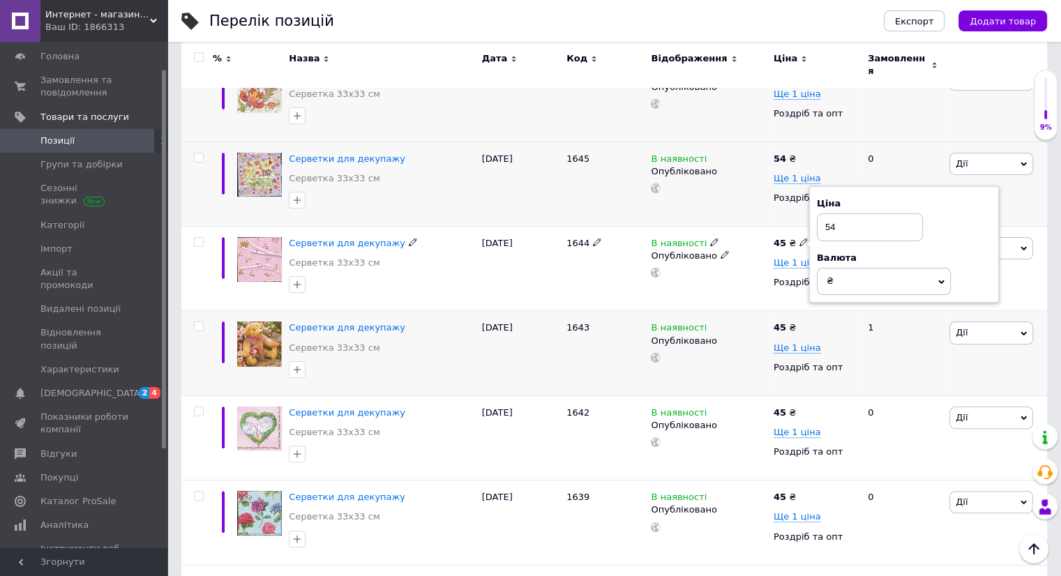
scroll to position [280, 0]
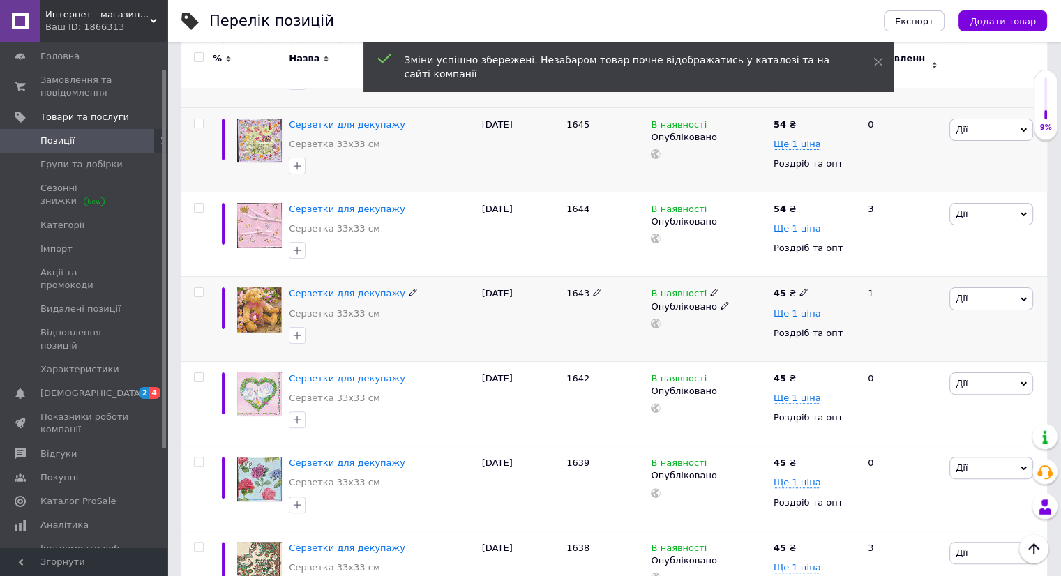
click at [799, 288] on icon at bounding box center [803, 292] width 8 height 8
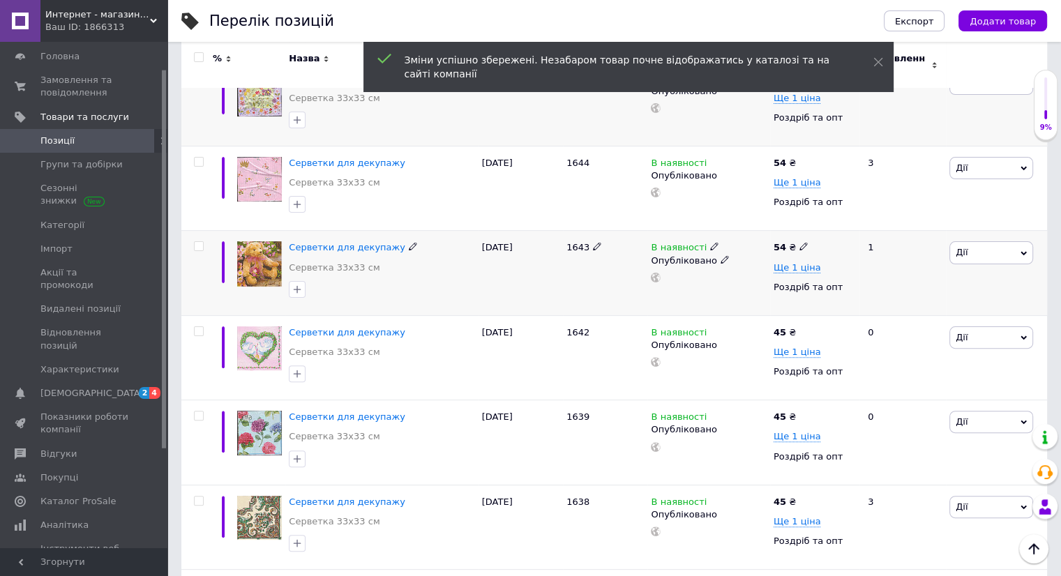
scroll to position [349, 0]
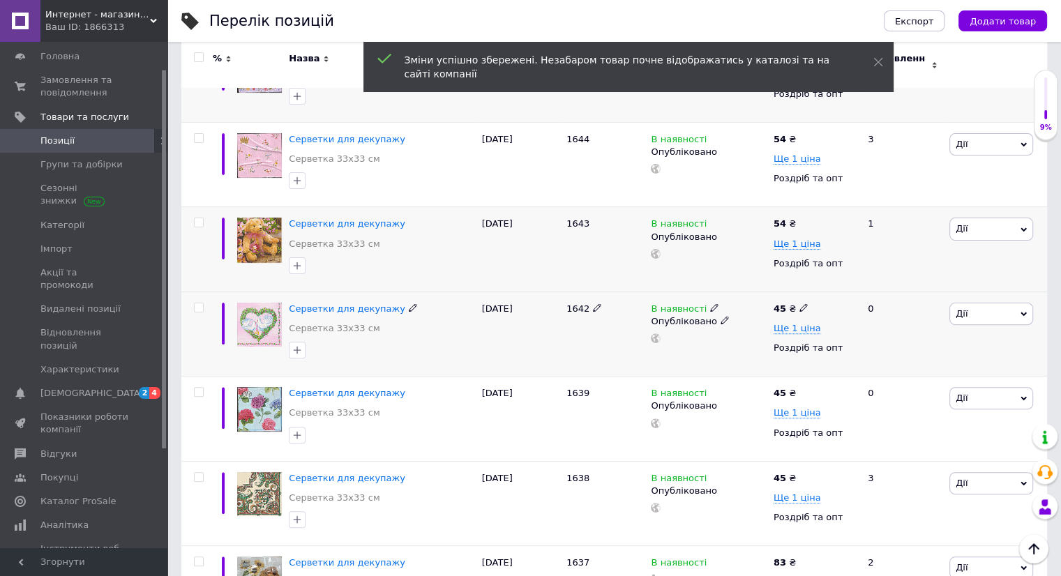
click at [799, 302] on span at bounding box center [803, 307] width 8 height 10
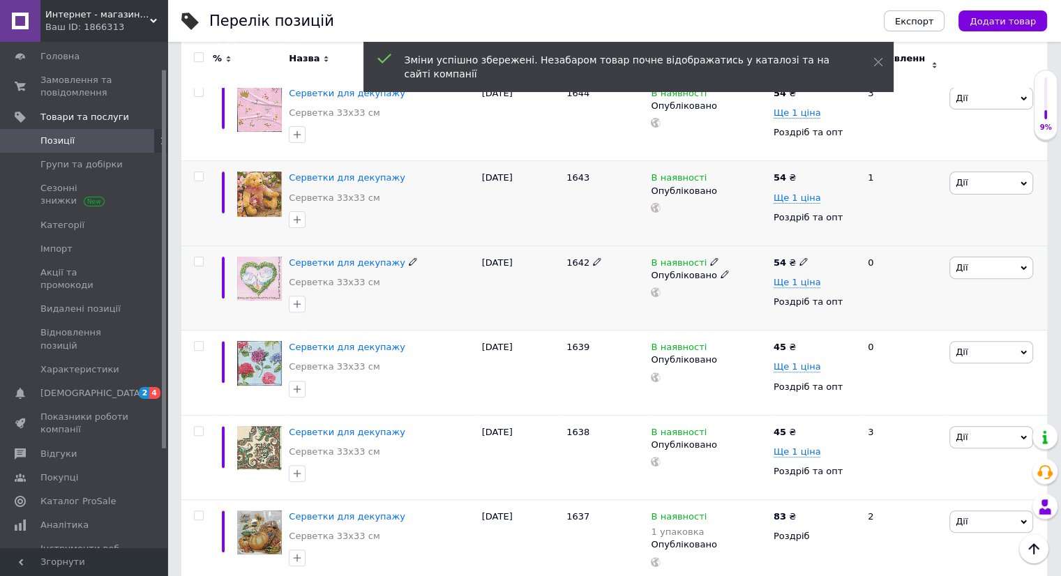
scroll to position [419, 0]
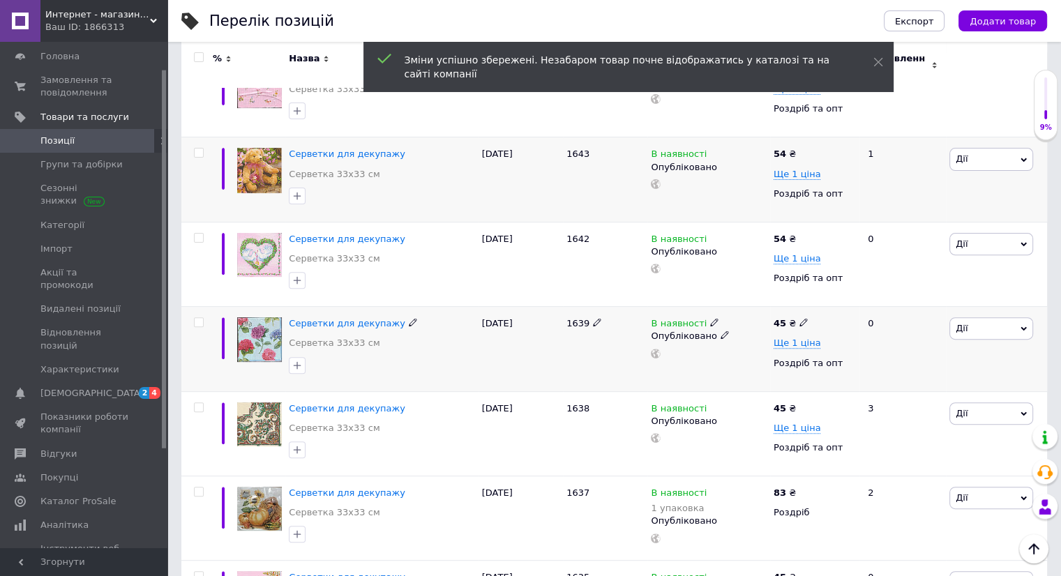
click at [800, 318] on icon at bounding box center [803, 322] width 8 height 8
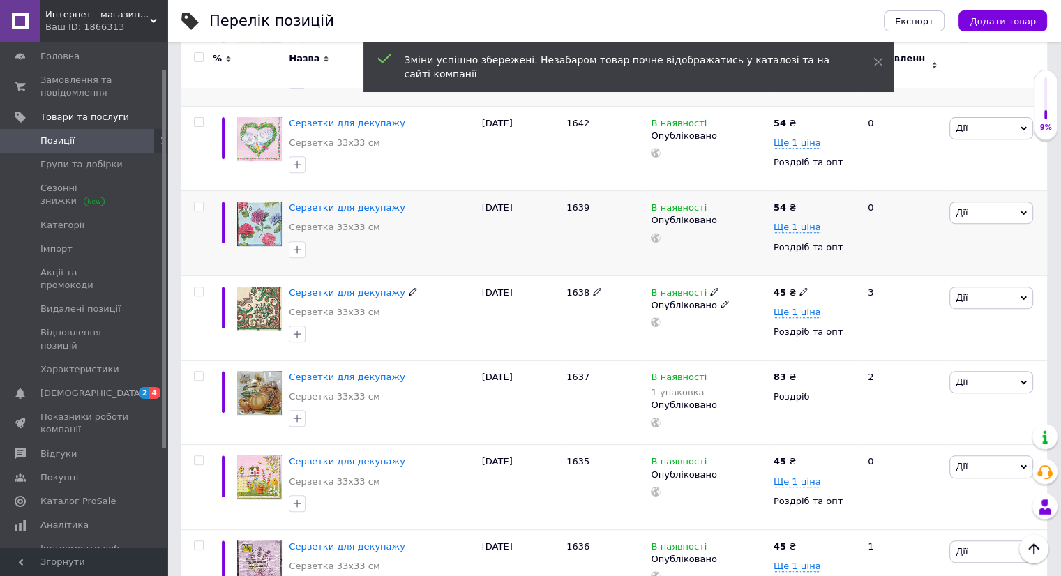
scroll to position [559, 0]
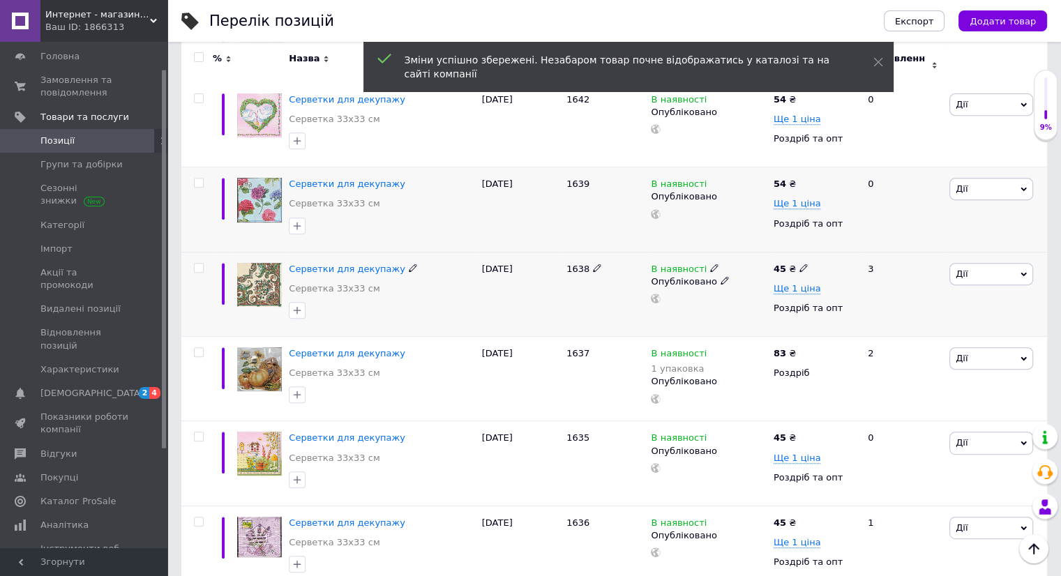
click at [799, 264] on icon at bounding box center [803, 268] width 8 height 8
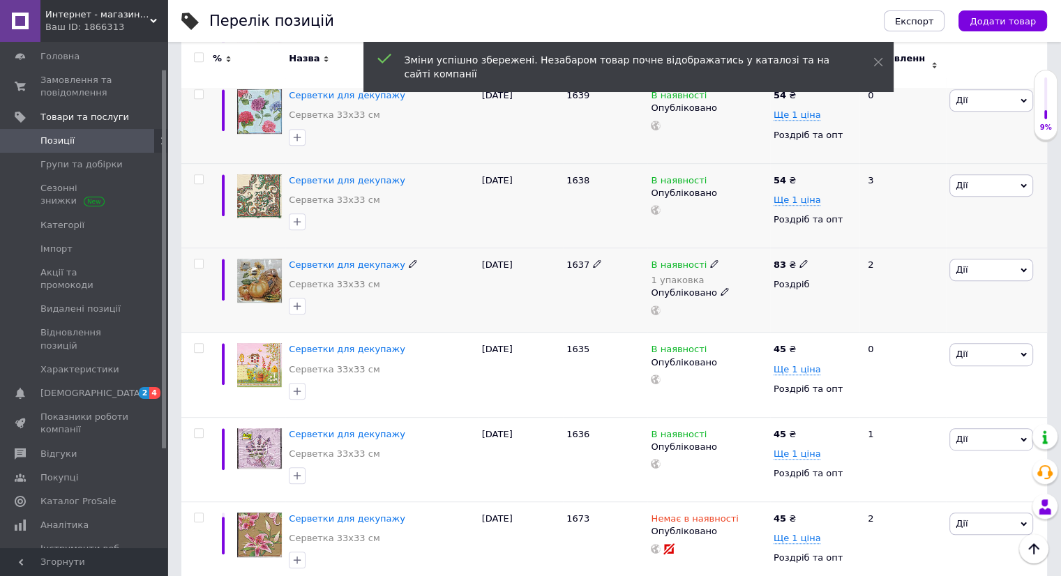
scroll to position [698, 0]
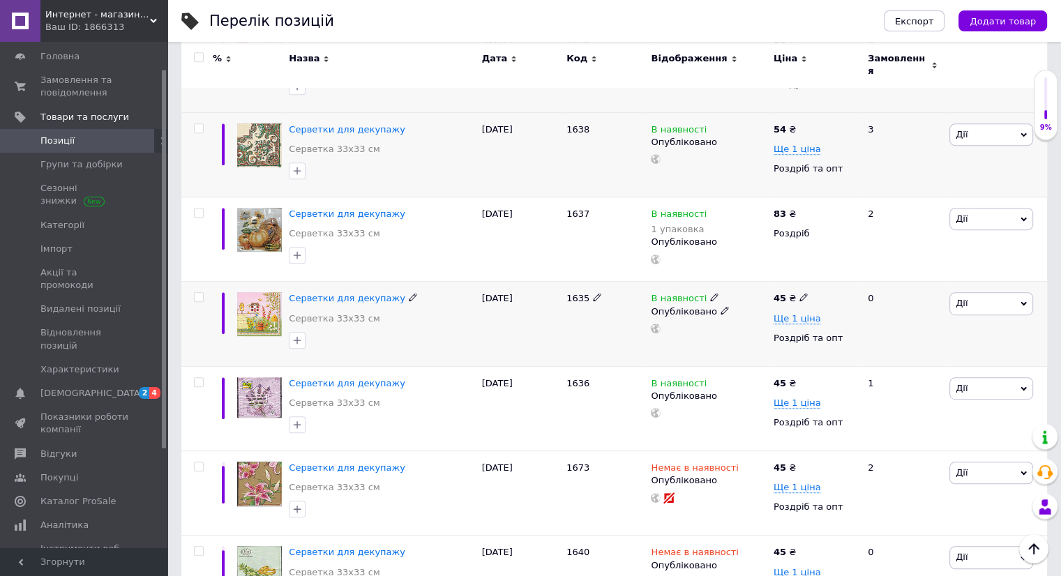
click at [799, 293] on icon at bounding box center [803, 297] width 8 height 8
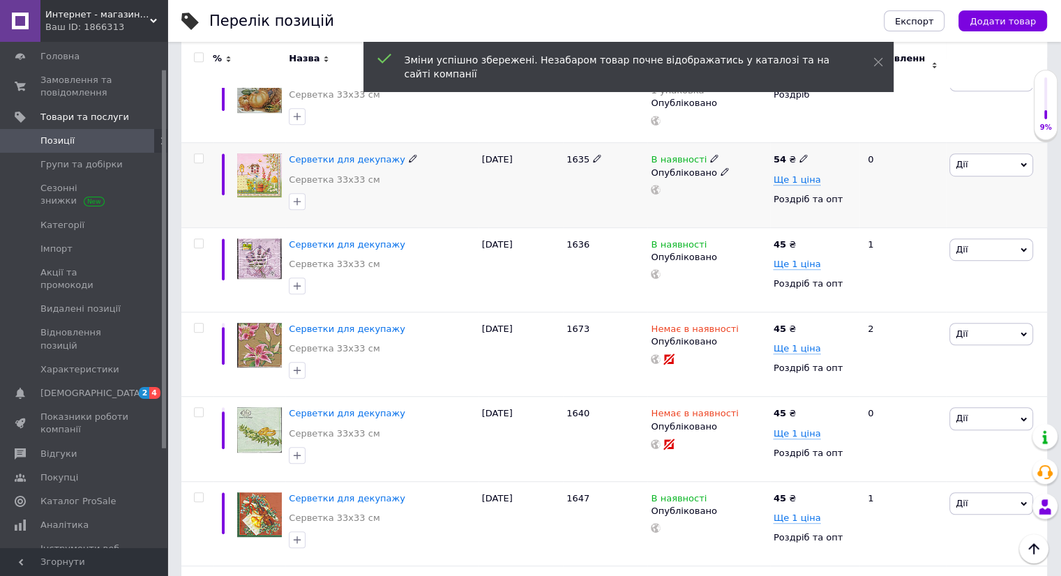
scroll to position [838, 0]
click at [799, 239] on icon at bounding box center [803, 243] width 8 height 8
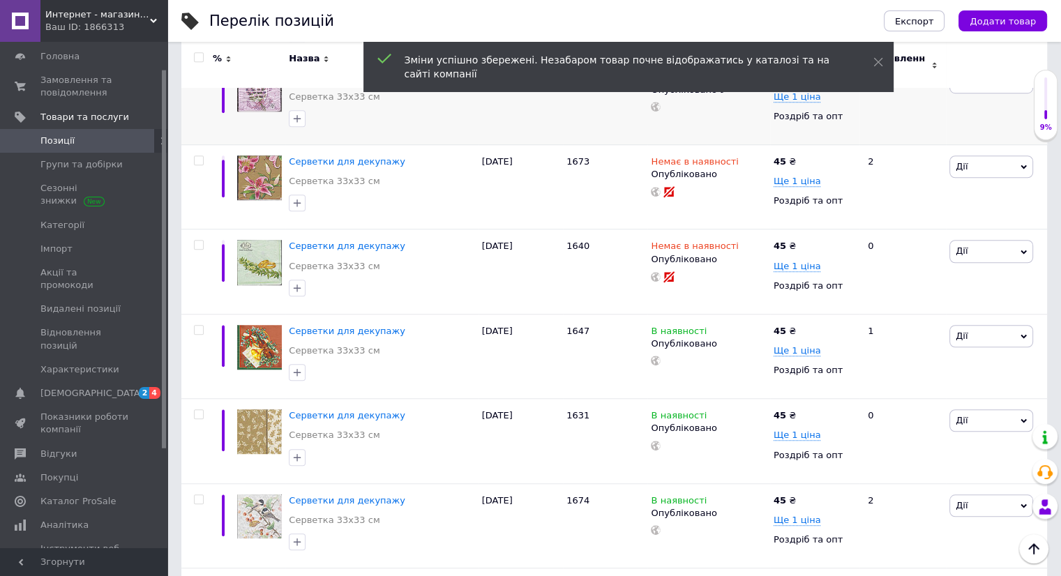
scroll to position [1047, 0]
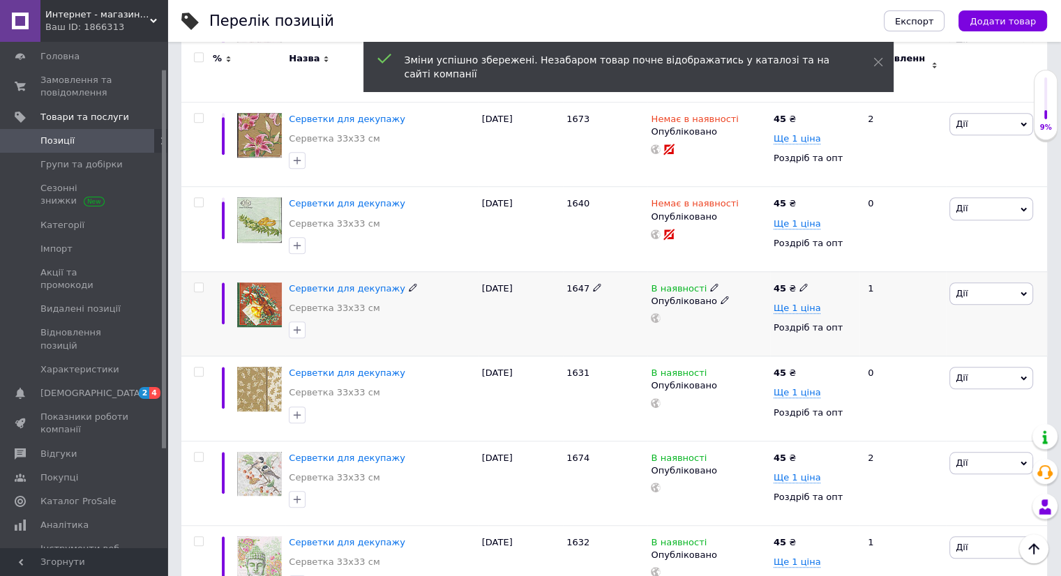
click at [799, 283] on icon at bounding box center [803, 287] width 8 height 8
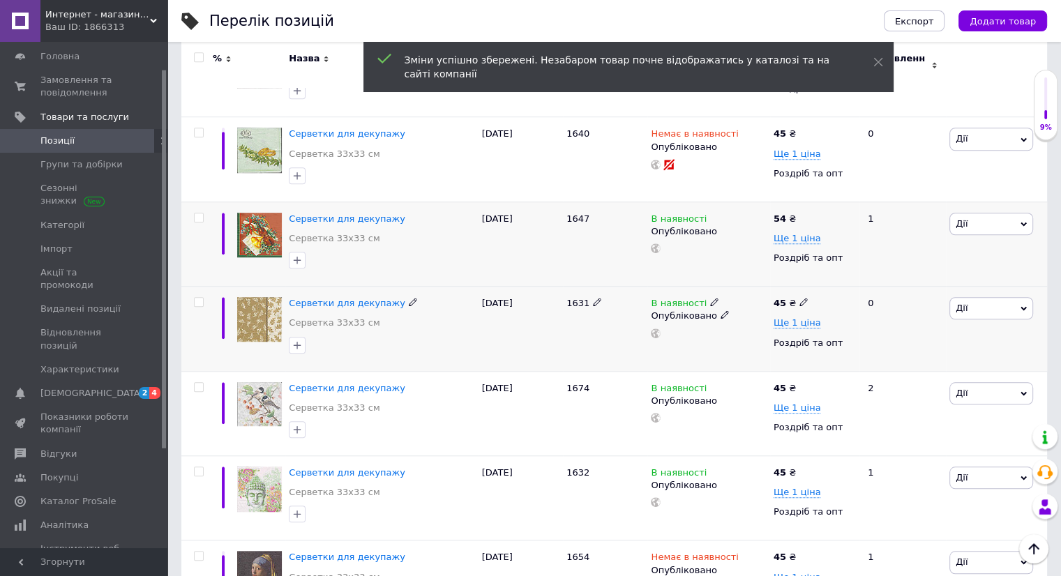
click at [799, 298] on icon at bounding box center [803, 302] width 8 height 8
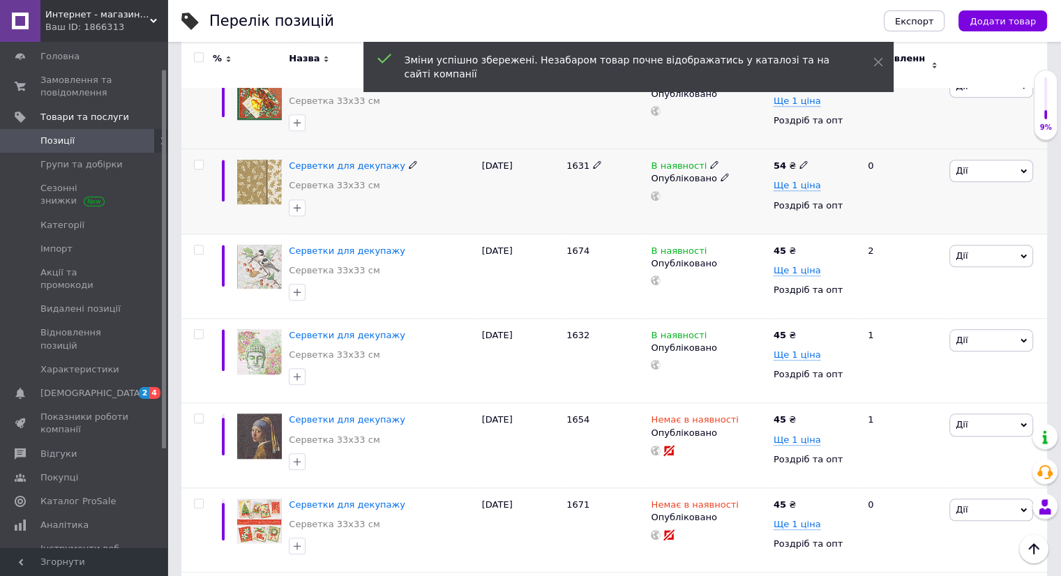
scroll to position [1256, 0]
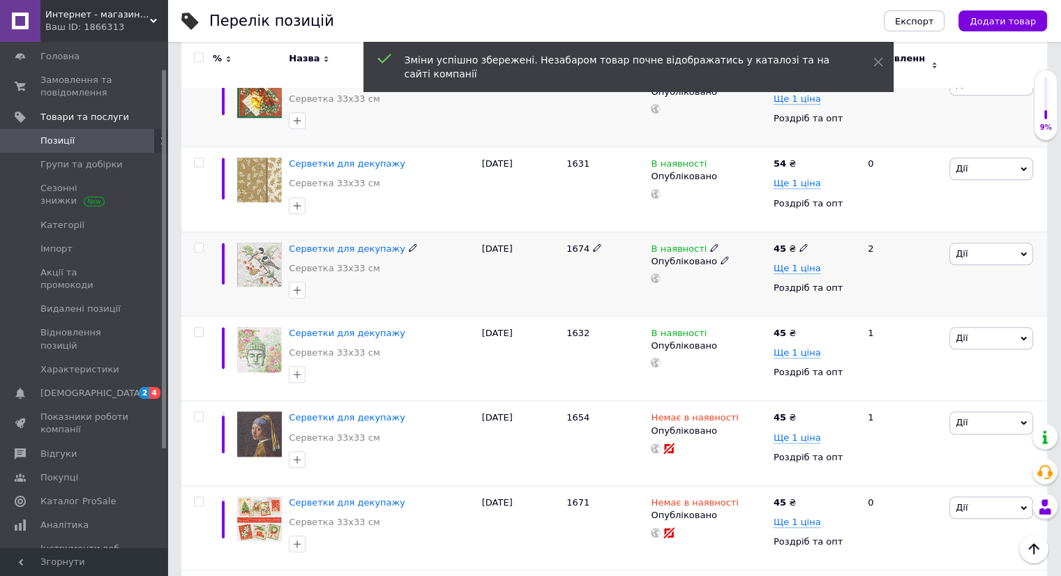
click at [799, 243] on use at bounding box center [803, 247] width 8 height 8
click at [799, 328] on icon at bounding box center [803, 332] width 8 height 8
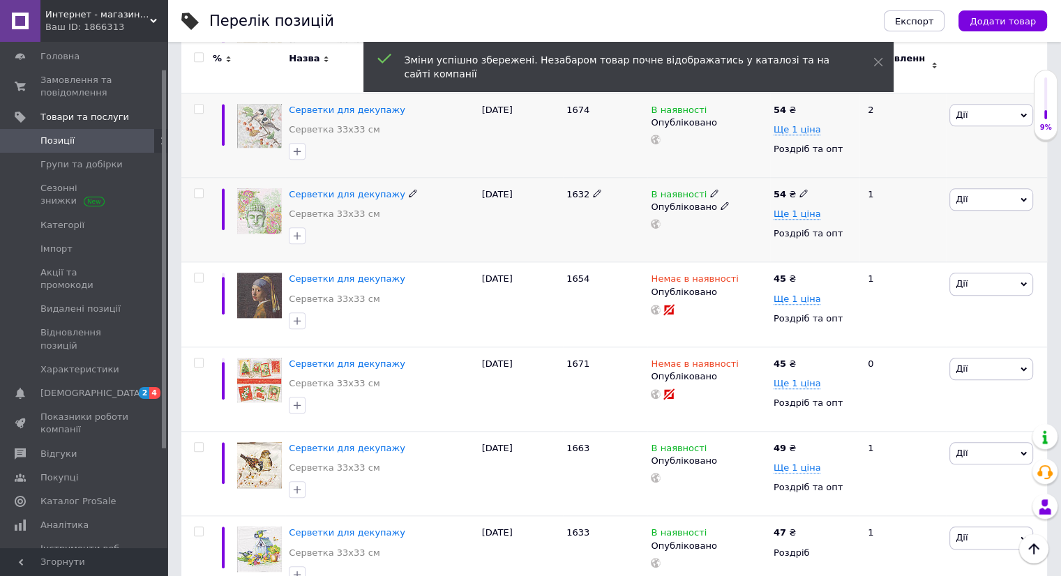
scroll to position [1465, 0]
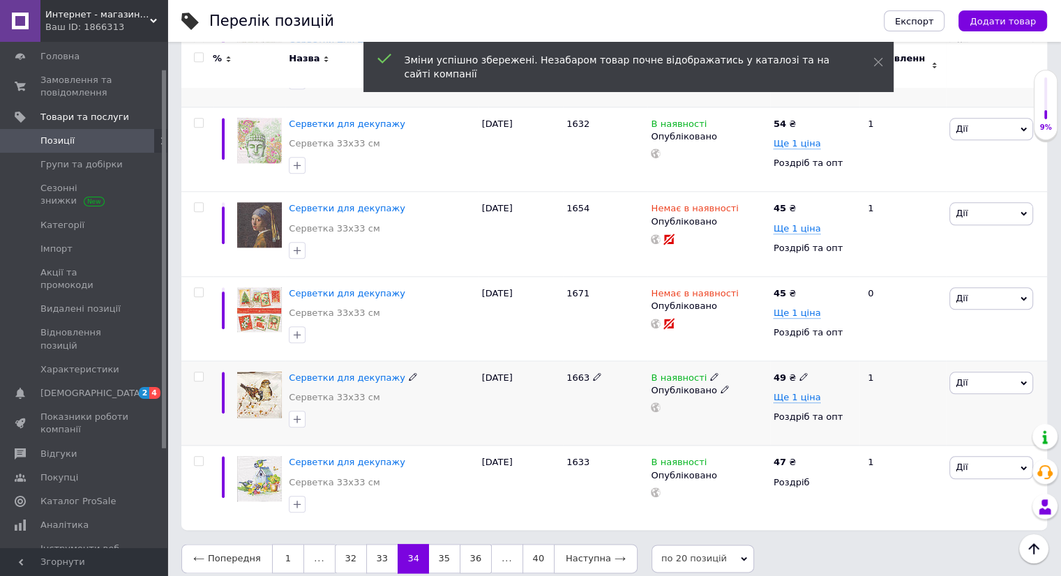
click at [799, 372] on icon at bounding box center [803, 376] width 8 height 8
click at [799, 457] on icon at bounding box center [803, 461] width 8 height 8
click at [436, 544] on link "35" at bounding box center [444, 558] width 31 height 29
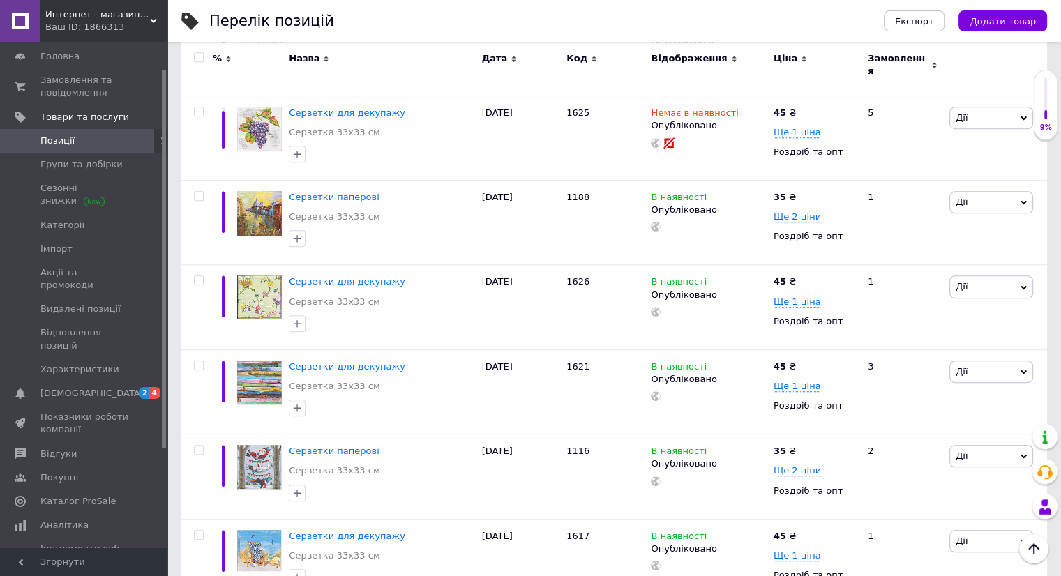
scroll to position [977, 0]
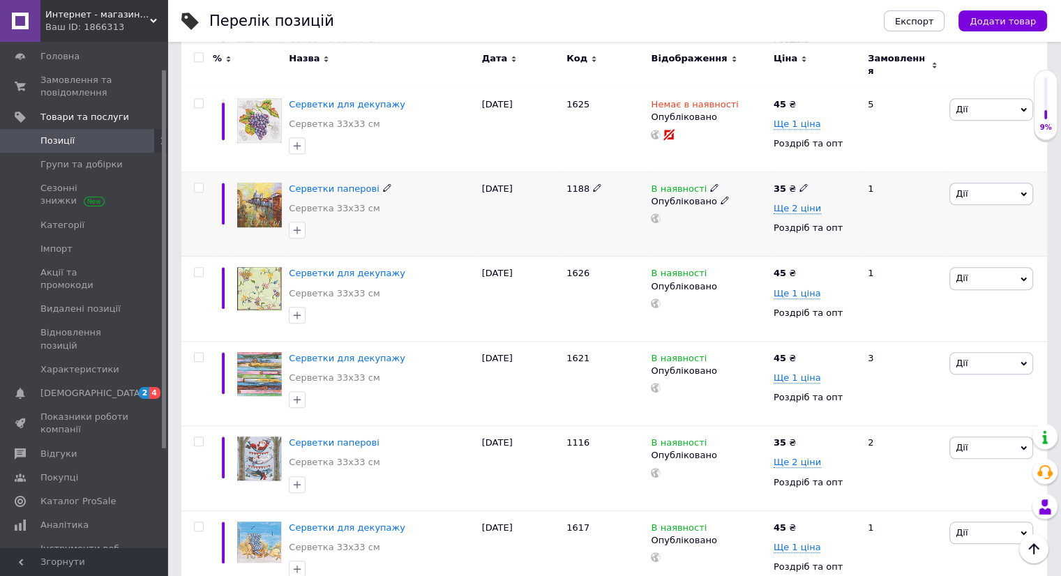
click at [800, 184] on use at bounding box center [803, 188] width 8 height 8
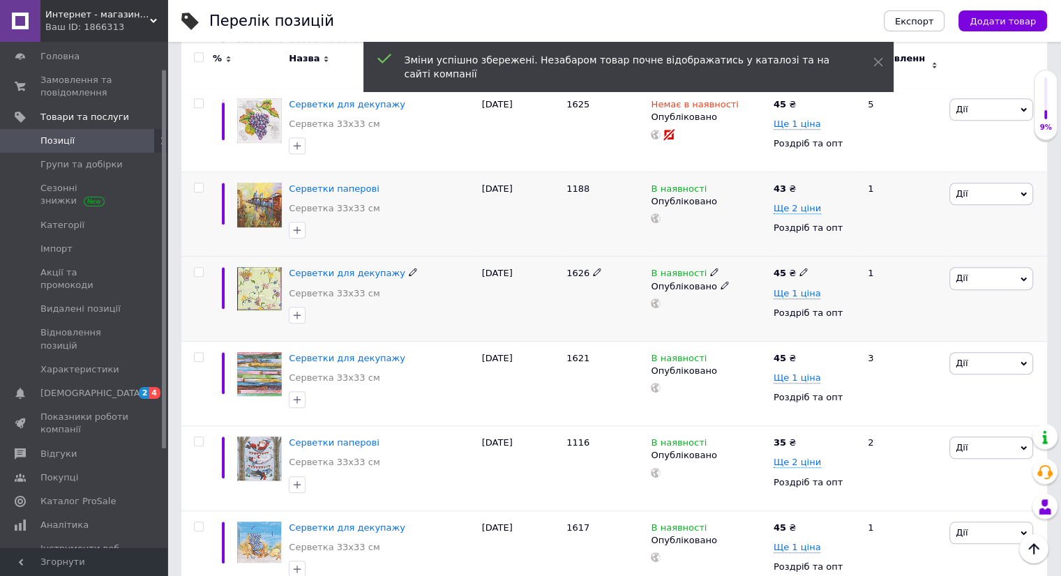
click at [799, 268] on use at bounding box center [803, 272] width 8 height 8
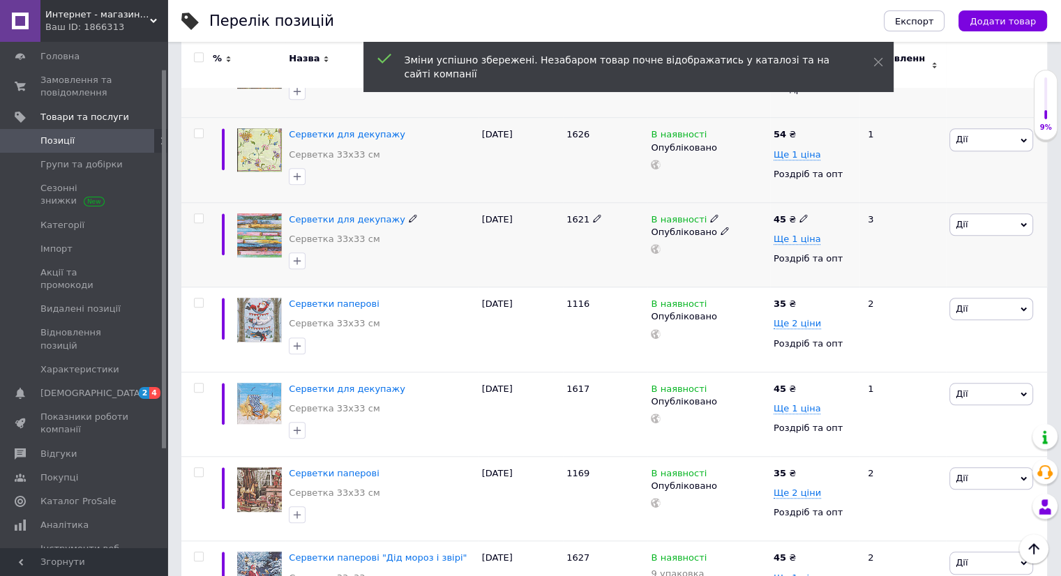
scroll to position [1117, 0]
click at [799, 214] on use at bounding box center [803, 218] width 8 height 8
click at [800, 298] on icon at bounding box center [803, 302] width 8 height 8
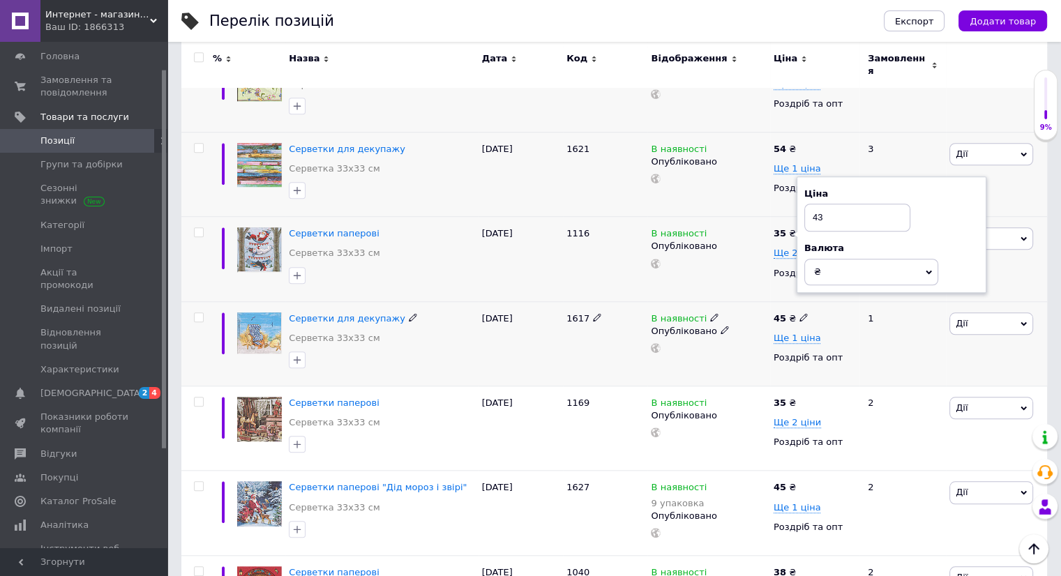
scroll to position [1256, 0]
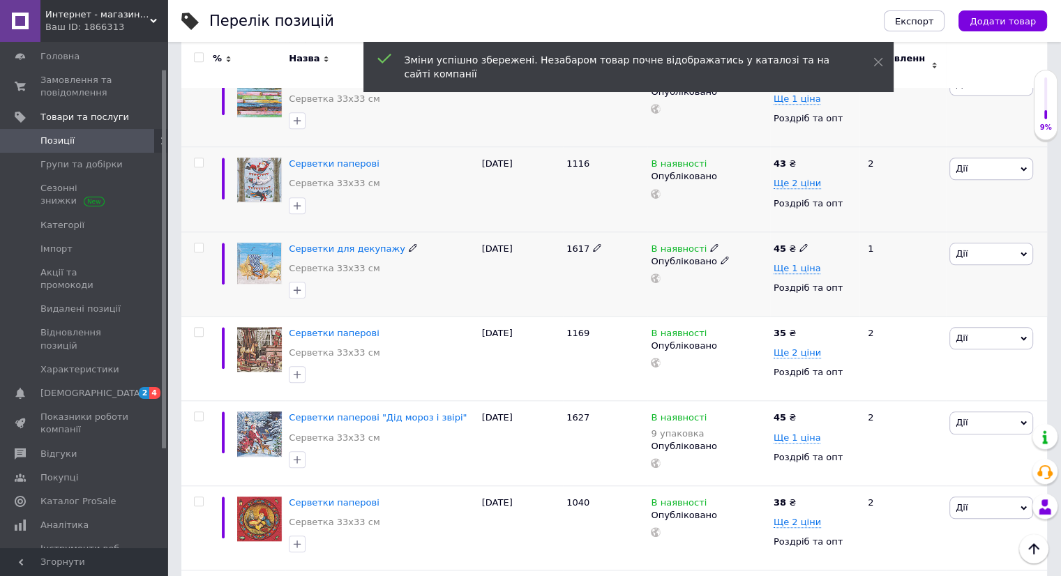
click at [799, 243] on use at bounding box center [803, 247] width 8 height 8
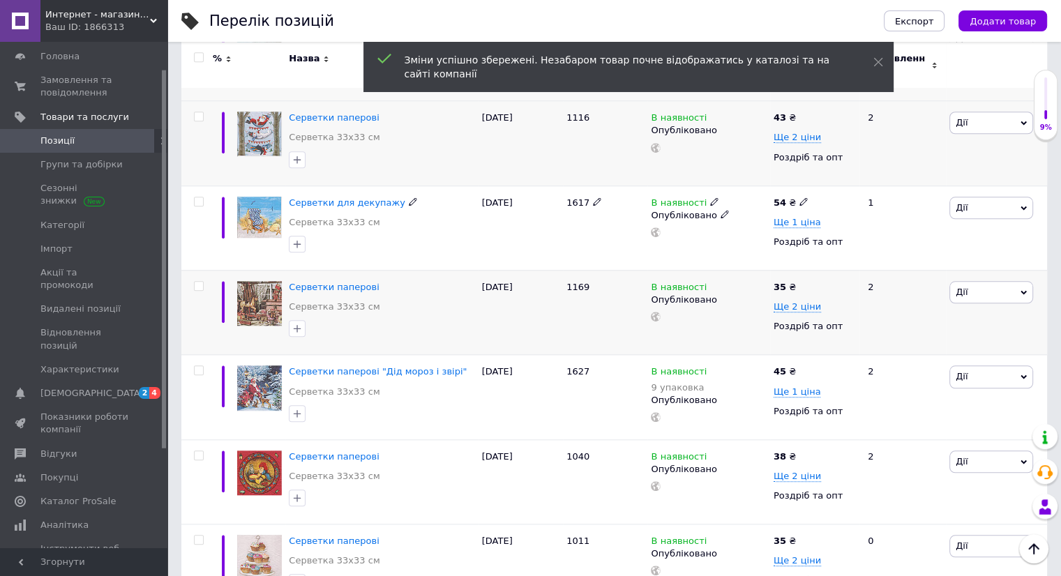
scroll to position [1326, 0]
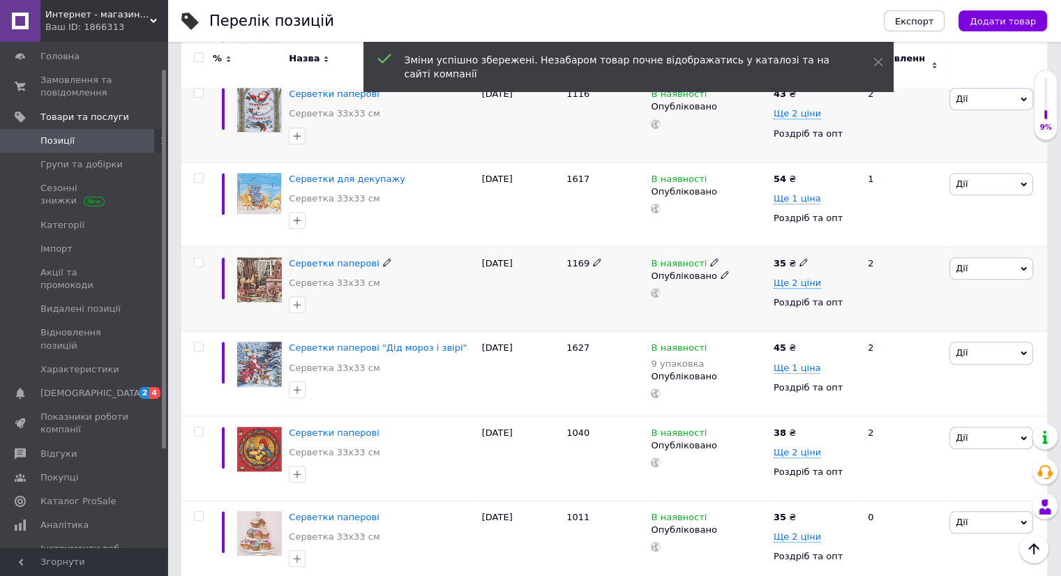
click at [799, 259] on use at bounding box center [803, 263] width 8 height 8
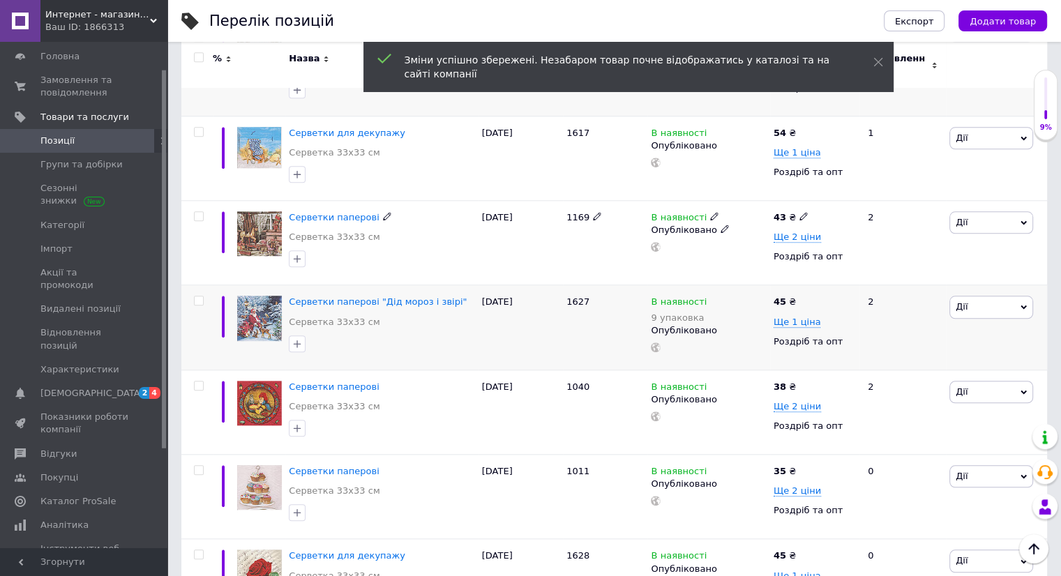
scroll to position [1395, 0]
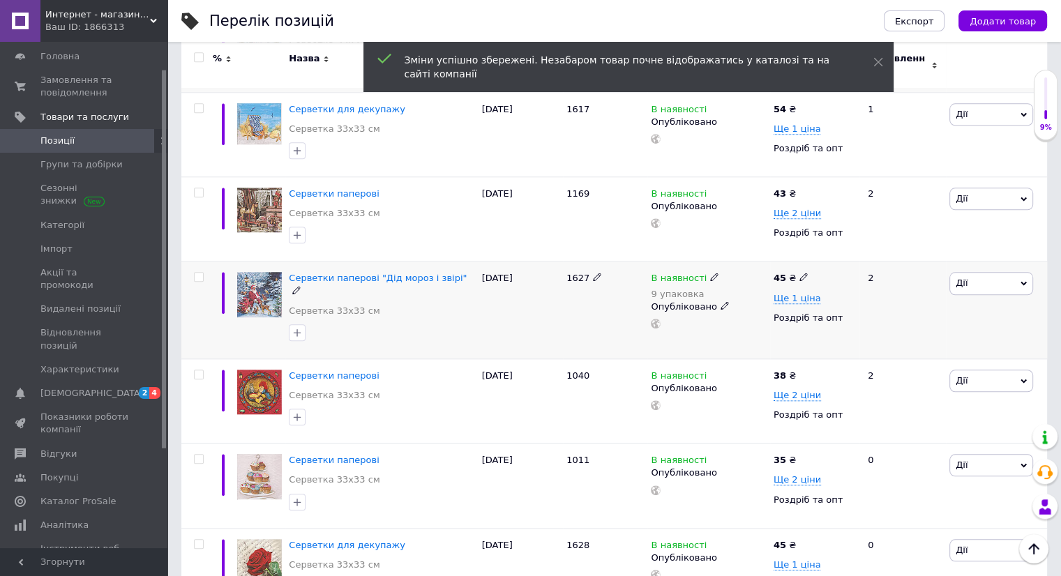
click at [799, 273] on icon at bounding box center [803, 277] width 8 height 8
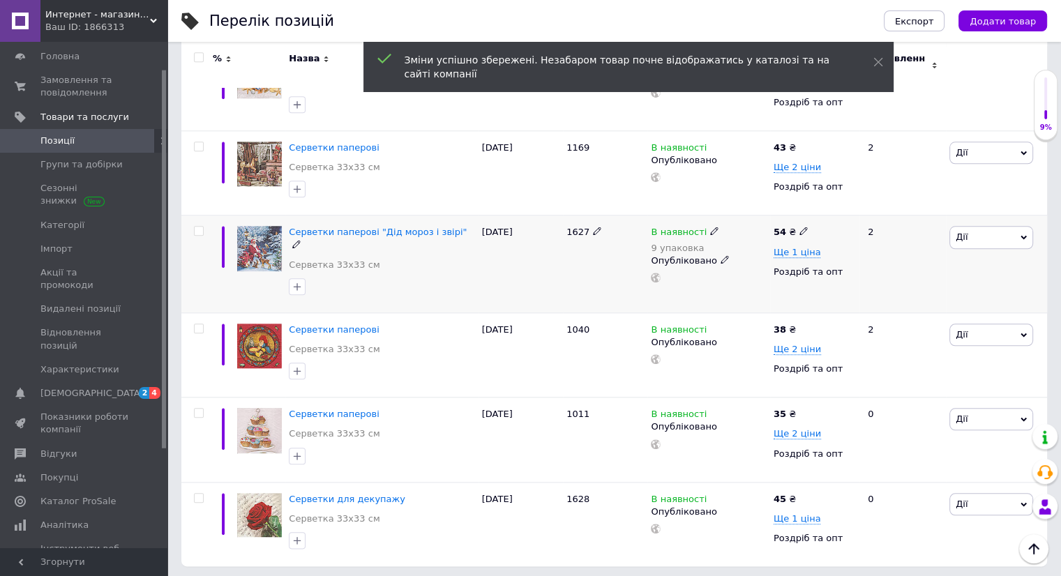
scroll to position [1465, 0]
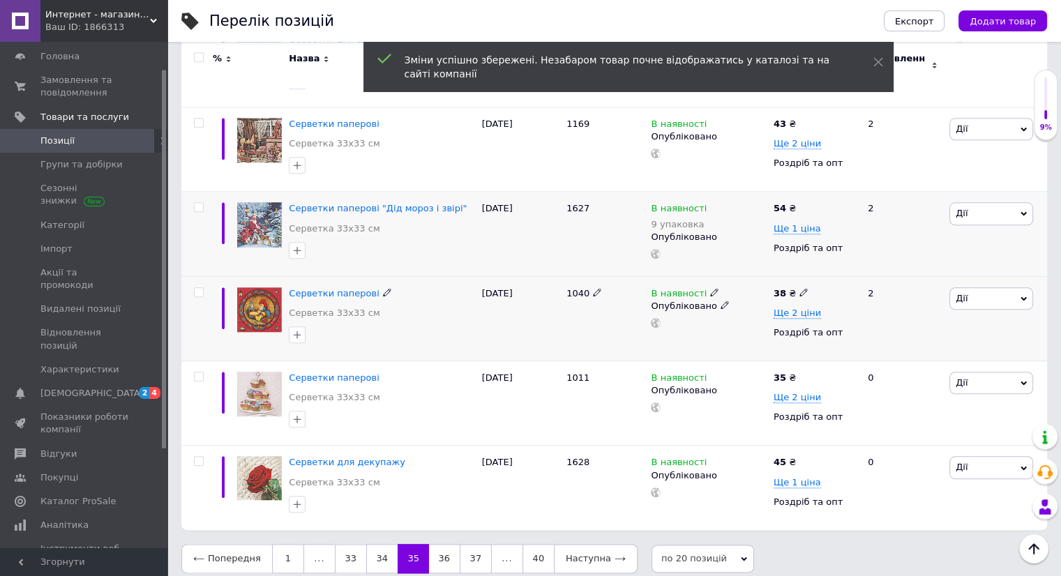
click at [799, 288] on icon at bounding box center [803, 292] width 8 height 8
click at [799, 372] on icon at bounding box center [803, 376] width 8 height 8
click at [799, 457] on use at bounding box center [803, 461] width 8 height 8
click at [435, 548] on link "36" at bounding box center [444, 558] width 31 height 29
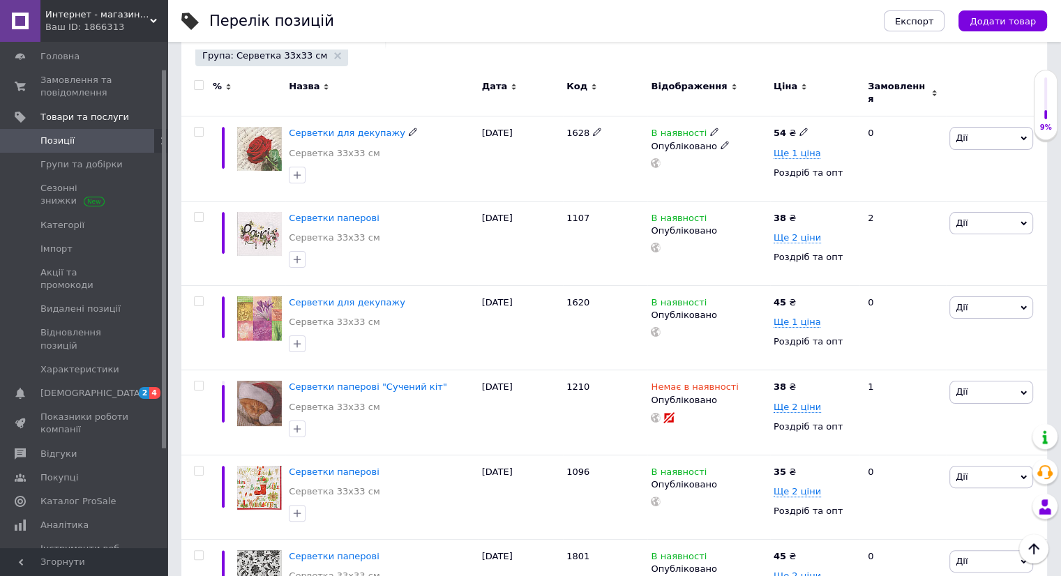
scroll to position [210, 0]
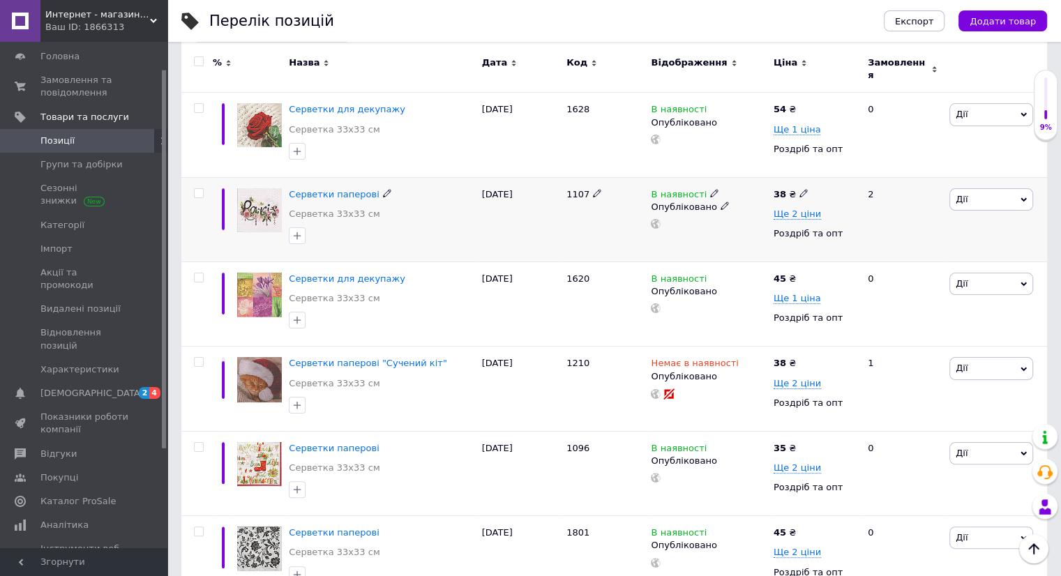
click at [799, 189] on icon at bounding box center [803, 193] width 8 height 8
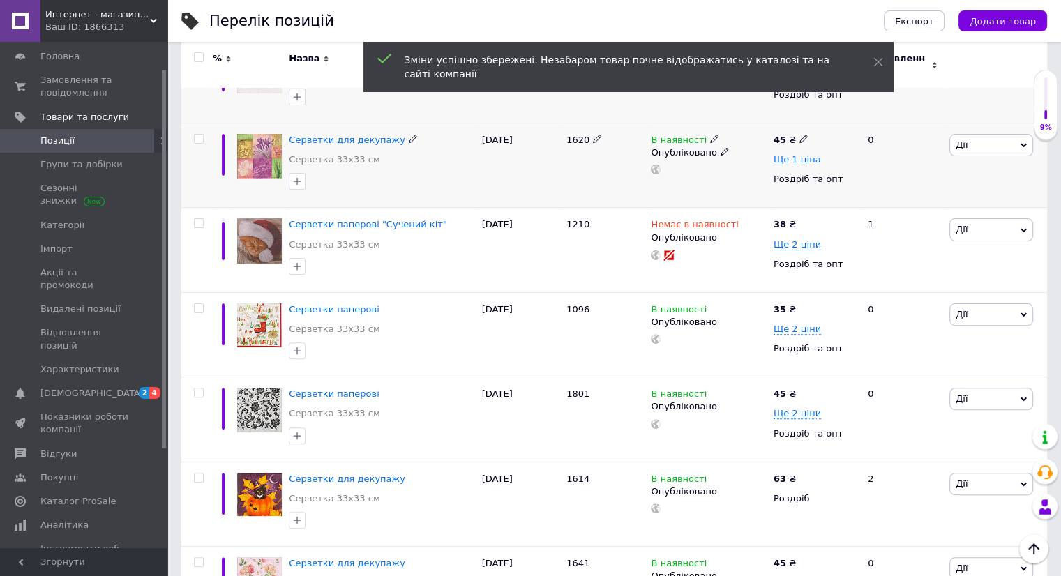
scroll to position [349, 0]
click at [799, 134] on icon at bounding box center [803, 138] width 8 height 8
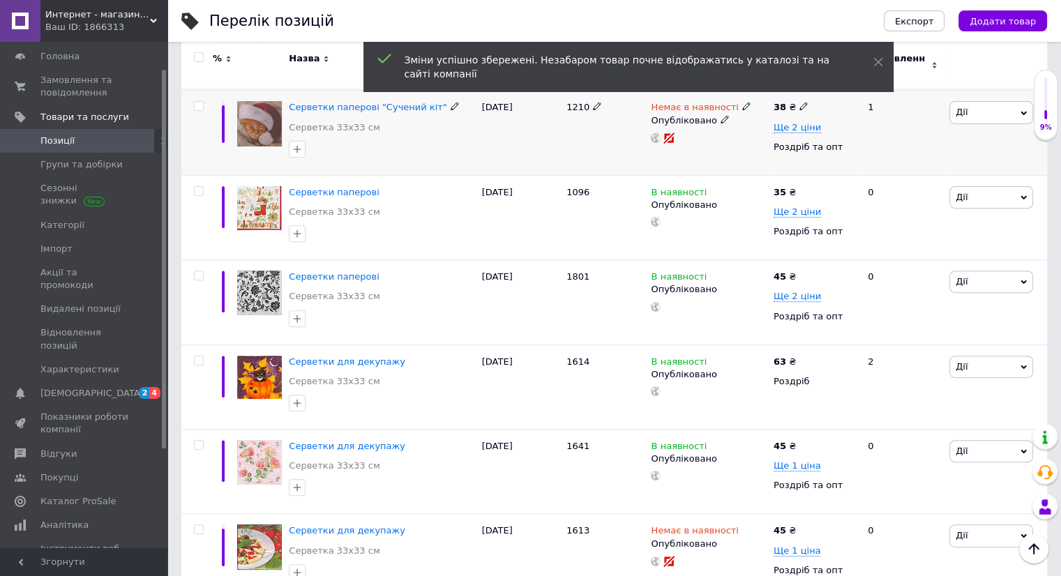
scroll to position [489, 0]
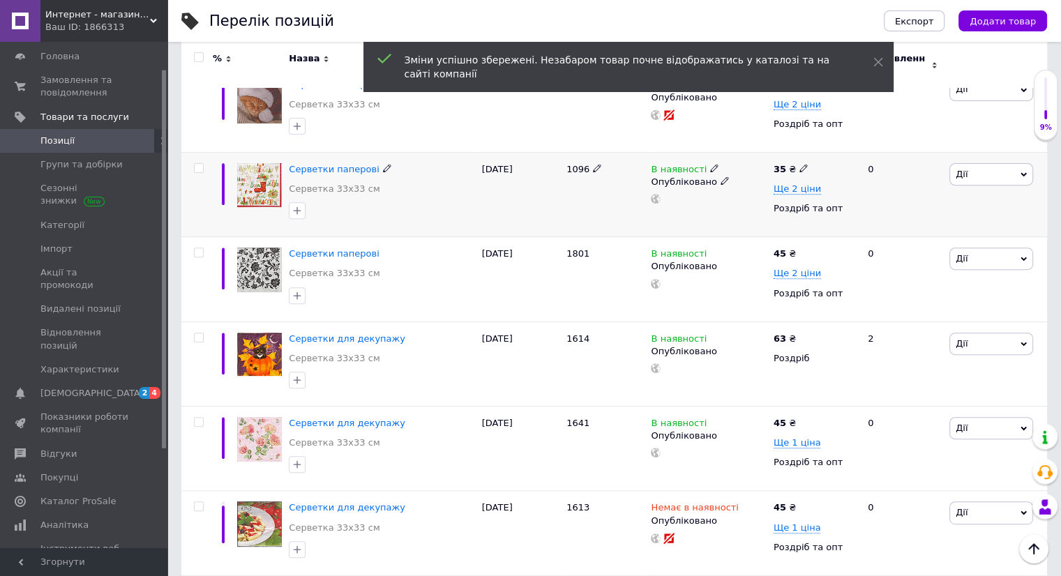
click at [799, 164] on icon at bounding box center [803, 168] width 8 height 8
click at [800, 248] on icon at bounding box center [803, 252] width 8 height 8
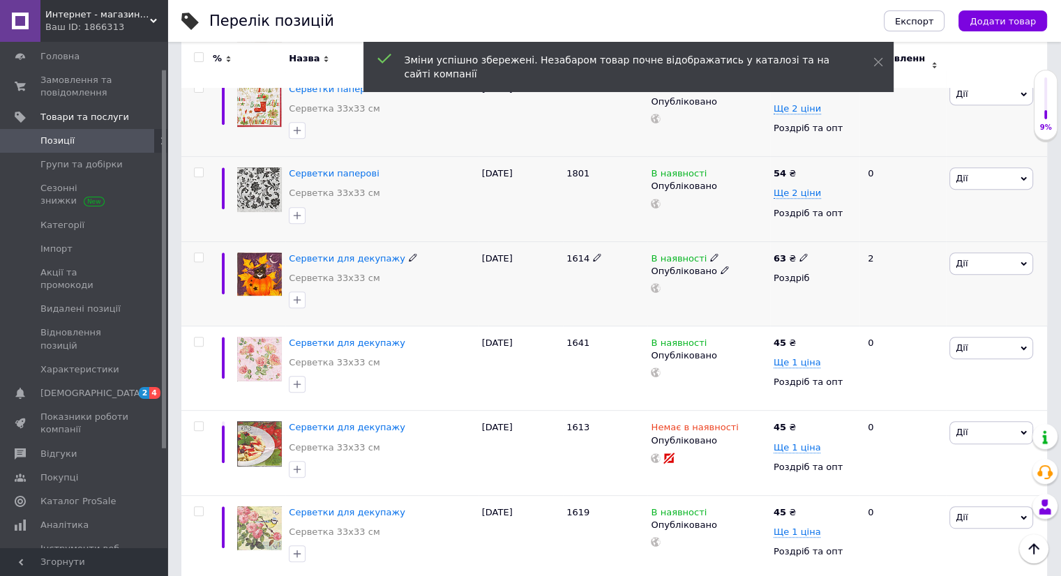
scroll to position [628, 0]
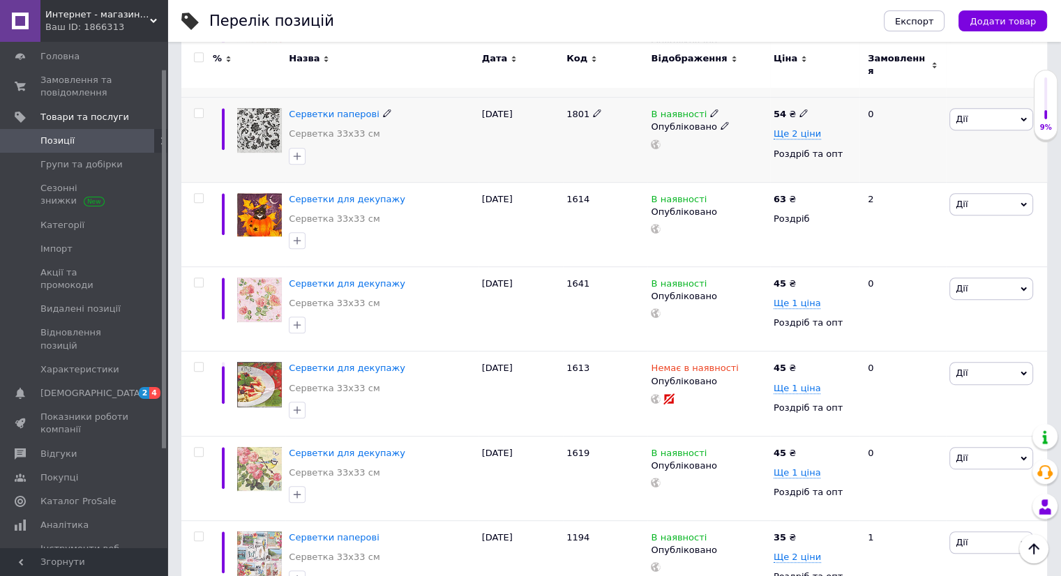
click at [988, 147] on div "[PERSON_NAME] Підняти на початок групи Копіювати Знижка Подарунок Супутні Прихо…" at bounding box center [996, 140] width 101 height 84
click at [357, 194] on span "Серветки для декупажу" at bounding box center [347, 199] width 116 height 10
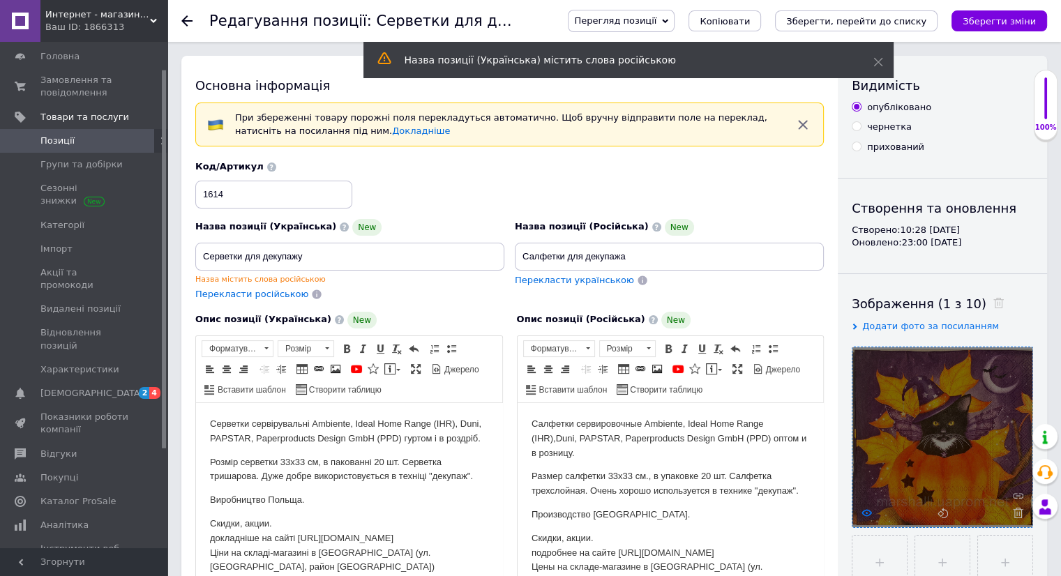
click at [866, 512] on use at bounding box center [866, 512] width 10 height 7
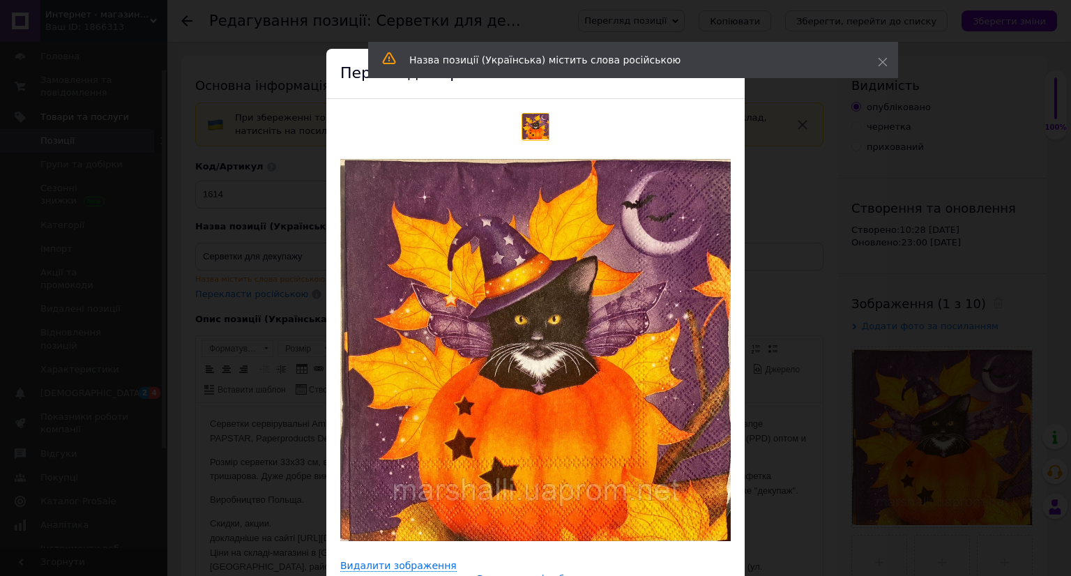
click at [779, 119] on div "× Перегляд зображення Видалити зображення Видалити всі зображення" at bounding box center [535, 288] width 1071 height 576
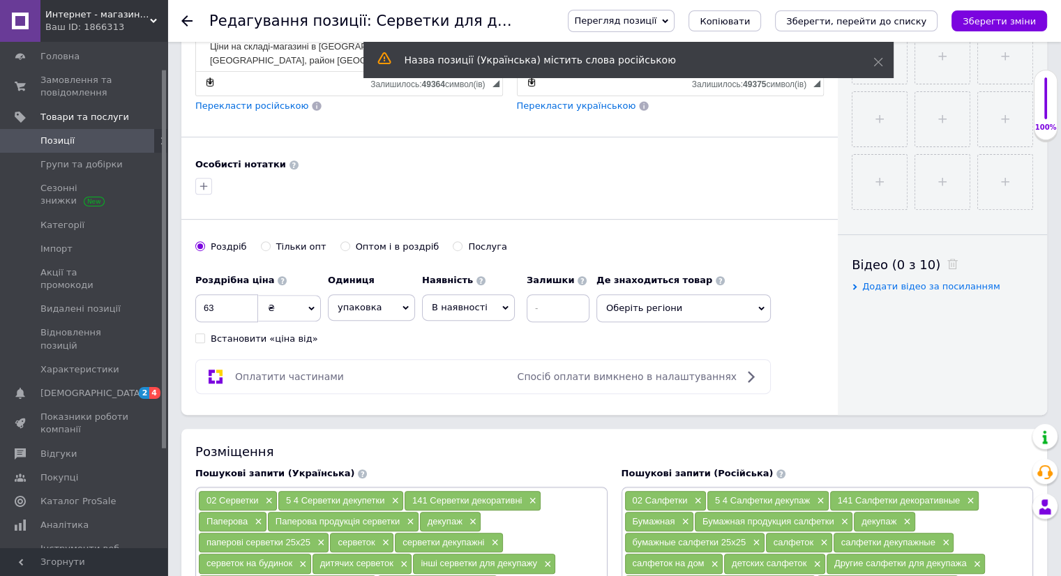
scroll to position [697, 0]
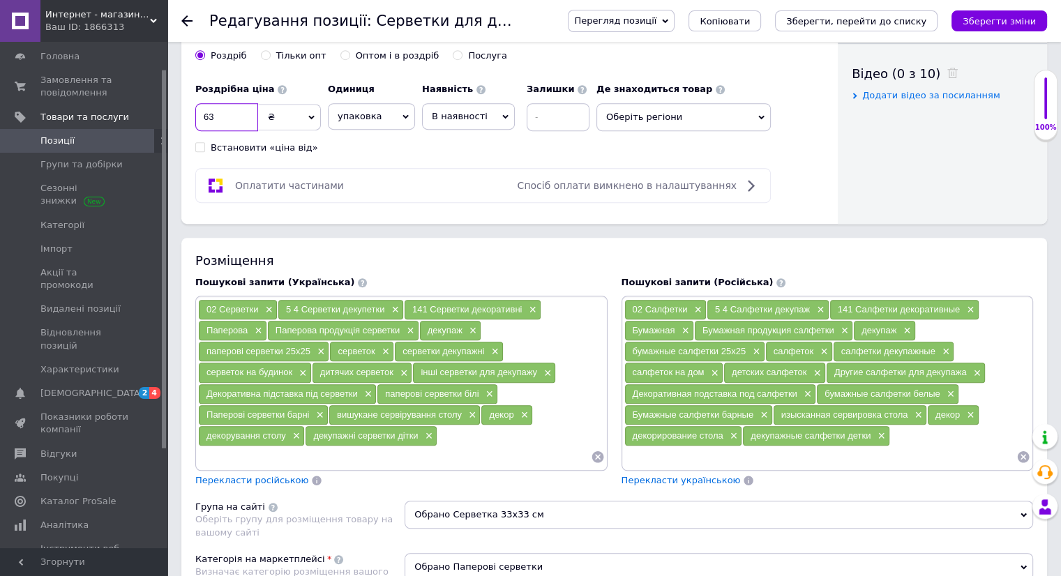
click at [229, 118] on input "63" at bounding box center [226, 117] width 63 height 28
click at [817, 21] on icon "Зберегти, перейти до списку" at bounding box center [856, 21] width 140 height 10
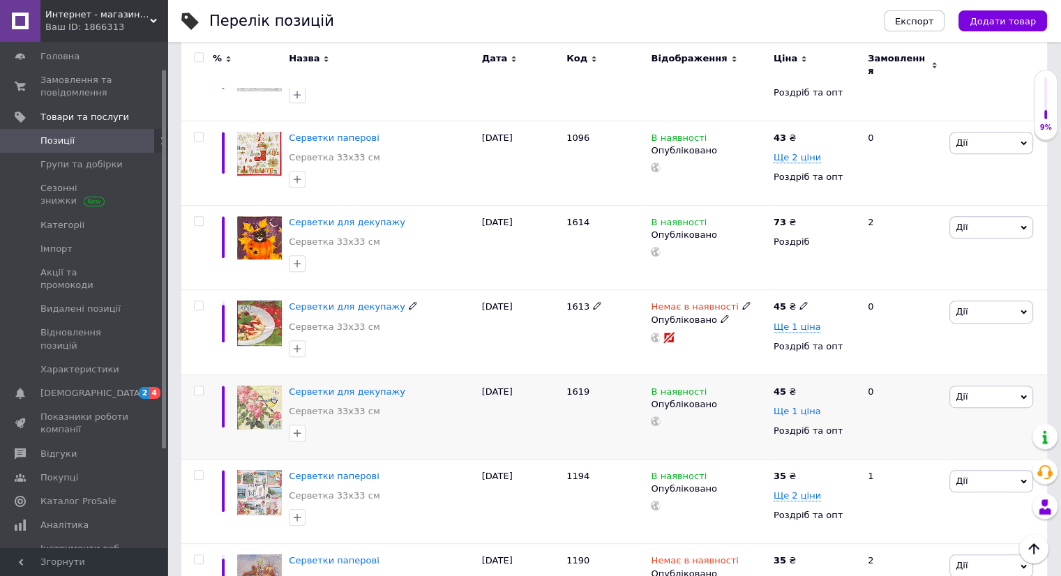
scroll to position [697, 0]
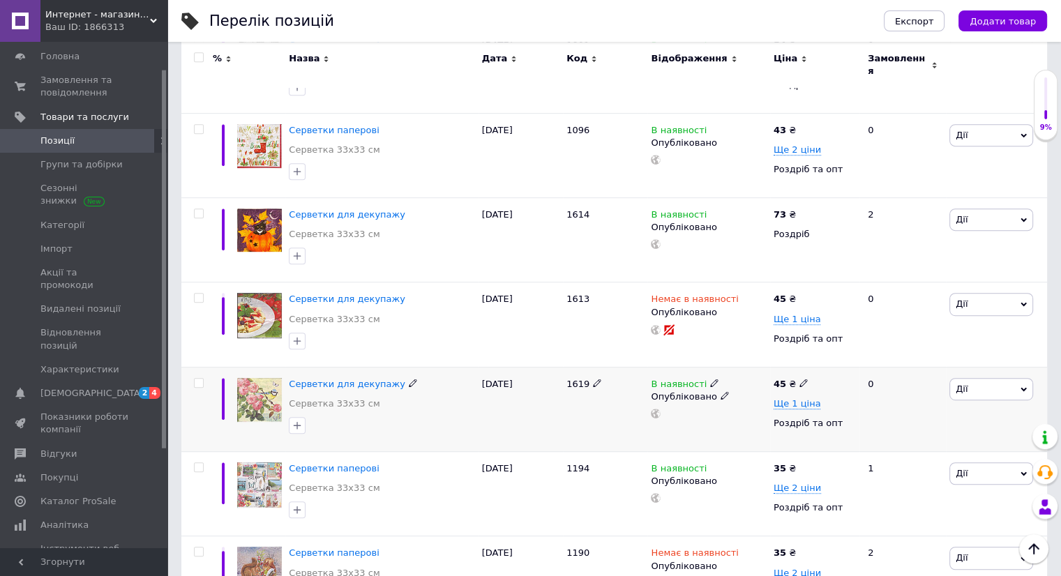
click at [801, 379] on icon at bounding box center [803, 383] width 8 height 8
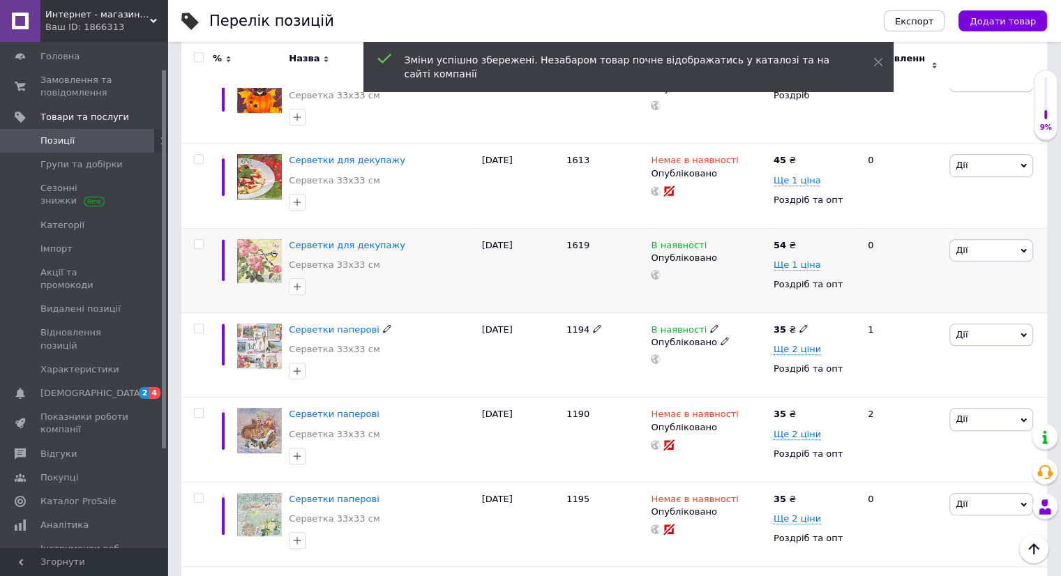
scroll to position [837, 0]
click at [799, 324] on icon at bounding box center [803, 328] width 8 height 8
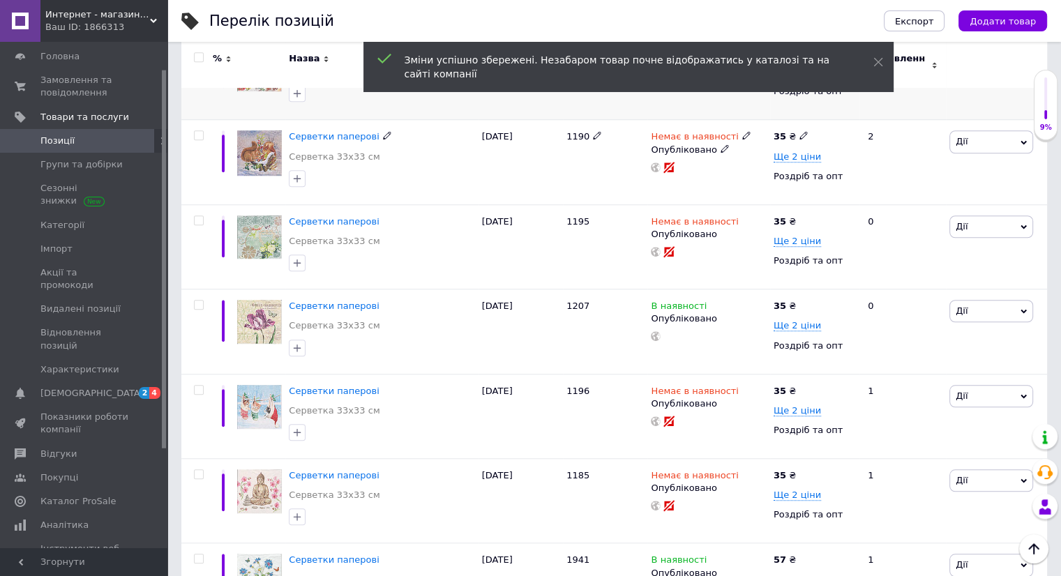
scroll to position [1116, 0]
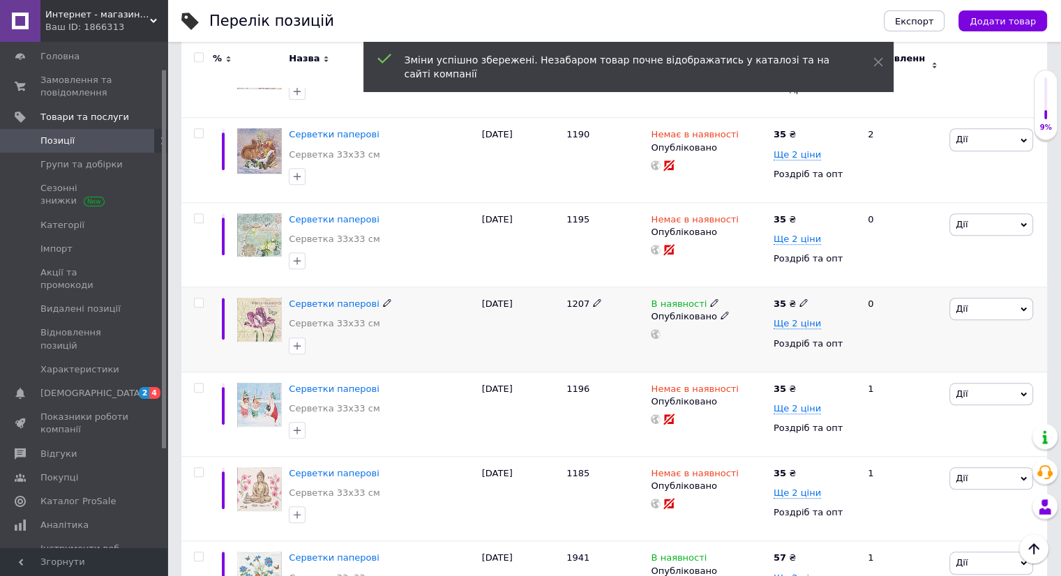
click at [799, 298] on icon at bounding box center [803, 302] width 8 height 8
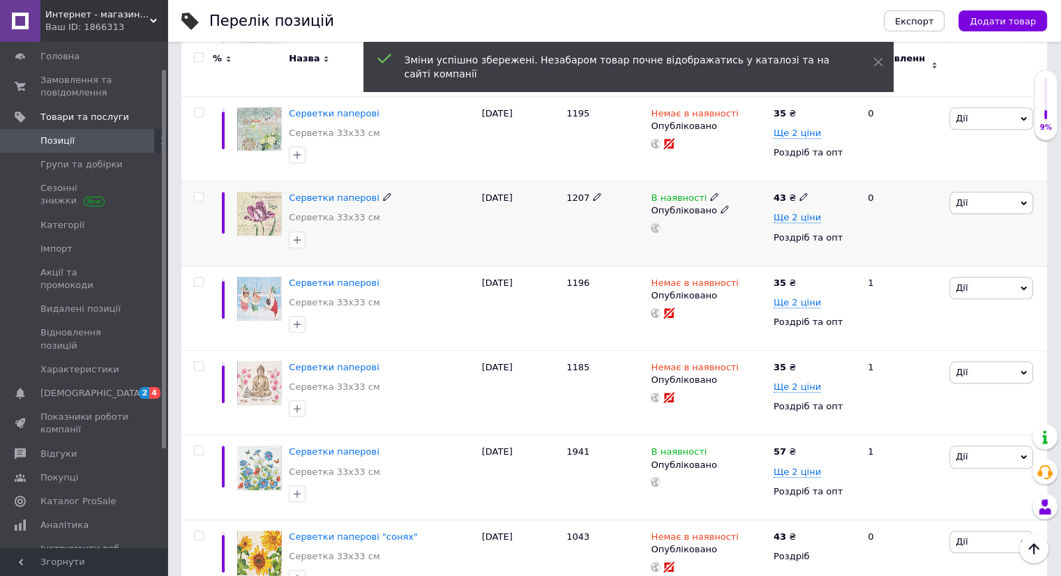
scroll to position [1325, 0]
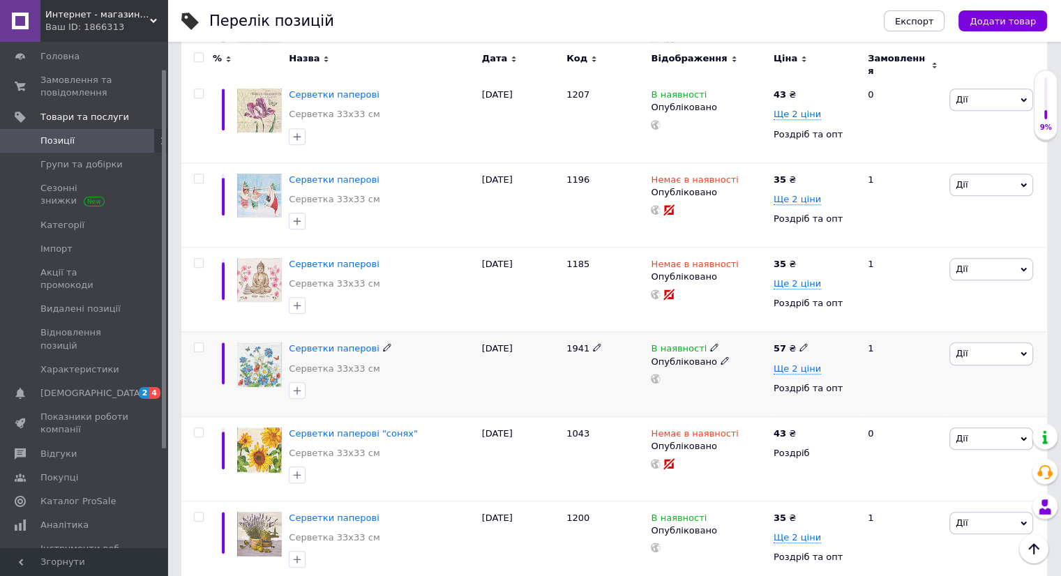
click at [799, 343] on icon at bounding box center [803, 347] width 8 height 8
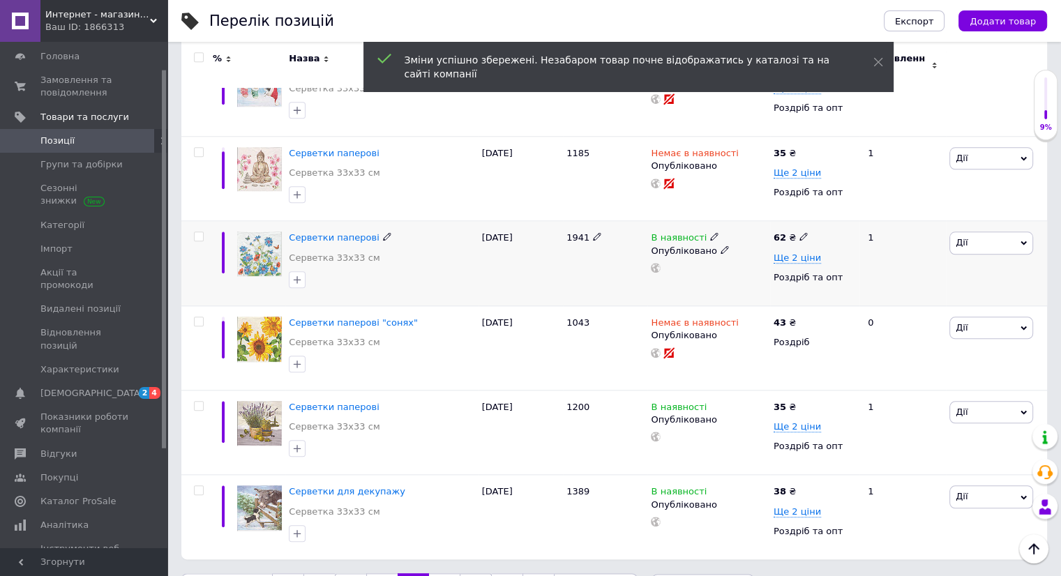
scroll to position [1465, 0]
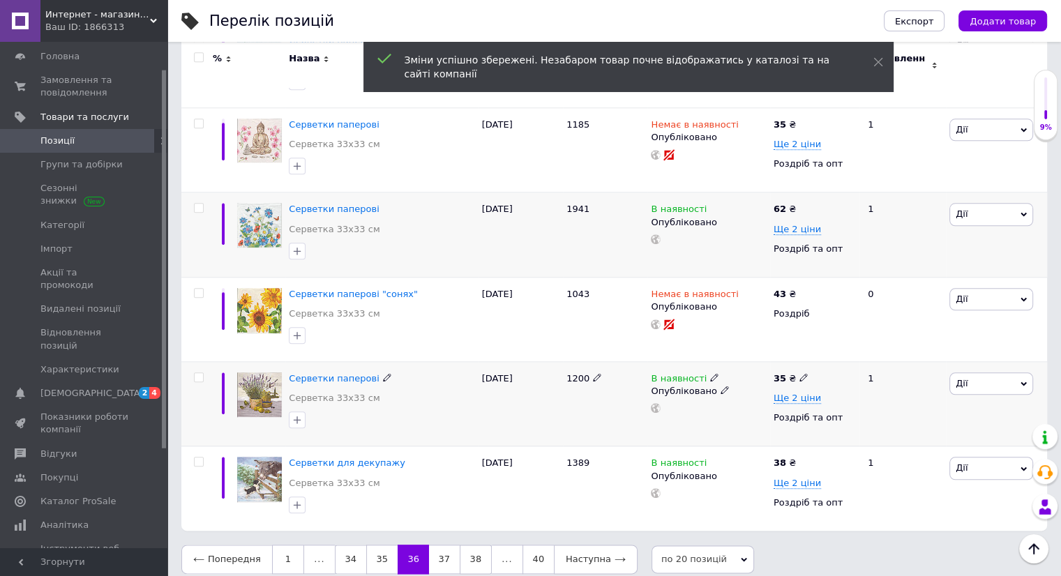
click at [800, 372] on span at bounding box center [803, 377] width 8 height 10
click at [801, 458] on use at bounding box center [803, 462] width 8 height 8
click at [436, 545] on link "37" at bounding box center [444, 559] width 31 height 29
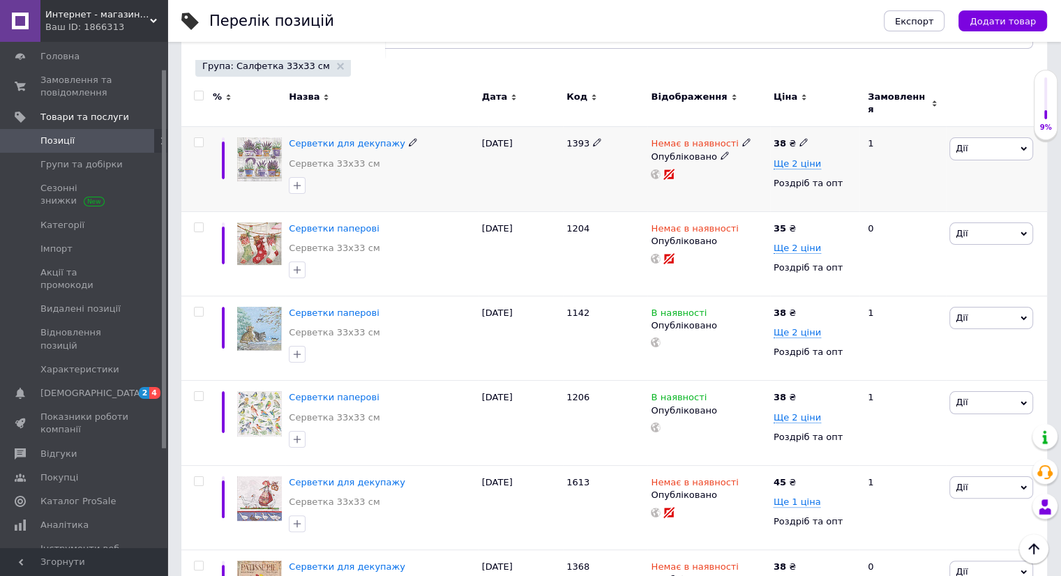
scroll to position [279, 0]
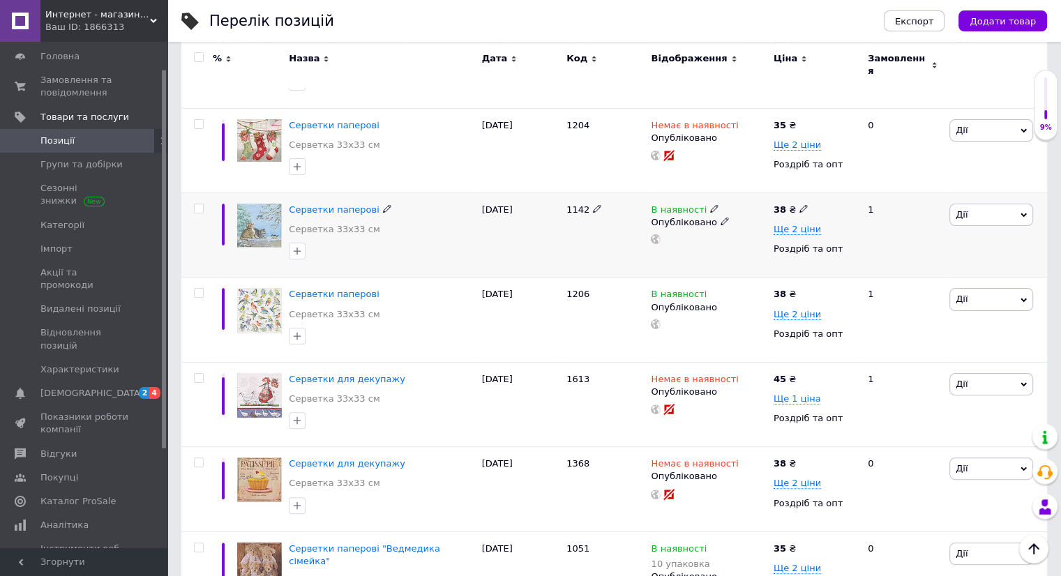
click at [803, 204] on icon at bounding box center [803, 208] width 8 height 8
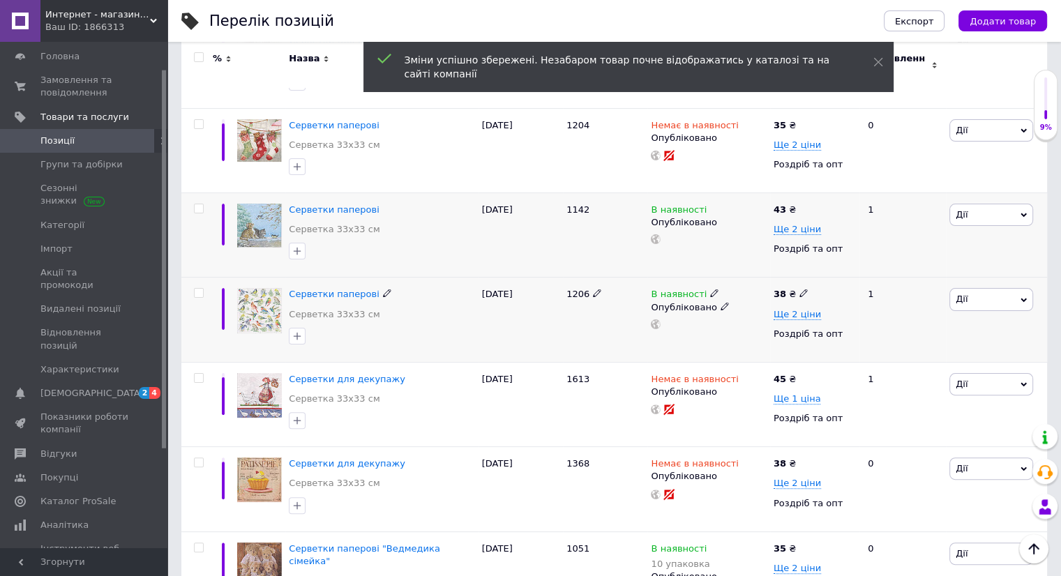
click at [799, 289] on icon at bounding box center [803, 293] width 8 height 8
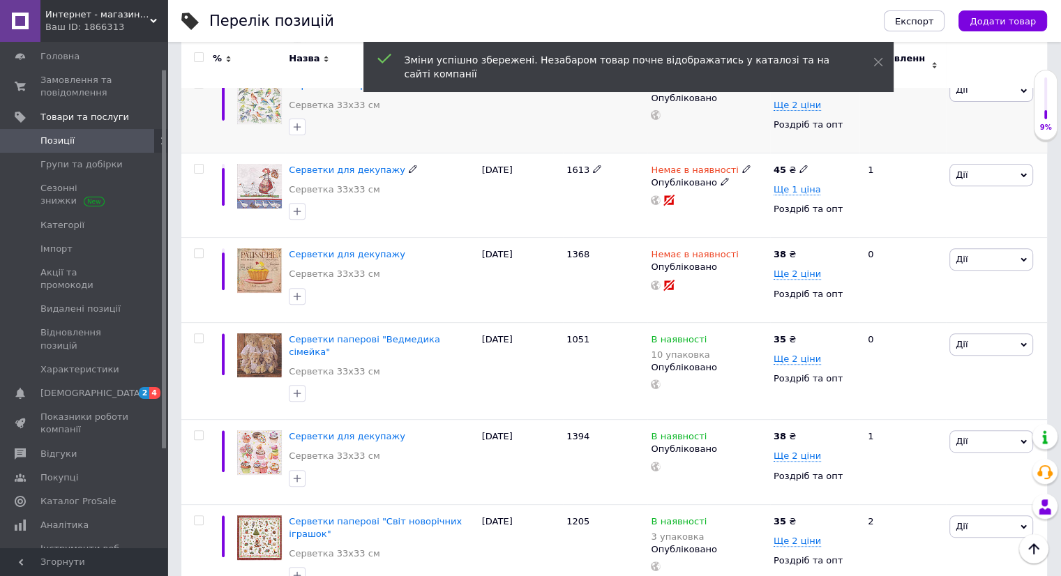
scroll to position [558, 0]
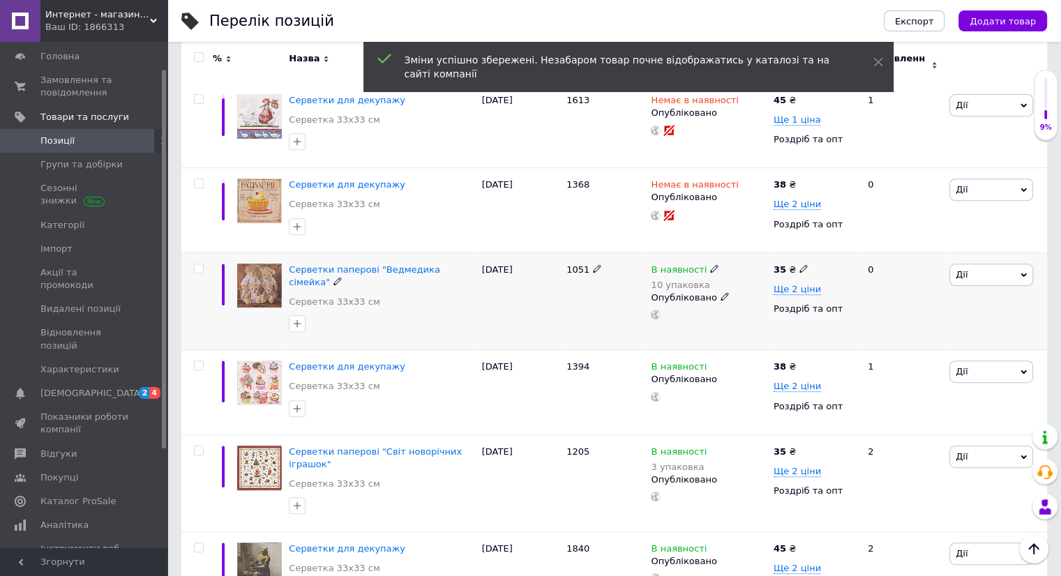
click at [799, 264] on icon at bounding box center [803, 268] width 8 height 8
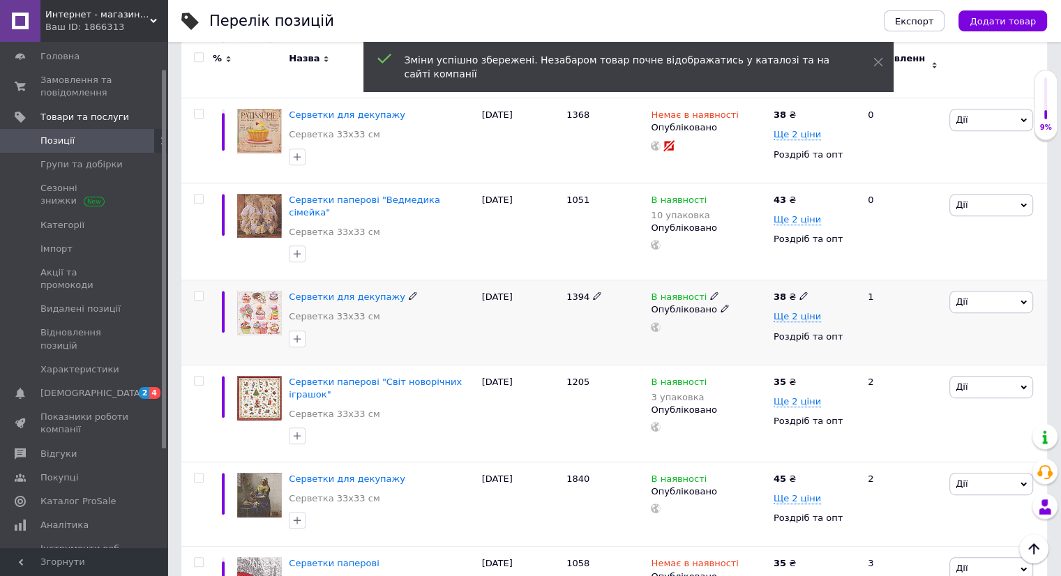
click at [799, 292] on icon at bounding box center [803, 296] width 8 height 8
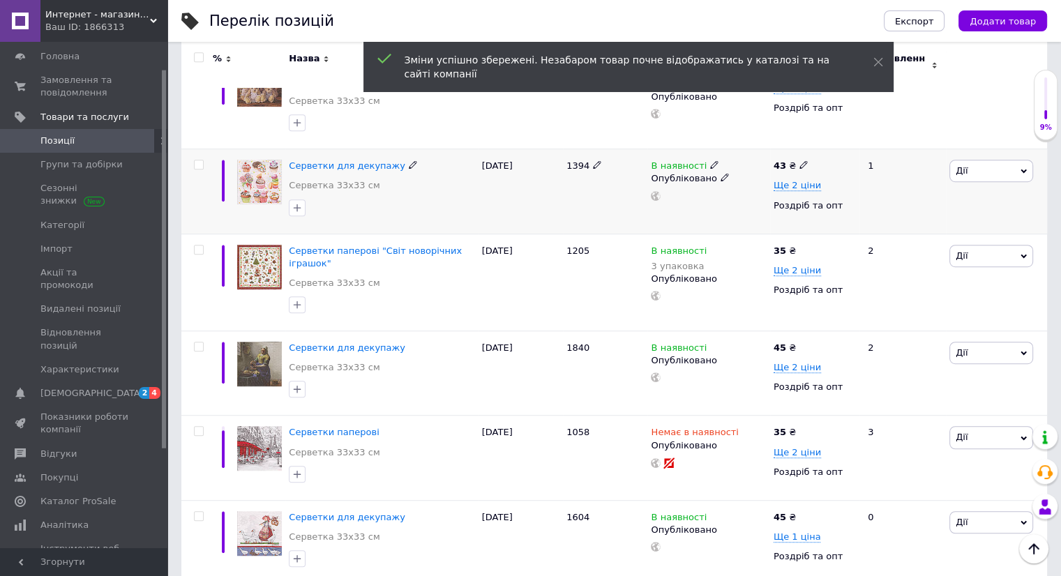
scroll to position [767, 0]
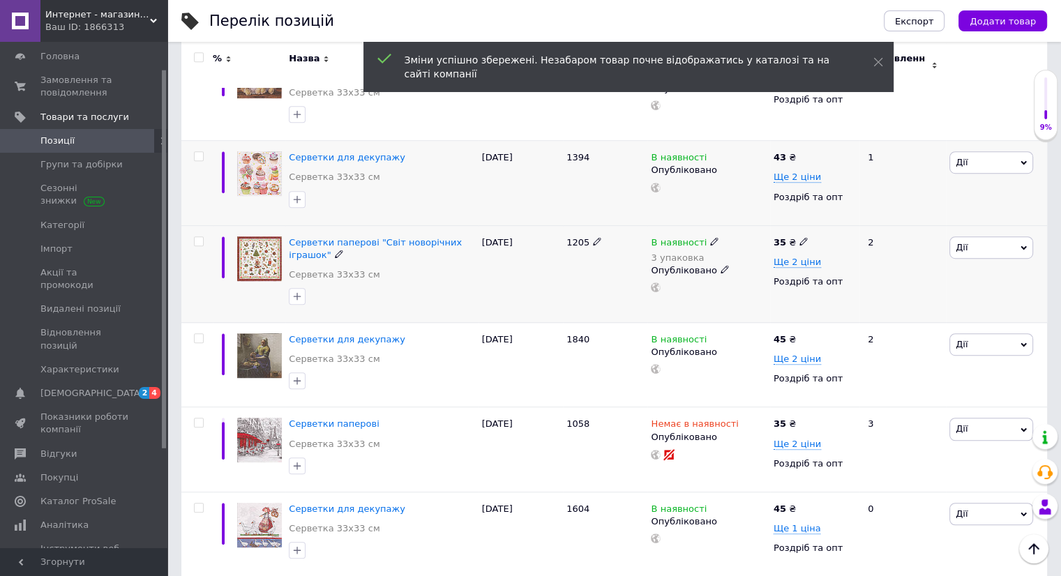
click at [799, 237] on icon at bounding box center [803, 241] width 8 height 8
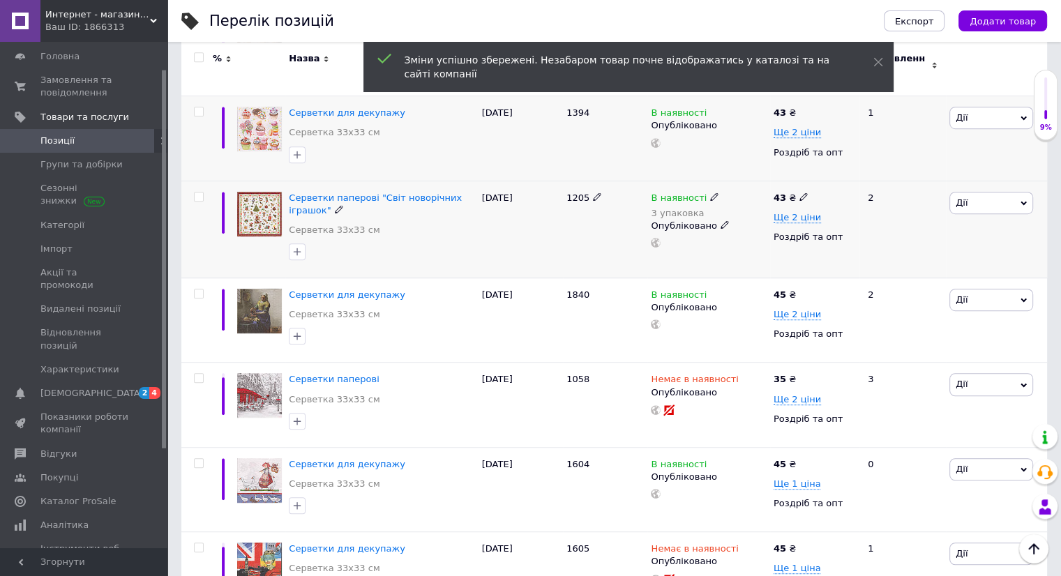
scroll to position [837, 0]
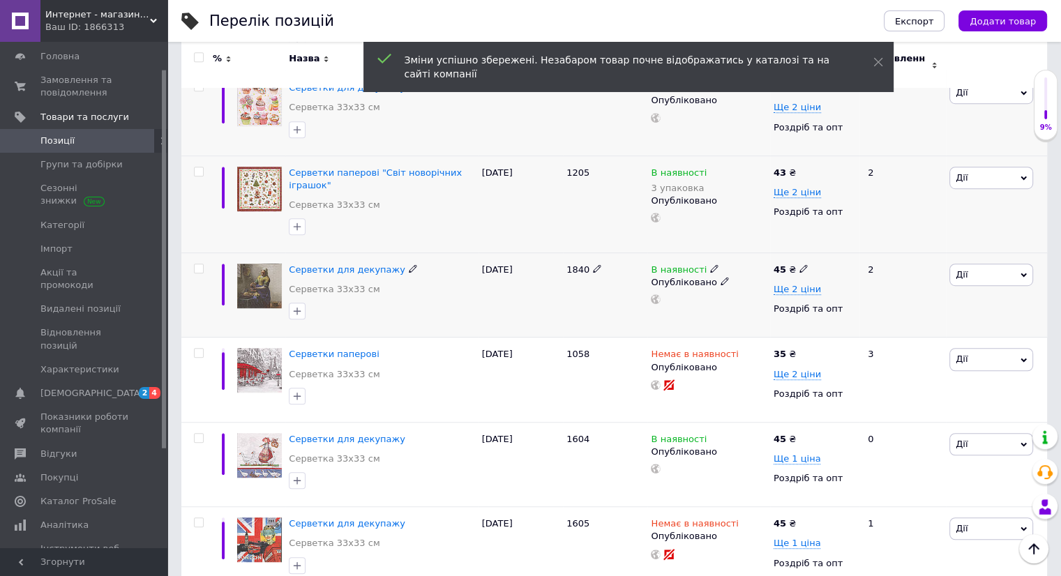
click at [799, 264] on icon at bounding box center [803, 268] width 8 height 8
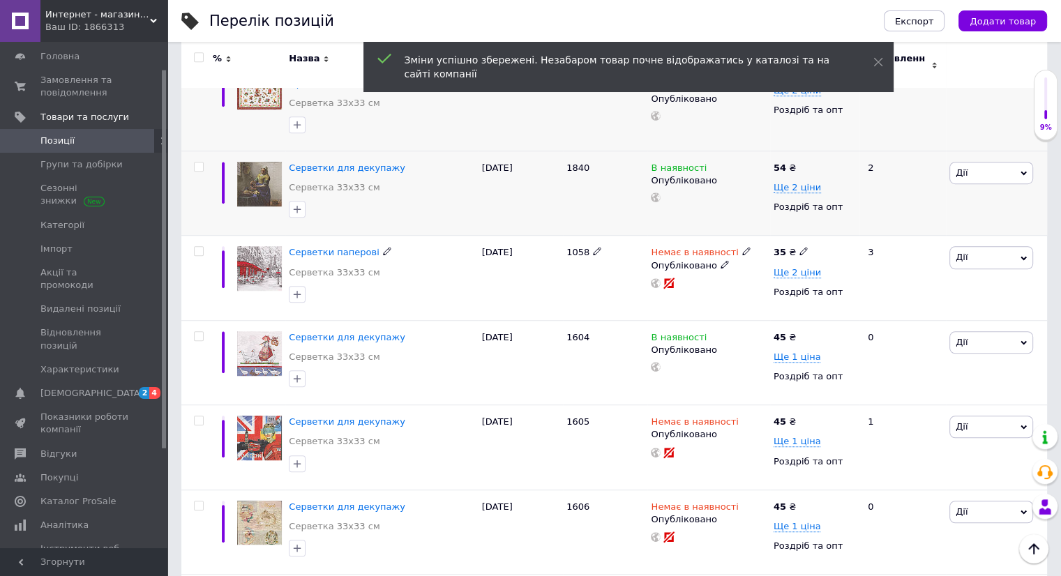
scroll to position [976, 0]
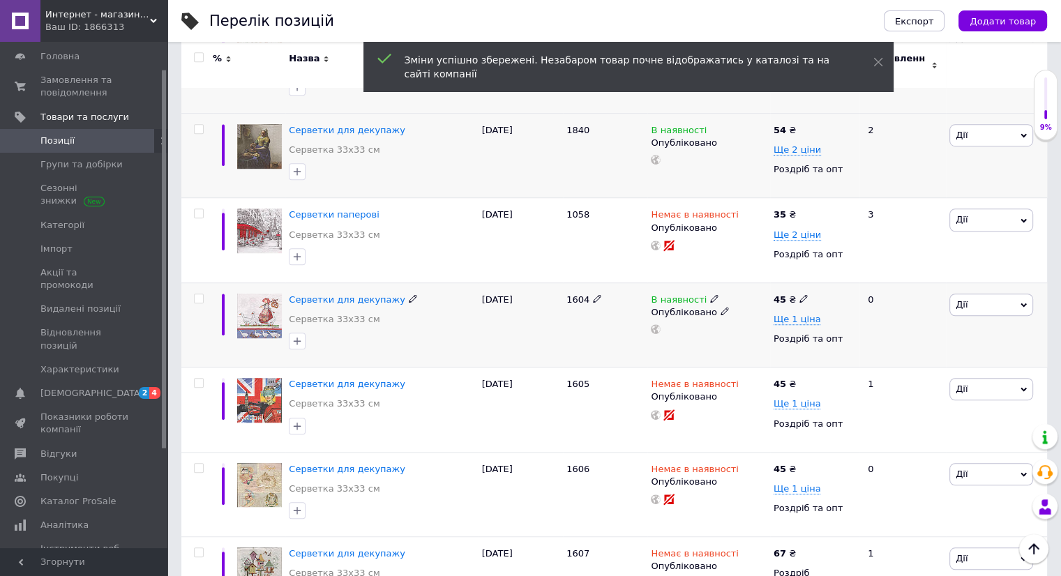
click at [799, 294] on icon at bounding box center [803, 298] width 8 height 8
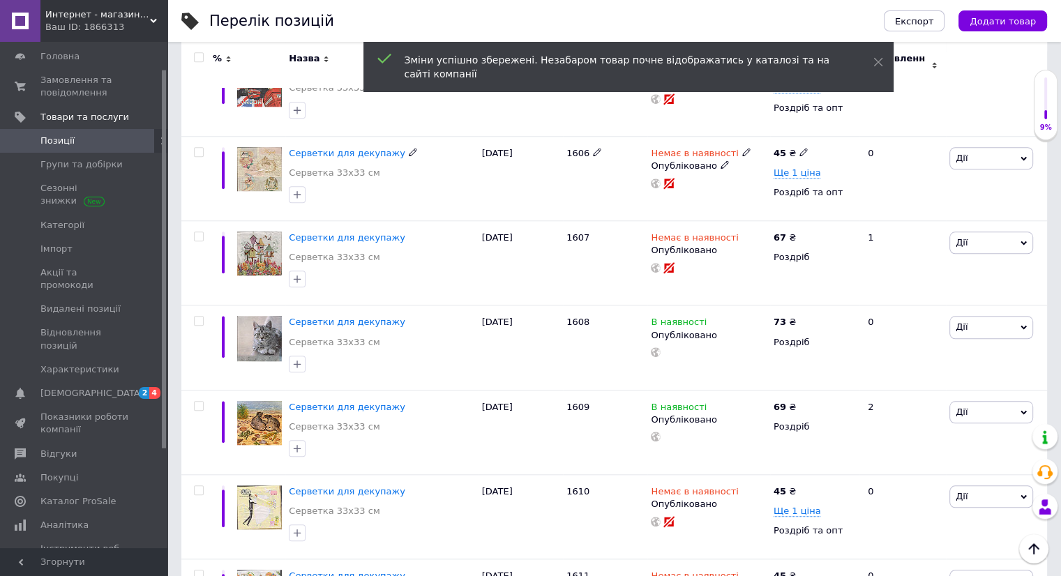
scroll to position [1325, 0]
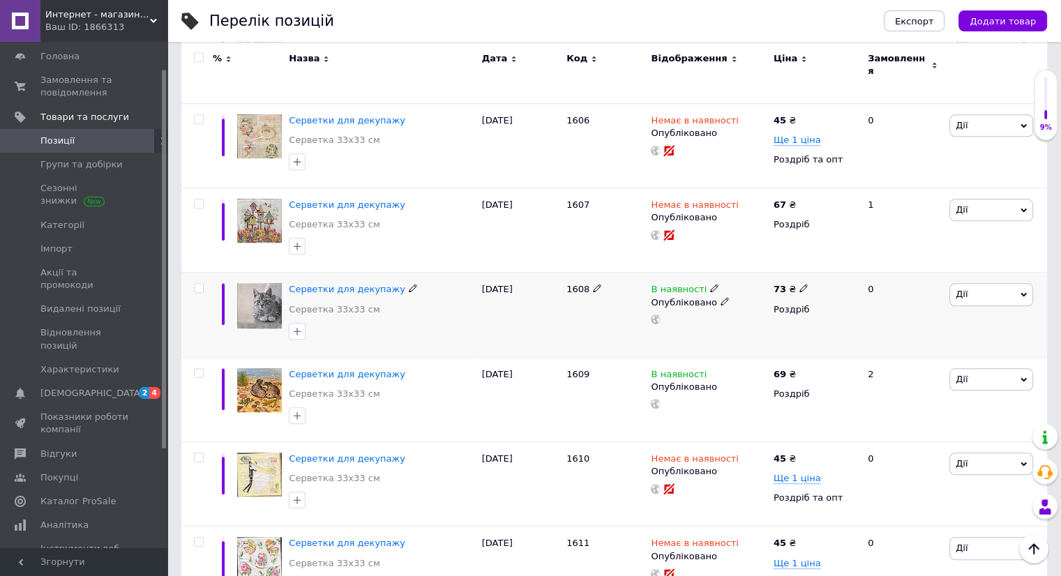
click at [799, 284] on icon at bounding box center [803, 288] width 8 height 8
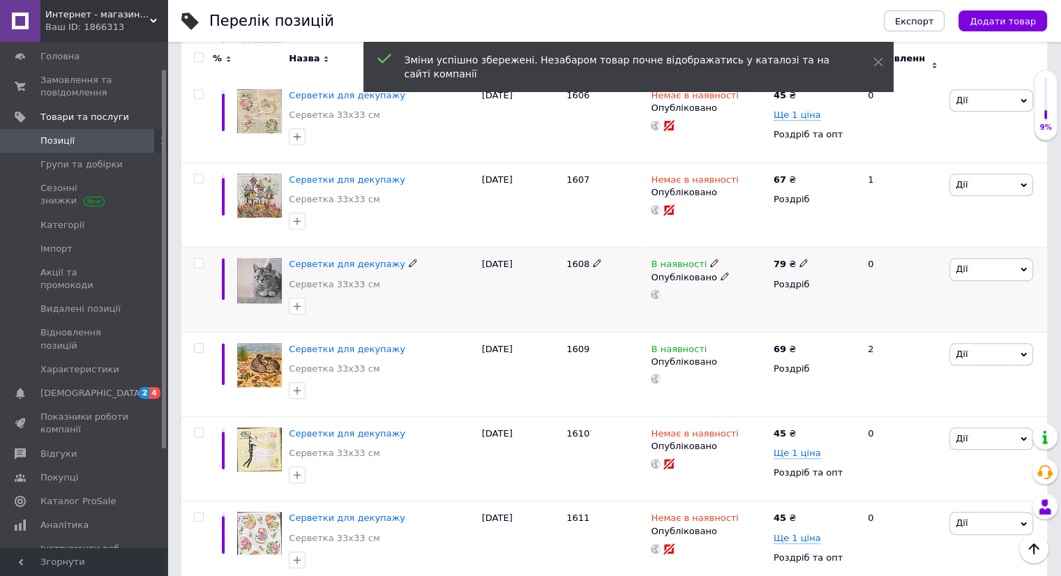
scroll to position [1395, 0]
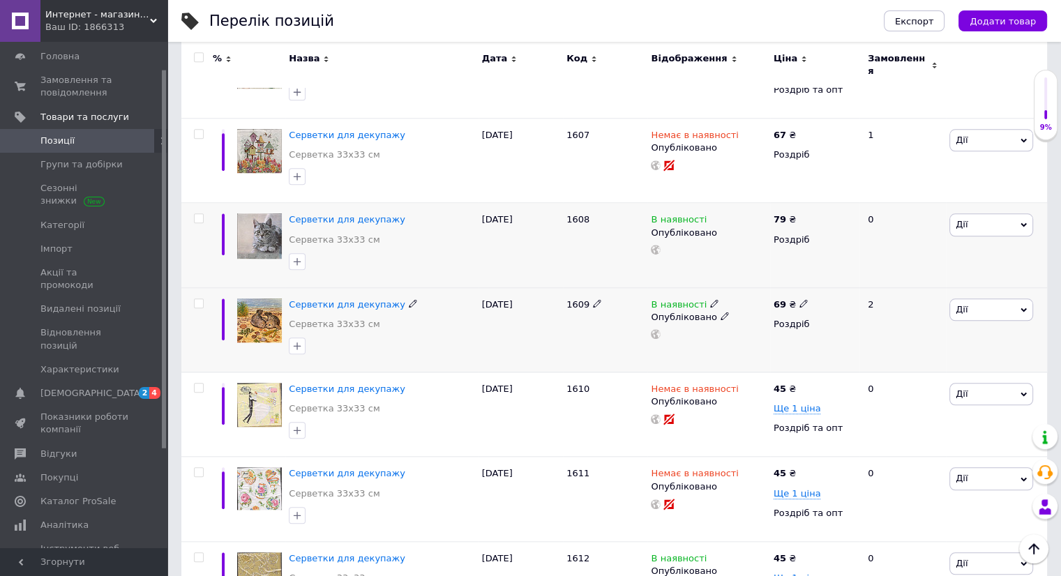
click at [799, 299] on icon at bounding box center [803, 303] width 8 height 8
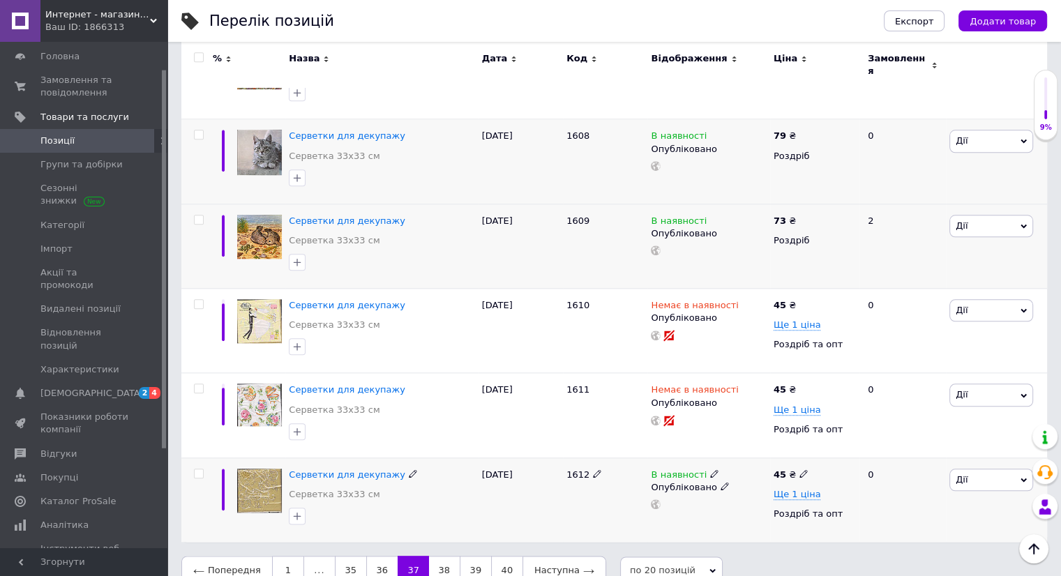
click at [801, 469] on icon at bounding box center [803, 473] width 8 height 8
click at [445, 556] on link "38" at bounding box center [444, 570] width 31 height 29
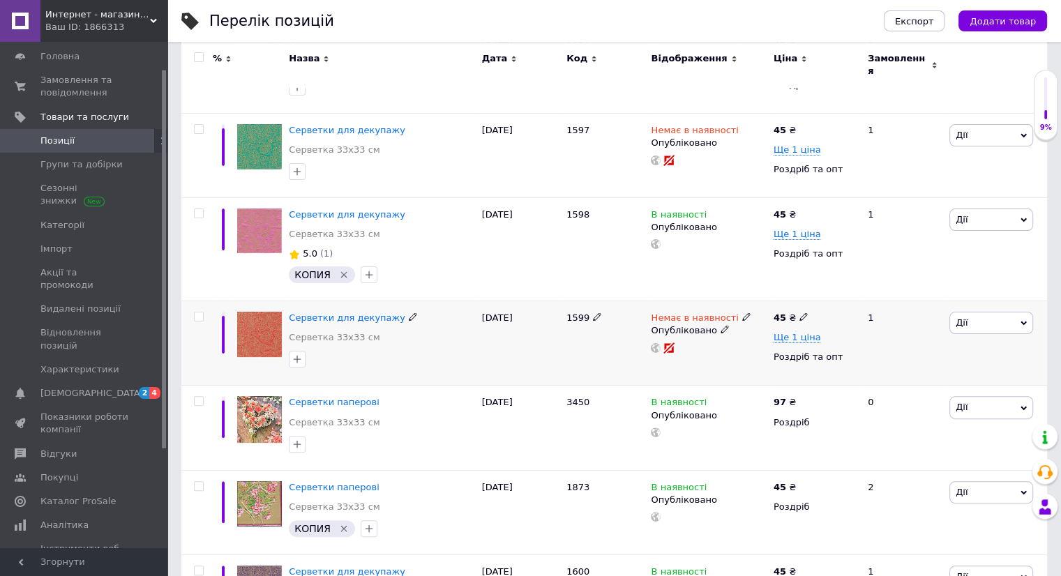
scroll to position [279, 0]
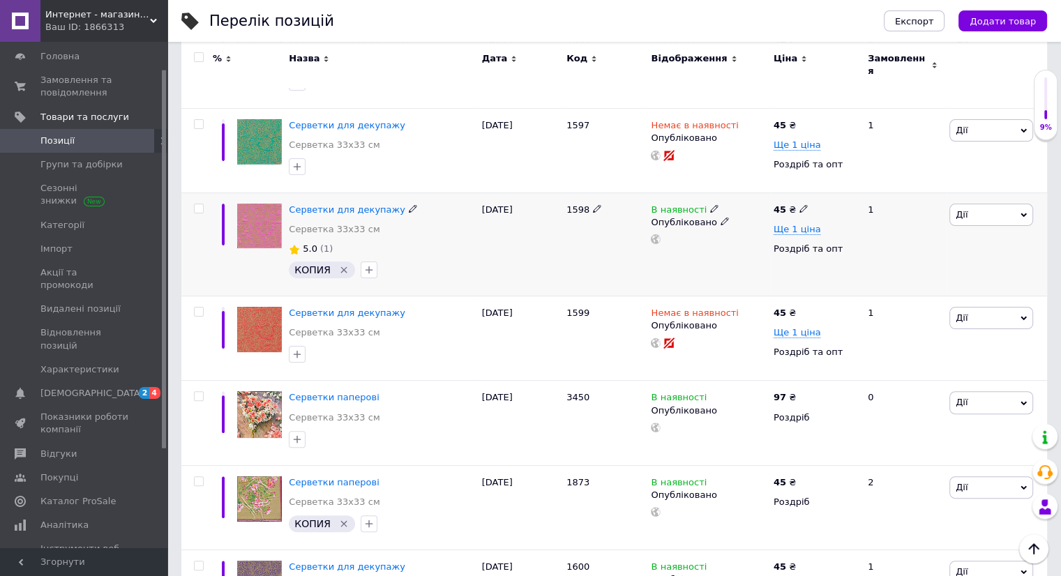
click at [800, 205] on use at bounding box center [803, 209] width 8 height 8
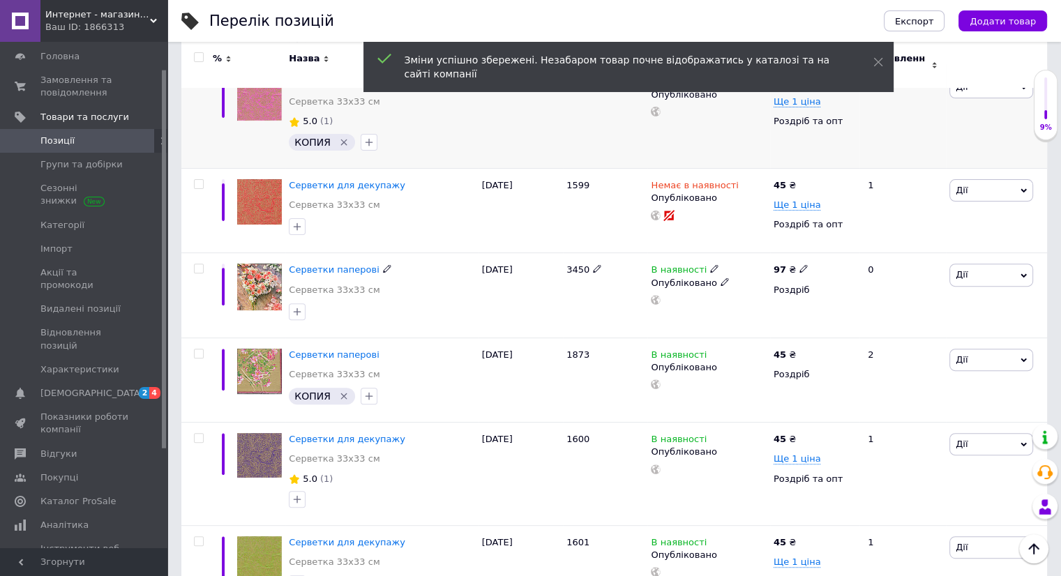
scroll to position [488, 0]
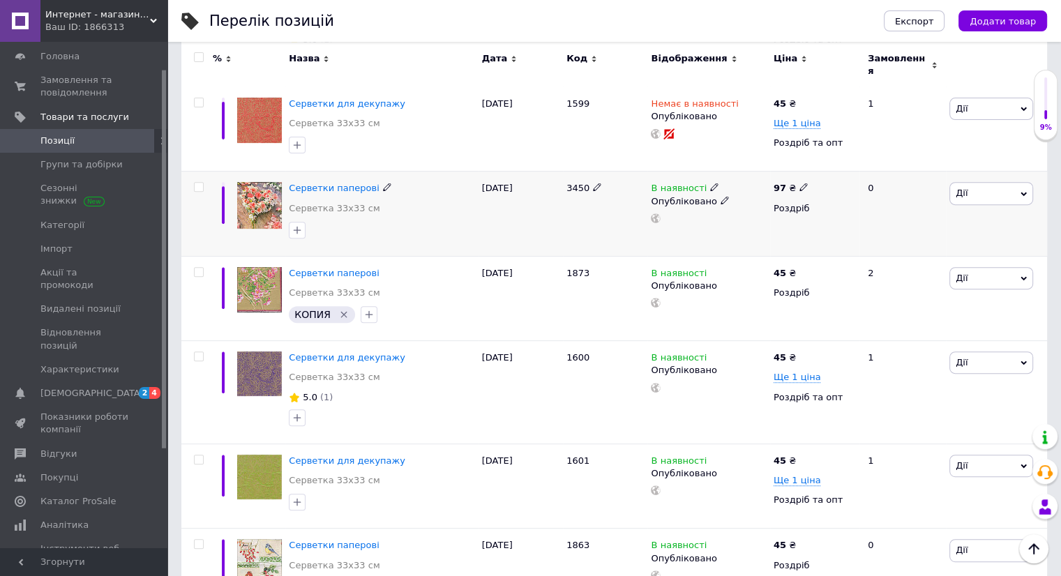
click at [799, 183] on use at bounding box center [803, 187] width 8 height 8
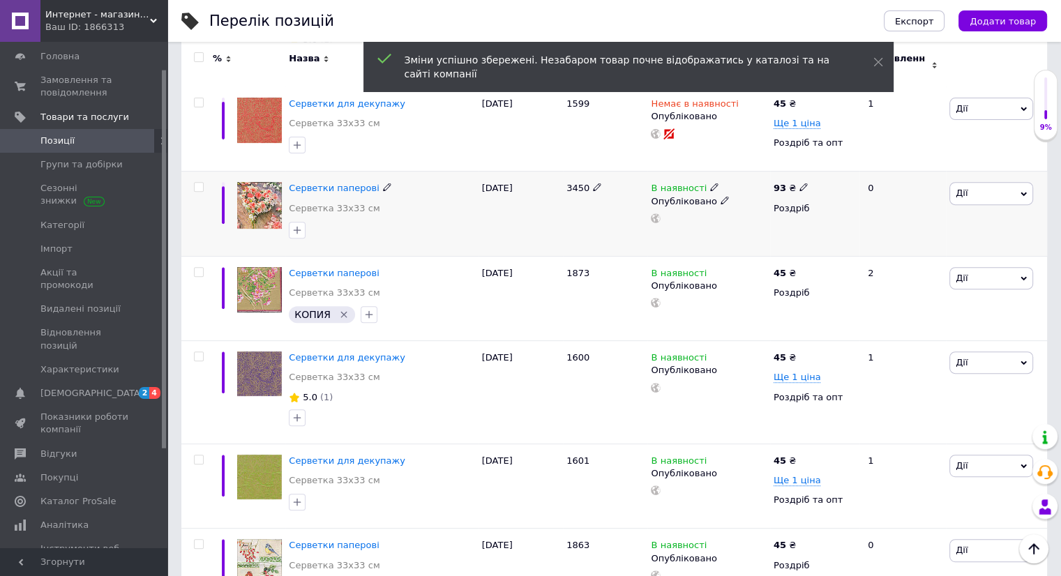
click at [799, 183] on icon at bounding box center [803, 187] width 8 height 8
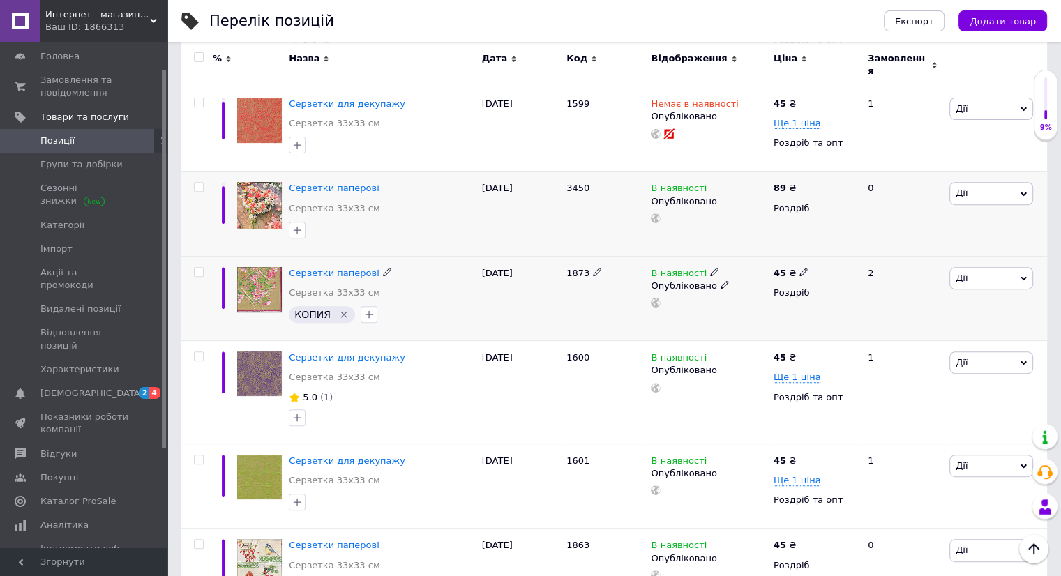
click at [799, 268] on use at bounding box center [803, 272] width 8 height 8
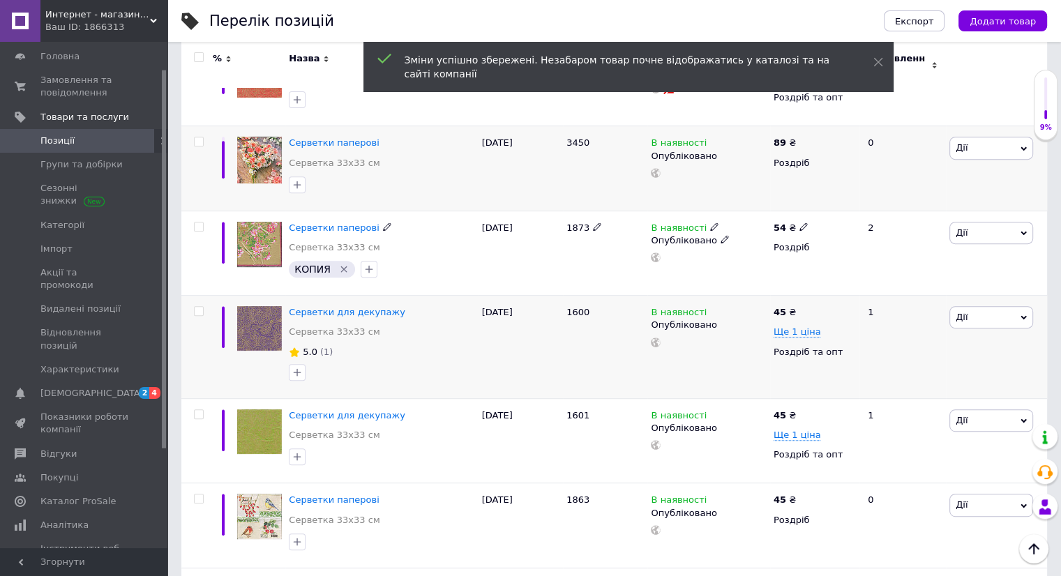
scroll to position [558, 0]
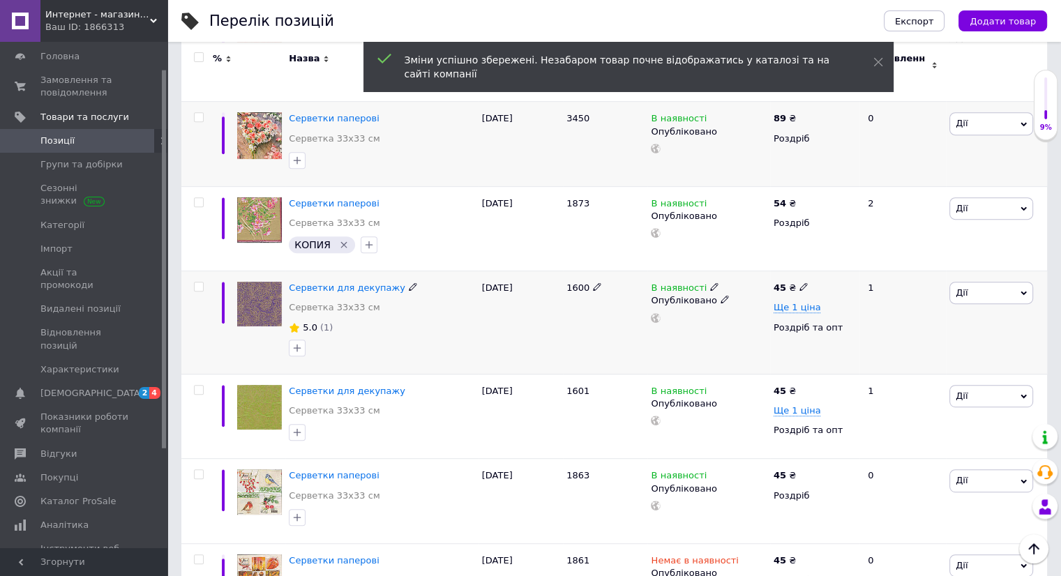
click at [799, 282] on icon at bounding box center [803, 286] width 8 height 8
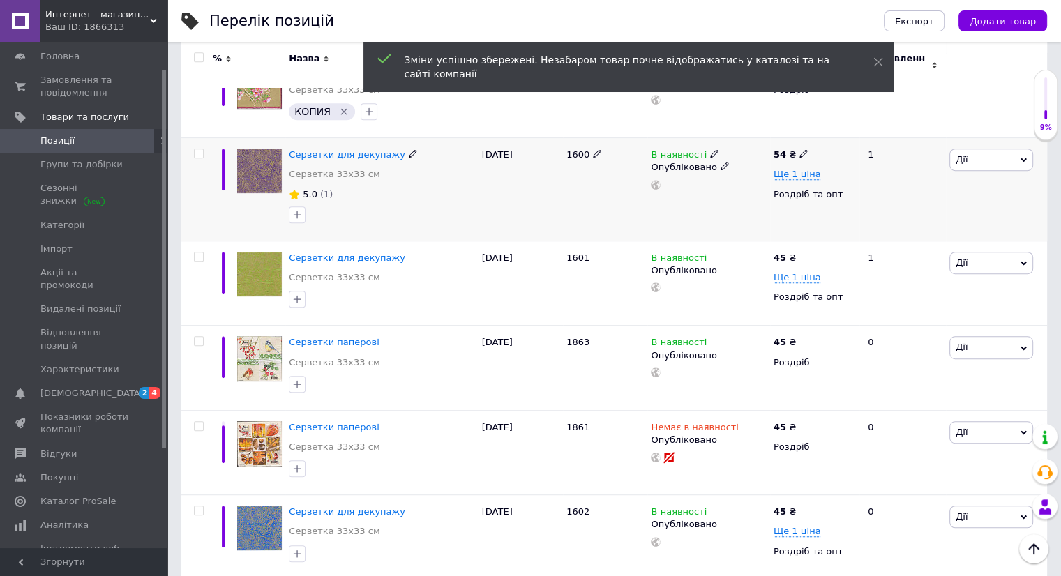
scroll to position [697, 0]
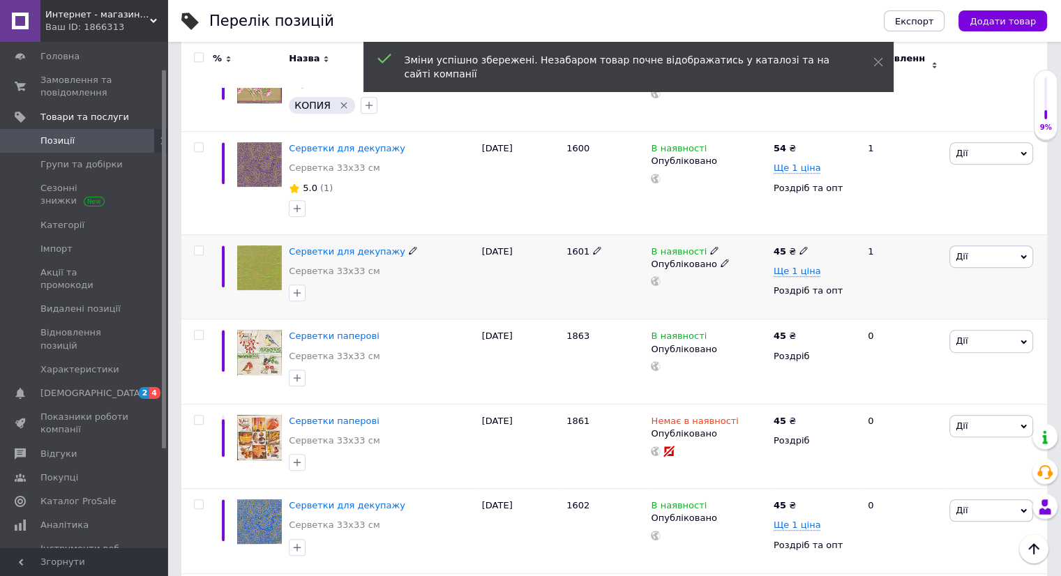
click at [799, 246] on icon at bounding box center [803, 250] width 8 height 8
click at [799, 331] on icon at bounding box center [803, 335] width 8 height 8
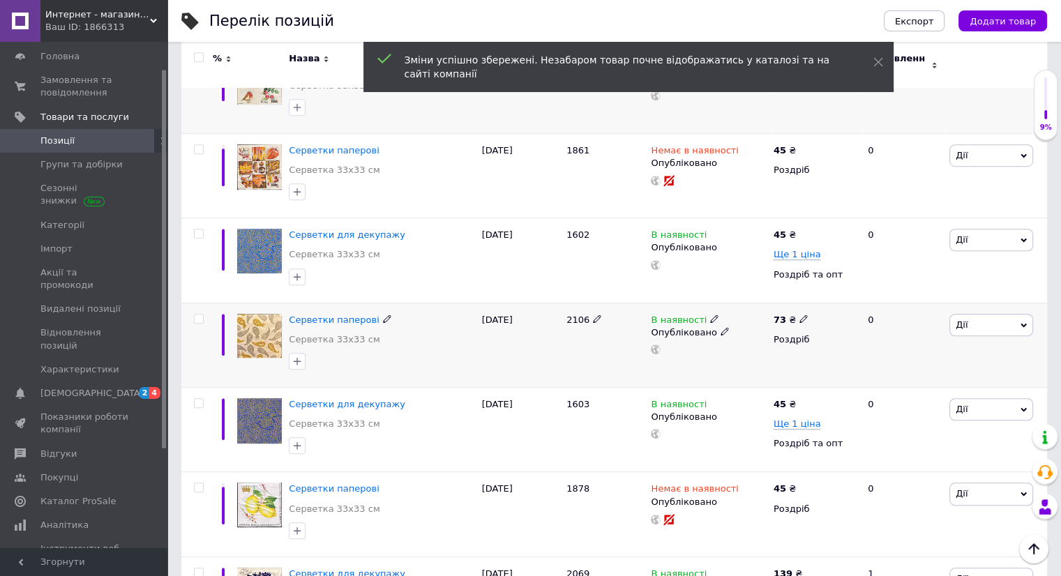
scroll to position [976, 0]
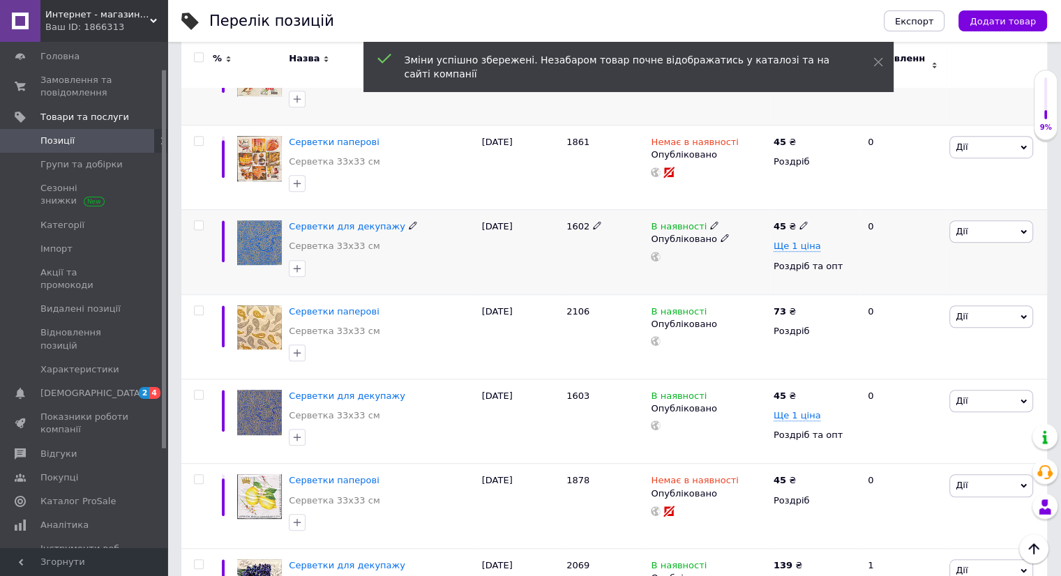
click at [799, 221] on icon at bounding box center [803, 225] width 8 height 8
click at [799, 306] on icon at bounding box center [803, 310] width 8 height 8
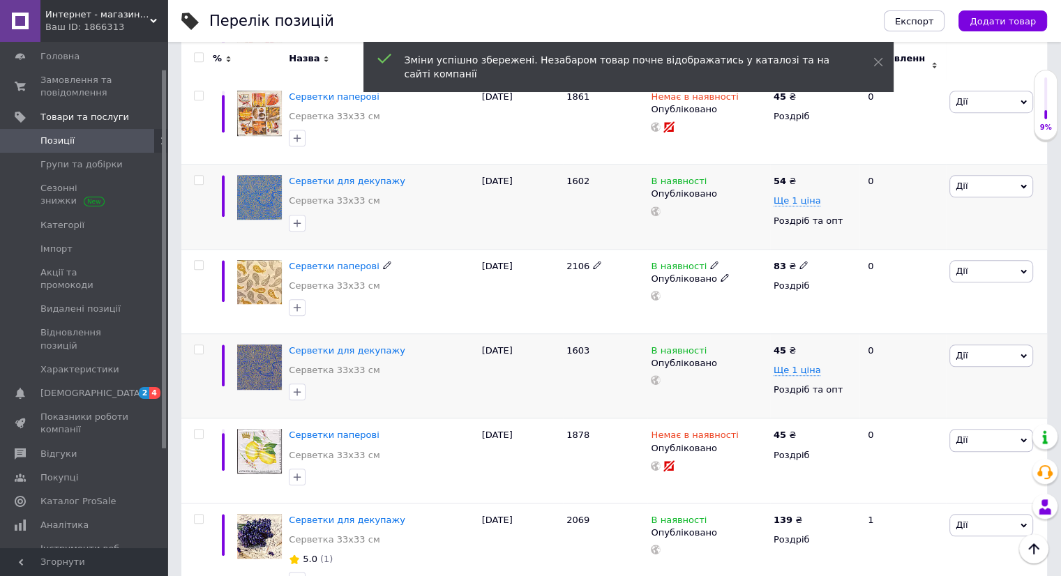
scroll to position [1046, 0]
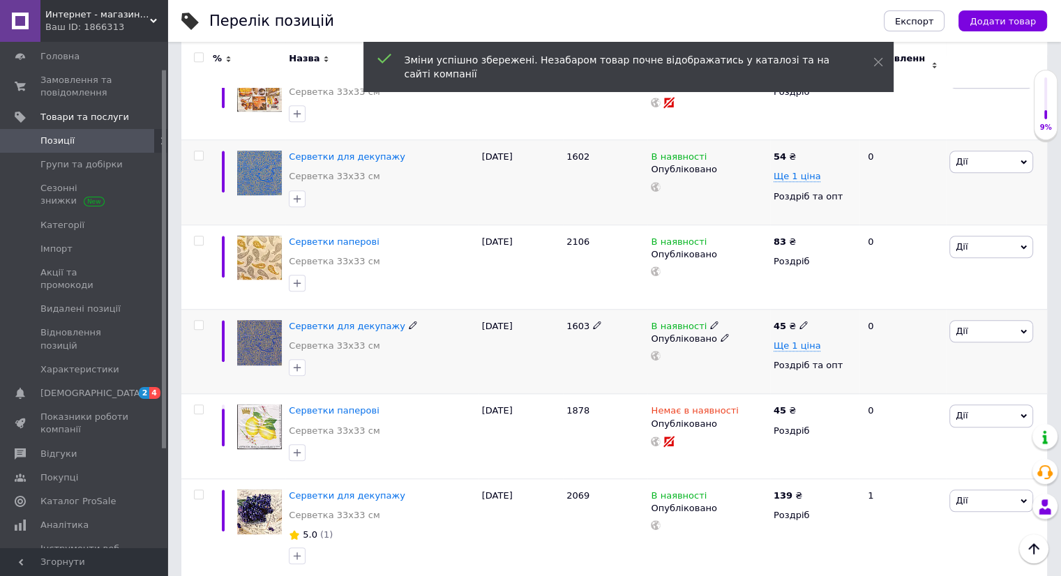
click at [799, 319] on span at bounding box center [803, 324] width 8 height 10
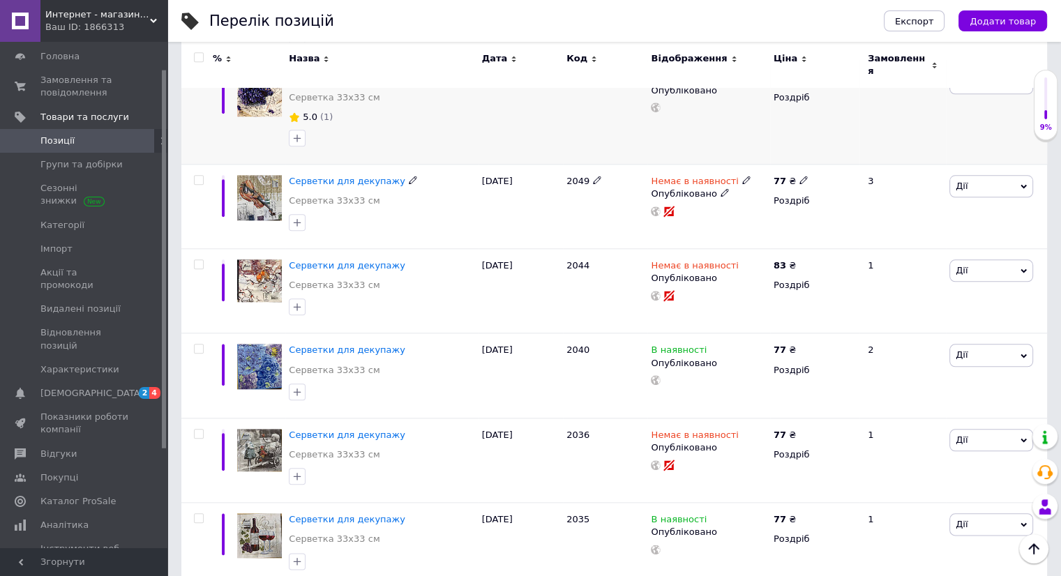
scroll to position [1465, 0]
click at [799, 344] on icon at bounding box center [803, 348] width 8 height 8
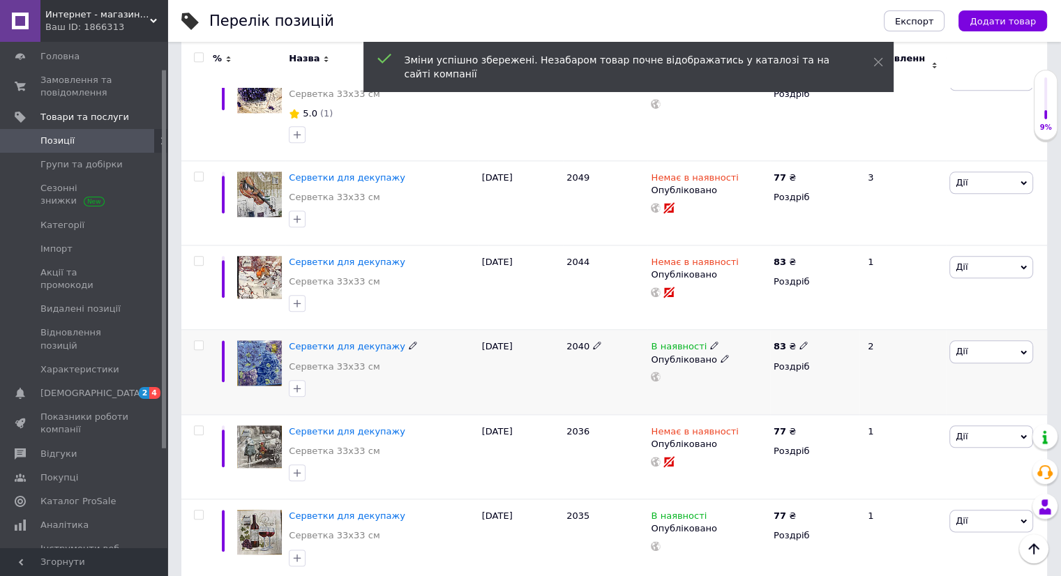
scroll to position [1521, 0]
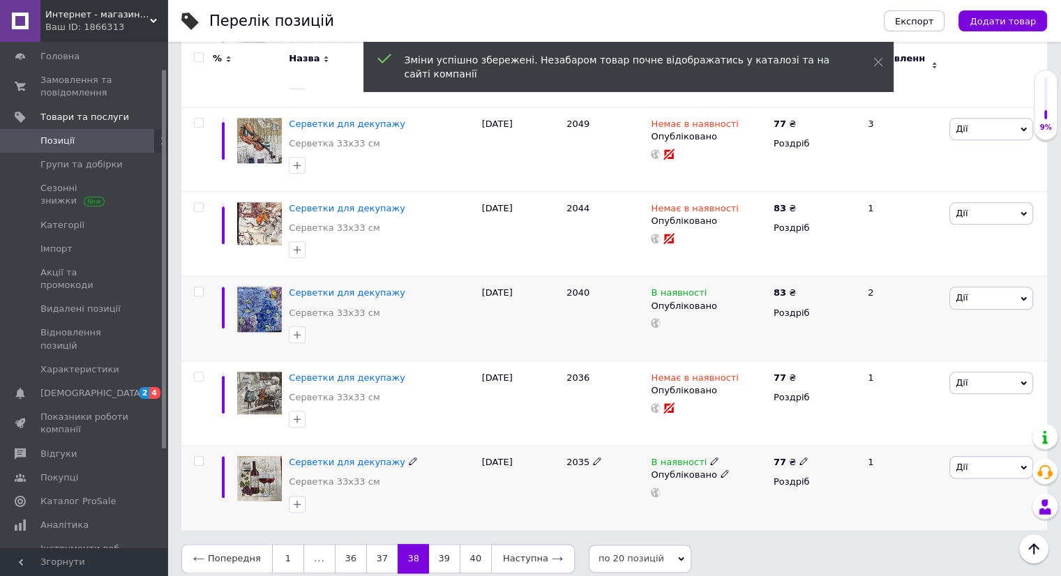
click at [799, 457] on use at bounding box center [803, 461] width 8 height 8
click at [435, 552] on link "39" at bounding box center [444, 558] width 31 height 29
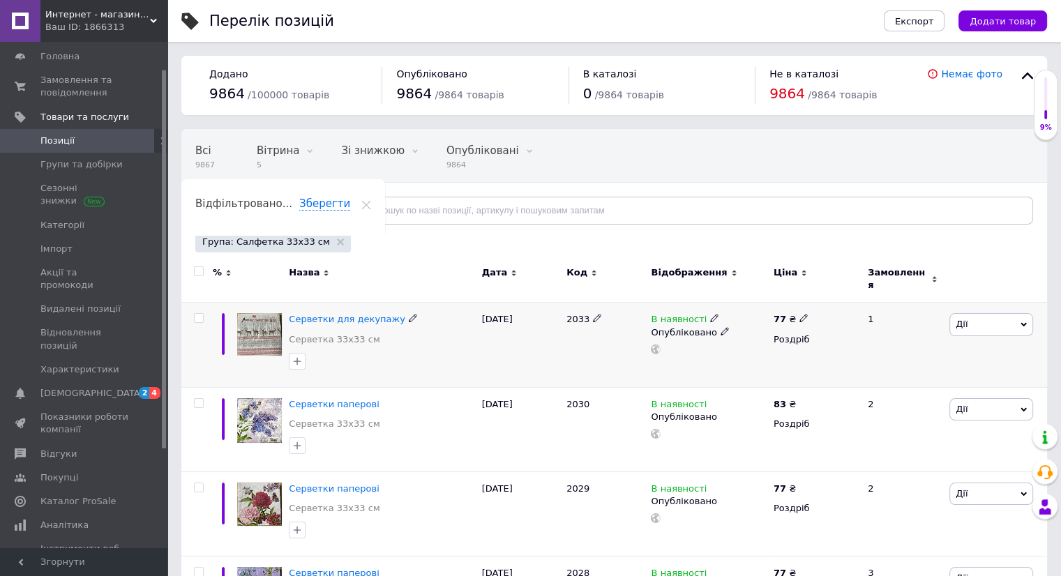
click at [801, 315] on use at bounding box center [803, 319] width 8 height 8
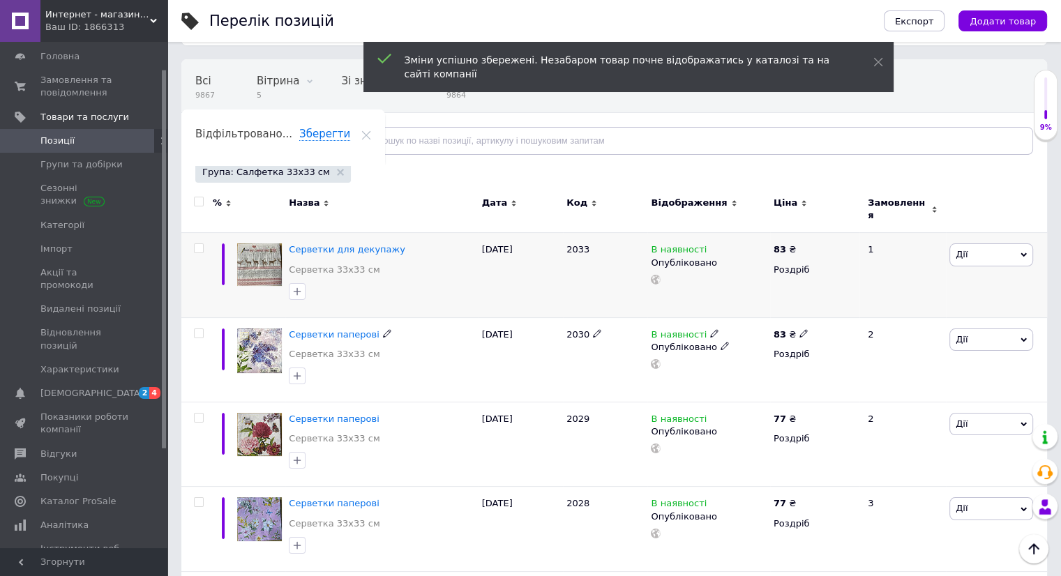
scroll to position [139, 0]
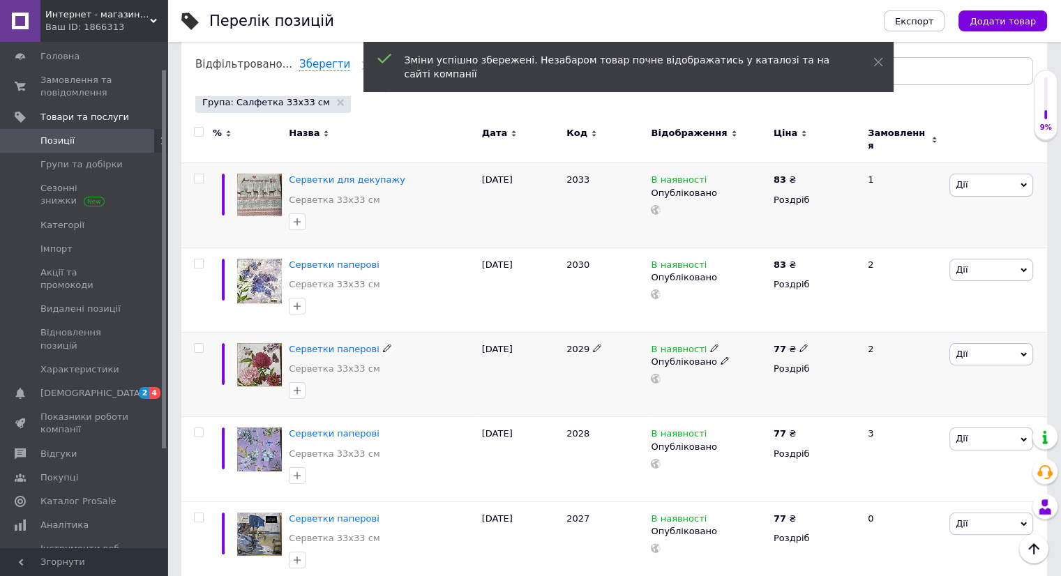
click at [801, 345] on use at bounding box center [803, 349] width 8 height 8
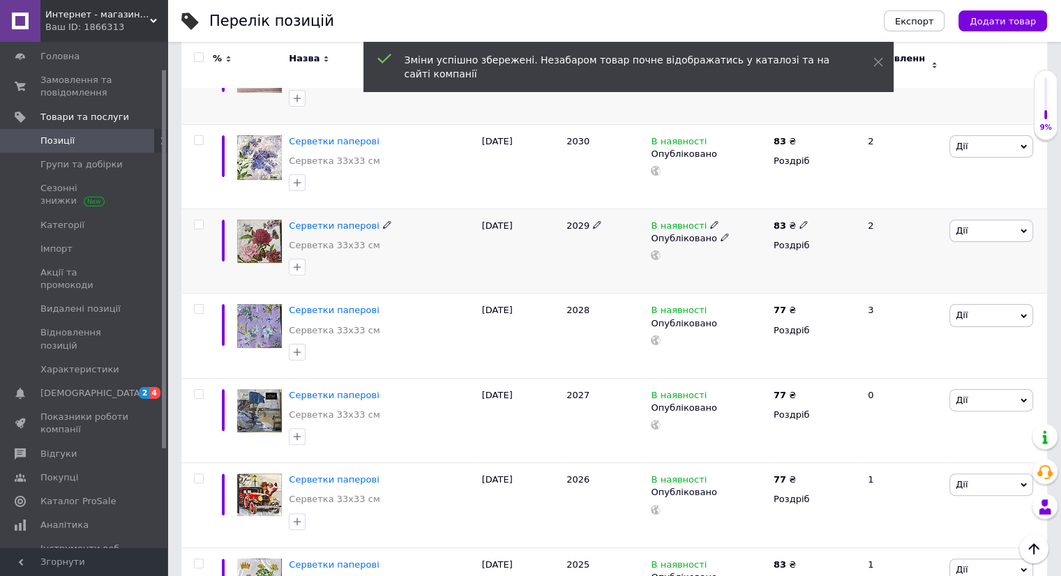
scroll to position [279, 0]
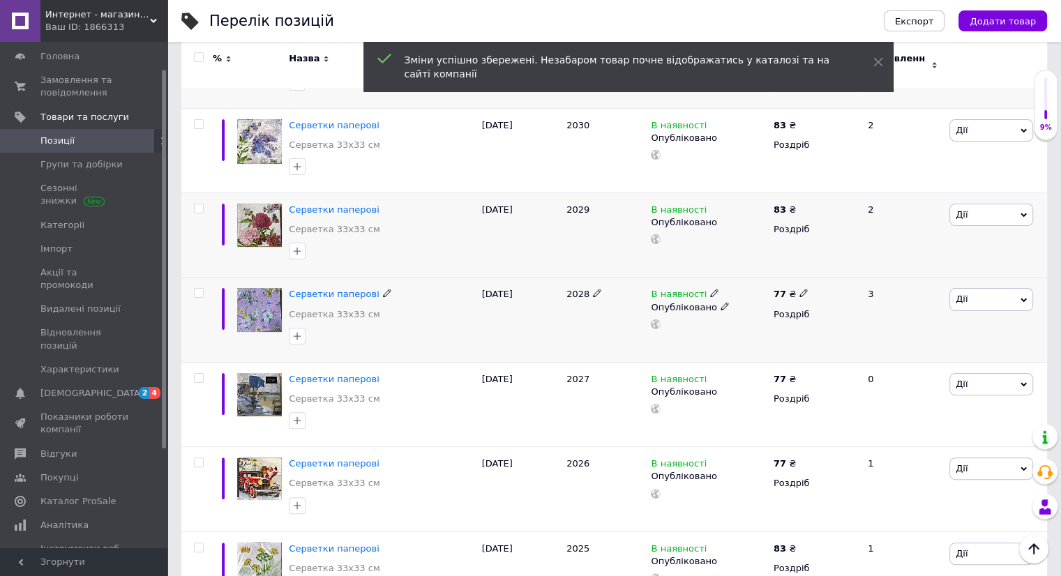
click at [799, 289] on icon at bounding box center [803, 293] width 8 height 8
click at [799, 375] on use at bounding box center [803, 379] width 8 height 8
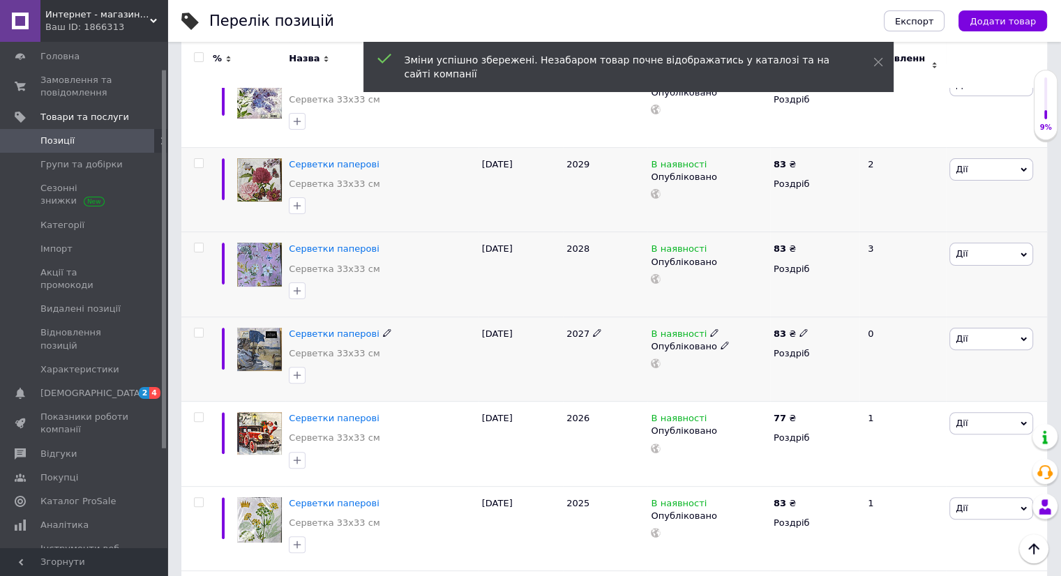
scroll to position [349, 0]
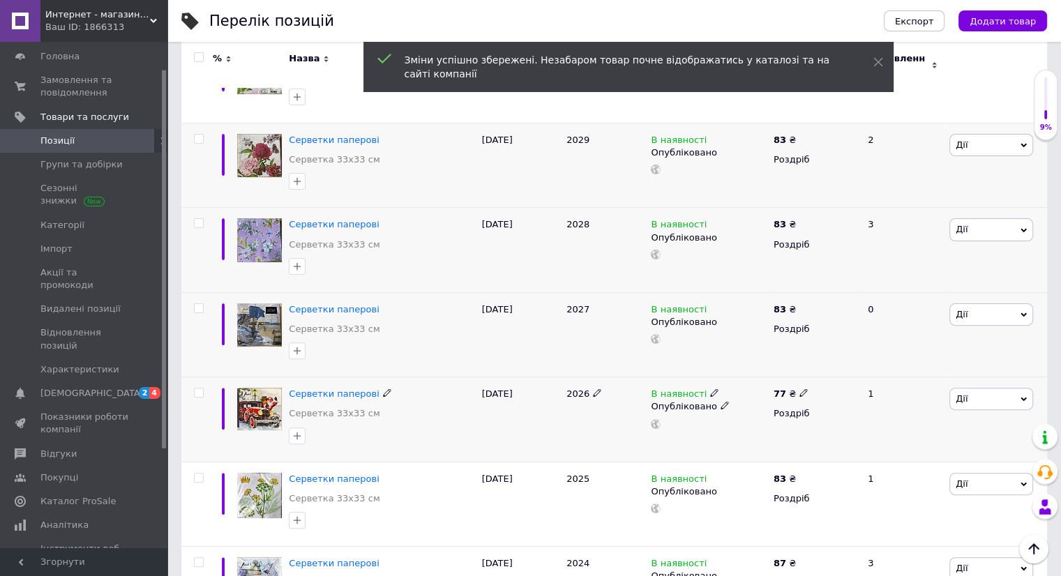
click at [799, 388] on icon at bounding box center [803, 392] width 8 height 8
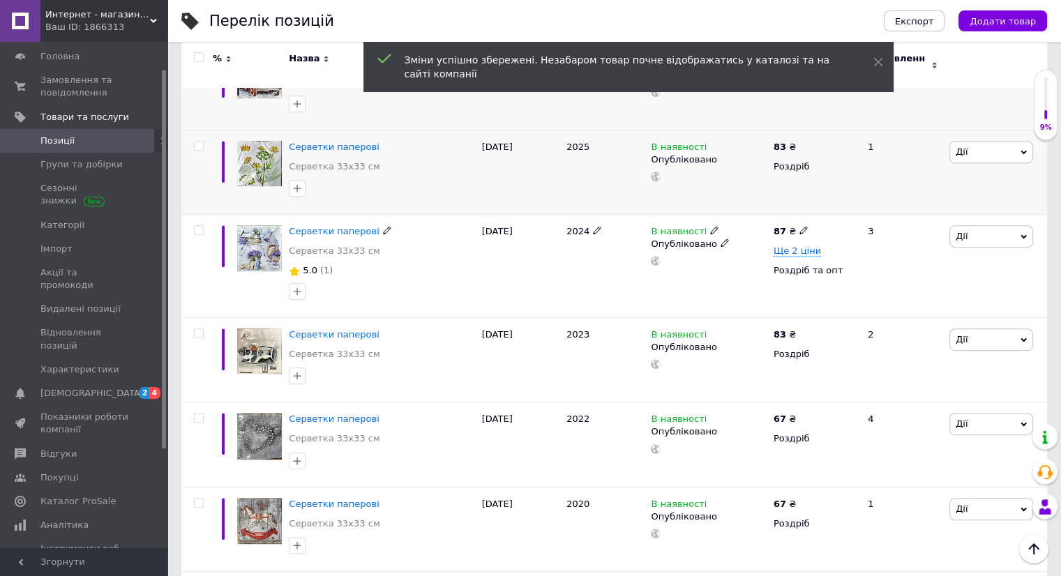
scroll to position [697, 0]
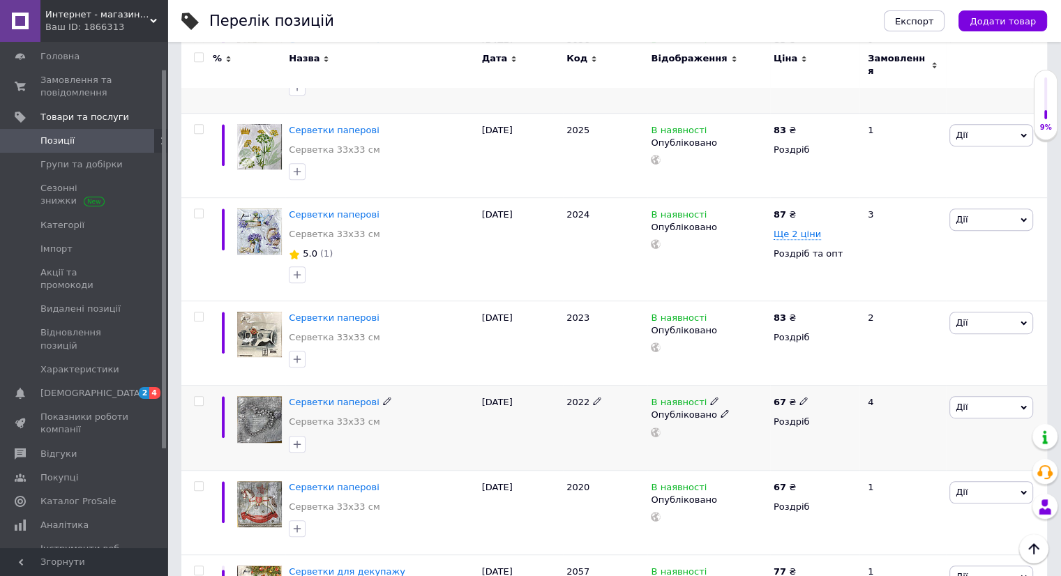
click at [799, 397] on icon at bounding box center [803, 401] width 8 height 8
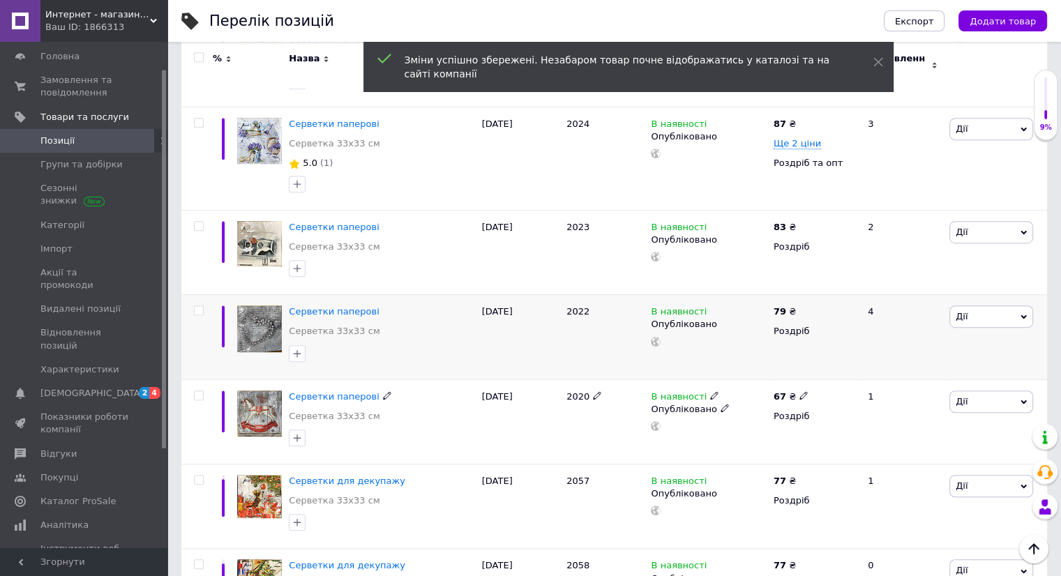
scroll to position [837, 0]
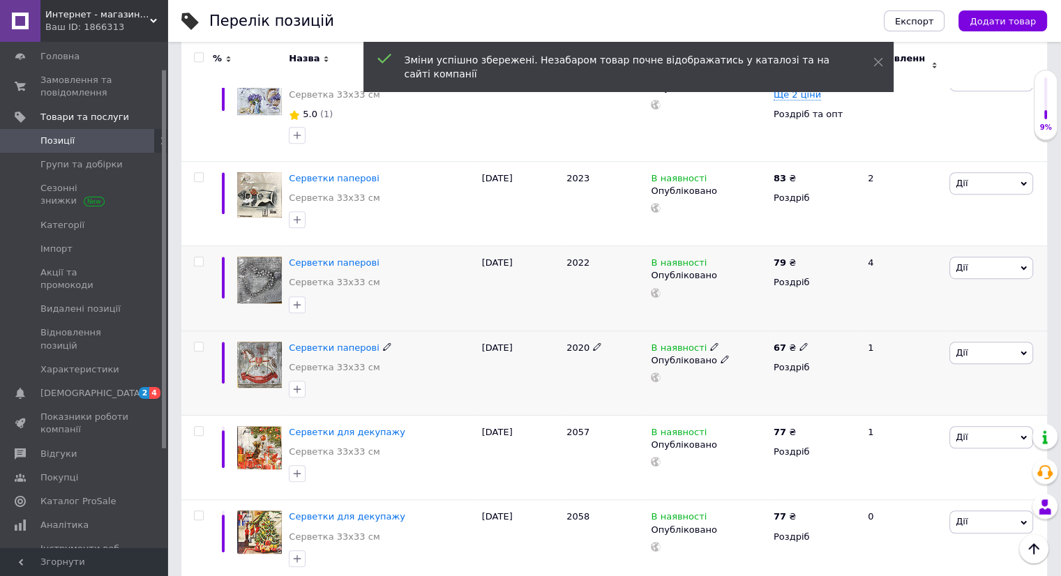
click at [801, 342] on icon at bounding box center [803, 346] width 8 height 8
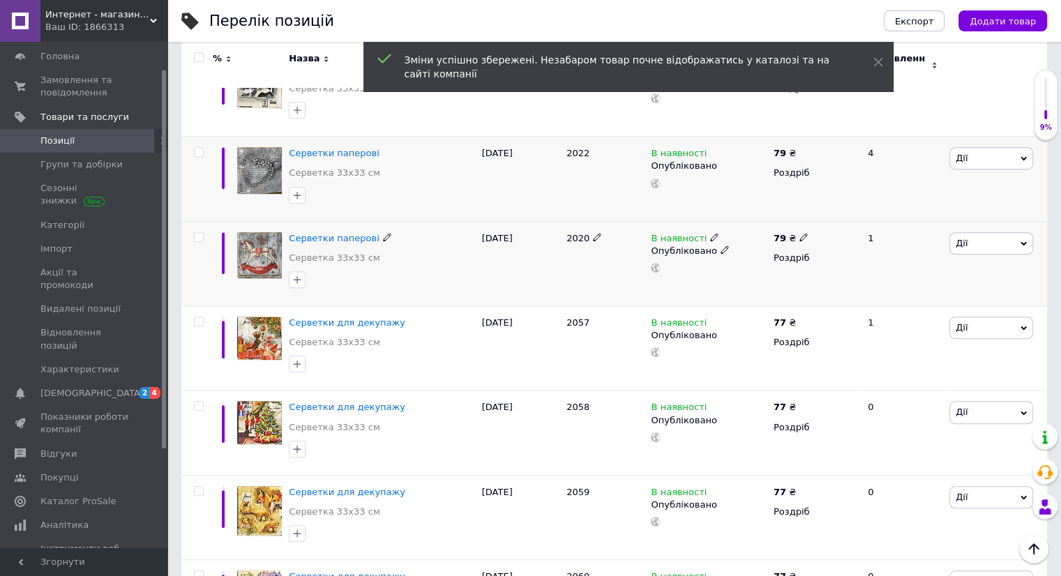
scroll to position [976, 0]
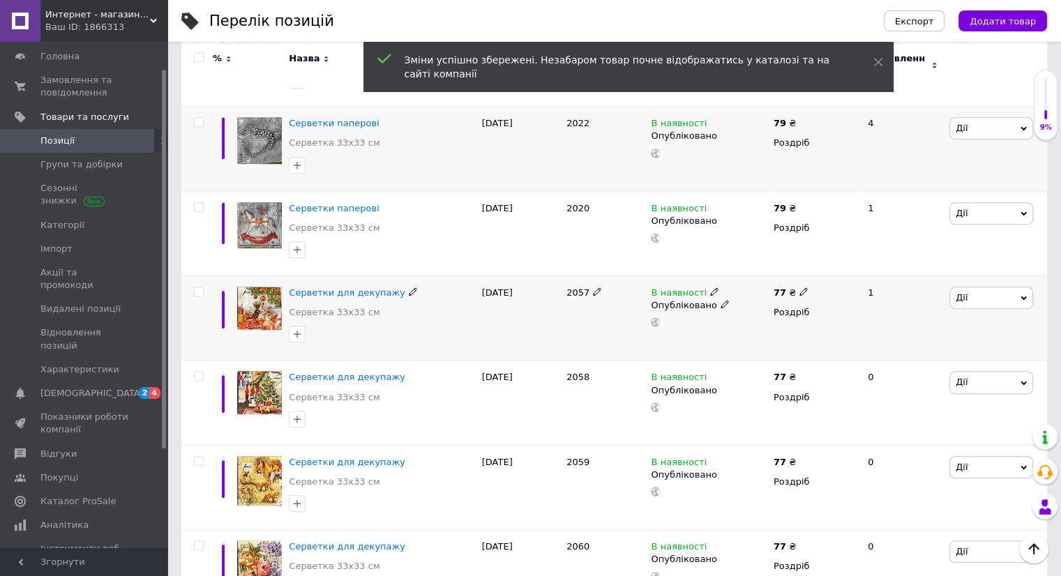
click at [799, 287] on icon at bounding box center [803, 291] width 8 height 8
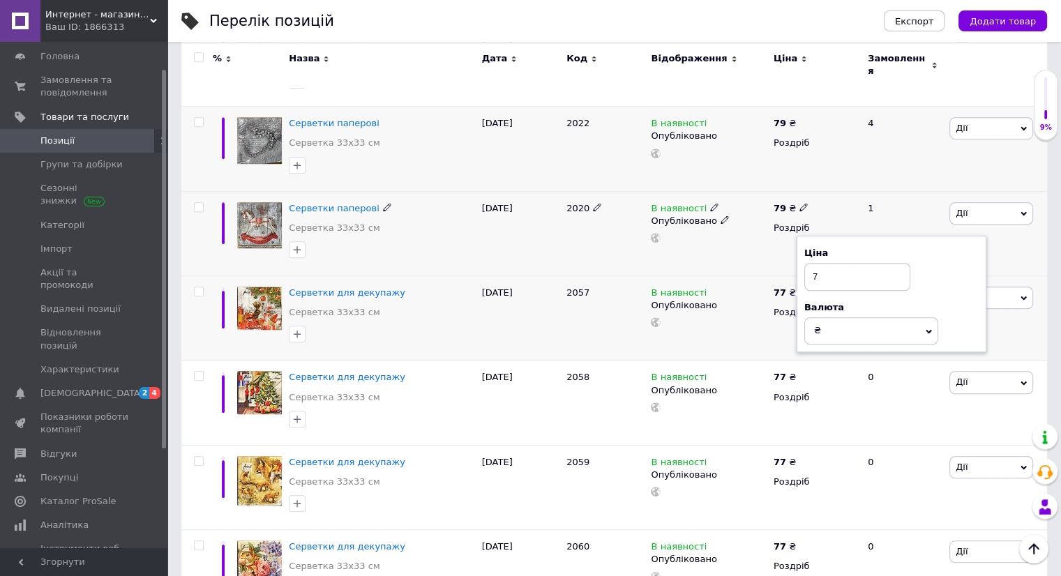
click at [799, 203] on icon at bounding box center [803, 207] width 8 height 8
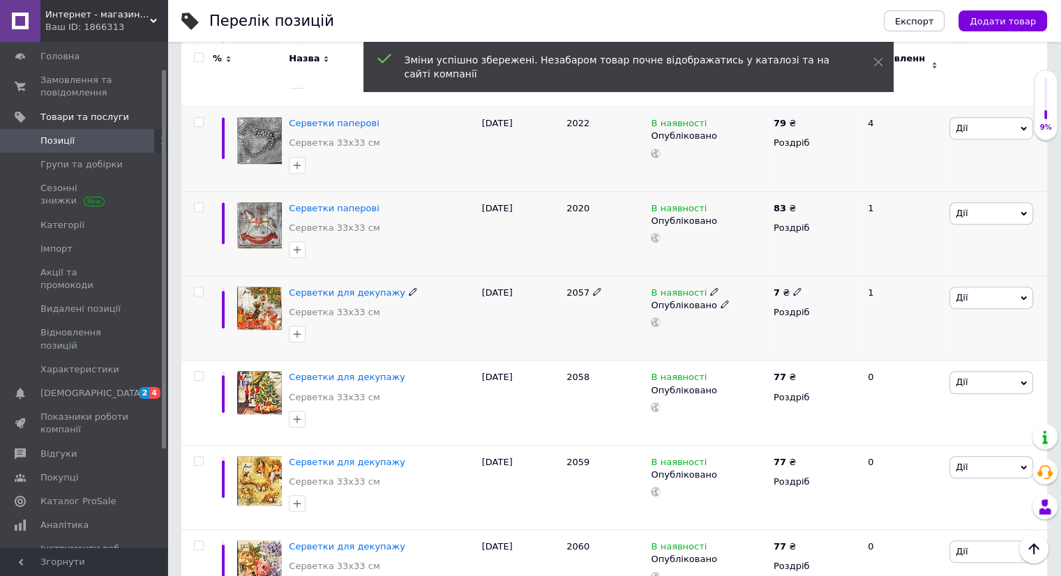
click at [796, 288] on use at bounding box center [797, 292] width 8 height 8
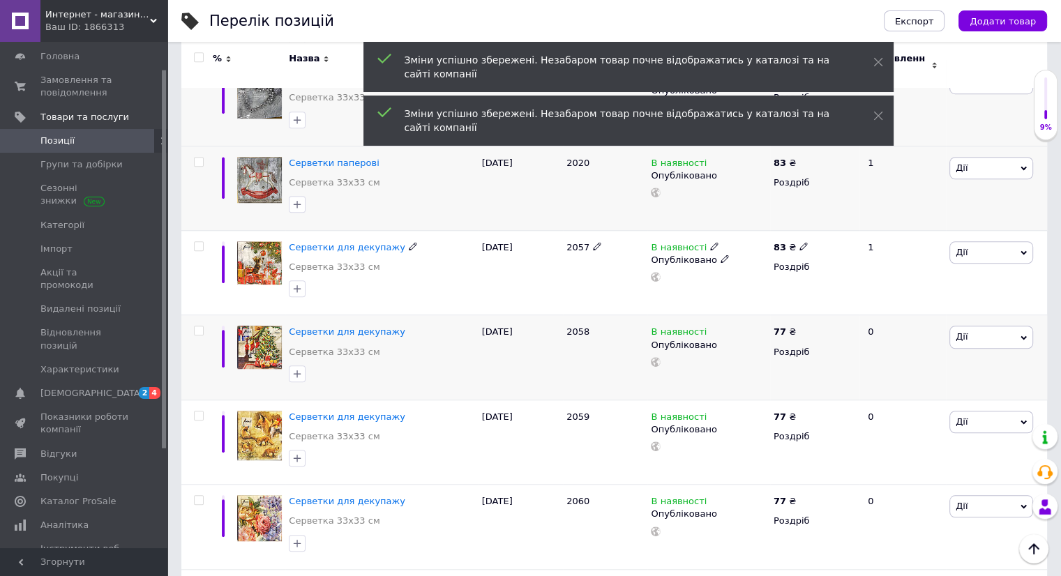
scroll to position [1046, 0]
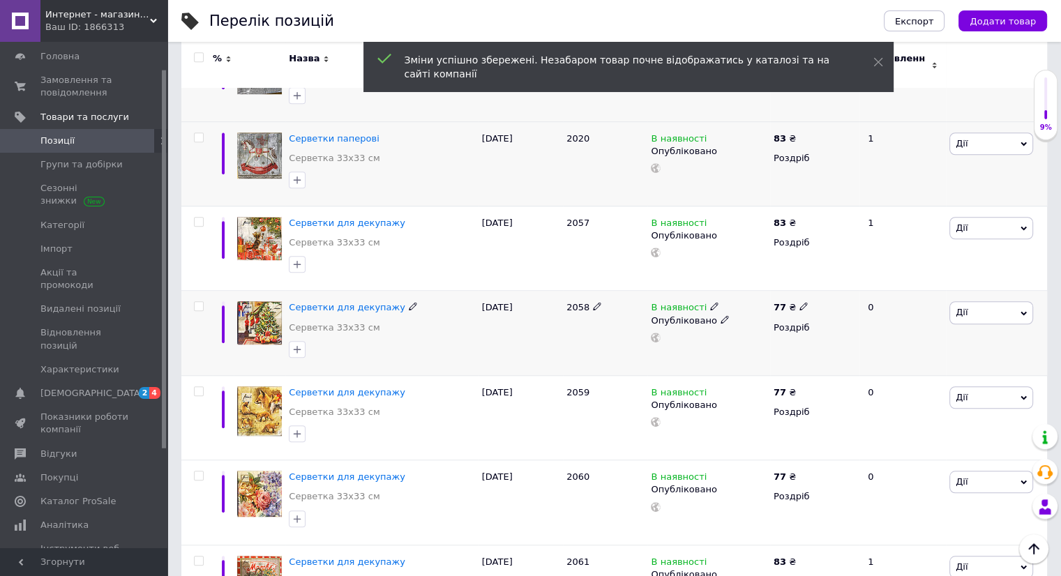
click at [799, 302] on icon at bounding box center [803, 306] width 8 height 8
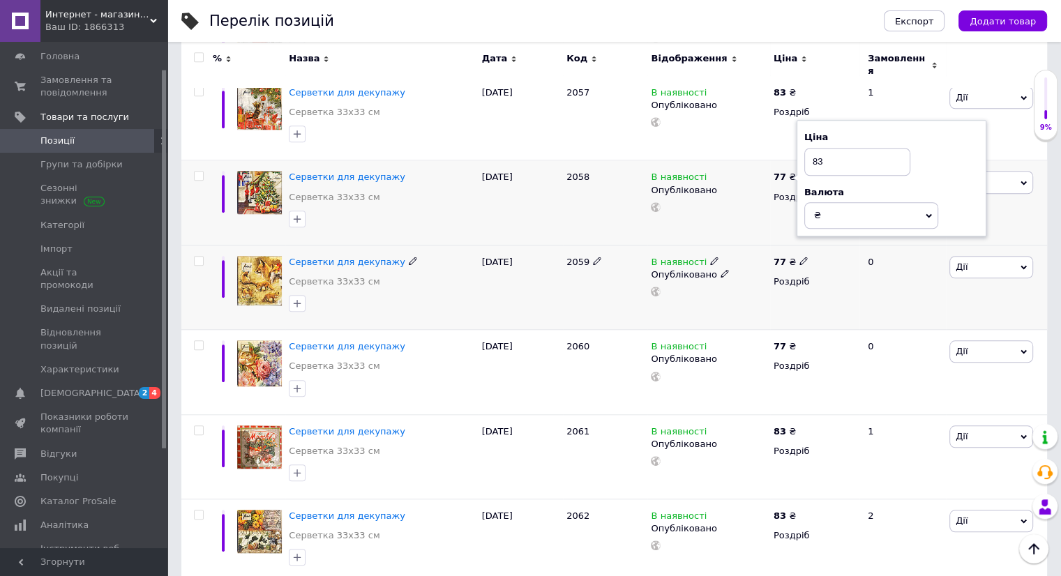
scroll to position [1186, 0]
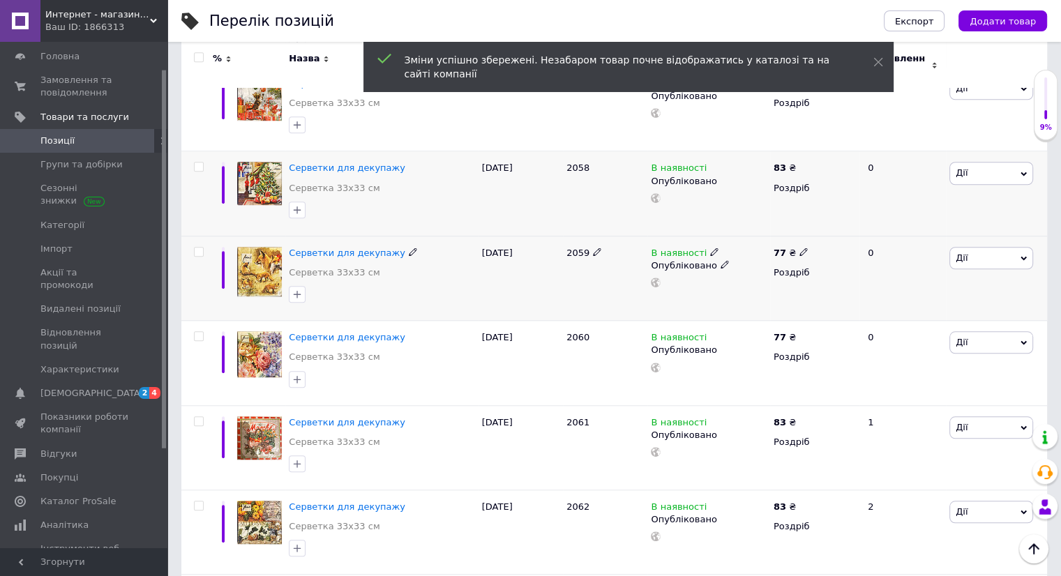
click at [799, 248] on icon at bounding box center [803, 252] width 8 height 8
click at [799, 332] on icon at bounding box center [803, 336] width 8 height 8
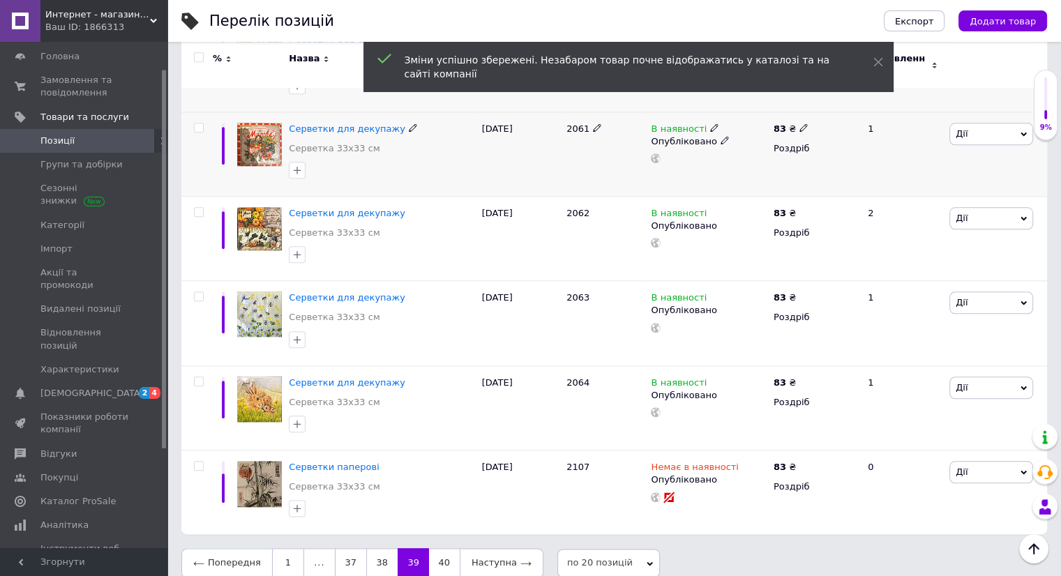
scroll to position [1484, 0]
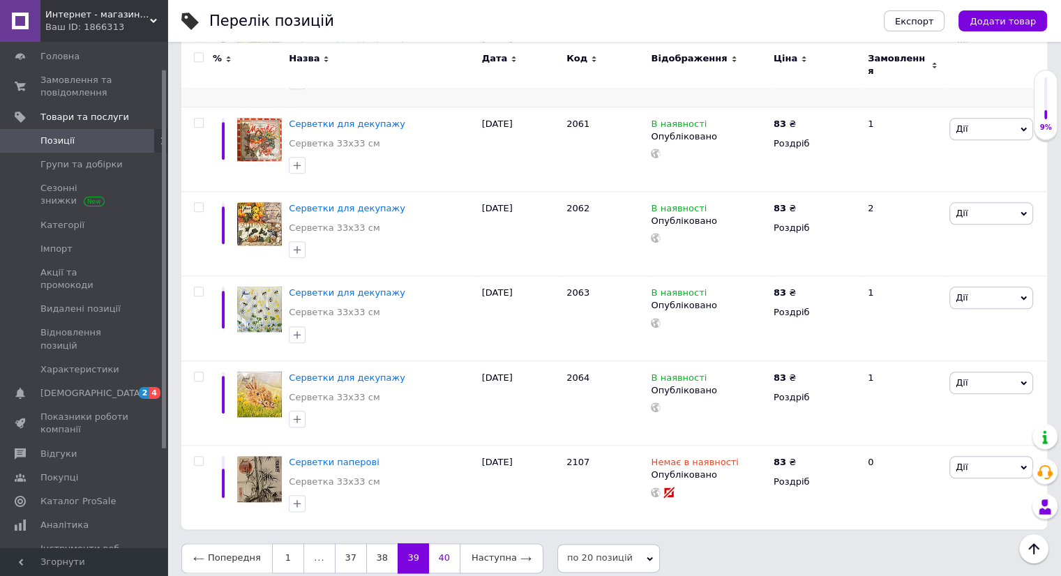
click at [438, 548] on link "40" at bounding box center [444, 557] width 31 height 29
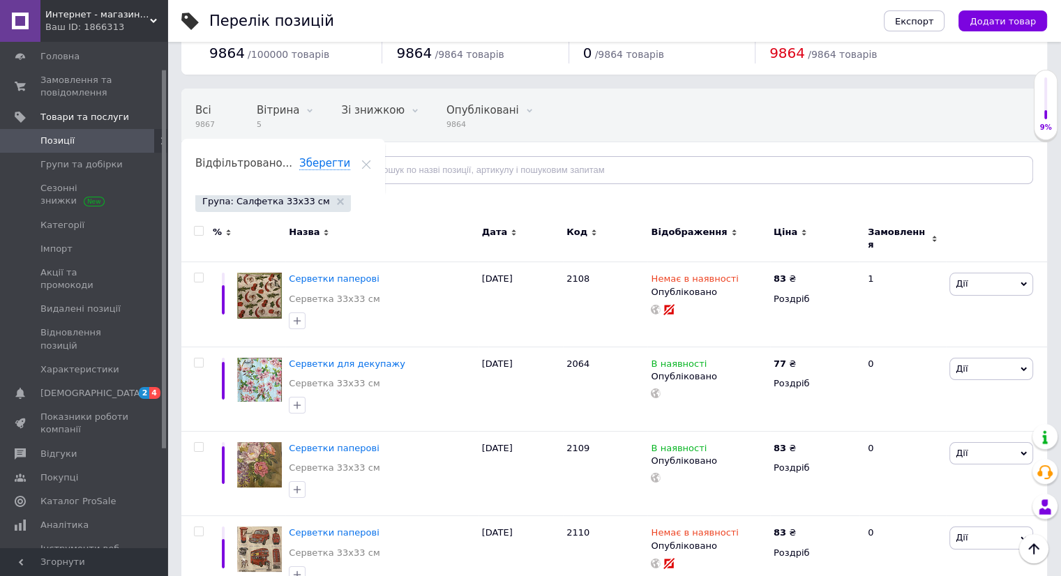
scroll to position [22, 0]
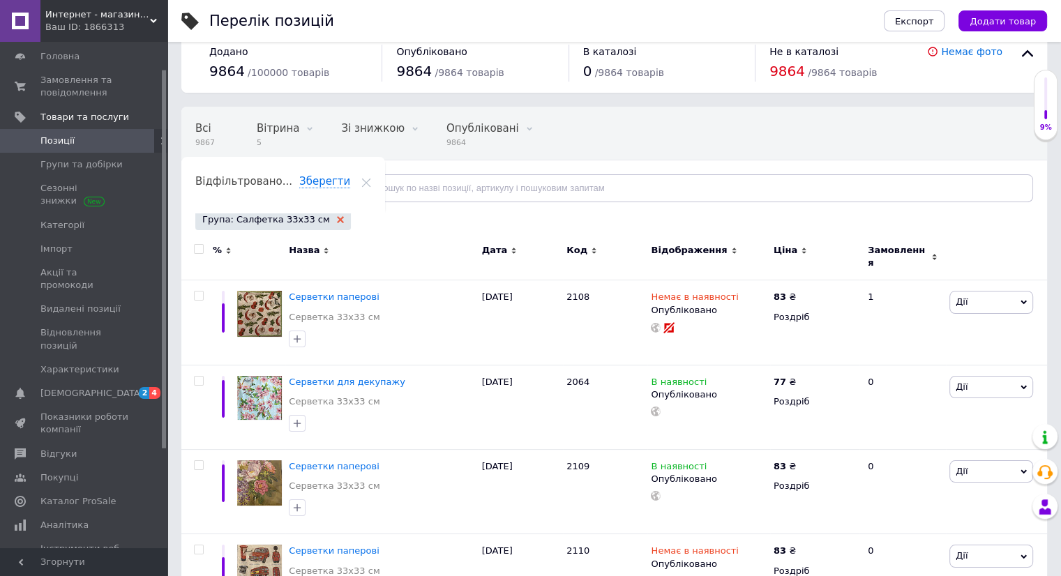
click at [337, 220] on use at bounding box center [340, 219] width 7 height 7
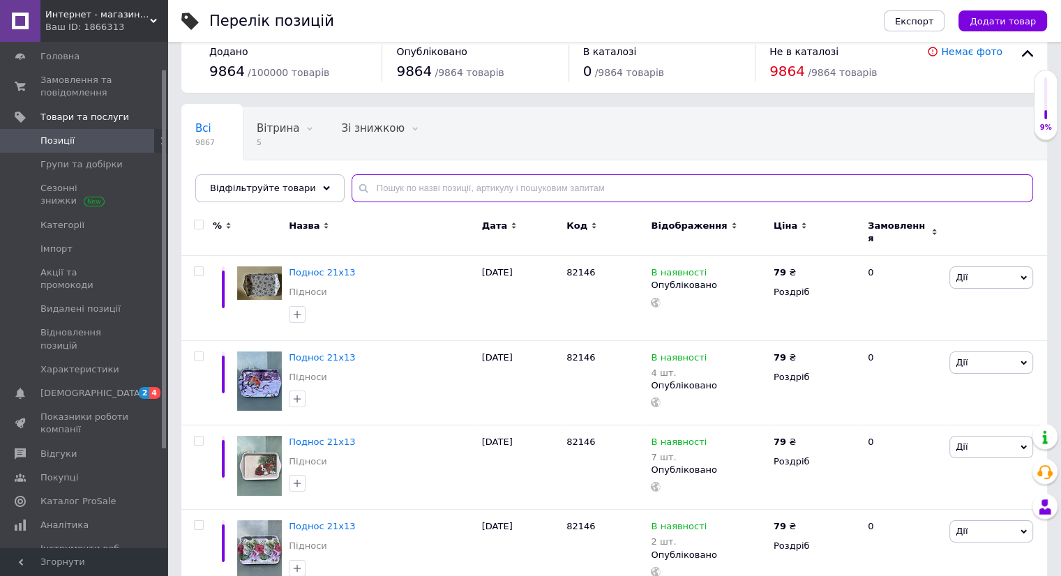
click at [374, 188] on input "text" at bounding box center [691, 188] width 681 height 28
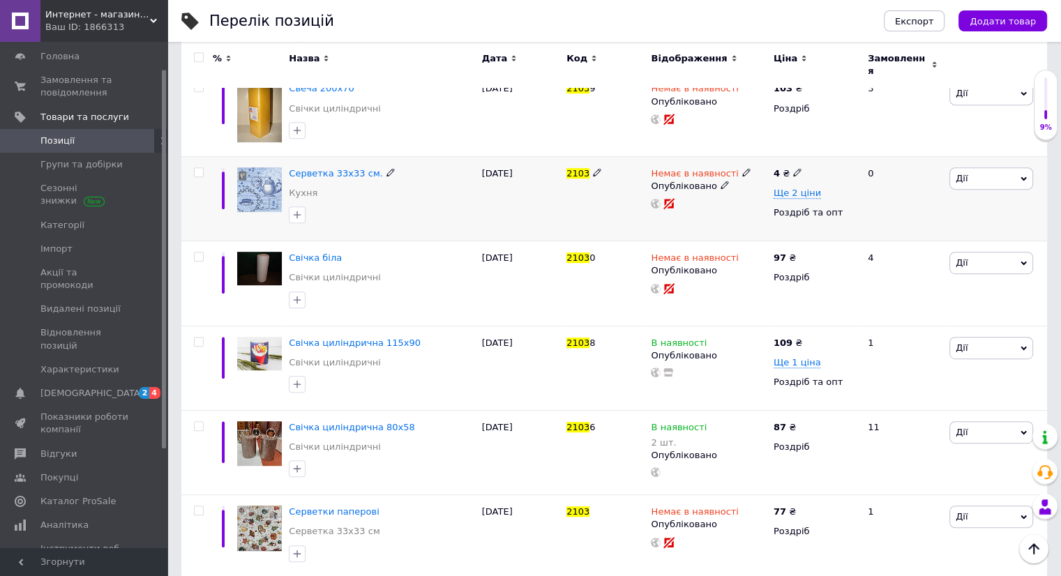
scroll to position [721, 0]
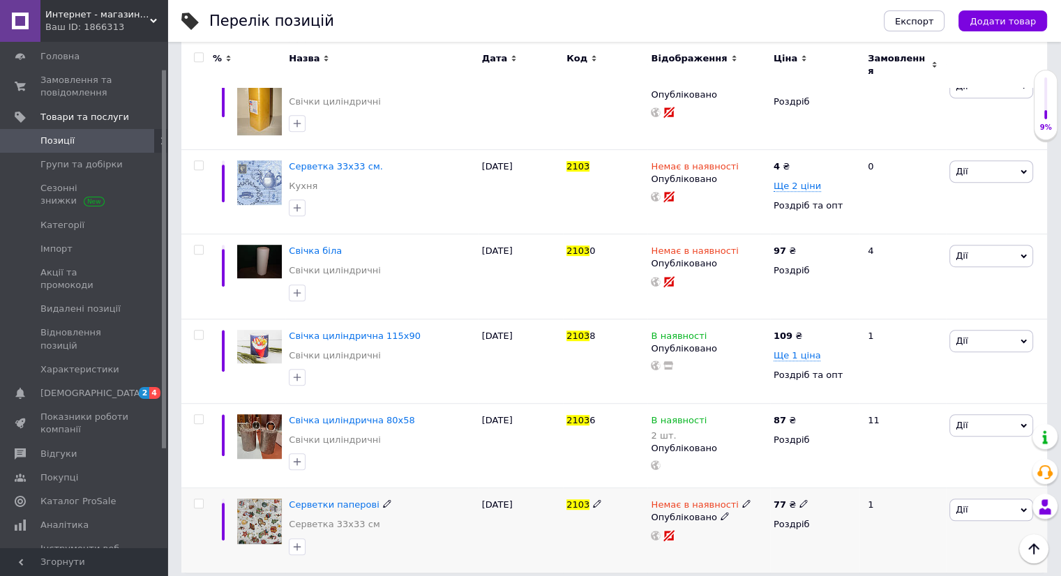
click at [799, 499] on icon at bounding box center [803, 503] width 8 height 8
click at [991, 277] on div "[PERSON_NAME] Підняти на початок групи Копіювати Знижка Подарунок Супутні Прихо…" at bounding box center [996, 276] width 101 height 84
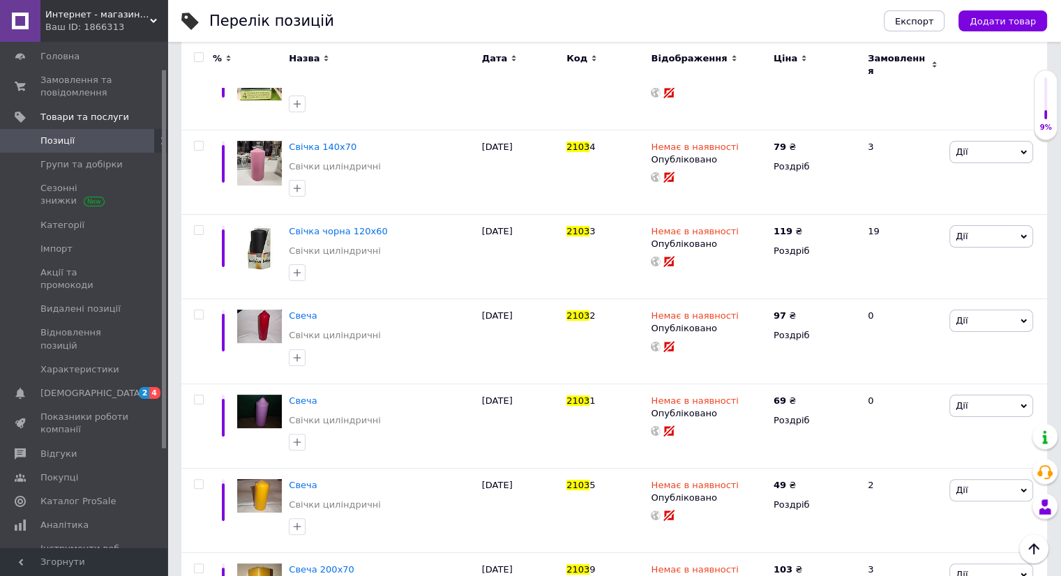
scroll to position [0, 0]
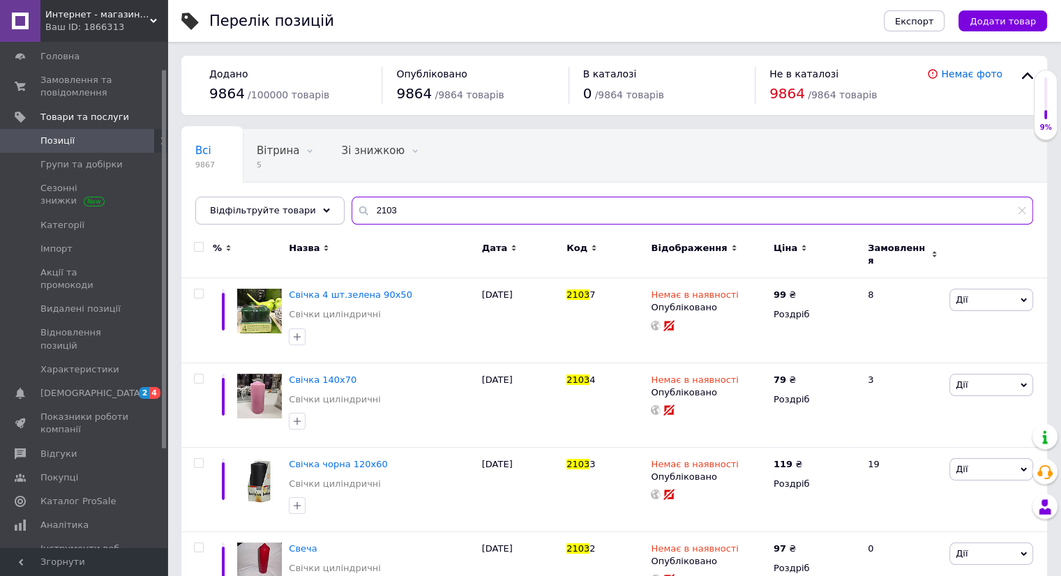
click at [477, 212] on input "2103" at bounding box center [691, 211] width 681 height 28
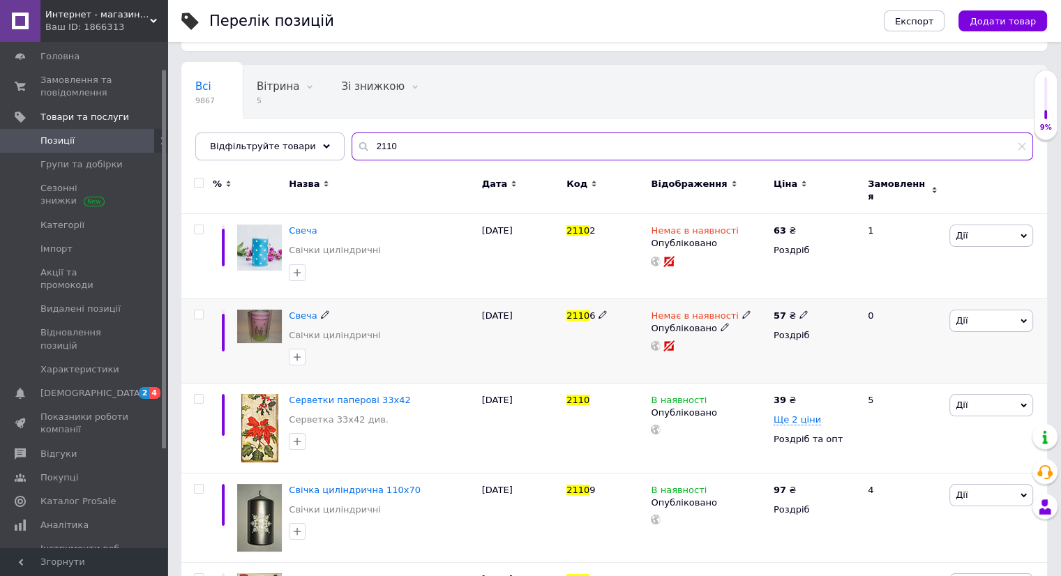
scroll to position [139, 0]
